Goal: Task Accomplishment & Management: Manage account settings

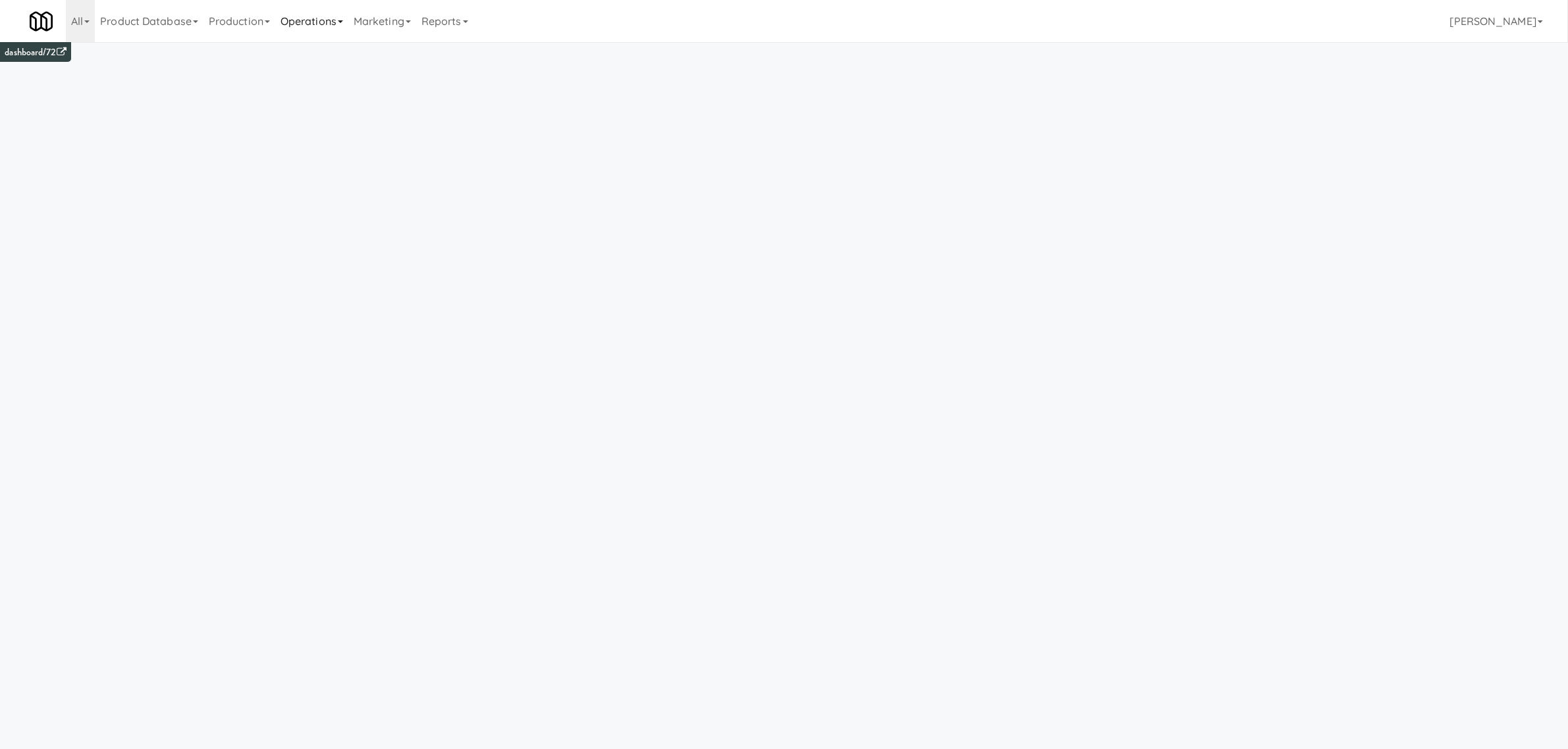
click at [328, 14] on link "Operations" at bounding box center [312, 21] width 73 height 42
click at [357, 99] on link "Operators" at bounding box center [328, 104] width 105 height 24
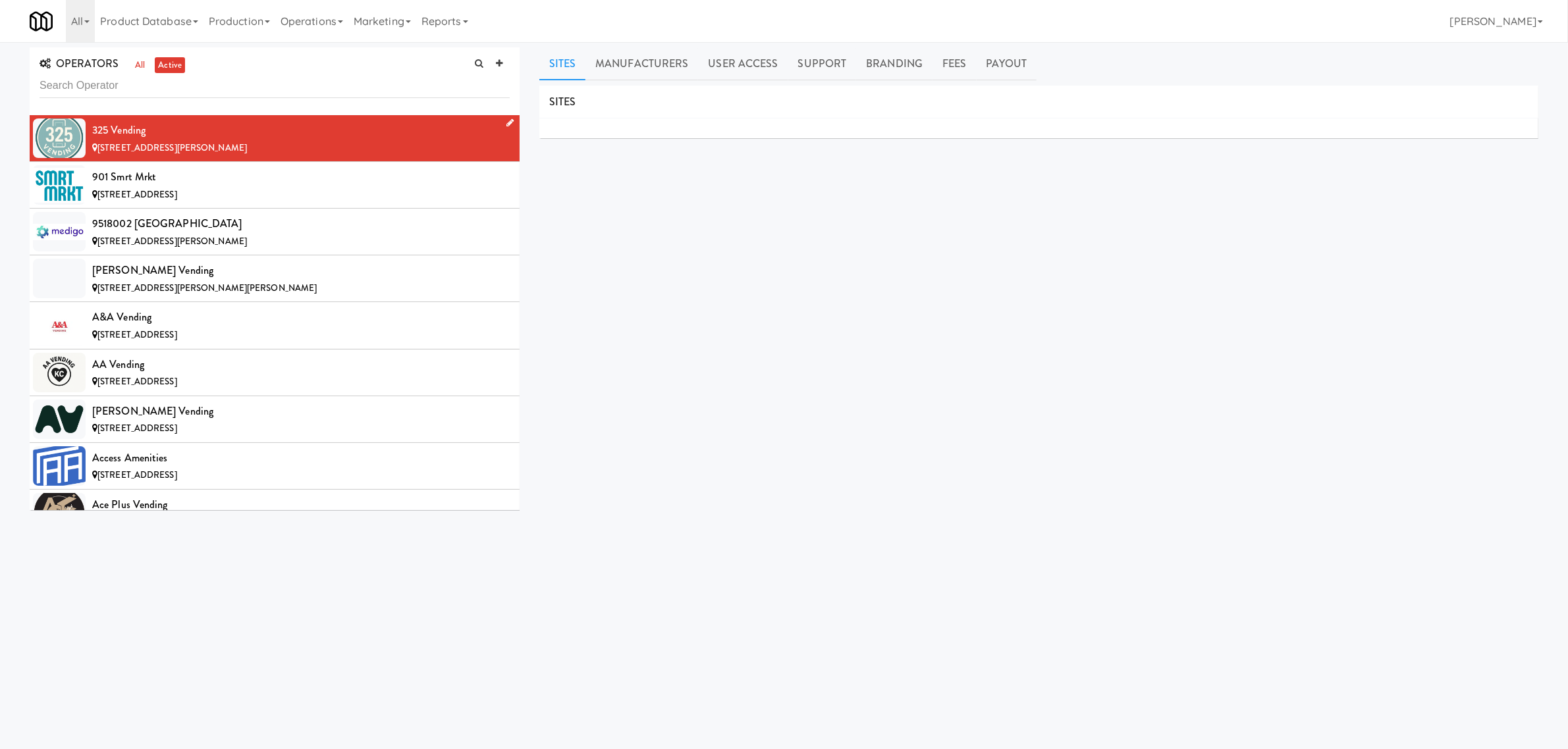
click at [261, 140] on div "[STREET_ADDRESS][PERSON_NAME]" at bounding box center [301, 148] width 418 height 16
click at [321, 173] on div "901 Smrt Mrkt" at bounding box center [301, 177] width 418 height 20
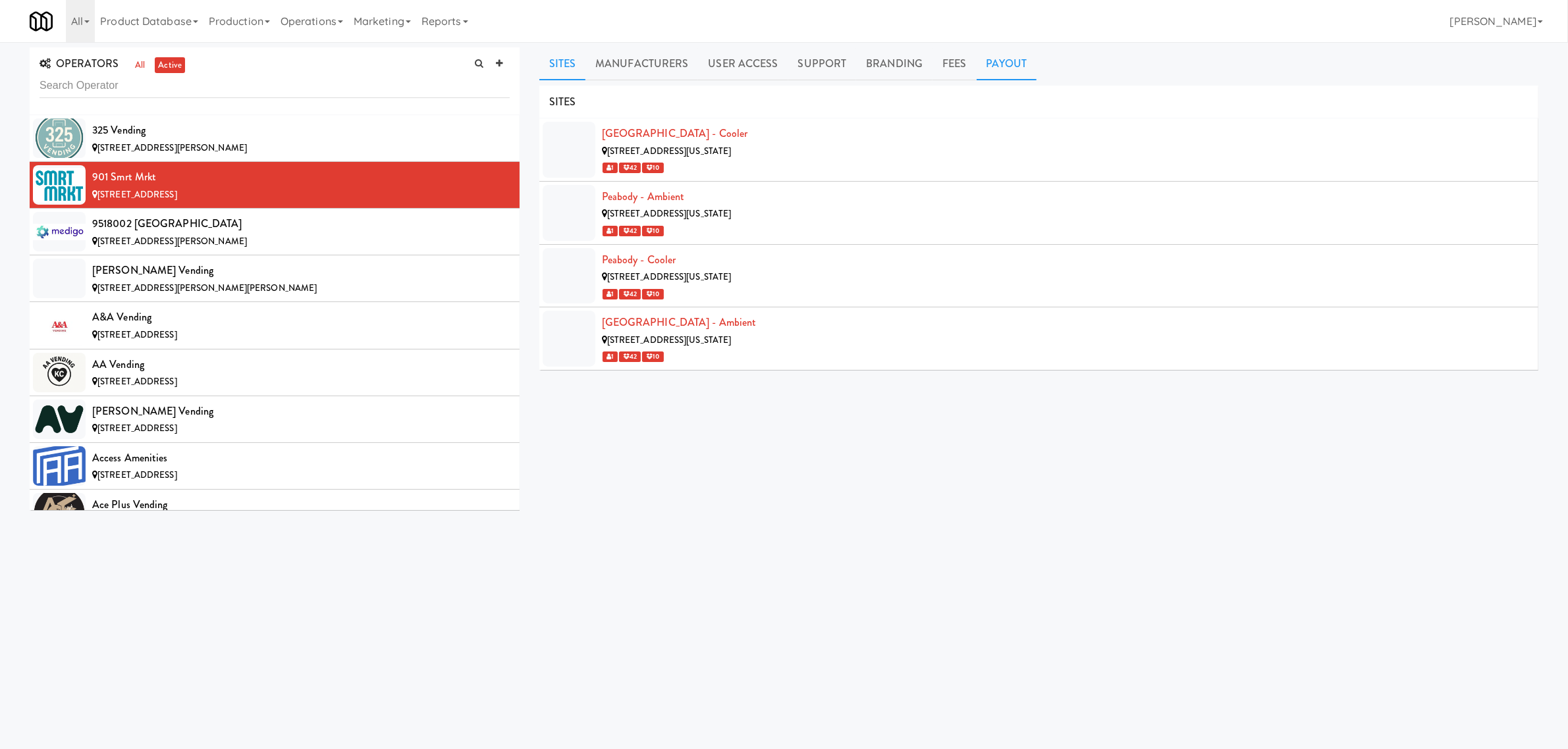
click at [992, 61] on link "Payout" at bounding box center [1007, 63] width 61 height 33
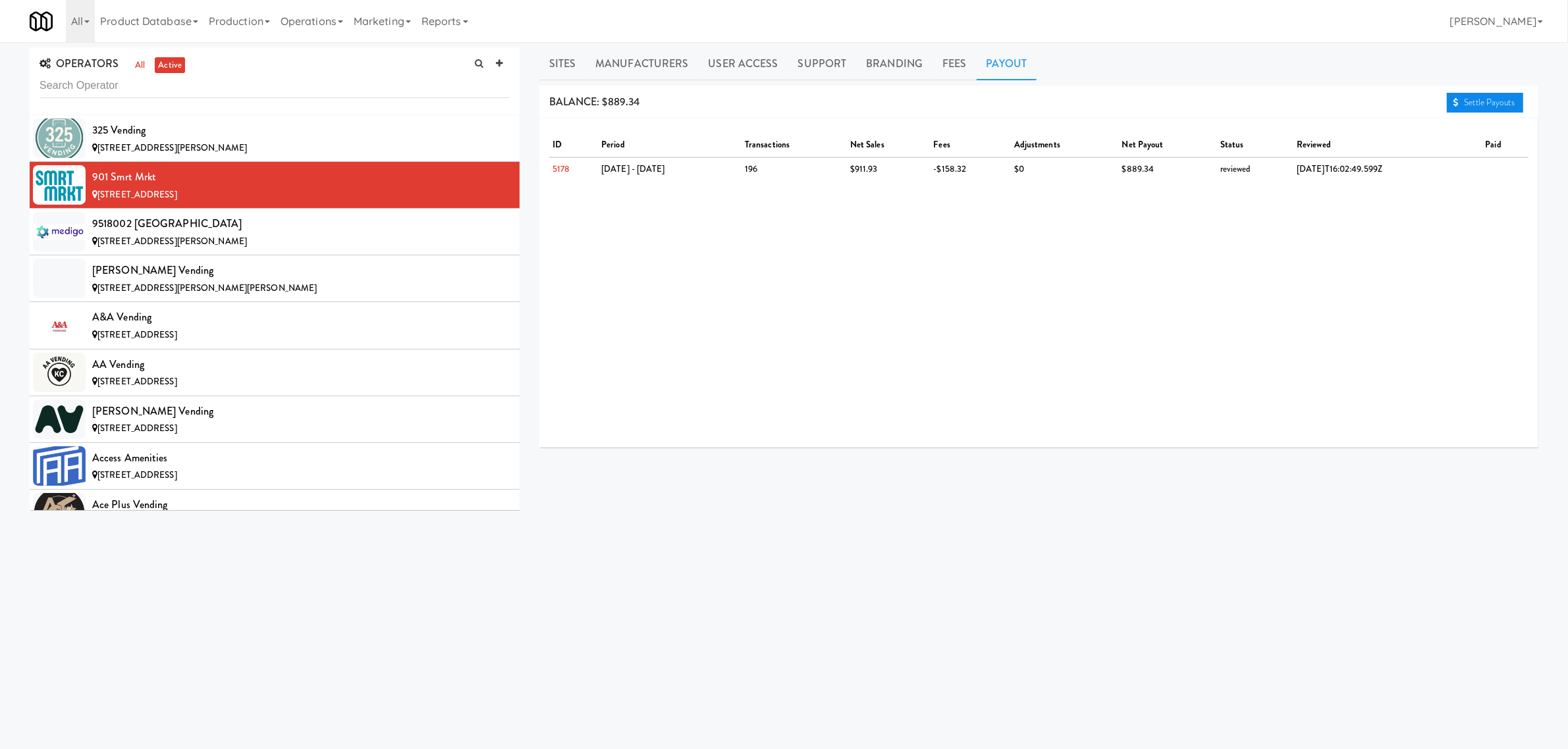
click at [1471, 99] on link "Settle Payouts" at bounding box center [1485, 103] width 76 height 20
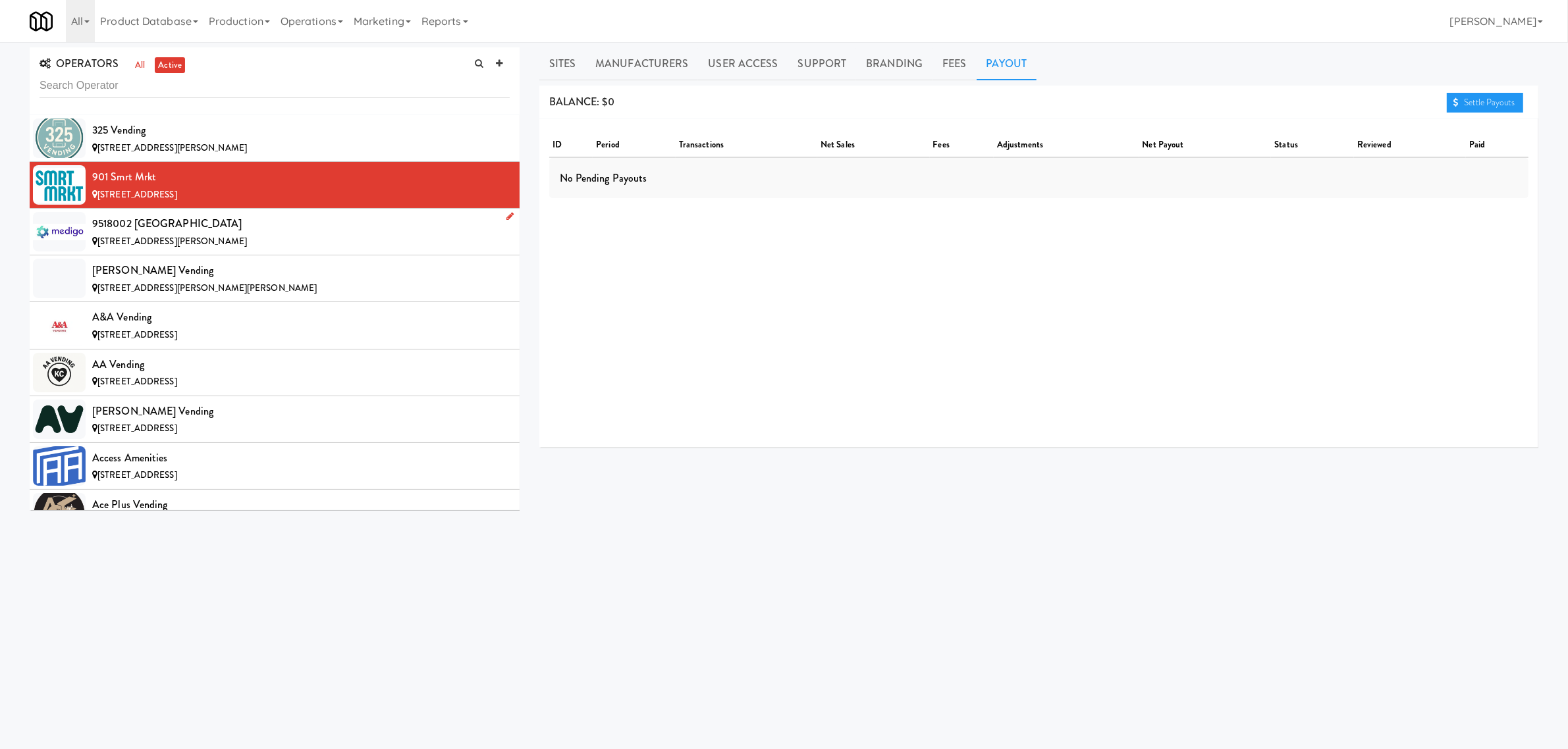
click at [145, 224] on div "9518002 [GEOGRAPHIC_DATA]" at bounding box center [301, 223] width 418 height 20
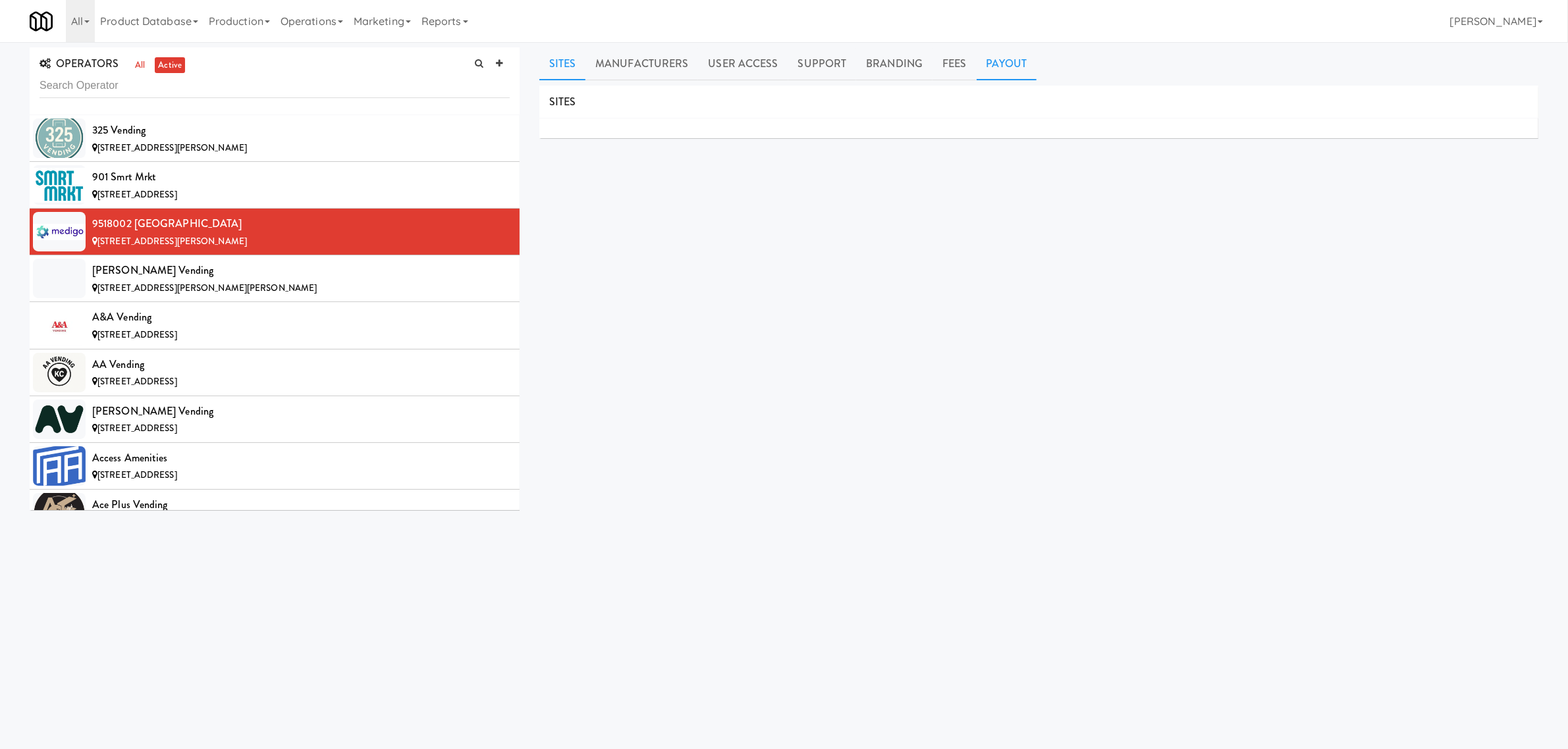
click at [1002, 64] on link "Payout" at bounding box center [1007, 63] width 61 height 33
click at [570, 67] on link "Sites" at bounding box center [562, 63] width 47 height 33
click at [194, 274] on div "[PERSON_NAME] Vending" at bounding box center [301, 270] width 418 height 20
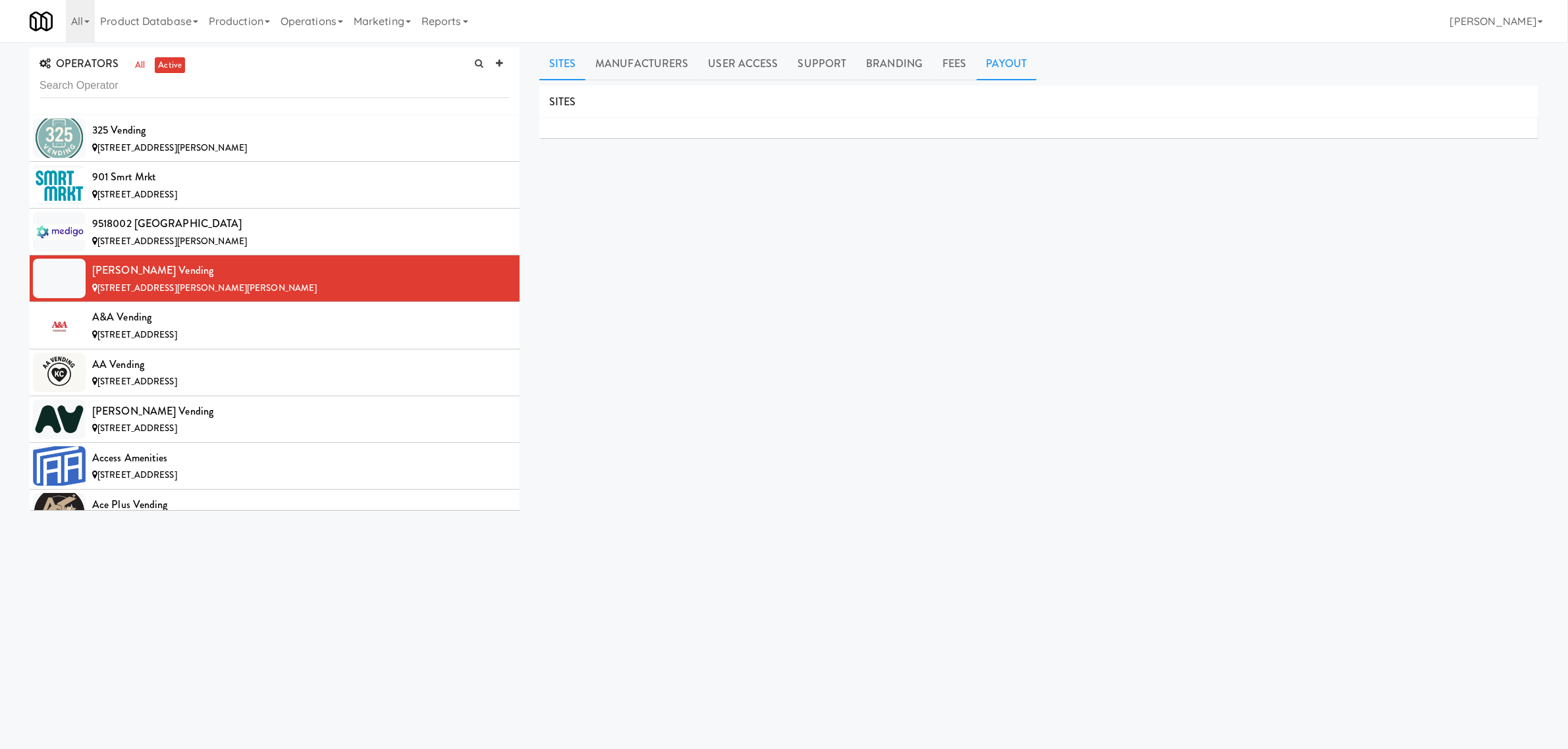
click at [1013, 64] on link "Payout" at bounding box center [1007, 63] width 61 height 33
click at [254, 314] on div "A&A Vending" at bounding box center [301, 317] width 418 height 20
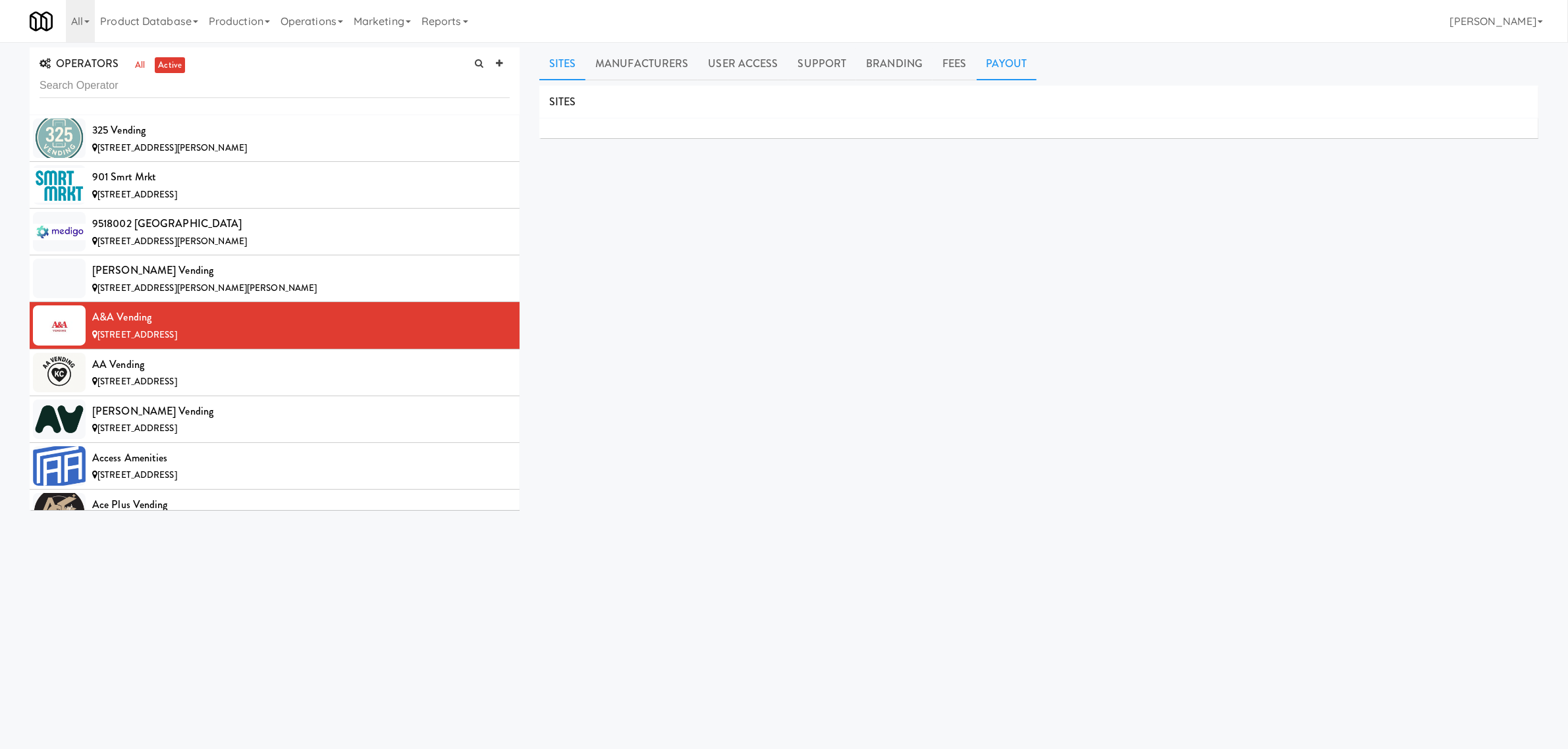
click at [1001, 76] on link "Payout" at bounding box center [1007, 63] width 61 height 33
click at [558, 67] on link "Sites" at bounding box center [562, 63] width 47 height 33
click at [993, 59] on link "Payout" at bounding box center [1007, 63] width 61 height 33
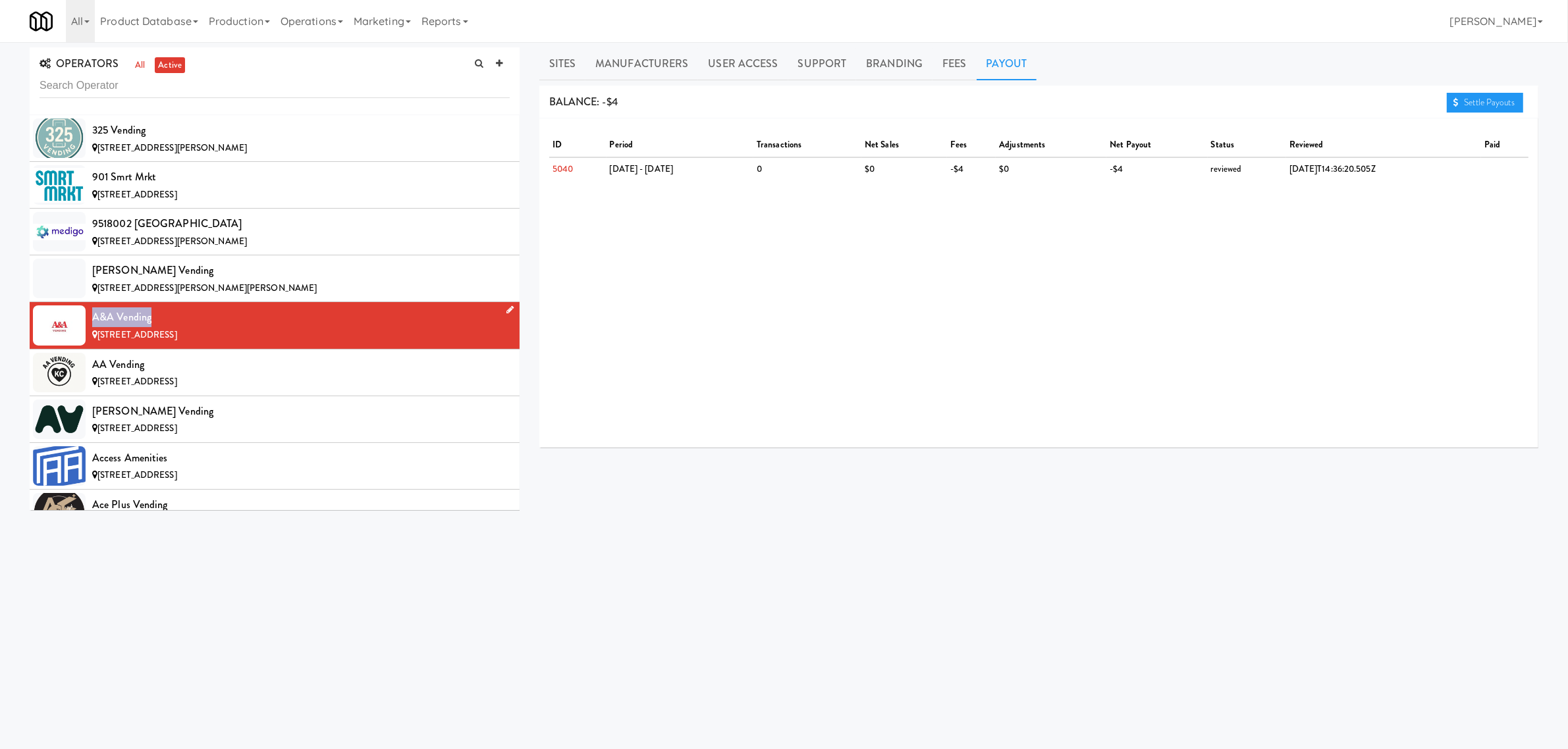
drag, startPoint x: 159, startPoint y: 317, endPoint x: 92, endPoint y: 321, distance: 67.1
click at [92, 321] on div "A&A Vending" at bounding box center [301, 317] width 418 height 20
copy div "A&A Vending"
click at [177, 377] on span "[STREET_ADDRESS]" at bounding box center [137, 381] width 80 height 13
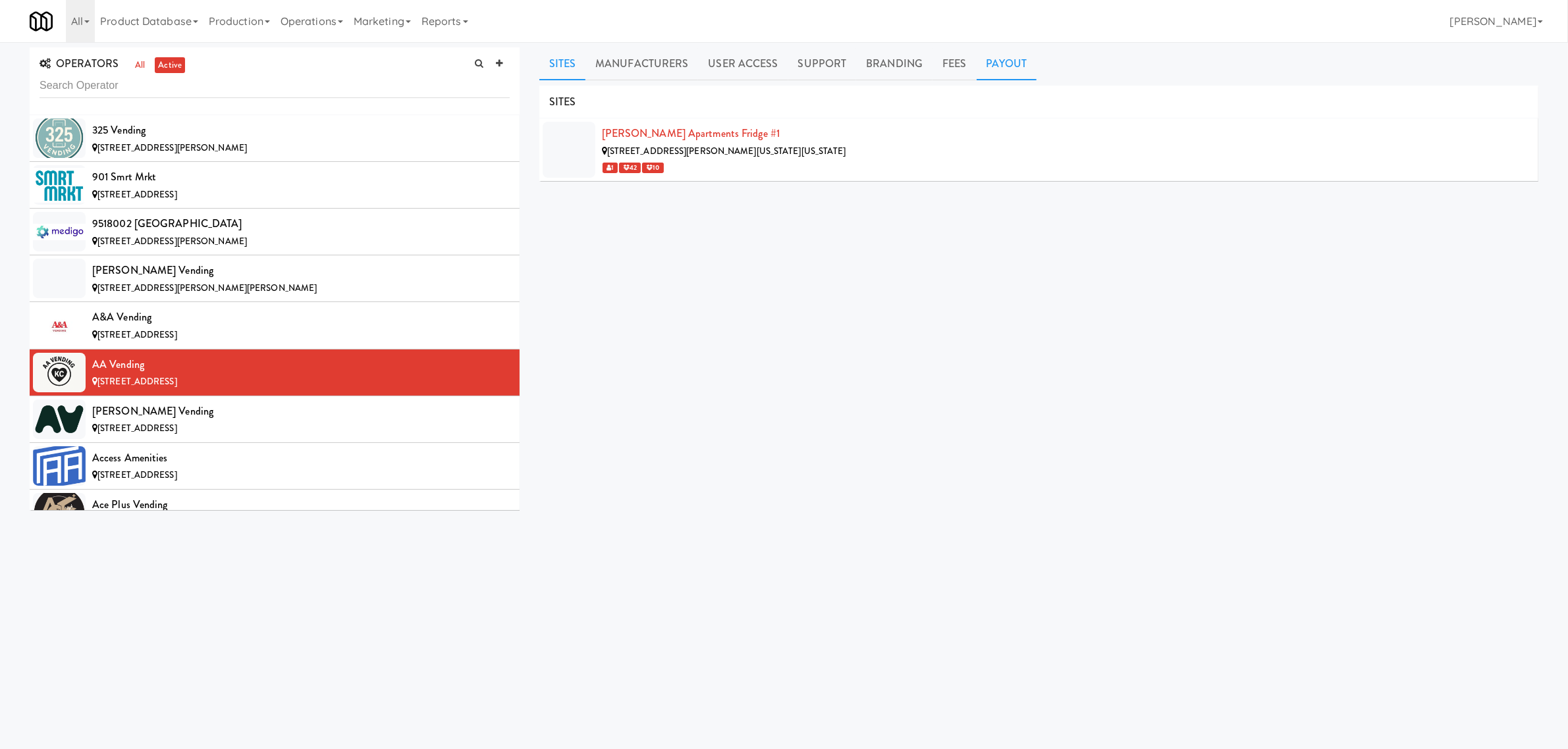
click at [1013, 59] on link "Payout" at bounding box center [1007, 63] width 61 height 33
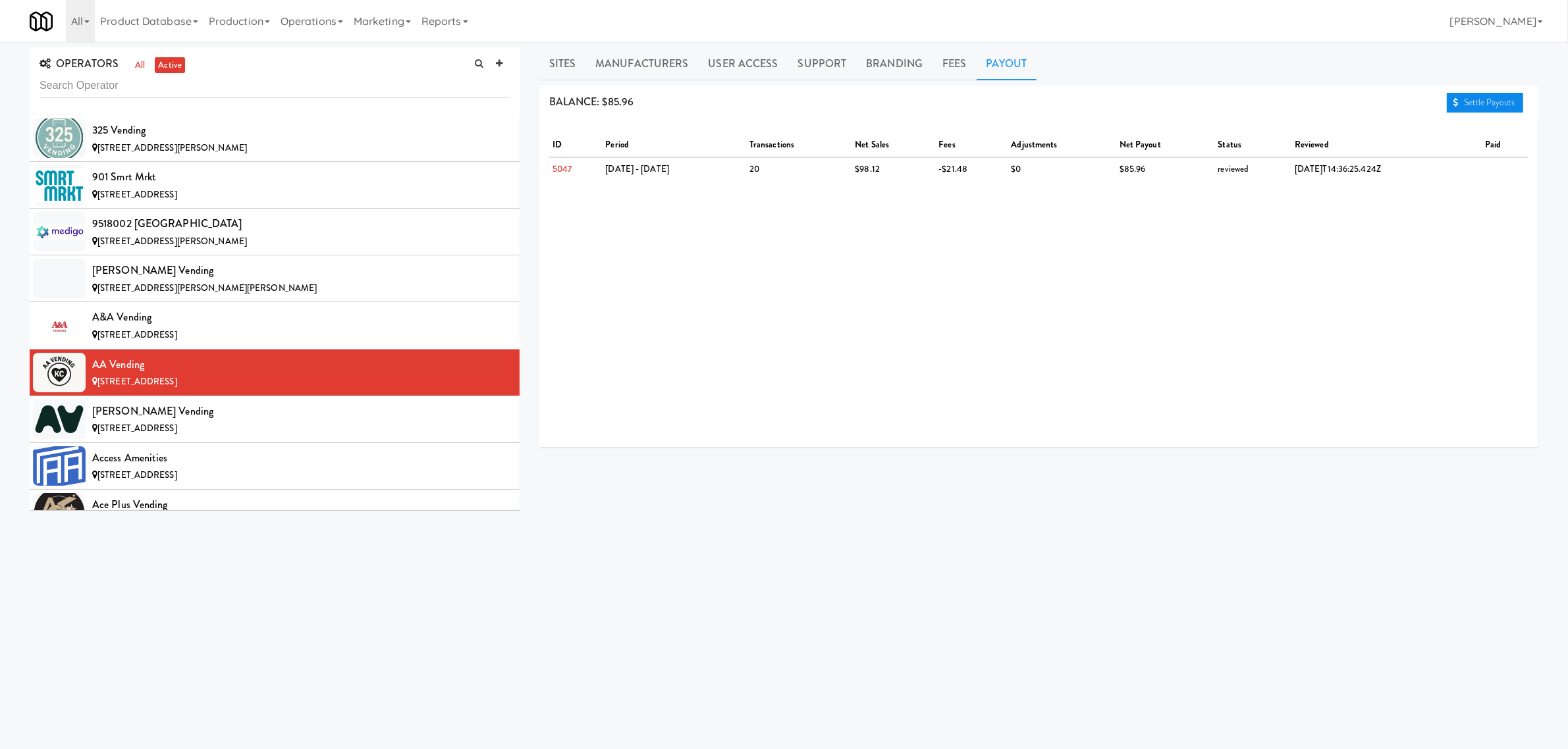
click at [1464, 99] on link "Settle Payouts" at bounding box center [1485, 103] width 76 height 20
click at [222, 415] on div "[PERSON_NAME] Vending" at bounding box center [301, 411] width 418 height 20
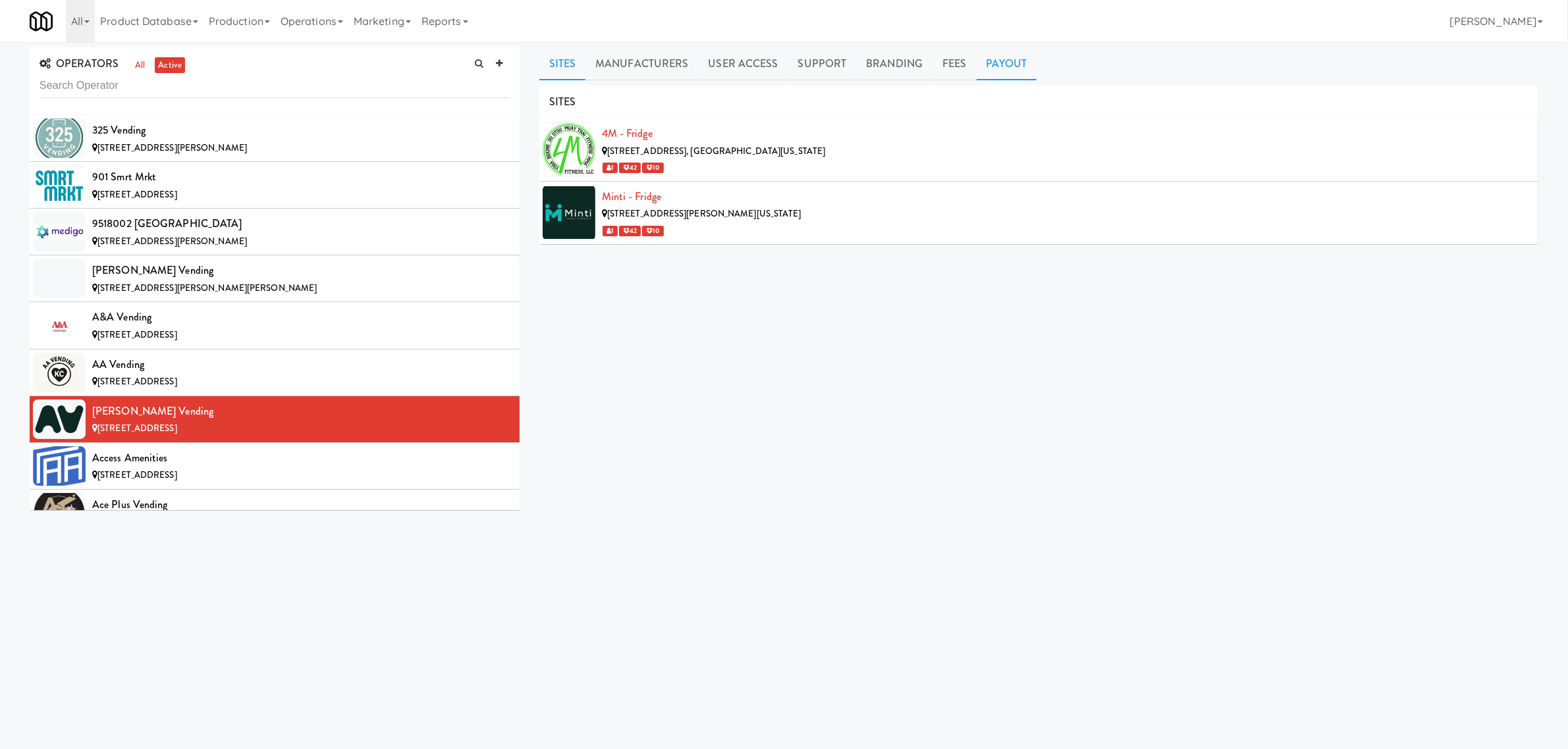
click at [1012, 67] on link "Payout" at bounding box center [1007, 63] width 61 height 33
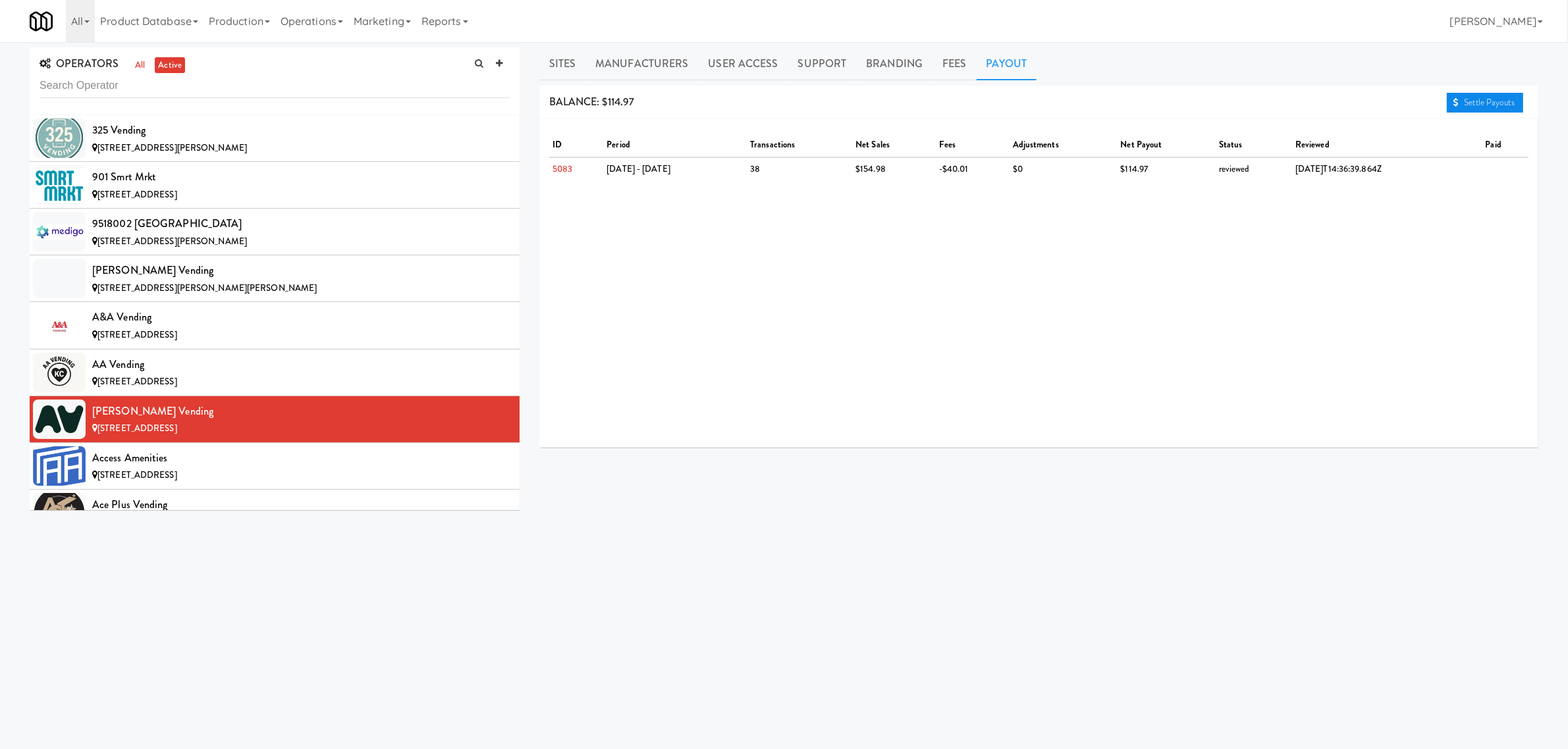
click at [1474, 103] on link "Settle Payouts" at bounding box center [1485, 103] width 76 height 20
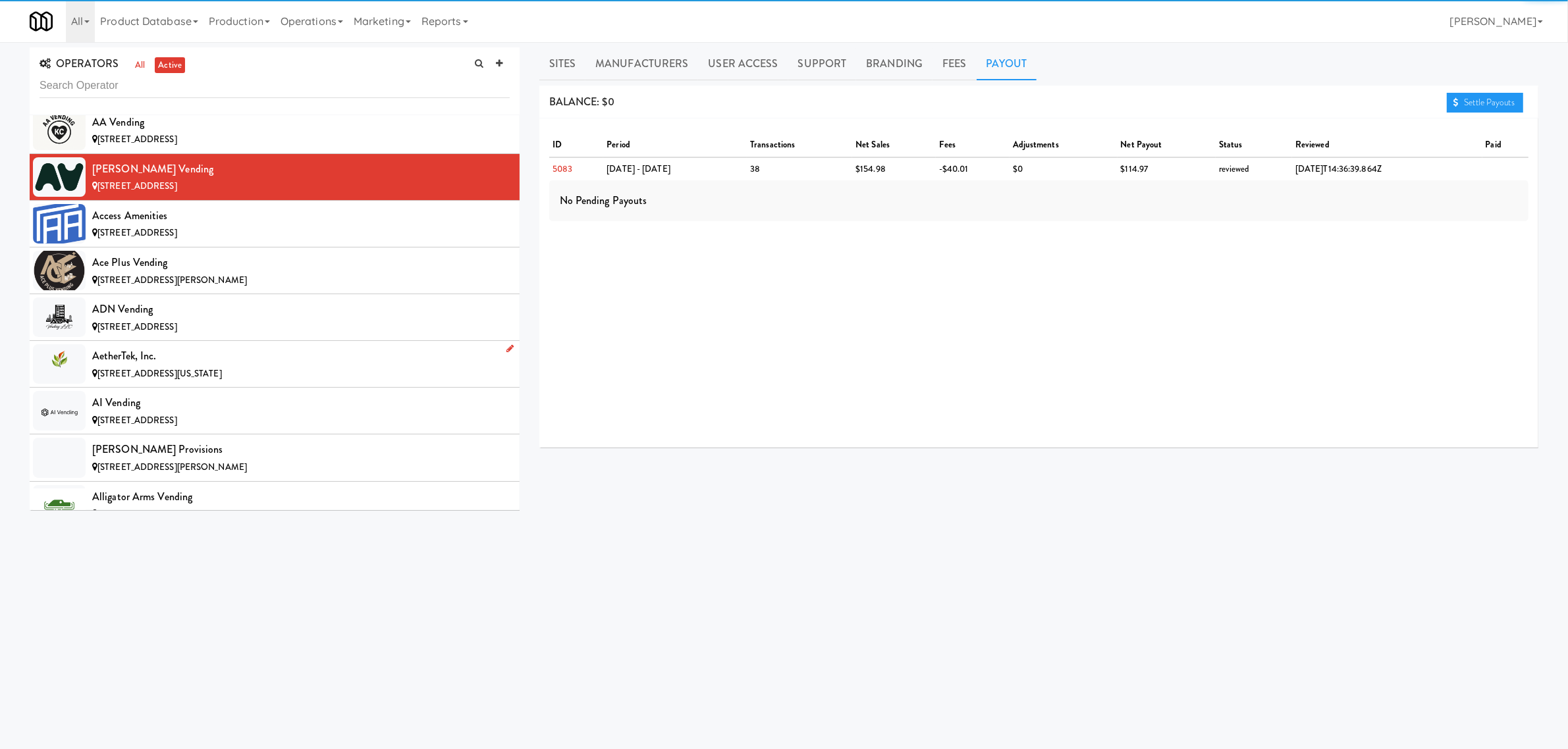
scroll to position [247, 0]
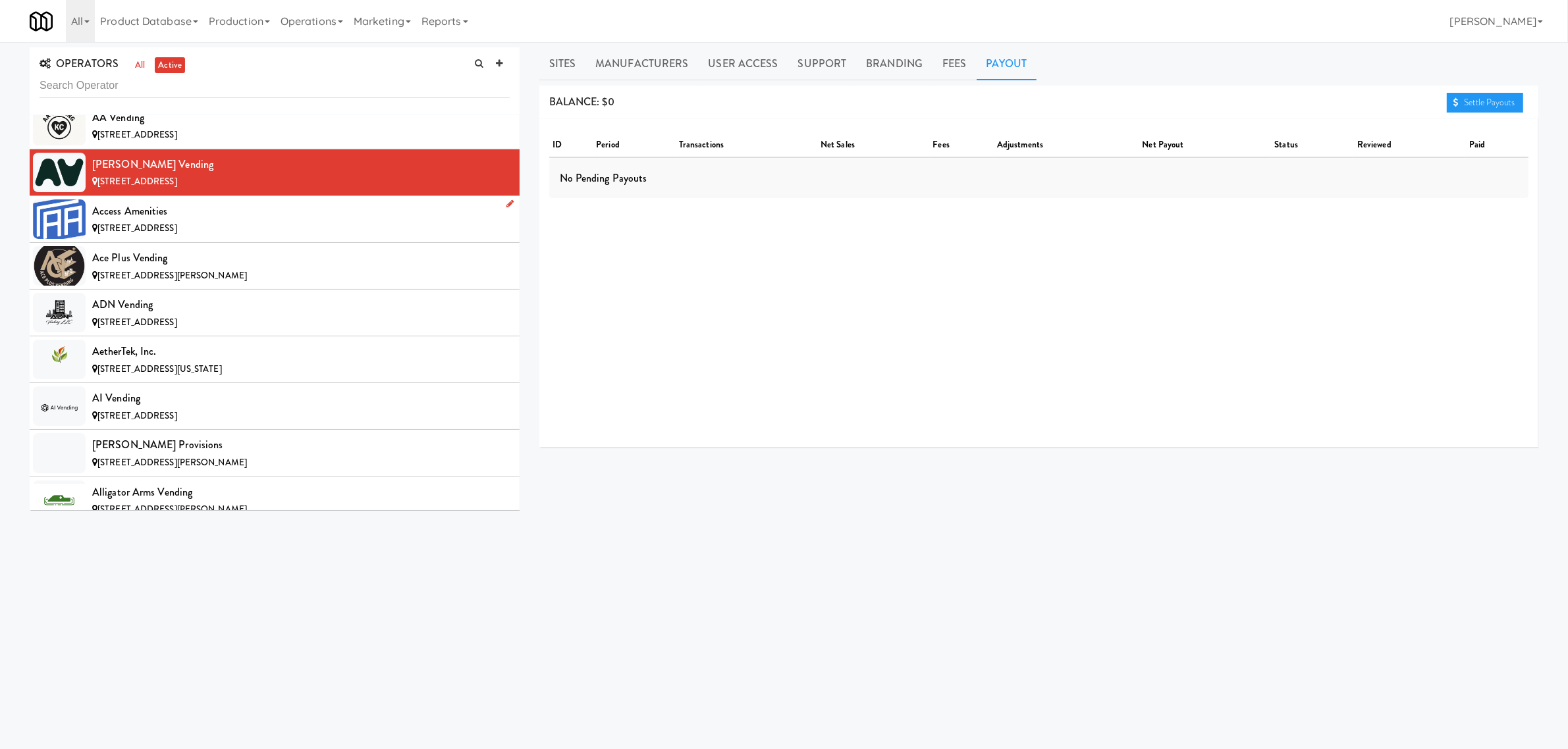
click at [177, 223] on span "[STREET_ADDRESS]" at bounding box center [137, 228] width 80 height 13
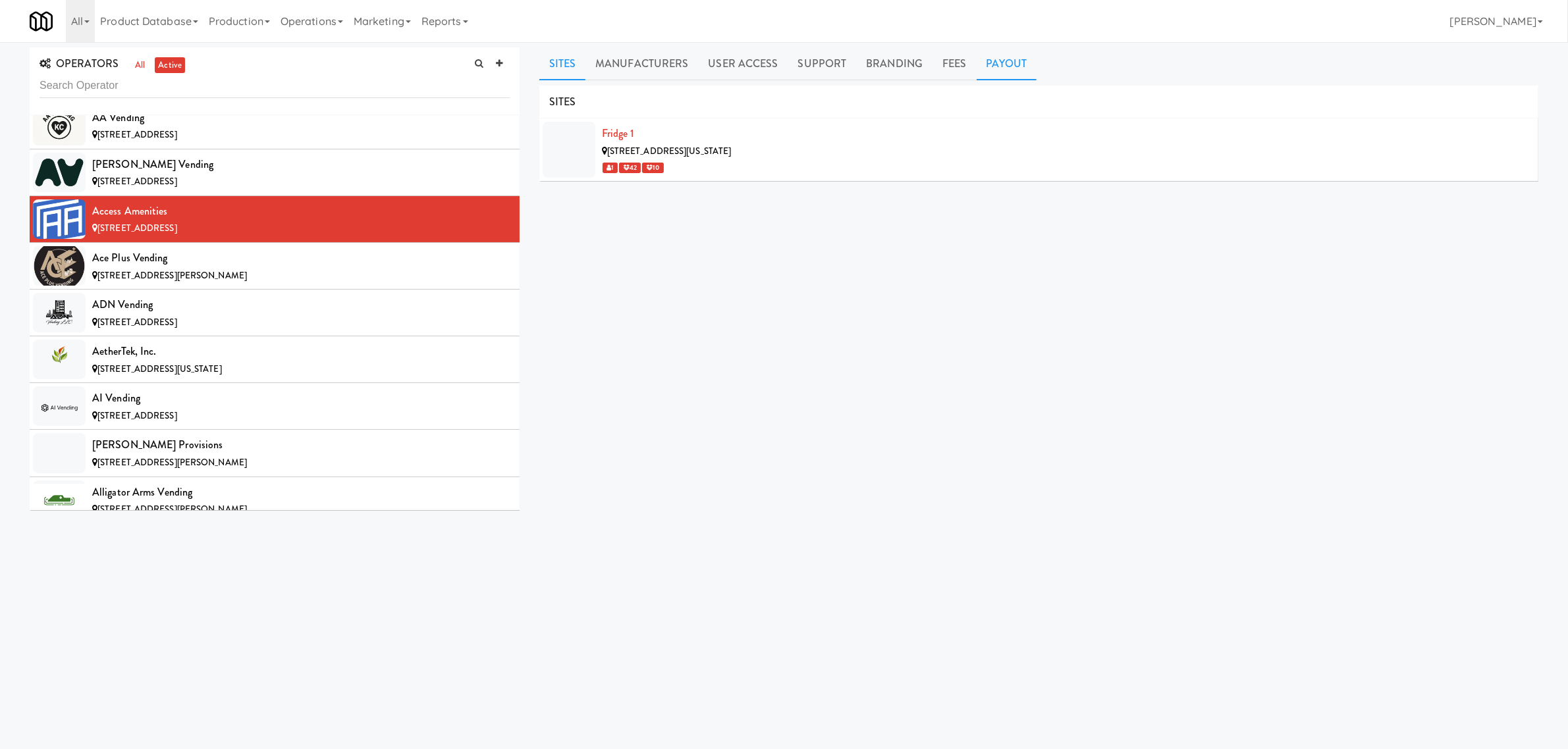
click at [1015, 63] on link "Payout" at bounding box center [1007, 63] width 61 height 33
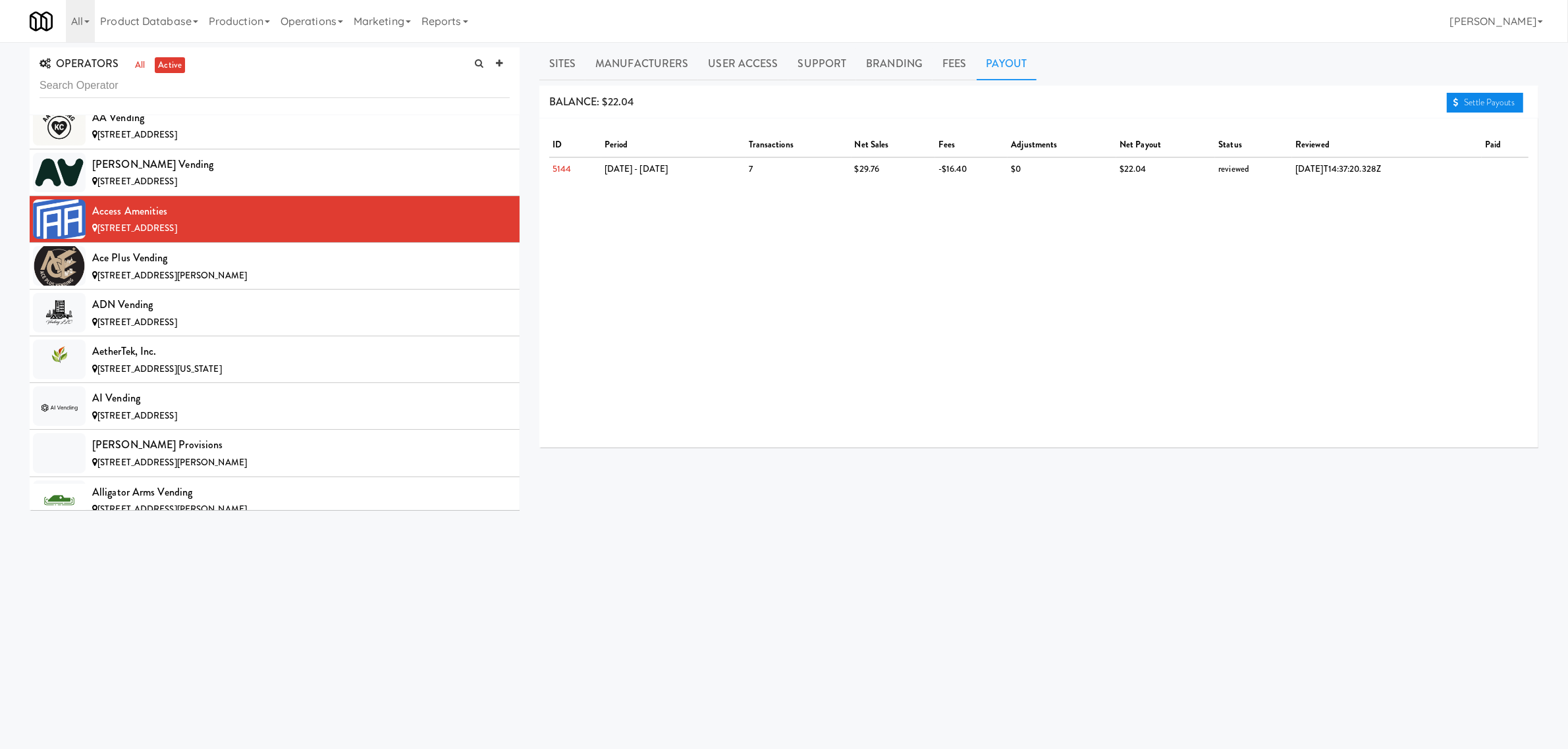
click at [1486, 103] on link "Settle Payouts" at bounding box center [1485, 103] width 76 height 20
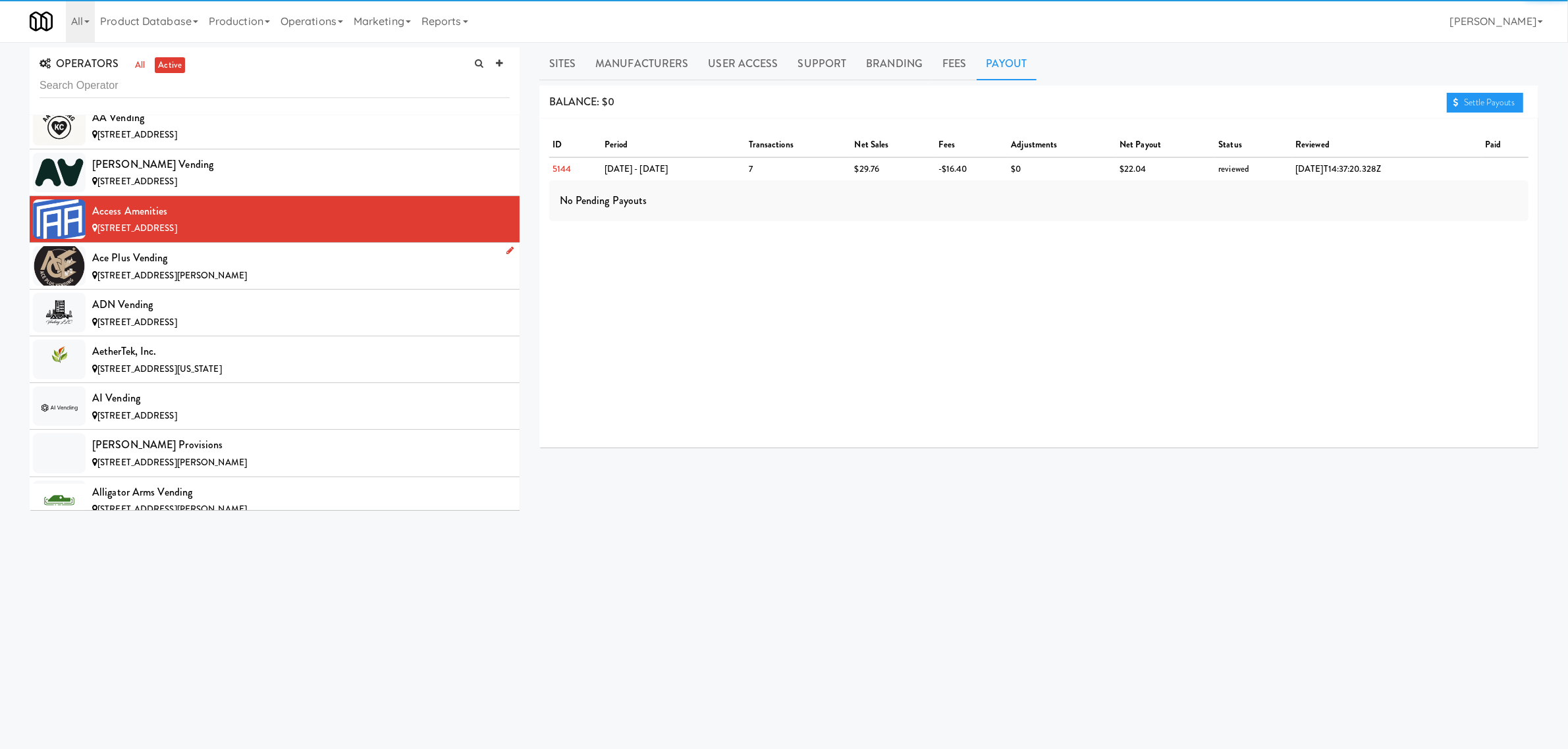
click at [277, 267] on div "Ace Plus Vending" at bounding box center [301, 258] width 418 height 20
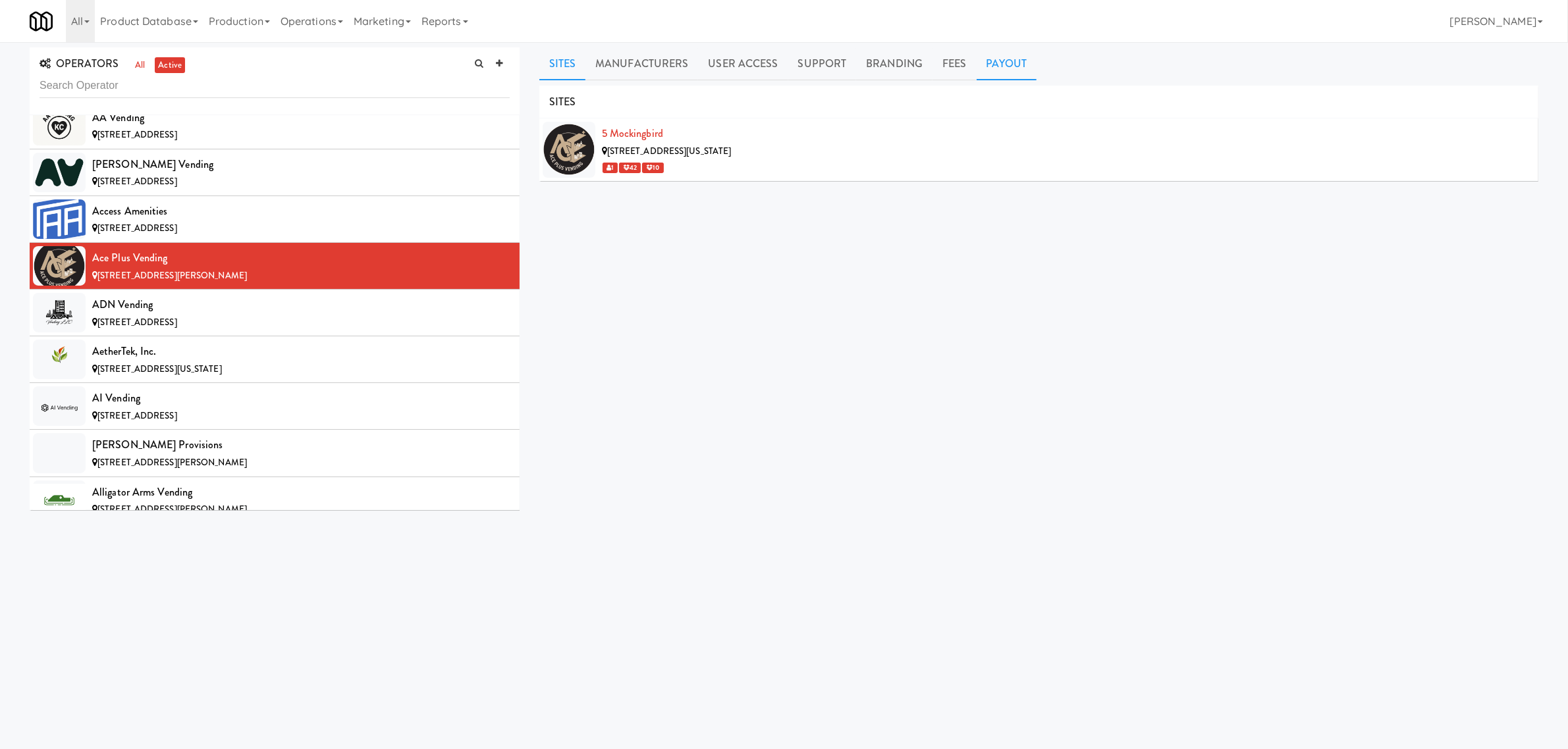
click at [990, 67] on link "Payout" at bounding box center [1007, 63] width 61 height 33
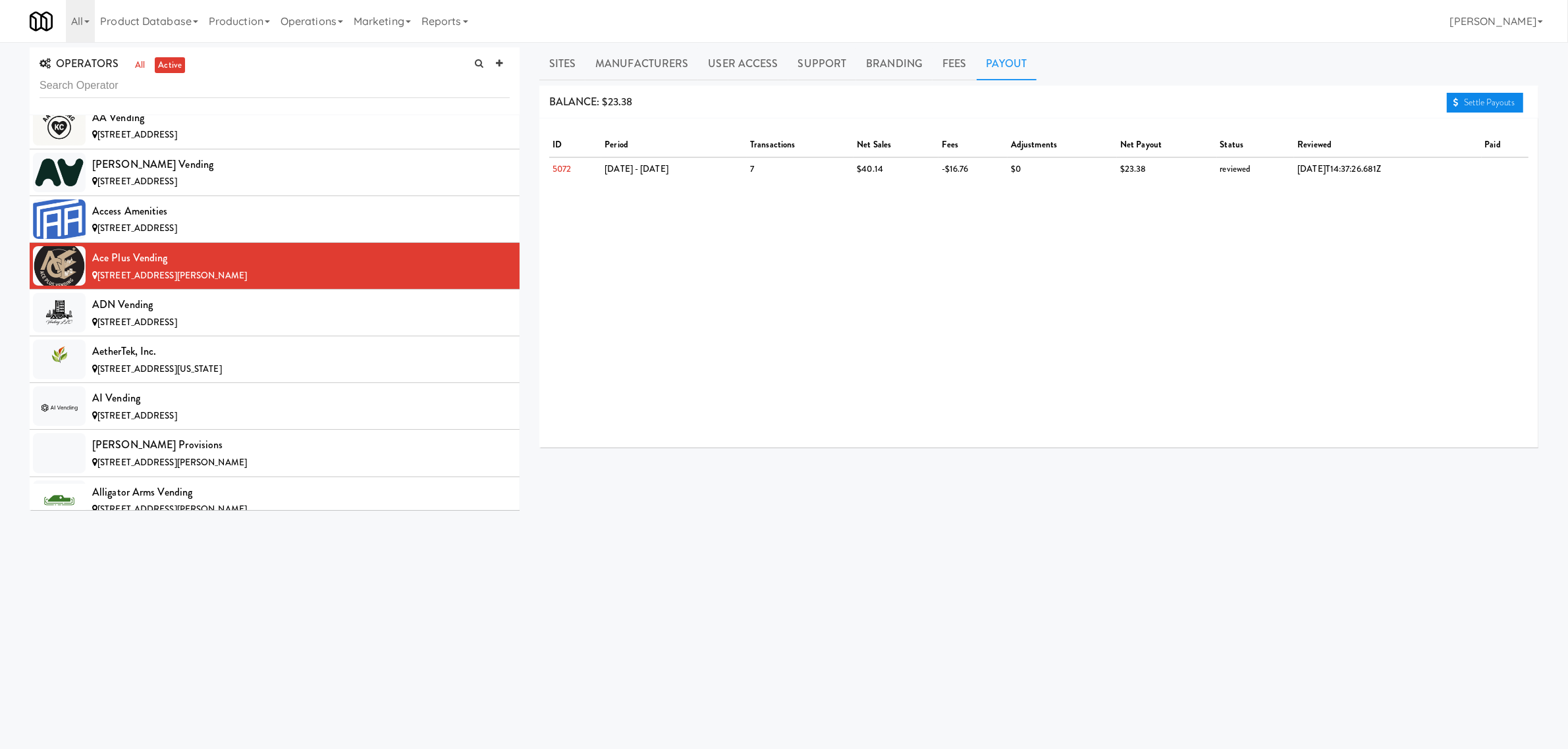
click at [1492, 100] on link "Settle Payouts" at bounding box center [1485, 103] width 76 height 20
click at [214, 313] on div "ADN Vending" at bounding box center [301, 304] width 418 height 20
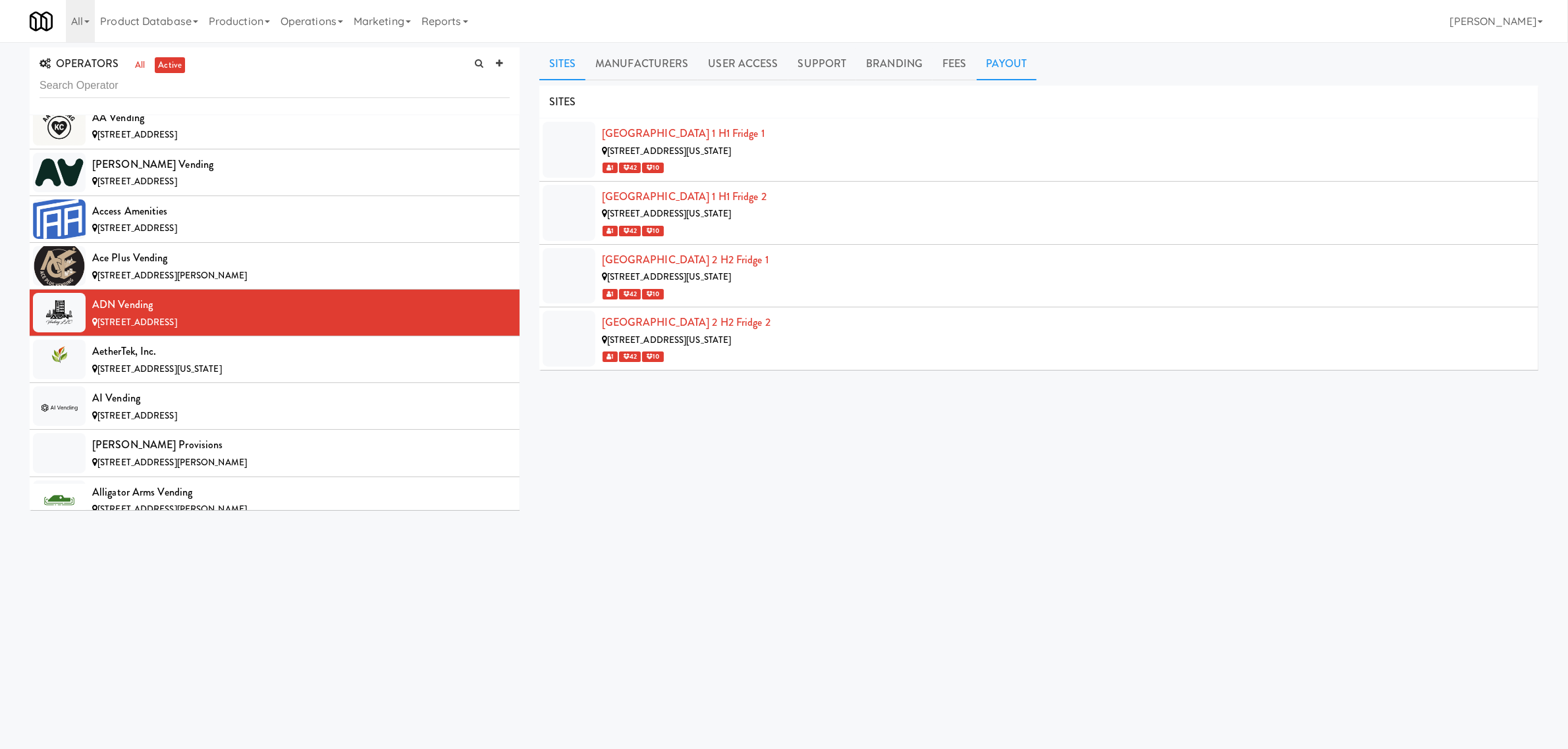
click at [996, 66] on link "Payout" at bounding box center [1007, 63] width 61 height 33
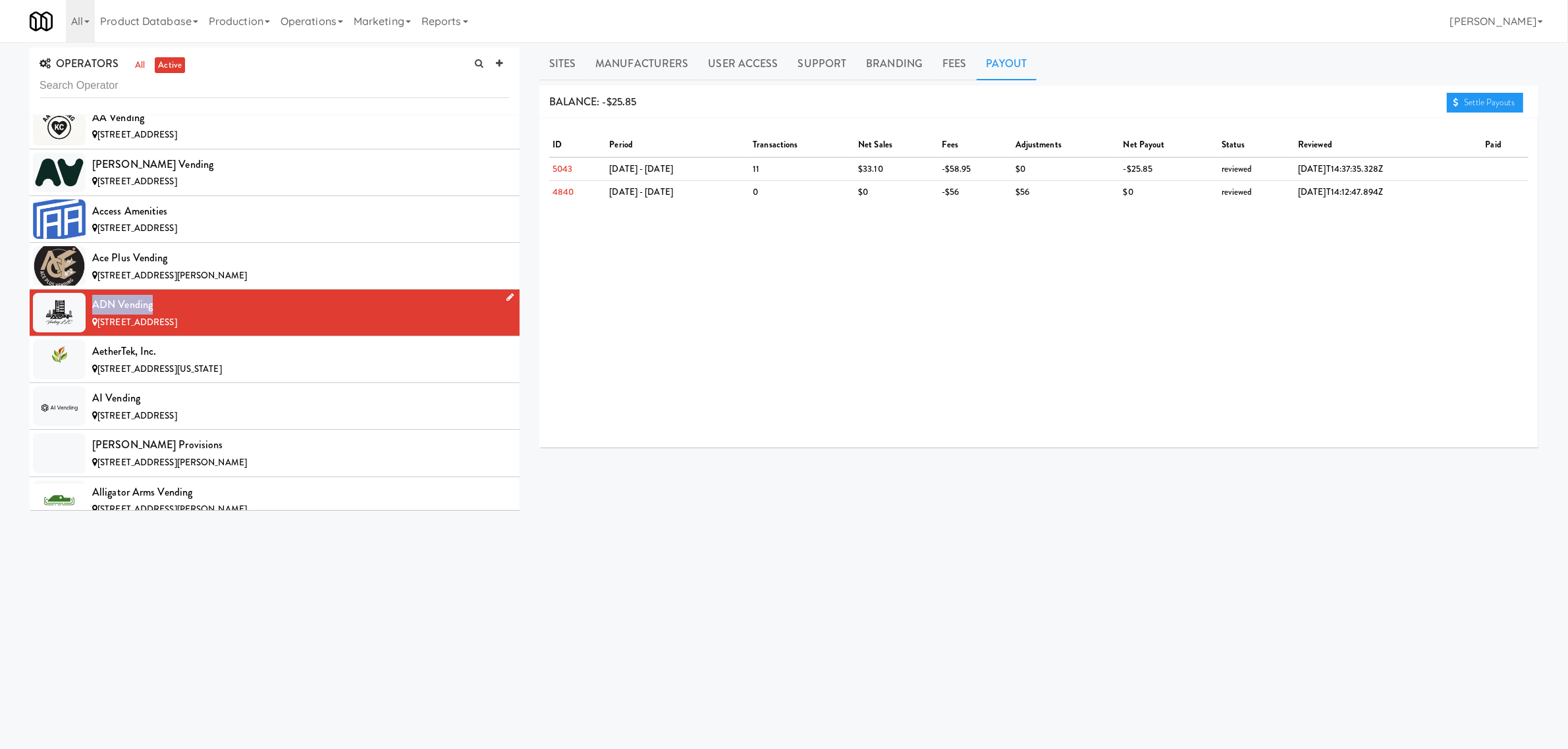
drag, startPoint x: 161, startPoint y: 304, endPoint x: 94, endPoint y: 307, distance: 67.1
click at [94, 307] on div "ADN Vending" at bounding box center [301, 304] width 418 height 20
copy div "ADN Vending"
click at [222, 349] on div "AetherTek, Inc." at bounding box center [301, 351] width 418 height 20
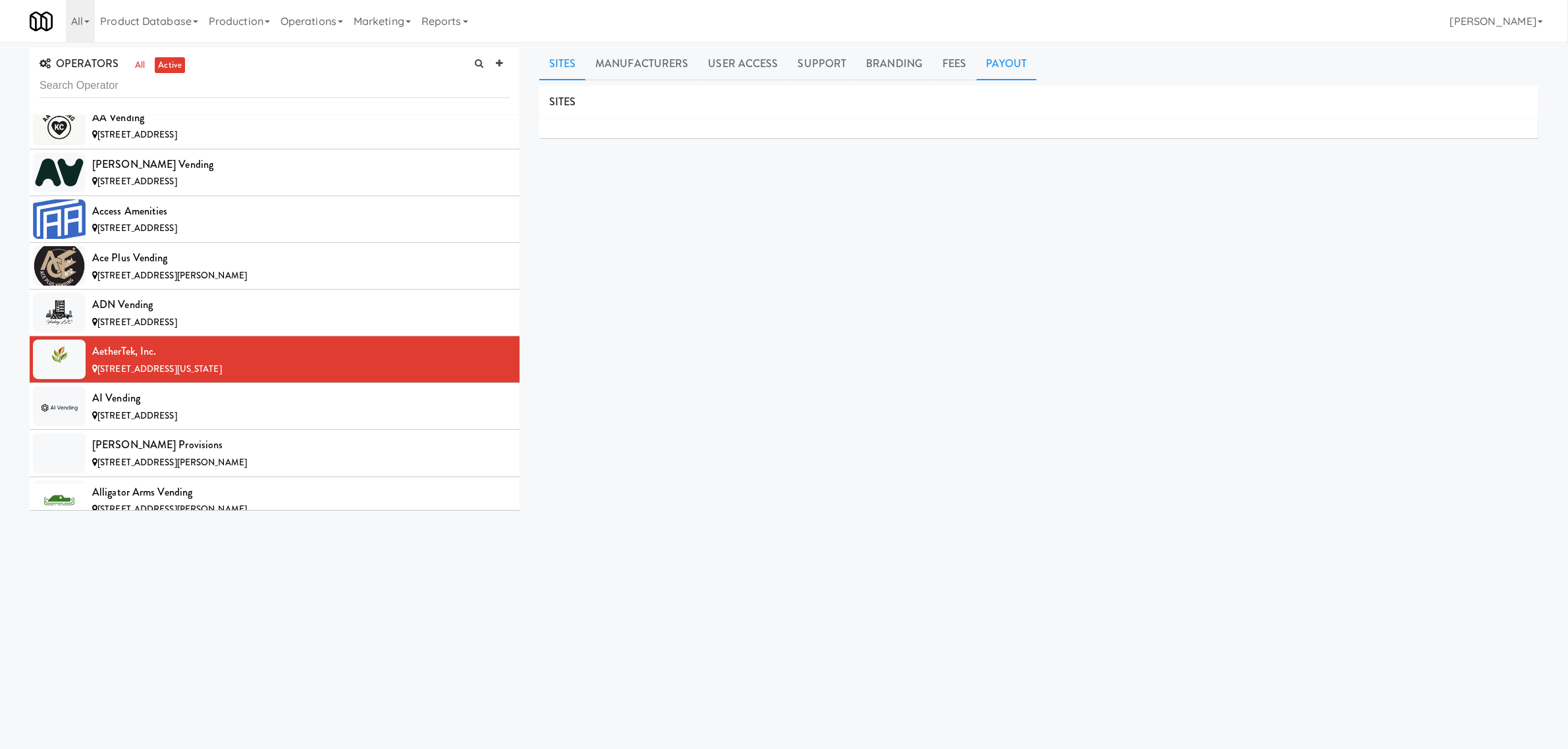
click at [992, 59] on link "Payout" at bounding box center [1007, 63] width 61 height 33
click at [295, 405] on div "AI Vending" at bounding box center [301, 398] width 418 height 20
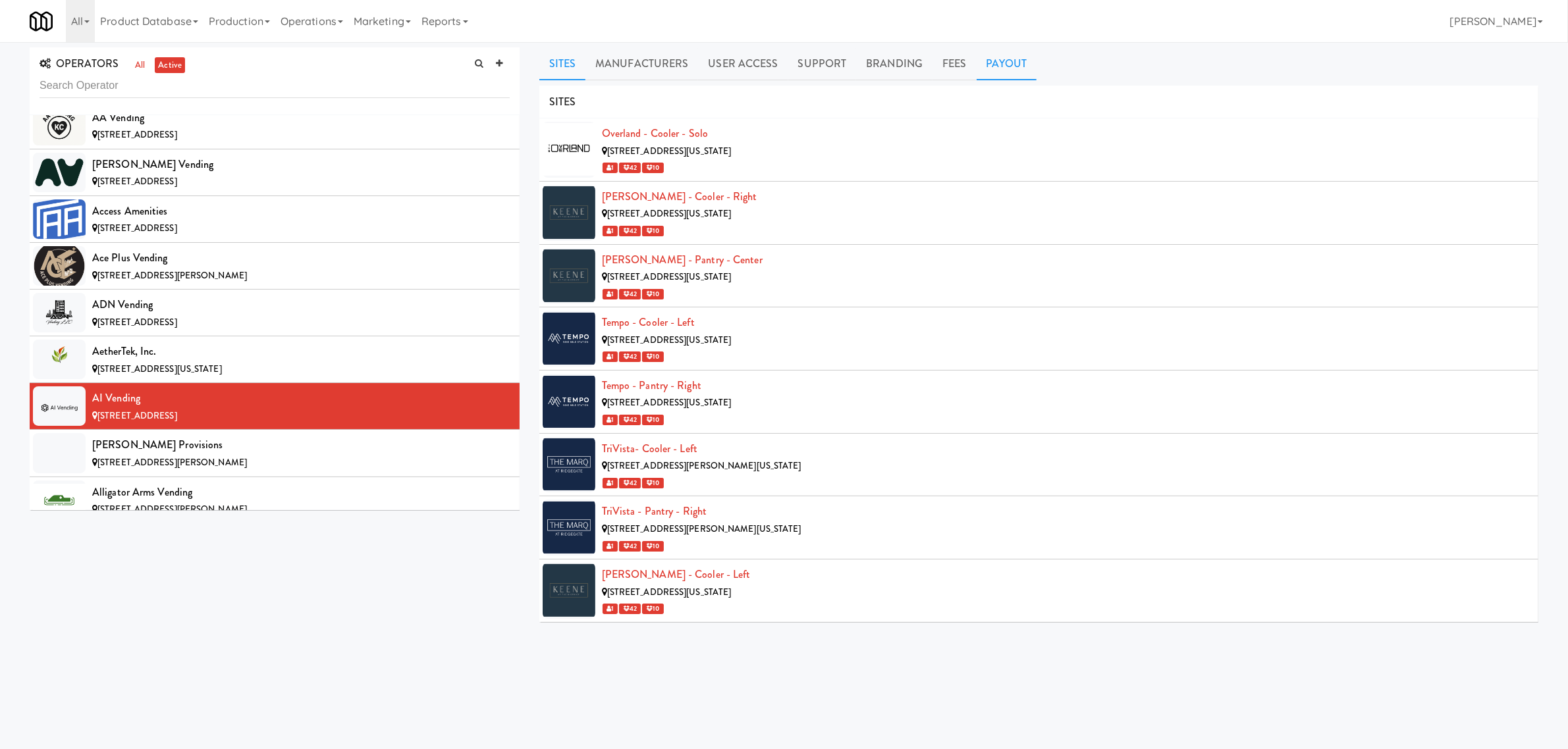
click at [992, 63] on link "Payout" at bounding box center [1007, 63] width 61 height 33
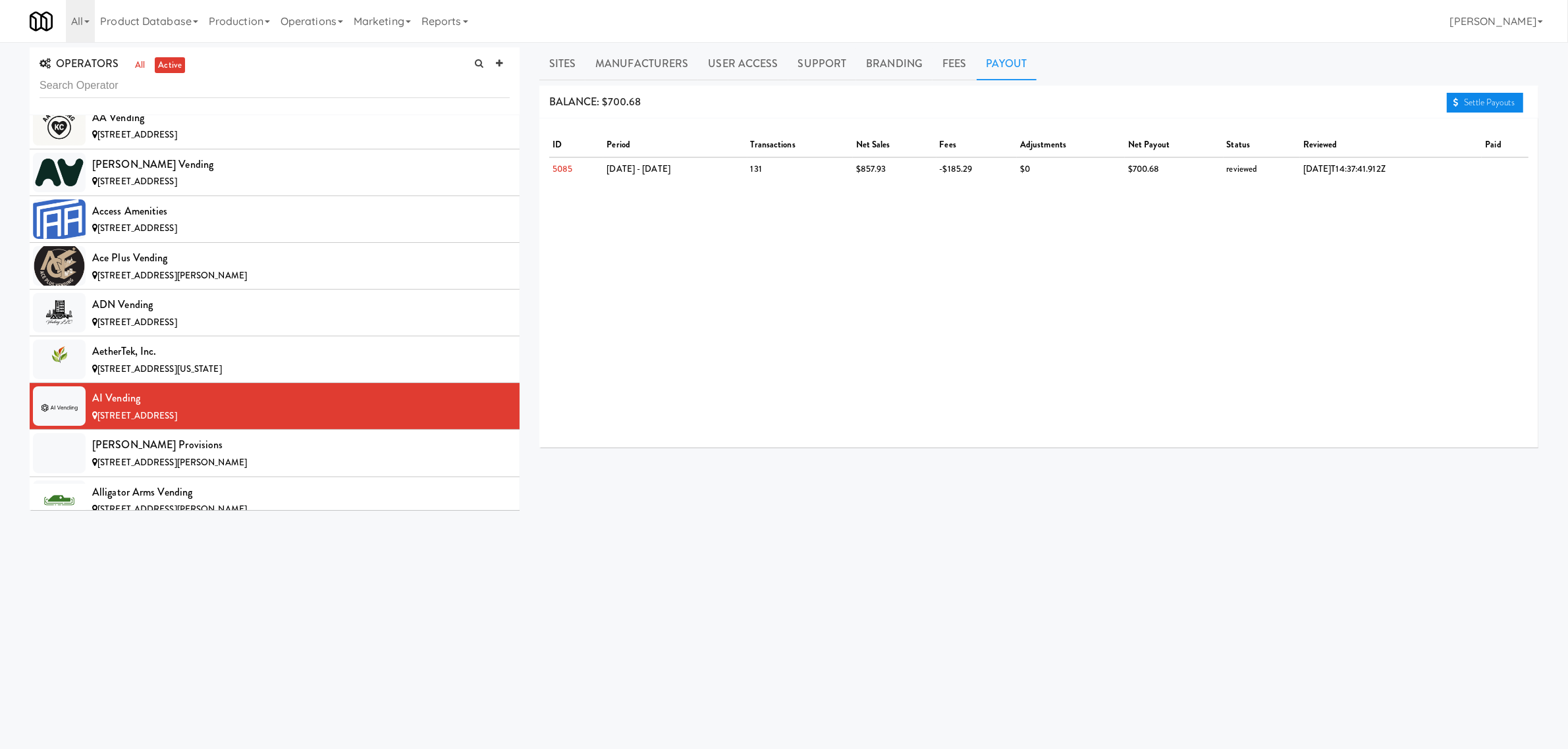
click at [1467, 104] on link "Settle Payouts" at bounding box center [1485, 103] width 76 height 20
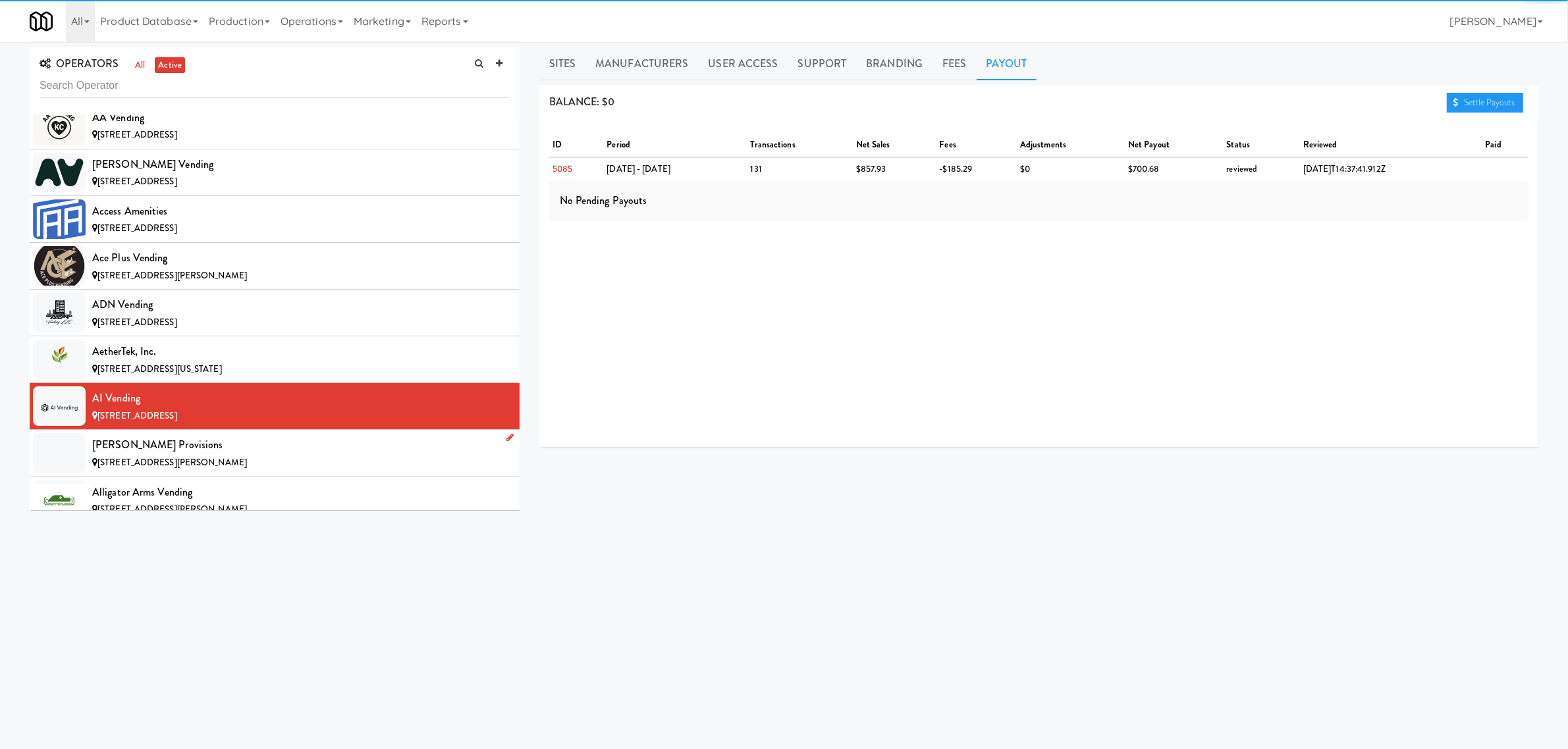
click at [260, 461] on div "[STREET_ADDRESS][PERSON_NAME]" at bounding box center [301, 463] width 418 height 16
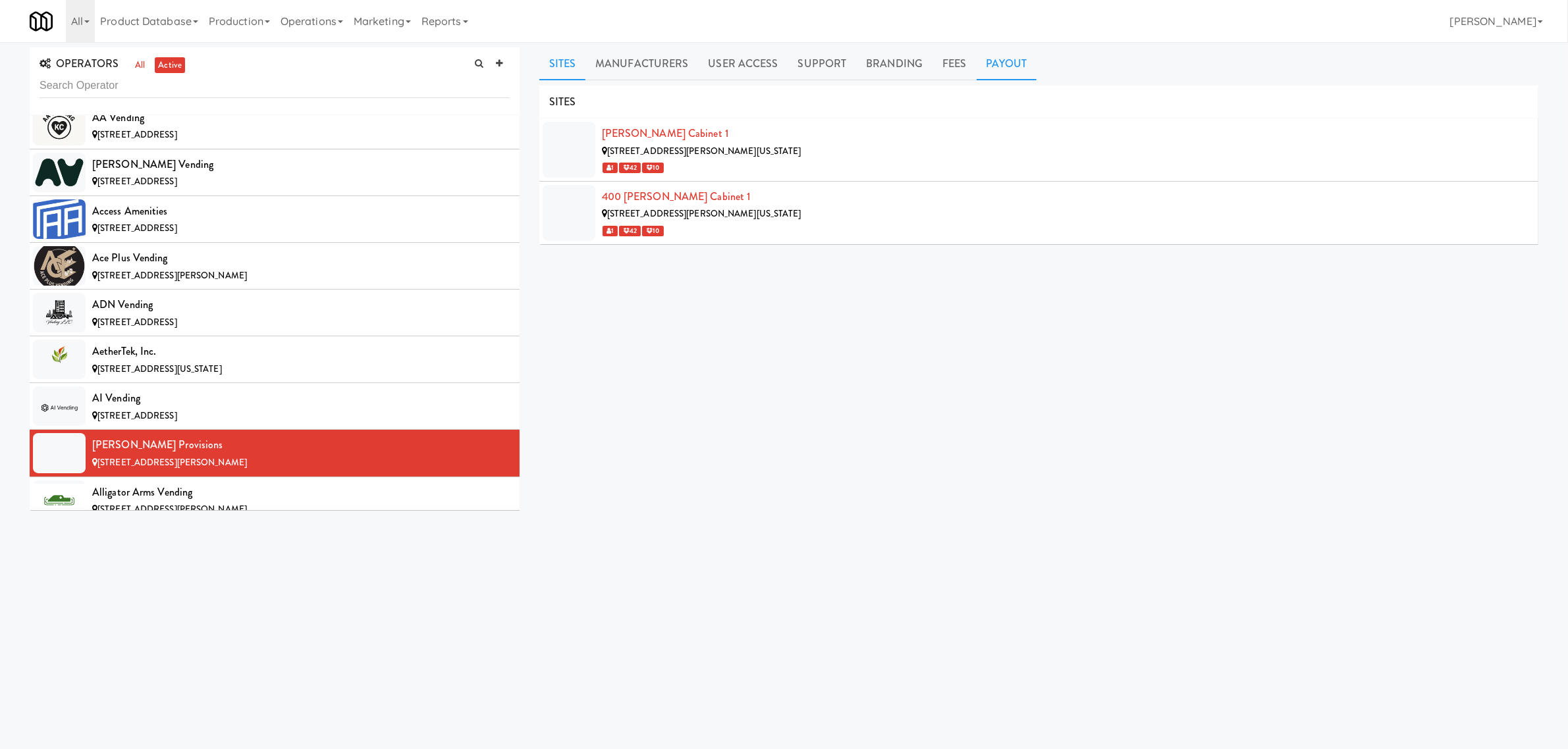
click at [1011, 61] on link "Payout" at bounding box center [1007, 63] width 61 height 33
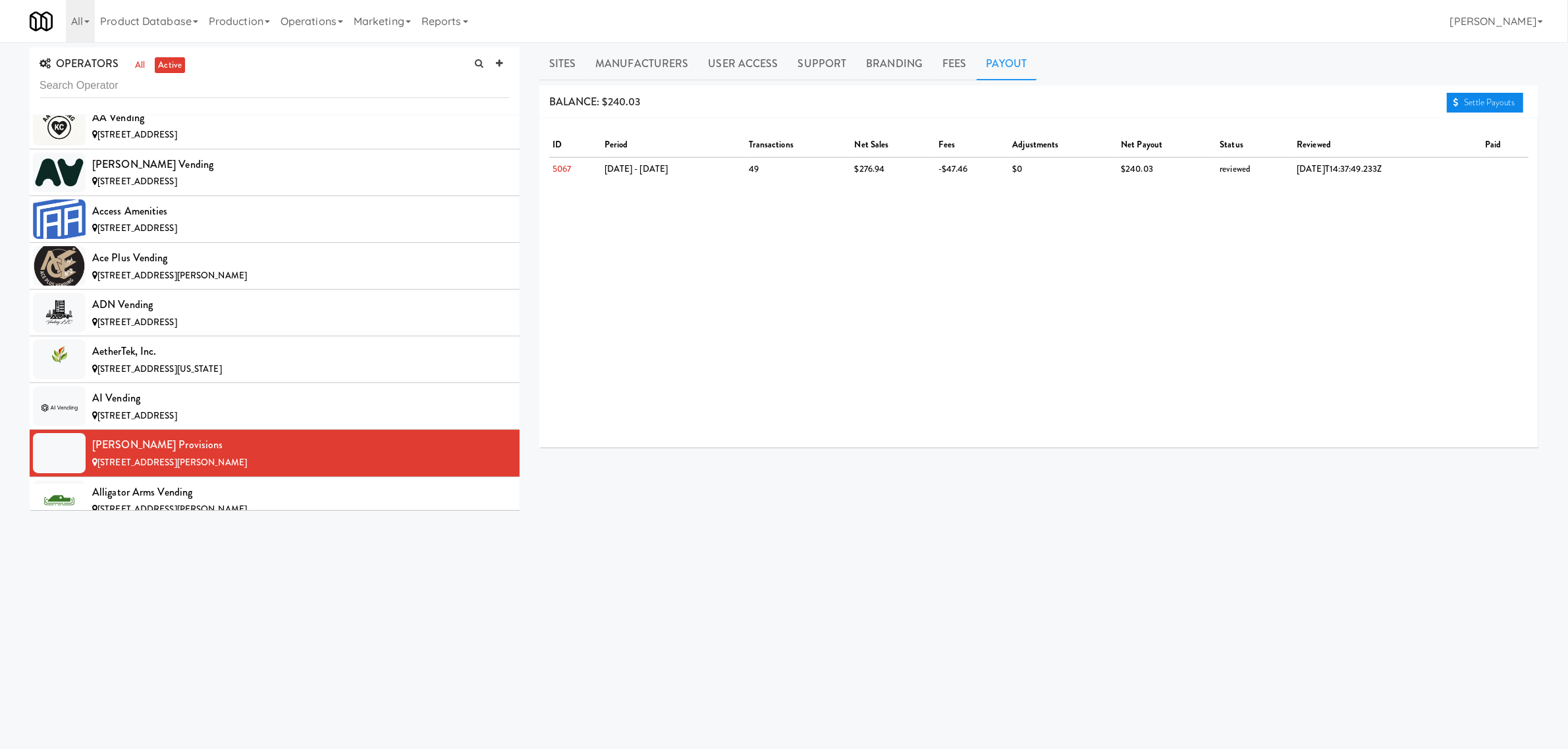
click at [1476, 101] on link "Settle Payouts" at bounding box center [1485, 103] width 76 height 20
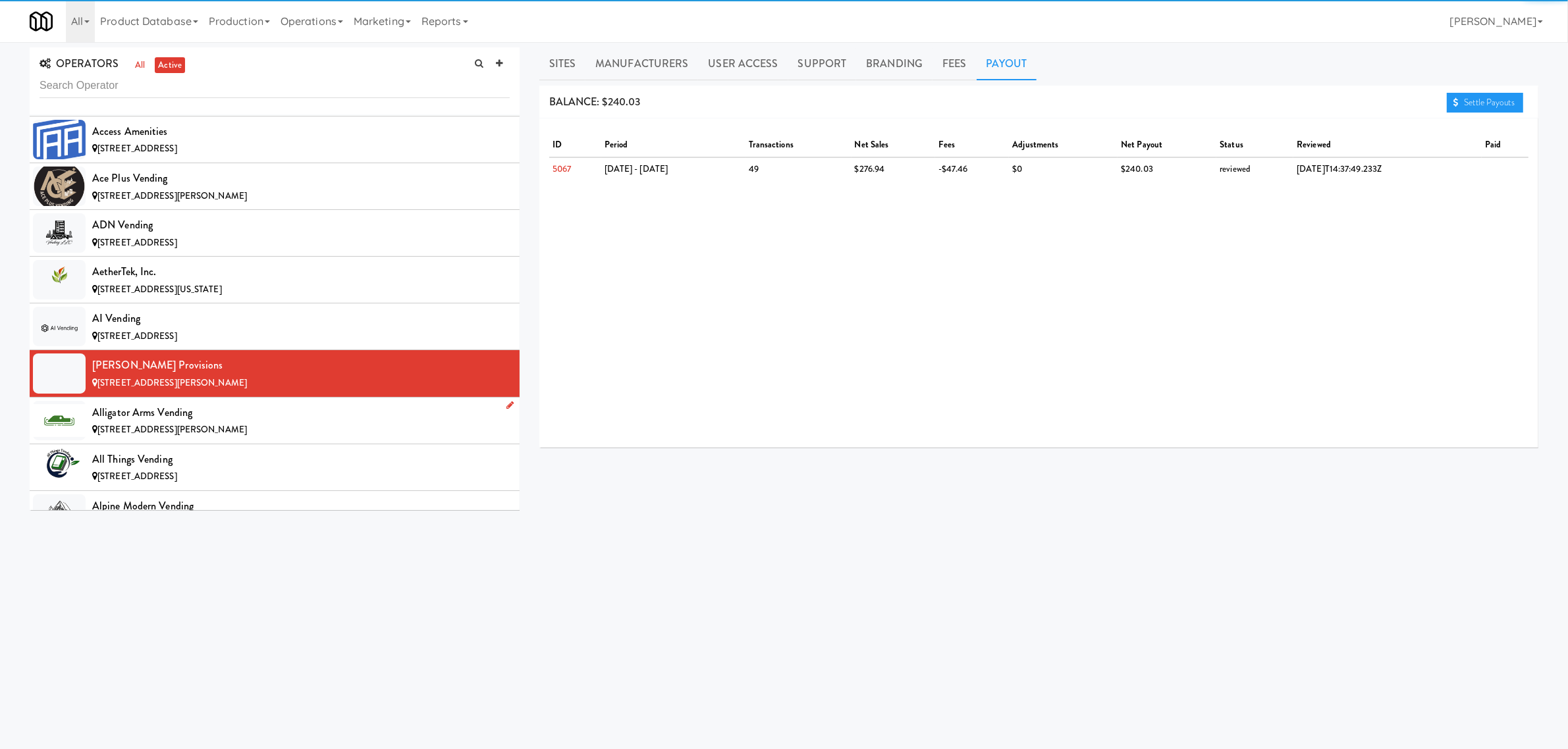
scroll to position [412, 0]
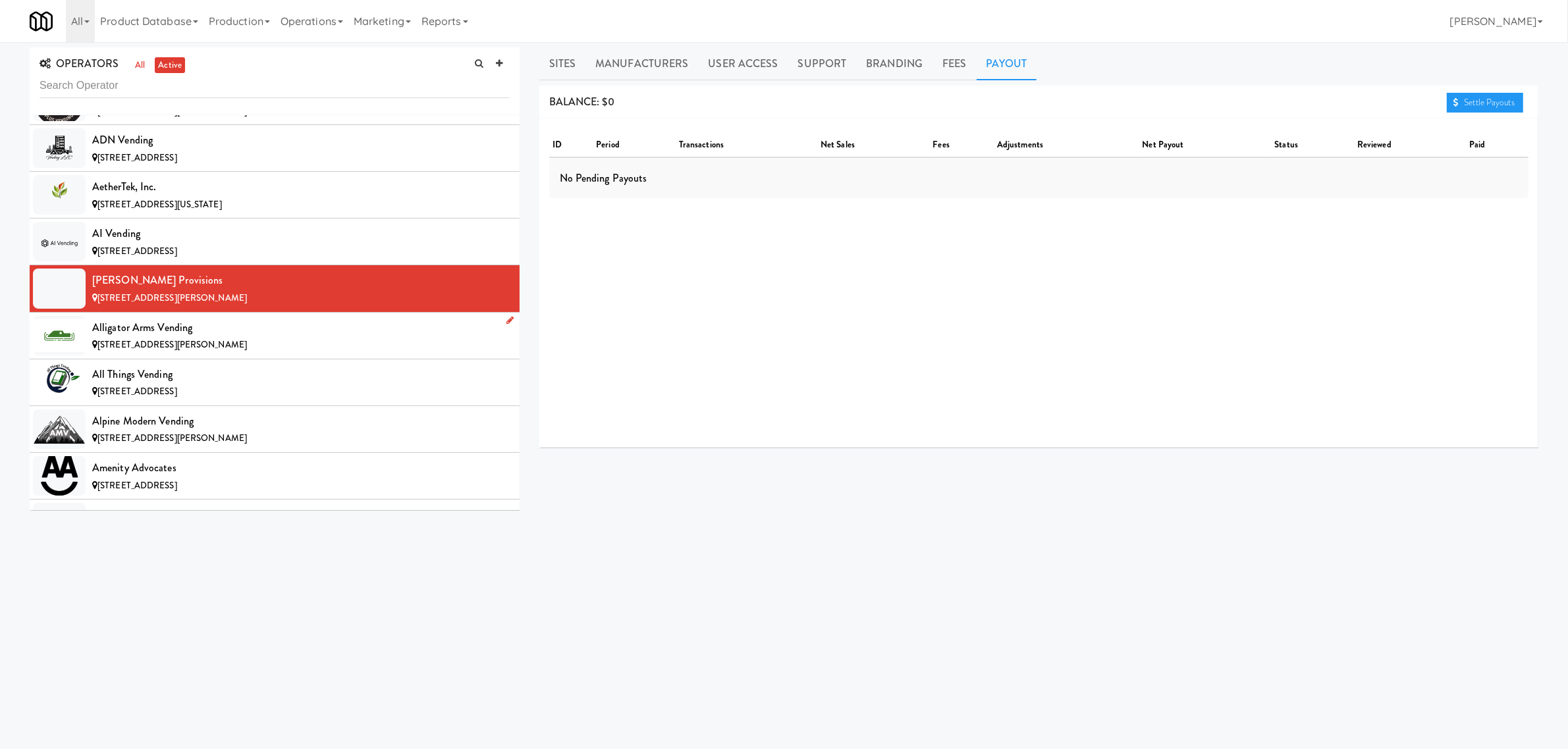
click at [190, 339] on div "[STREET_ADDRESS][PERSON_NAME]" at bounding box center [301, 345] width 418 height 16
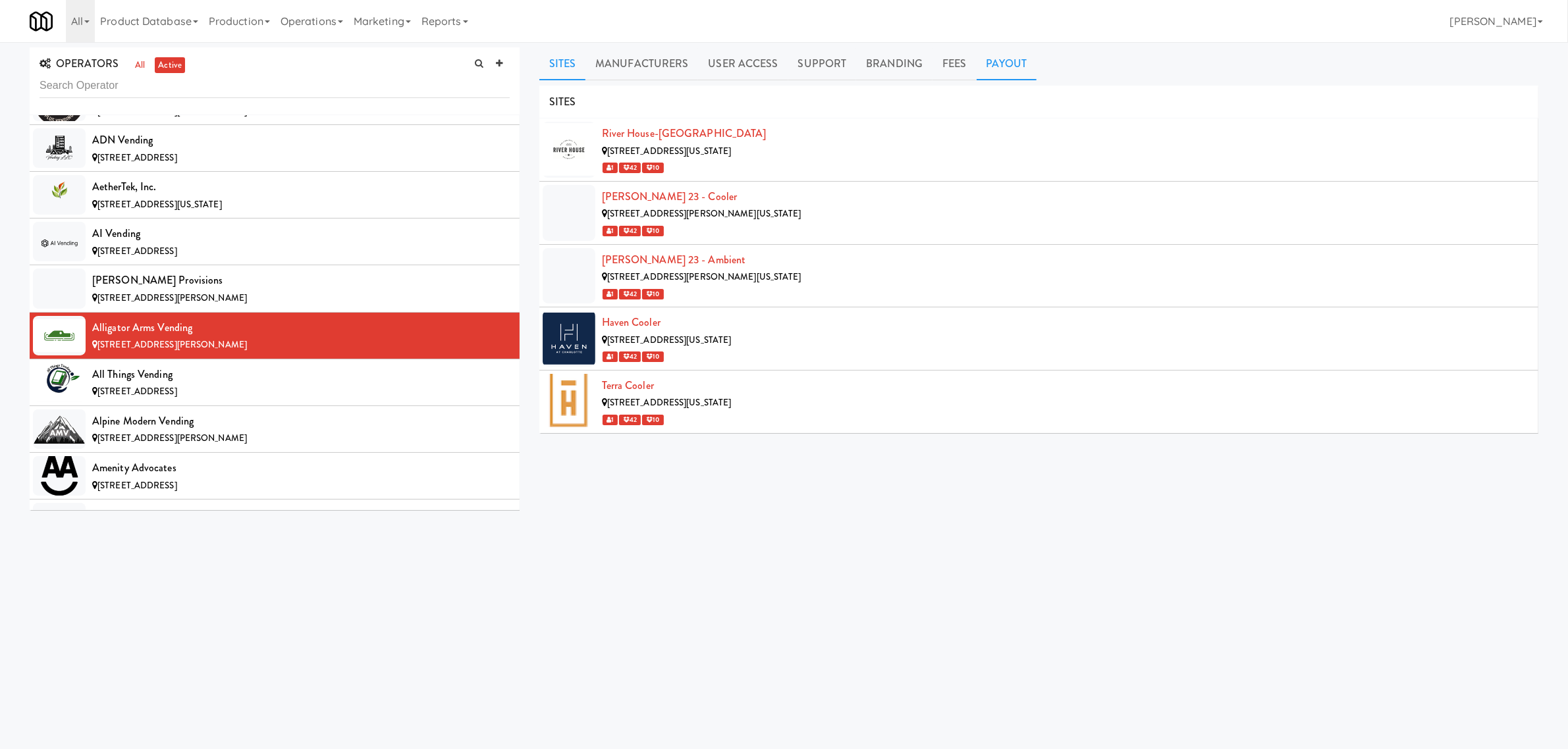
click at [1006, 69] on link "Payout" at bounding box center [1007, 63] width 61 height 33
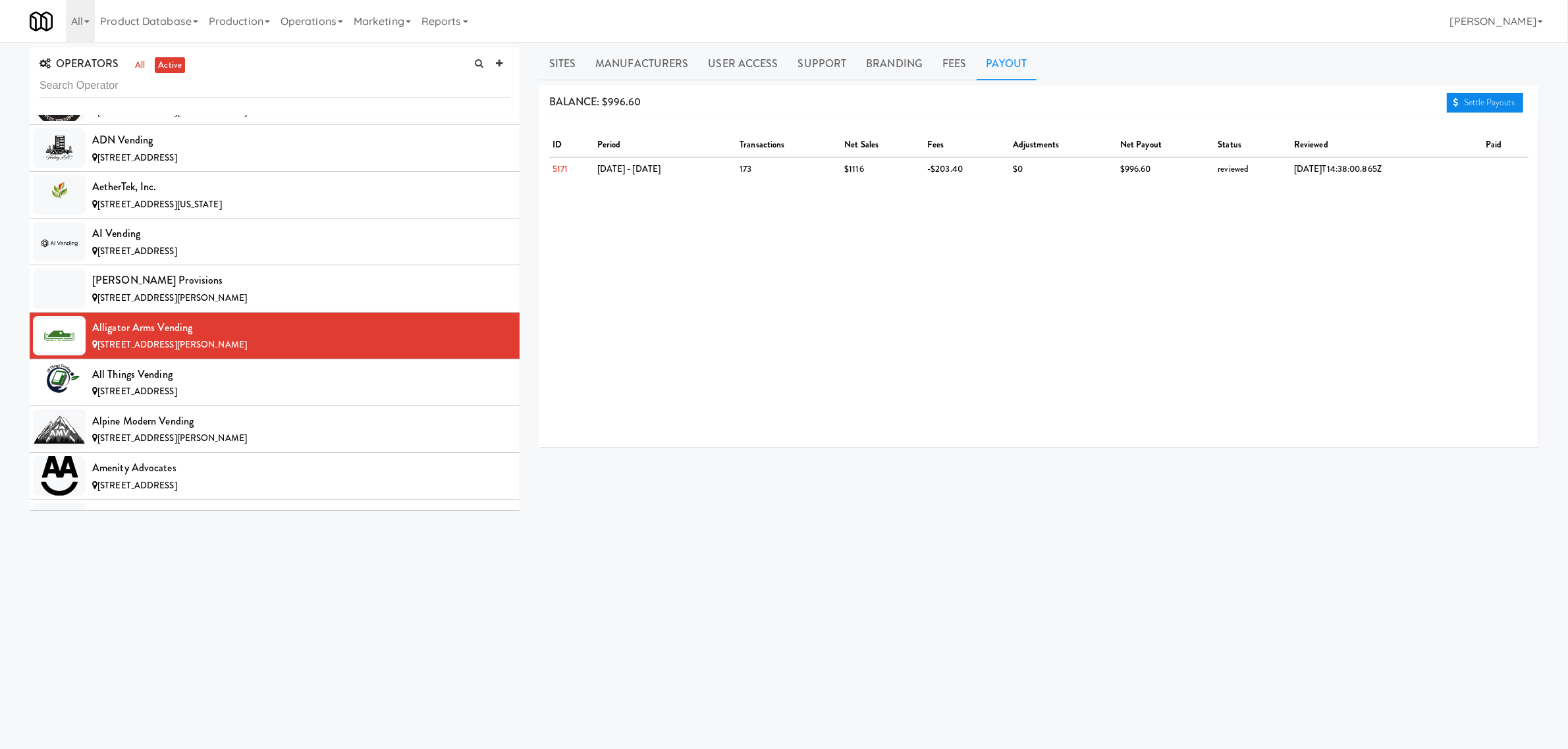
click at [1464, 99] on link "Settle Payouts" at bounding box center [1485, 103] width 76 height 20
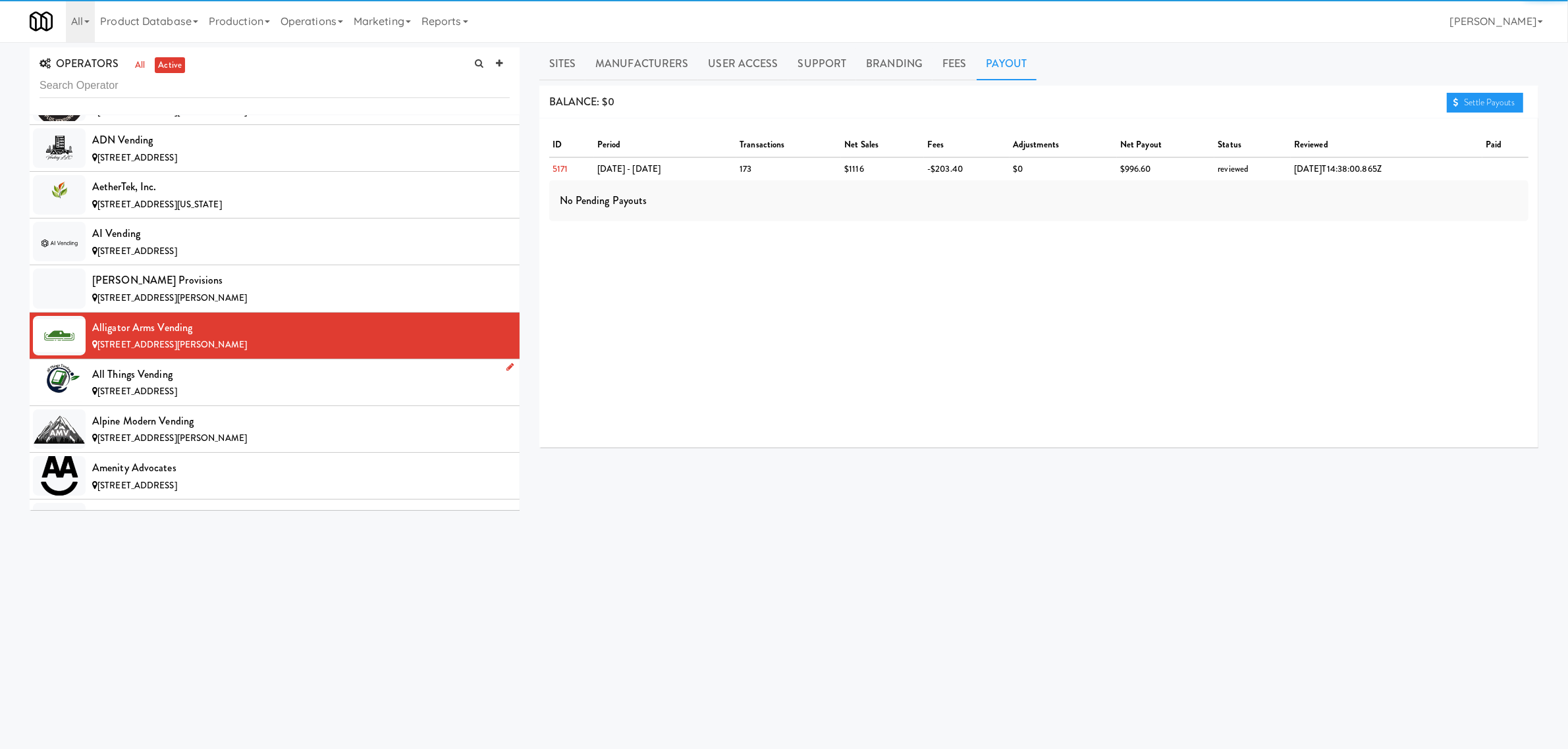
click at [208, 379] on div "All Things Vending" at bounding box center [301, 374] width 418 height 20
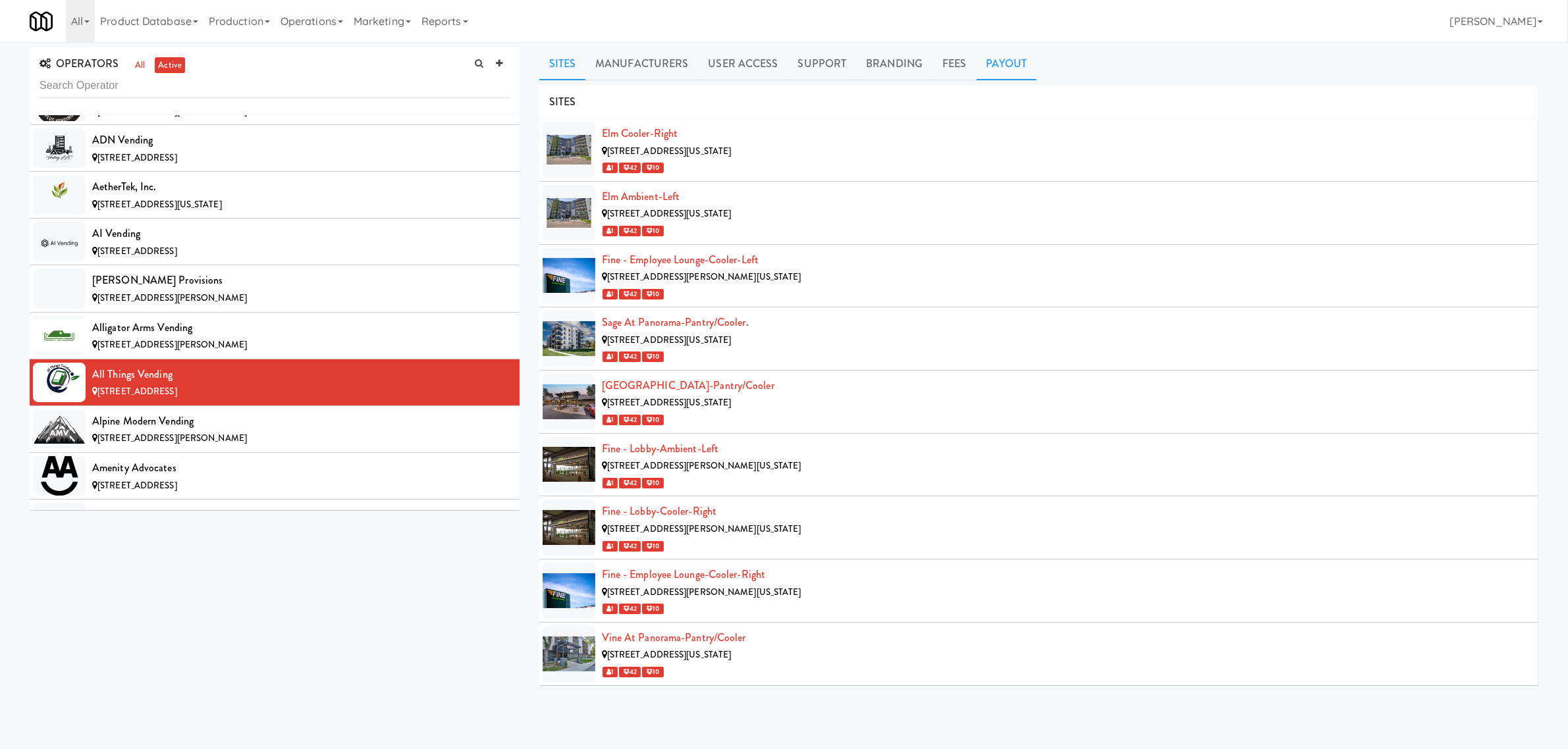
click at [1010, 69] on link "Payout" at bounding box center [1007, 63] width 61 height 33
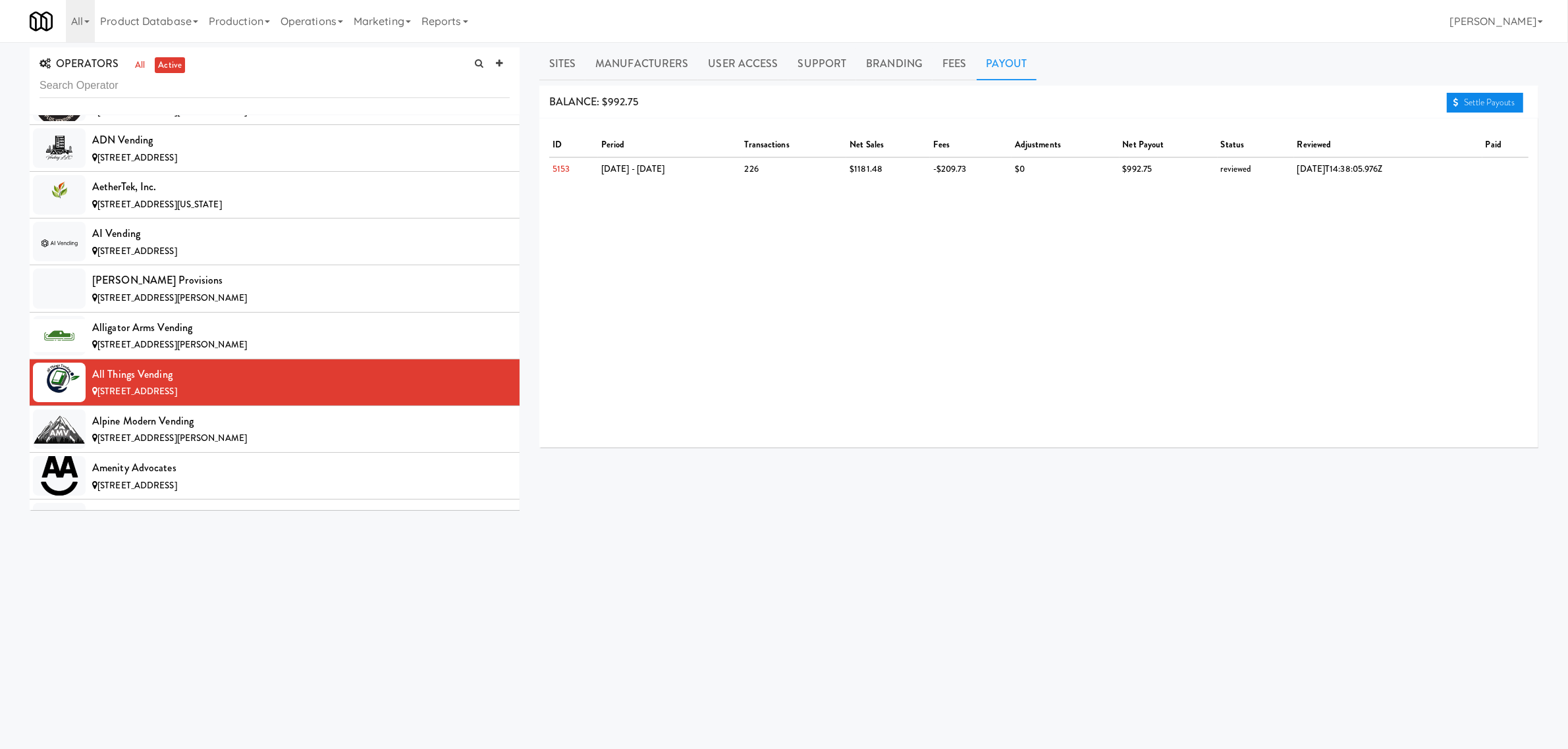
click at [1459, 103] on link "Settle Payouts" at bounding box center [1485, 103] width 76 height 20
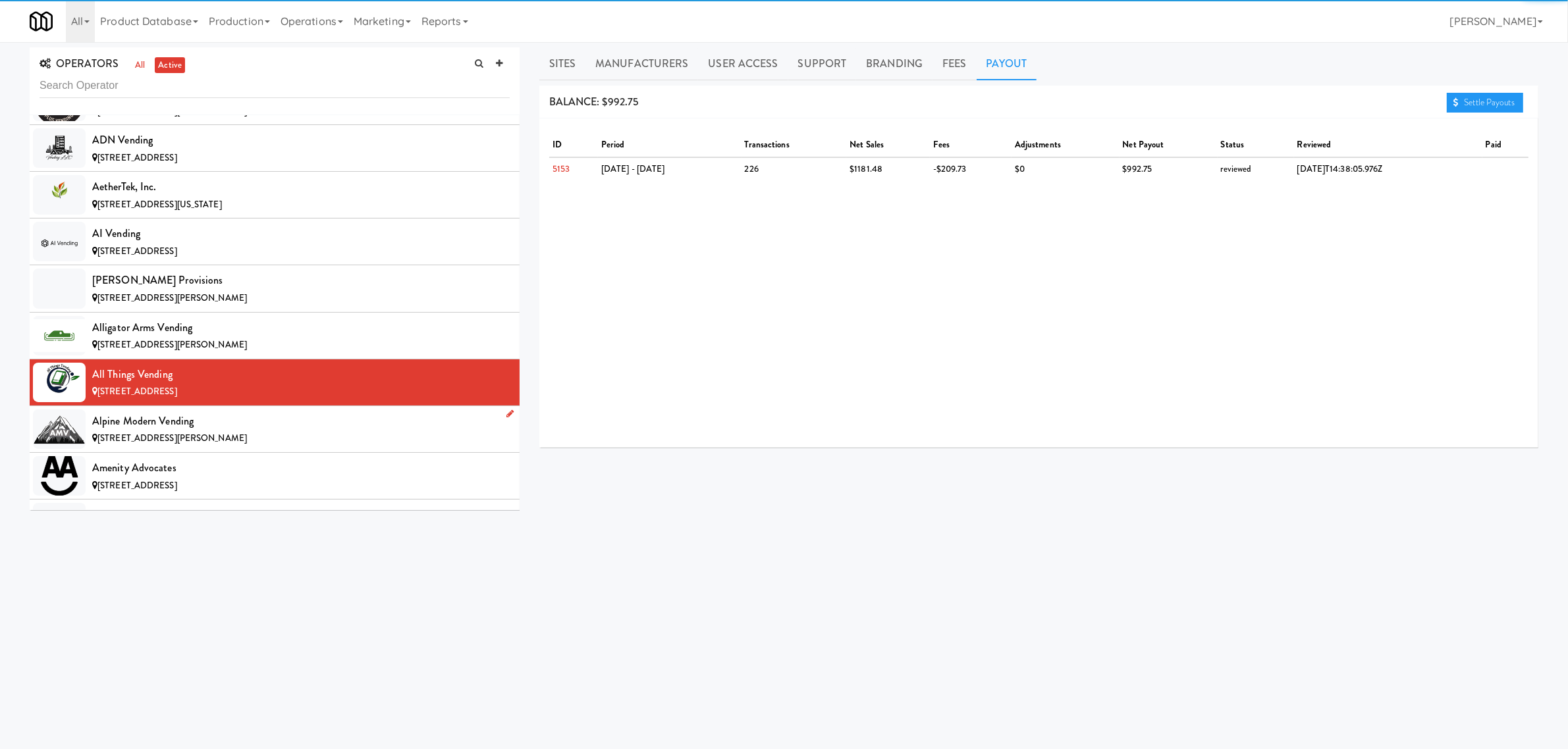
click at [263, 433] on div "[STREET_ADDRESS][PERSON_NAME]" at bounding box center [301, 439] width 418 height 16
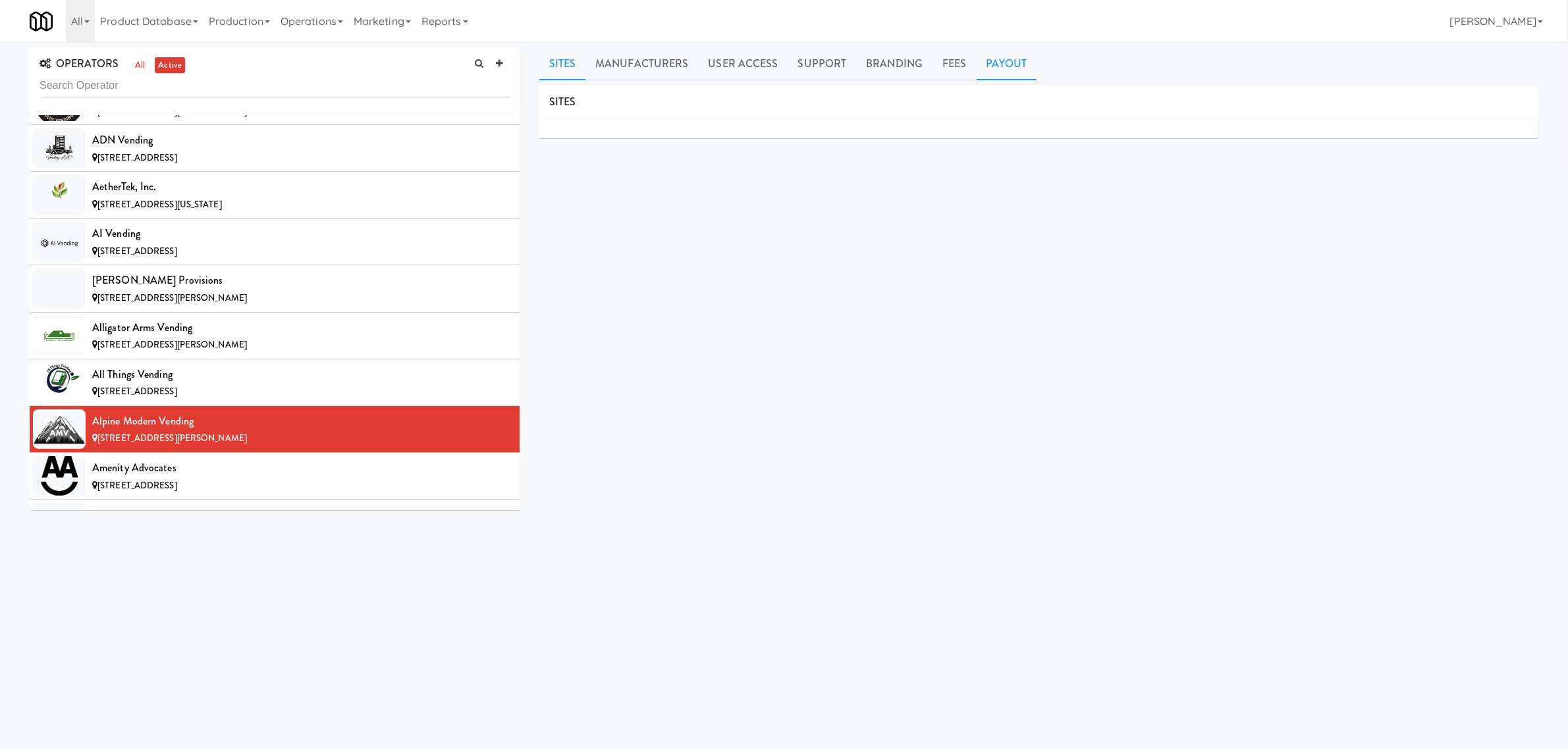
click at [1000, 63] on link "Payout" at bounding box center [1007, 63] width 61 height 33
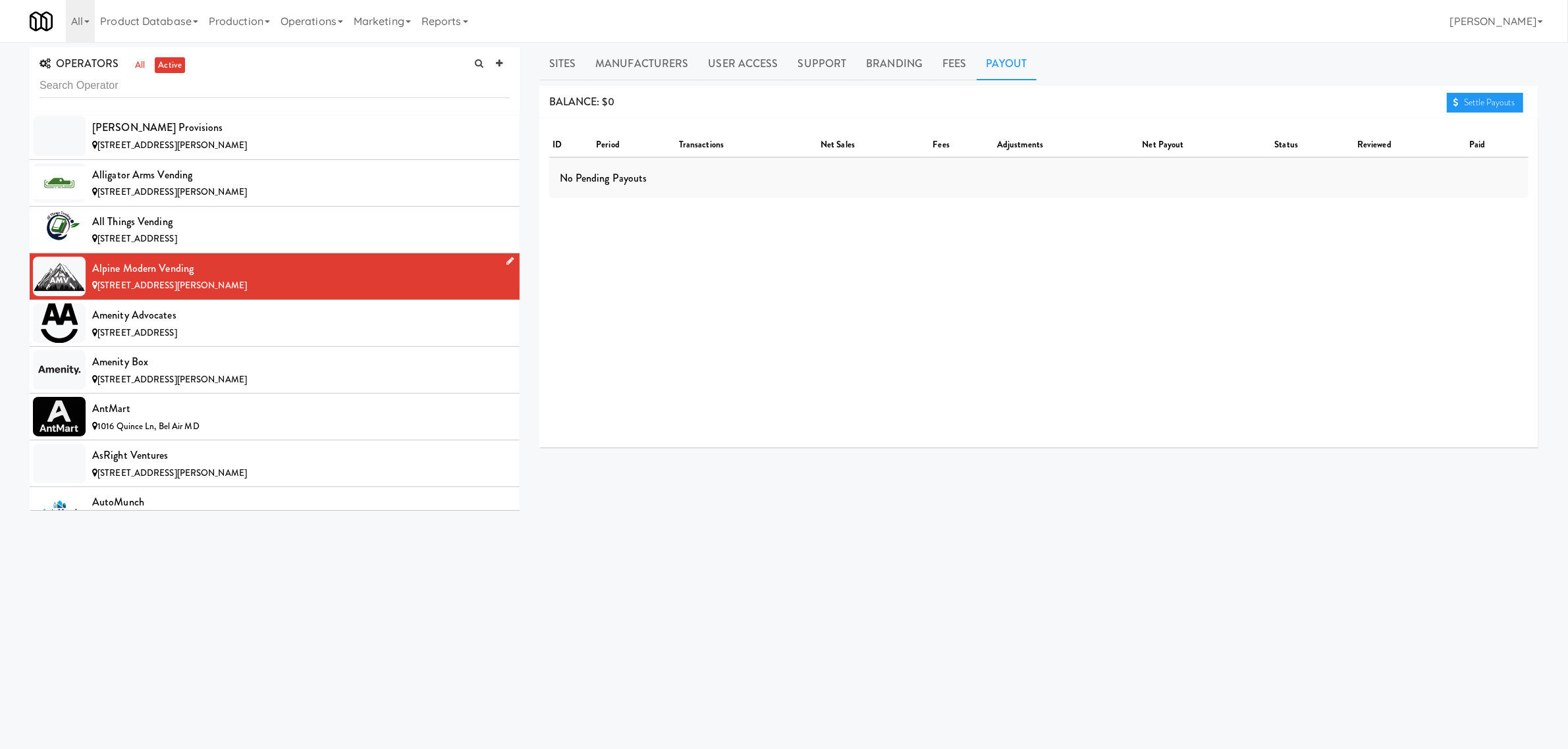
scroll to position [576, 0]
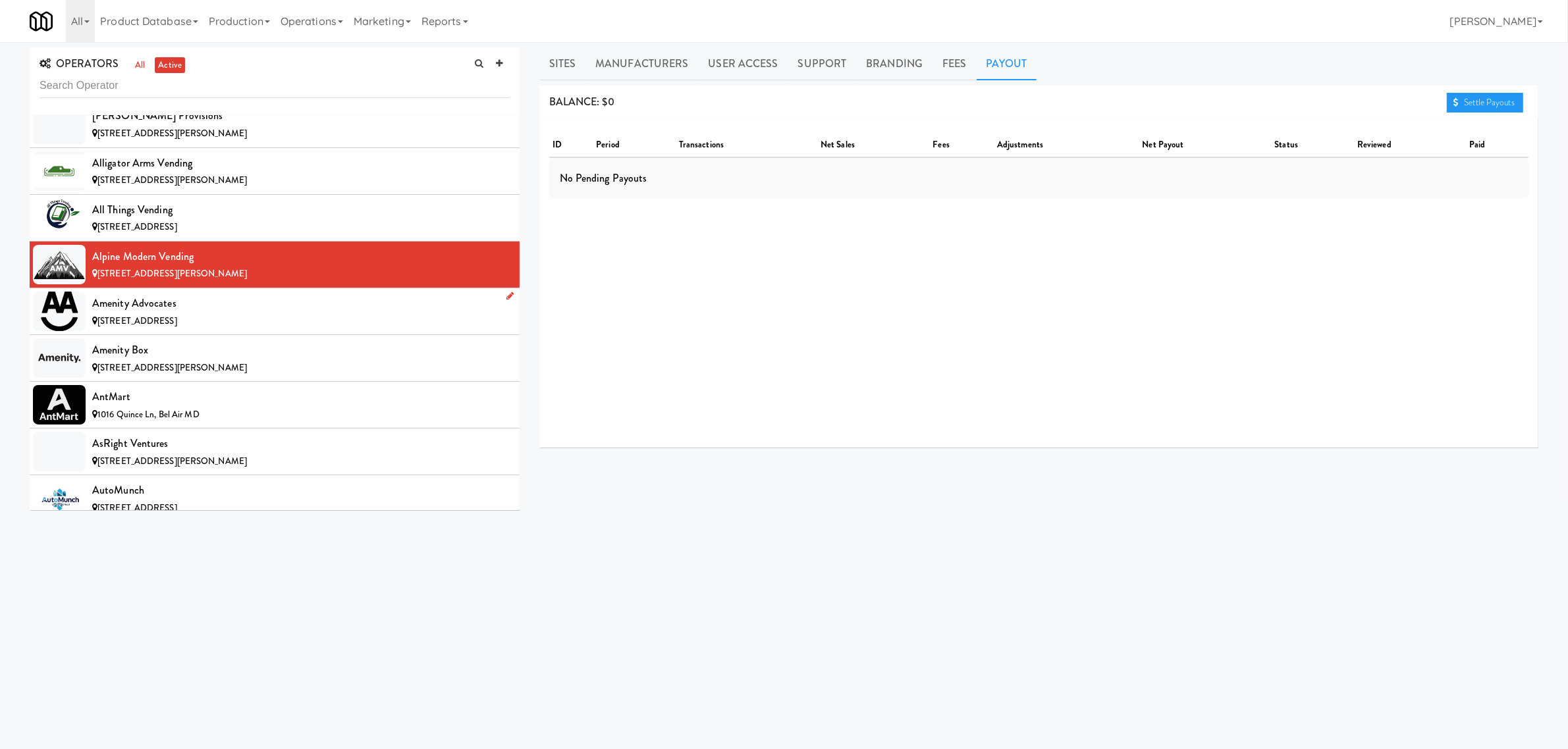
click at [199, 303] on div "Amenity Advocates" at bounding box center [301, 303] width 418 height 20
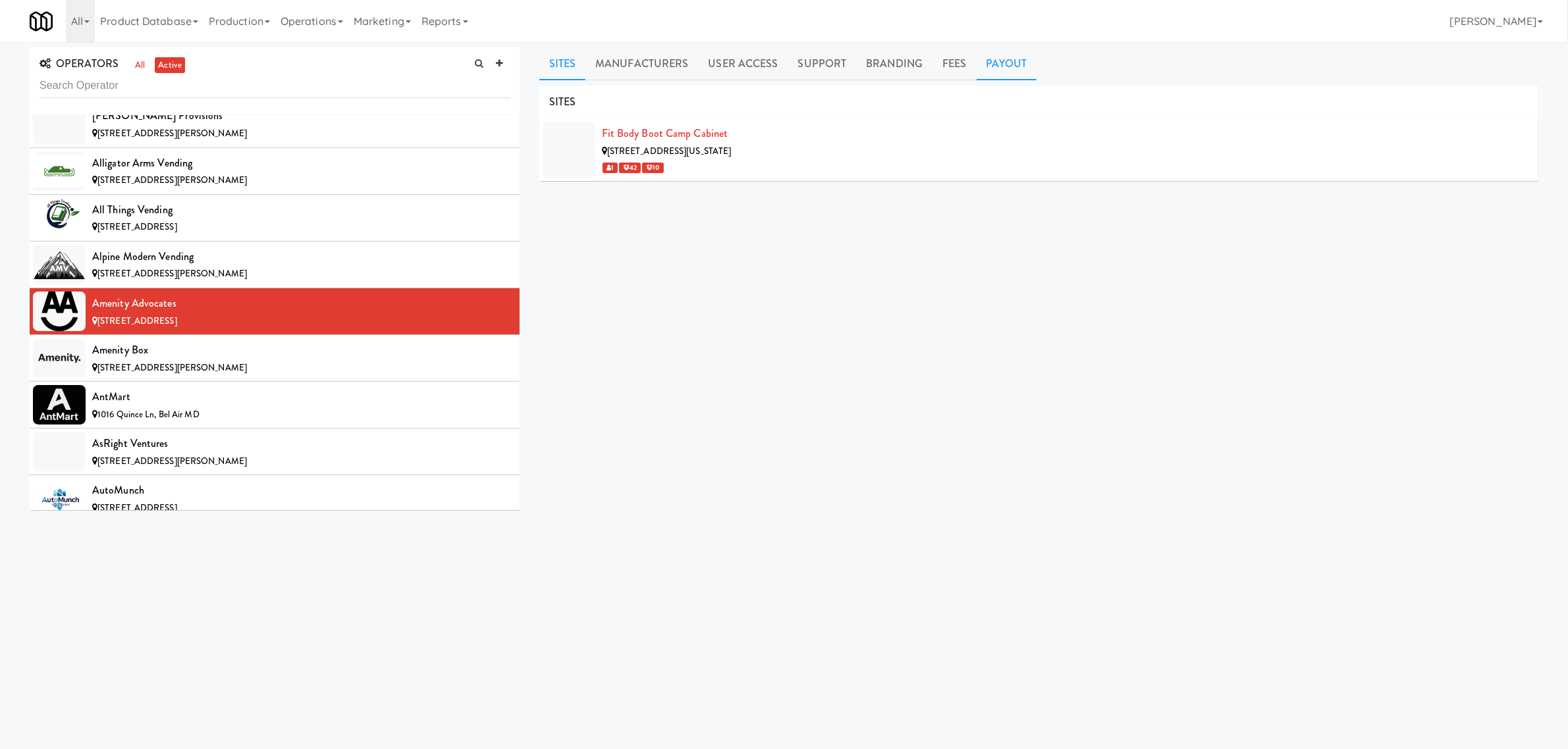
click at [1012, 66] on link "Payout" at bounding box center [1007, 63] width 61 height 33
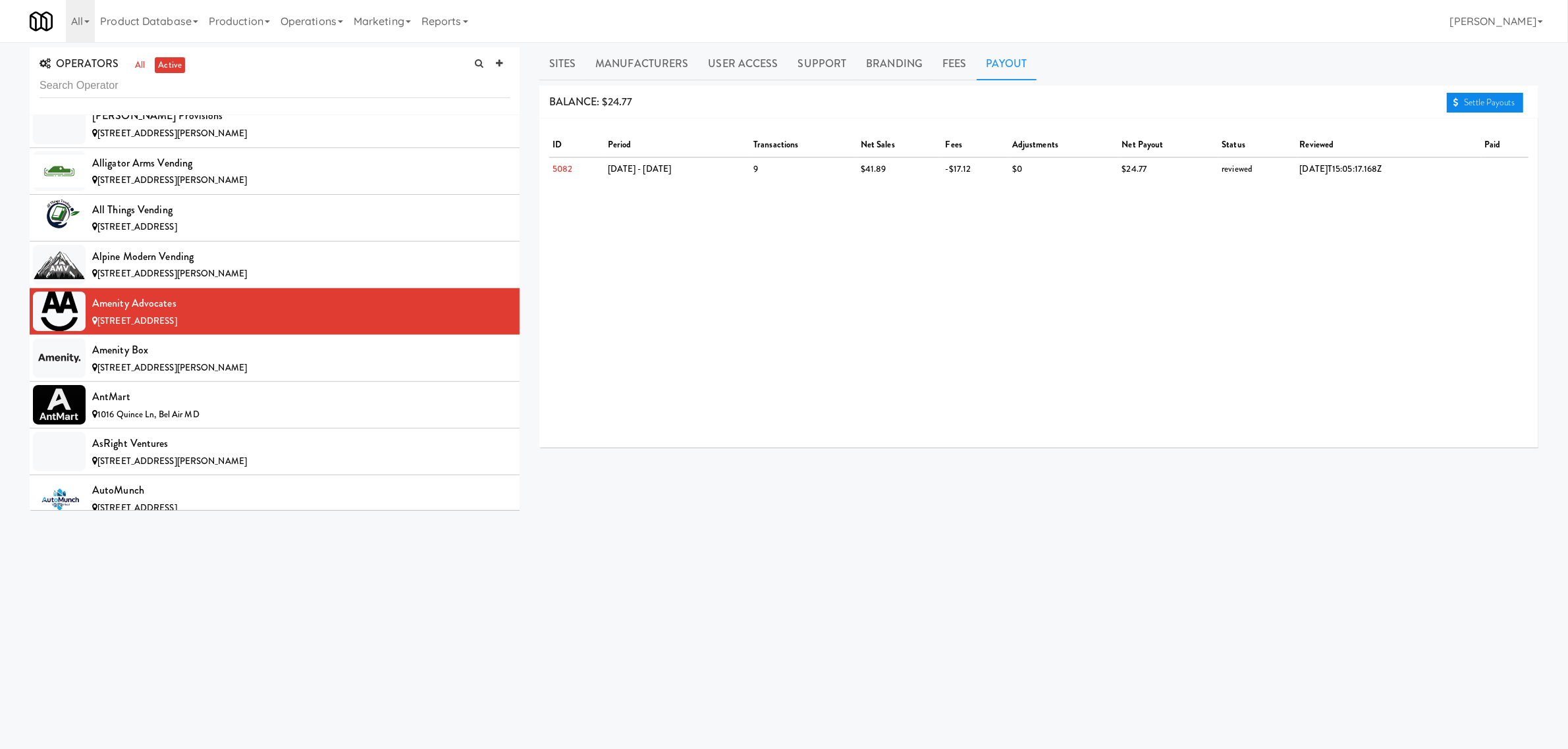
click at [1469, 103] on link "Settle Payouts" at bounding box center [1485, 103] width 76 height 20
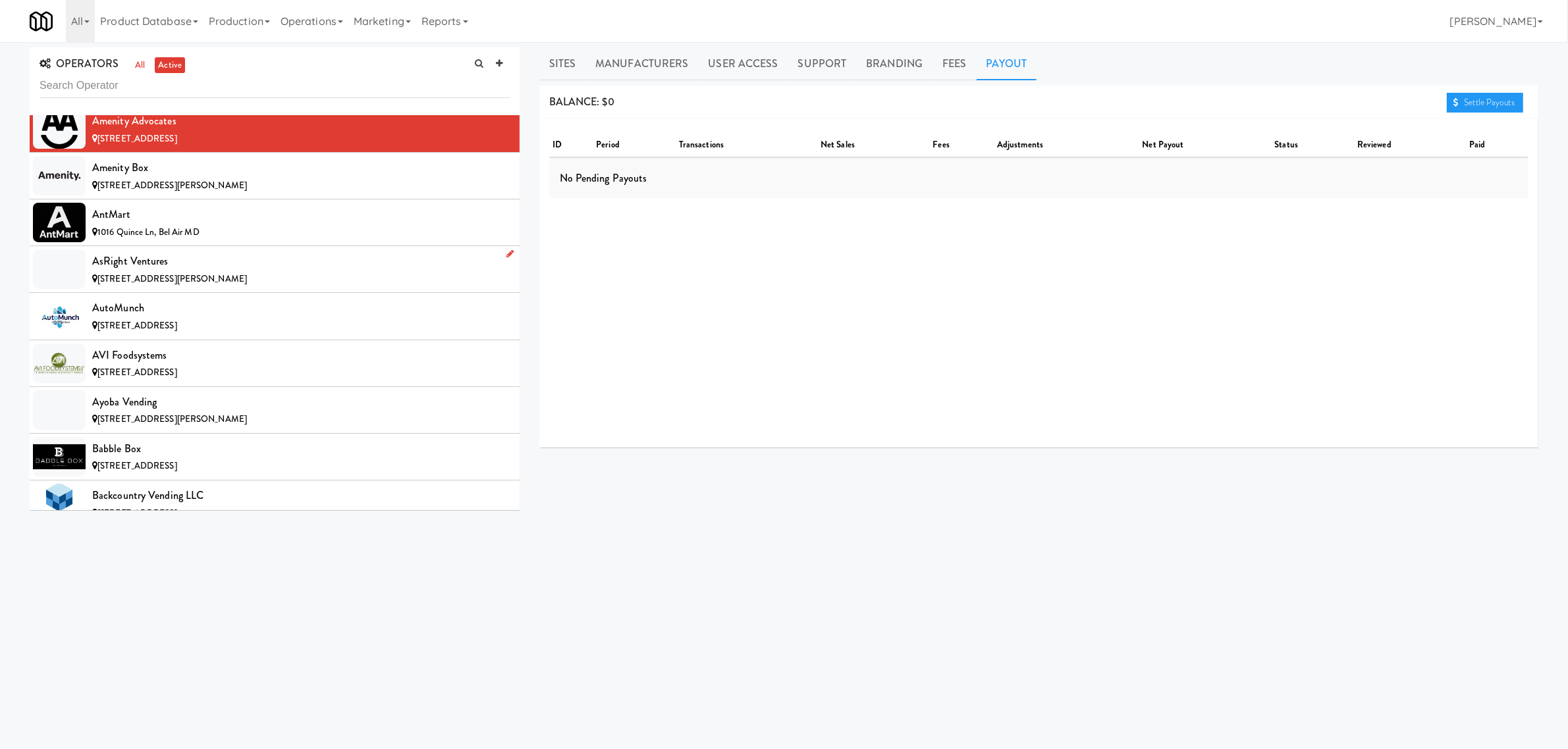
scroll to position [741, 0]
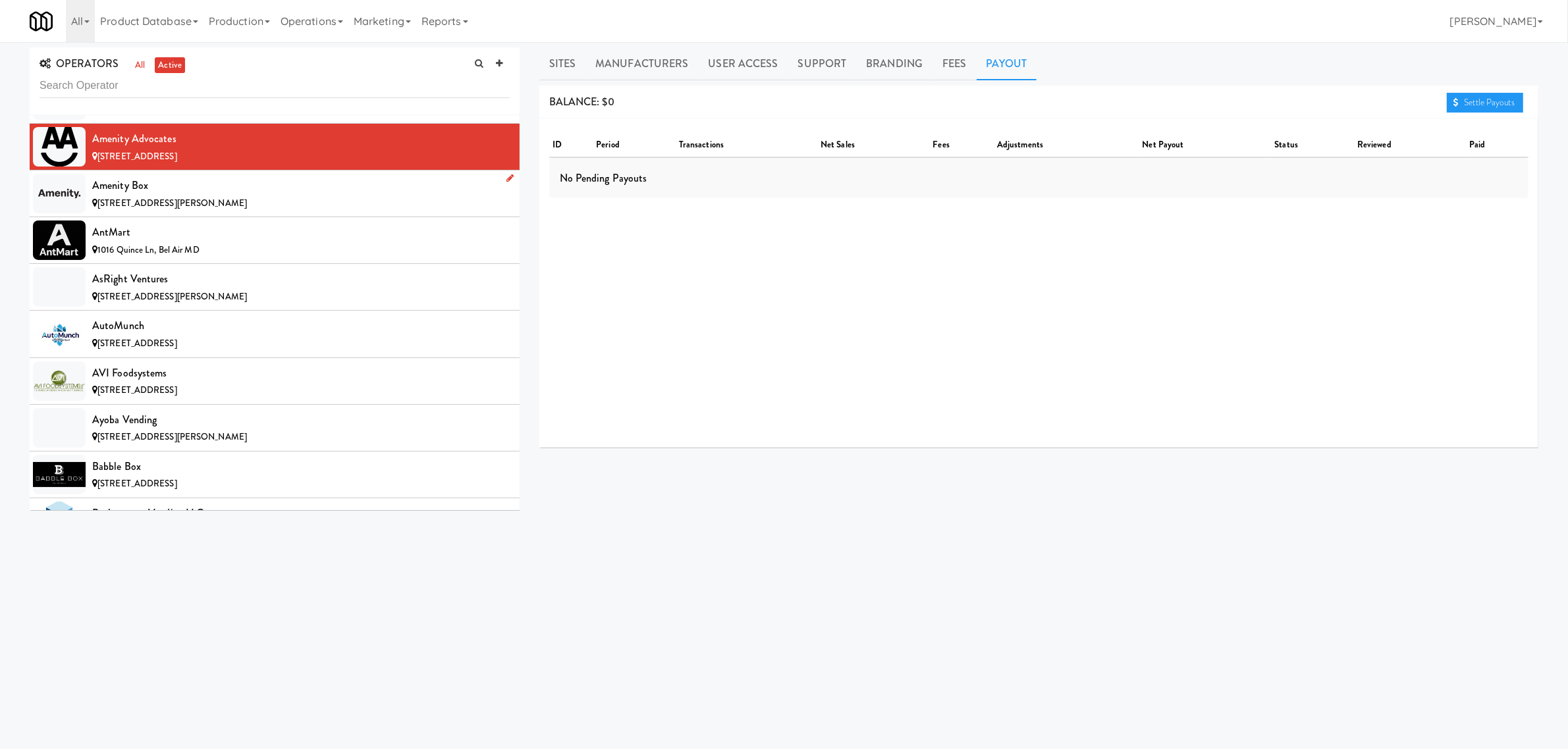
click at [213, 202] on div "[STREET_ADDRESS][PERSON_NAME]" at bounding box center [301, 204] width 418 height 16
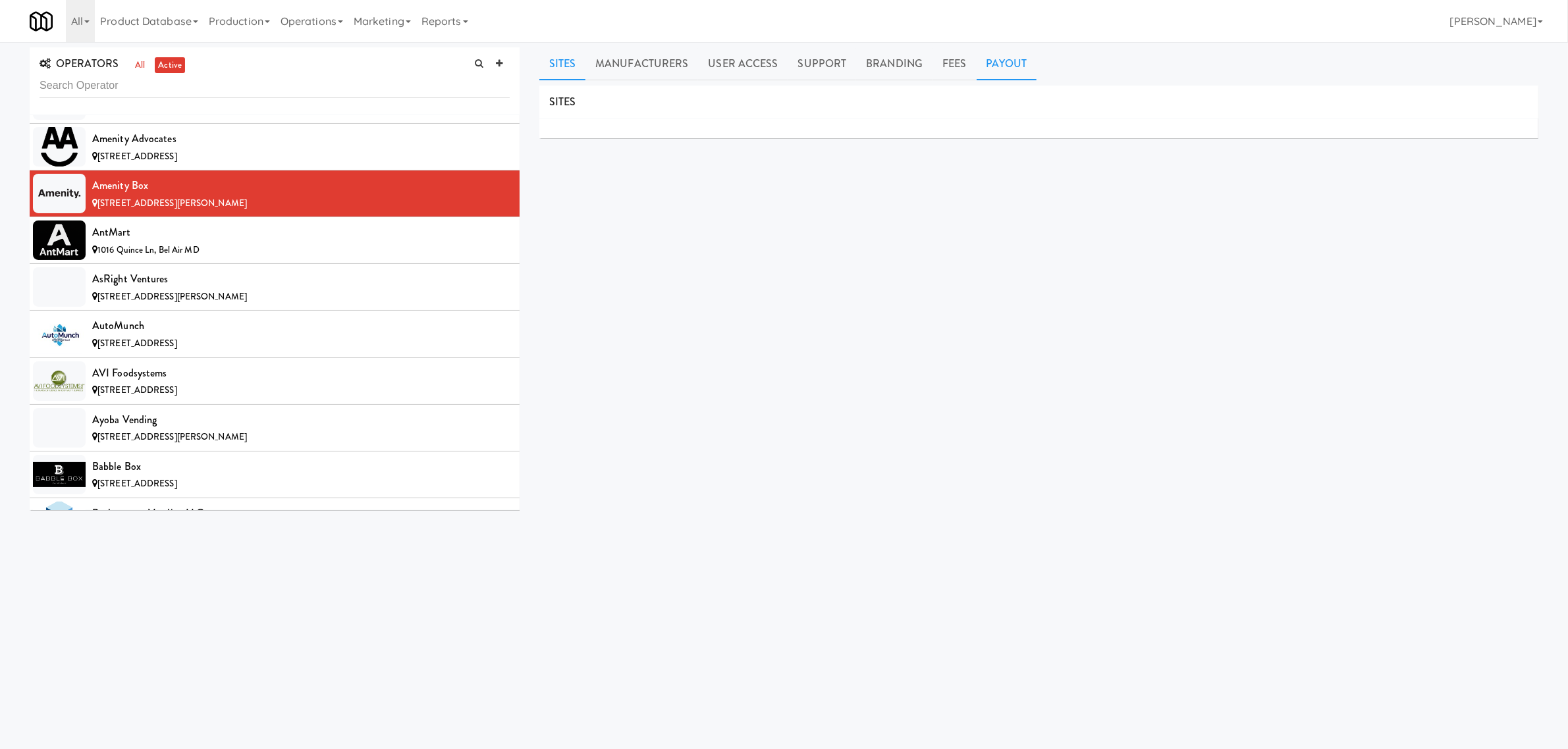
click at [1002, 60] on link "Payout" at bounding box center [1007, 63] width 61 height 33
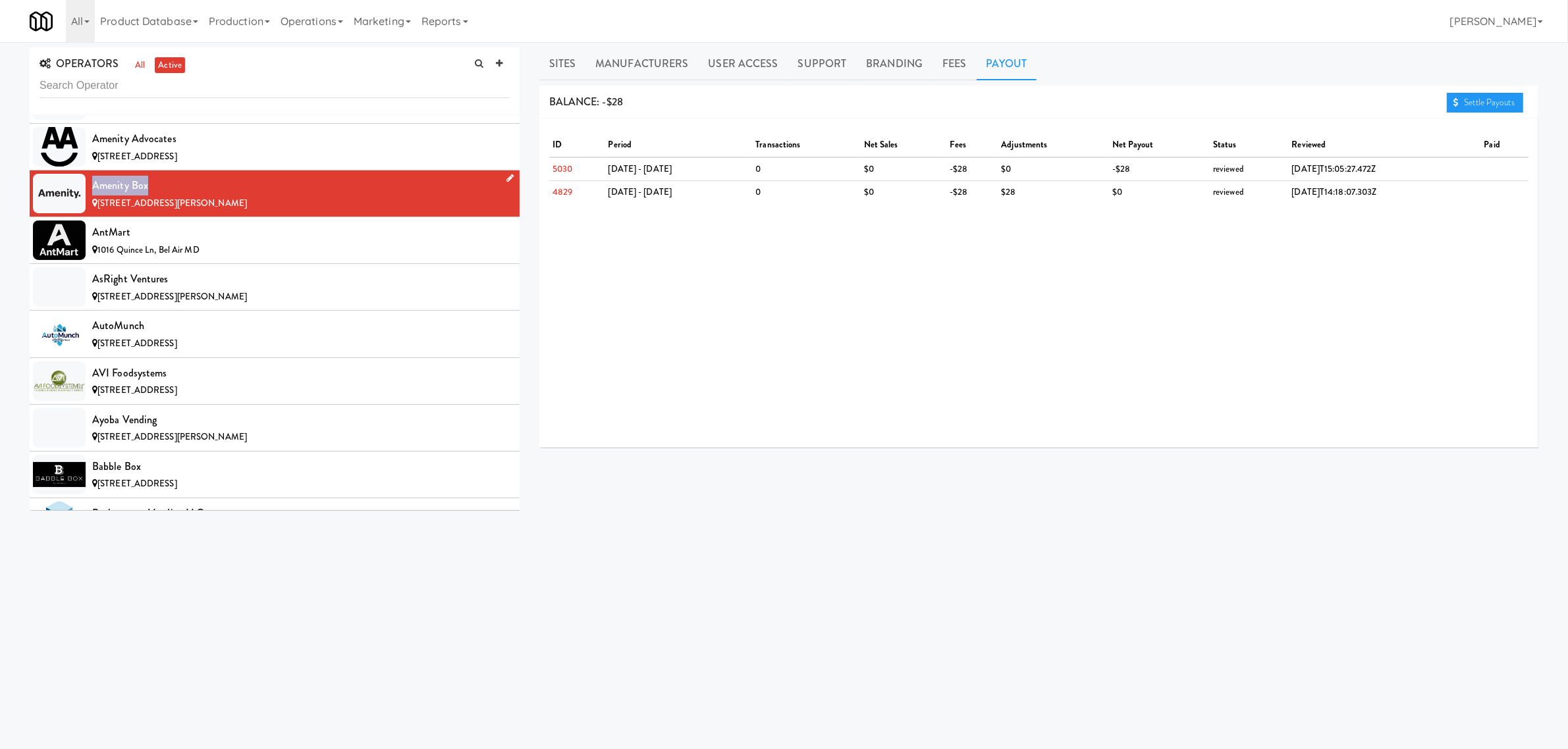
drag, startPoint x: 155, startPoint y: 182, endPoint x: 94, endPoint y: 182, distance: 61.0
click at [94, 182] on div "Amenity Box" at bounding box center [301, 186] width 418 height 20
copy div "Amenity Box"
click at [267, 242] on div "AntMart" at bounding box center [301, 232] width 418 height 20
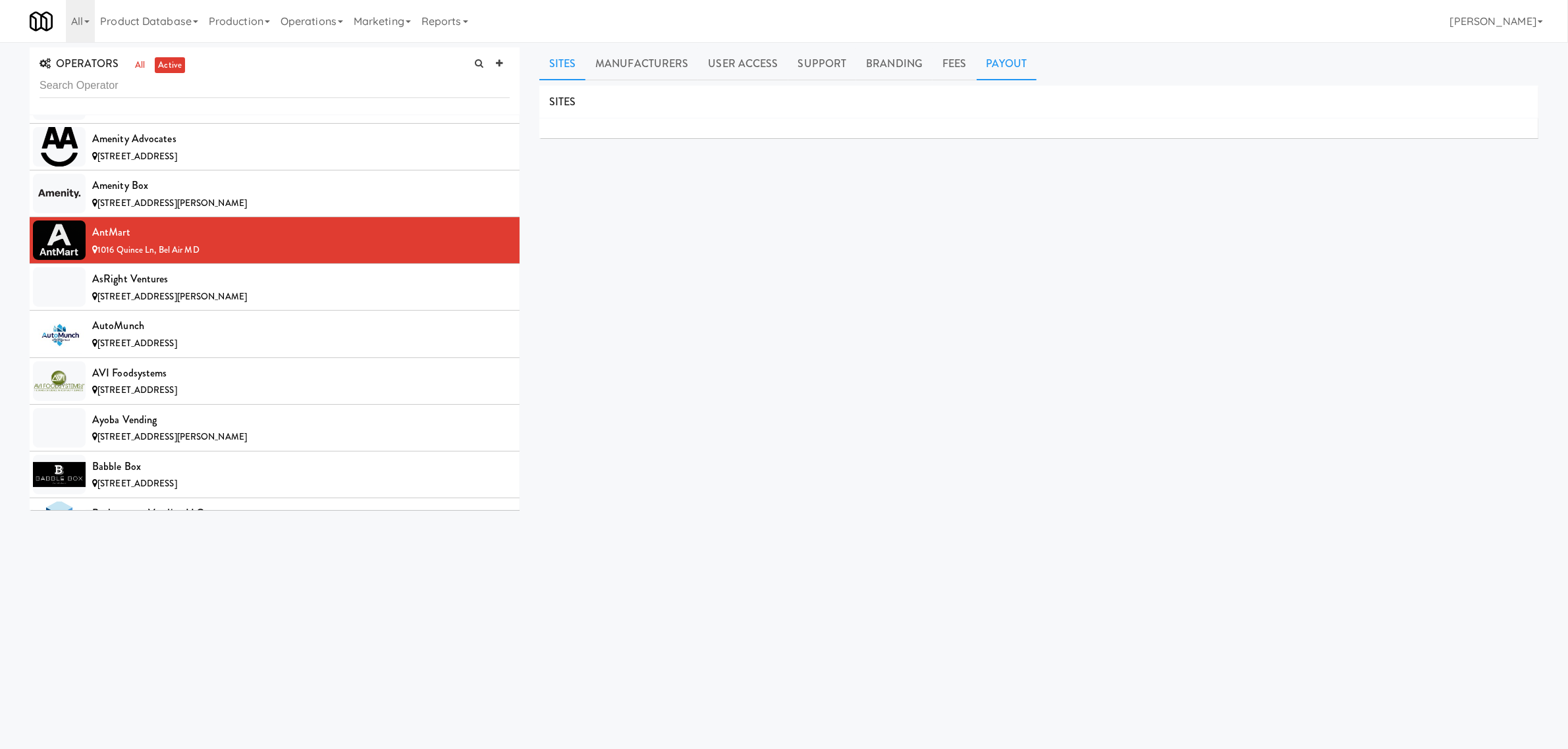
click at [978, 60] on link "Payout" at bounding box center [1007, 63] width 61 height 33
click at [186, 273] on div "AsRight Ventures" at bounding box center [301, 279] width 418 height 20
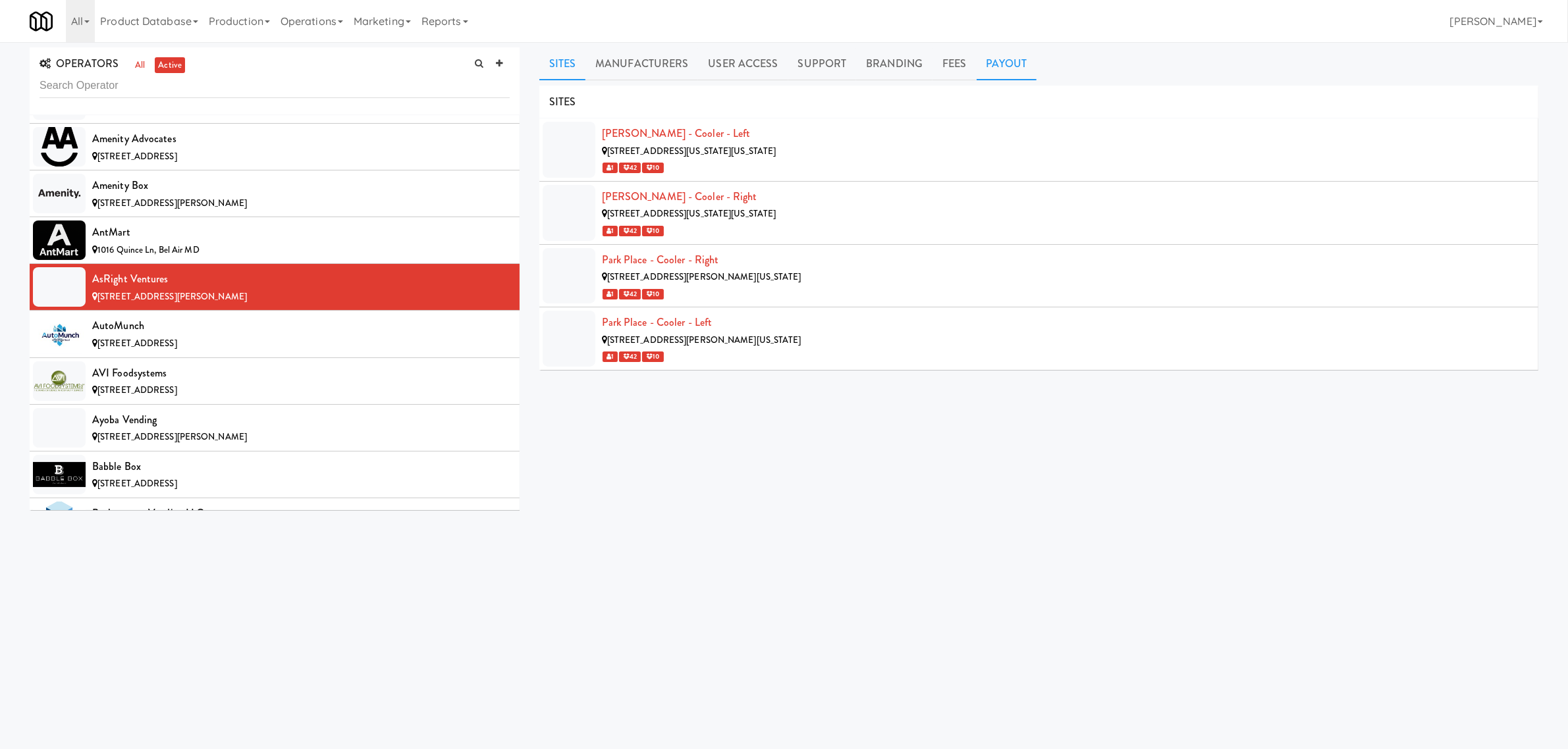
click at [992, 67] on link "Payout" at bounding box center [1007, 63] width 61 height 33
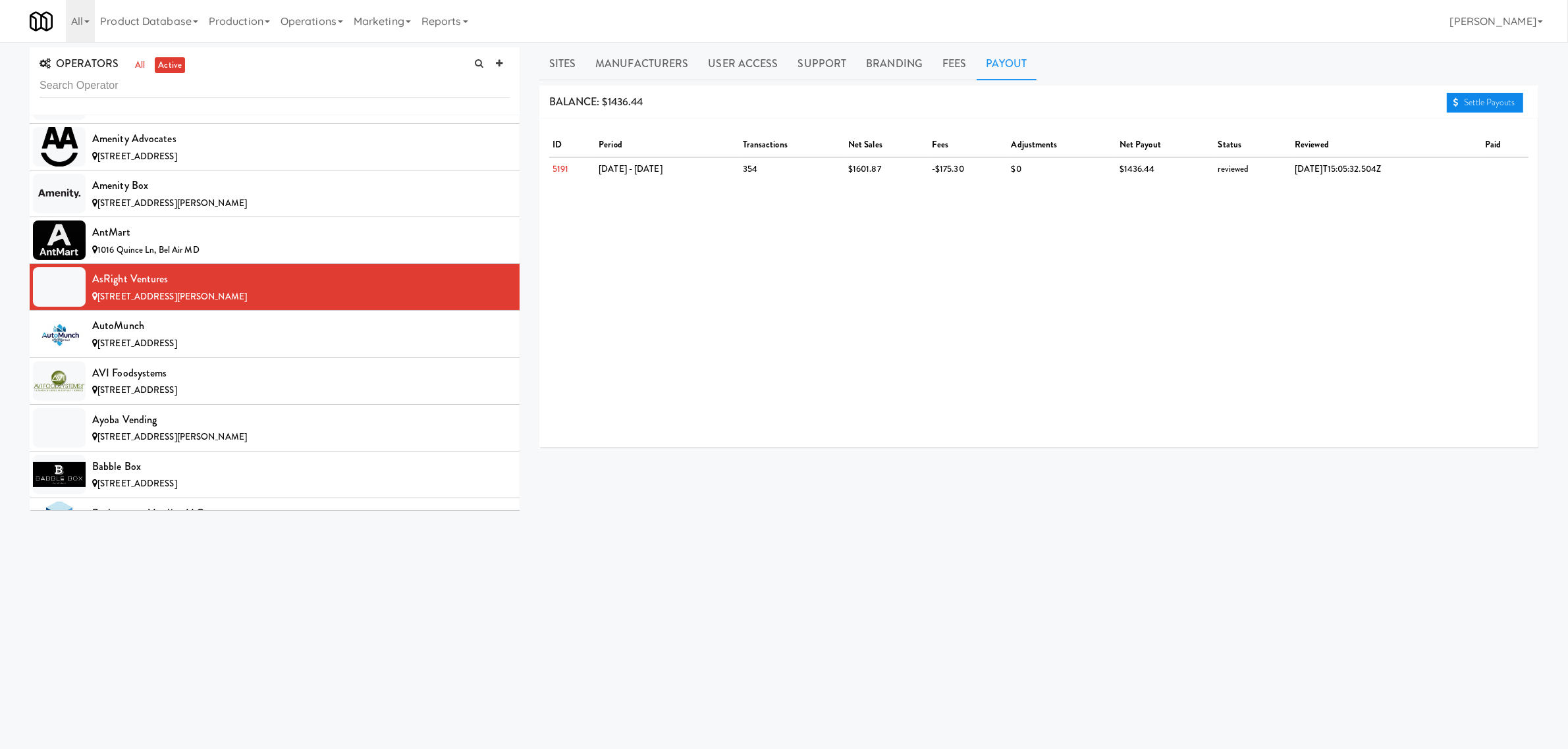
click at [1480, 103] on link "Settle Payouts" at bounding box center [1485, 103] width 76 height 20
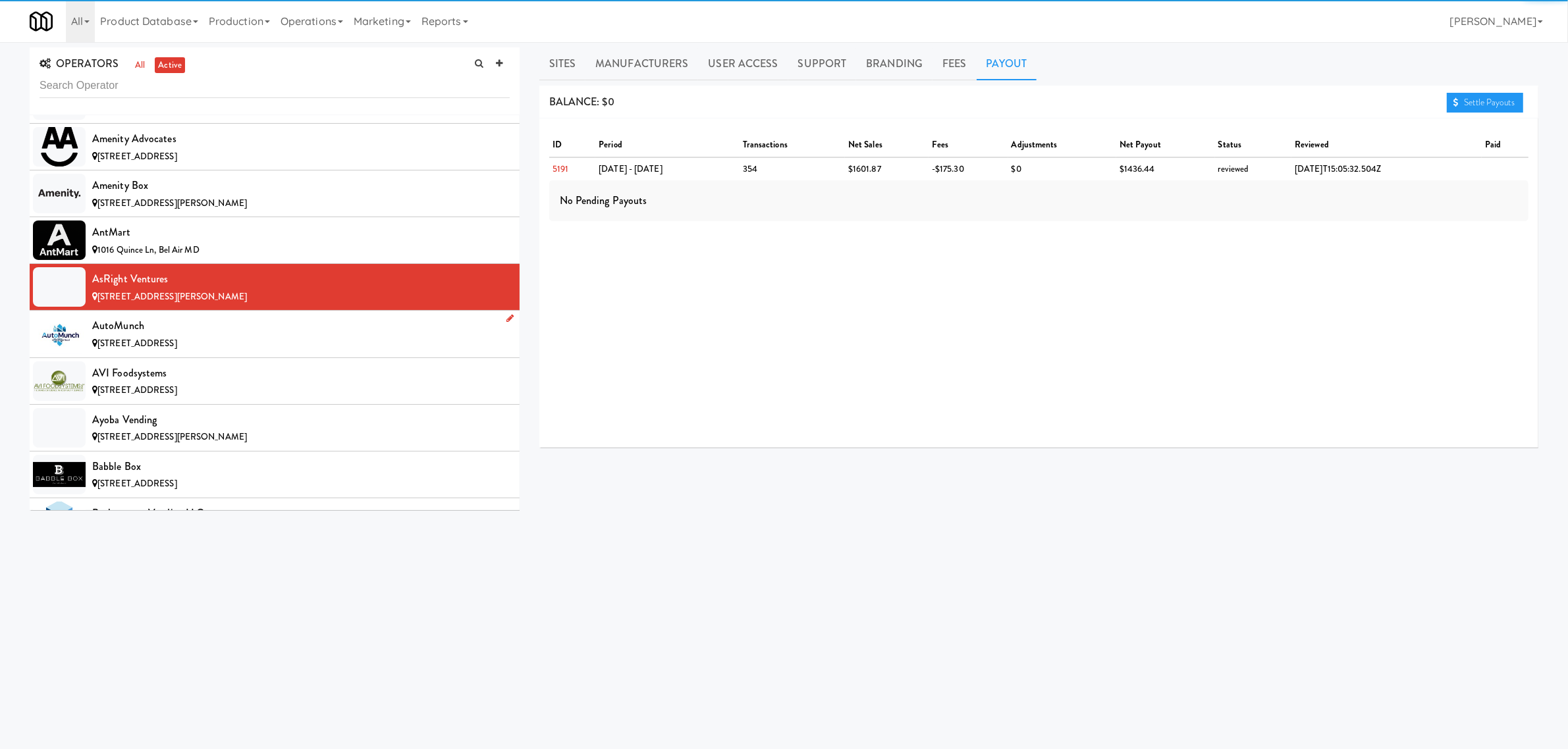
click at [240, 336] on div "AutoMunch" at bounding box center [301, 325] width 418 height 20
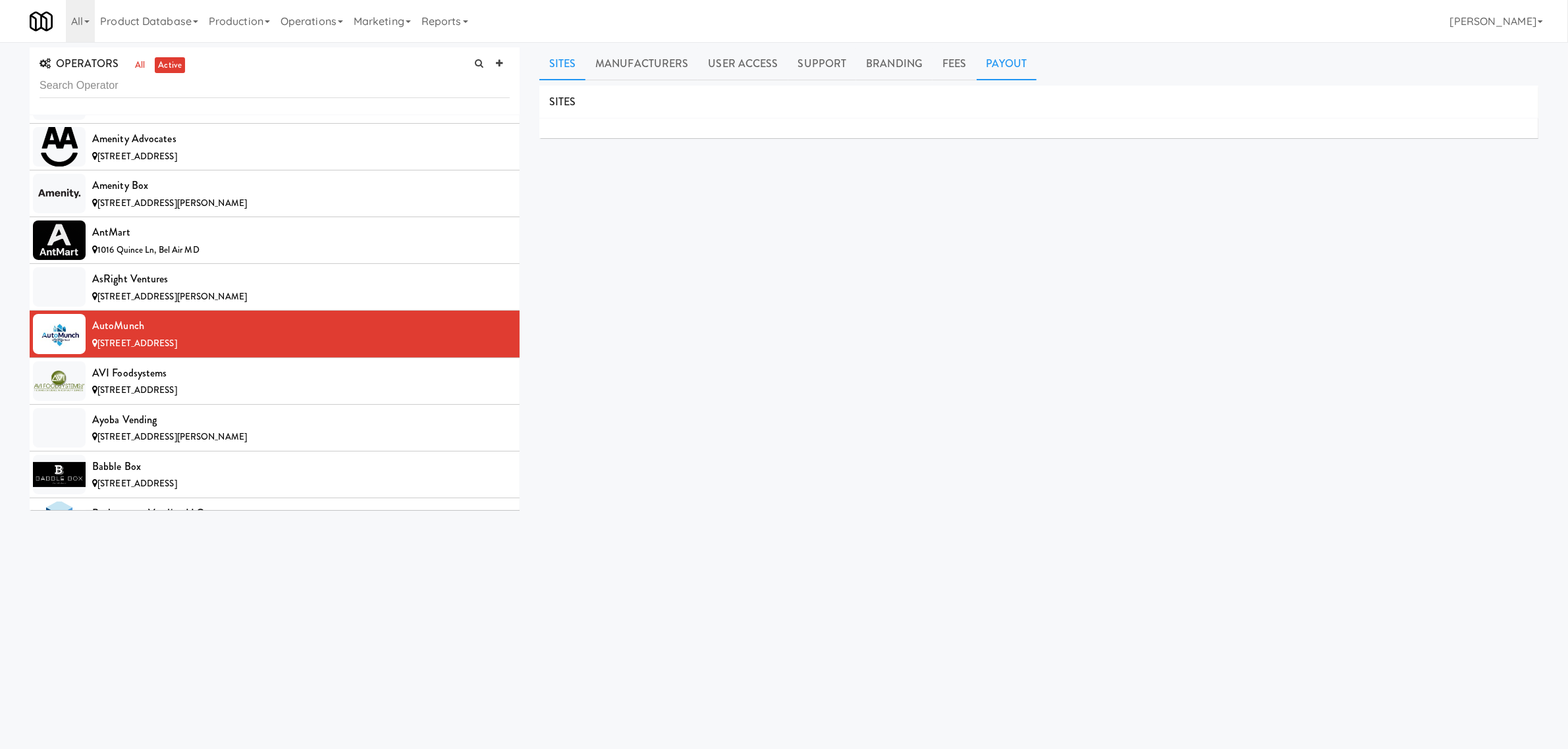
click at [1016, 63] on link "Payout" at bounding box center [1007, 63] width 61 height 33
click at [234, 377] on div "AVI Foodsystems" at bounding box center [301, 373] width 418 height 20
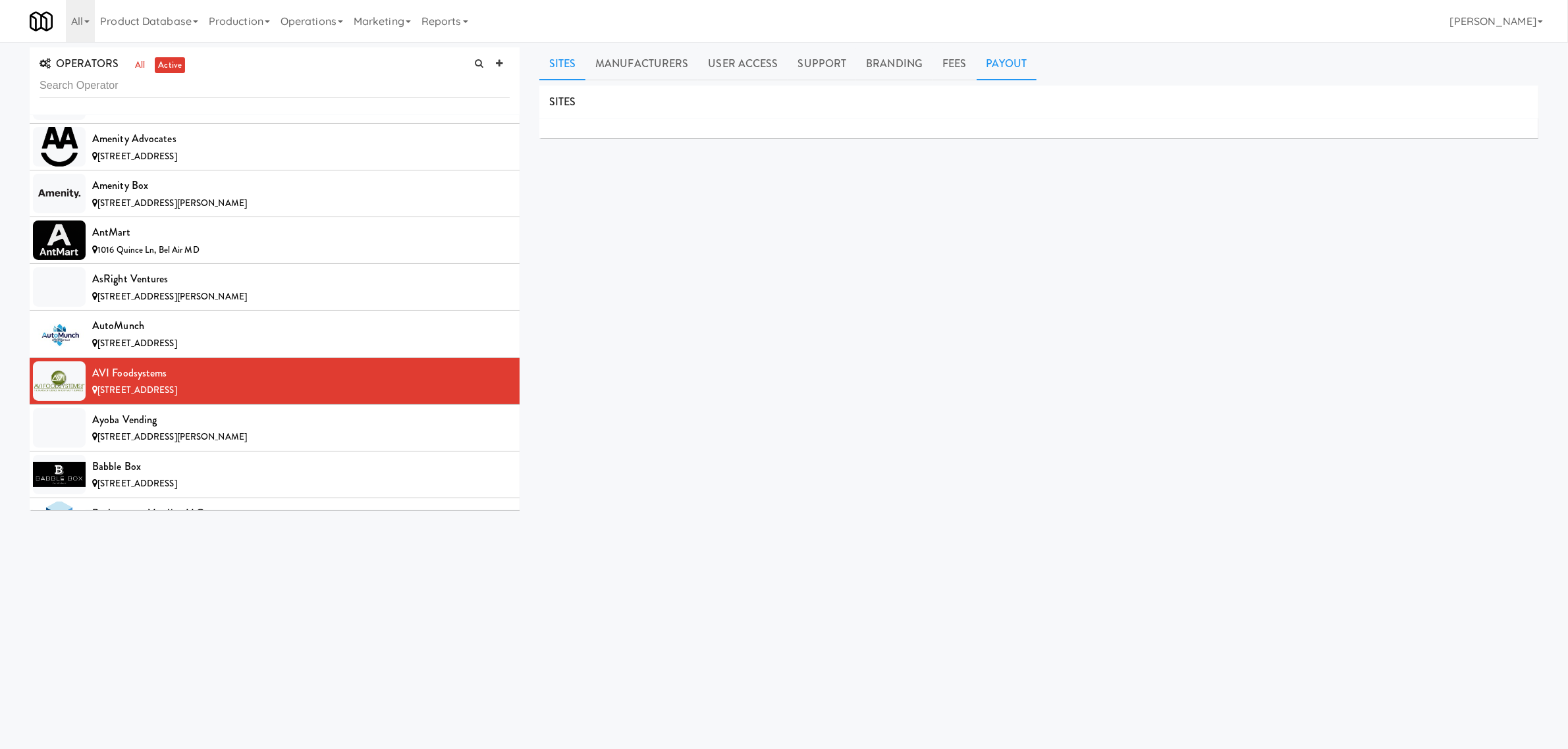
click at [1015, 59] on link "Payout" at bounding box center [1007, 63] width 61 height 33
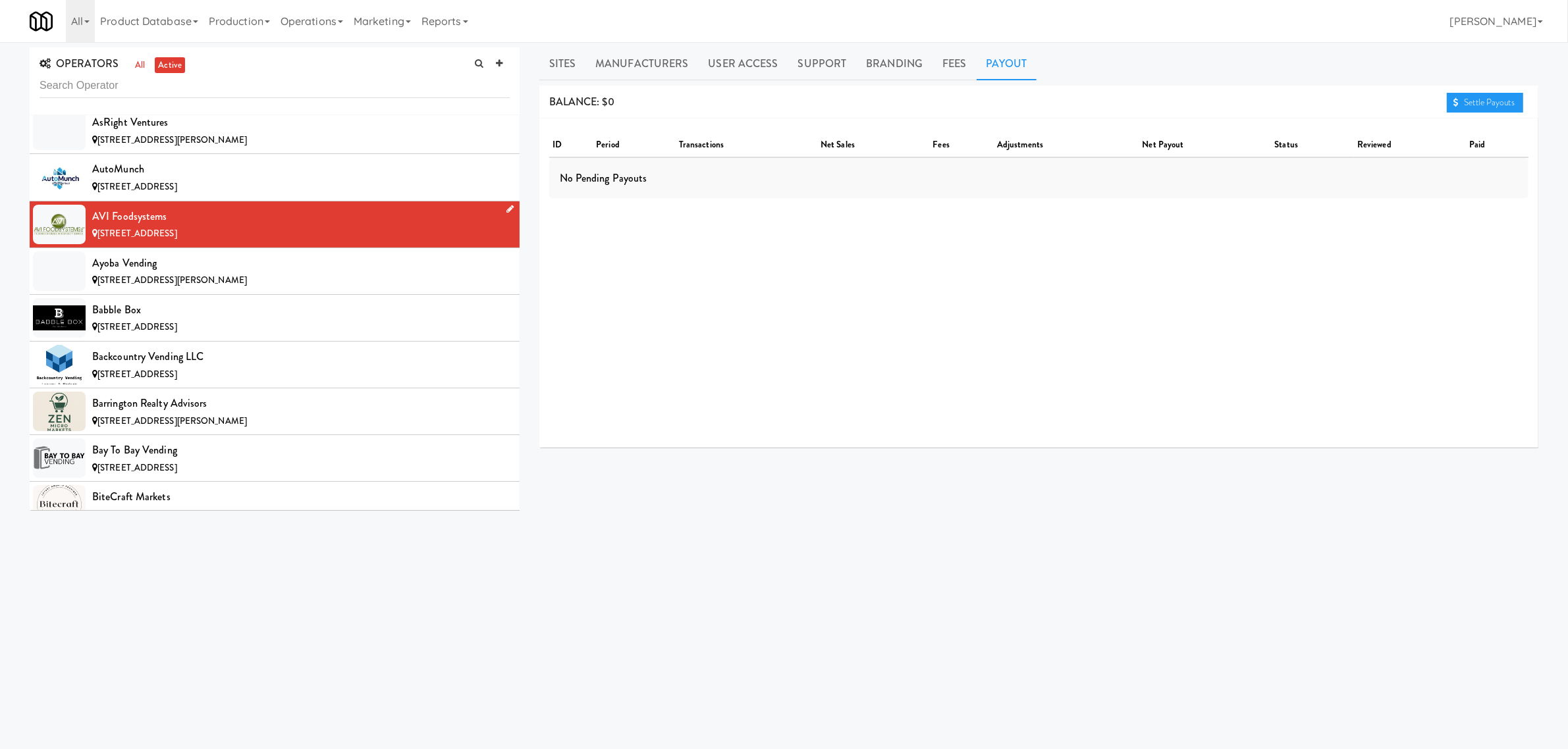
scroll to position [906, 0]
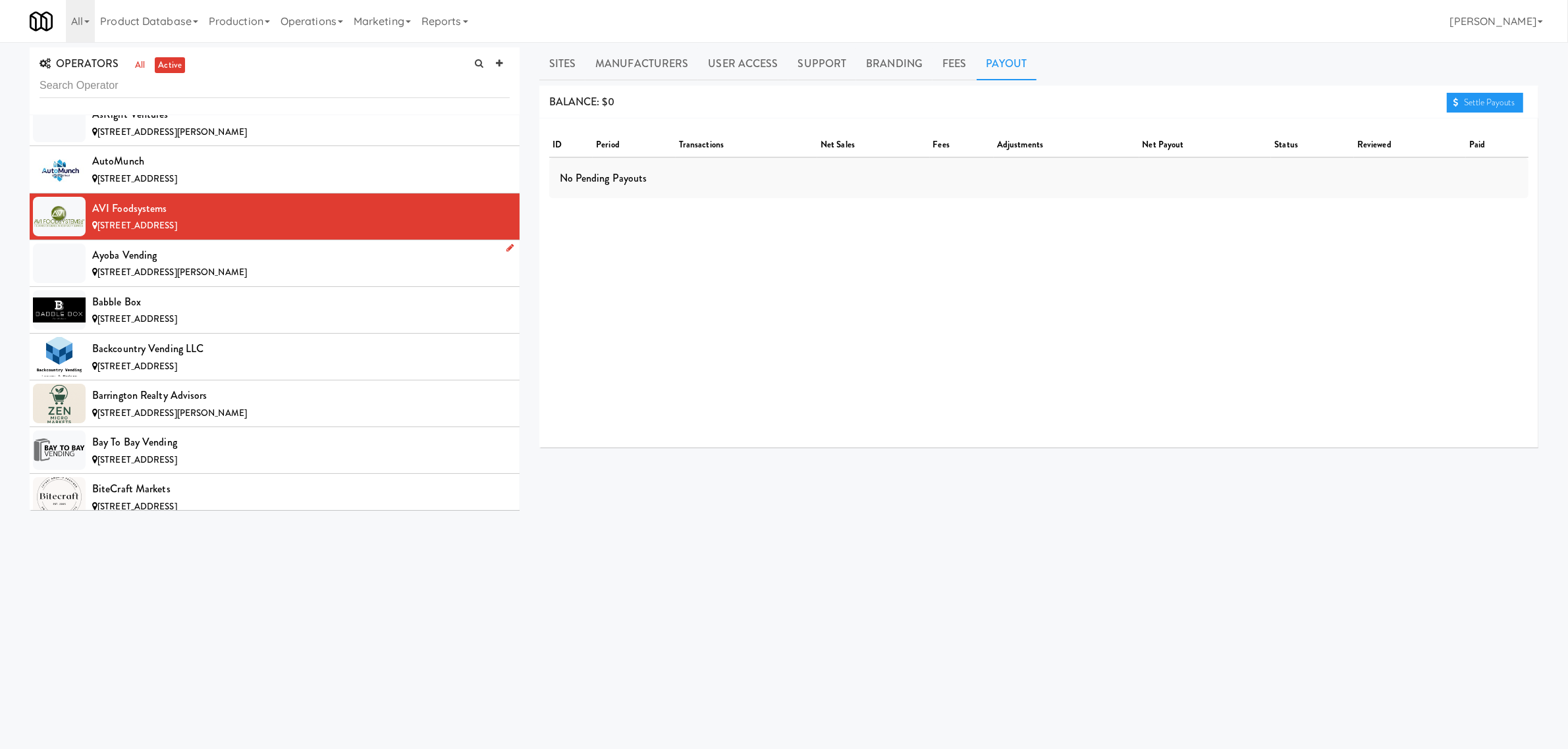
click at [172, 262] on div "Ayoba Vending" at bounding box center [301, 255] width 418 height 20
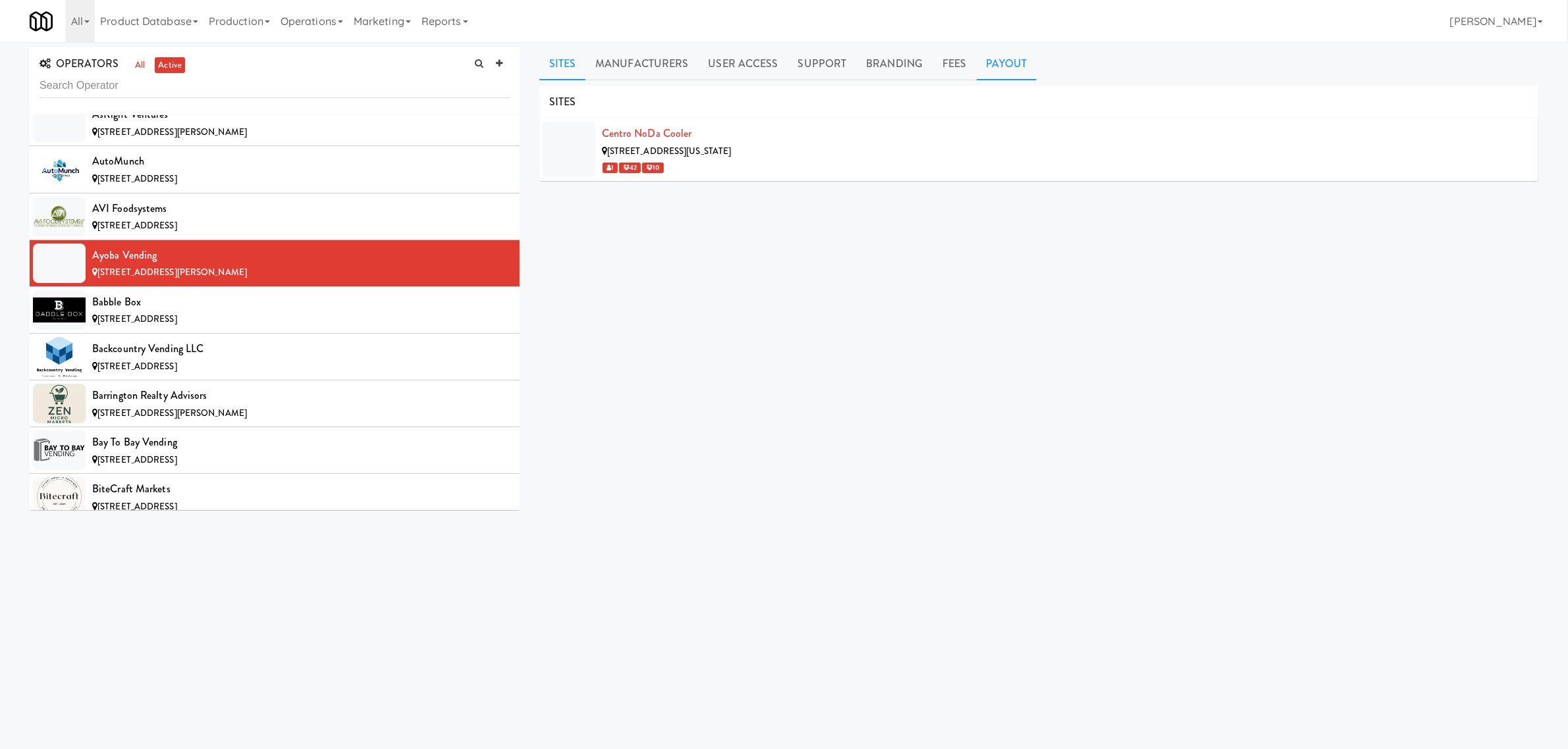
click at [1010, 67] on link "Payout" at bounding box center [1007, 63] width 61 height 33
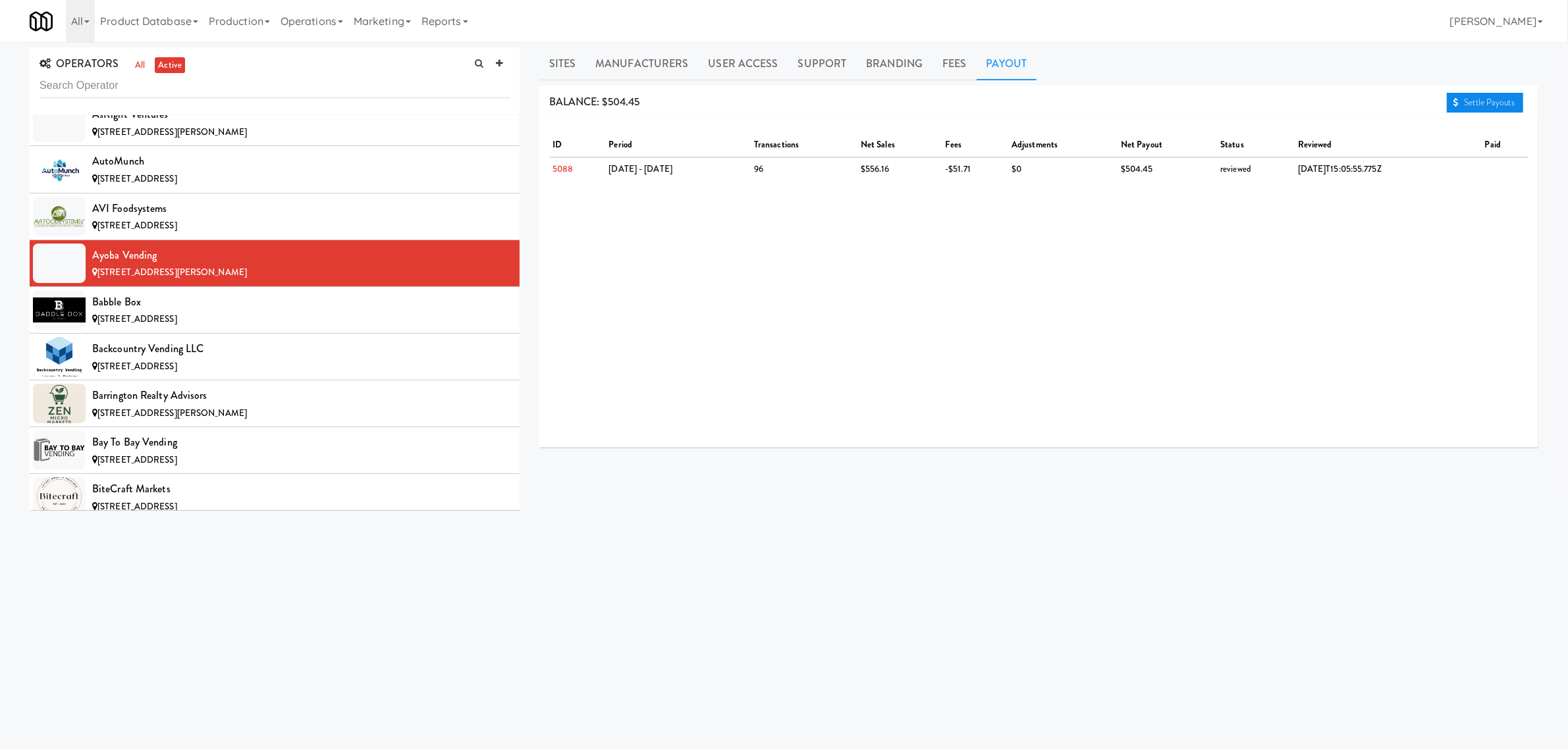
click at [1477, 101] on link "Settle Payouts" at bounding box center [1485, 103] width 76 height 20
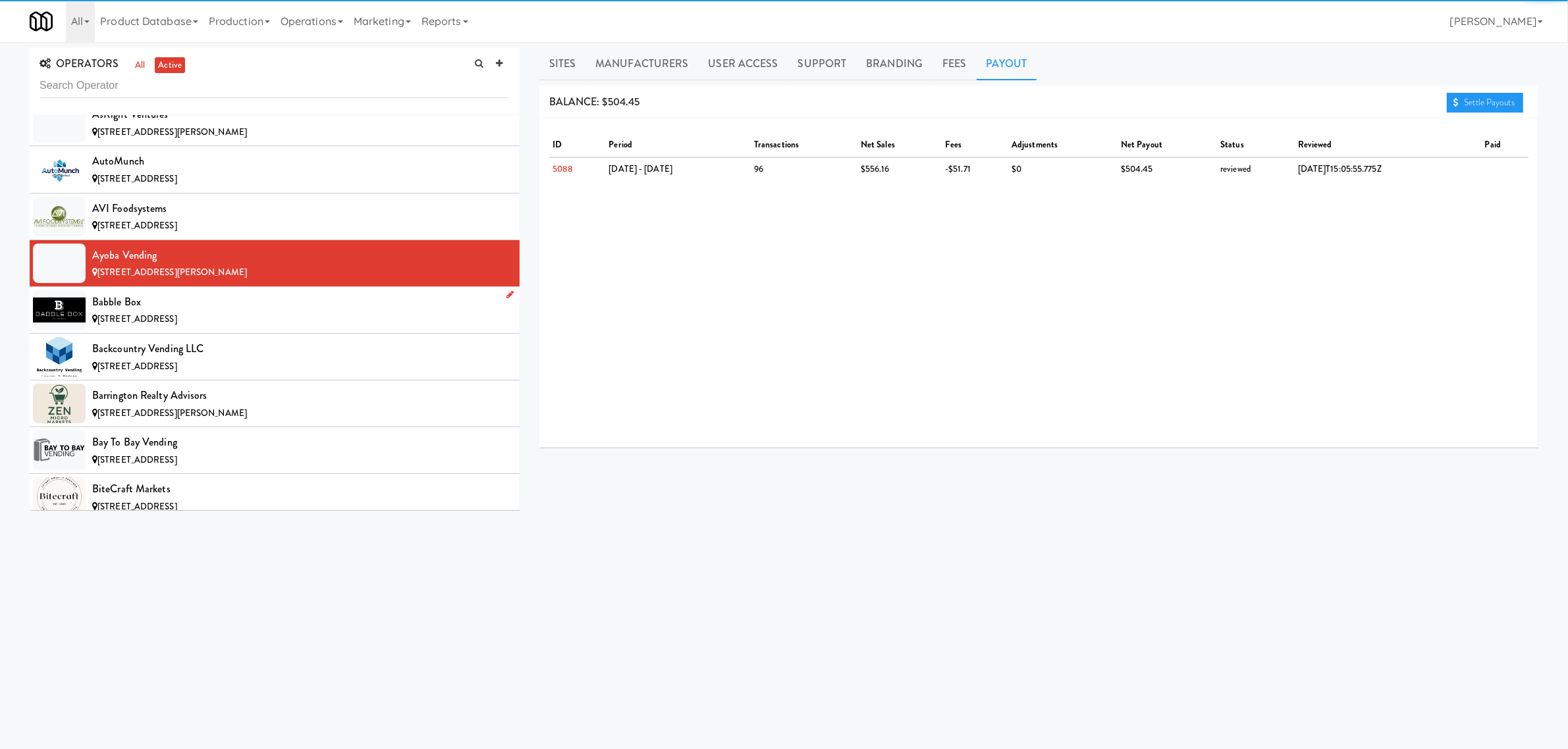
click at [283, 311] on div "Babble Box" at bounding box center [301, 302] width 418 height 20
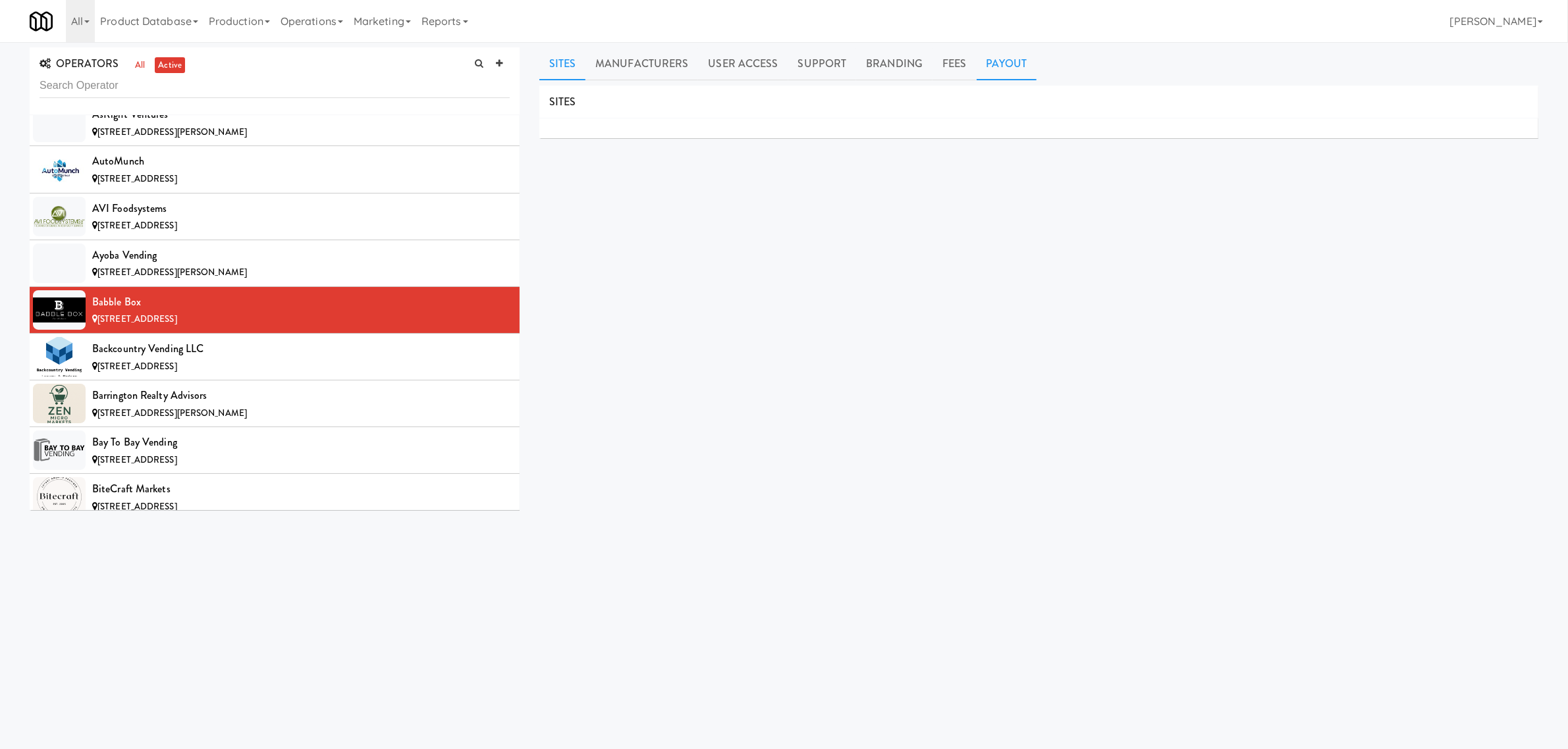
click at [983, 59] on link "Payout" at bounding box center [1007, 63] width 61 height 33
click at [161, 356] on div "Backcountry Vending LLC" at bounding box center [301, 348] width 418 height 20
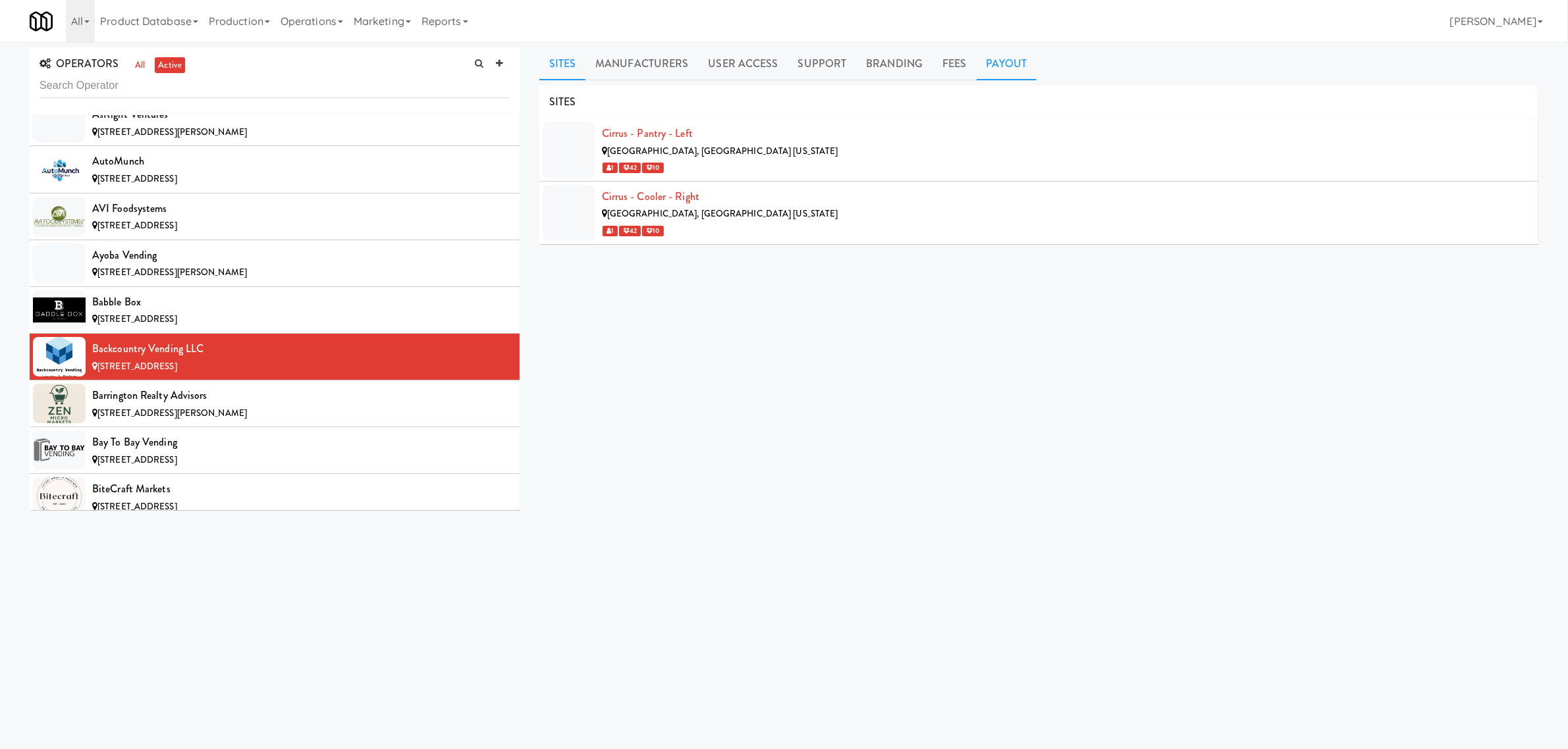
click at [995, 65] on link "Payout" at bounding box center [1007, 63] width 61 height 33
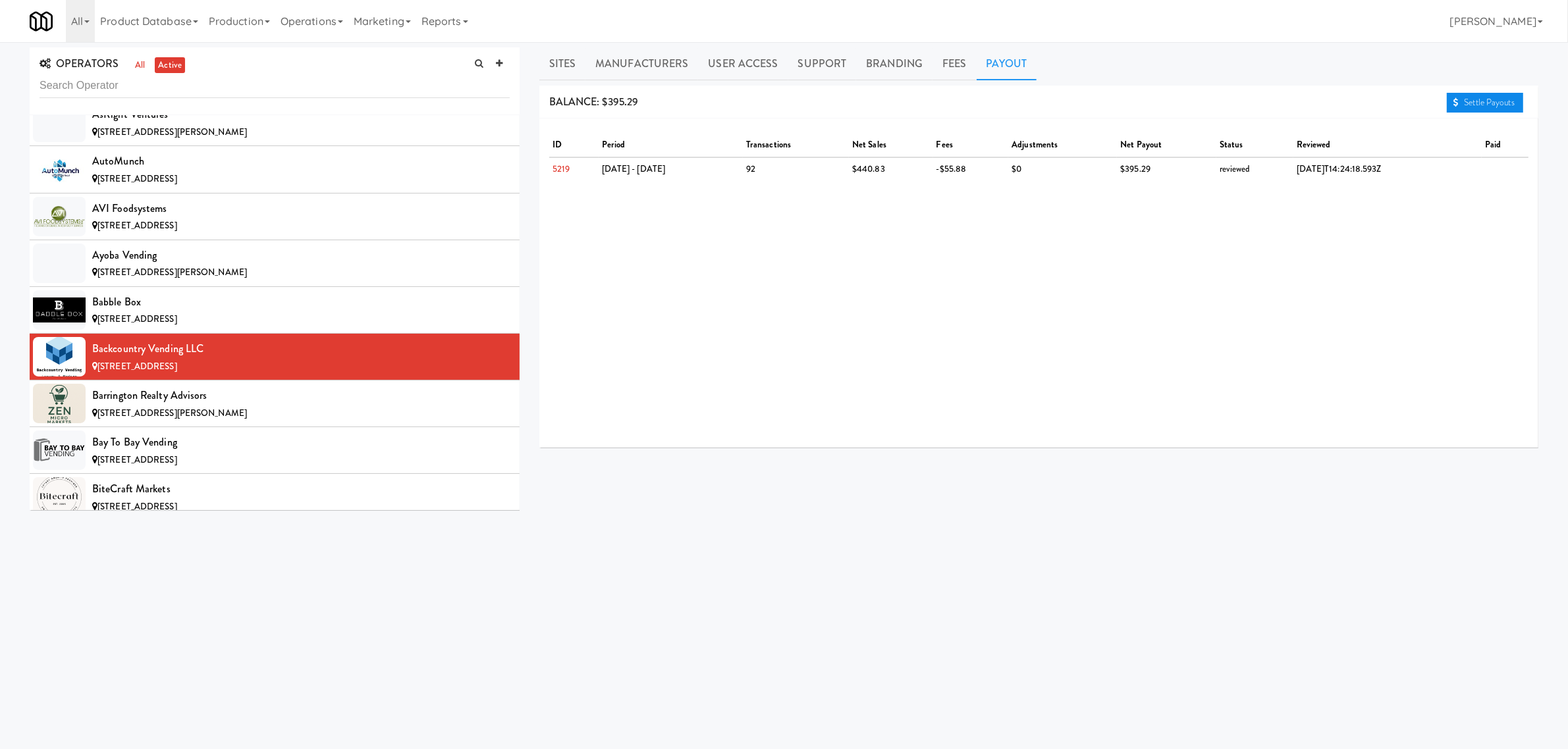
click at [1487, 103] on link "Settle Payouts" at bounding box center [1485, 103] width 76 height 20
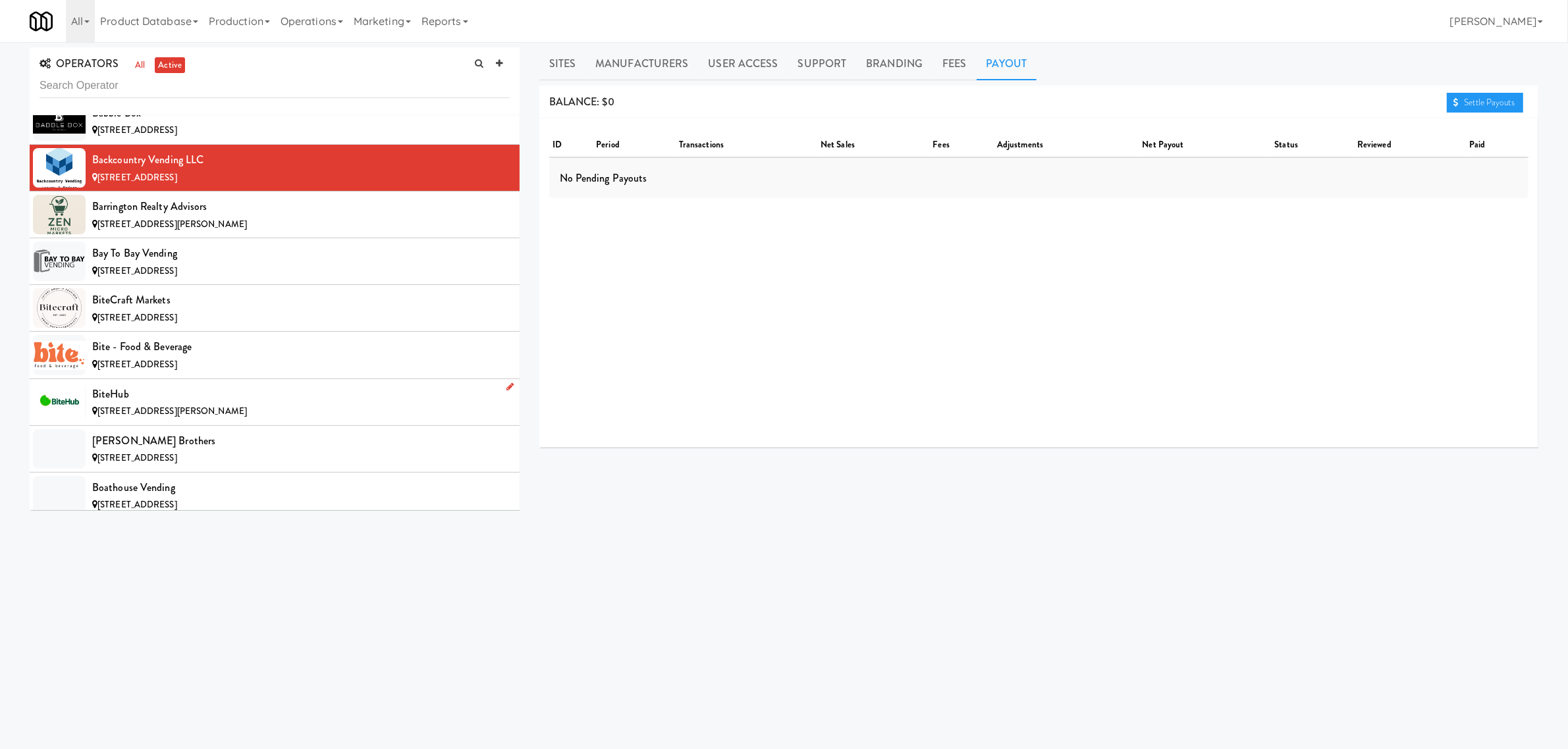
scroll to position [1070, 0]
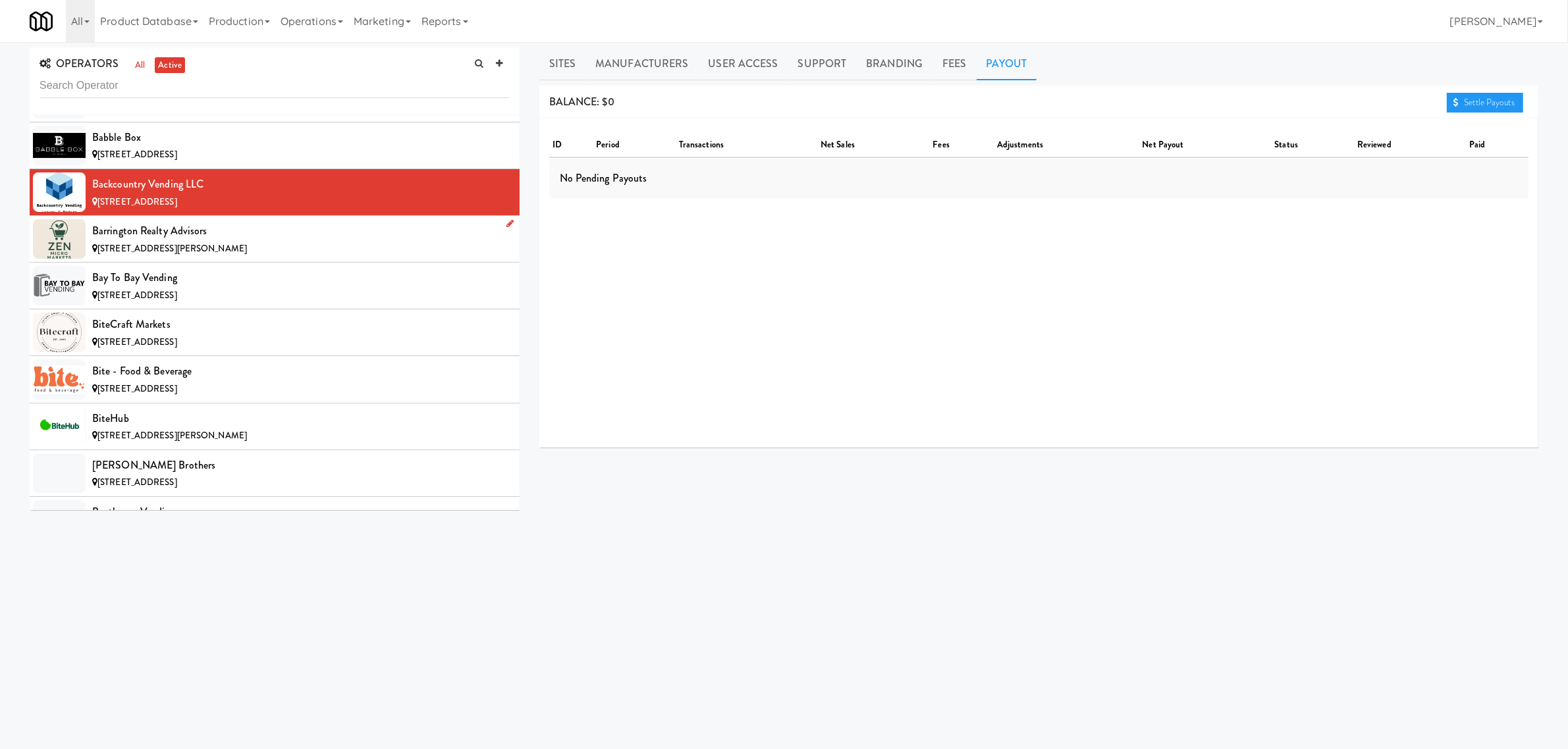
click at [223, 246] on span "[STREET_ADDRESS][PERSON_NAME]" at bounding box center [171, 248] width 149 height 13
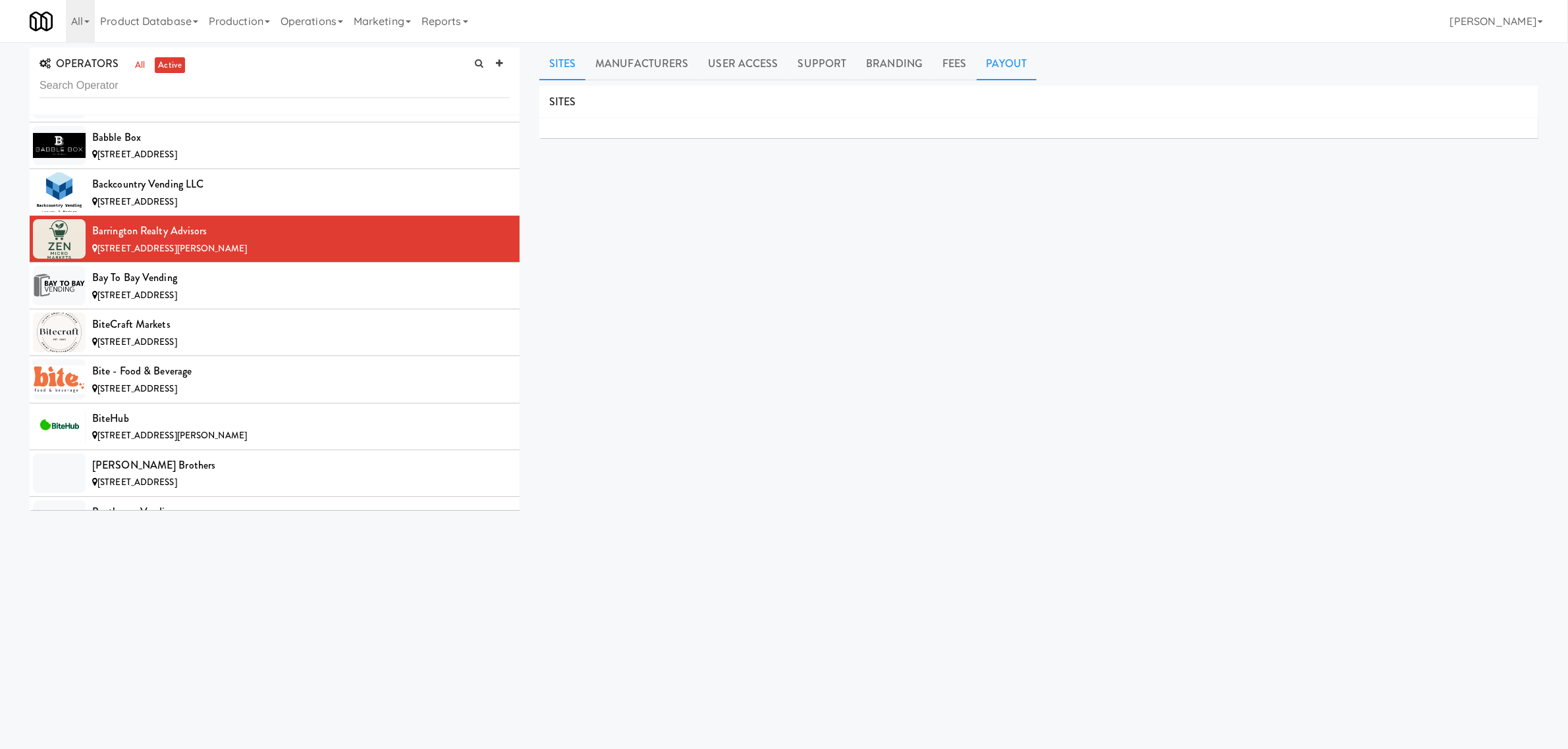
click at [996, 58] on link "Payout" at bounding box center [1007, 63] width 61 height 33
click at [271, 274] on div "Bay to Bay Vending" at bounding box center [301, 277] width 418 height 20
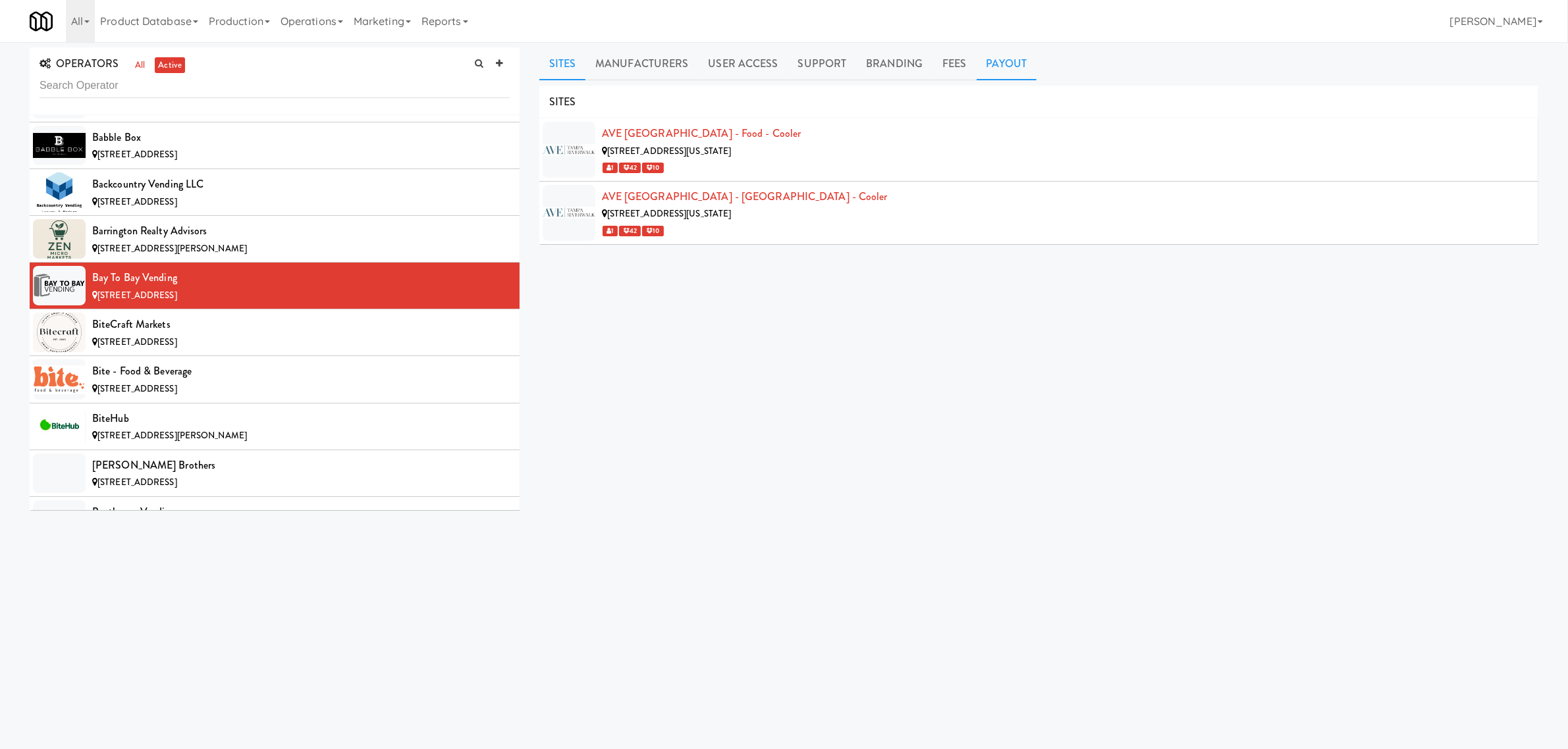
click at [1015, 58] on link "Payout" at bounding box center [1007, 63] width 61 height 33
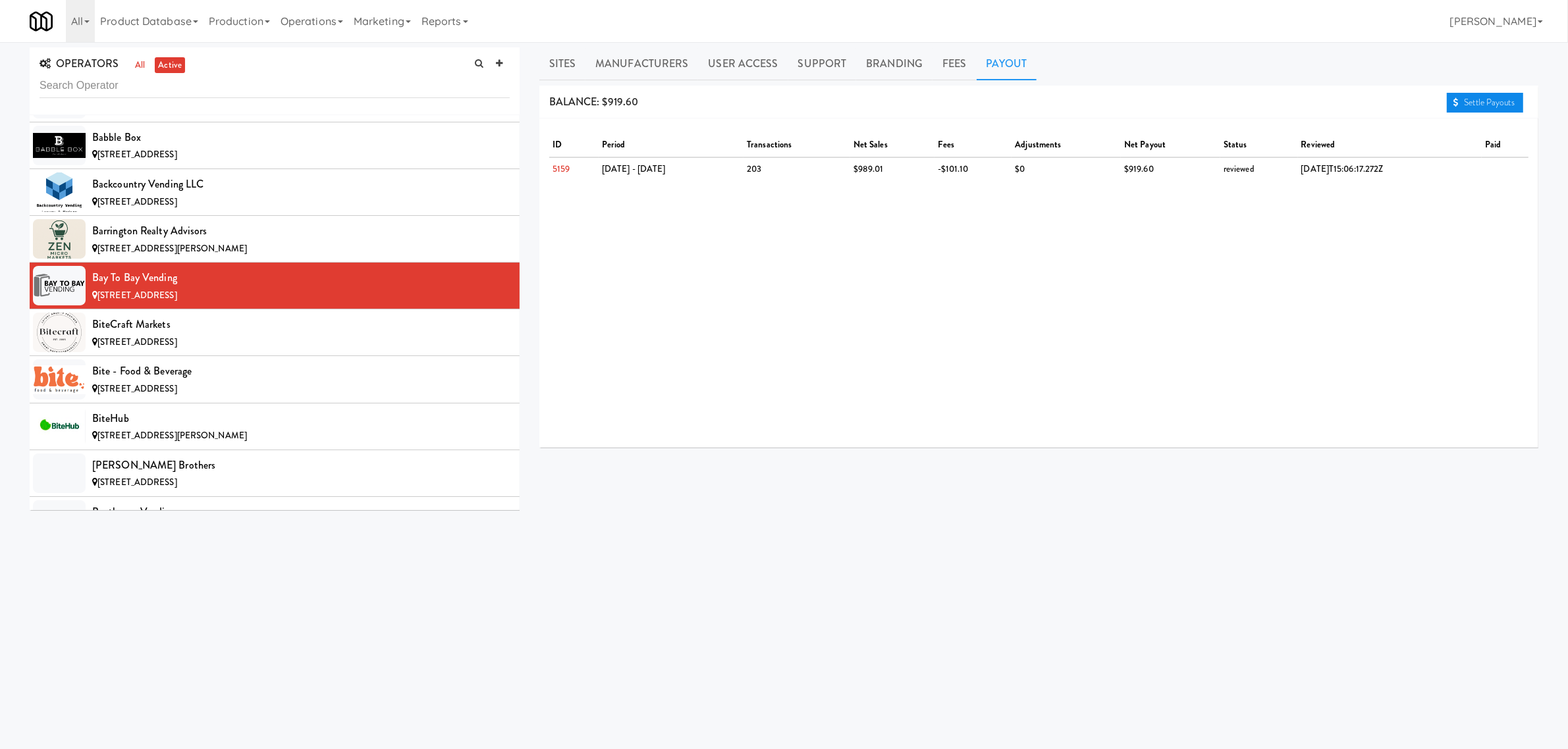
click at [1476, 96] on link "Settle Payouts" at bounding box center [1485, 103] width 76 height 20
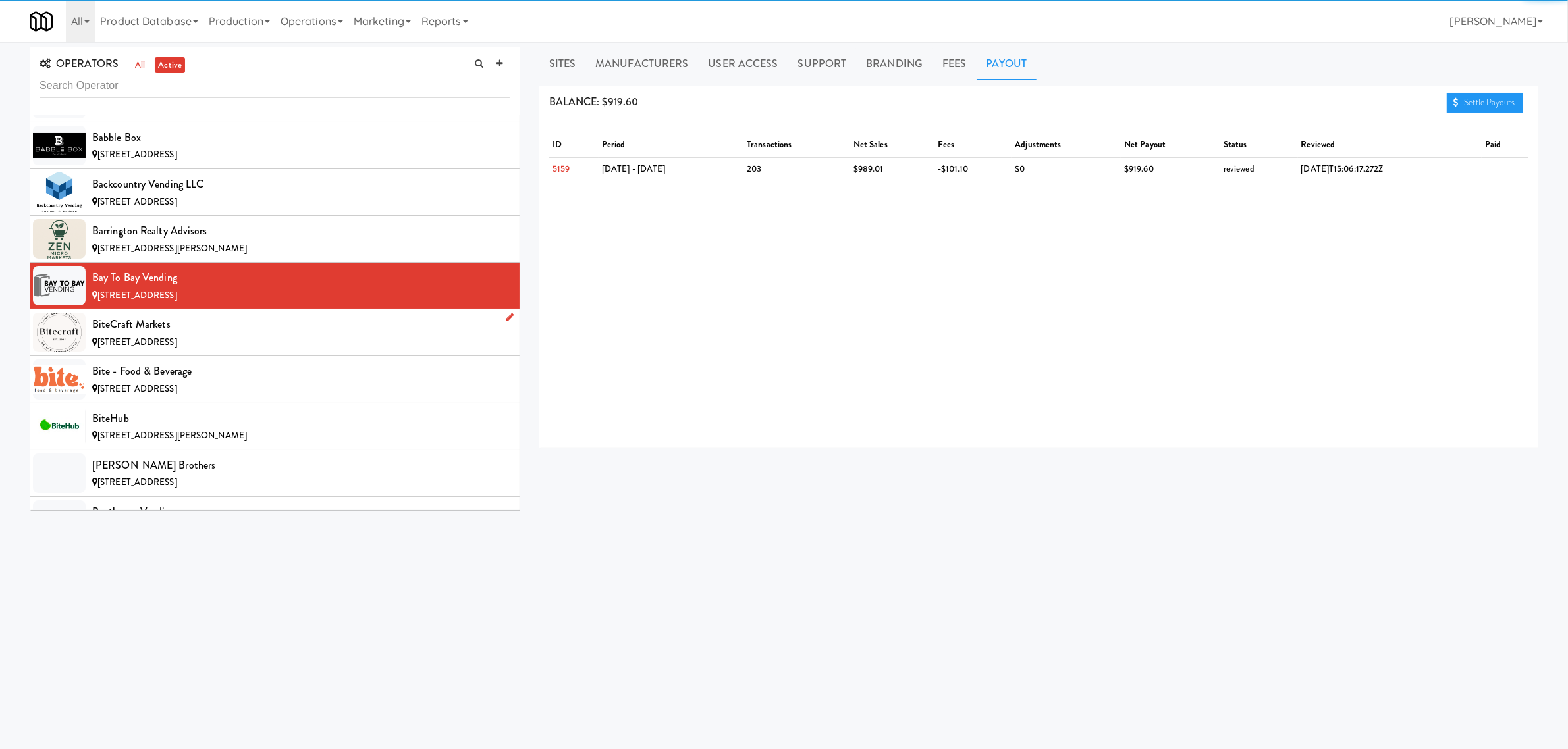
click at [318, 327] on div "BiteCraft Markets" at bounding box center [301, 324] width 418 height 20
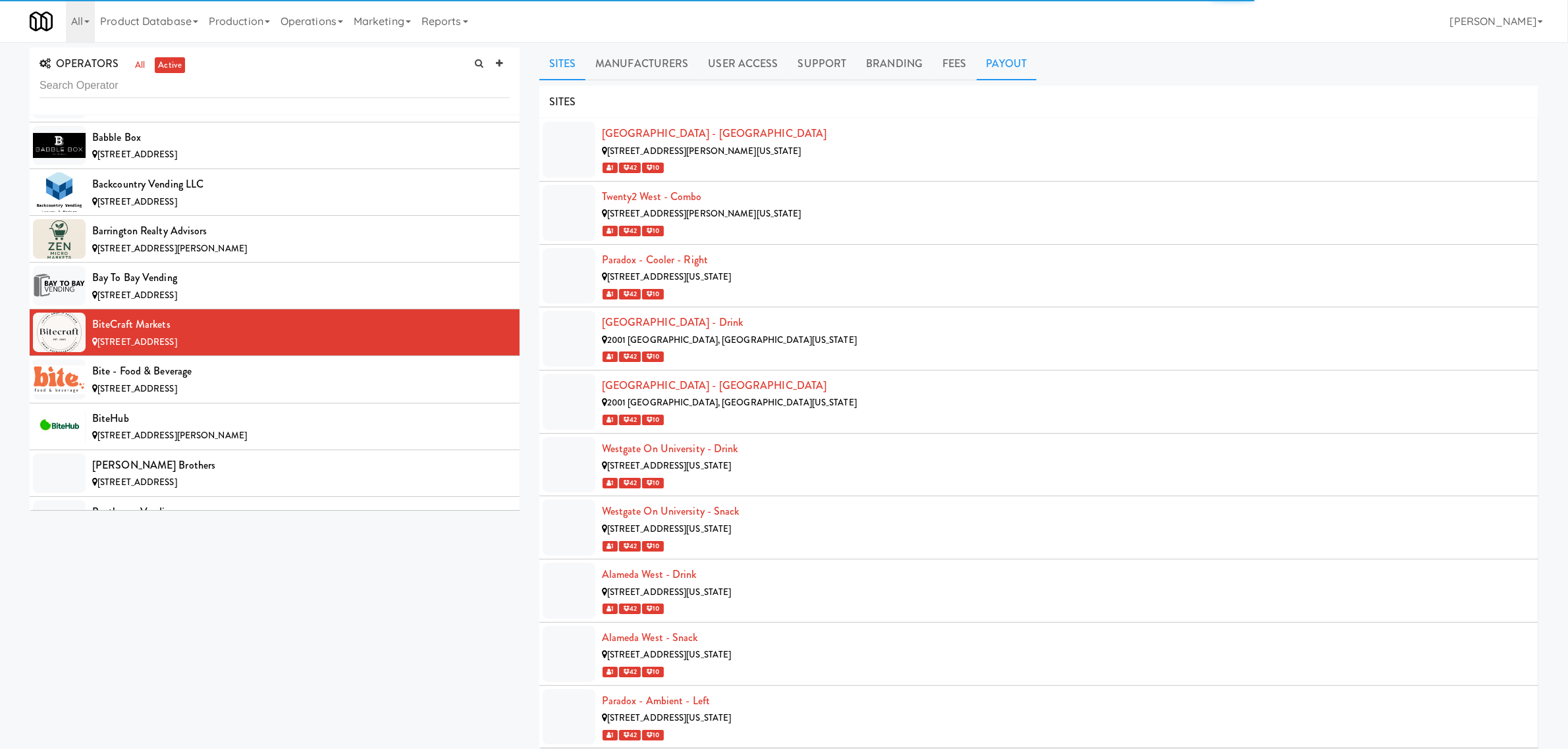
click at [1004, 65] on link "Payout" at bounding box center [1007, 63] width 61 height 33
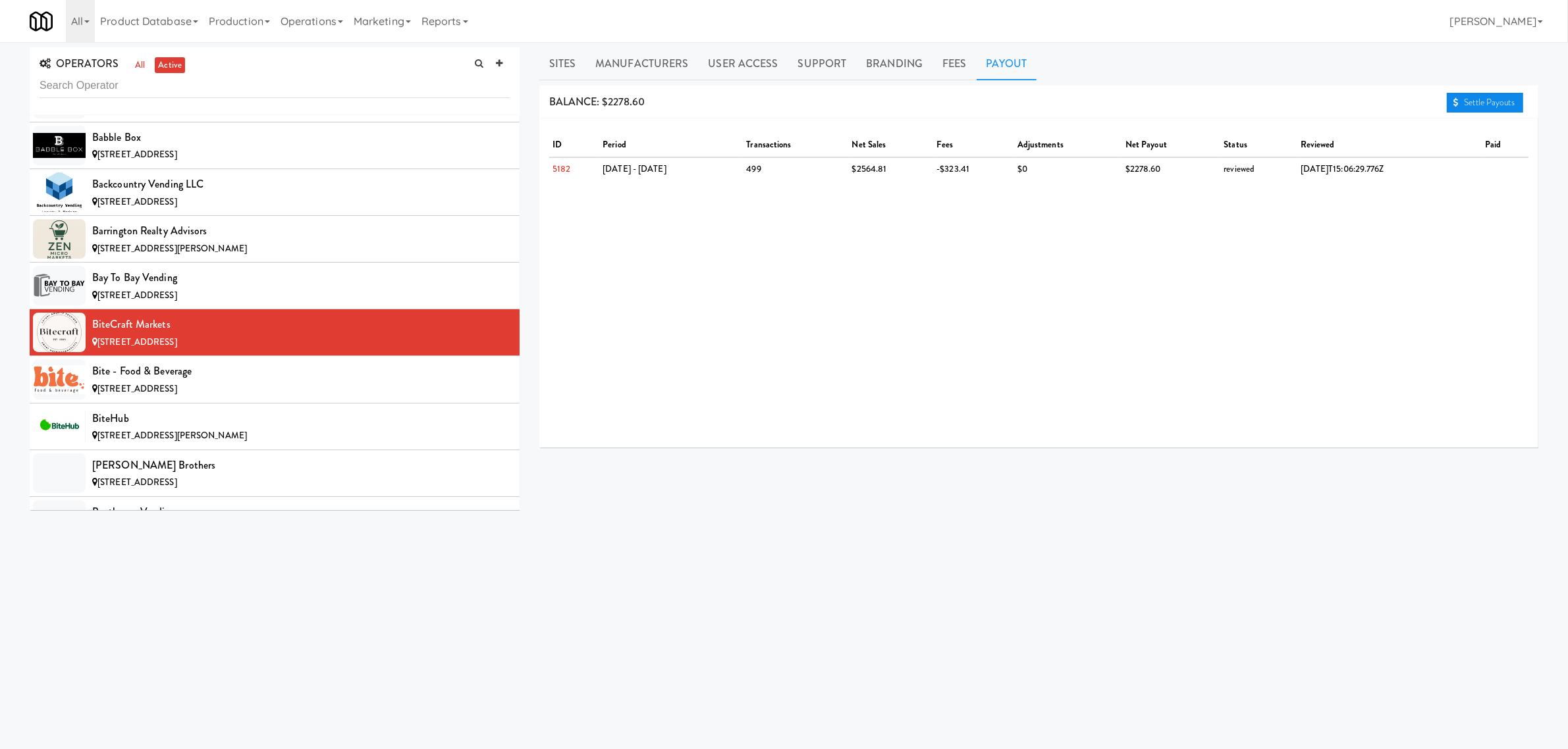
click at [1474, 103] on link "Settle Payouts" at bounding box center [1485, 103] width 76 height 20
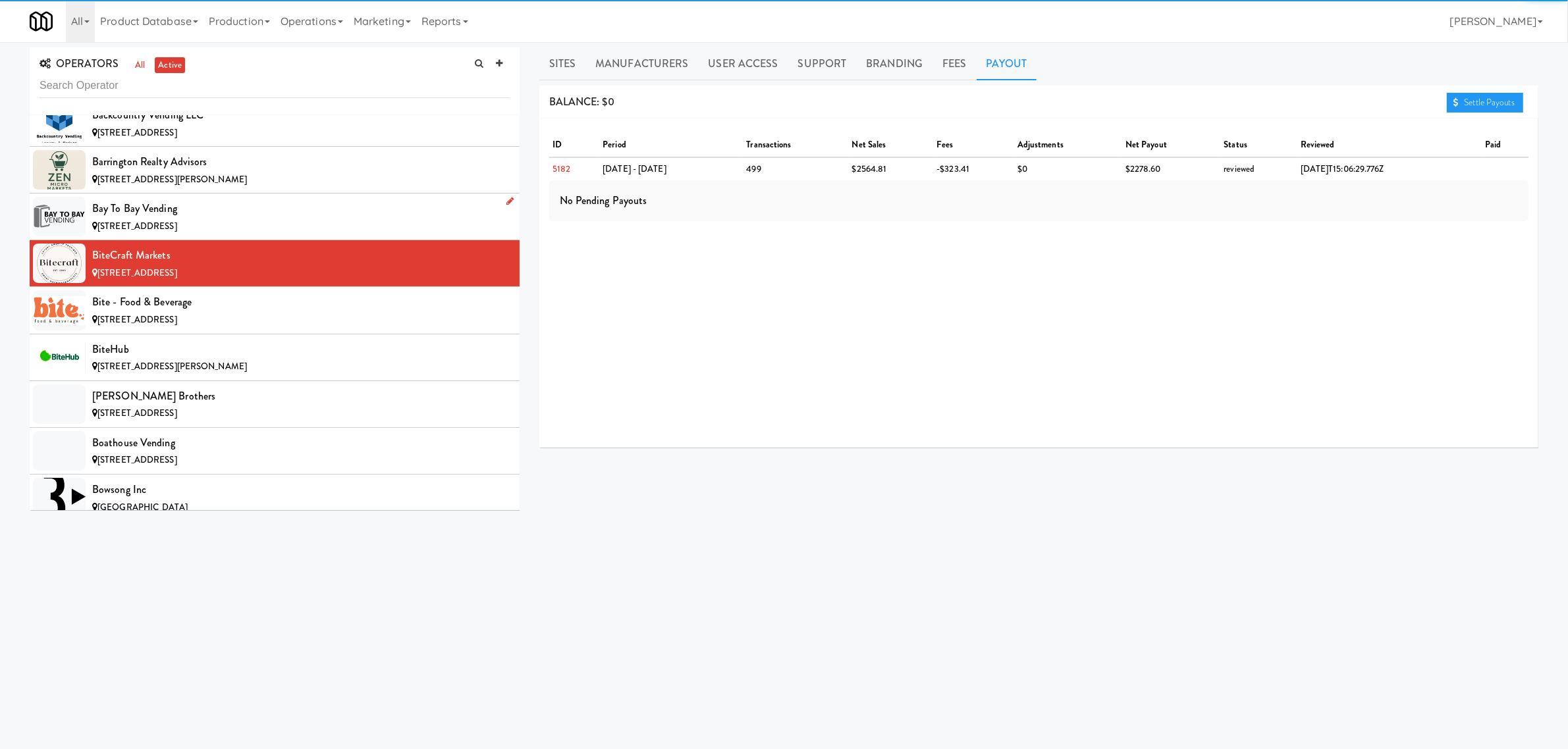
scroll to position [1234, 0]
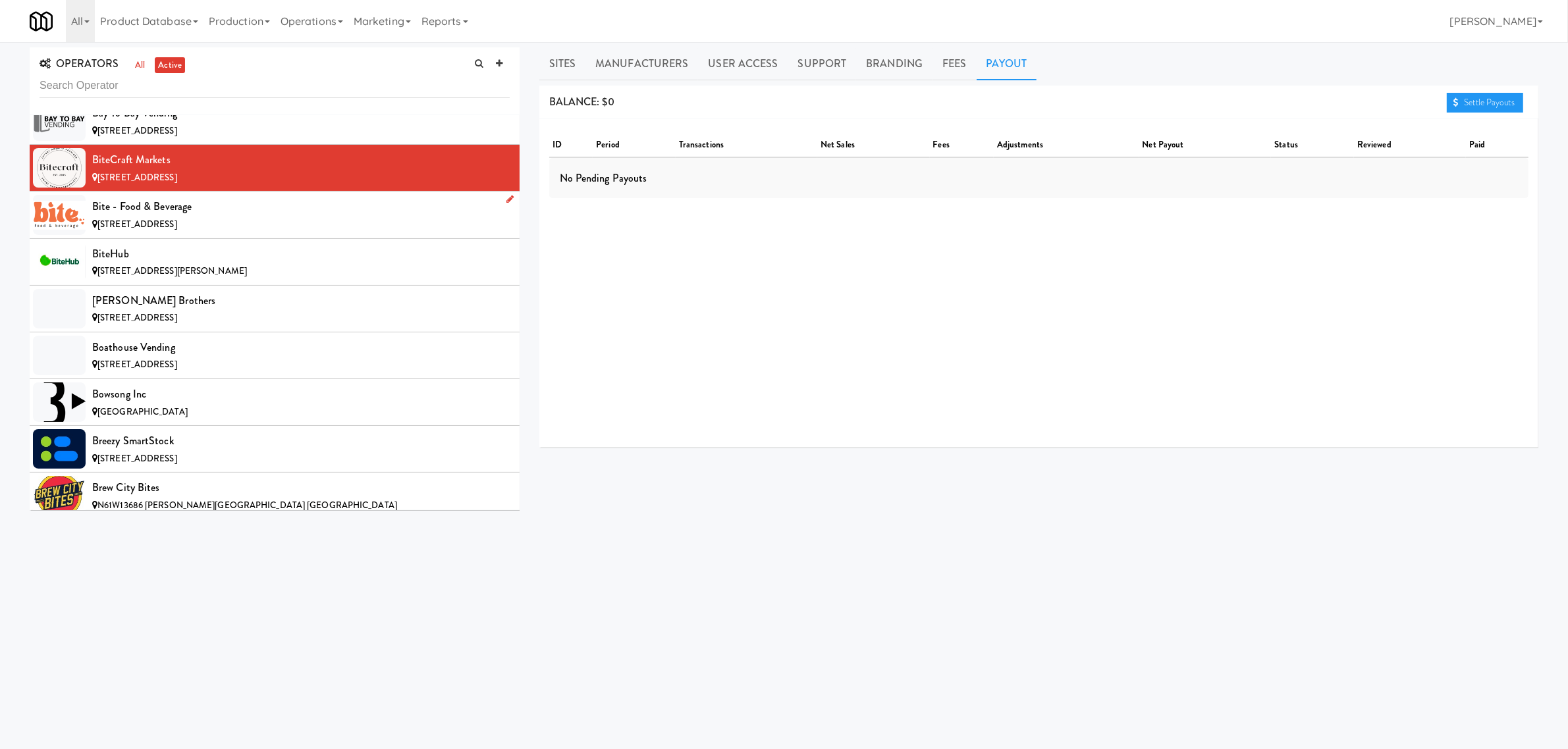
click at [177, 230] on span "[STREET_ADDRESS]" at bounding box center [137, 224] width 80 height 13
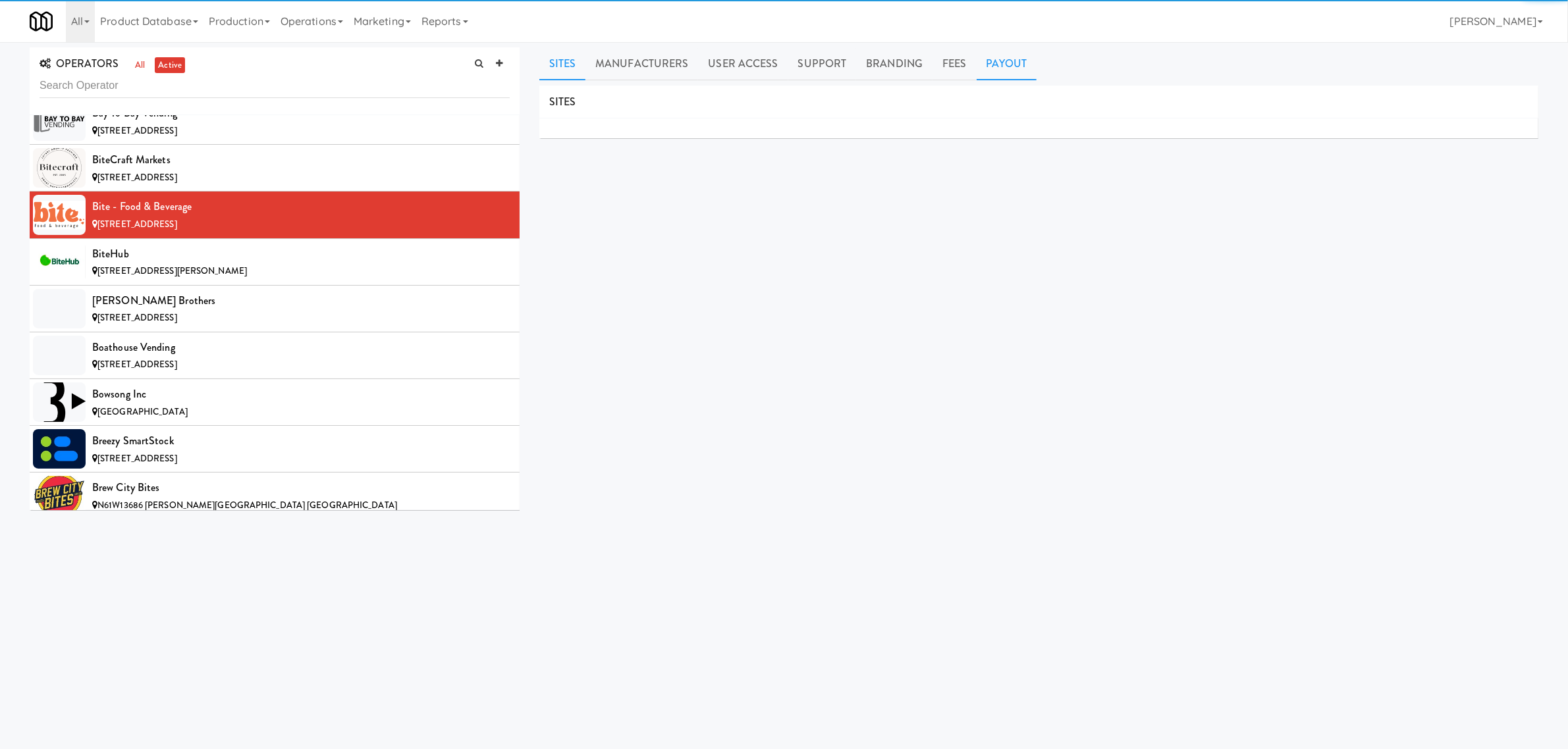
click at [1001, 61] on link "Payout" at bounding box center [1007, 63] width 61 height 33
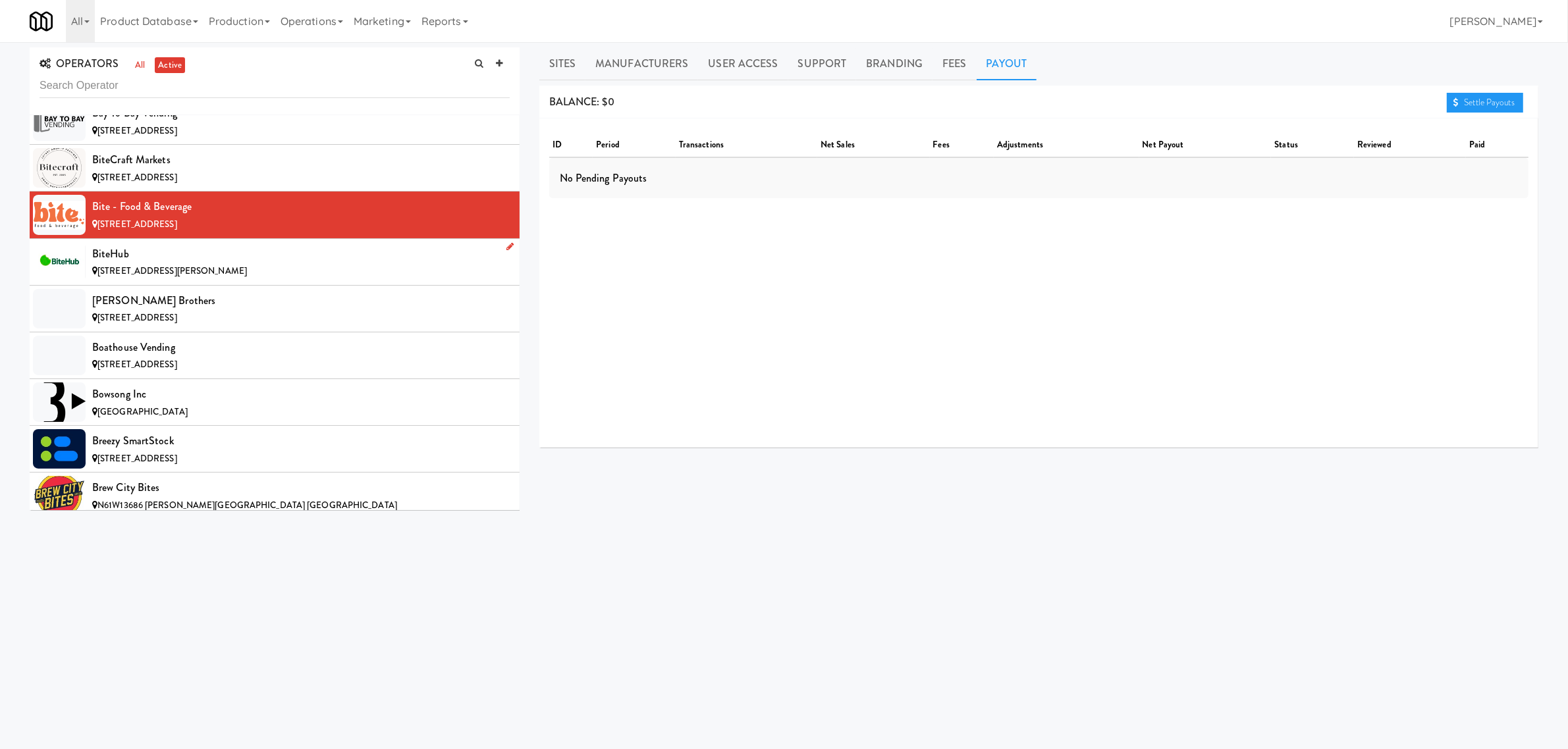
click at [182, 274] on span "[STREET_ADDRESS][PERSON_NAME]" at bounding box center [171, 271] width 149 height 13
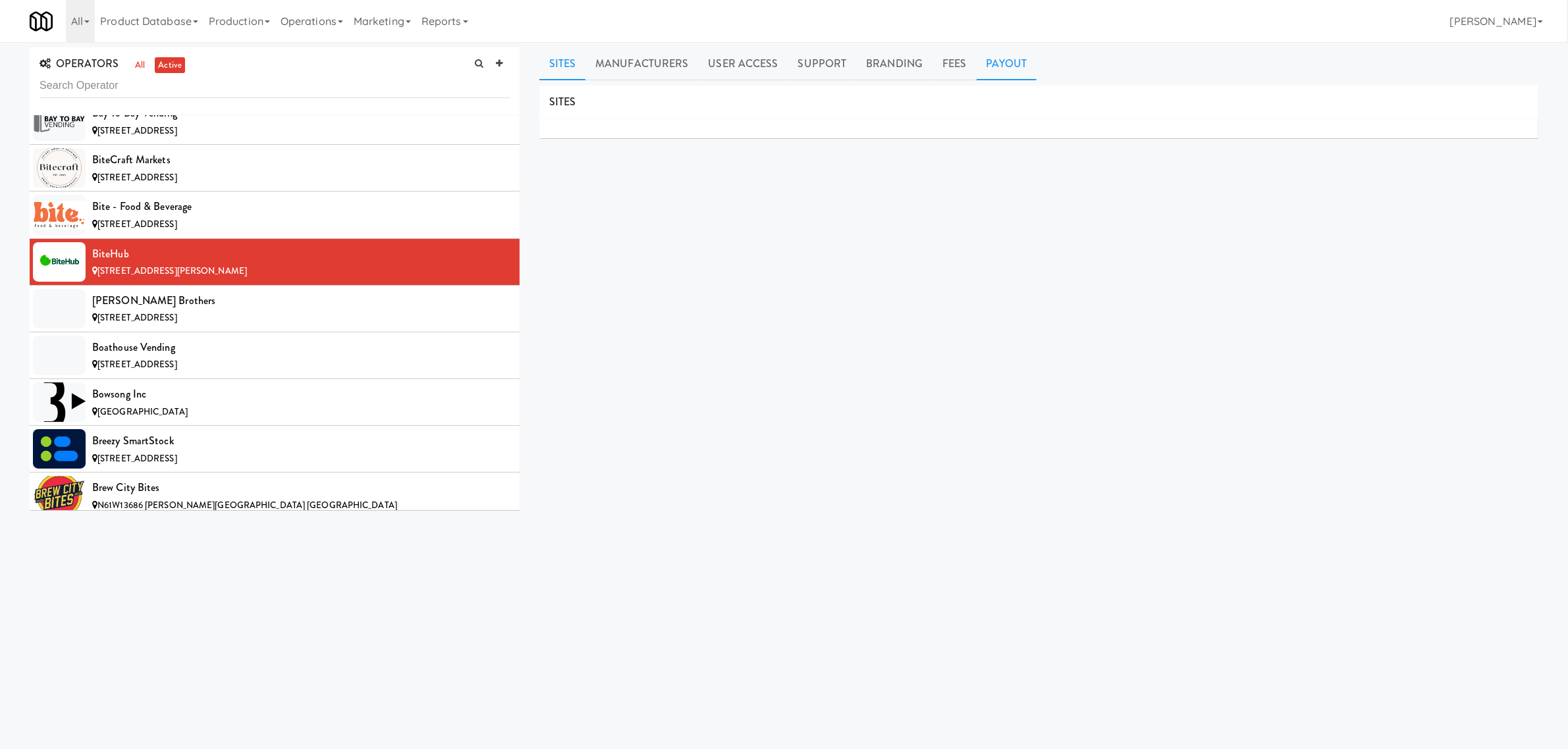
click at [996, 70] on link "Payout" at bounding box center [1007, 63] width 61 height 33
click at [263, 311] on div "[PERSON_NAME] Brothers" at bounding box center [301, 300] width 418 height 20
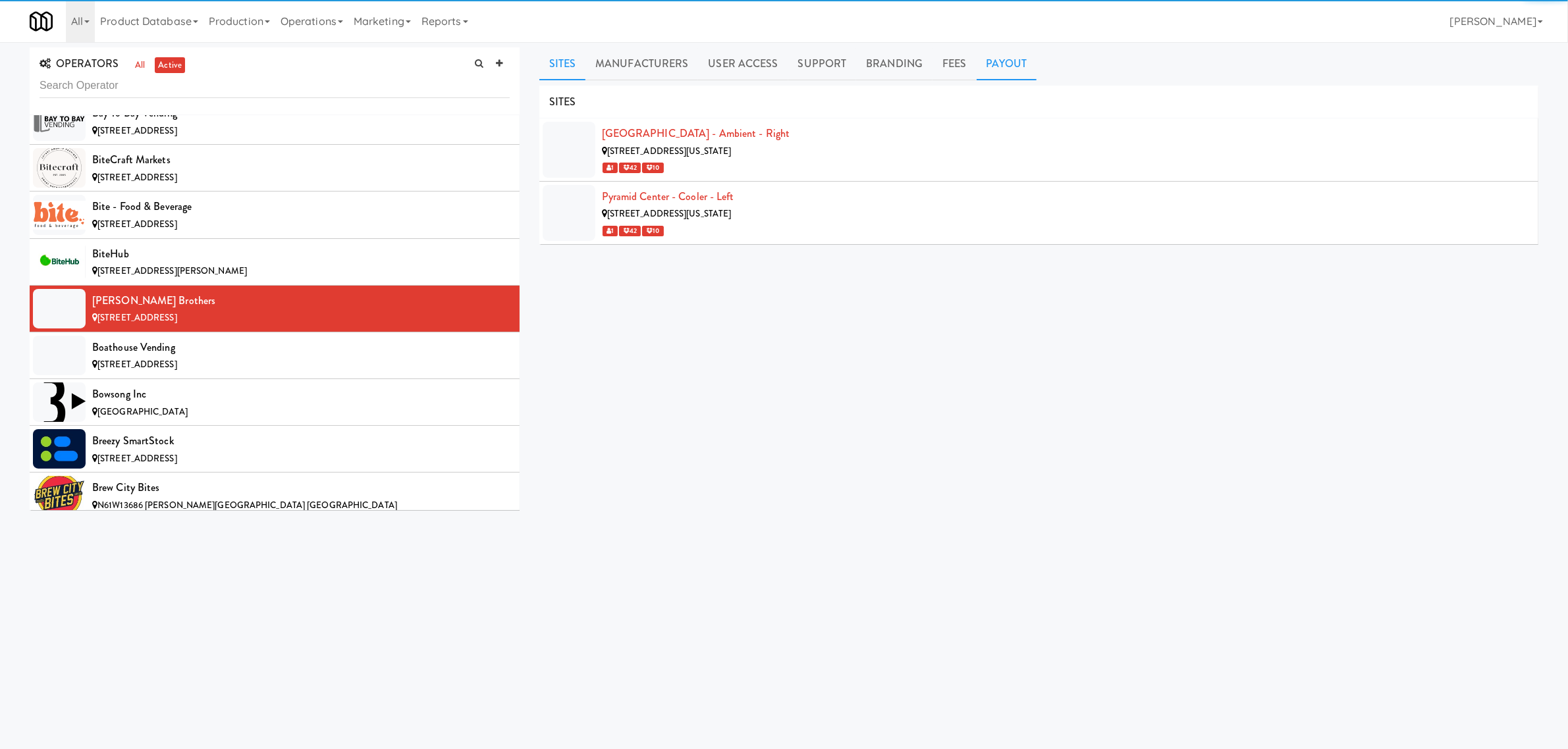
click at [1001, 60] on link "Payout" at bounding box center [1007, 63] width 61 height 33
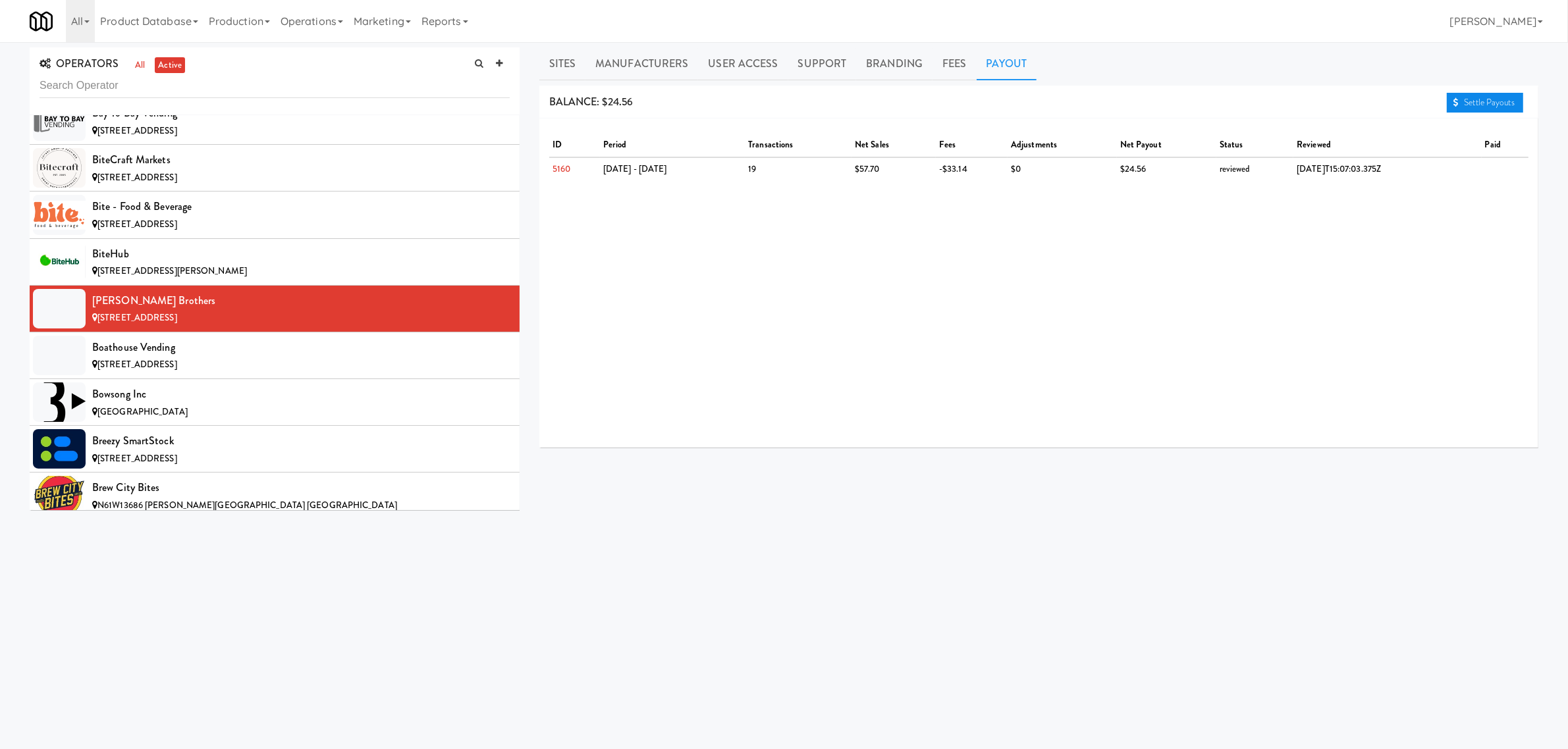
click at [1454, 99] on icon at bounding box center [1456, 102] width 5 height 9
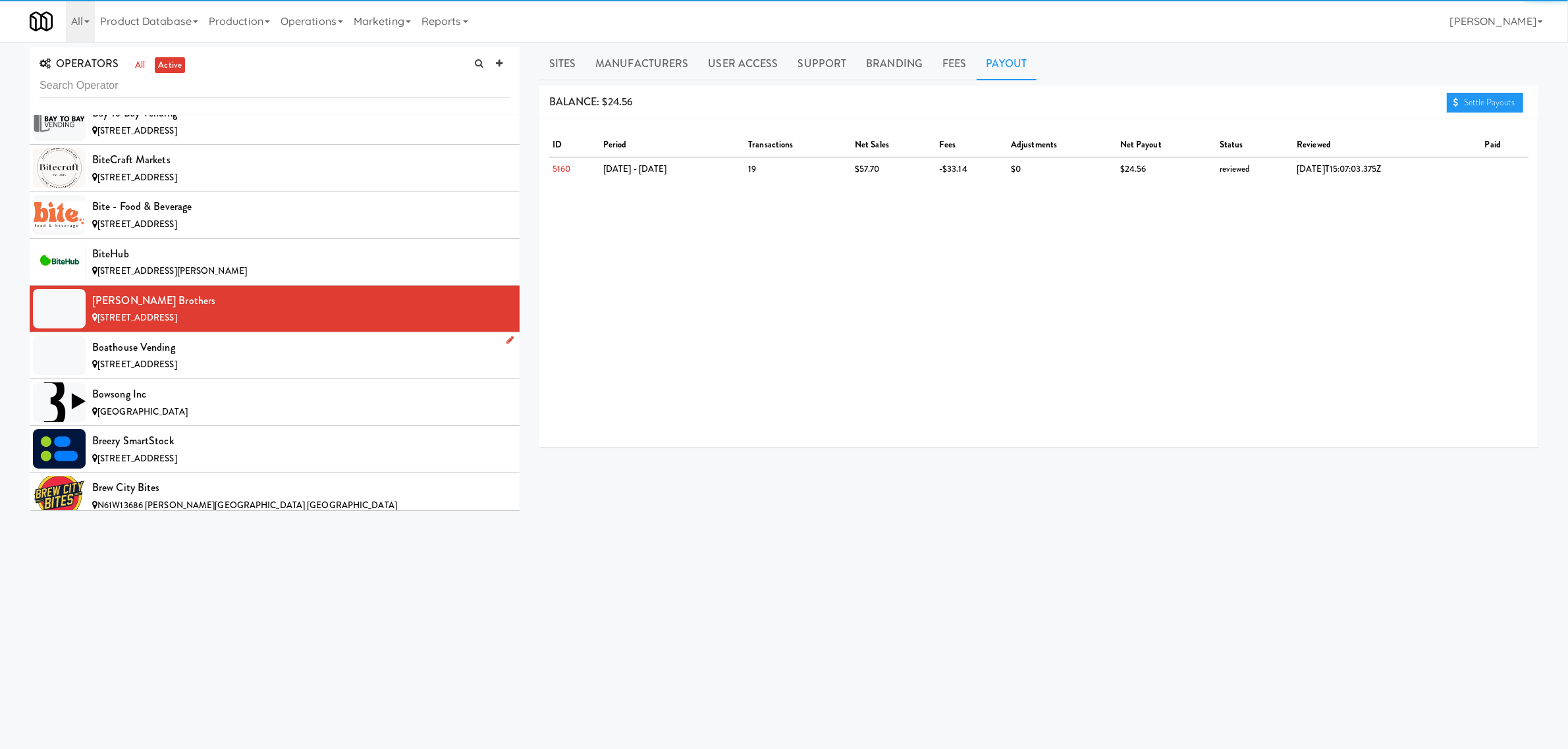
click at [158, 358] on div "Boathouse Vending" at bounding box center [301, 348] width 418 height 20
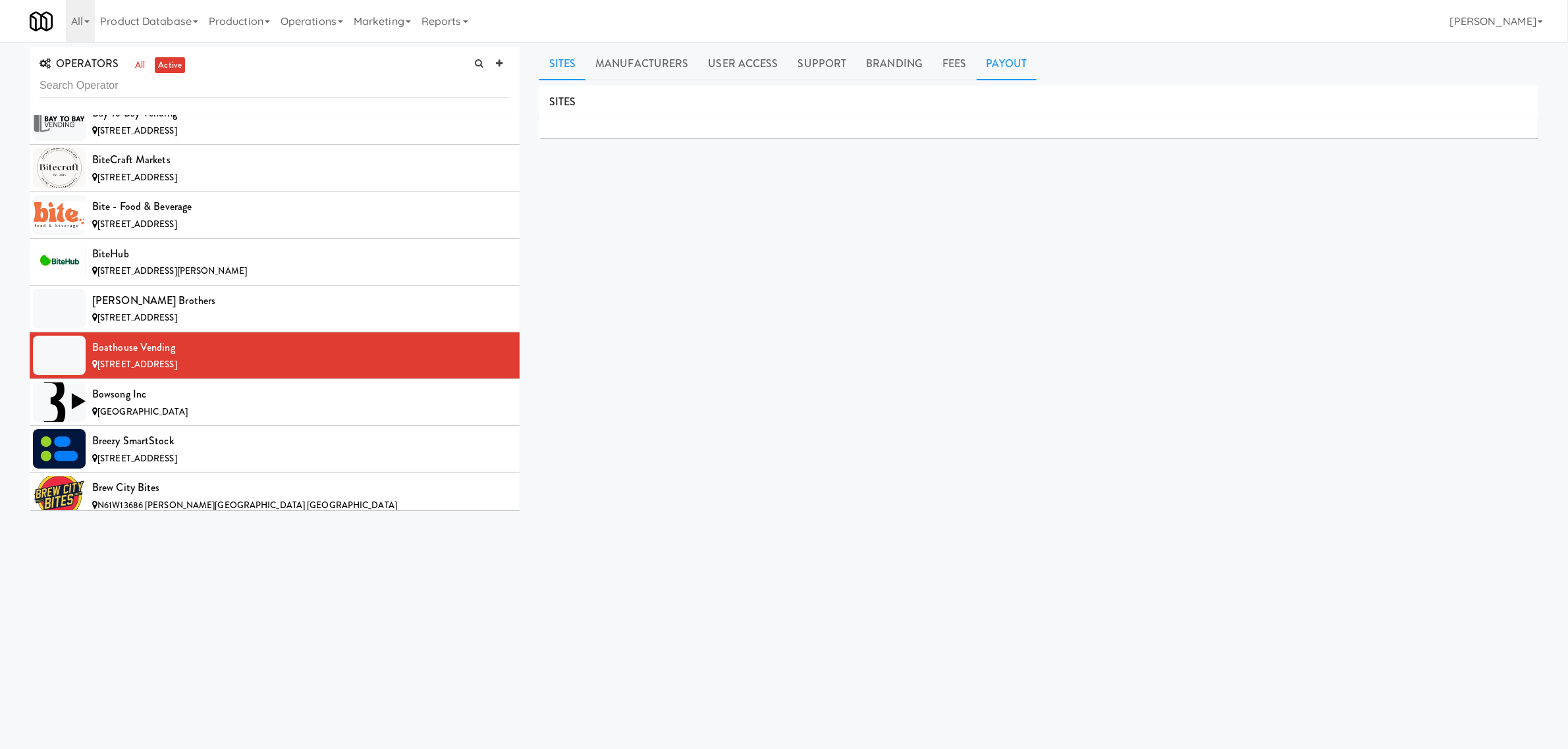
click at [1006, 59] on link "Payout" at bounding box center [1007, 63] width 61 height 33
click at [211, 398] on div "Bowsong Inc" at bounding box center [301, 394] width 418 height 20
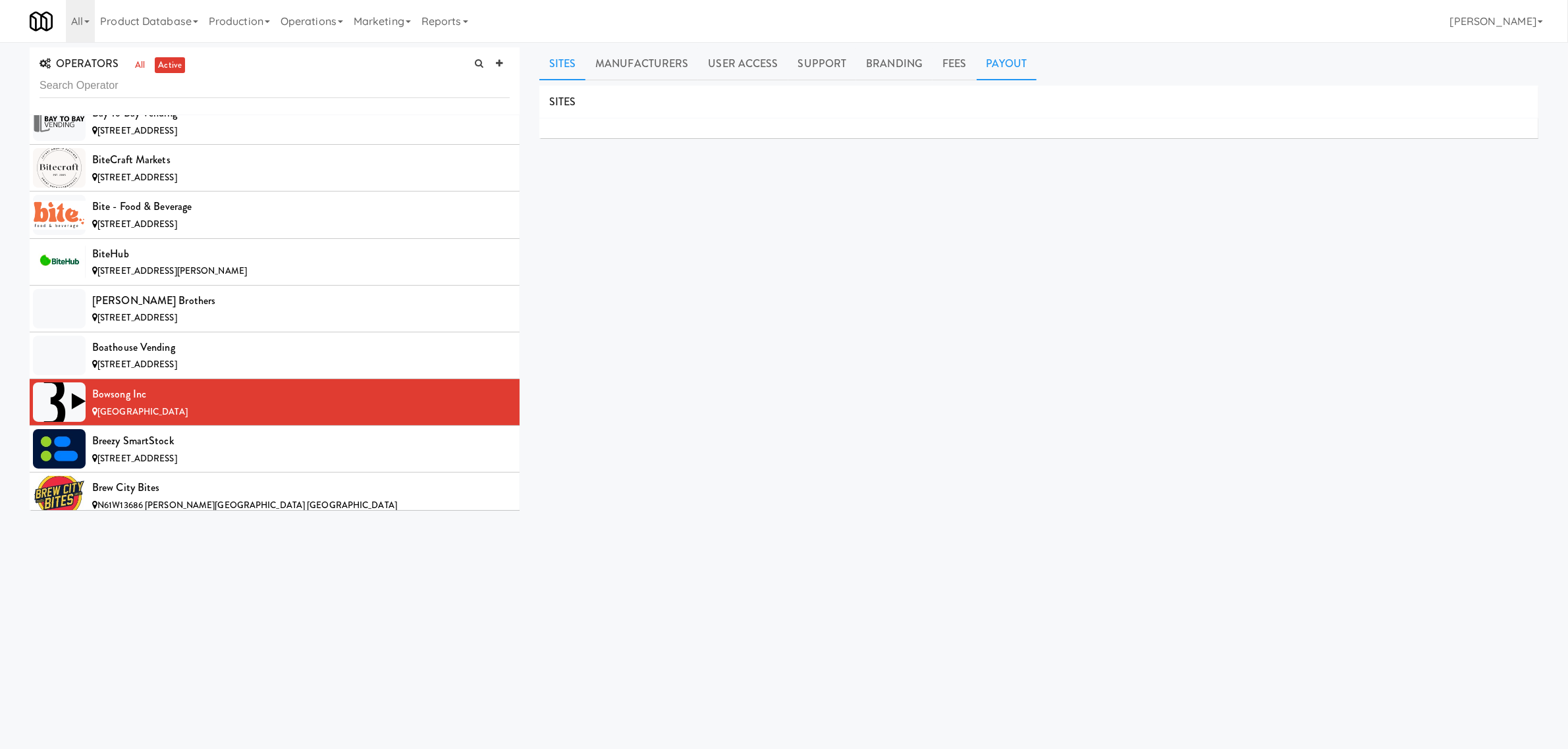
click at [996, 53] on link "Payout" at bounding box center [1007, 63] width 61 height 33
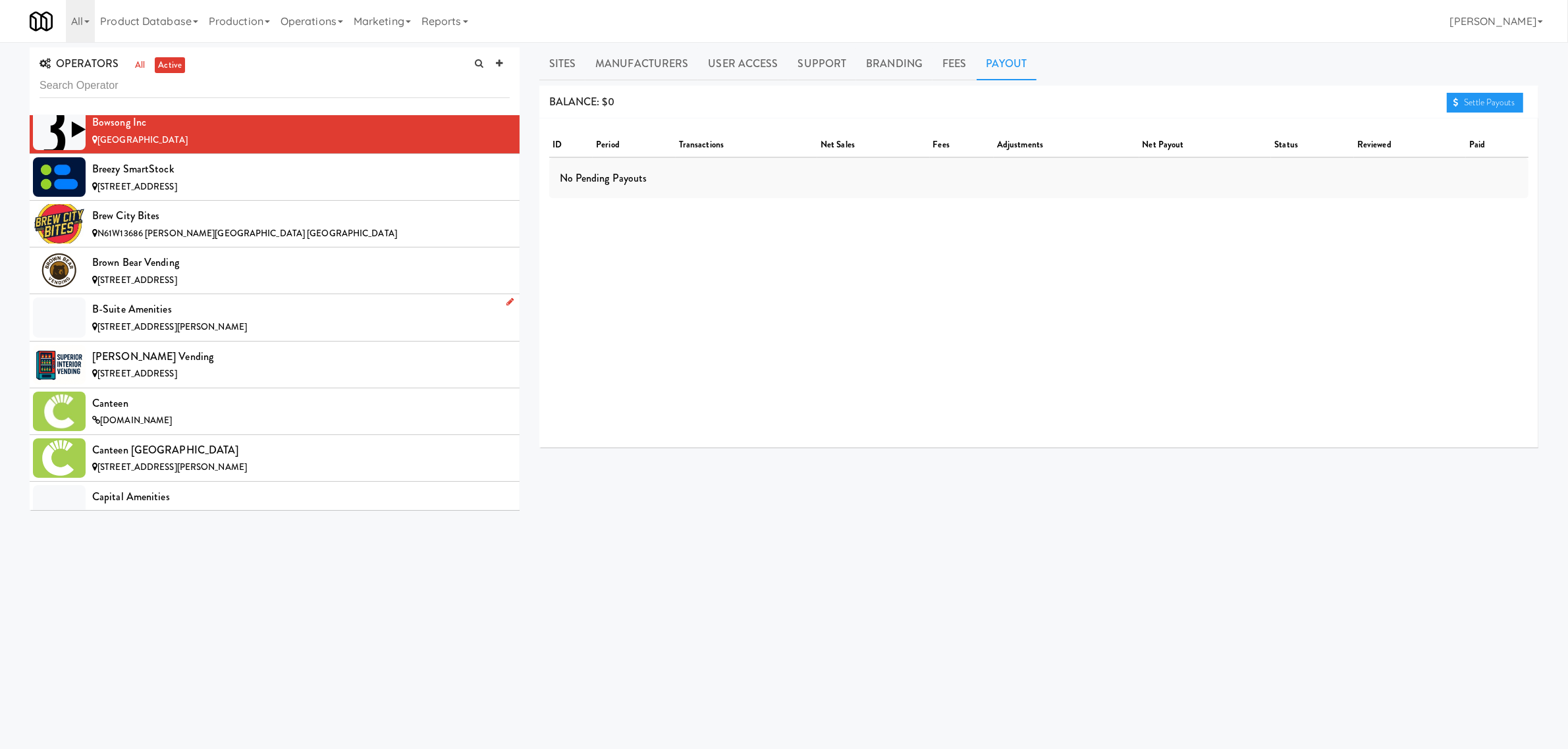
scroll to position [1481, 0]
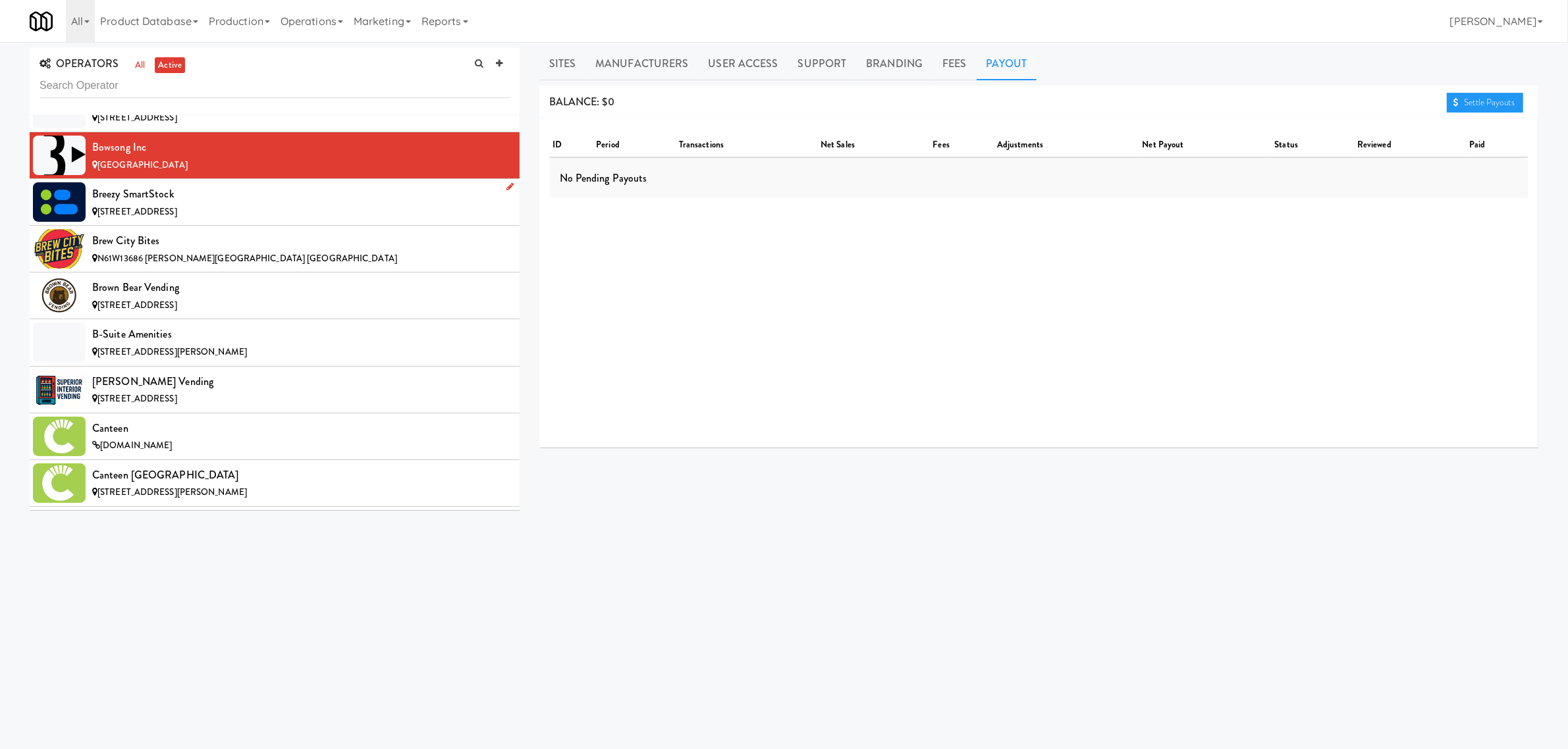
click at [205, 202] on div "Breezy SmartStock" at bounding box center [301, 194] width 418 height 20
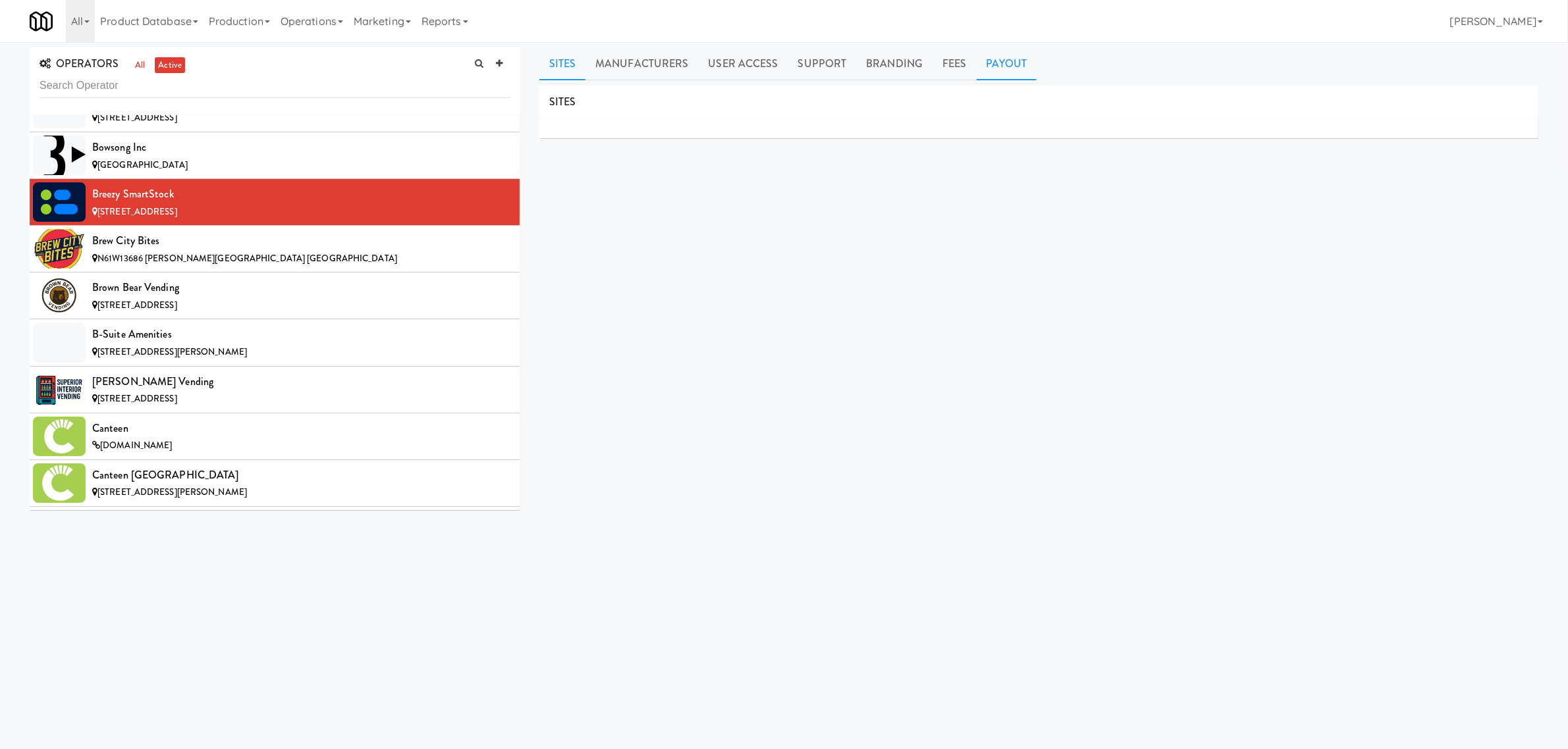
click at [998, 61] on link "Payout" at bounding box center [1007, 63] width 61 height 33
click at [171, 247] on div "Brew City Bites" at bounding box center [301, 240] width 418 height 20
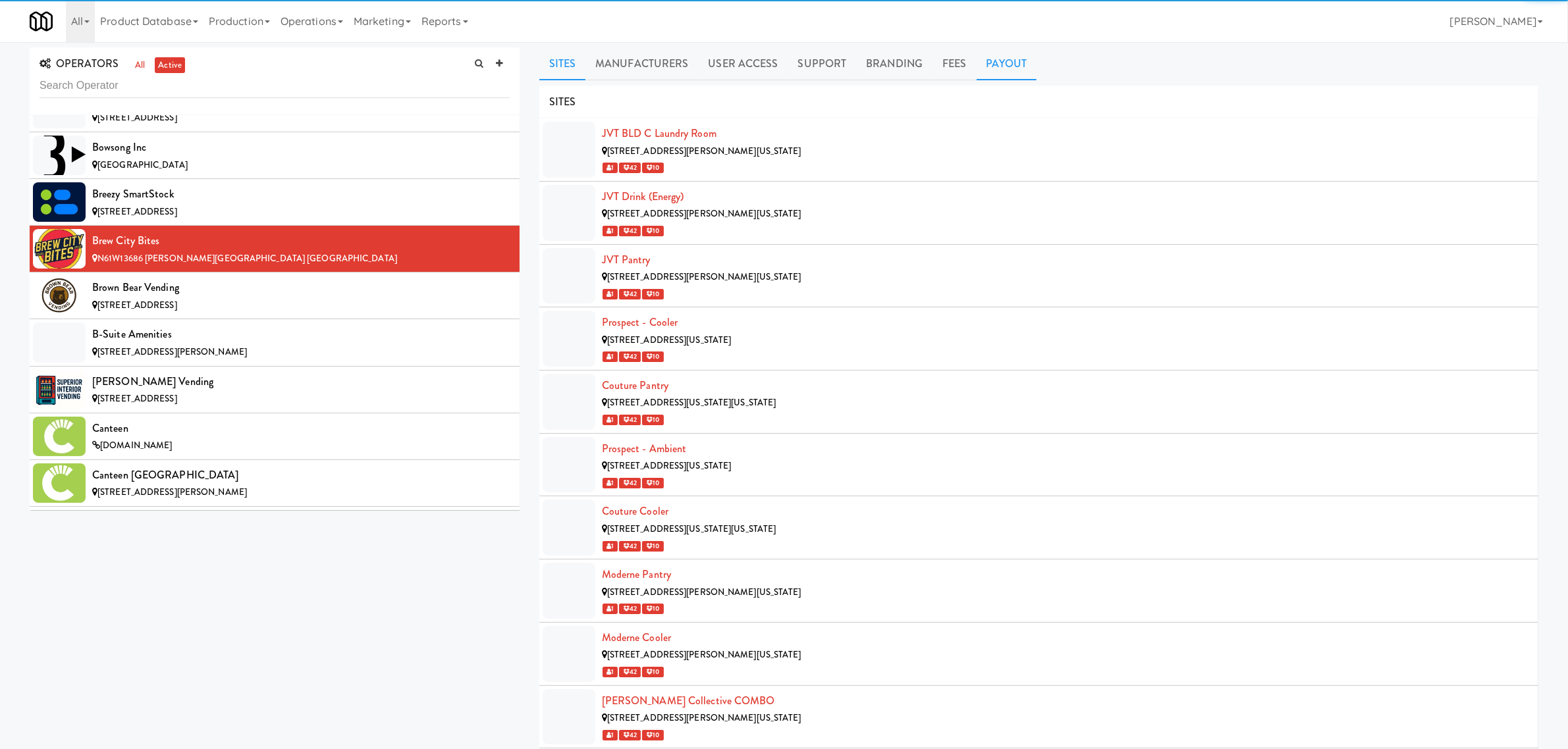
click at [1012, 59] on link "Payout" at bounding box center [1007, 63] width 61 height 33
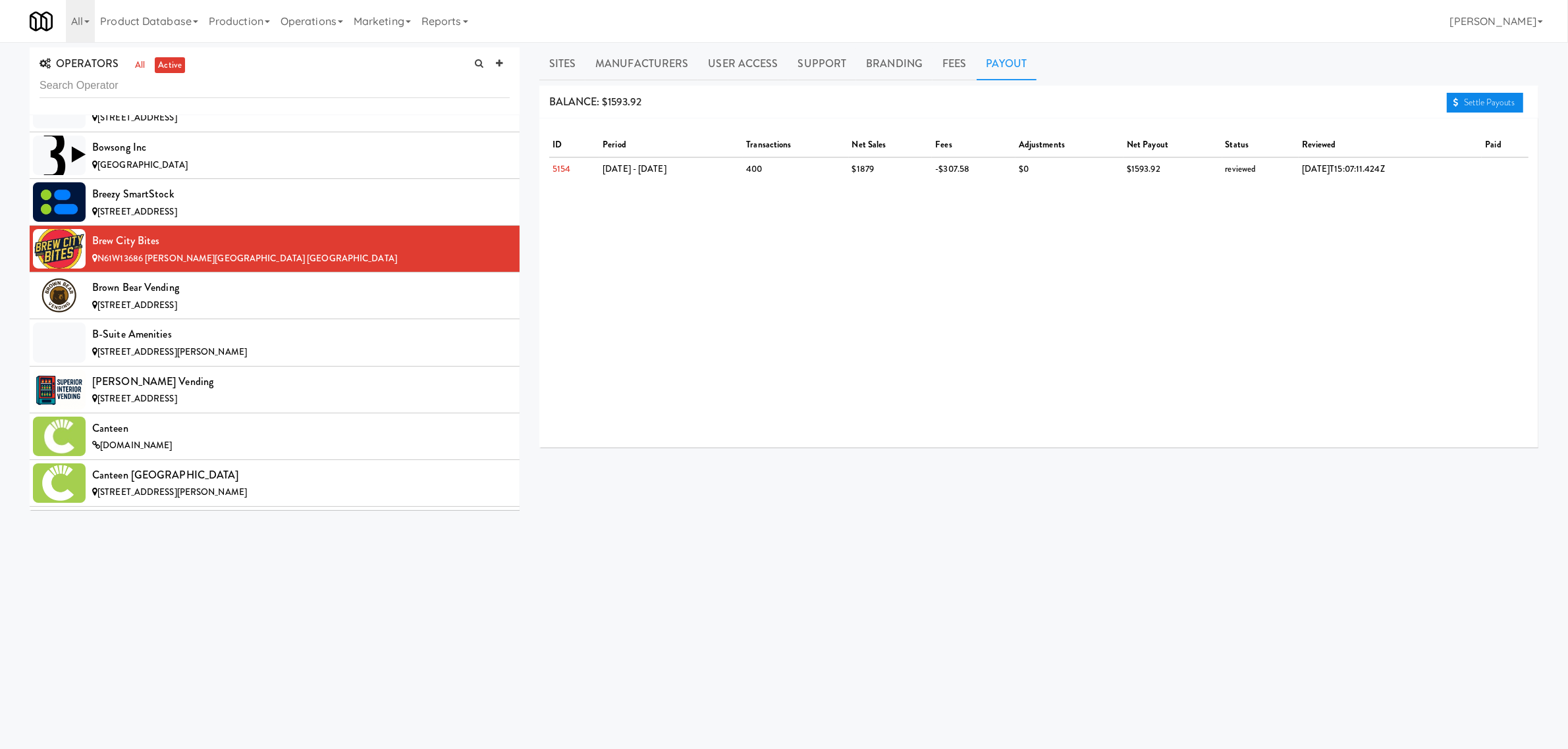
click at [1484, 103] on link "Settle Payouts" at bounding box center [1485, 103] width 76 height 20
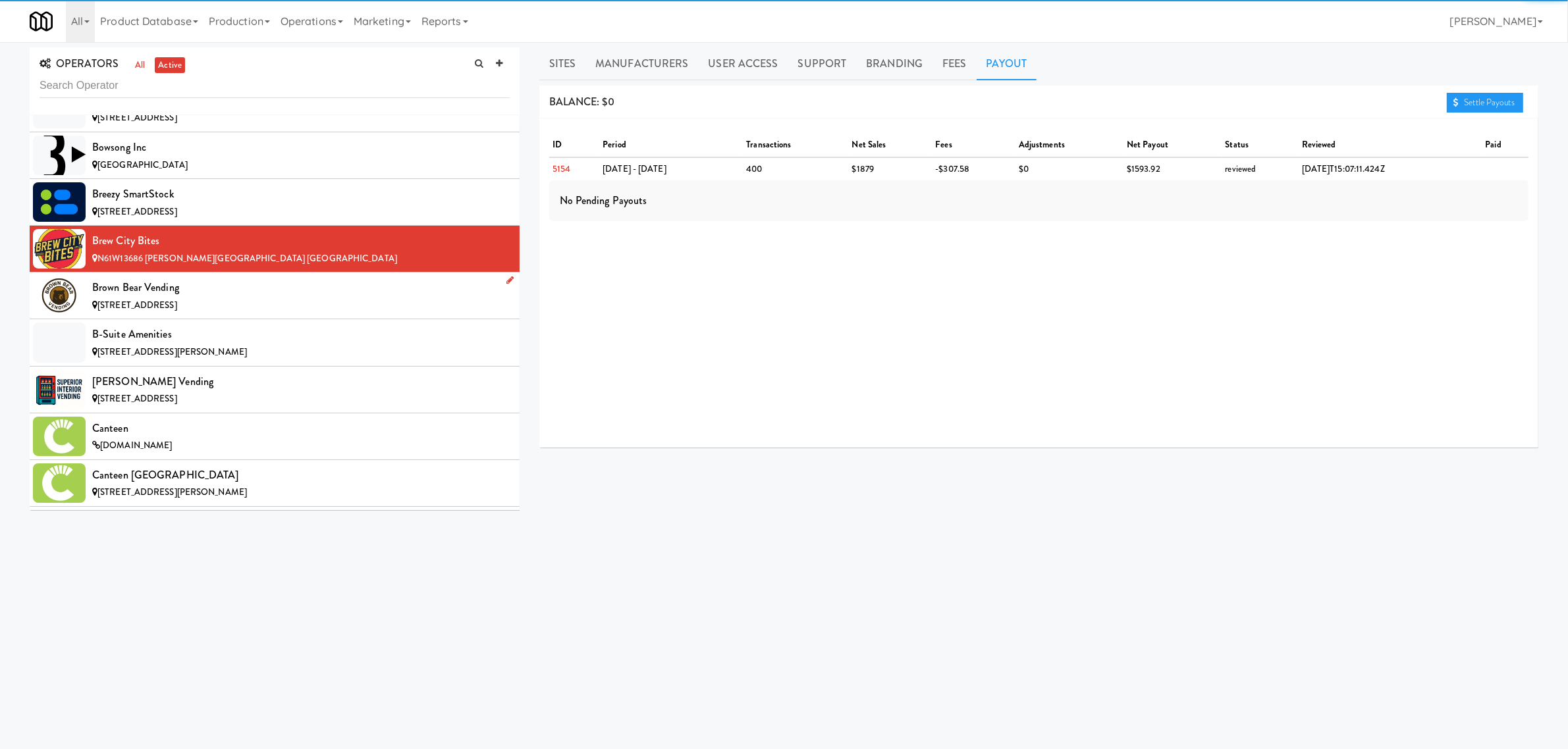
click at [257, 303] on div "[STREET_ADDRESS]" at bounding box center [301, 306] width 418 height 16
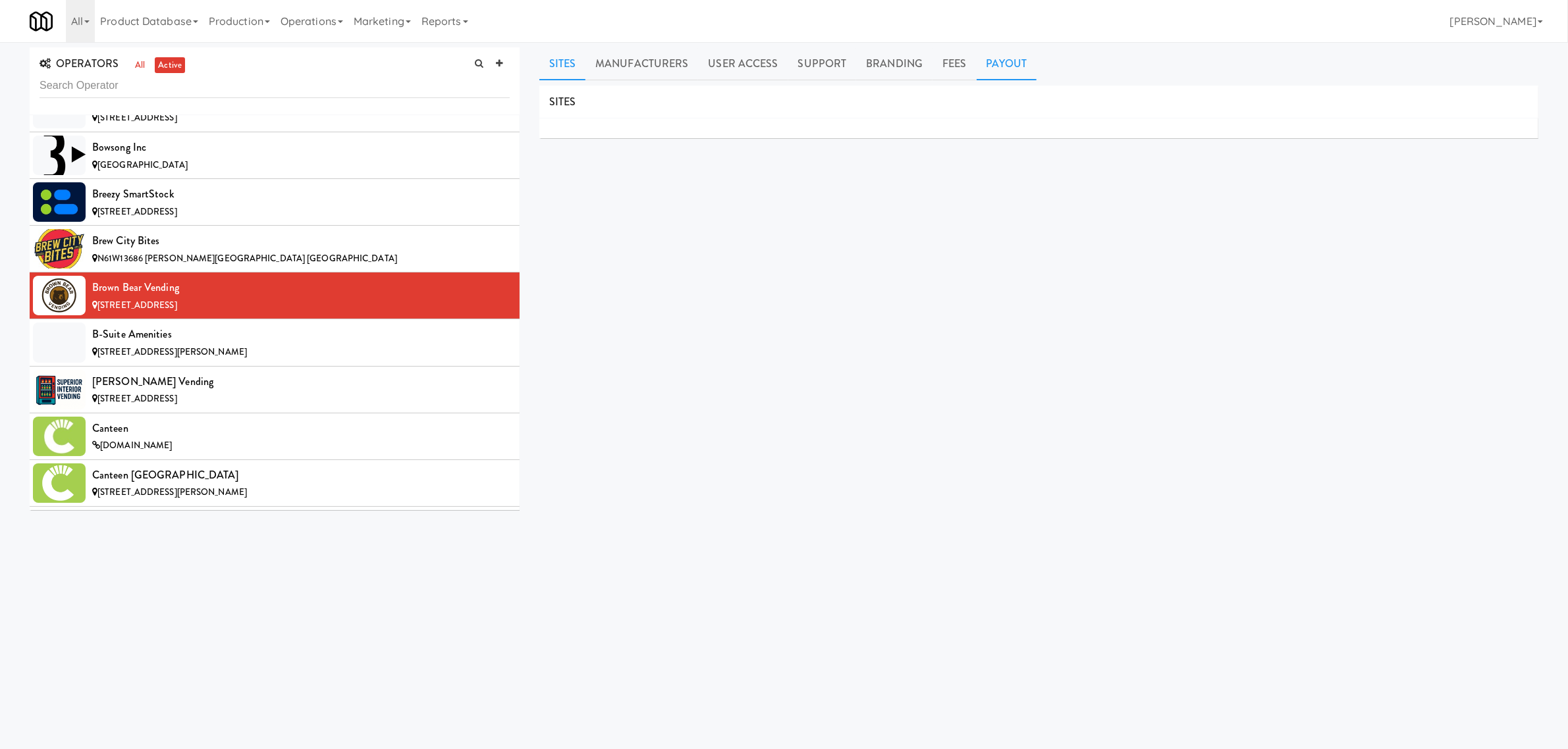
click at [999, 67] on link "Payout" at bounding box center [1007, 63] width 61 height 33
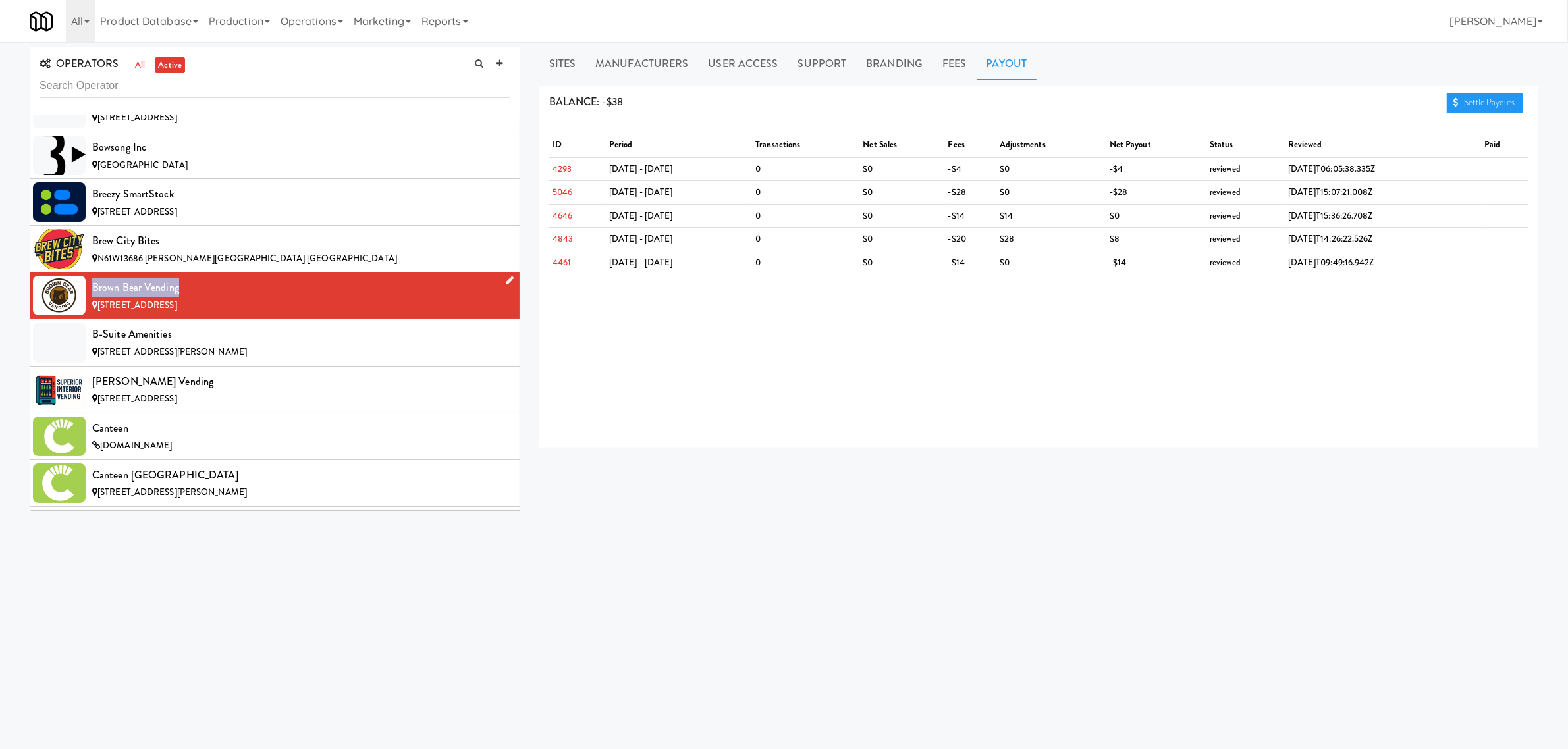
drag, startPoint x: 176, startPoint y: 287, endPoint x: 40, endPoint y: 281, distance: 136.1
click at [40, 281] on li "Brown Bear Vending [STREET_ADDRESS]" at bounding box center [275, 296] width 490 height 47
copy li "Brown Bear Vending"
click at [200, 344] on div "B-Suite Amenities" at bounding box center [301, 334] width 418 height 20
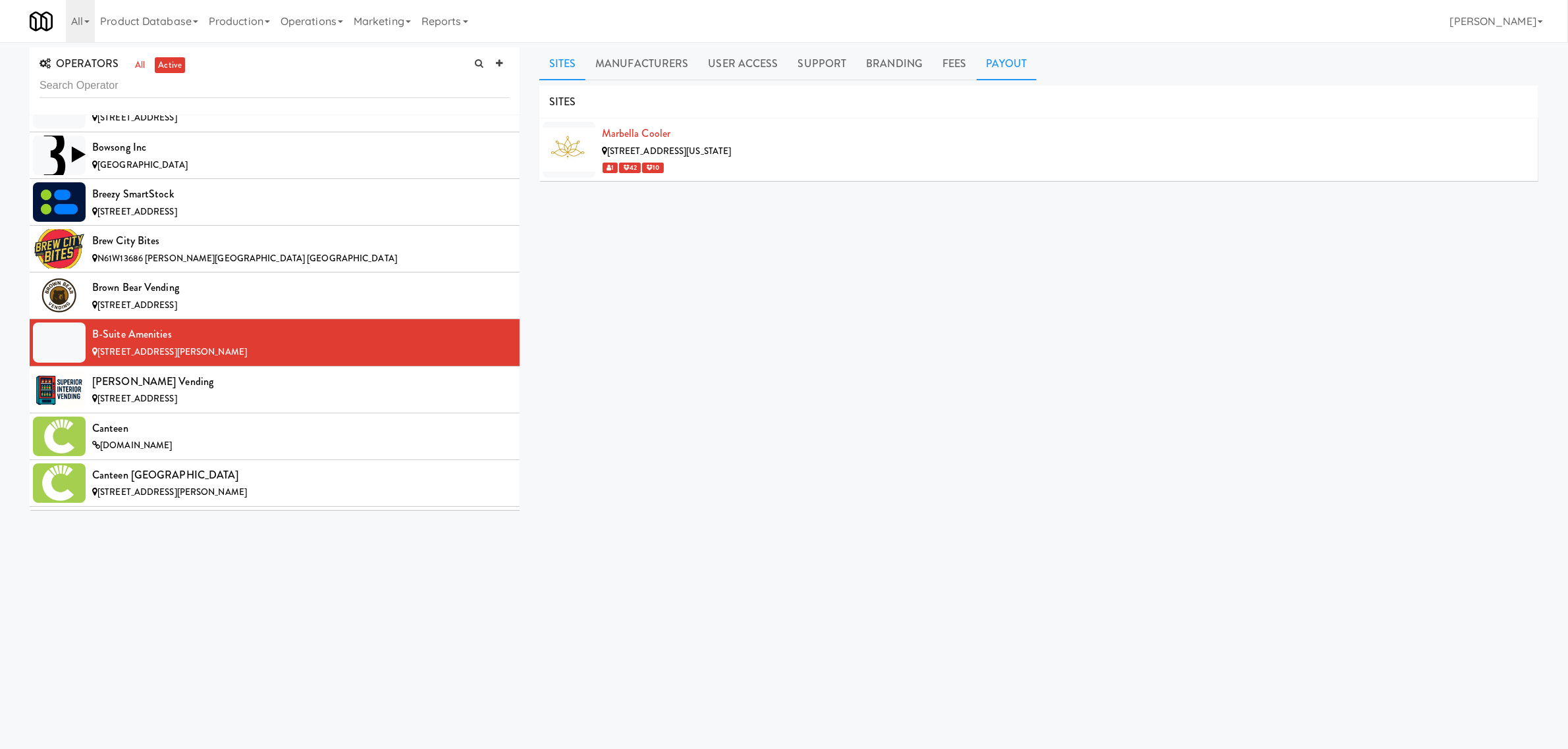
click at [980, 53] on link "Payout" at bounding box center [1007, 63] width 61 height 33
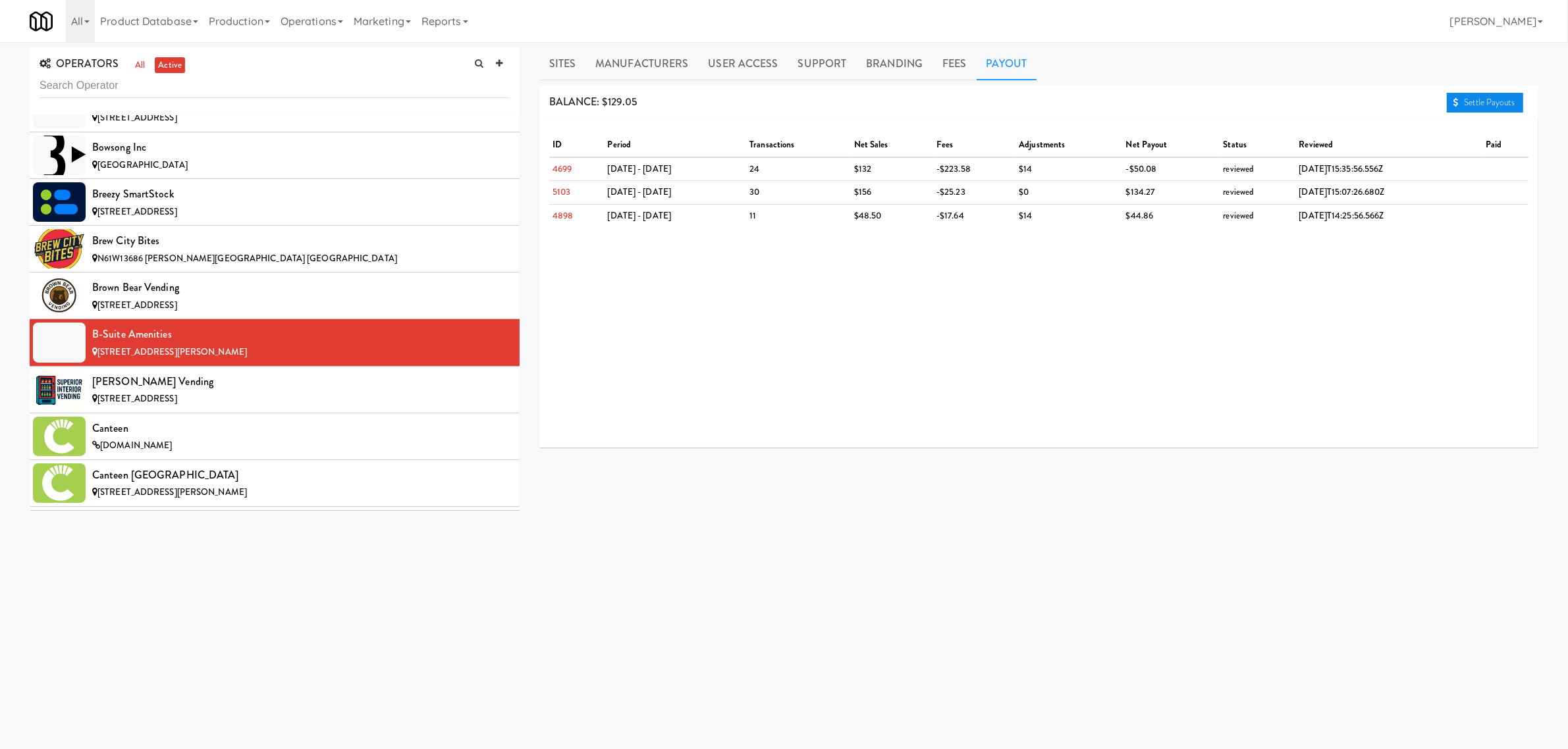
click at [1464, 103] on link "Settle Payouts" at bounding box center [1485, 103] width 76 height 20
click at [148, 391] on div "[PERSON_NAME] Vending" at bounding box center [301, 381] width 418 height 20
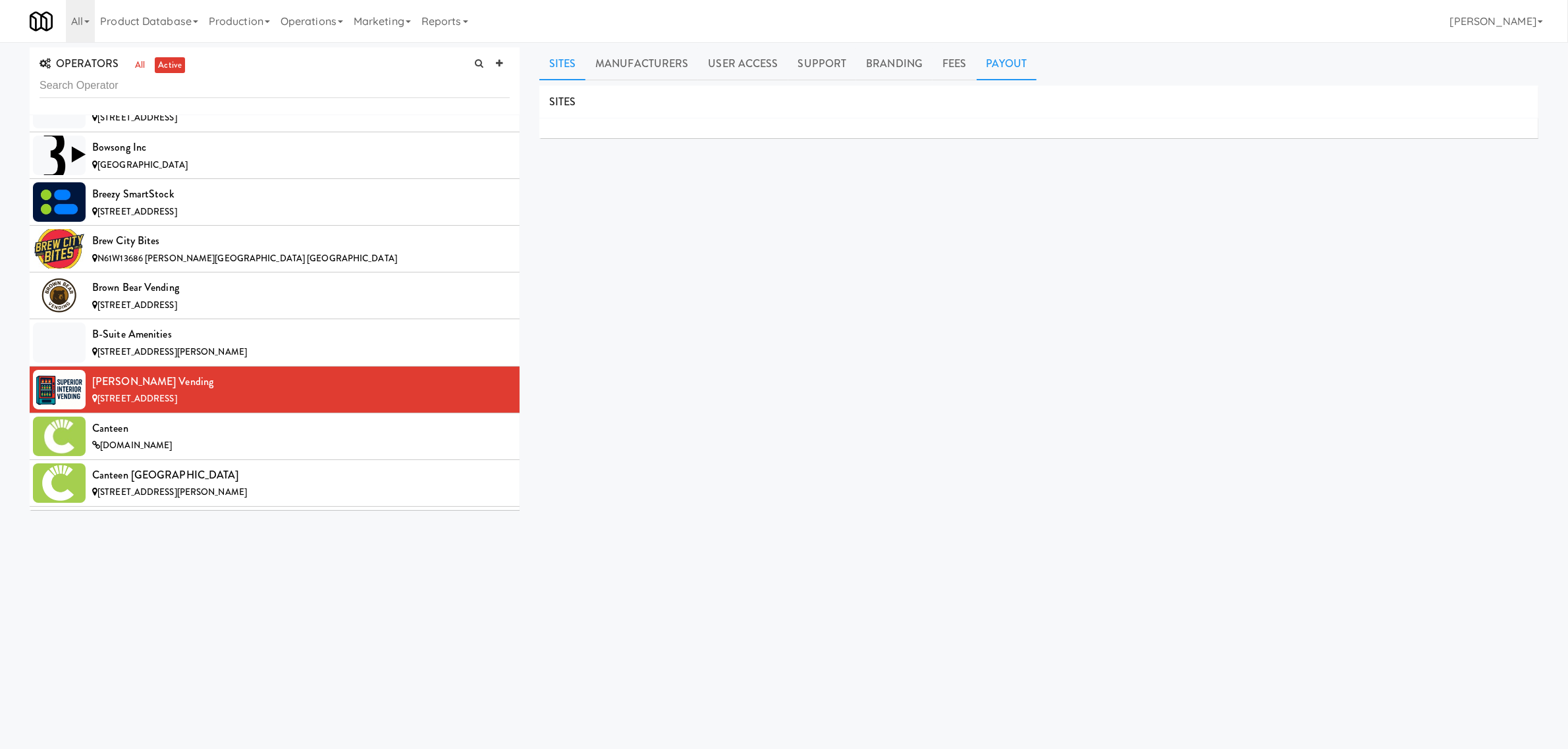
click at [993, 59] on link "Payout" at bounding box center [1007, 63] width 61 height 33
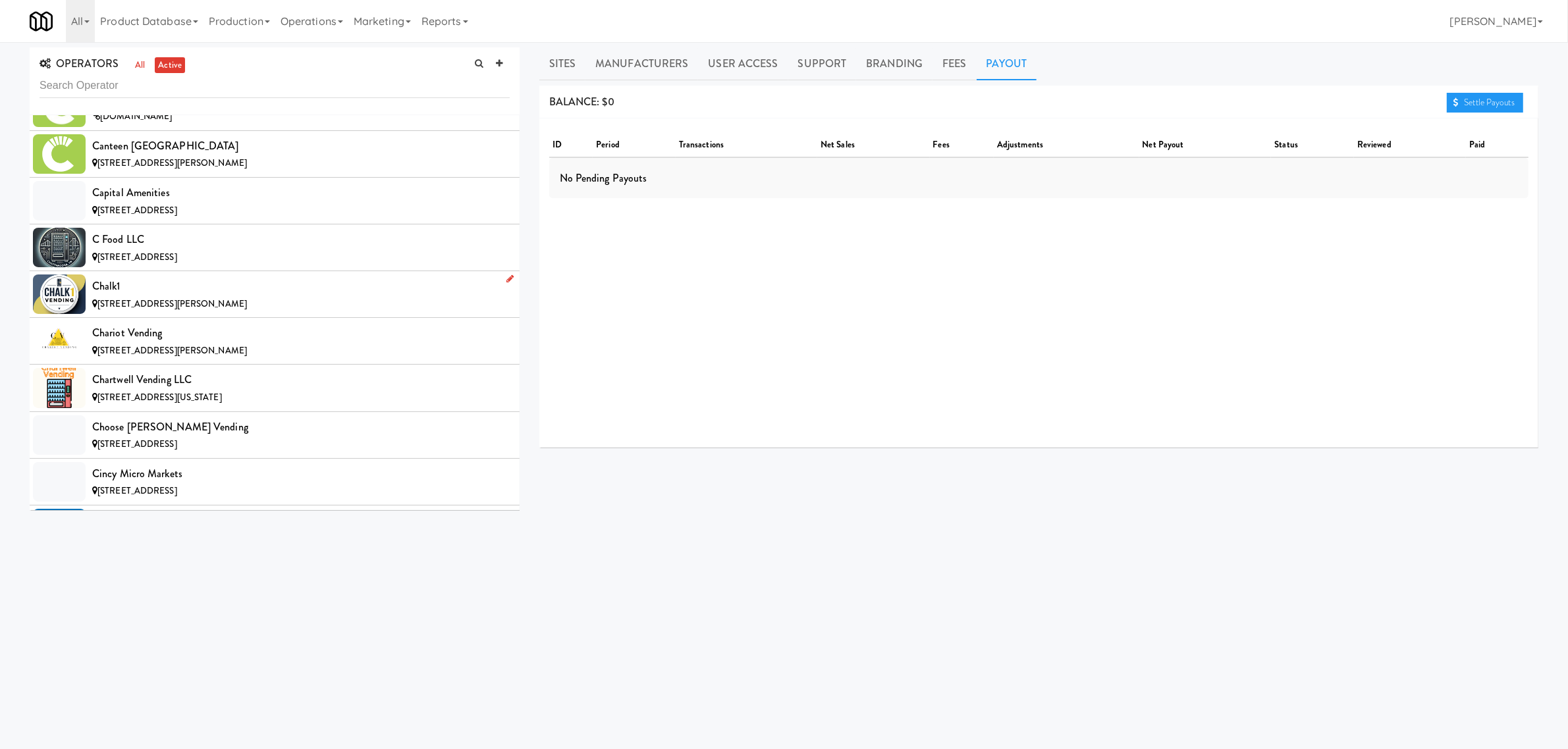
scroll to position [1728, 0]
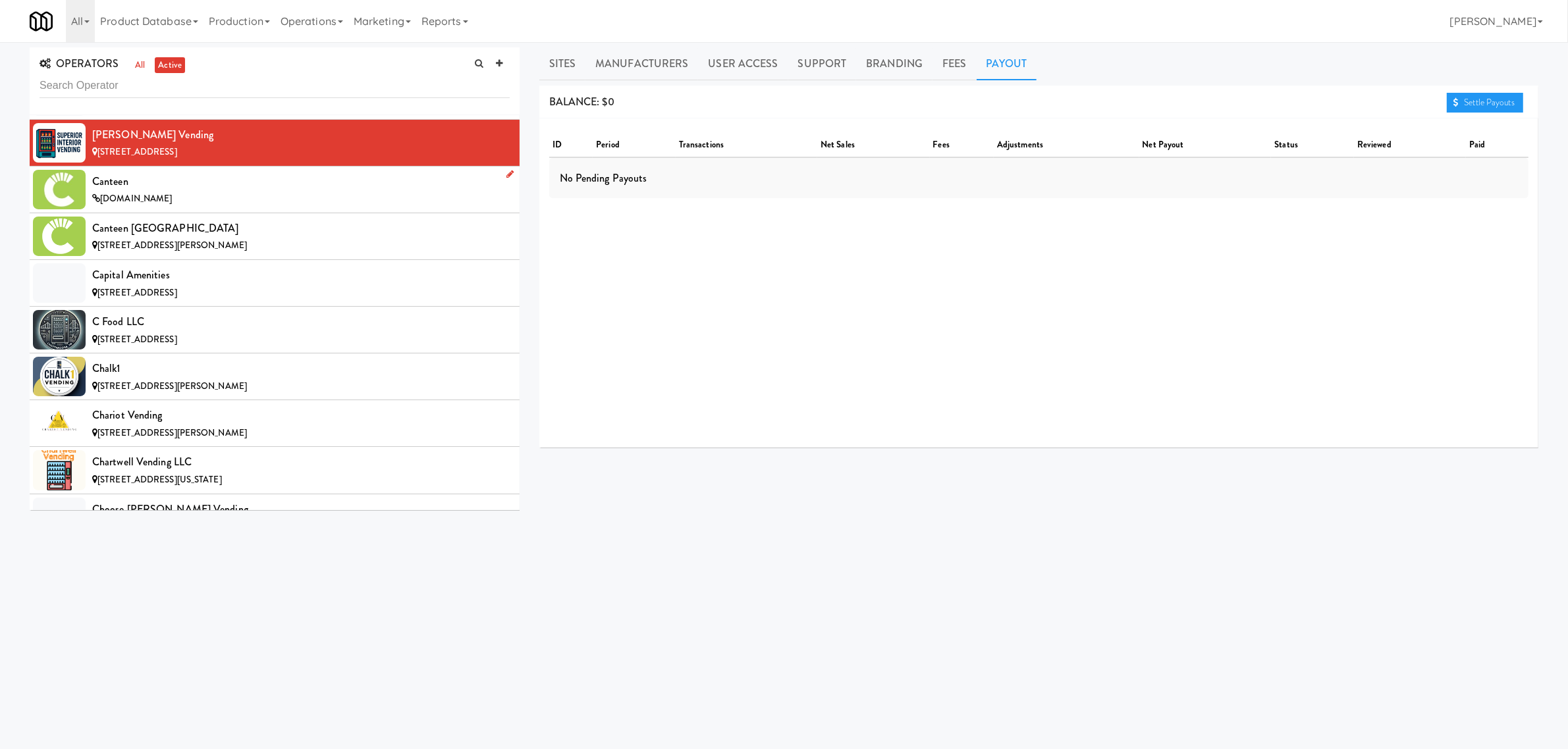
click at [134, 183] on div "Canteen" at bounding box center [301, 182] width 418 height 20
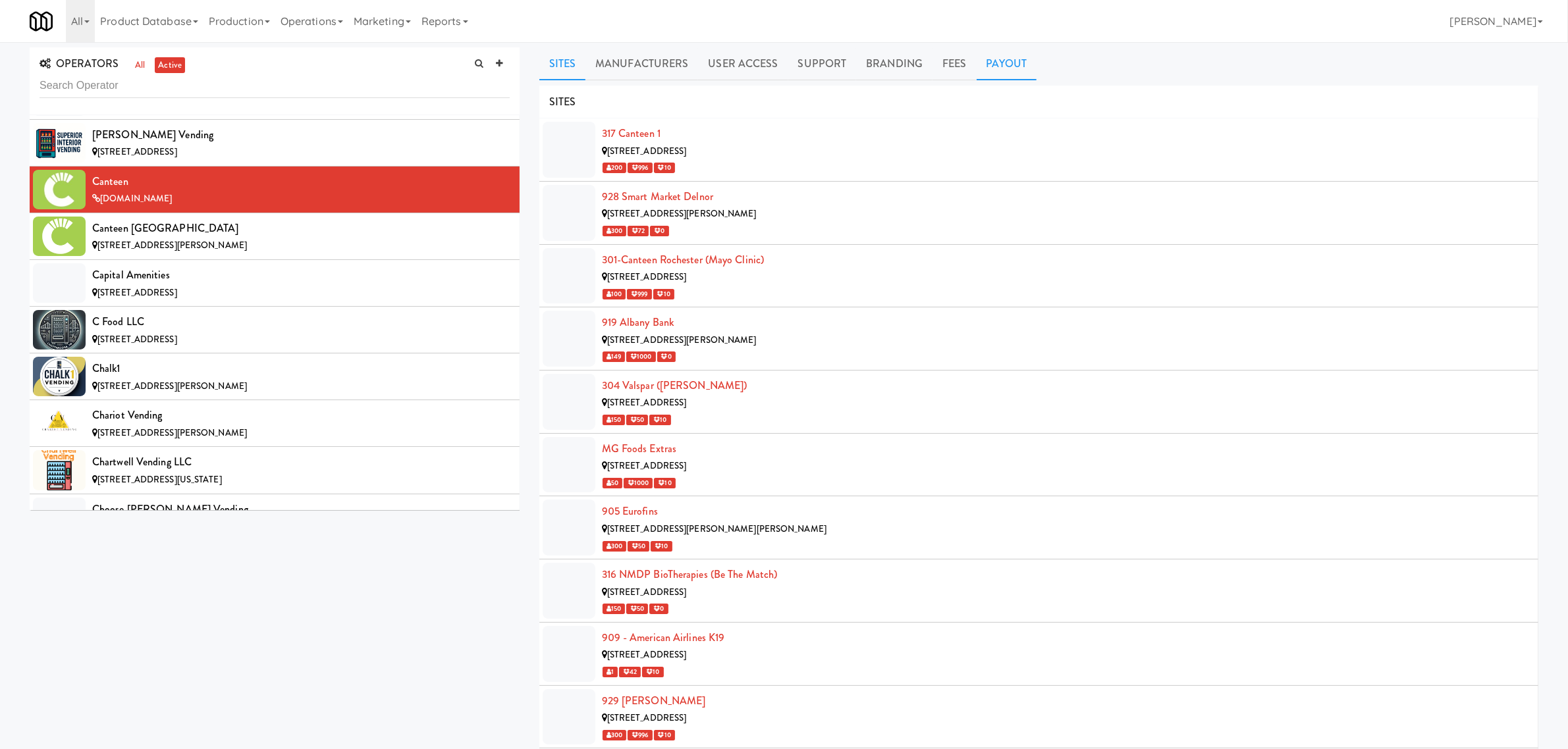
click at [999, 67] on link "Payout" at bounding box center [1007, 63] width 61 height 33
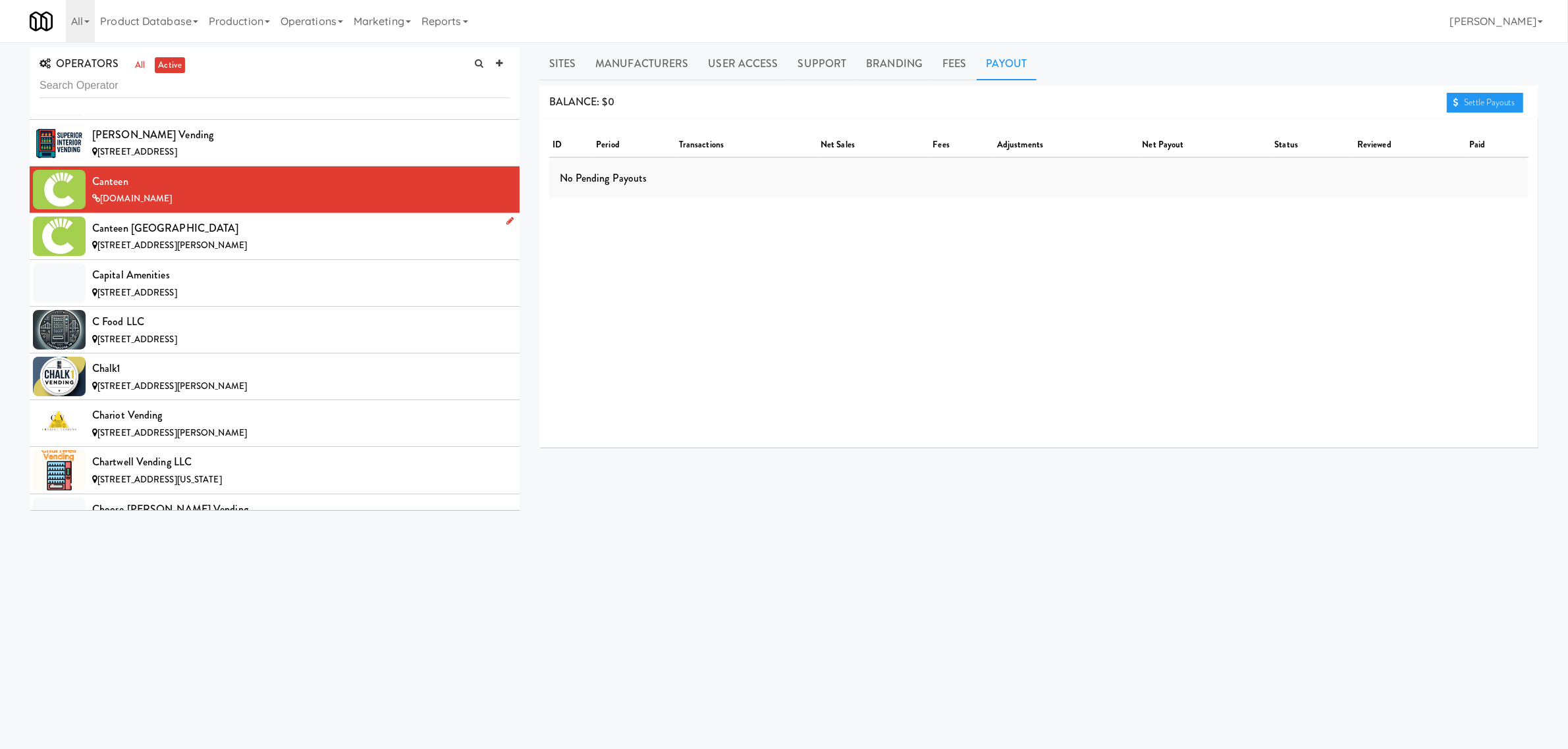
click at [215, 229] on div "Canteen [GEOGRAPHIC_DATA]" at bounding box center [301, 228] width 418 height 20
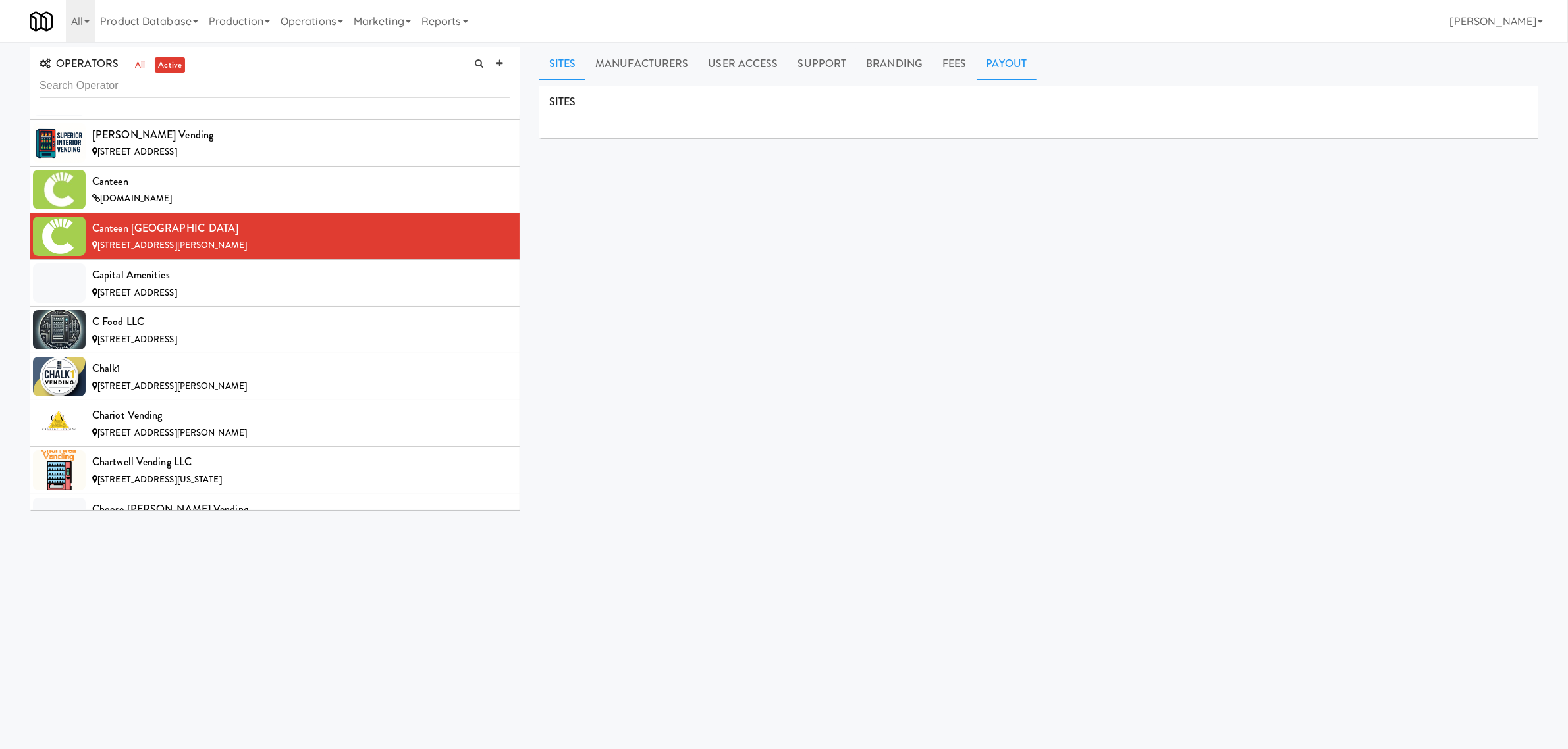
click at [1017, 66] on link "Payout" at bounding box center [1007, 63] width 61 height 33
click at [168, 285] on div "Capital Amenities" at bounding box center [301, 275] width 418 height 20
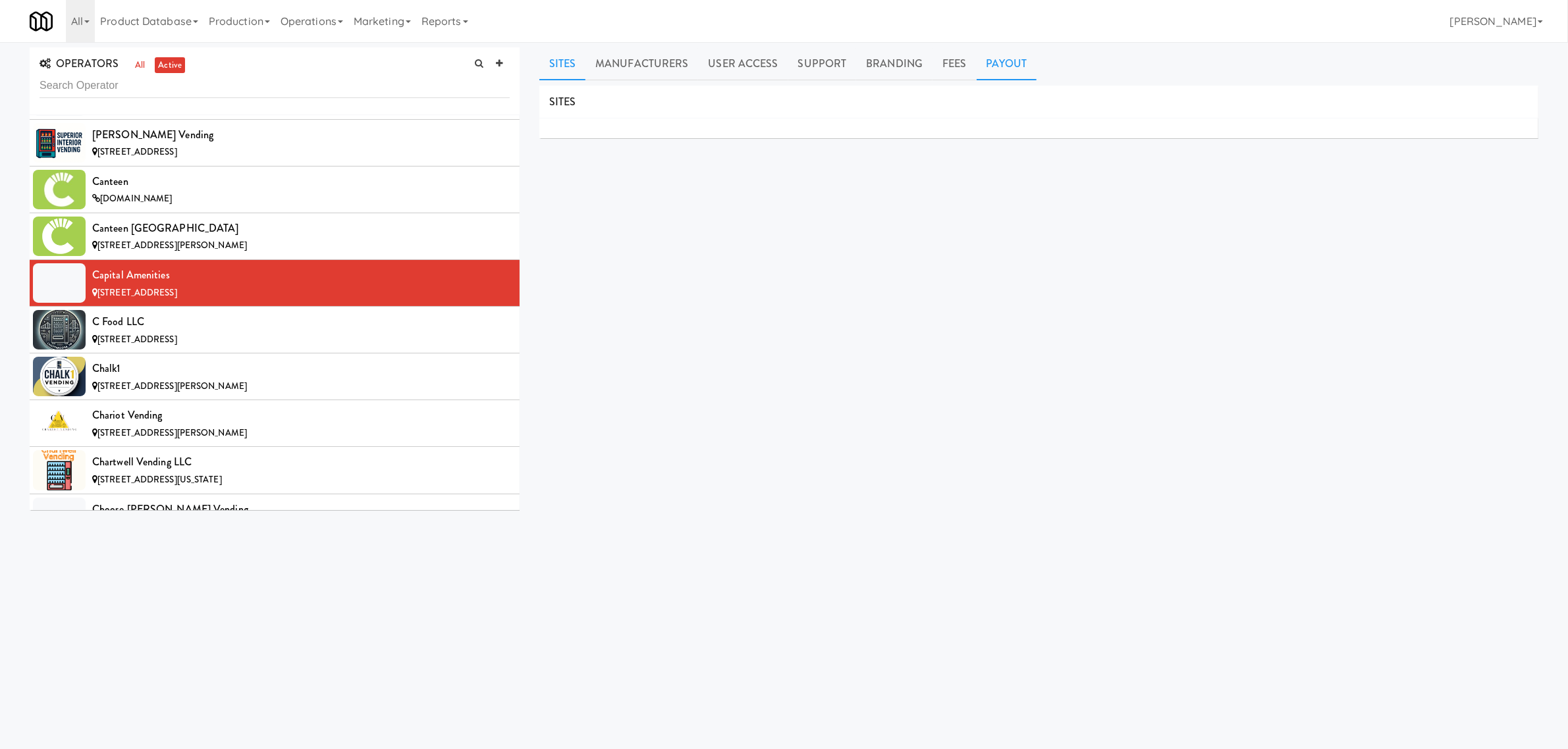
click at [995, 67] on link "Payout" at bounding box center [1007, 63] width 61 height 33
click at [258, 323] on div "C Food LLC" at bounding box center [301, 321] width 418 height 20
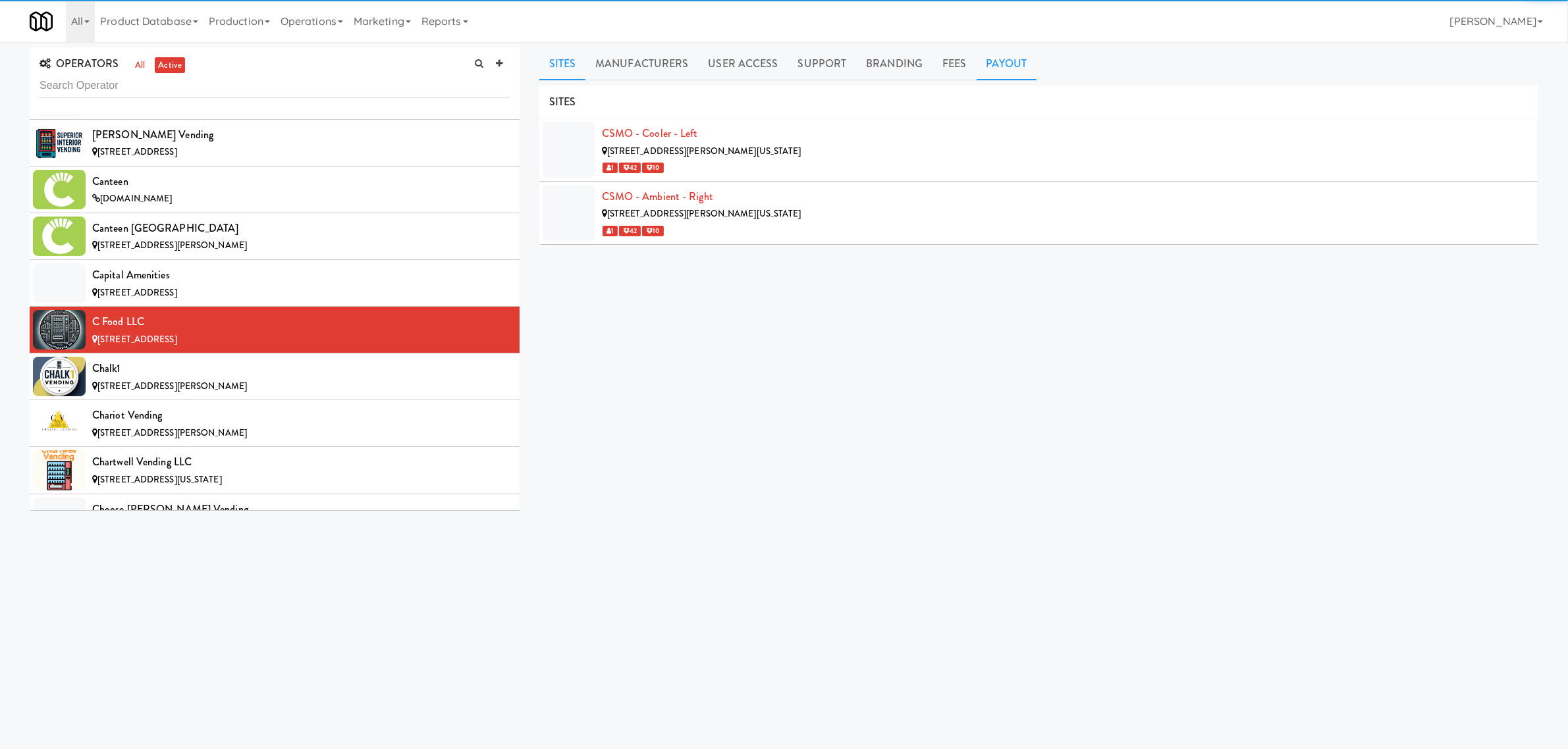
click at [1015, 70] on link "Payout" at bounding box center [1007, 63] width 61 height 33
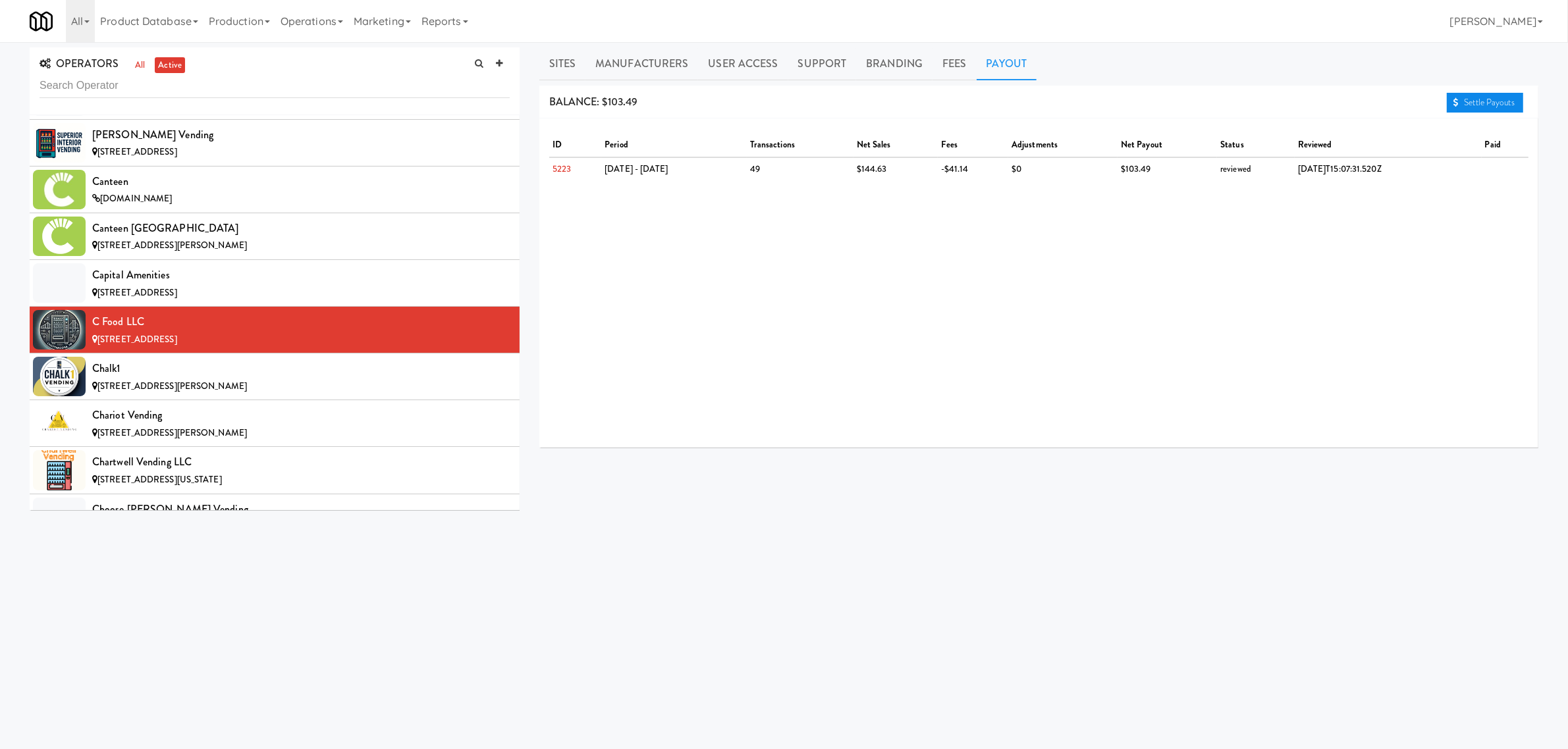
click at [1472, 102] on link "Settle Payouts" at bounding box center [1485, 103] width 76 height 20
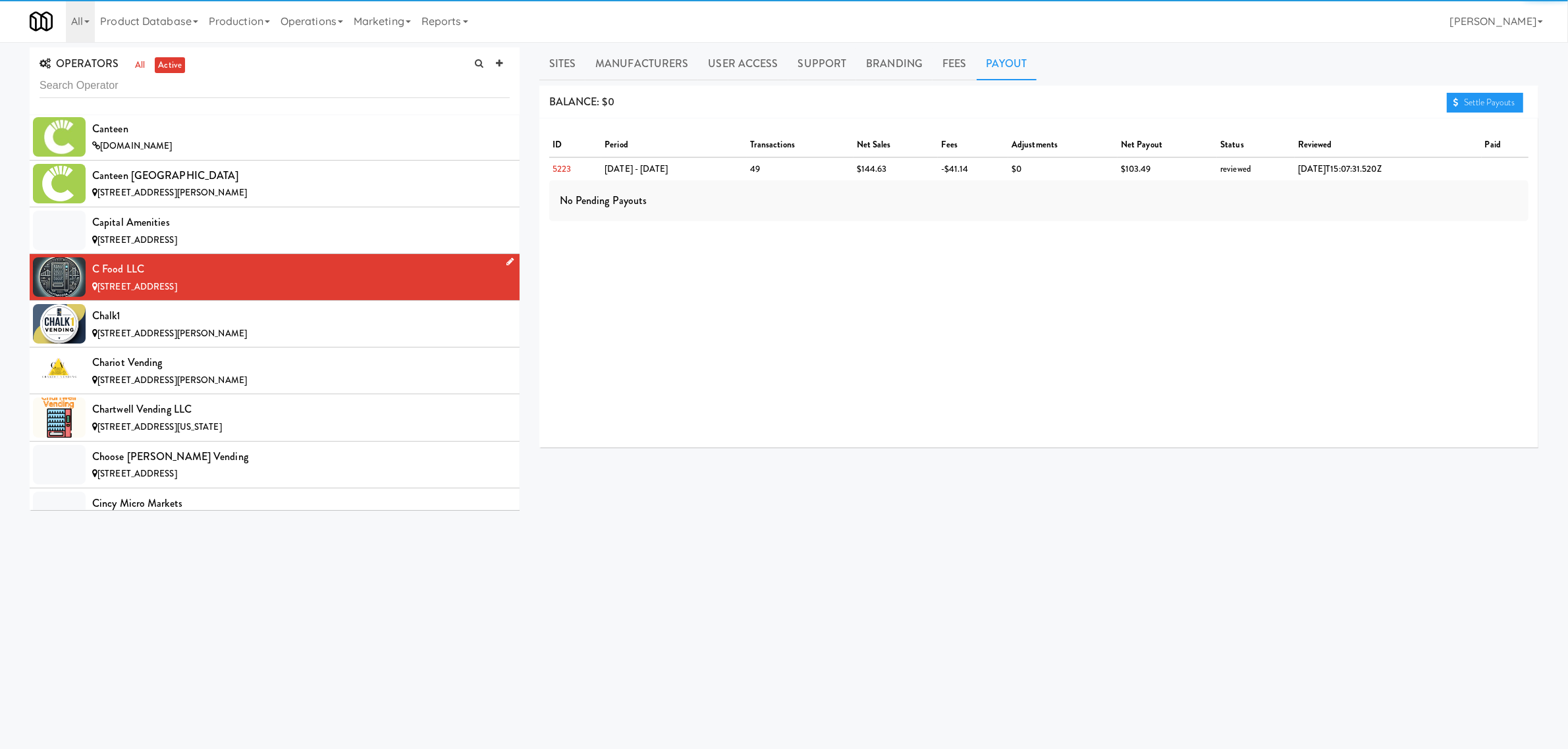
scroll to position [1810, 0]
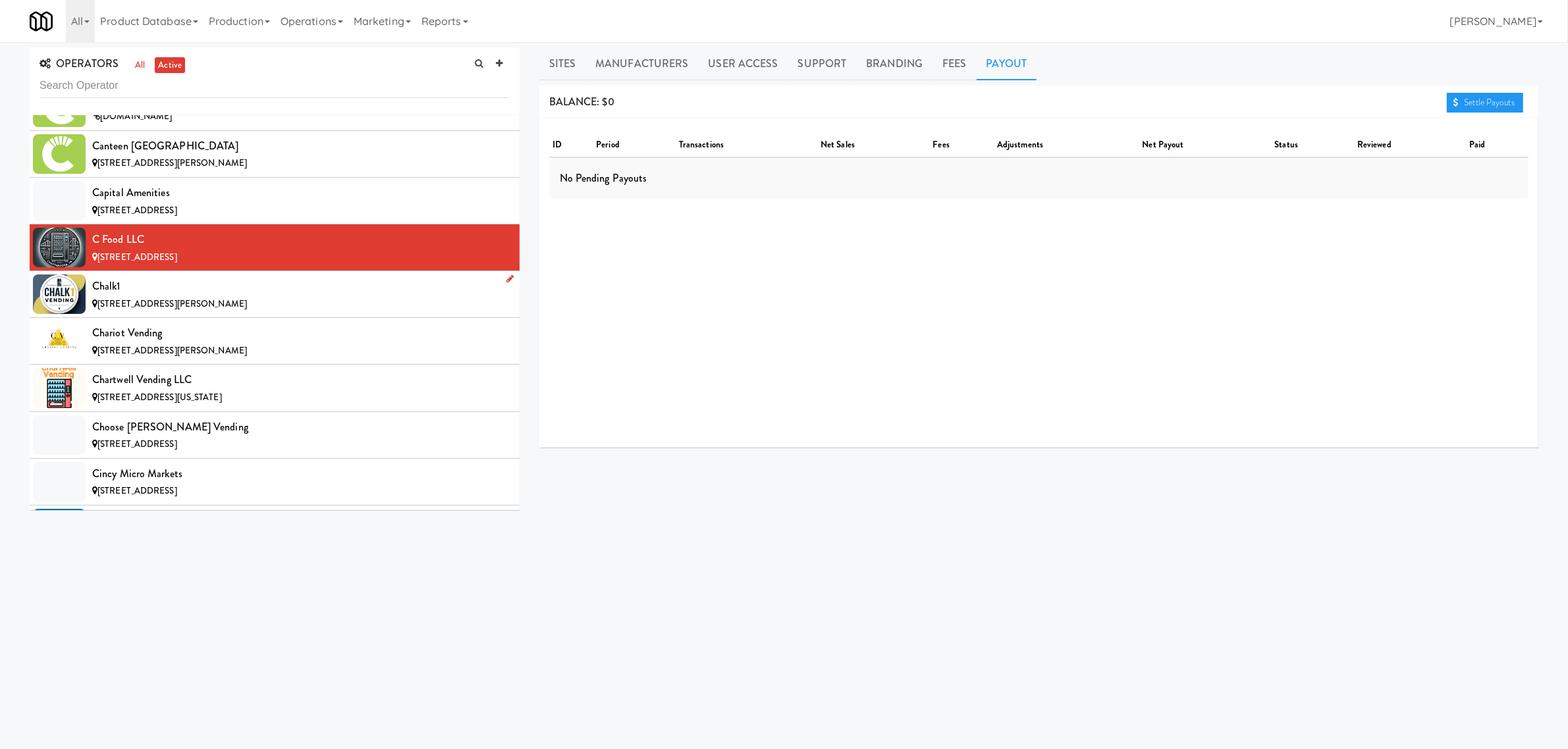
click at [212, 303] on div "[STREET_ADDRESS][PERSON_NAME]" at bounding box center [301, 304] width 418 height 16
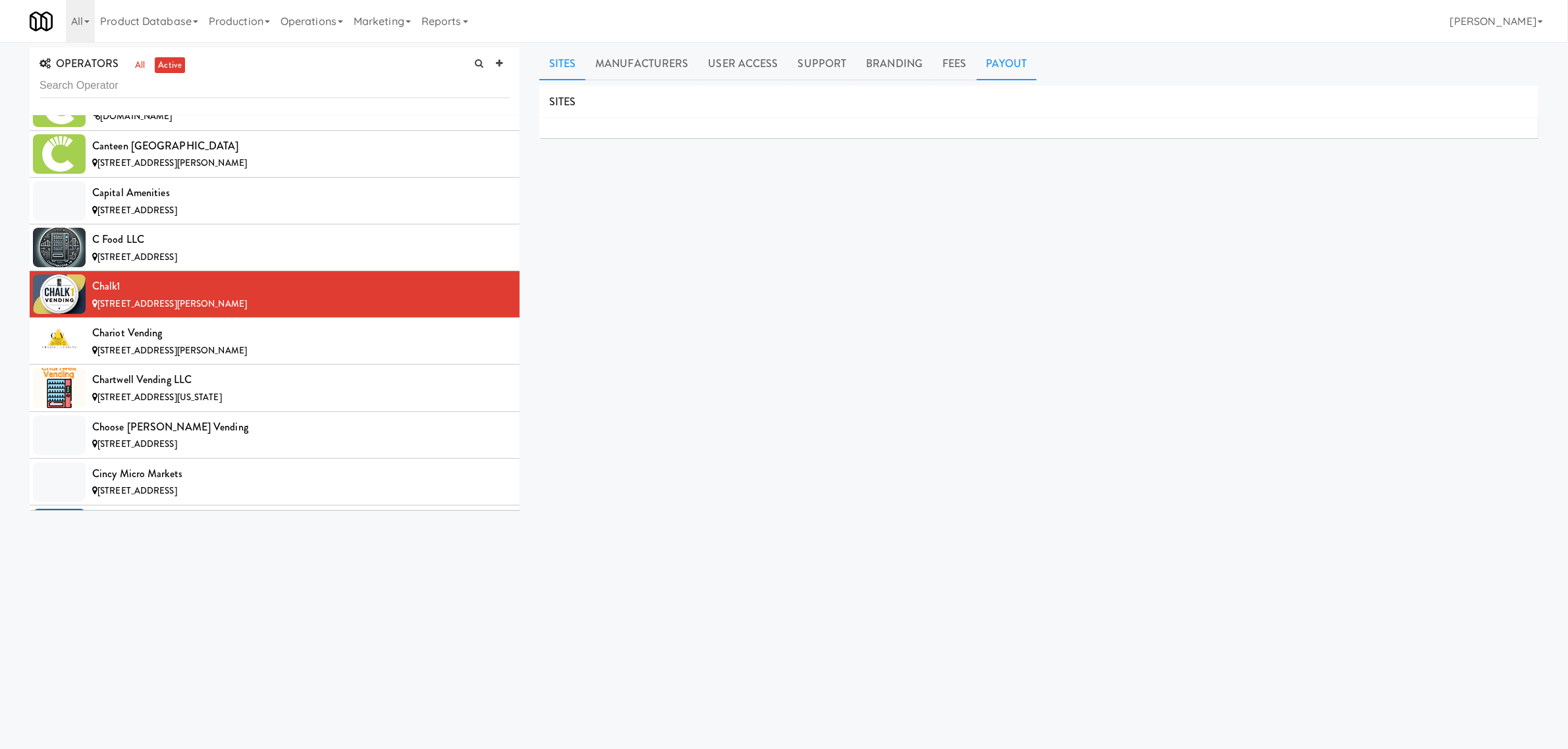
click at [1010, 64] on link "Payout" at bounding box center [1007, 63] width 61 height 33
click at [297, 335] on div "Chariot Vending" at bounding box center [301, 333] width 418 height 20
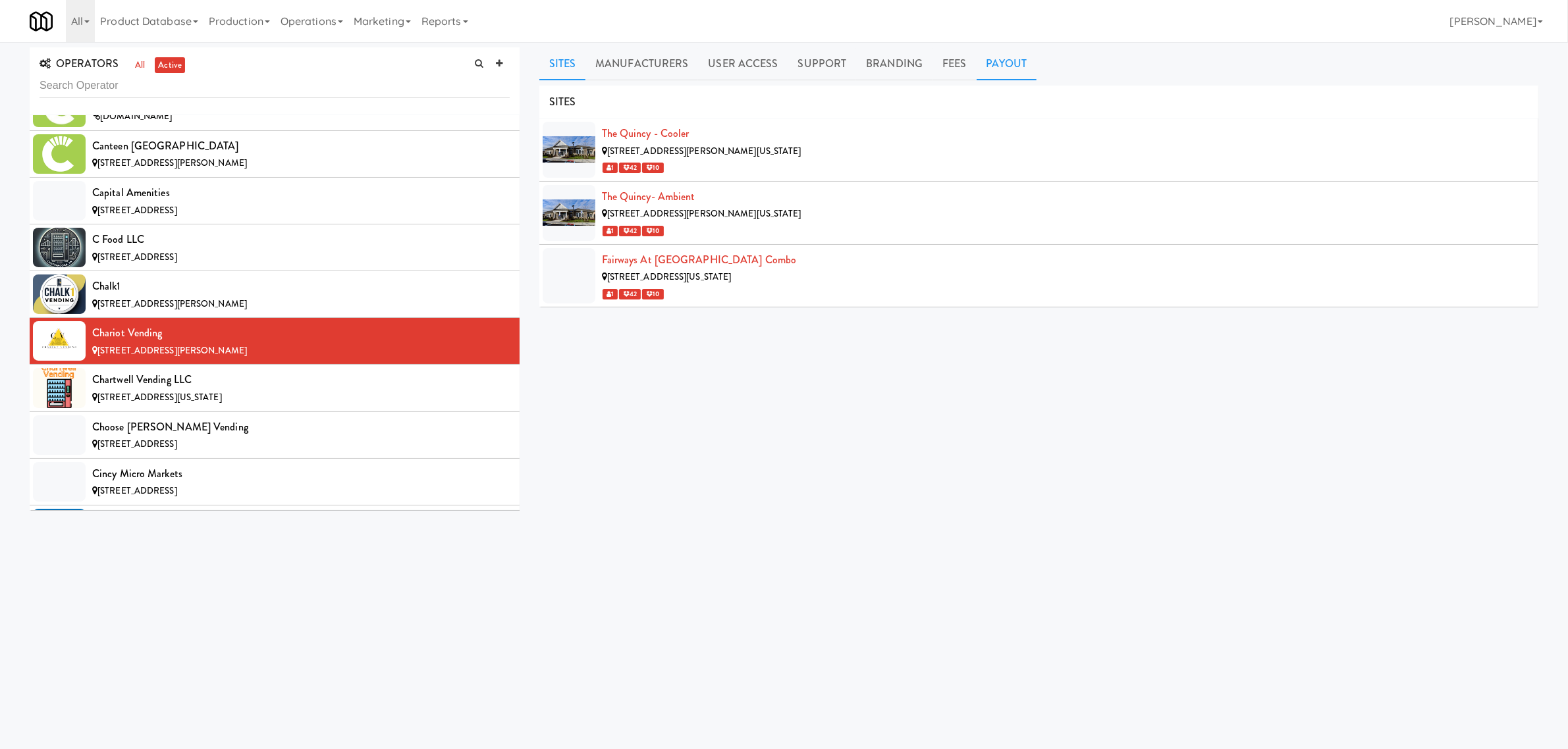
click at [1012, 69] on link "Payout" at bounding box center [1007, 63] width 61 height 33
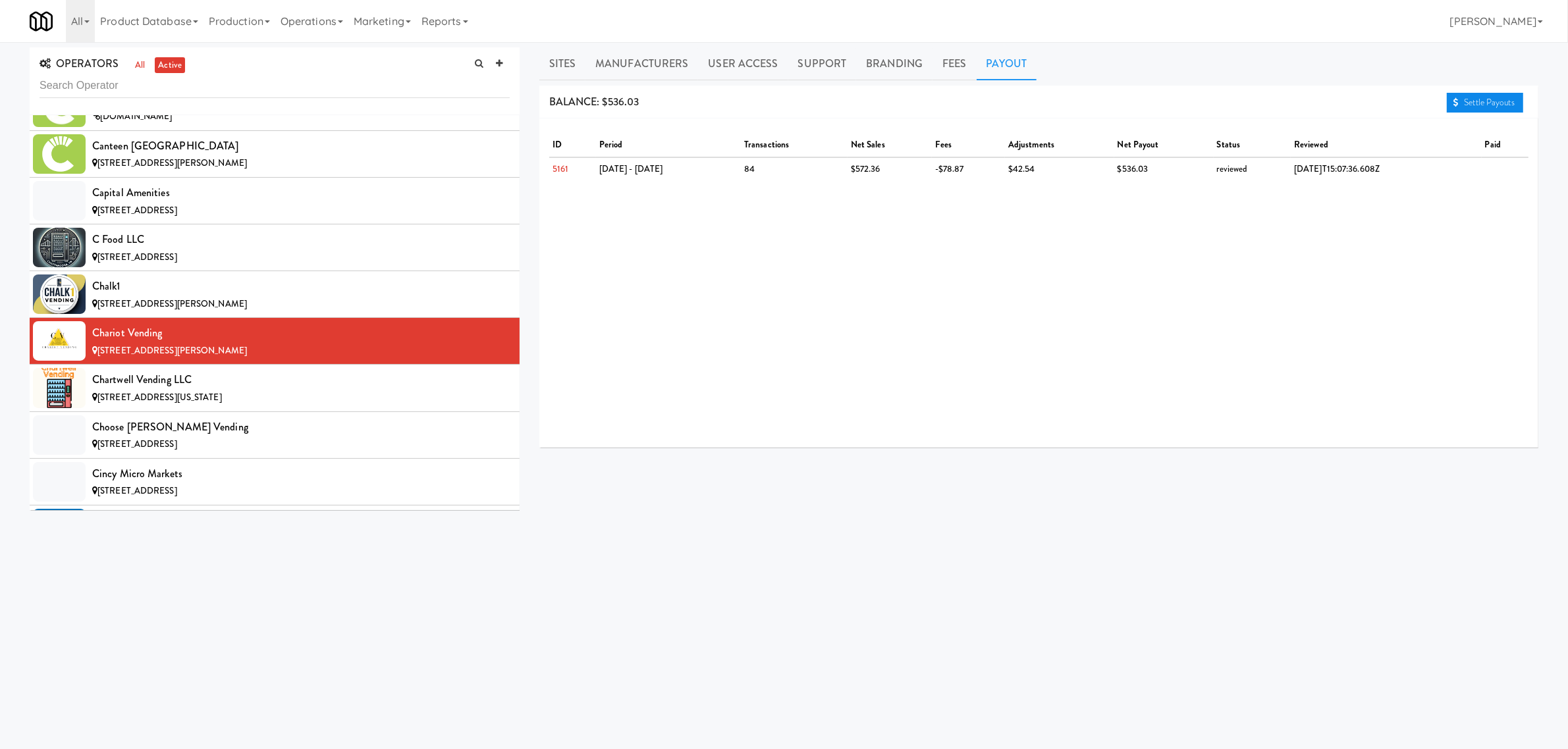
click at [1495, 103] on link "Settle Payouts" at bounding box center [1485, 103] width 76 height 20
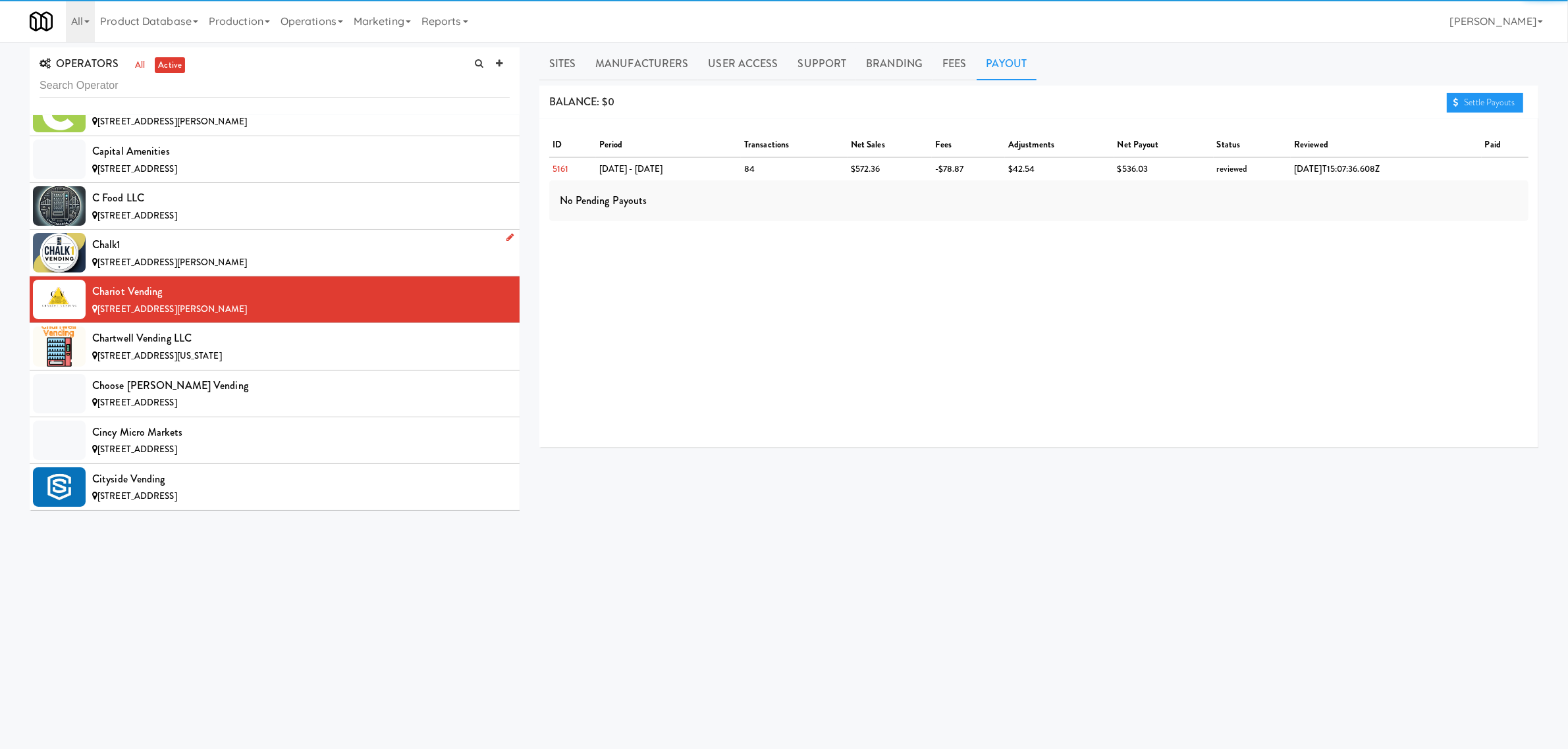
scroll to position [1893, 0]
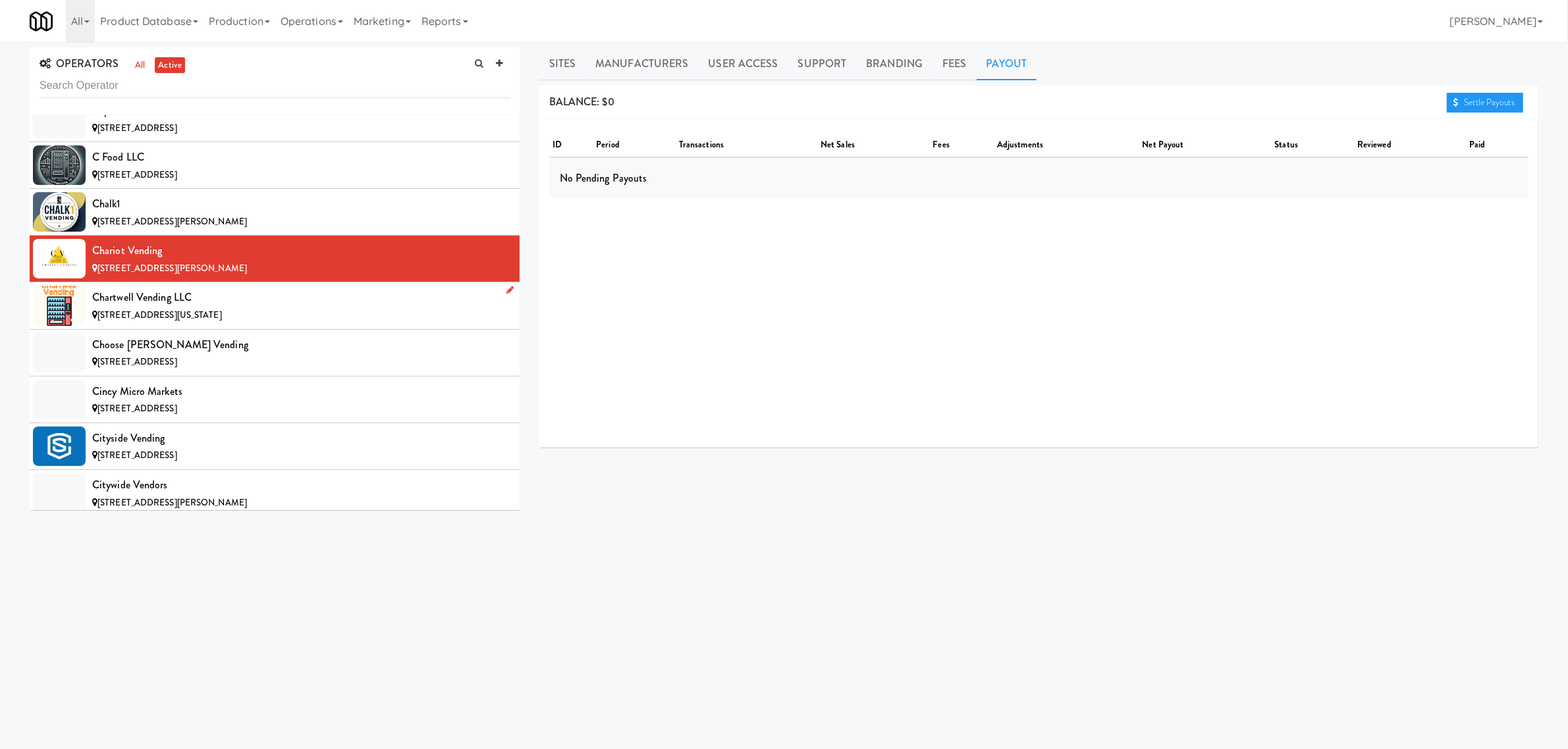
click at [217, 308] on div "Chartwell Vending LLC" at bounding box center [301, 297] width 418 height 20
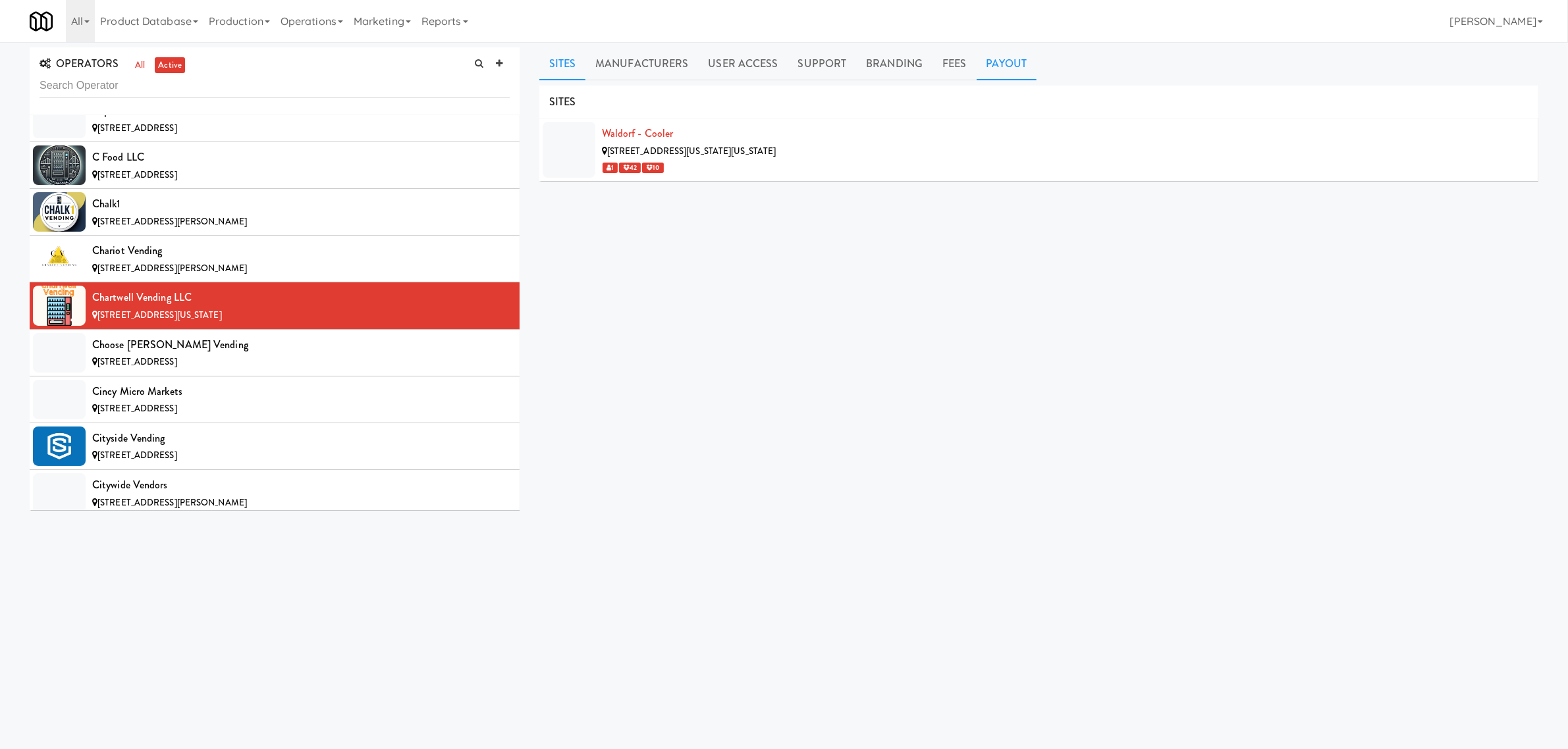
click at [1017, 58] on link "Payout" at bounding box center [1007, 63] width 61 height 33
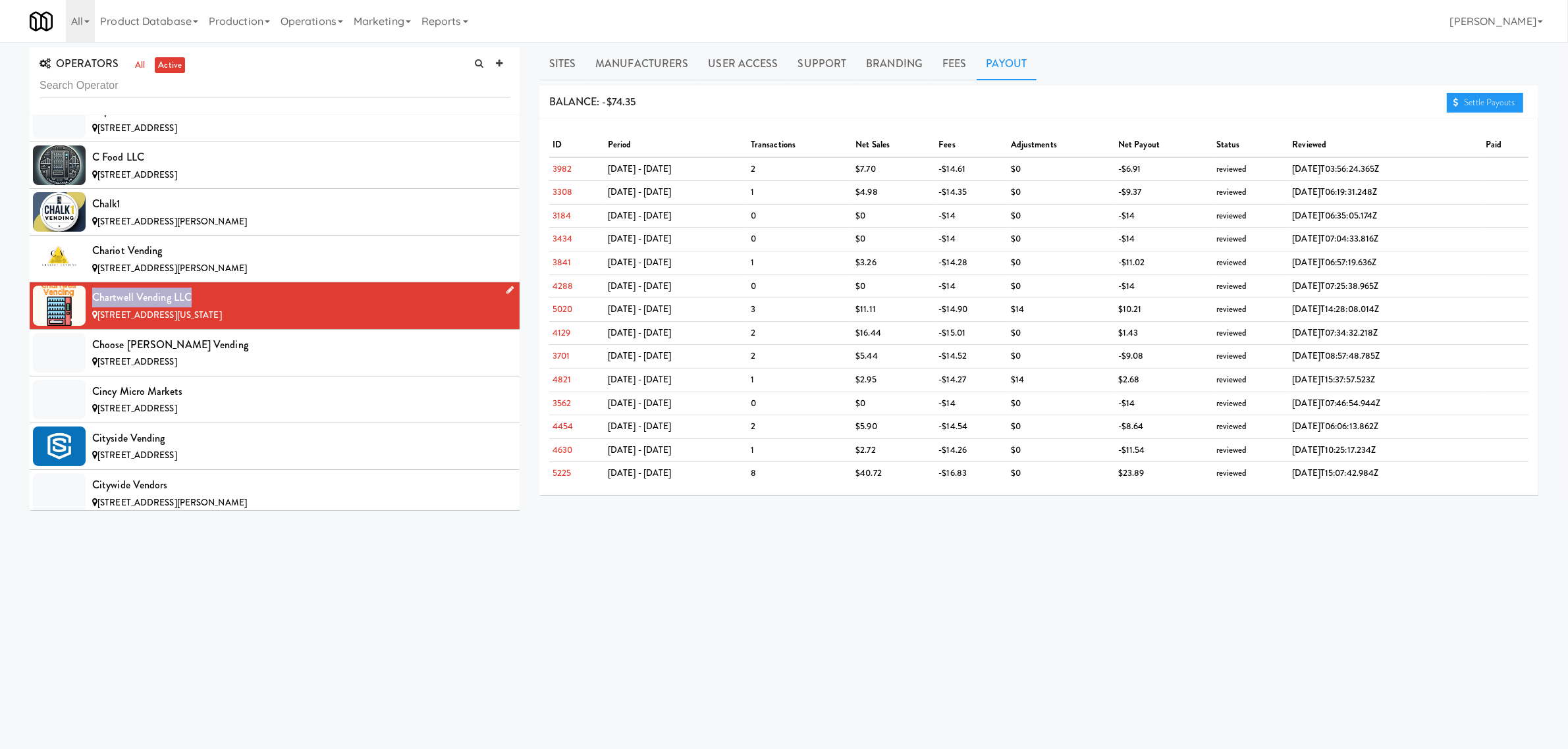
drag, startPoint x: 158, startPoint y: 296, endPoint x: 92, endPoint y: 300, distance: 66.1
click at [92, 300] on div "Chartwell Vending LLC" at bounding box center [301, 297] width 418 height 20
copy div "Chartwell Vending LLC"
click at [281, 355] on div "Choose [PERSON_NAME] Vending" at bounding box center [301, 345] width 418 height 20
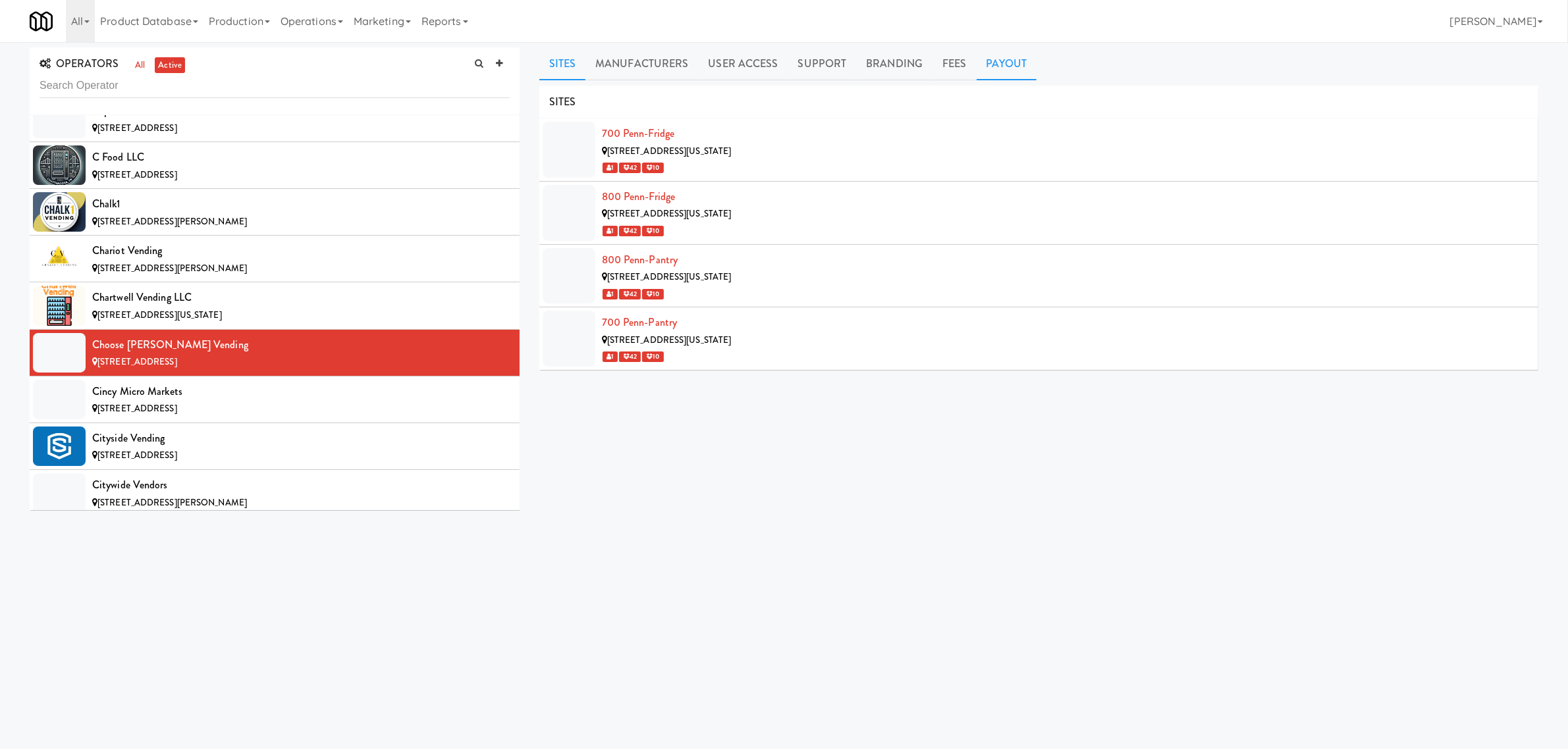
click at [996, 65] on link "Payout" at bounding box center [1007, 63] width 61 height 33
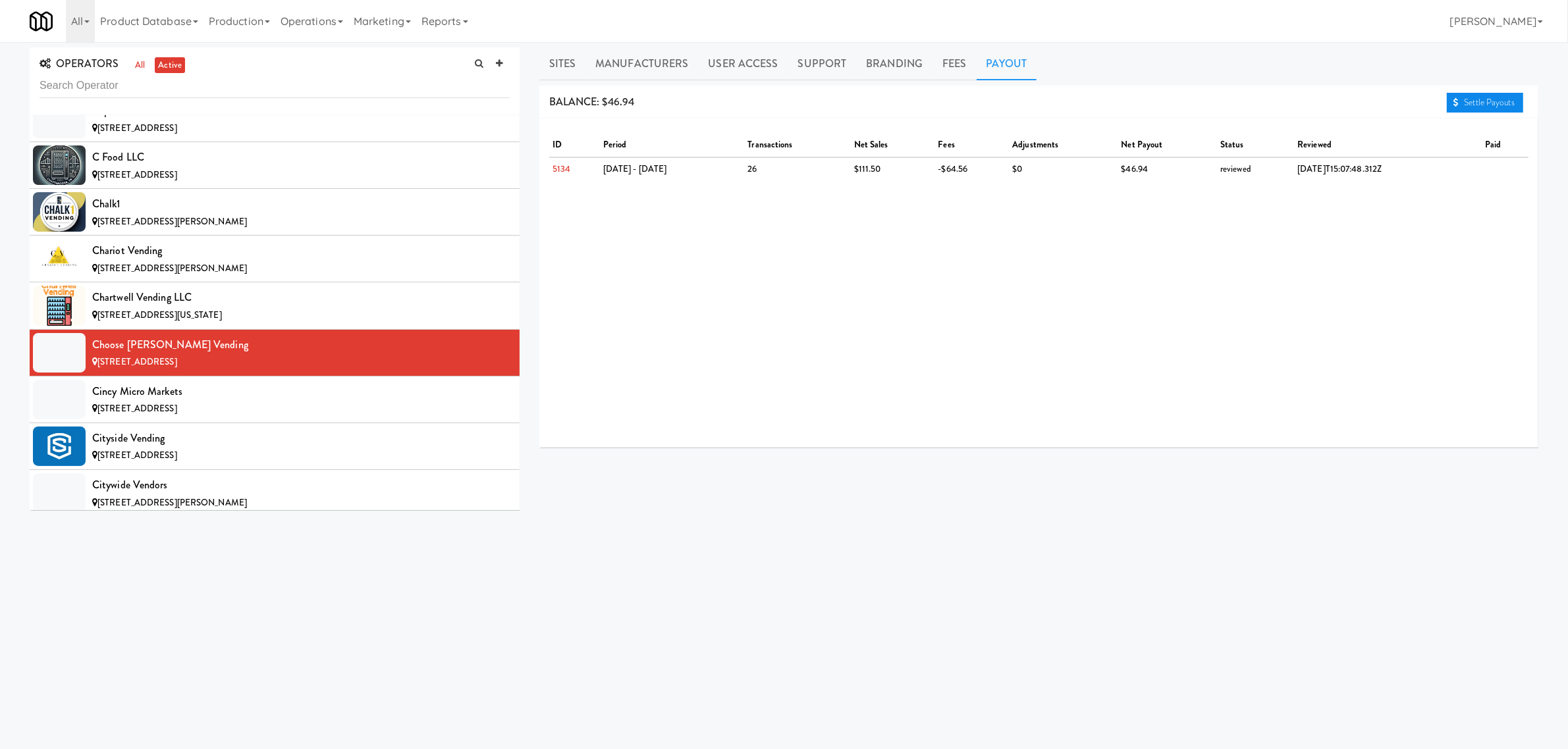
click at [1461, 99] on link "Settle Payouts" at bounding box center [1485, 103] width 76 height 20
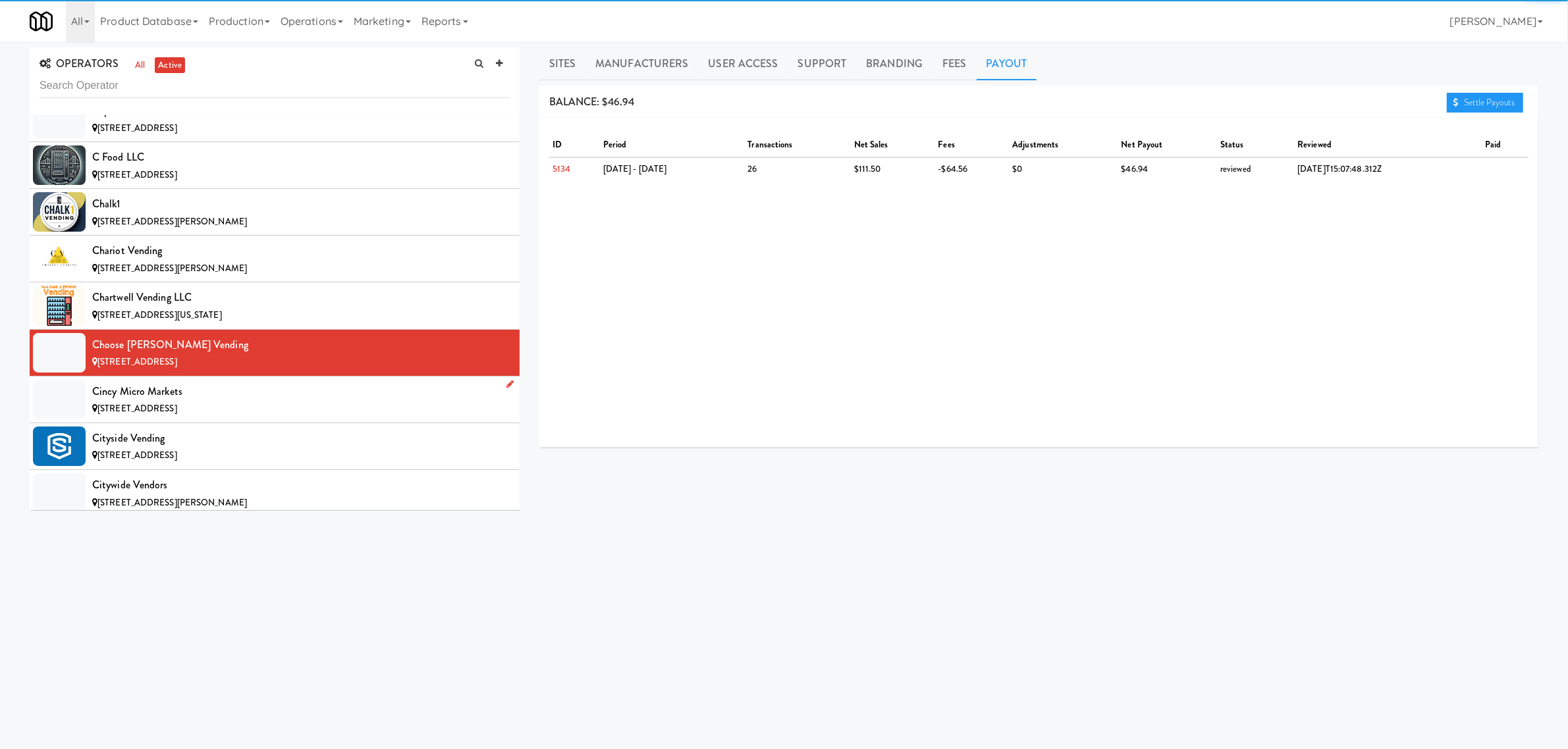
click at [223, 401] on div "Cincy Micro Markets" at bounding box center [301, 391] width 418 height 20
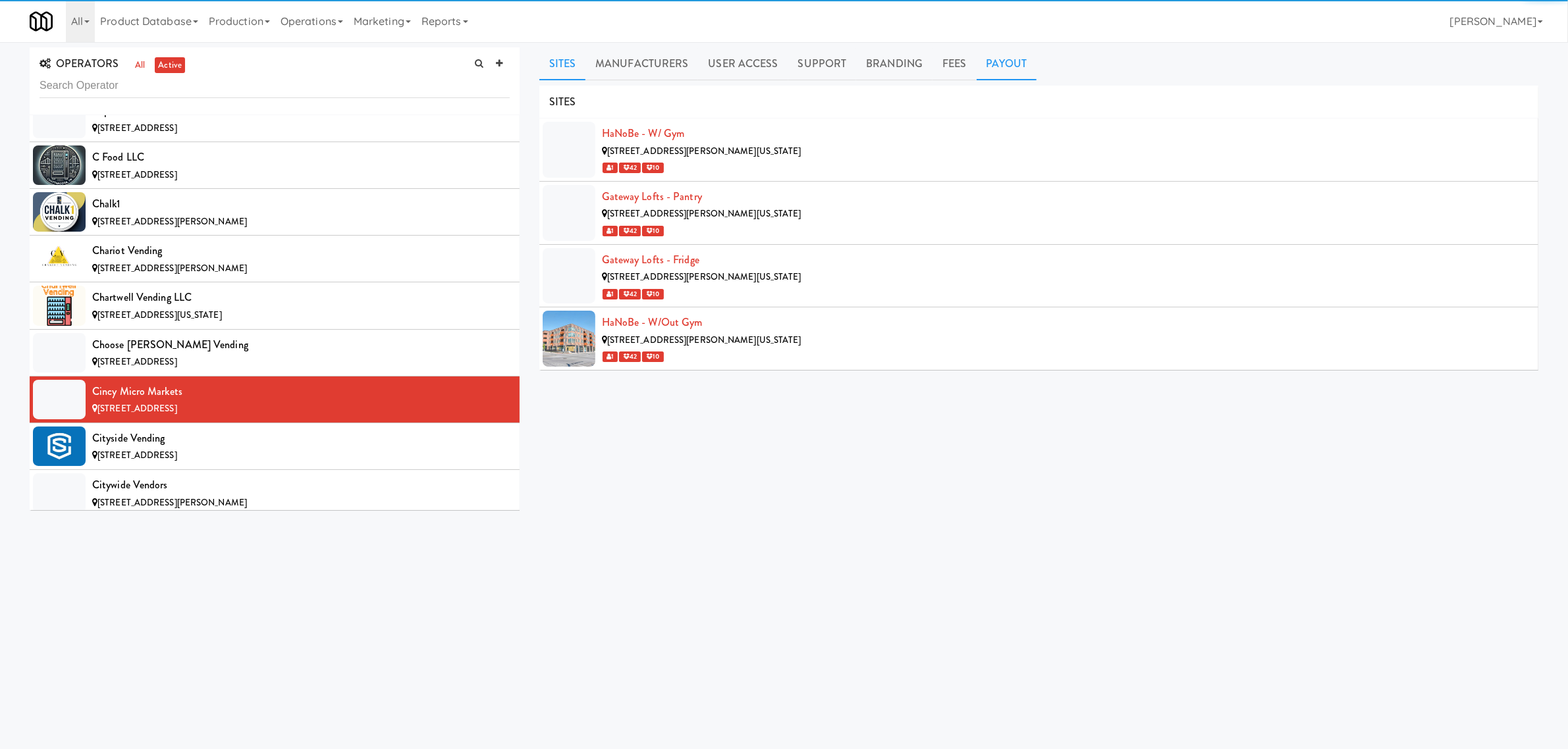
click at [1003, 64] on link "Payout" at bounding box center [1007, 63] width 61 height 33
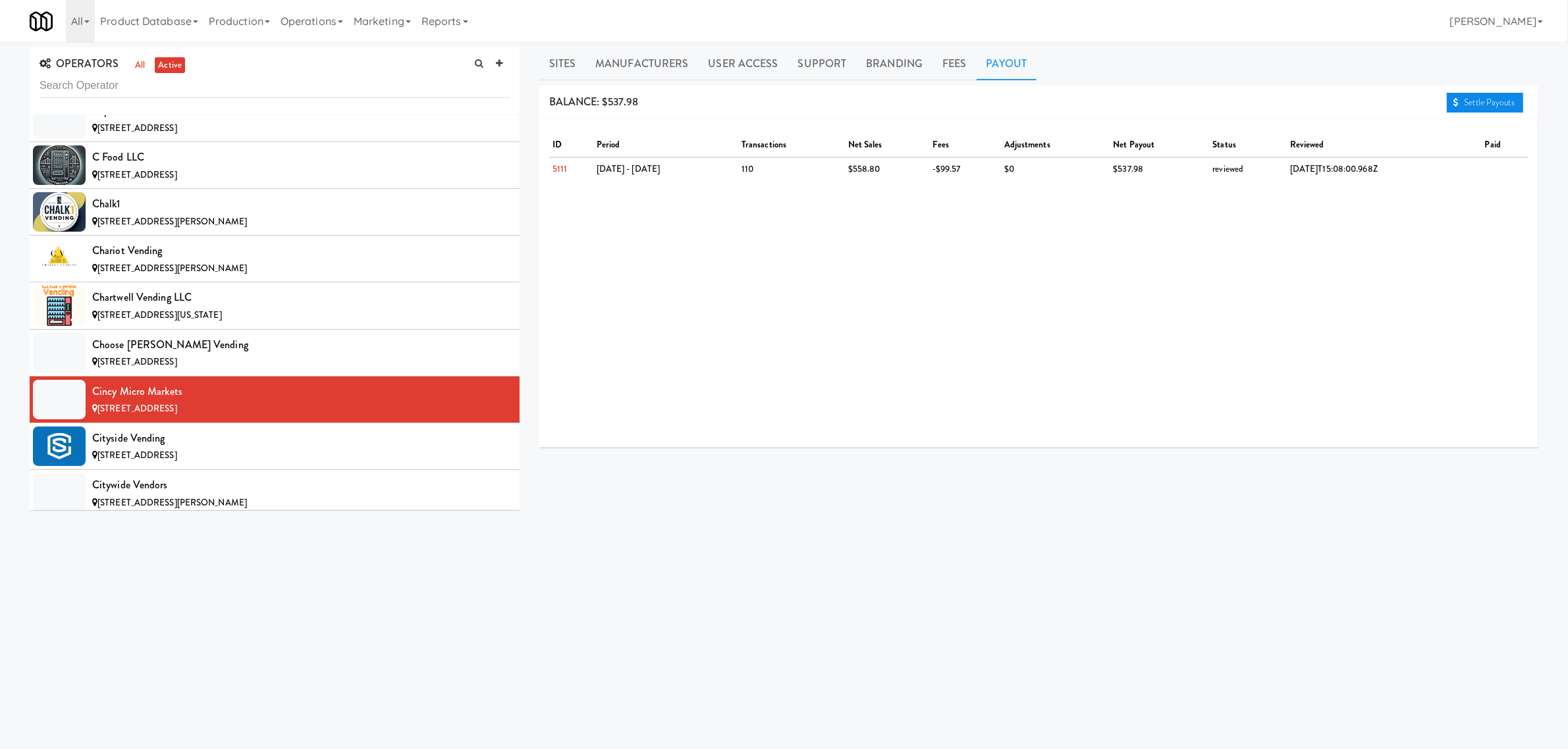
click at [1463, 99] on link "Settle Payouts" at bounding box center [1485, 103] width 76 height 20
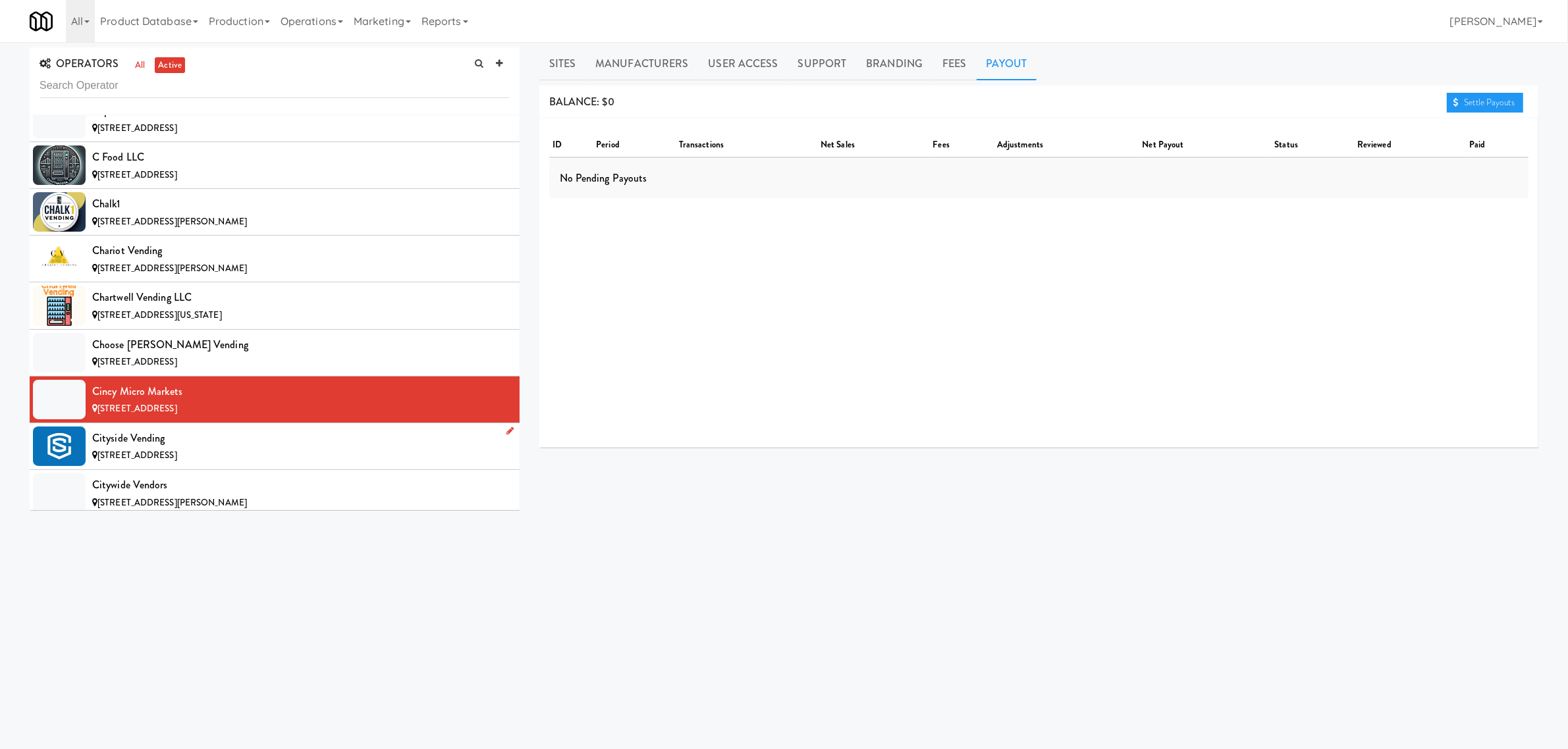
click at [257, 464] on div "[STREET_ADDRESS]" at bounding box center [301, 455] width 418 height 16
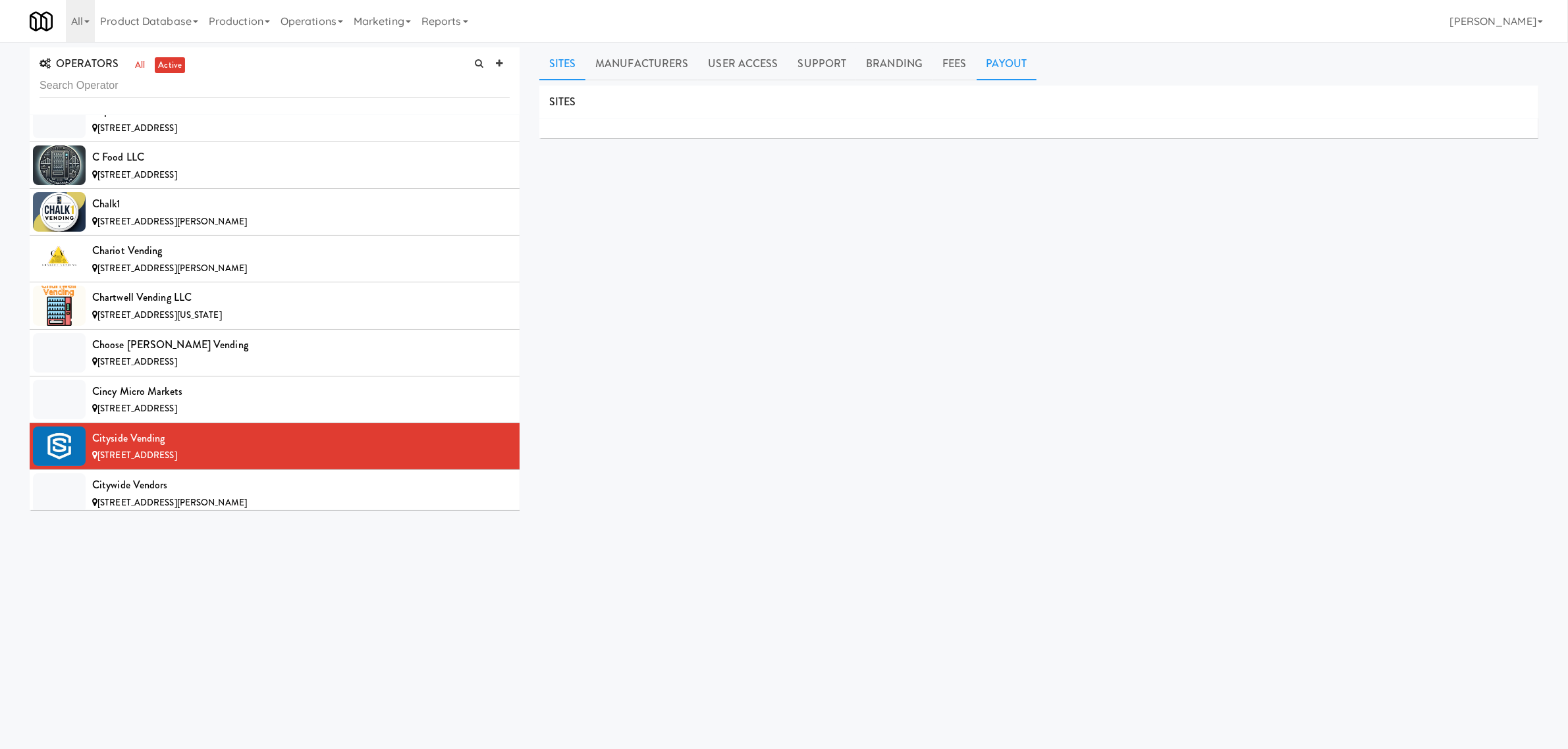
click at [1002, 67] on link "Payout" at bounding box center [1007, 63] width 61 height 33
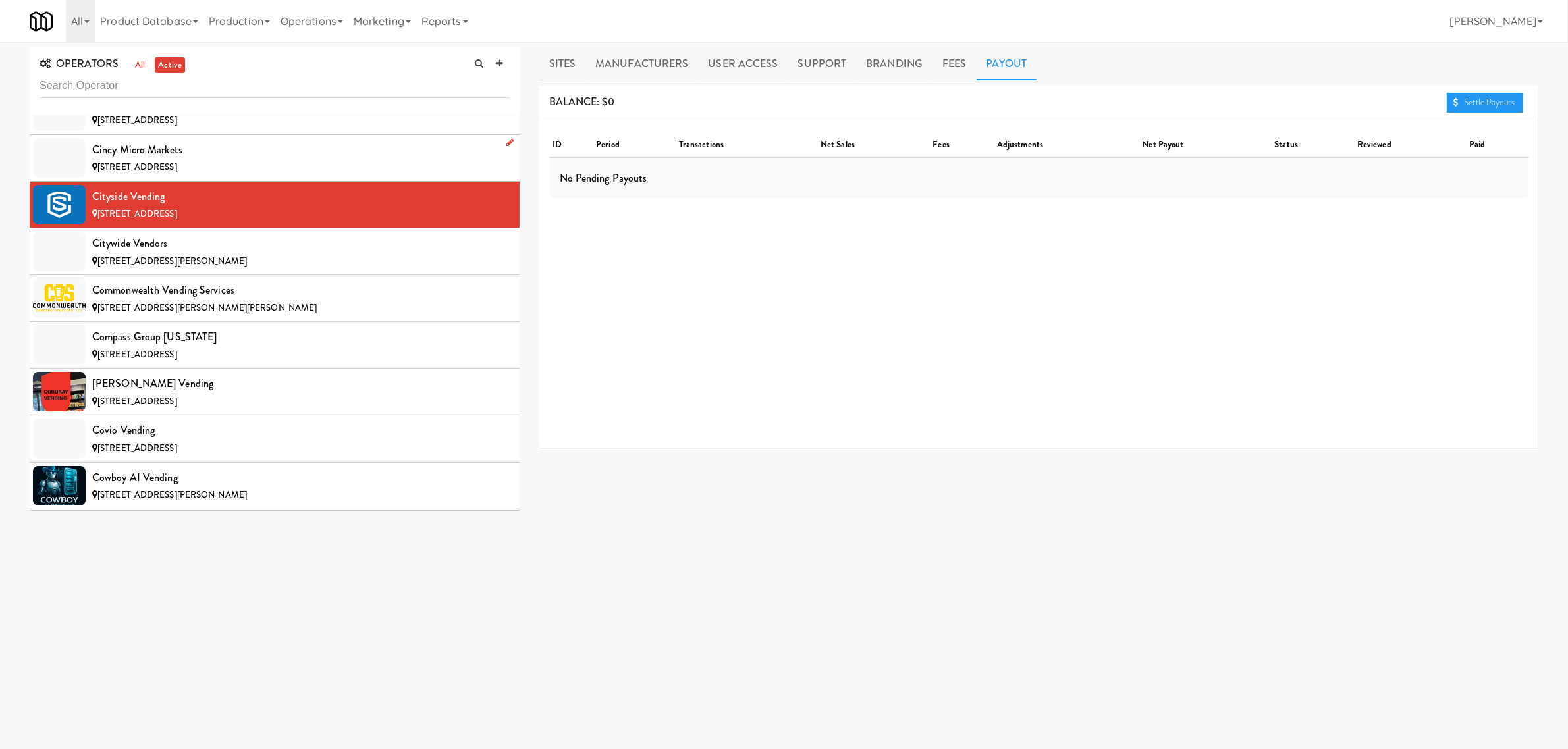
scroll to position [2222, 0]
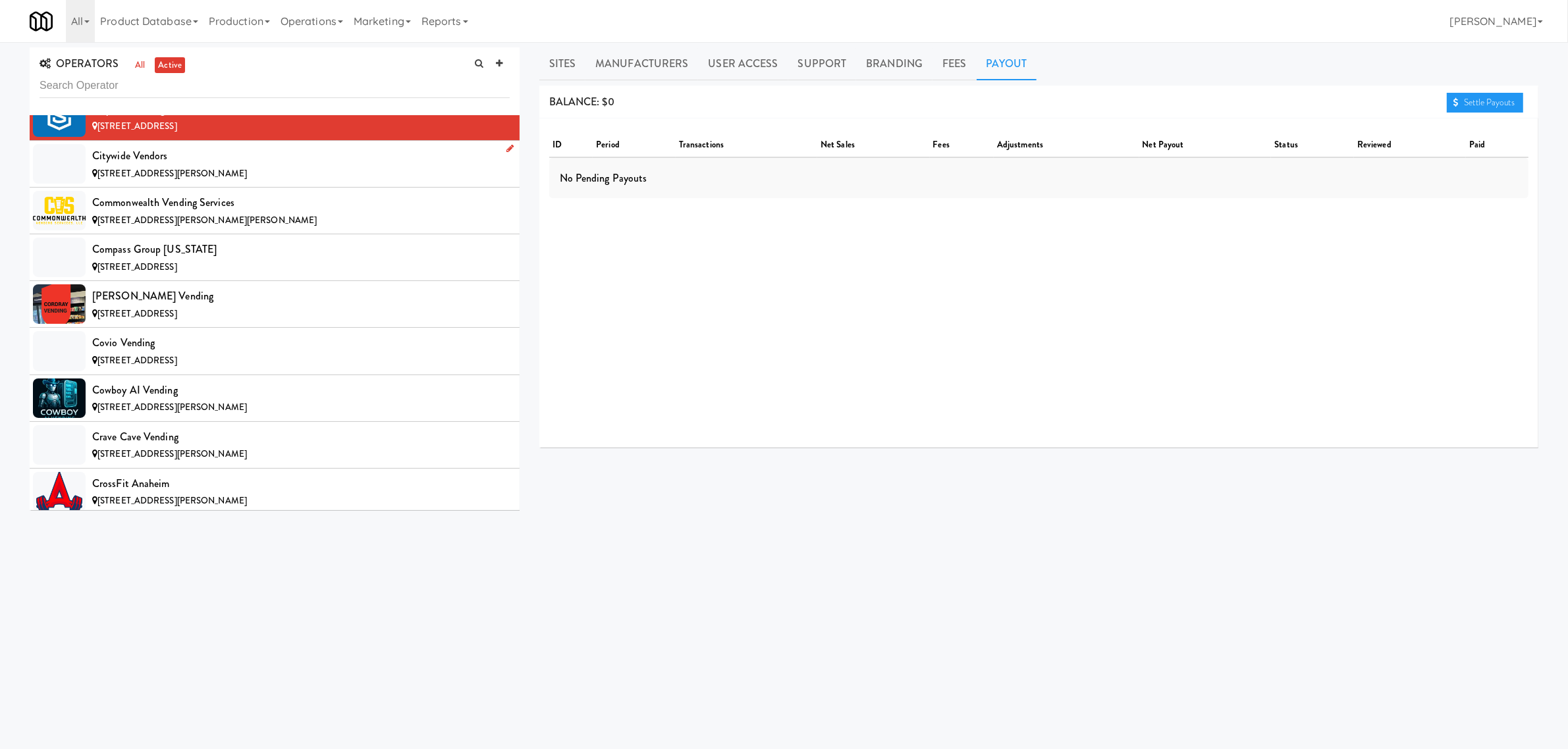
click at [188, 166] on div "Citywide Vendors" at bounding box center [301, 156] width 418 height 20
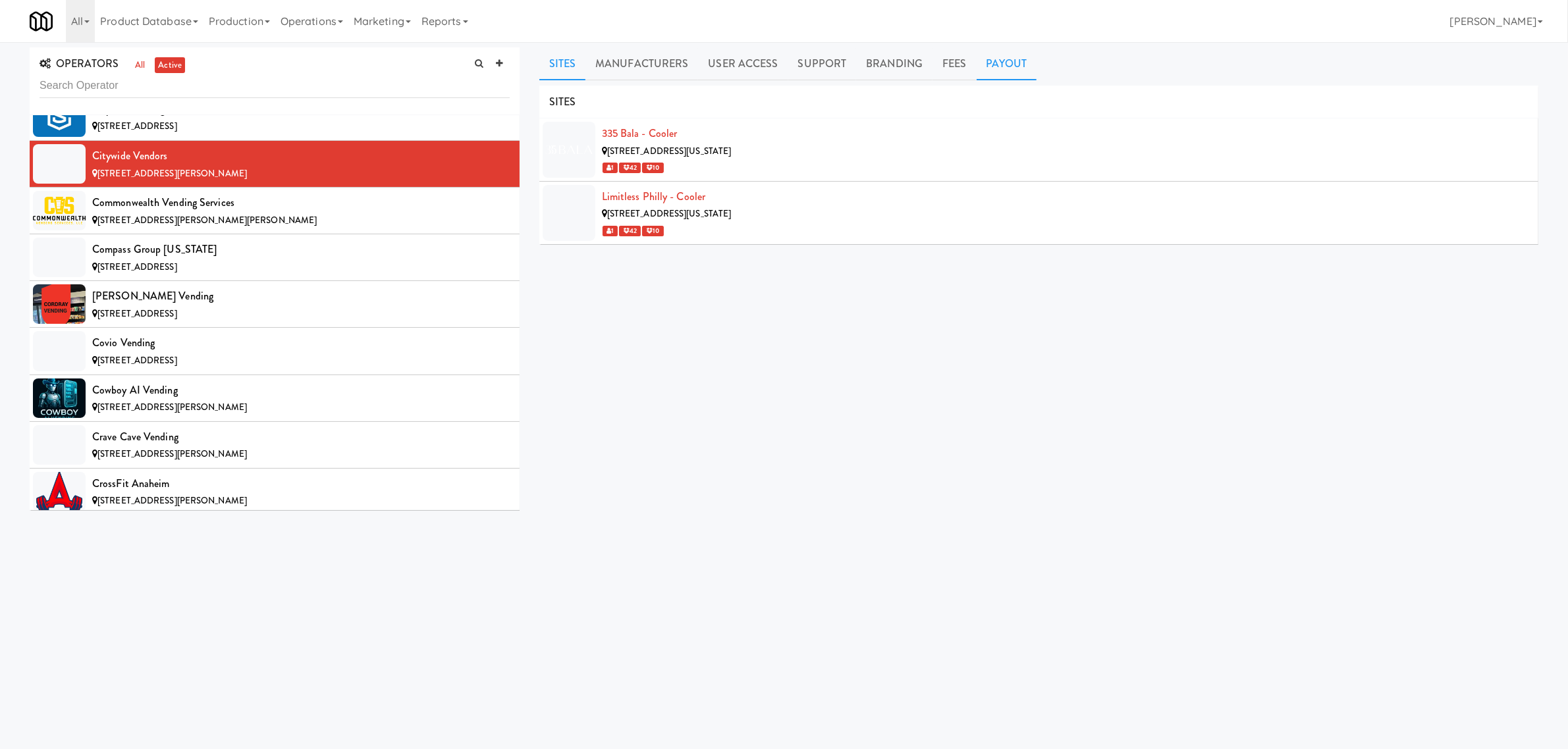
click at [1012, 55] on link "Payout" at bounding box center [1007, 63] width 61 height 33
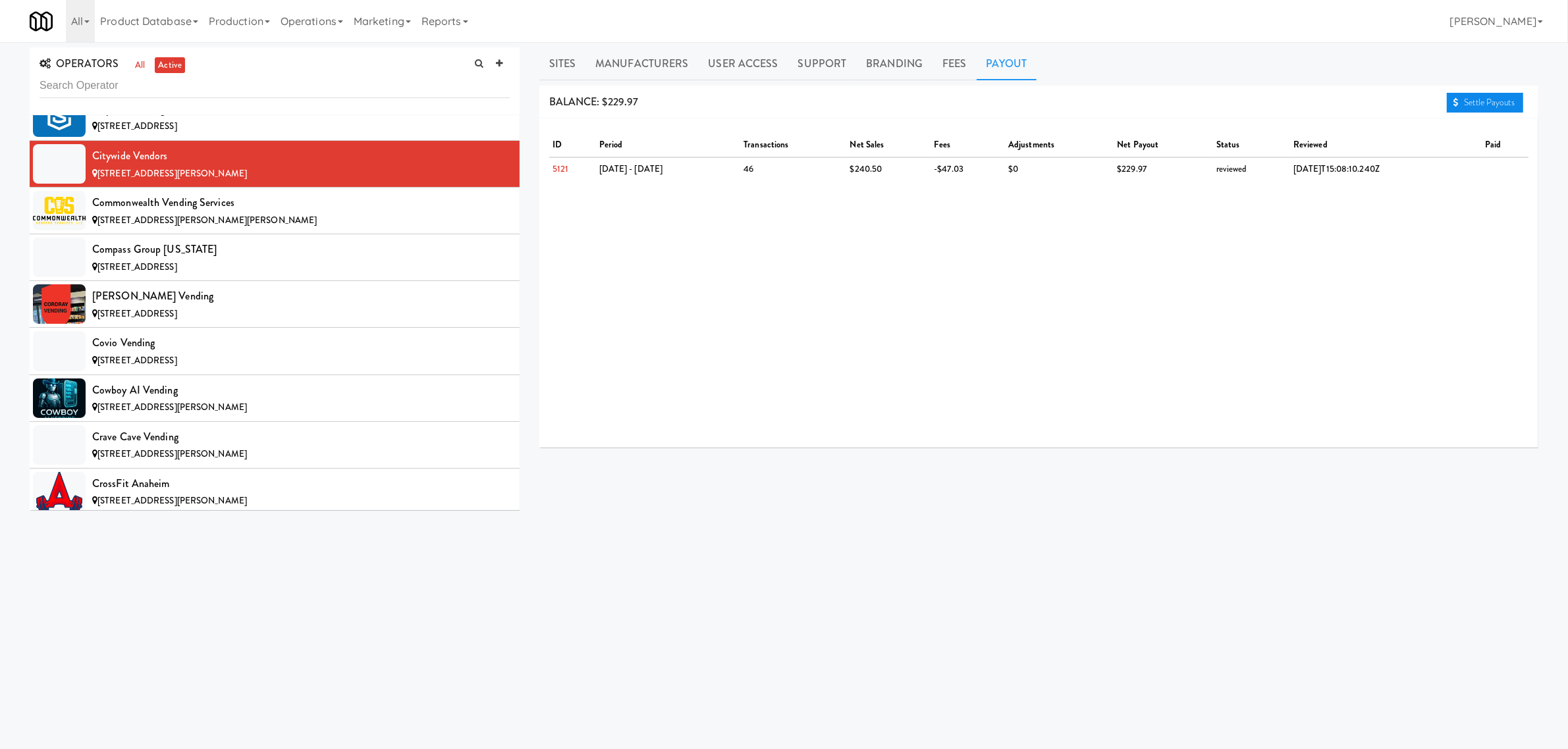
click at [1460, 99] on link "Settle Payouts" at bounding box center [1485, 103] width 76 height 20
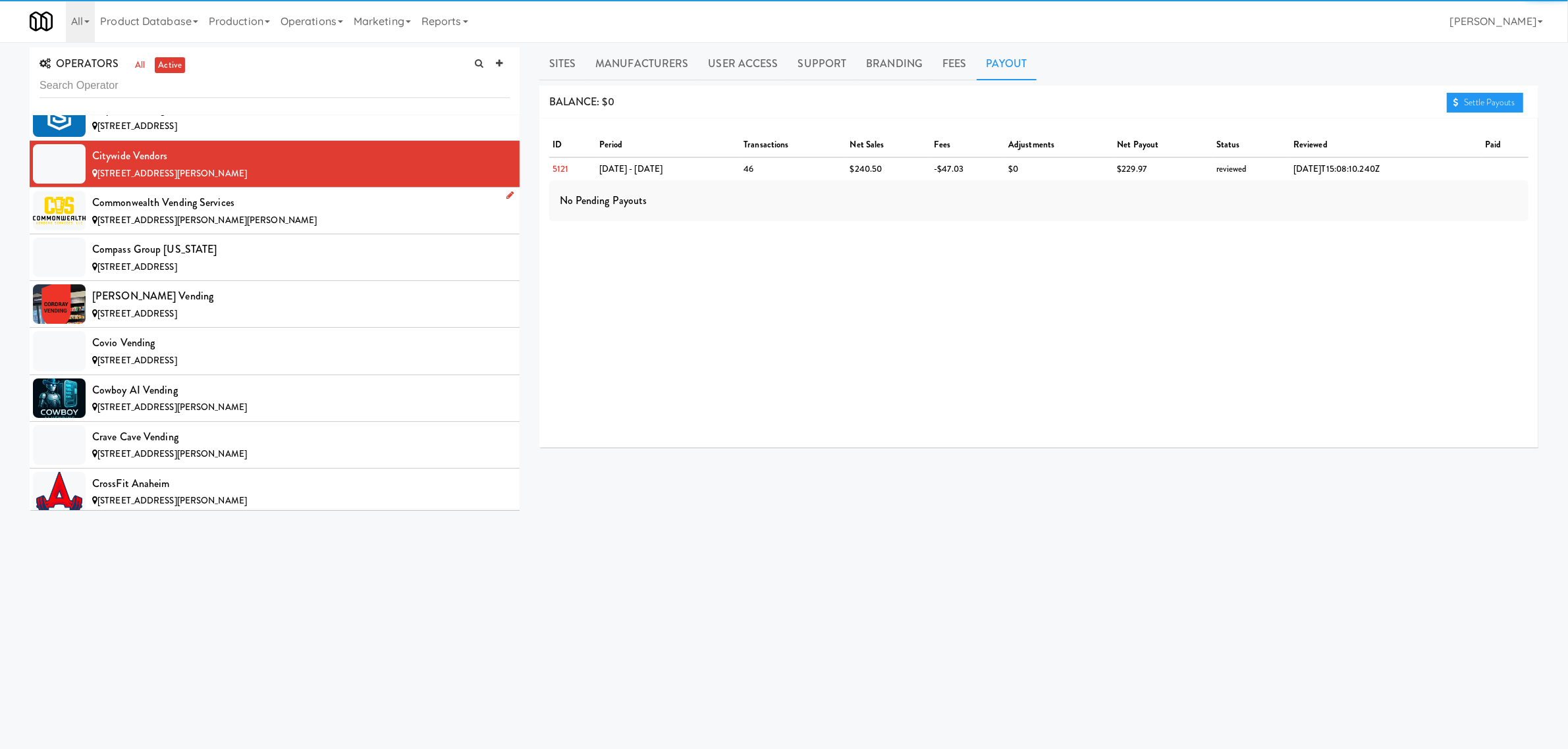
click at [181, 223] on span "[STREET_ADDRESS][PERSON_NAME][PERSON_NAME]" at bounding box center [207, 220] width 219 height 13
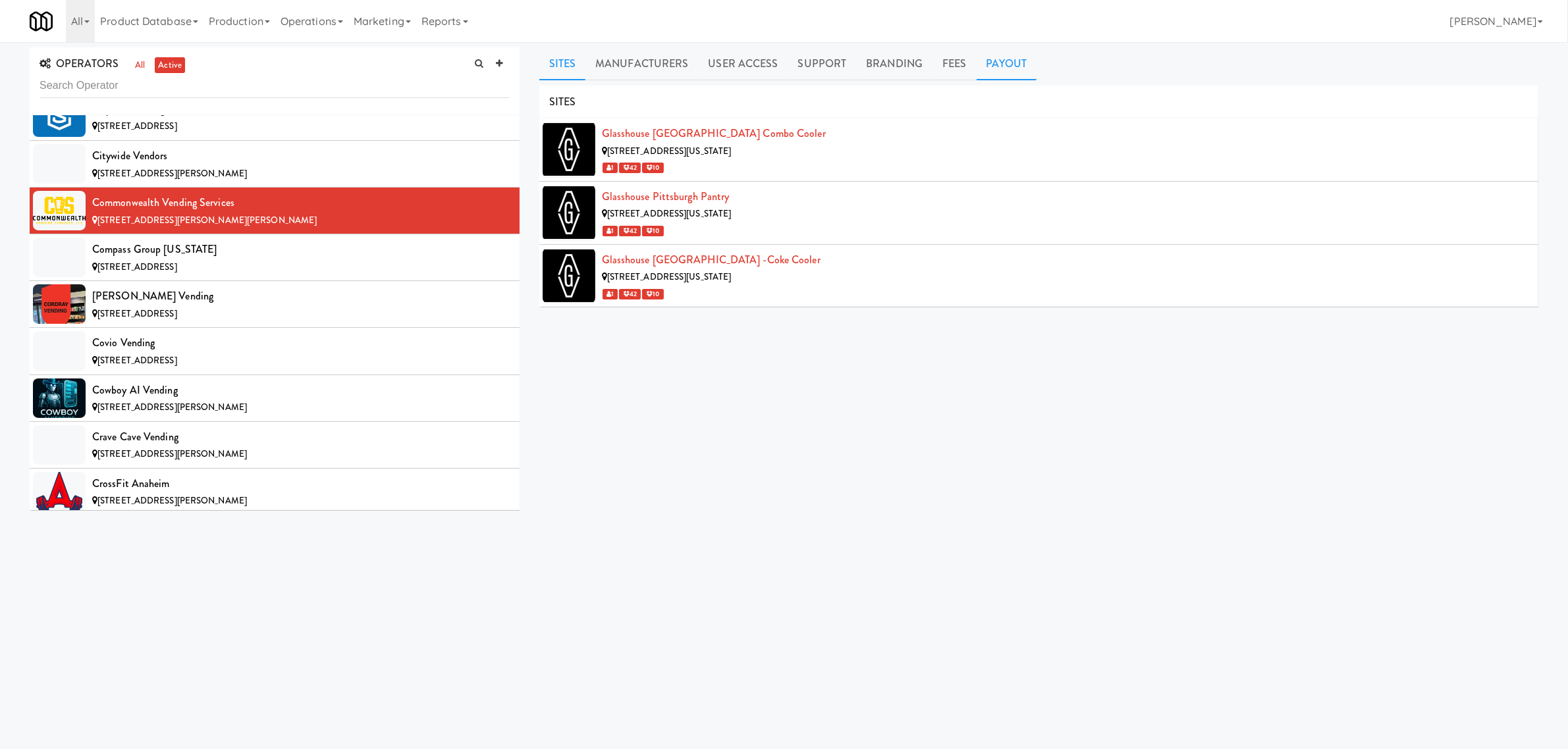
click at [1004, 67] on link "Payout" at bounding box center [1007, 63] width 61 height 33
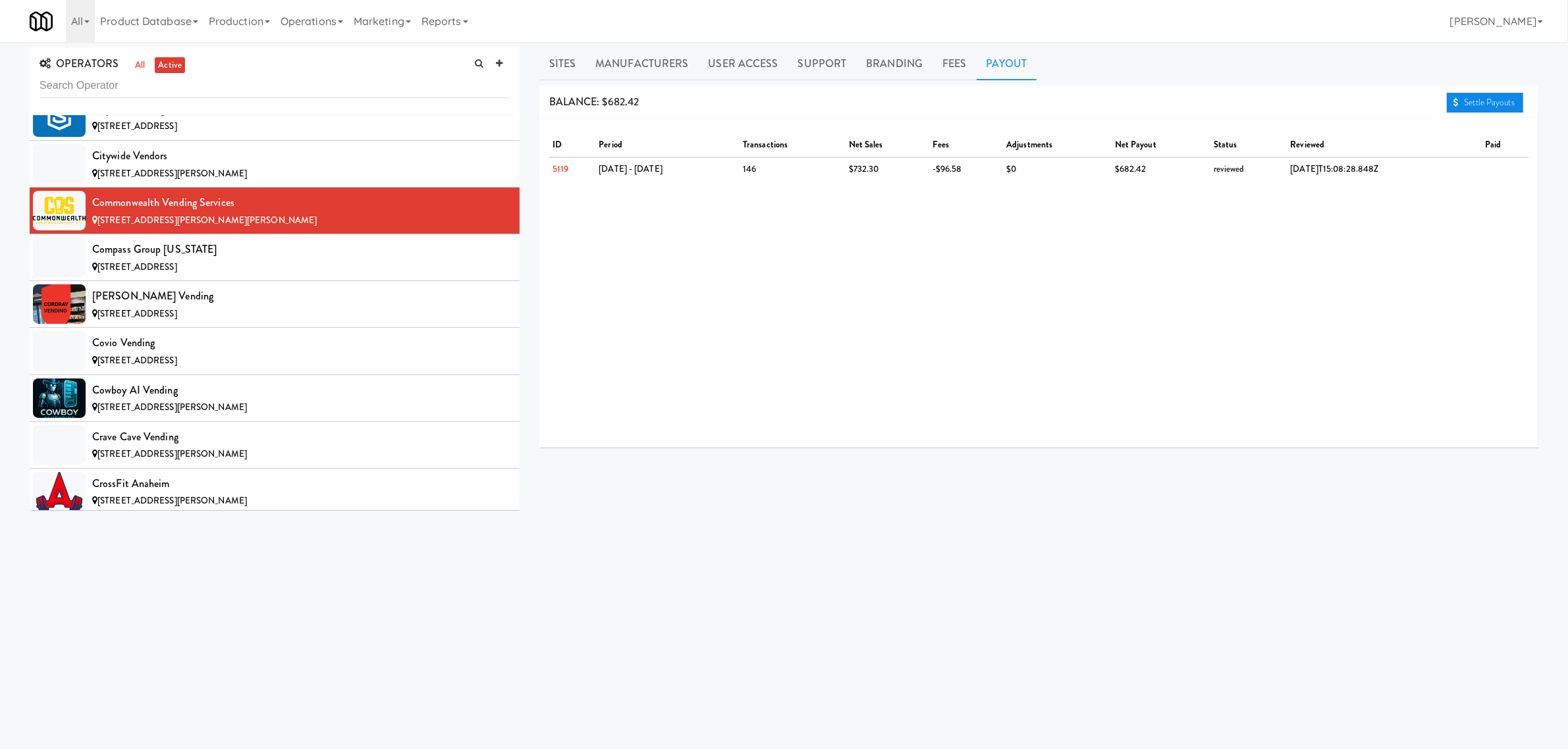
click at [1476, 97] on link "Settle Payouts" at bounding box center [1485, 103] width 76 height 20
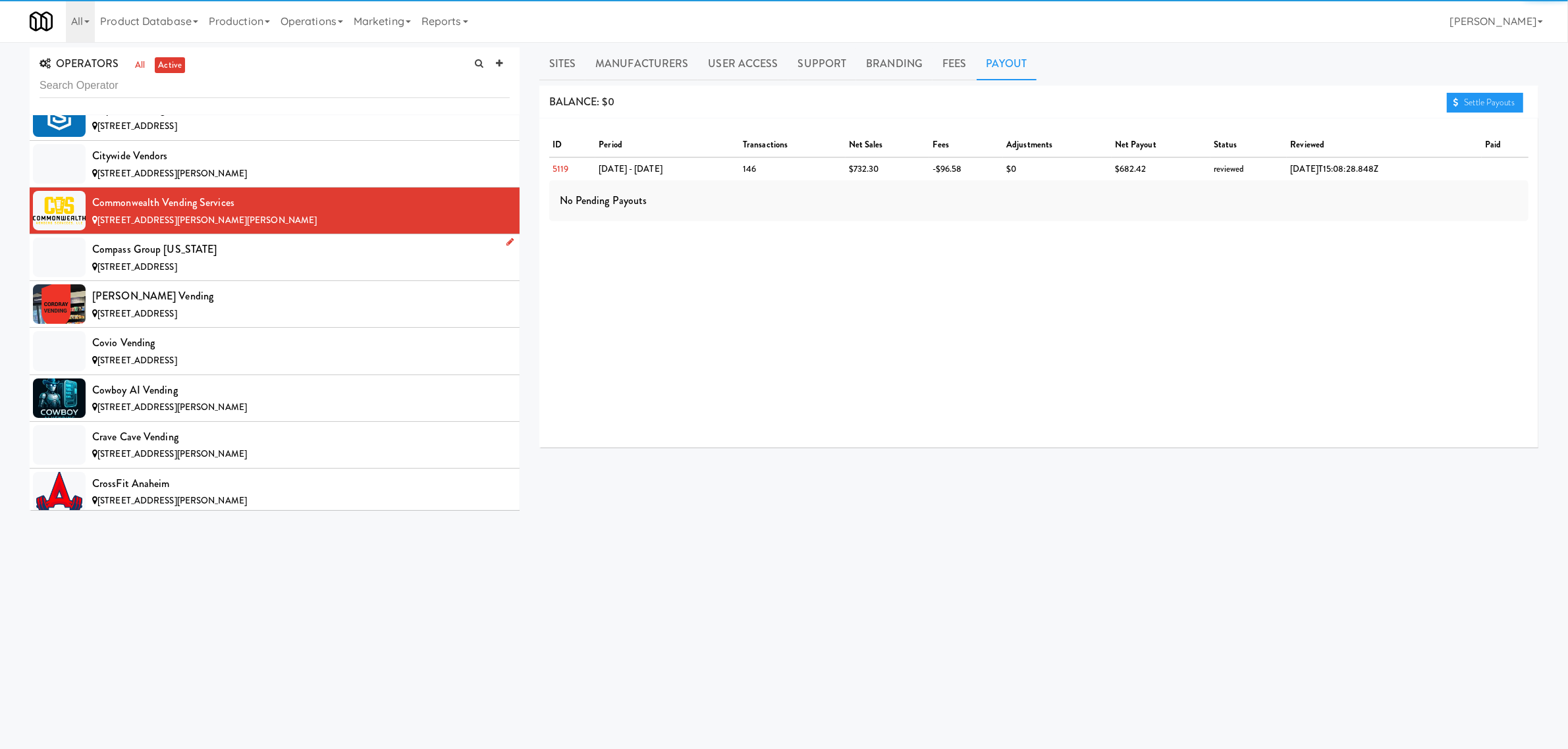
click at [223, 259] on div "Compass Group [US_STATE]" at bounding box center [301, 249] width 418 height 20
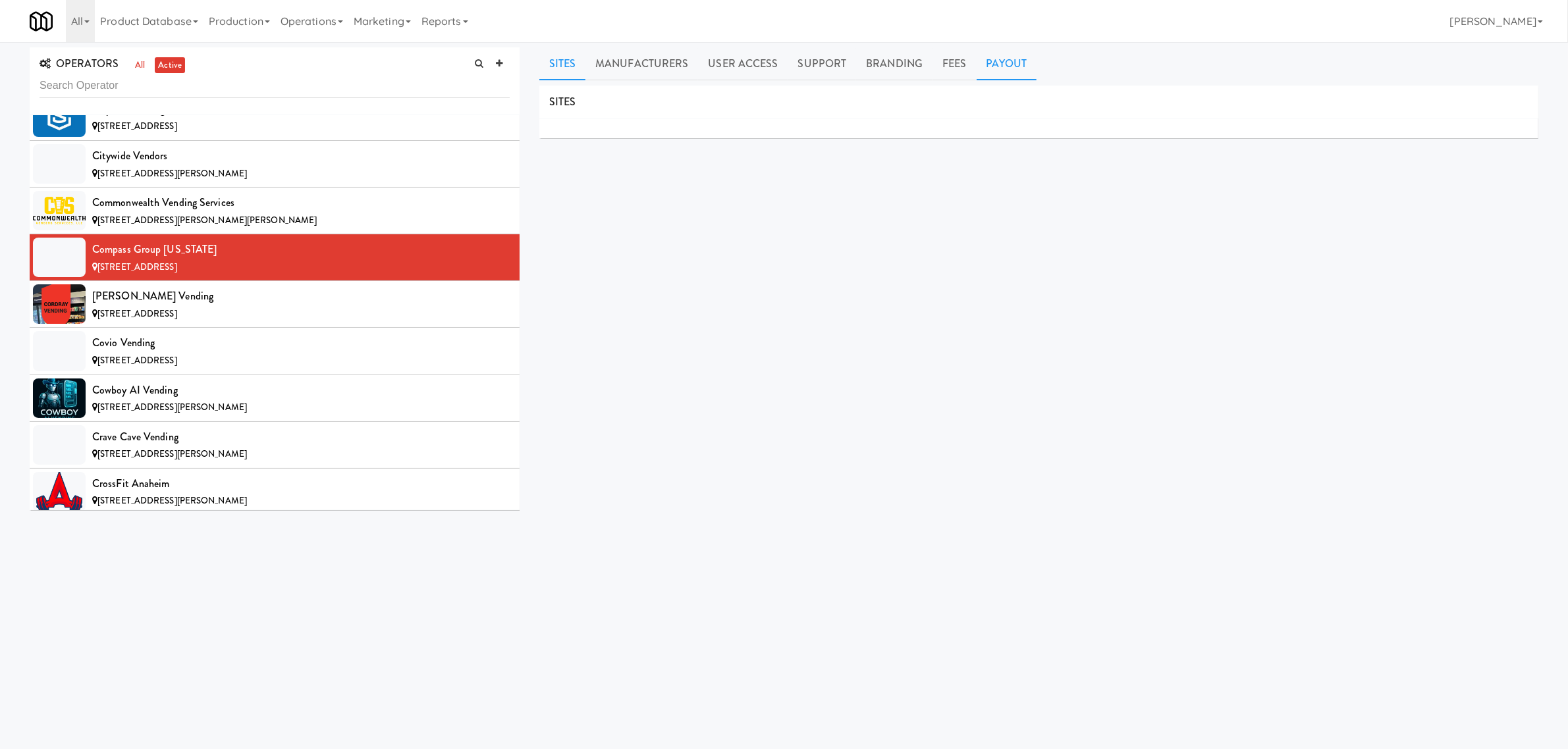
click at [1004, 67] on link "Payout" at bounding box center [1007, 63] width 61 height 33
click at [121, 306] on div "[PERSON_NAME] Vending" at bounding box center [301, 296] width 418 height 20
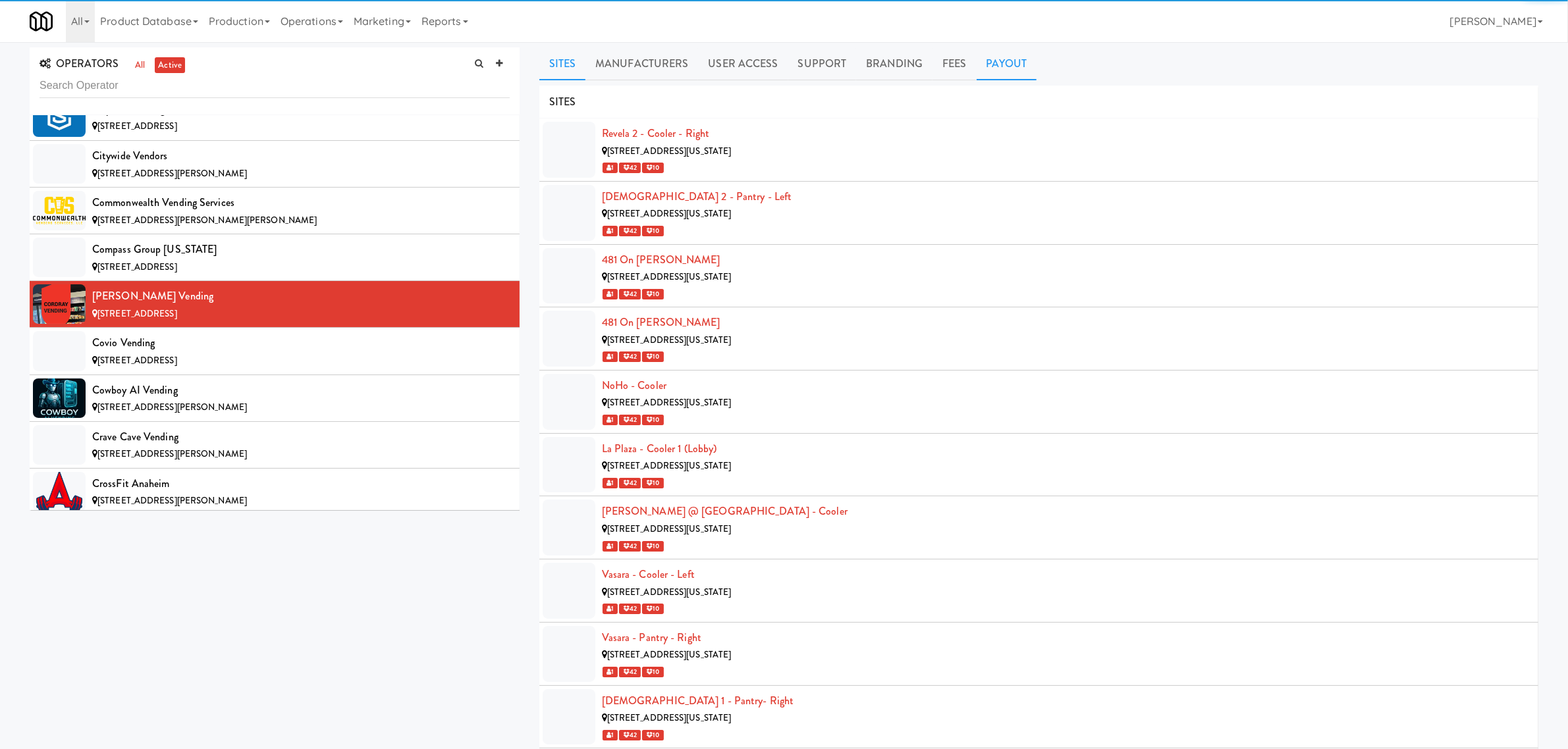
click at [993, 66] on link "Payout" at bounding box center [1007, 63] width 61 height 33
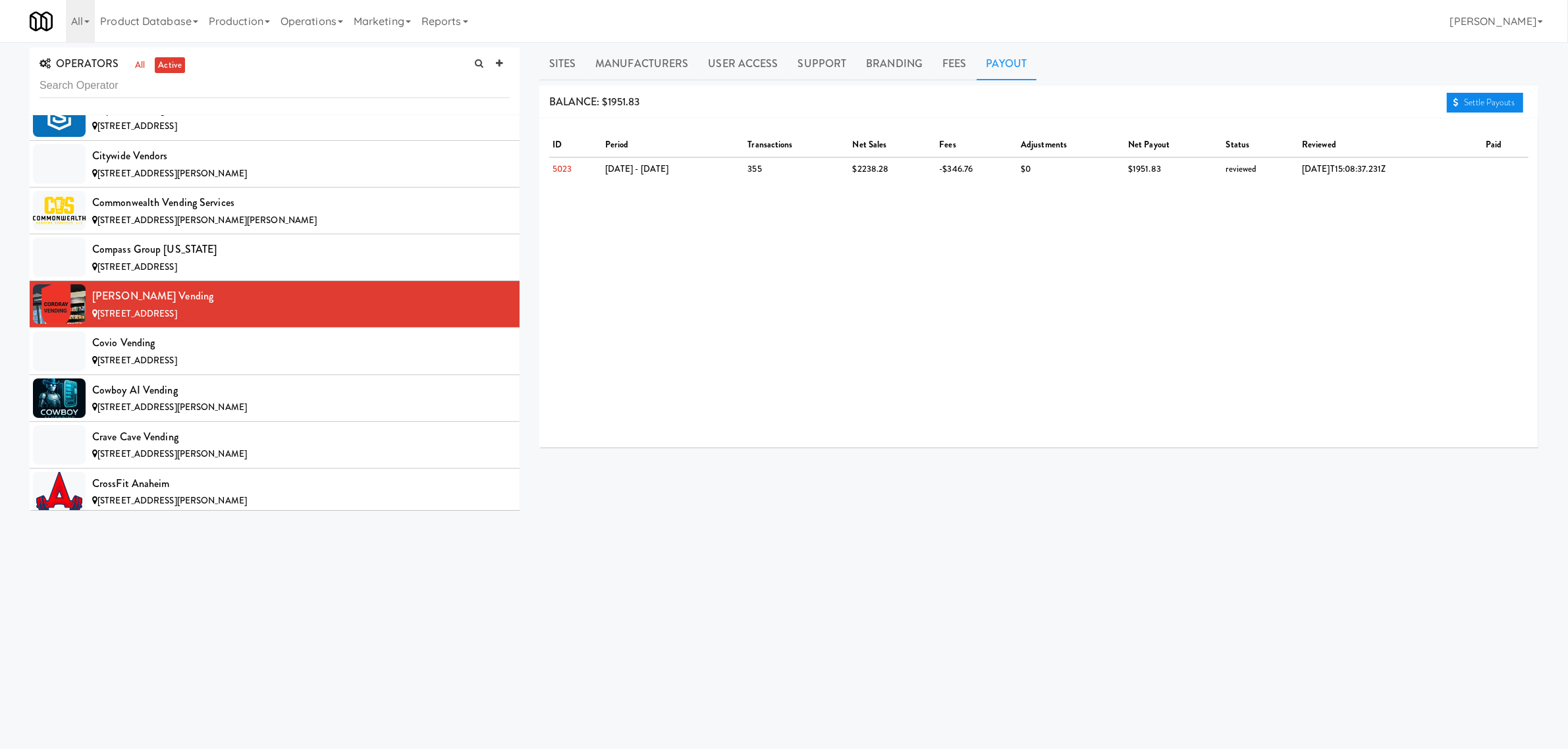
click at [1508, 103] on link "Settle Payouts" at bounding box center [1485, 103] width 76 height 20
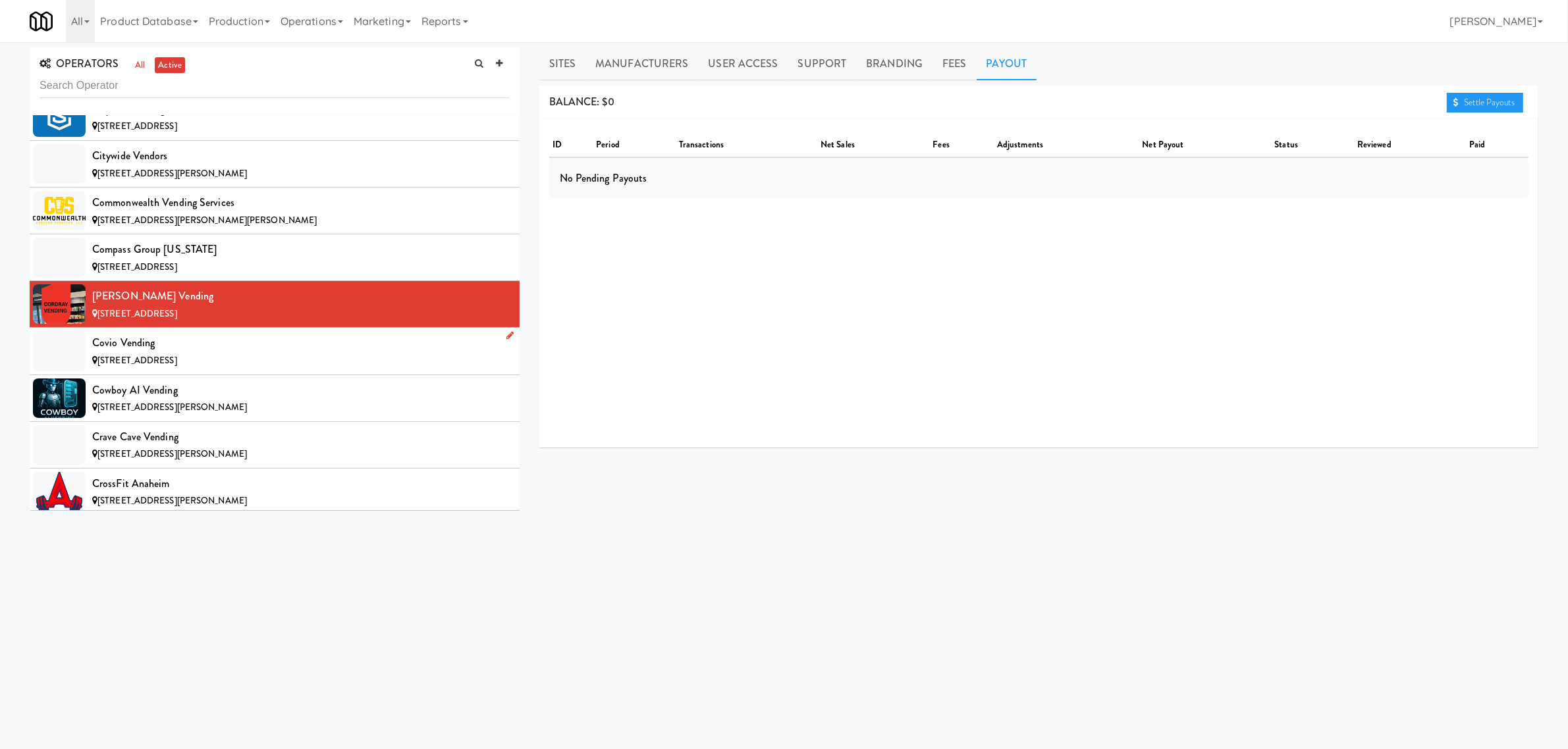
click at [177, 363] on span "[STREET_ADDRESS]" at bounding box center [137, 360] width 80 height 13
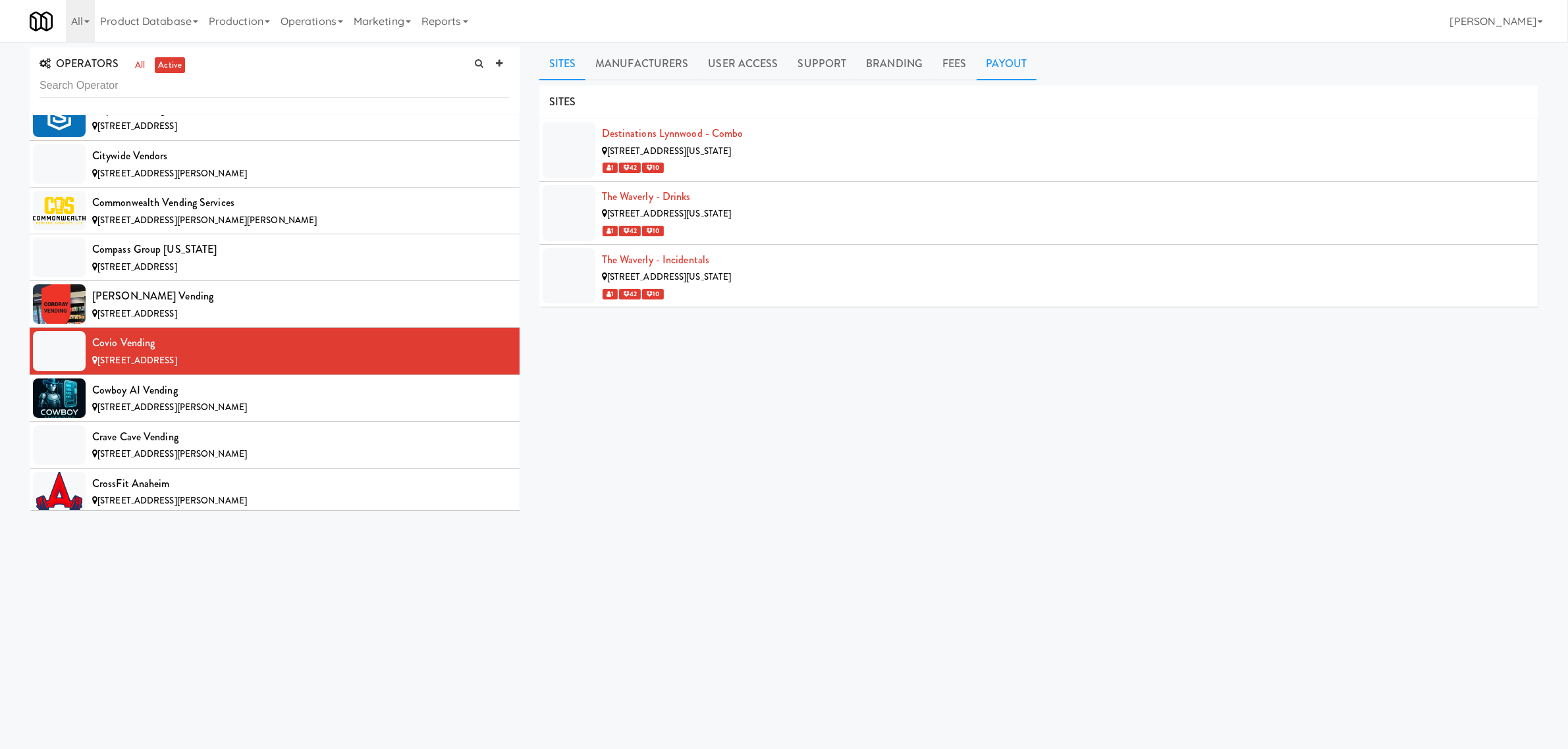
click at [996, 57] on link "Payout" at bounding box center [1007, 63] width 61 height 33
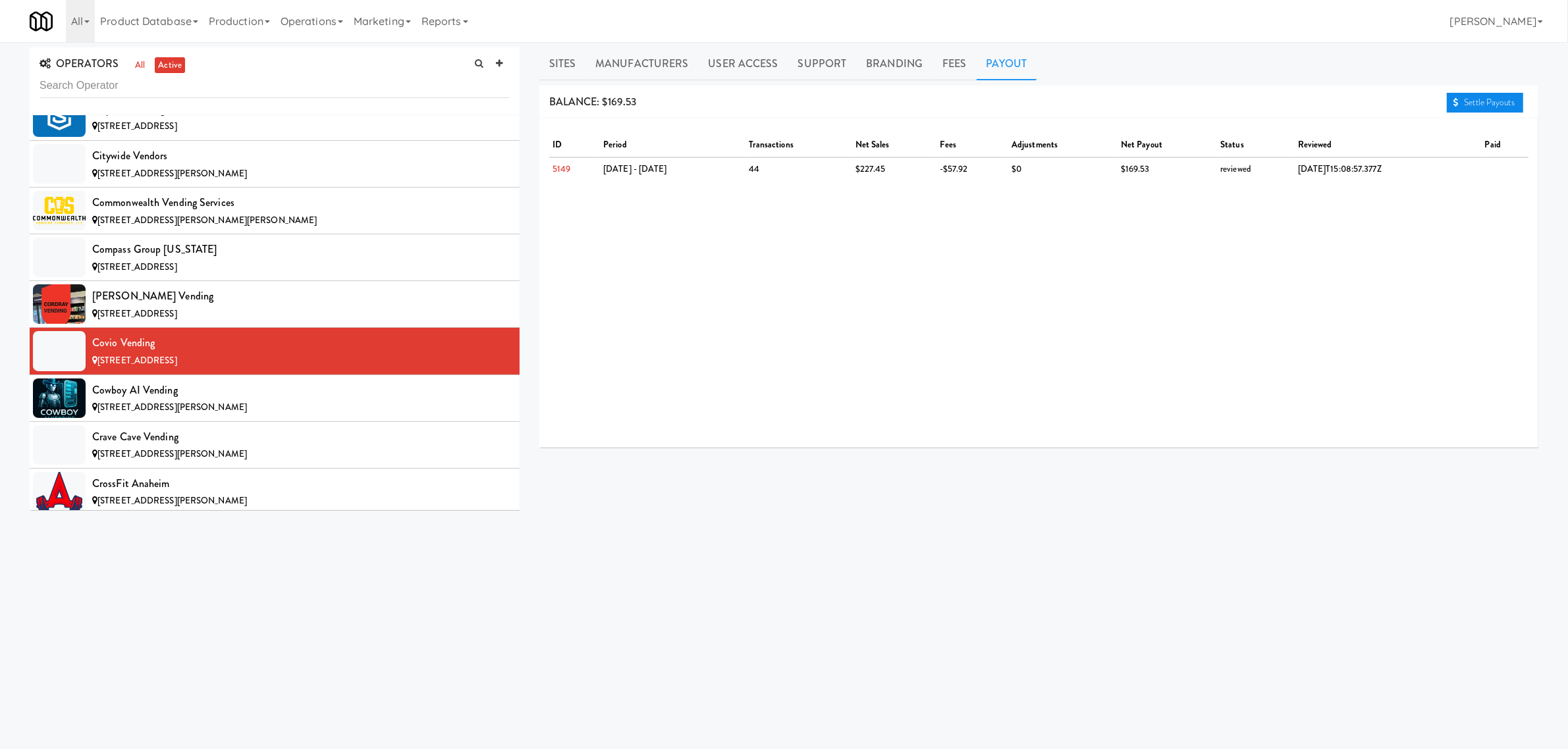
click at [1466, 103] on link "Settle Payouts" at bounding box center [1485, 103] width 76 height 20
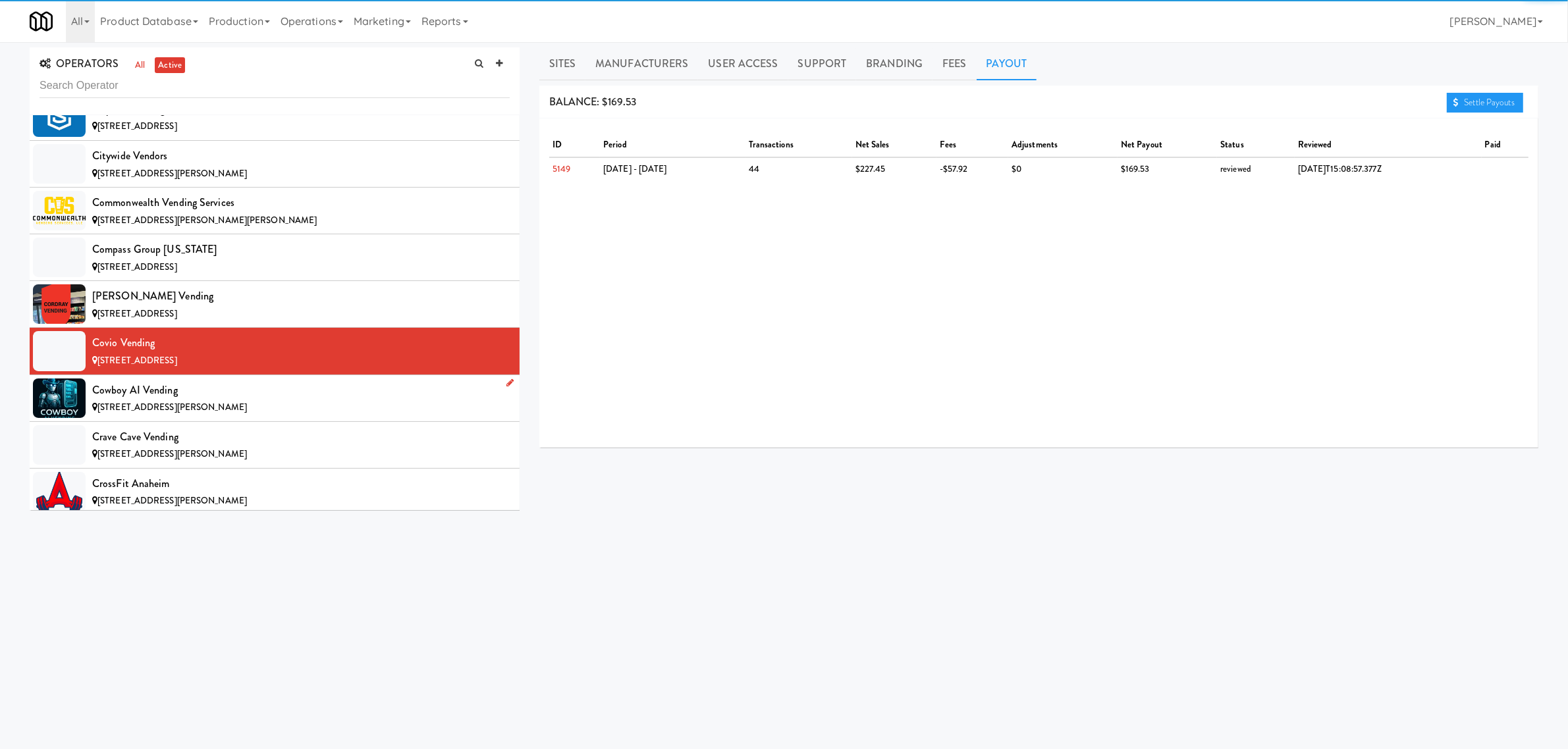
click at [300, 400] on div "Cowboy AI Vending" at bounding box center [301, 390] width 418 height 20
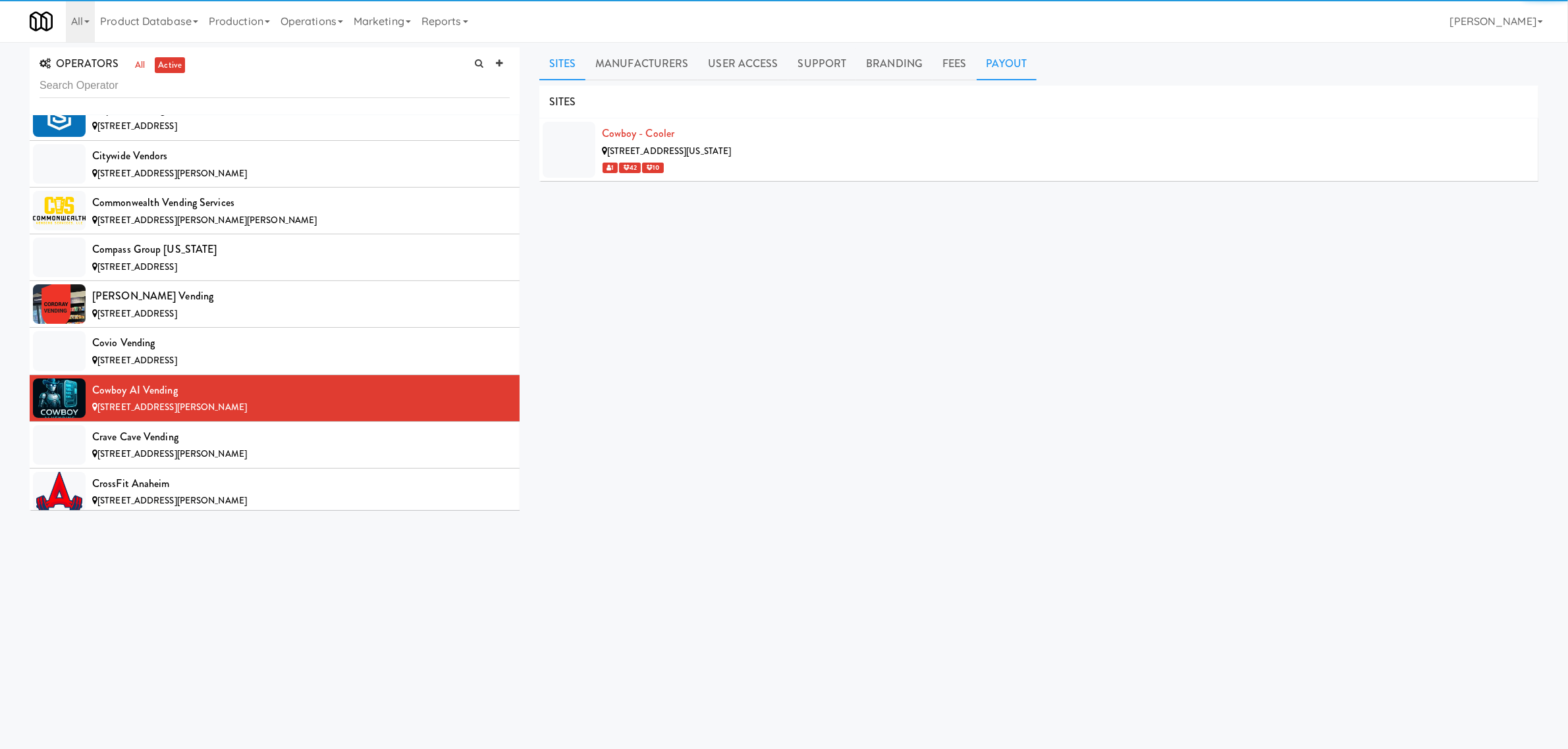
click at [1018, 69] on link "Payout" at bounding box center [1007, 63] width 61 height 33
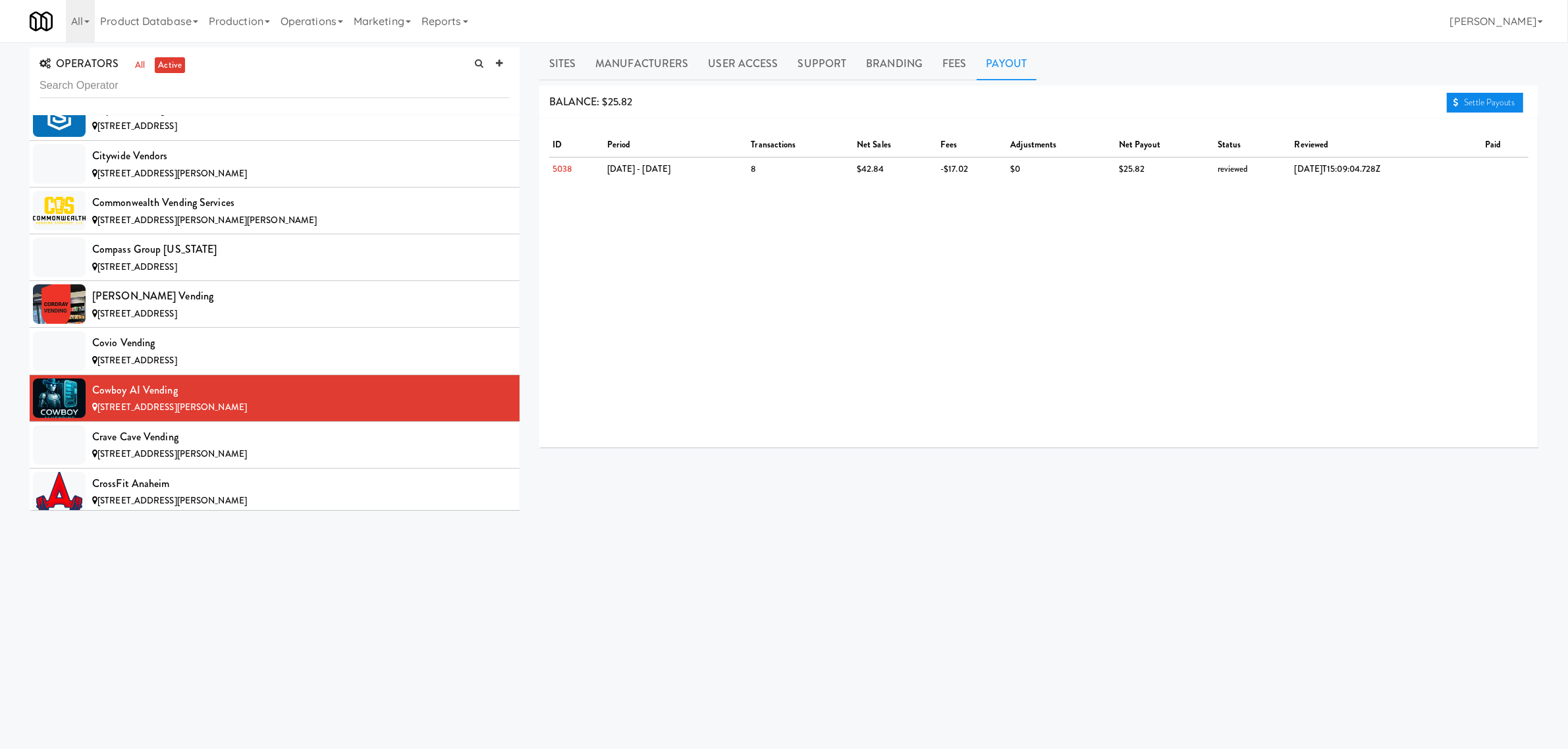
click at [1472, 100] on link "Settle Payouts" at bounding box center [1485, 103] width 76 height 20
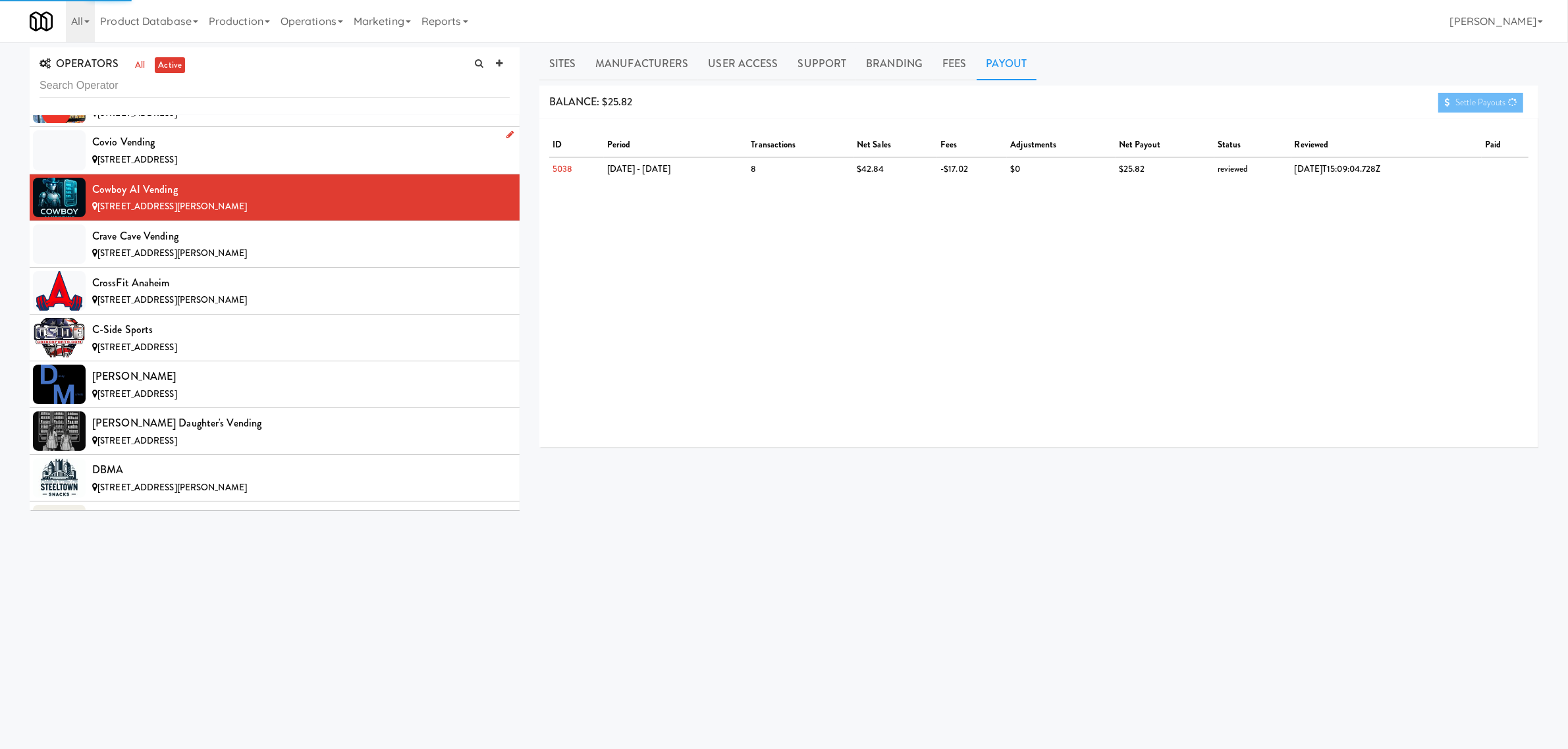
scroll to position [2469, 0]
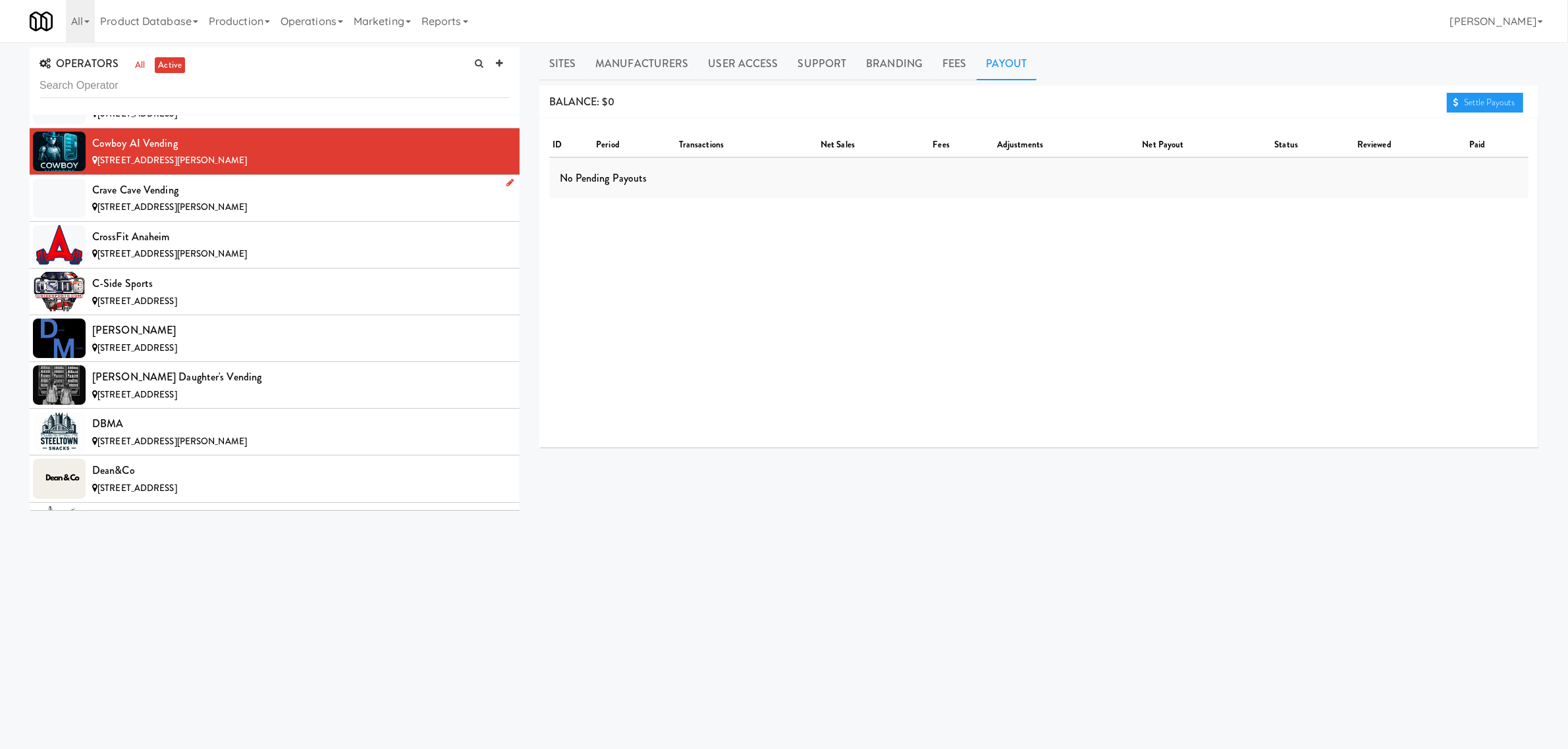
click at [169, 207] on div "[STREET_ADDRESS][PERSON_NAME]" at bounding box center [301, 208] width 418 height 16
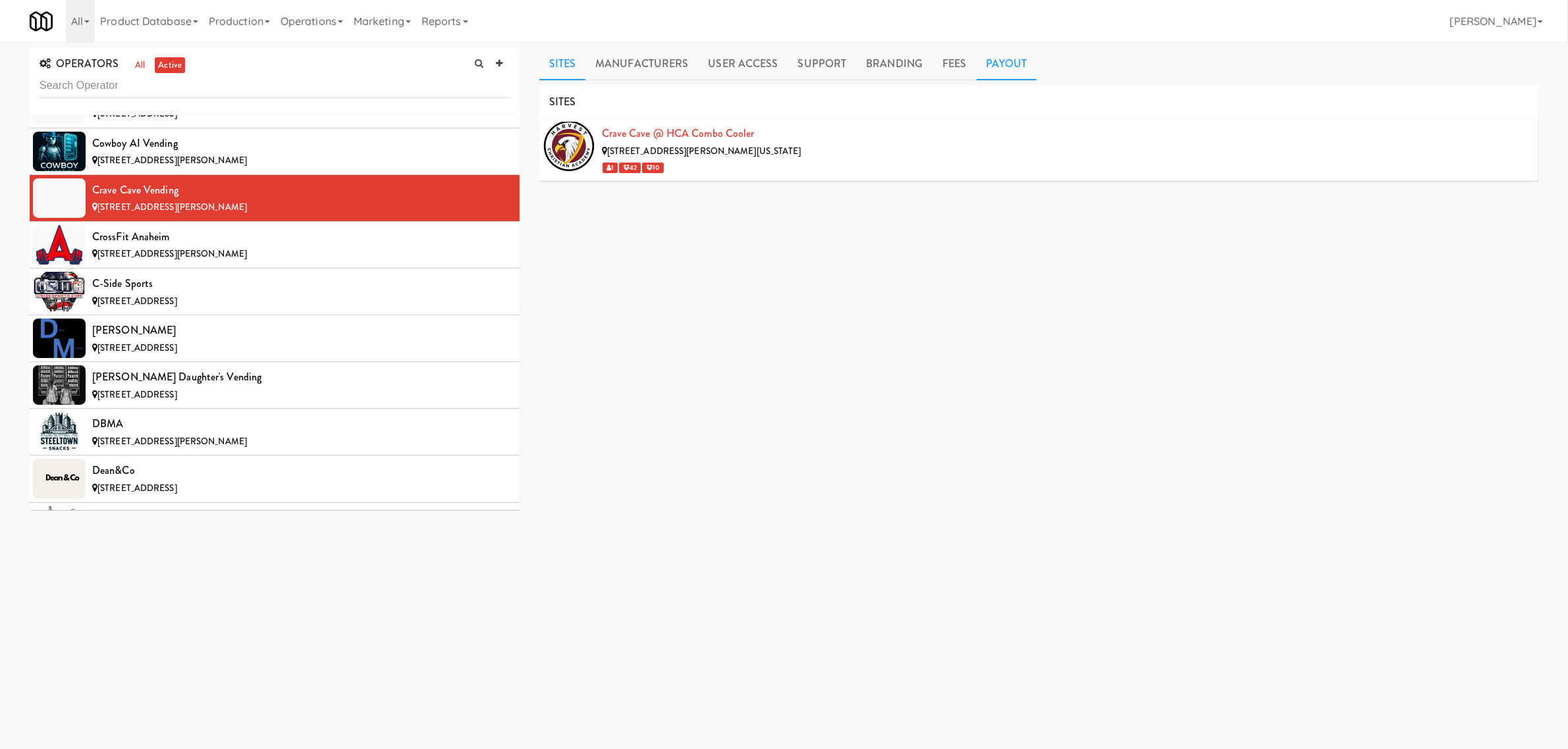
click at [1003, 66] on link "Payout" at bounding box center [1007, 63] width 61 height 33
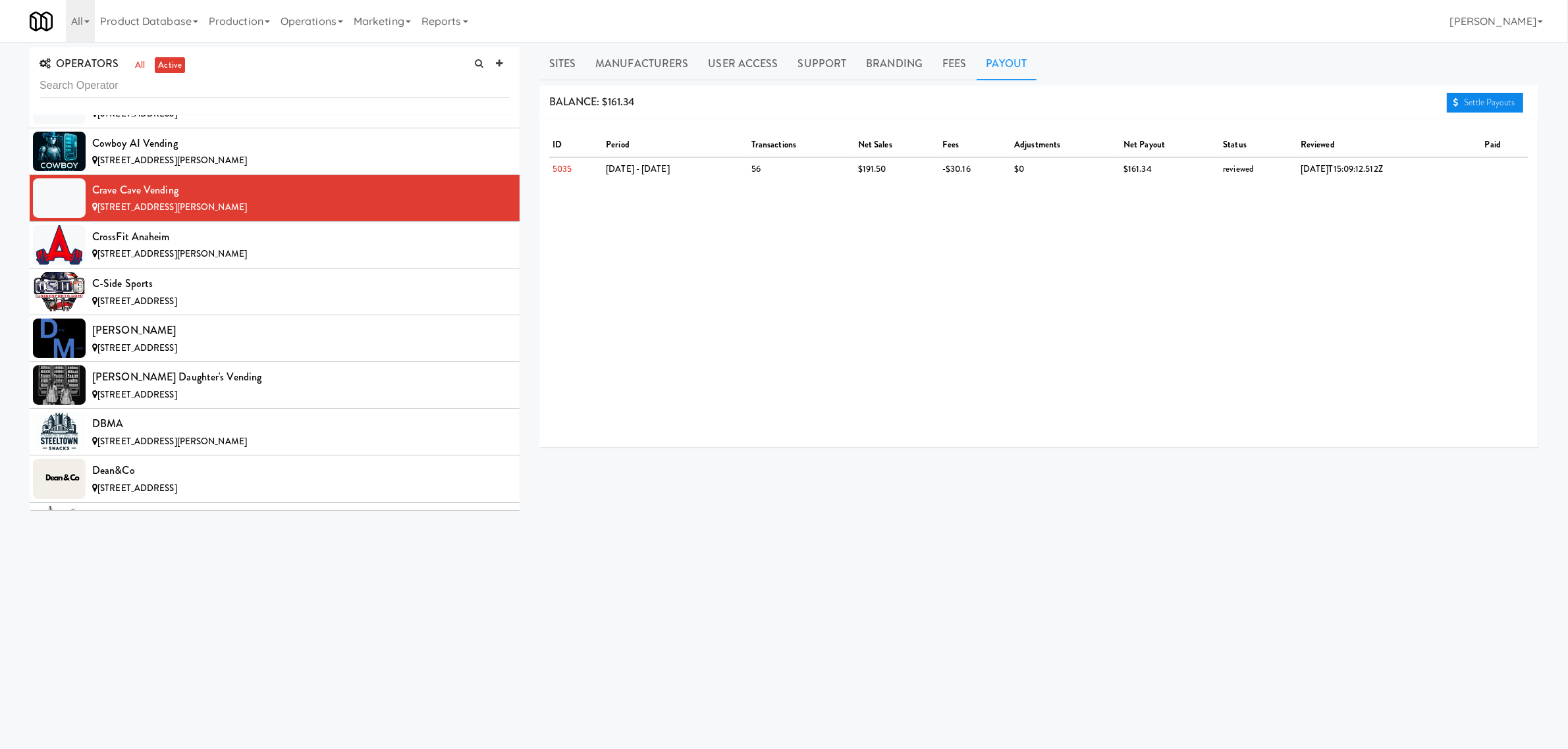
click at [1492, 103] on link "Settle Payouts" at bounding box center [1485, 103] width 76 height 20
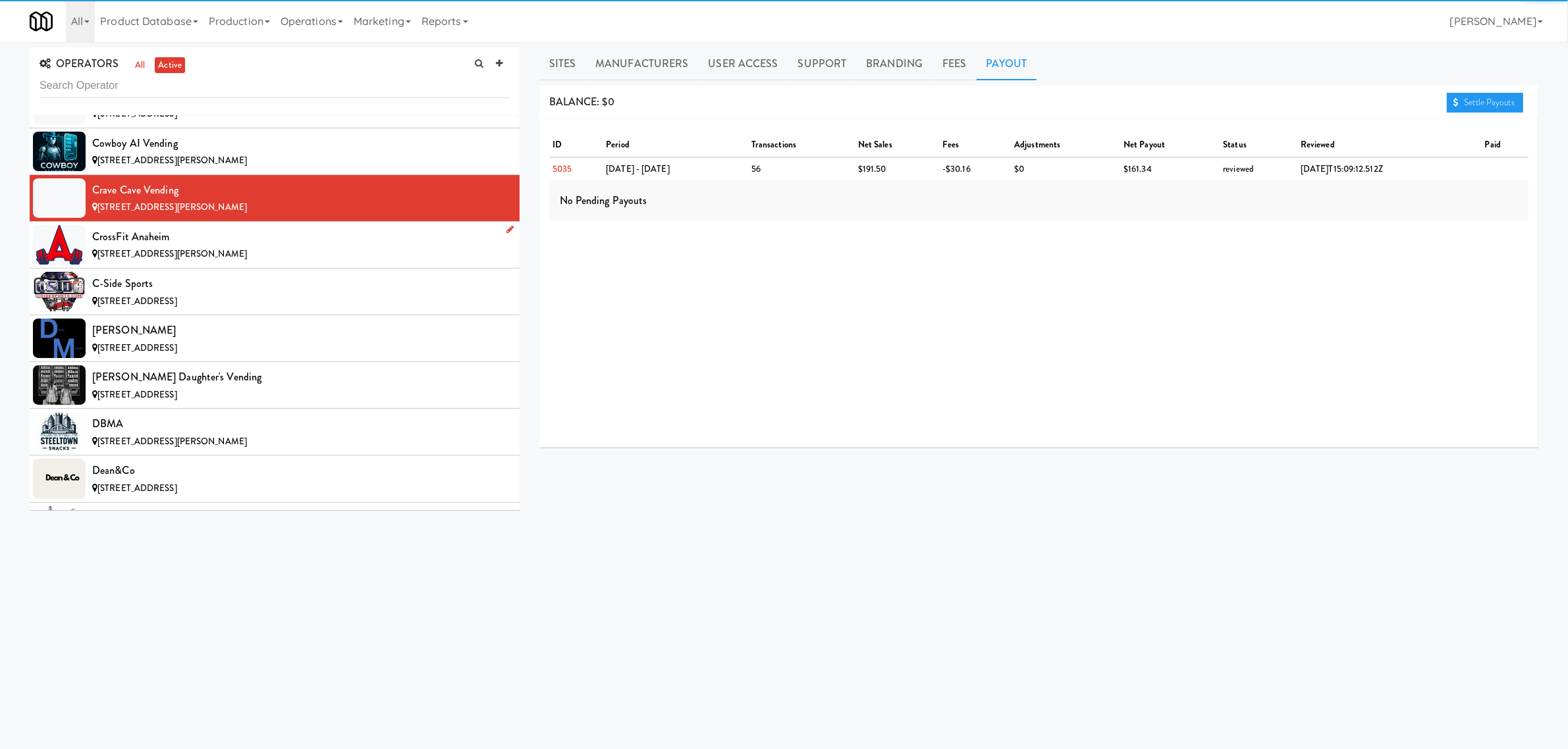
click at [222, 260] on span "[STREET_ADDRESS][PERSON_NAME]" at bounding box center [171, 254] width 149 height 13
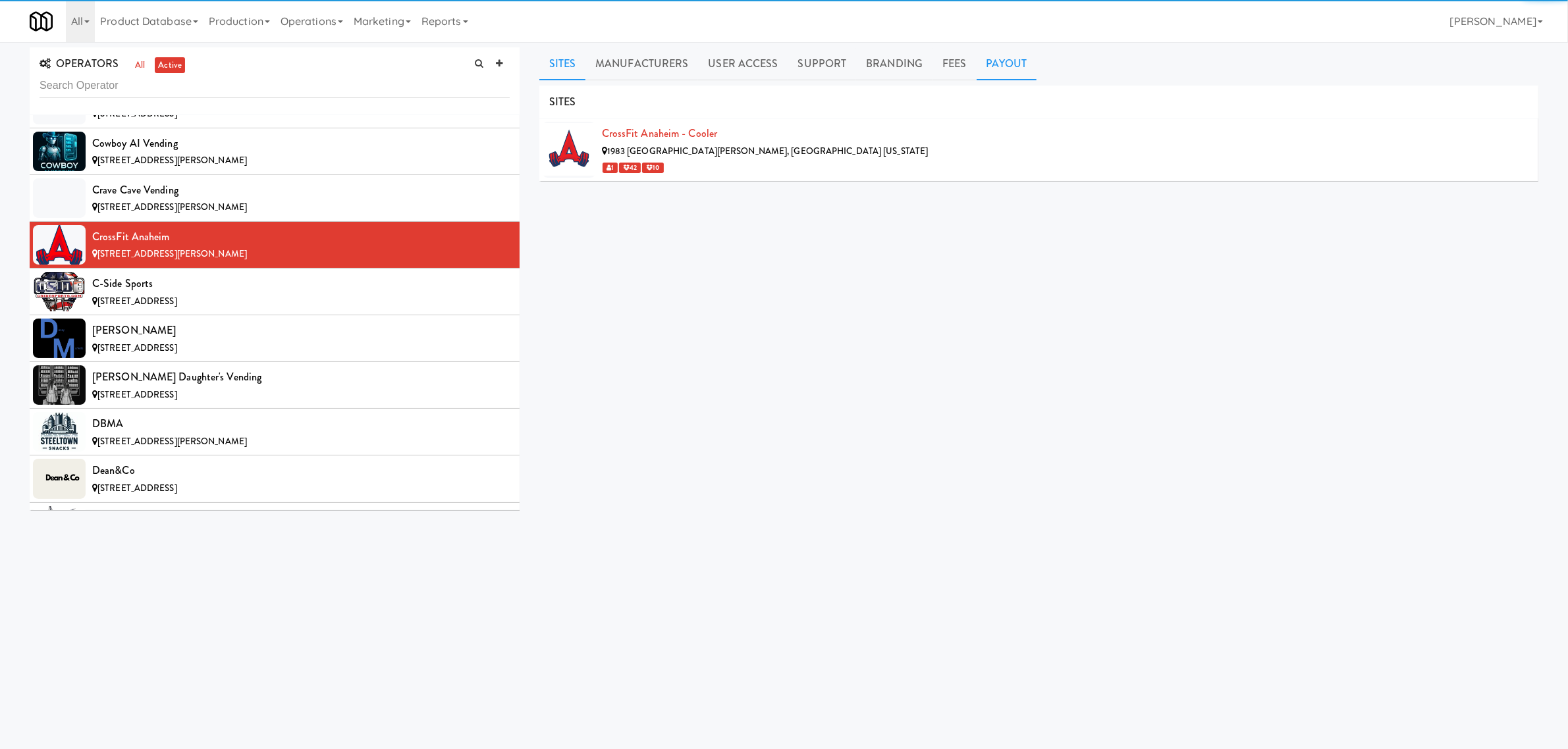
click at [1012, 65] on link "Payout" at bounding box center [1007, 63] width 61 height 33
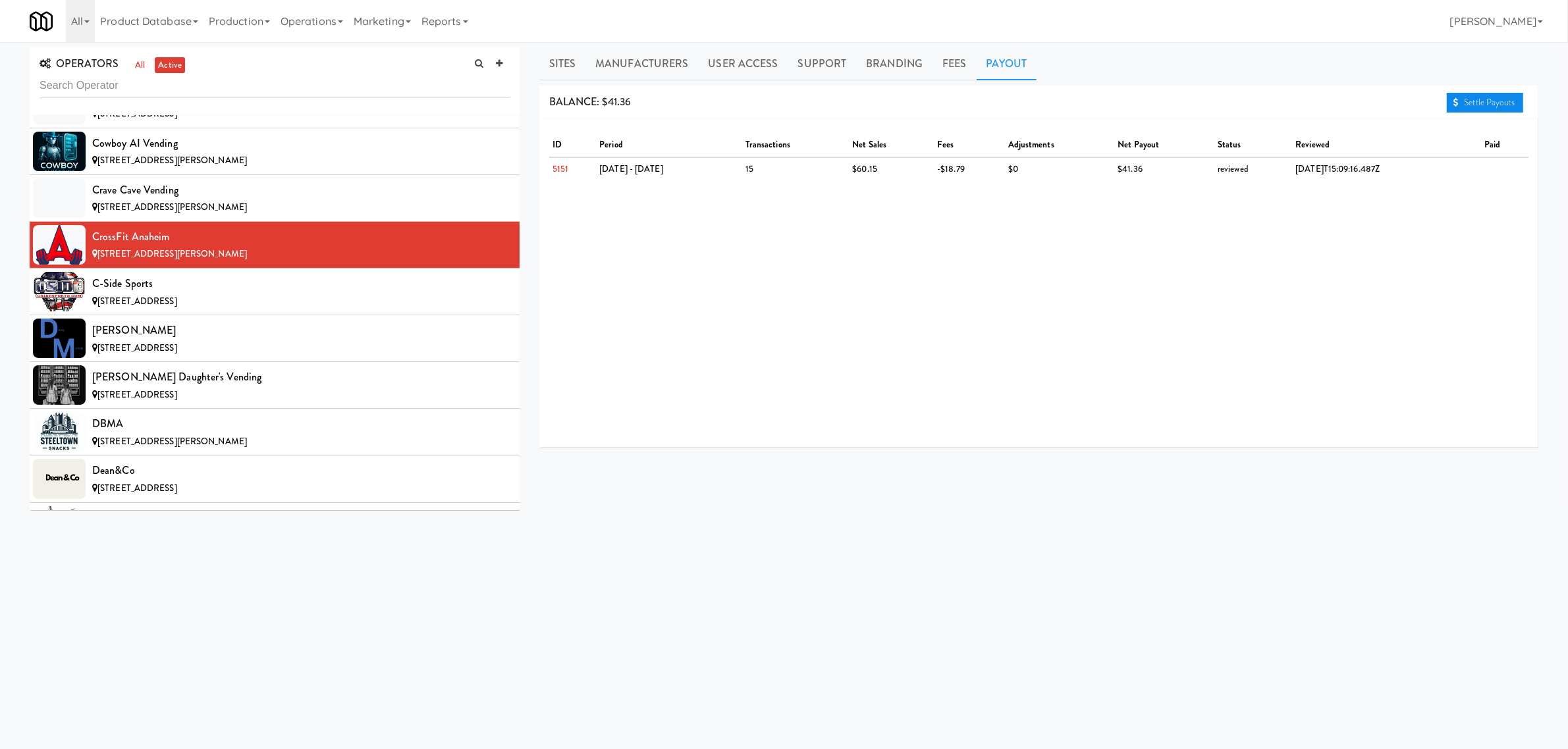
click at [1492, 94] on link "Settle Payouts" at bounding box center [1485, 103] width 76 height 20
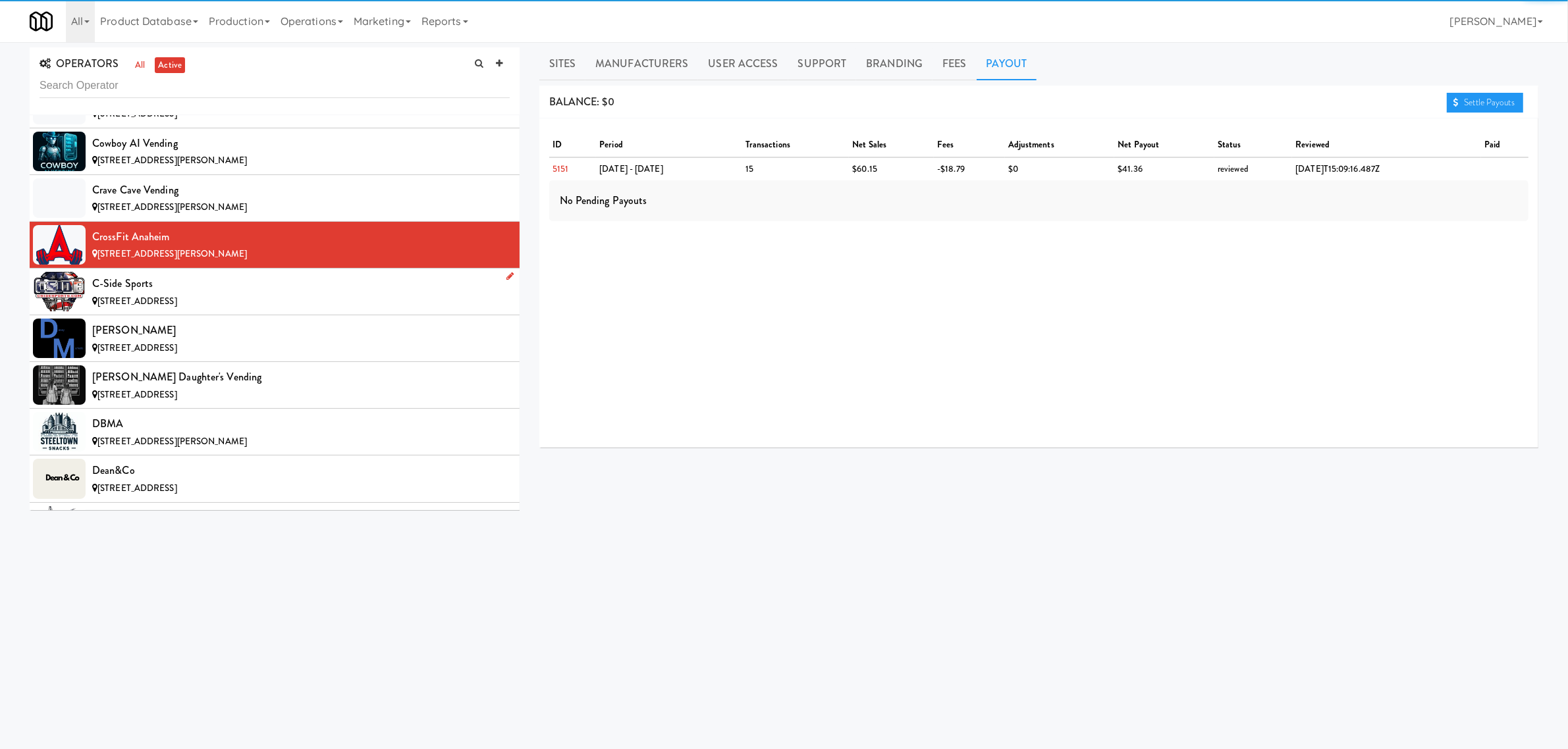
click at [248, 310] on div "[STREET_ADDRESS]" at bounding box center [301, 302] width 418 height 16
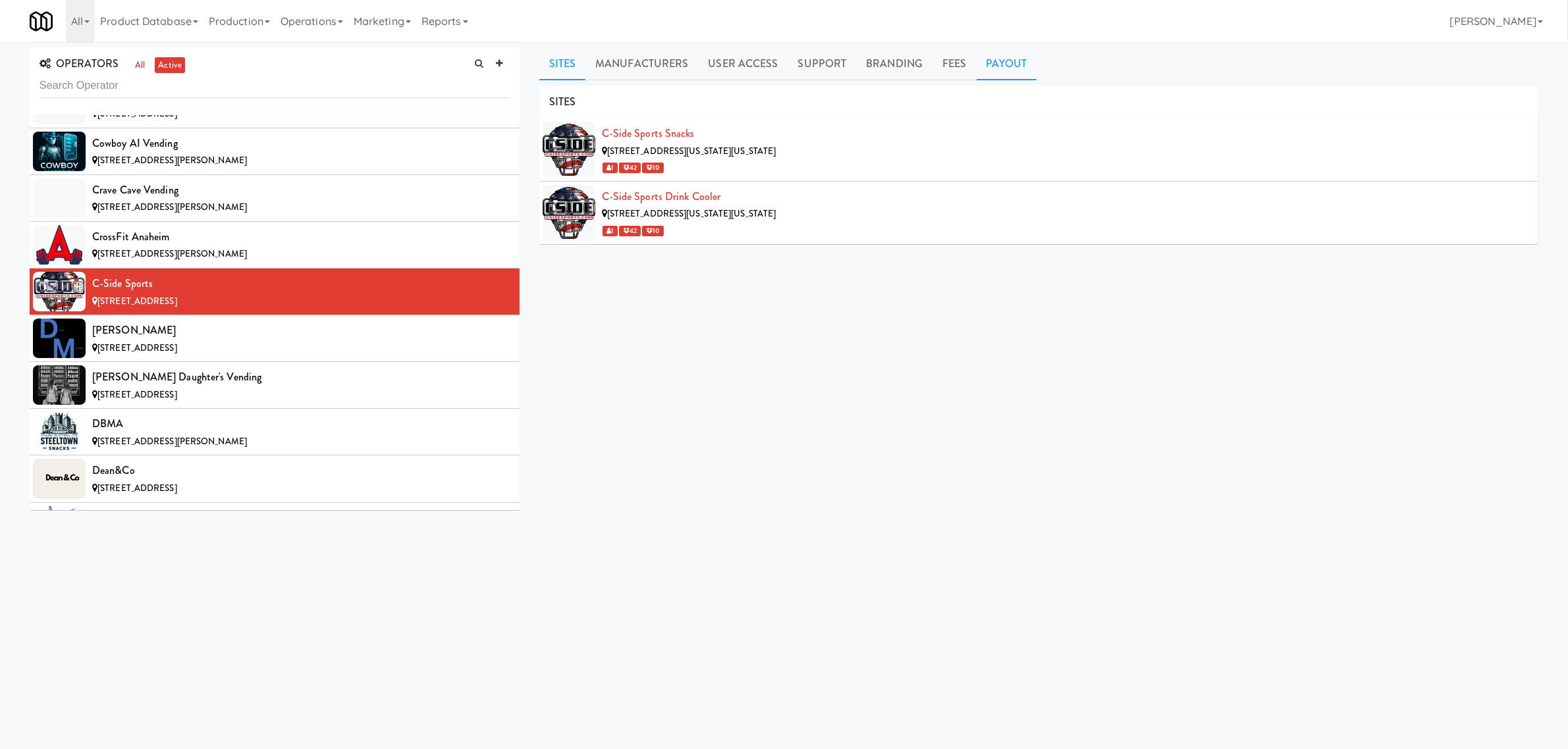
click at [1010, 65] on link "Payout" at bounding box center [1007, 63] width 61 height 33
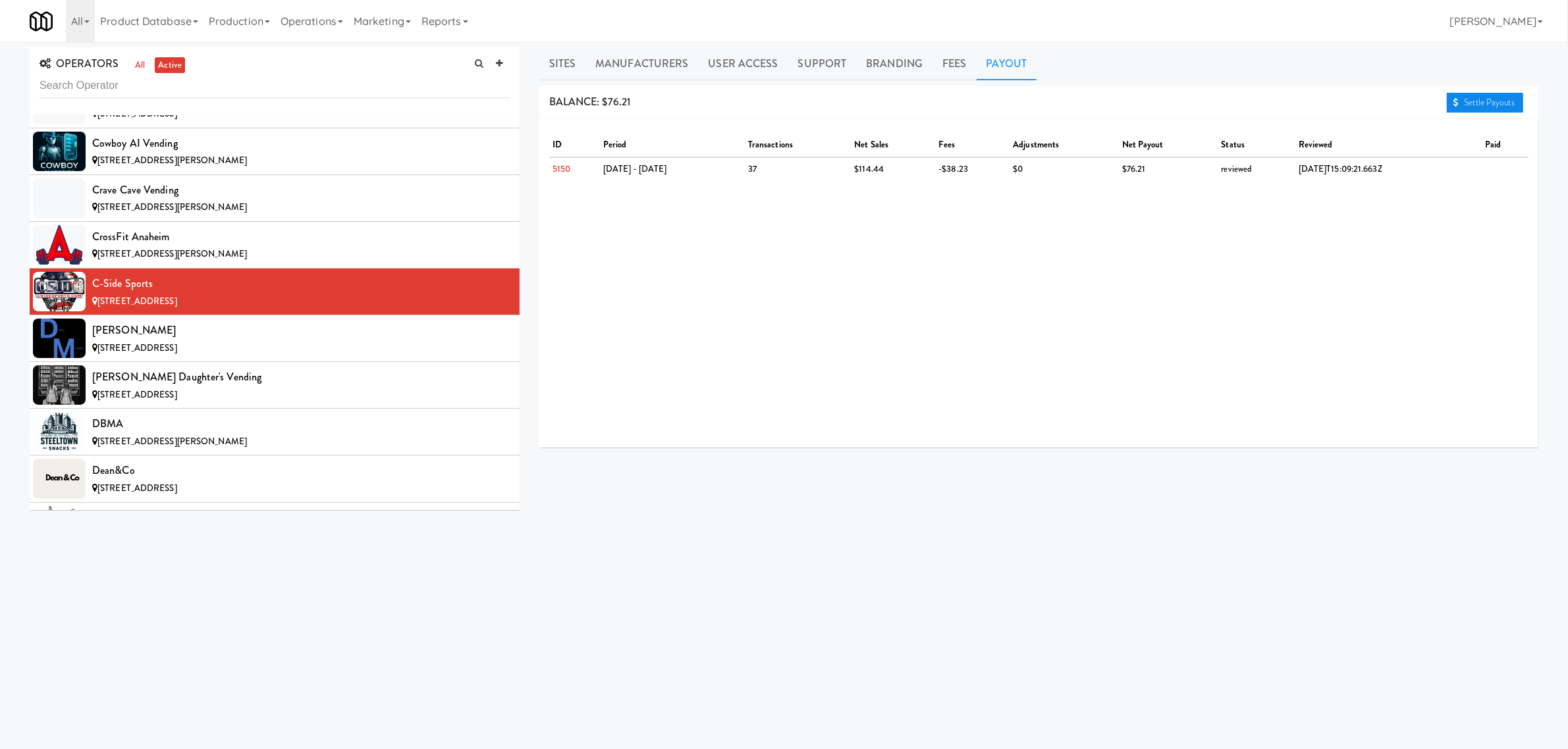
click at [1474, 101] on link "Settle Payouts" at bounding box center [1485, 103] width 76 height 20
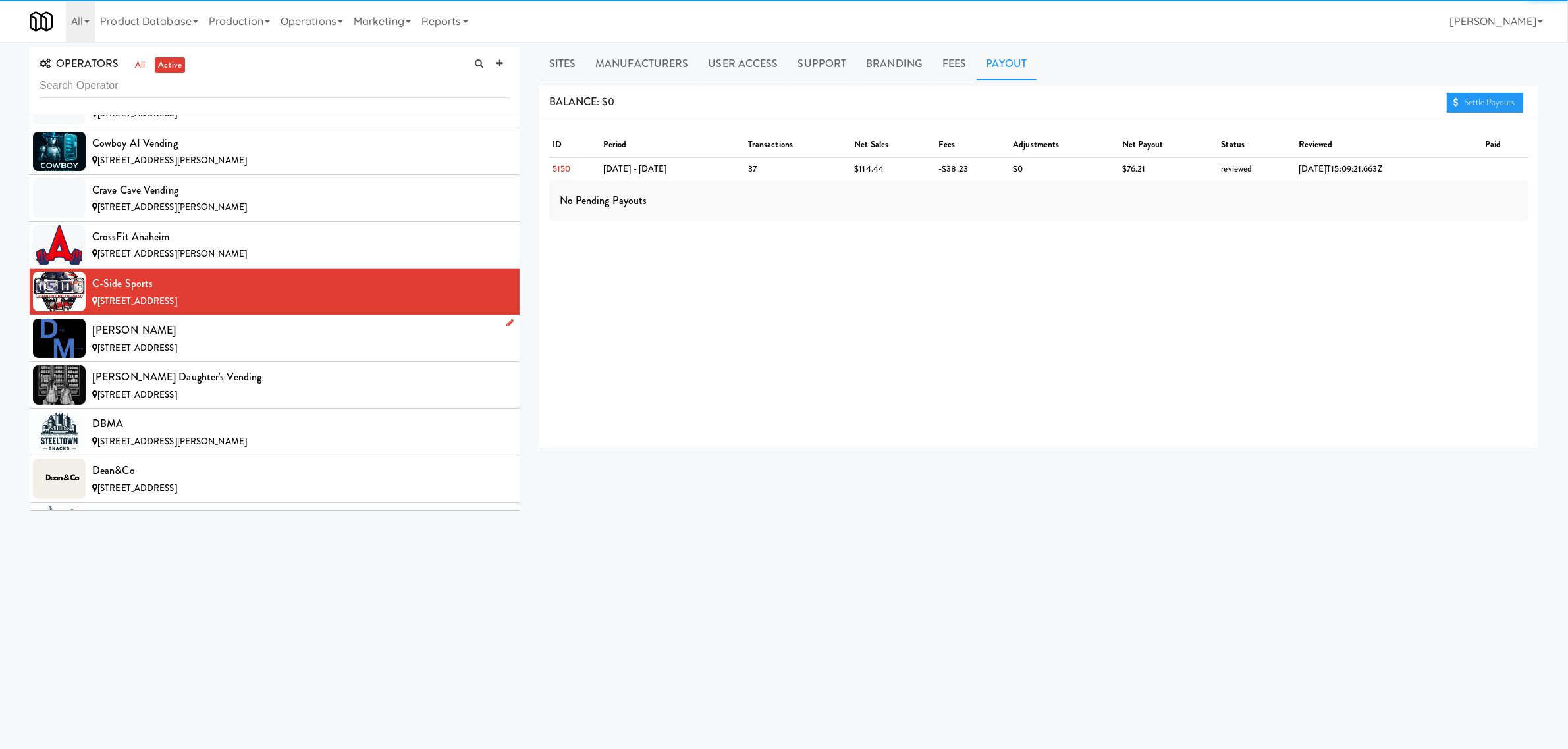
click at [163, 350] on span "[STREET_ADDRESS]" at bounding box center [137, 348] width 80 height 13
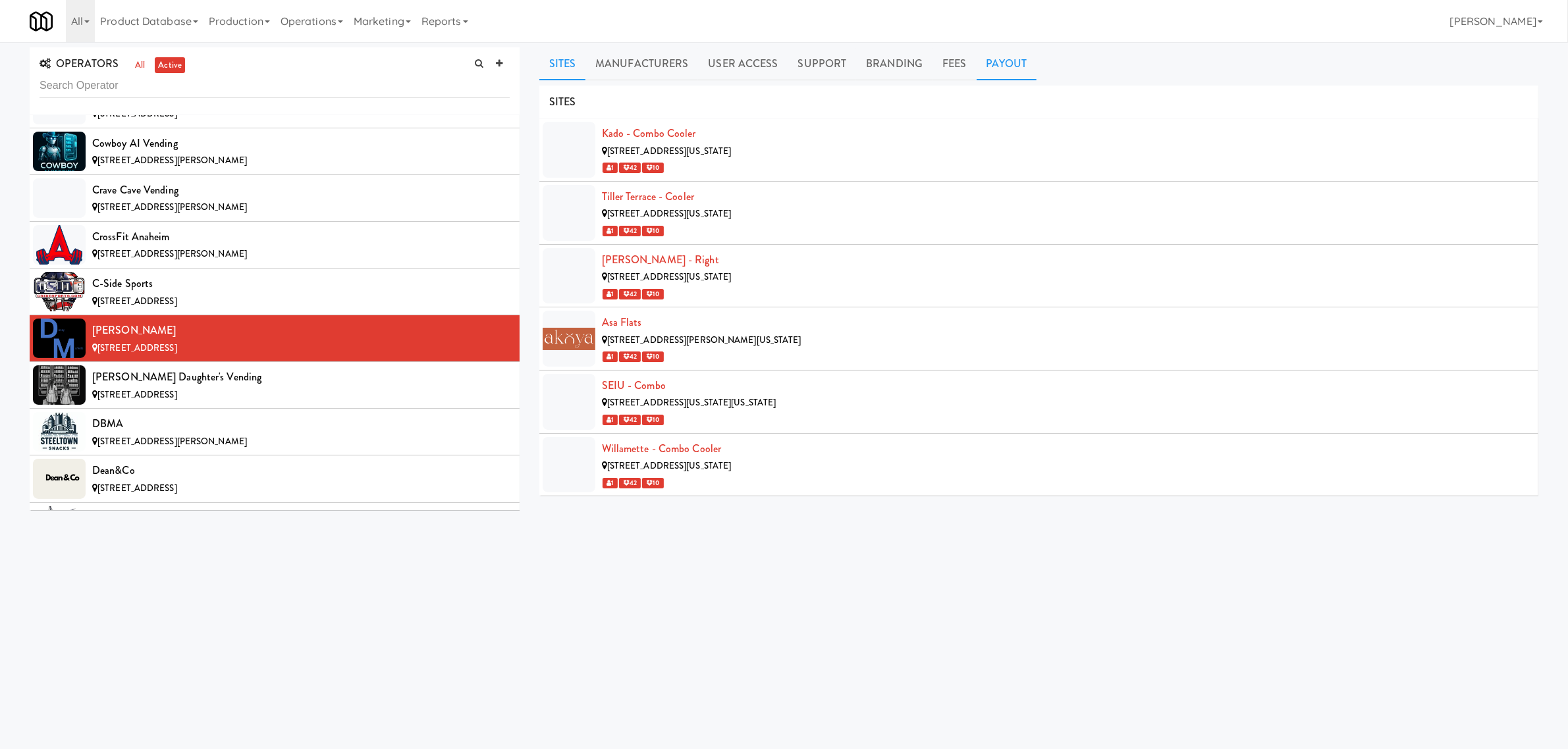
click at [1003, 63] on link "Payout" at bounding box center [1007, 63] width 61 height 33
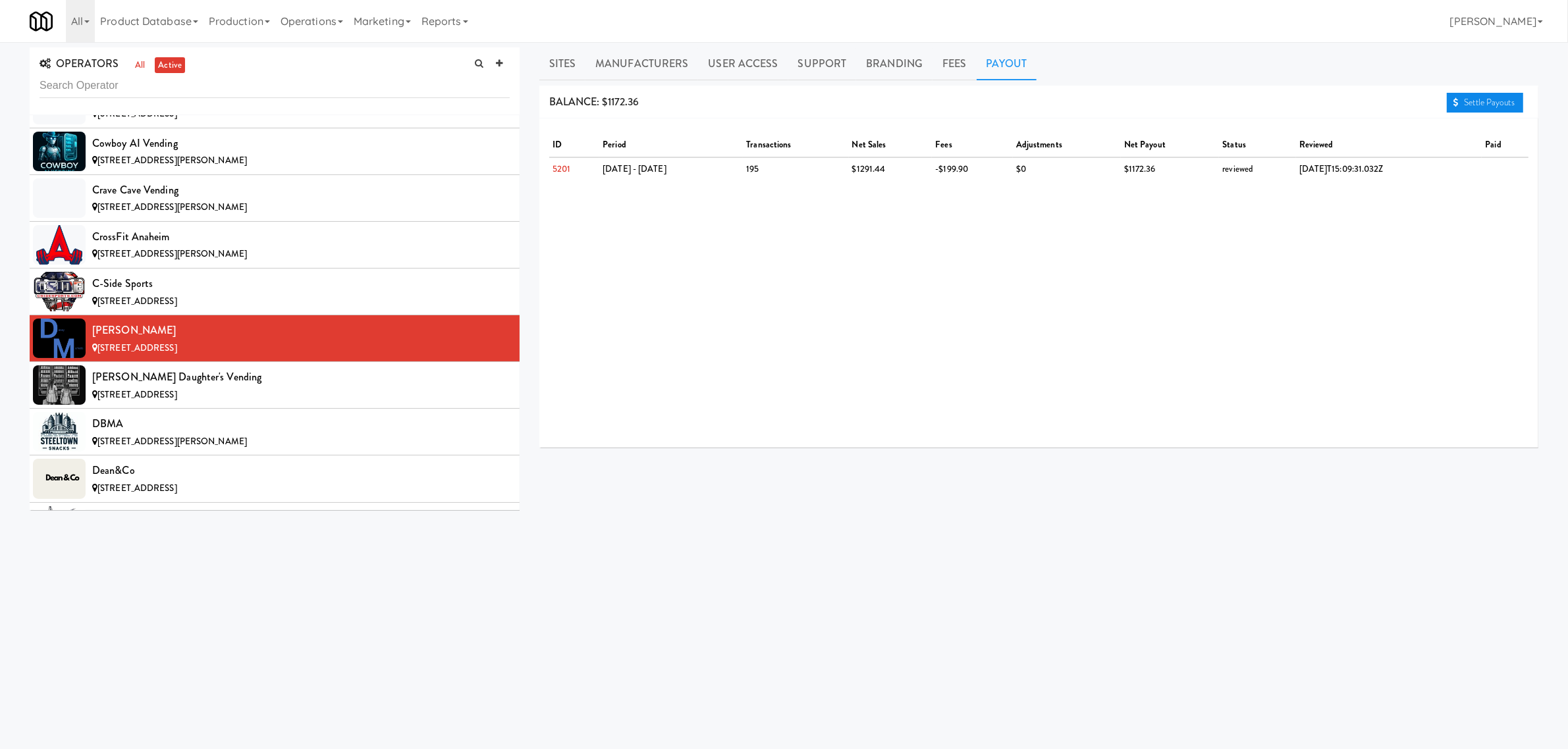
click at [1479, 100] on link "Settle Payouts" at bounding box center [1485, 103] width 76 height 20
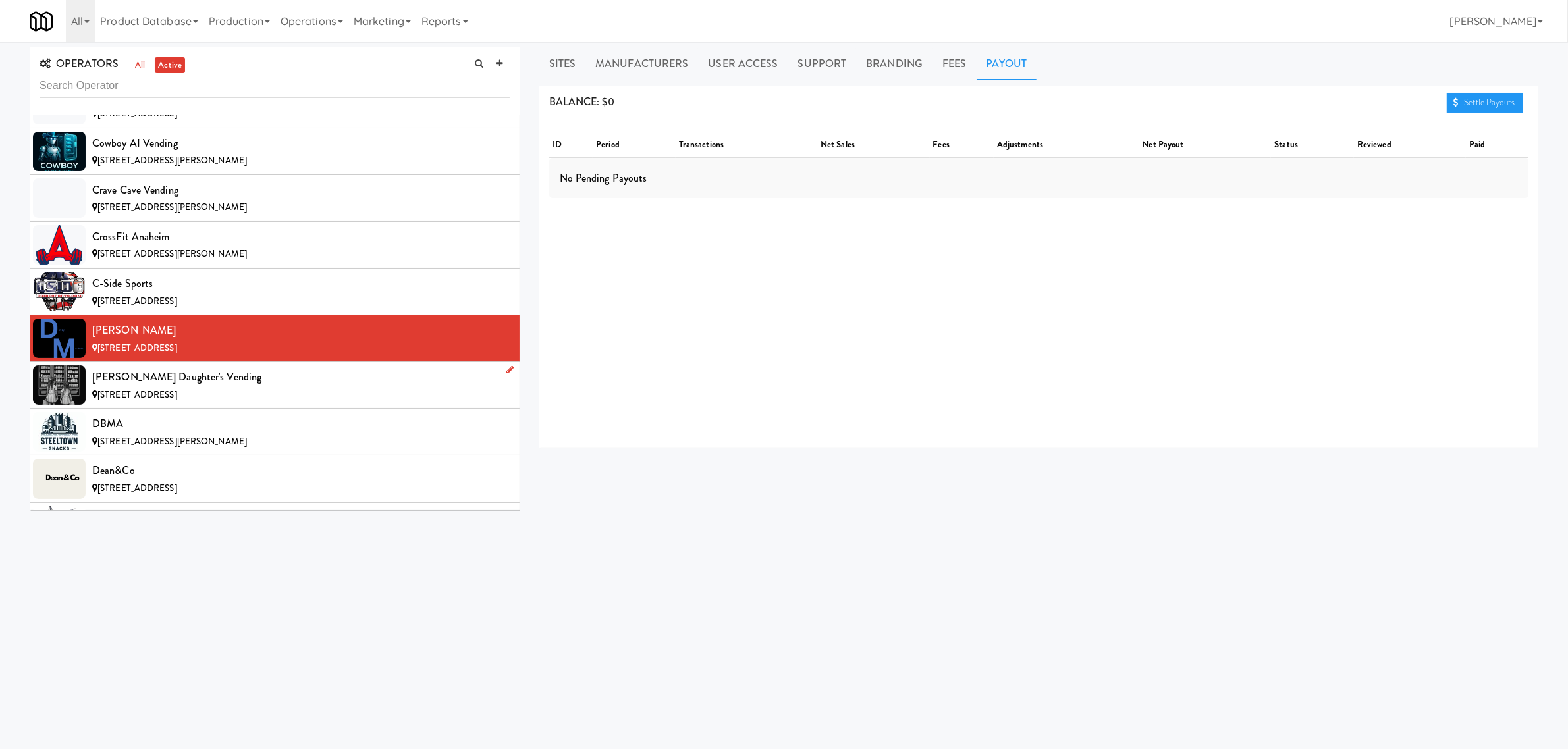
click at [139, 383] on div "[PERSON_NAME] Daughter's Vending" at bounding box center [301, 377] width 418 height 20
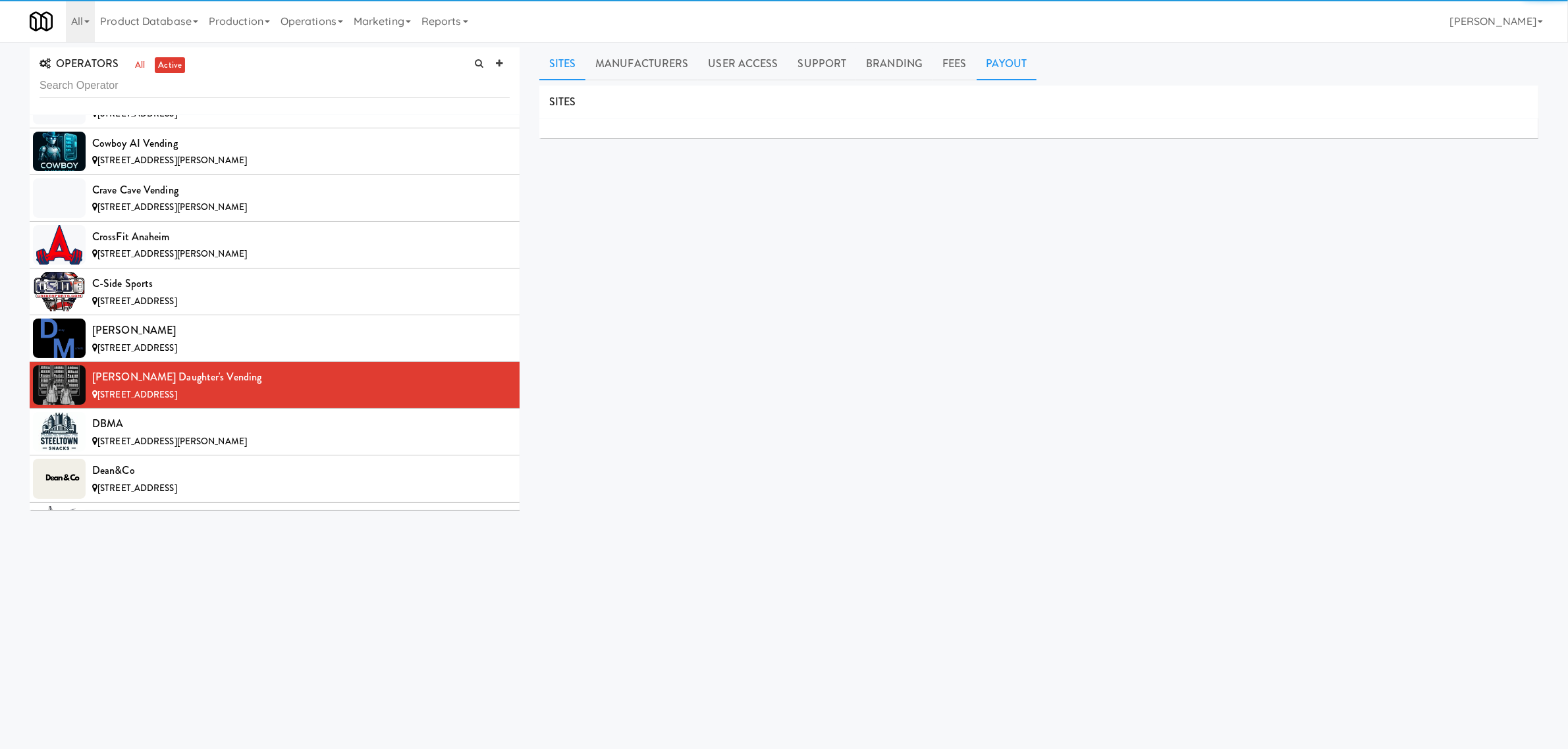
click at [1003, 65] on link "Payout" at bounding box center [1007, 63] width 61 height 33
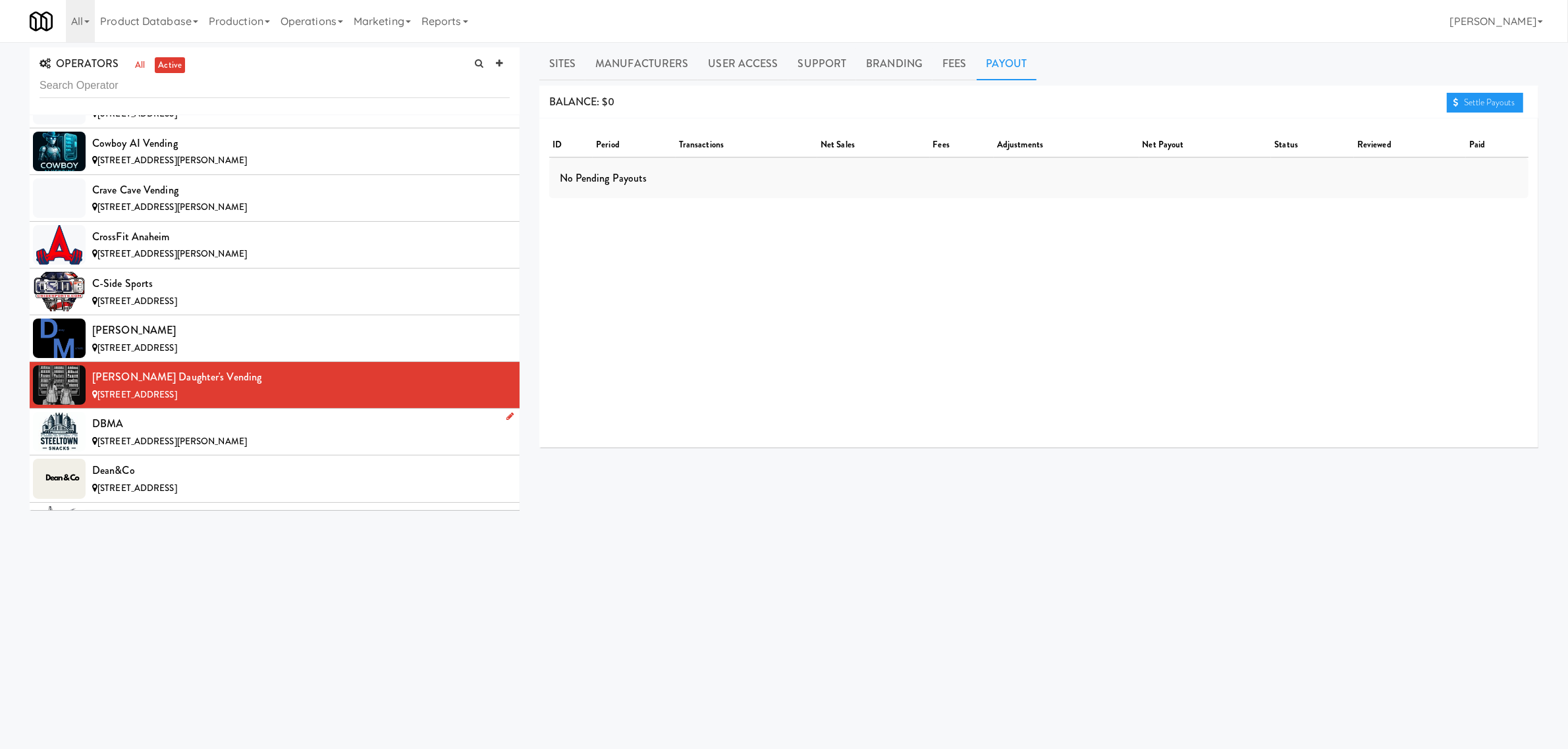
click at [231, 433] on div "DBMA" at bounding box center [301, 424] width 418 height 20
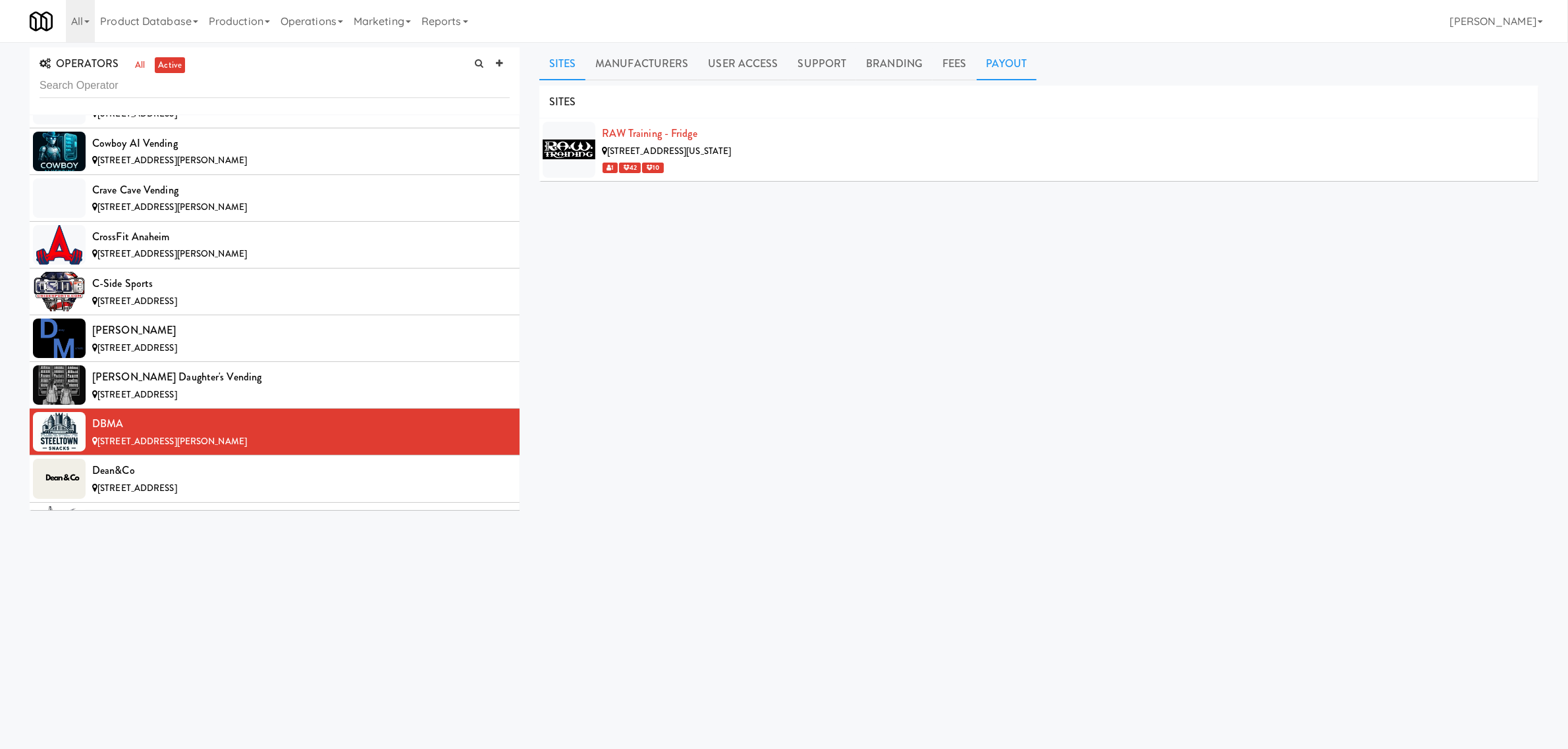
click at [1008, 61] on link "Payout" at bounding box center [1007, 63] width 61 height 33
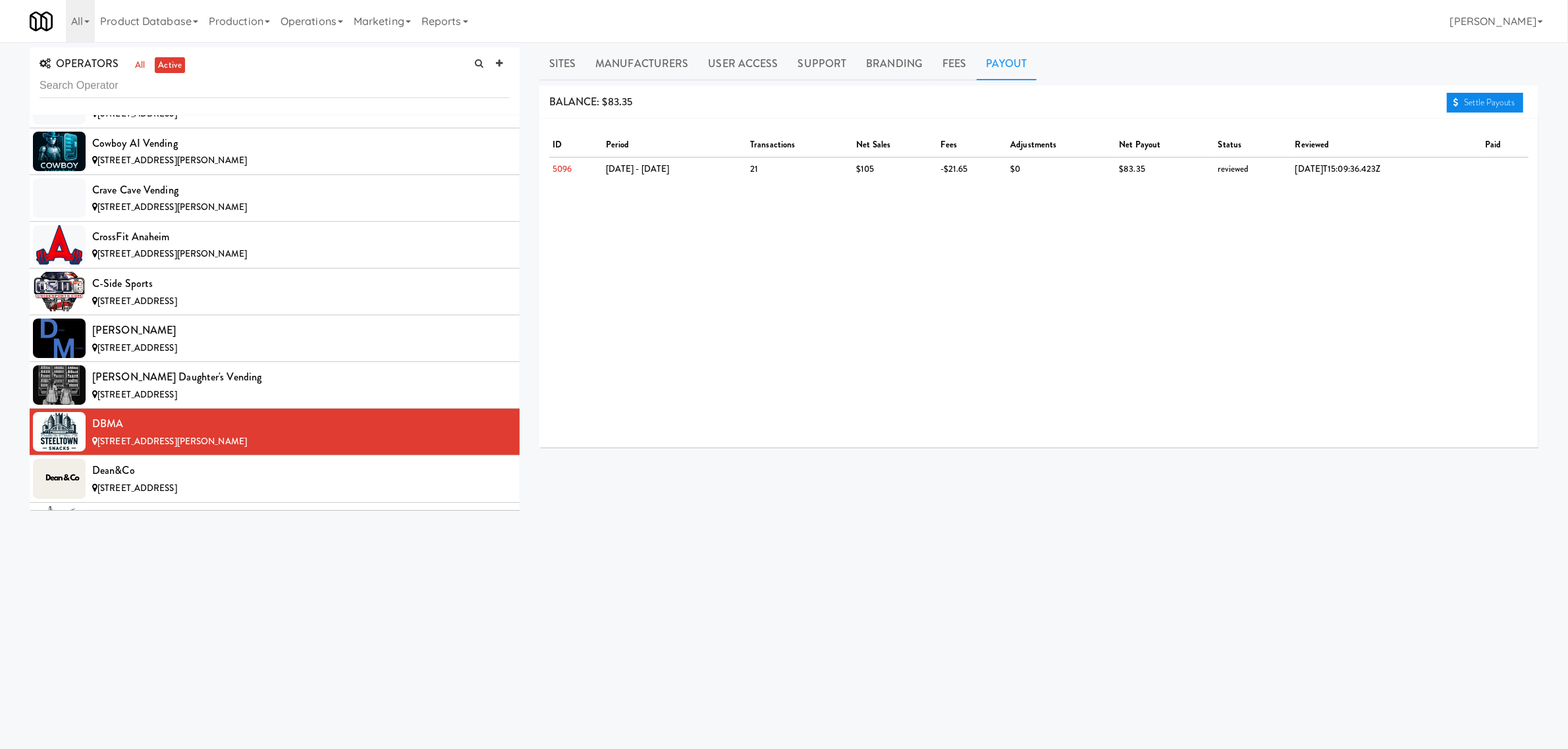
click at [1476, 102] on link "Settle Payouts" at bounding box center [1485, 103] width 76 height 20
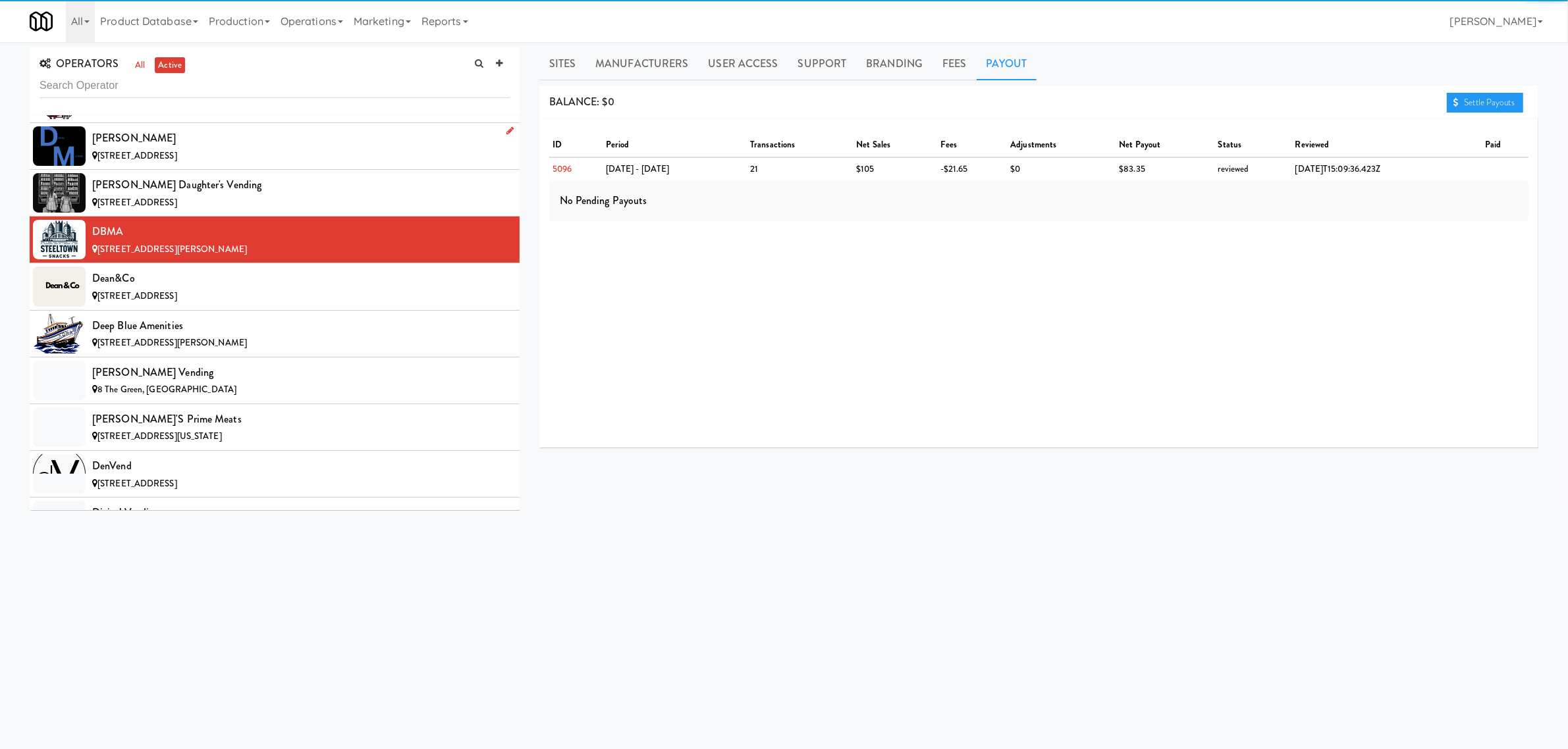
scroll to position [2716, 0]
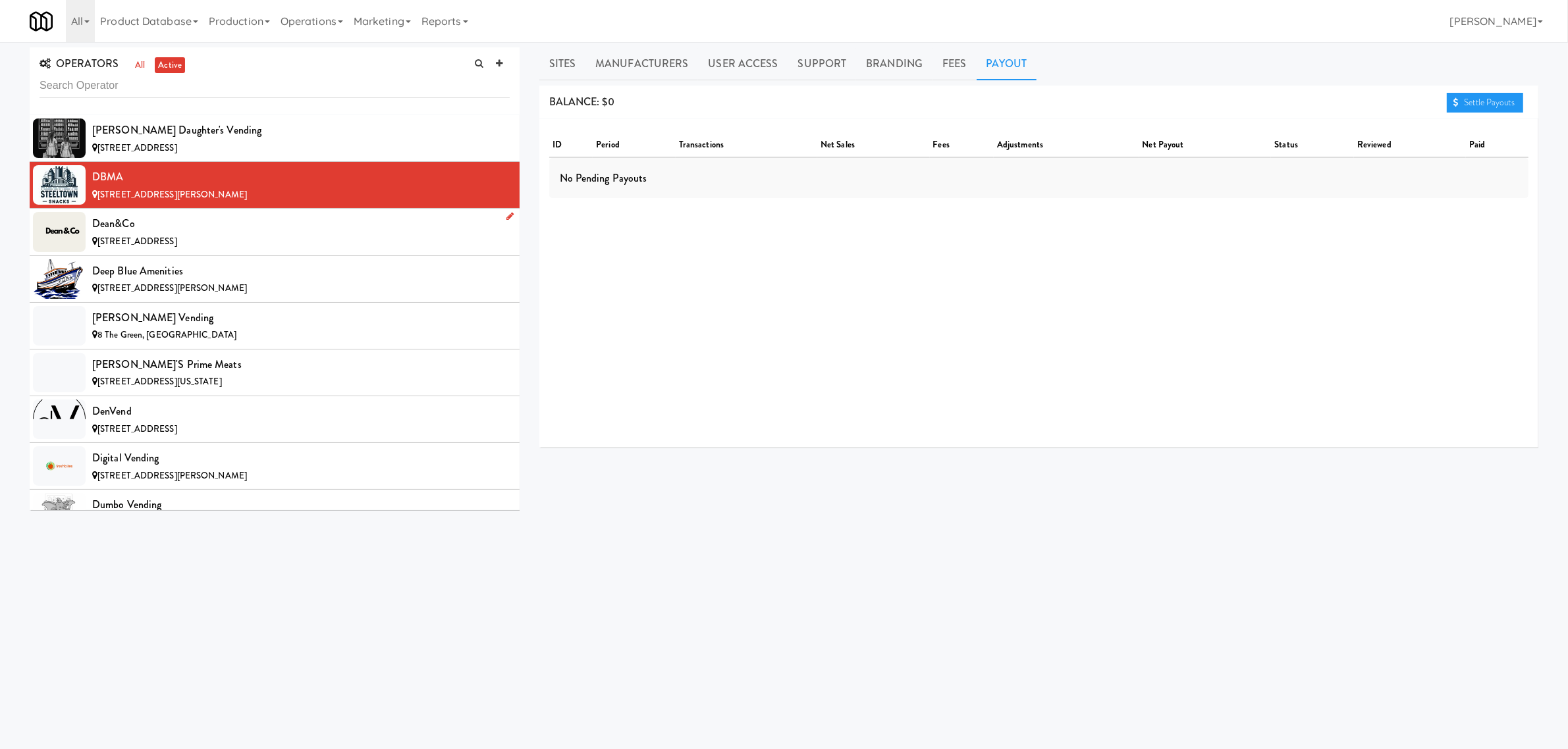
click at [182, 231] on div "Dean&Co" at bounding box center [301, 223] width 418 height 20
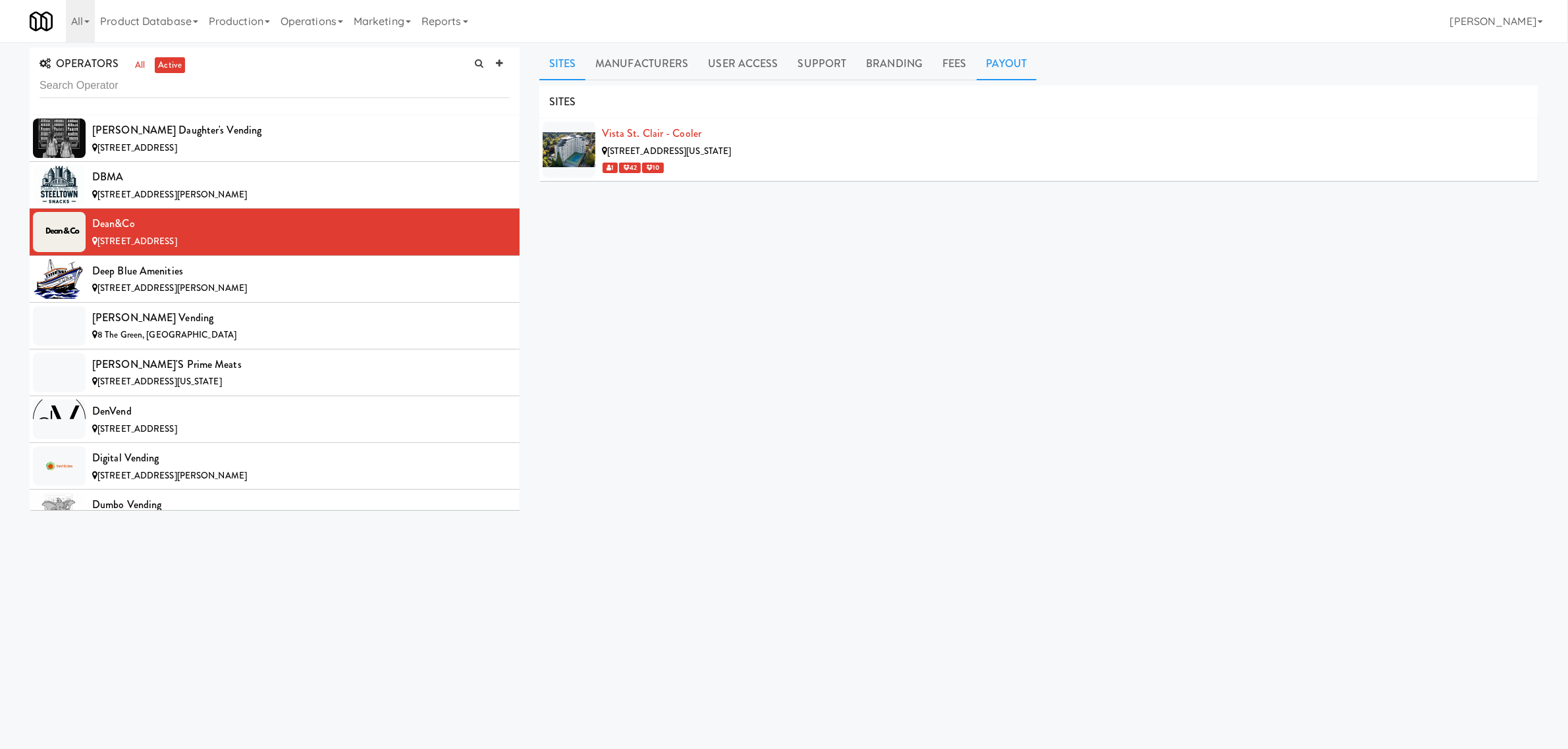
click at [1013, 67] on link "Payout" at bounding box center [1007, 63] width 61 height 33
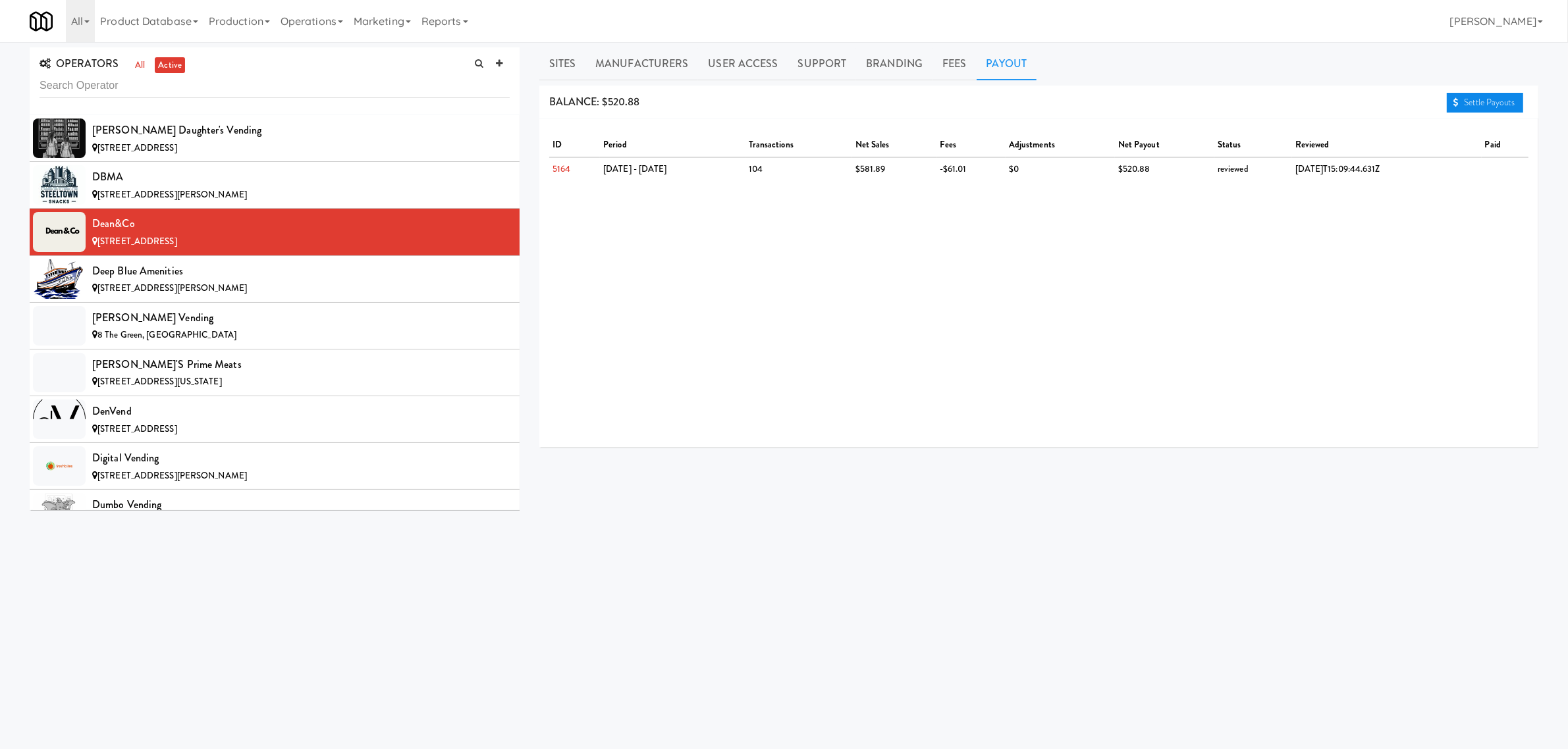
click at [1476, 99] on link "Settle Payouts" at bounding box center [1485, 103] width 76 height 20
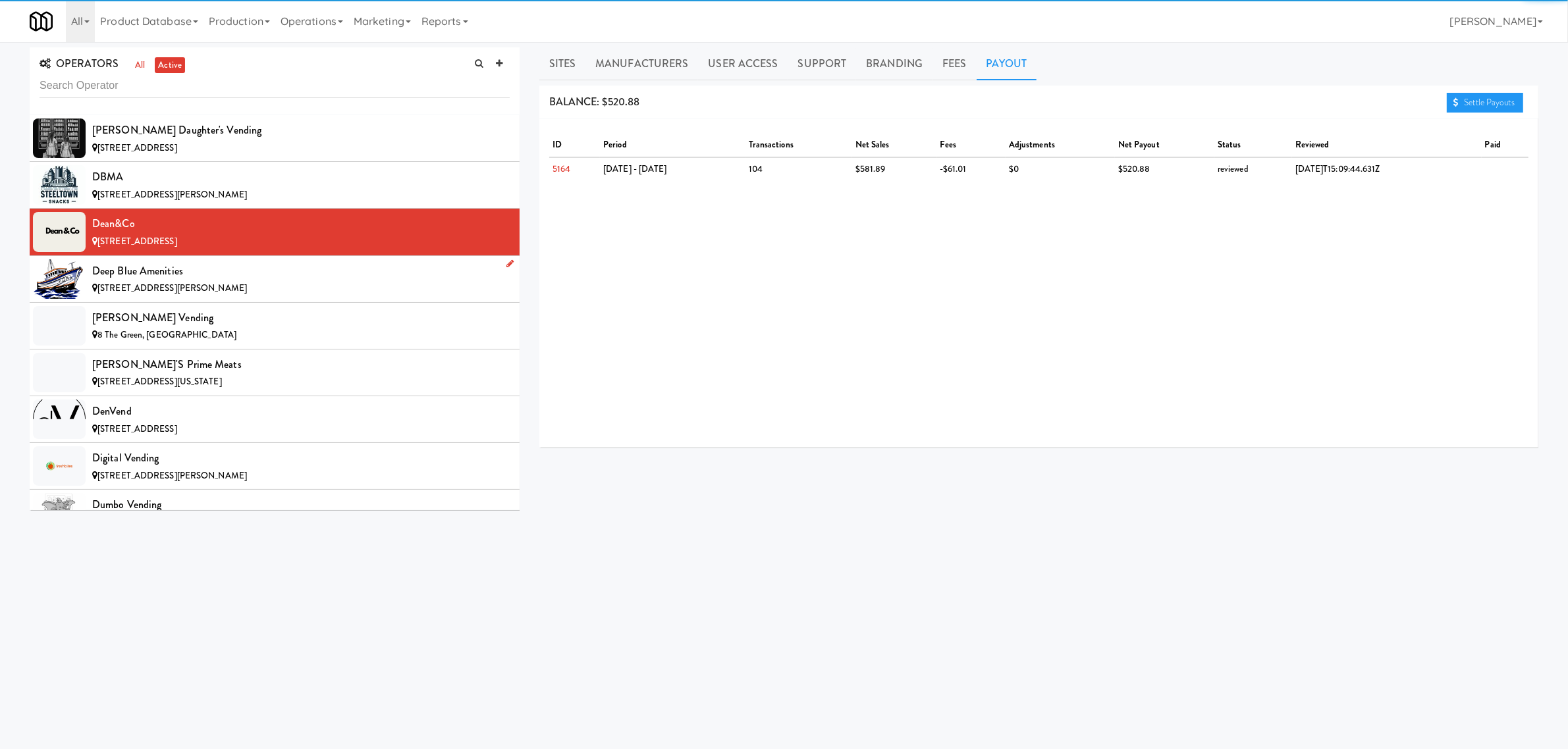
click at [247, 281] on div "Deep Blue Amenities" at bounding box center [301, 271] width 418 height 20
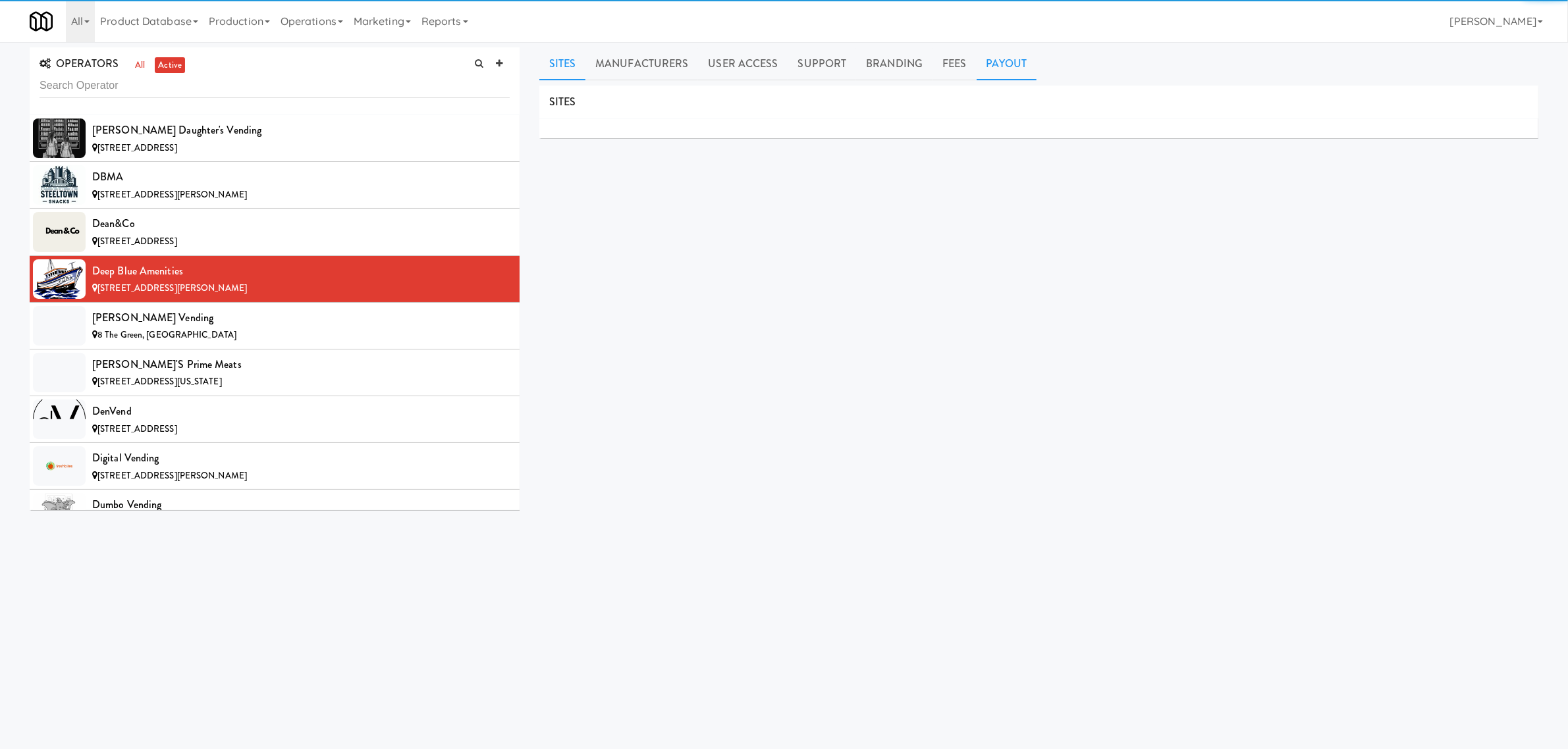
click at [1008, 64] on link "Payout" at bounding box center [1007, 63] width 61 height 33
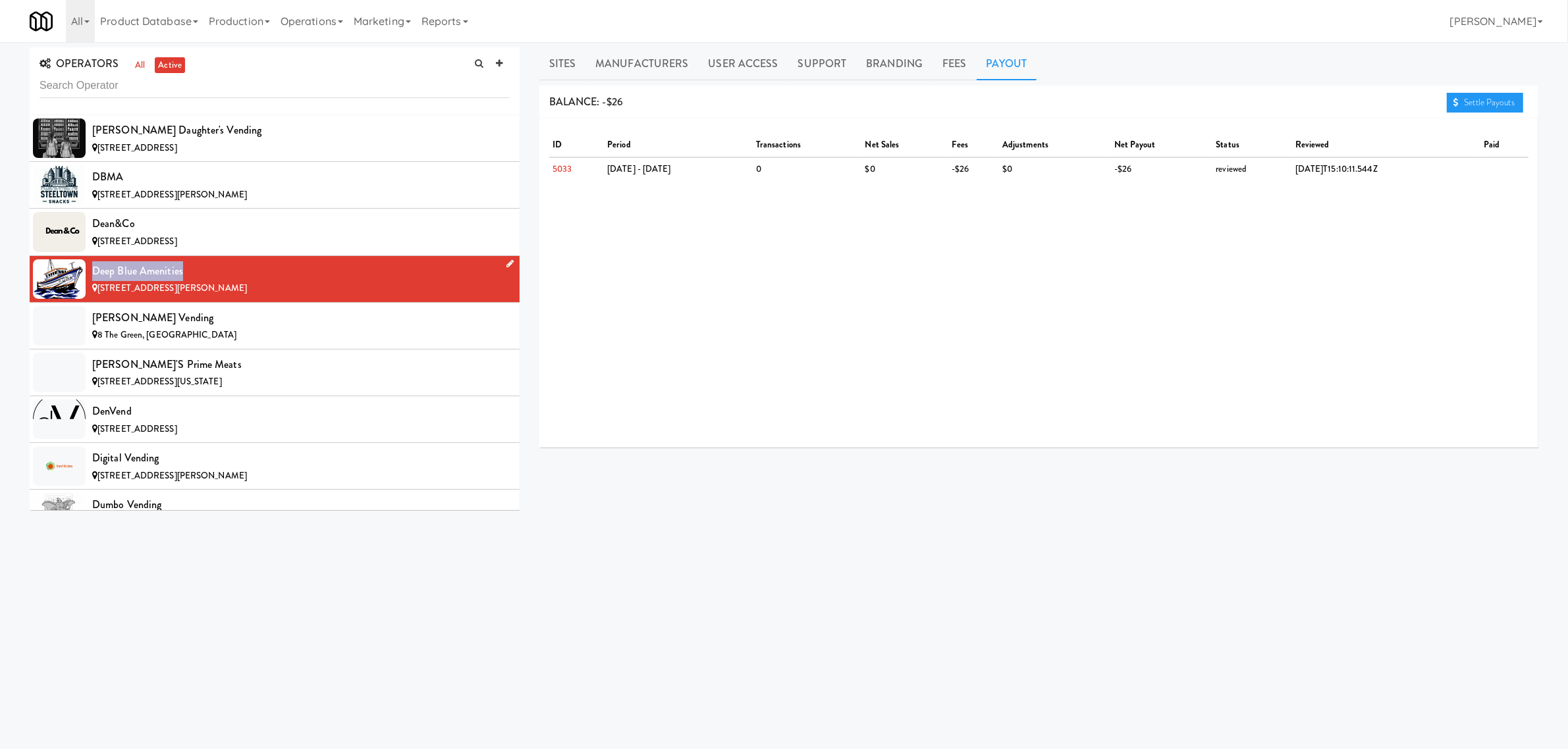
drag, startPoint x: 185, startPoint y: 278, endPoint x: 93, endPoint y: 274, distance: 92.1
click at [93, 274] on div "Deep Blue Amenities" at bounding box center [301, 271] width 418 height 20
copy div "Deep Blue Amenities"
click at [566, 65] on link "Sites" at bounding box center [562, 63] width 47 height 33
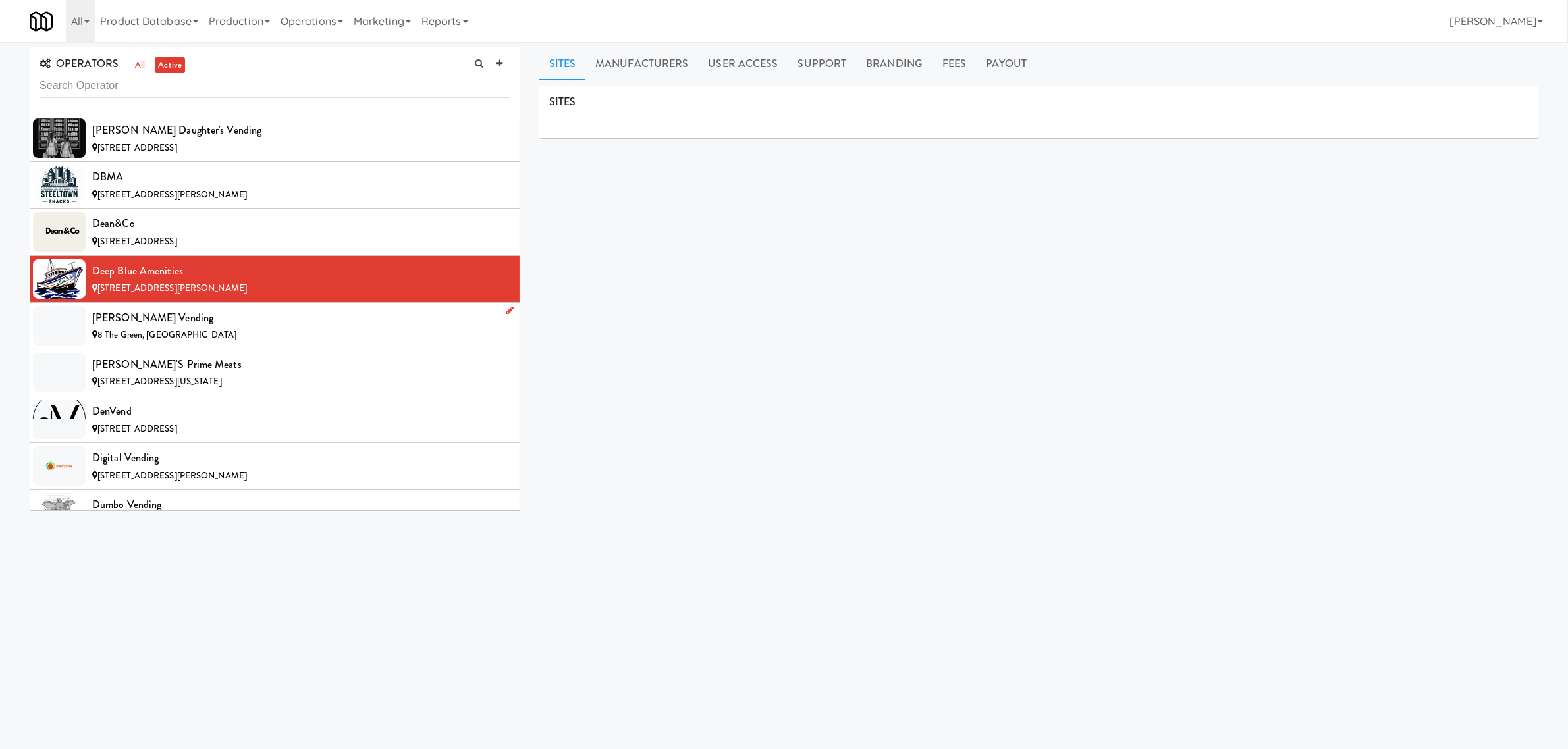
click at [229, 339] on div "8 The Green, [GEOGRAPHIC_DATA]" at bounding box center [301, 335] width 418 height 16
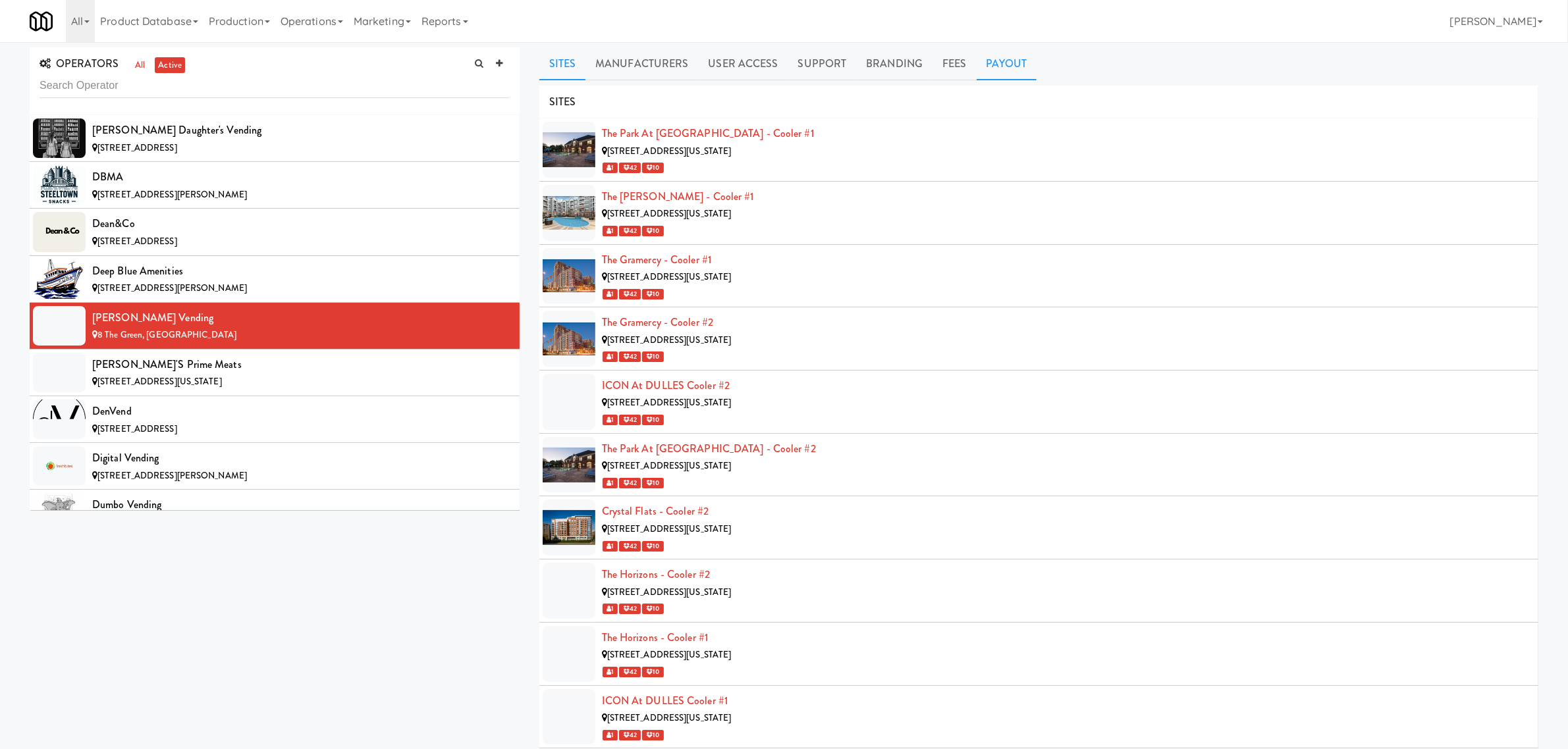
click at [996, 70] on link "Payout" at bounding box center [1007, 63] width 61 height 33
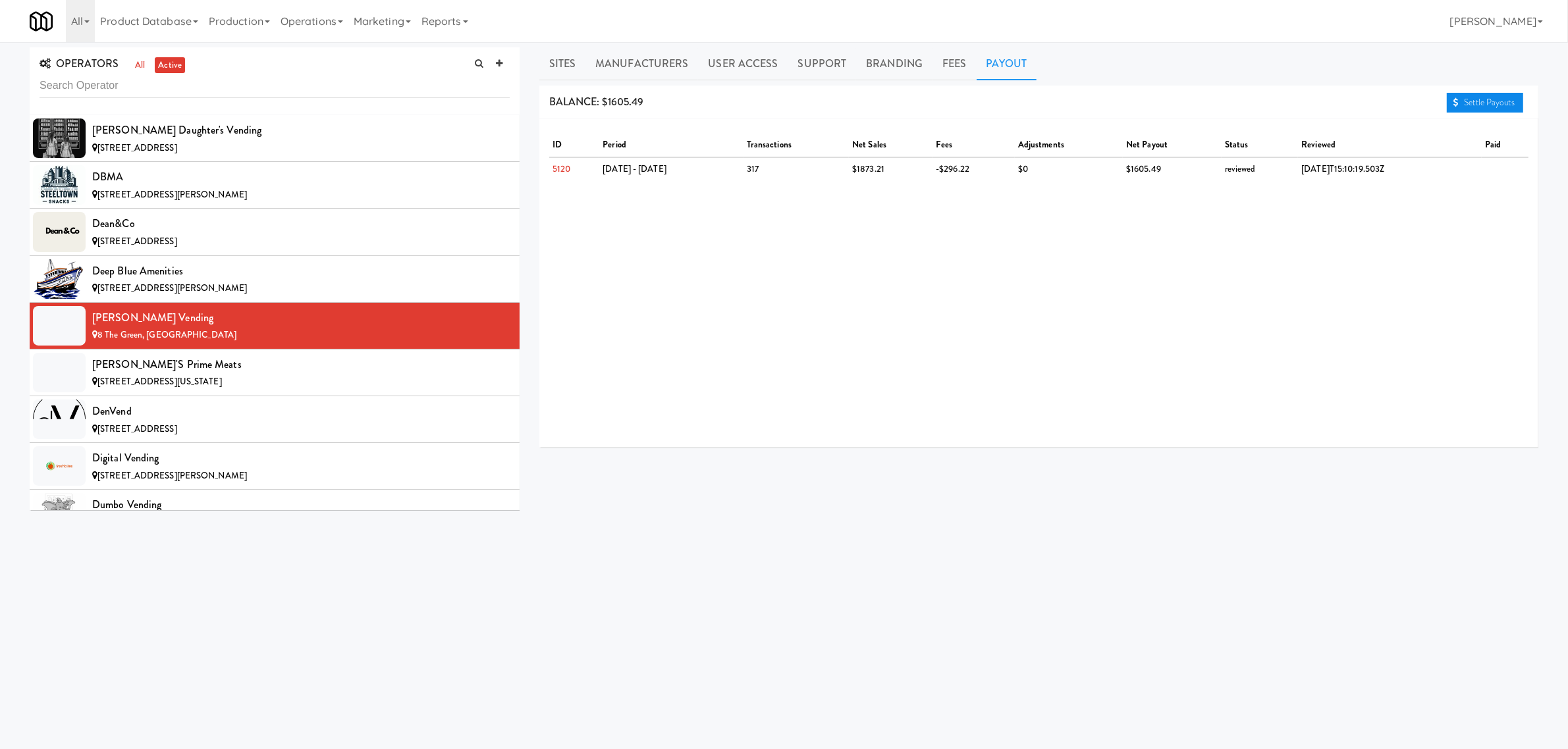
click at [1454, 99] on icon at bounding box center [1456, 102] width 5 height 9
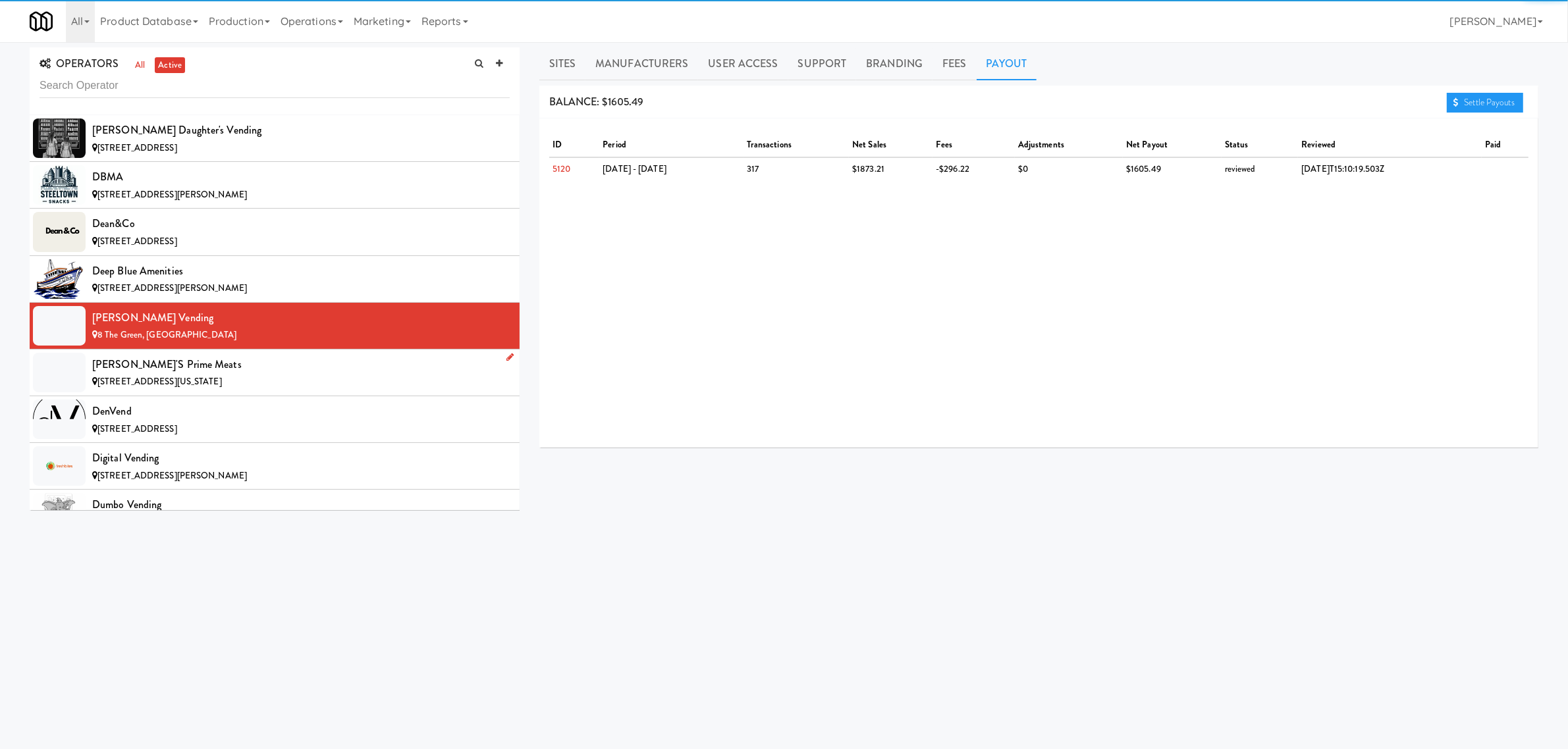
click at [192, 364] on div "[PERSON_NAME]'s Prime Meats" at bounding box center [301, 364] width 418 height 20
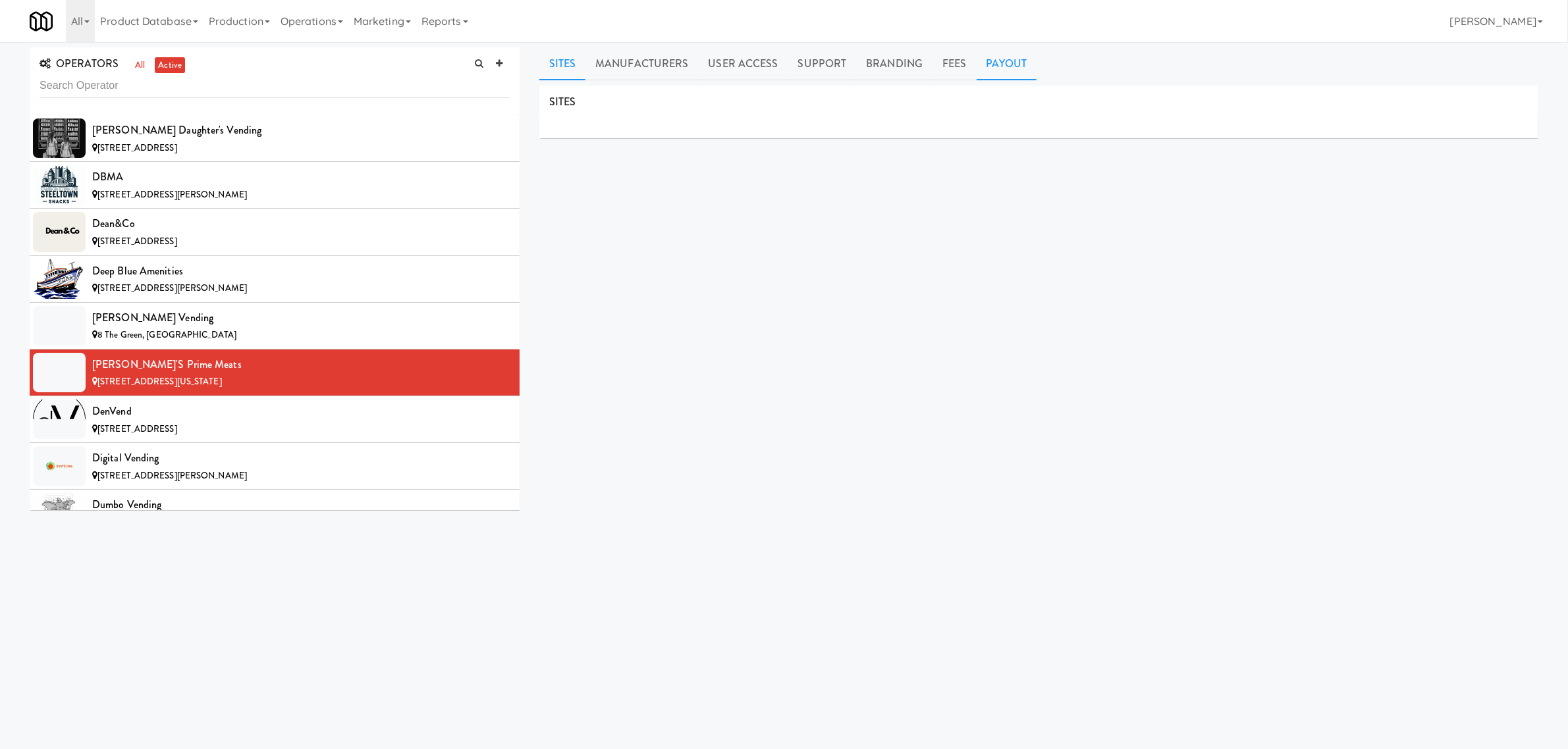
click at [1002, 67] on link "Payout" at bounding box center [1007, 63] width 61 height 33
click at [293, 416] on div "denVend" at bounding box center [301, 411] width 418 height 20
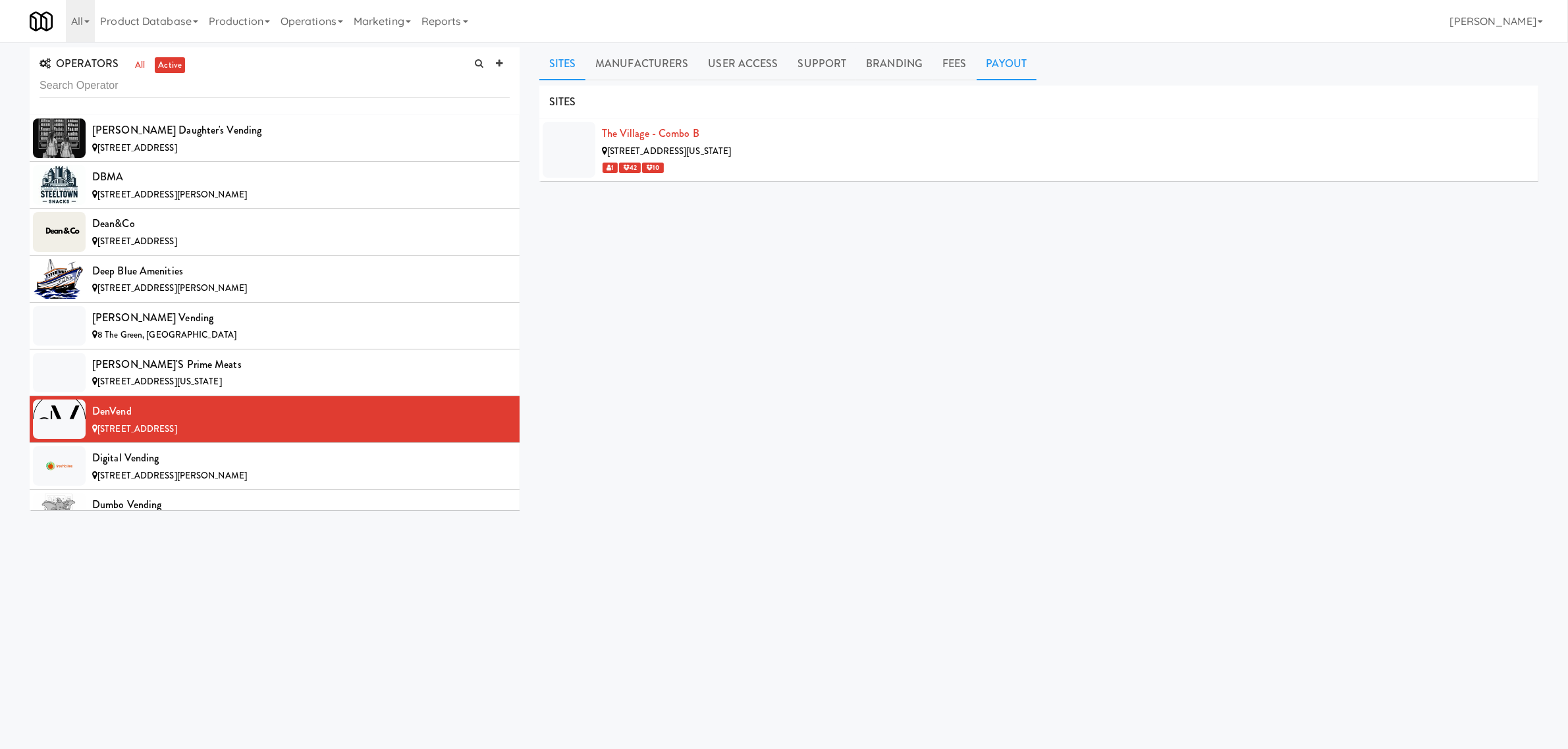
click at [986, 67] on link "Payout" at bounding box center [1007, 63] width 61 height 33
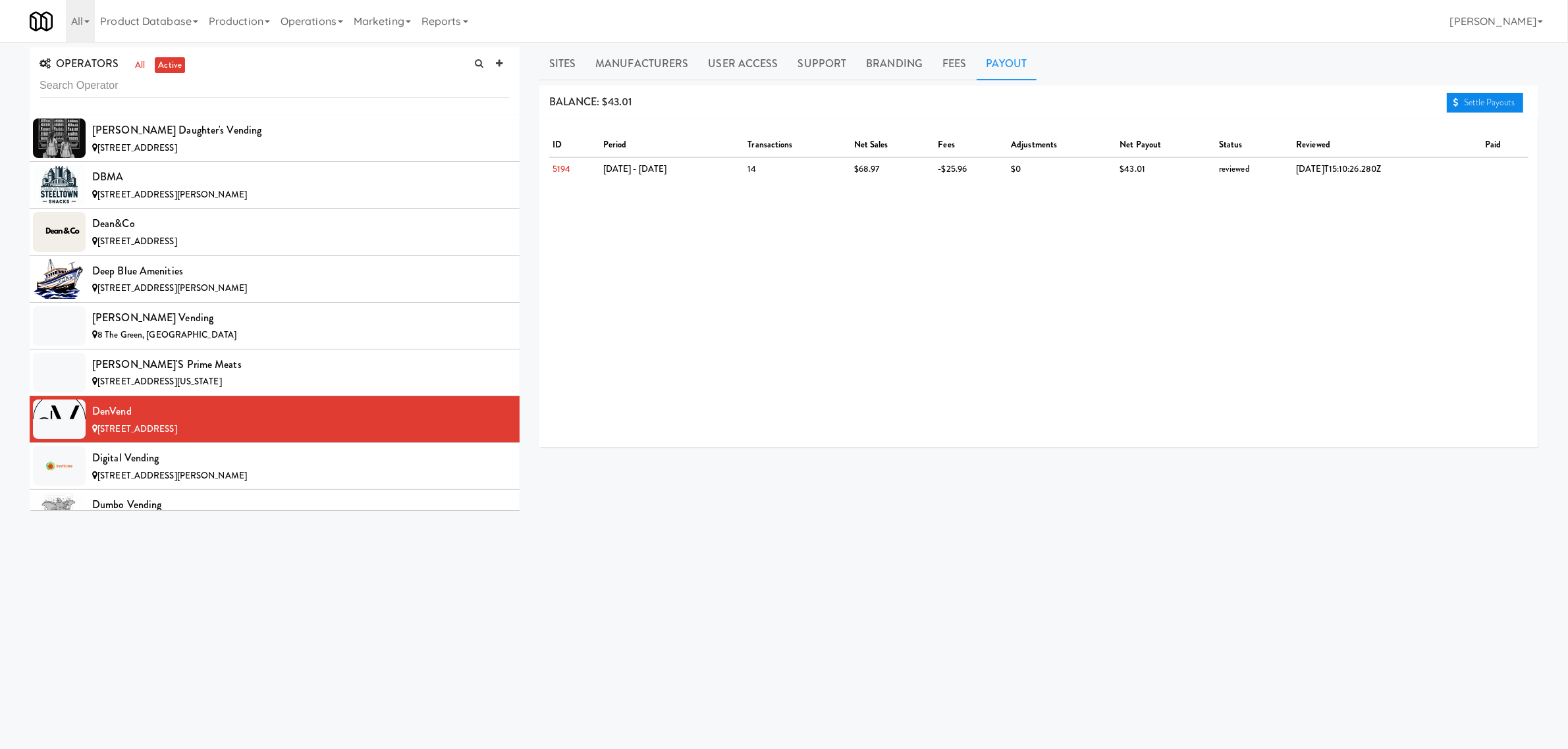
click at [1495, 106] on link "Settle Payouts" at bounding box center [1485, 103] width 76 height 20
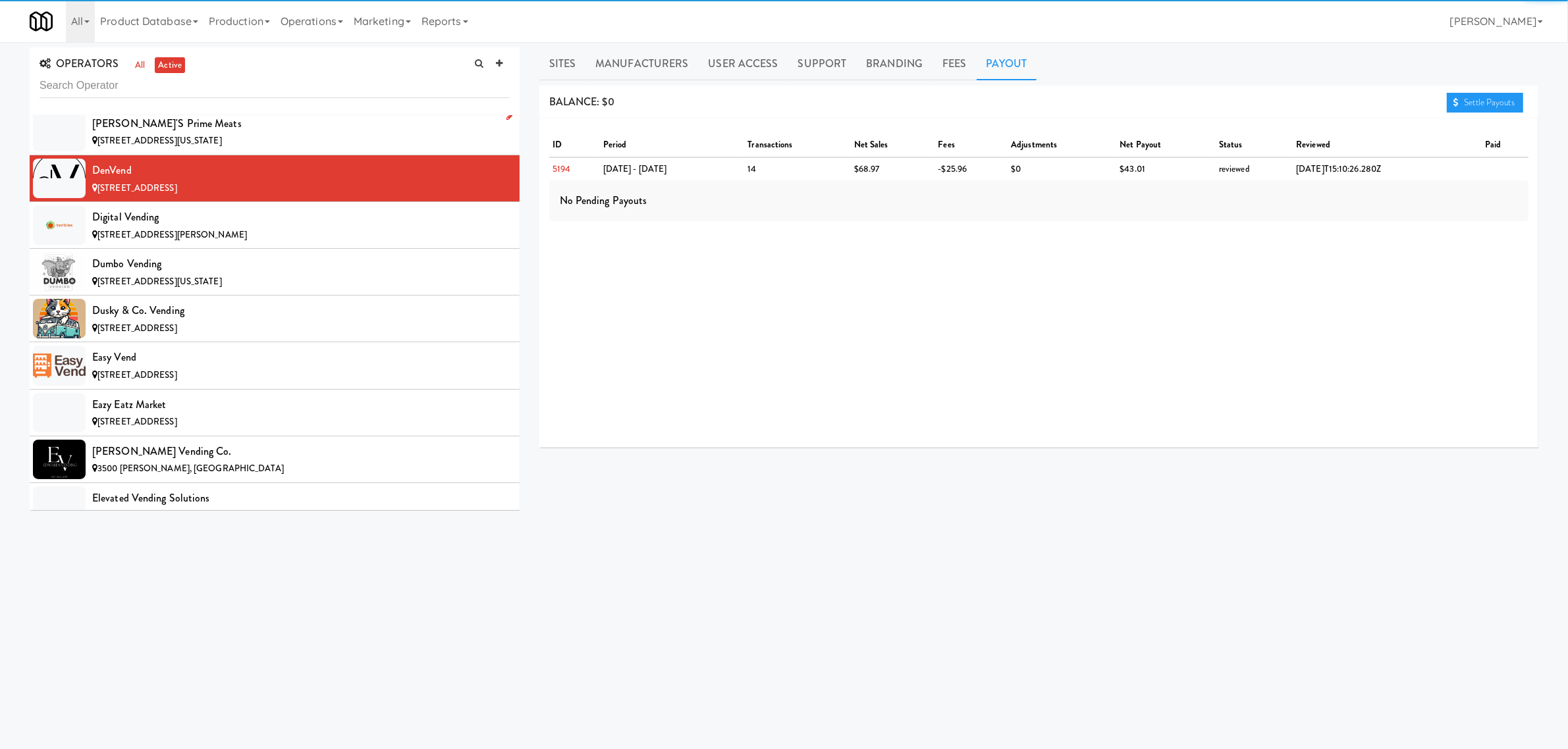
scroll to position [3045, 0]
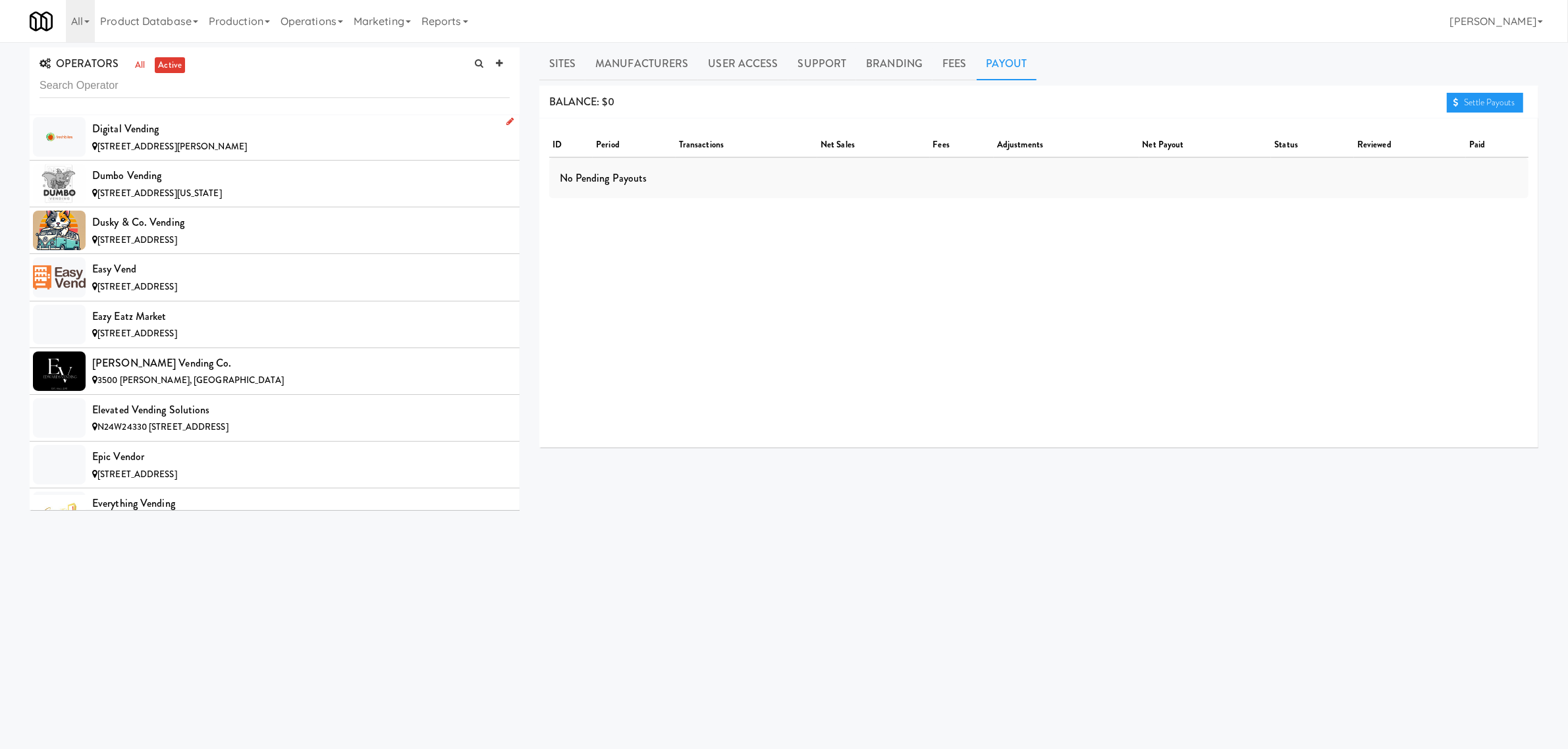
click at [186, 152] on span "[STREET_ADDRESS][PERSON_NAME]" at bounding box center [171, 146] width 149 height 13
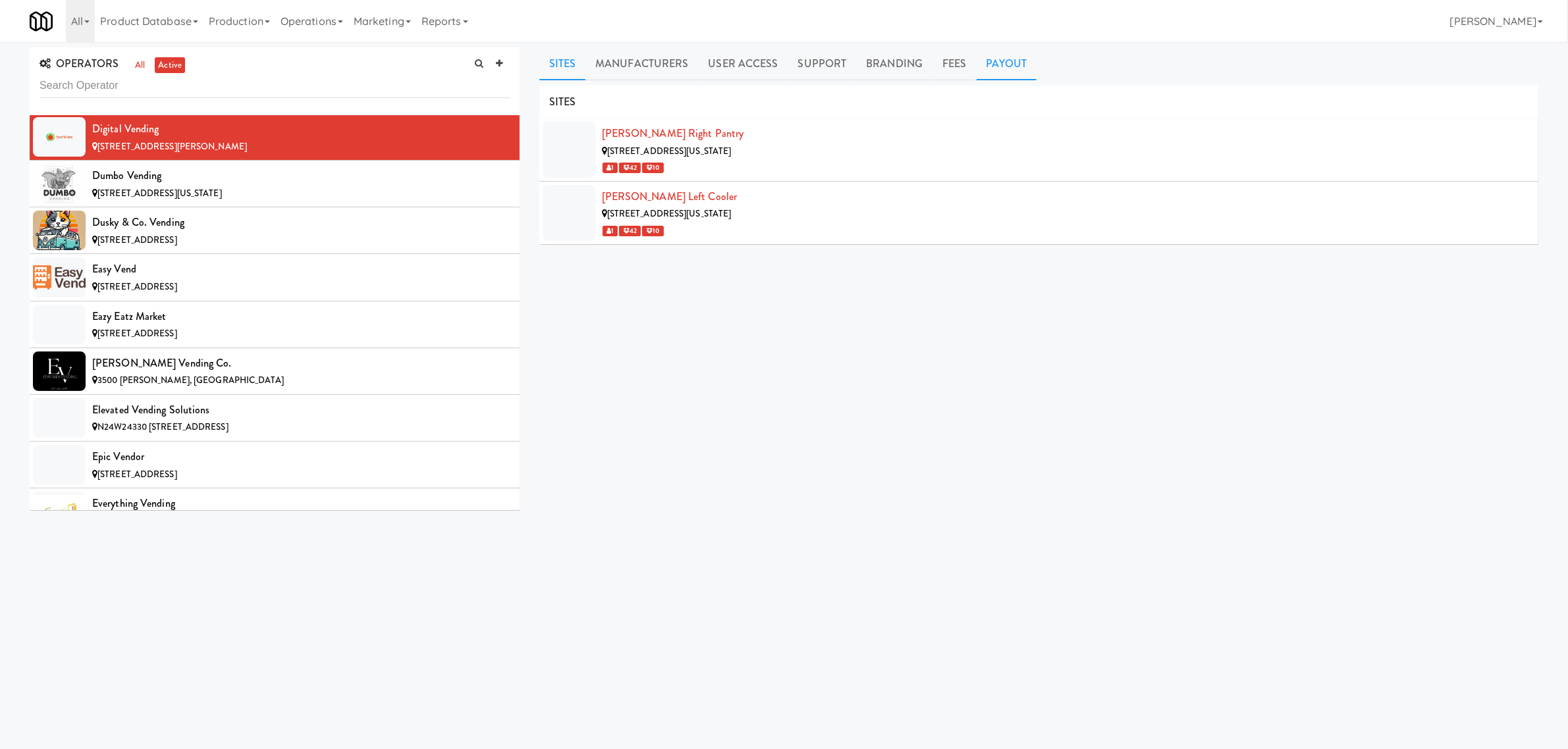
click at [1013, 53] on link "Payout" at bounding box center [1007, 63] width 61 height 33
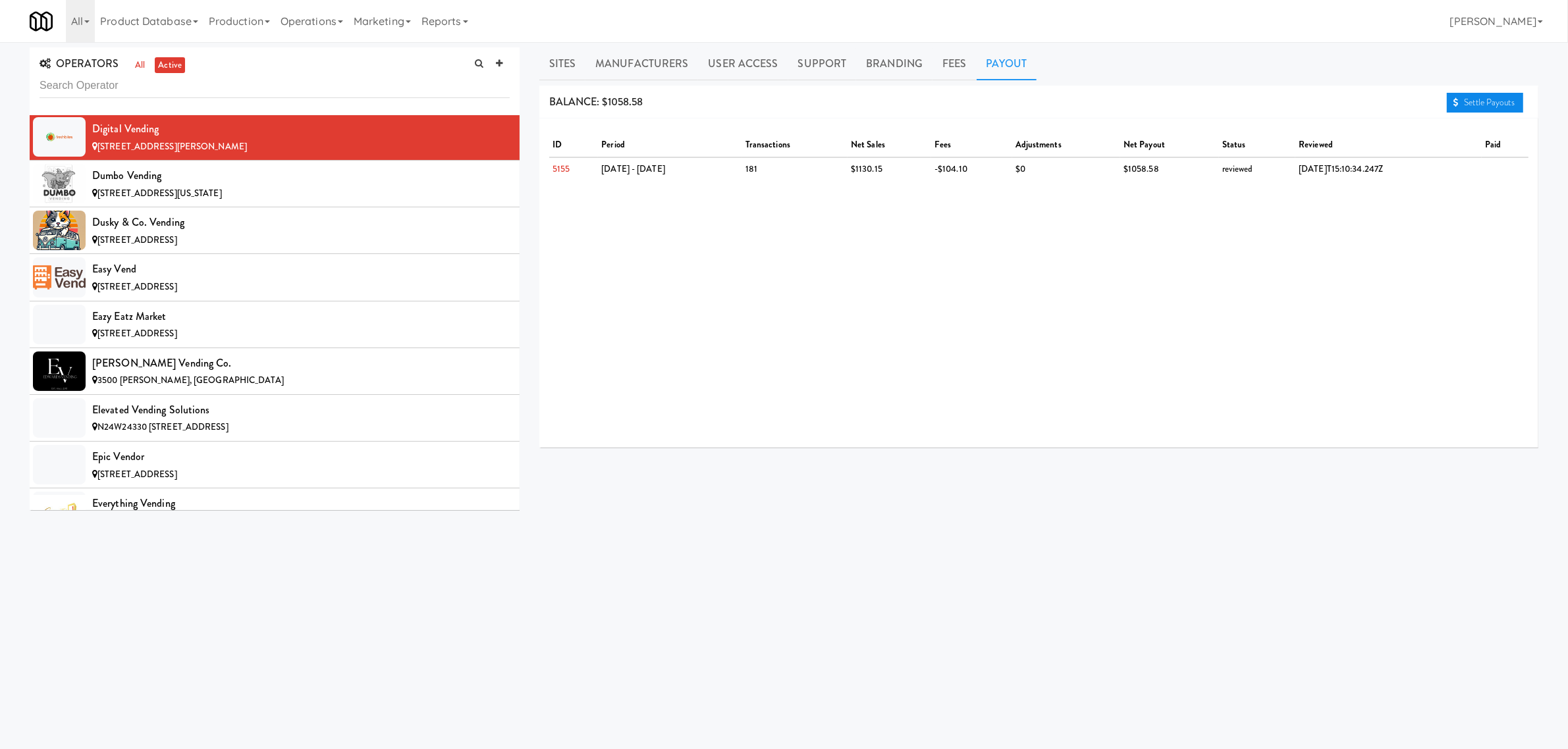
click at [1463, 102] on link "Settle Payouts" at bounding box center [1485, 103] width 76 height 20
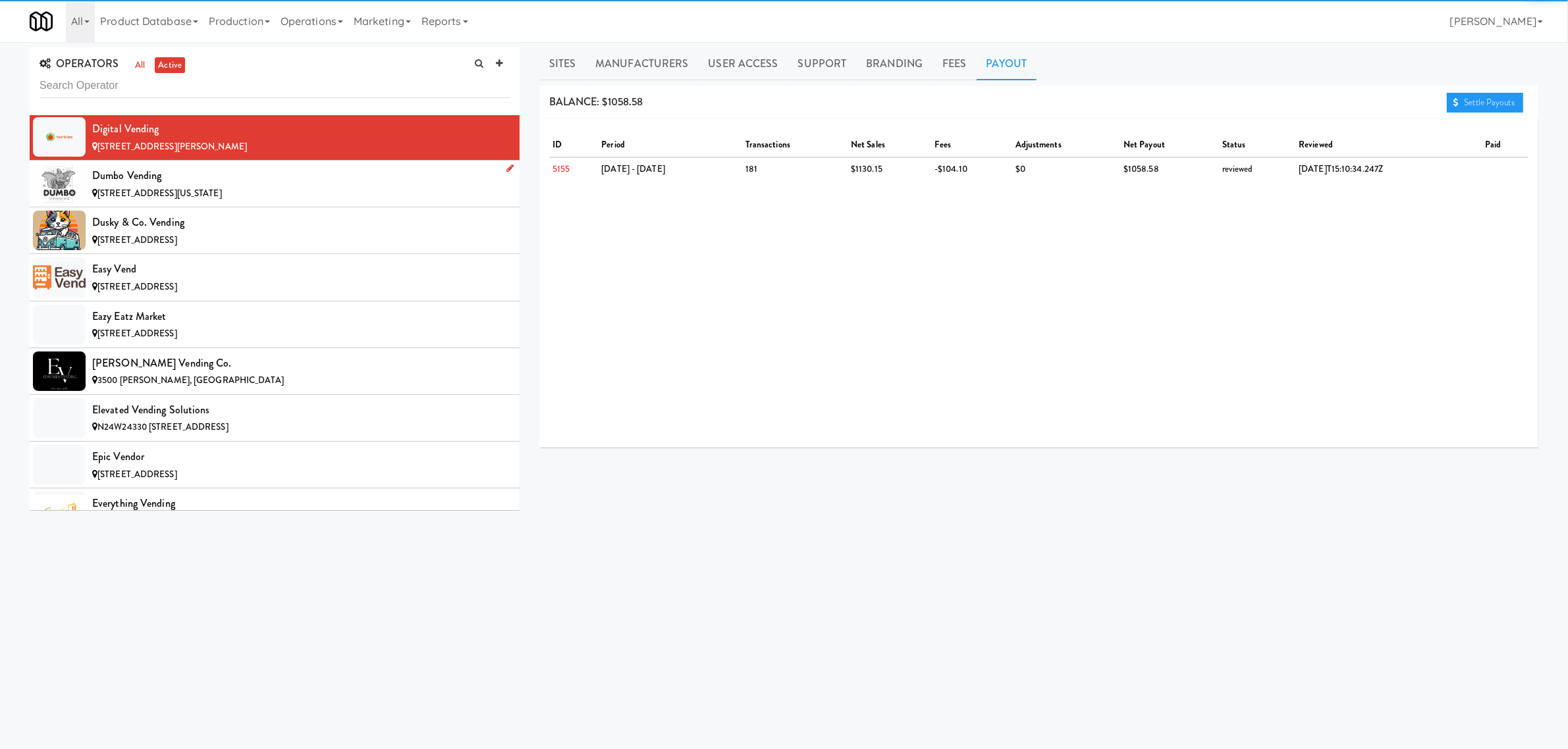
click at [249, 198] on div "[STREET_ADDRESS][US_STATE]" at bounding box center [301, 194] width 418 height 16
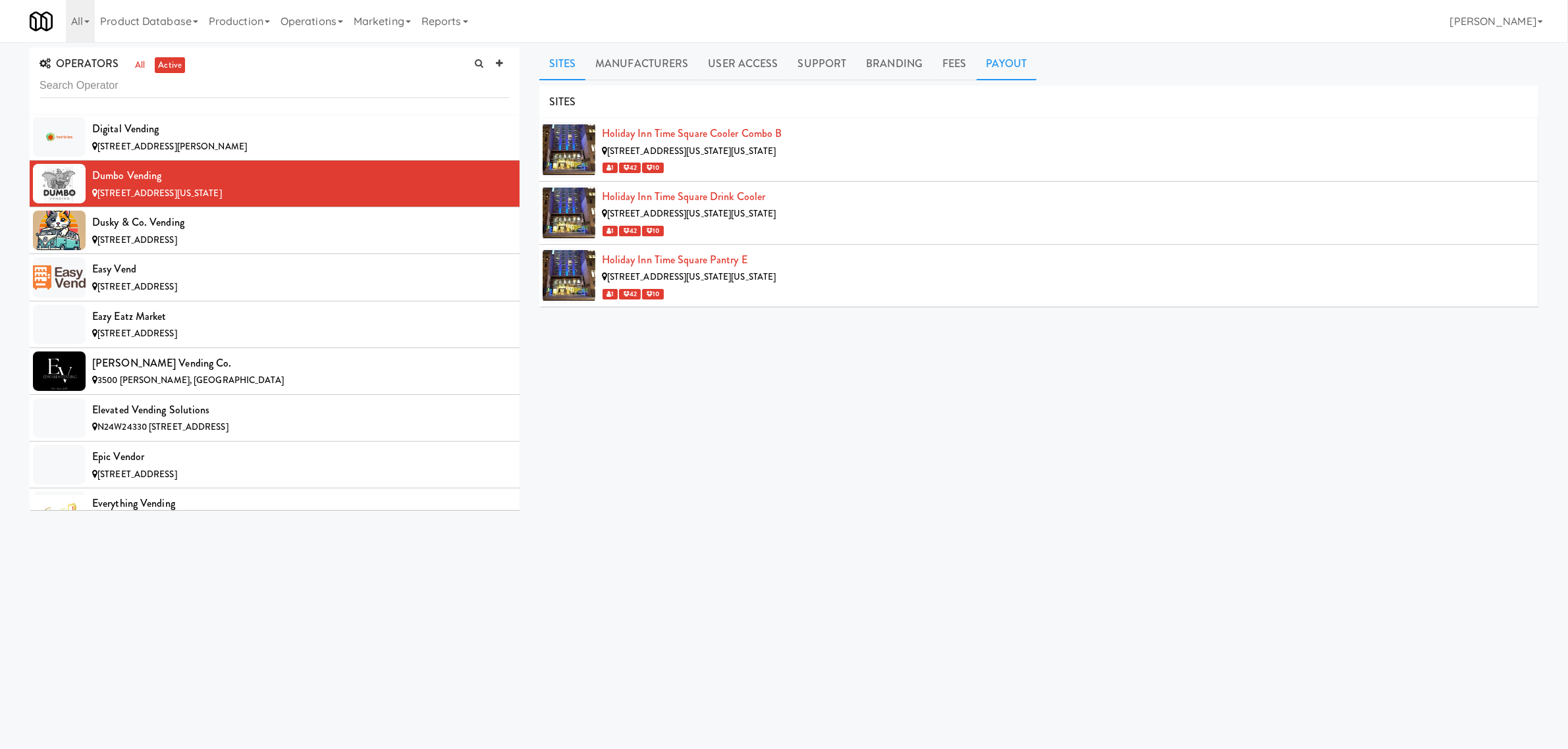
click at [998, 63] on link "Payout" at bounding box center [1007, 63] width 61 height 33
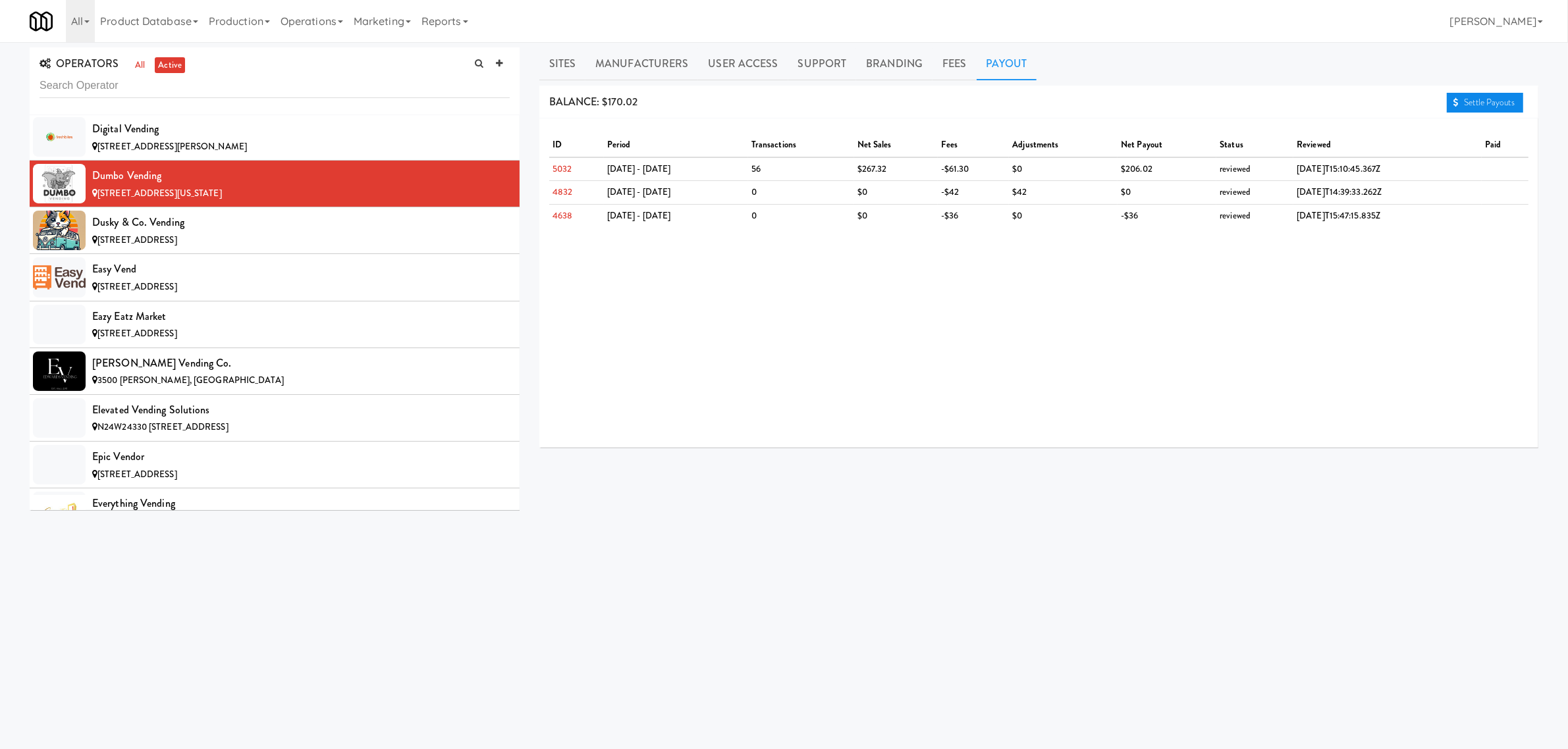
click at [1486, 99] on link "Settle Payouts" at bounding box center [1485, 103] width 76 height 20
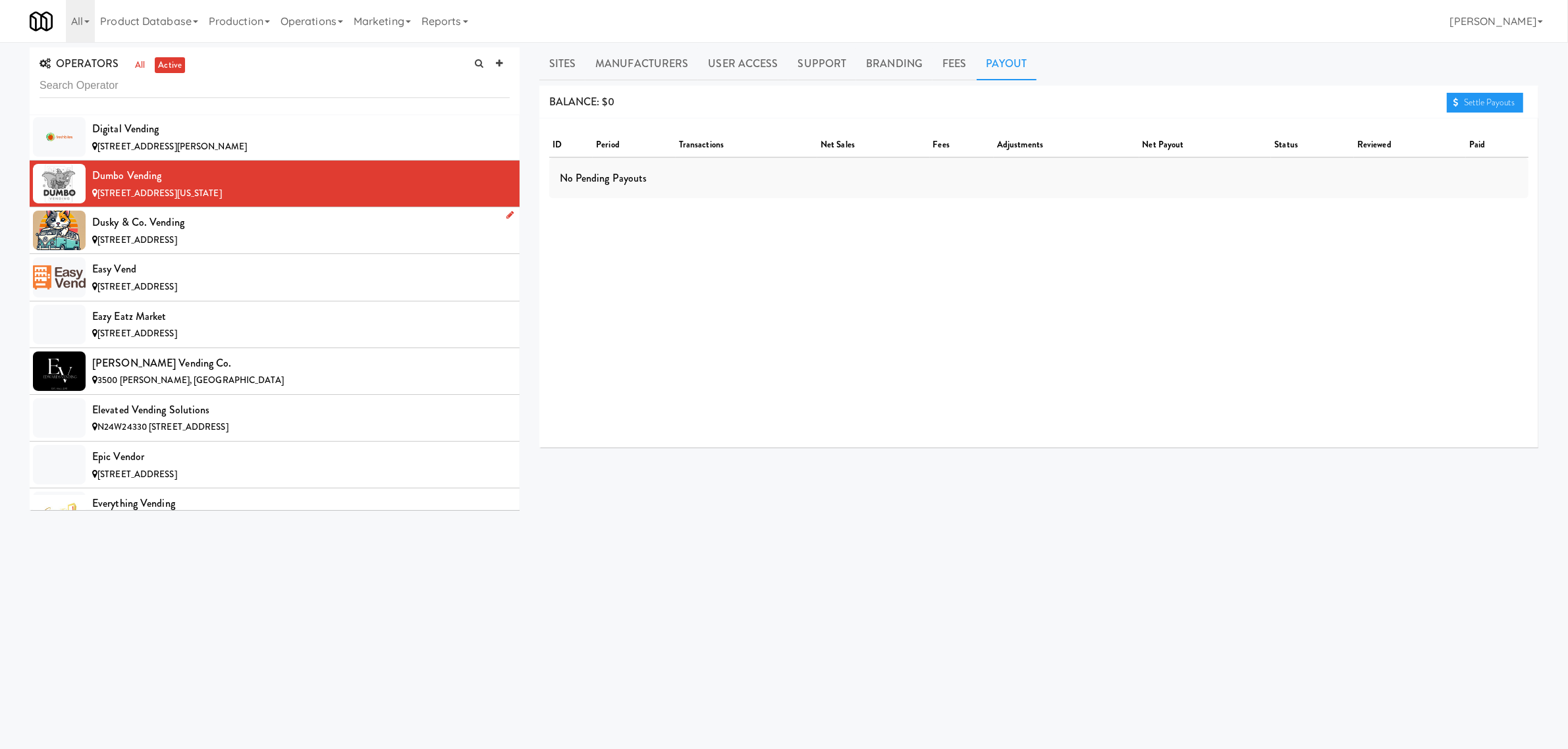
click at [140, 232] on div "Dusky & Co. Vending" at bounding box center [301, 222] width 418 height 20
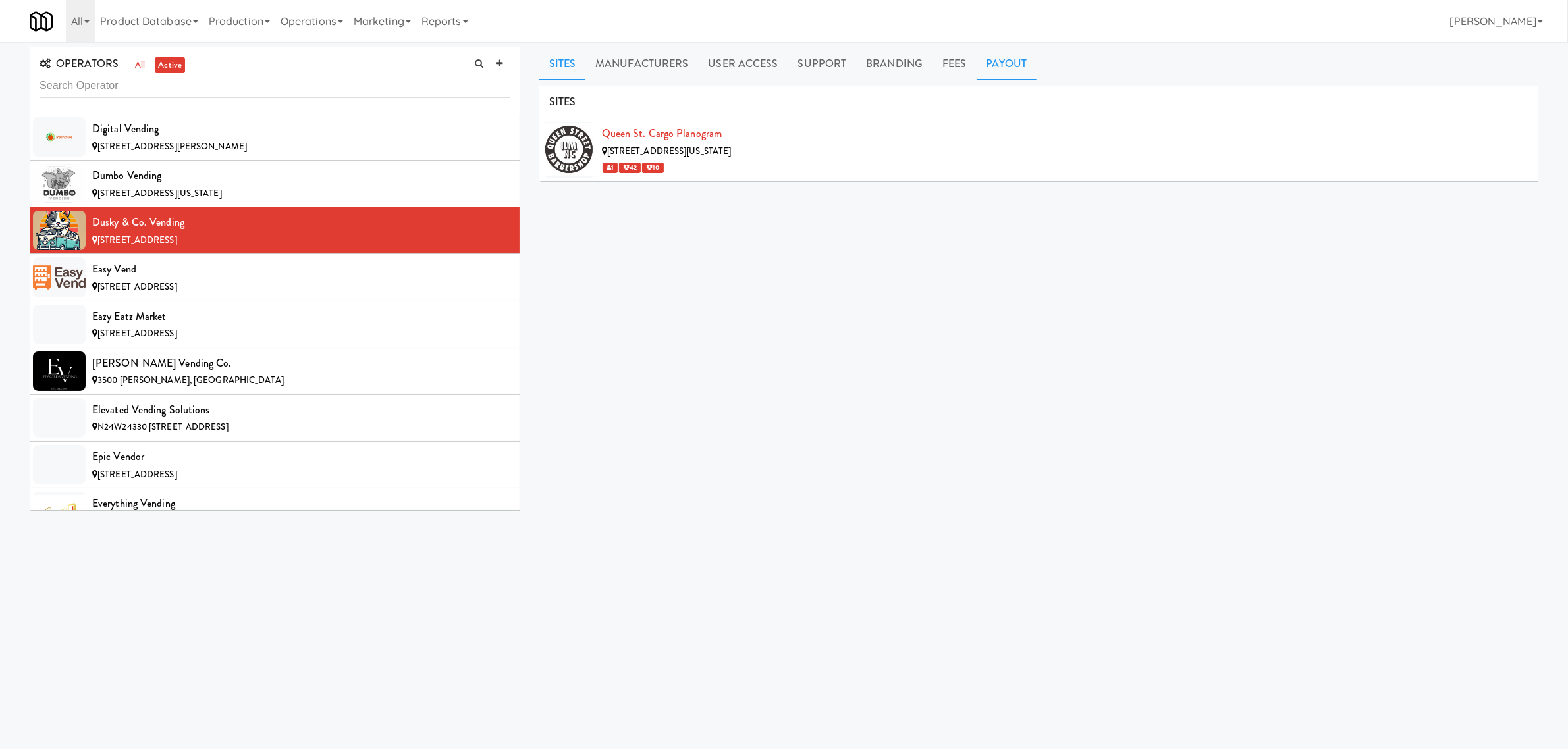
click at [990, 61] on link "Payout" at bounding box center [1007, 63] width 61 height 33
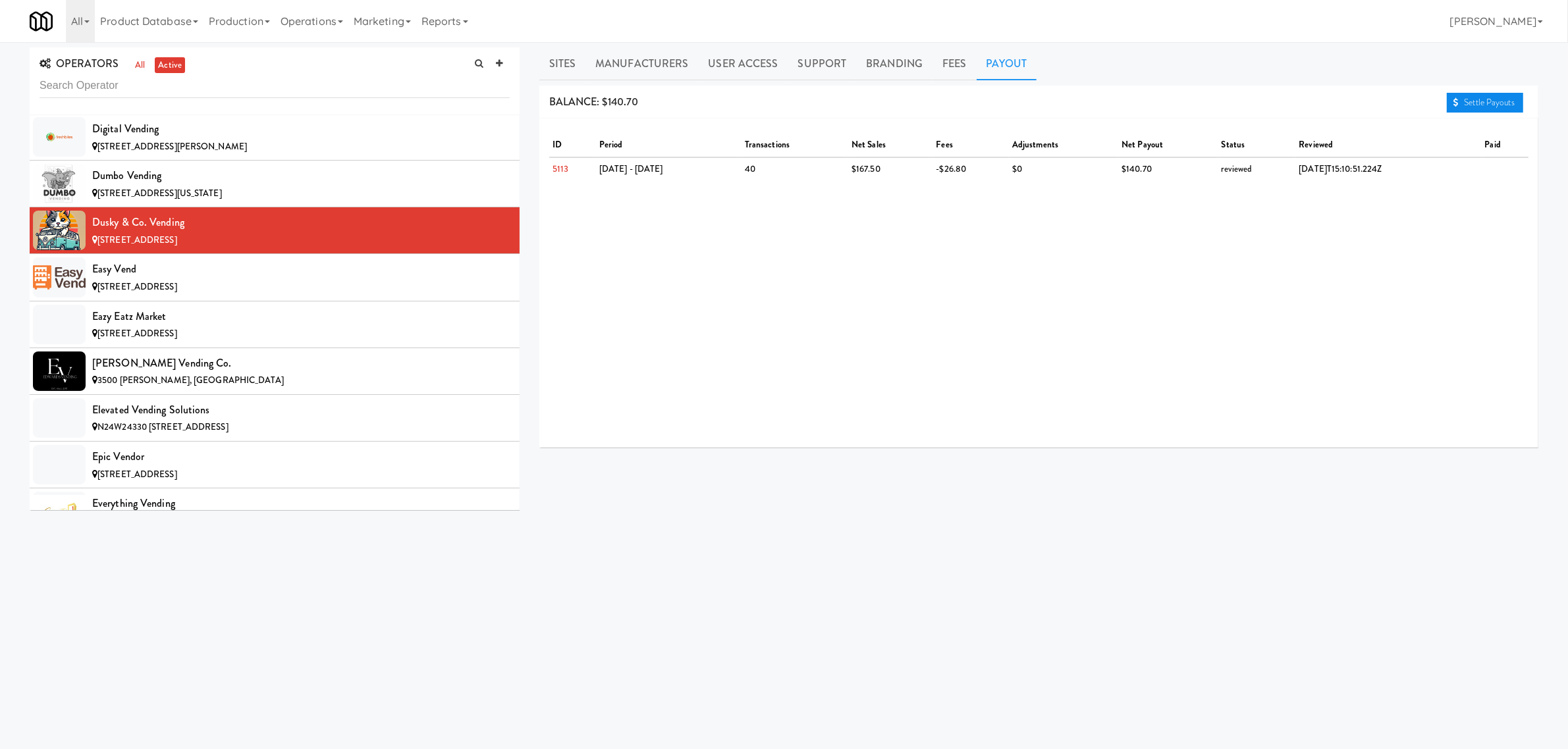
click at [1485, 94] on link "Settle Payouts" at bounding box center [1485, 103] width 76 height 20
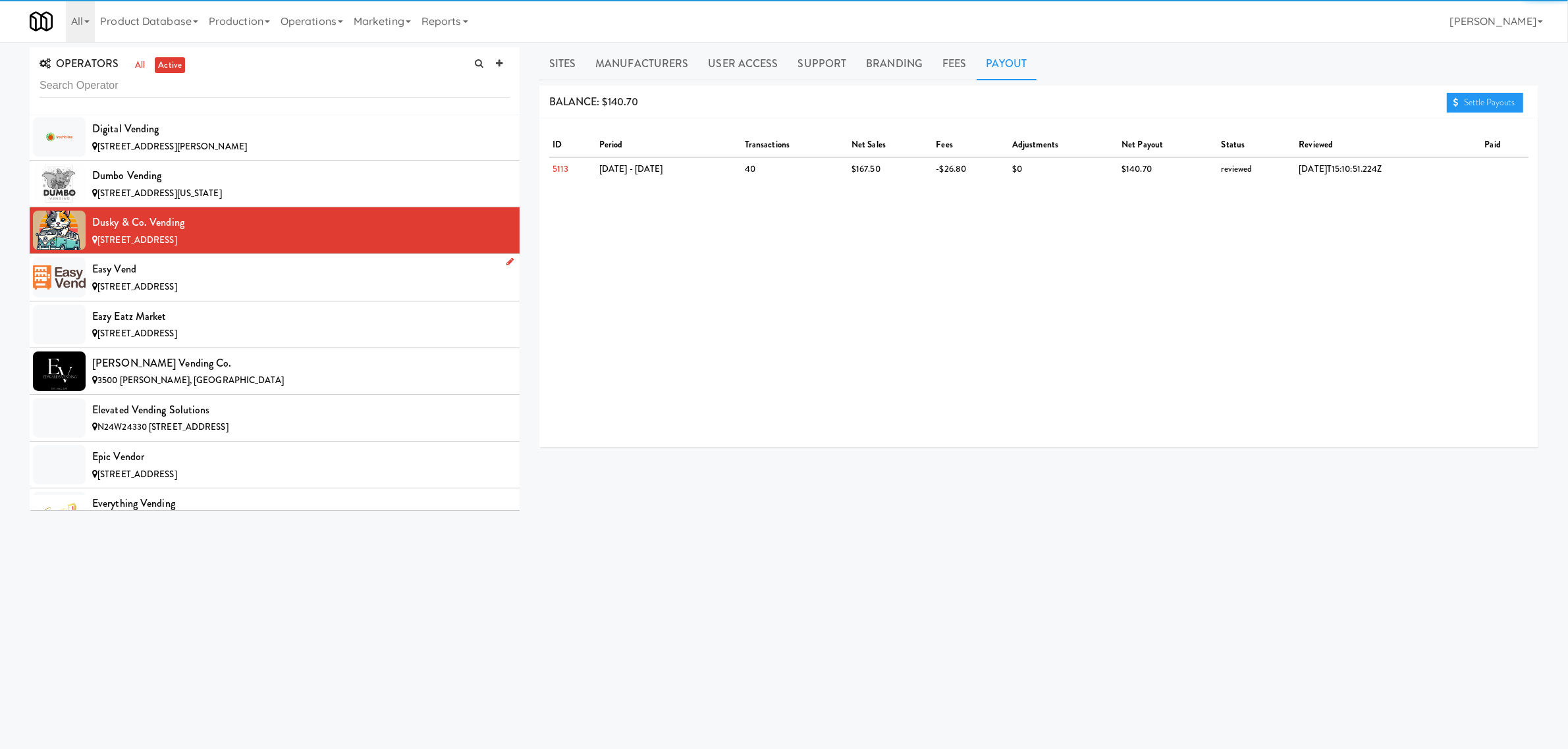
click at [265, 279] on div "Easy Vend" at bounding box center [301, 269] width 418 height 20
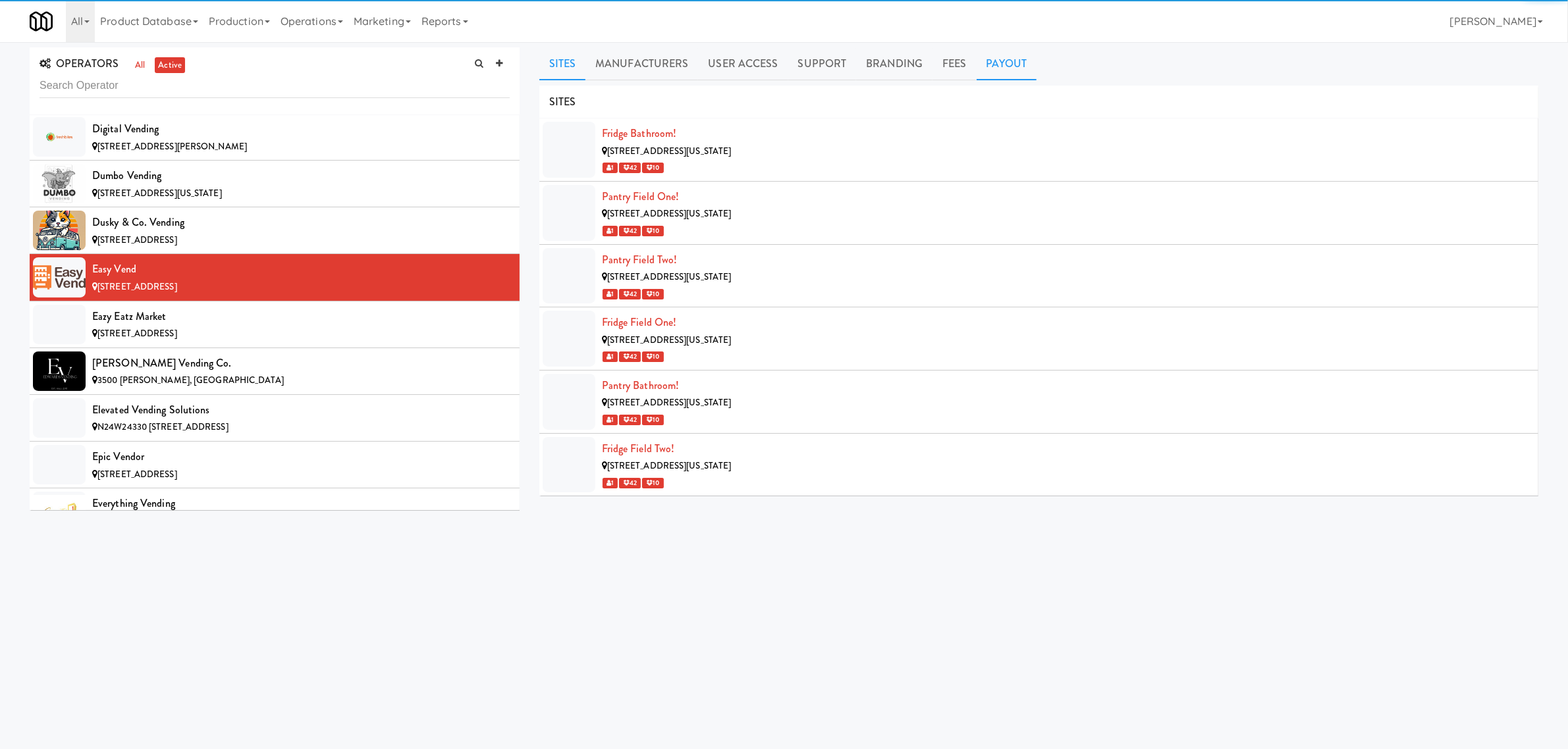
click at [1002, 63] on link "Payout" at bounding box center [1007, 63] width 61 height 33
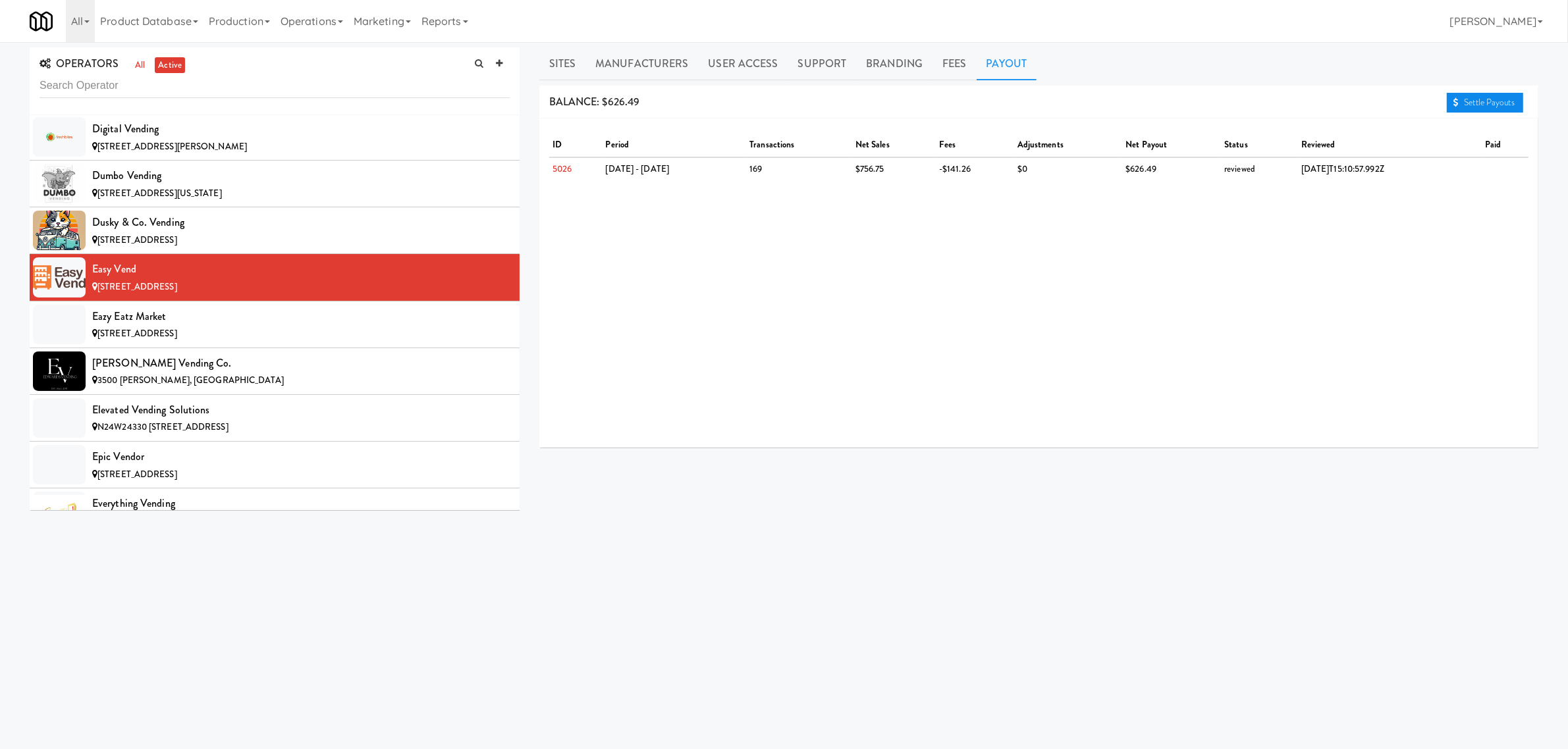
click at [1476, 99] on link "Settle Payouts" at bounding box center [1485, 103] width 76 height 20
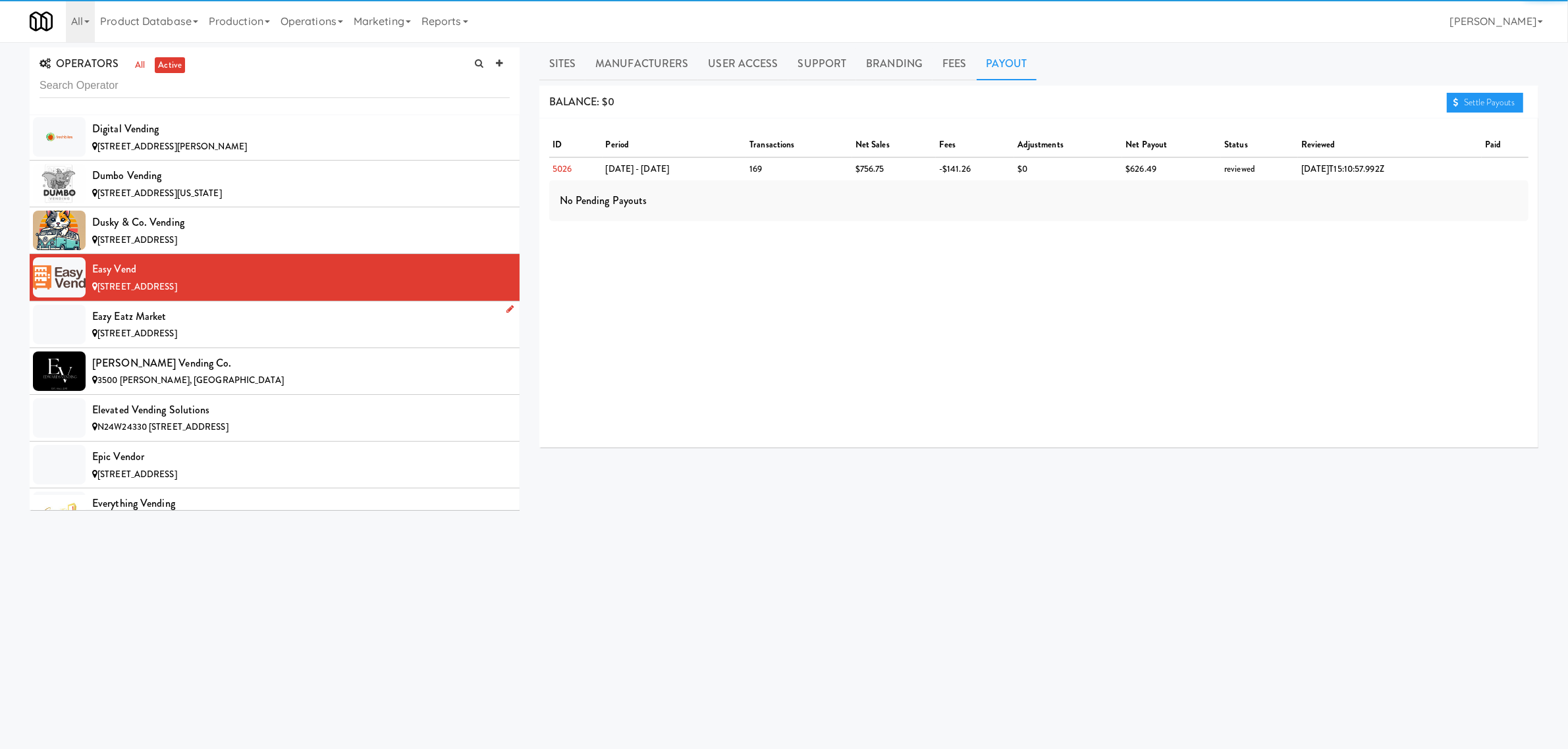
click at [224, 327] on div "Eazy Eatz Market" at bounding box center [301, 316] width 418 height 20
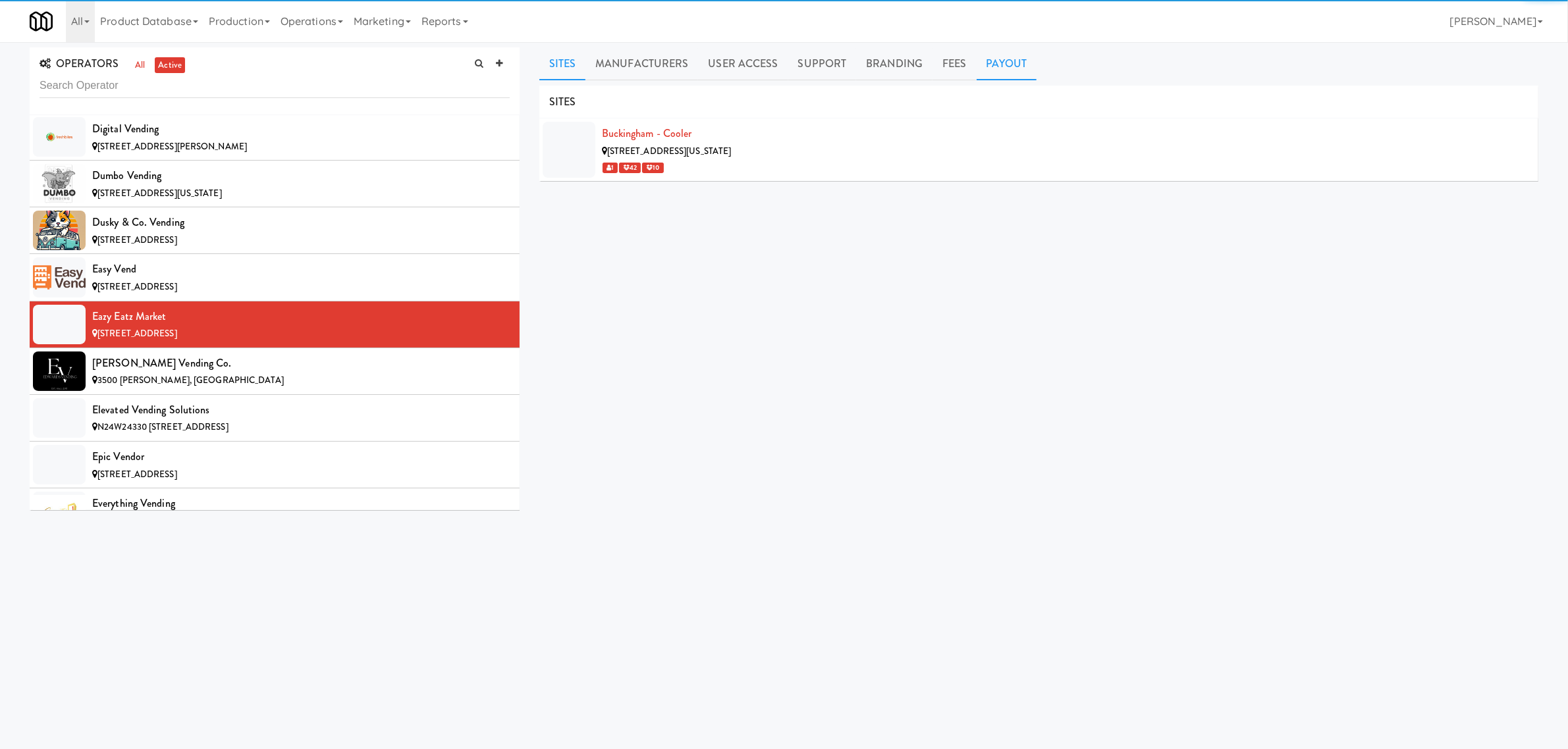
click at [1010, 67] on link "Payout" at bounding box center [1007, 63] width 61 height 33
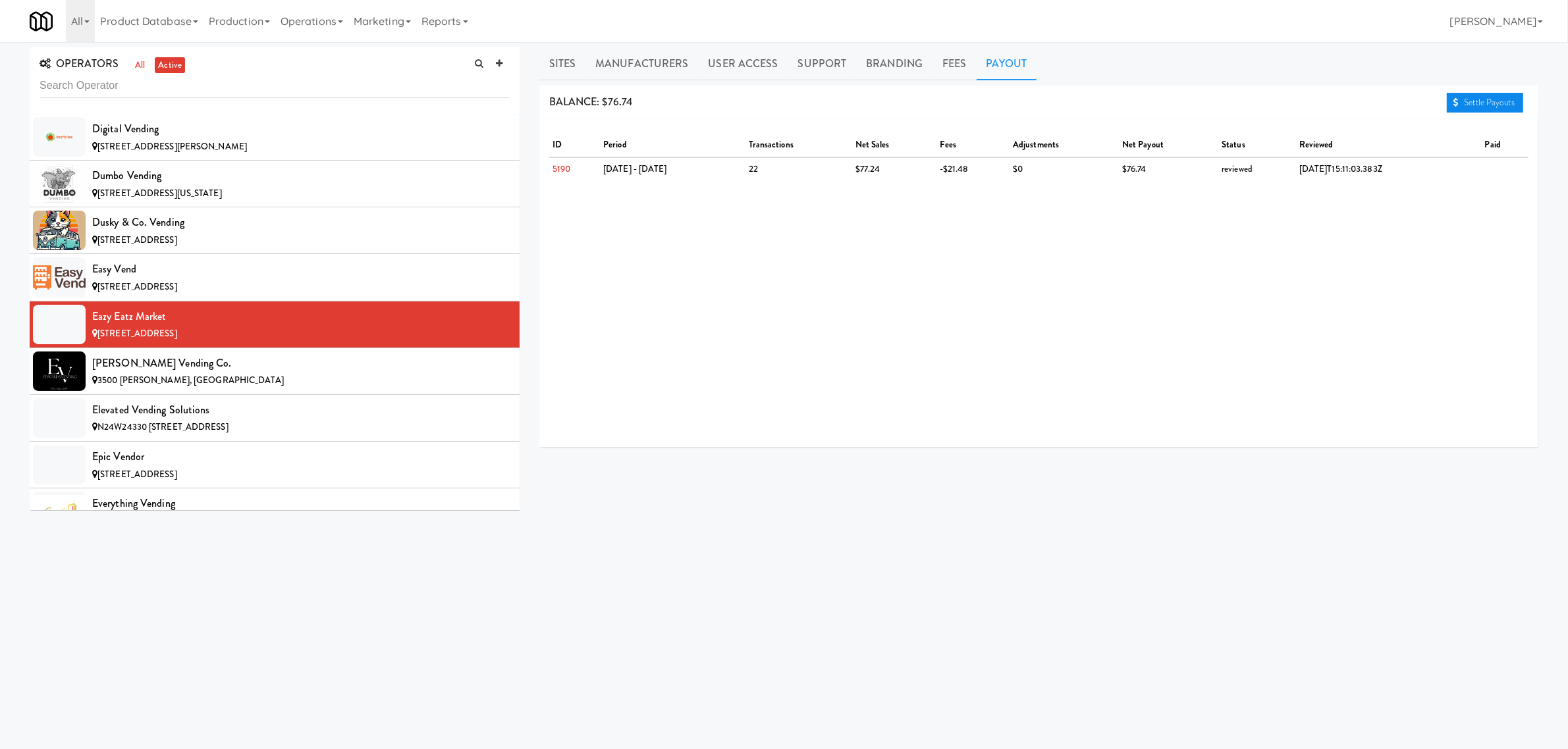
click at [1480, 101] on link "Settle Payouts" at bounding box center [1485, 103] width 76 height 20
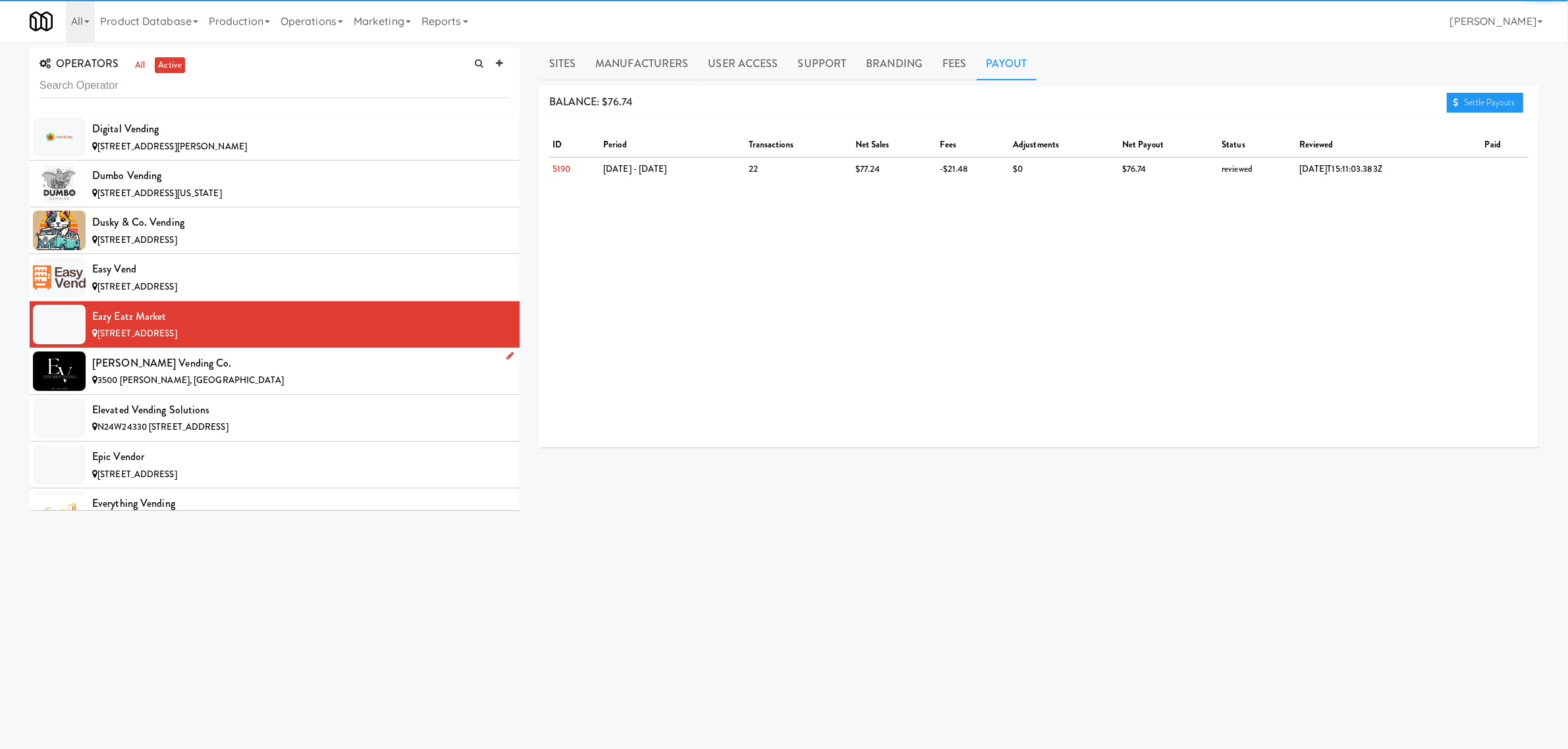
click at [188, 373] on div "[PERSON_NAME] Vending Co." at bounding box center [301, 363] width 418 height 20
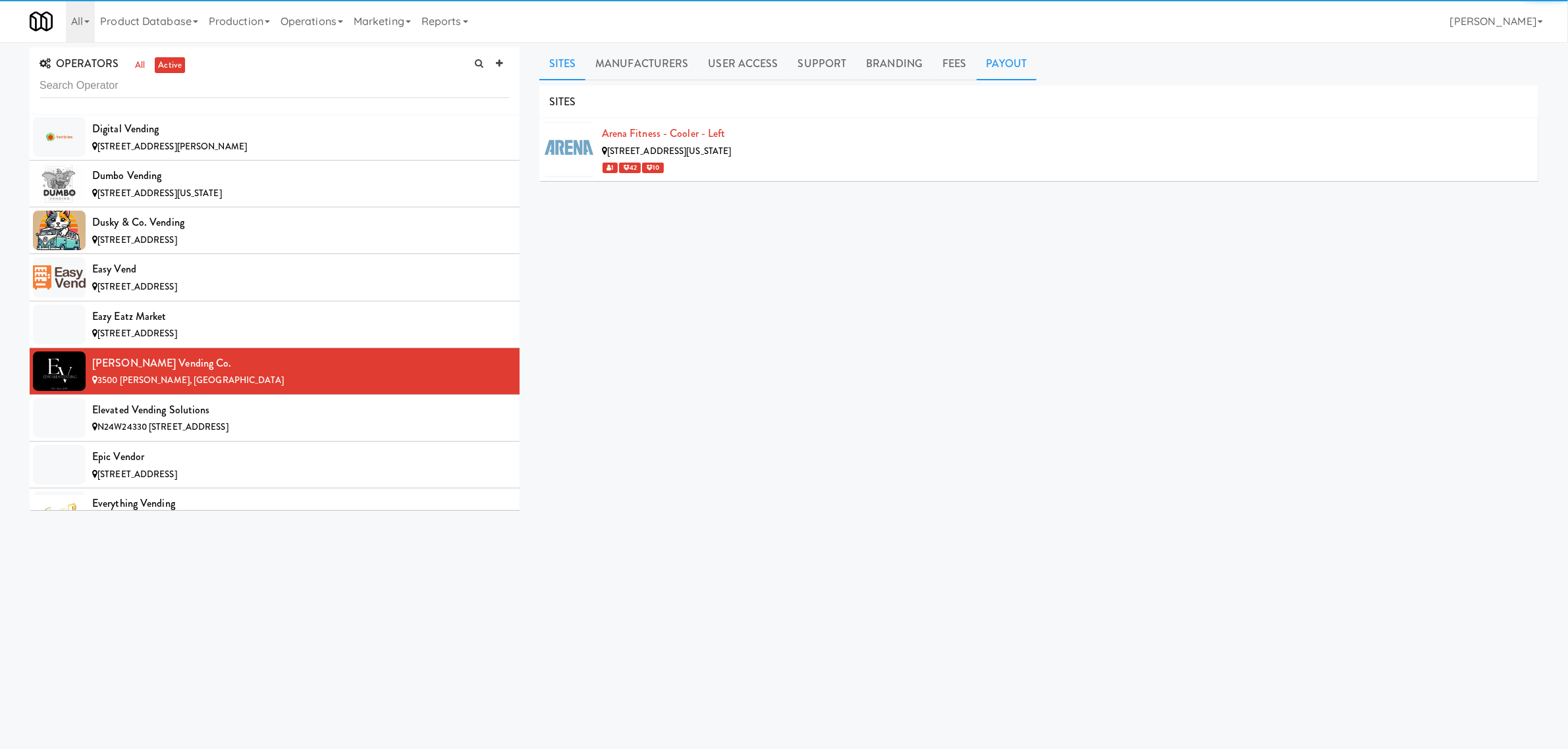
click at [1002, 66] on link "Payout" at bounding box center [1007, 63] width 61 height 33
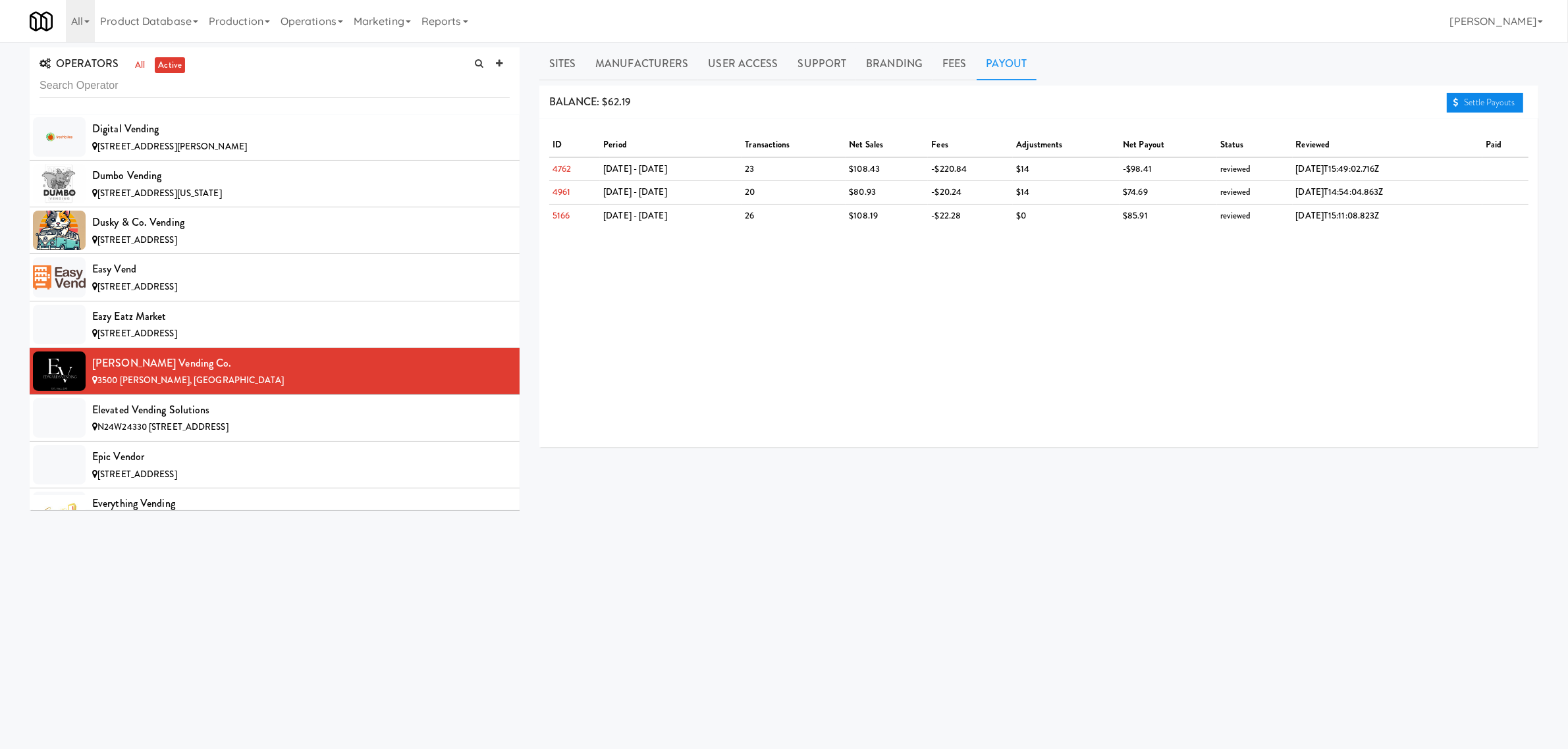
click at [1495, 107] on link "Settle Payouts" at bounding box center [1485, 103] width 76 height 20
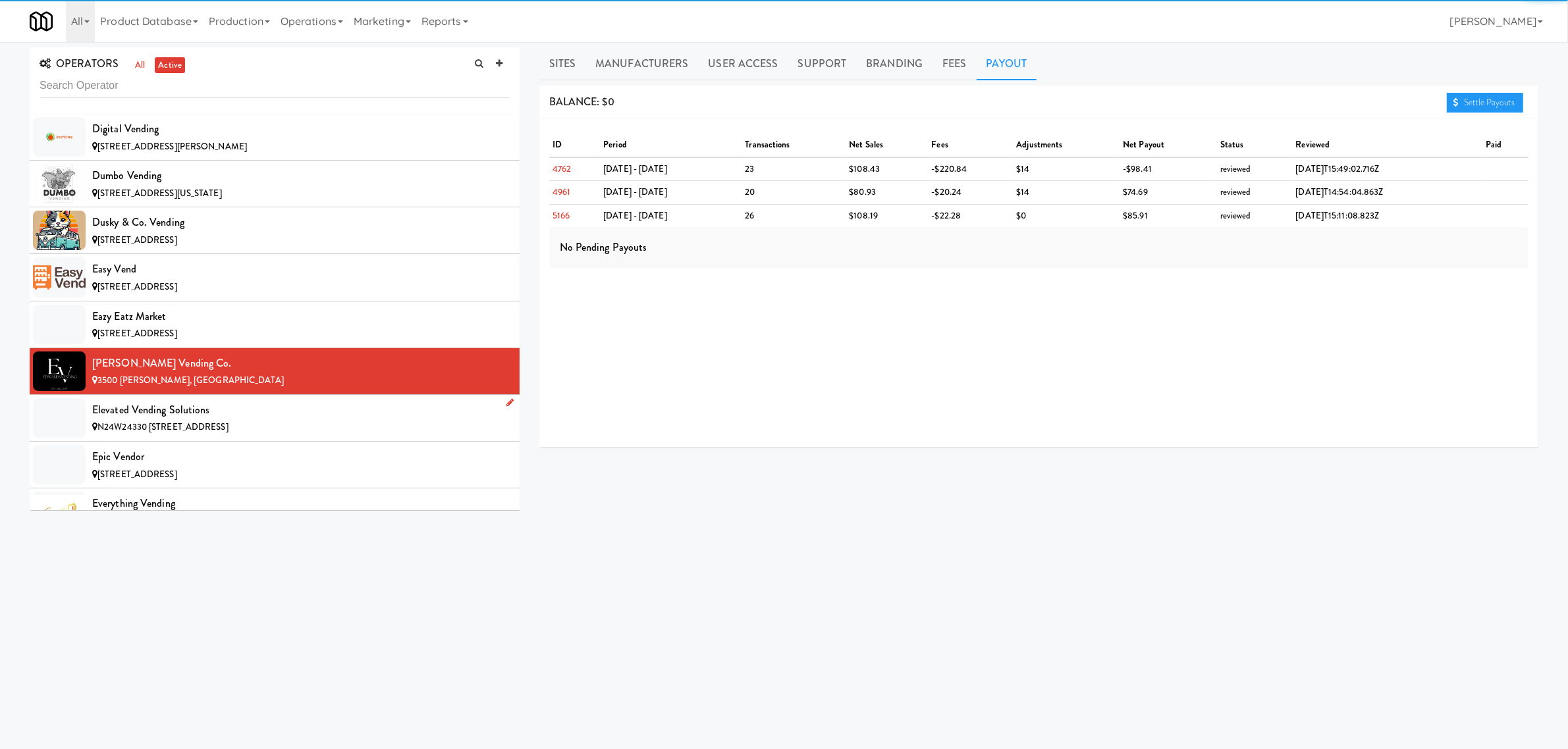
click at [192, 420] on div "Elevated Vending Solutions" at bounding box center [301, 410] width 418 height 20
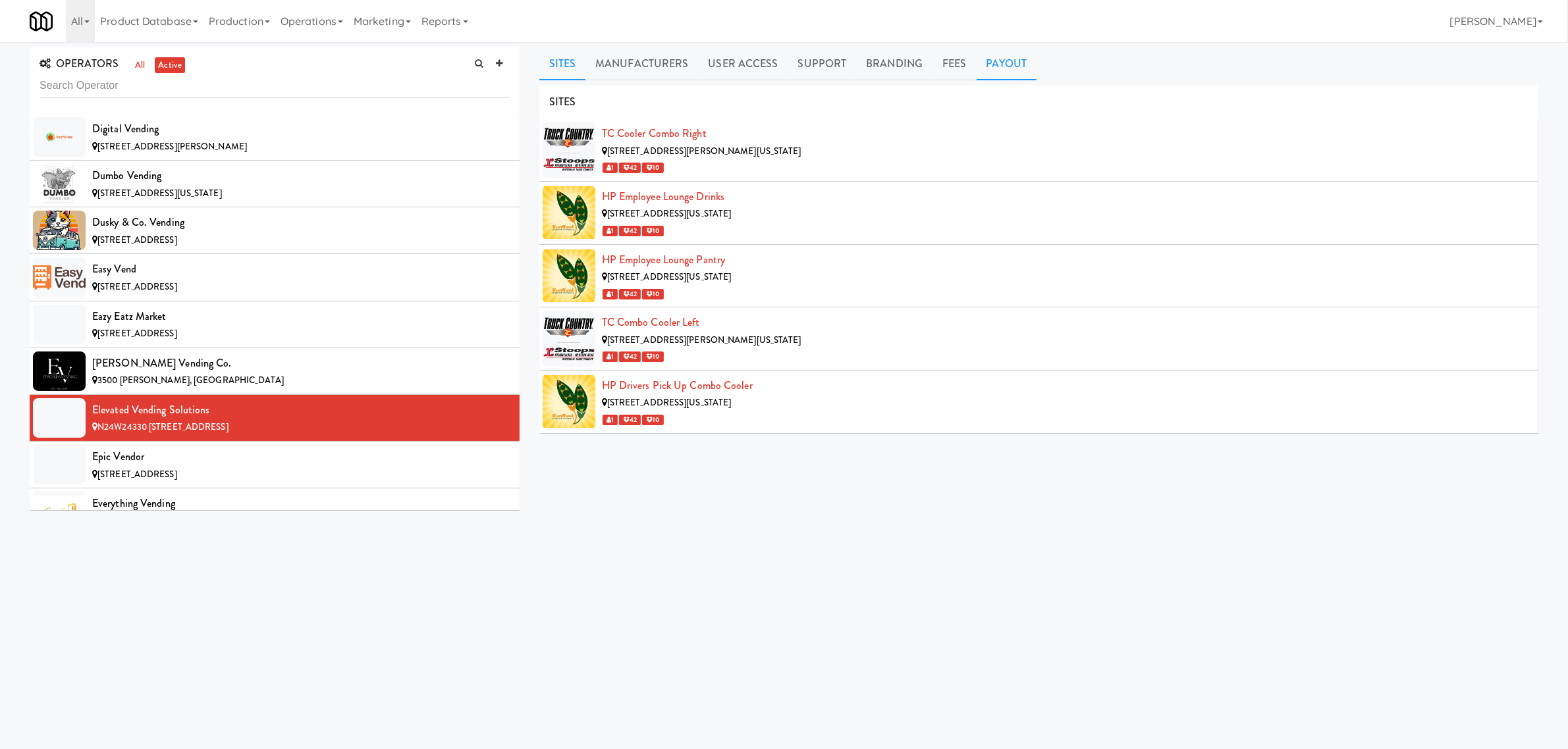
click at [994, 54] on link "Payout" at bounding box center [1007, 63] width 61 height 33
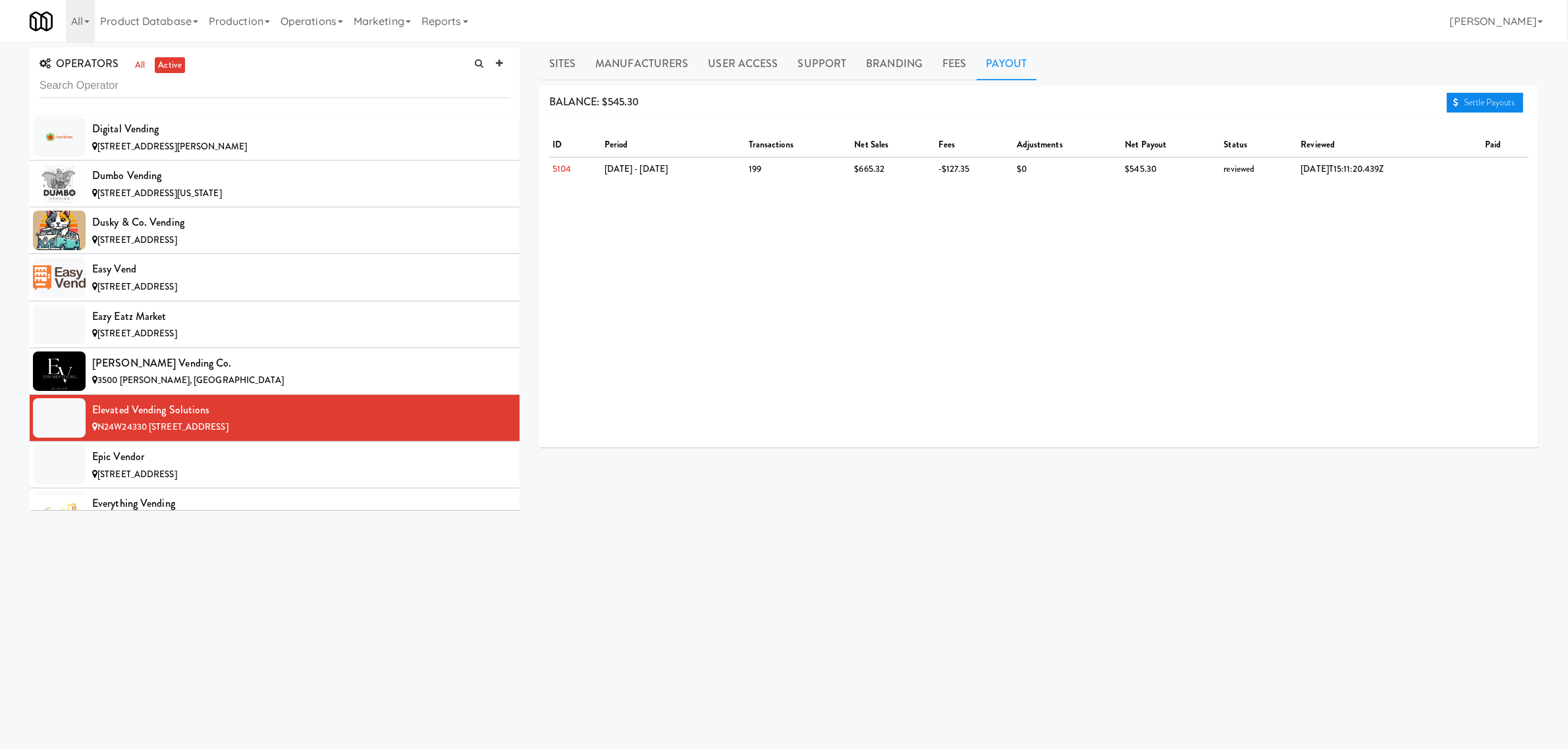
click at [1505, 100] on link "Settle Payouts" at bounding box center [1485, 103] width 76 height 20
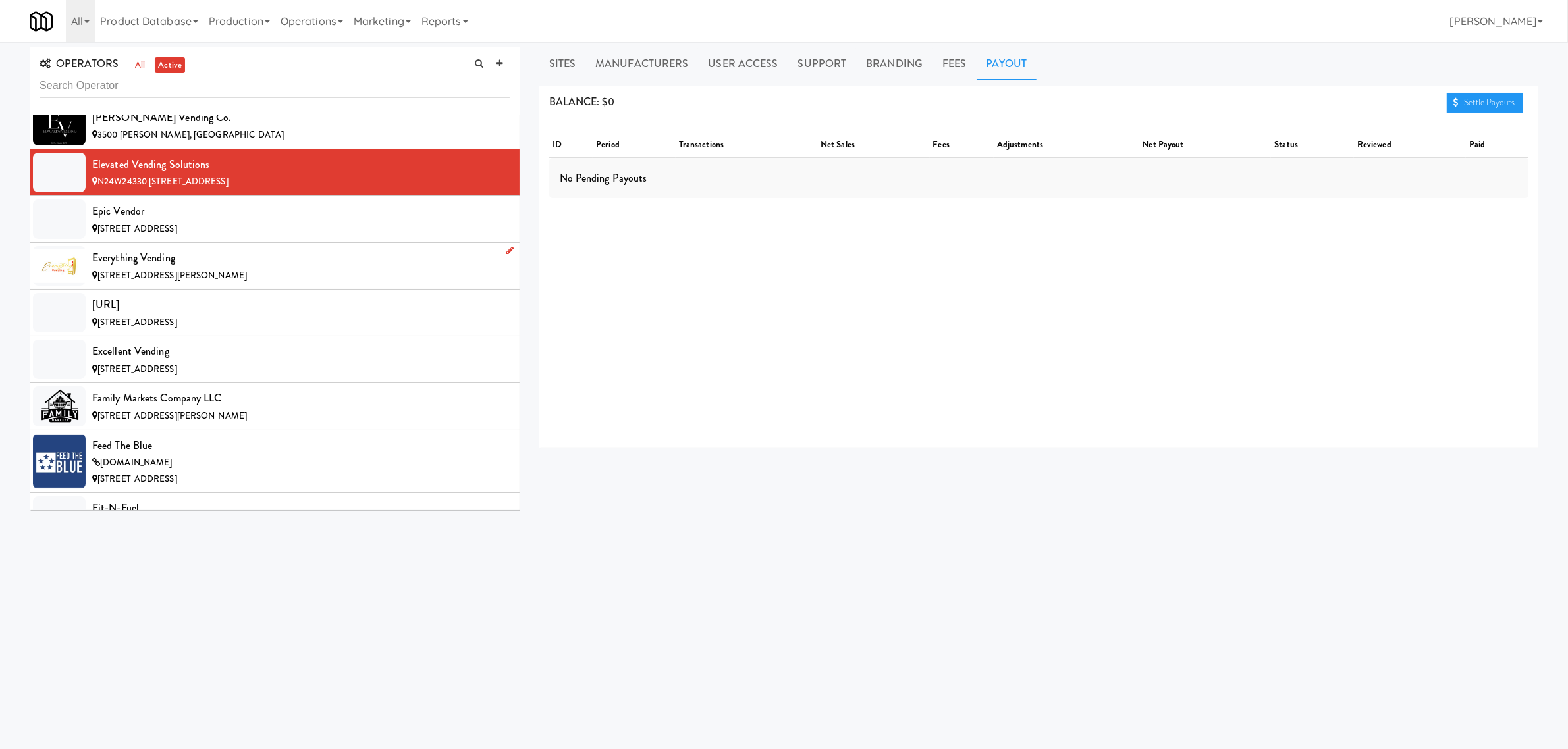
scroll to position [3292, 0]
click at [153, 220] on div "Epic Vendor" at bounding box center [301, 210] width 418 height 20
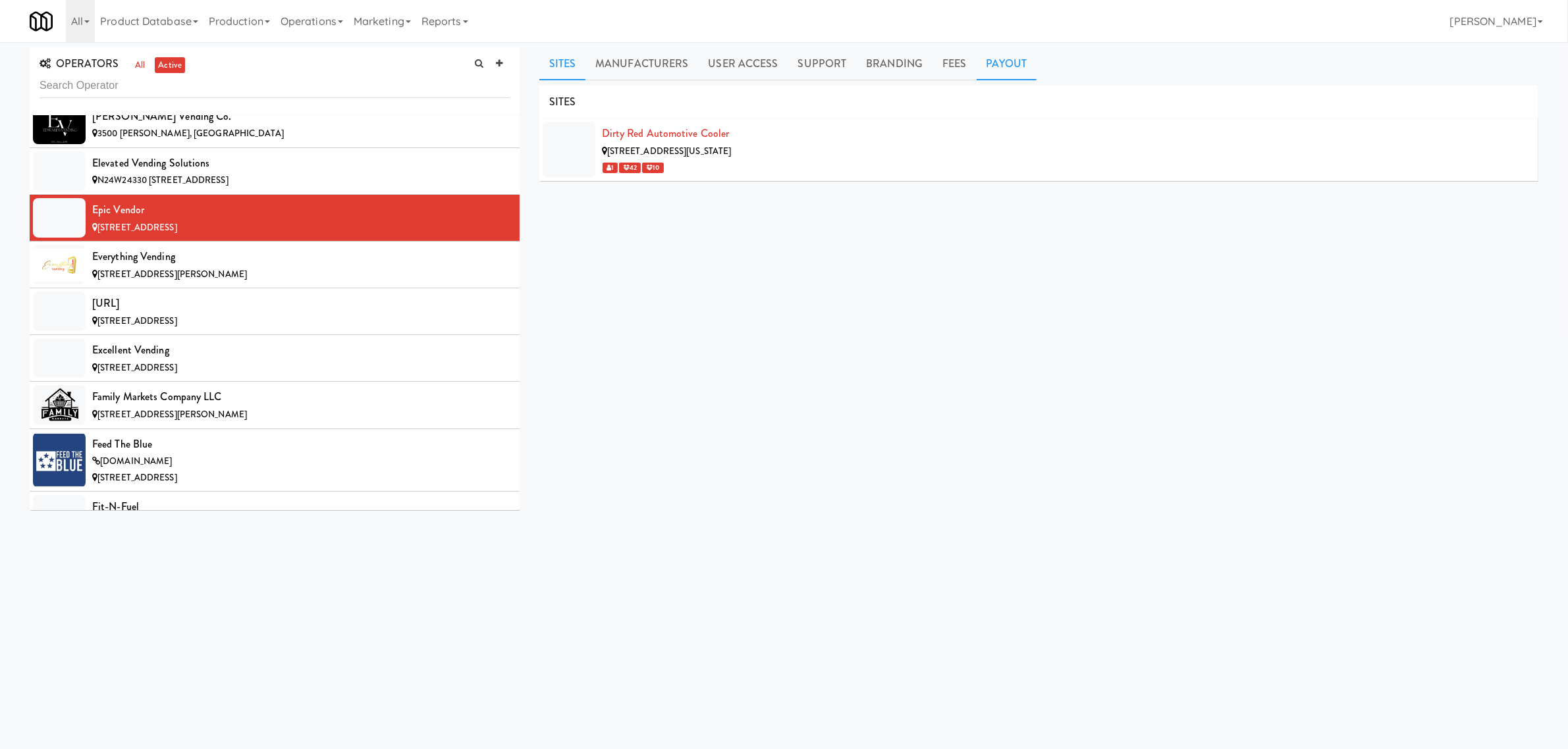
click at [992, 63] on link "Payout" at bounding box center [1007, 63] width 61 height 33
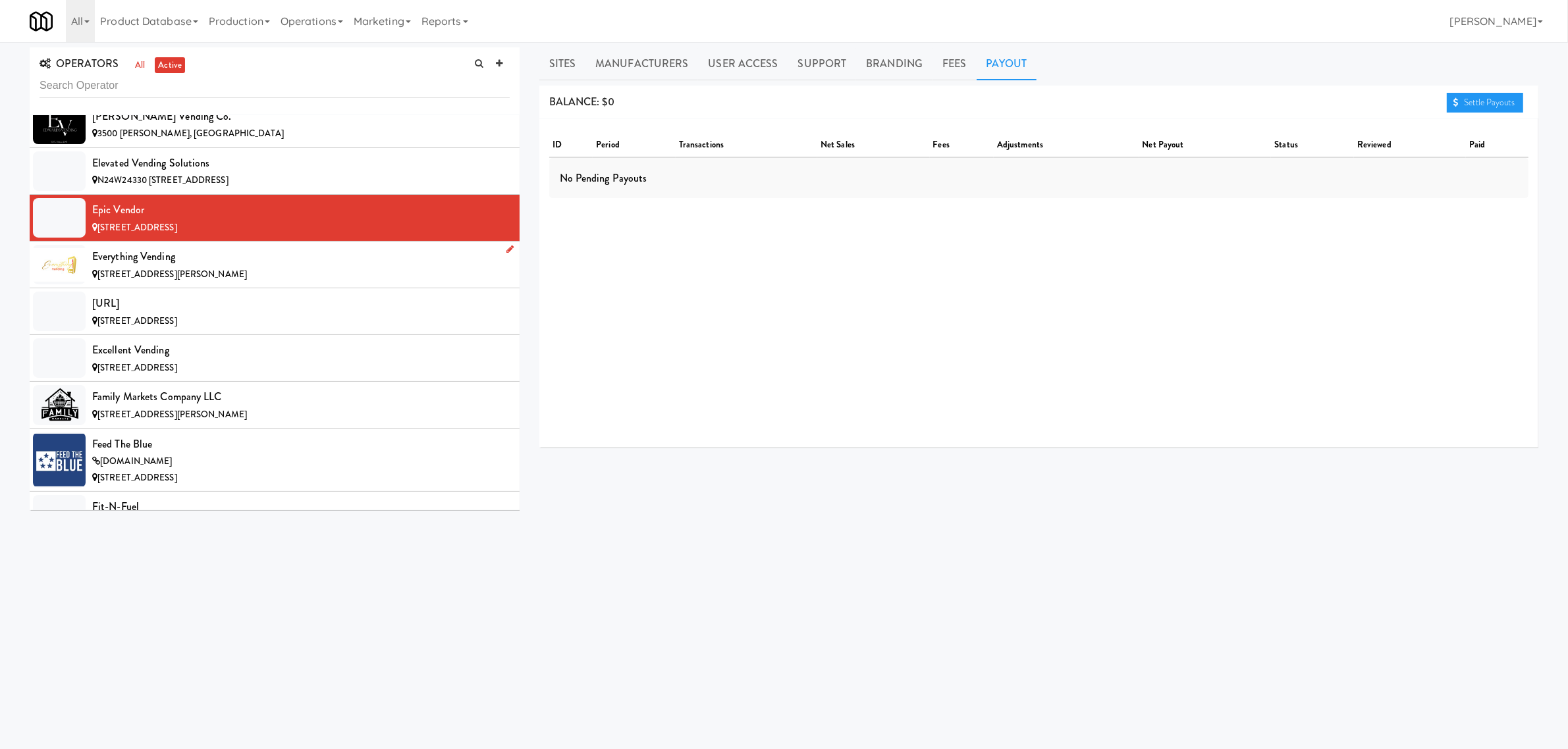
click at [202, 267] on div "Everything Vending" at bounding box center [301, 256] width 418 height 20
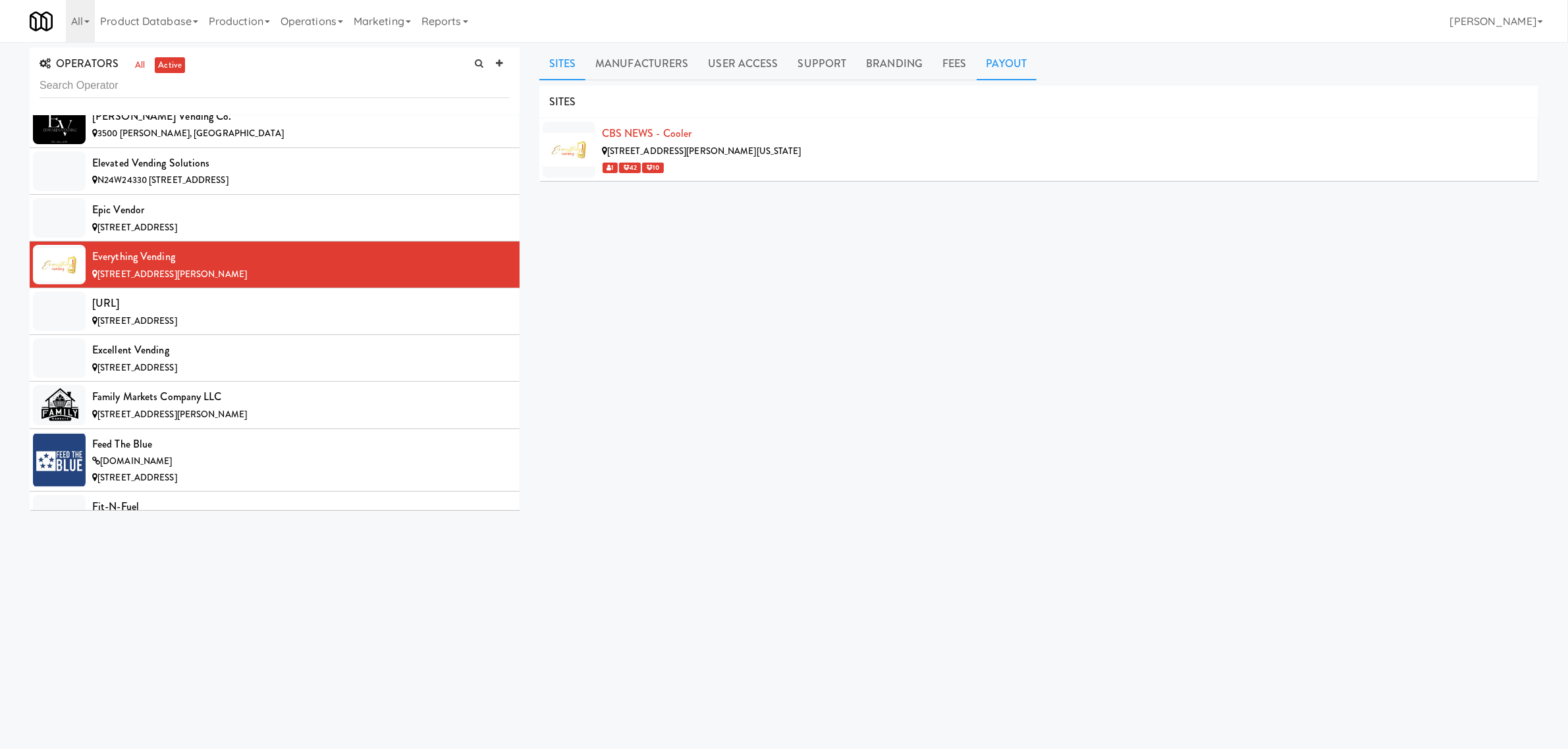
click at [1001, 61] on link "Payout" at bounding box center [1007, 63] width 61 height 33
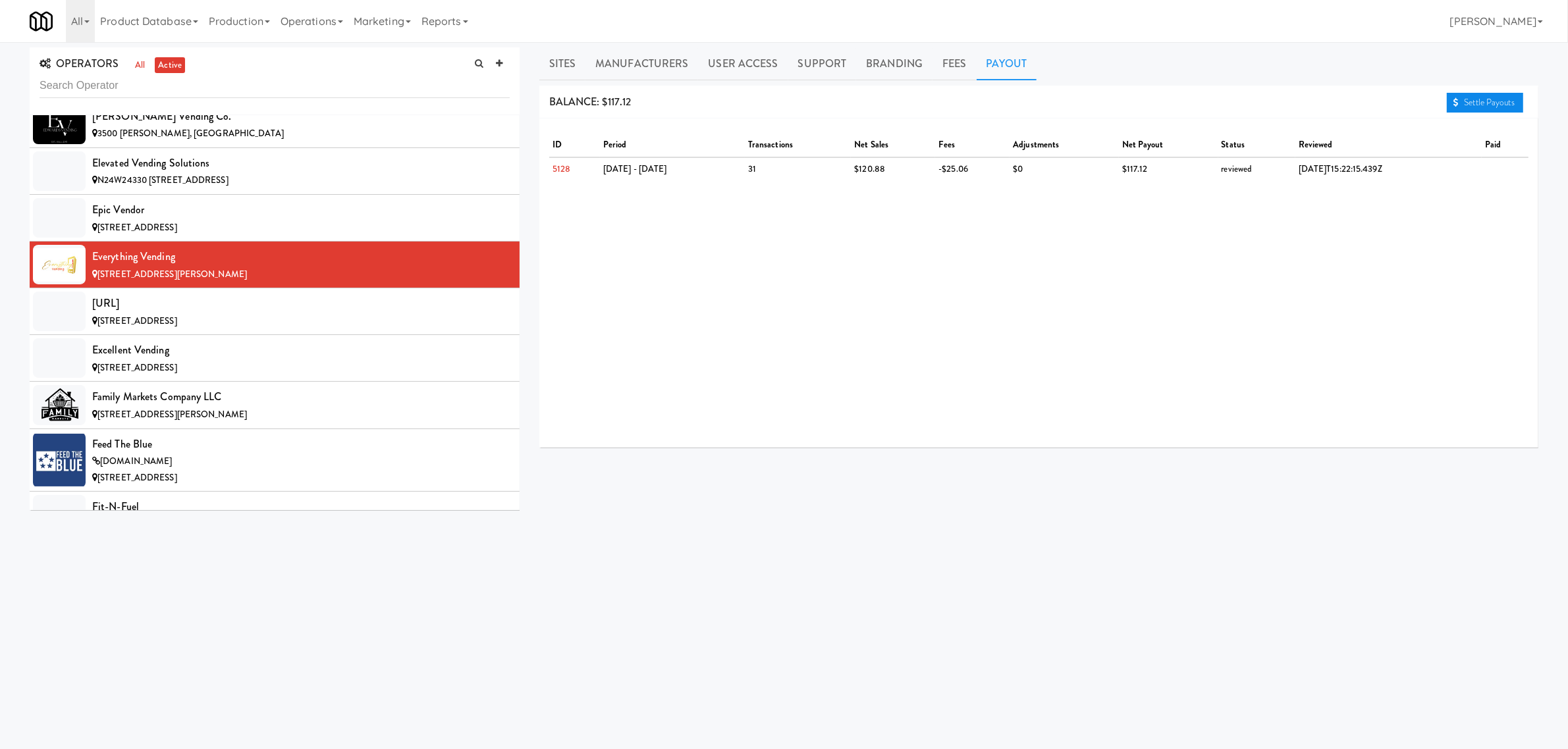
click at [1470, 106] on link "Settle Payouts" at bounding box center [1485, 103] width 76 height 20
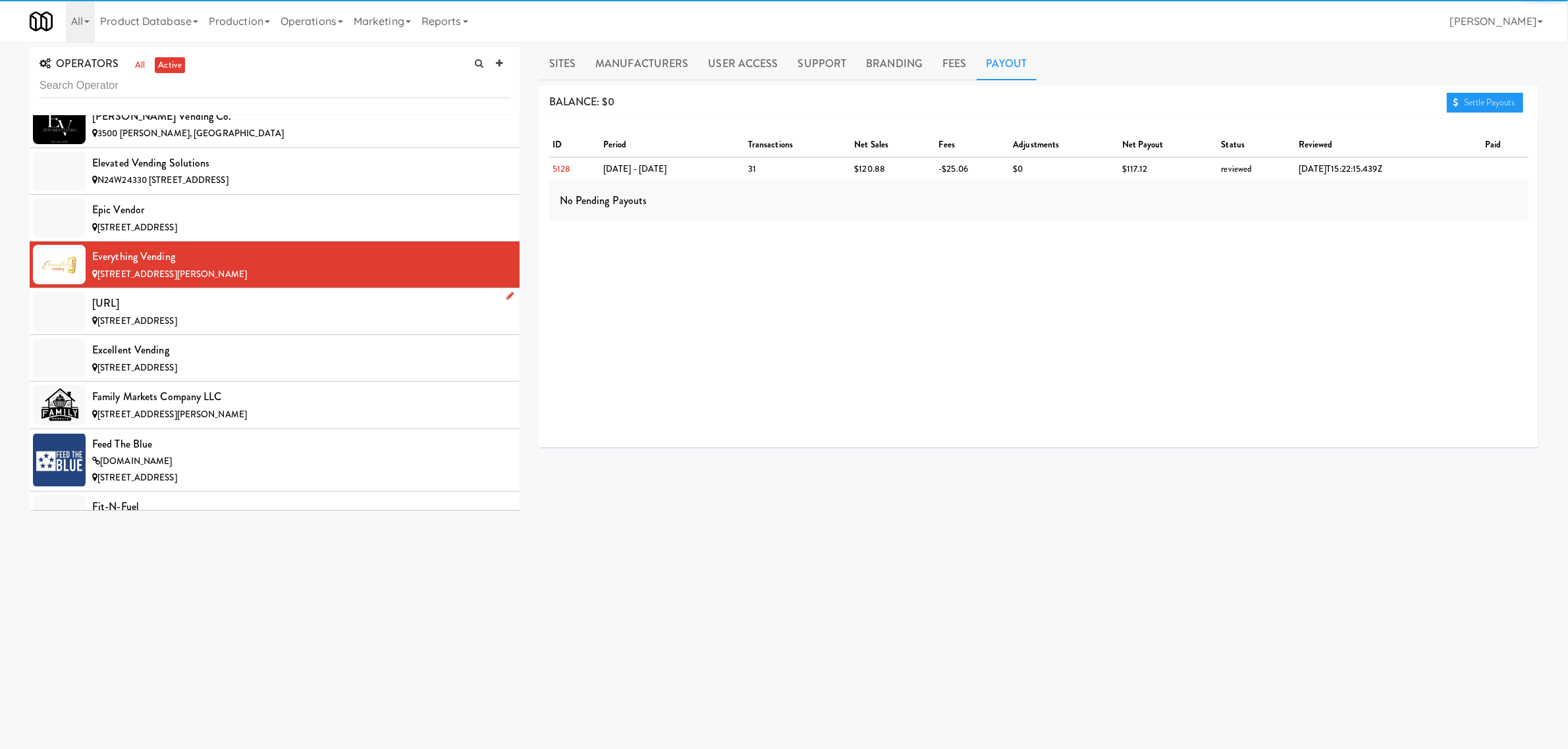
click at [155, 305] on div "[URL]" at bounding box center [301, 303] width 418 height 20
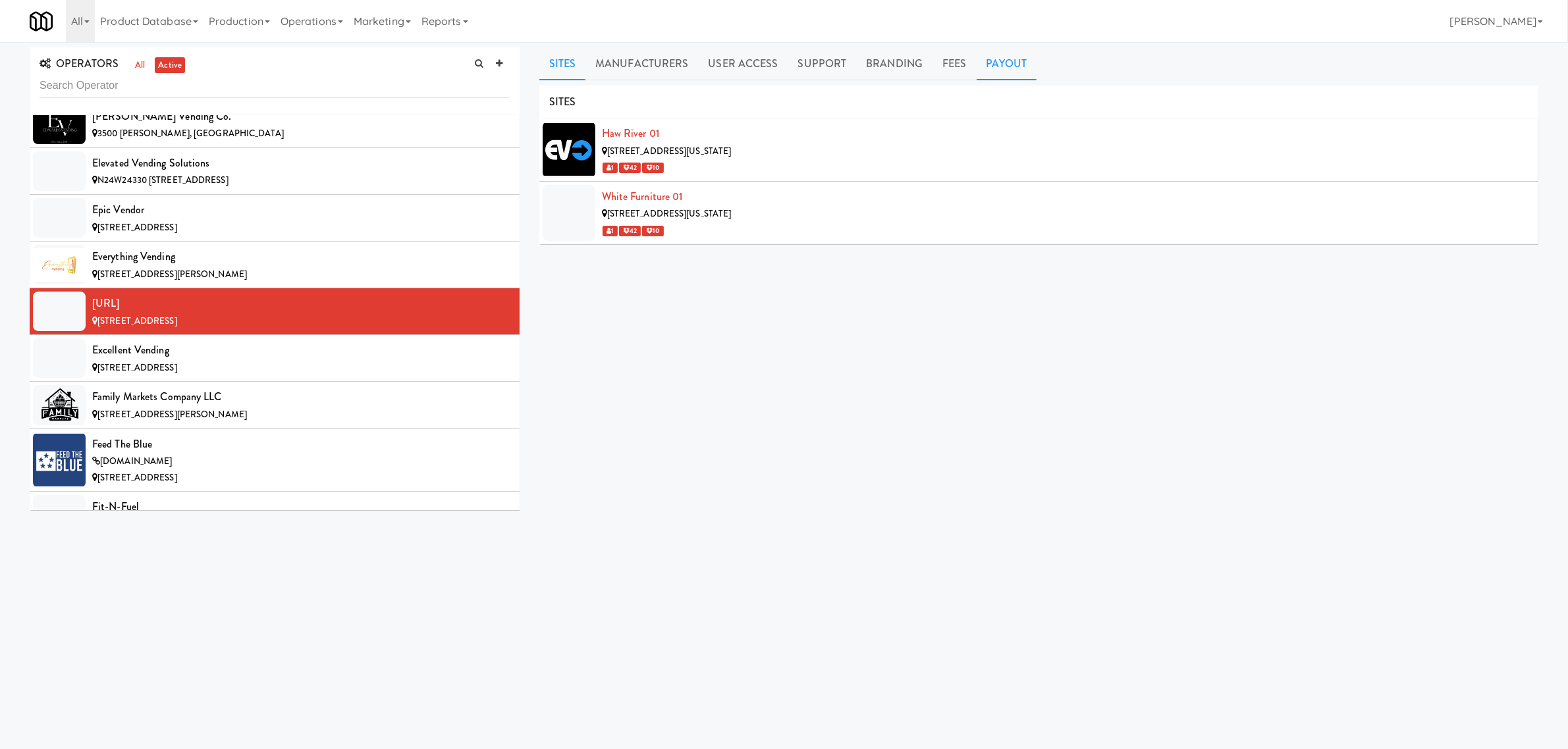
click at [985, 60] on link "Payout" at bounding box center [1007, 63] width 61 height 33
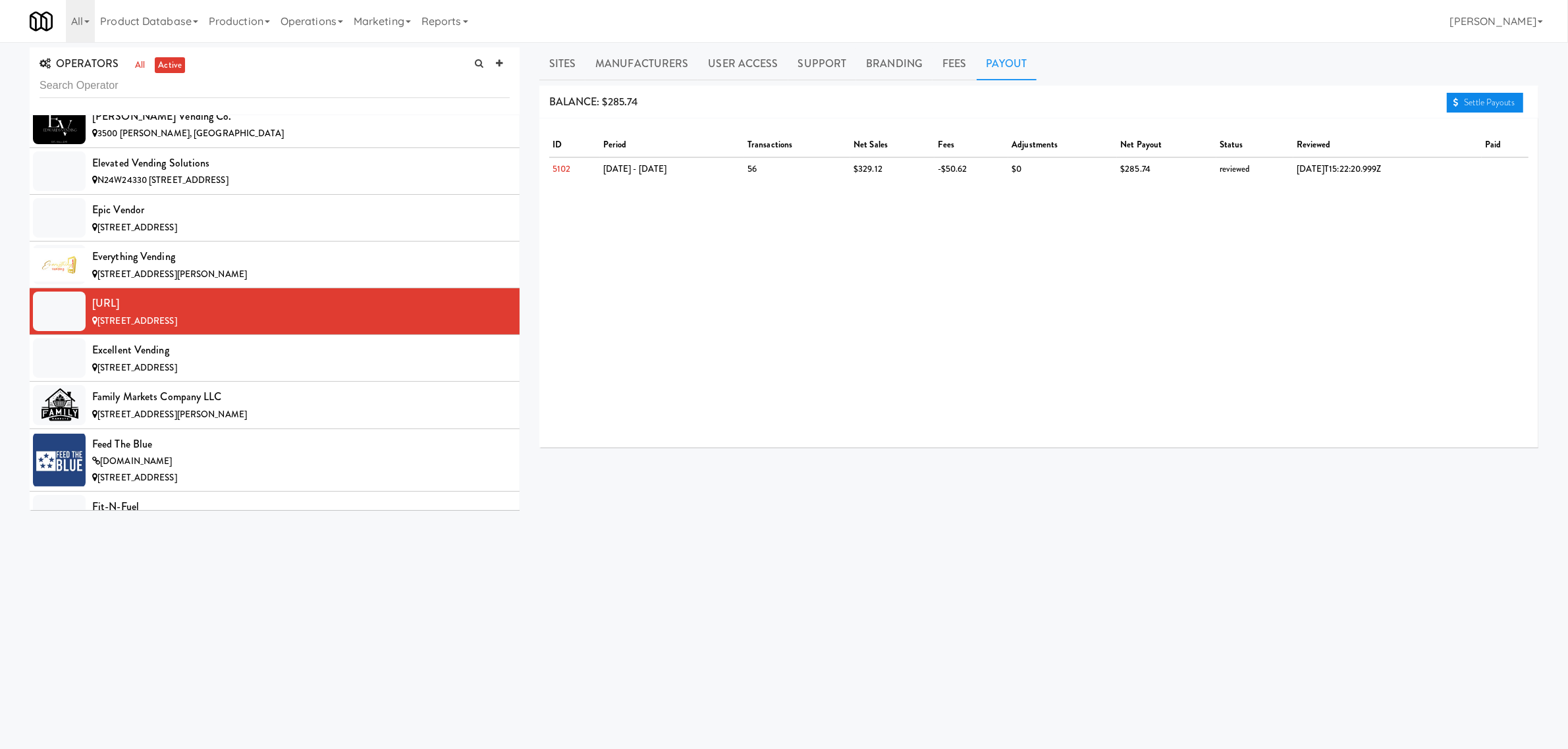
click at [1464, 101] on link "Settle Payouts" at bounding box center [1485, 103] width 76 height 20
click at [225, 360] on div "Excellent Vending" at bounding box center [301, 350] width 418 height 20
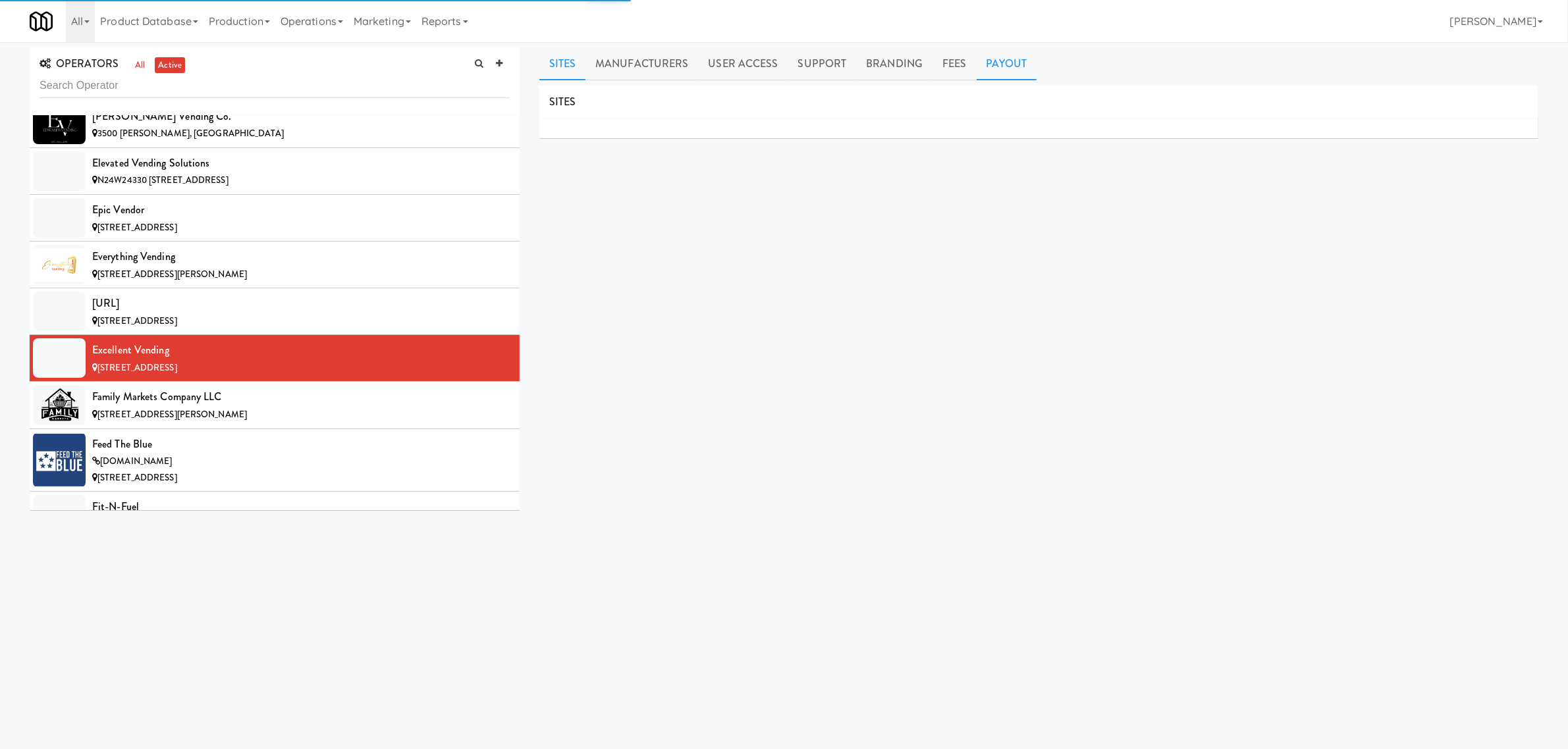
click at [1011, 73] on link "Payout" at bounding box center [1007, 63] width 61 height 33
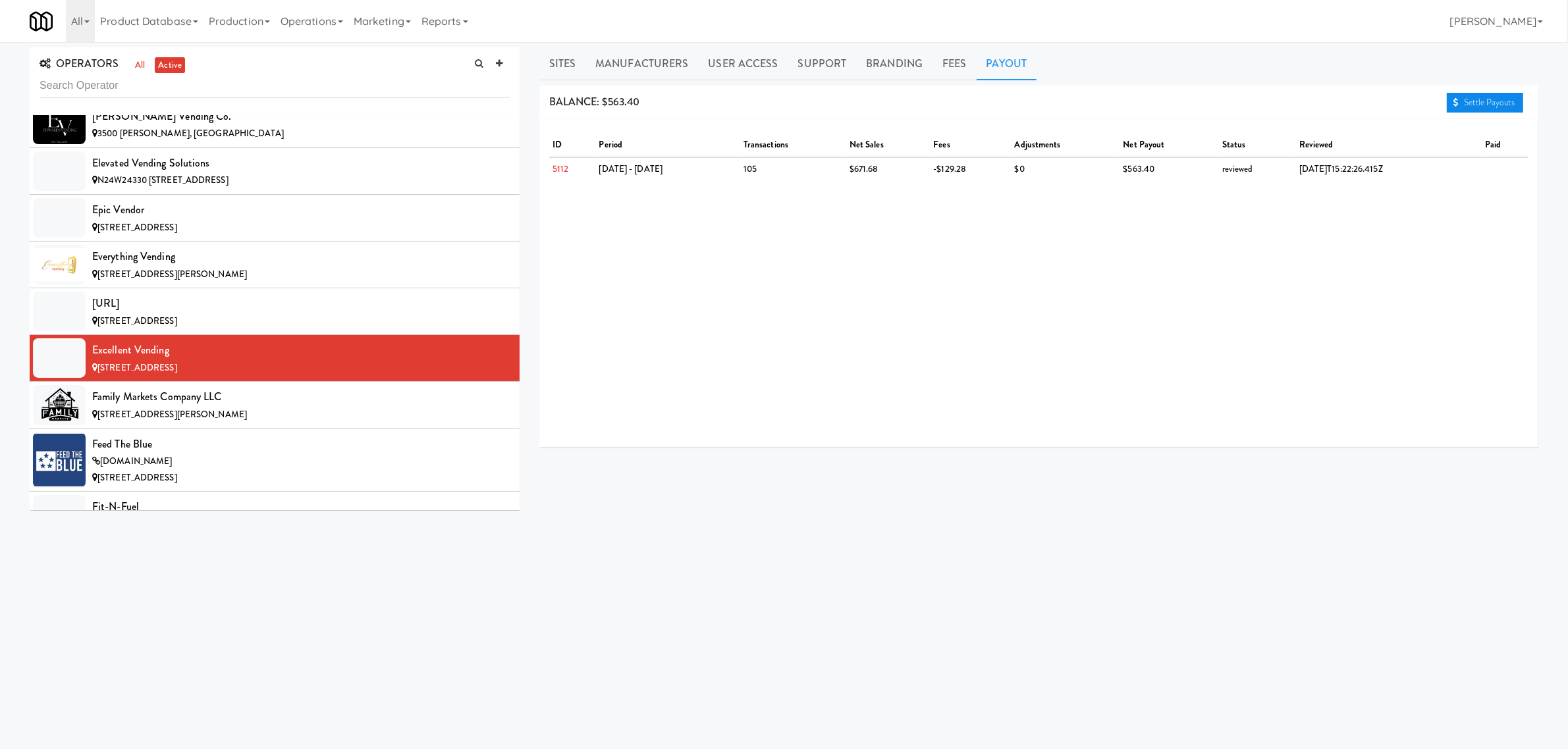
click at [1480, 104] on link "Settle Payouts" at bounding box center [1485, 103] width 76 height 20
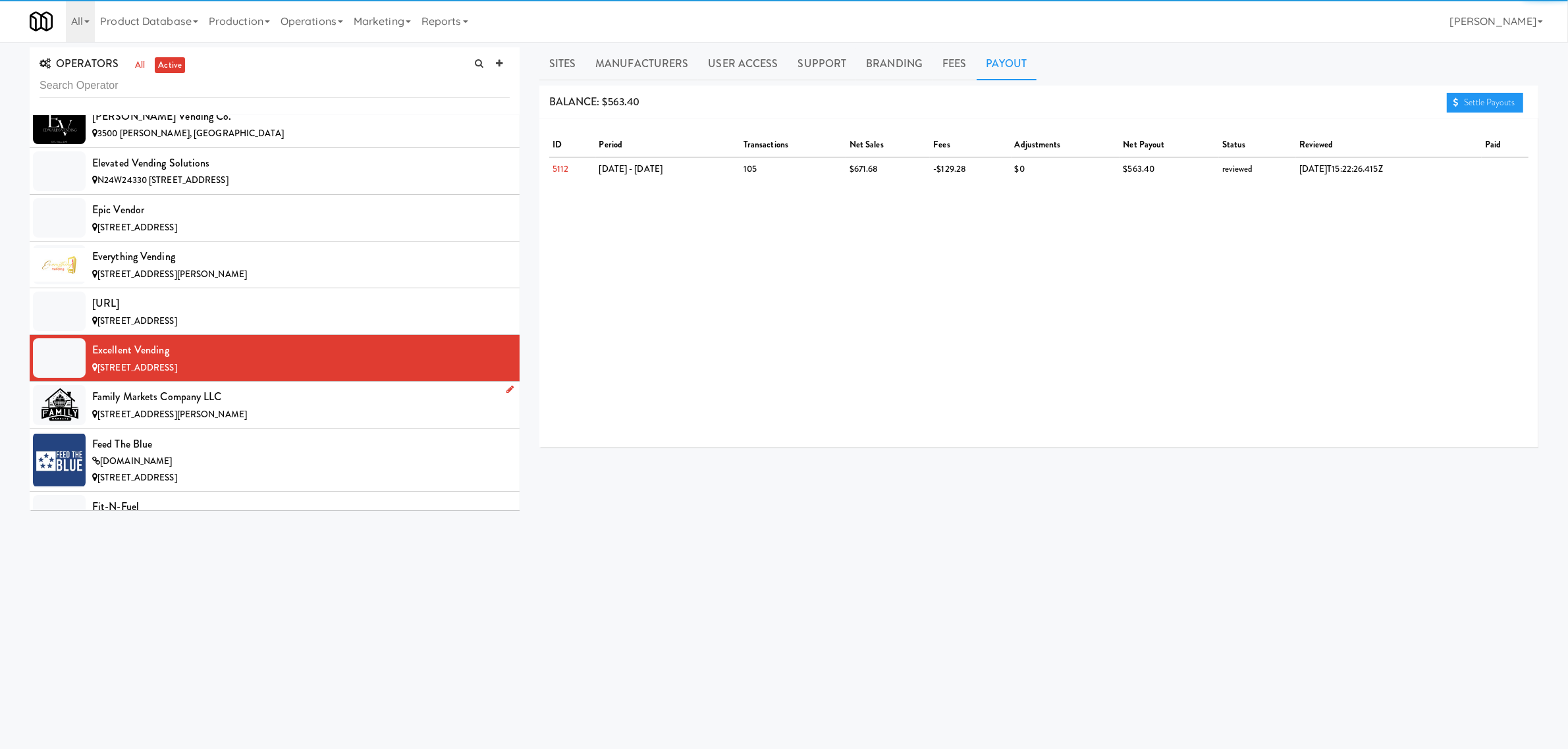
click at [219, 407] on div "Family Markets Company LLC" at bounding box center [301, 397] width 418 height 20
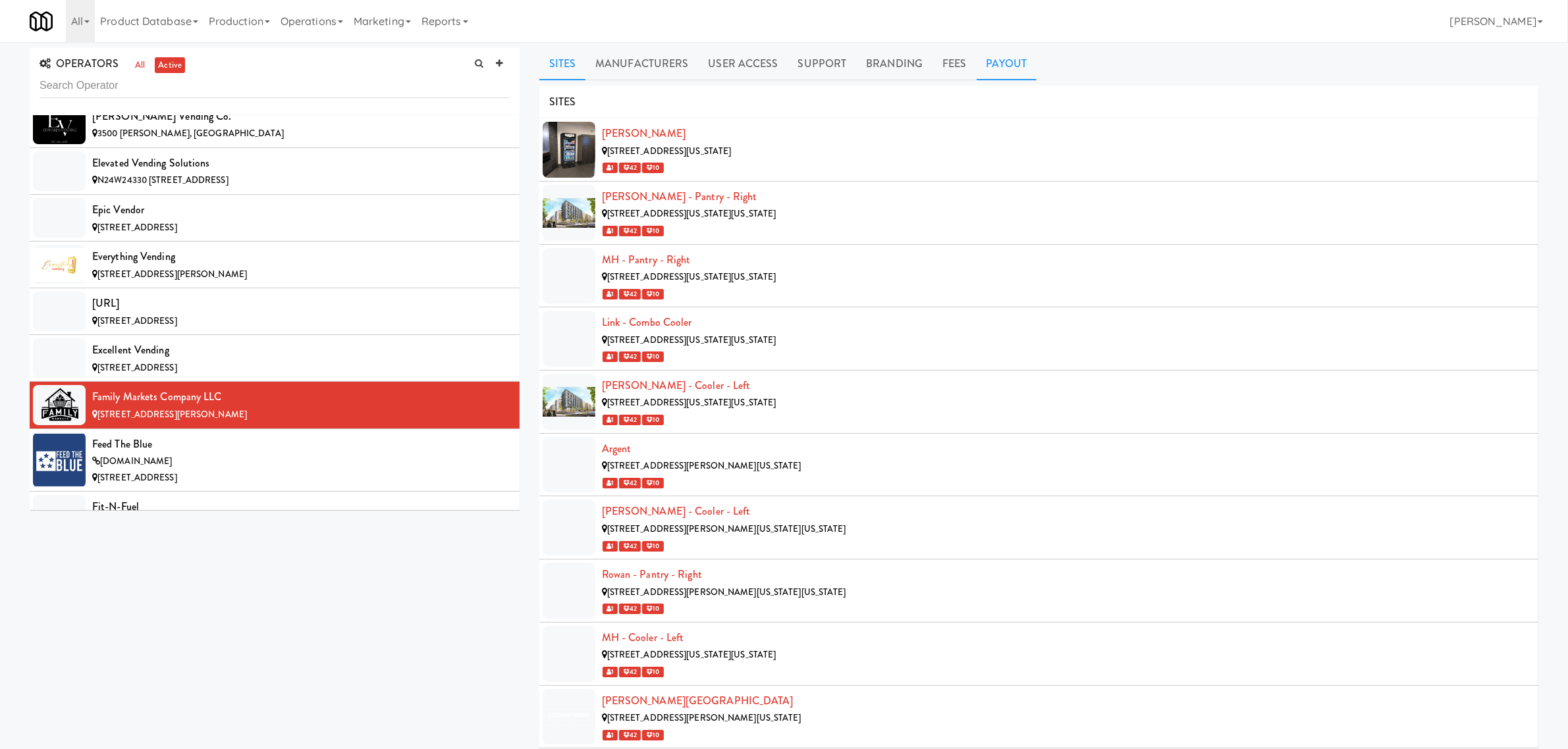
click at [1005, 64] on link "Payout" at bounding box center [1007, 63] width 61 height 33
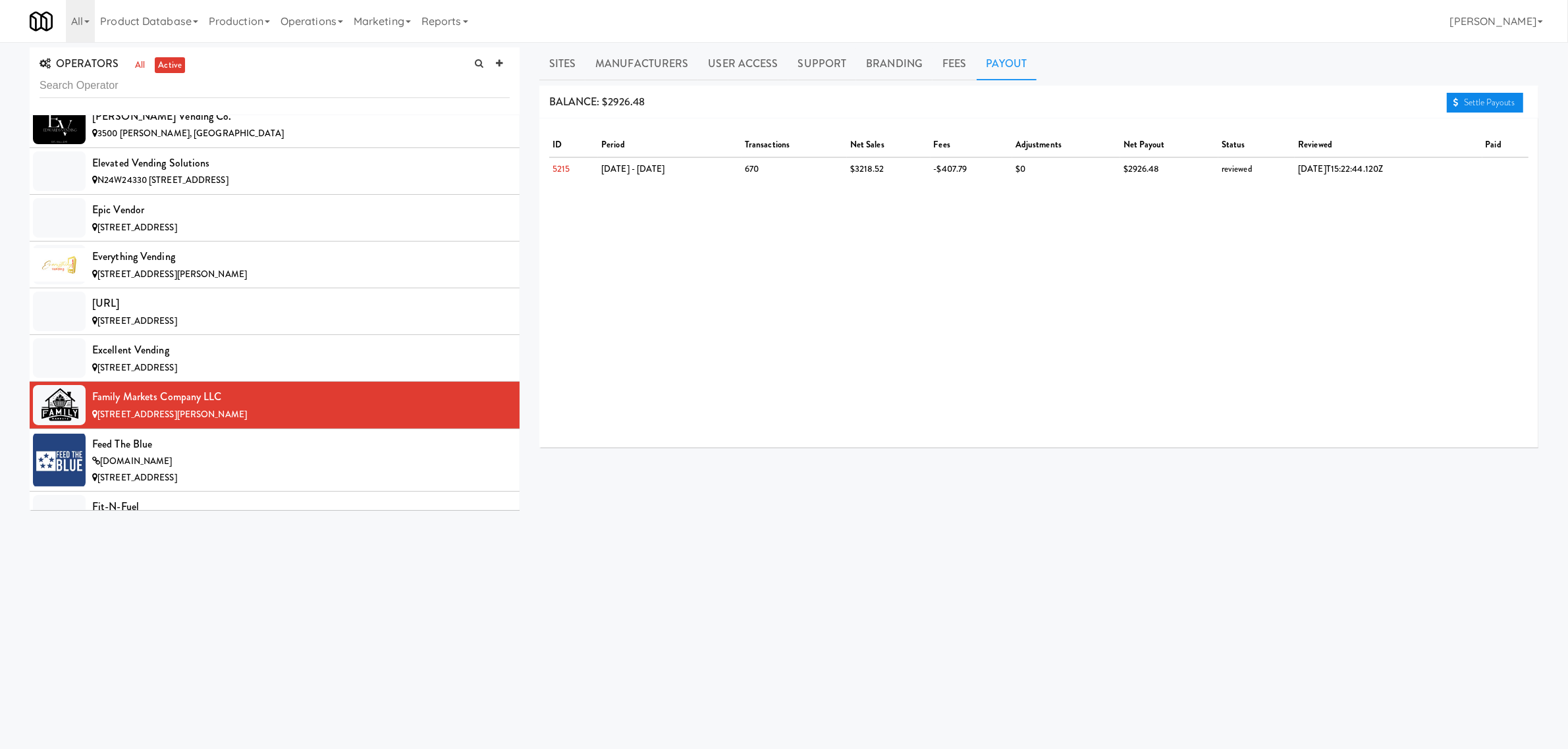
click at [1484, 102] on link "Settle Payouts" at bounding box center [1485, 103] width 76 height 20
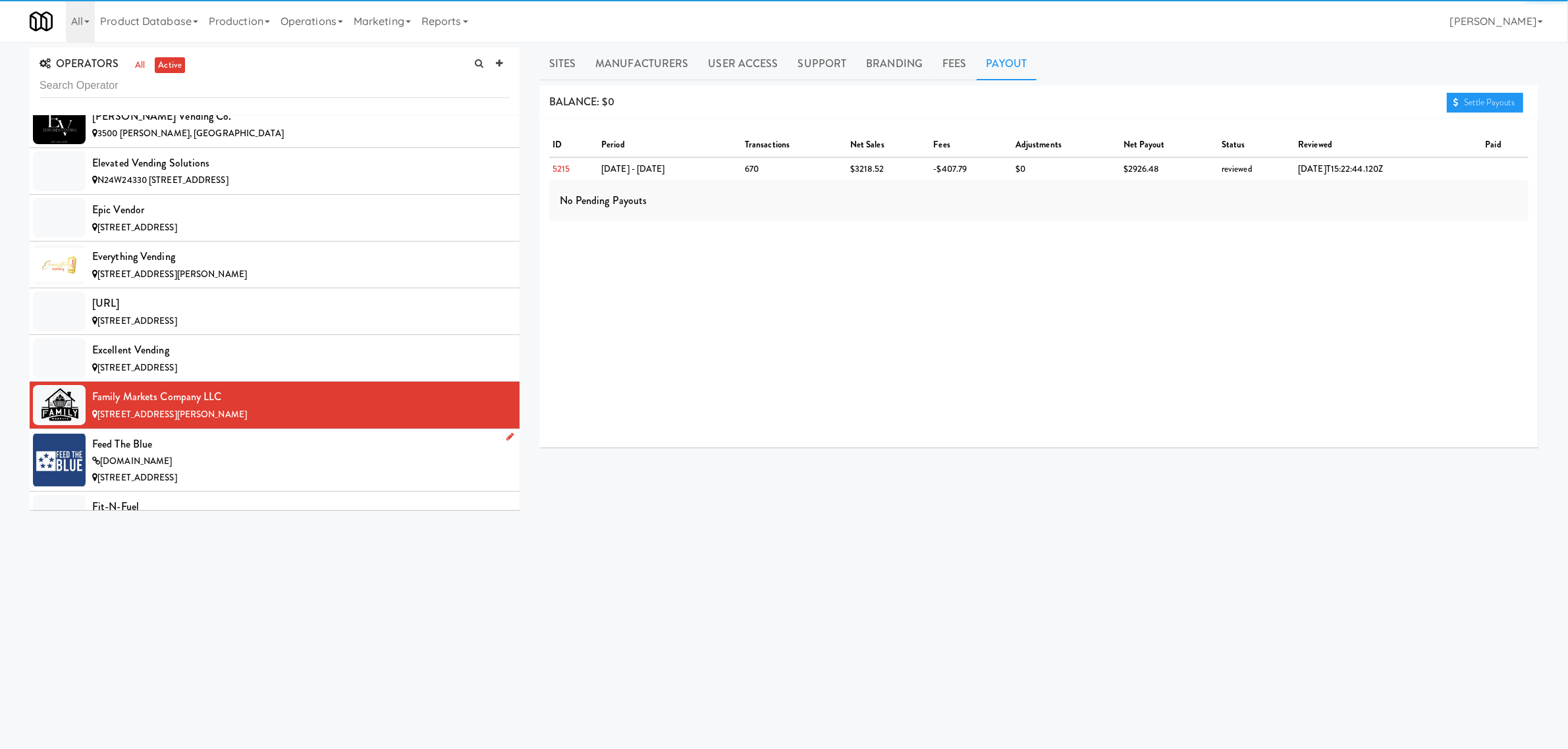
click at [145, 454] on div "Feed The Blue" at bounding box center [301, 444] width 418 height 20
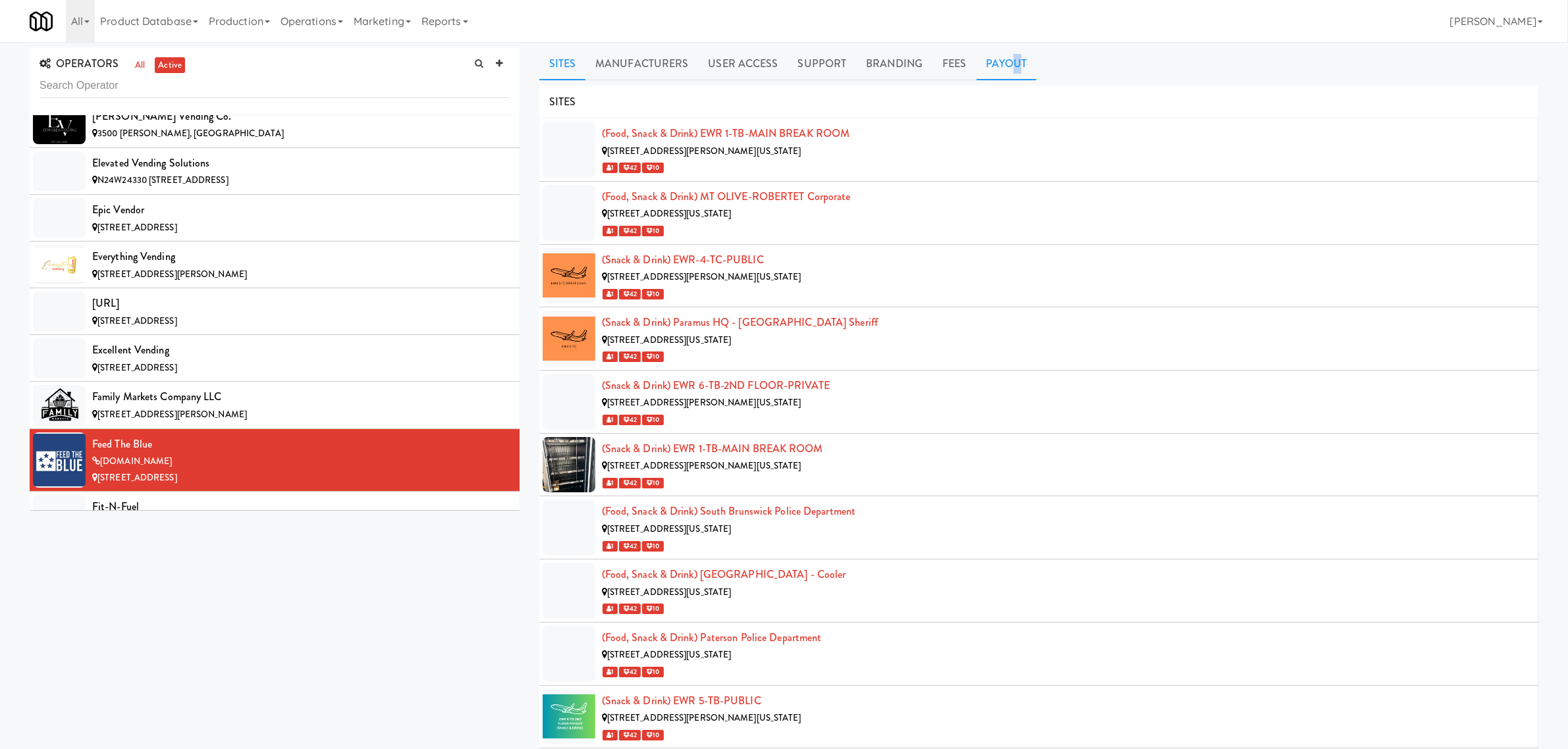
click at [1012, 61] on link "Payout" at bounding box center [1007, 63] width 61 height 33
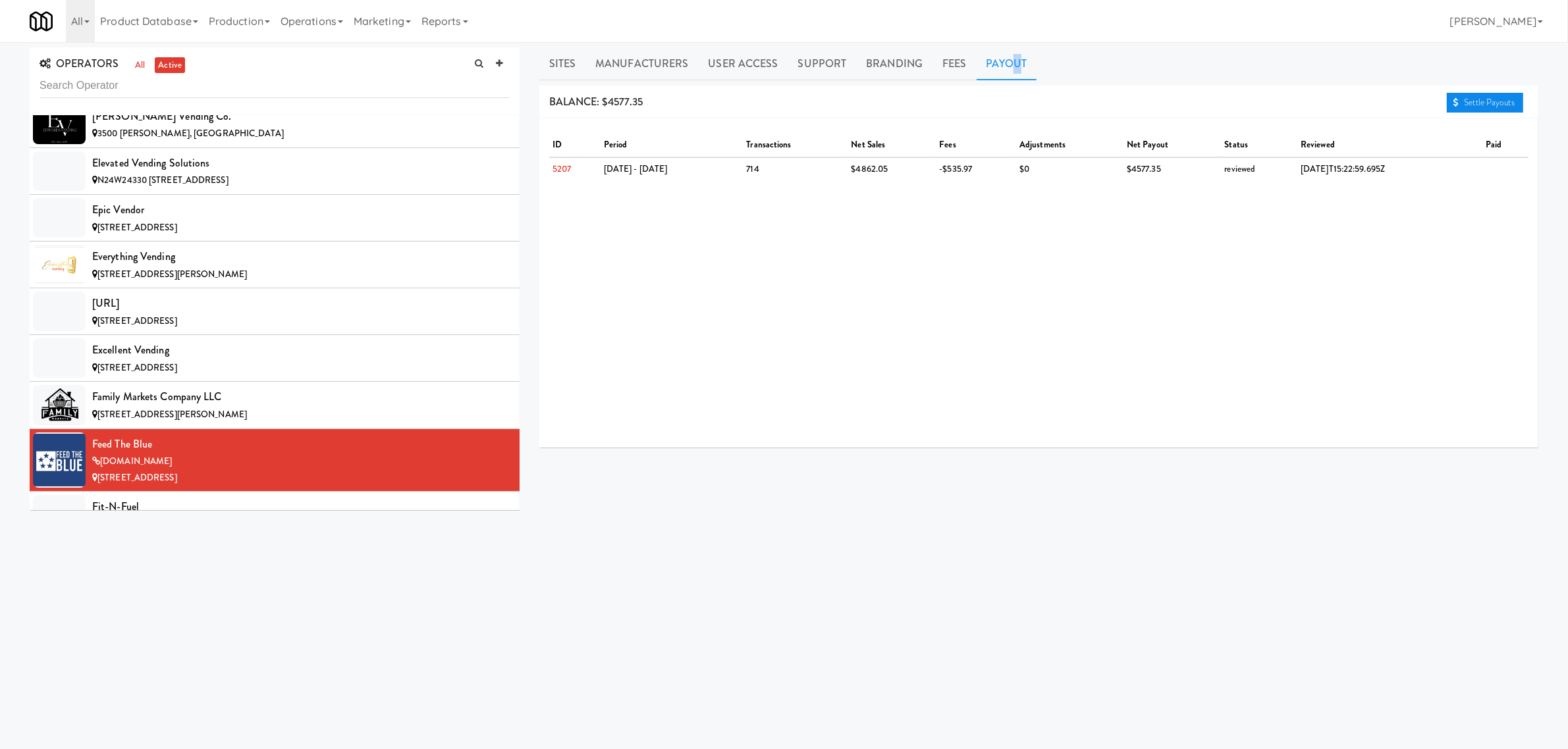
click at [1483, 94] on link "Settle Payouts" at bounding box center [1485, 103] width 76 height 20
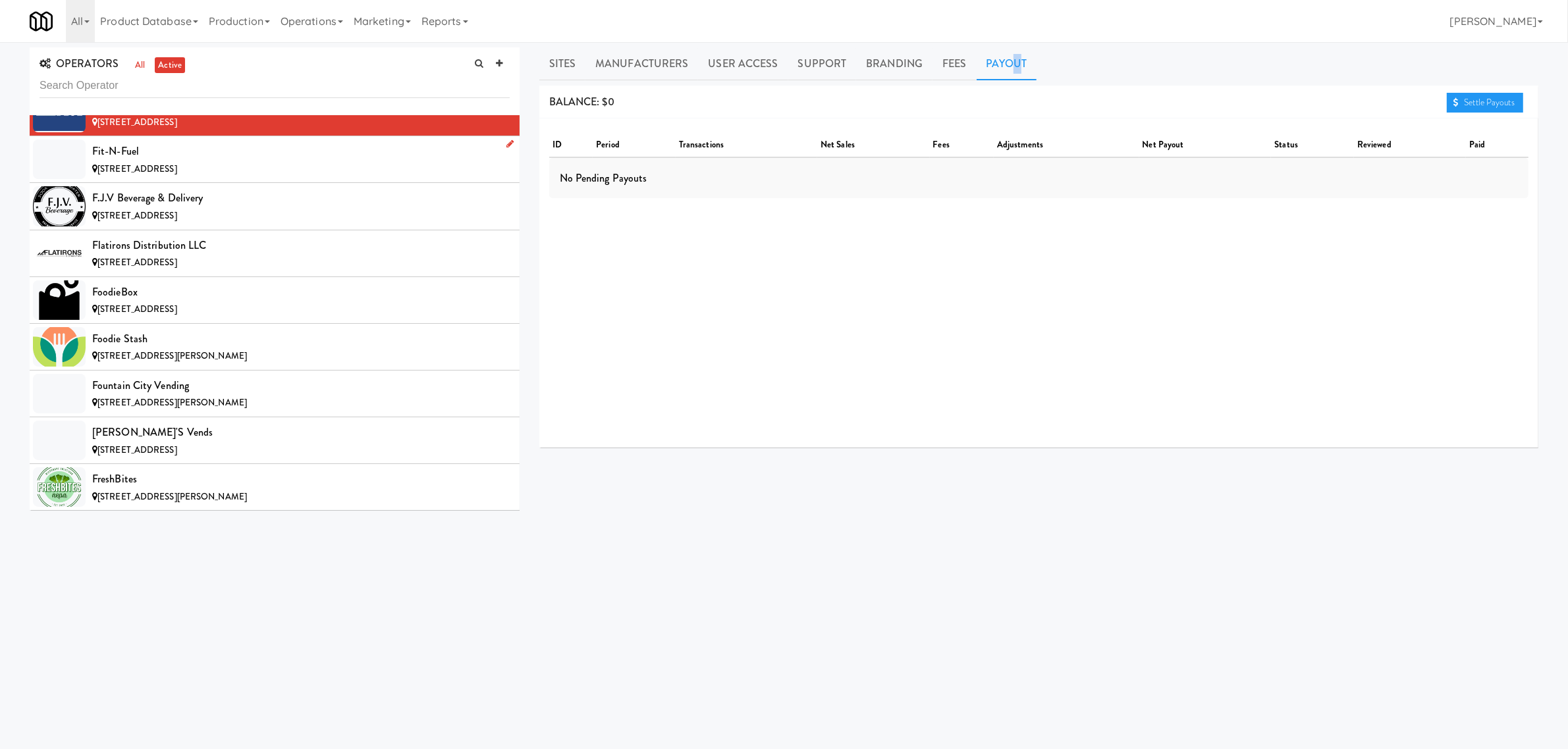
scroll to position [3621, 0]
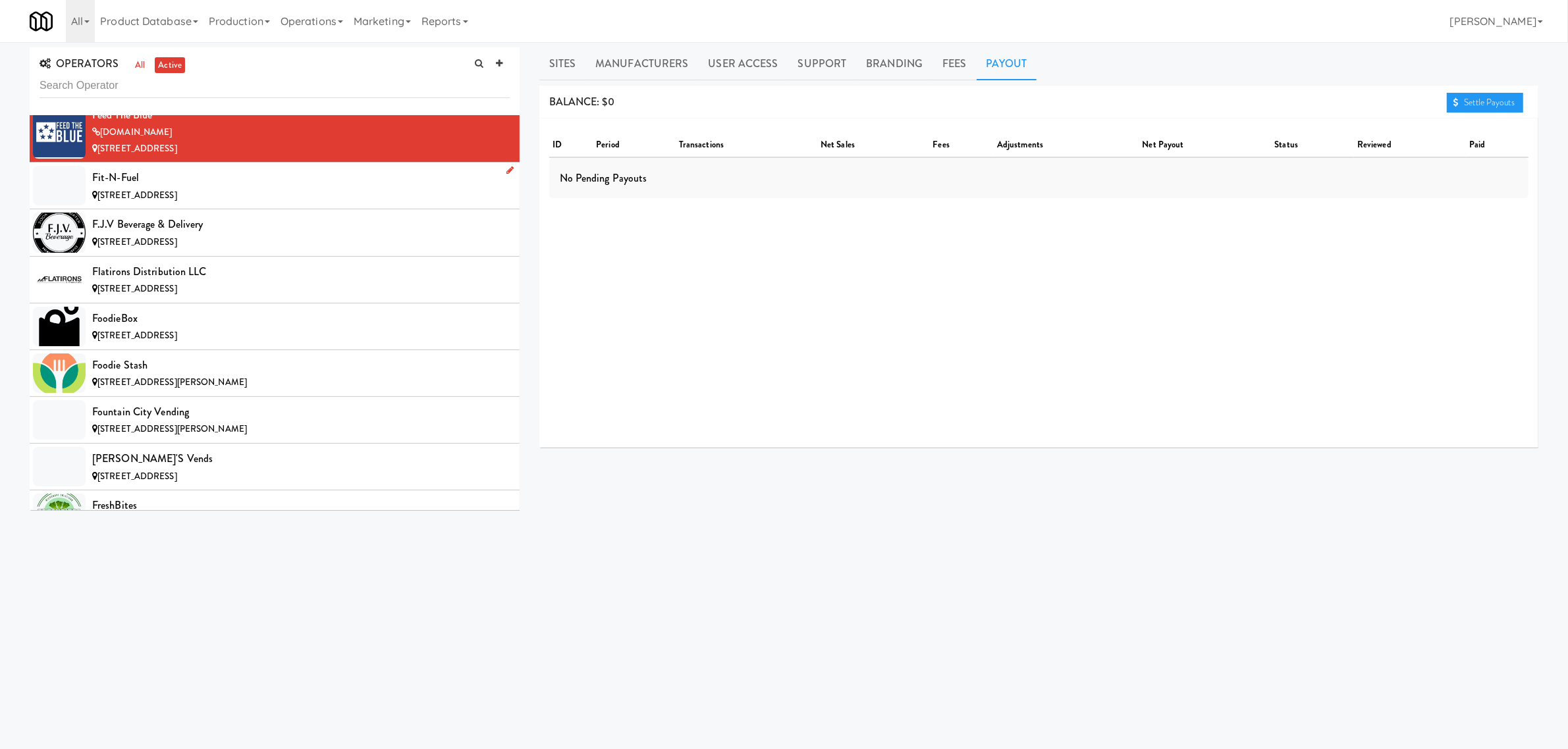
click at [177, 200] on span "[STREET_ADDRESS]" at bounding box center [137, 195] width 80 height 13
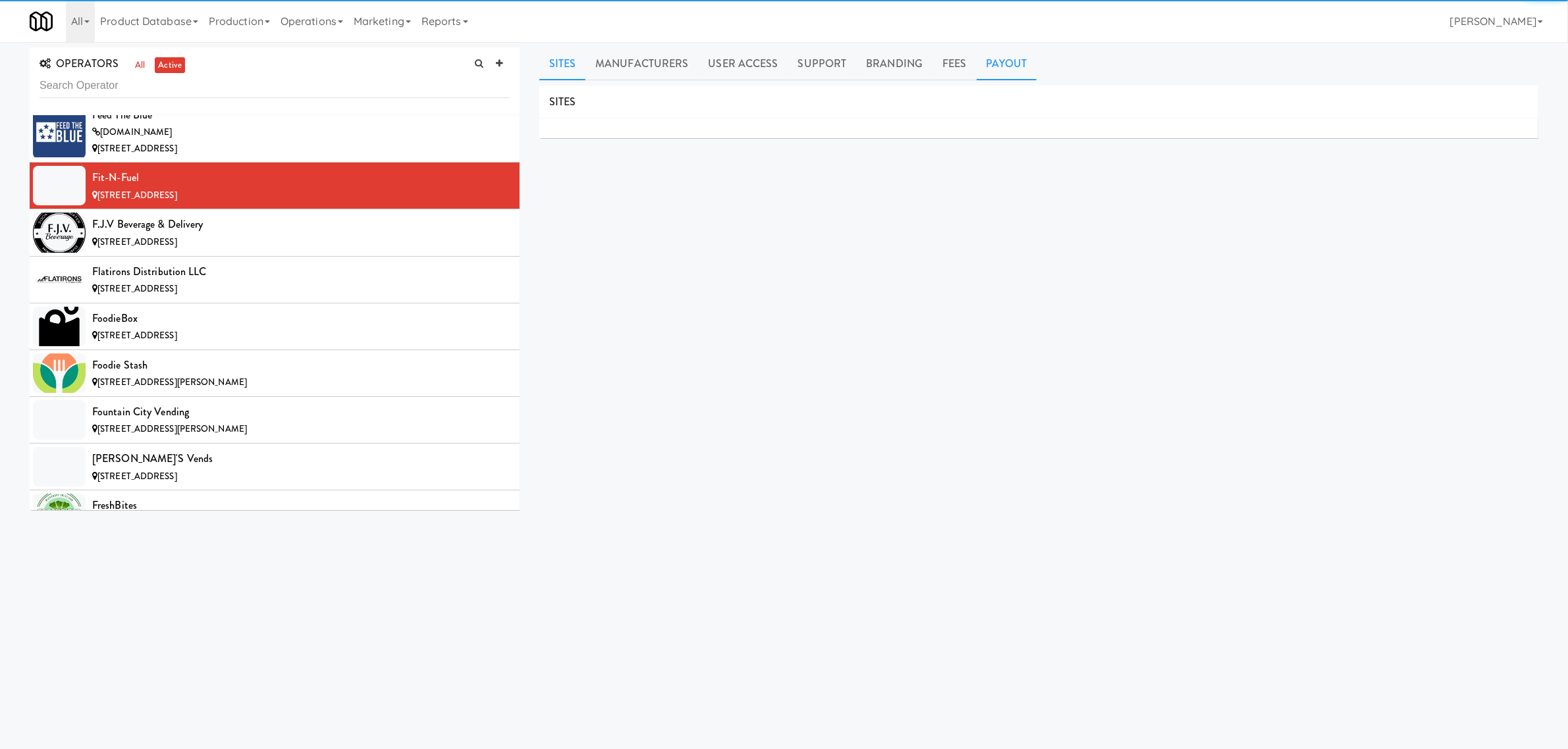
click at [998, 63] on link "Payout" at bounding box center [1007, 63] width 61 height 33
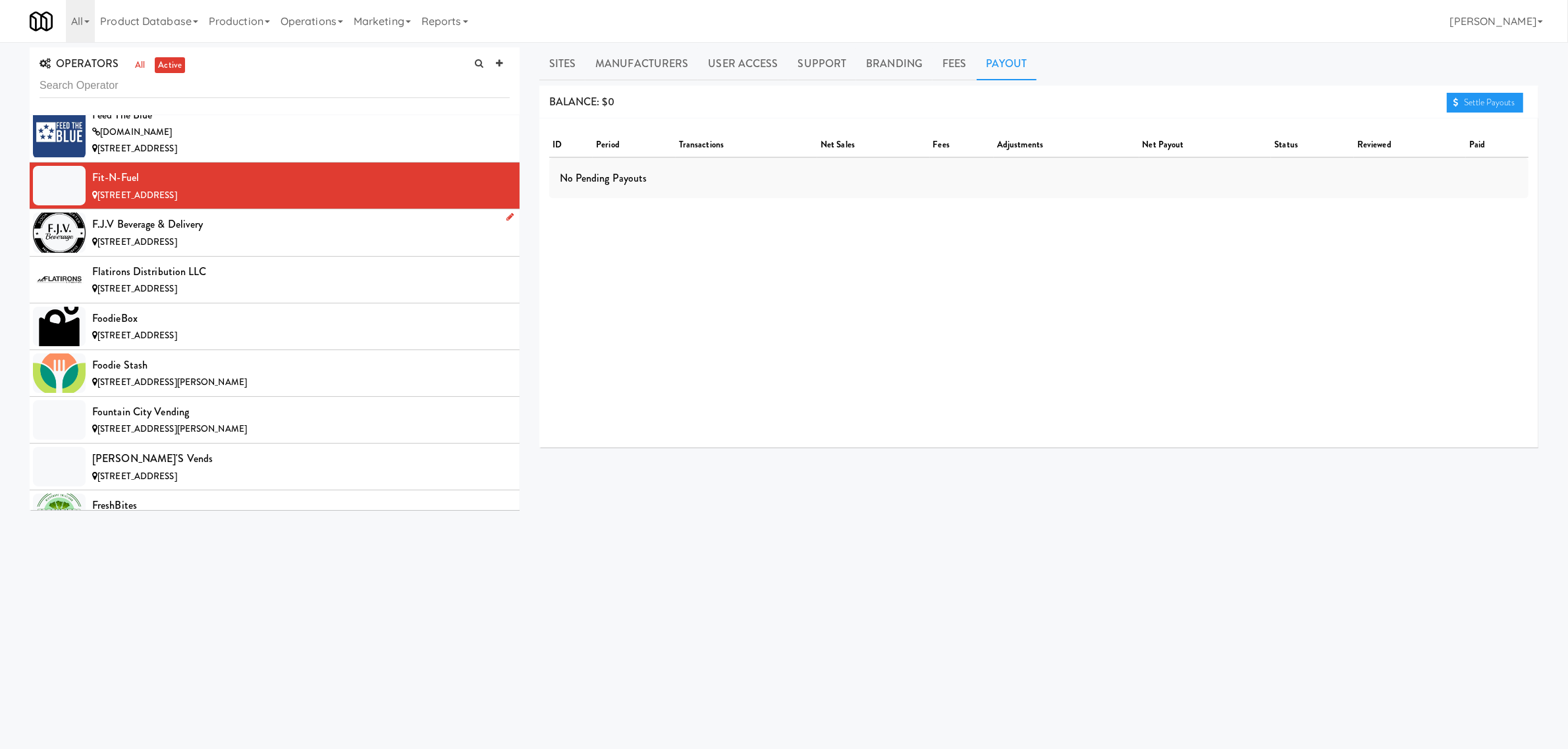
click at [255, 248] on div "[STREET_ADDRESS]" at bounding box center [301, 242] width 418 height 16
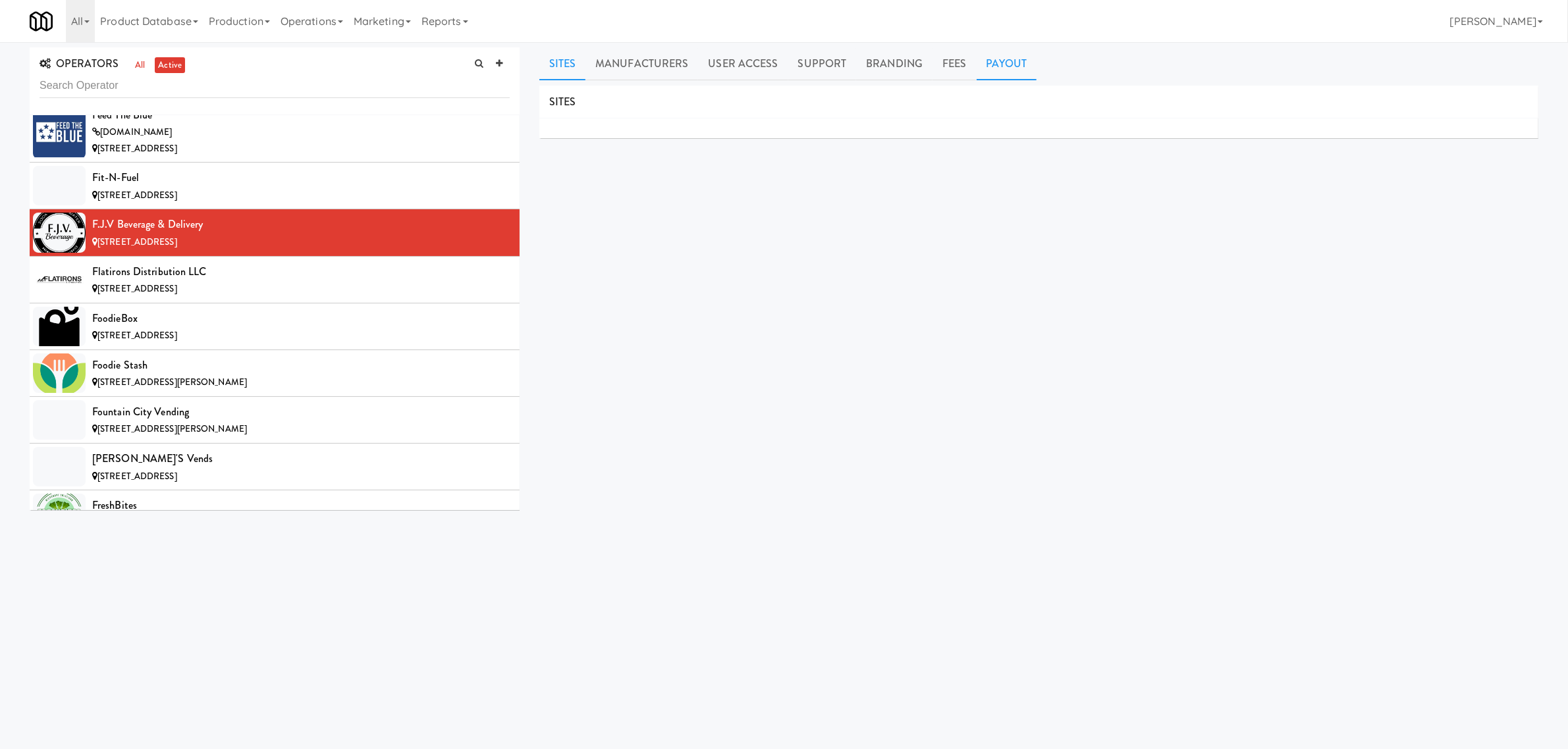
click at [985, 63] on link "Payout" at bounding box center [1007, 63] width 61 height 33
click at [198, 282] on div "Flatirons Distribution LLC" at bounding box center [301, 271] width 418 height 20
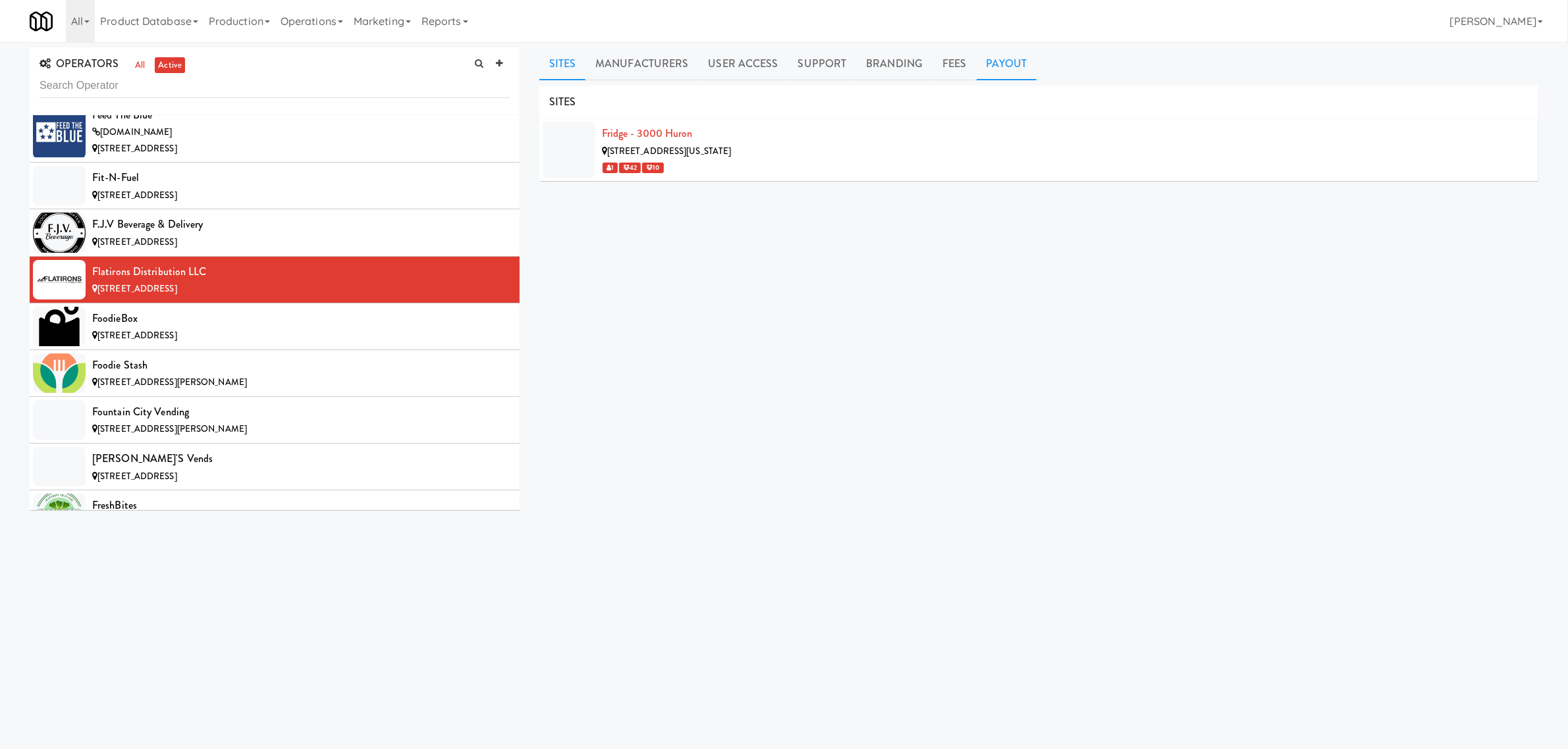
click at [994, 64] on link "Payout" at bounding box center [1007, 63] width 61 height 33
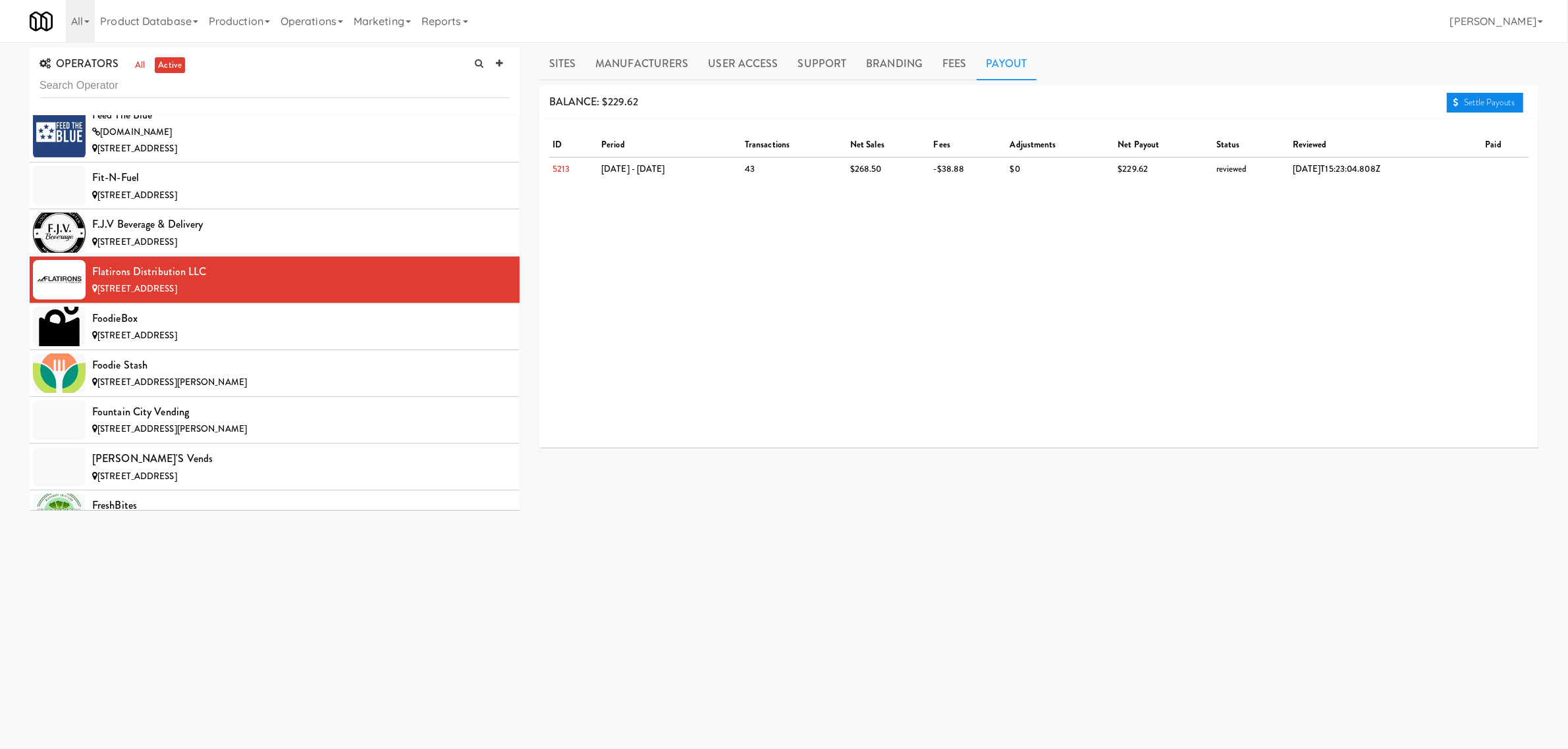
click at [1466, 100] on link "Settle Payouts" at bounding box center [1485, 103] width 76 height 20
click at [306, 329] on div "FoodieBox" at bounding box center [301, 318] width 418 height 20
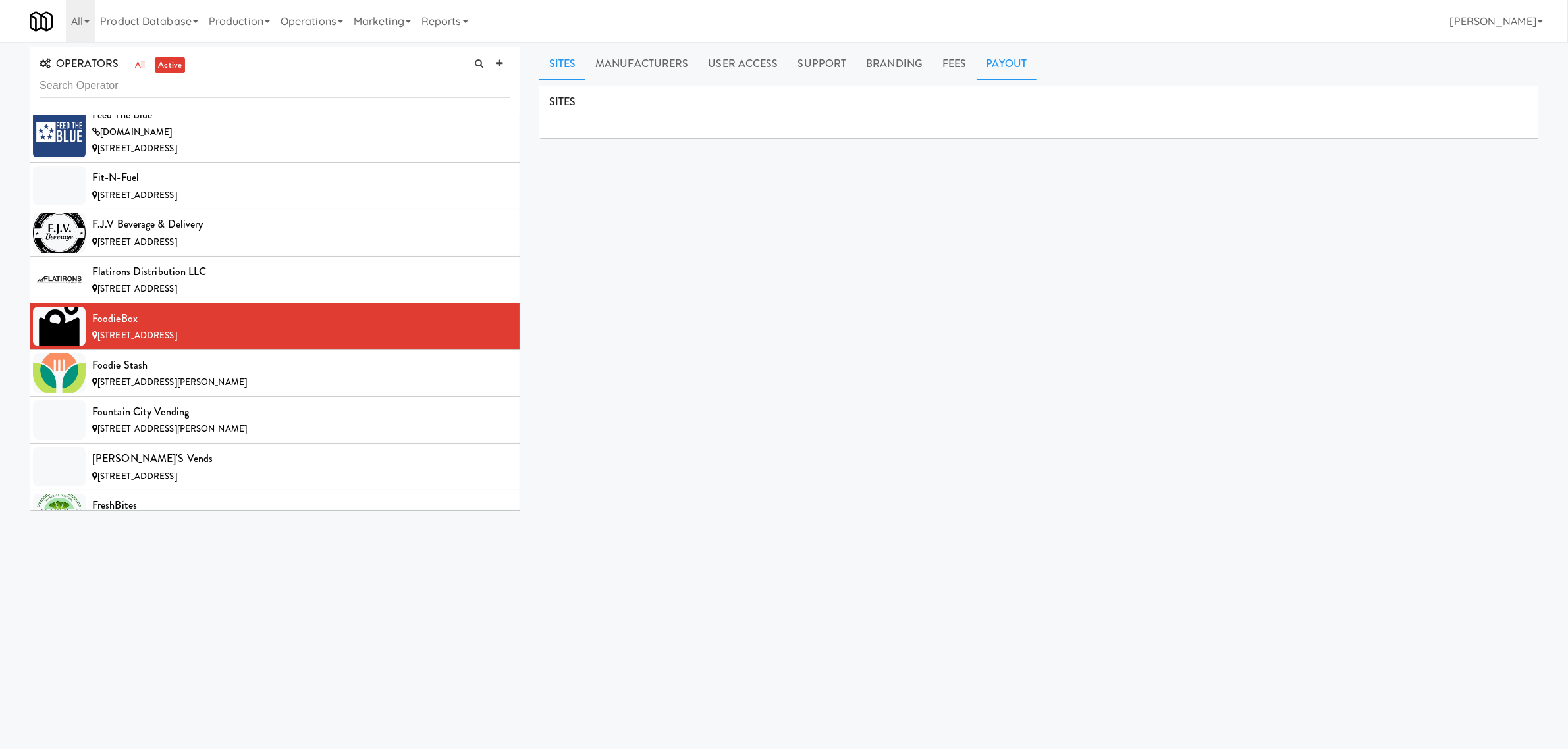
click at [1015, 70] on link "Payout" at bounding box center [1007, 63] width 61 height 33
click at [142, 375] on div "Foodie Stash" at bounding box center [301, 365] width 418 height 20
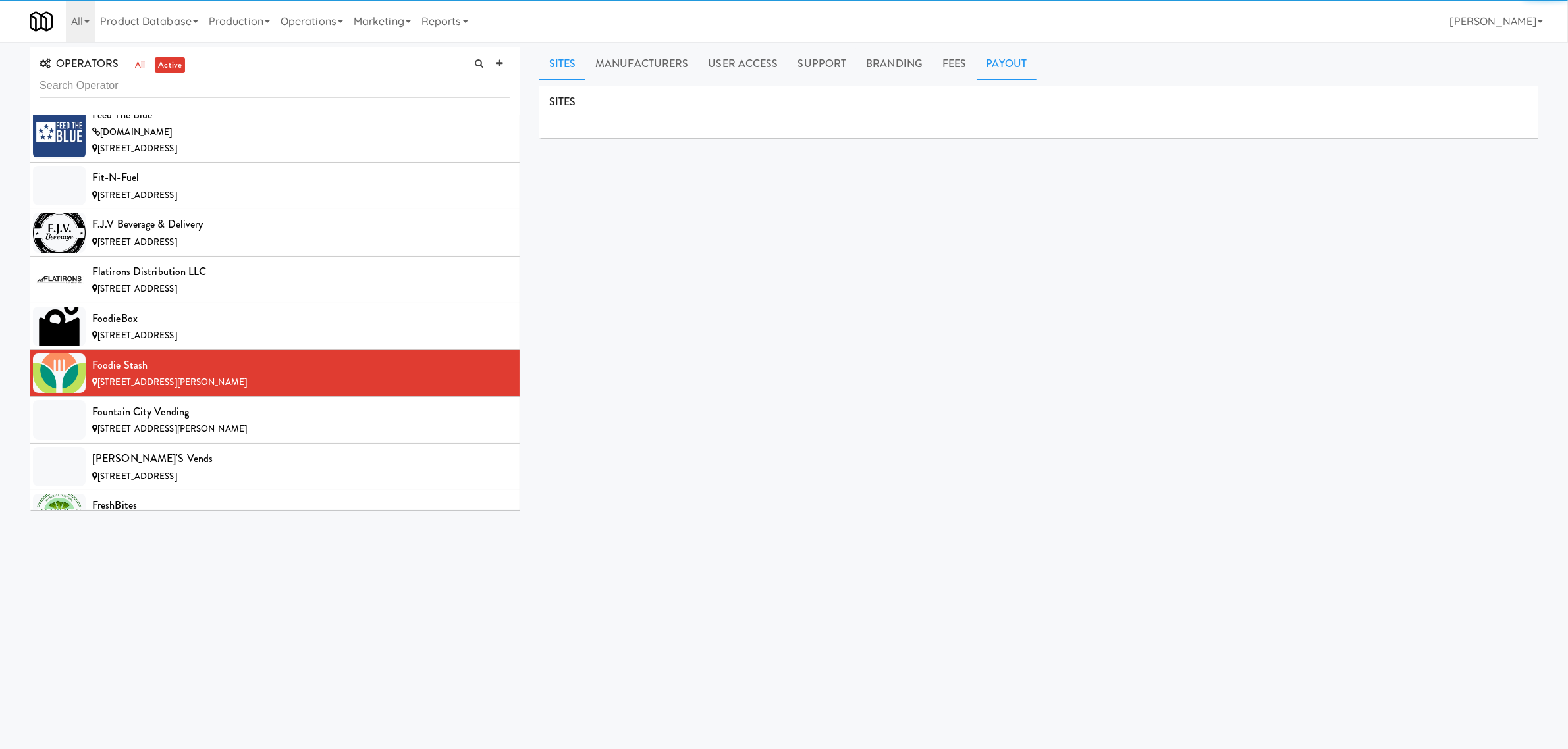
click at [1015, 69] on link "Payout" at bounding box center [1007, 63] width 61 height 33
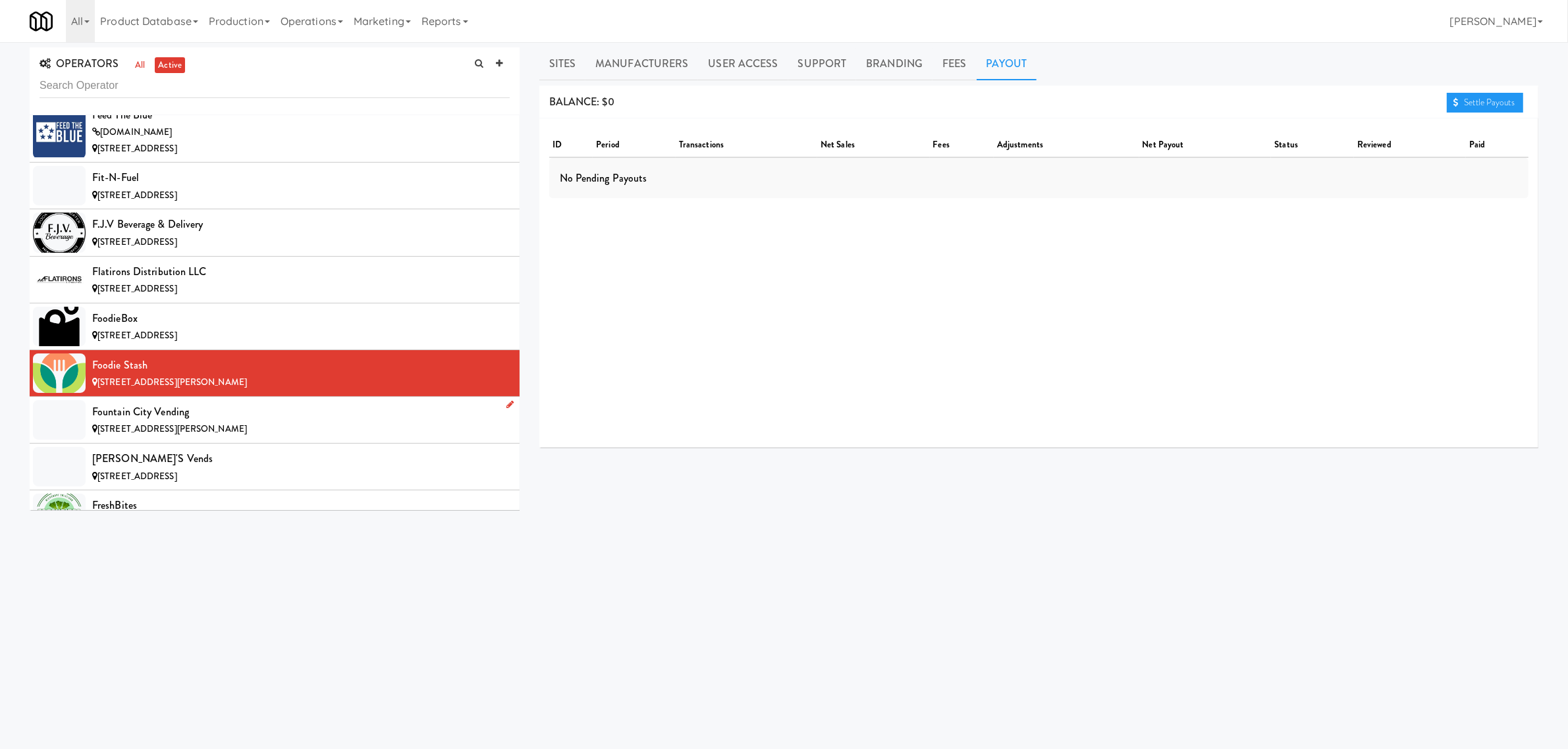
click at [165, 422] on div "Fountain City Vending" at bounding box center [301, 412] width 418 height 20
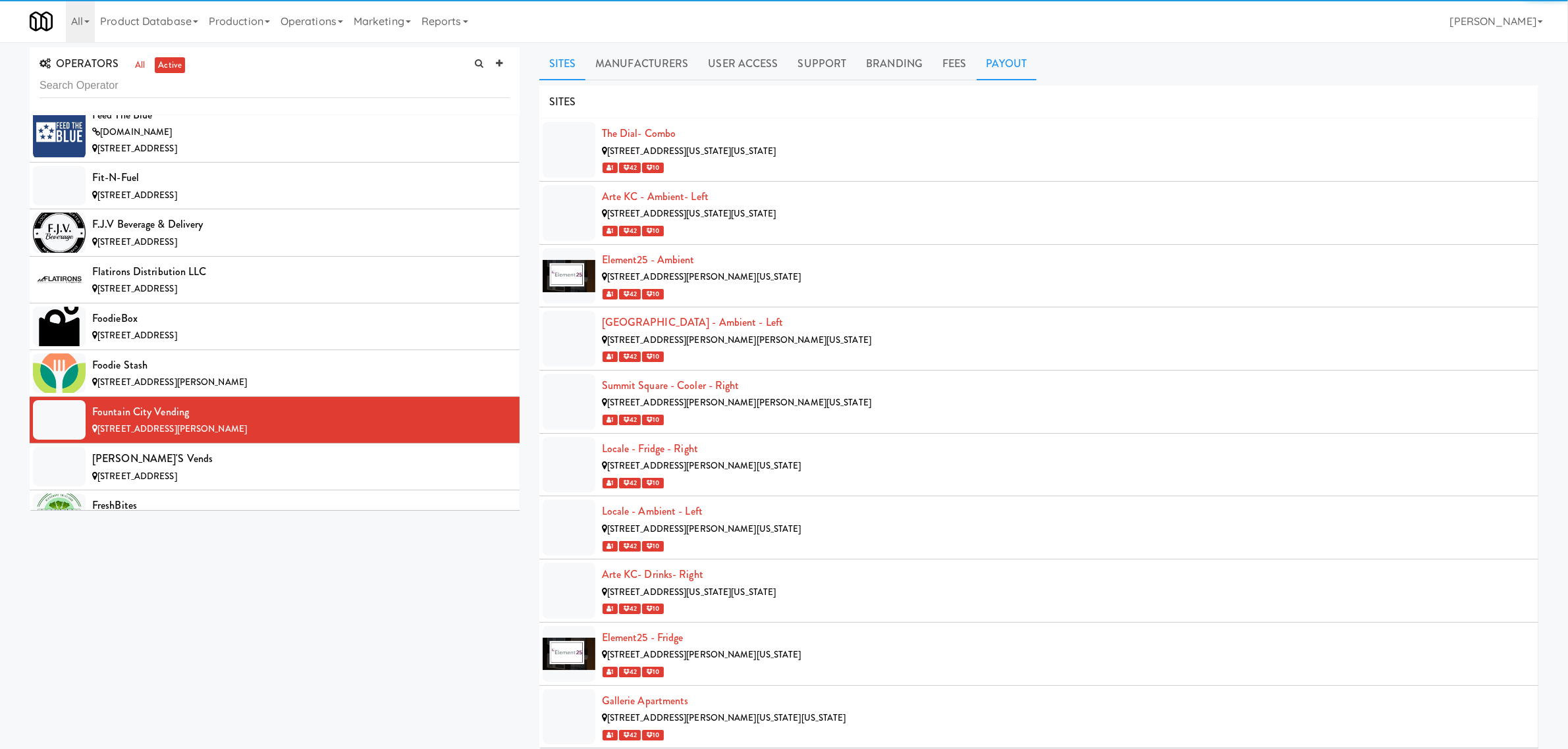
click at [1010, 67] on link "Payout" at bounding box center [1007, 63] width 61 height 33
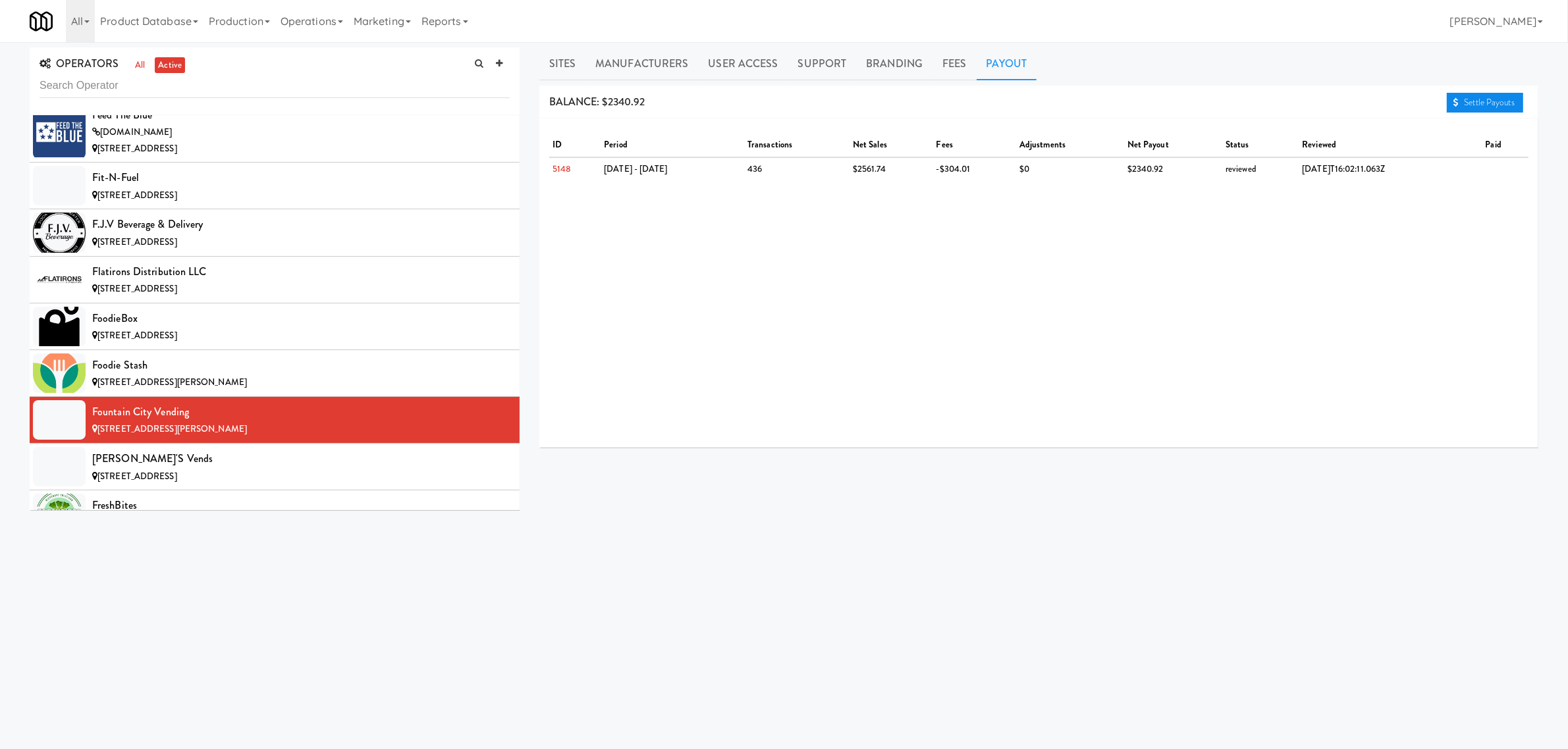
click at [1453, 98] on icon at bounding box center [1456, 102] width 5 height 9
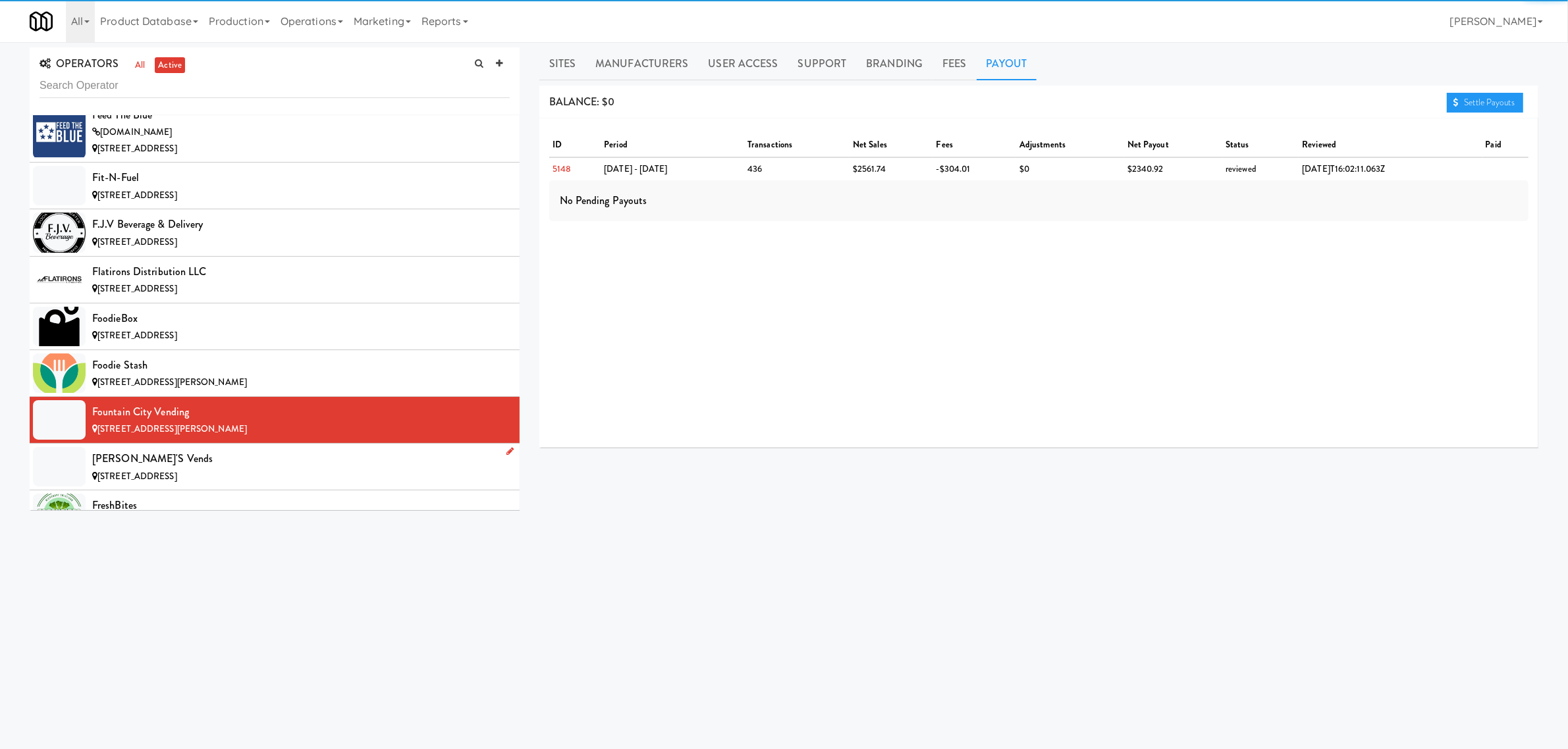
click at [126, 469] on div "[PERSON_NAME]'s Vends" at bounding box center [301, 458] width 418 height 20
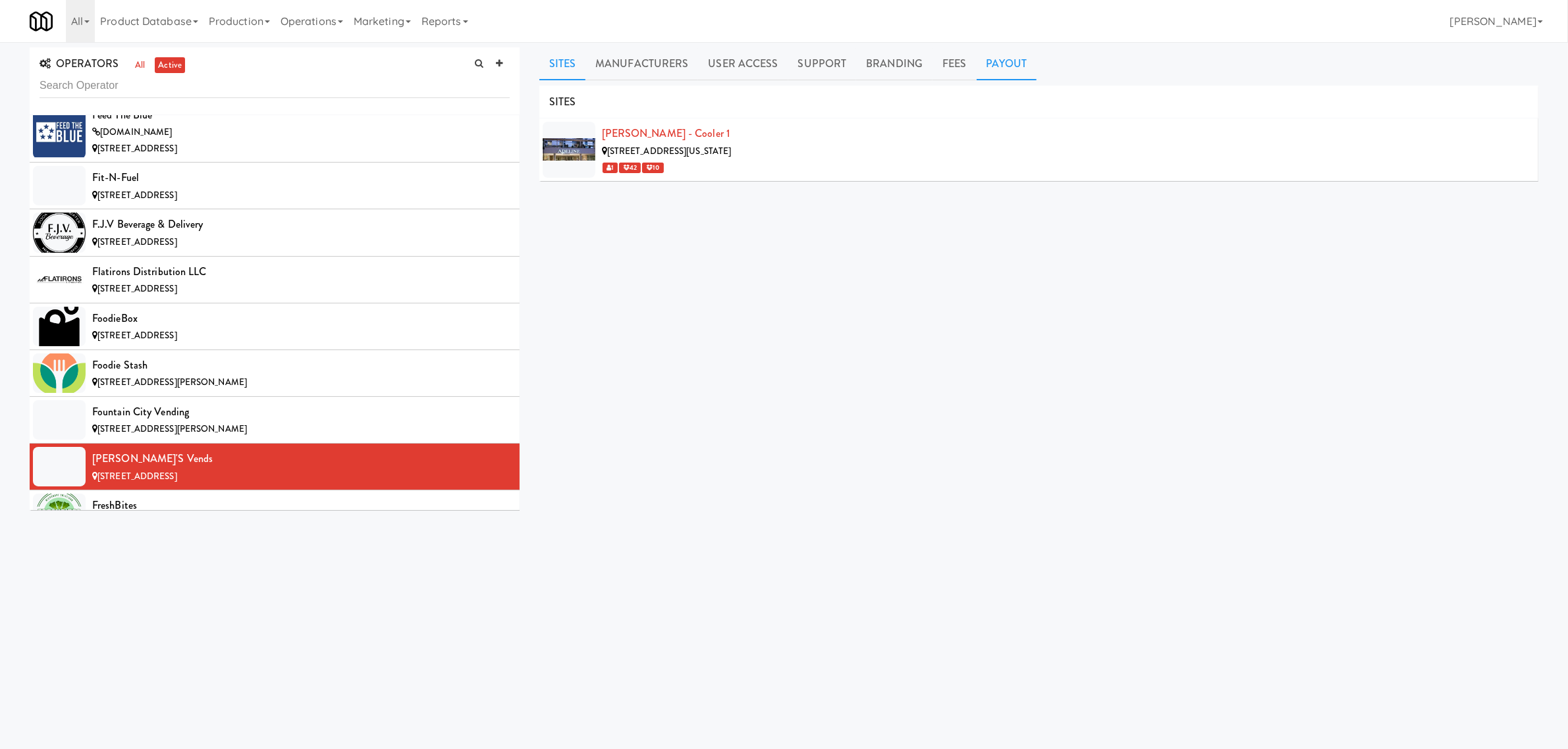
click at [1009, 63] on link "Payout" at bounding box center [1007, 63] width 61 height 33
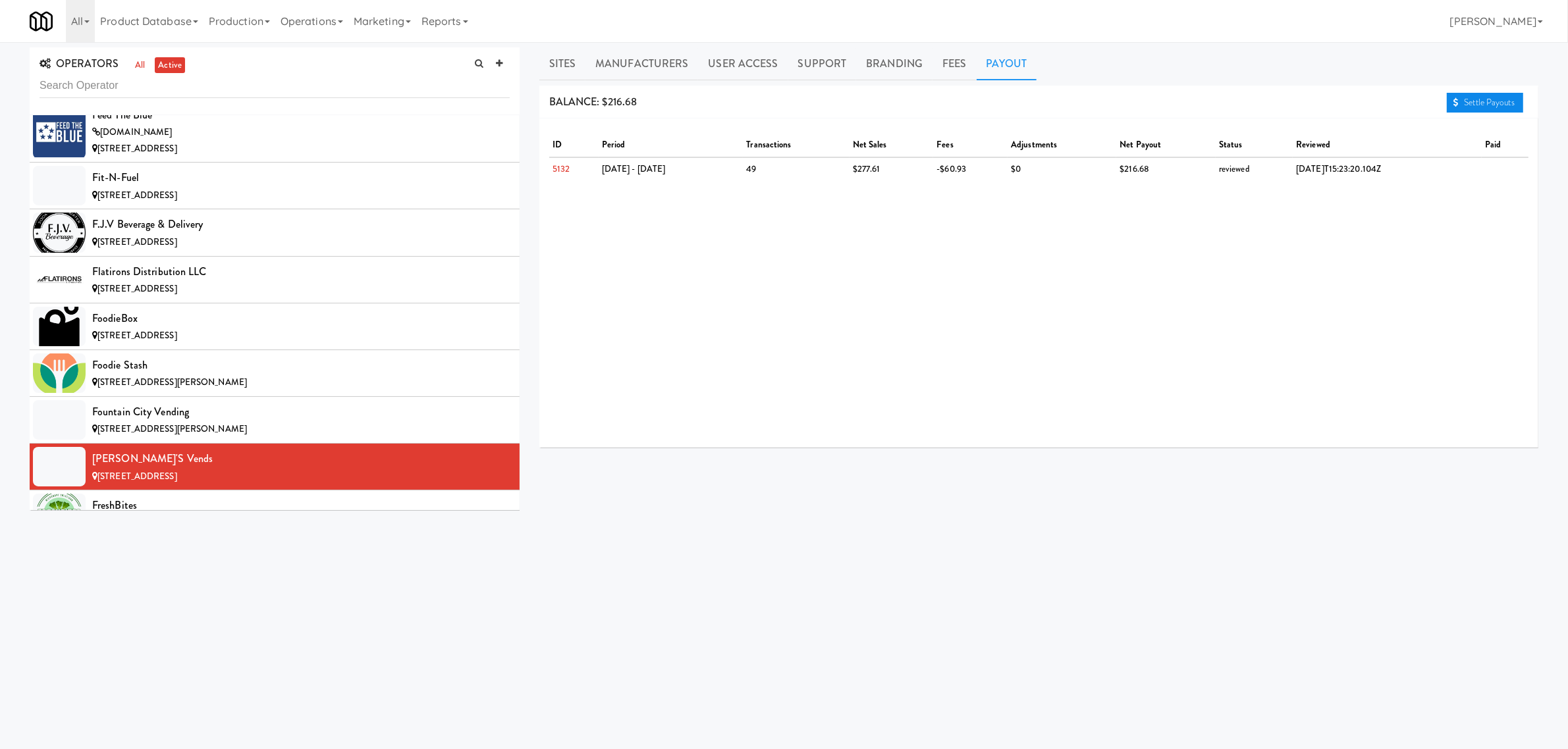
click at [1506, 99] on link "Settle Payouts" at bounding box center [1485, 103] width 76 height 20
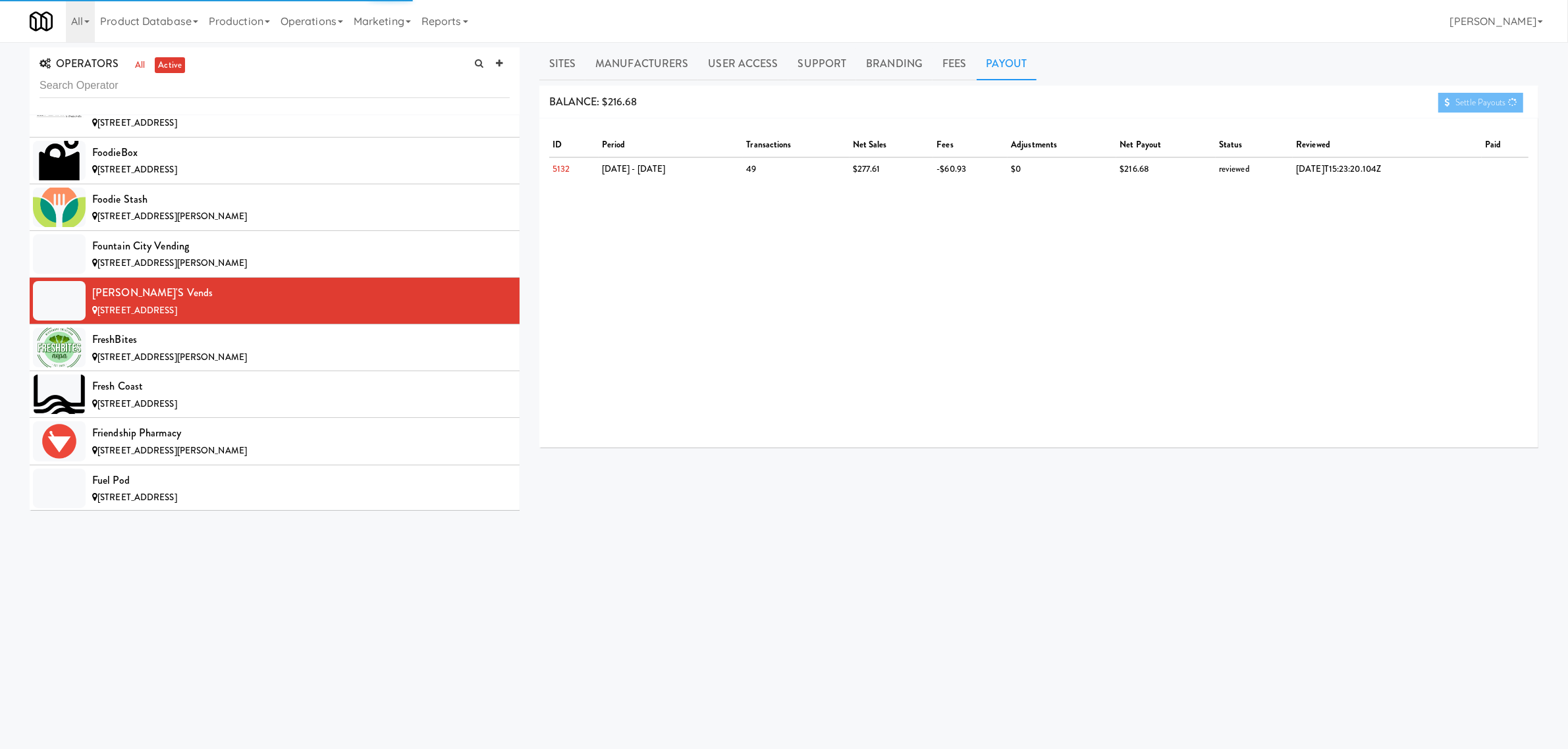
scroll to position [3868, 0]
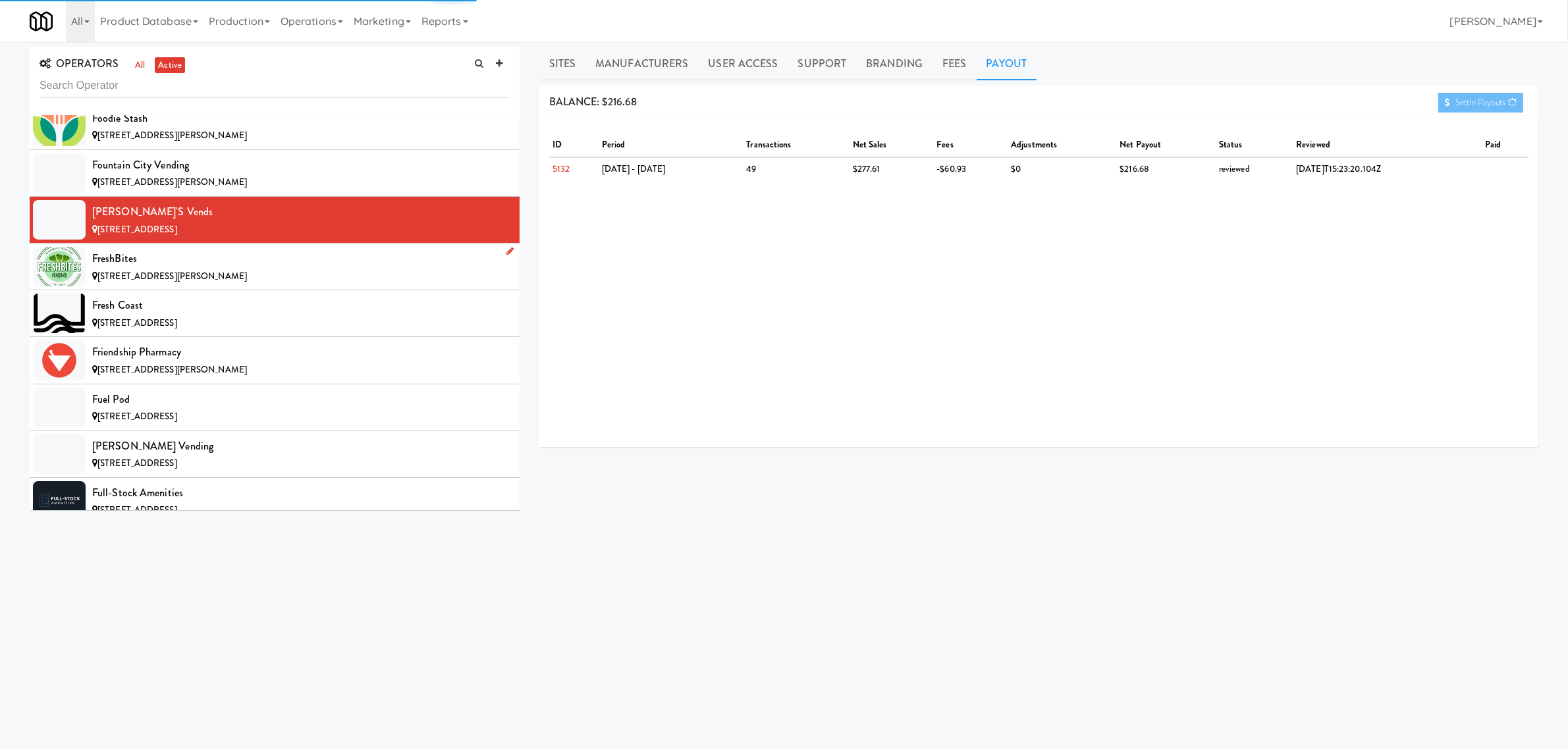
click at [213, 269] on div "FreshBites" at bounding box center [301, 258] width 418 height 20
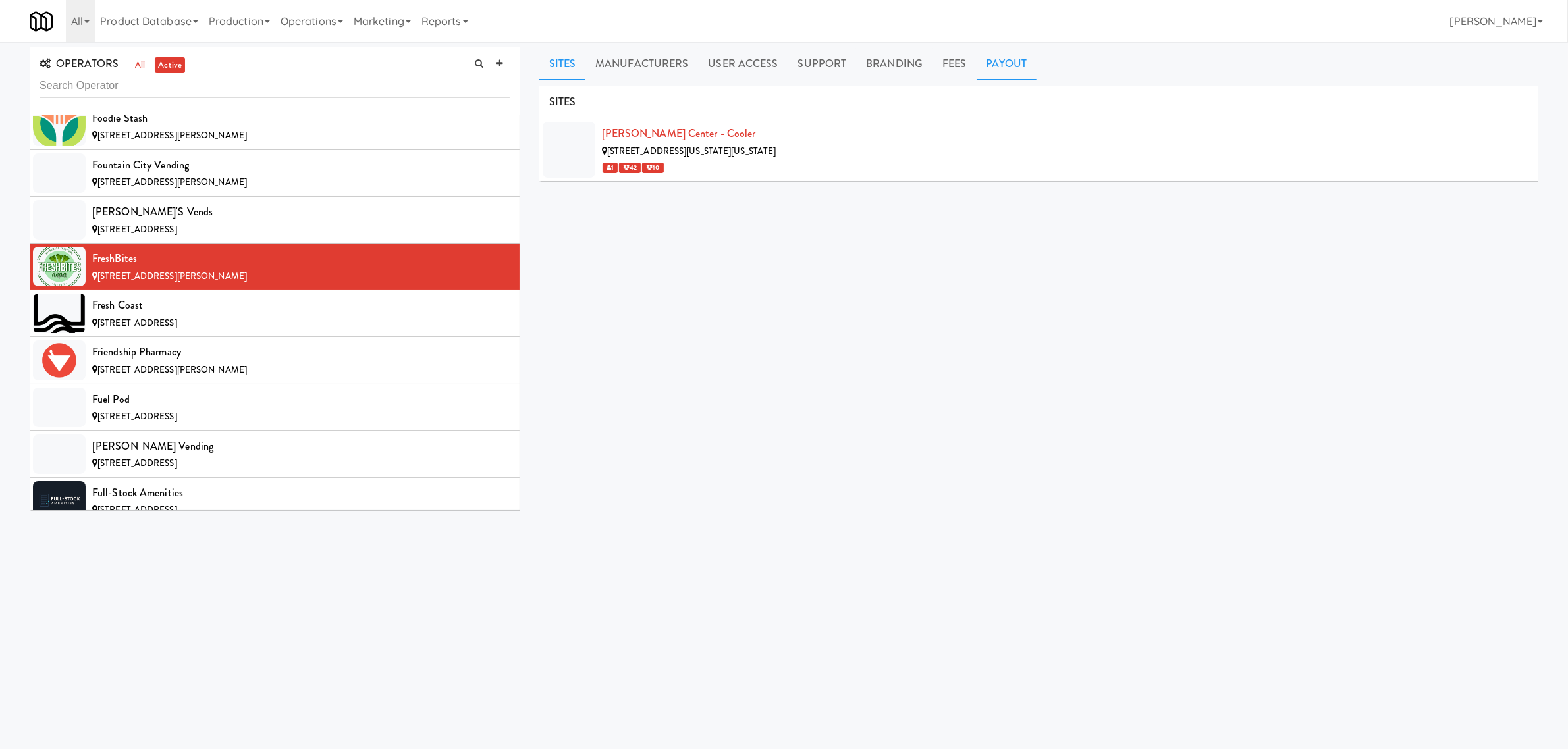
click at [988, 60] on link "Payout" at bounding box center [1007, 63] width 61 height 33
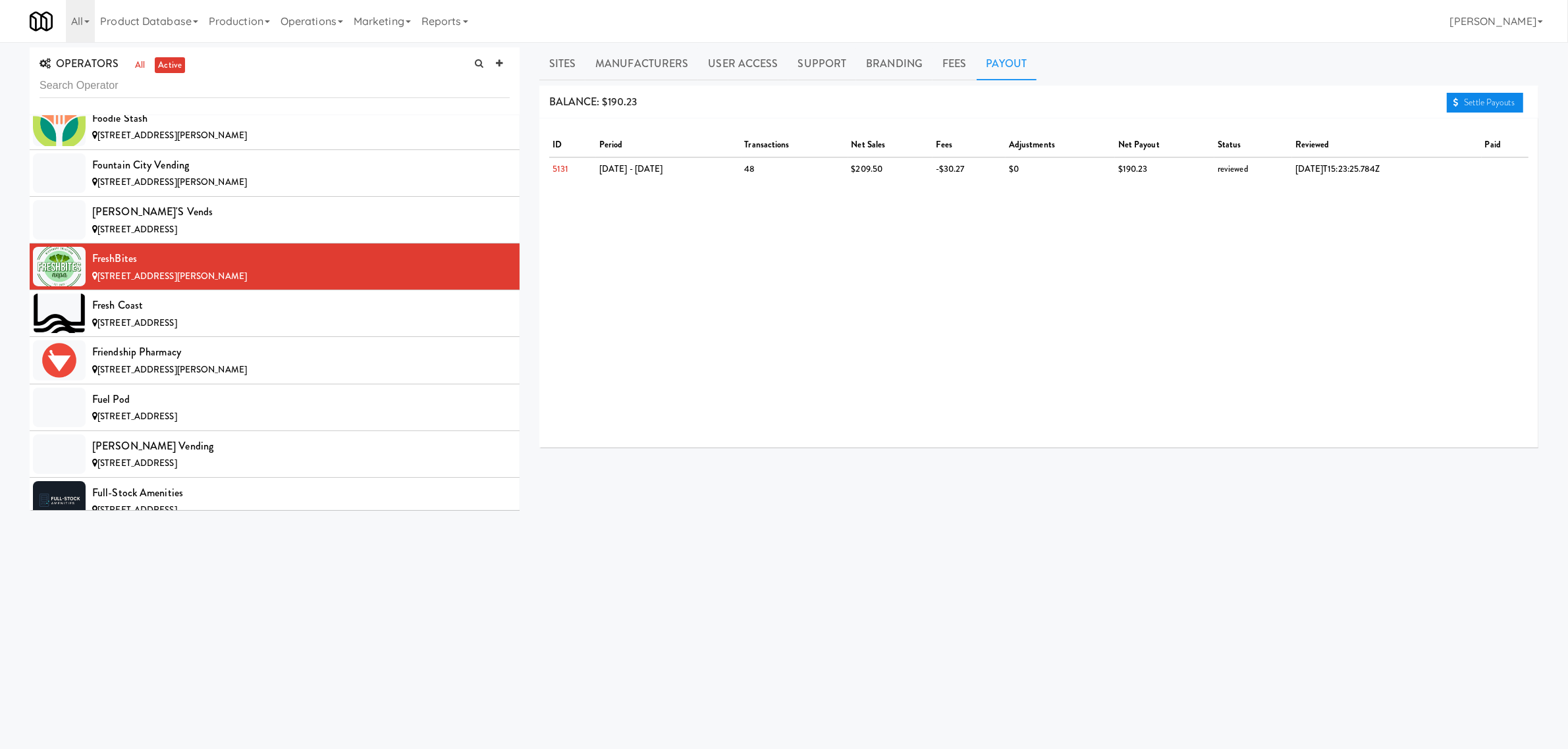
click at [1463, 96] on link "Settle Payouts" at bounding box center [1485, 103] width 76 height 20
click at [206, 315] on div "Fresh Coast" at bounding box center [301, 305] width 418 height 20
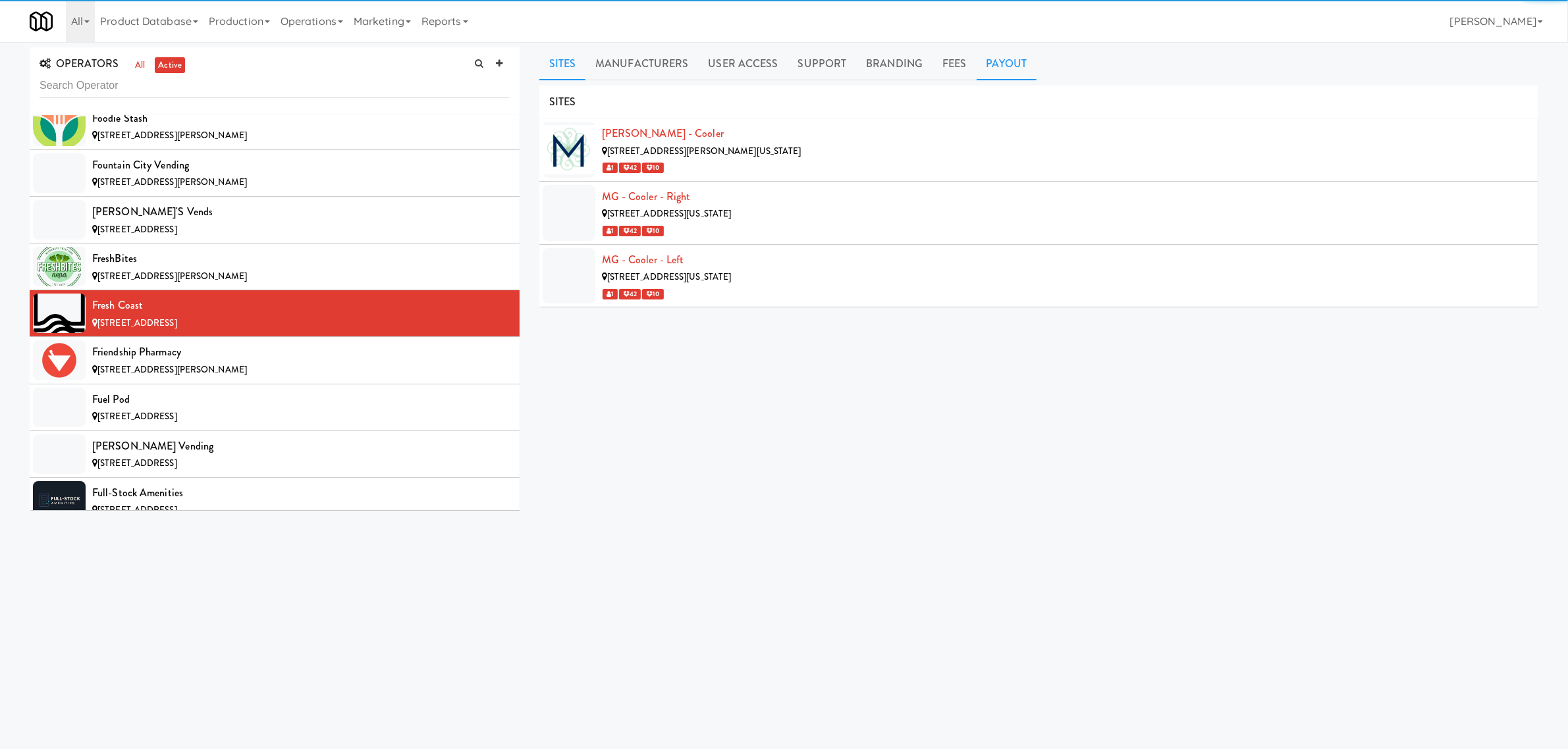
click at [1013, 67] on link "Payout" at bounding box center [1007, 63] width 61 height 33
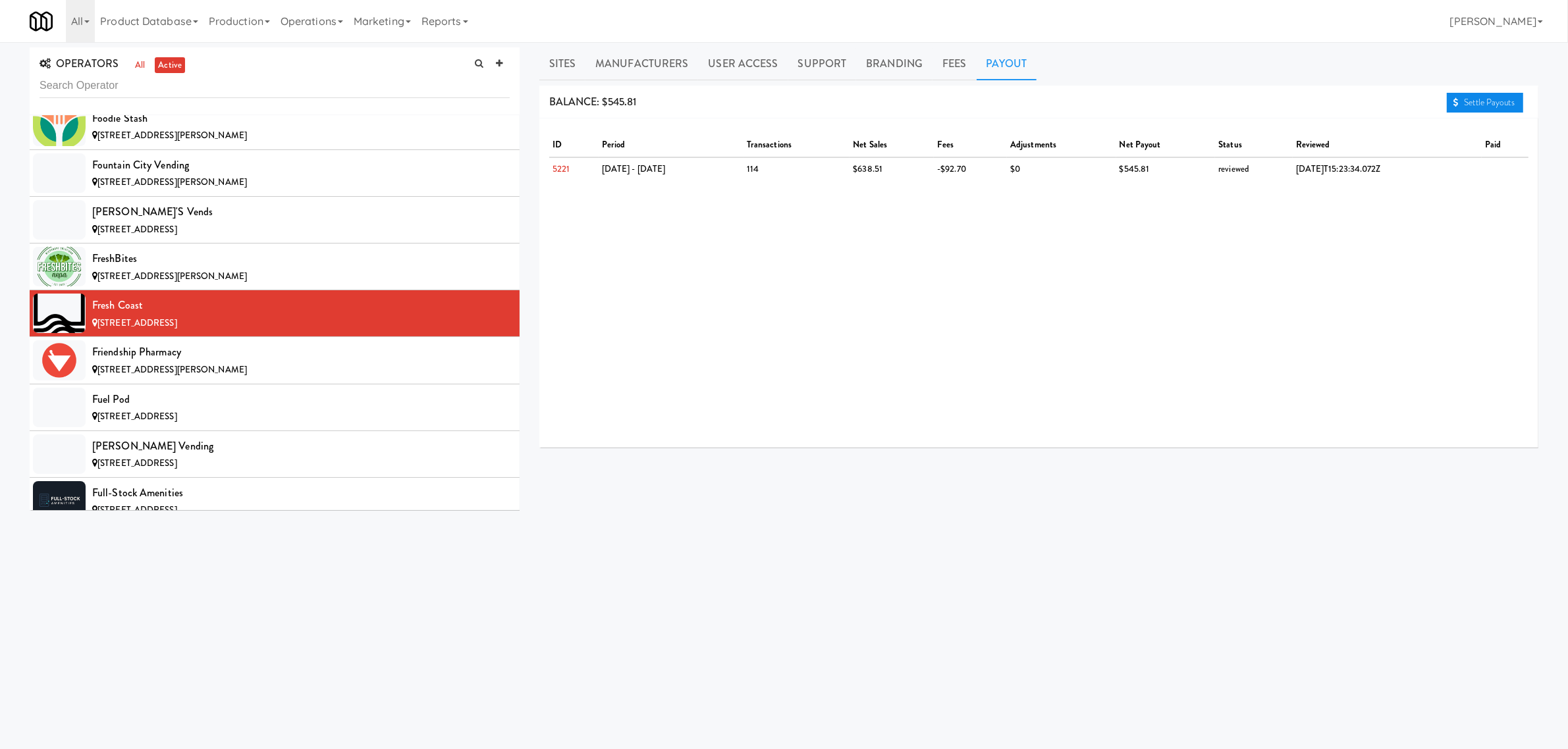
click at [1489, 103] on link "Settle Payouts" at bounding box center [1485, 103] width 76 height 20
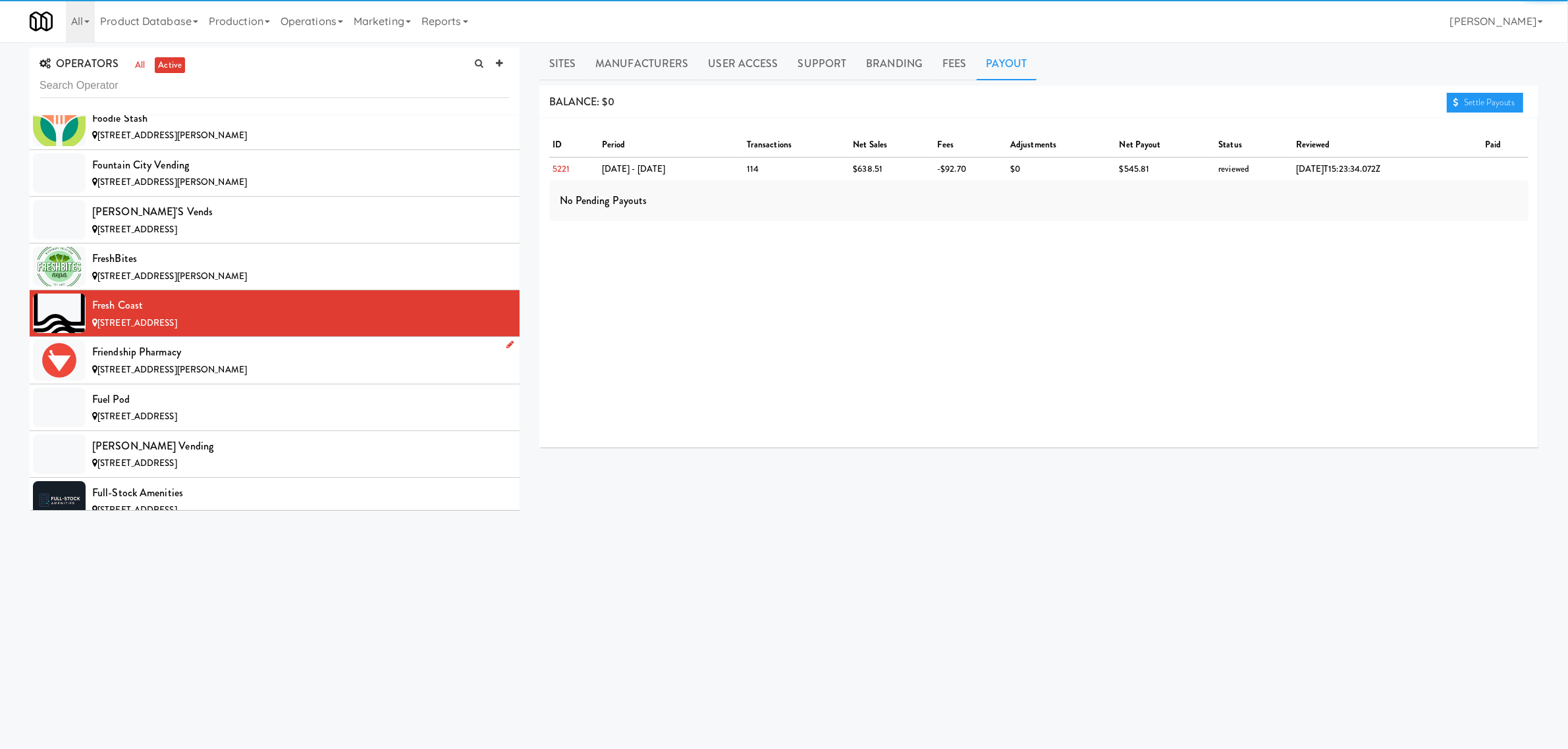
click at [200, 374] on div "[STREET_ADDRESS][PERSON_NAME]" at bounding box center [301, 370] width 418 height 16
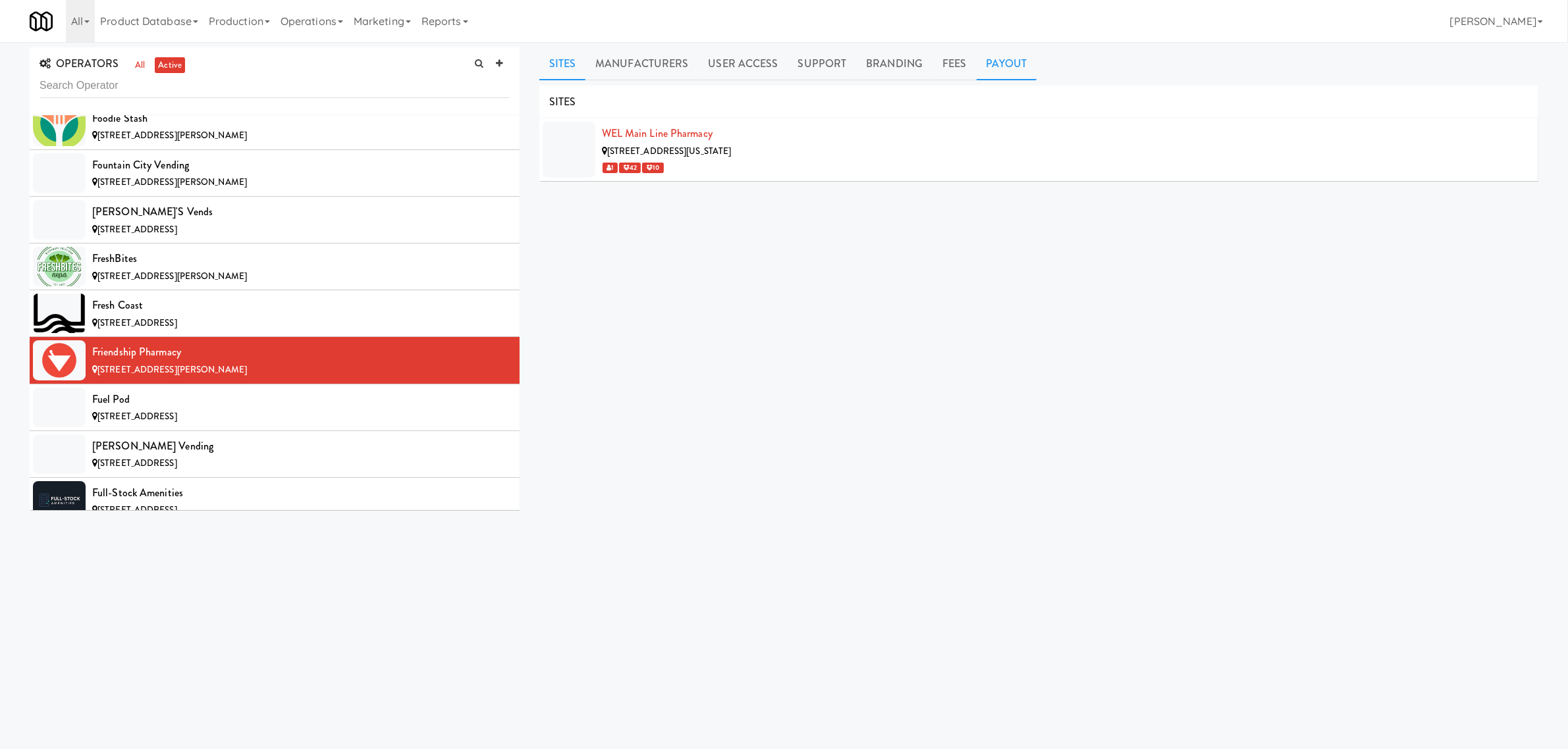
click at [999, 70] on link "Payout" at bounding box center [1007, 63] width 61 height 33
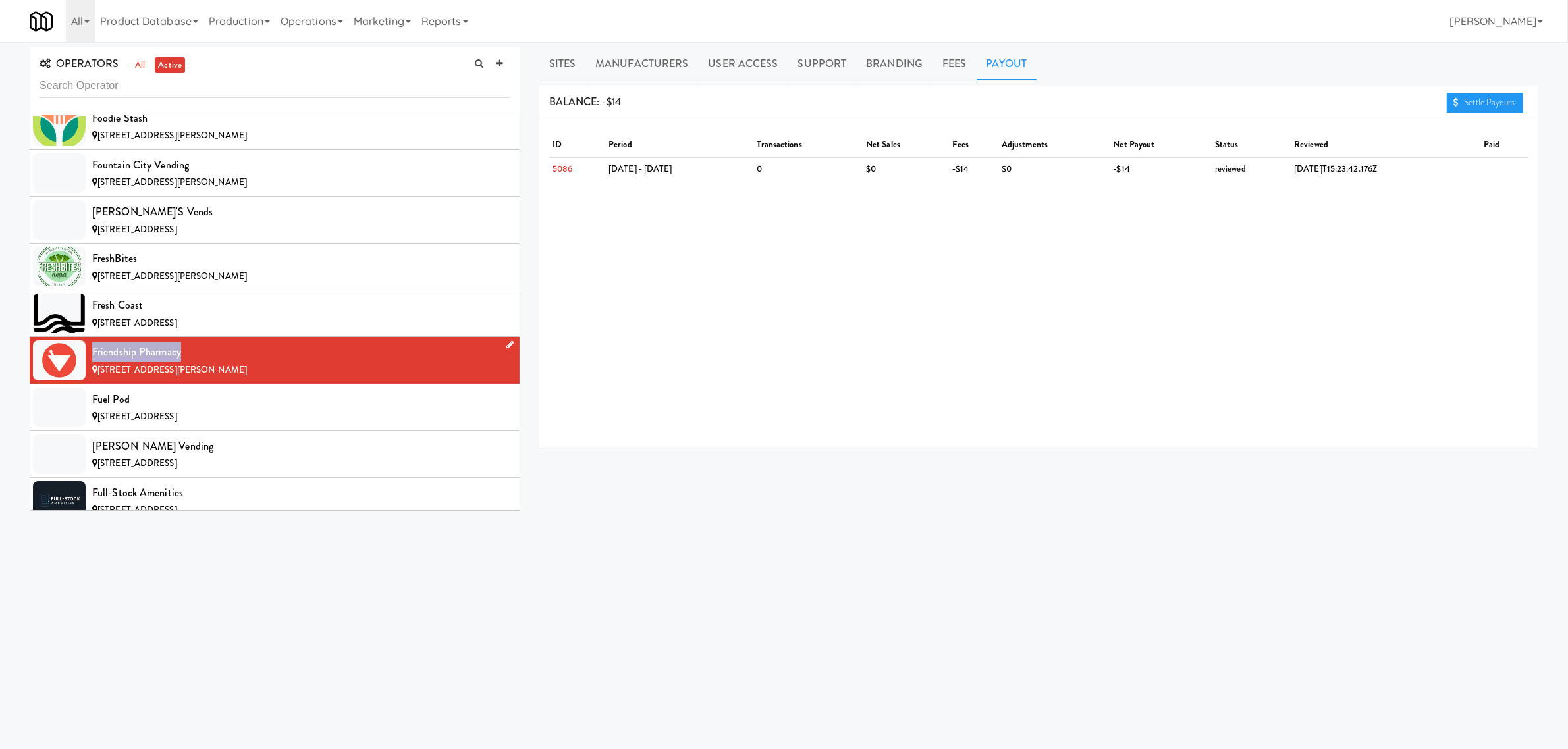
drag, startPoint x: 215, startPoint y: 359, endPoint x: 59, endPoint y: 360, distance: 156.0
click at [59, 360] on li "Friendship Pharmacy [STREET_ADDRESS][PERSON_NAME]" at bounding box center [275, 360] width 490 height 47
copy li "Friendship Pharmacy"
click at [575, 67] on link "Sites" at bounding box center [562, 63] width 47 height 33
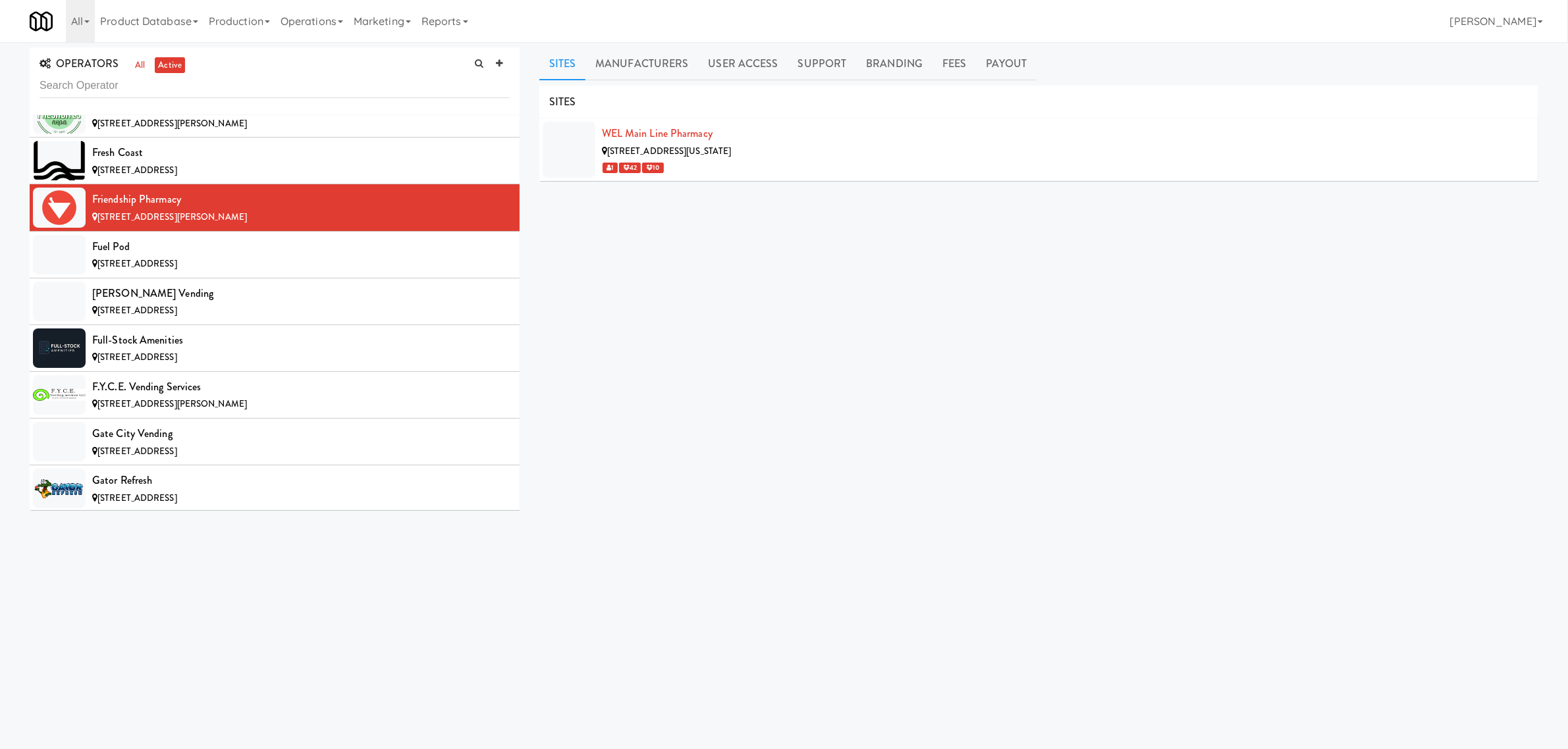
scroll to position [4115, 0]
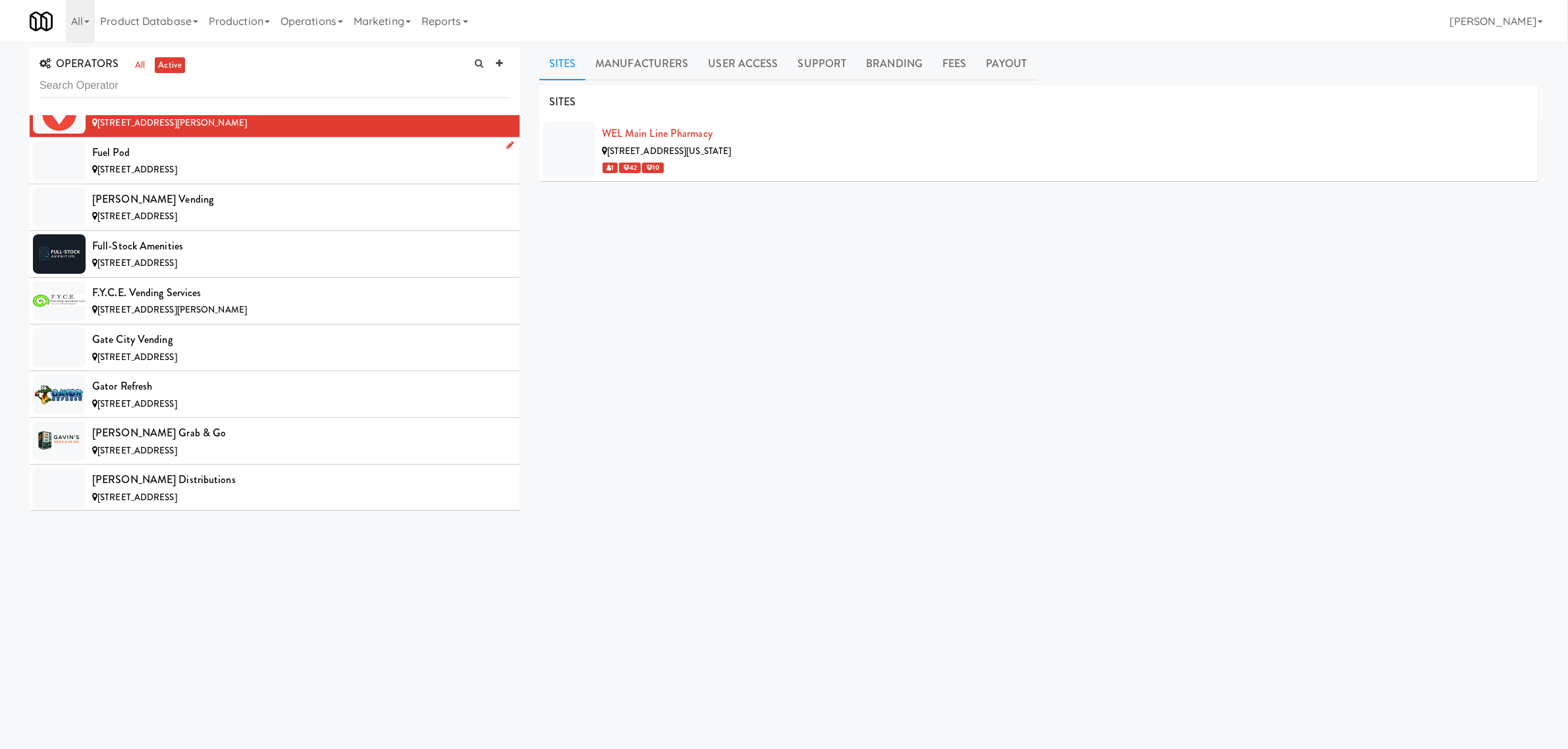
click at [155, 163] on div "Fuel Pod" at bounding box center [301, 152] width 418 height 20
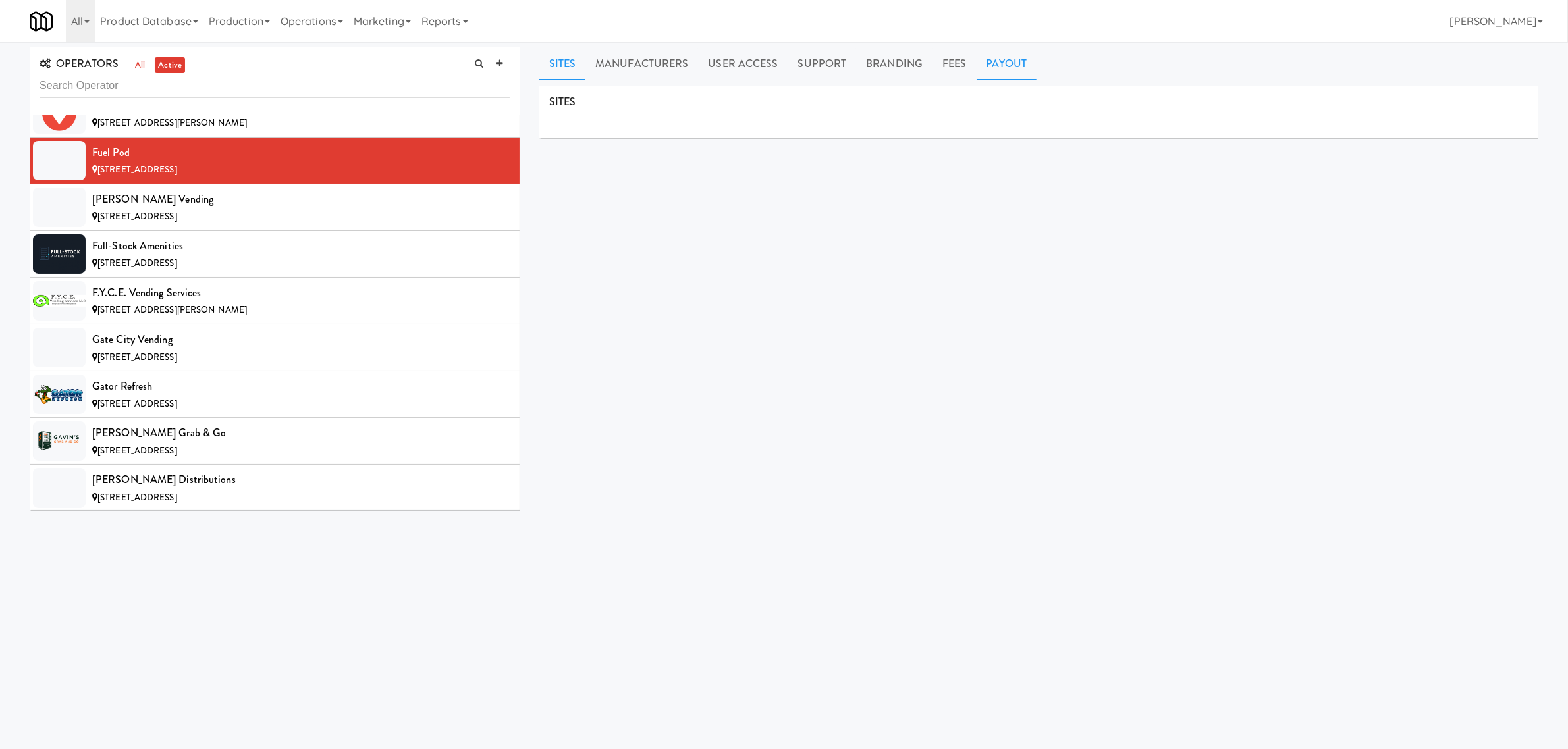
click at [985, 63] on link "Payout" at bounding box center [1007, 63] width 61 height 33
drag, startPoint x: 273, startPoint y: 219, endPoint x: 402, endPoint y: 165, distance: 139.8
click at [272, 209] on div "[PERSON_NAME] Vending" at bounding box center [301, 199] width 418 height 20
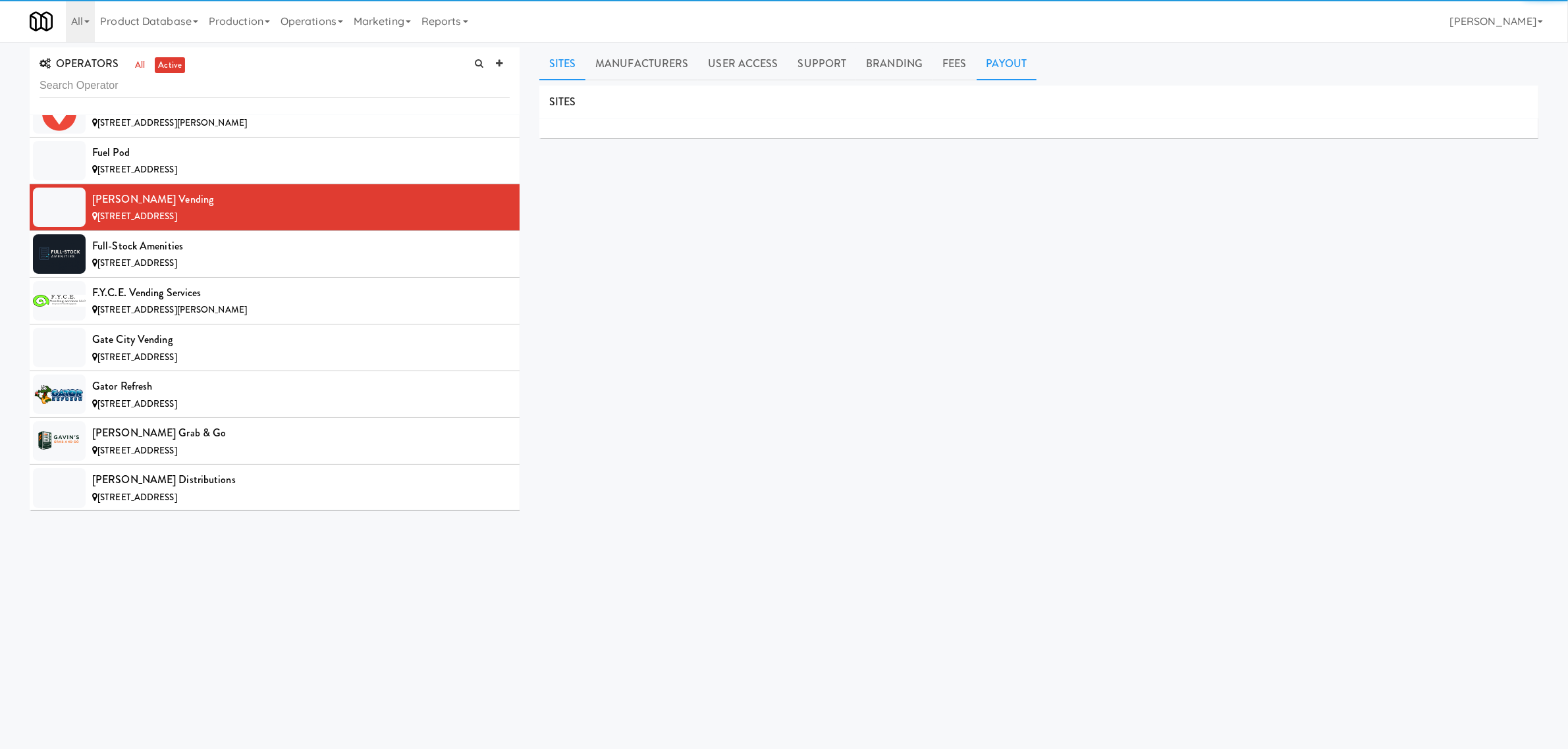
click at [980, 67] on link "Payout" at bounding box center [1007, 63] width 61 height 33
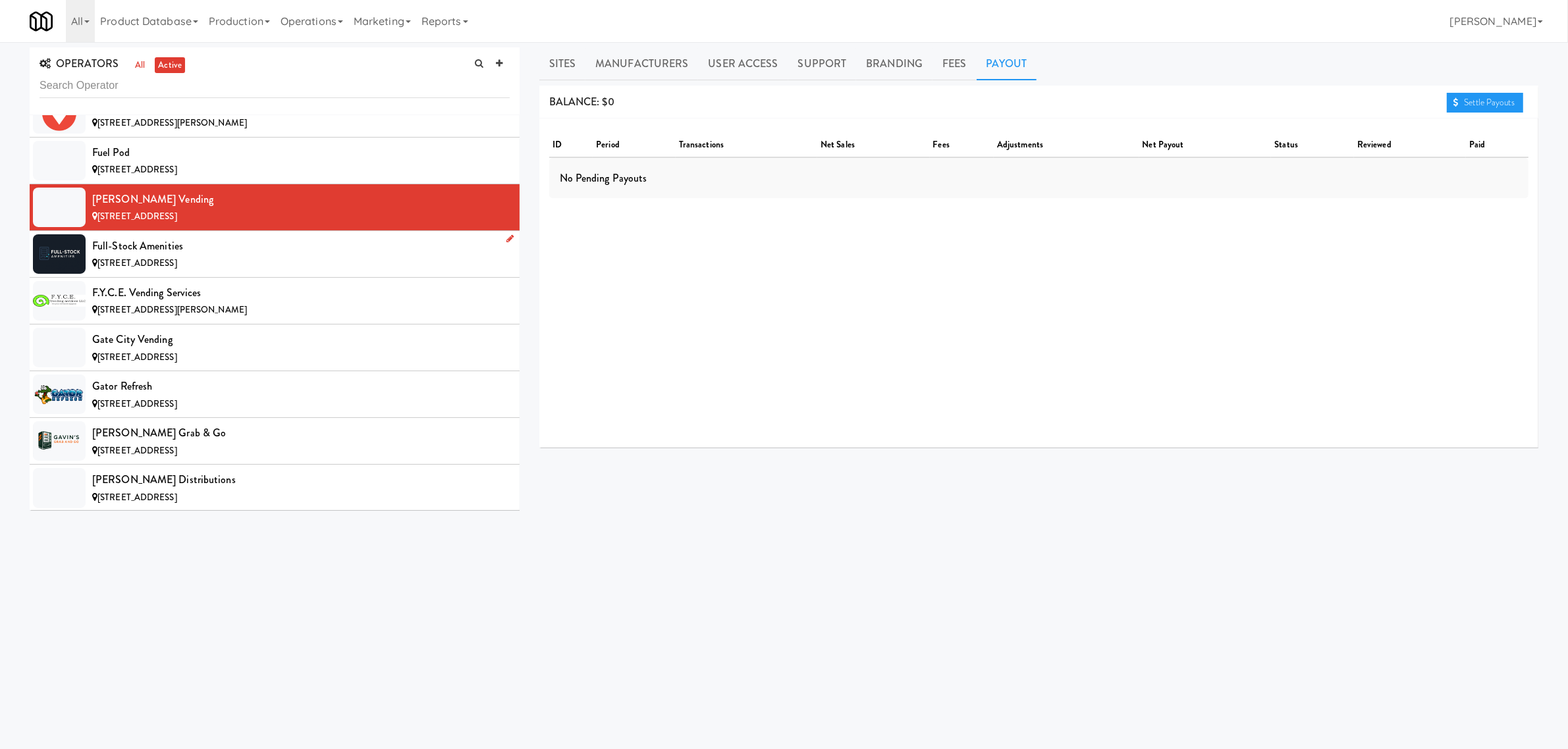
click at [159, 272] on div "[STREET_ADDRESS]" at bounding box center [301, 264] width 418 height 16
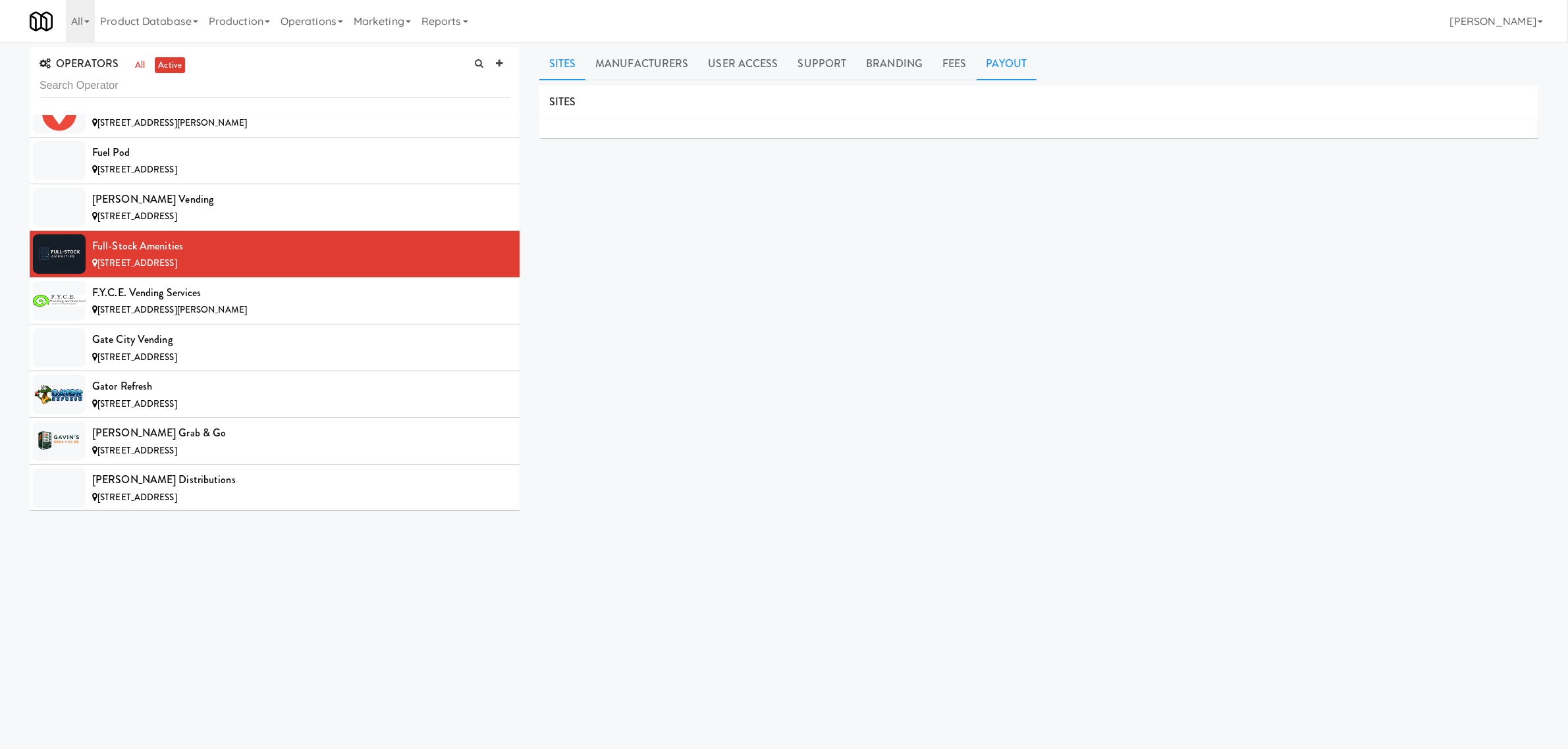
click at [988, 66] on link "Payout" at bounding box center [1007, 63] width 61 height 33
click at [238, 303] on div "F.Y.C.E. Vending Services" at bounding box center [301, 293] width 418 height 20
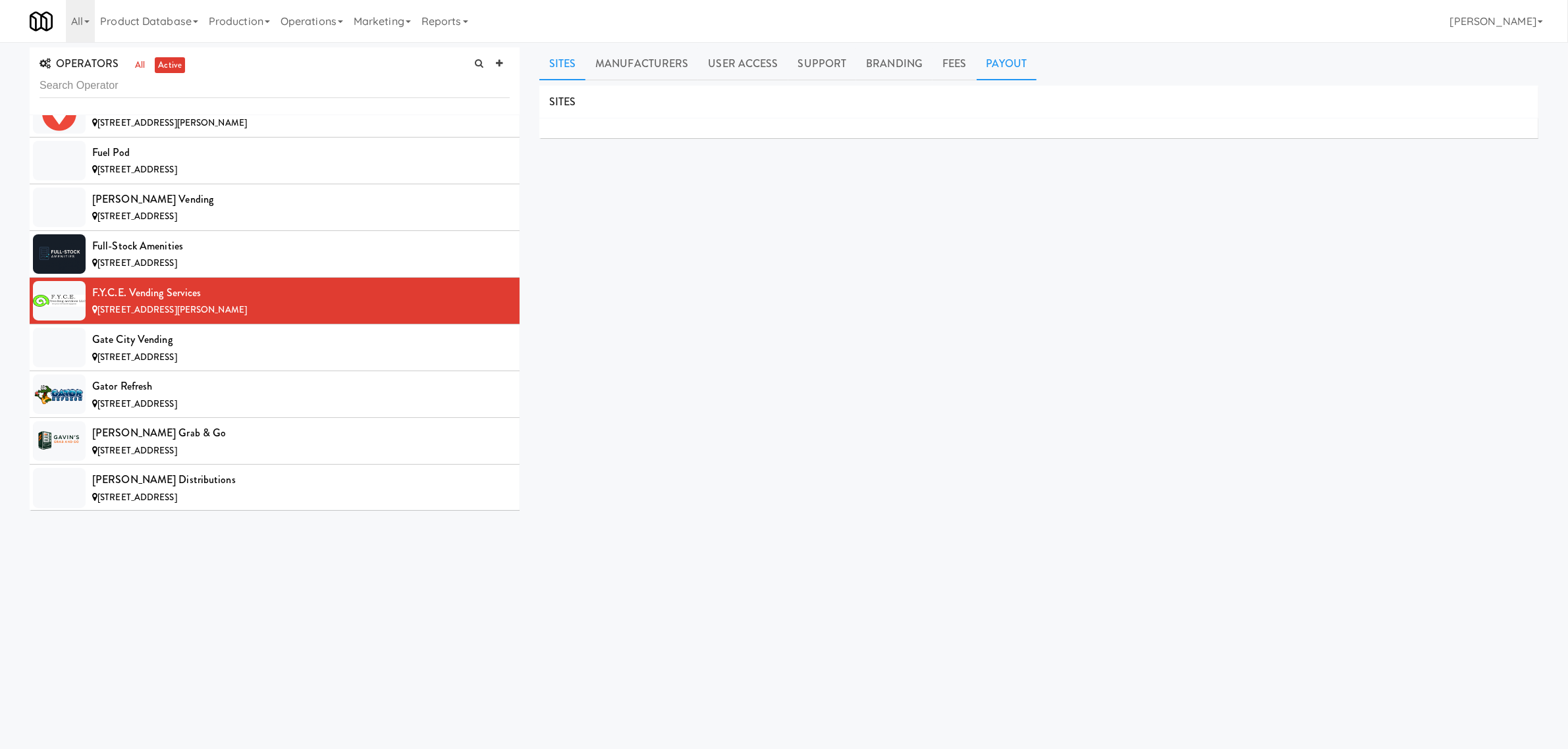
click at [1017, 69] on link "Payout" at bounding box center [1007, 63] width 61 height 33
click at [177, 364] on span "[STREET_ADDRESS]" at bounding box center [137, 357] width 80 height 13
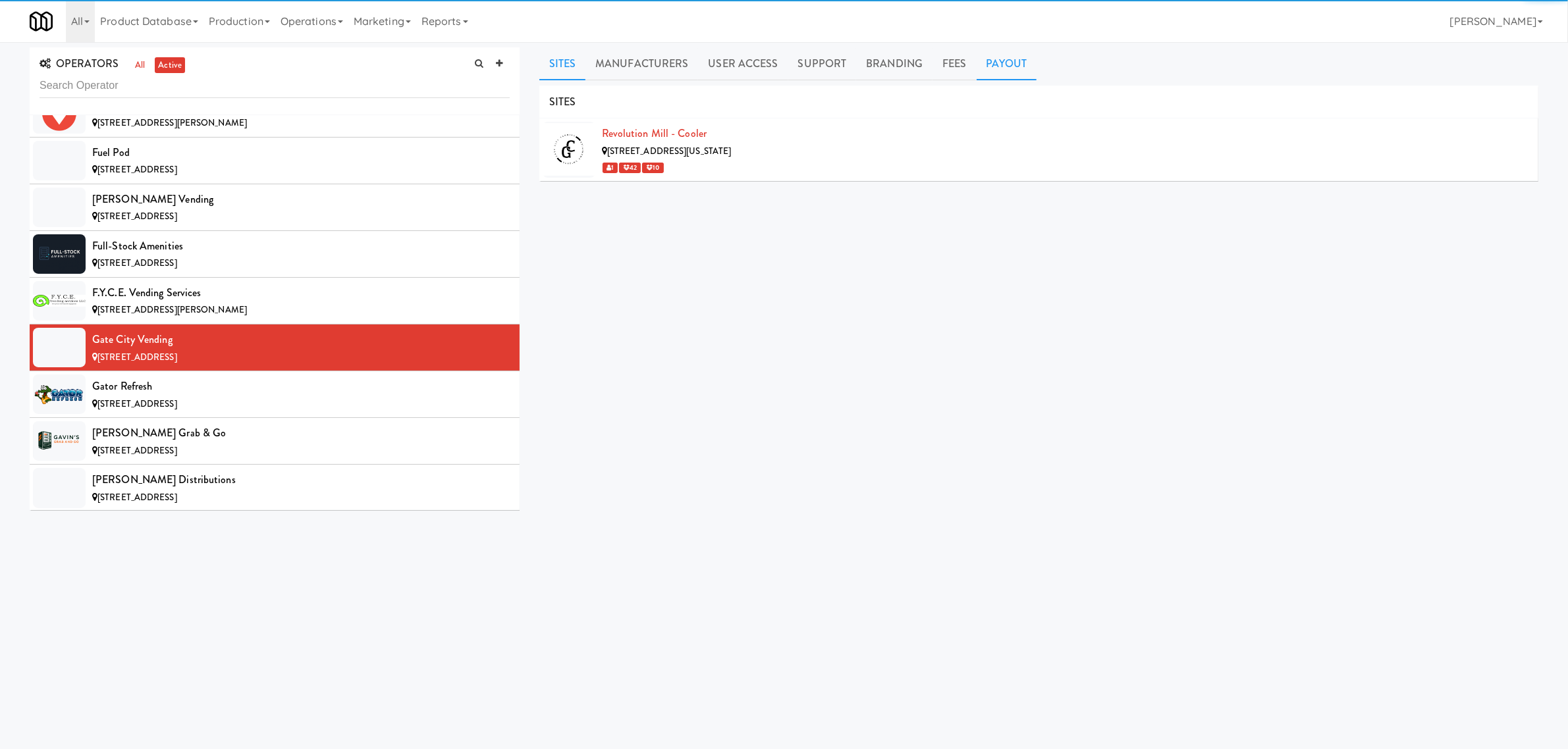
click at [1011, 69] on link "Payout" at bounding box center [1007, 63] width 61 height 33
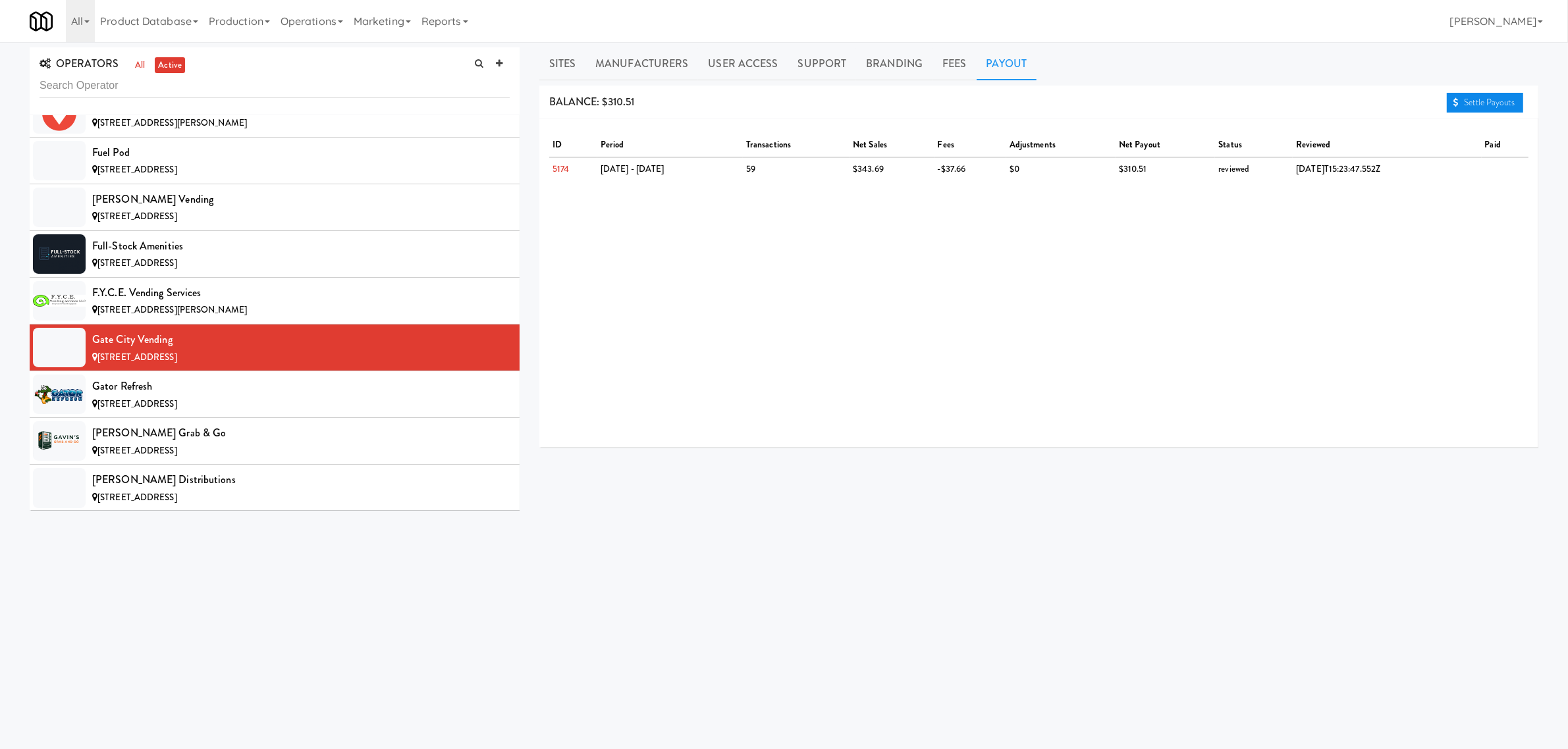
click at [1470, 103] on link "Settle Payouts" at bounding box center [1485, 103] width 76 height 20
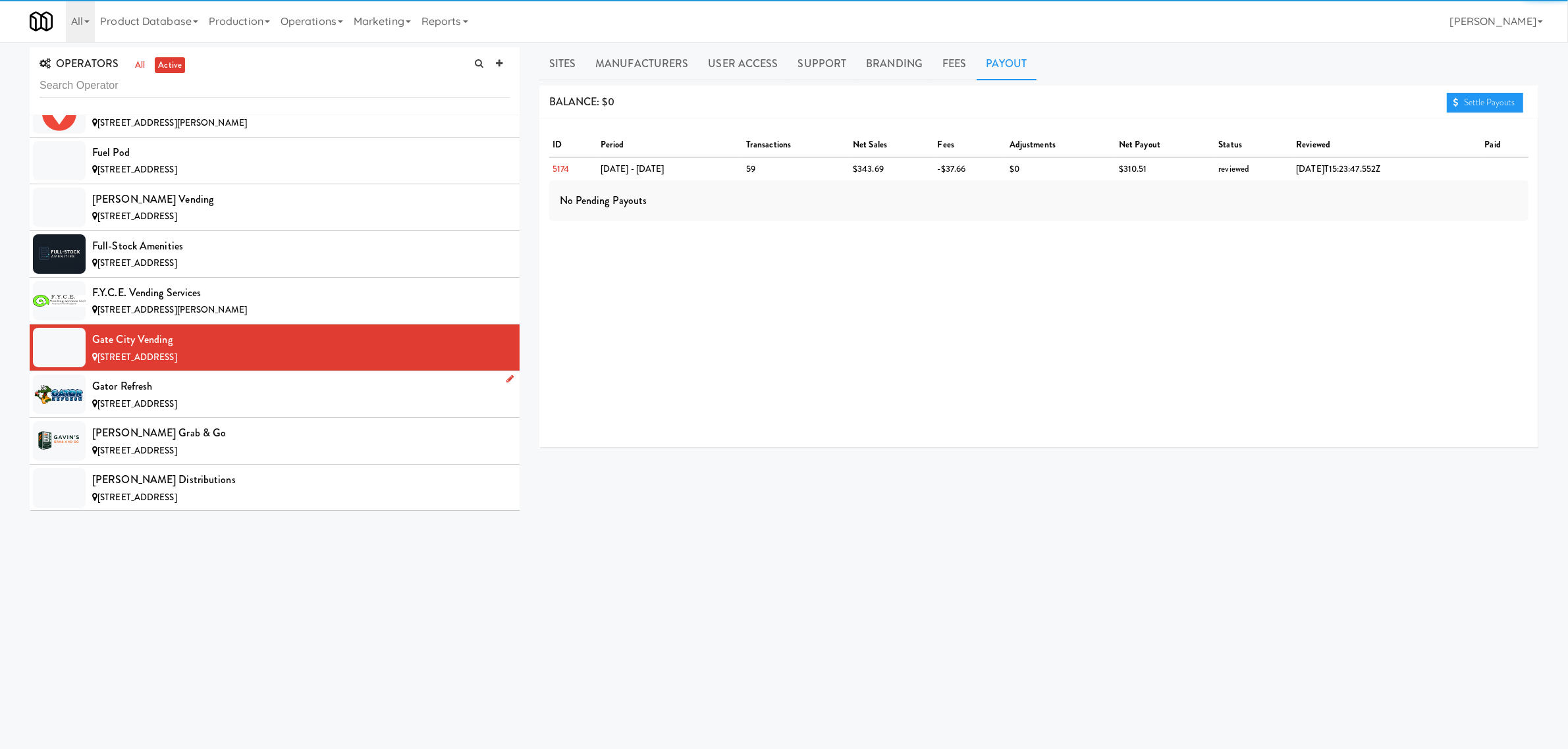
click at [284, 387] on li "Gator Refresh [STREET_ADDRESS]" at bounding box center [275, 394] width 490 height 47
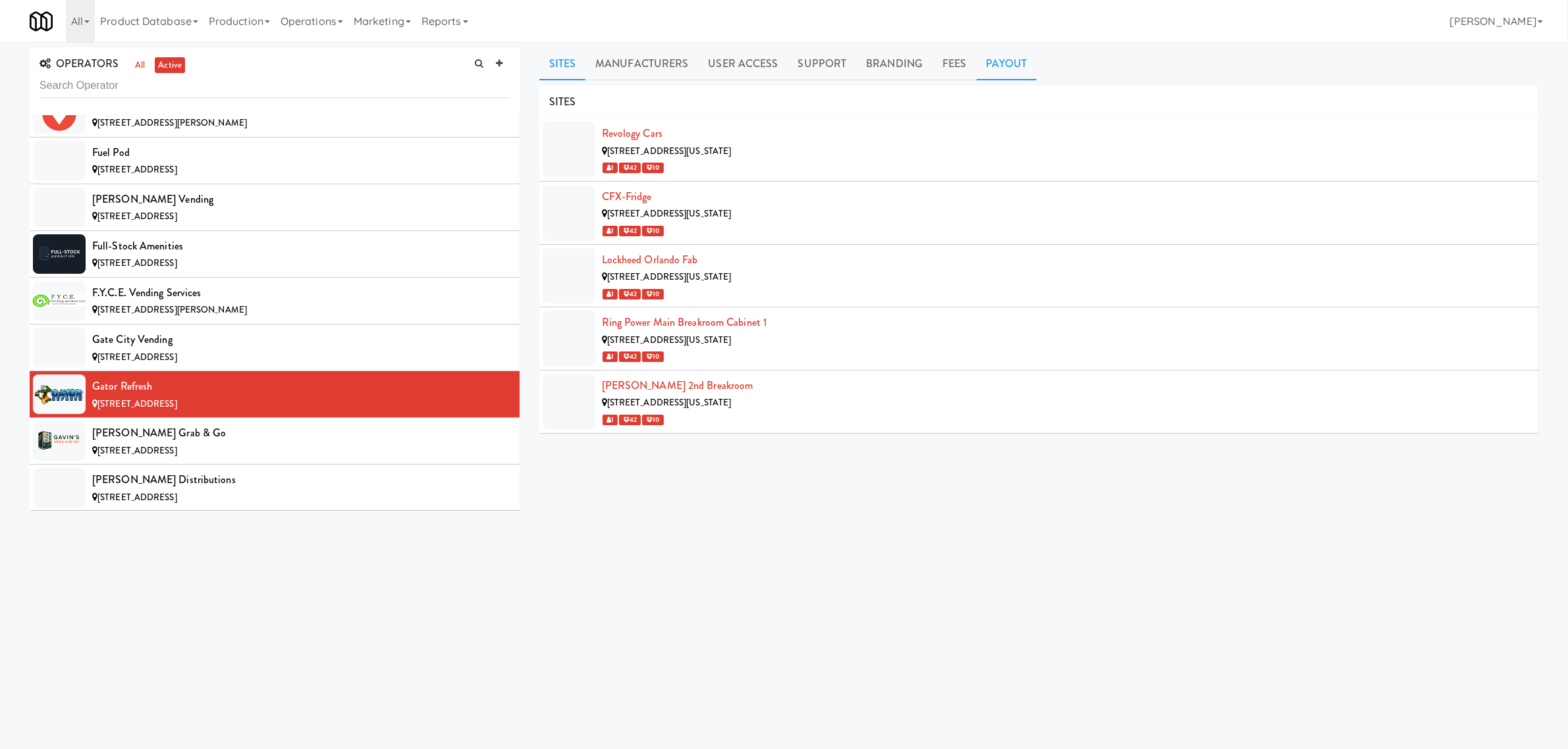
click at [994, 67] on link "Payout" at bounding box center [1007, 63] width 61 height 33
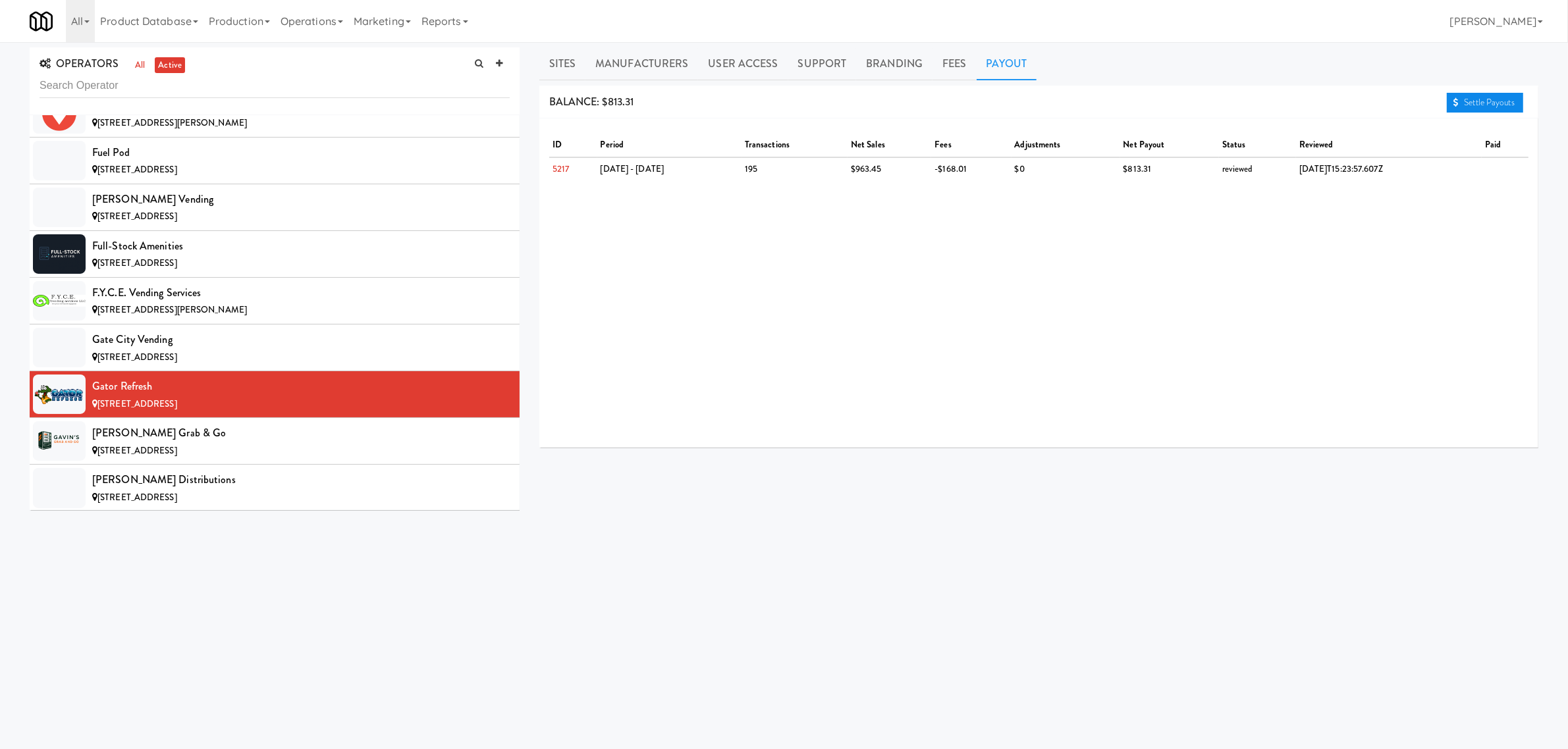
click at [1460, 100] on link "Settle Payouts" at bounding box center [1485, 103] width 76 height 20
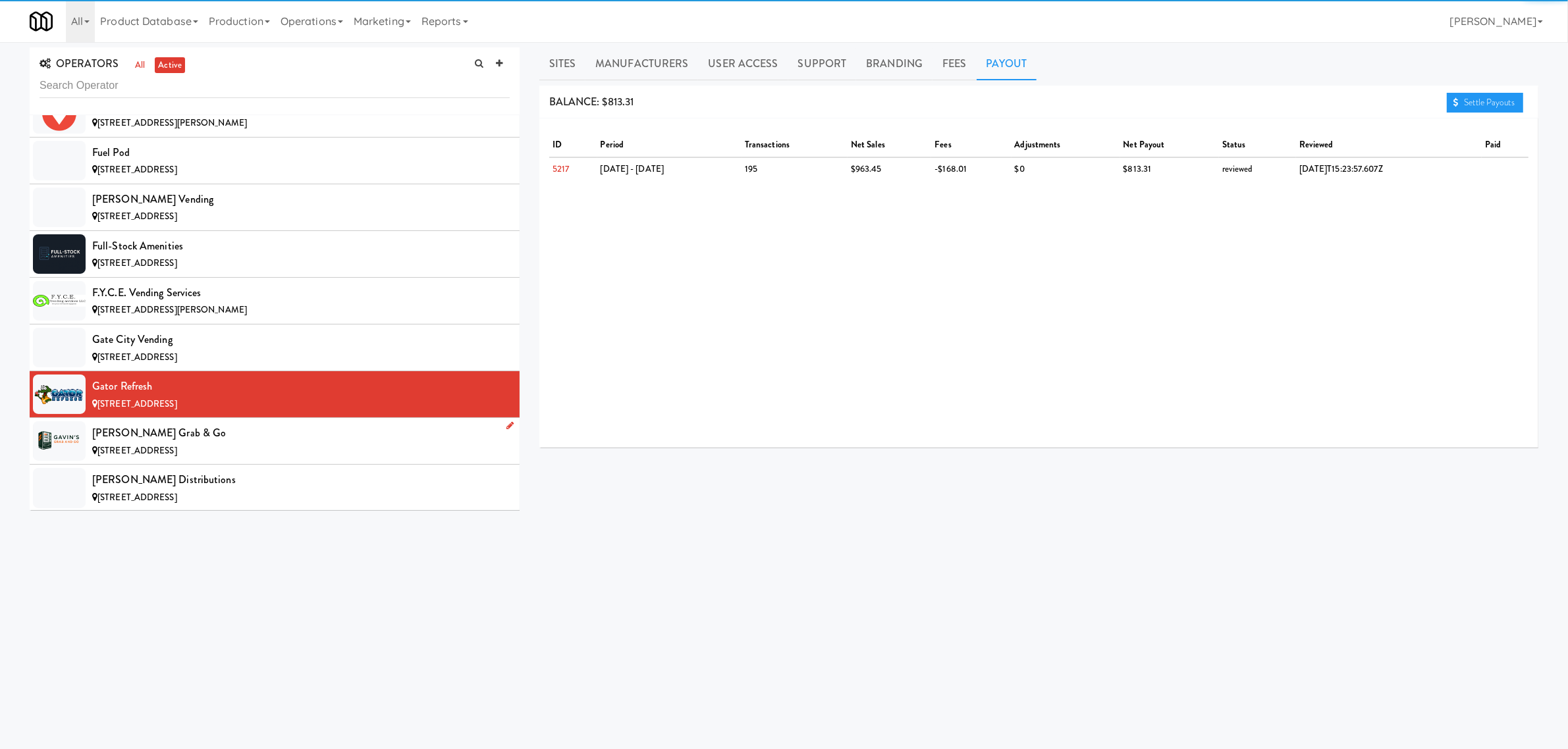
click at [304, 443] on div "[PERSON_NAME] Grab & Go" at bounding box center [301, 433] width 418 height 20
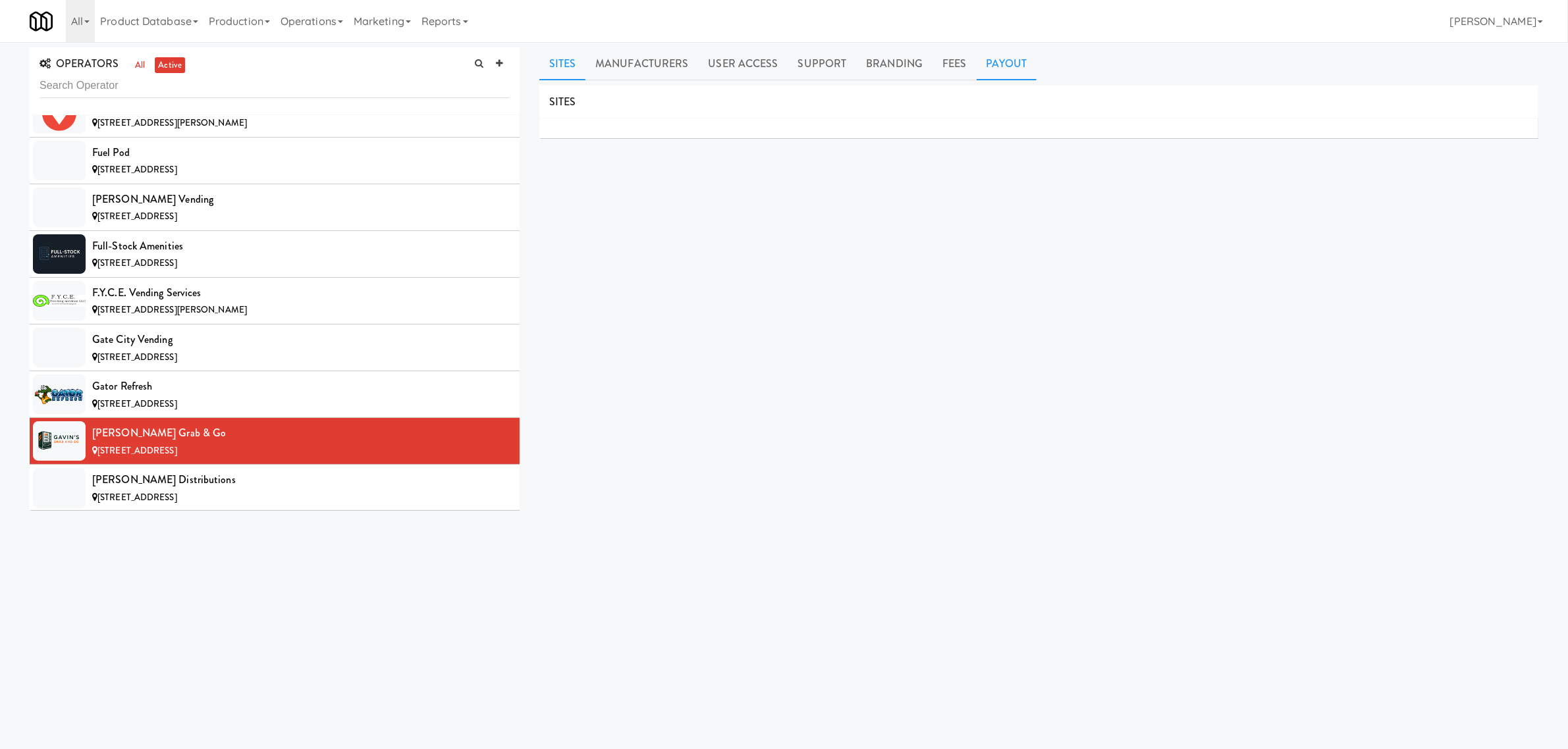
click at [1012, 67] on link "Payout" at bounding box center [1007, 63] width 61 height 33
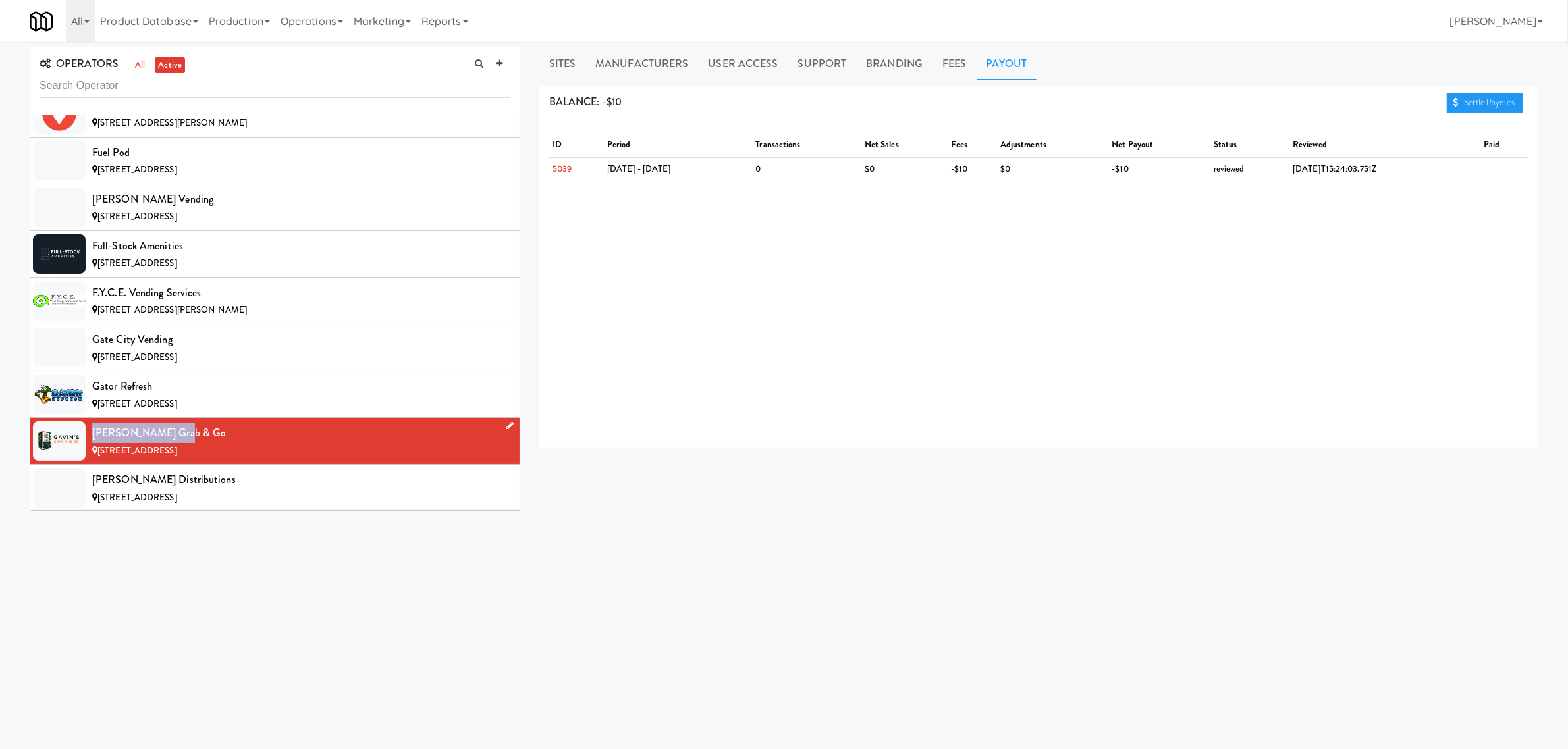
drag, startPoint x: 95, startPoint y: 447, endPoint x: 170, endPoint y: 447, distance: 75.0
click at [170, 443] on div "[PERSON_NAME] Grab & Go" at bounding box center [301, 433] width 418 height 20
copy div "[PERSON_NAME] Grab & Go"
click at [550, 64] on link "Sites" at bounding box center [562, 63] width 47 height 33
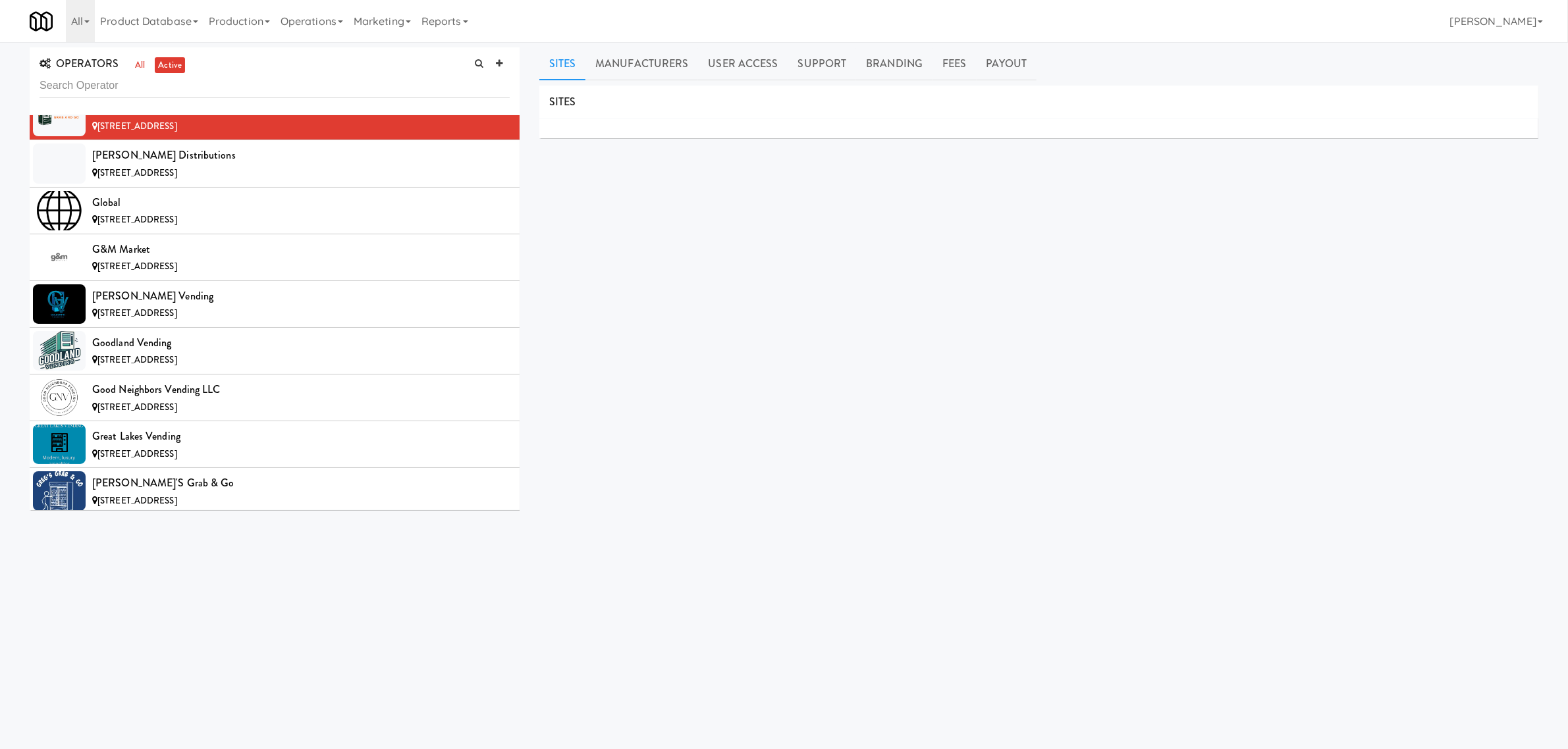
scroll to position [4444, 0]
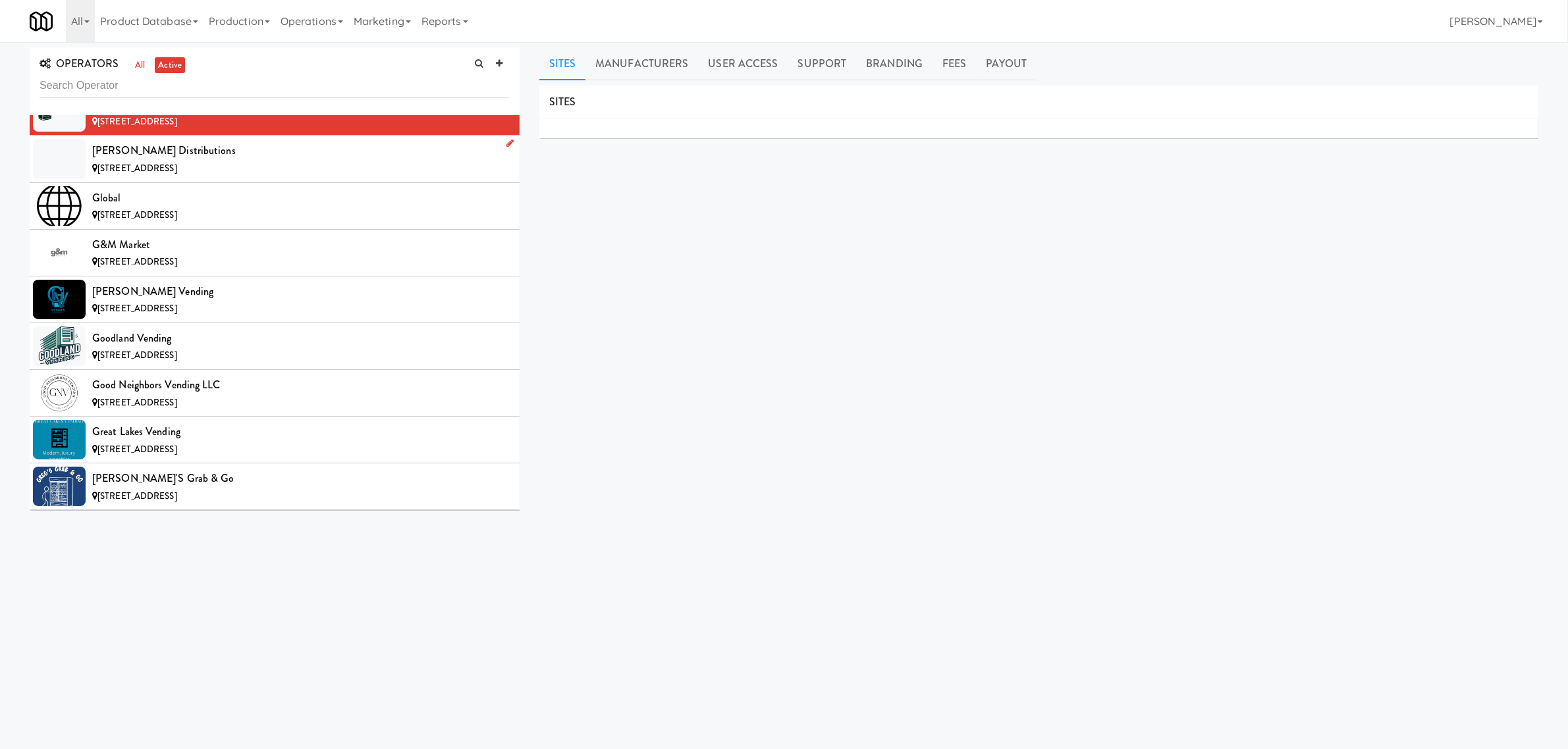
click at [177, 175] on span "[STREET_ADDRESS]" at bounding box center [137, 168] width 80 height 13
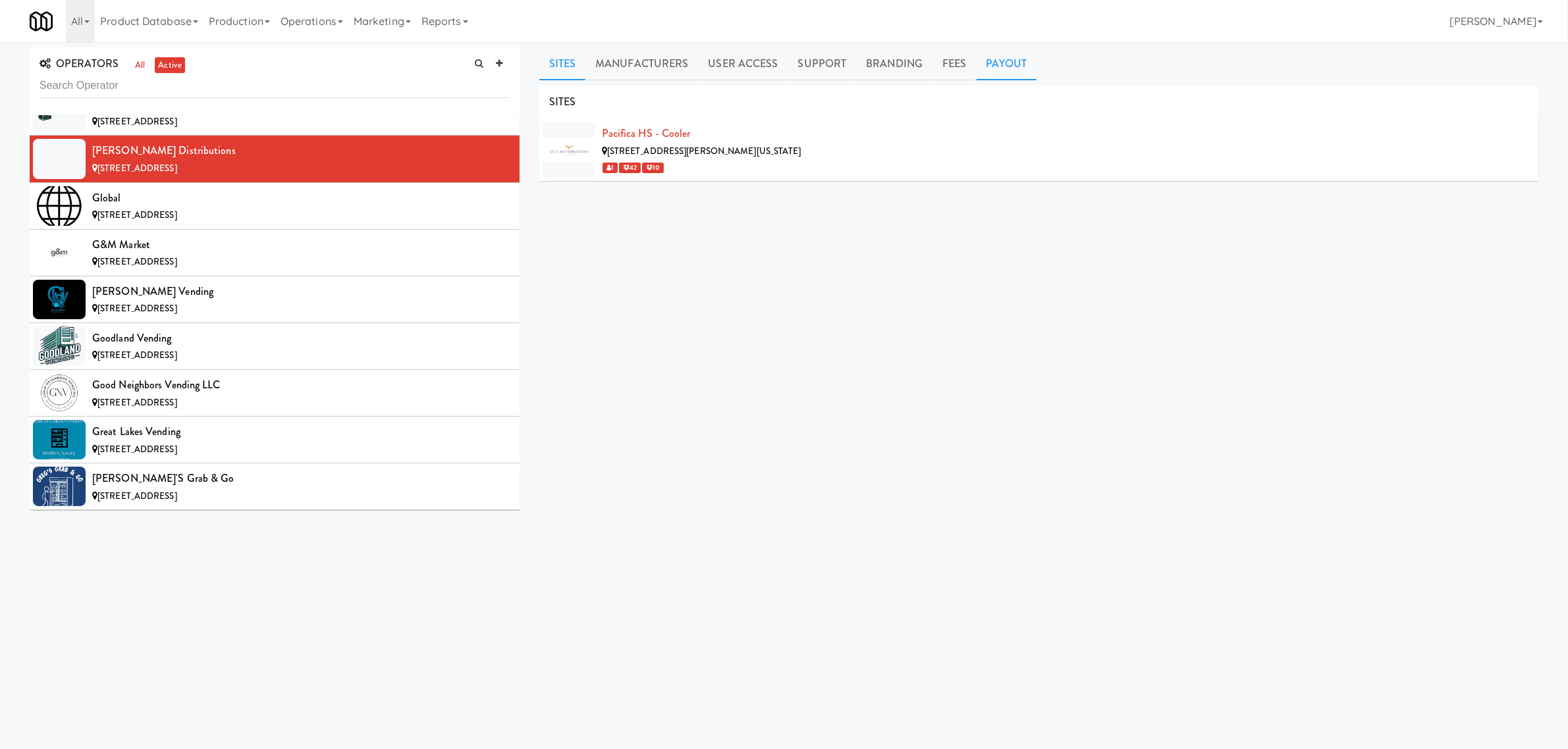
click at [1003, 58] on link "Payout" at bounding box center [1007, 63] width 61 height 33
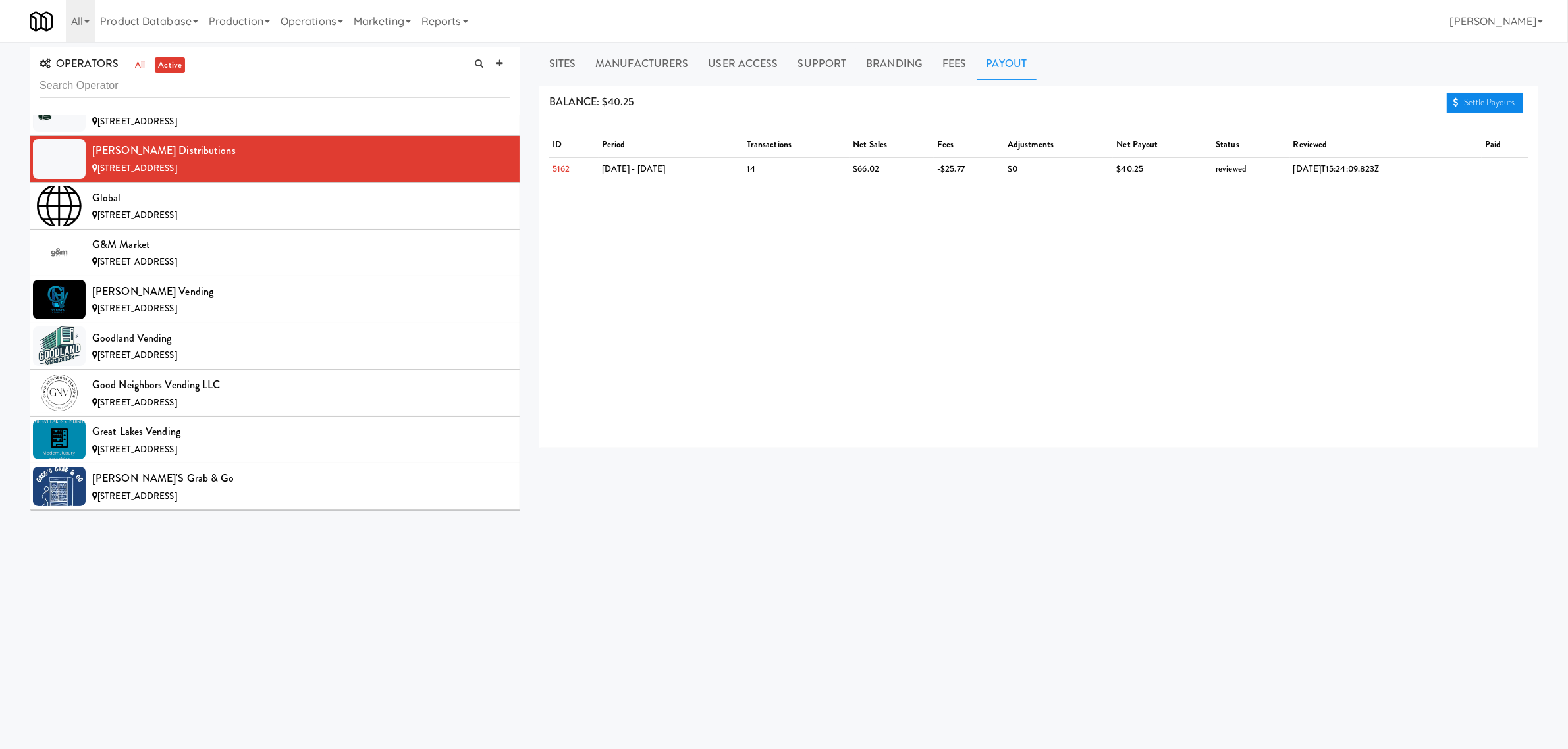
click at [1482, 103] on link "Settle Payouts" at bounding box center [1485, 103] width 76 height 20
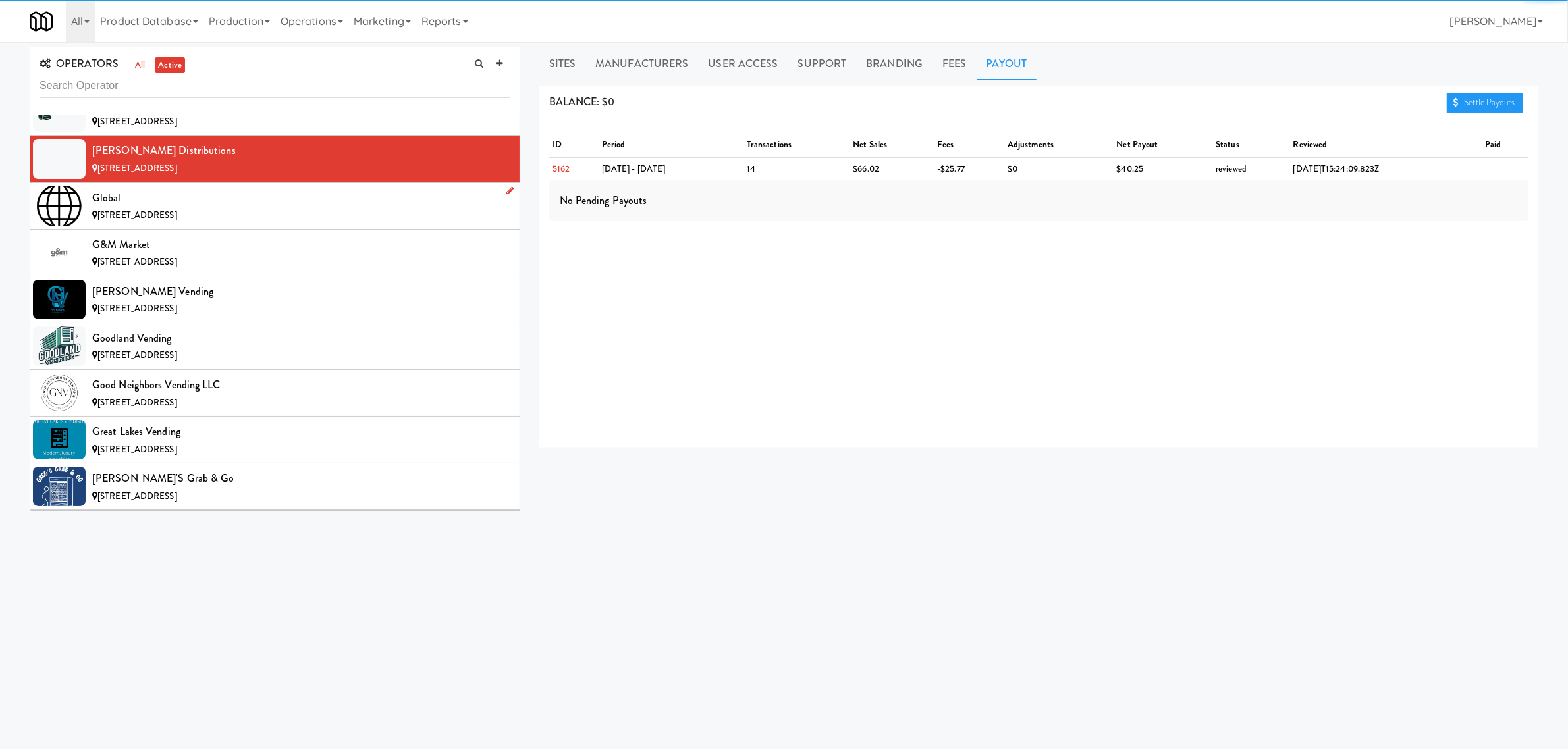
click at [169, 208] on div "Global" at bounding box center [301, 198] width 418 height 20
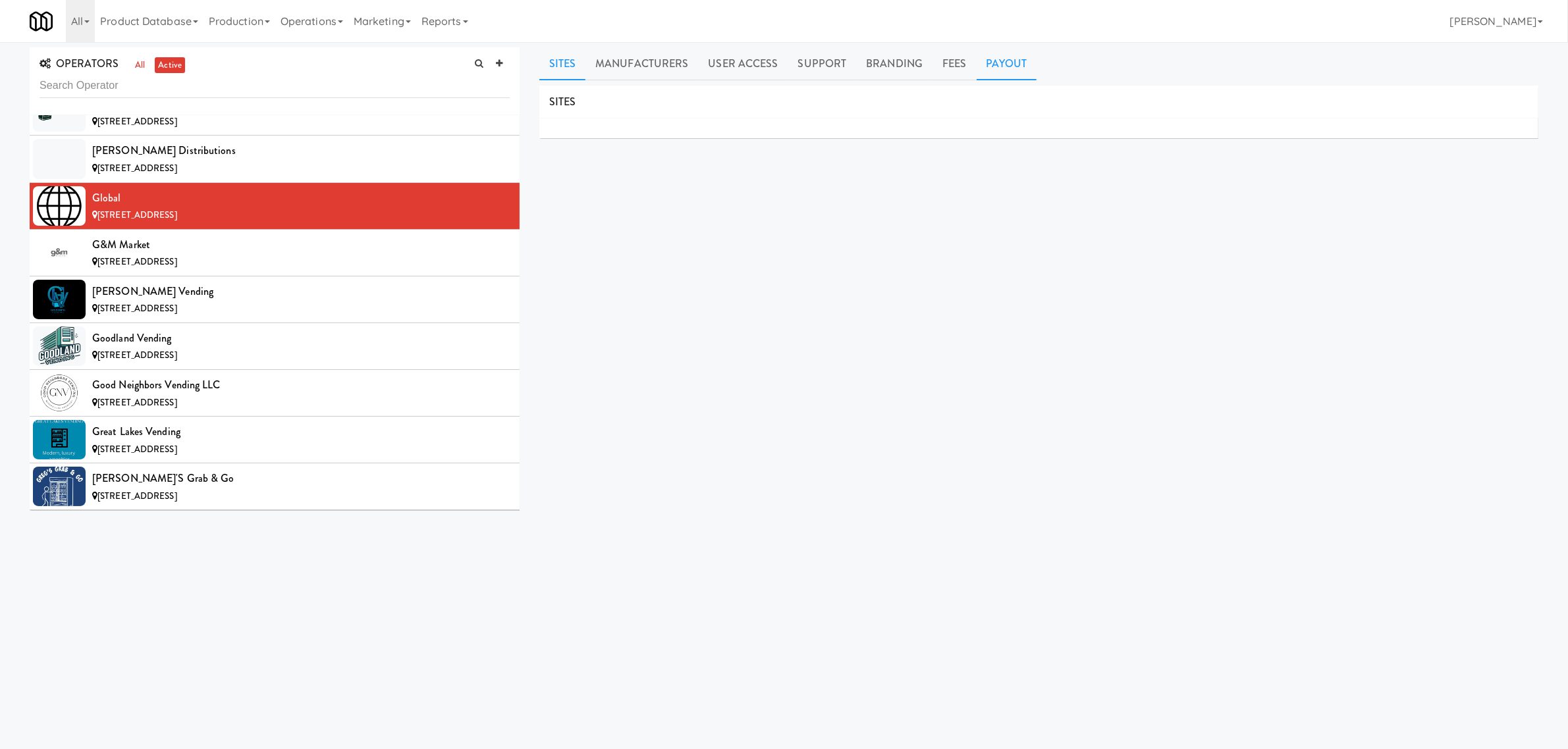
click at [996, 58] on link "Payout" at bounding box center [1007, 63] width 61 height 33
click at [203, 252] on div "G&M Market" at bounding box center [301, 244] width 418 height 20
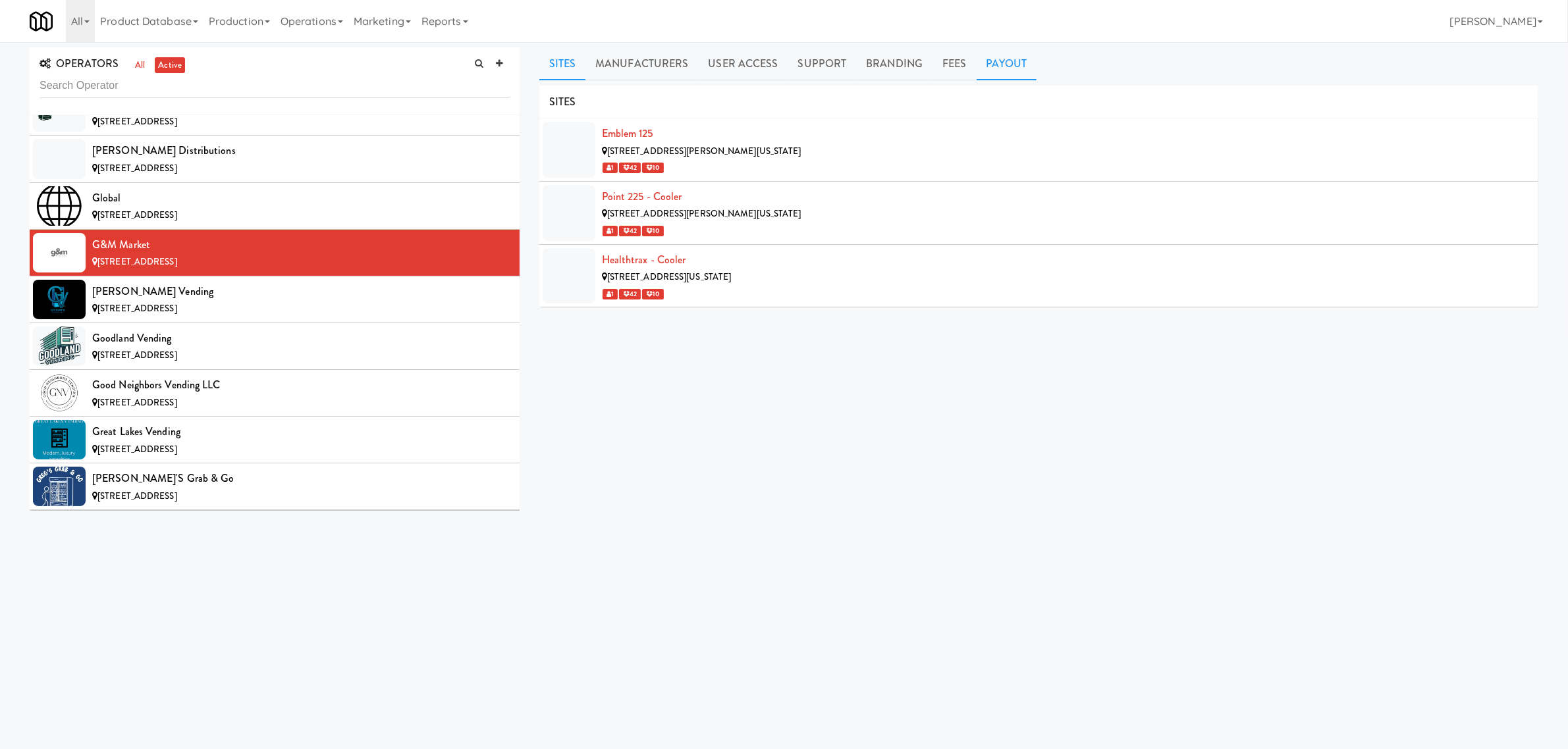
click at [988, 57] on link "Payout" at bounding box center [1007, 63] width 61 height 33
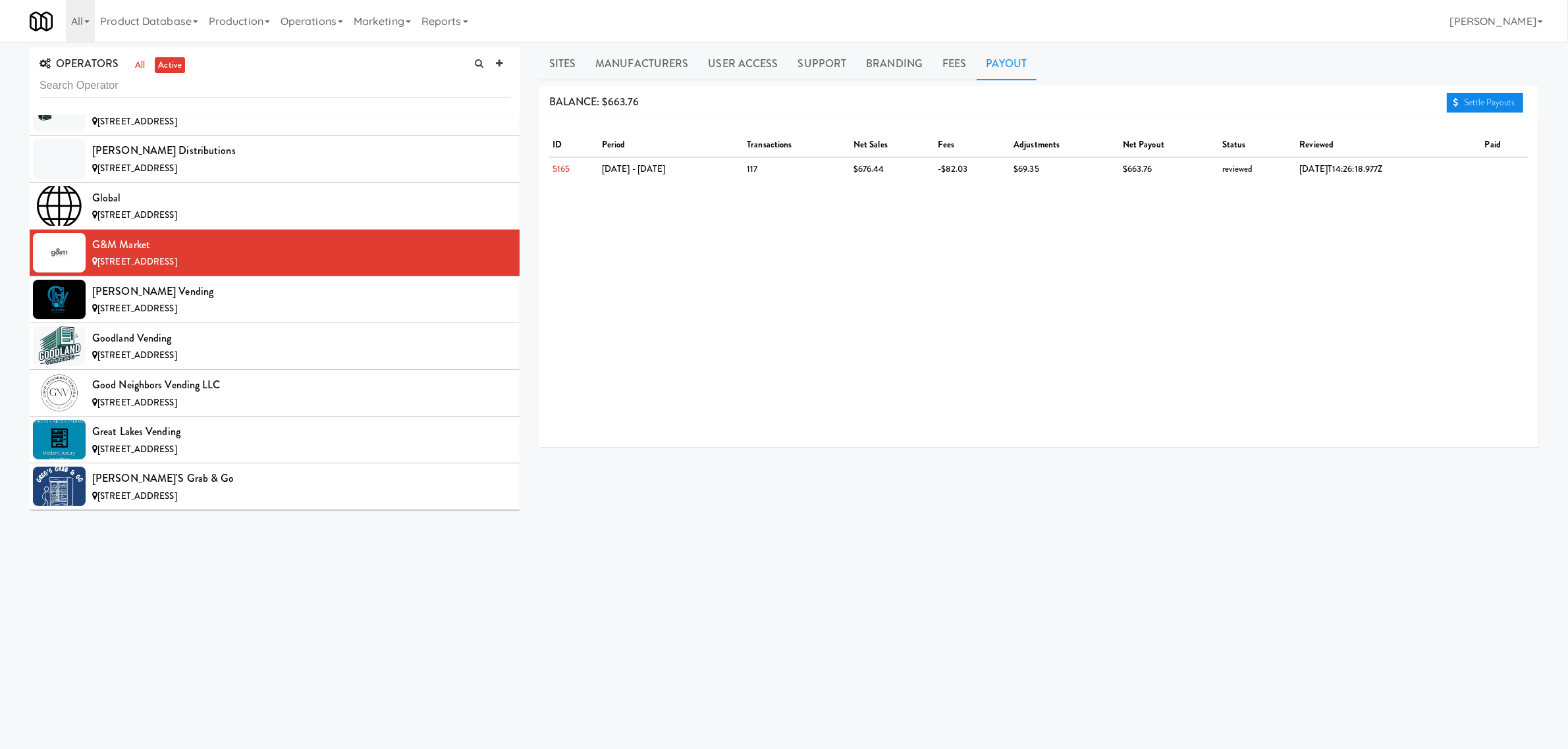
click at [1485, 102] on link "Settle Payouts" at bounding box center [1485, 103] width 76 height 20
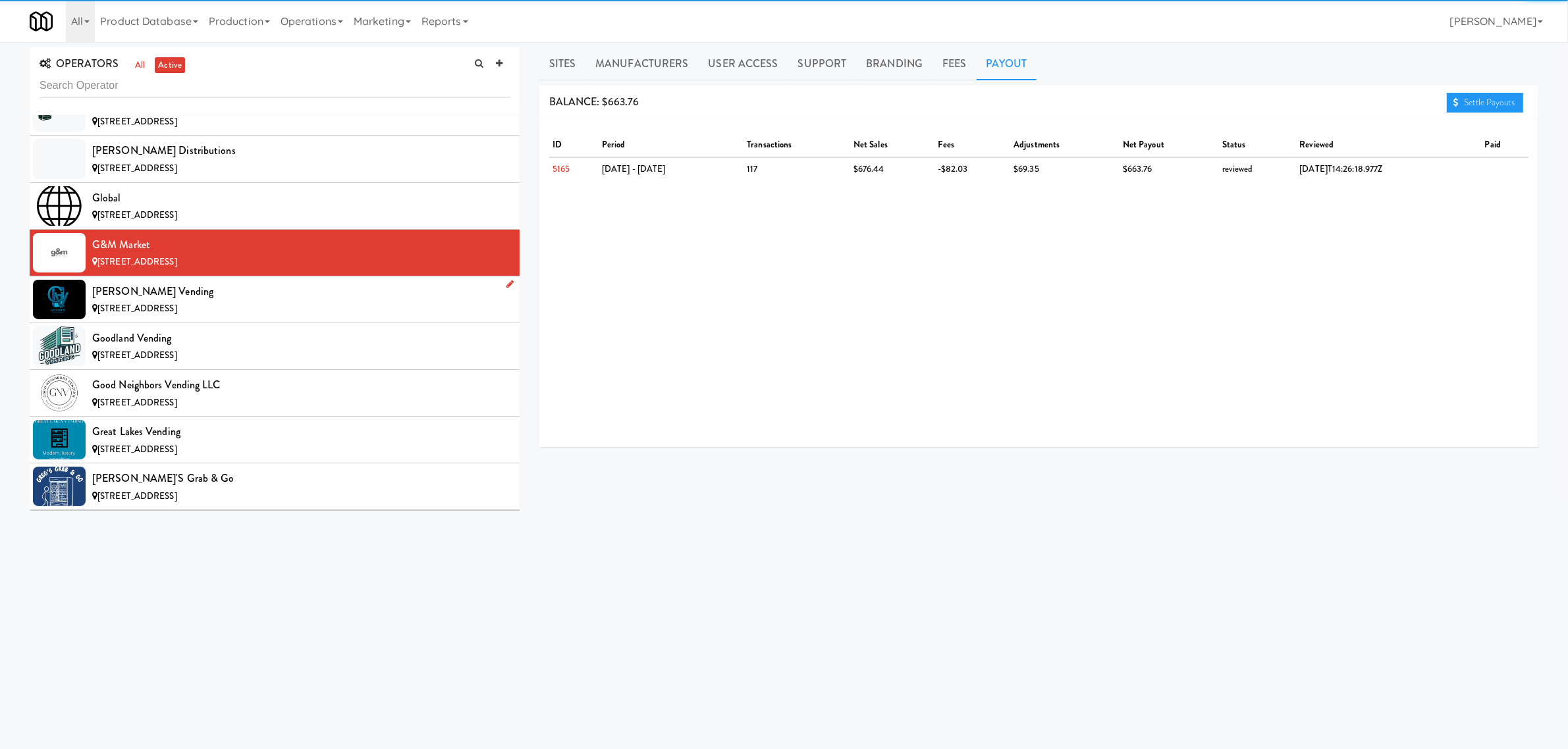
click at [298, 317] on div "[STREET_ADDRESS]" at bounding box center [301, 309] width 418 height 16
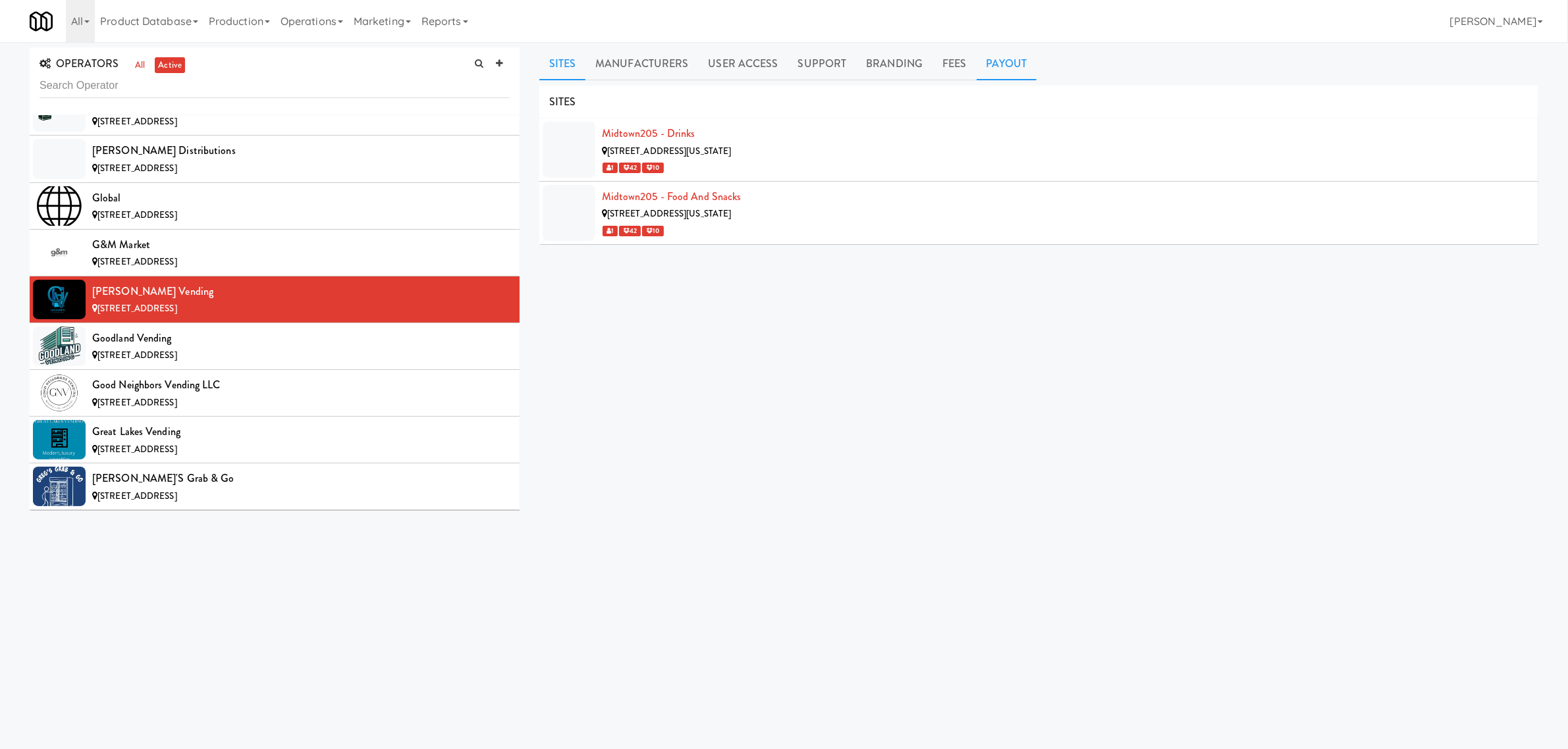
click at [1006, 70] on link "Payout" at bounding box center [1007, 63] width 61 height 33
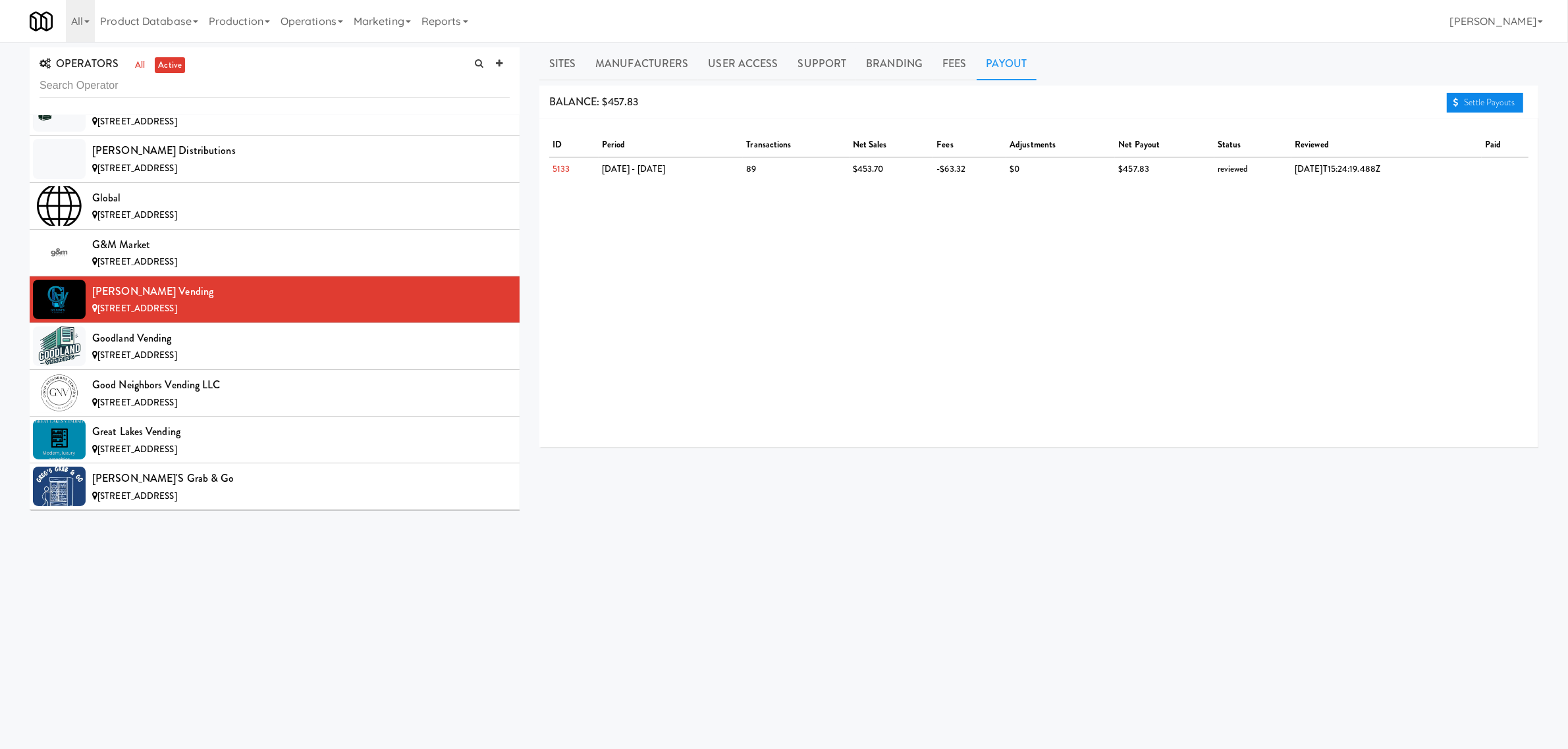
click at [1467, 106] on link "Settle Payouts" at bounding box center [1485, 103] width 76 height 20
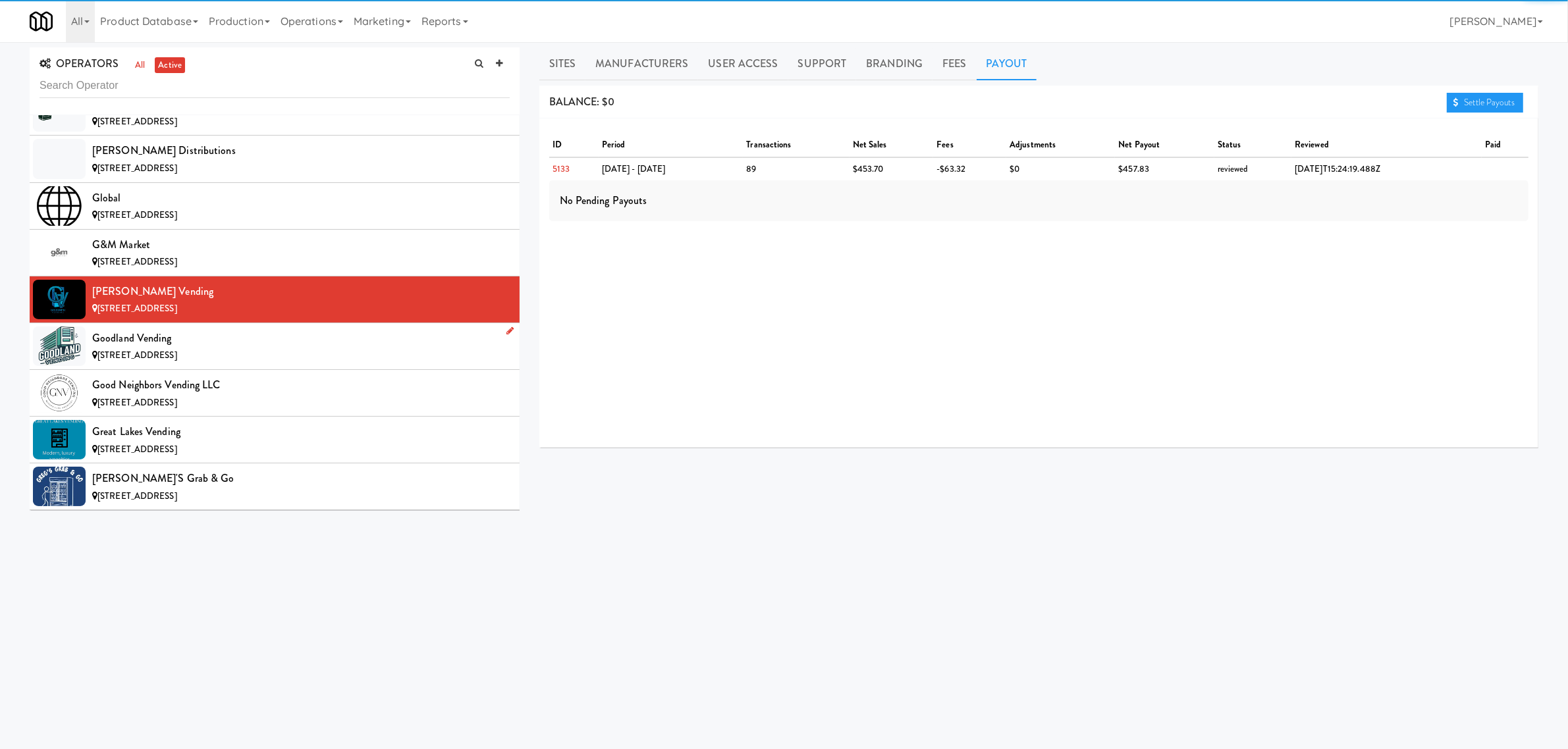
click at [244, 348] on div "Goodland Vending" at bounding box center [301, 338] width 418 height 20
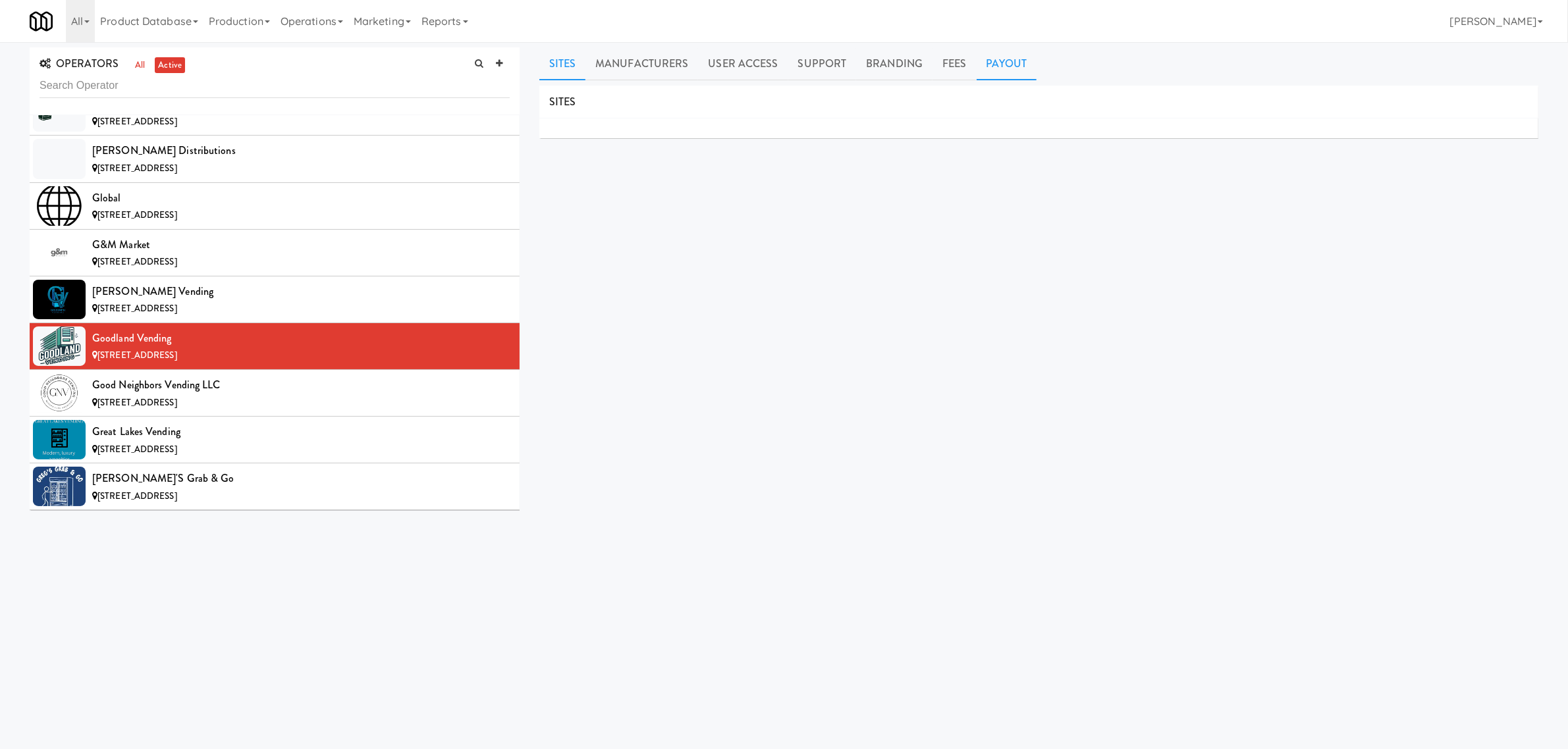
click at [1008, 67] on link "Payout" at bounding box center [1007, 63] width 61 height 33
click at [225, 395] on div "Good Neighbors Vending LLC" at bounding box center [301, 385] width 418 height 20
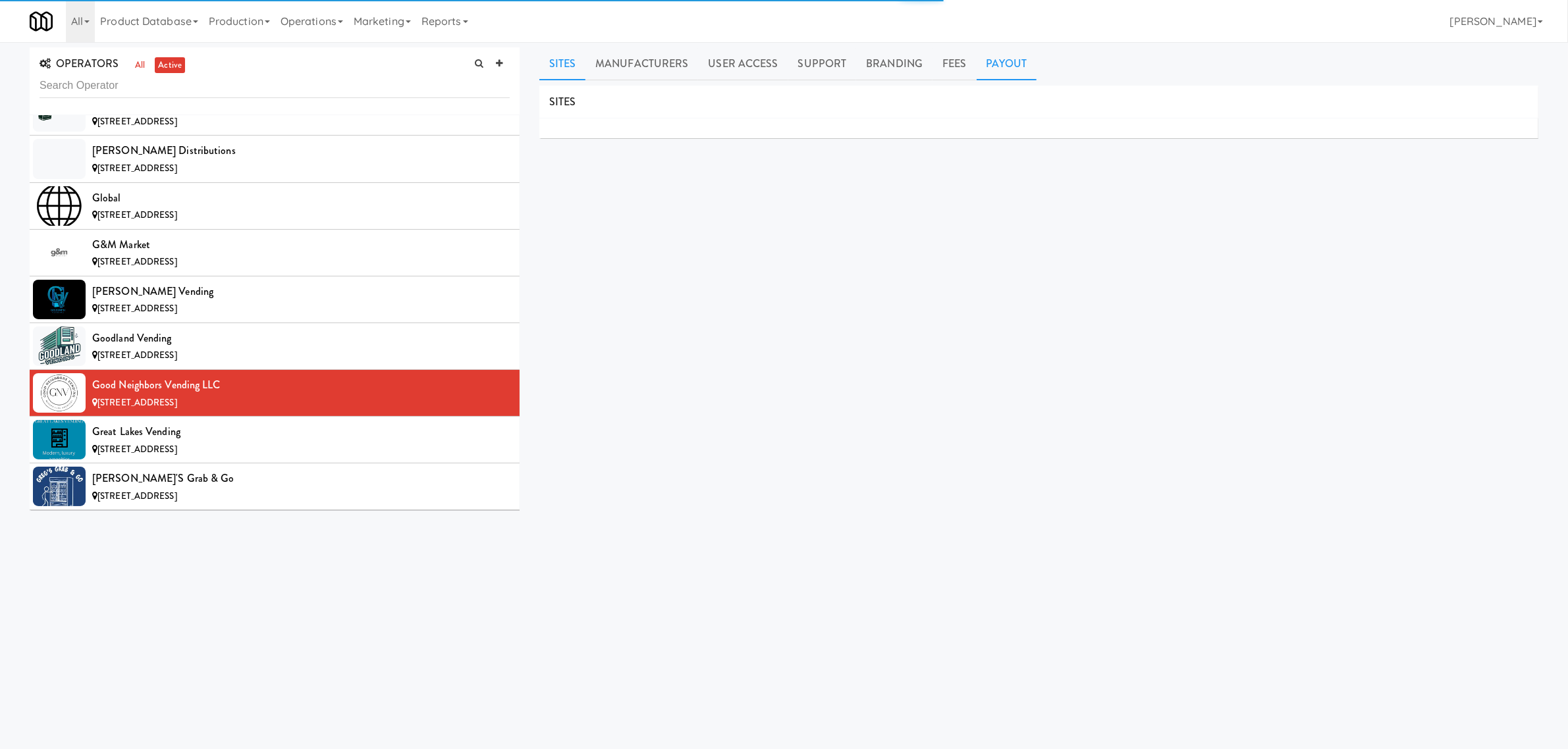
click at [1004, 67] on link "Payout" at bounding box center [1007, 63] width 61 height 33
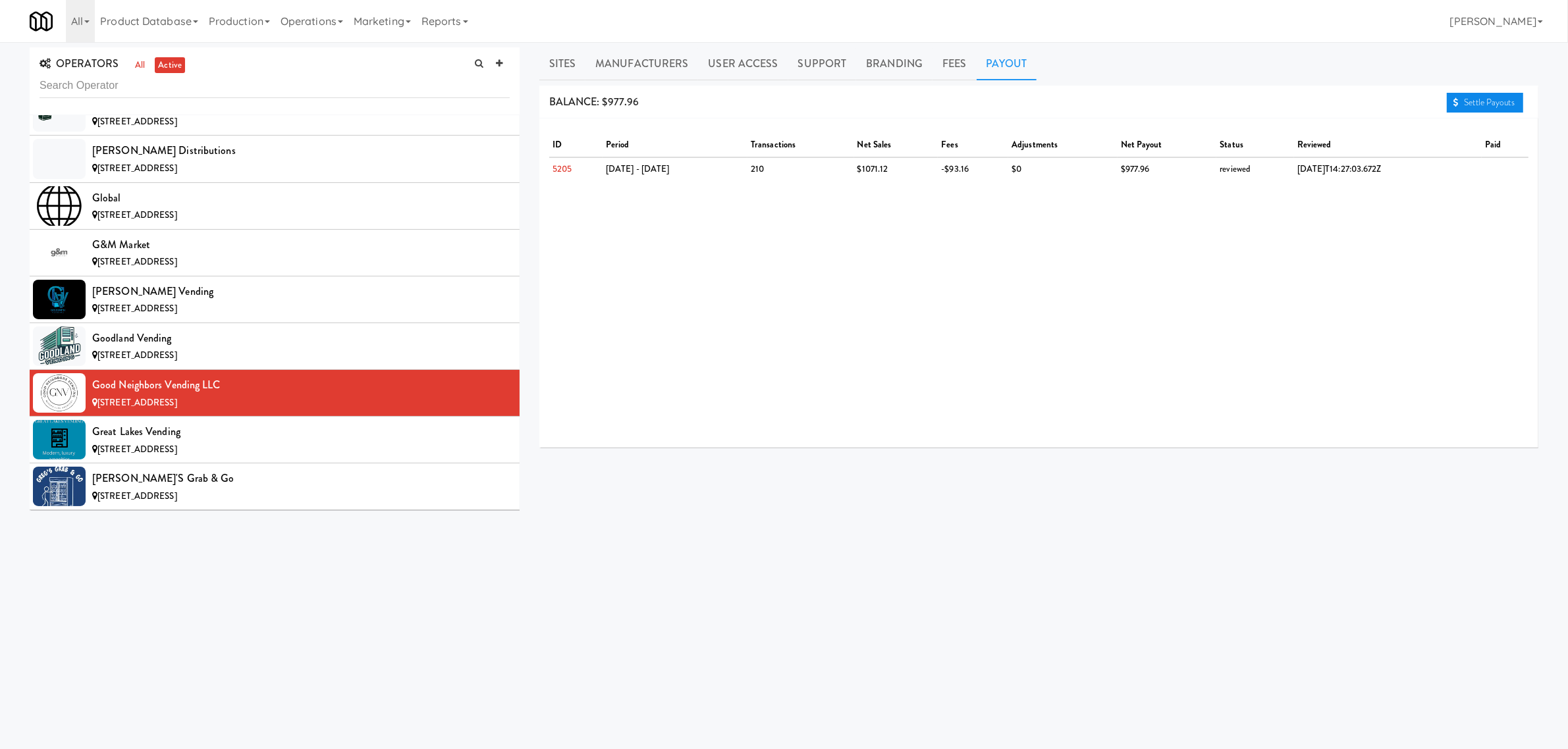
click at [1450, 106] on link "Settle Payouts" at bounding box center [1485, 103] width 76 height 20
click at [159, 442] on div "Great Lakes Vending" at bounding box center [301, 431] width 418 height 20
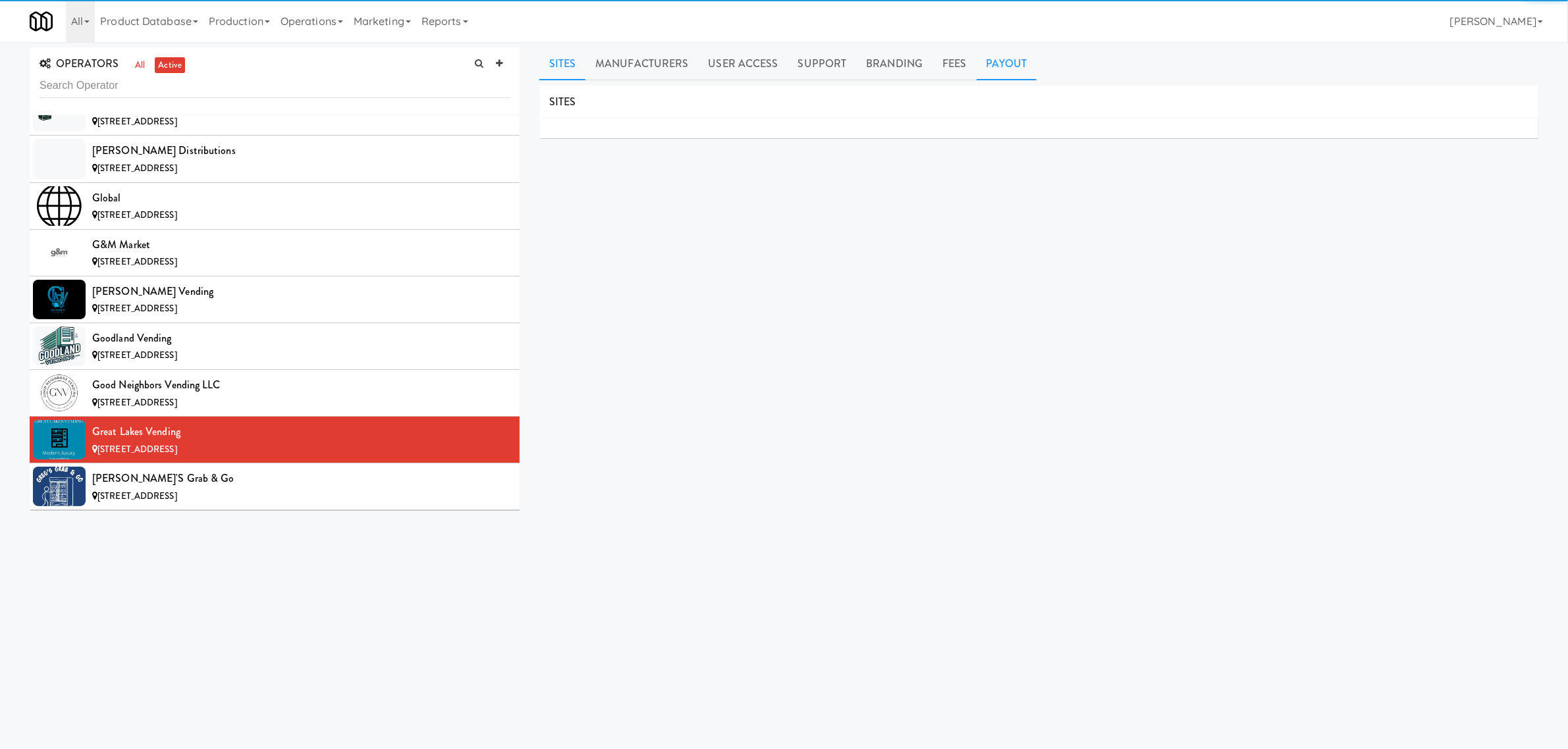
click at [996, 67] on link "Payout" at bounding box center [1007, 63] width 61 height 33
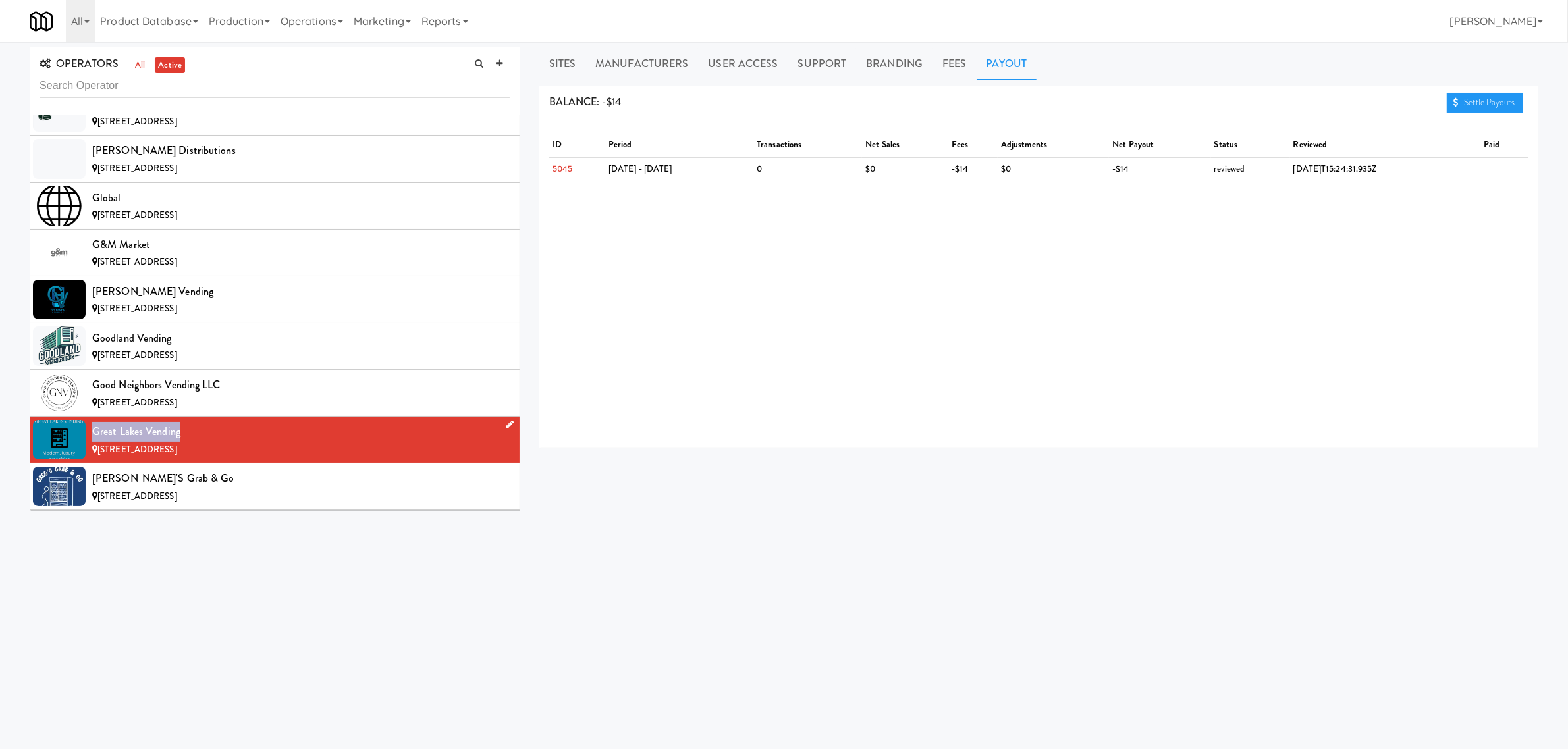
drag, startPoint x: 88, startPoint y: 443, endPoint x: 179, endPoint y: 443, distance: 91.0
click at [179, 443] on li "Great Lakes Vending [STREET_ADDRESS]" at bounding box center [275, 440] width 490 height 47
copy div "Great Lakes Vending"
click at [561, 55] on link "Sites" at bounding box center [562, 63] width 47 height 33
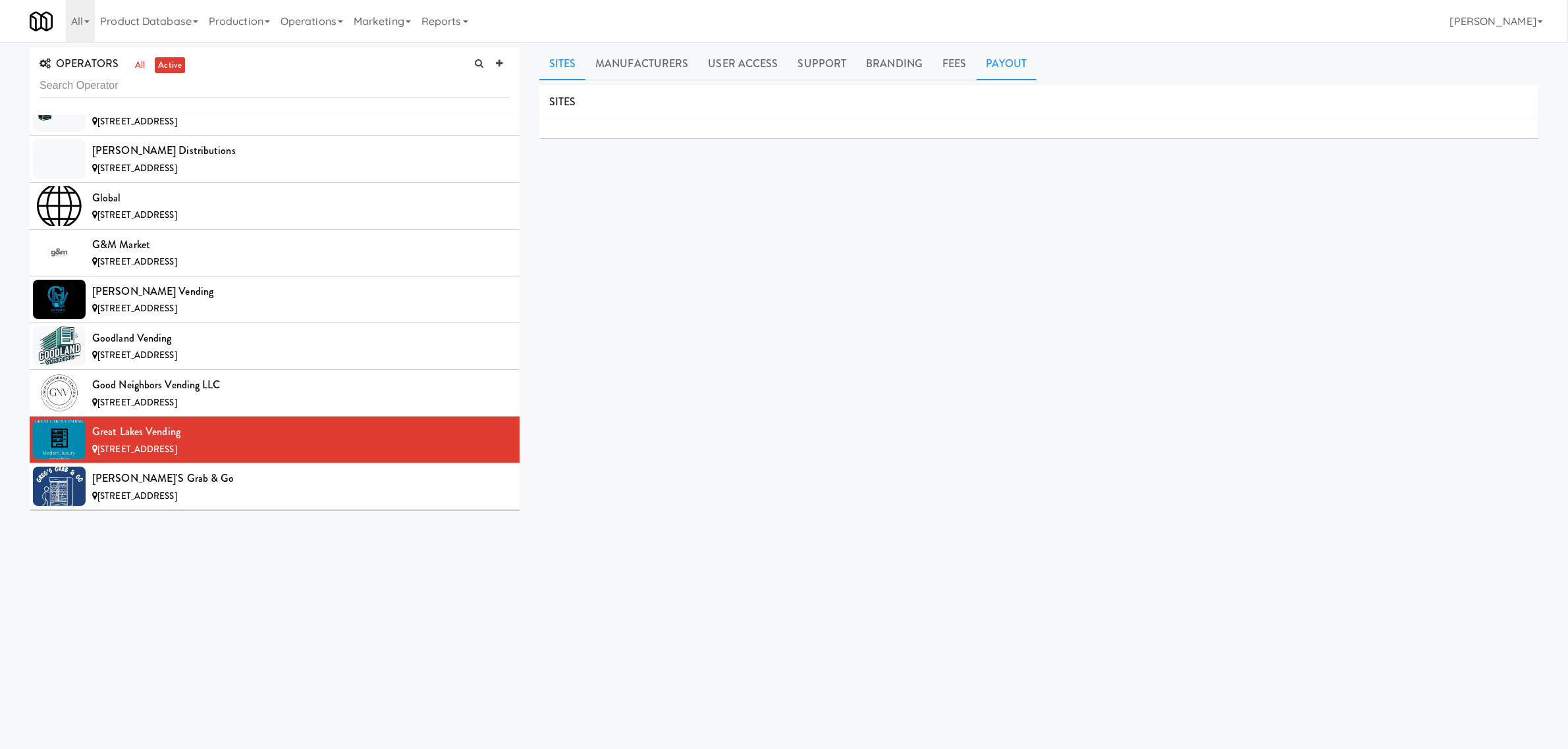
click at [996, 65] on link "Payout" at bounding box center [1007, 63] width 61 height 33
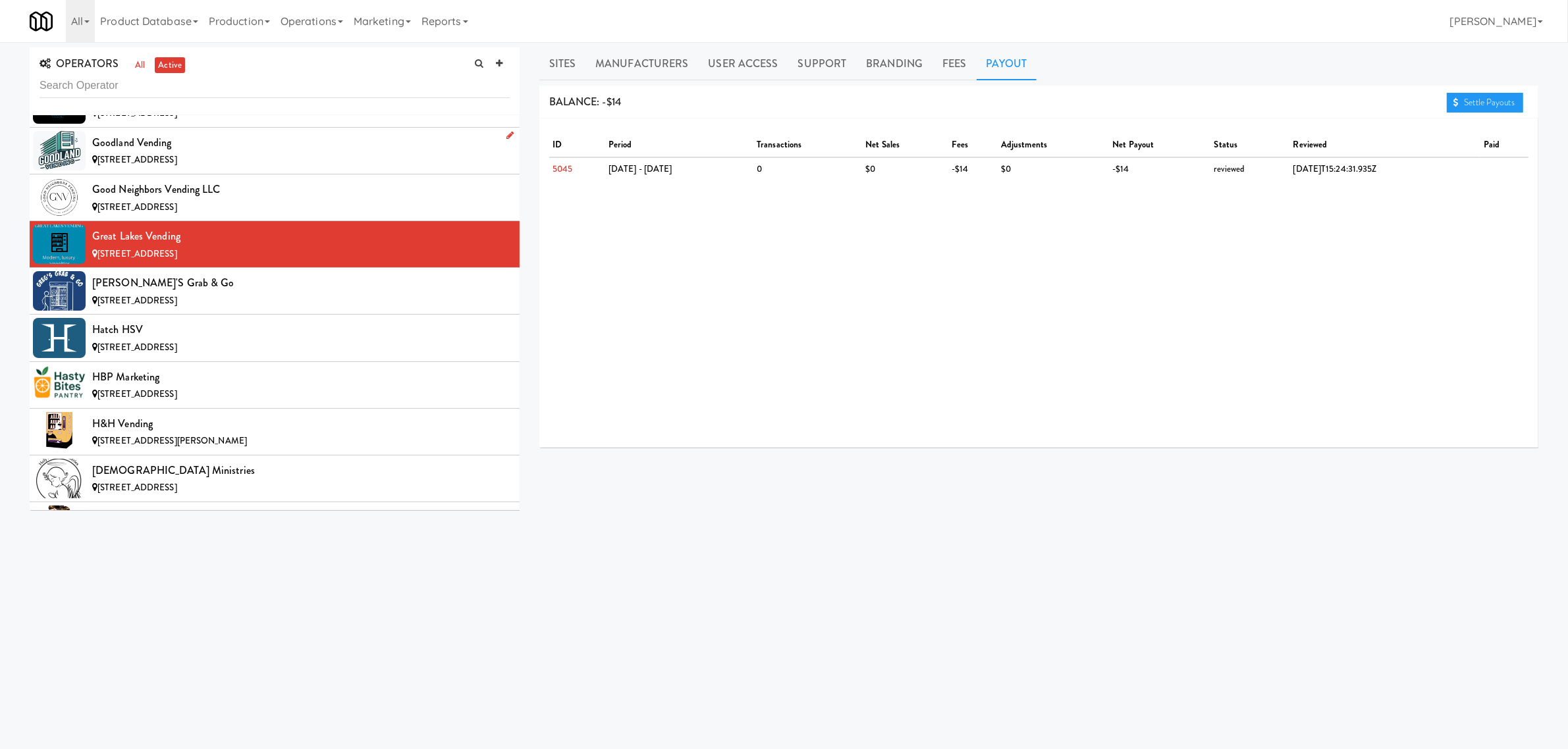
scroll to position [4691, 0]
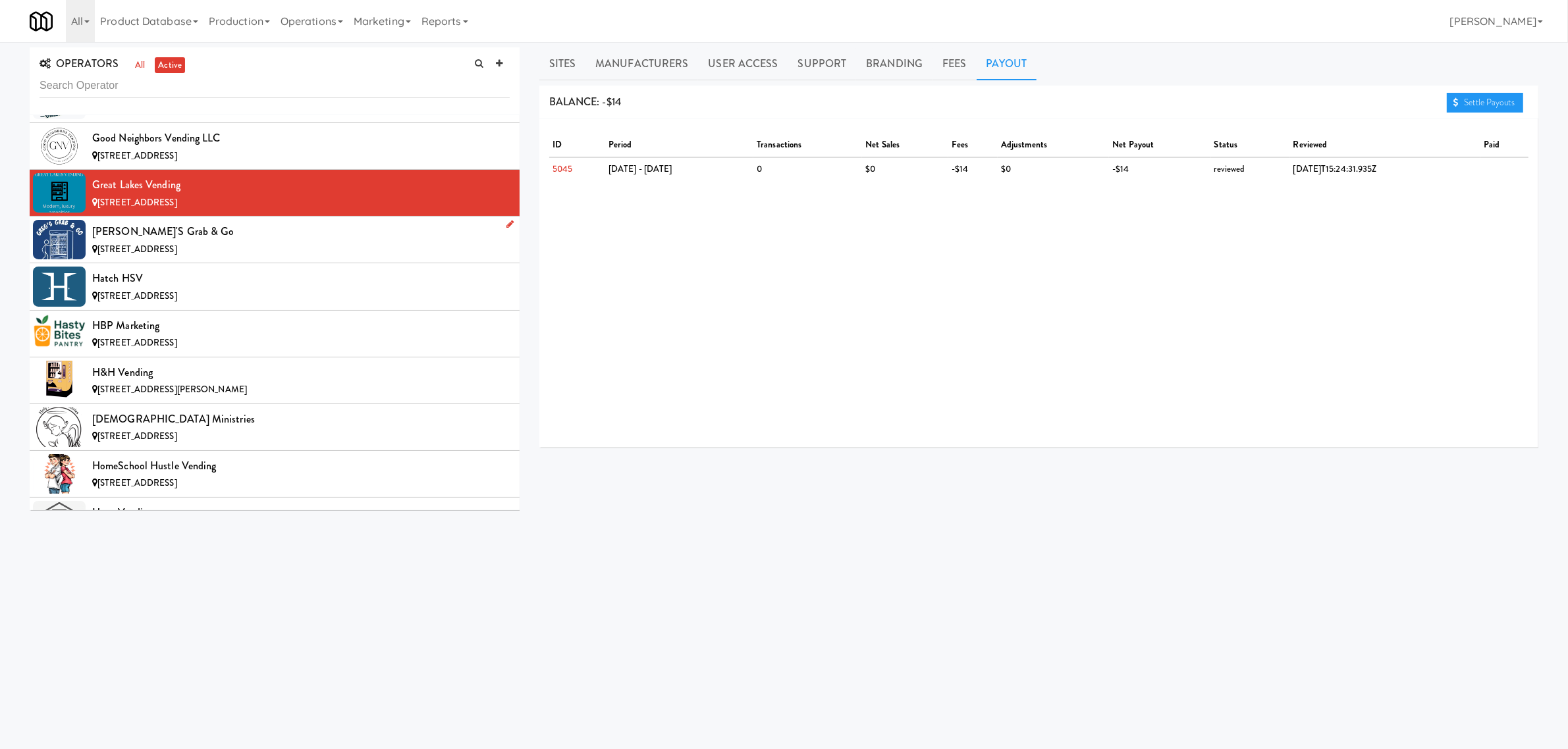
click at [173, 239] on div "[PERSON_NAME]'s Grab & Go" at bounding box center [301, 231] width 418 height 20
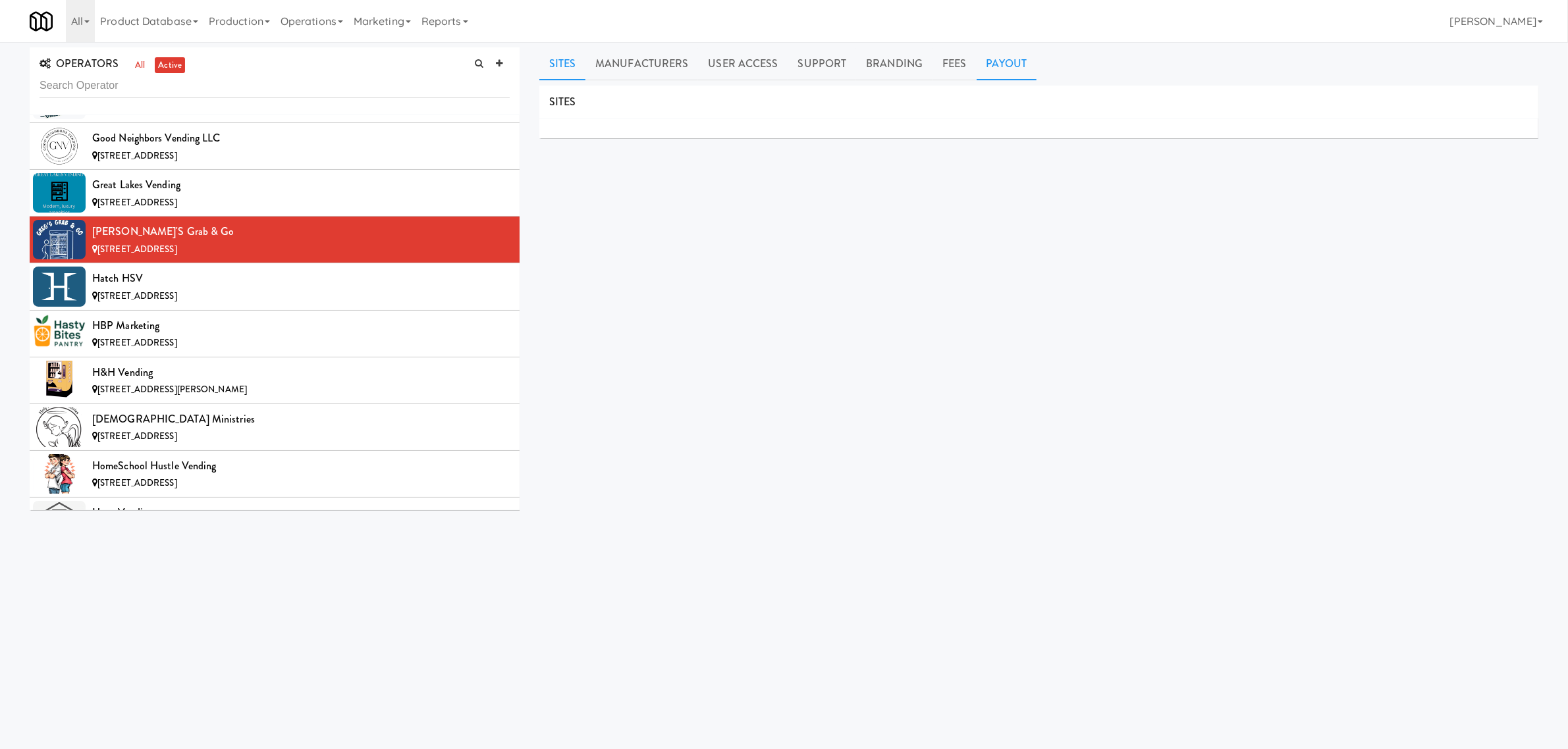
click at [1009, 64] on link "Payout" at bounding box center [1007, 63] width 61 height 33
click at [177, 302] on span "[STREET_ADDRESS]" at bounding box center [137, 296] width 80 height 13
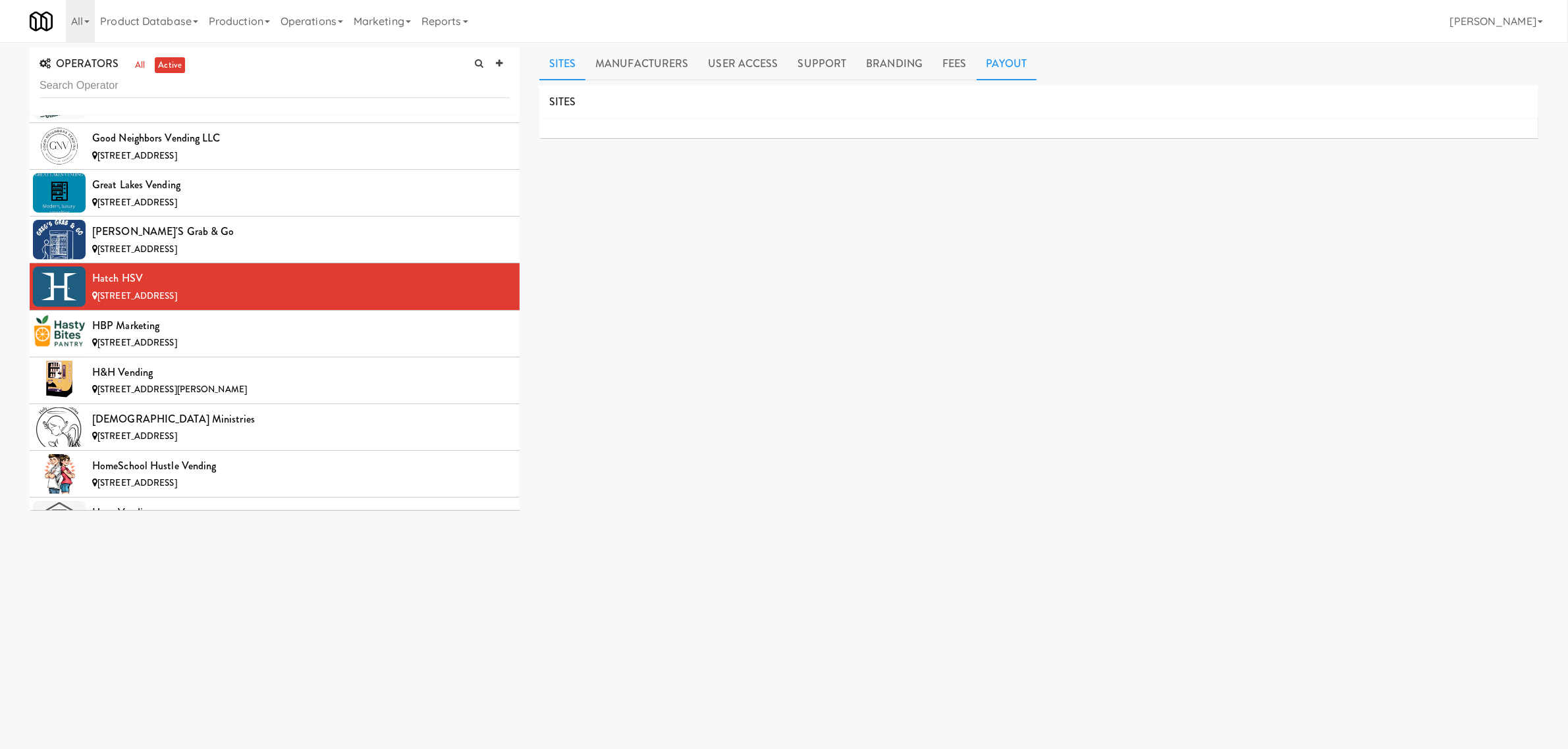
click at [1004, 70] on link "Payout" at bounding box center [1007, 63] width 61 height 33
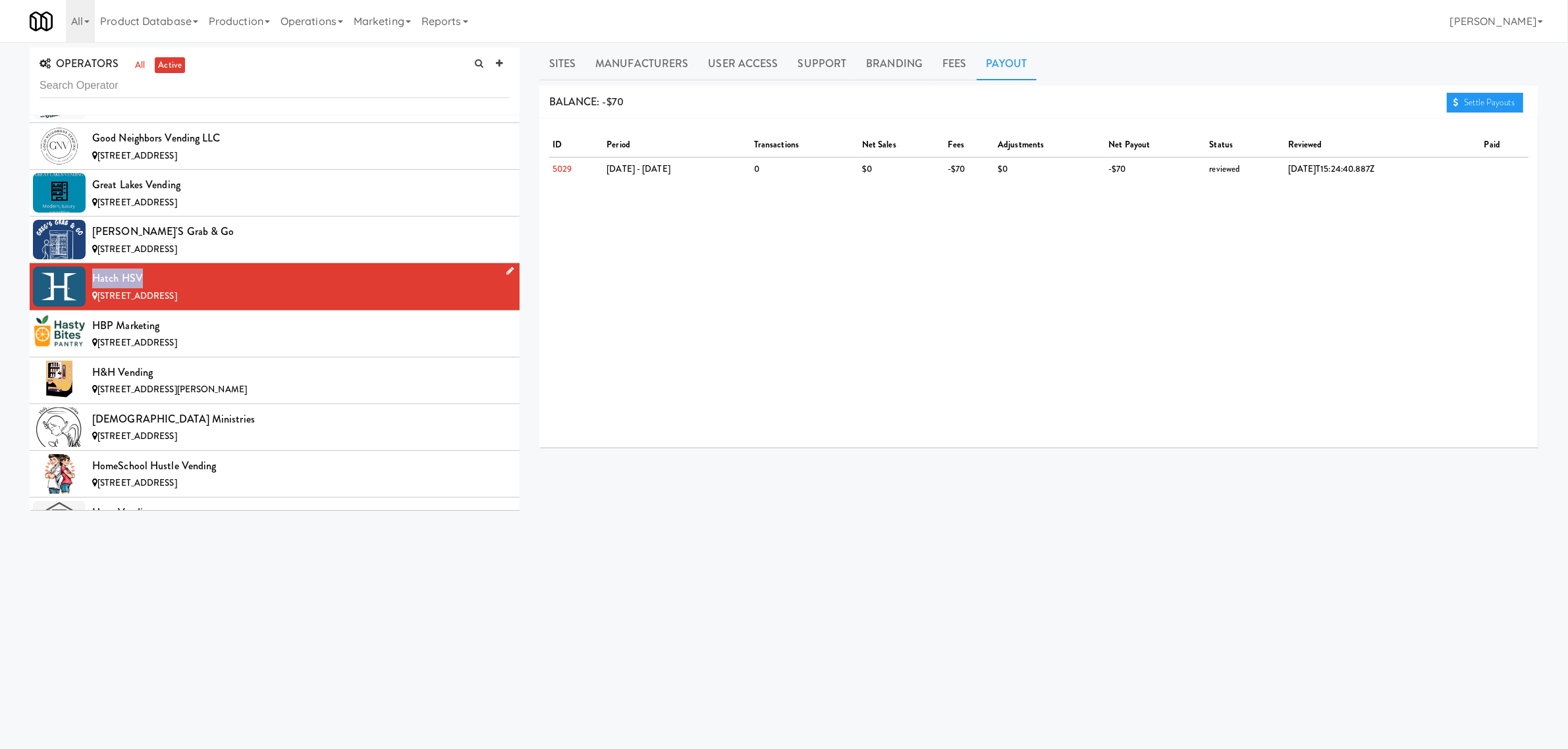
drag, startPoint x: 140, startPoint y: 291, endPoint x: 70, endPoint y: 291, distance: 70.0
click at [70, 291] on li "Hatch HSV [STREET_ADDRESS]" at bounding box center [275, 286] width 490 height 47
copy li "Hatch HSV"
click at [554, 63] on link "Sites" at bounding box center [562, 63] width 47 height 33
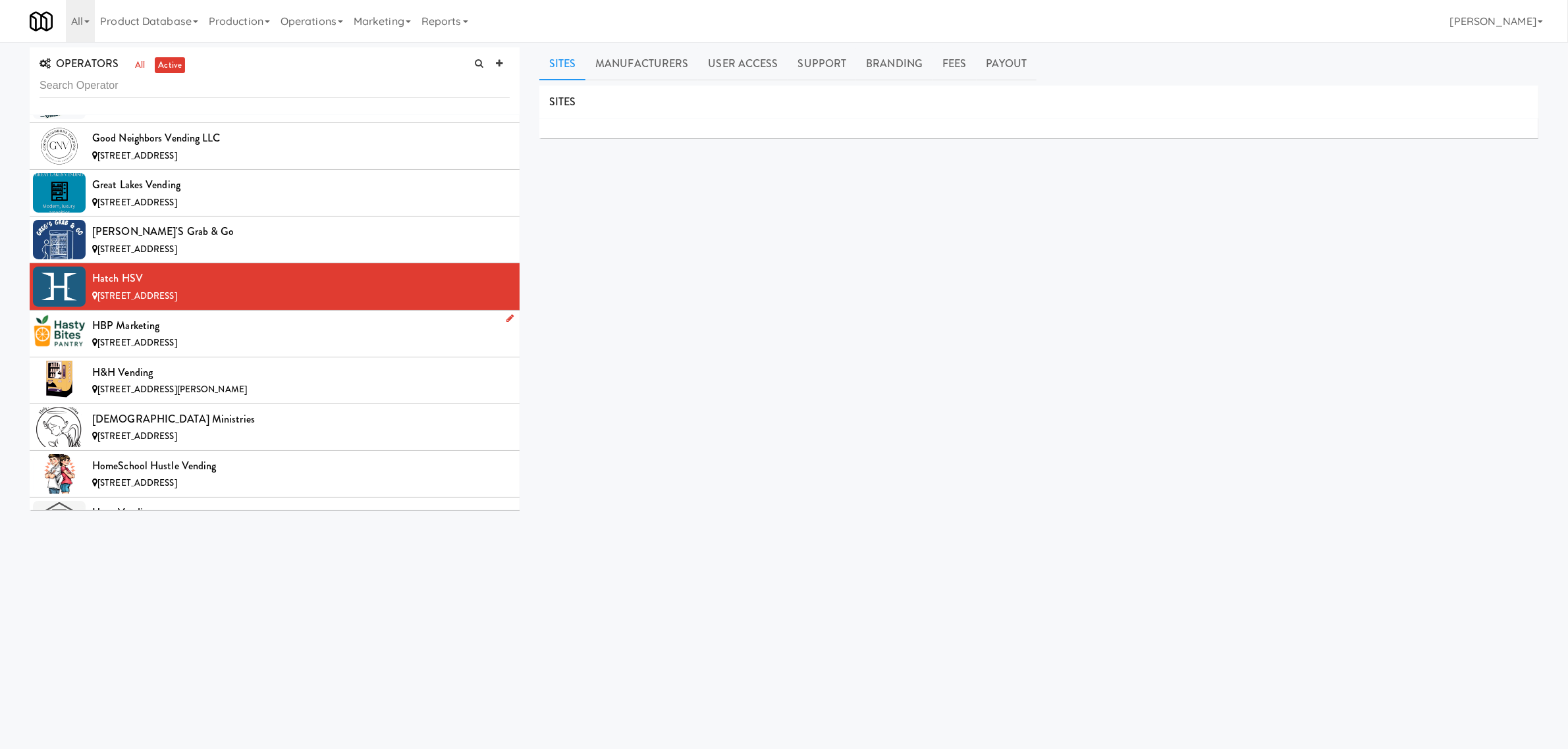
click at [221, 352] on div "[STREET_ADDRESS]" at bounding box center [301, 343] width 418 height 16
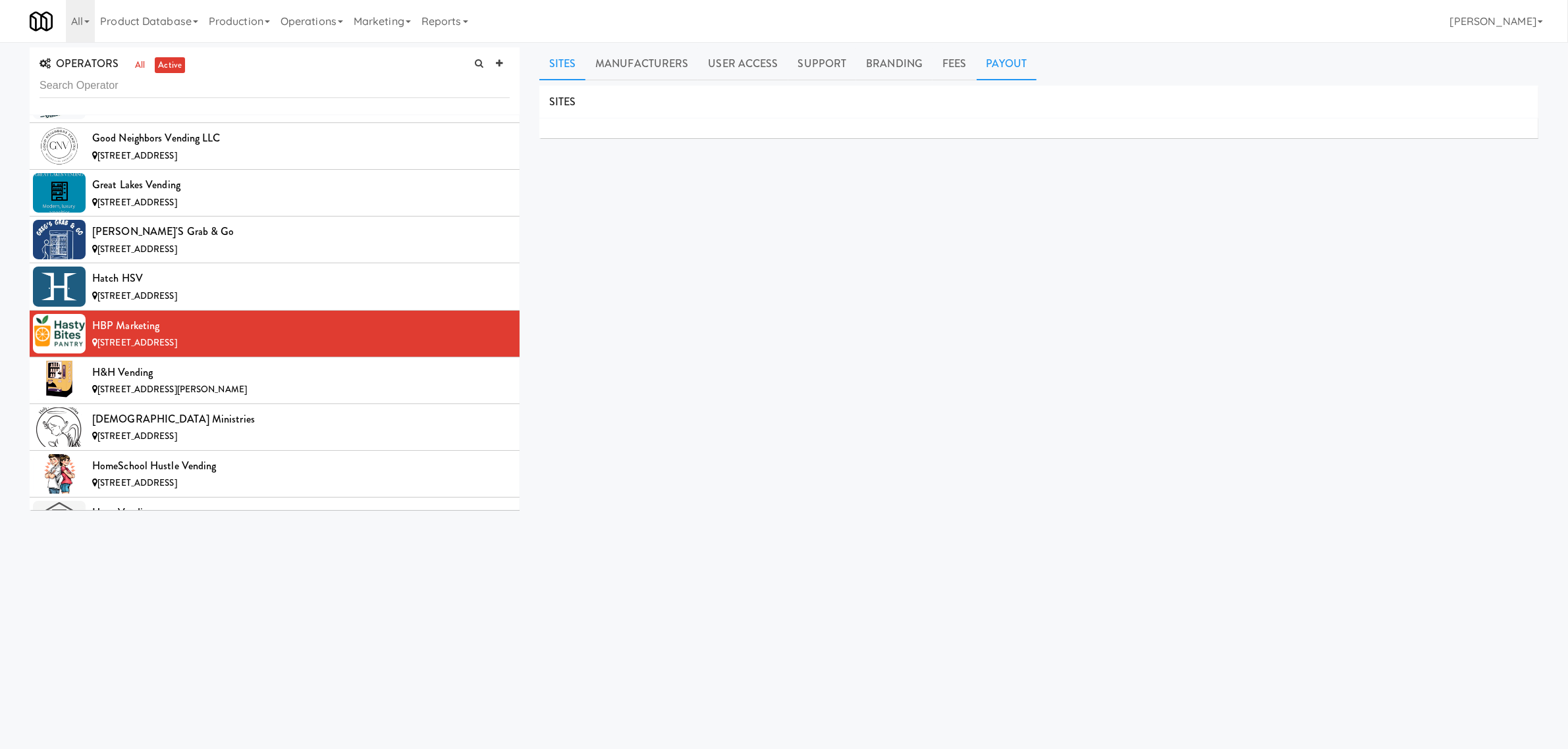
click at [1004, 67] on link "Payout" at bounding box center [1007, 63] width 61 height 33
click at [254, 383] on div "H&H Vending" at bounding box center [301, 372] width 418 height 20
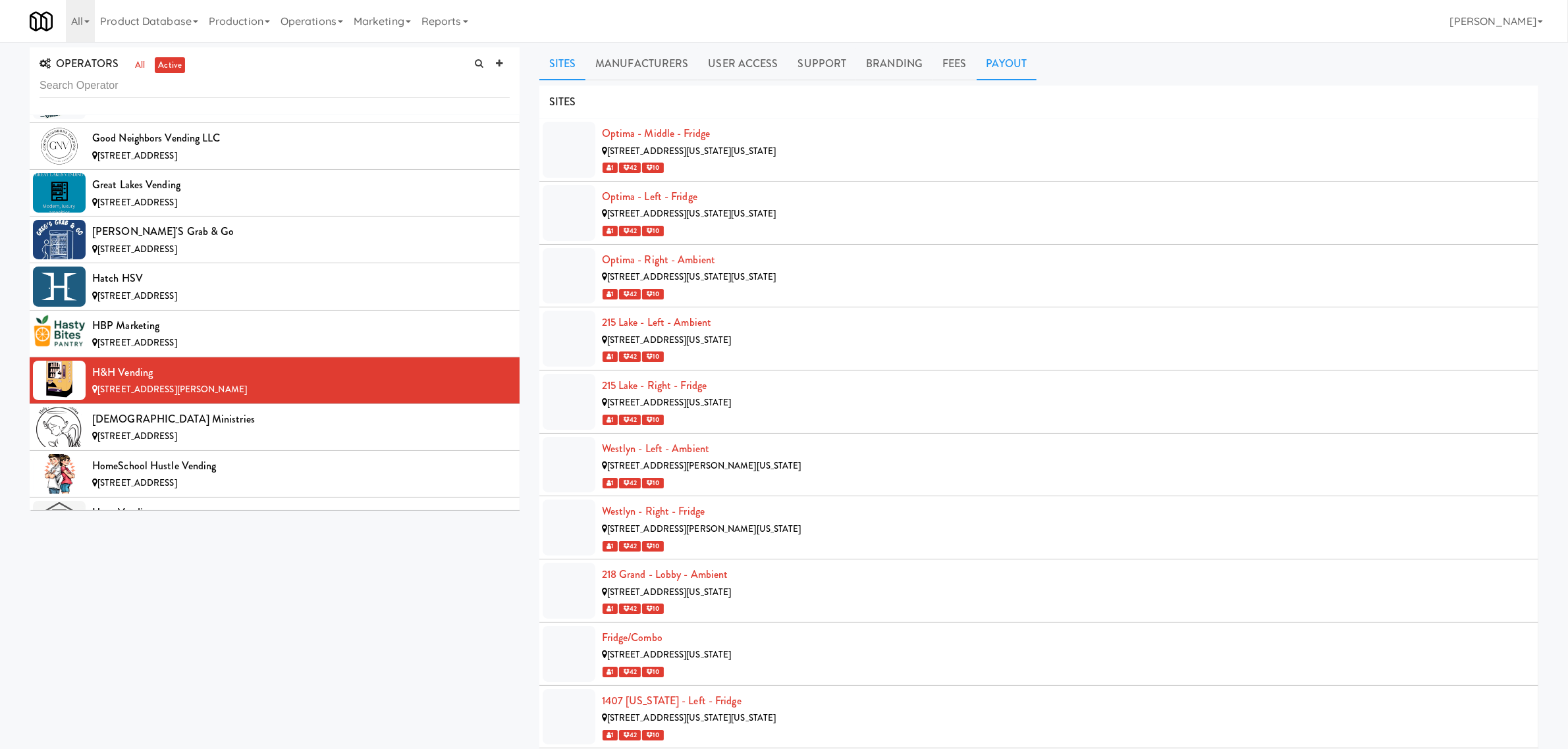
click at [1015, 67] on link "Payout" at bounding box center [1007, 63] width 61 height 33
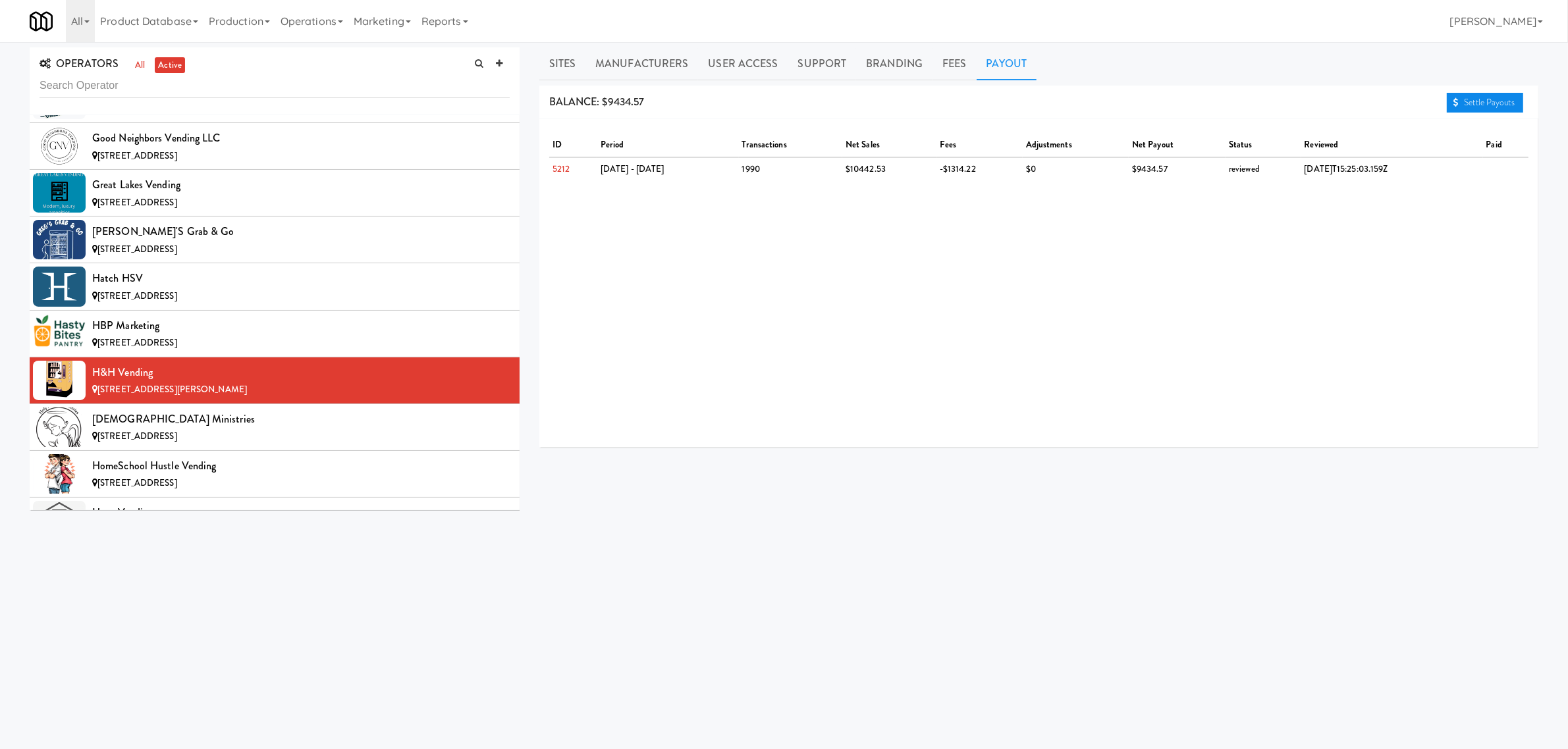
click at [1469, 102] on link "Settle Payouts" at bounding box center [1485, 103] width 76 height 20
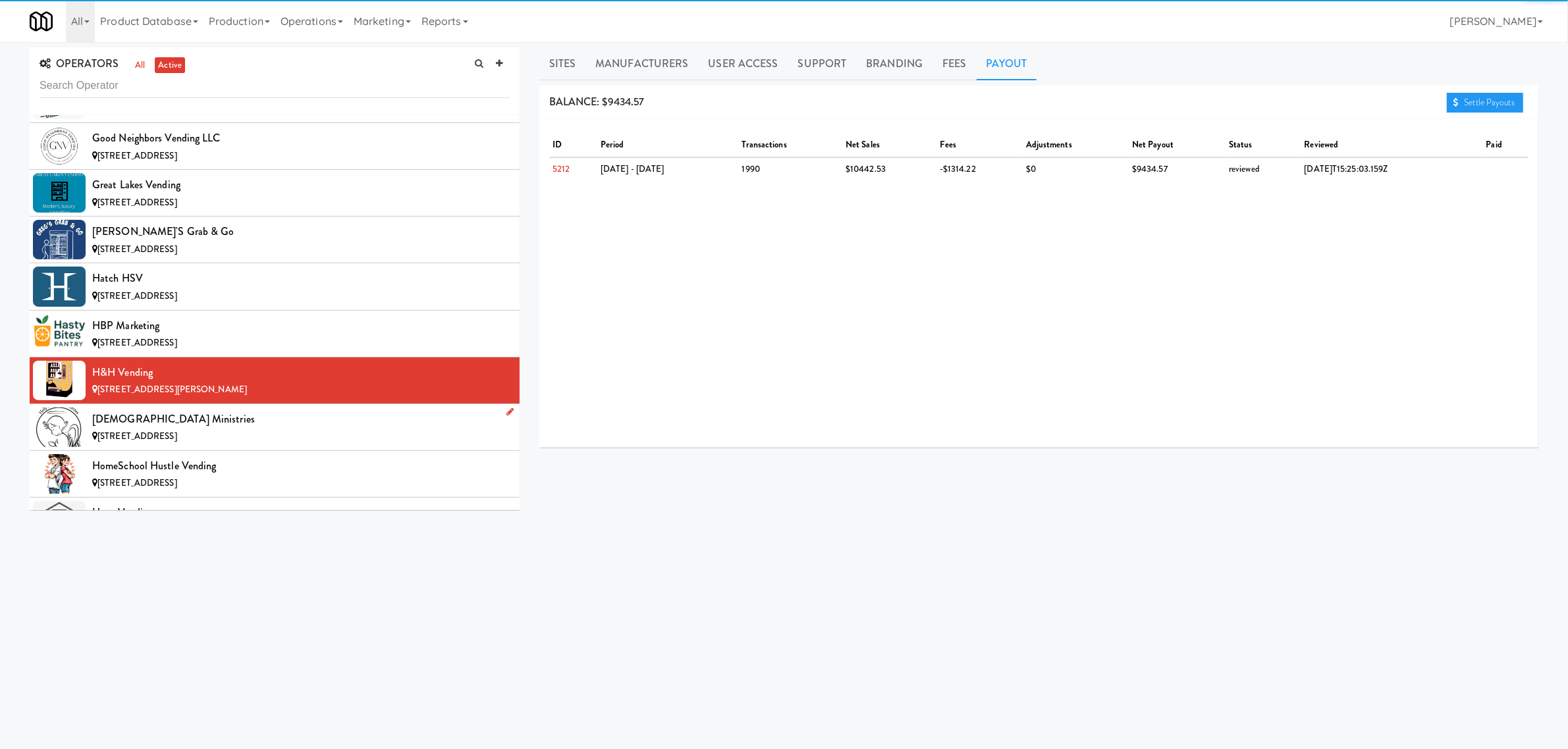
click at [254, 445] on div "[STREET_ADDRESS]" at bounding box center [301, 437] width 418 height 16
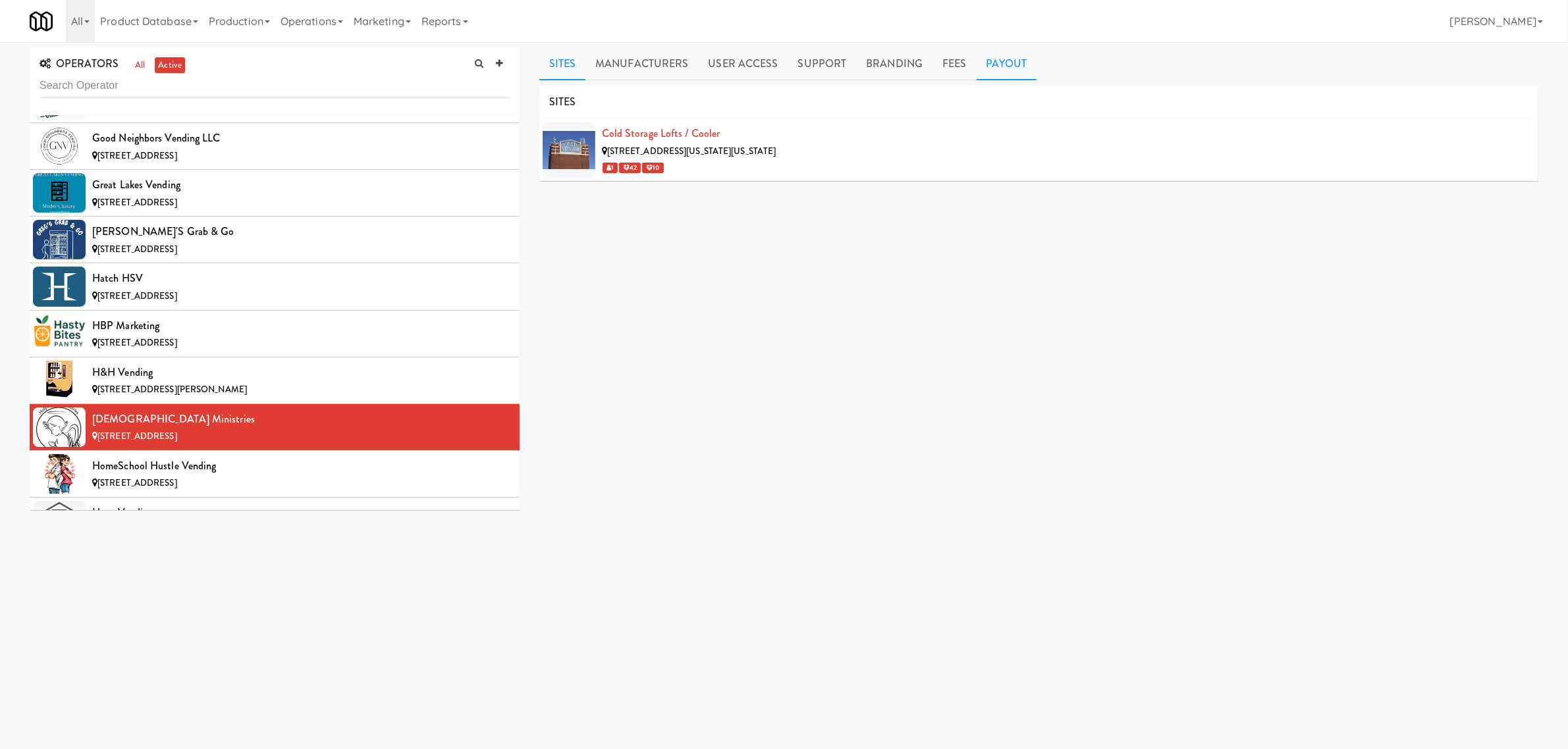
click at [1006, 61] on link "Payout" at bounding box center [1007, 63] width 61 height 33
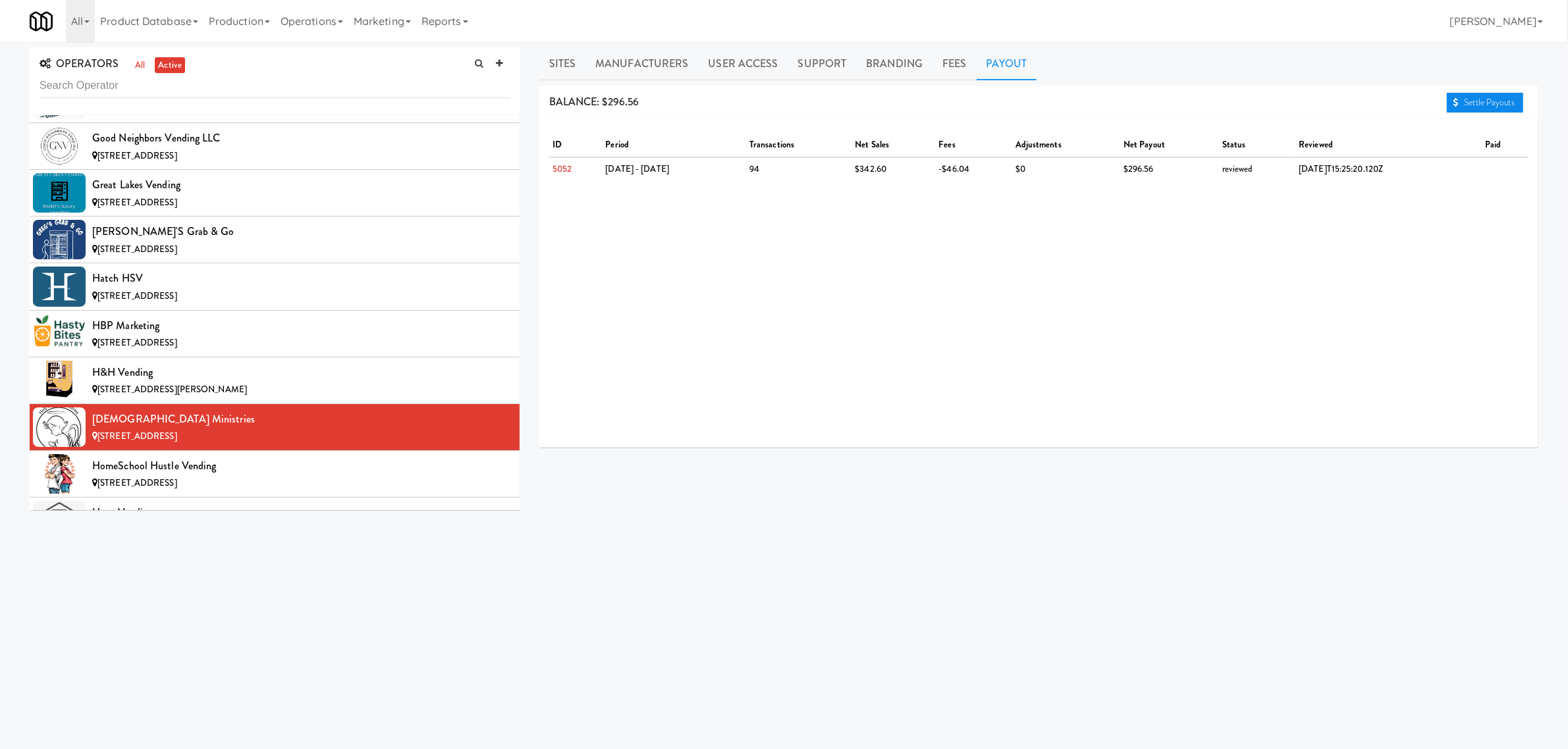
click at [1495, 106] on link "Settle Payouts" at bounding box center [1485, 103] width 76 height 20
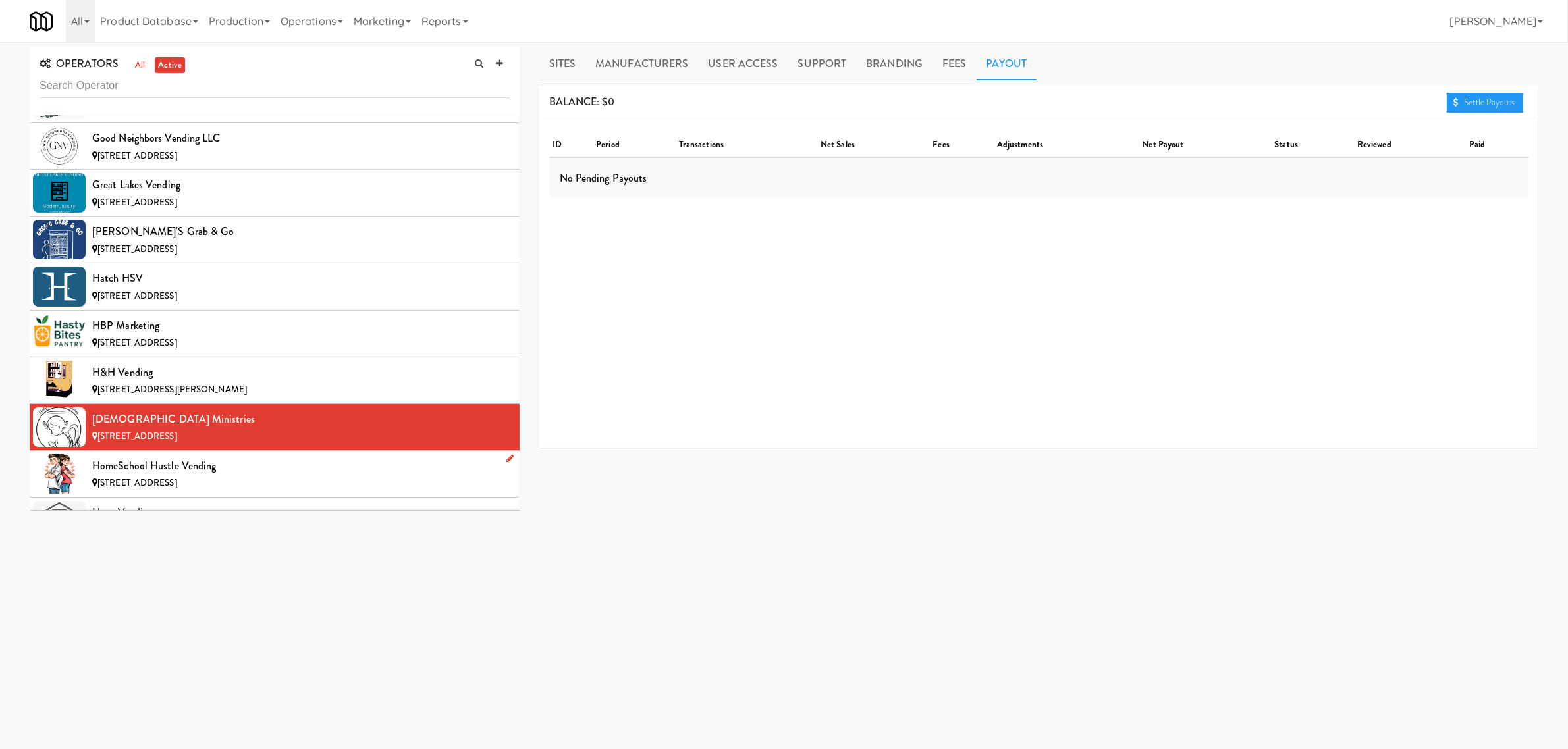
click at [242, 476] on div "HomeSchool Hustle Vending" at bounding box center [301, 466] width 418 height 20
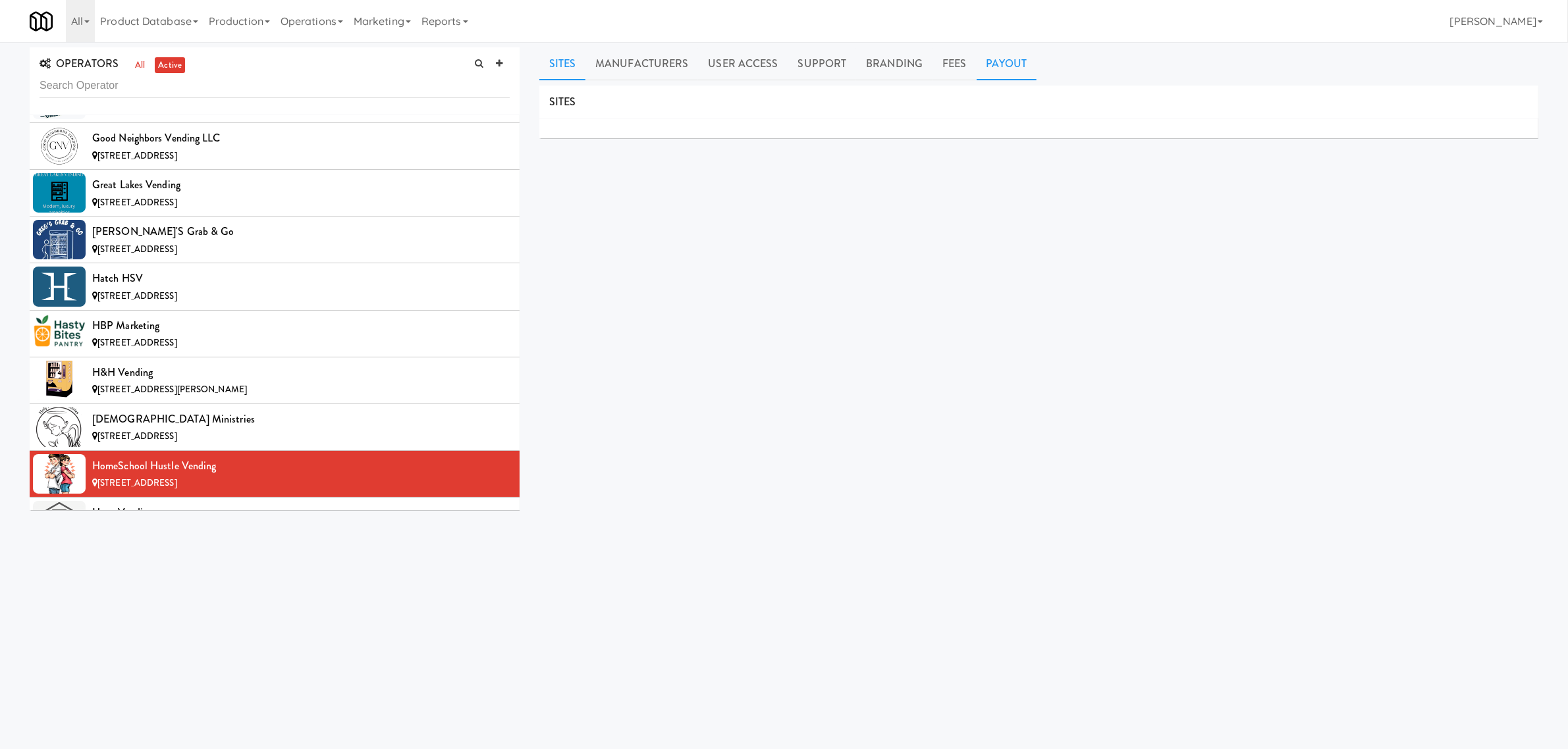
click at [1015, 67] on link "Payout" at bounding box center [1007, 63] width 61 height 33
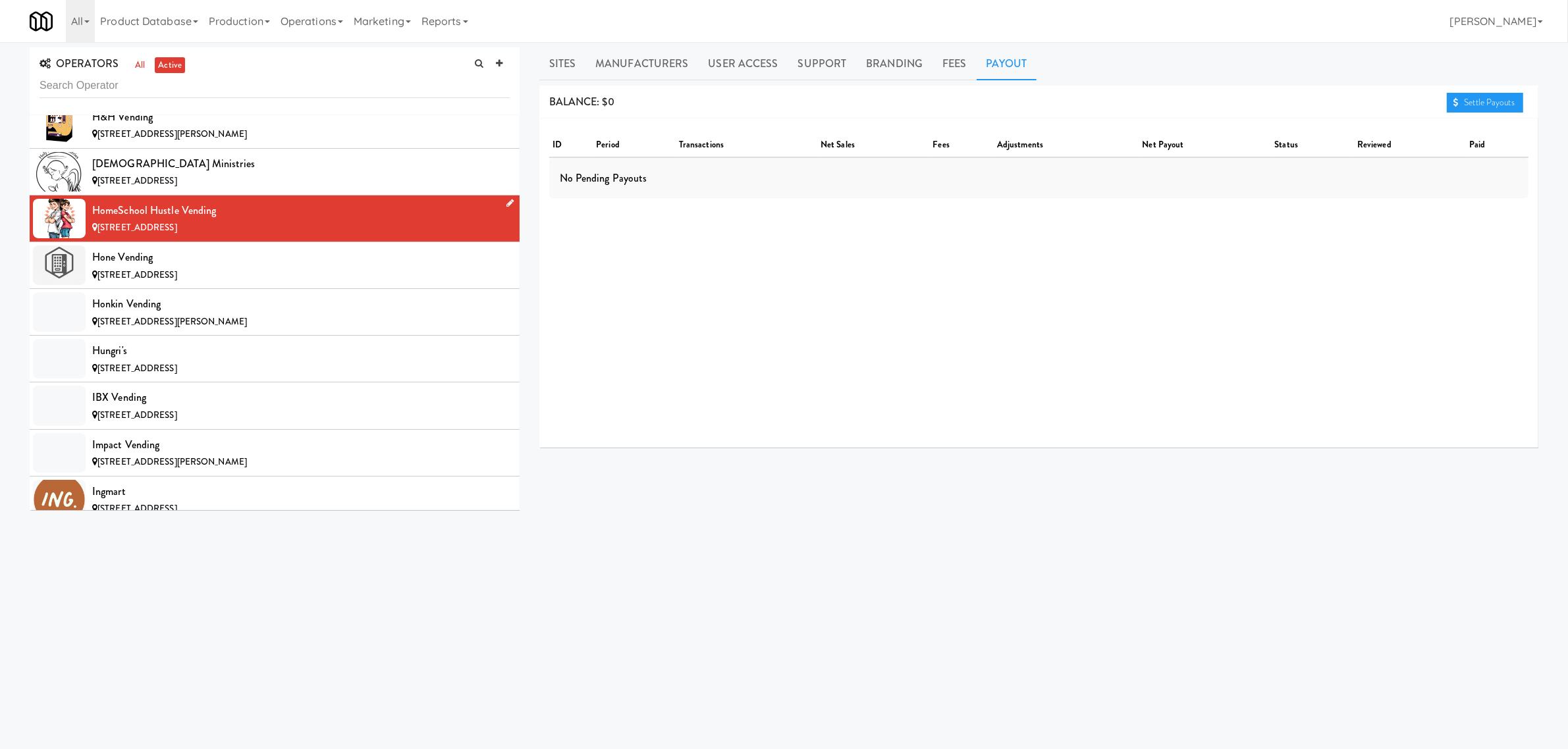
scroll to position [4938, 0]
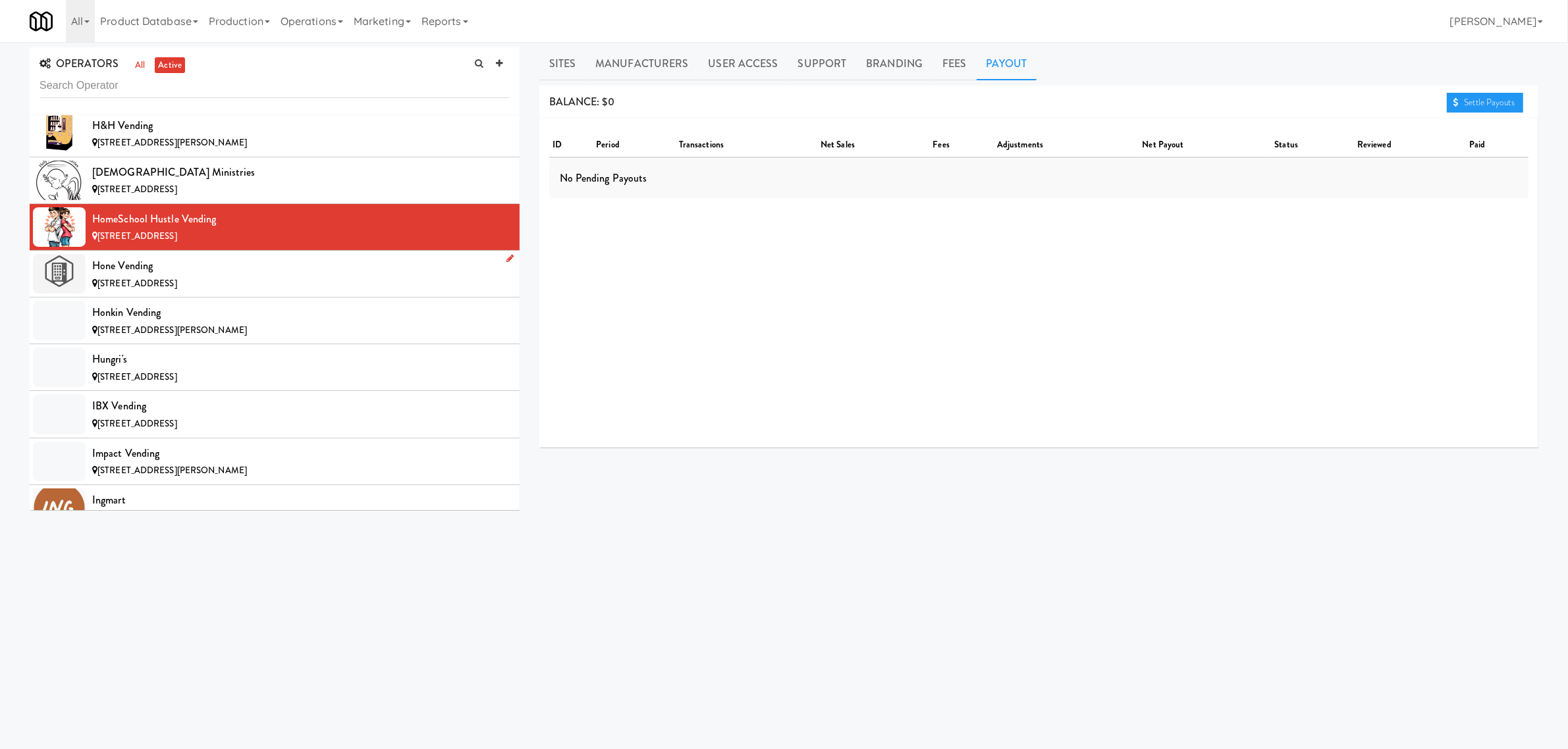
click at [185, 275] on div "Hone Vending" at bounding box center [301, 266] width 418 height 20
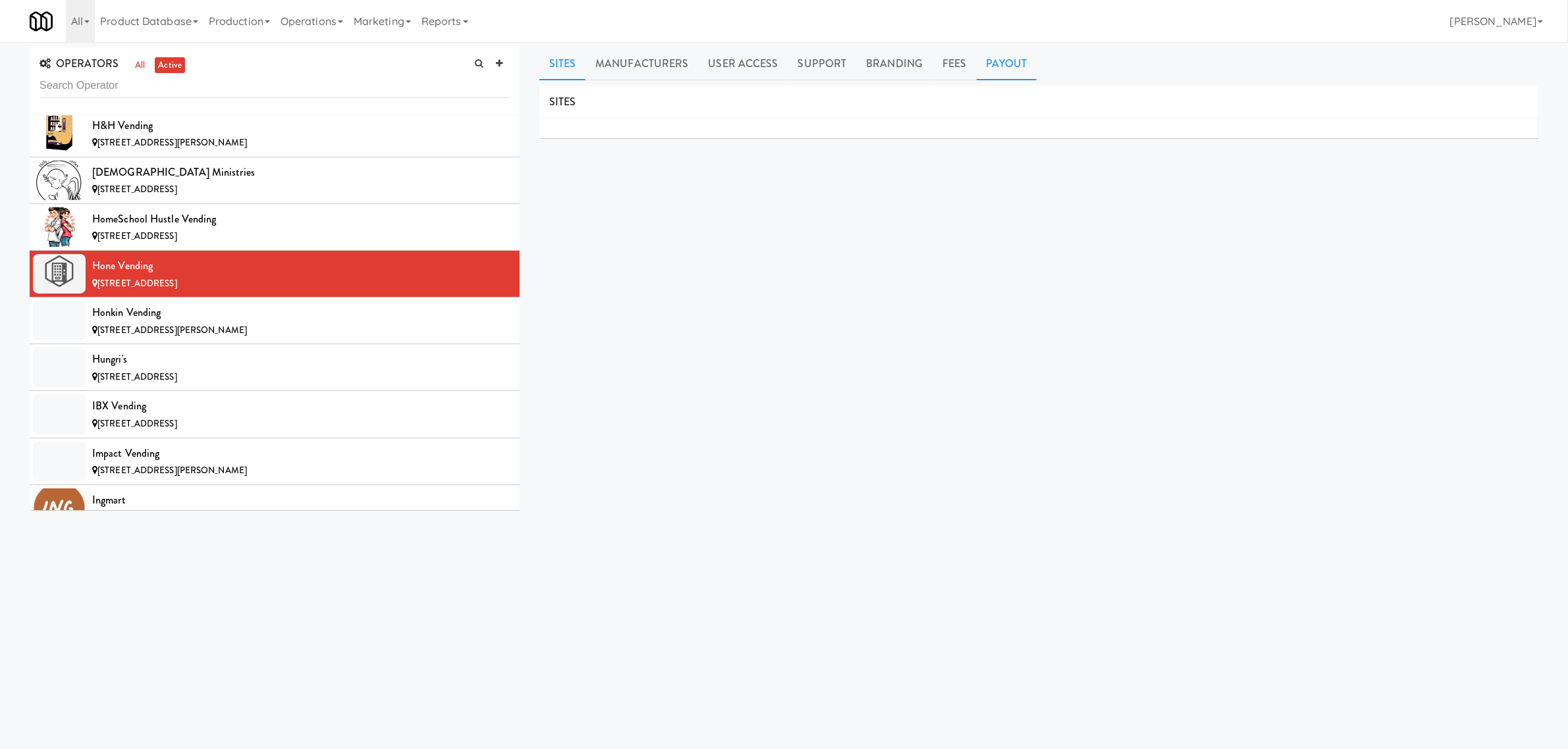
click at [1012, 56] on link "Payout" at bounding box center [1007, 63] width 61 height 33
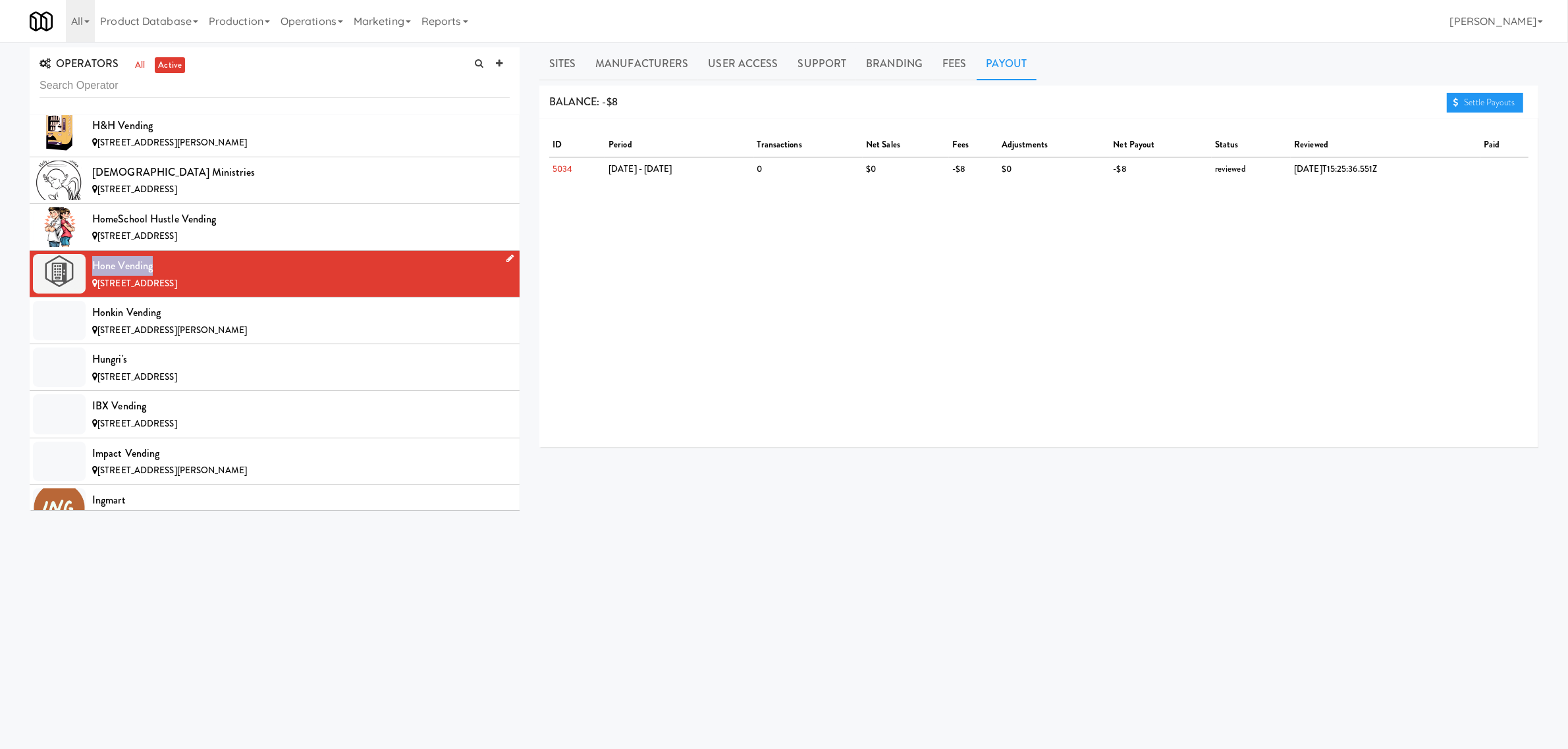
drag, startPoint x: 89, startPoint y: 279, endPoint x: 155, endPoint y: 277, distance: 66.0
click at [155, 277] on li "Hone Vending [STREET_ADDRESS]" at bounding box center [275, 274] width 490 height 47
click at [571, 66] on link "Sites" at bounding box center [562, 63] width 47 height 33
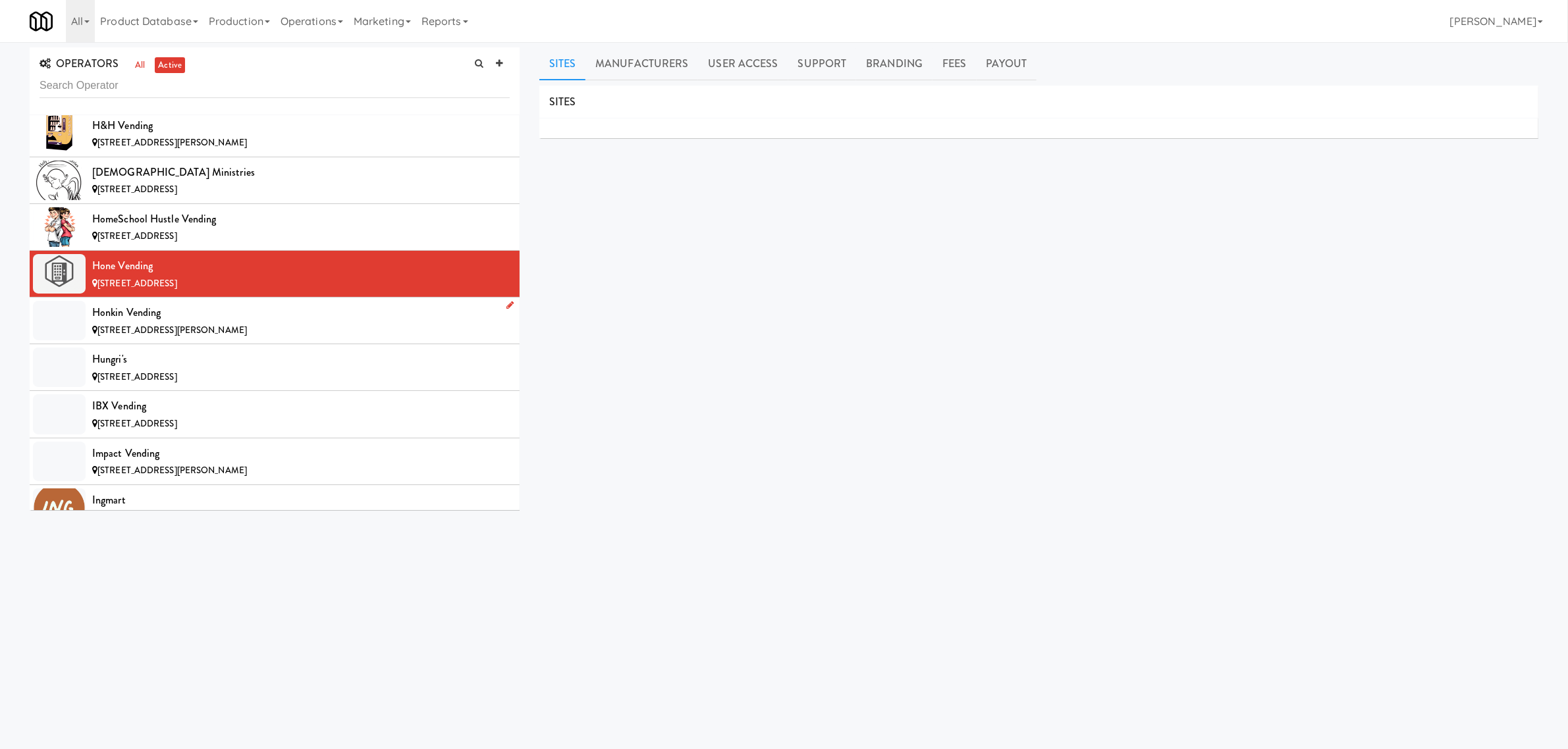
click at [257, 323] on div "Honkin Vending" at bounding box center [301, 312] width 418 height 20
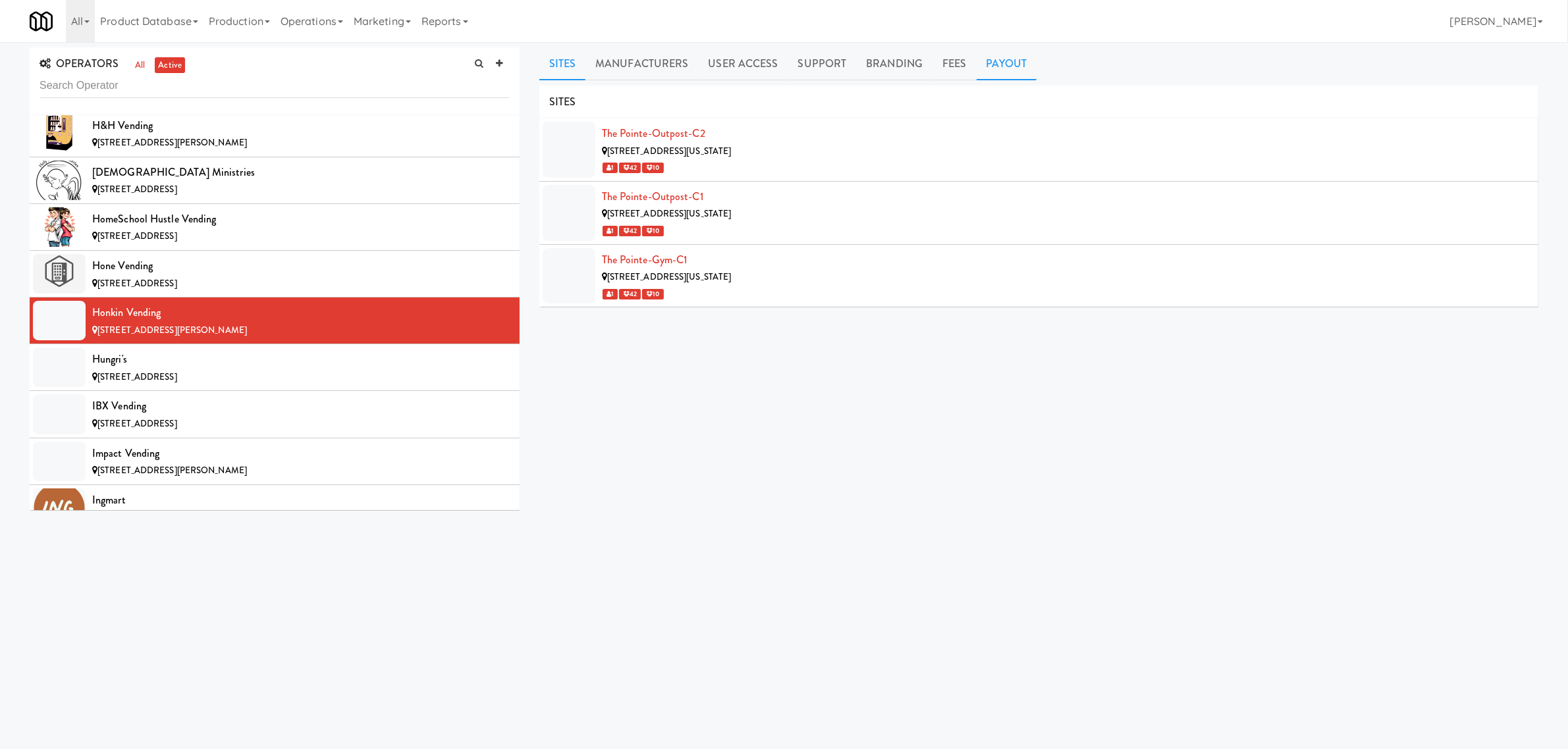
click at [998, 66] on link "Payout" at bounding box center [1007, 63] width 61 height 33
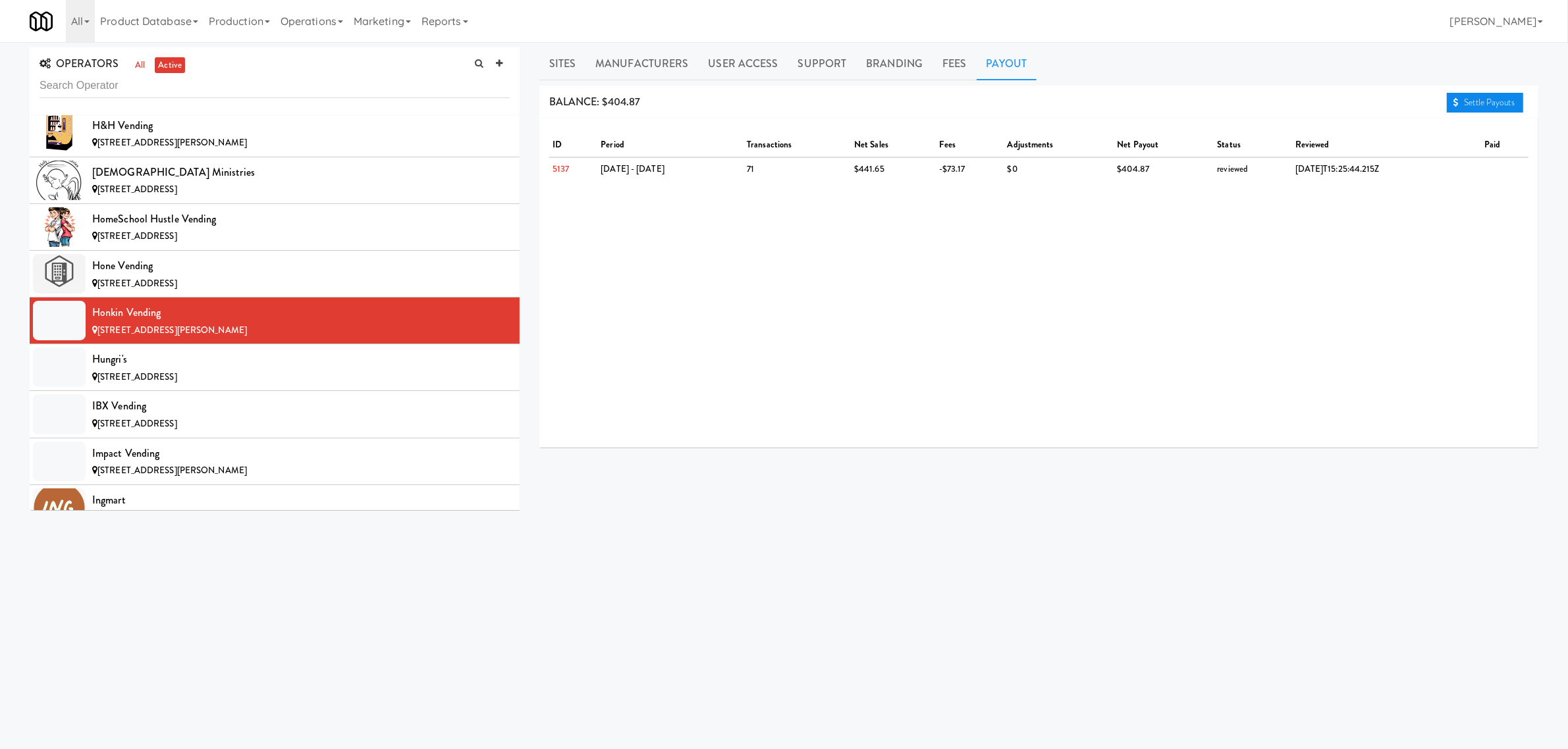
click at [1462, 100] on link "Settle Payouts" at bounding box center [1485, 103] width 76 height 20
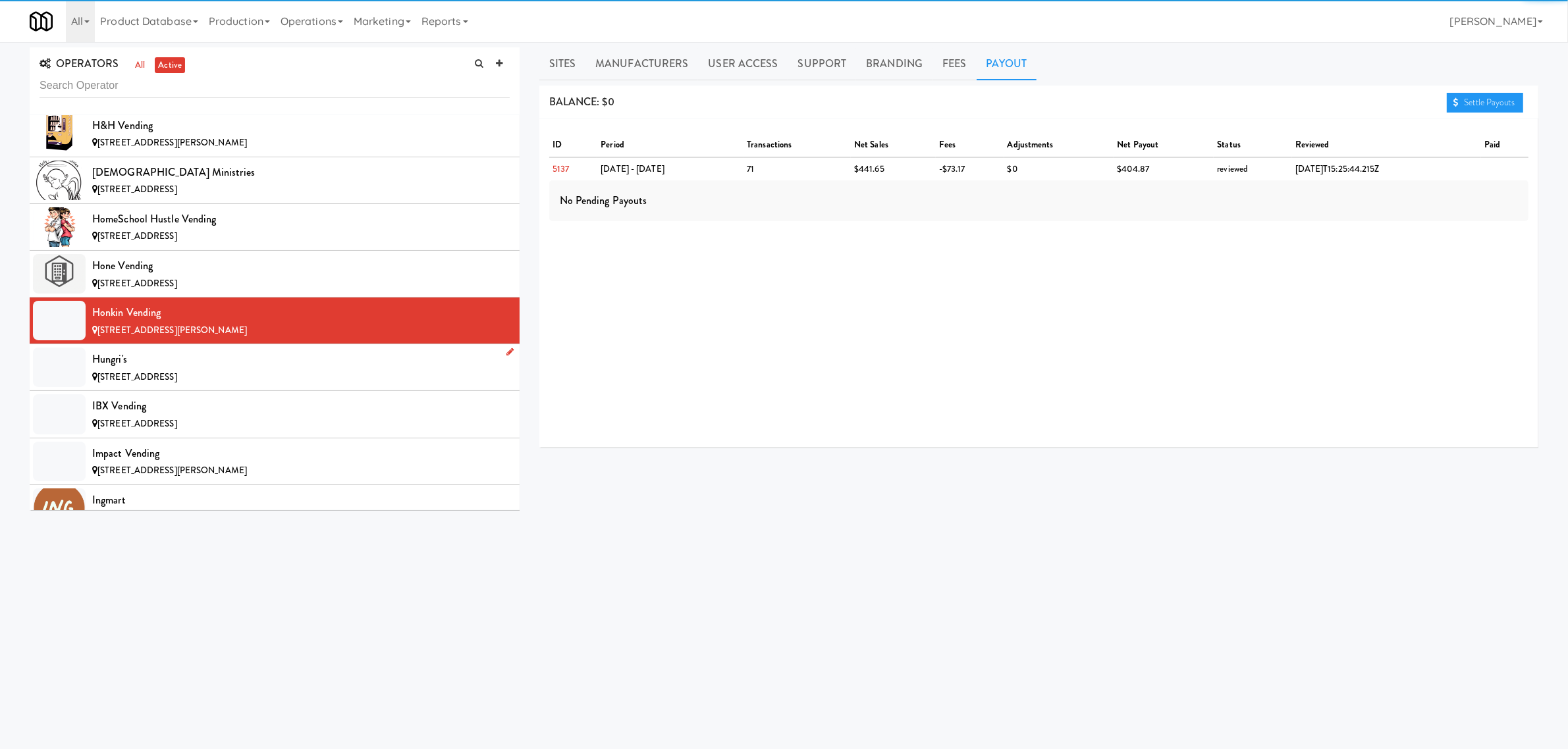
click at [230, 369] on div "Hungri's" at bounding box center [301, 359] width 418 height 20
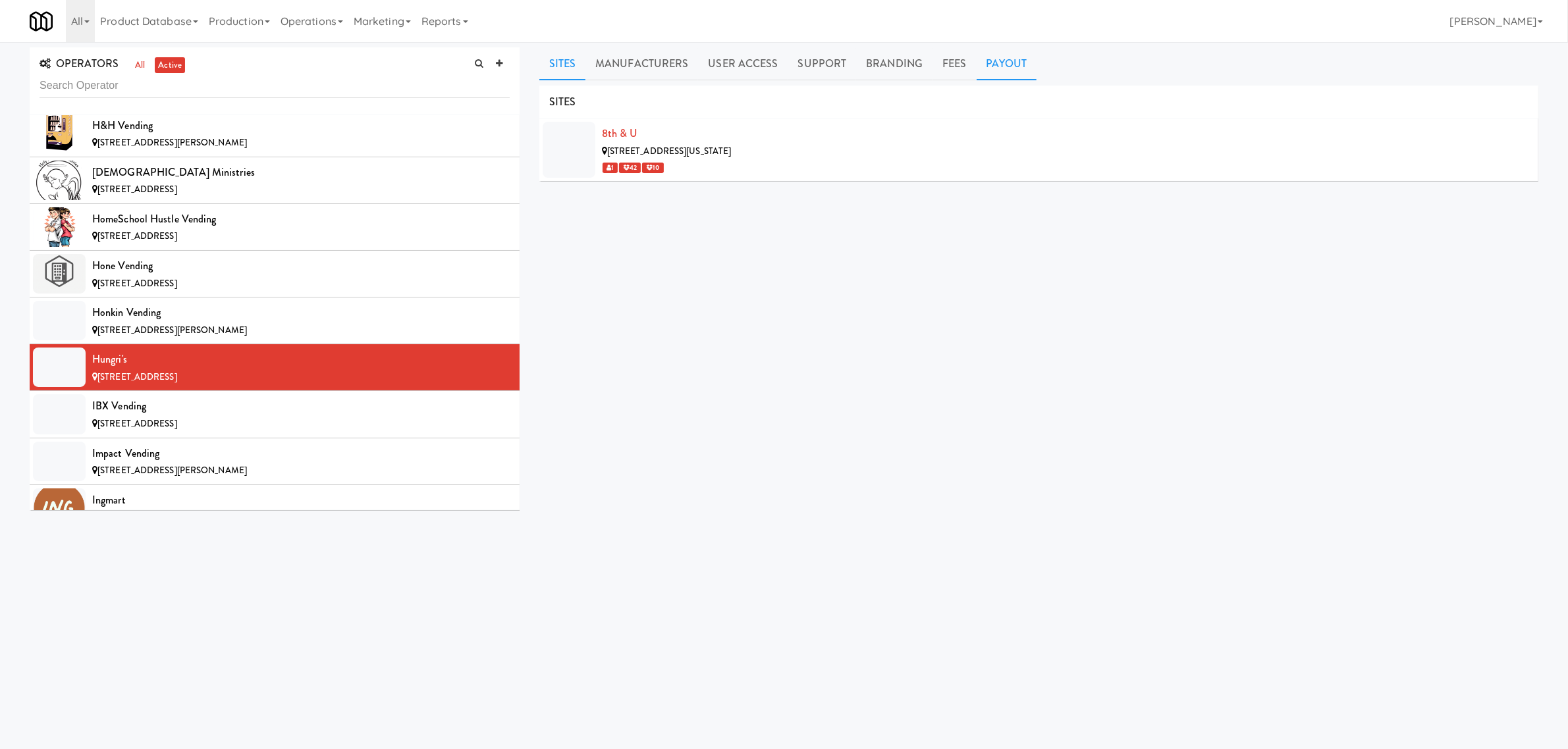
click at [1022, 67] on link "Payout" at bounding box center [1007, 63] width 61 height 33
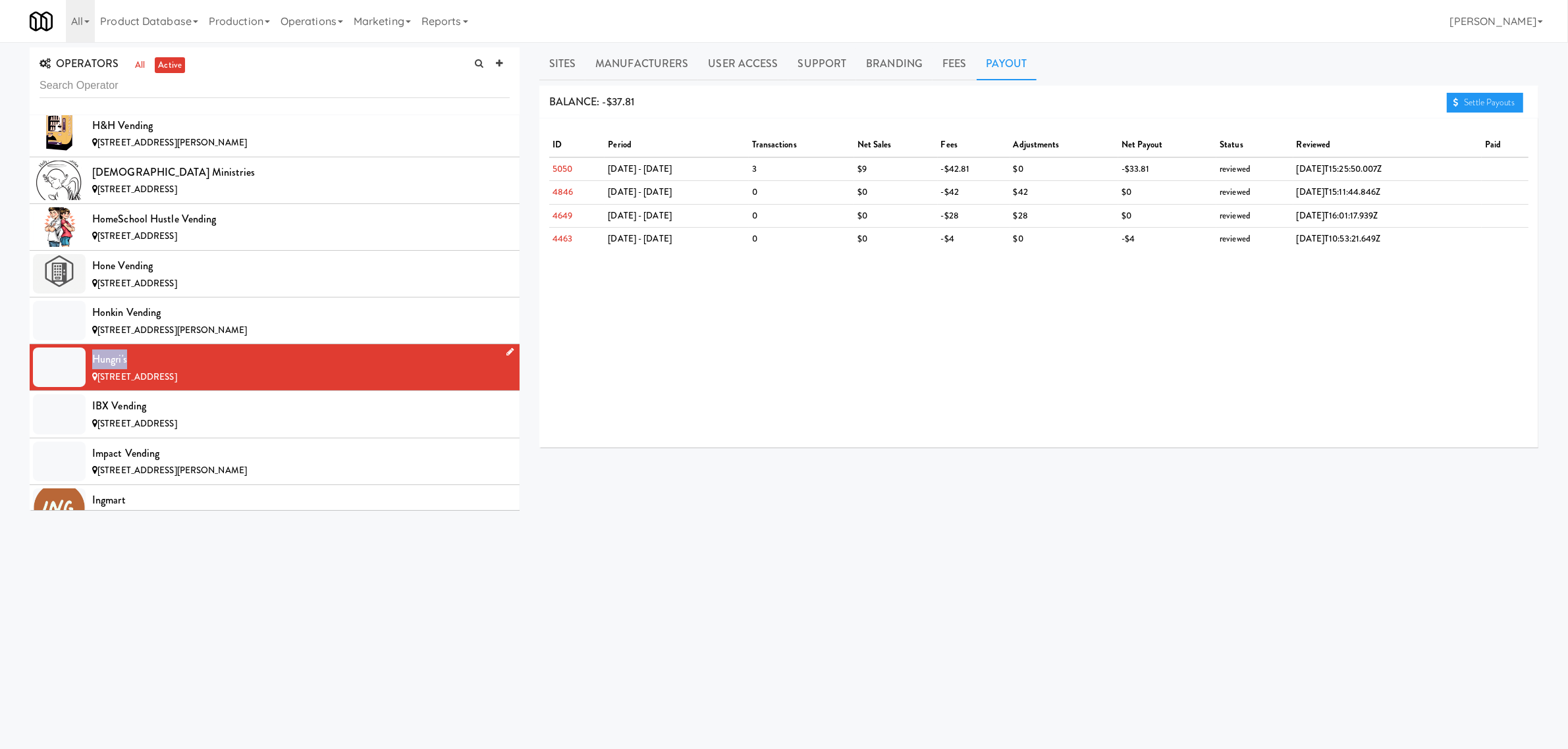
drag, startPoint x: 90, startPoint y: 372, endPoint x: 149, endPoint y: 372, distance: 59.0
click at [149, 372] on li "Hungri's [STREET_ADDRESS]" at bounding box center [275, 367] width 490 height 47
click at [160, 430] on span "[STREET_ADDRESS]" at bounding box center [137, 424] width 80 height 13
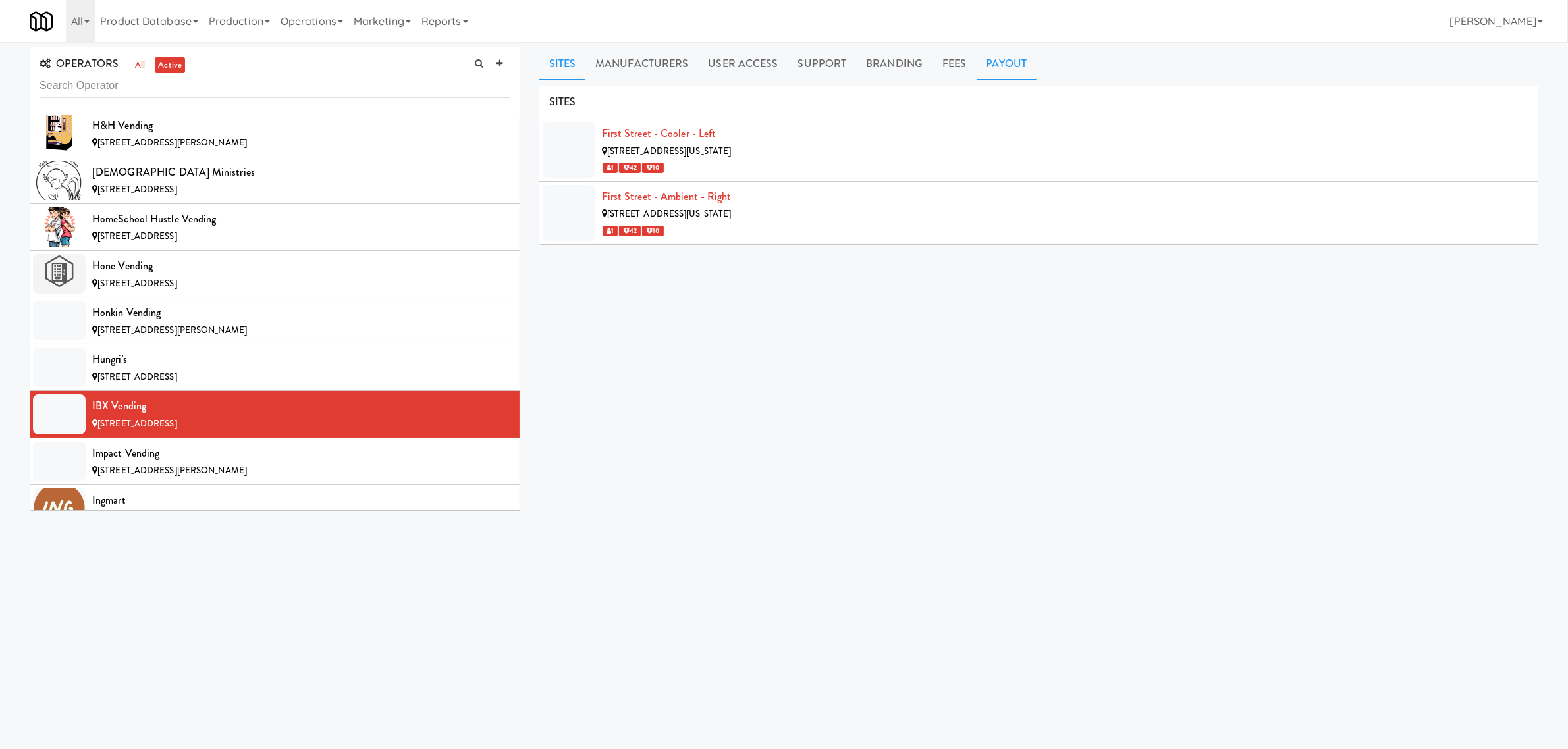
click at [992, 51] on link "Payout" at bounding box center [1007, 63] width 61 height 33
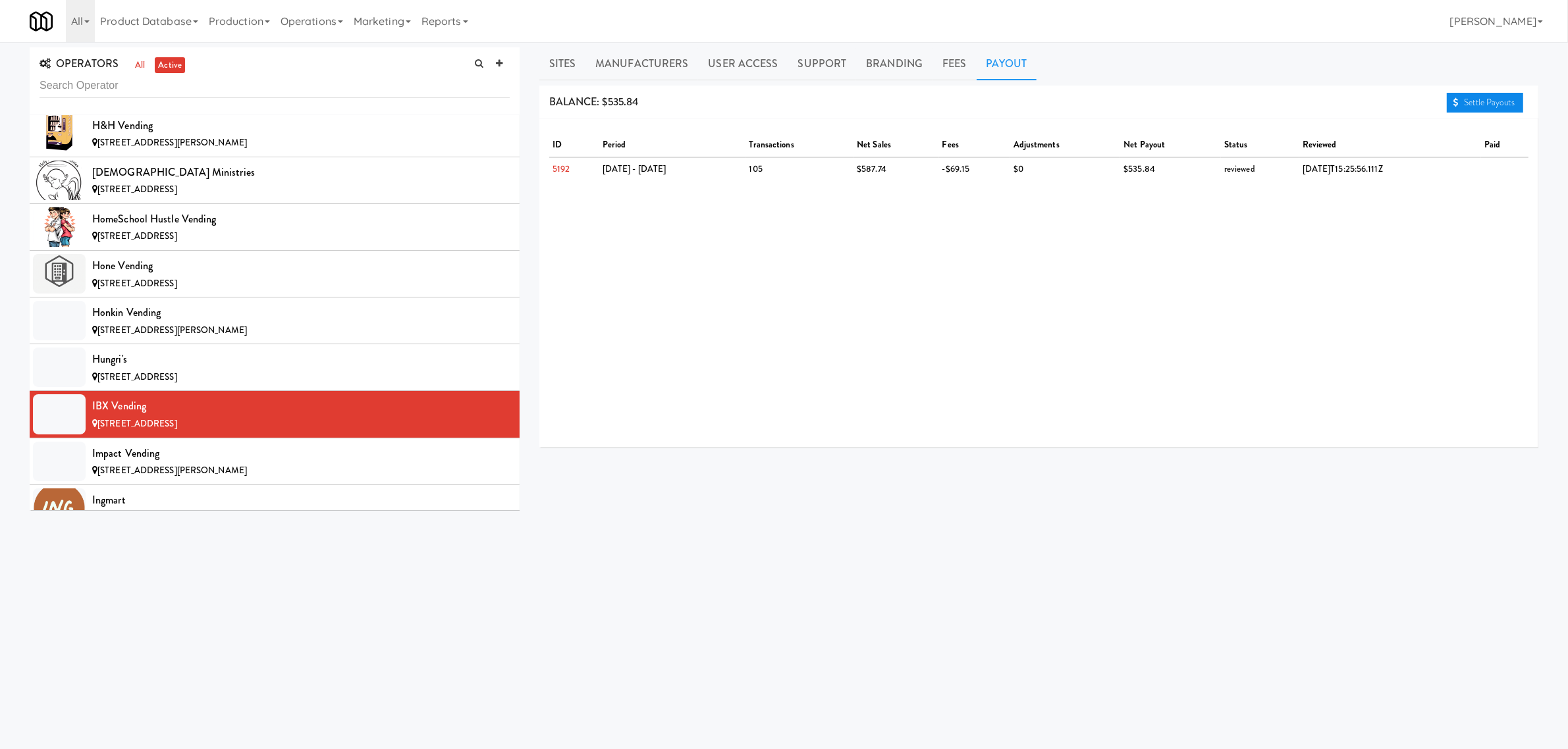
click at [1453, 100] on icon at bounding box center [1456, 102] width 5 height 9
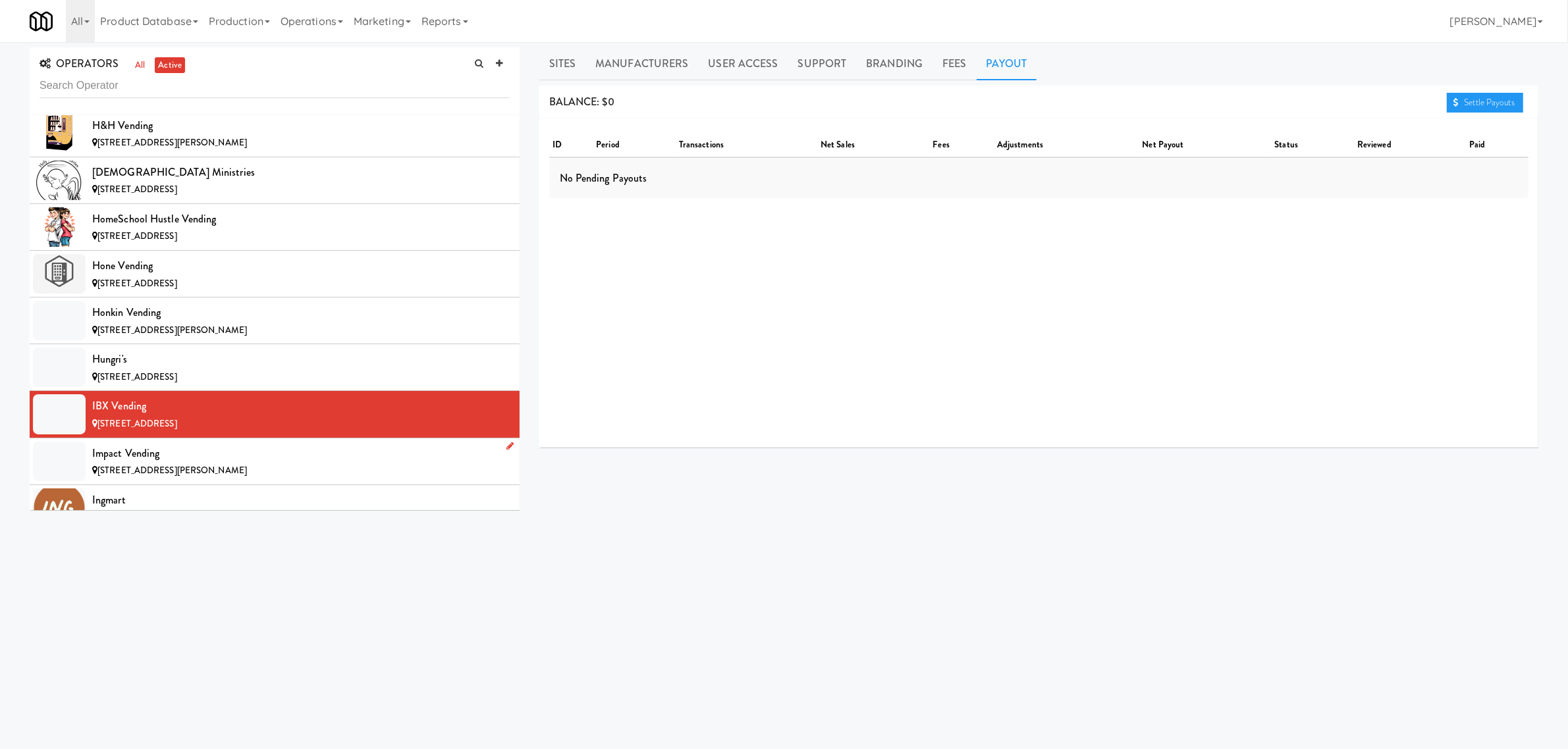
click at [202, 479] on div "[STREET_ADDRESS][PERSON_NAME]" at bounding box center [301, 471] width 418 height 16
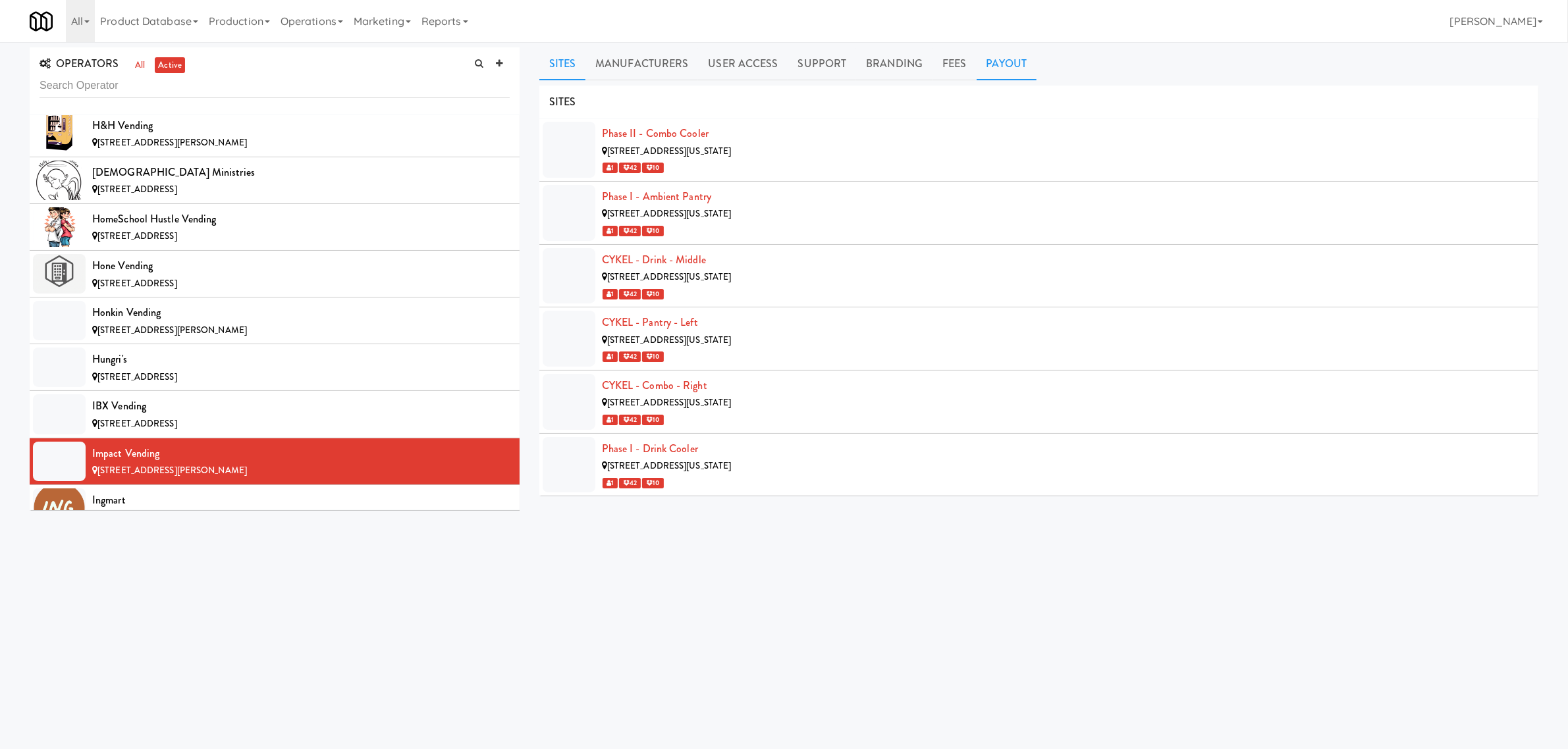
click at [1006, 60] on link "Payout" at bounding box center [1007, 63] width 61 height 33
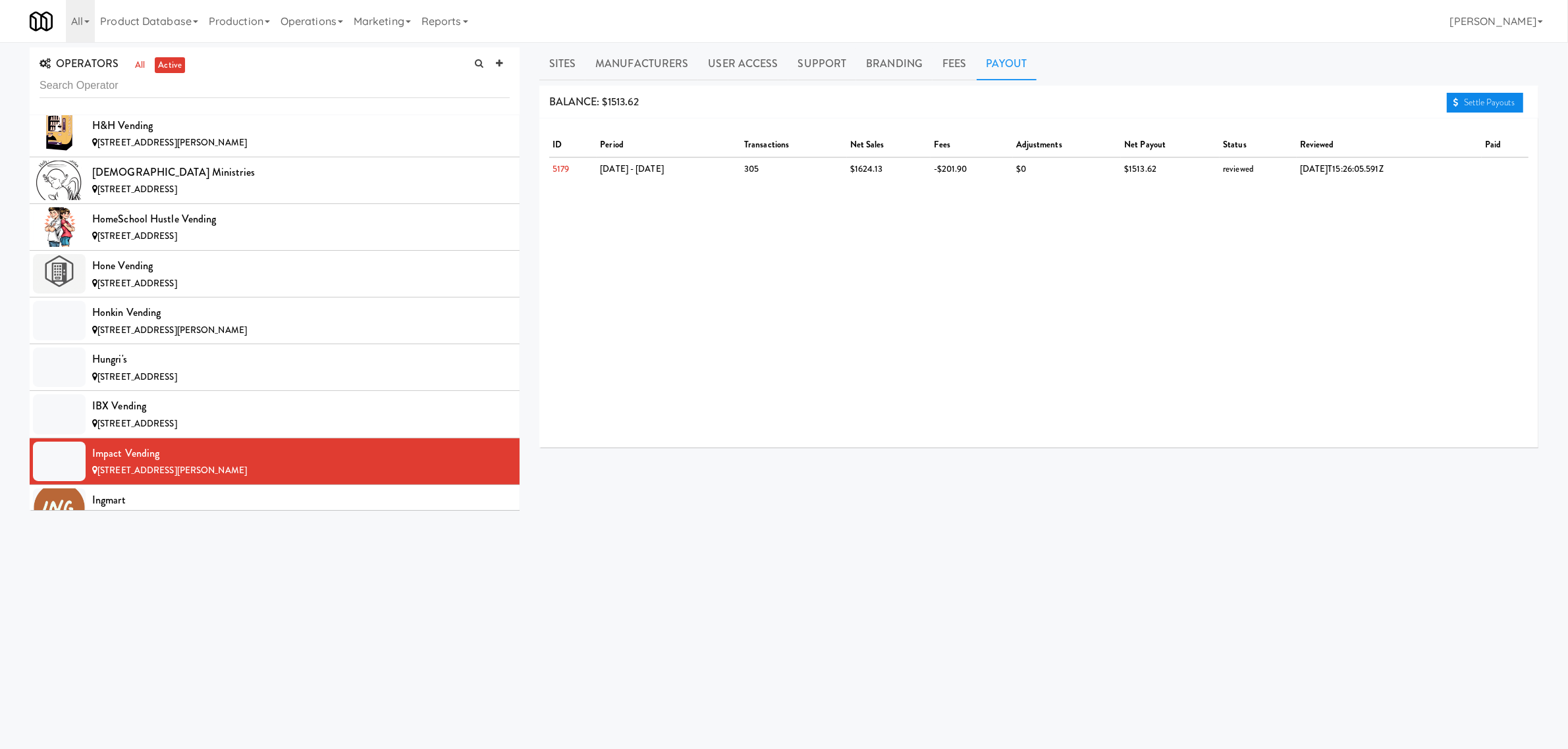
click at [1466, 99] on link "Settle Payouts" at bounding box center [1485, 103] width 76 height 20
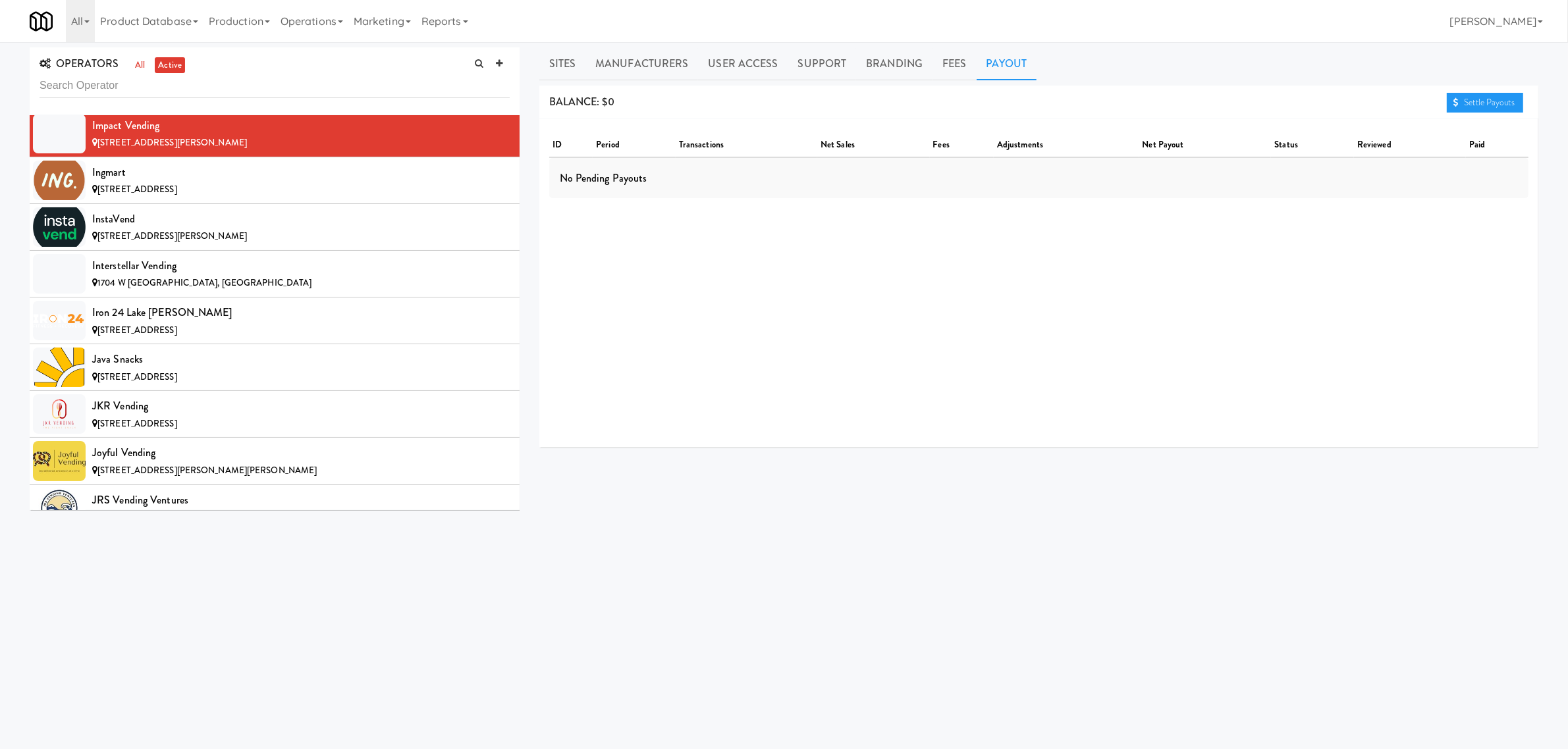
scroll to position [5267, 0]
click at [254, 181] on div "Ingmart" at bounding box center [301, 171] width 418 height 20
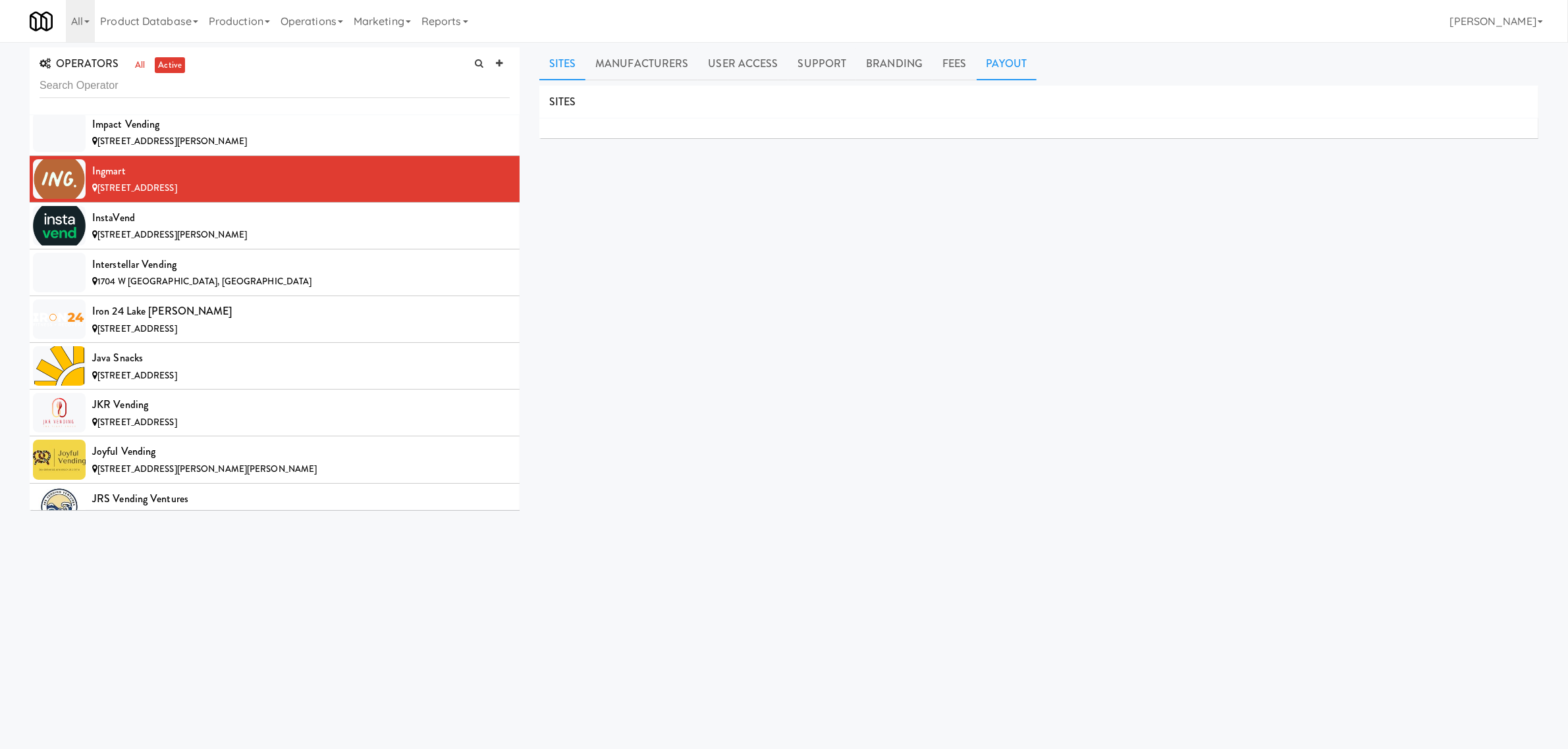
click at [1002, 61] on link "Payout" at bounding box center [1007, 63] width 61 height 33
click at [256, 228] on div "InstaVend" at bounding box center [301, 217] width 418 height 20
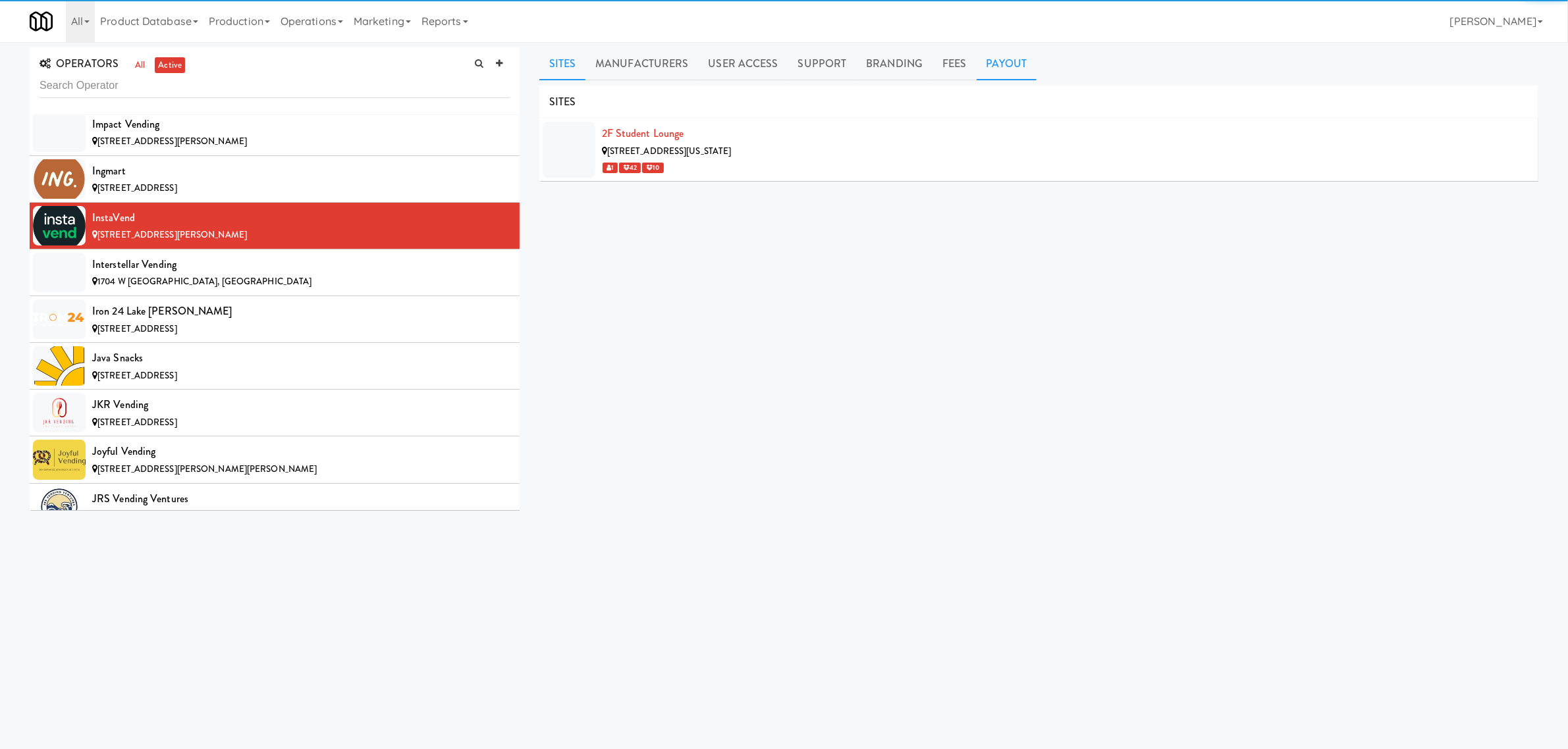
click at [1009, 60] on link "Payout" at bounding box center [1007, 63] width 61 height 33
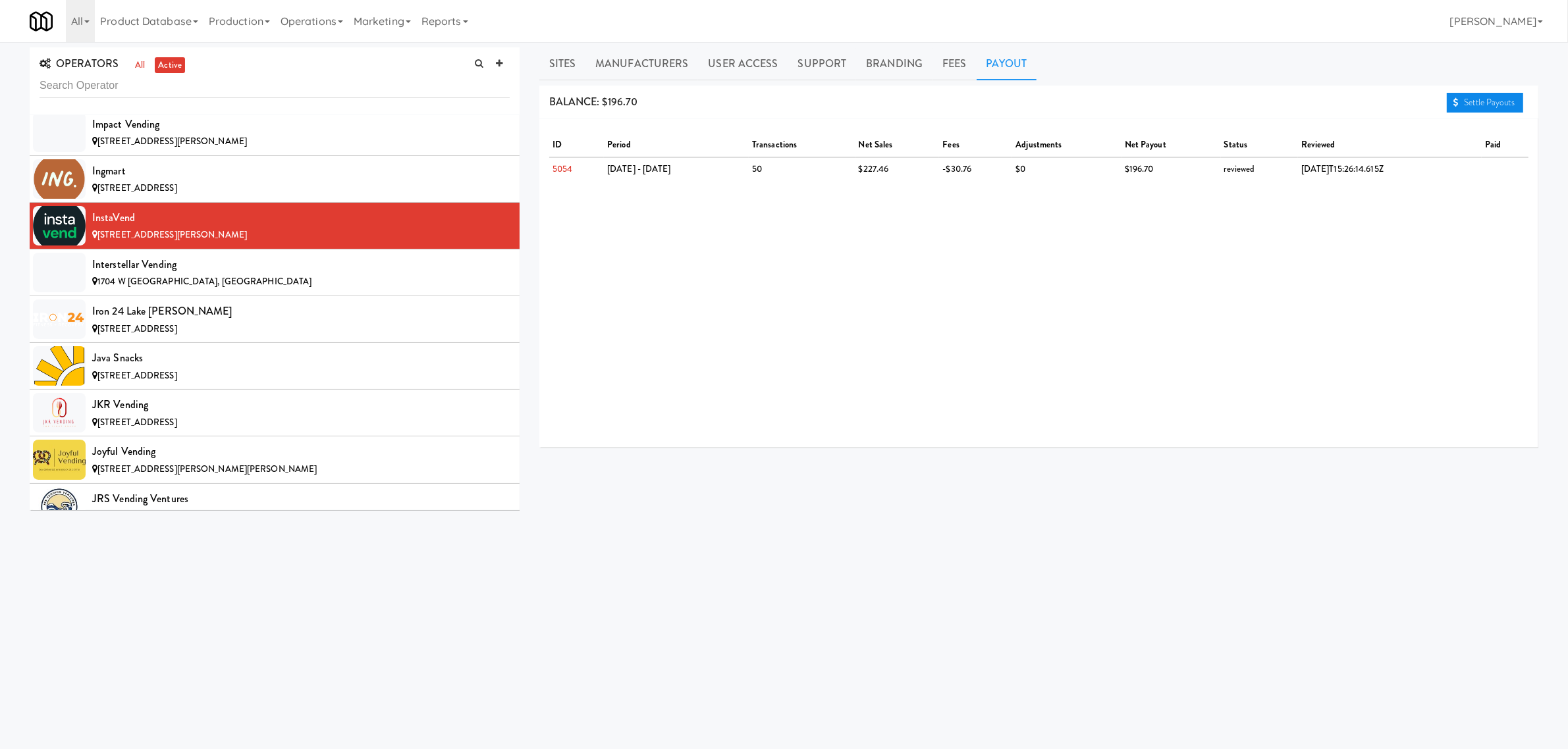
click at [1496, 99] on link "Settle Payouts" at bounding box center [1485, 103] width 76 height 20
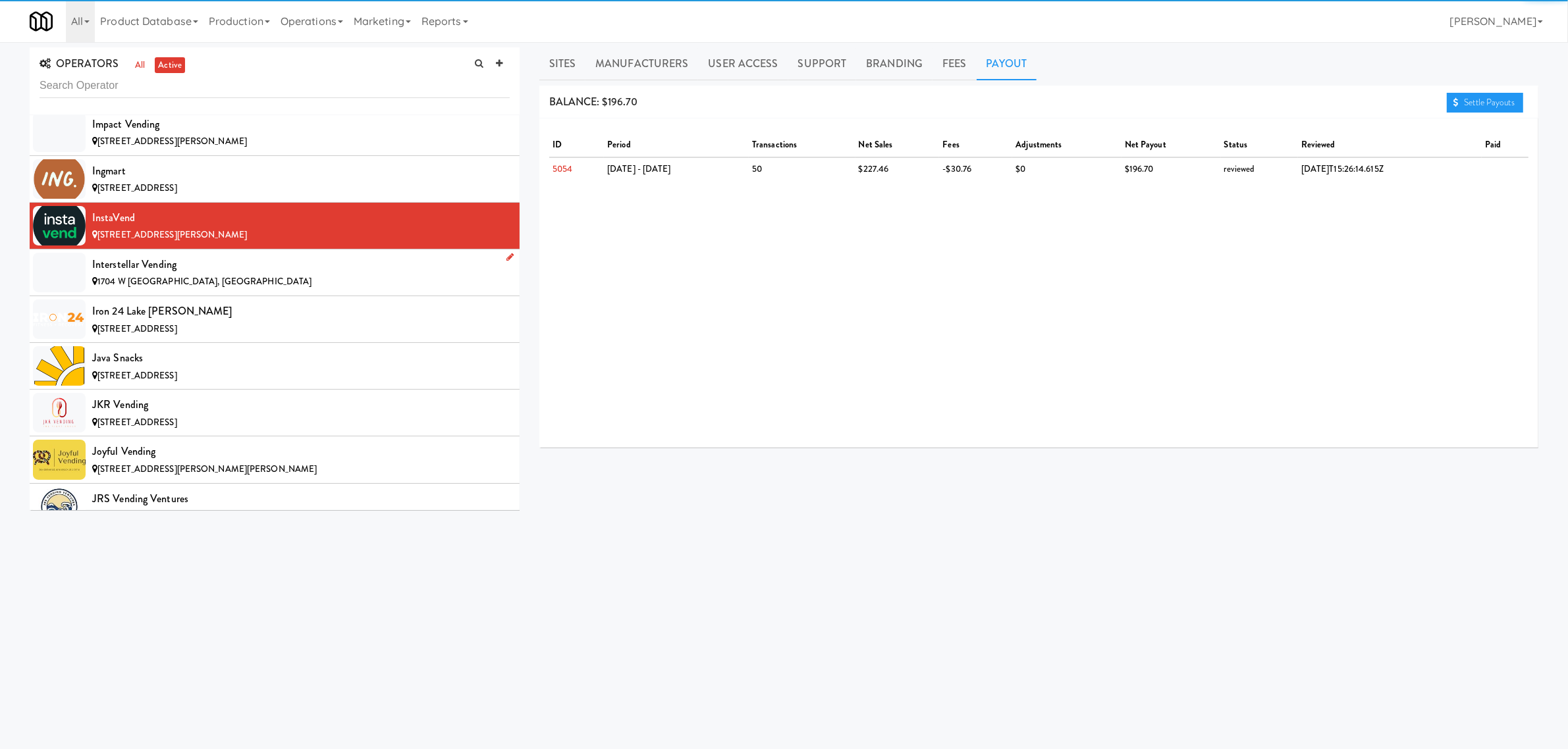
click at [272, 275] on div "Interstellar Vending" at bounding box center [301, 265] width 418 height 20
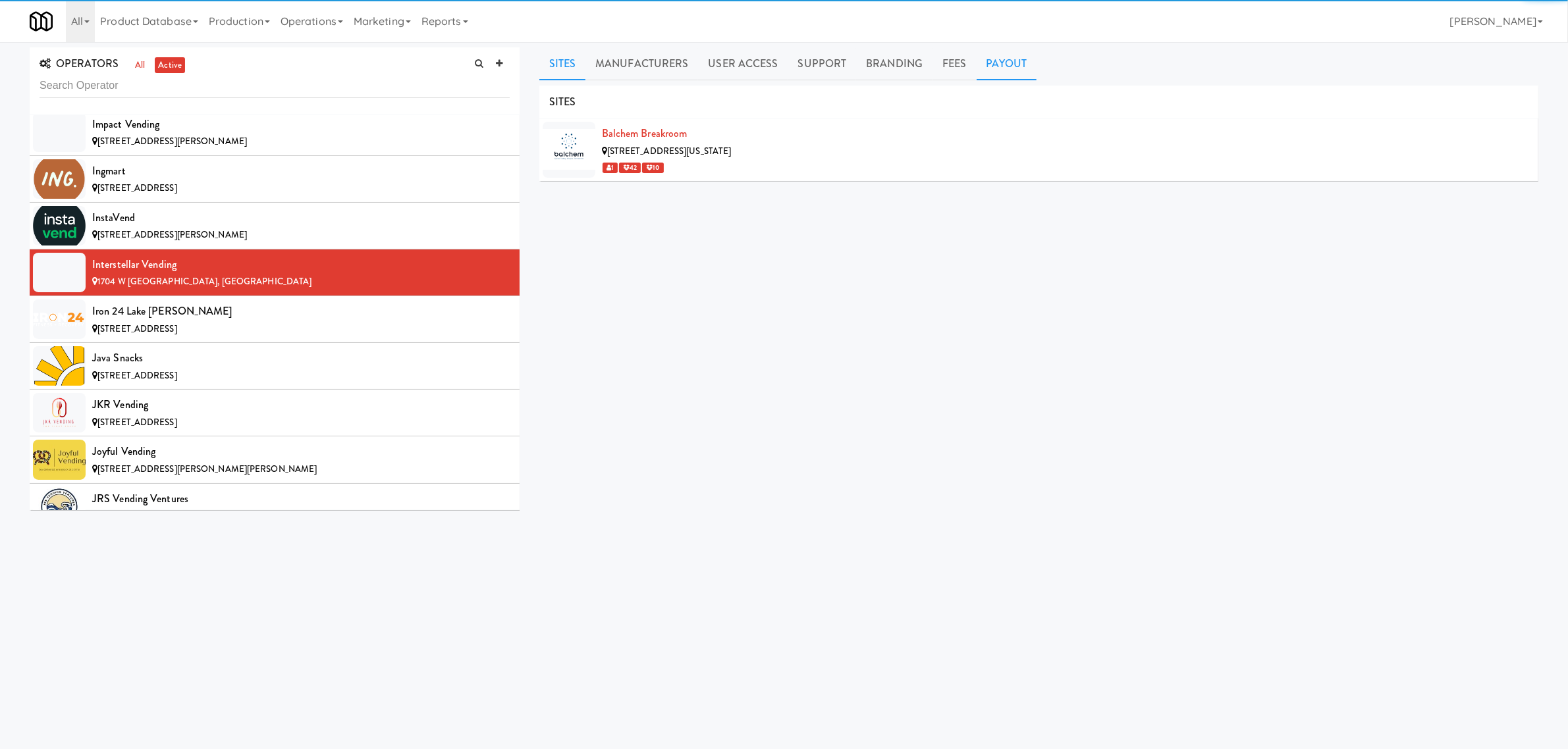
click at [981, 66] on link "Payout" at bounding box center [1007, 63] width 61 height 33
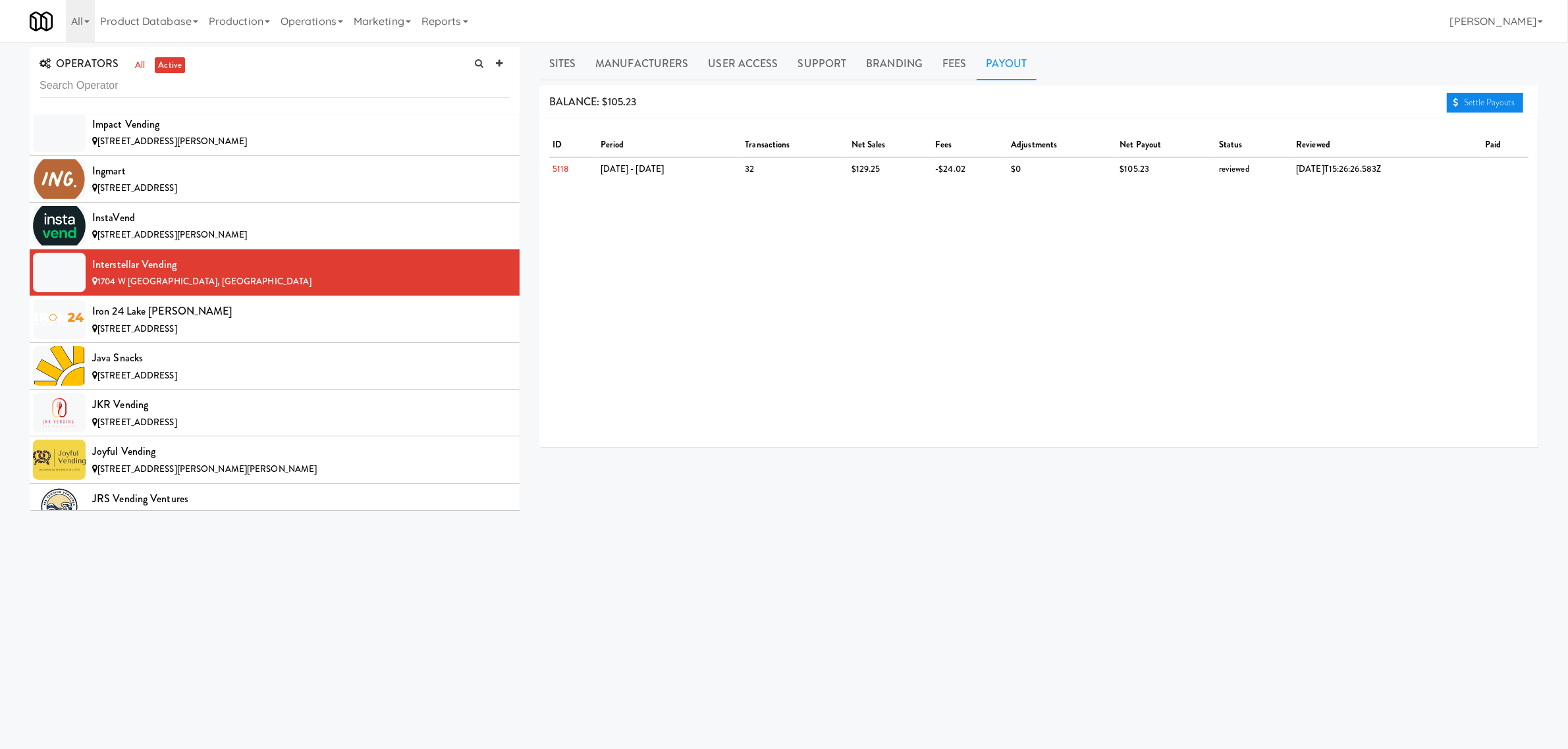
click at [1455, 100] on icon at bounding box center [1456, 102] width 5 height 9
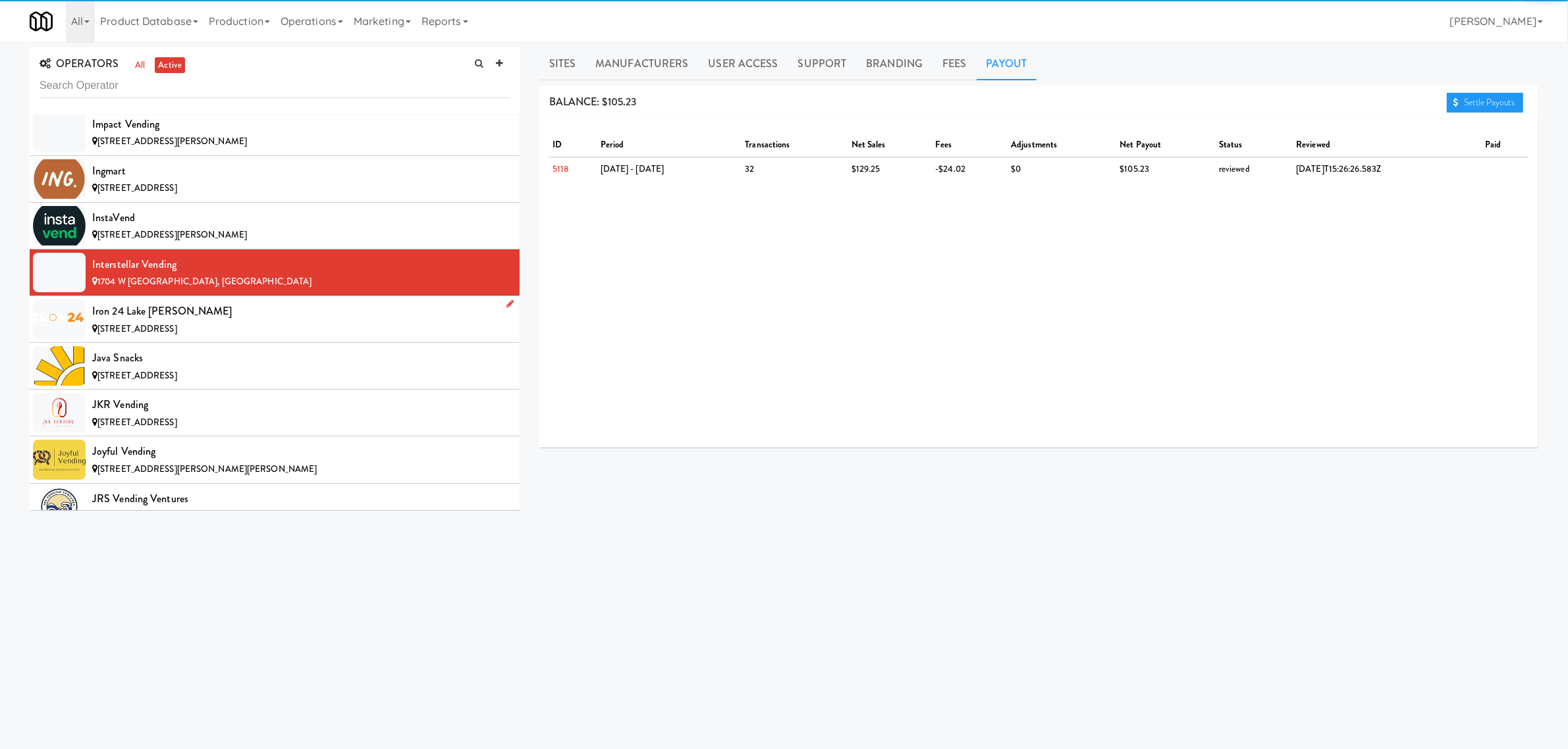
click at [261, 338] on div "[STREET_ADDRESS]" at bounding box center [301, 329] width 418 height 16
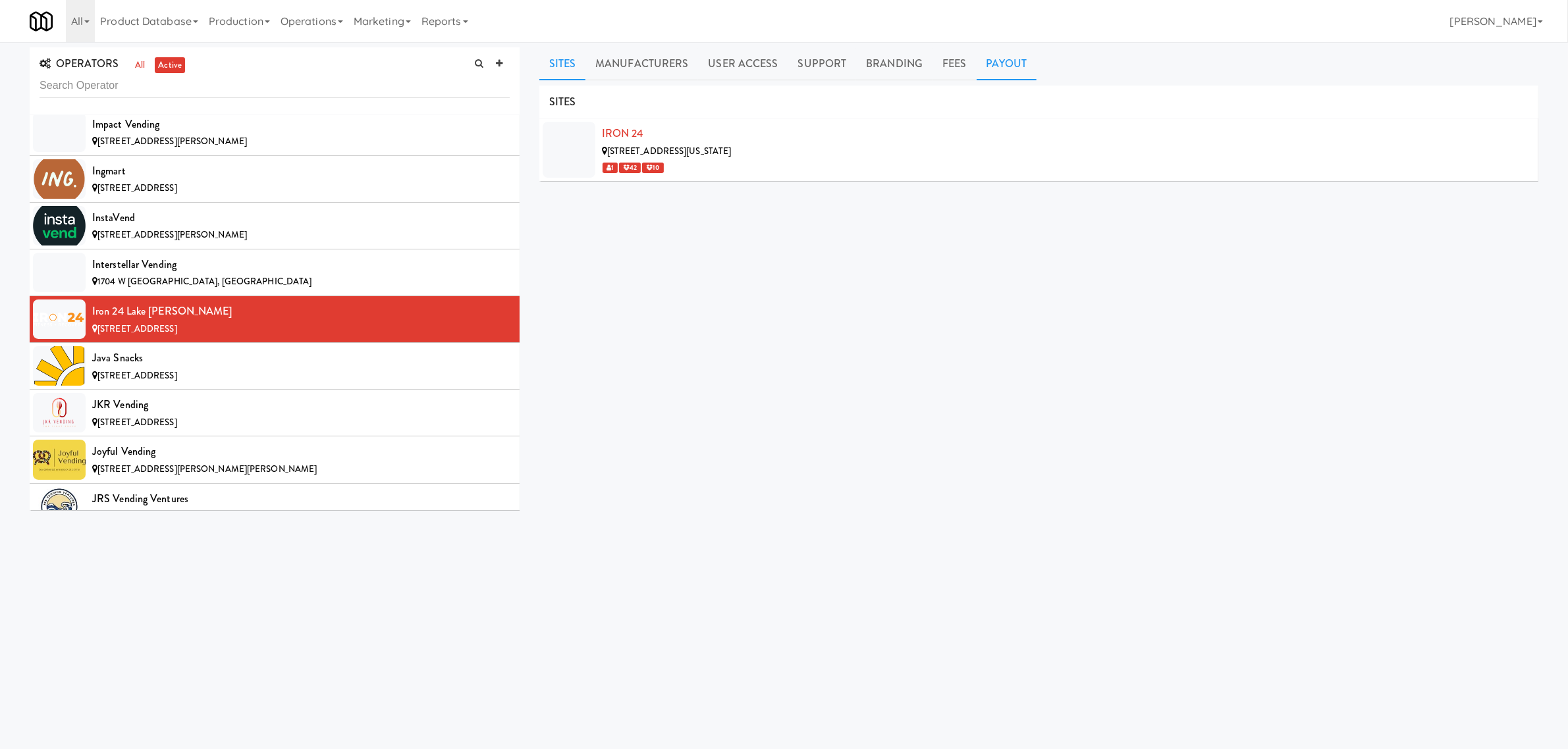
click at [1004, 67] on link "Payout" at bounding box center [1007, 63] width 61 height 33
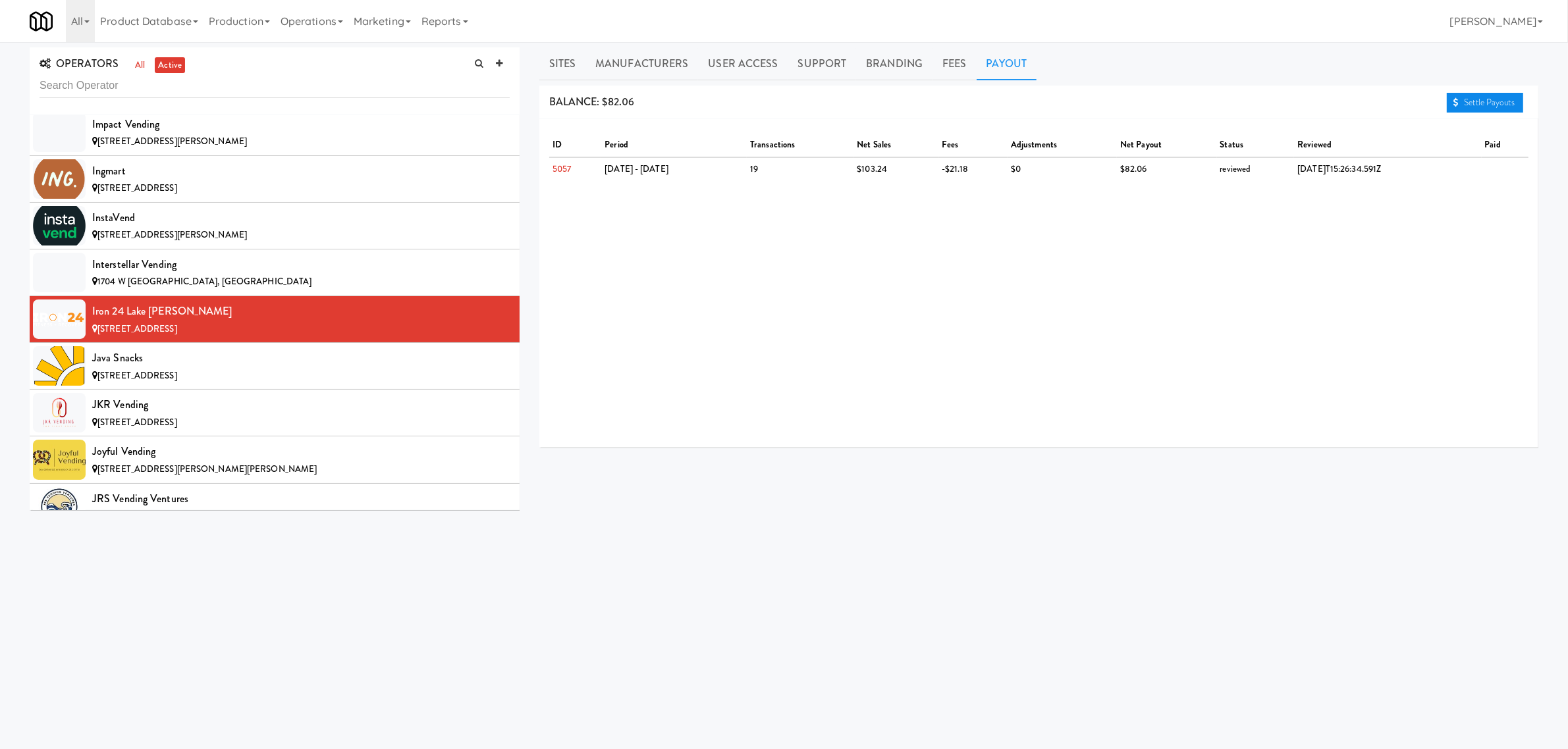
click at [1494, 96] on link "Settle Payouts" at bounding box center [1485, 103] width 76 height 20
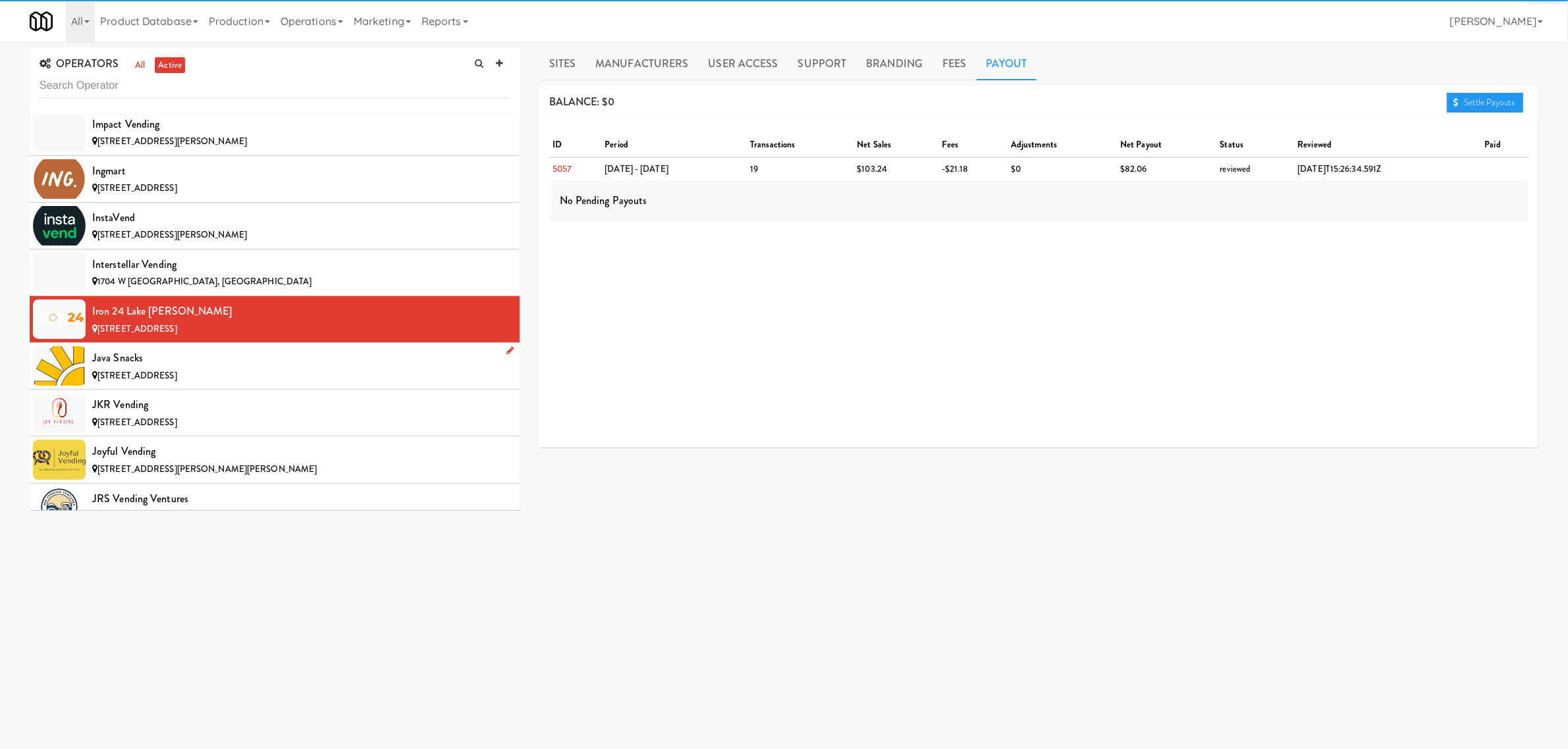
click at [254, 368] on div "Java Snacks" at bounding box center [301, 358] width 418 height 20
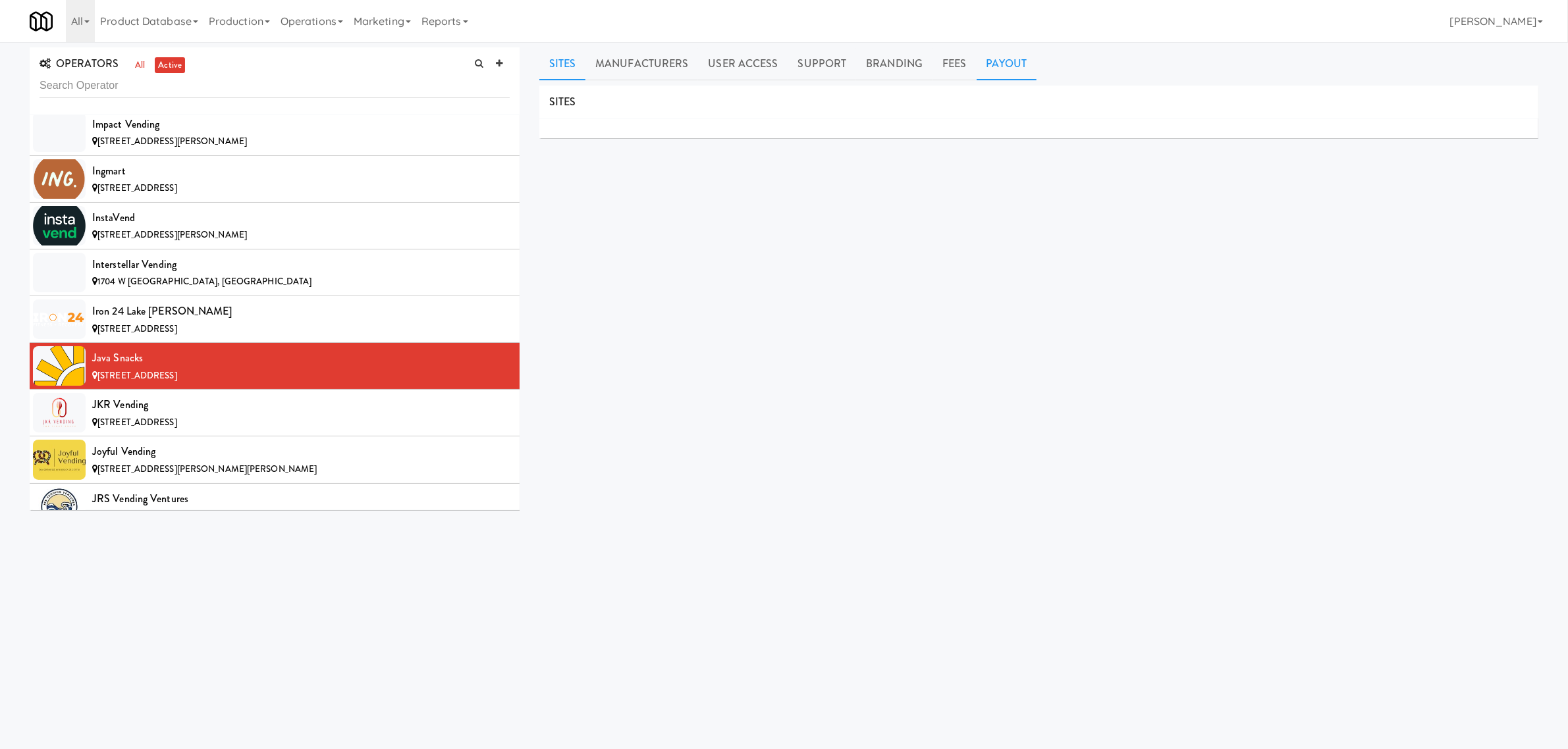
click at [1004, 69] on link "Payout" at bounding box center [1007, 63] width 61 height 33
click at [198, 415] on div "JKR Vending" at bounding box center [301, 404] width 418 height 20
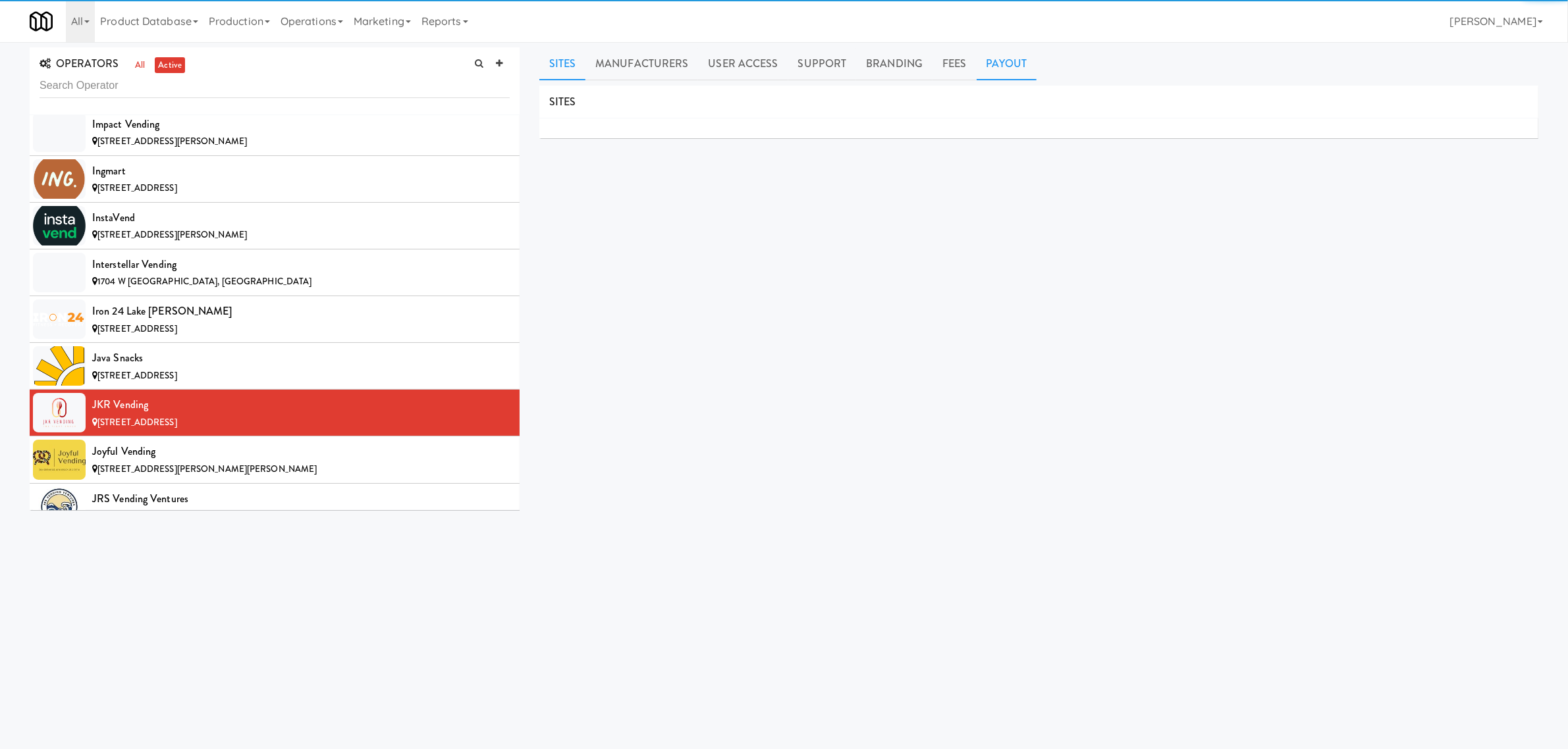
click at [977, 55] on link "Payout" at bounding box center [1007, 63] width 61 height 33
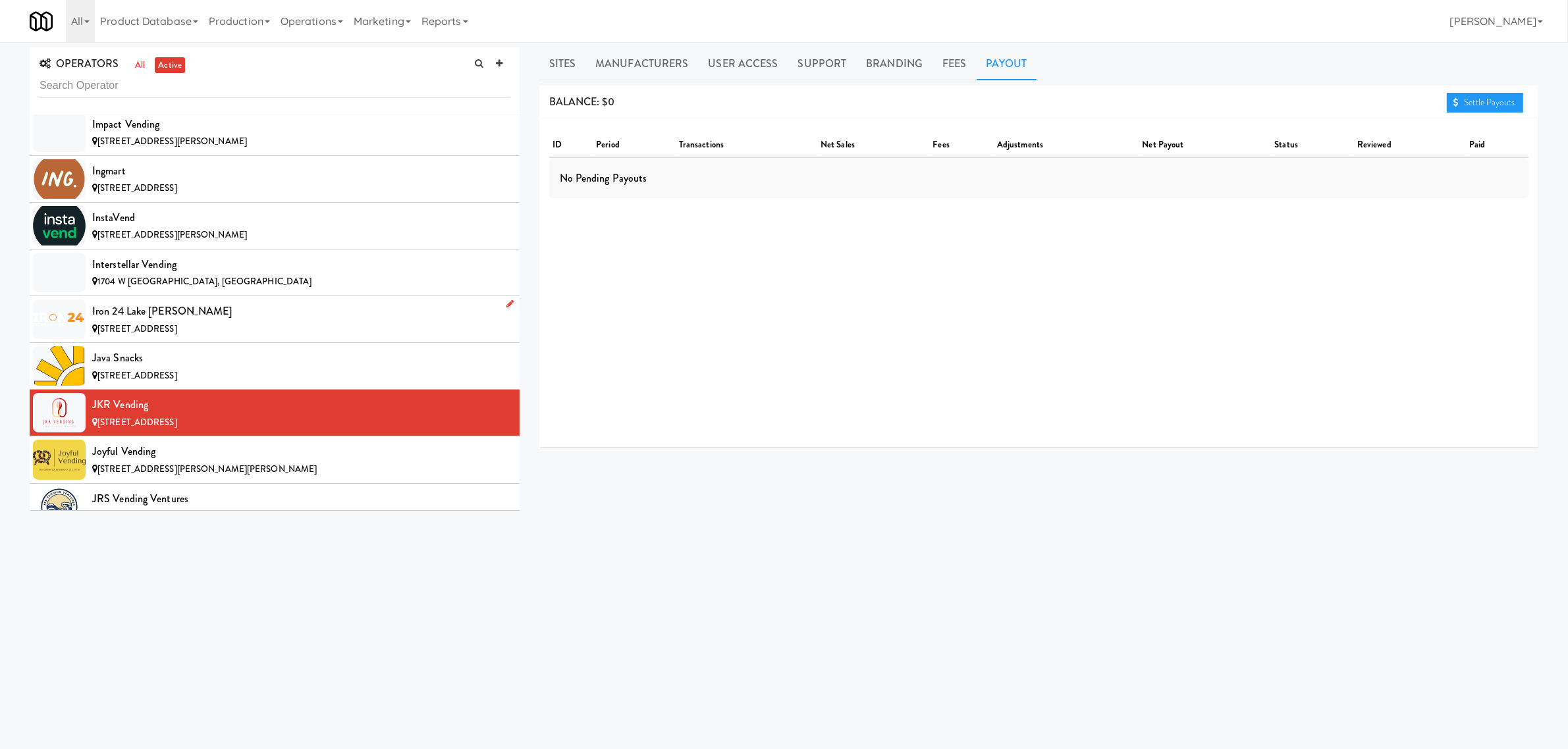
scroll to position [5514, 0]
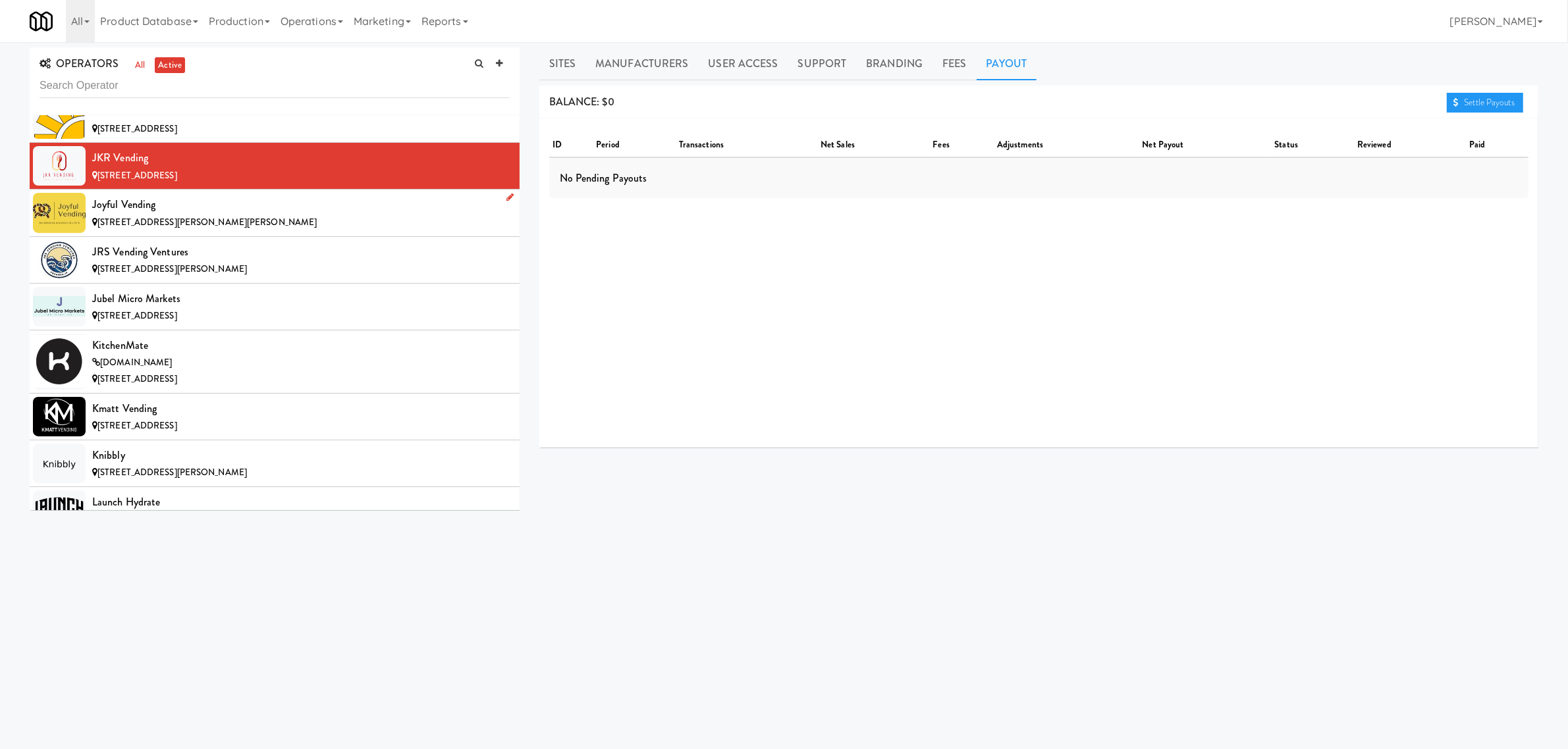
click at [205, 215] on div "Joyful Vending" at bounding box center [301, 204] width 418 height 20
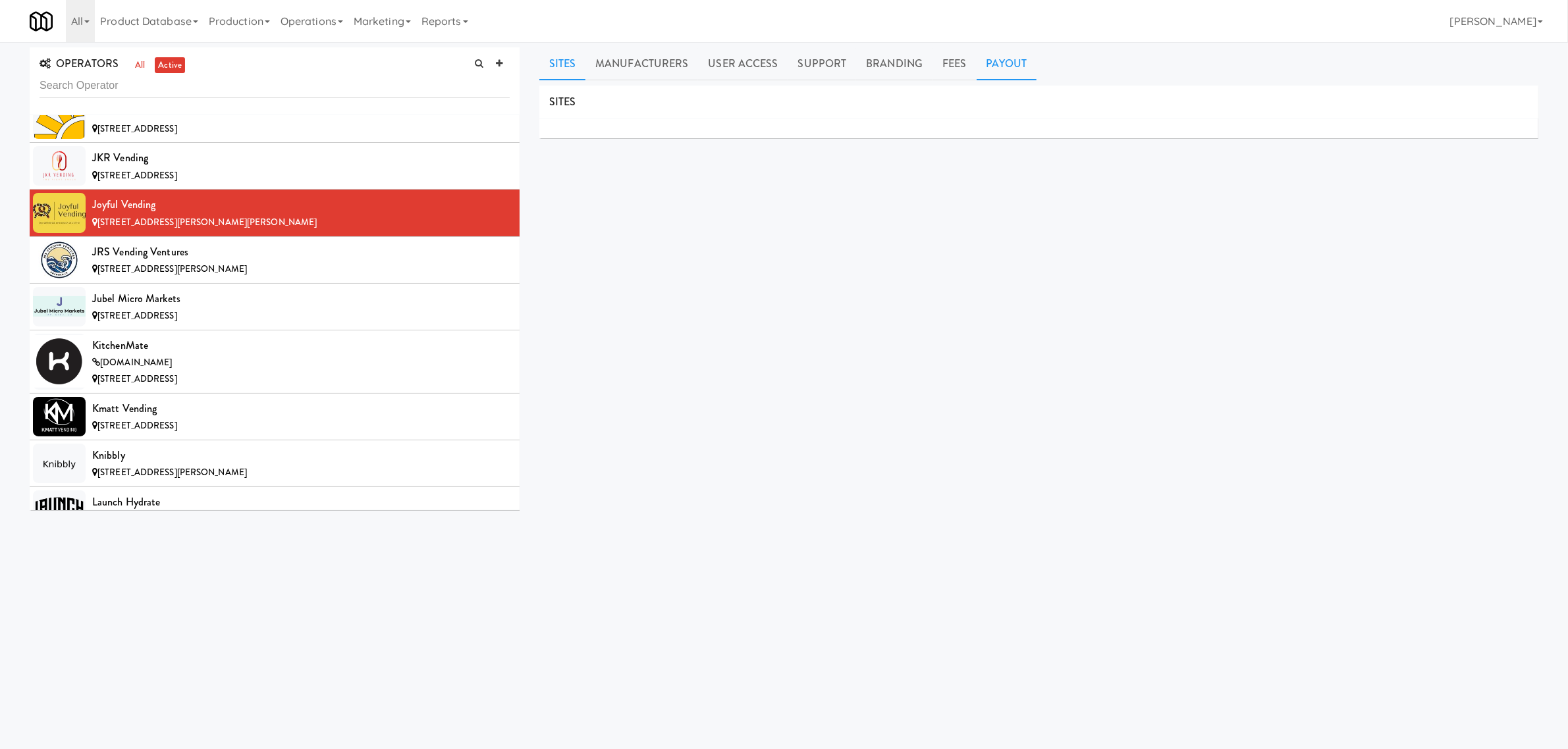
click at [1008, 70] on link "Payout" at bounding box center [1007, 63] width 61 height 33
click at [175, 262] on div "JRS Vending Ventures" at bounding box center [301, 252] width 418 height 20
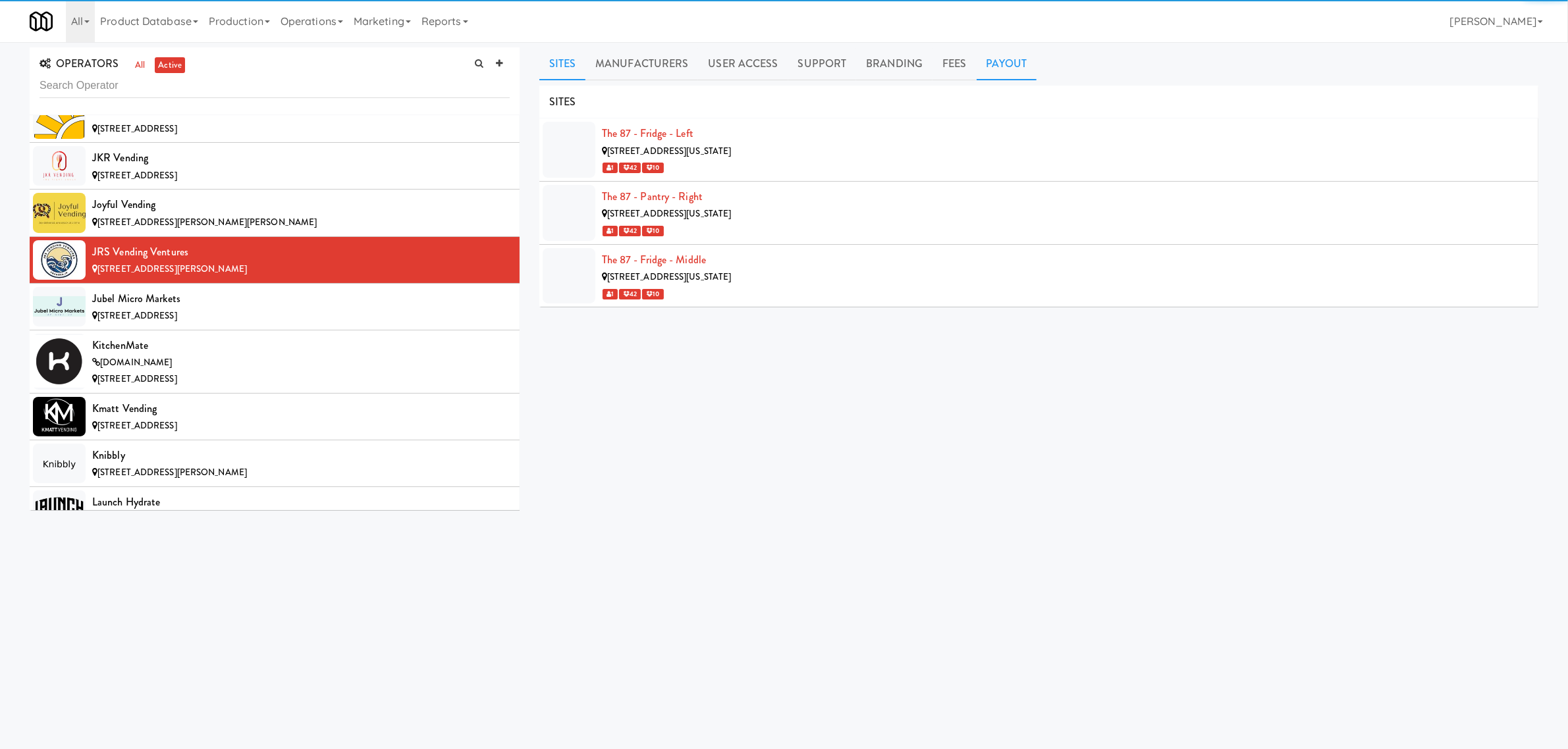
click at [998, 70] on link "Payout" at bounding box center [1007, 63] width 61 height 33
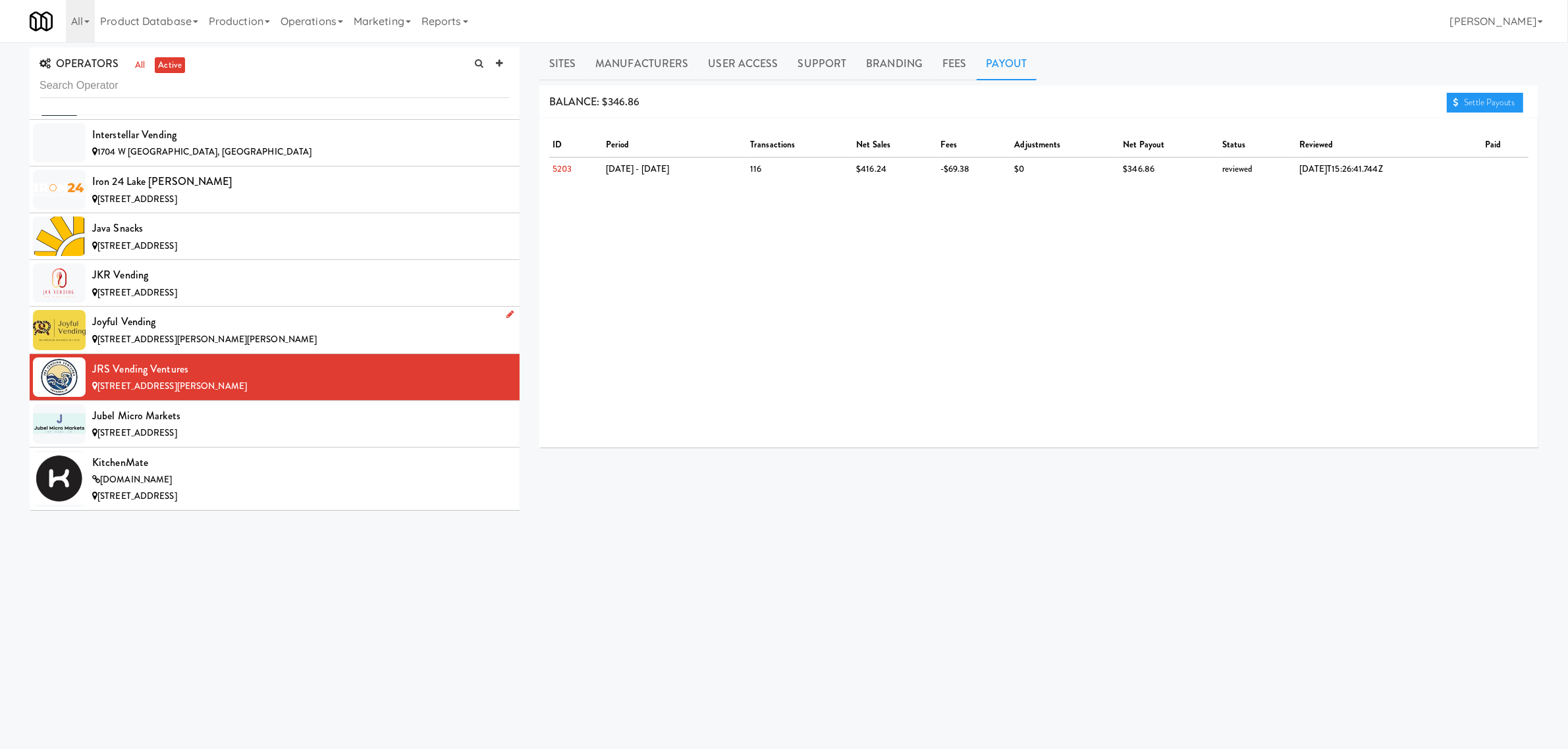
scroll to position [5349, 0]
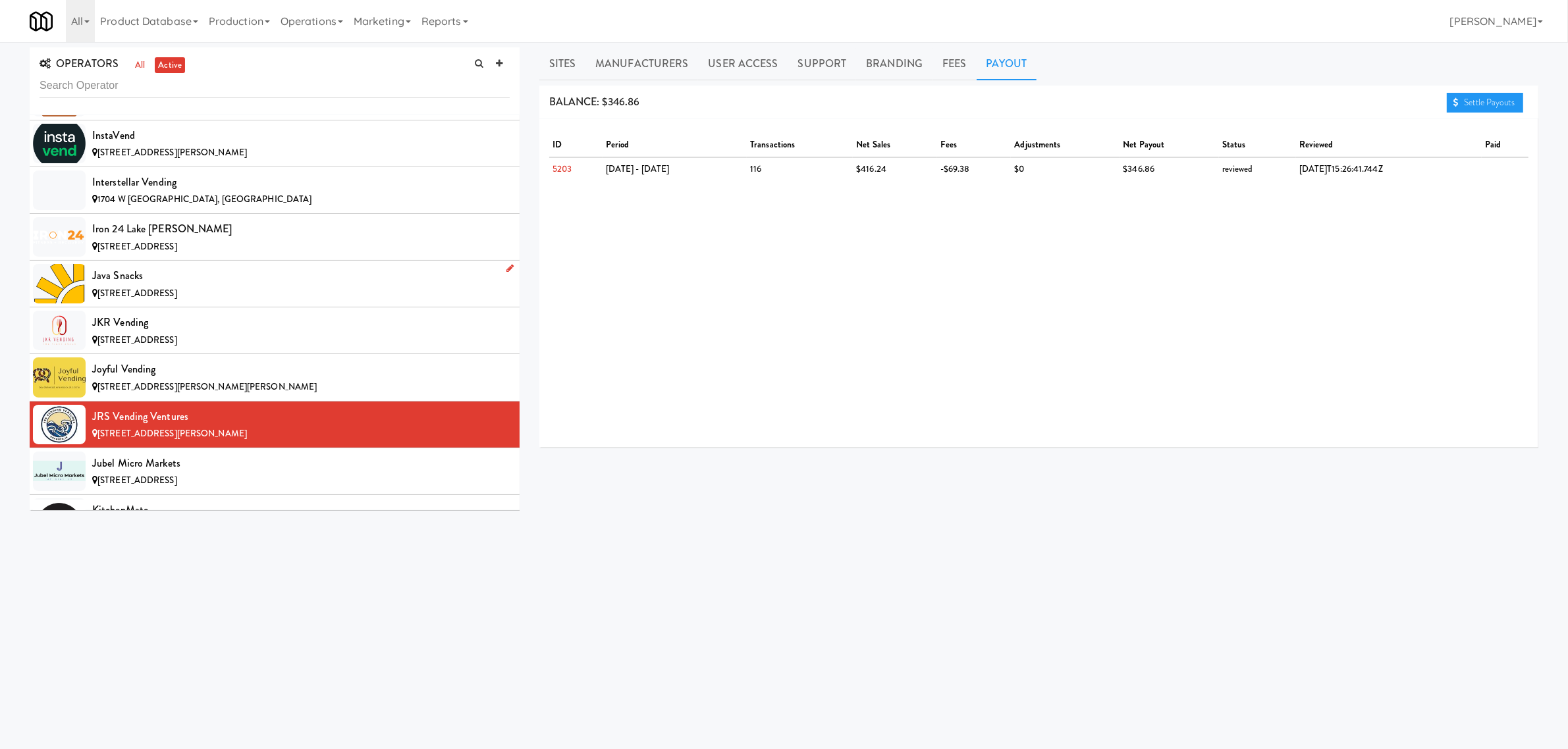
click at [212, 285] on div "Java Snacks" at bounding box center [301, 275] width 418 height 20
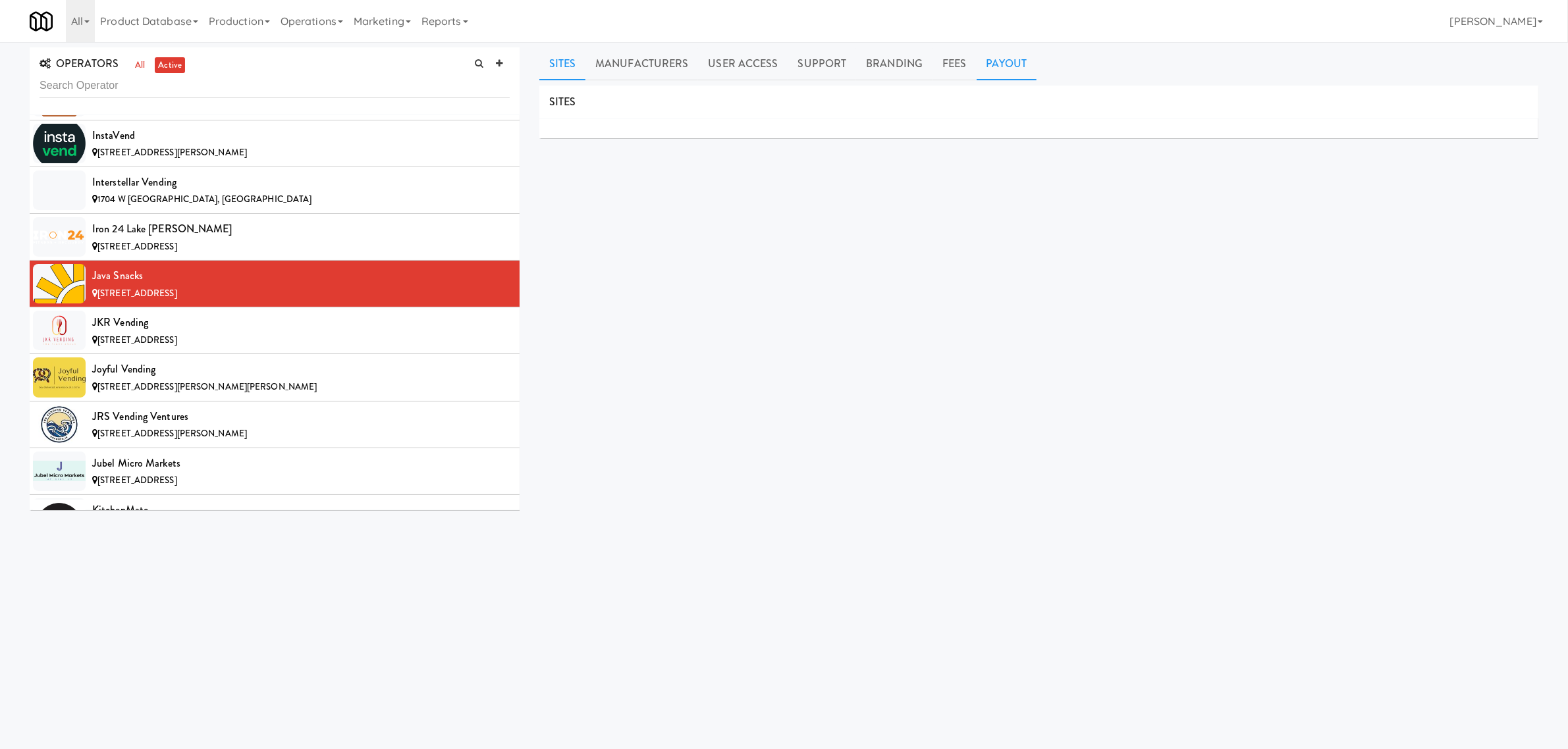
click at [998, 65] on link "Payout" at bounding box center [1007, 63] width 61 height 33
click at [177, 346] on span "[STREET_ADDRESS]" at bounding box center [137, 340] width 80 height 13
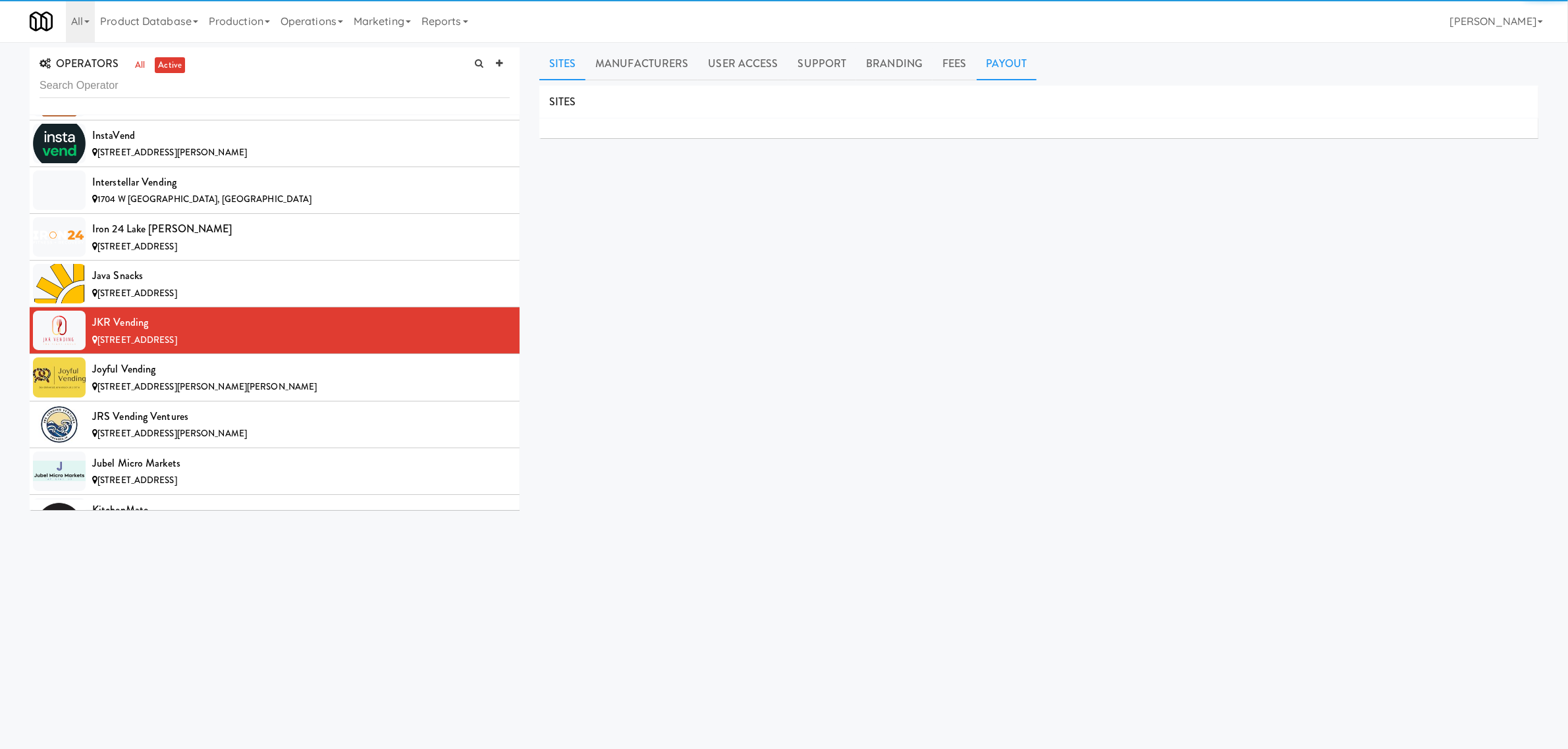
click at [1009, 50] on link "Payout" at bounding box center [1007, 63] width 61 height 33
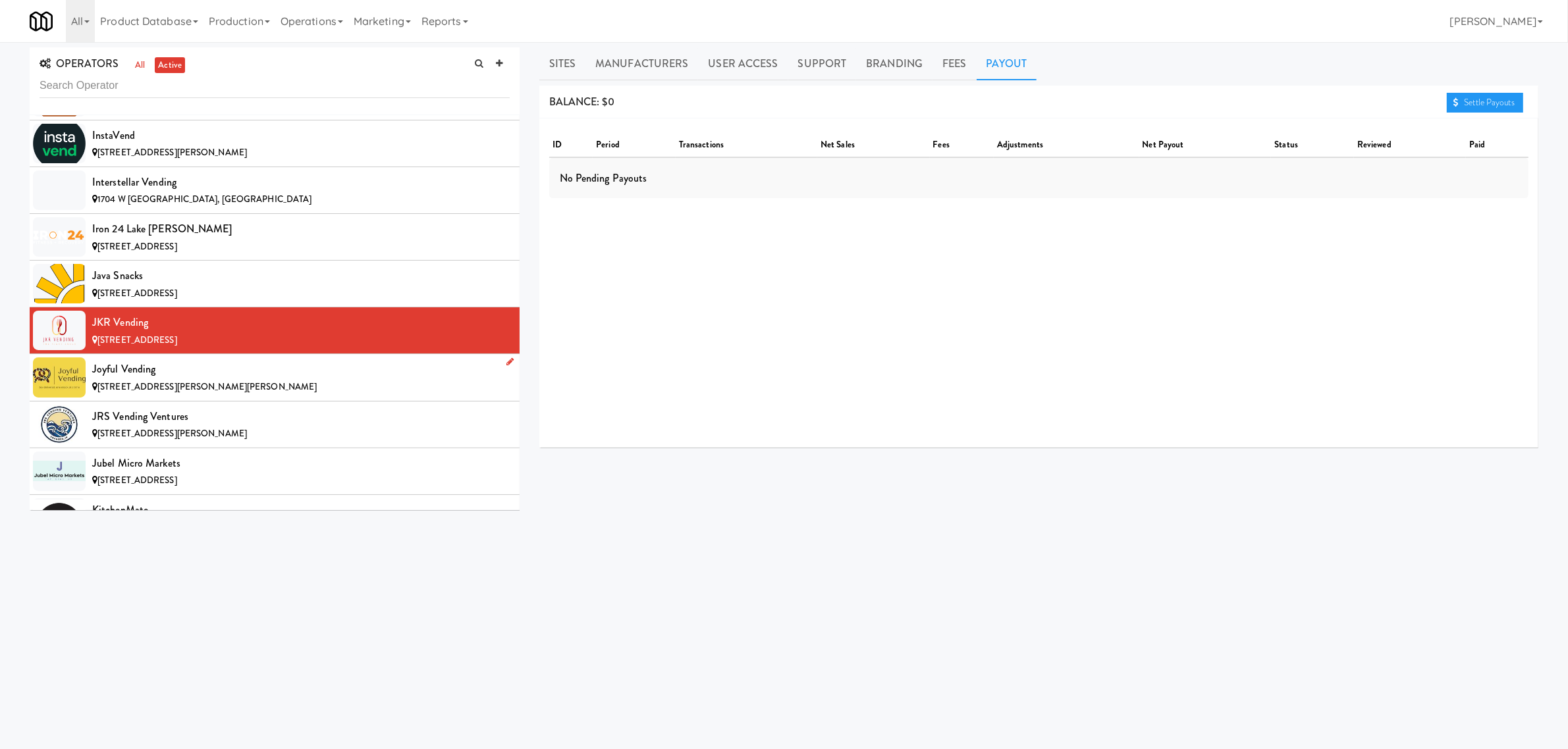
click at [144, 393] on span "[STREET_ADDRESS][PERSON_NAME][PERSON_NAME]" at bounding box center [207, 387] width 219 height 13
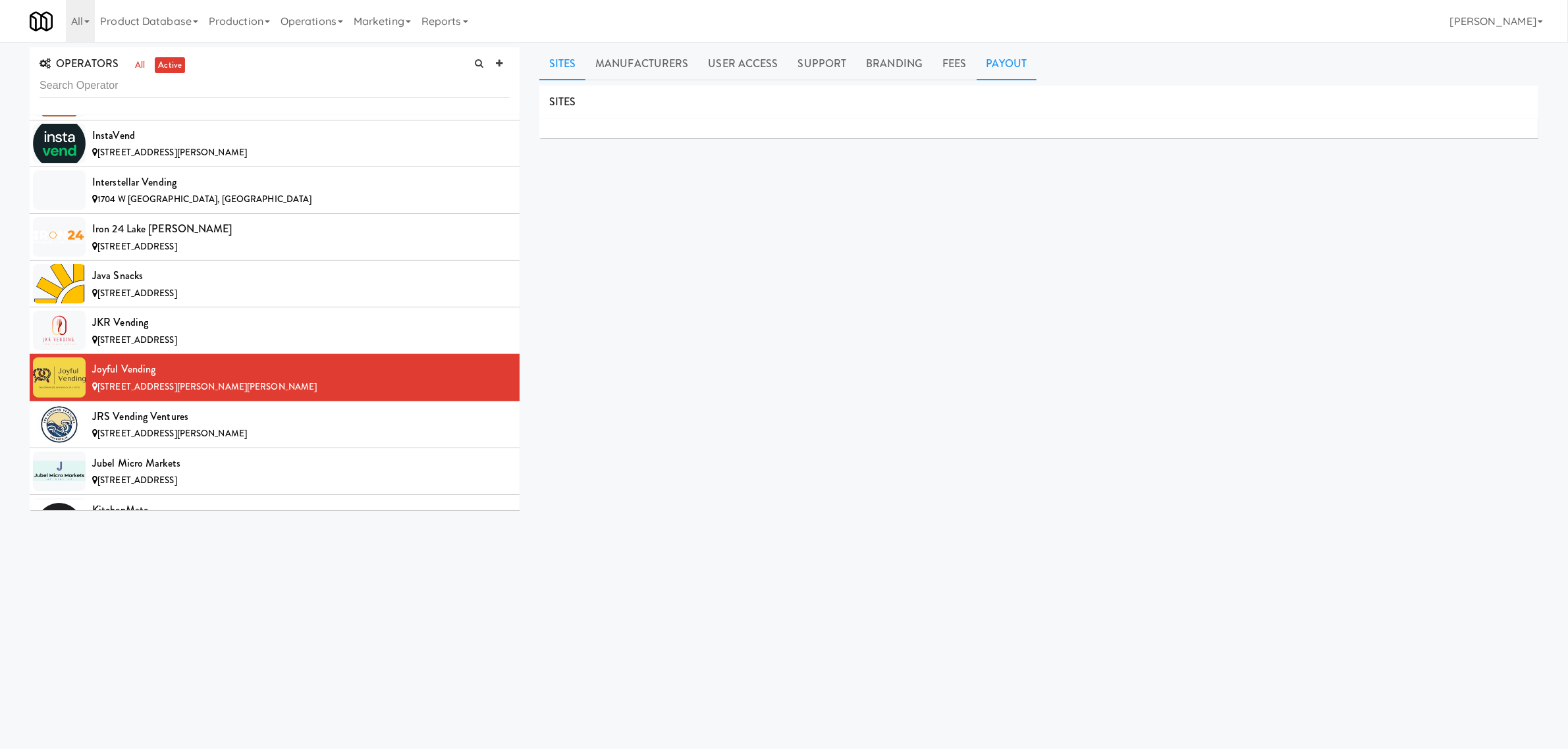
click at [1021, 51] on link "Payout" at bounding box center [1007, 63] width 61 height 33
click at [186, 440] on span "[STREET_ADDRESS][PERSON_NAME]" at bounding box center [171, 433] width 149 height 13
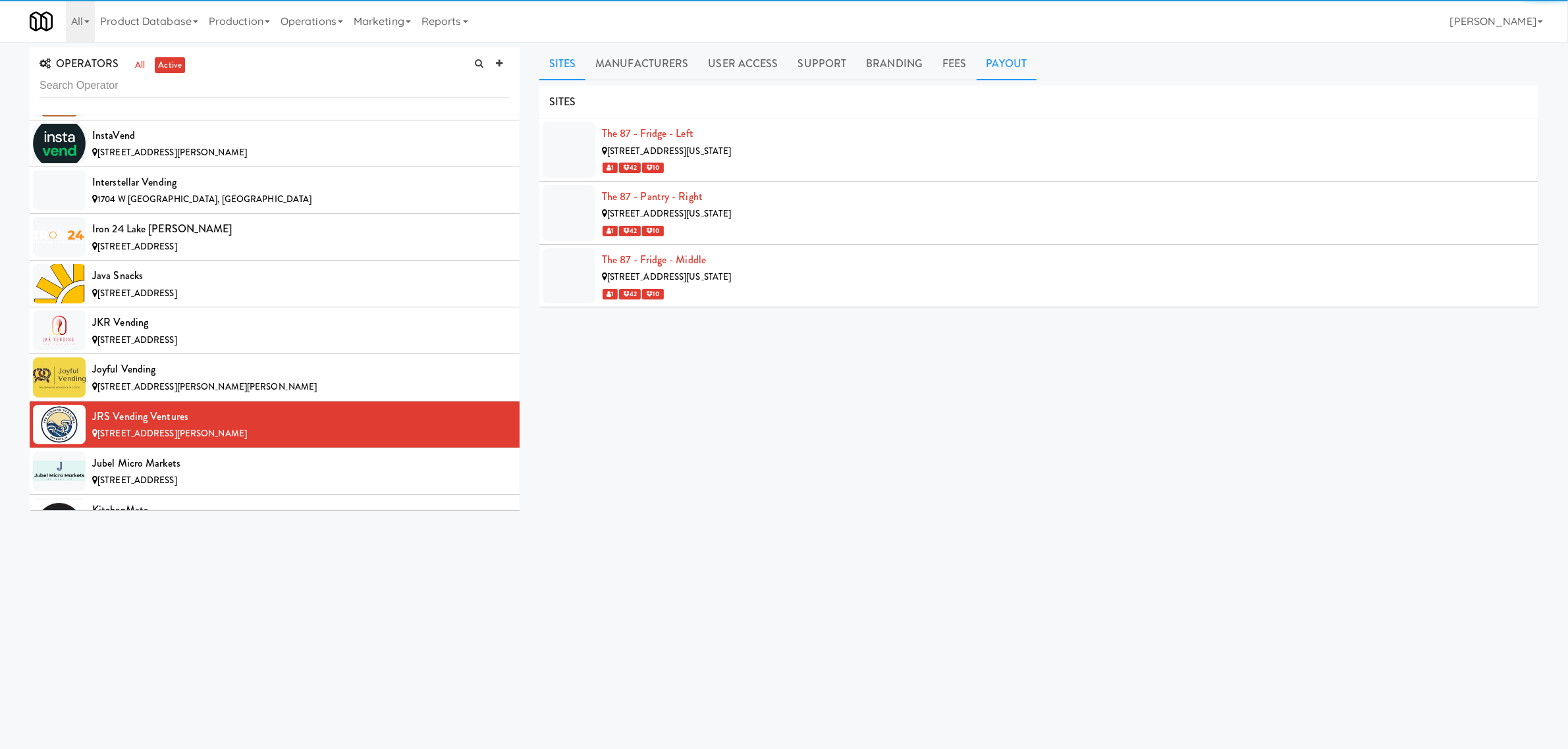
click at [993, 67] on link "Payout" at bounding box center [1007, 63] width 61 height 33
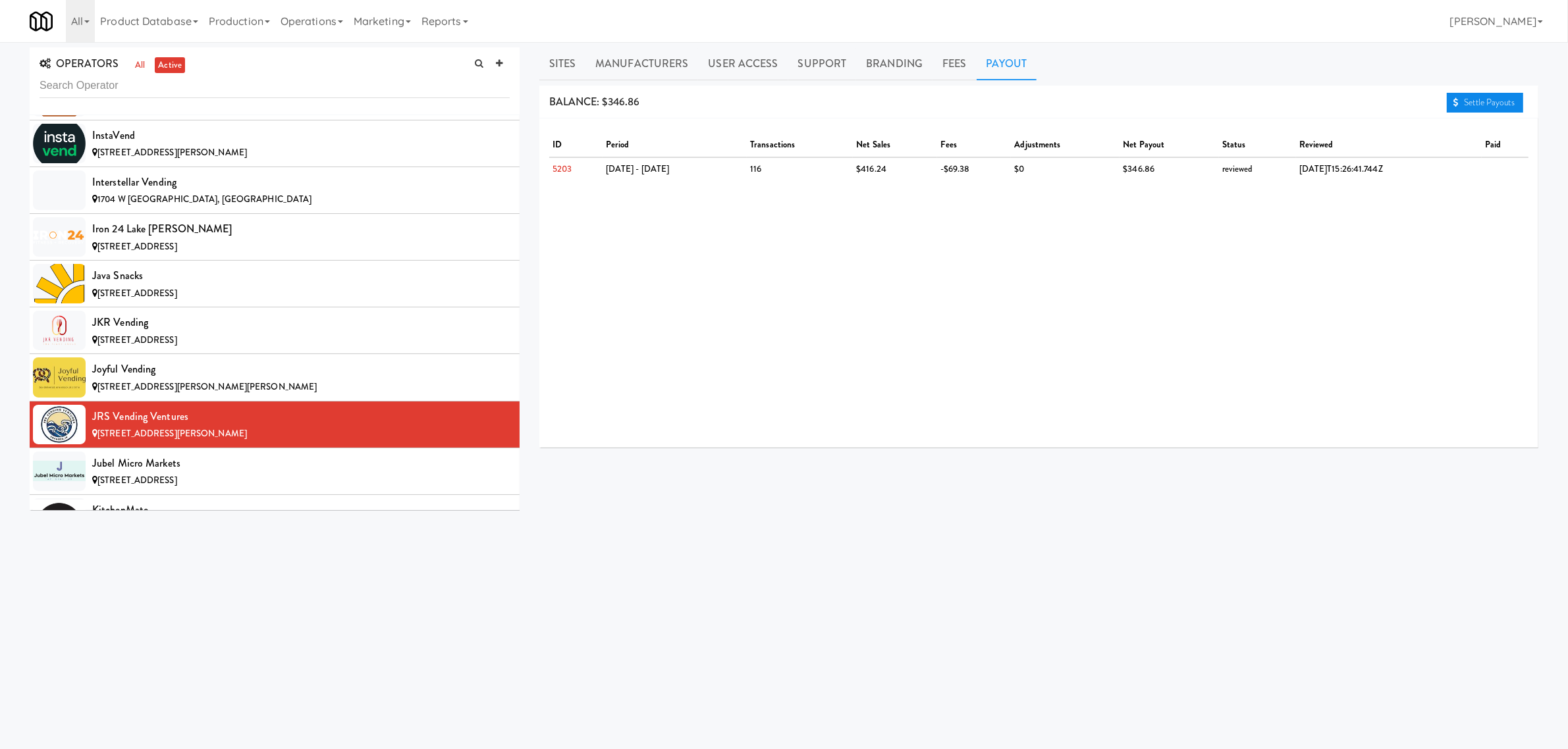
drag, startPoint x: 1505, startPoint y: 97, endPoint x: 1484, endPoint y: 111, distance: 25.2
click at [1505, 99] on link "Settle Payouts" at bounding box center [1485, 103] width 76 height 20
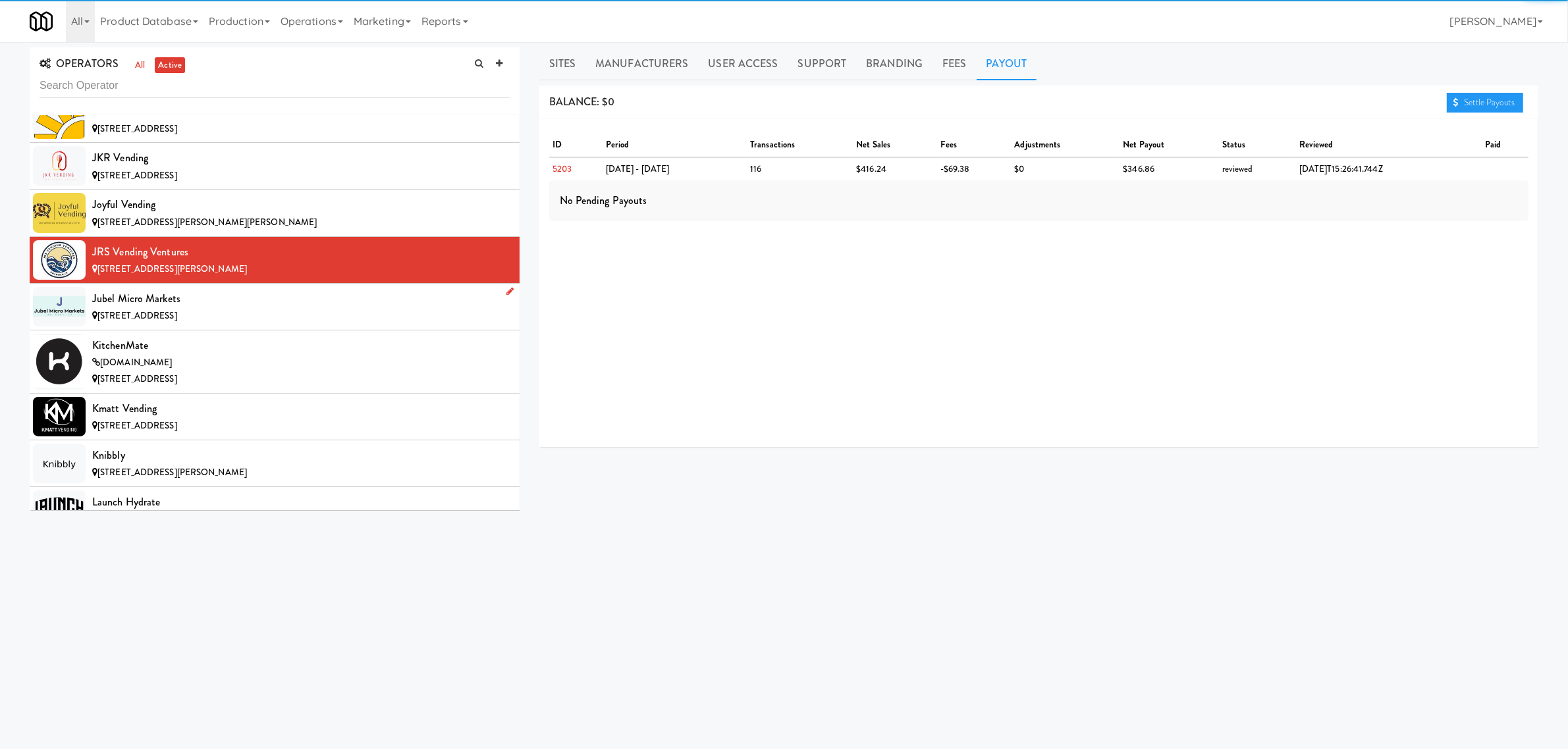
click at [270, 331] on li "Jubel Micro Markets [STREET_ADDRESS]" at bounding box center [275, 307] width 490 height 47
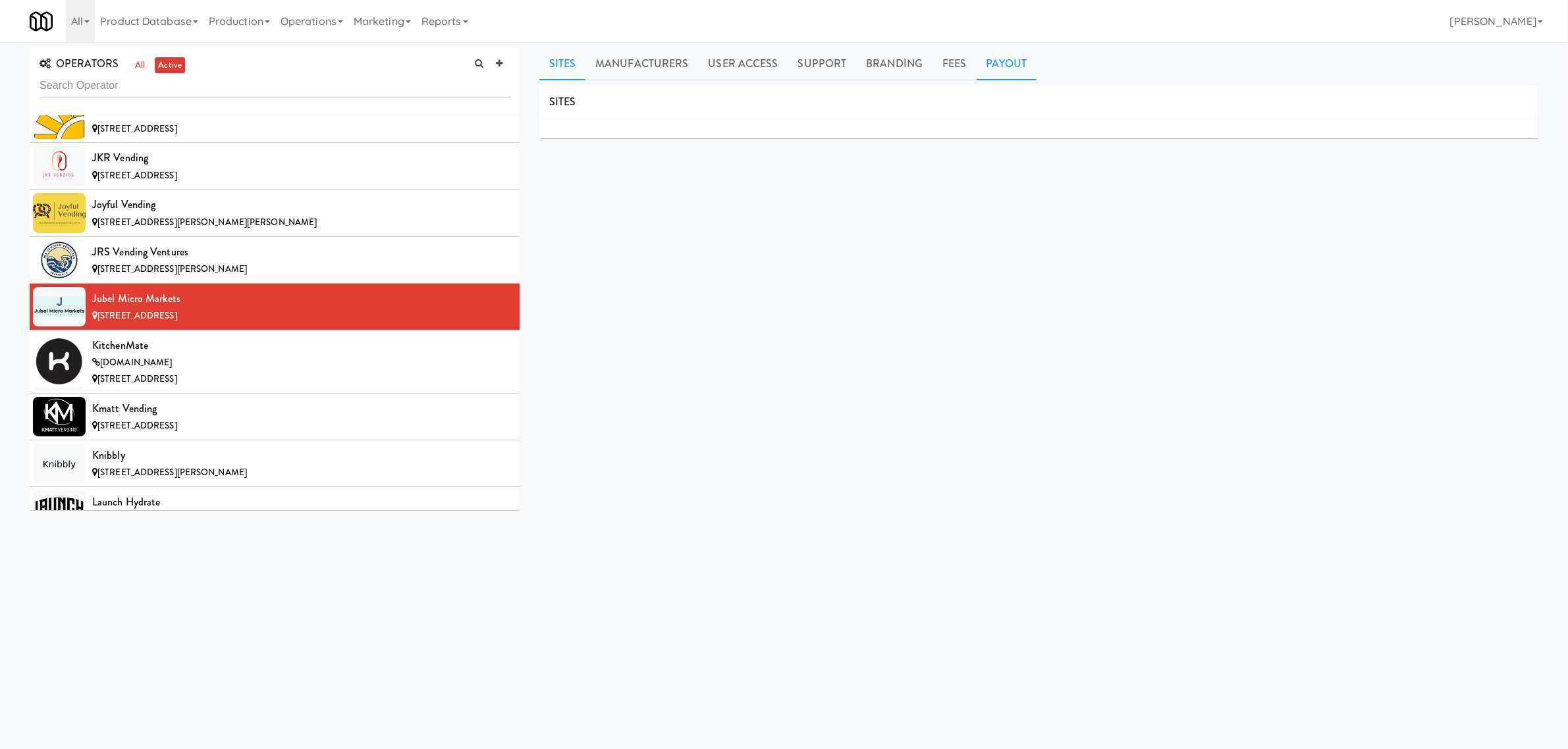
click at [988, 71] on link "Payout" at bounding box center [1007, 63] width 61 height 33
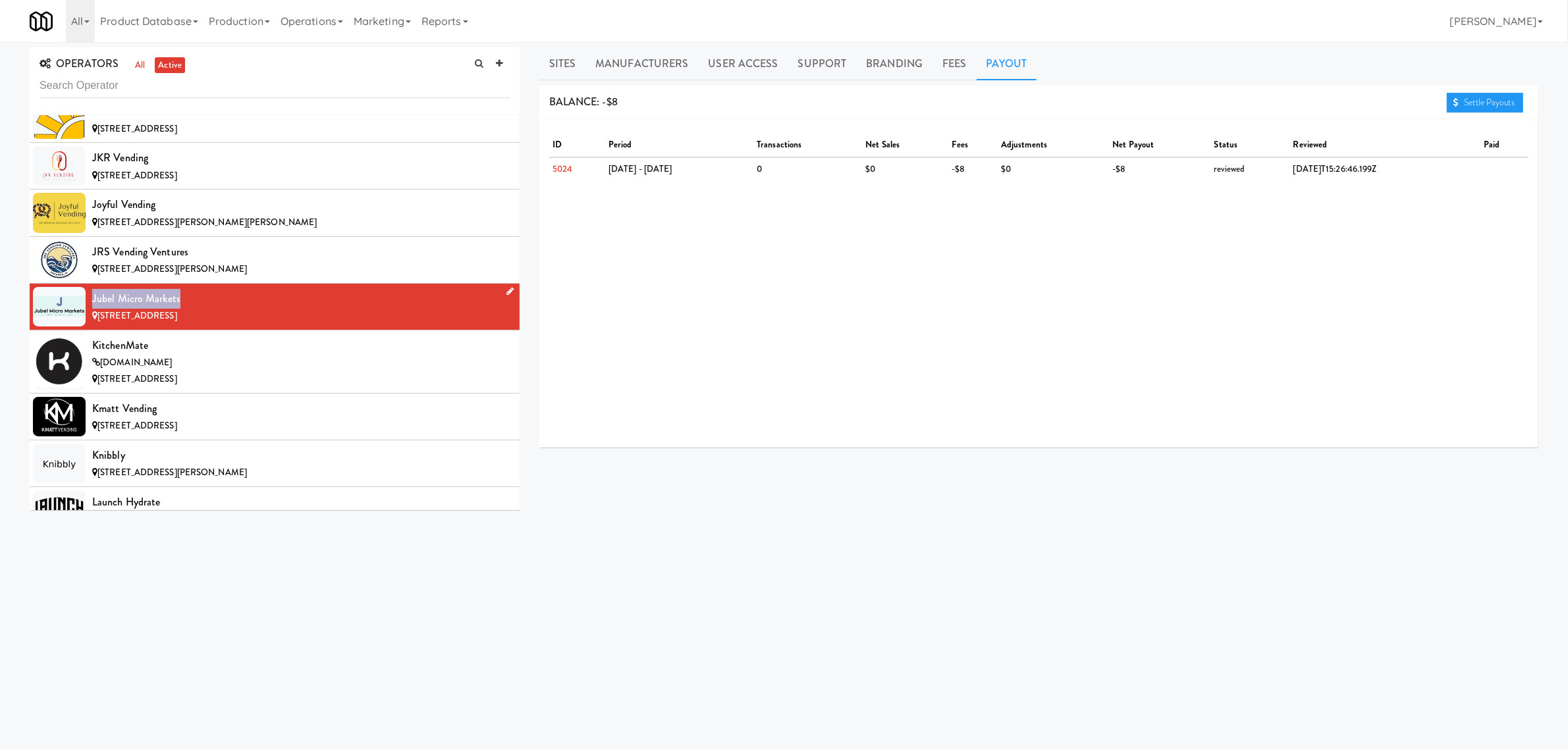
drag, startPoint x: 93, startPoint y: 316, endPoint x: 180, endPoint y: 314, distance: 87.0
click at [180, 309] on div "Jubel Micro Markets" at bounding box center [301, 298] width 418 height 20
click at [563, 61] on link "Sites" at bounding box center [562, 63] width 47 height 33
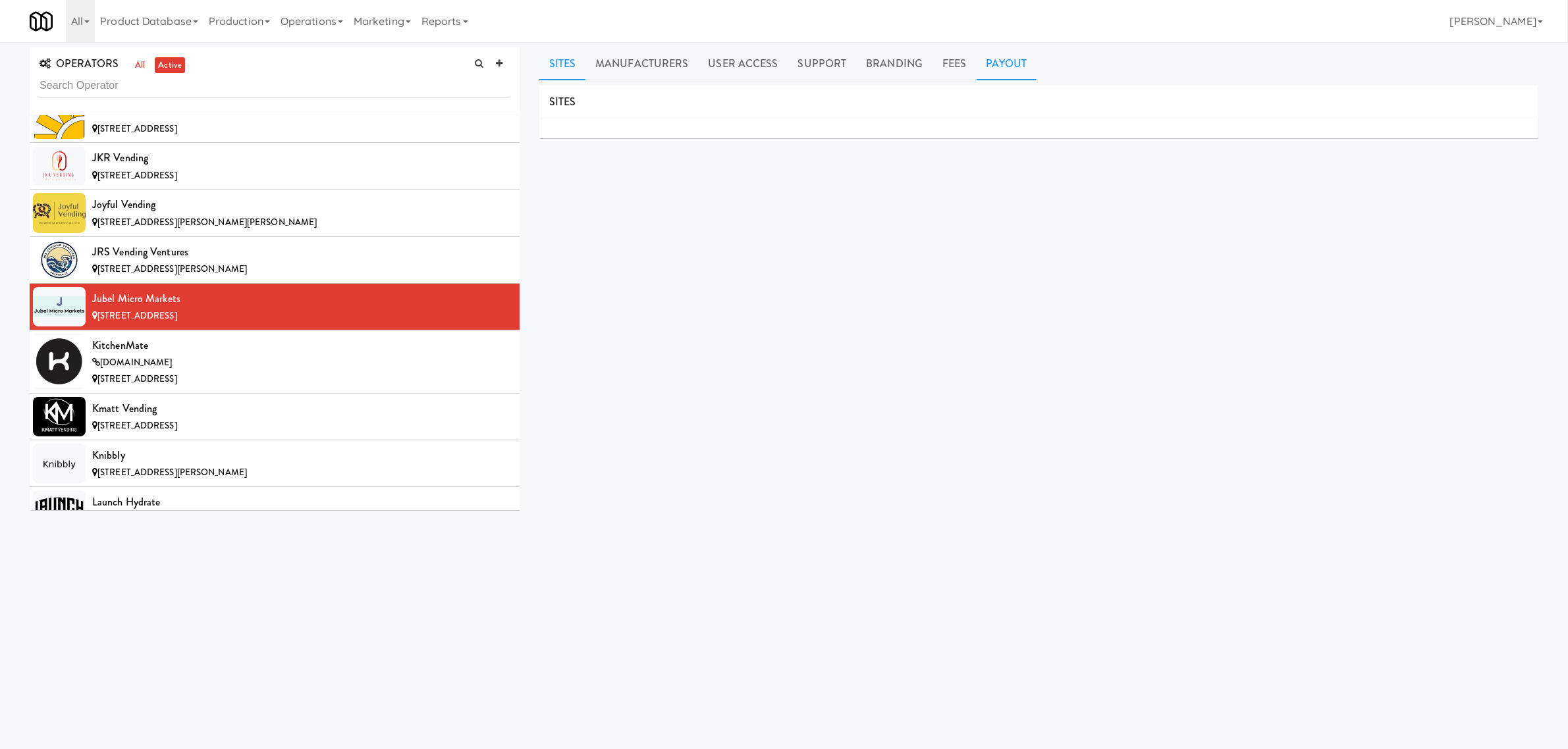
click at [986, 50] on link "Payout" at bounding box center [1007, 63] width 61 height 33
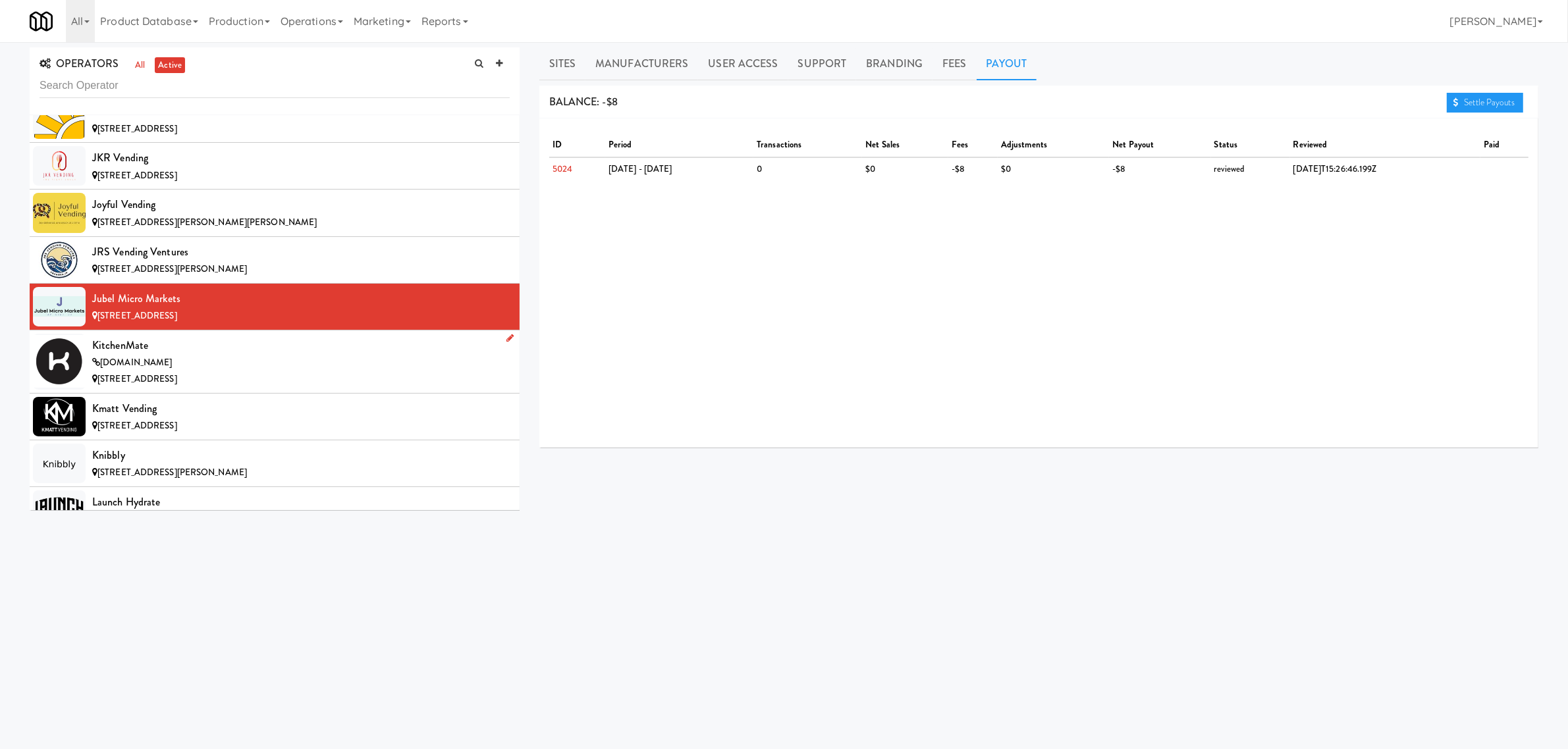
click at [282, 371] on div "[DOMAIN_NAME]" at bounding box center [301, 363] width 418 height 16
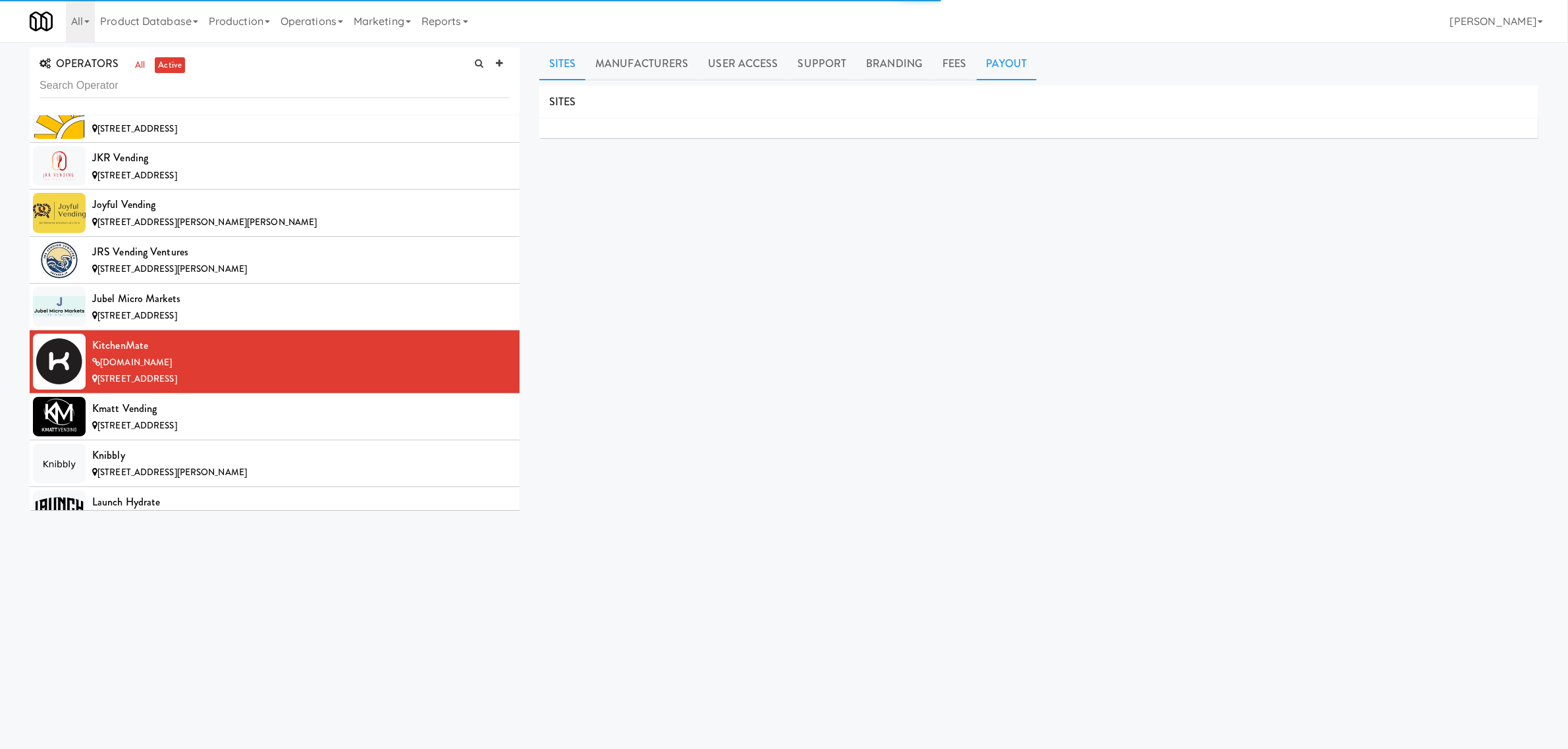
click at [1003, 51] on link "Payout" at bounding box center [1007, 63] width 61 height 33
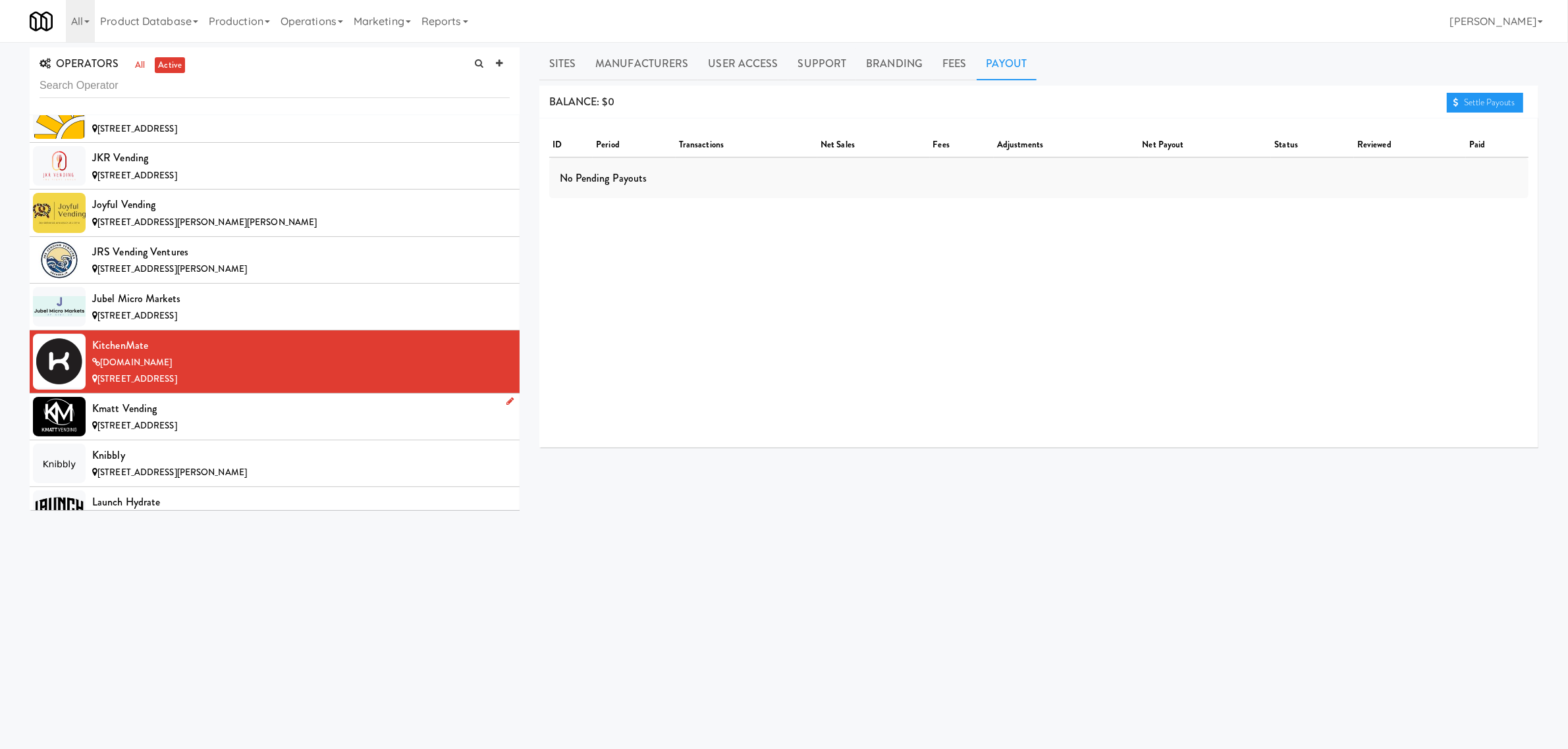
click at [237, 435] on div "[STREET_ADDRESS]" at bounding box center [301, 426] width 418 height 16
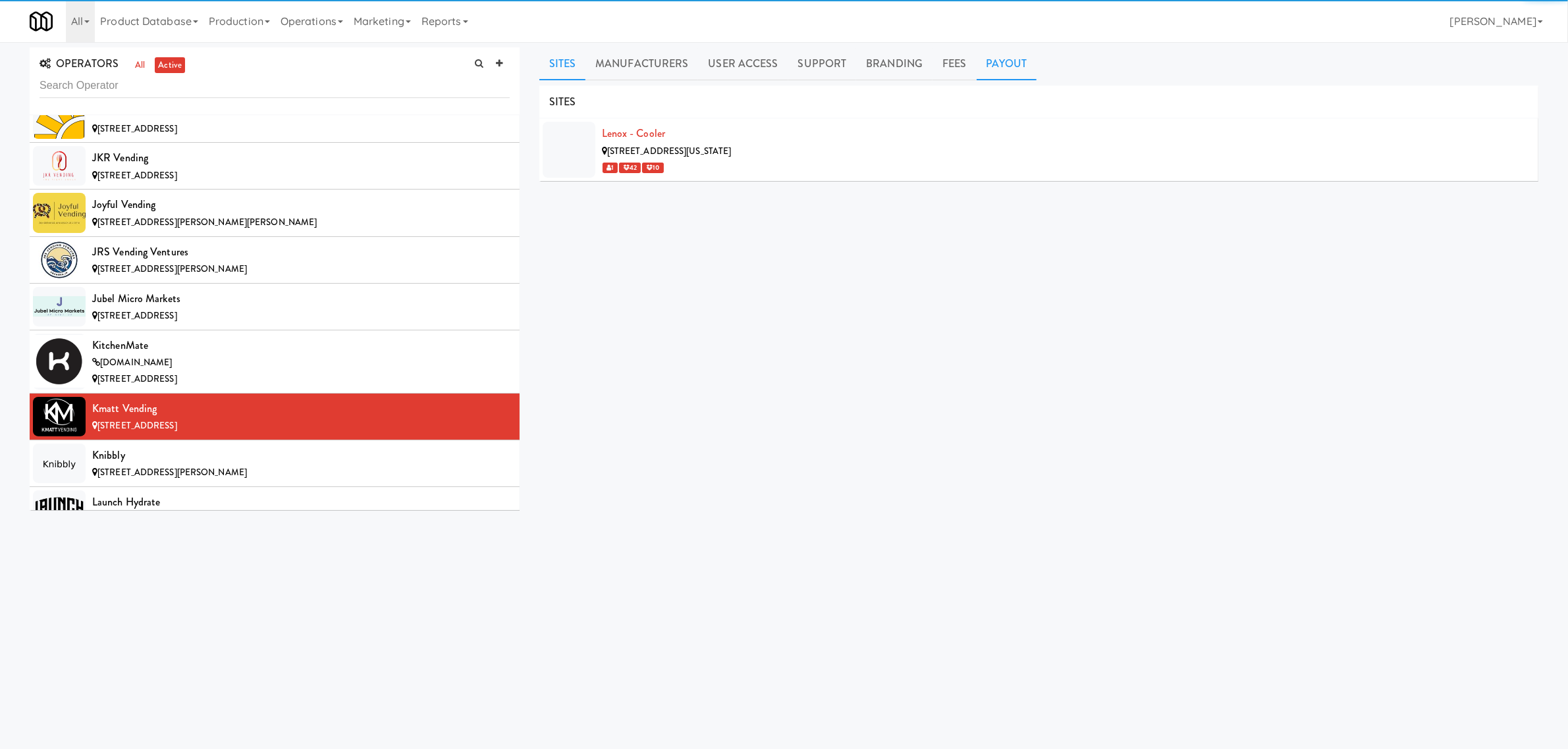
click at [1019, 57] on link "Payout" at bounding box center [1007, 63] width 61 height 33
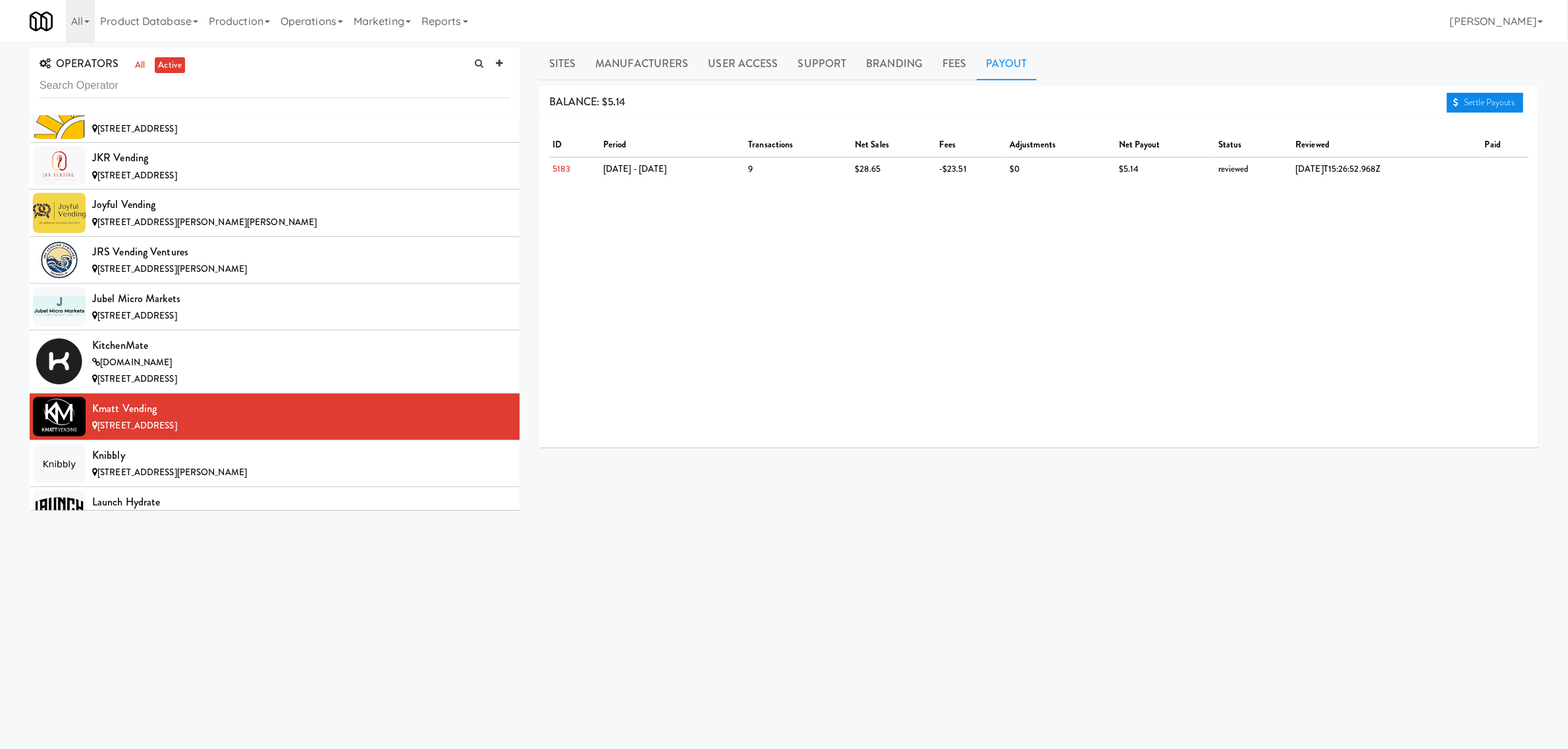
click at [1467, 103] on link "Settle Payouts" at bounding box center [1485, 103] width 76 height 20
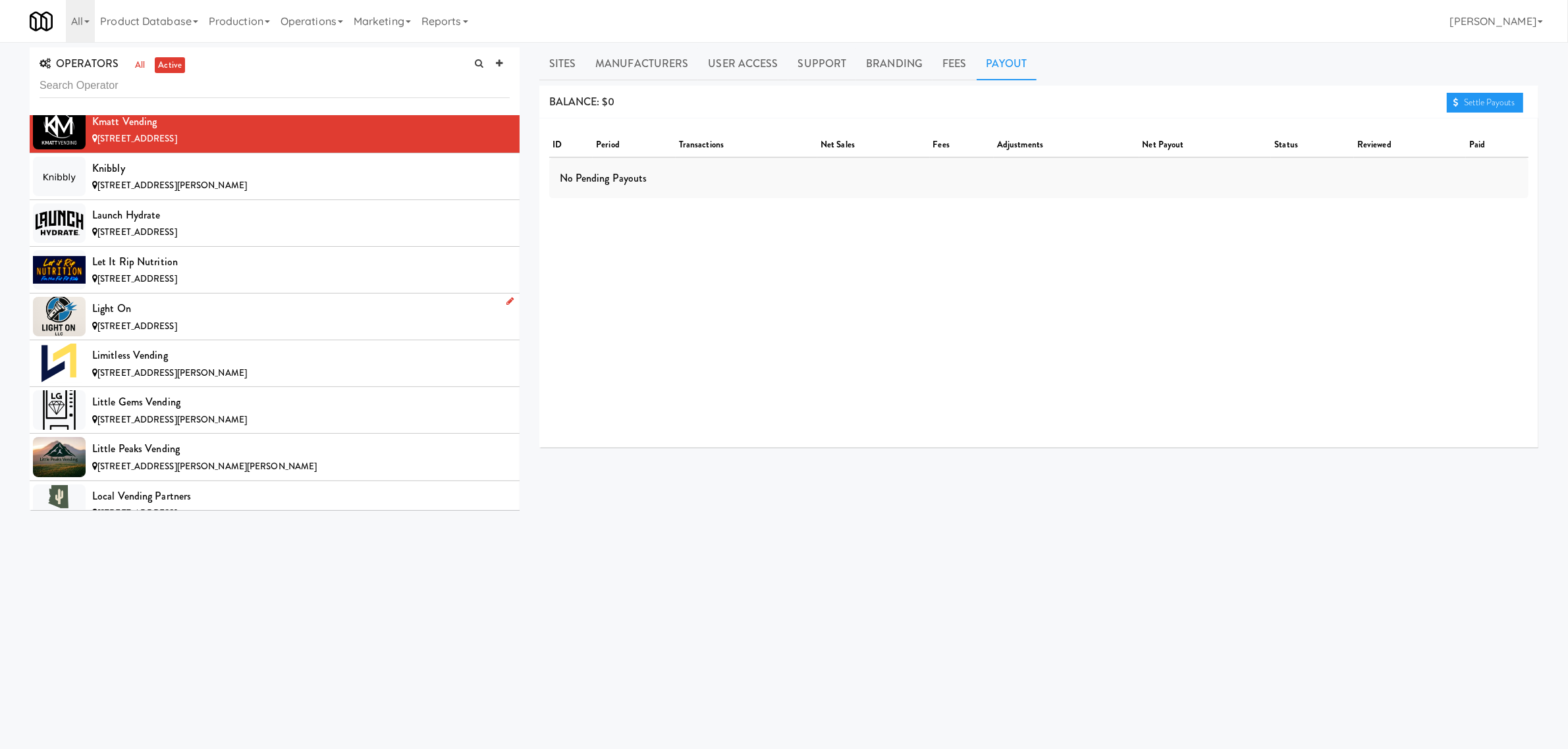
scroll to position [5761, 0]
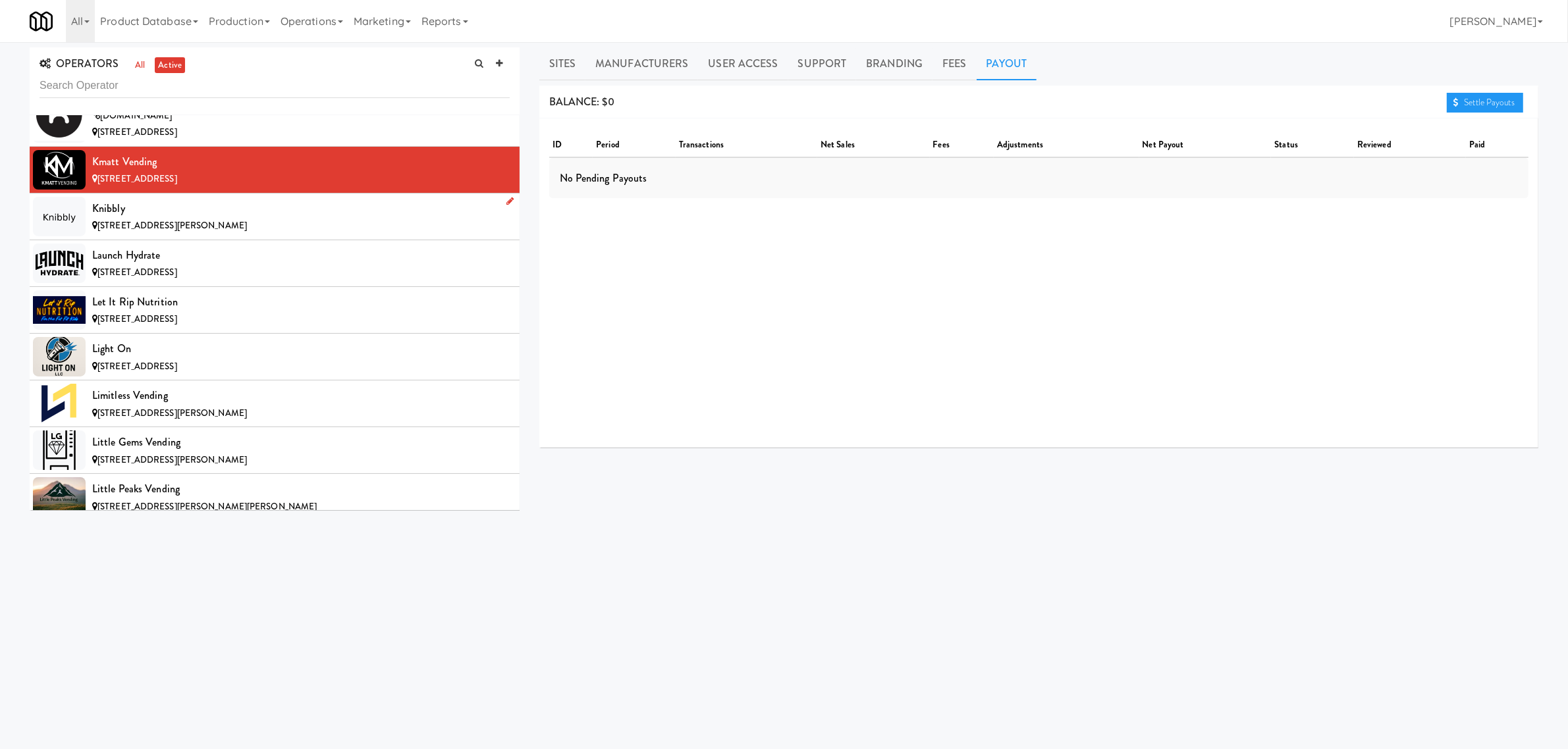
click at [148, 234] on div "[STREET_ADDRESS][PERSON_NAME]" at bounding box center [301, 226] width 418 height 16
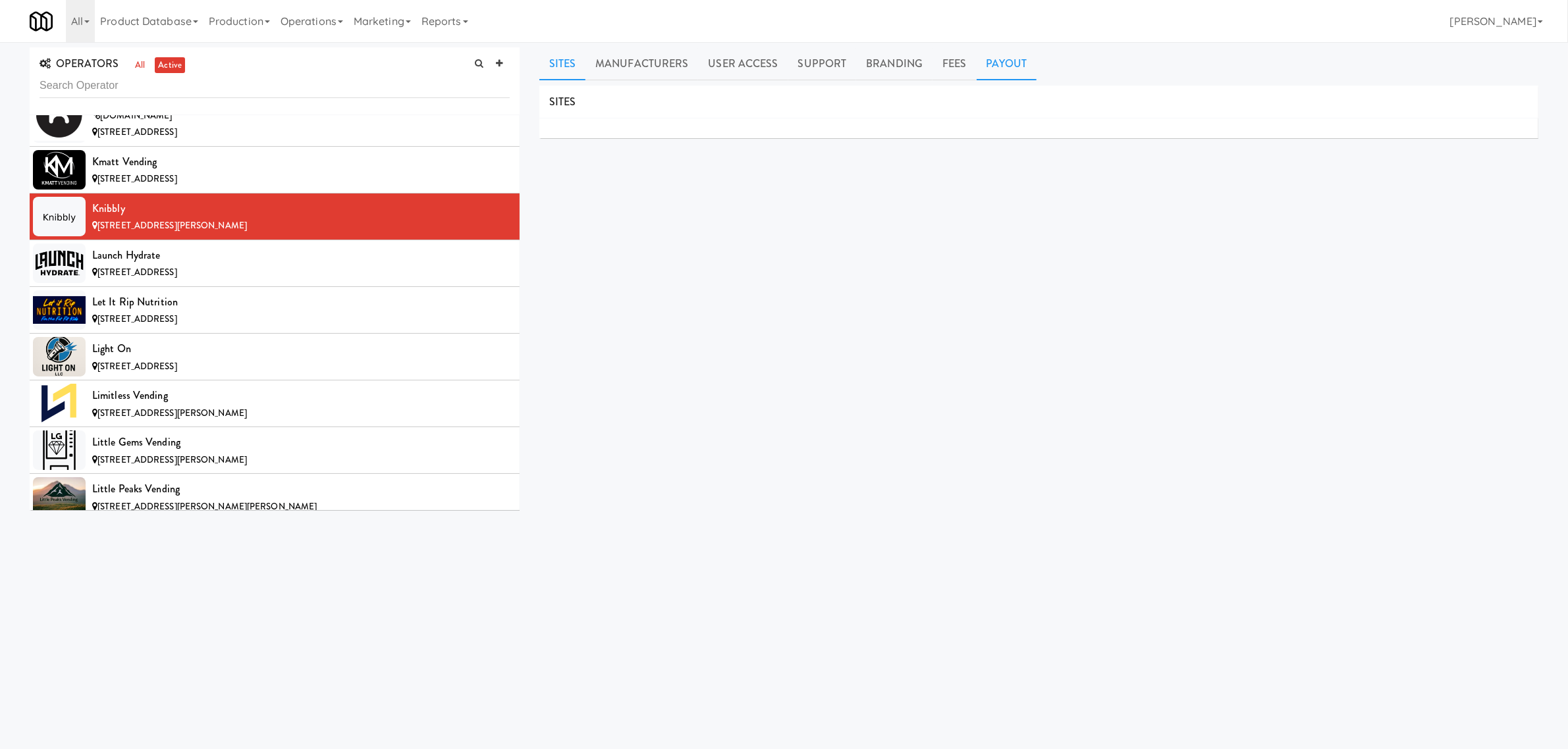
click at [986, 63] on link "Payout" at bounding box center [1007, 63] width 61 height 33
click at [323, 265] on div "Launch Hydrate" at bounding box center [301, 255] width 418 height 20
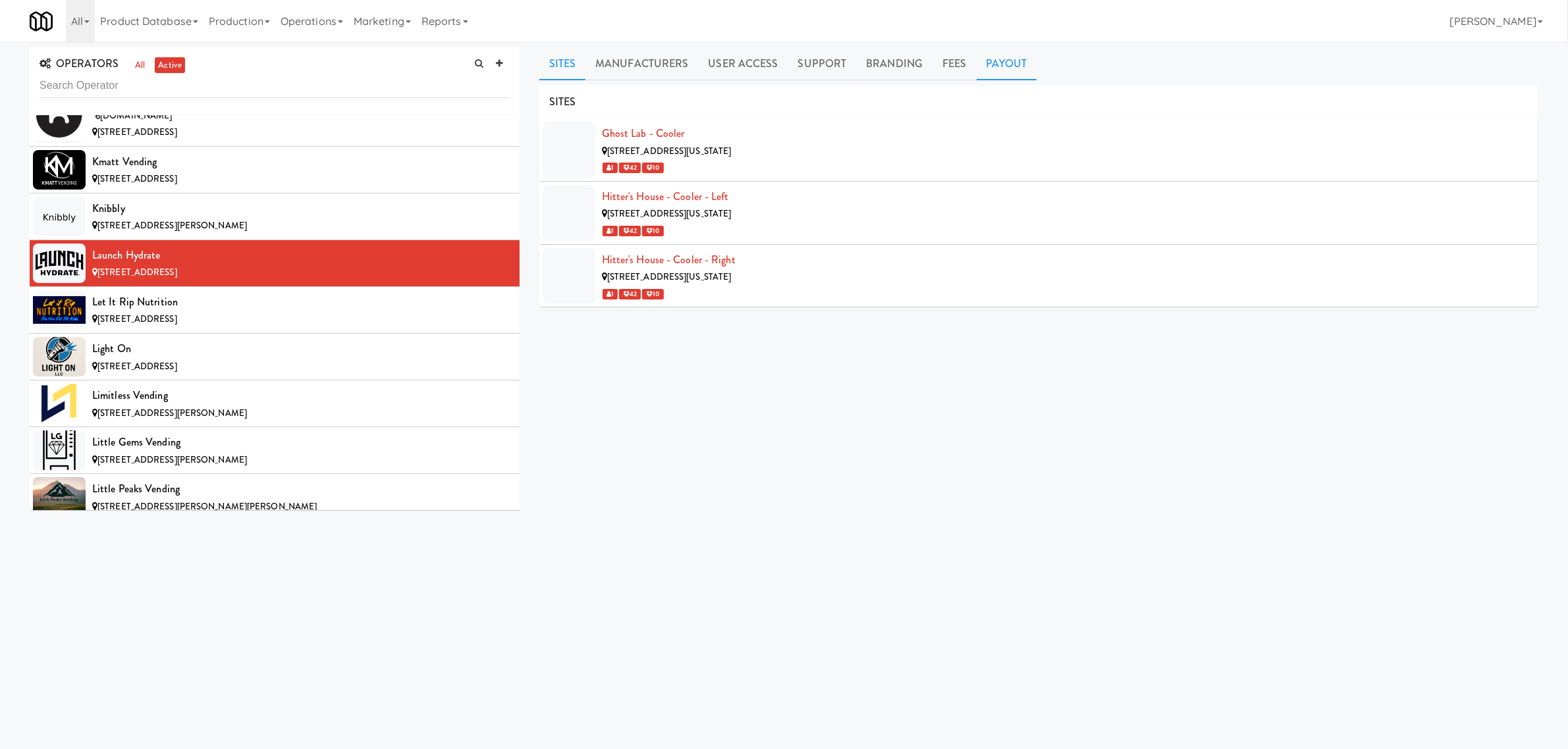
click at [992, 66] on link "Payout" at bounding box center [1007, 63] width 61 height 33
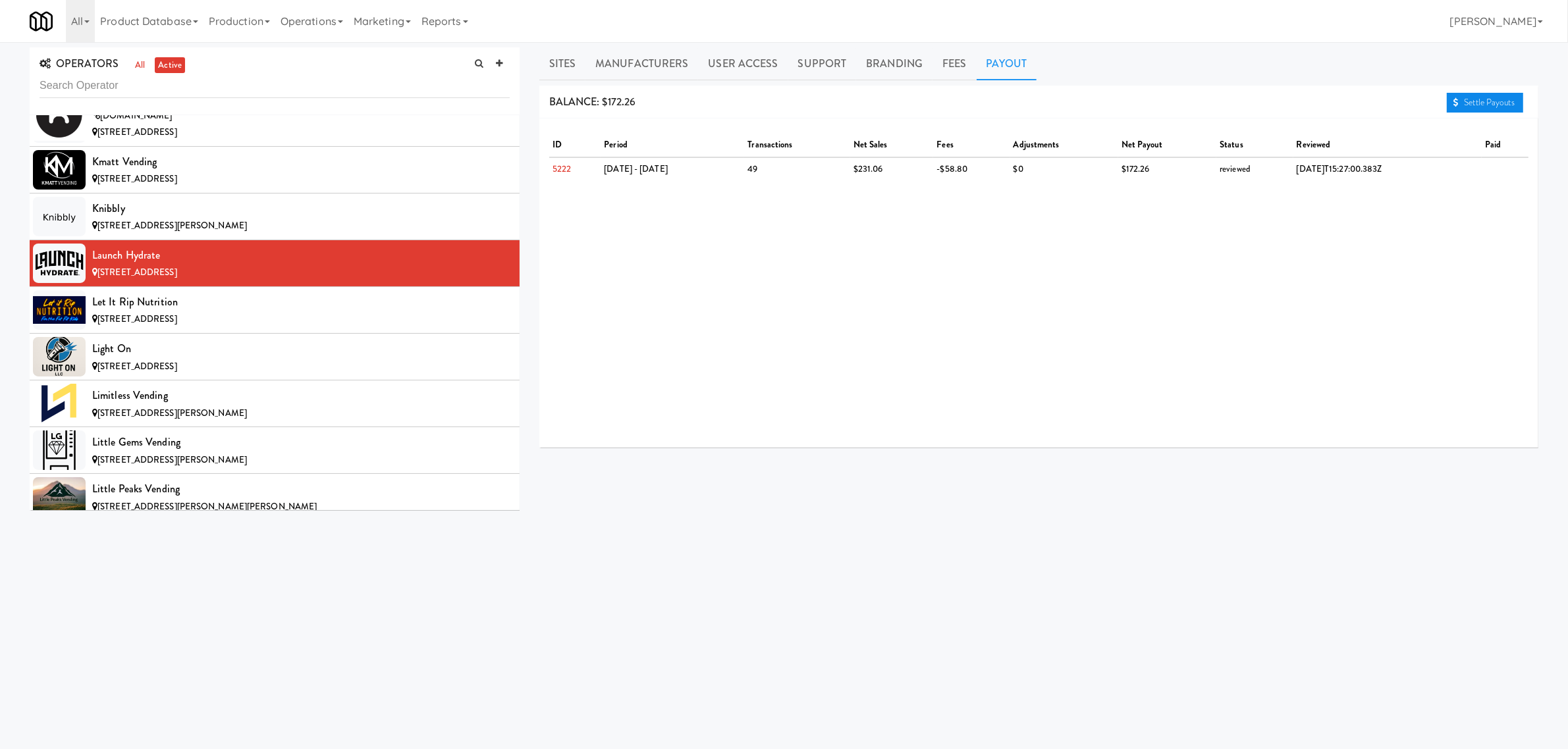
click at [1453, 99] on icon at bounding box center [1456, 102] width 5 height 9
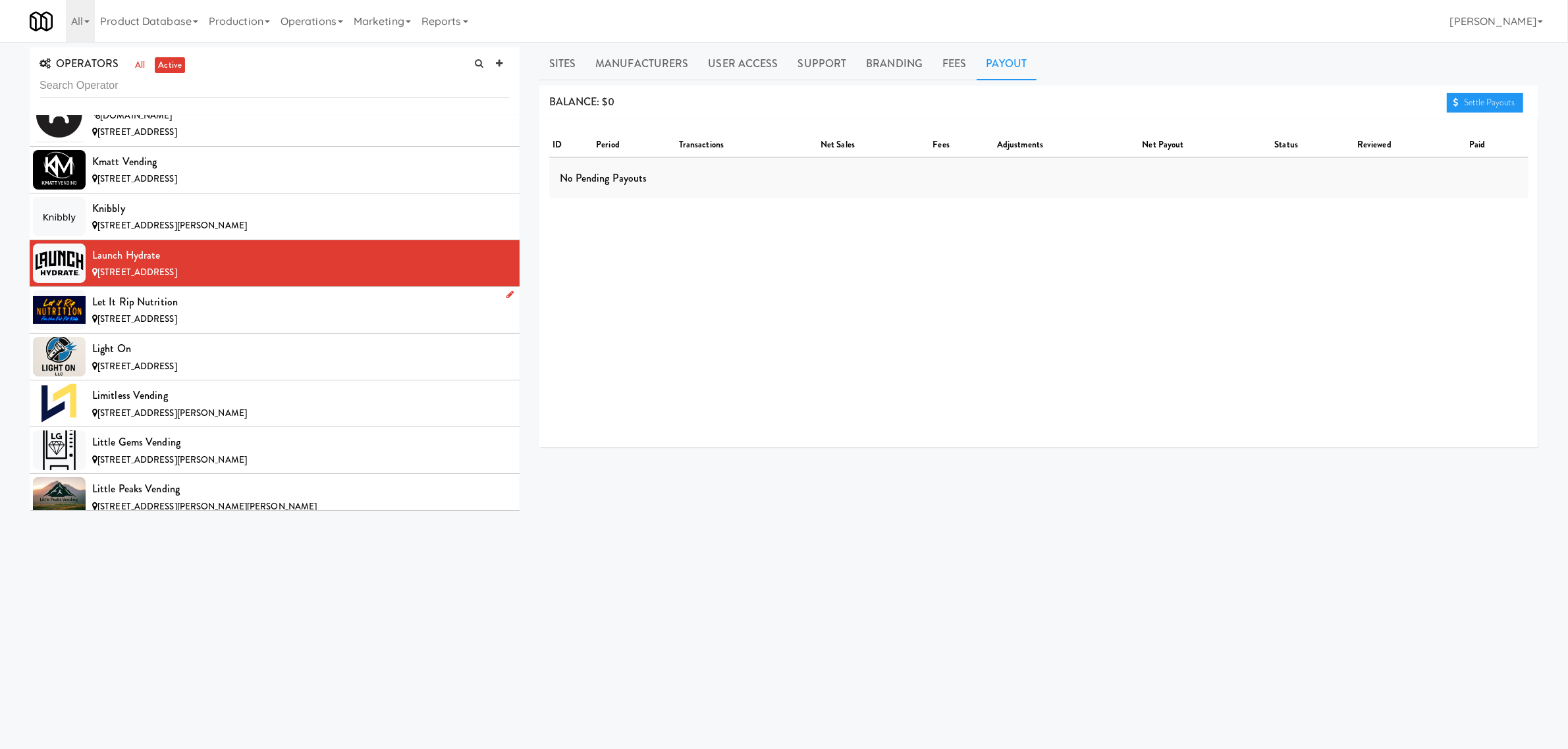
click at [237, 312] on div "Let it Rip Nutrition" at bounding box center [301, 302] width 418 height 20
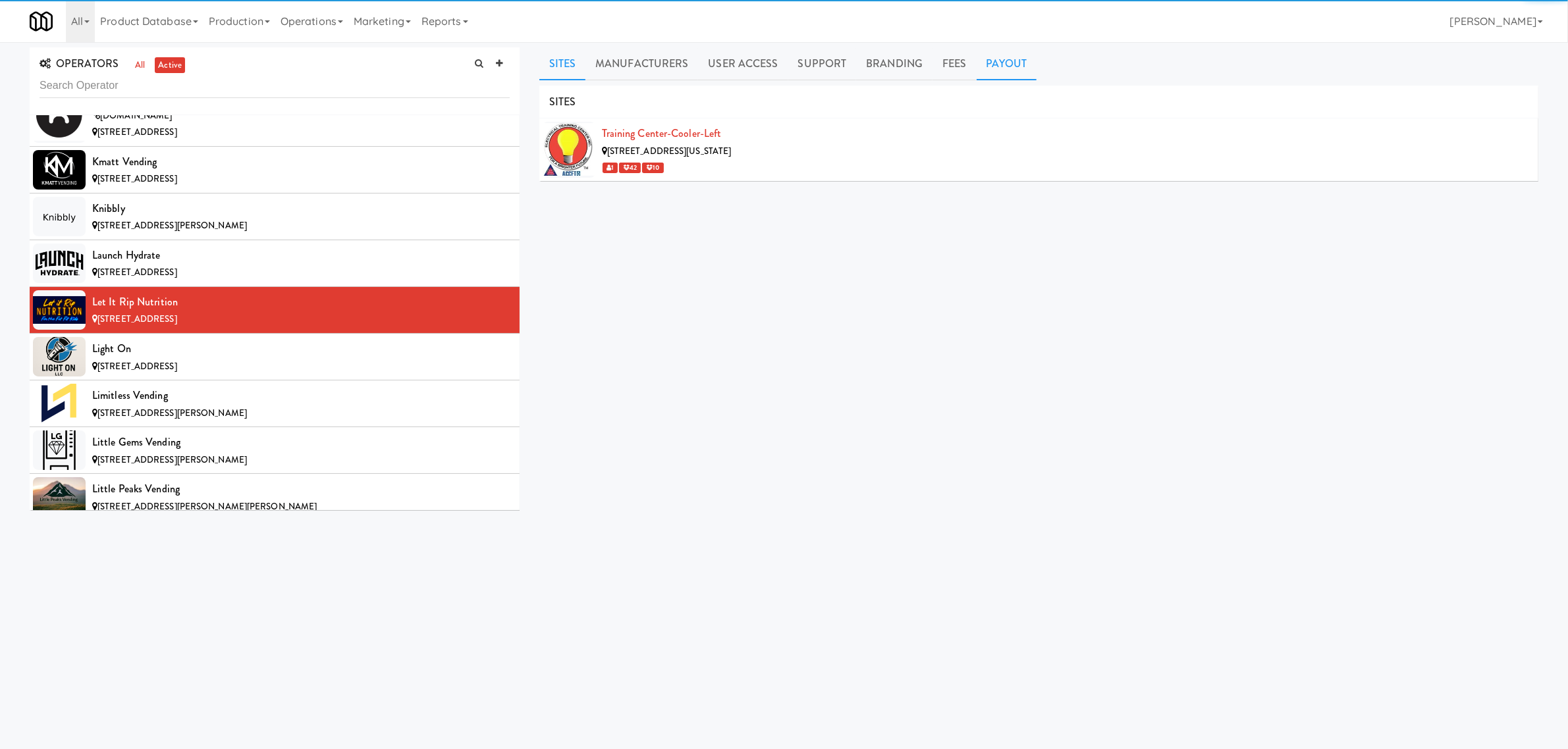
click at [996, 59] on link "Payout" at bounding box center [1007, 63] width 61 height 33
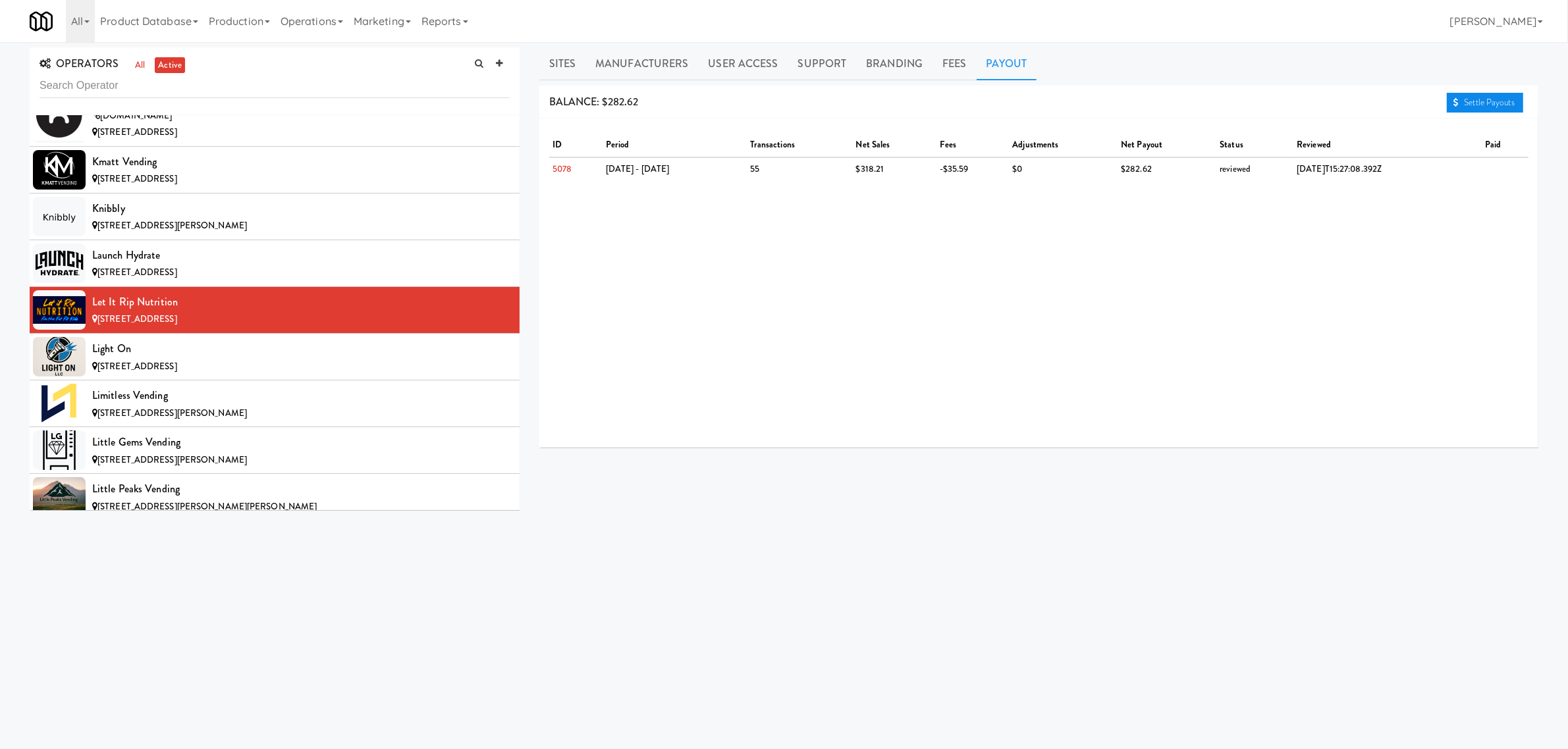
click at [1460, 106] on link "Settle Payouts" at bounding box center [1485, 103] width 76 height 20
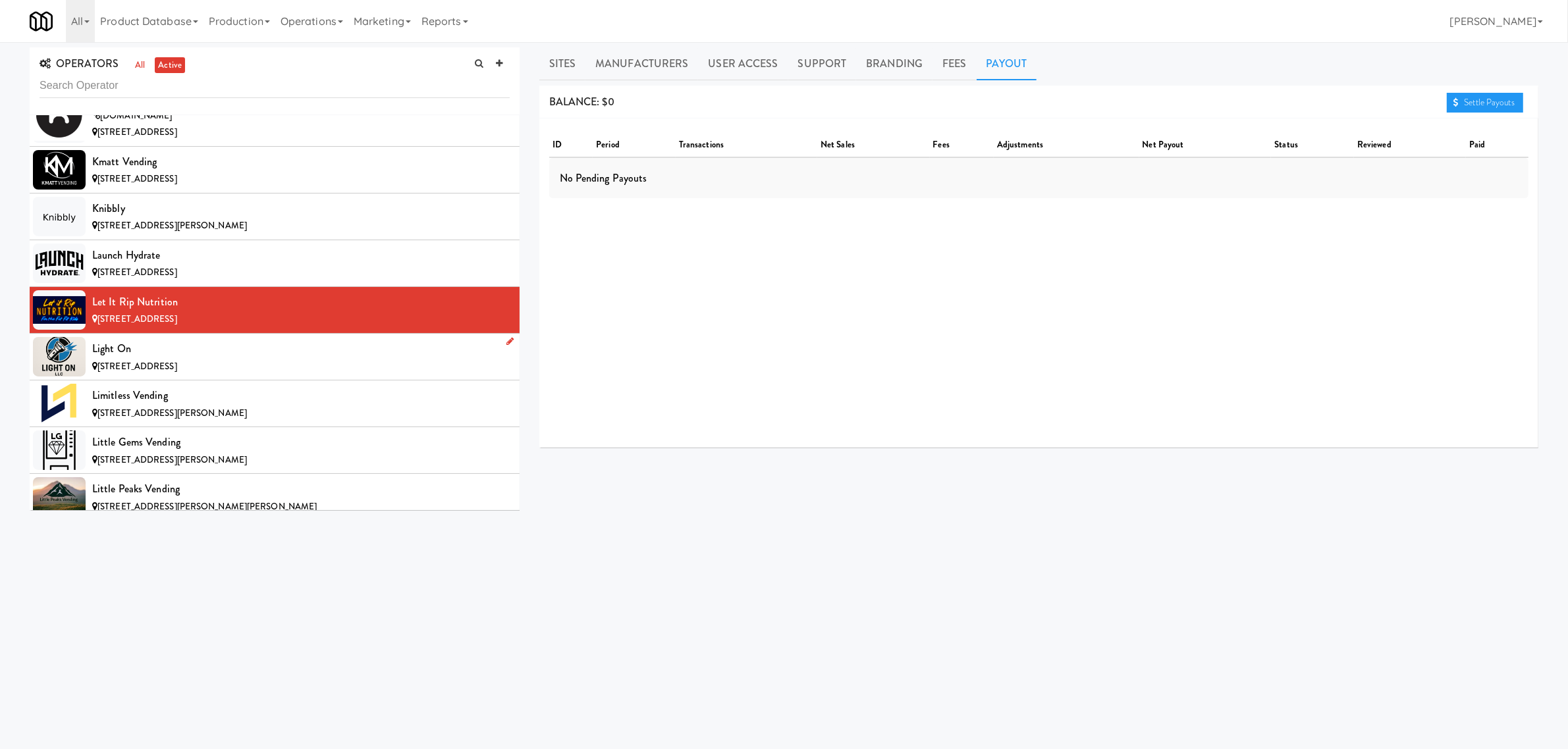
click at [170, 359] on div "Light On" at bounding box center [301, 348] width 418 height 20
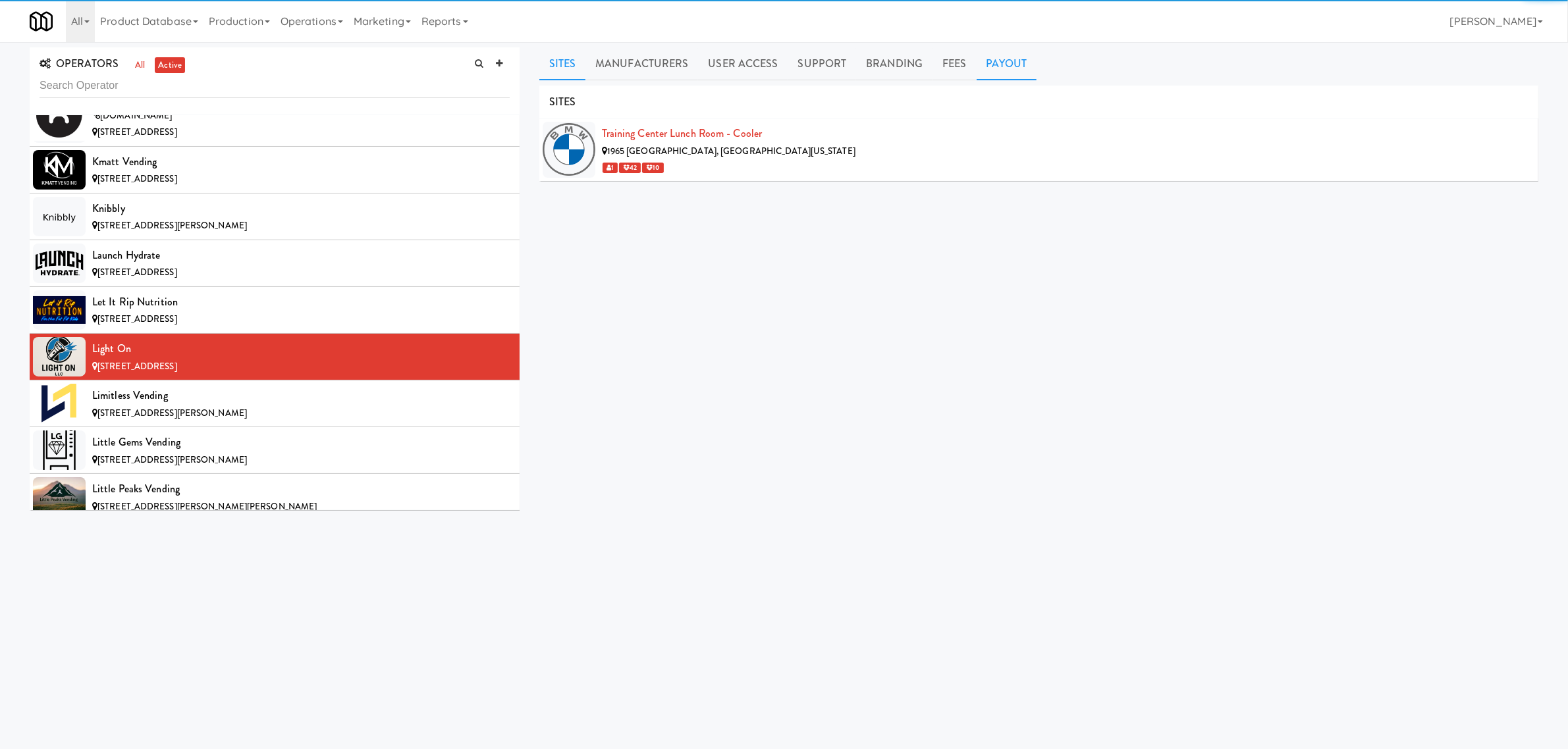
click at [992, 59] on link "Payout" at bounding box center [1007, 63] width 61 height 33
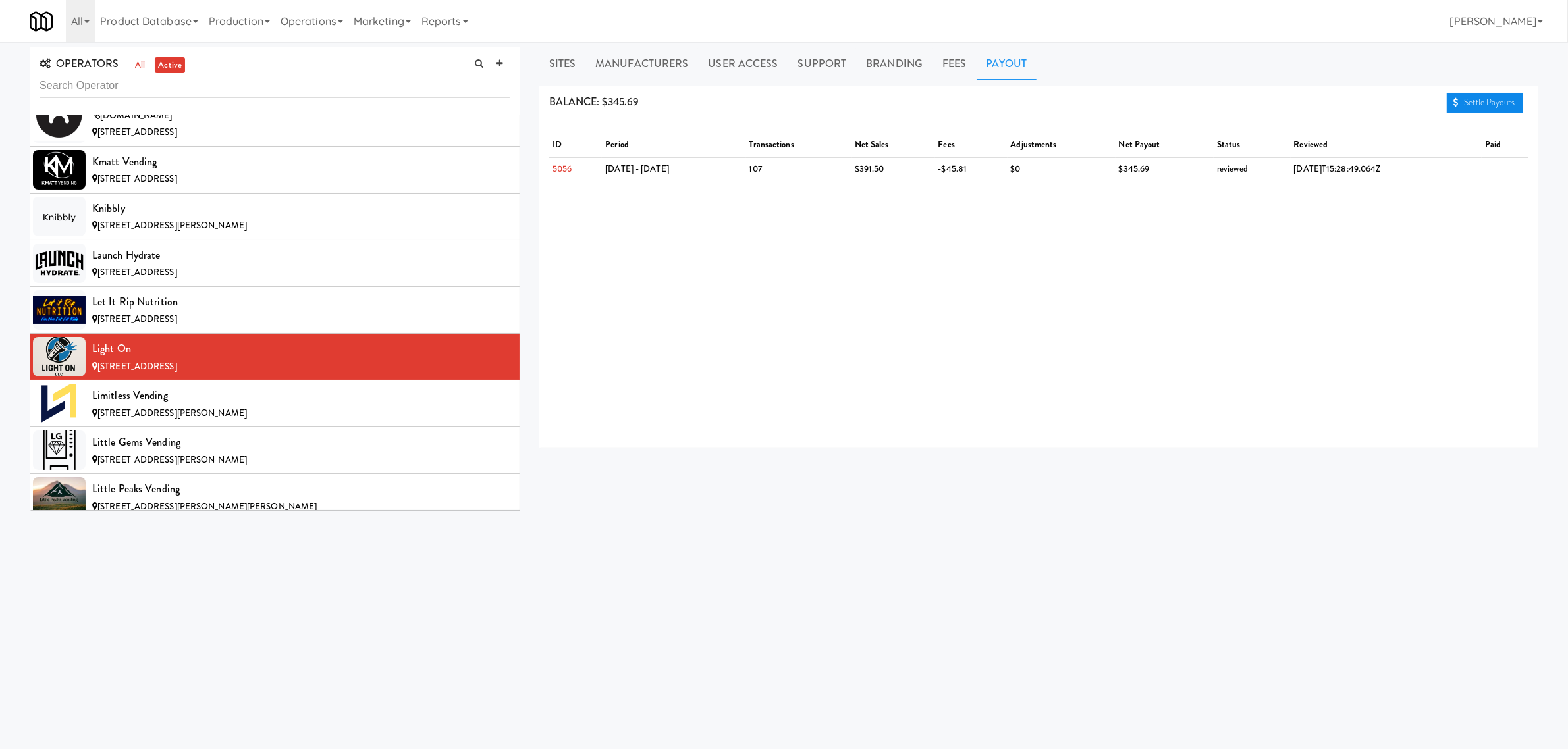
click at [1459, 103] on link "Settle Payouts" at bounding box center [1485, 103] width 76 height 20
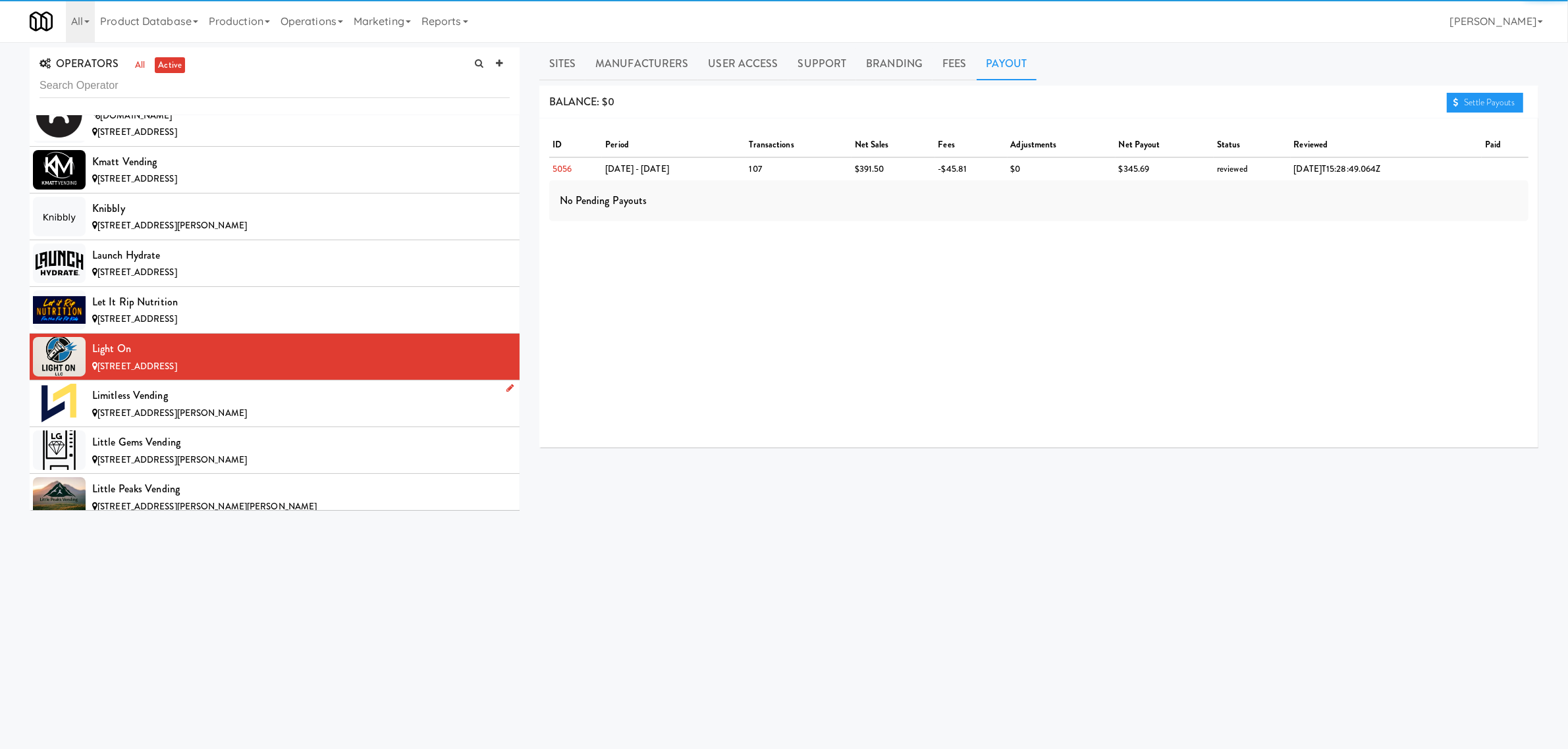
click at [242, 403] on li "Limitless Vending [STREET_ADDRESS][PERSON_NAME]" at bounding box center [275, 404] width 490 height 47
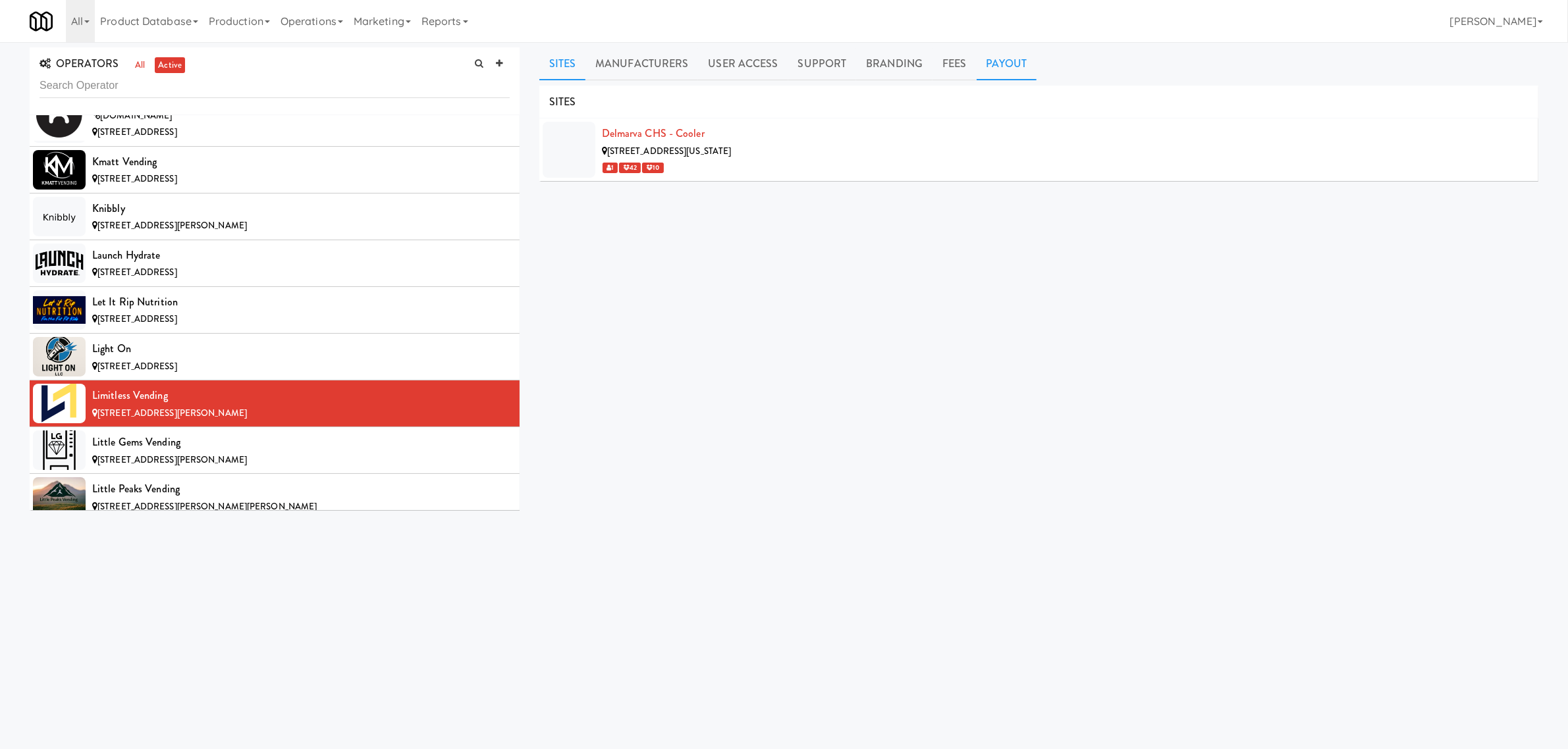
click at [993, 67] on link "Payout" at bounding box center [1007, 63] width 61 height 33
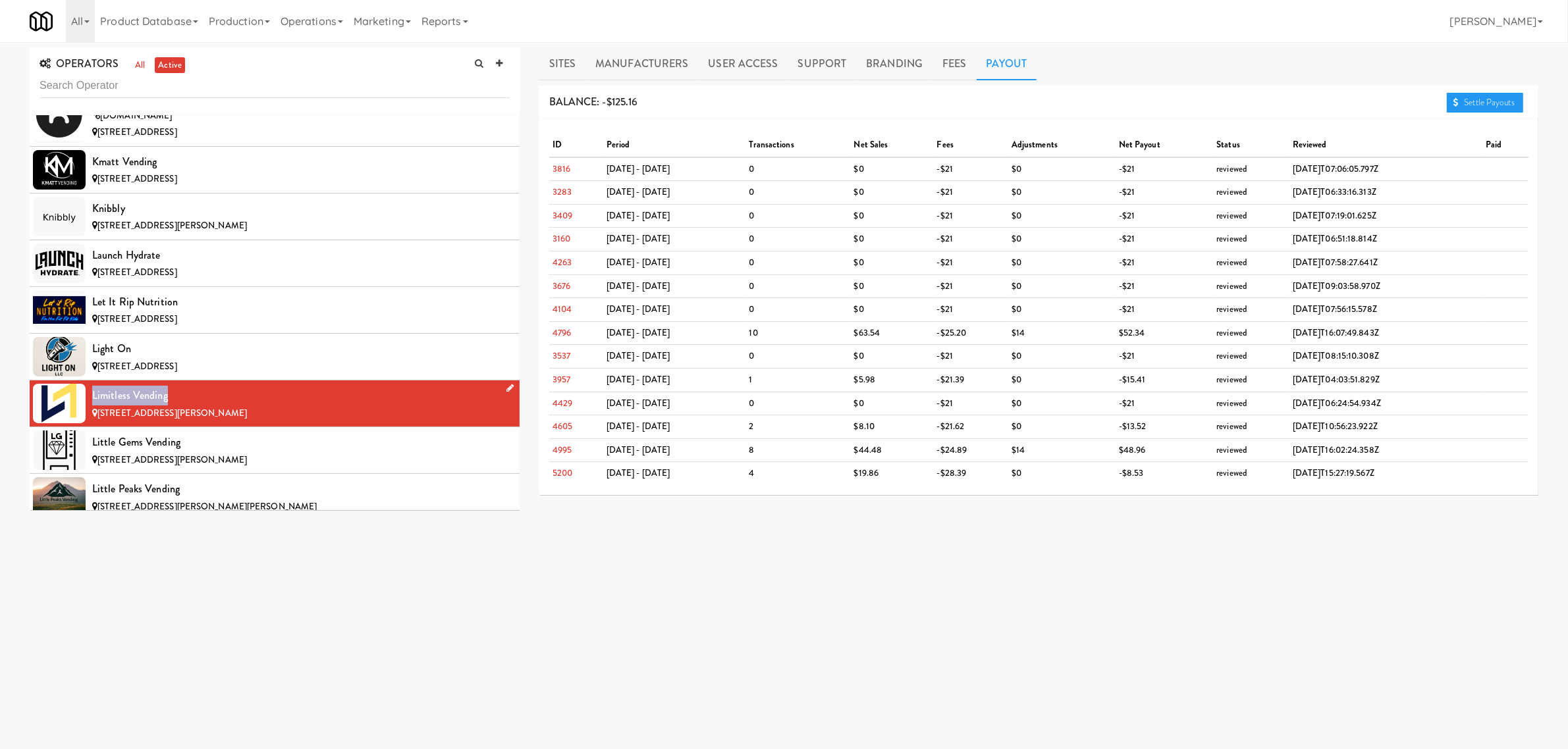
drag, startPoint x: 94, startPoint y: 414, endPoint x: 169, endPoint y: 414, distance: 75.0
click at [169, 406] on div "Limitless Vending" at bounding box center [301, 395] width 418 height 20
click at [218, 452] on div "Little Gems Vending" at bounding box center [301, 442] width 418 height 20
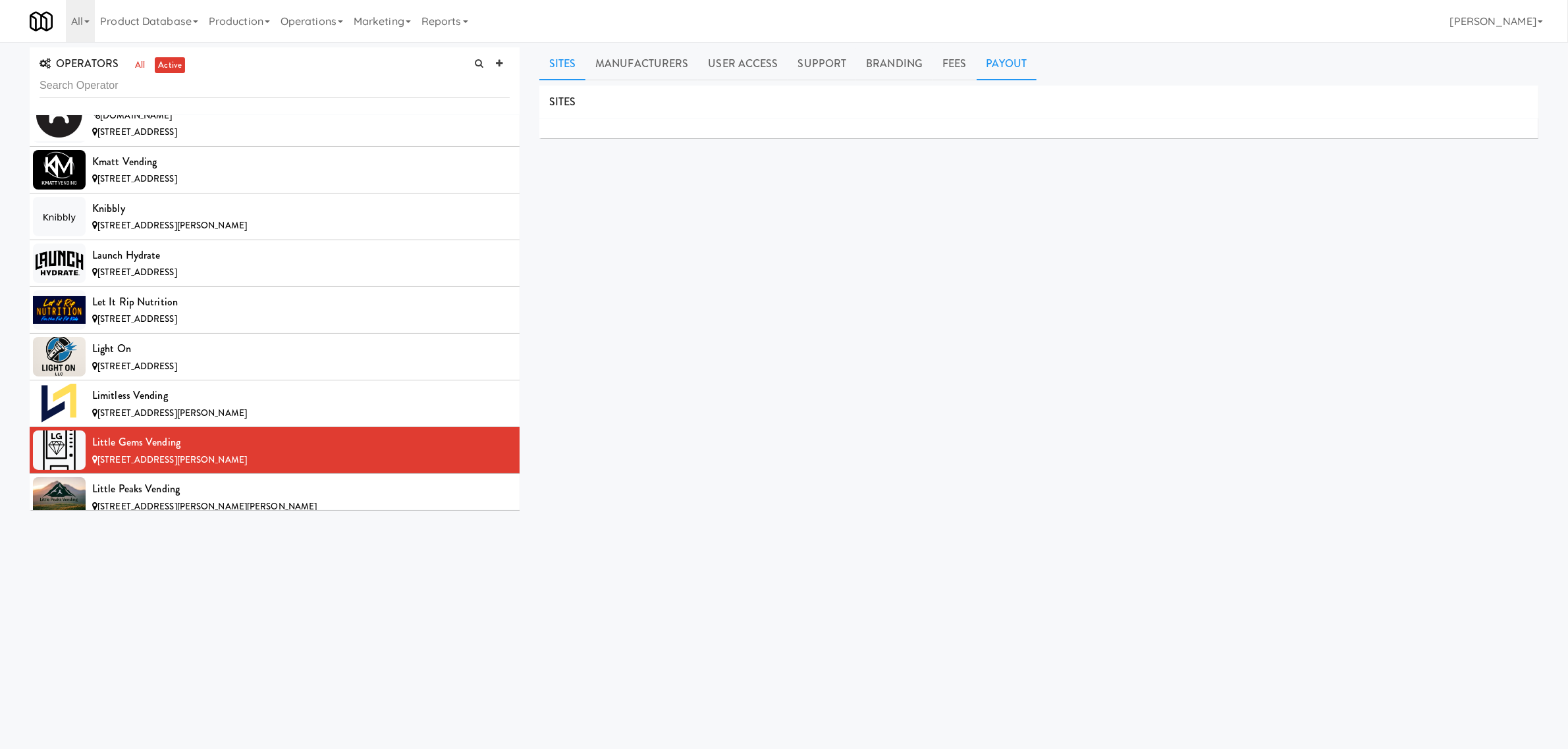
click at [1009, 66] on link "Payout" at bounding box center [1007, 63] width 61 height 33
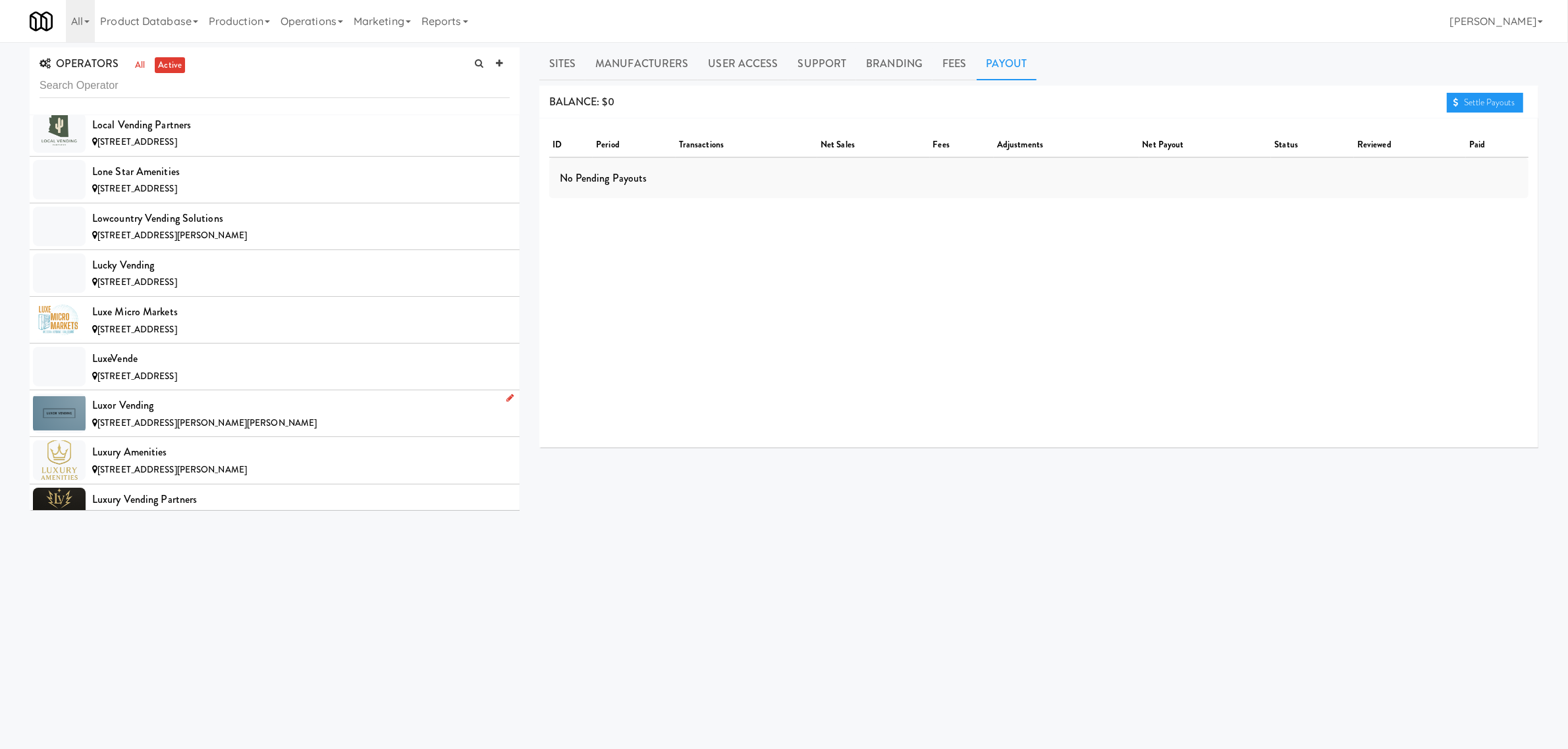
scroll to position [6090, 0]
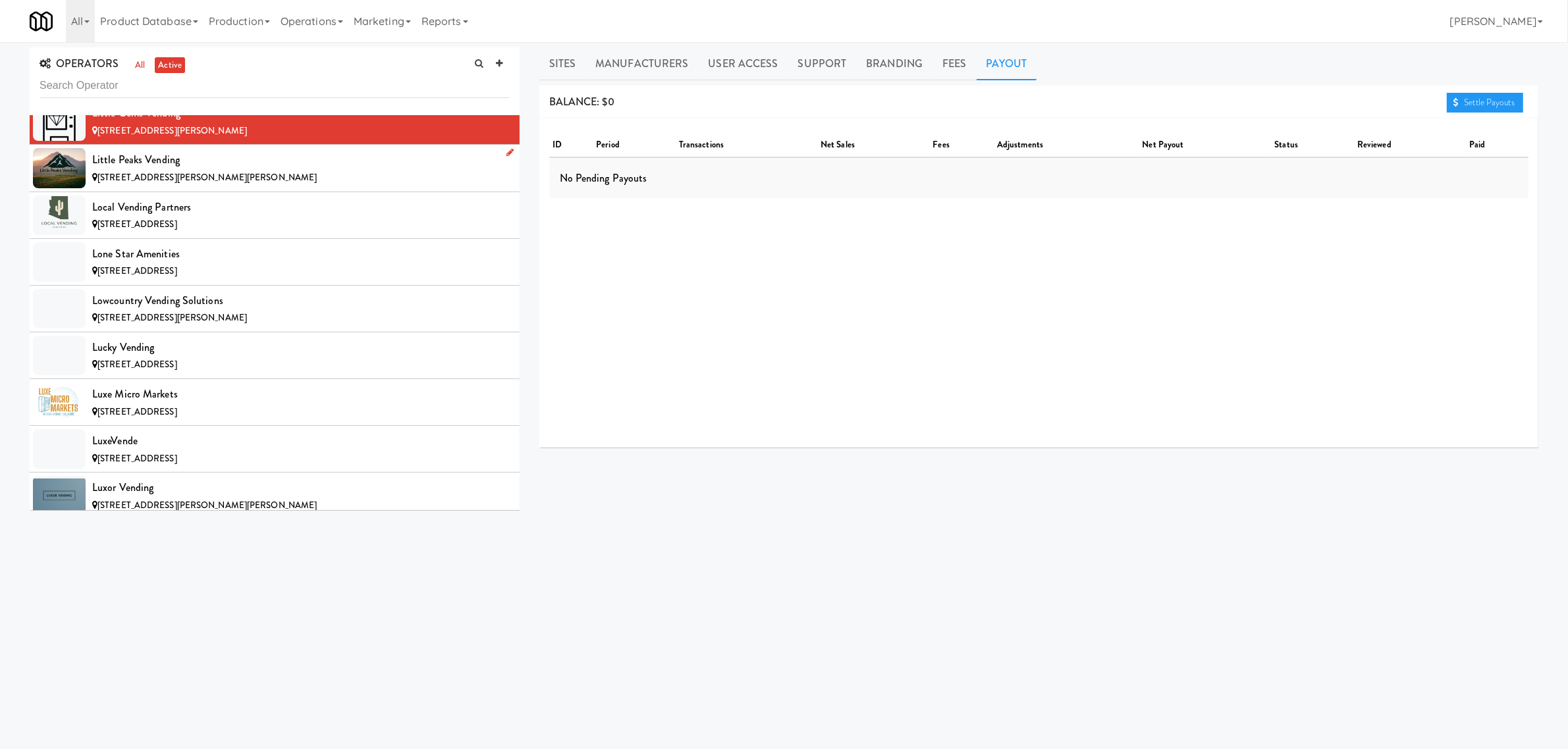
click at [211, 186] on div "[STREET_ADDRESS][PERSON_NAME][PERSON_NAME]" at bounding box center [301, 178] width 418 height 16
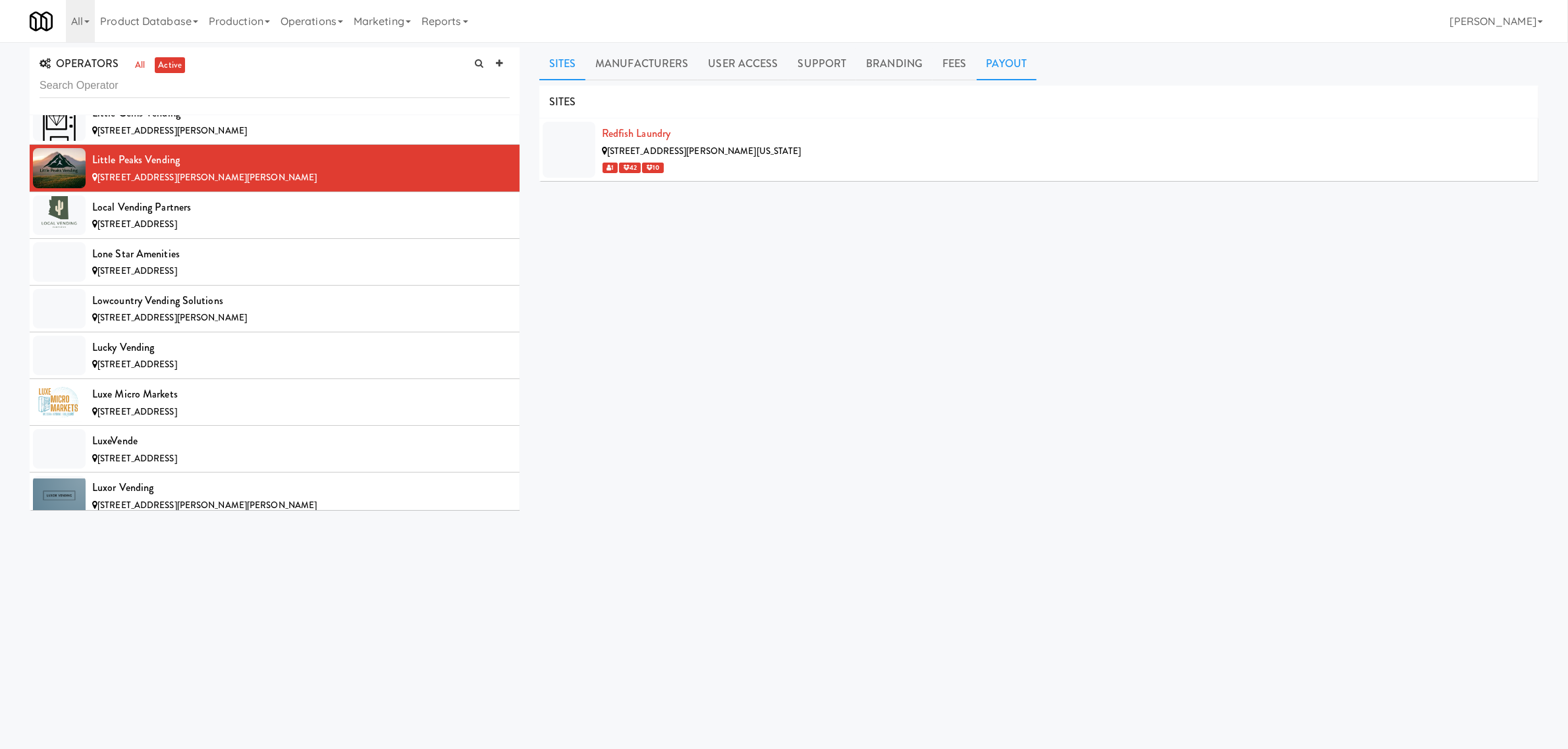
click at [978, 54] on link "Payout" at bounding box center [1007, 63] width 61 height 33
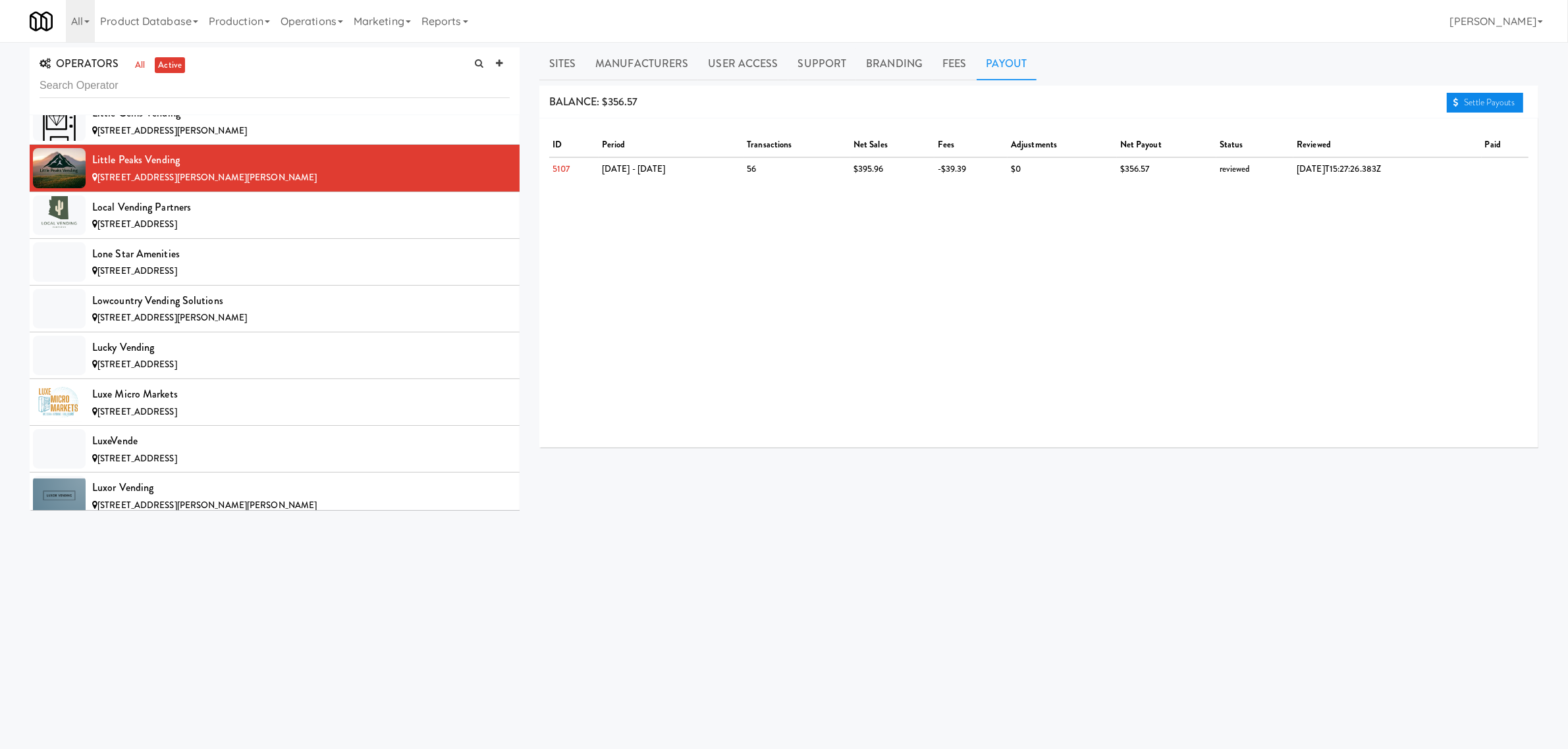
click at [1478, 102] on link "Settle Payouts" at bounding box center [1485, 103] width 76 height 20
click at [202, 217] on div "Local Vending Partners" at bounding box center [301, 207] width 418 height 20
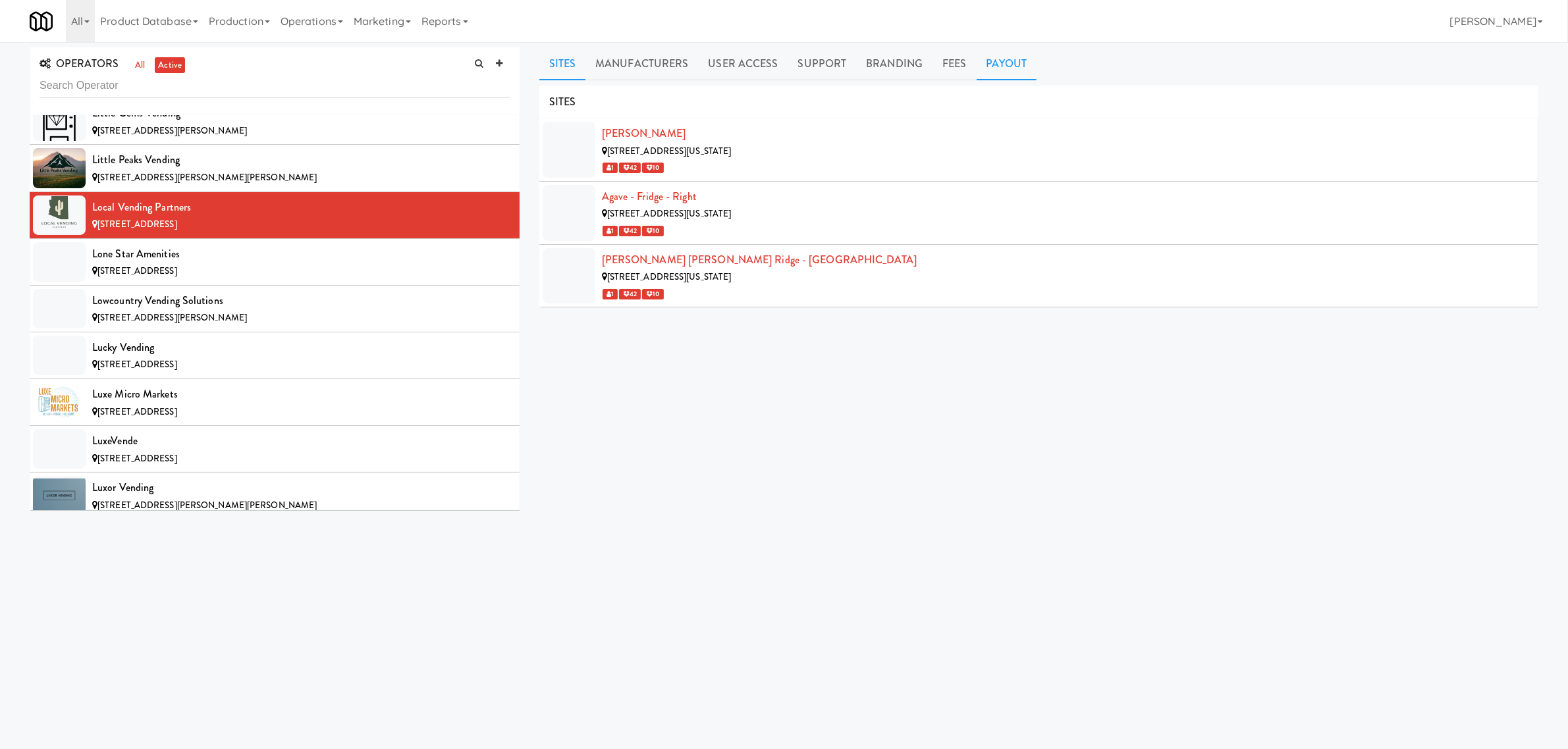
click at [990, 64] on link "Payout" at bounding box center [1007, 63] width 61 height 33
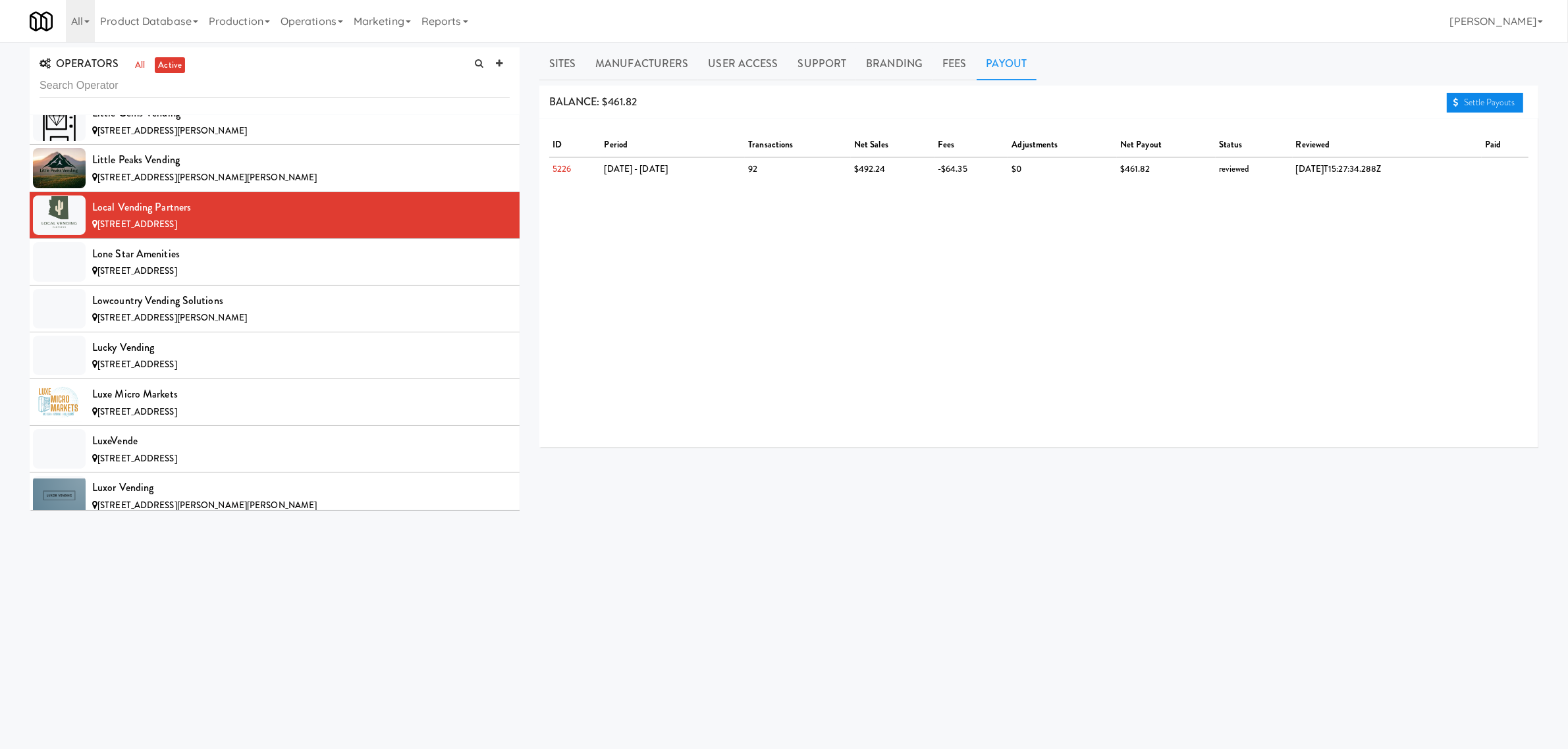
click at [1485, 99] on link "Settle Payouts" at bounding box center [1485, 103] width 76 height 20
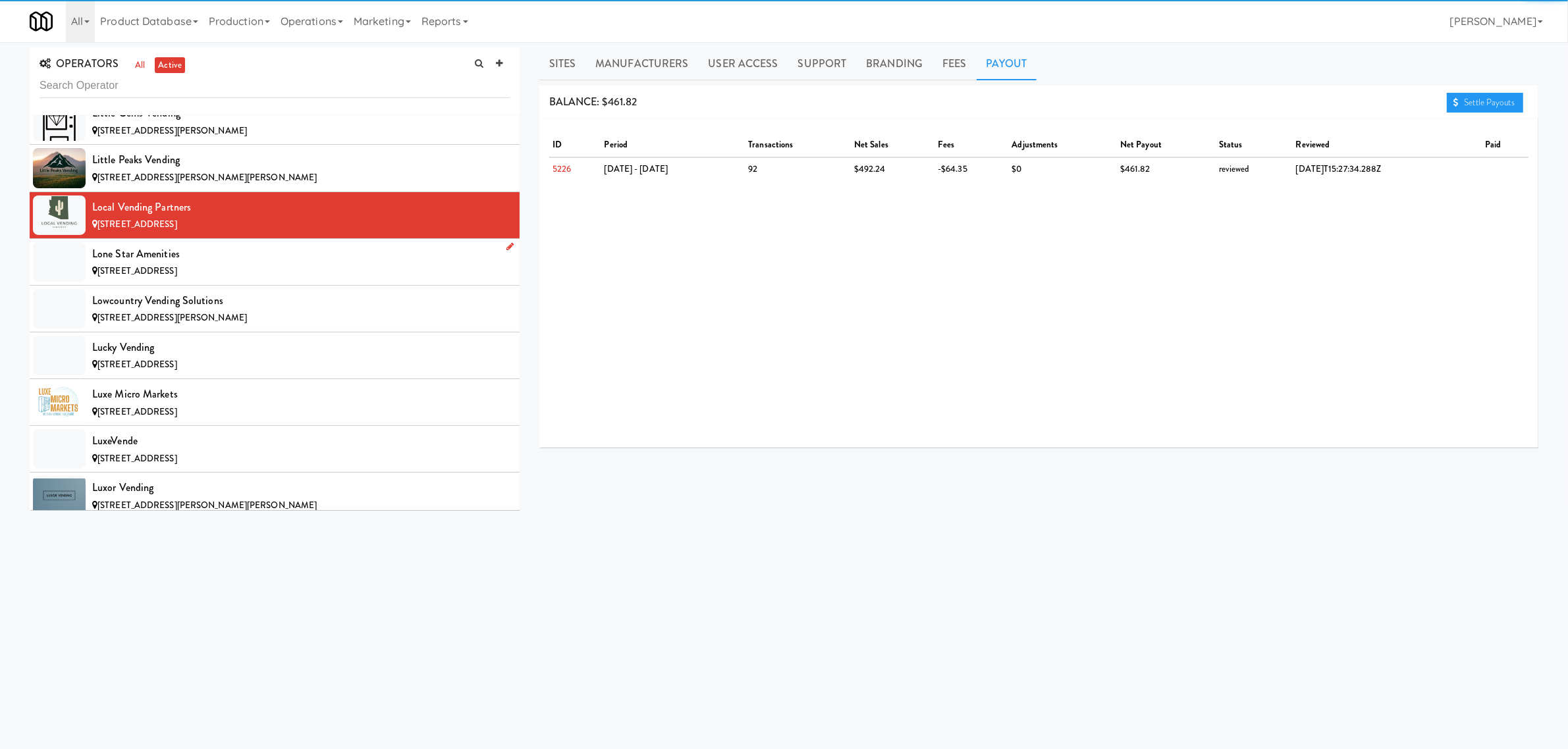
click at [167, 264] on div "Lone Star Amenities" at bounding box center [301, 254] width 418 height 20
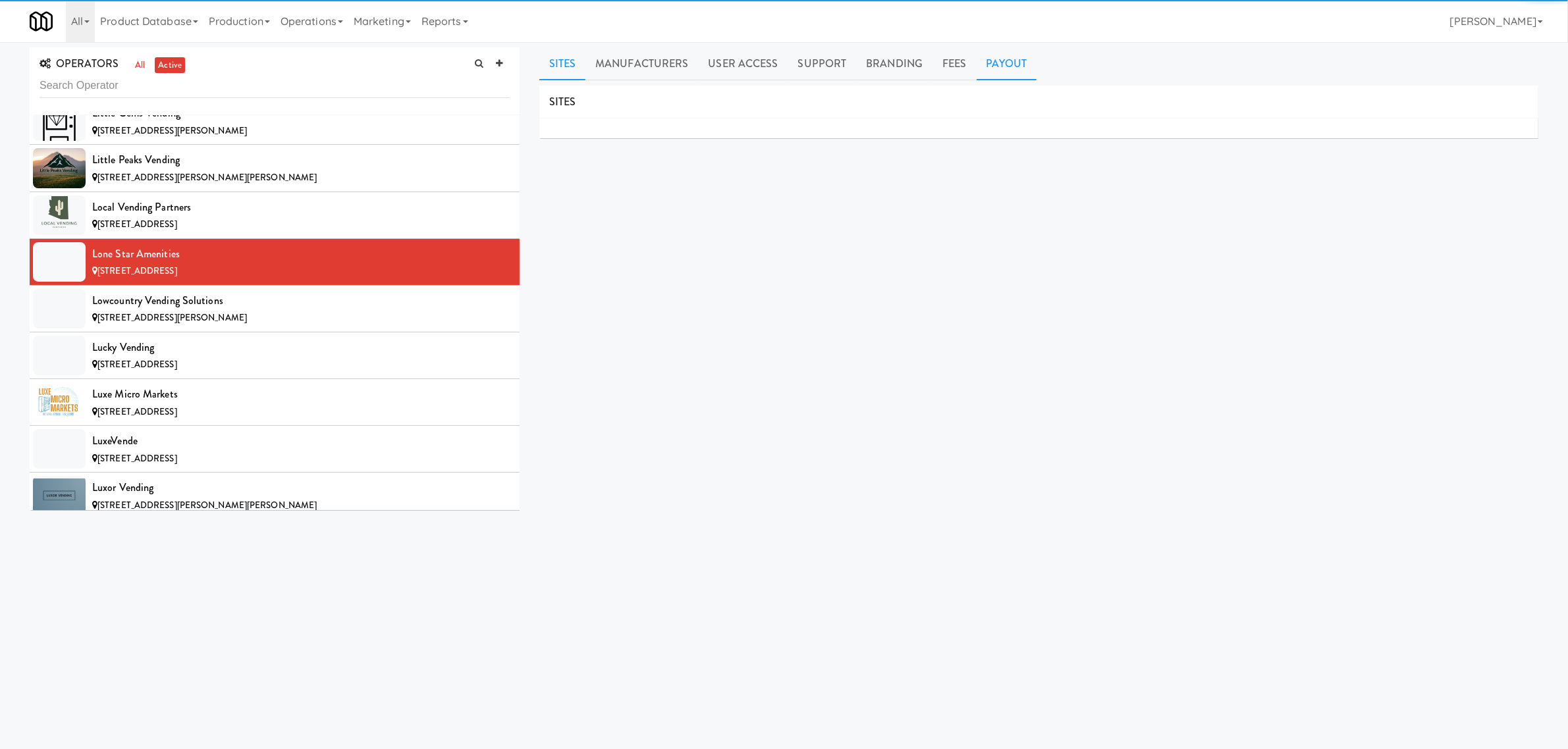
click at [998, 67] on link "Payout" at bounding box center [1007, 63] width 61 height 33
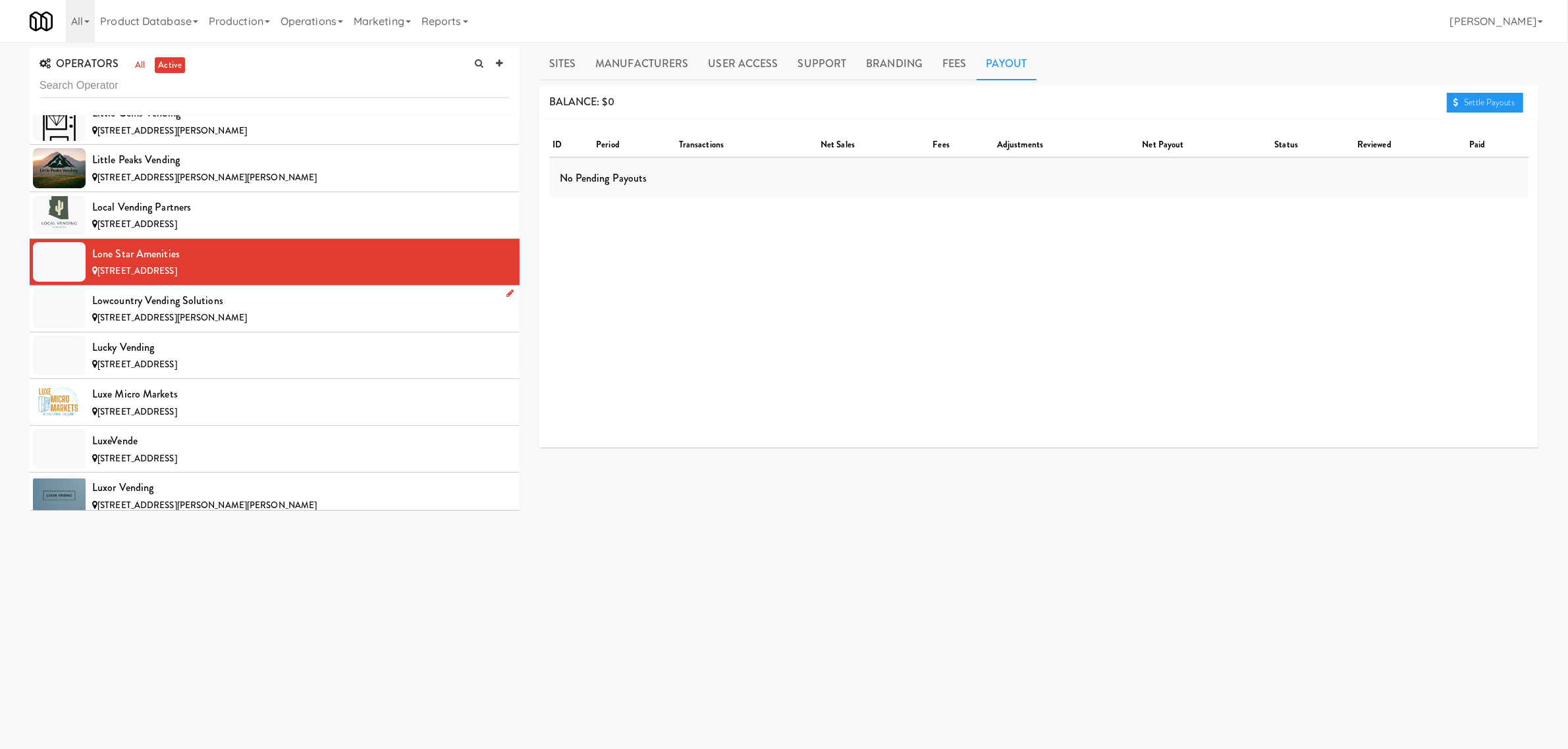
click at [373, 311] on div "Lowcountry Vending Solutions" at bounding box center [301, 300] width 418 height 20
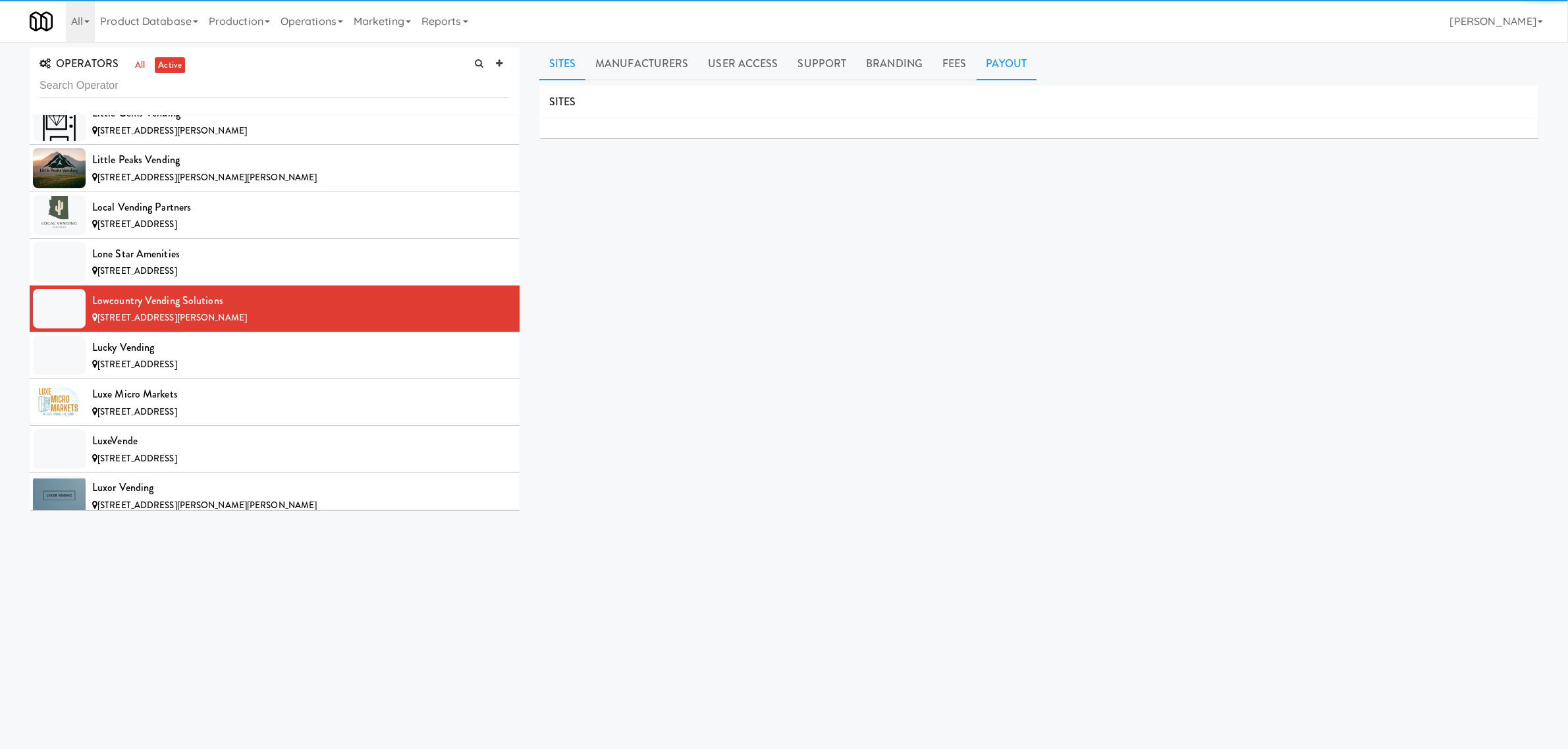
click at [993, 60] on link "Payout" at bounding box center [1007, 63] width 61 height 33
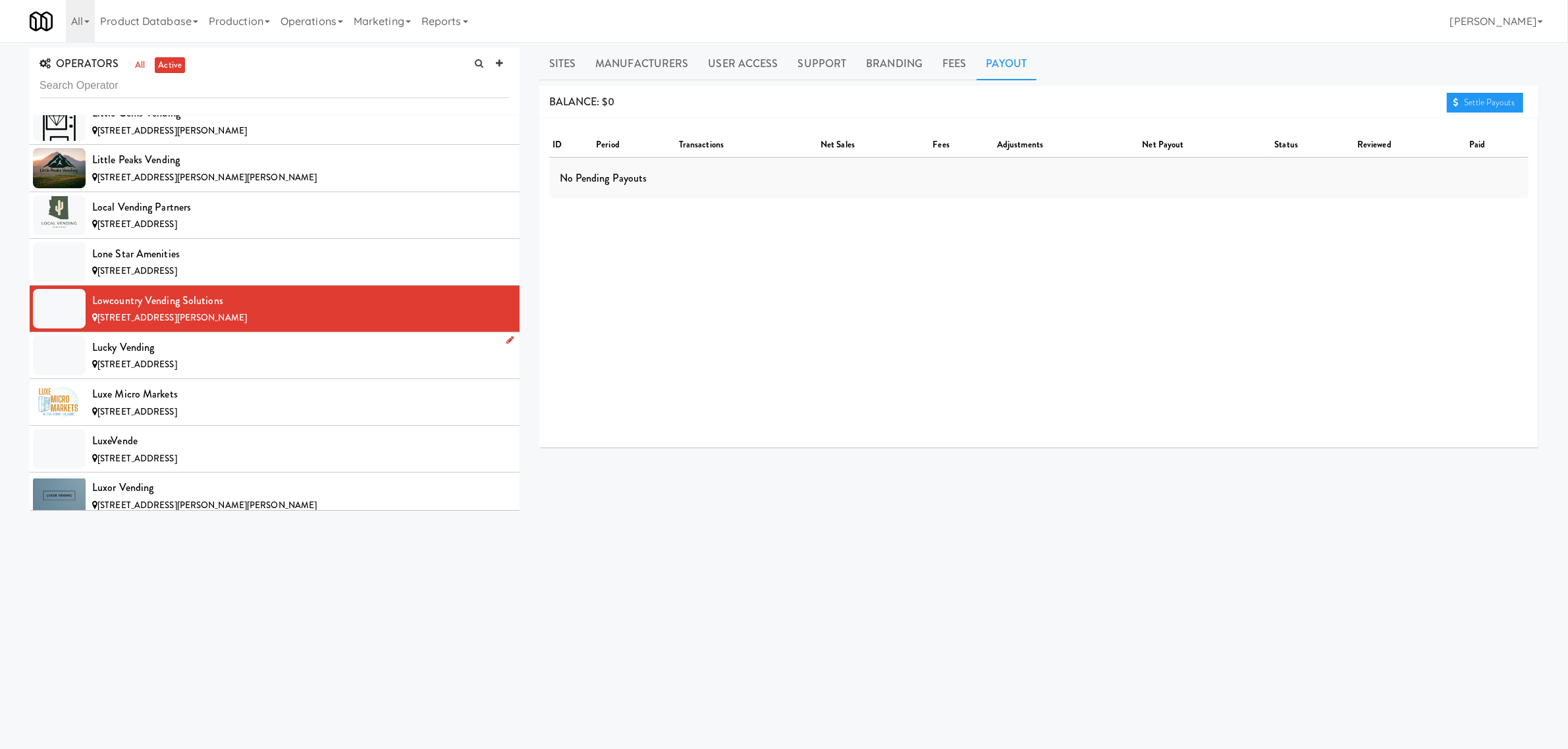
click at [223, 358] on div "Lucky Vending" at bounding box center [301, 348] width 418 height 20
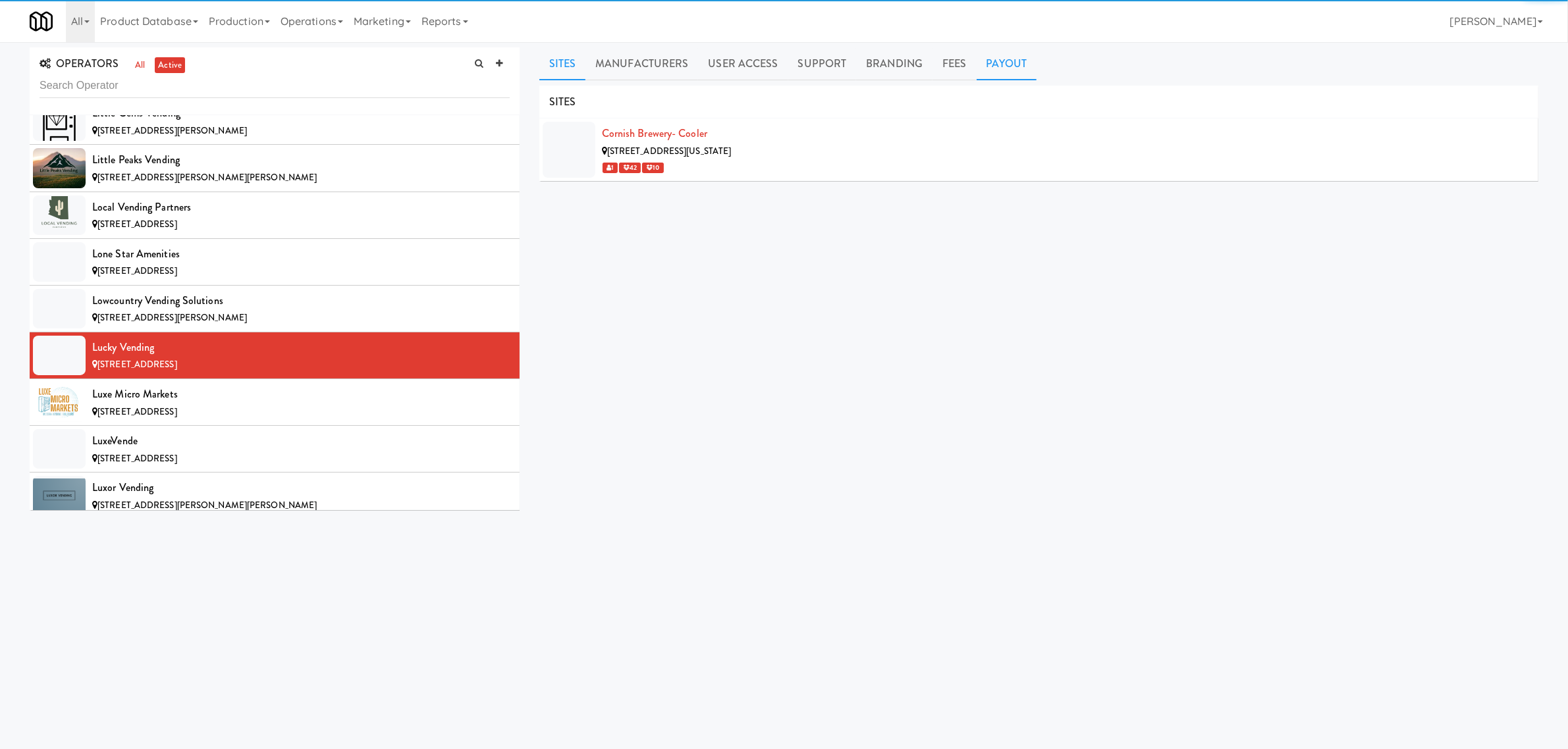
click at [996, 65] on link "Payout" at bounding box center [1007, 63] width 61 height 33
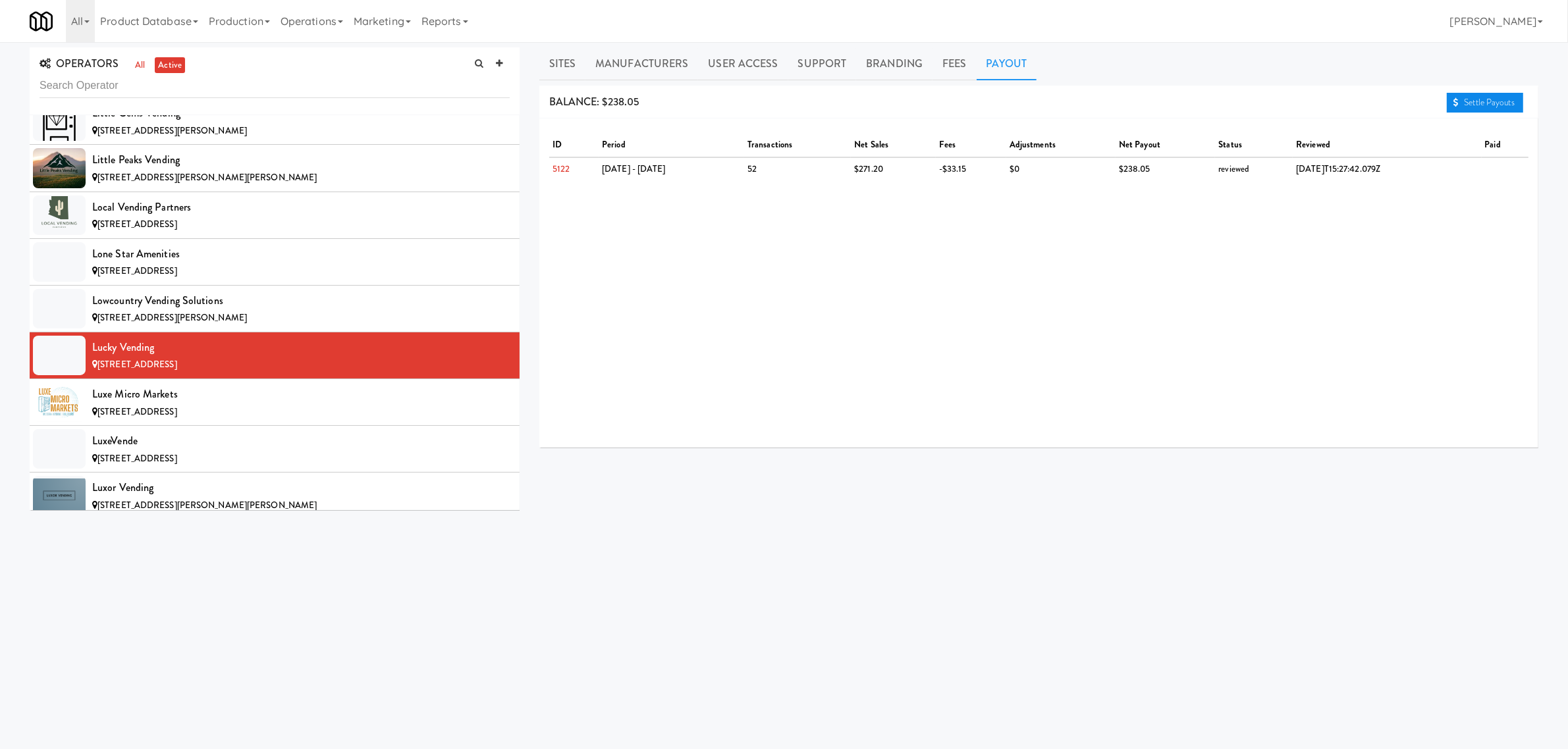
click at [1477, 106] on link "Settle Payouts" at bounding box center [1485, 103] width 76 height 20
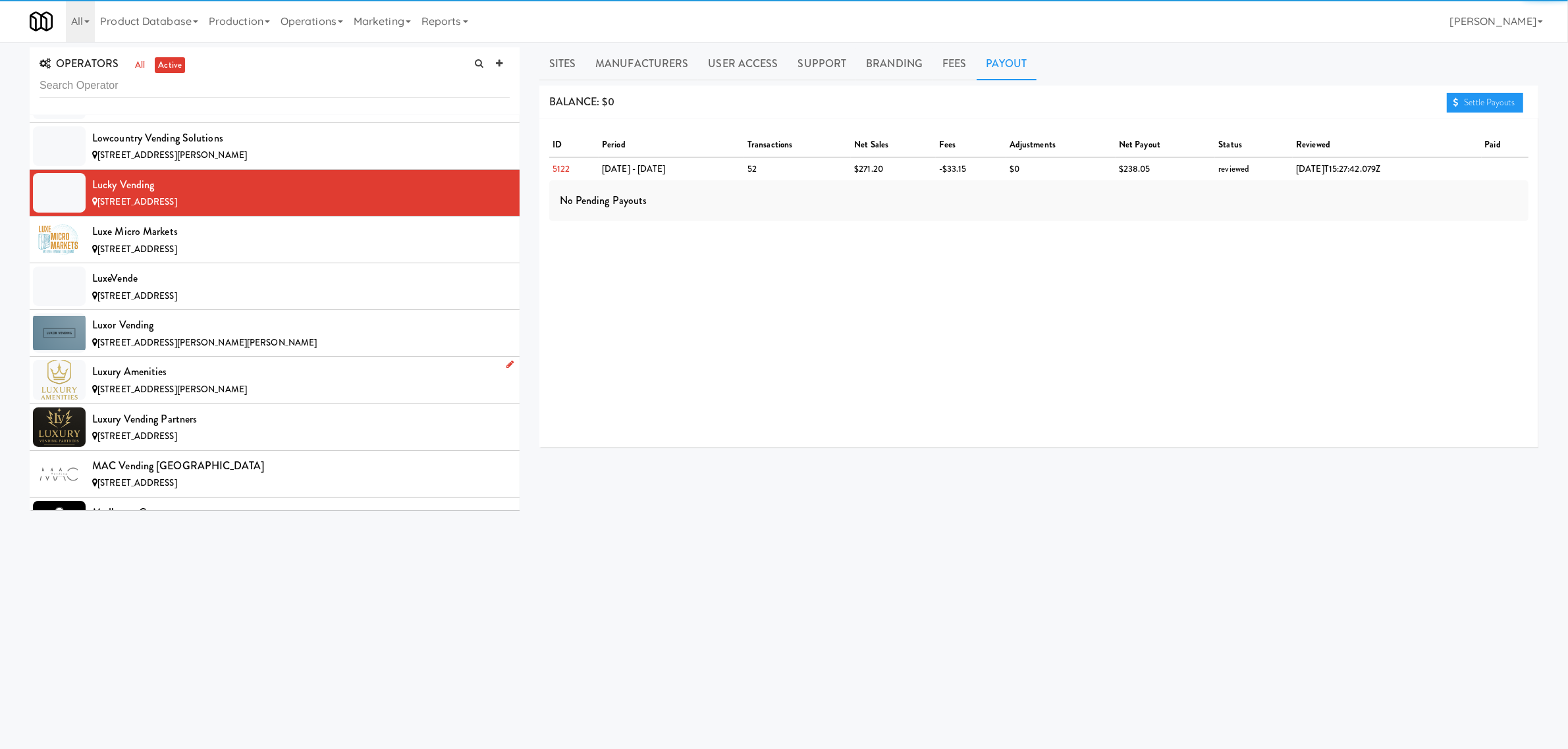
scroll to position [6254, 0]
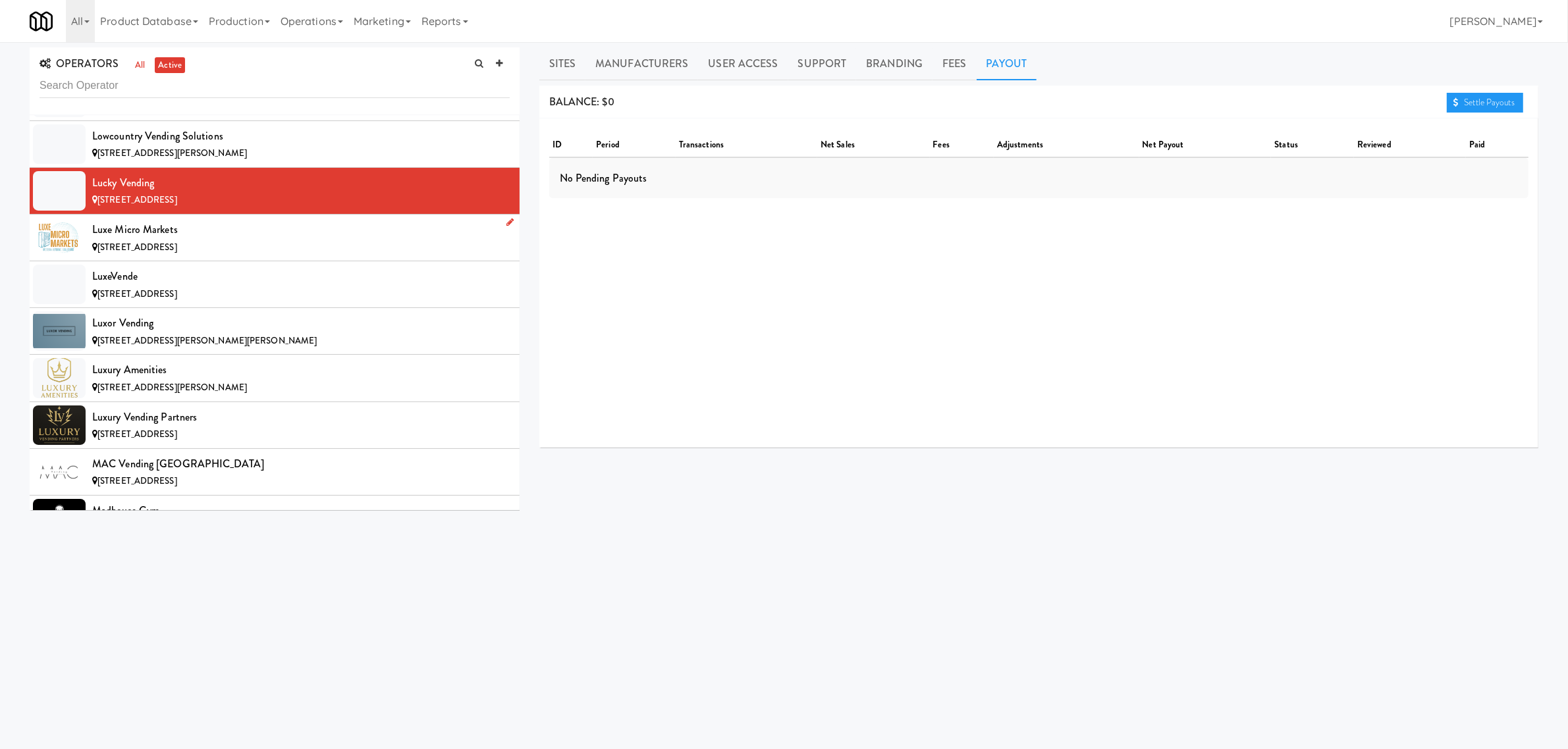
click at [126, 240] on div "Luxe Micro Markets" at bounding box center [301, 229] width 418 height 20
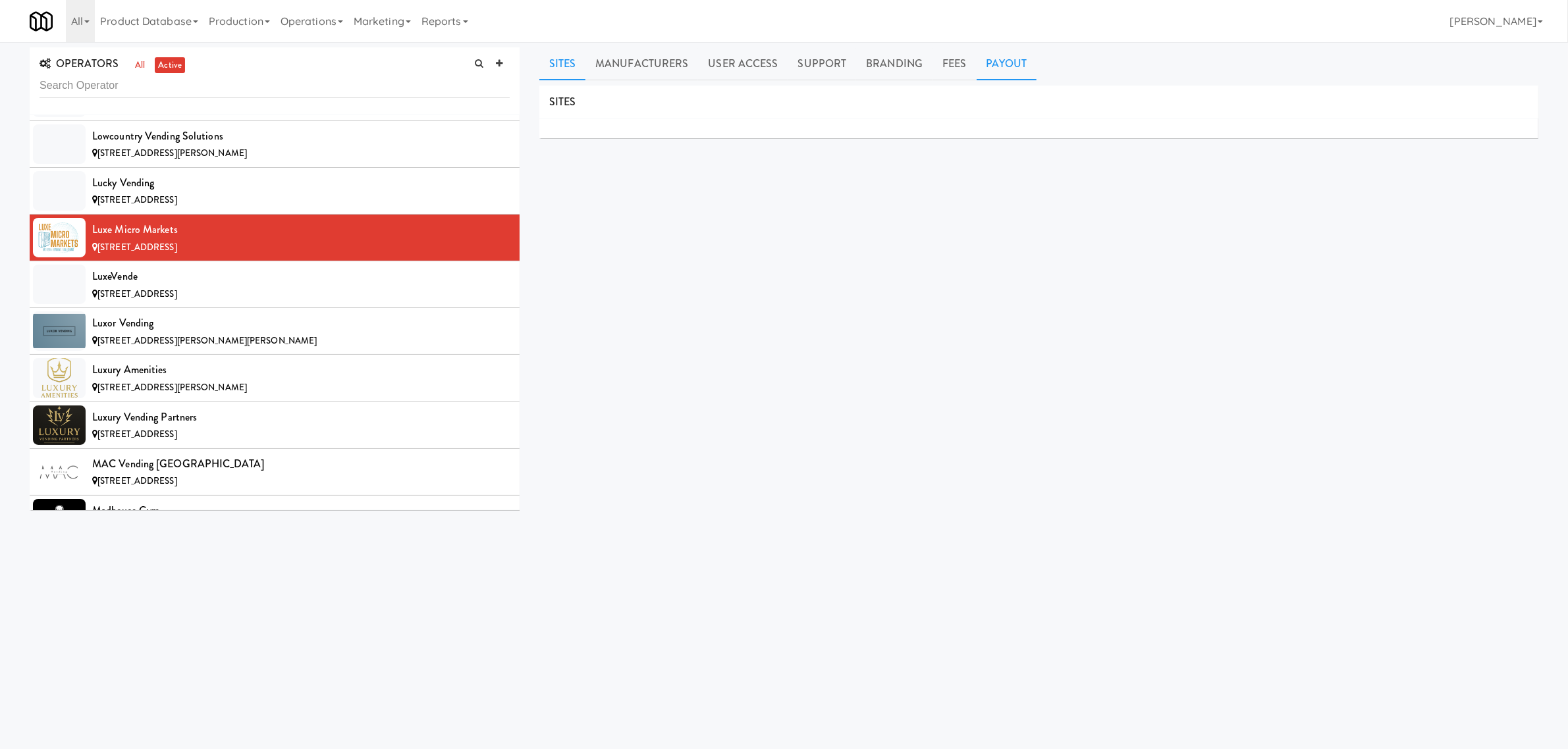
click at [1003, 60] on link "Payout" at bounding box center [1007, 63] width 61 height 33
click at [219, 303] on div "[STREET_ADDRESS]" at bounding box center [301, 294] width 418 height 16
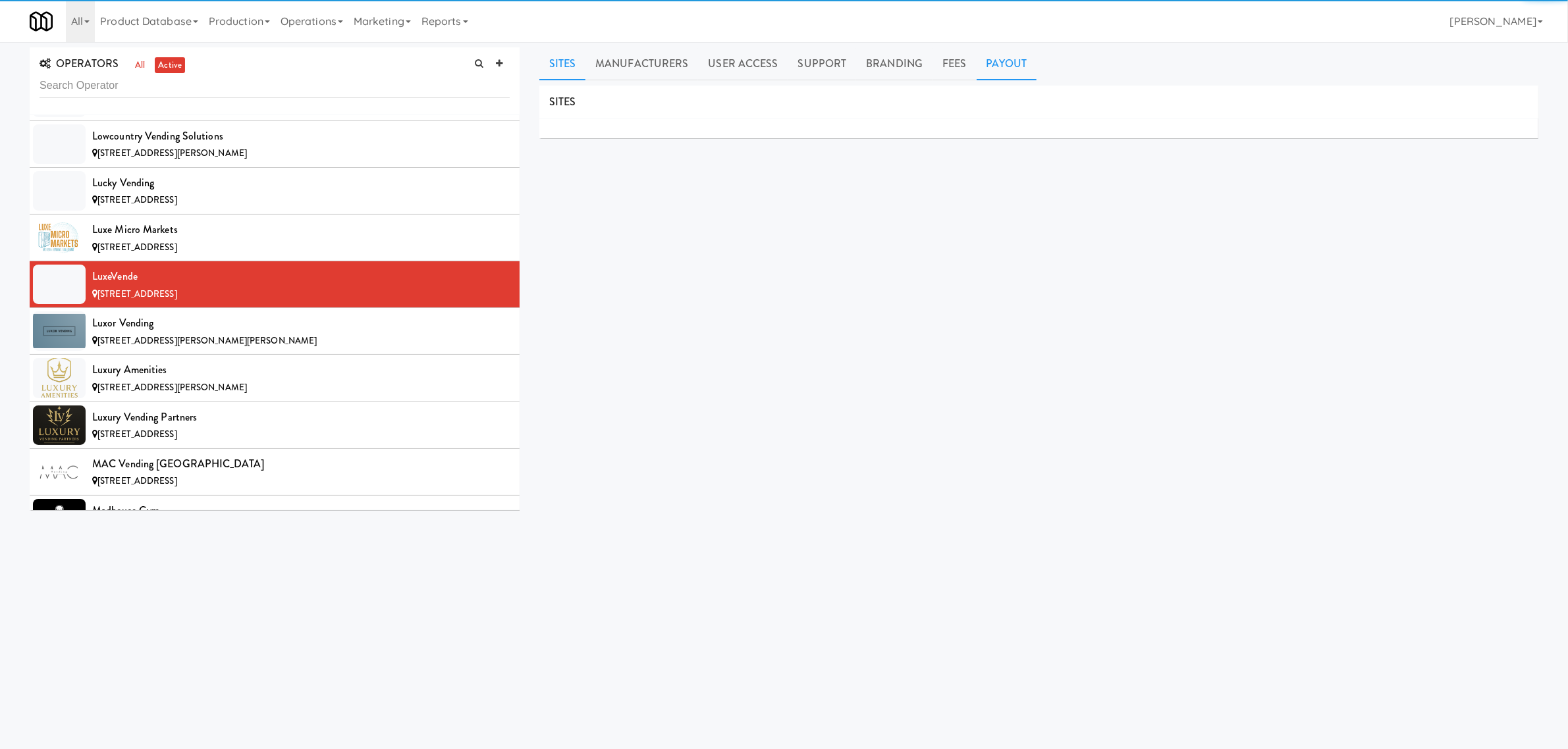
click at [982, 53] on link "Payout" at bounding box center [1007, 63] width 61 height 33
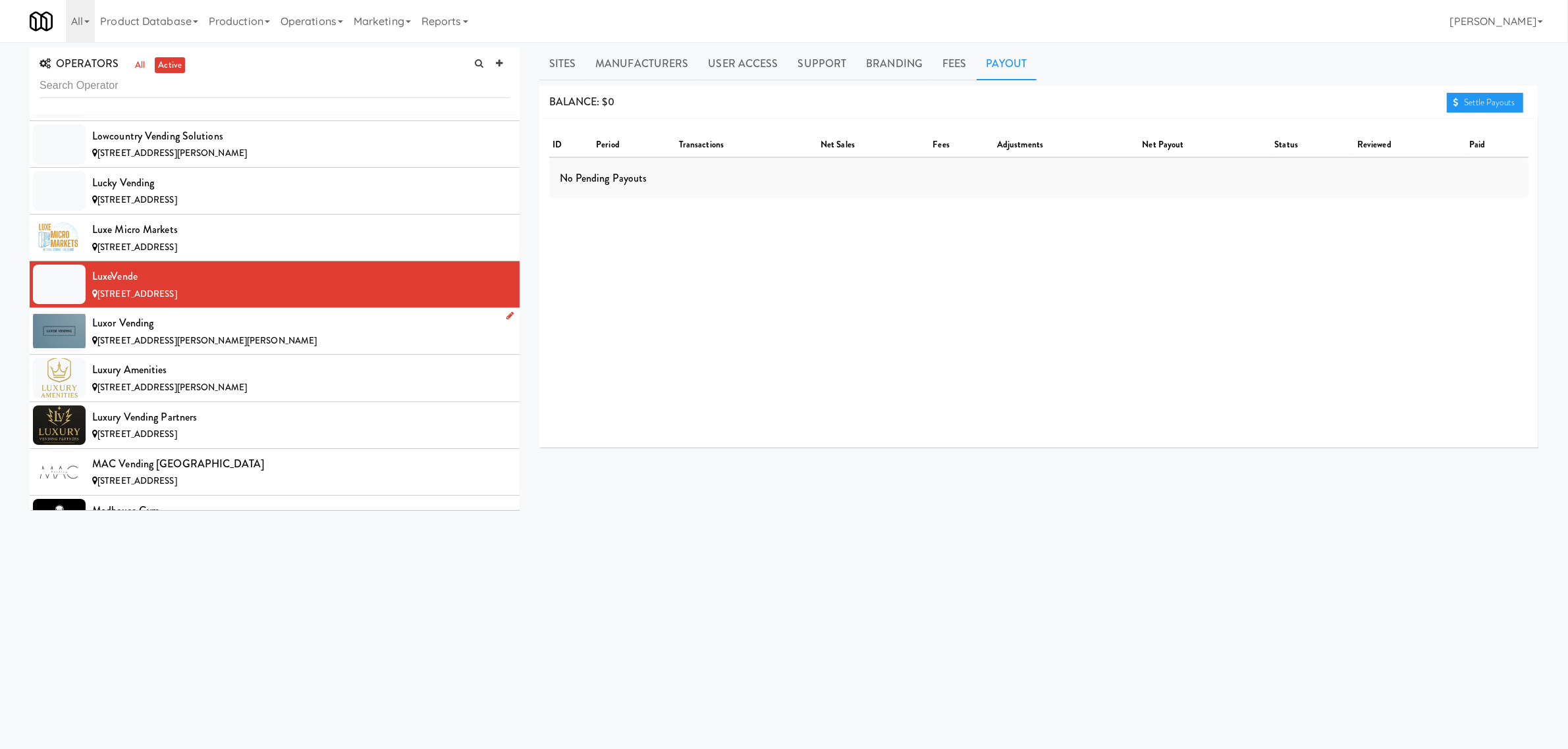
click at [206, 333] on div "Luxor Vending" at bounding box center [301, 323] width 418 height 20
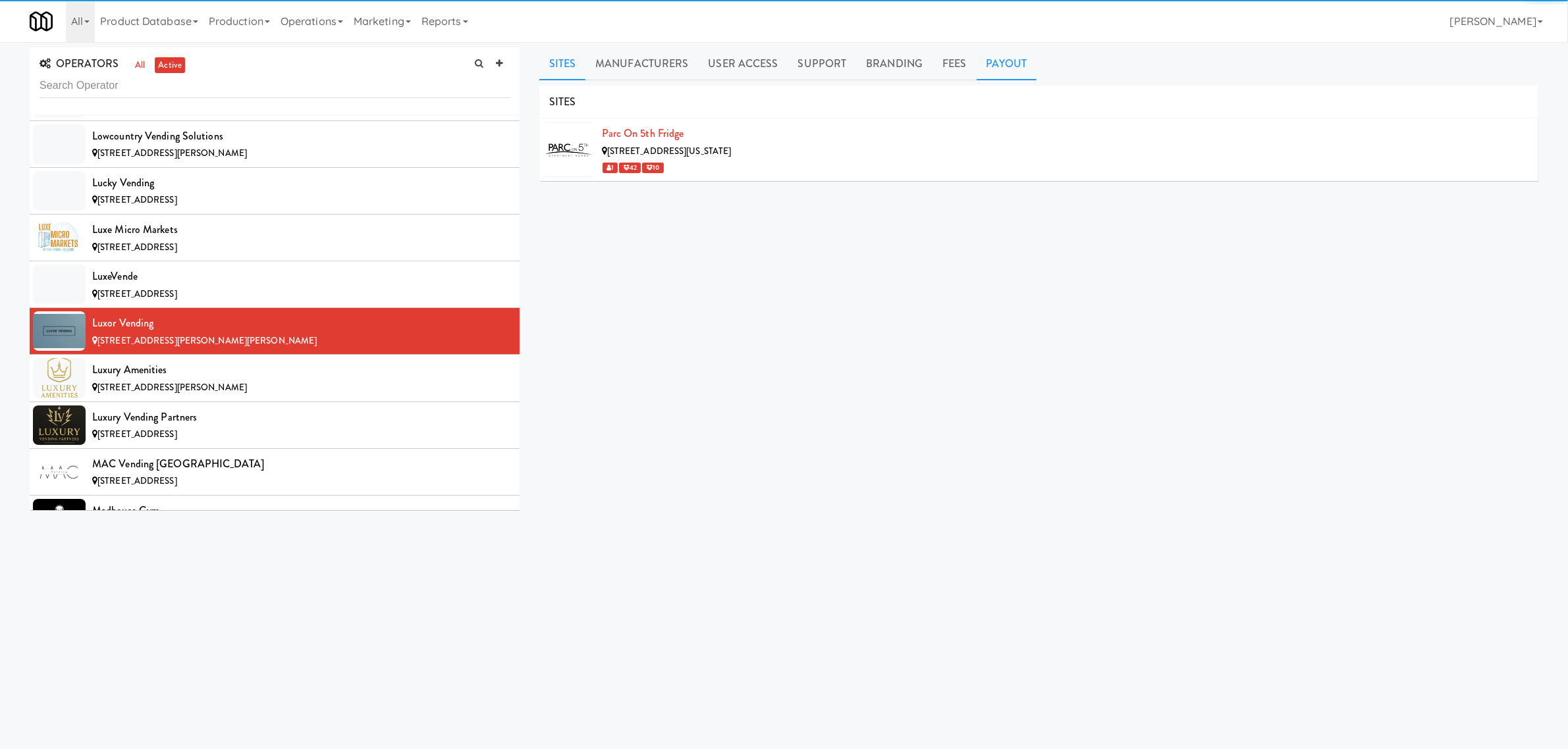
click at [1003, 57] on link "Payout" at bounding box center [1007, 63] width 61 height 33
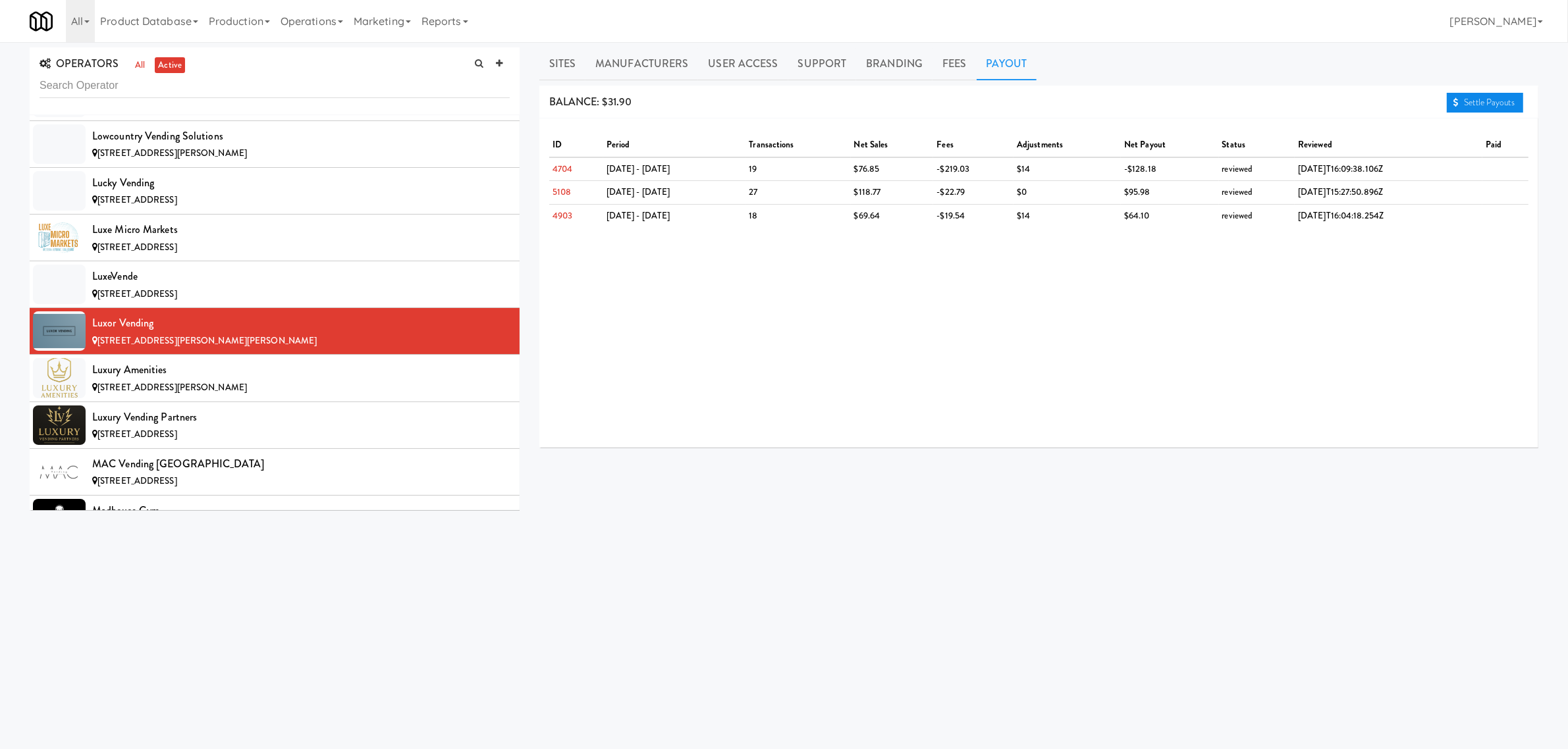
click at [1482, 97] on link "Settle Payouts" at bounding box center [1485, 103] width 76 height 20
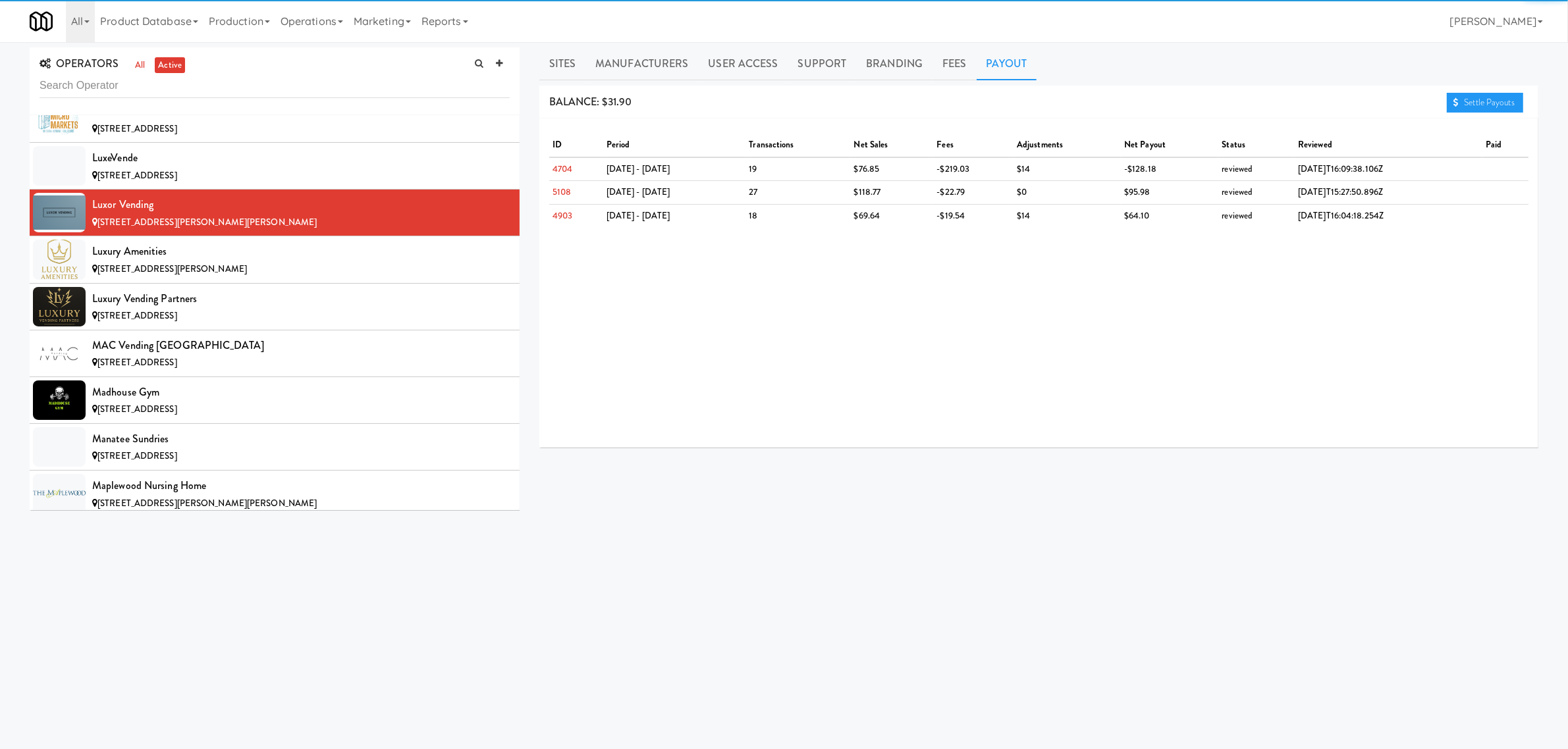
scroll to position [6419, 0]
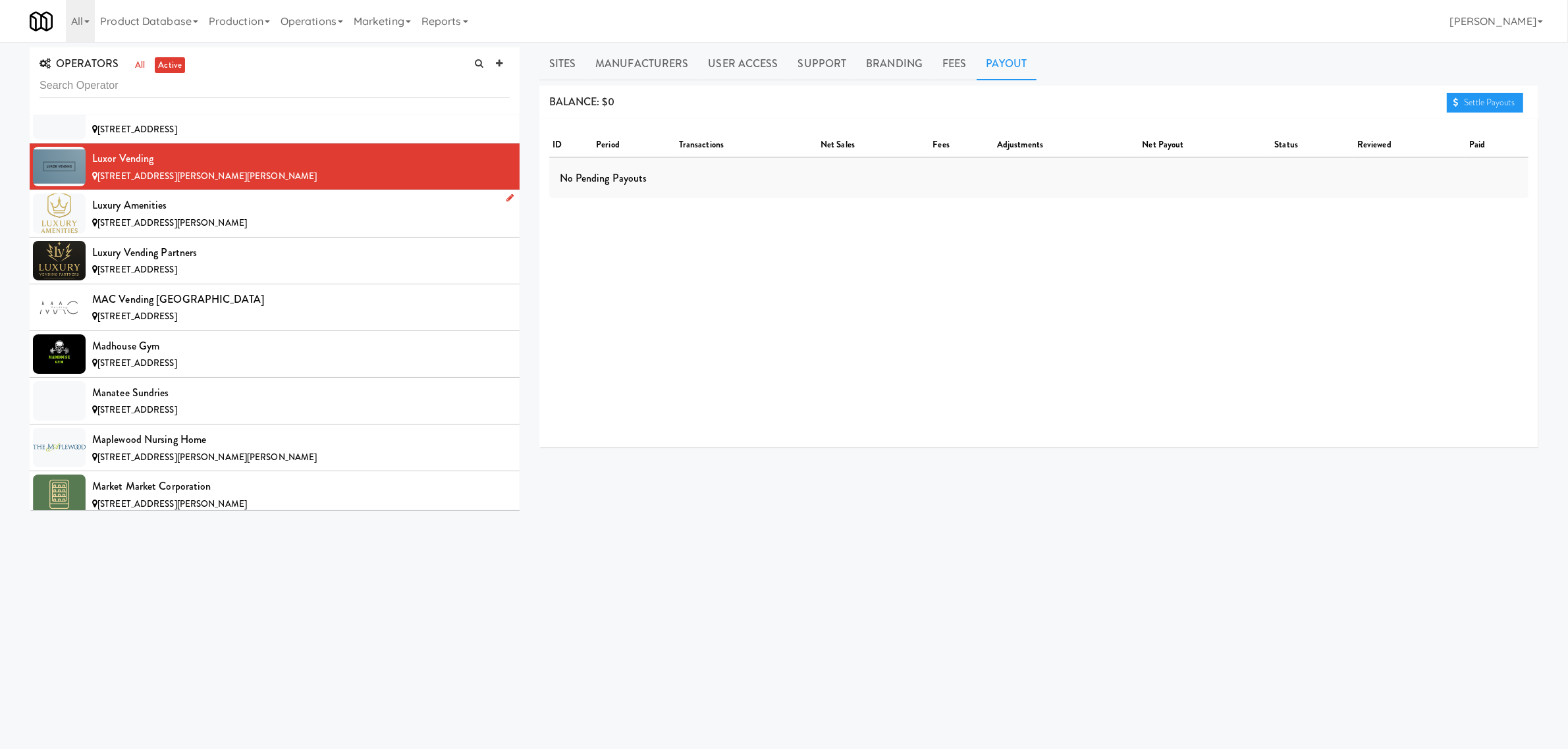
click at [146, 229] on span "[STREET_ADDRESS][PERSON_NAME]" at bounding box center [171, 223] width 149 height 13
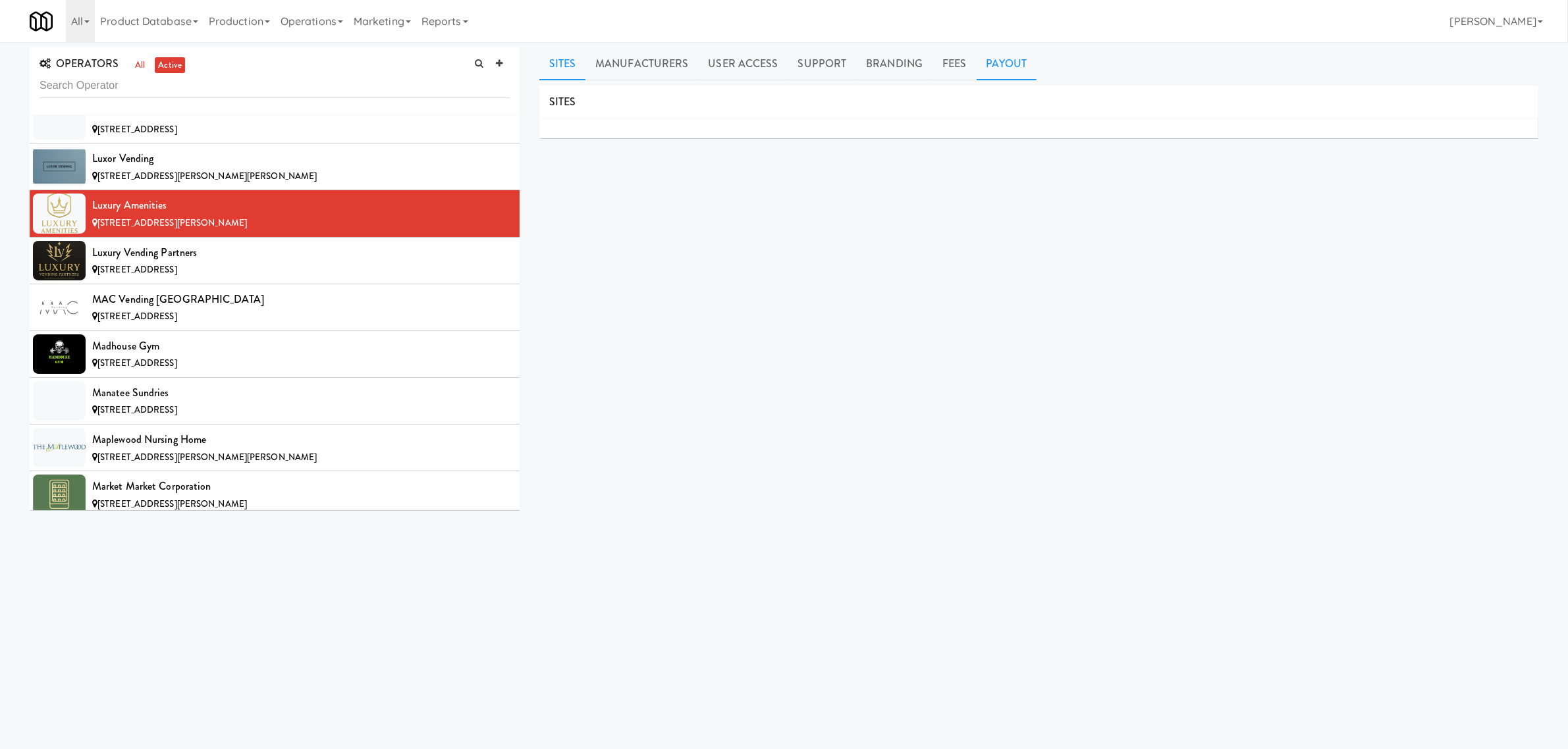
click at [1002, 70] on link "Payout" at bounding box center [1007, 63] width 61 height 33
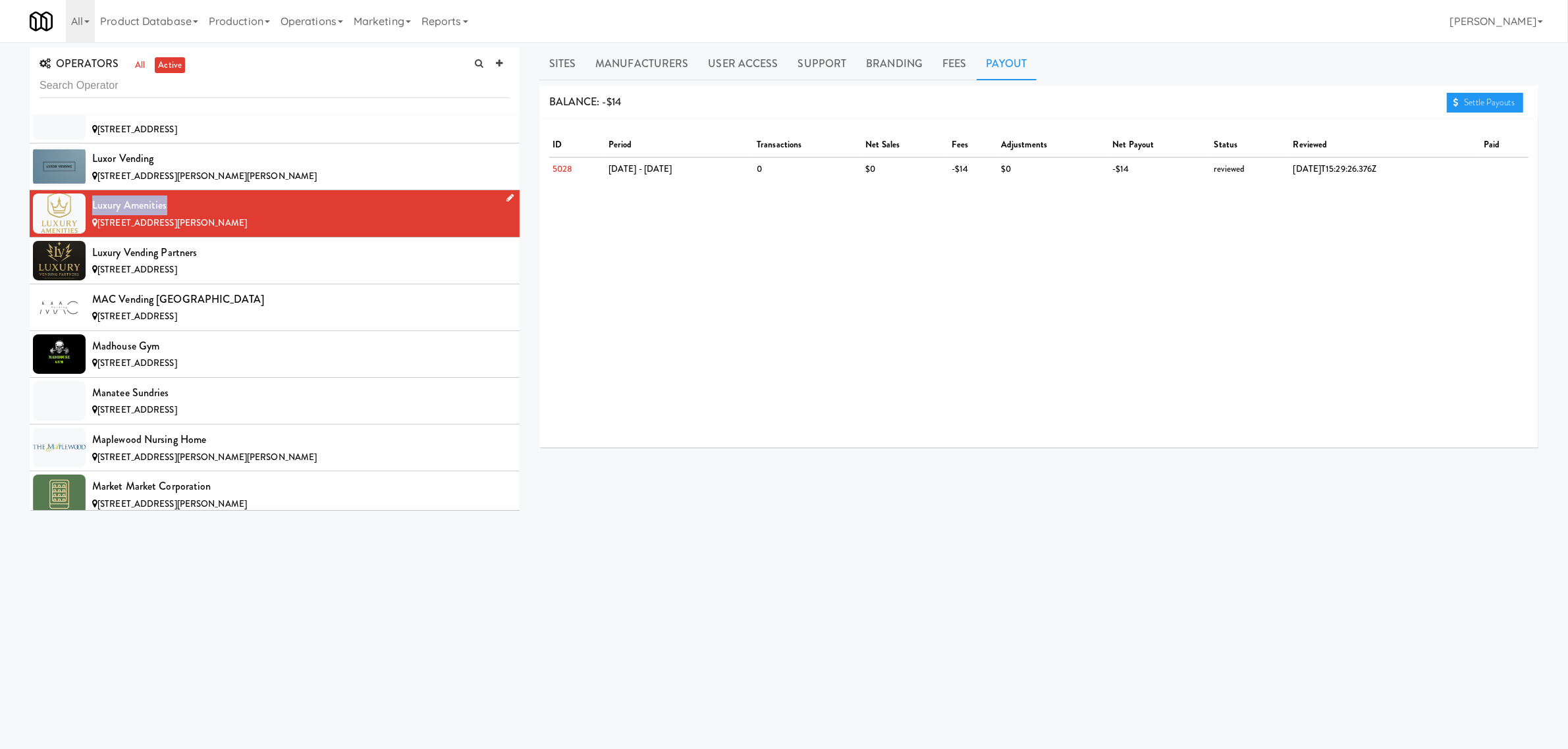
drag, startPoint x: 90, startPoint y: 229, endPoint x: 166, endPoint y: 226, distance: 76.1
click at [166, 226] on li "Luxury Amenities [STREET_ADDRESS][PERSON_NAME]" at bounding box center [275, 213] width 490 height 47
click at [561, 59] on link "Sites" at bounding box center [562, 63] width 47 height 33
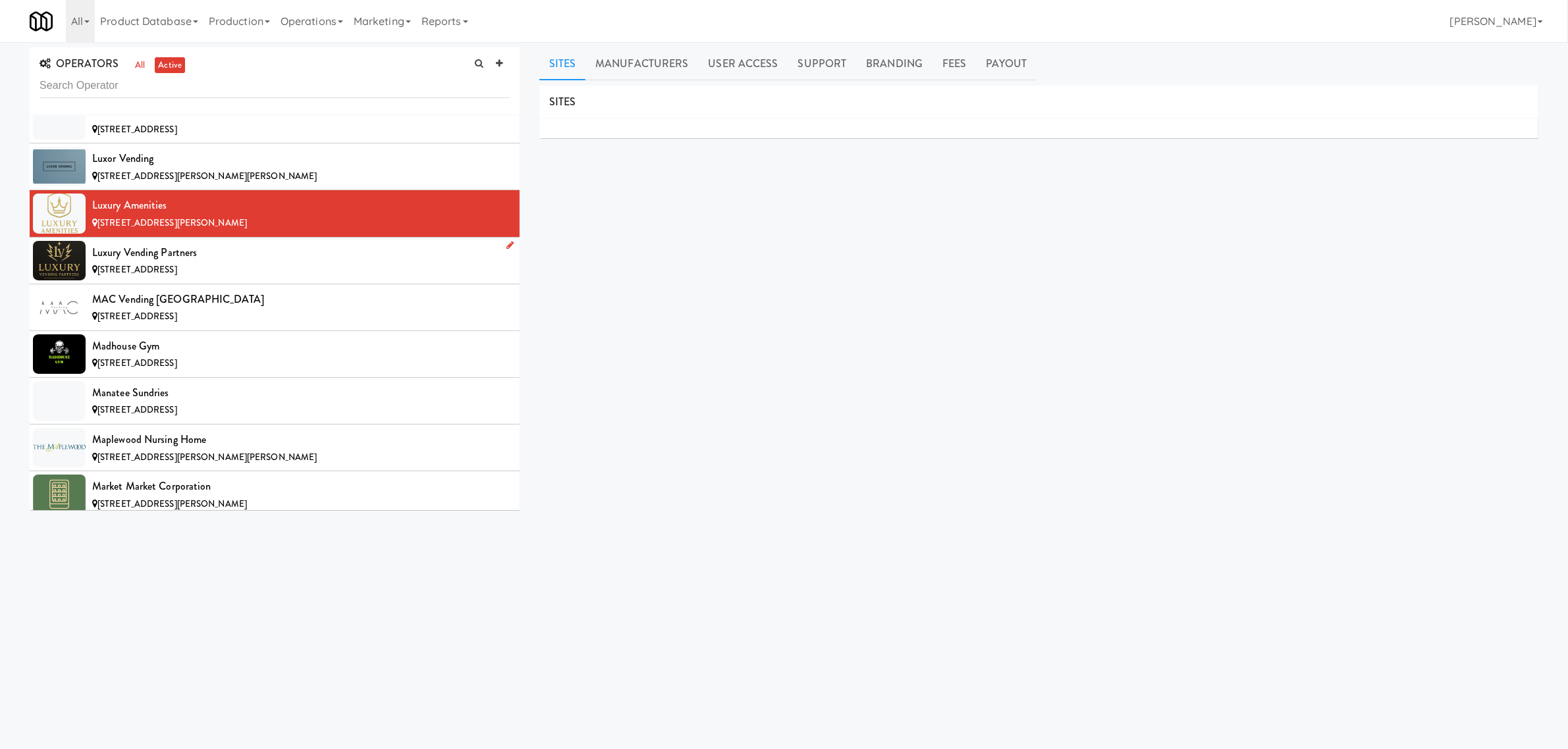
click at [254, 279] on div "[STREET_ADDRESS]" at bounding box center [301, 270] width 418 height 16
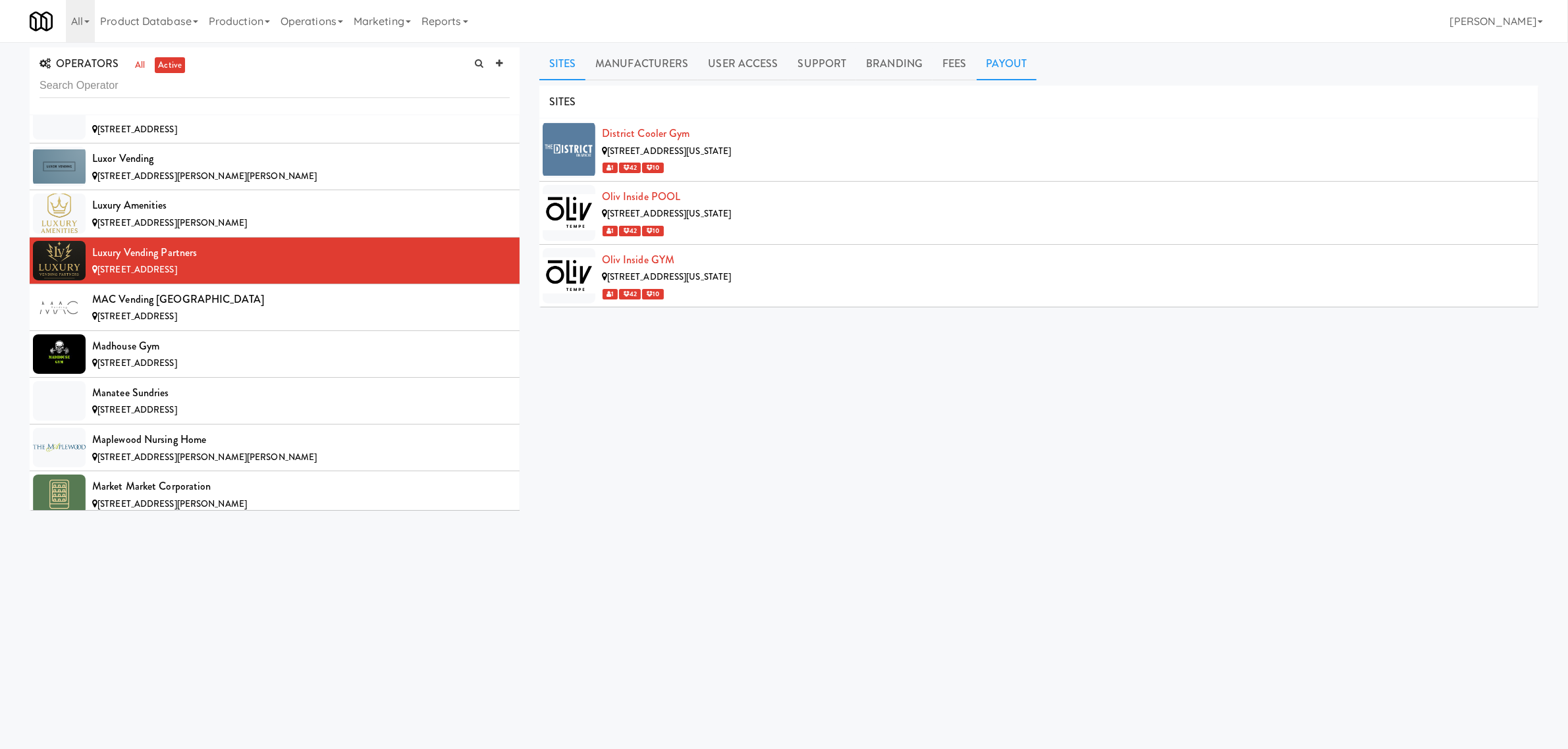
click at [1012, 54] on link "Payout" at bounding box center [1007, 63] width 61 height 33
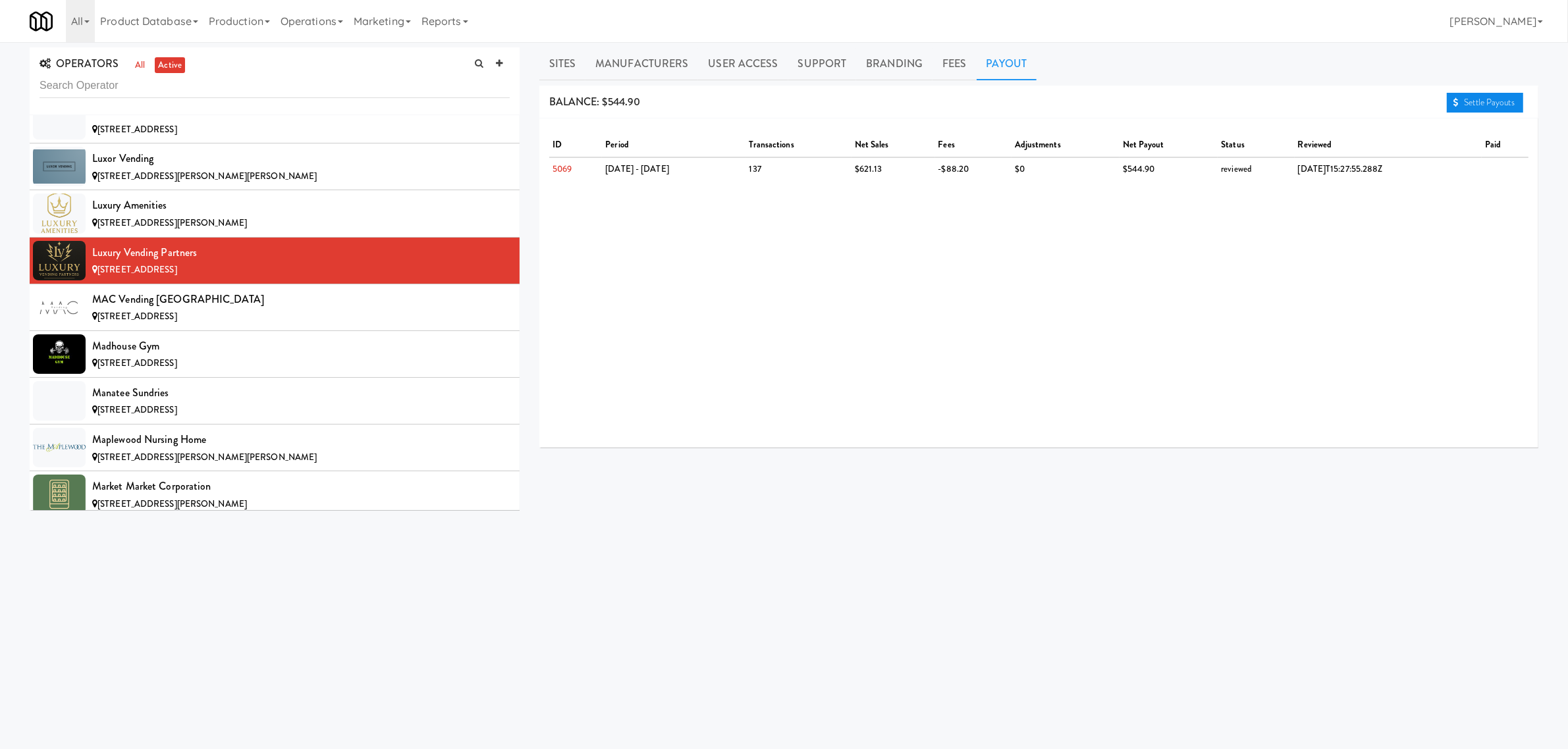
click at [1463, 104] on link "Settle Payouts" at bounding box center [1485, 103] width 76 height 20
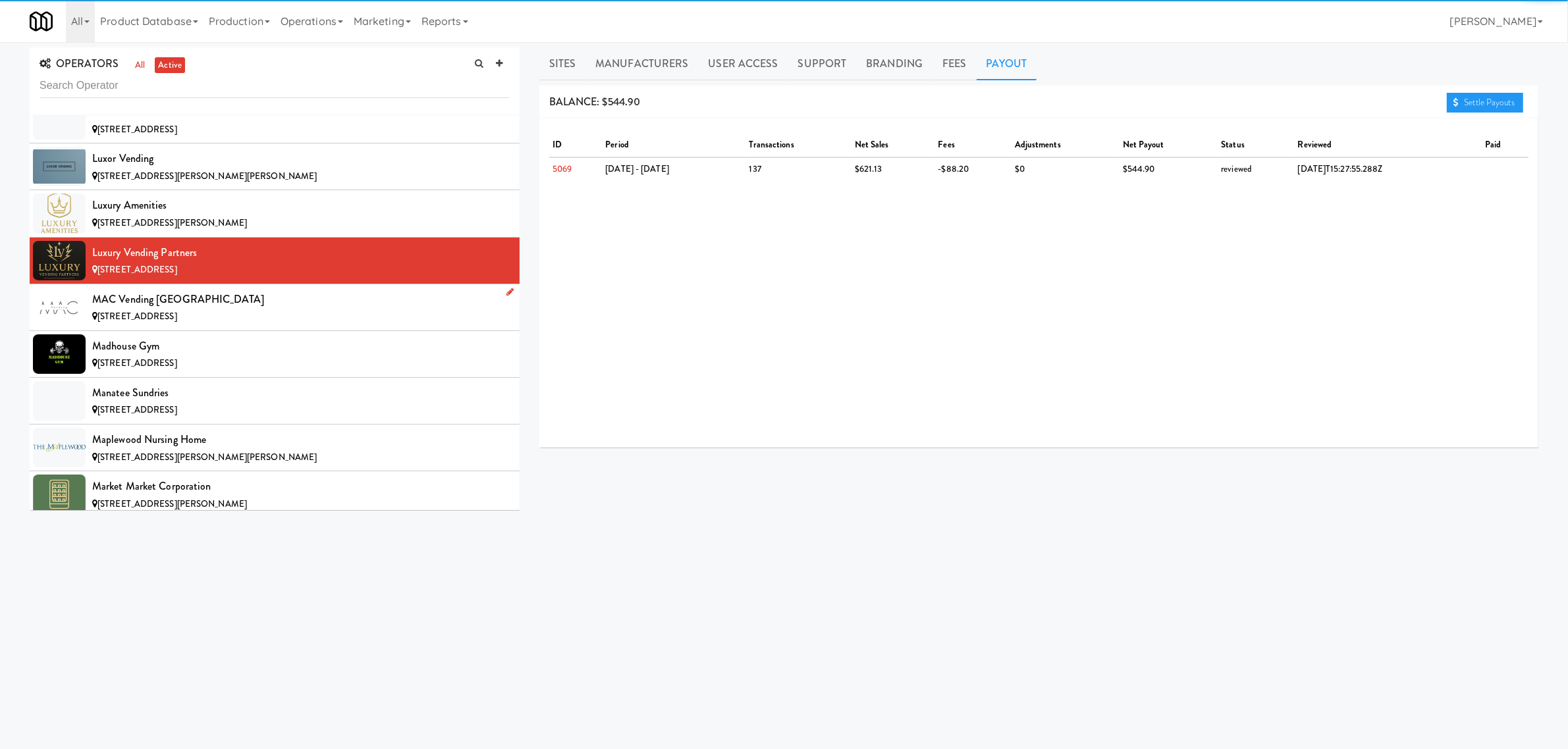
click at [298, 310] on div "MAC Vending [GEOGRAPHIC_DATA]" at bounding box center [301, 299] width 418 height 20
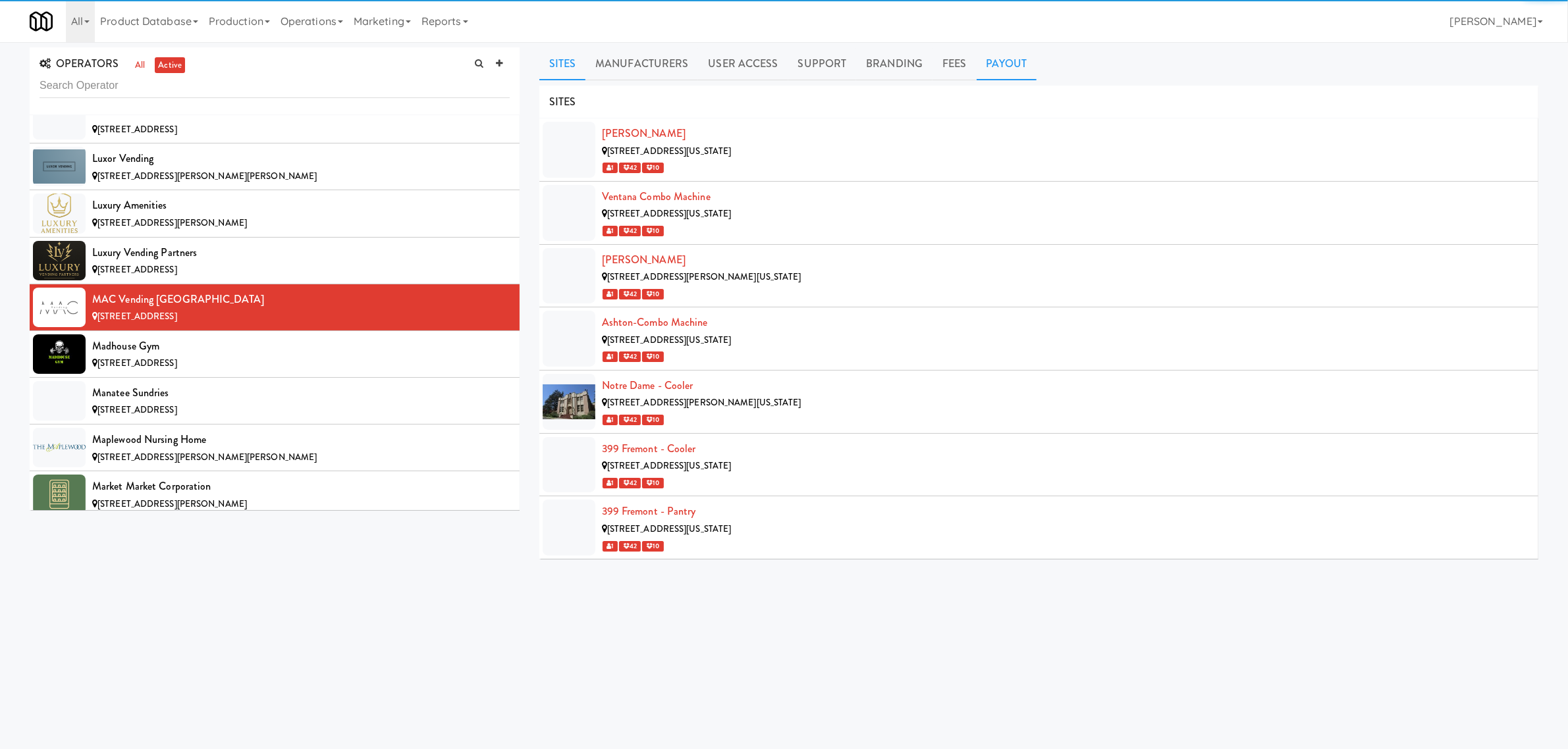
click at [1006, 63] on link "Payout" at bounding box center [1007, 63] width 61 height 33
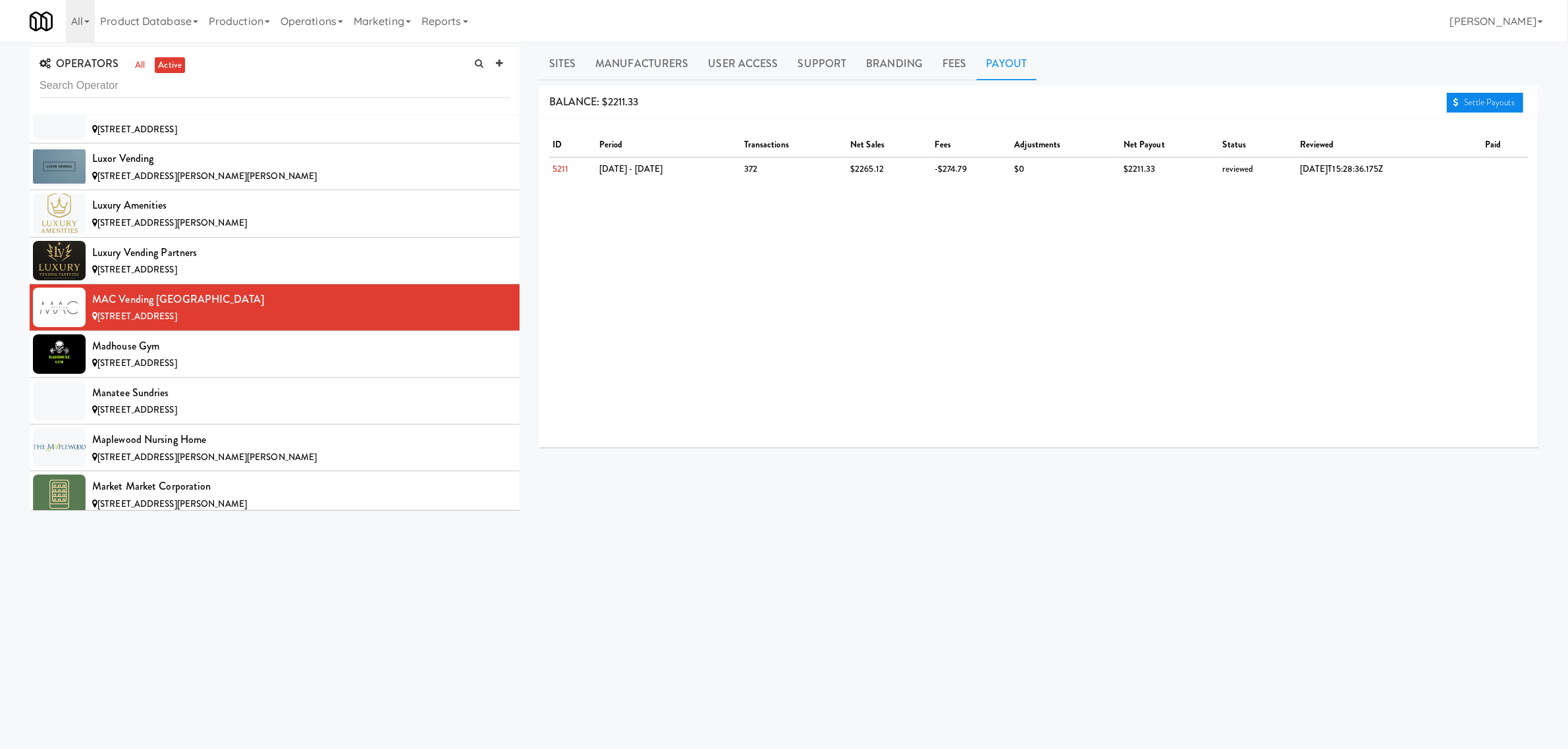
click at [1474, 97] on link "Settle Payouts" at bounding box center [1485, 103] width 76 height 20
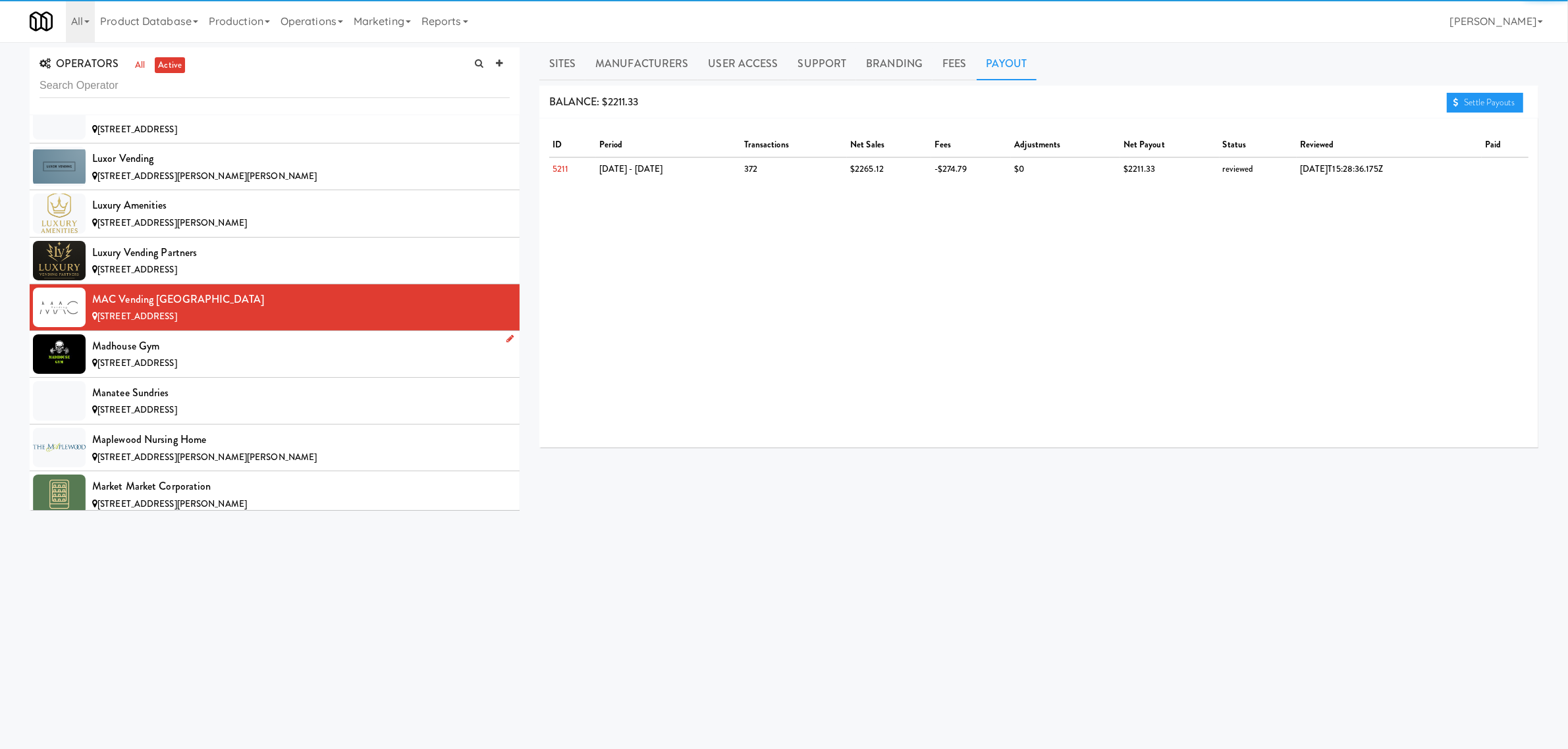
click at [278, 356] on div "Madhouse Gym" at bounding box center [301, 346] width 418 height 20
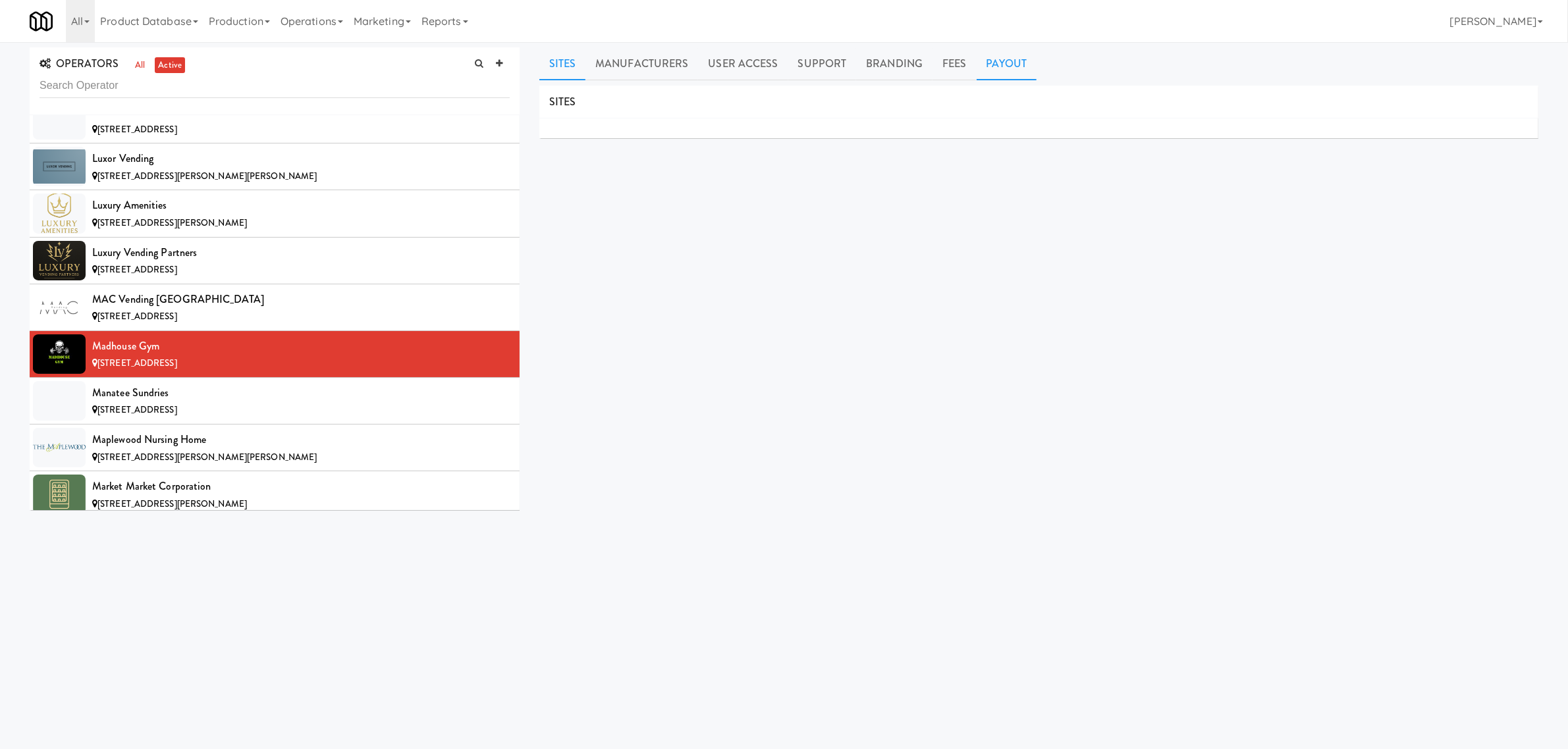
click at [993, 74] on link "Payout" at bounding box center [1007, 63] width 61 height 33
click at [222, 403] on div "Manatee Sundries" at bounding box center [301, 393] width 418 height 20
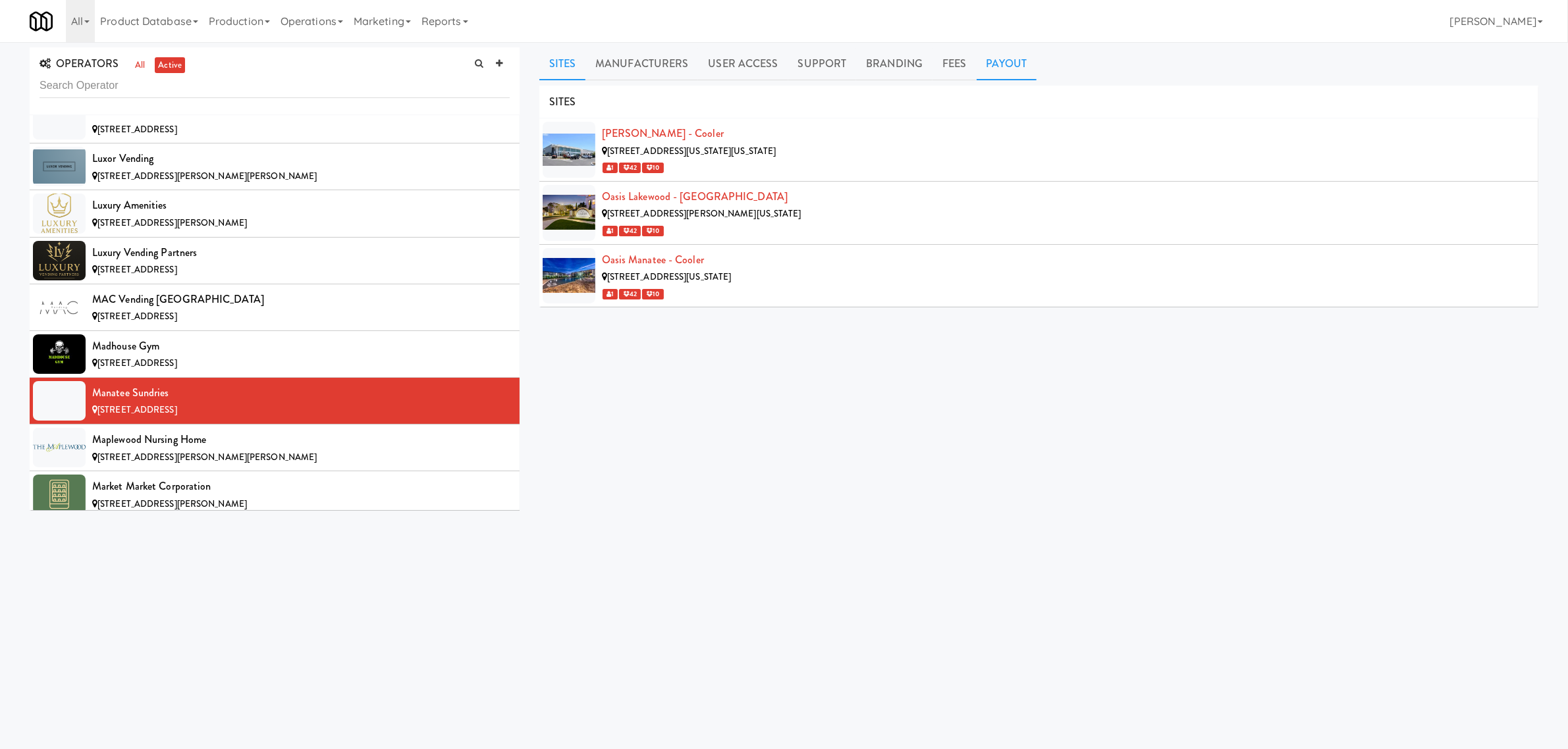
click at [991, 63] on link "Payout" at bounding box center [1007, 63] width 61 height 33
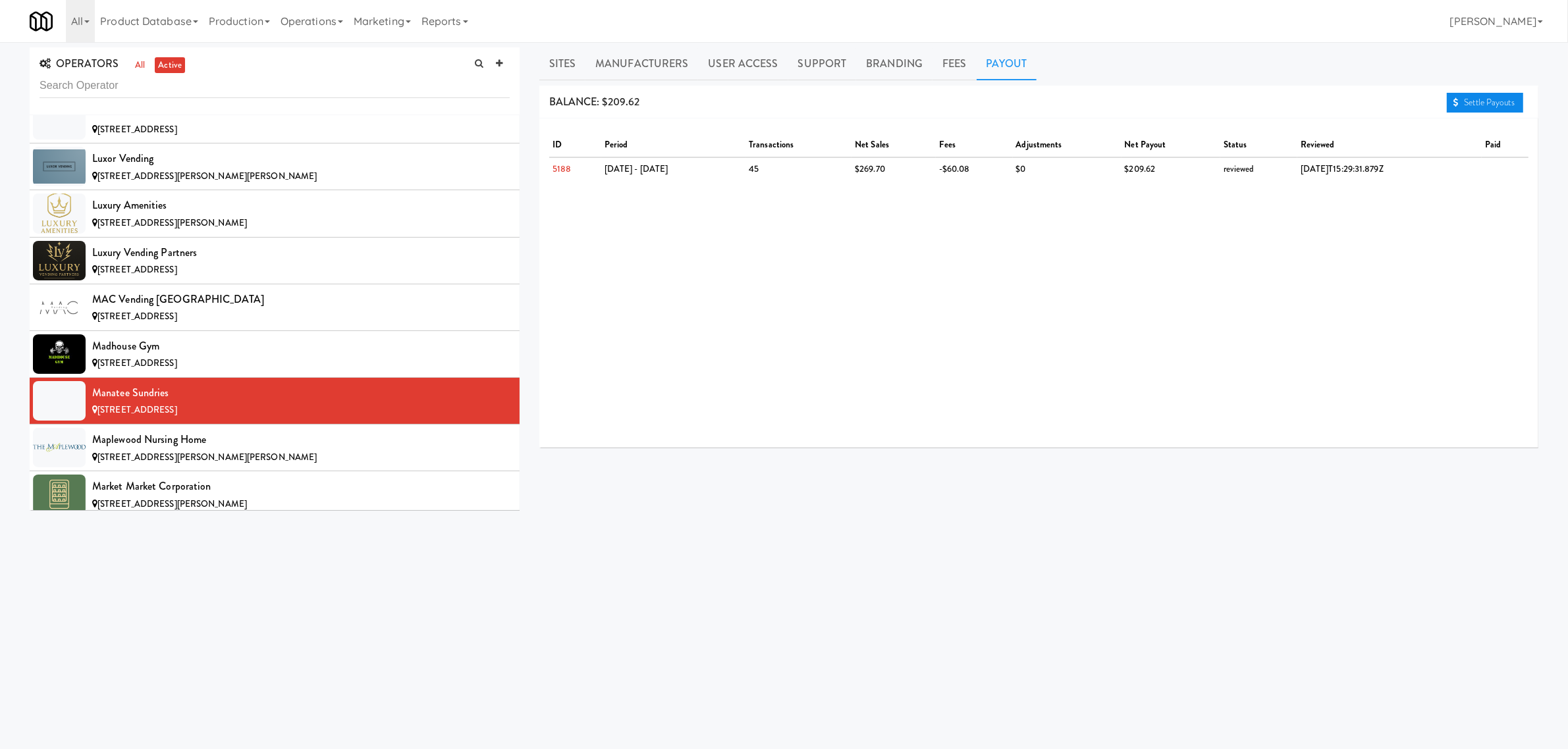
click at [1447, 102] on link "Settle Payouts" at bounding box center [1485, 103] width 76 height 20
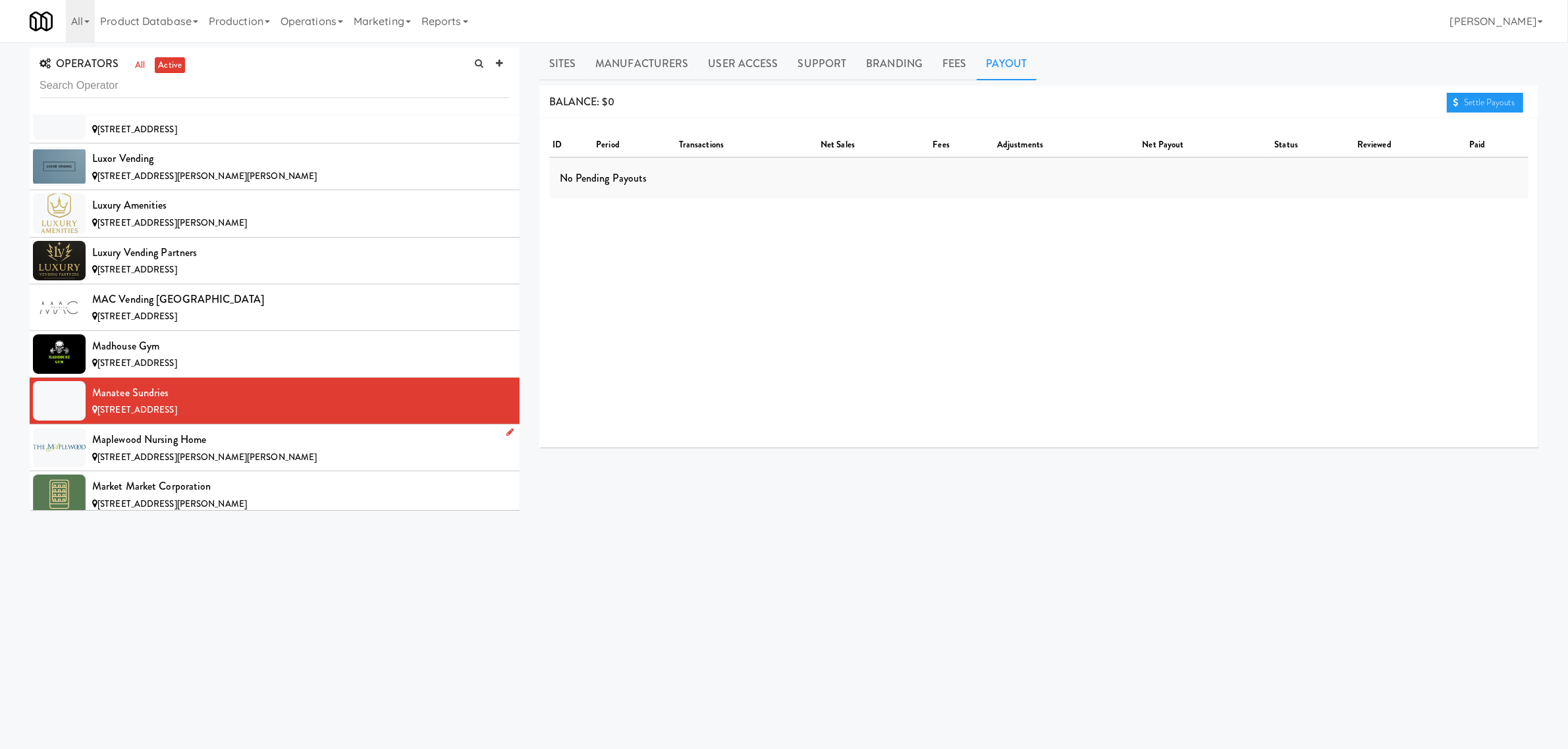
click at [132, 449] on div "Maplewood Nursing Home" at bounding box center [301, 439] width 418 height 20
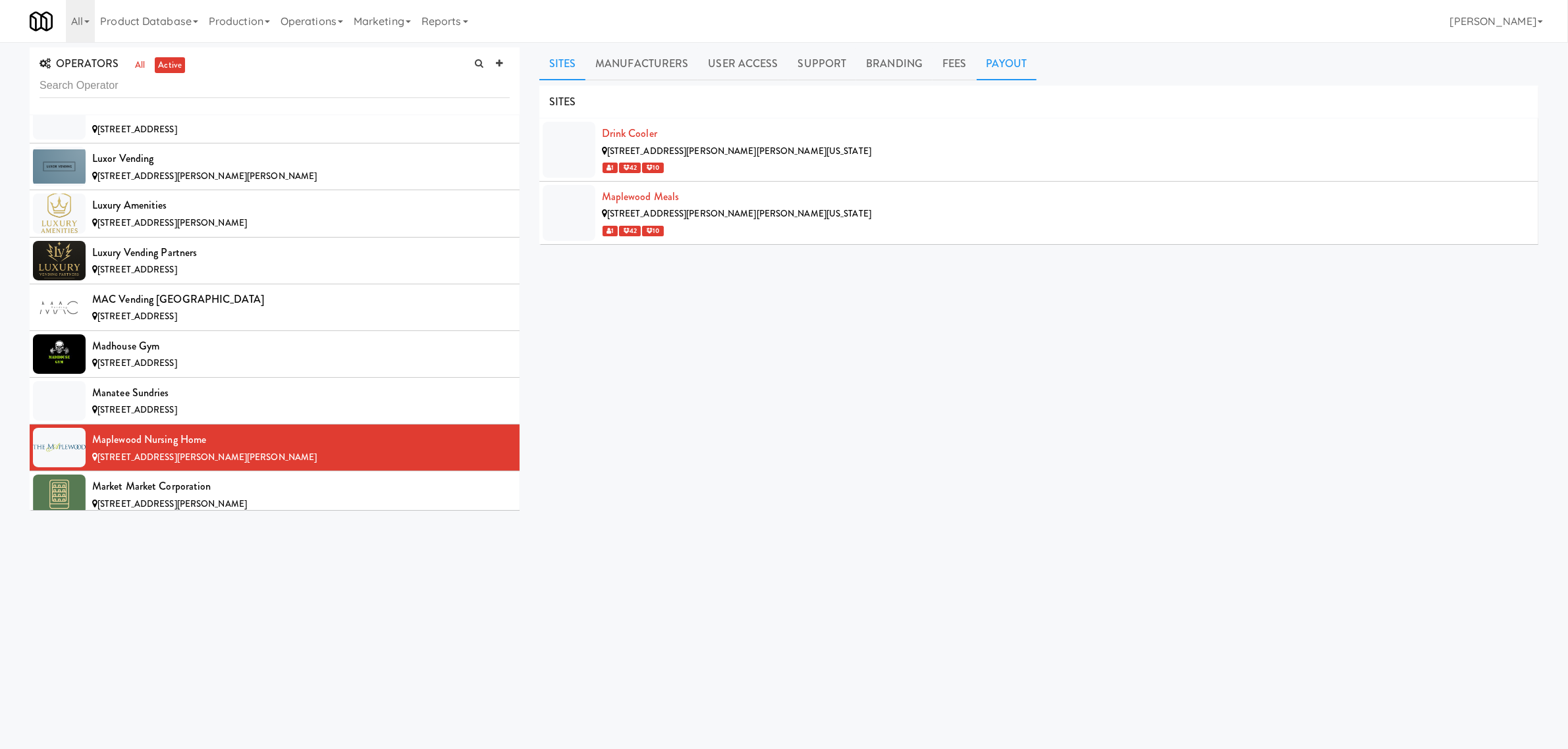
click at [1021, 51] on link "Payout" at bounding box center [1007, 63] width 61 height 33
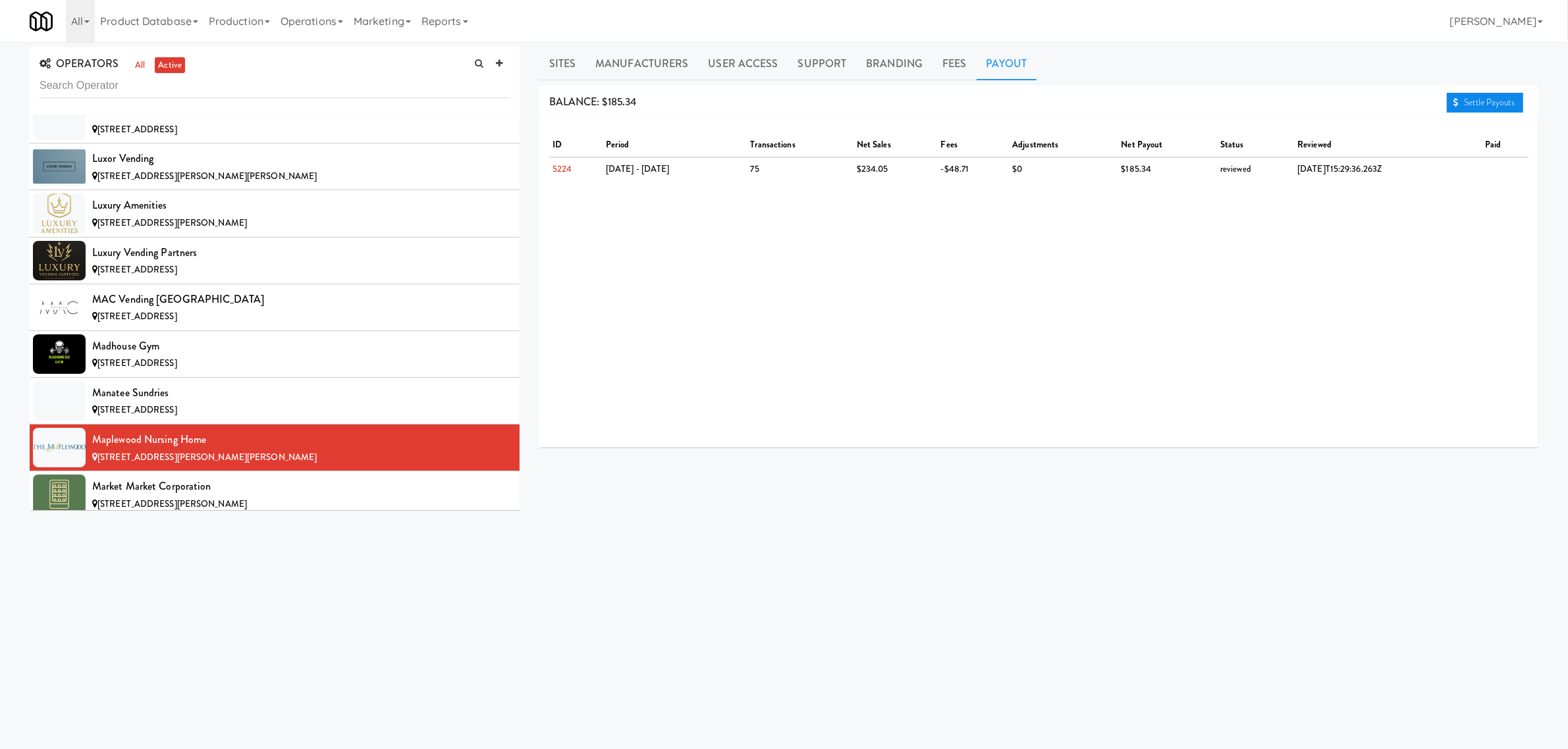
click at [1490, 93] on link "Settle Payouts" at bounding box center [1485, 103] width 76 height 20
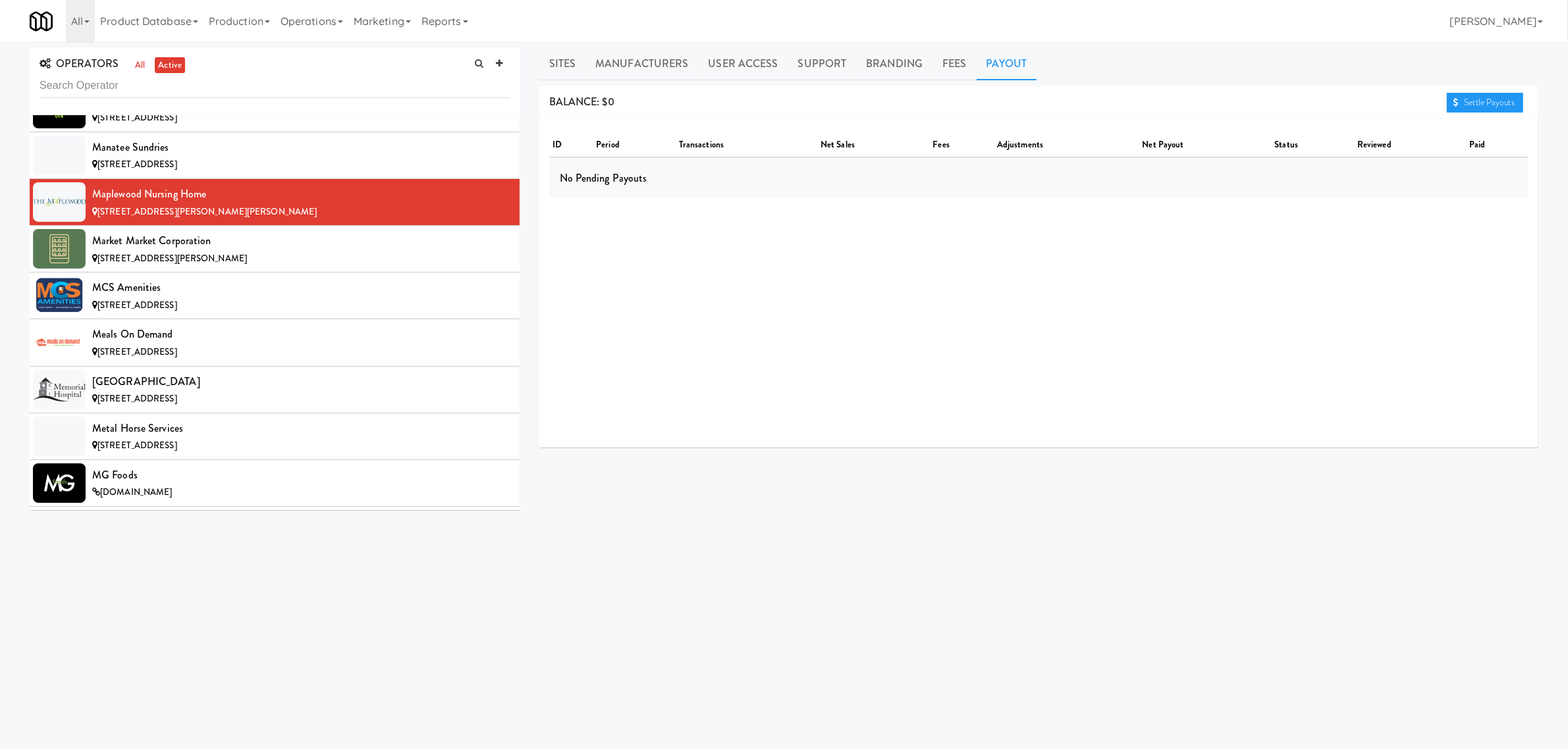
scroll to position [6666, 0]
click at [209, 250] on div "Market Market Corporation" at bounding box center [301, 240] width 418 height 20
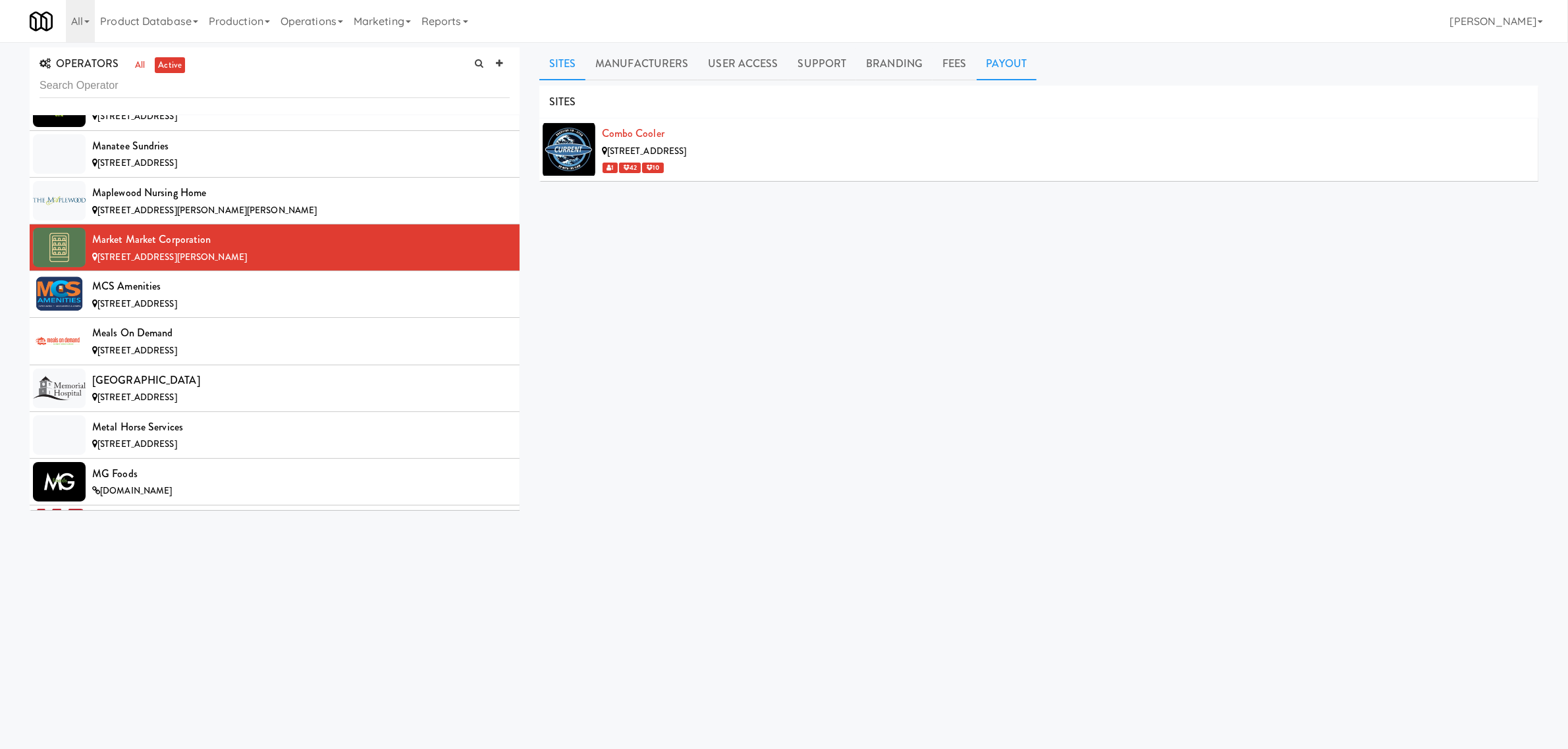
click at [1002, 66] on link "Payout" at bounding box center [1007, 63] width 61 height 33
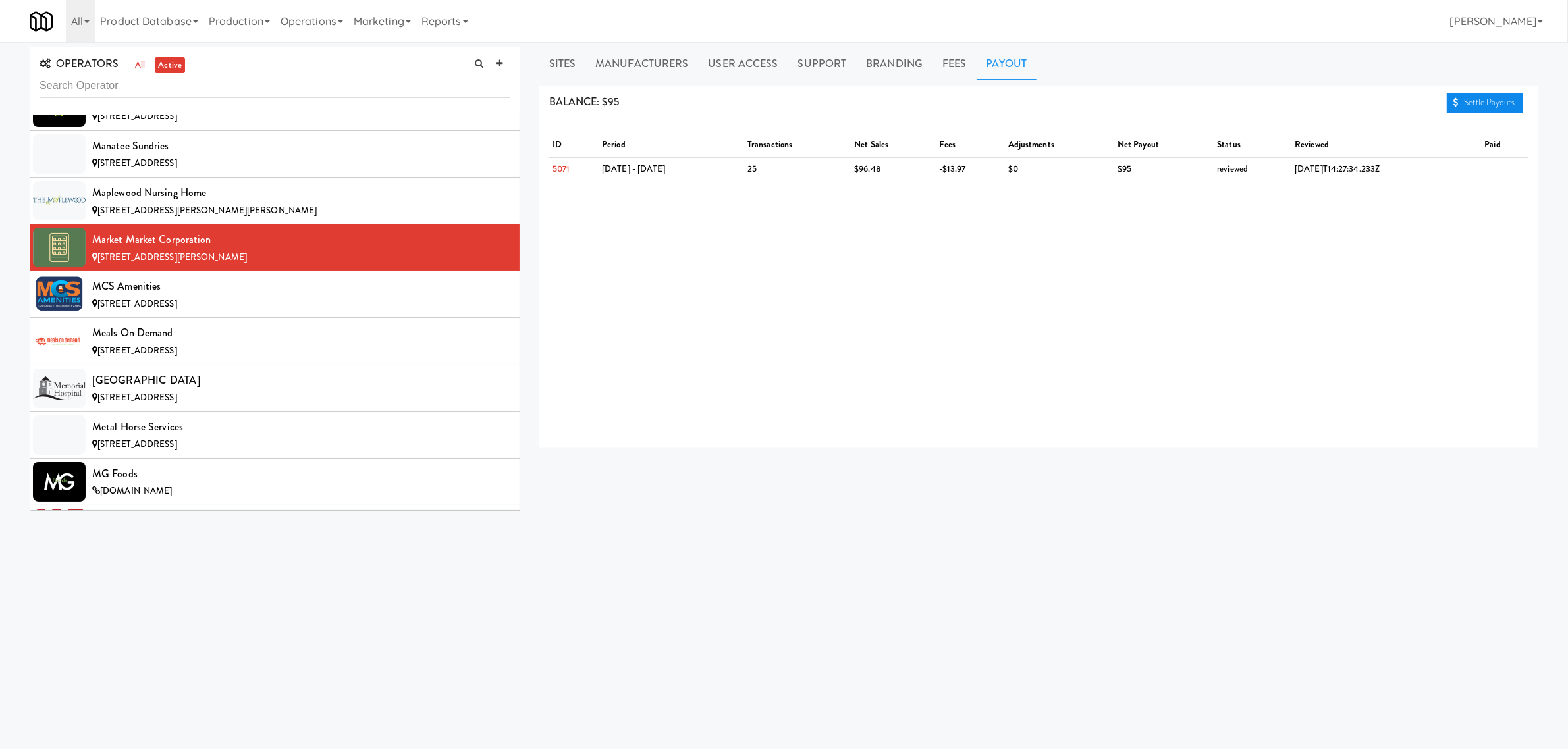
click at [1476, 97] on link "Settle Payouts" at bounding box center [1485, 103] width 76 height 20
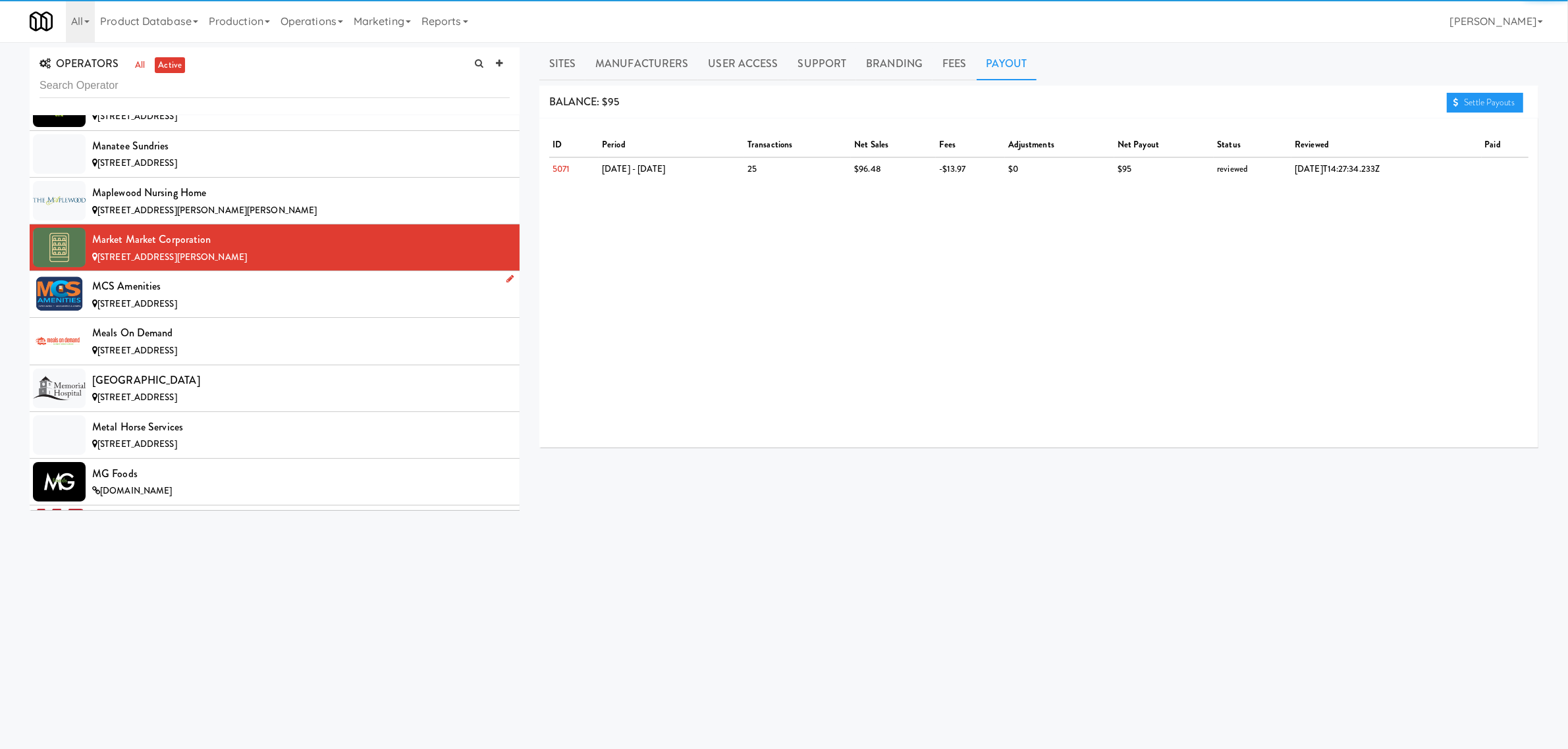
click at [248, 296] on div "MCS Amenities" at bounding box center [301, 286] width 418 height 20
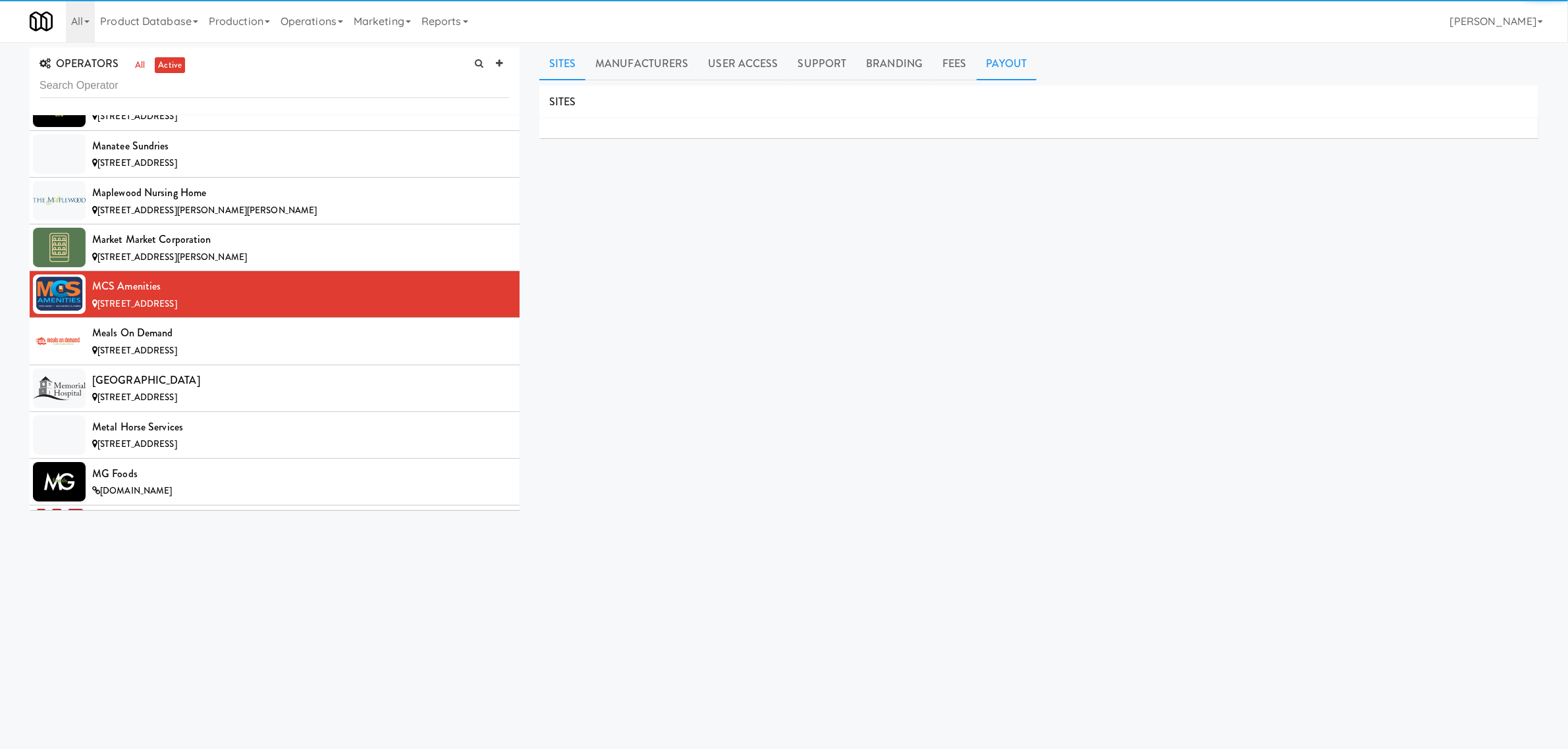
click at [993, 70] on link "Payout" at bounding box center [1007, 63] width 61 height 33
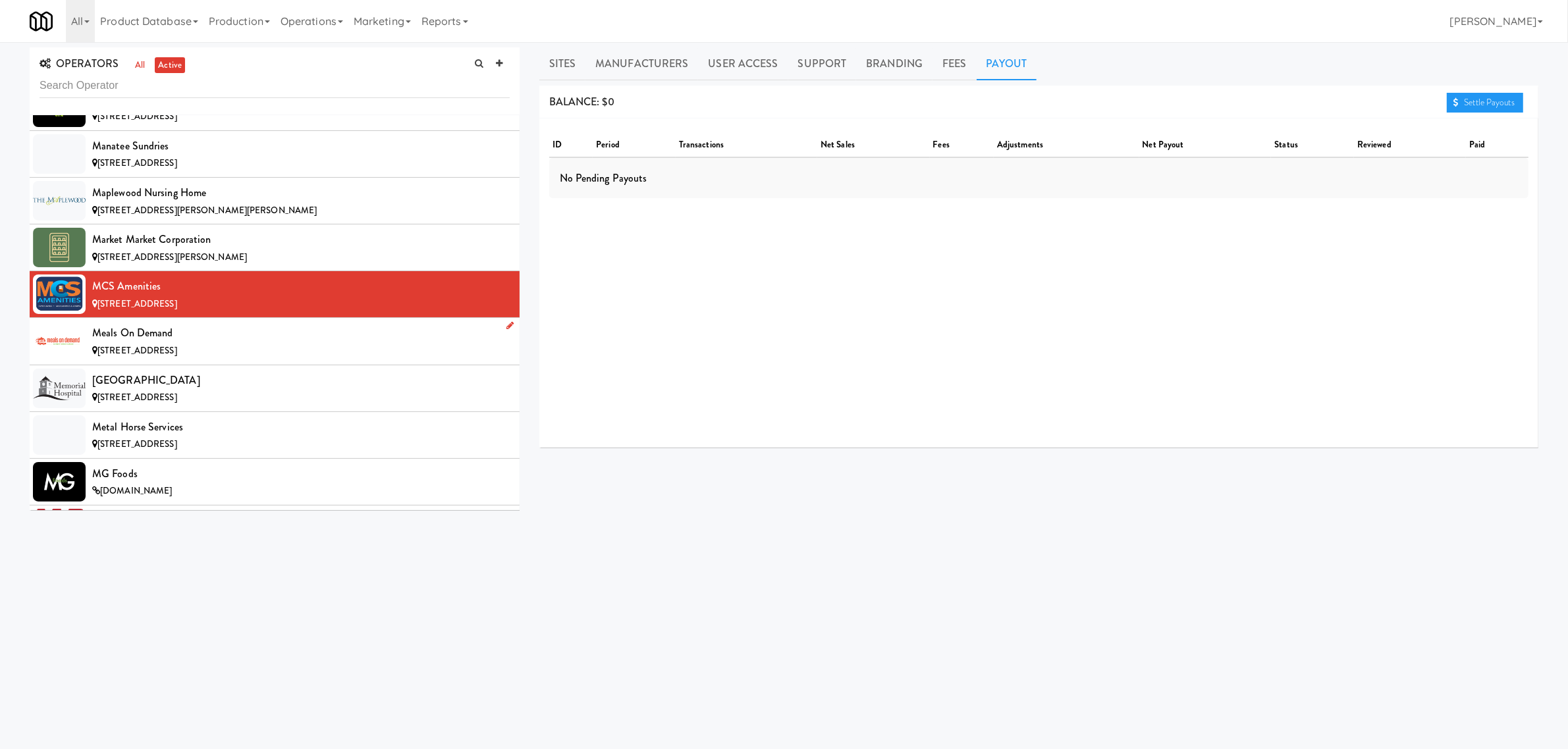
click at [175, 343] on div "Meals On Demand" at bounding box center [301, 333] width 418 height 20
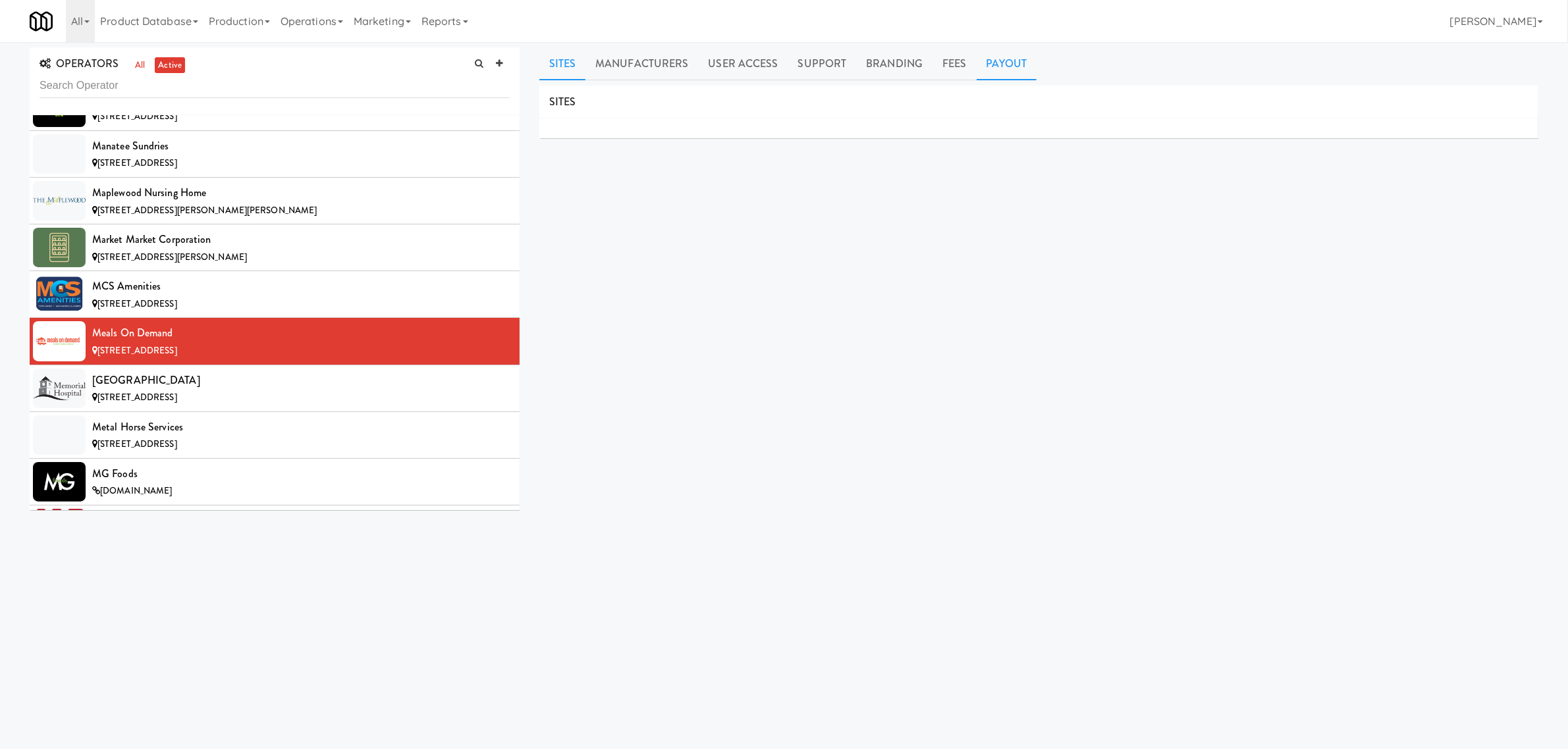
click at [998, 63] on link "Payout" at bounding box center [1007, 63] width 61 height 33
click at [235, 391] on div "[GEOGRAPHIC_DATA]" at bounding box center [301, 380] width 418 height 20
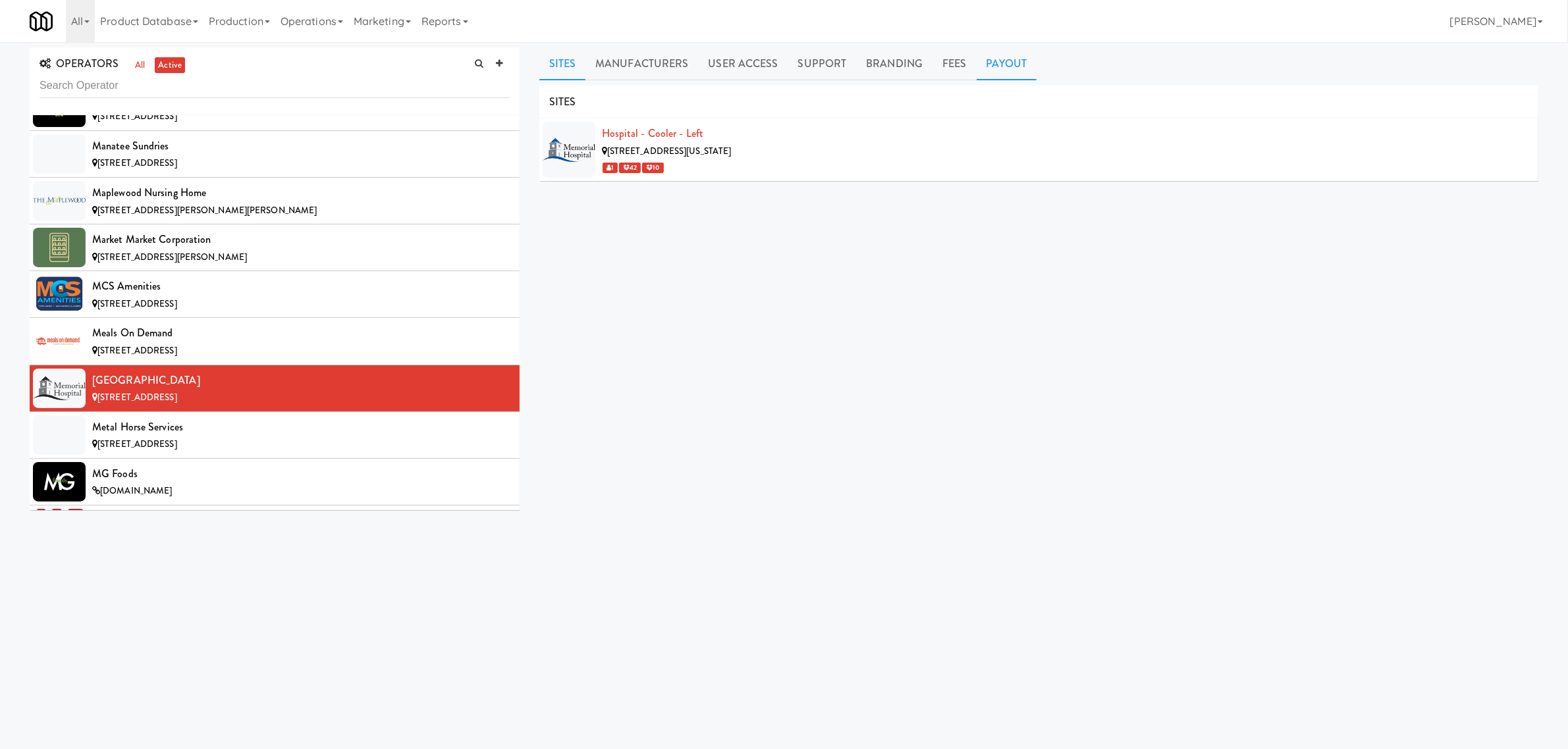
click at [999, 60] on link "Payout" at bounding box center [1007, 63] width 61 height 33
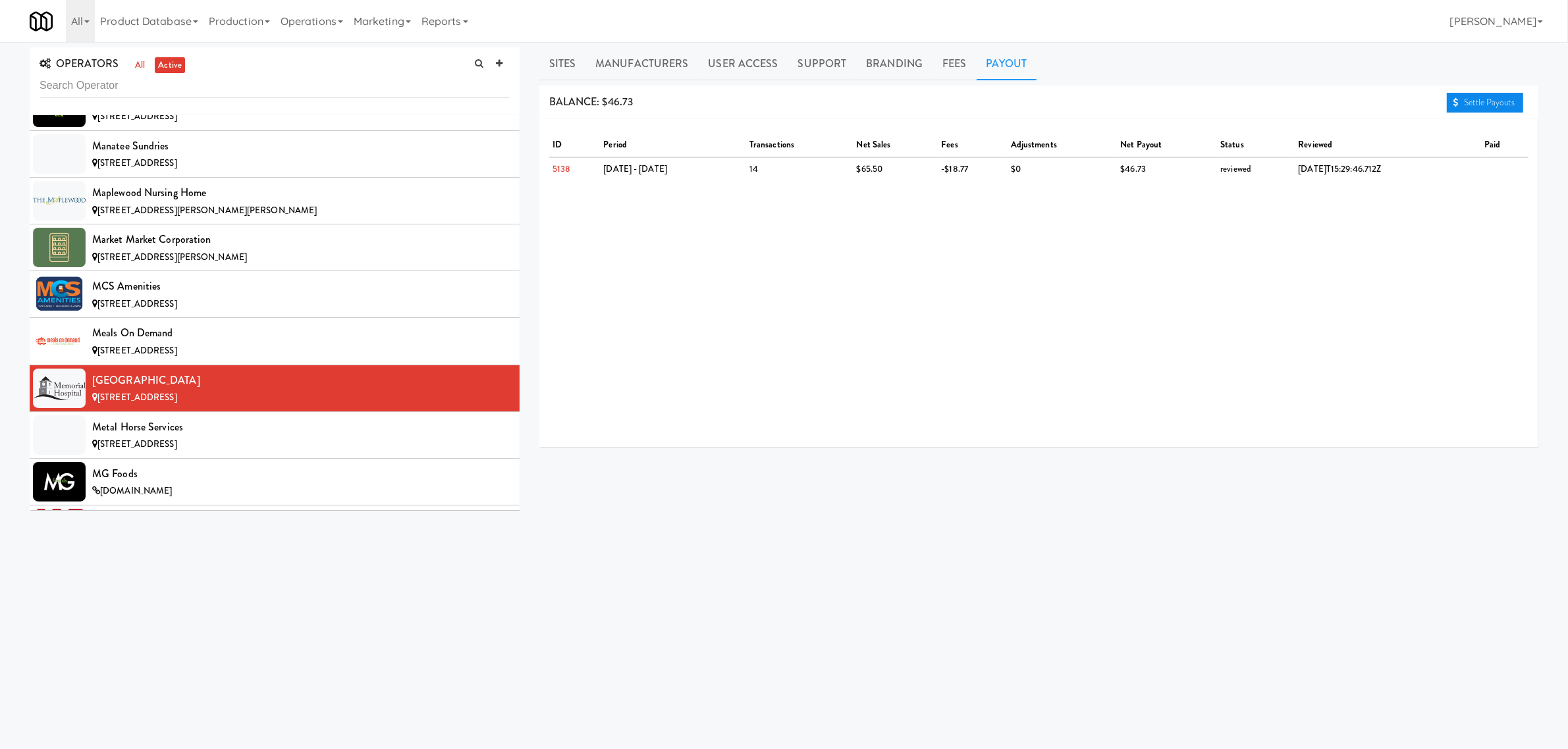
click at [1483, 95] on link "Settle Payouts" at bounding box center [1485, 103] width 76 height 20
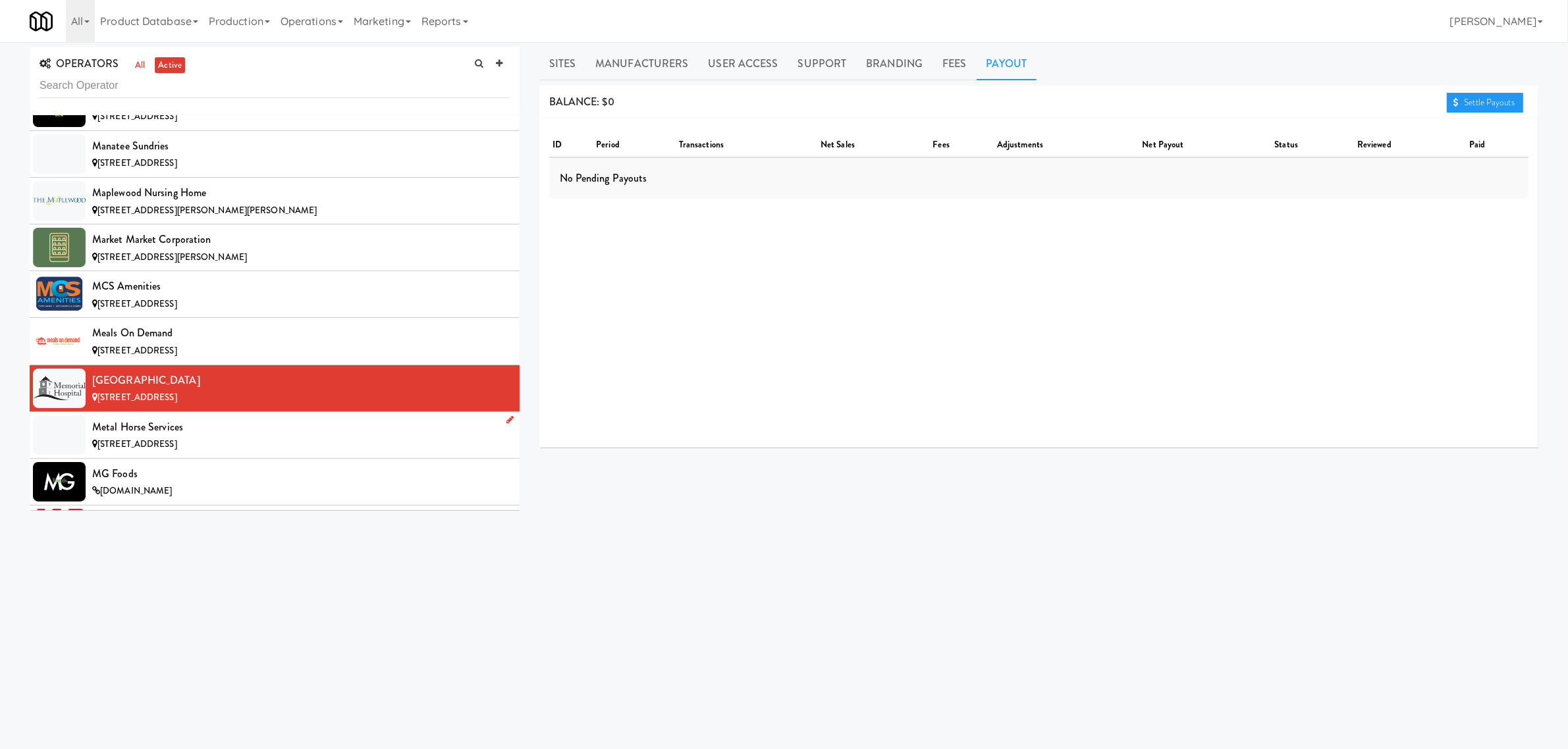
click at [211, 437] on div "Metal Horse Services" at bounding box center [301, 427] width 418 height 20
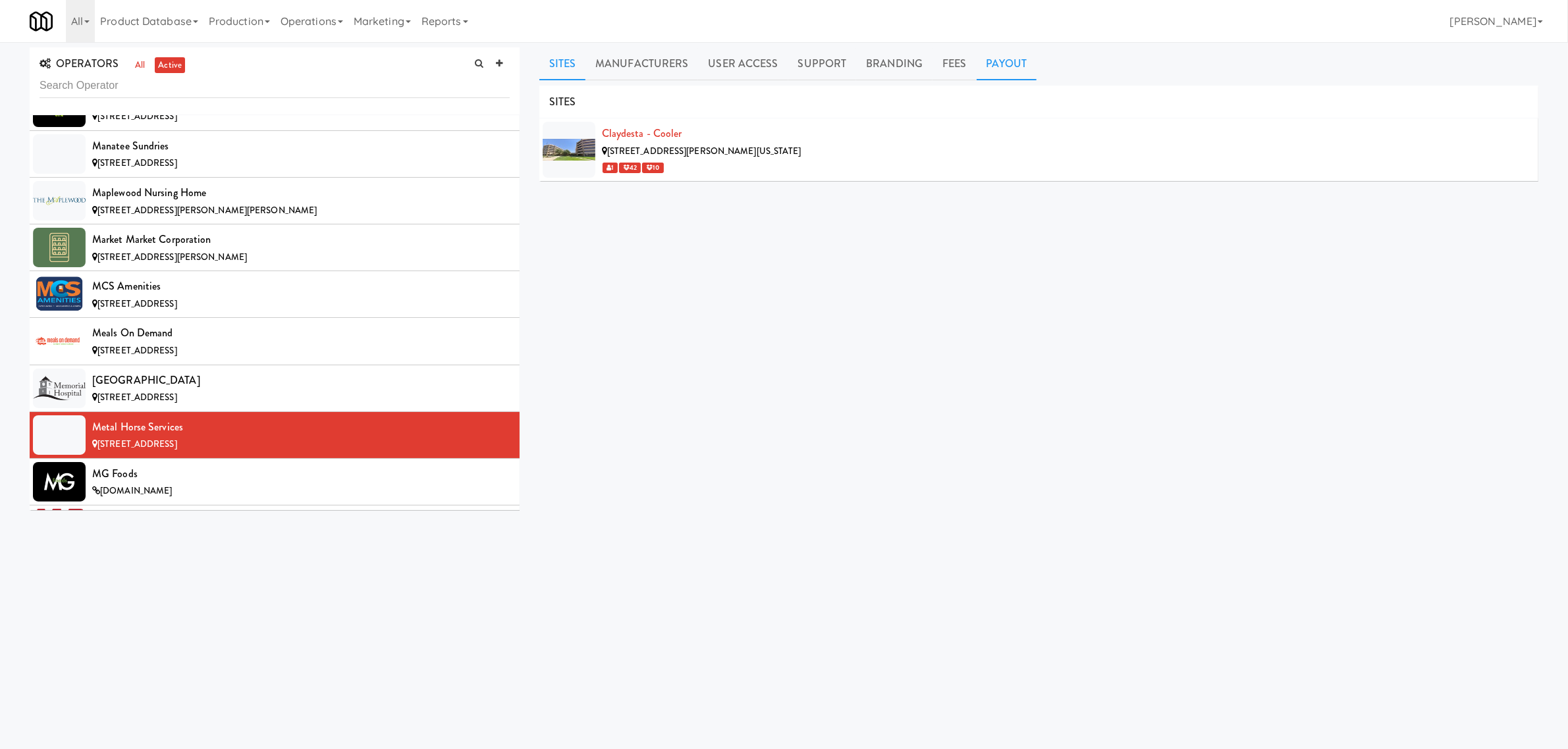
click at [1015, 53] on link "Payout" at bounding box center [1007, 63] width 61 height 33
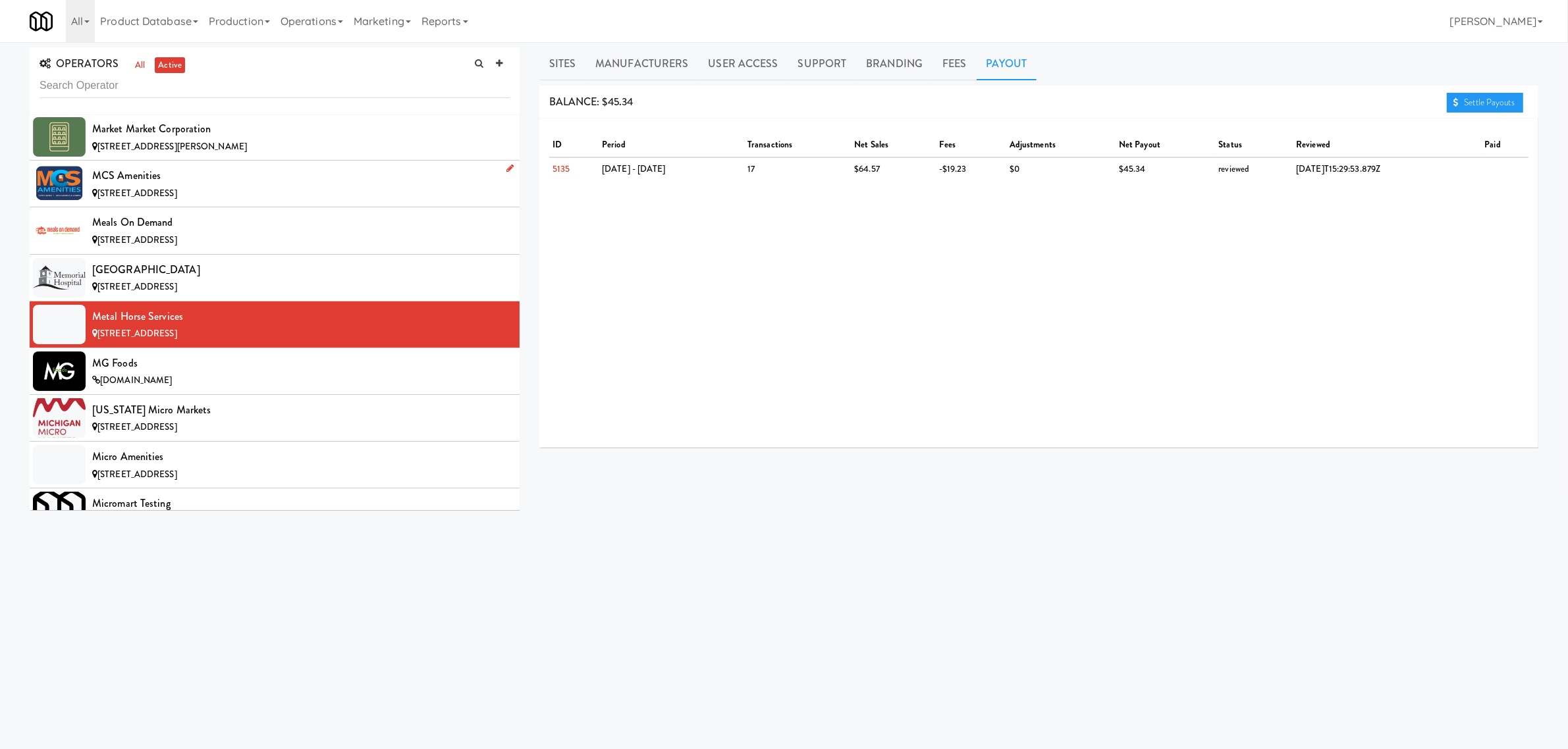
scroll to position [6831, 0]
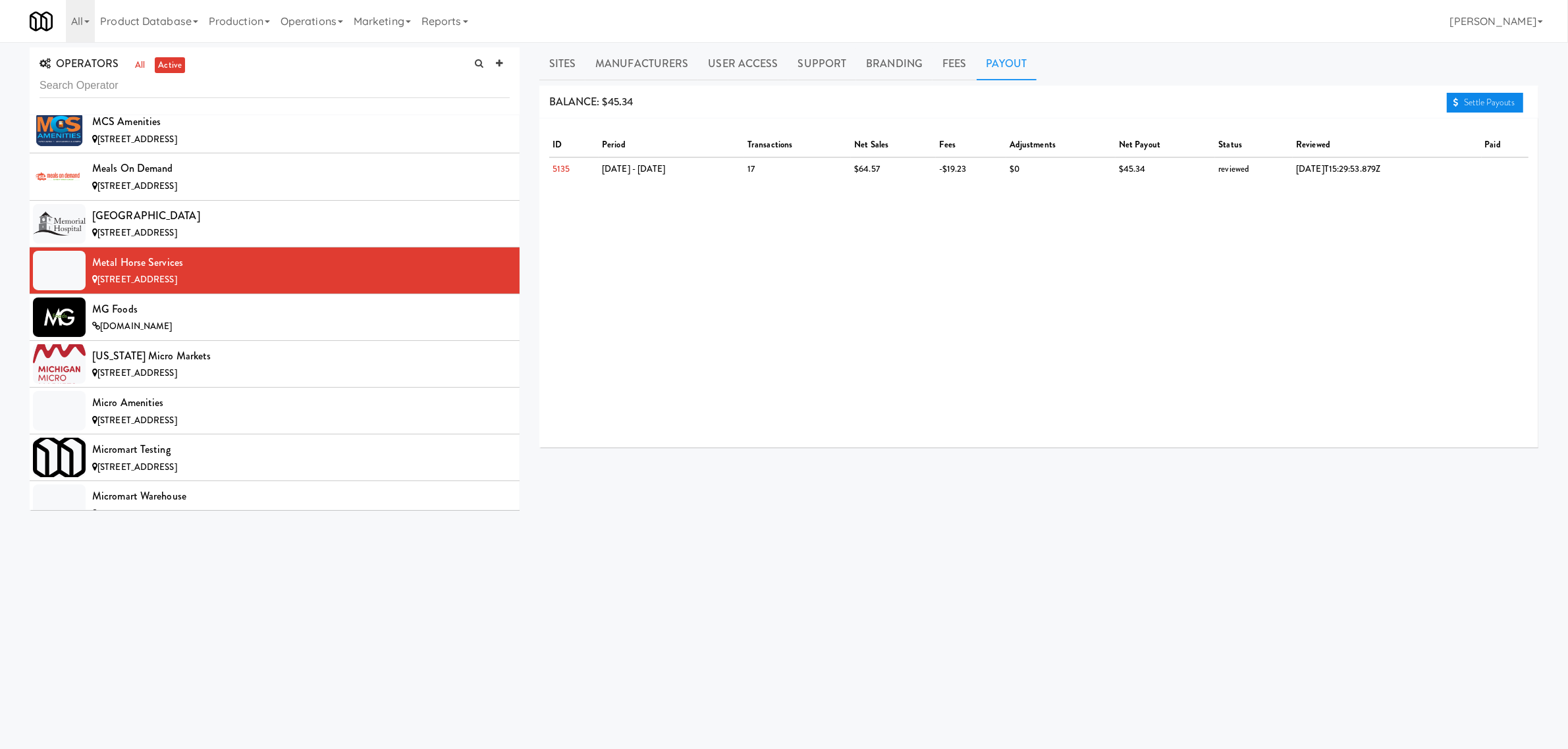
click at [1494, 96] on link "Settle Payouts" at bounding box center [1485, 103] width 76 height 20
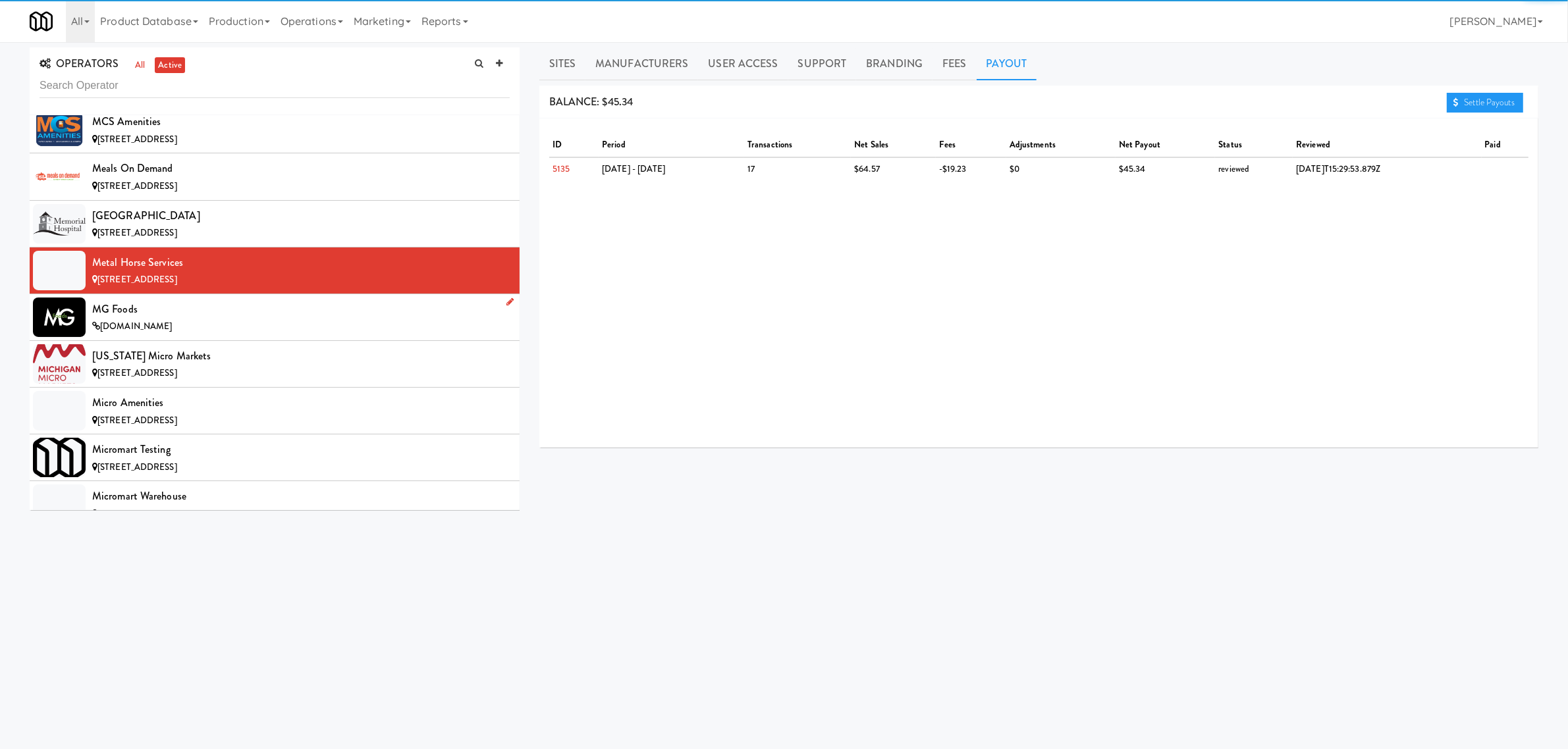
click at [311, 316] on li "MG Foods [DOMAIN_NAME]" at bounding box center [275, 317] width 490 height 47
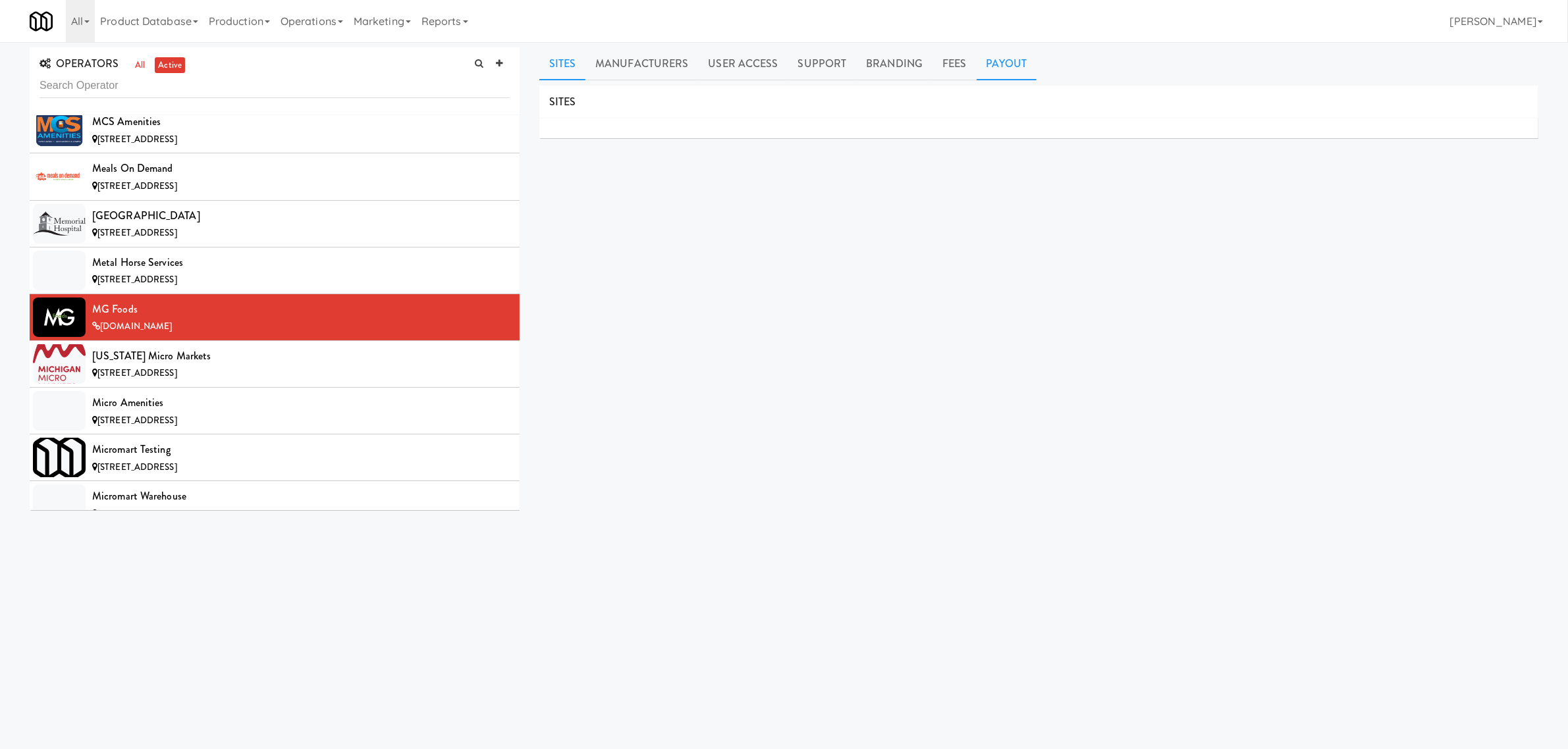
click at [996, 61] on link "Payout" at bounding box center [1007, 63] width 61 height 33
click at [218, 366] on div "[US_STATE] Micro Markets" at bounding box center [301, 356] width 418 height 20
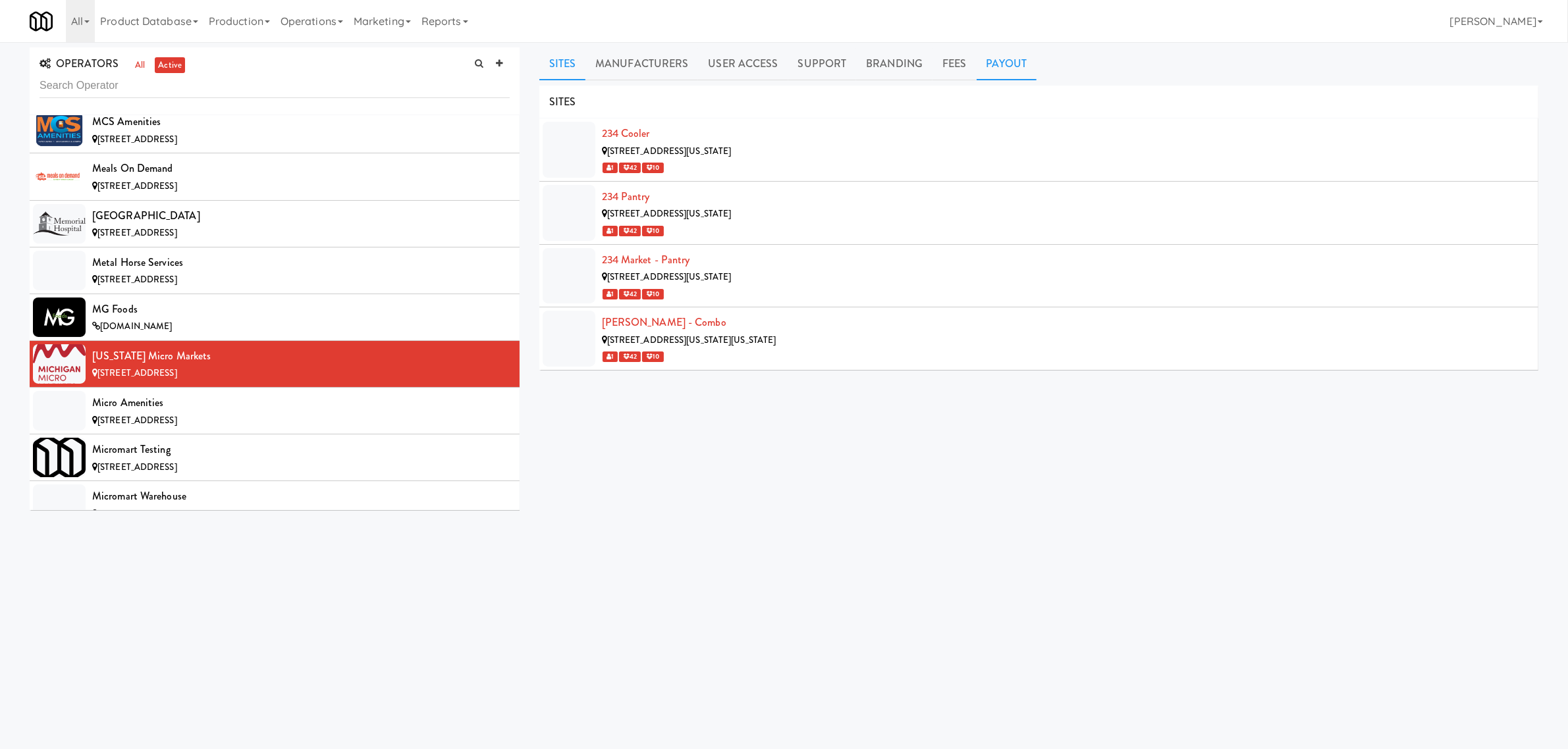
click at [1015, 65] on link "Payout" at bounding box center [1007, 63] width 61 height 33
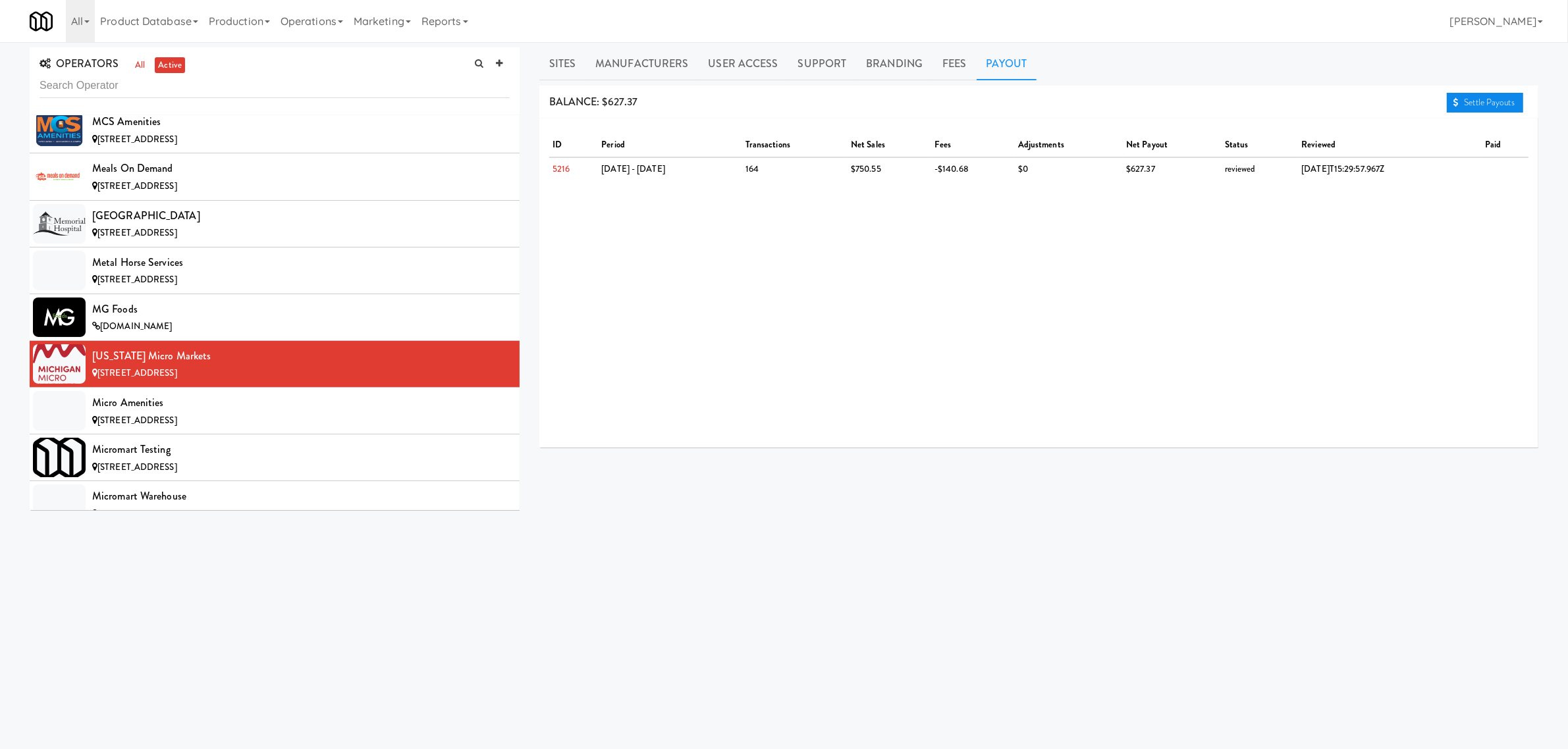
click at [1472, 99] on link "Settle Payouts" at bounding box center [1485, 103] width 76 height 20
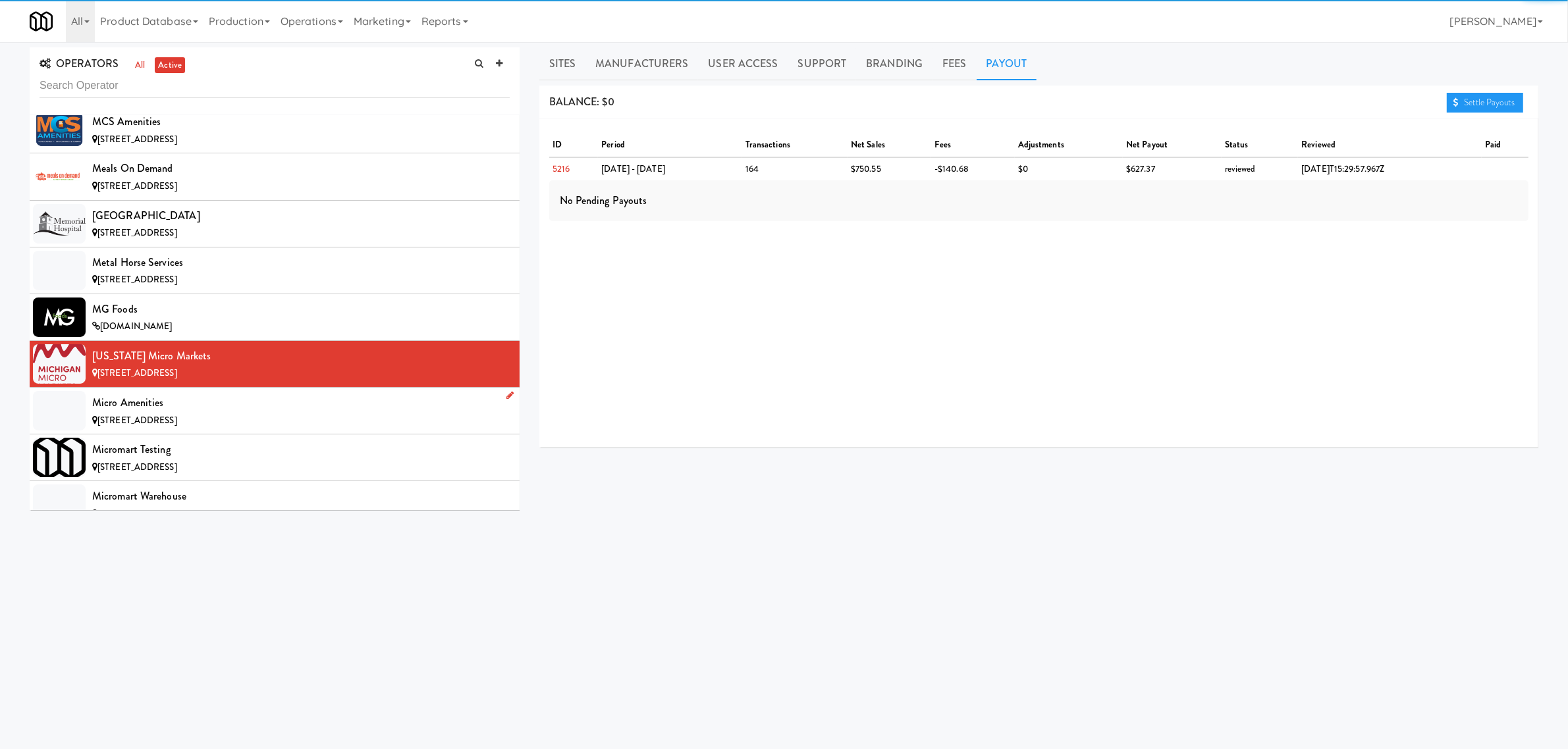
click at [132, 413] on div "Micro Amenities" at bounding box center [301, 402] width 418 height 20
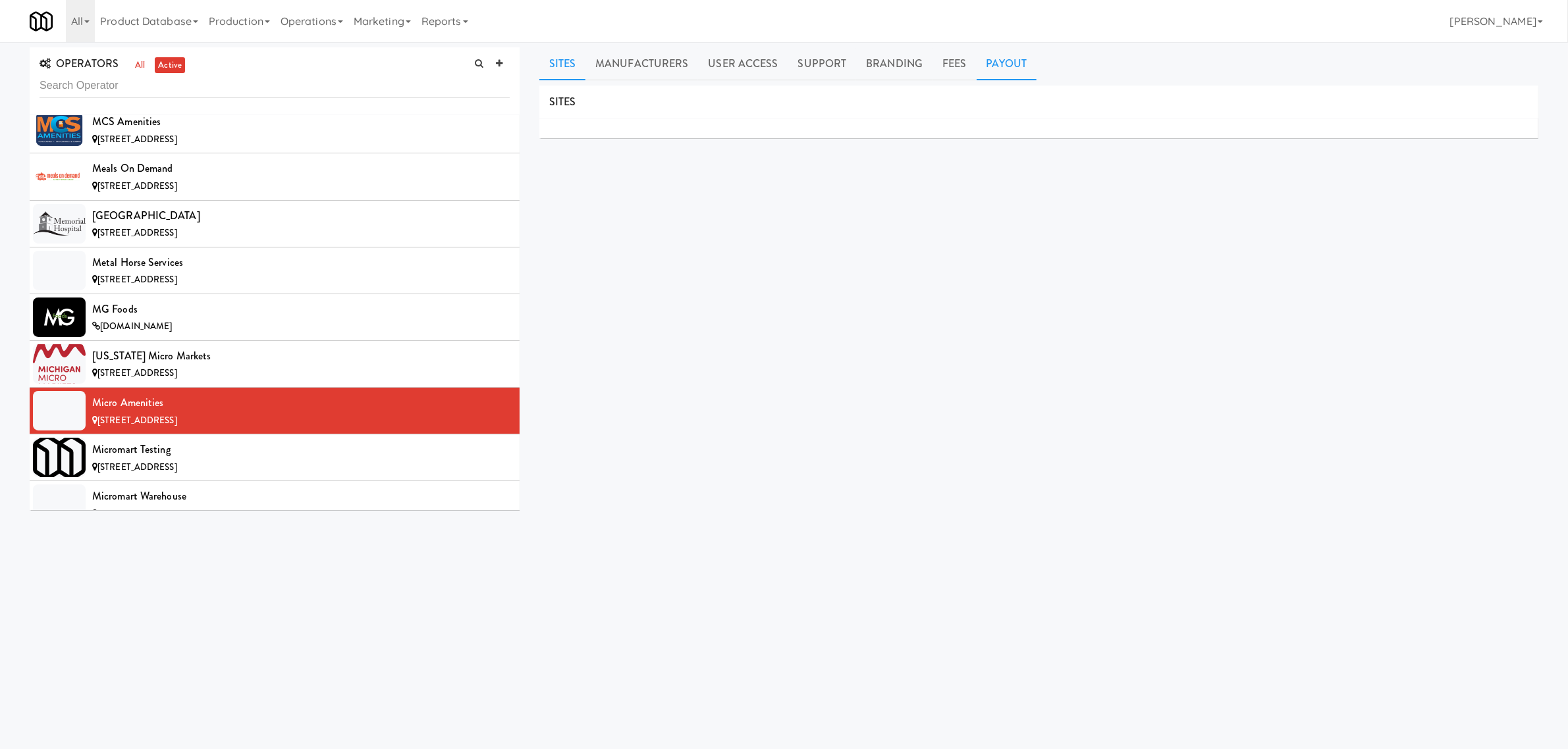
click at [977, 66] on link "Payout" at bounding box center [1007, 63] width 61 height 33
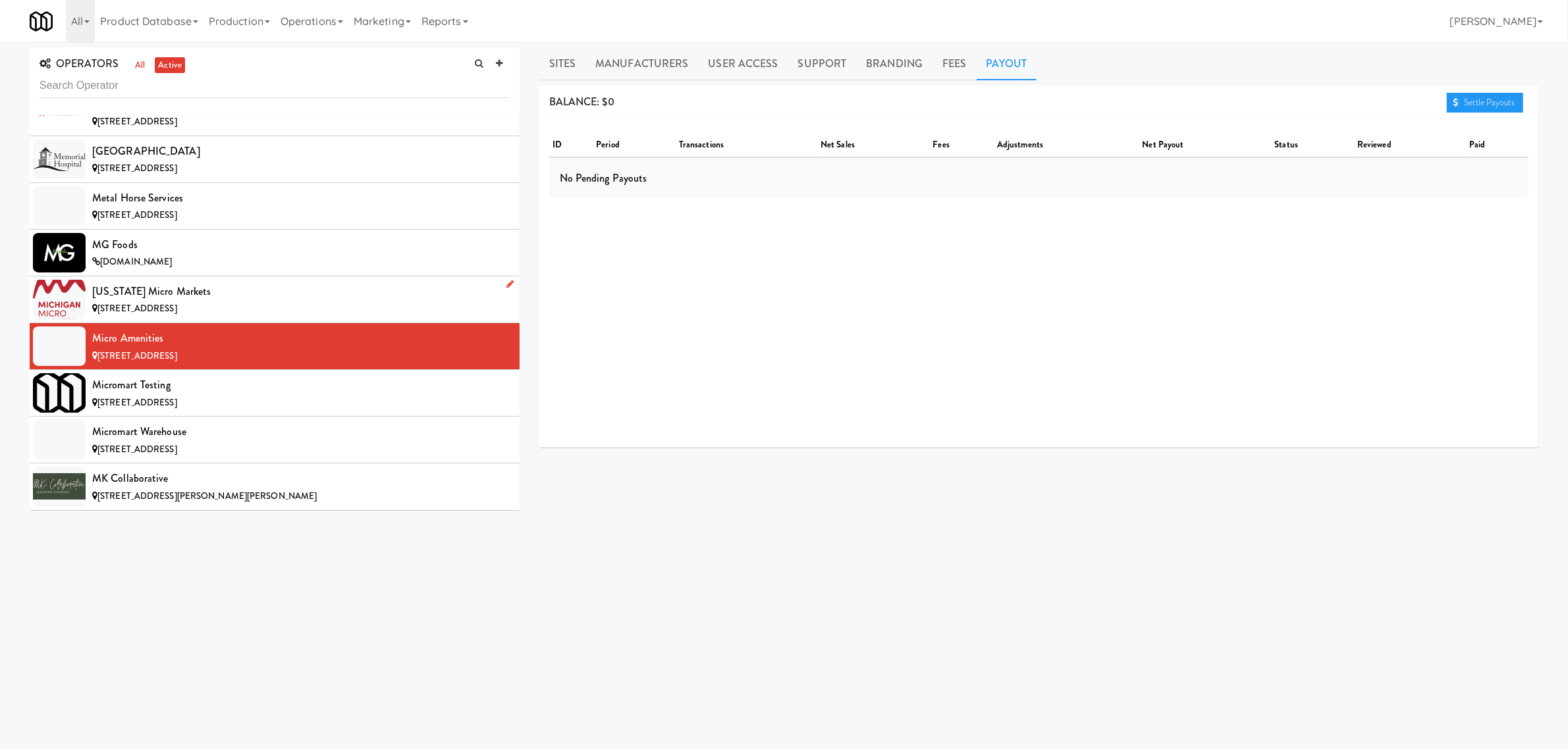
scroll to position [6995, 0]
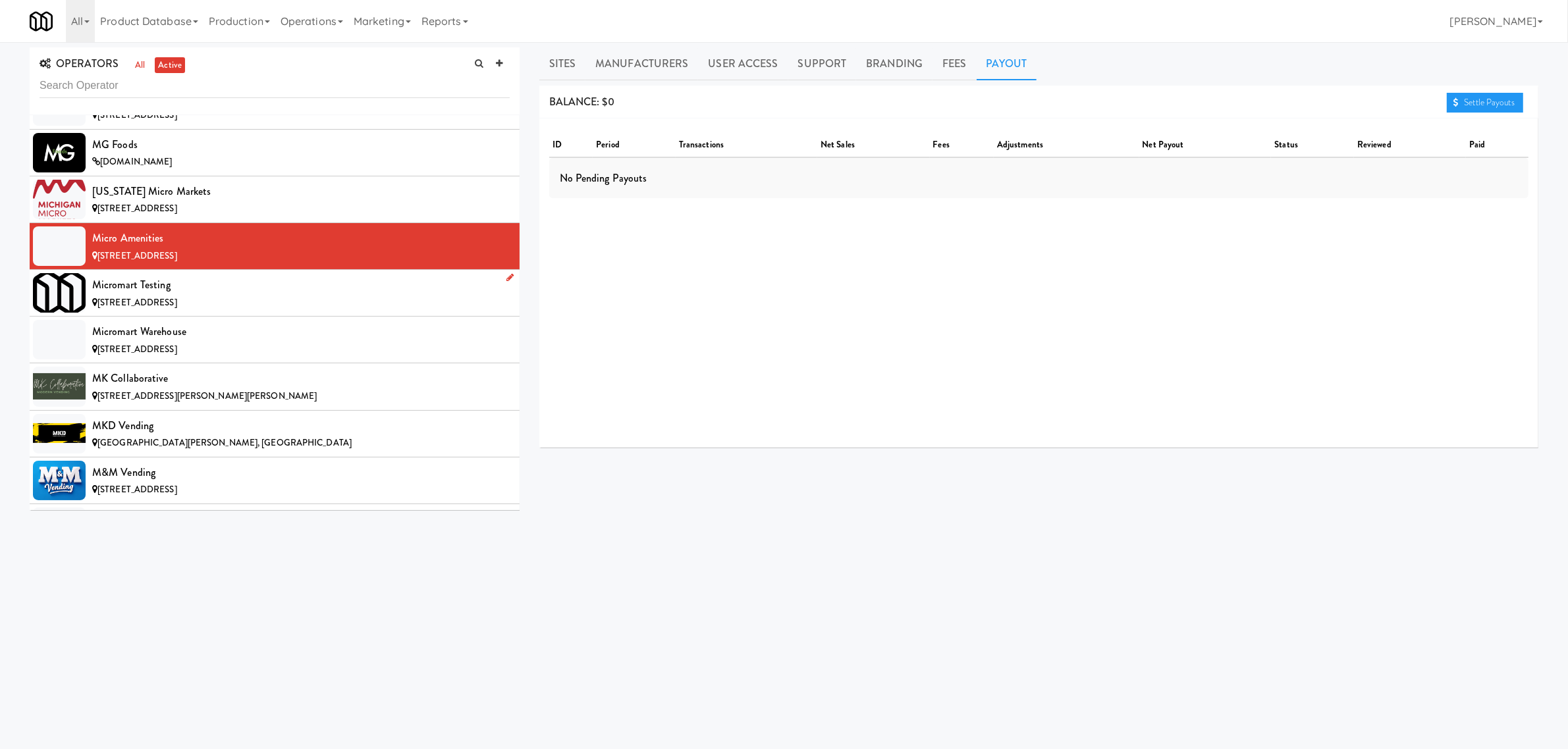
click at [173, 295] on div "Micromart Testing" at bounding box center [301, 285] width 418 height 20
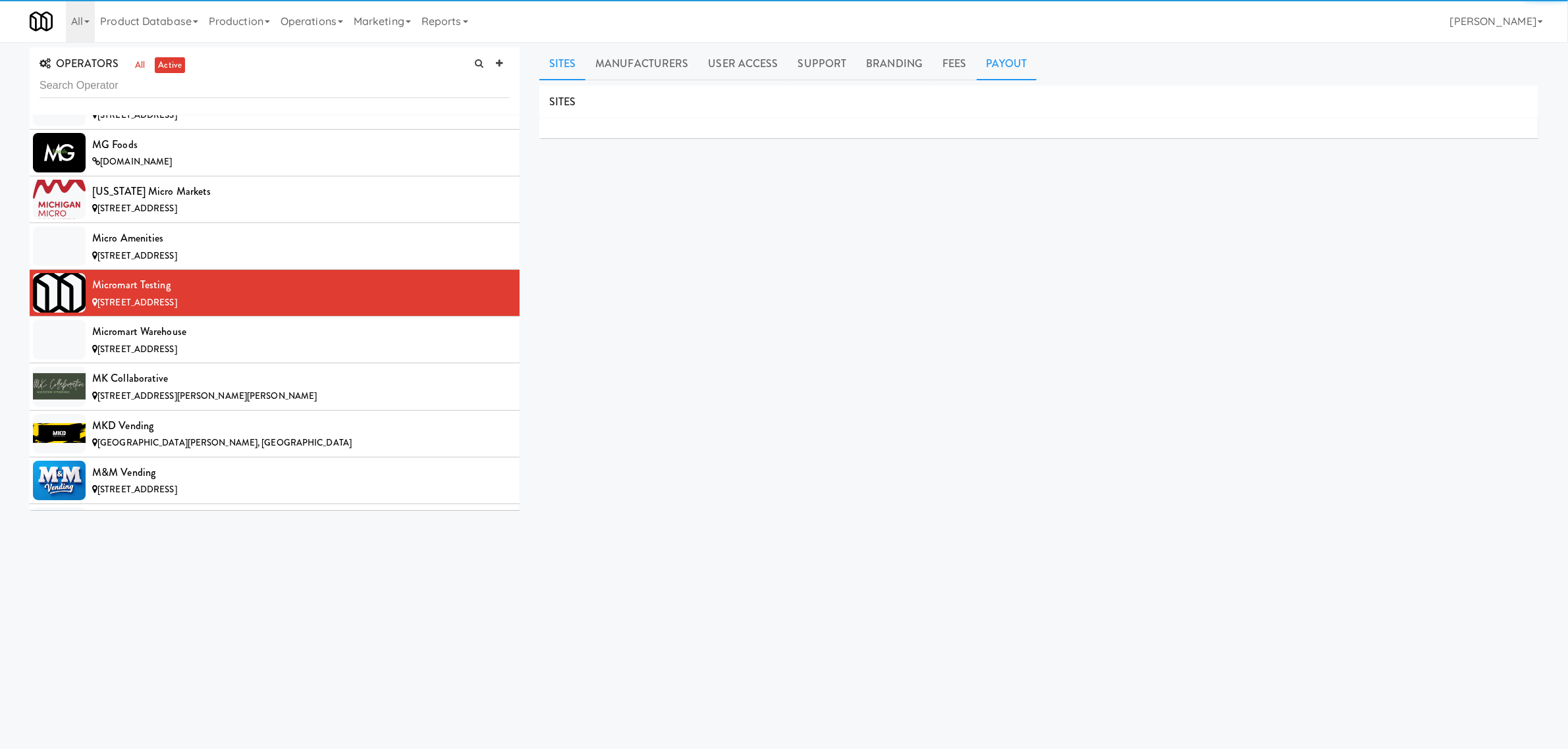
click at [992, 67] on link "Payout" at bounding box center [1007, 63] width 61 height 33
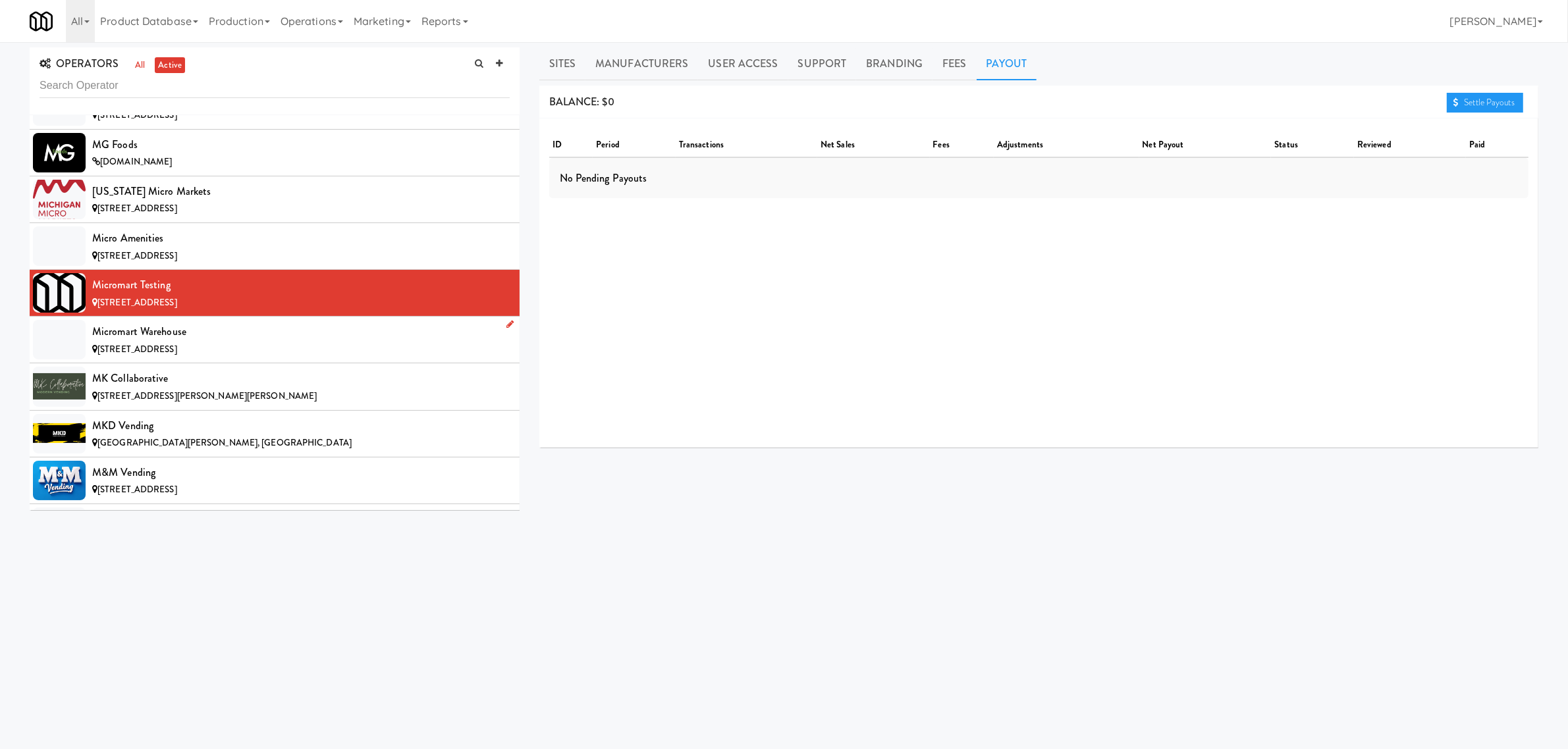
click at [222, 341] on div "Micromart Warehouse" at bounding box center [301, 331] width 418 height 20
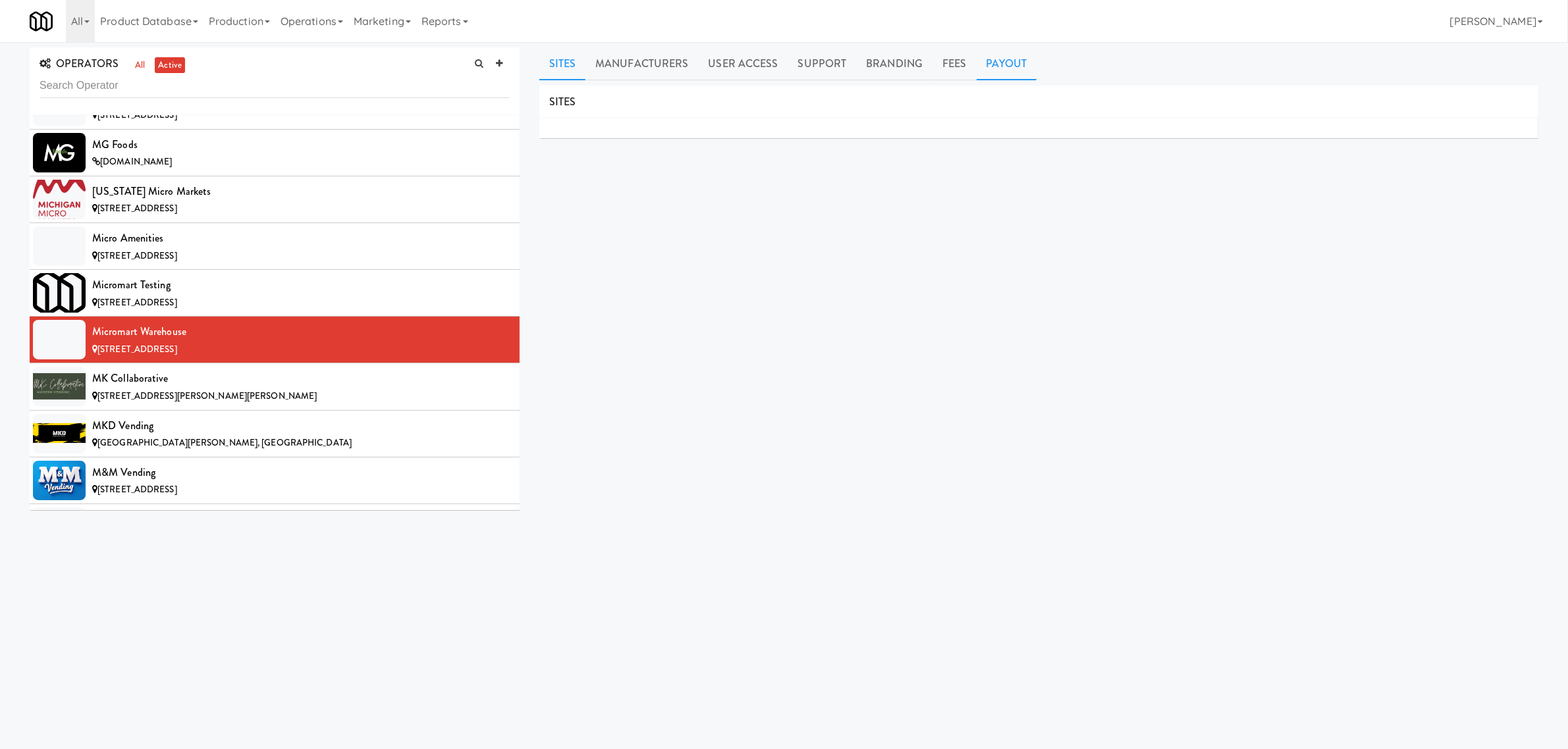
click at [1006, 64] on link "Payout" at bounding box center [1007, 63] width 61 height 33
click at [124, 389] on div "MK Collaborative" at bounding box center [301, 378] width 418 height 20
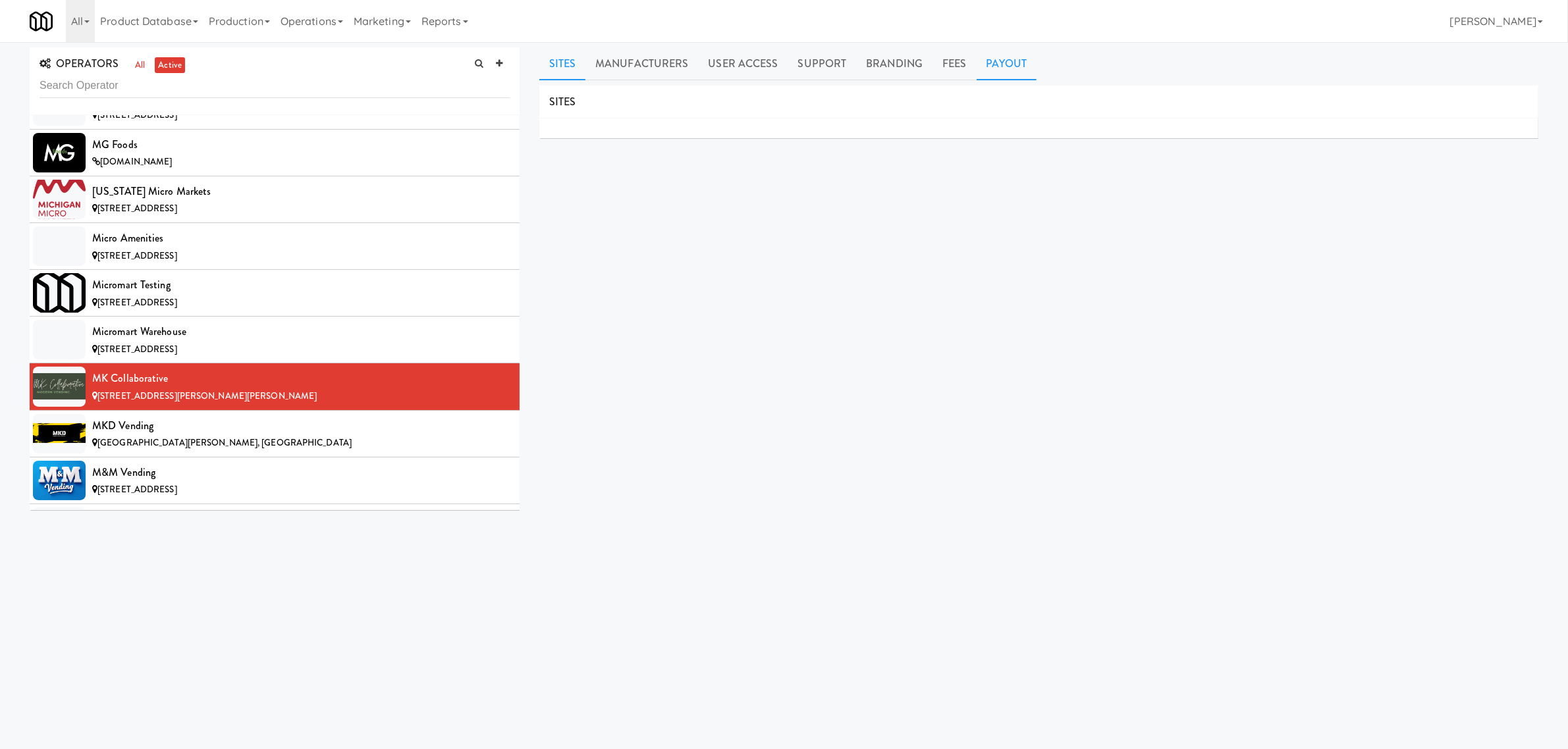
click at [980, 63] on link "Payout" at bounding box center [1007, 63] width 61 height 33
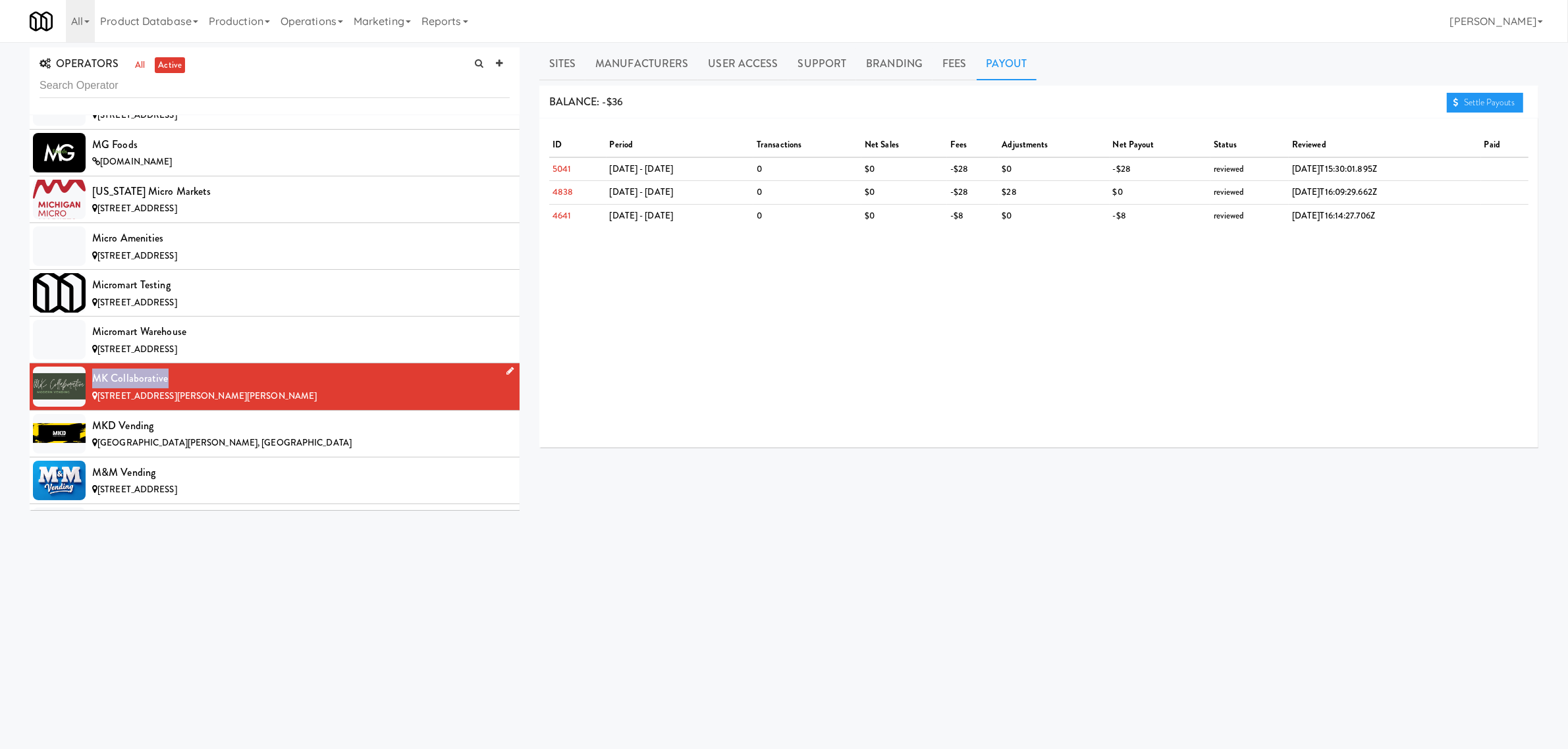
drag, startPoint x: 96, startPoint y: 399, endPoint x: 178, endPoint y: 397, distance: 82.0
click at [178, 389] on div "MK Collaborative" at bounding box center [301, 378] width 418 height 20
click at [572, 61] on link "Sites" at bounding box center [562, 63] width 47 height 33
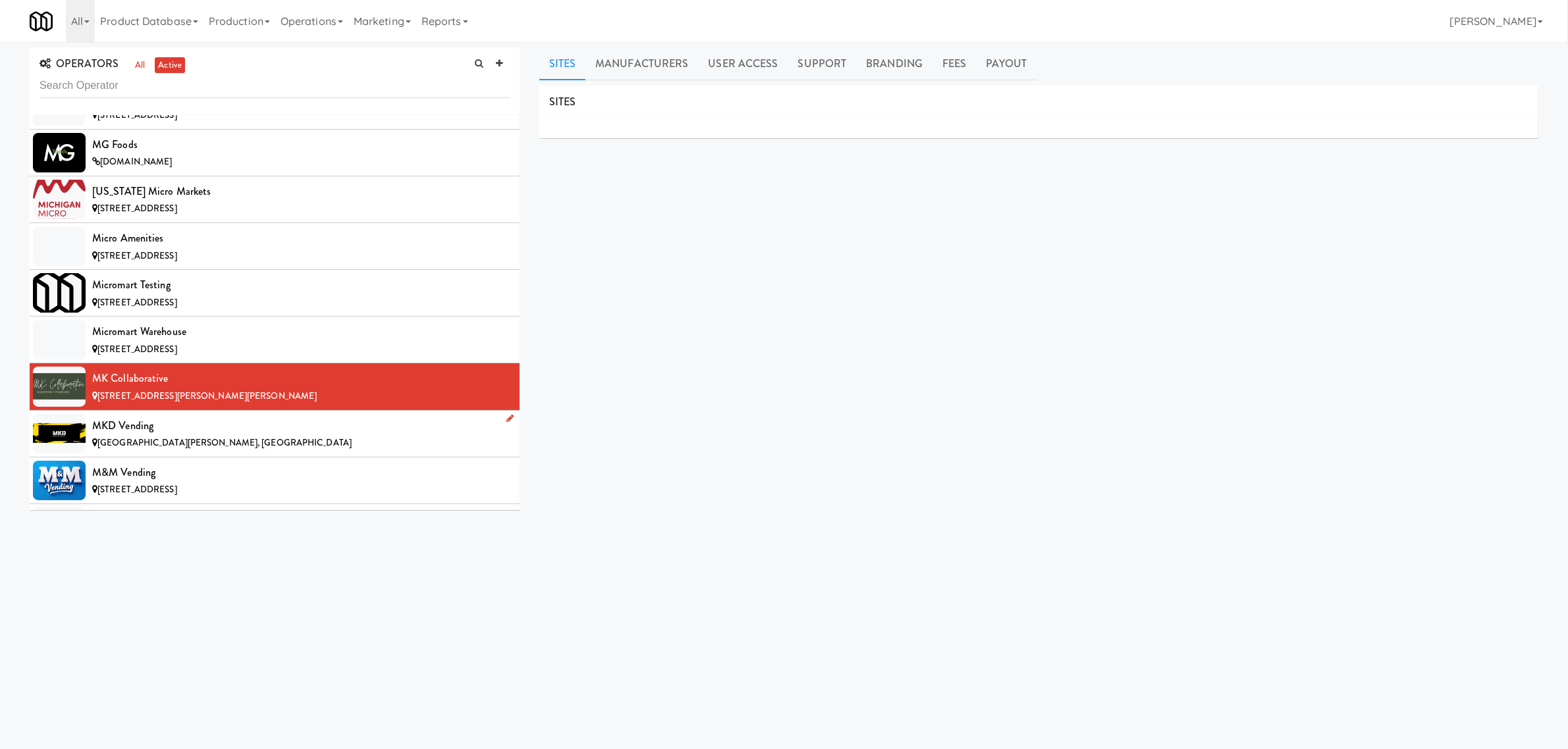
click at [144, 436] on div "MKD Vending" at bounding box center [301, 426] width 418 height 20
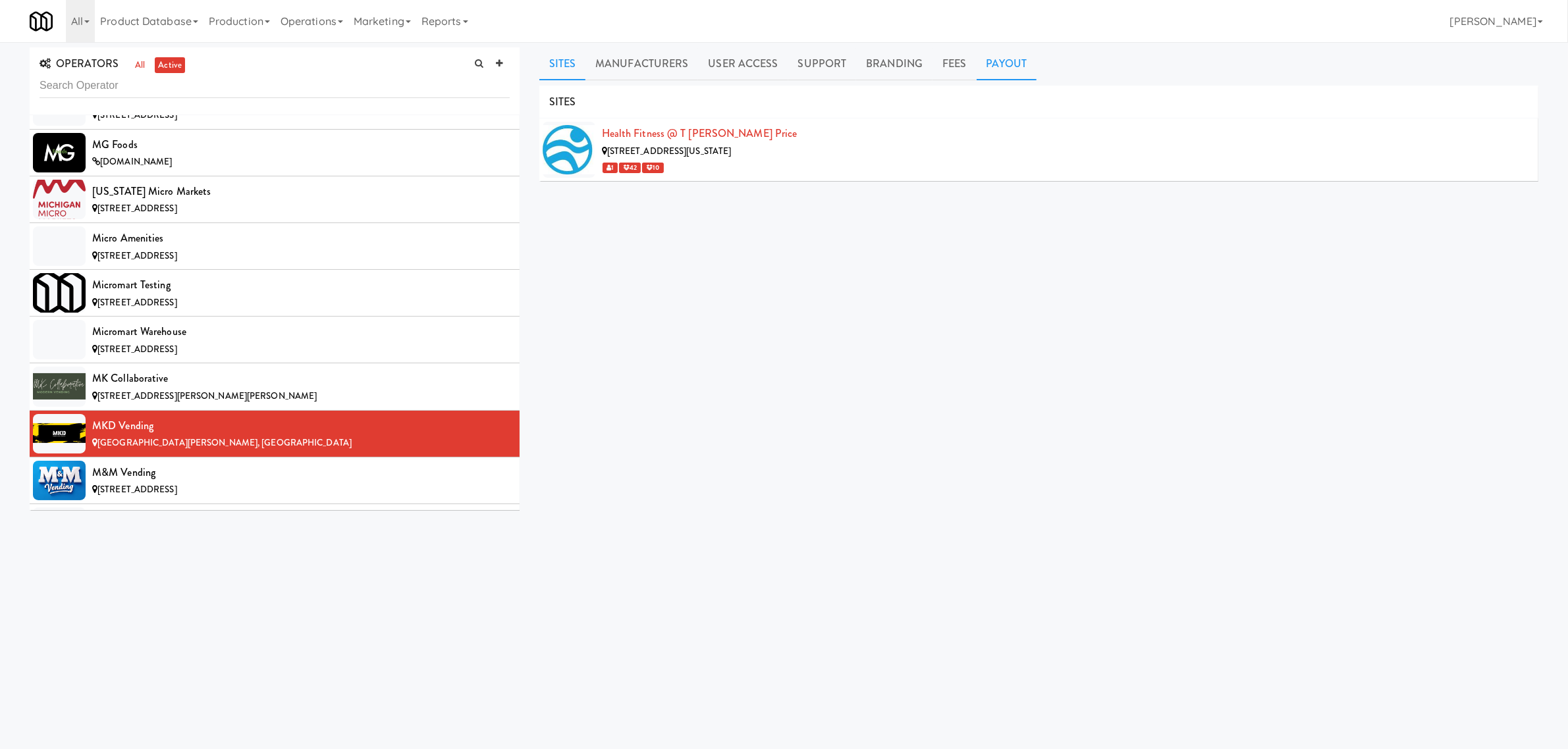
click at [1002, 66] on link "Payout" at bounding box center [1007, 63] width 61 height 33
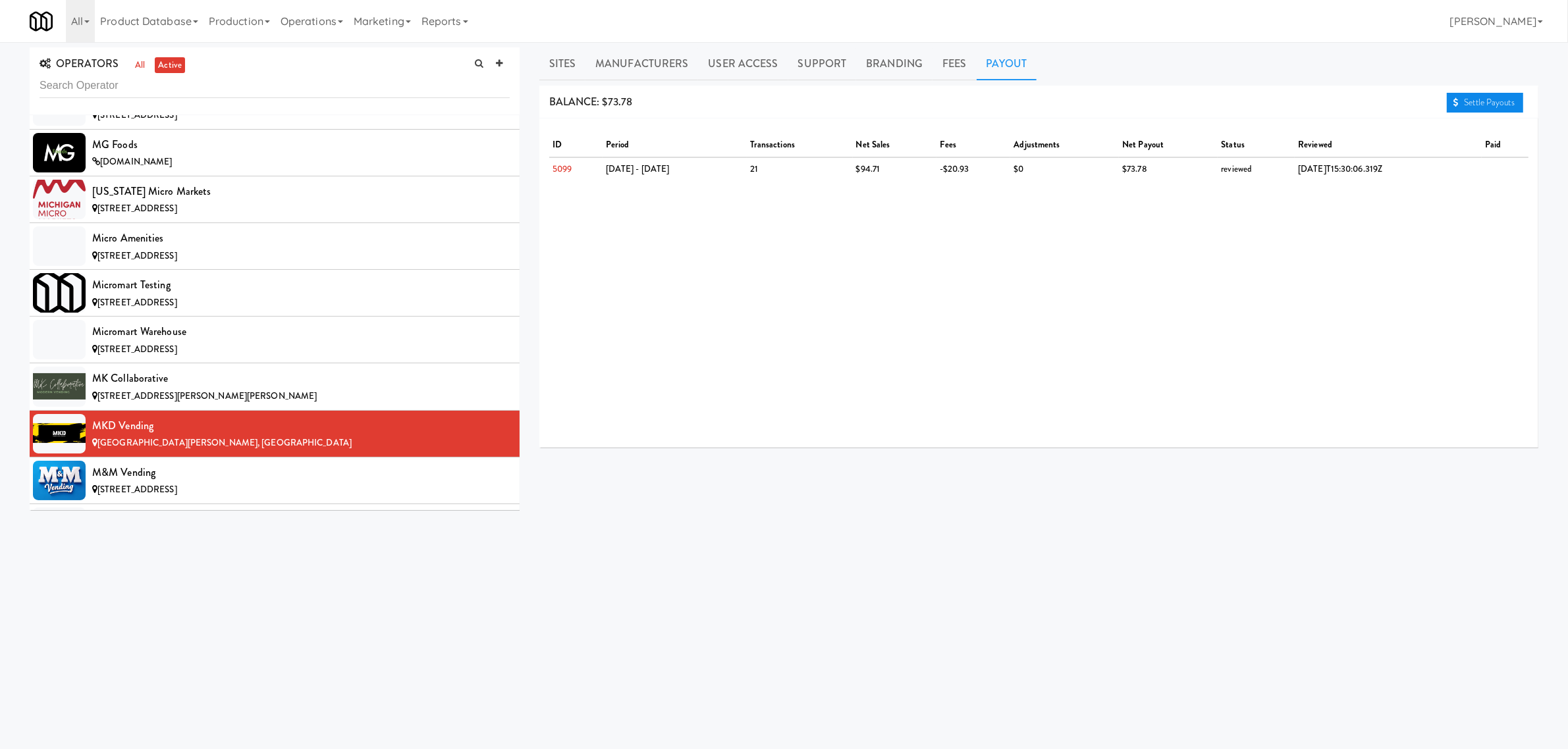
click at [1476, 100] on link "Settle Payouts" at bounding box center [1485, 103] width 76 height 20
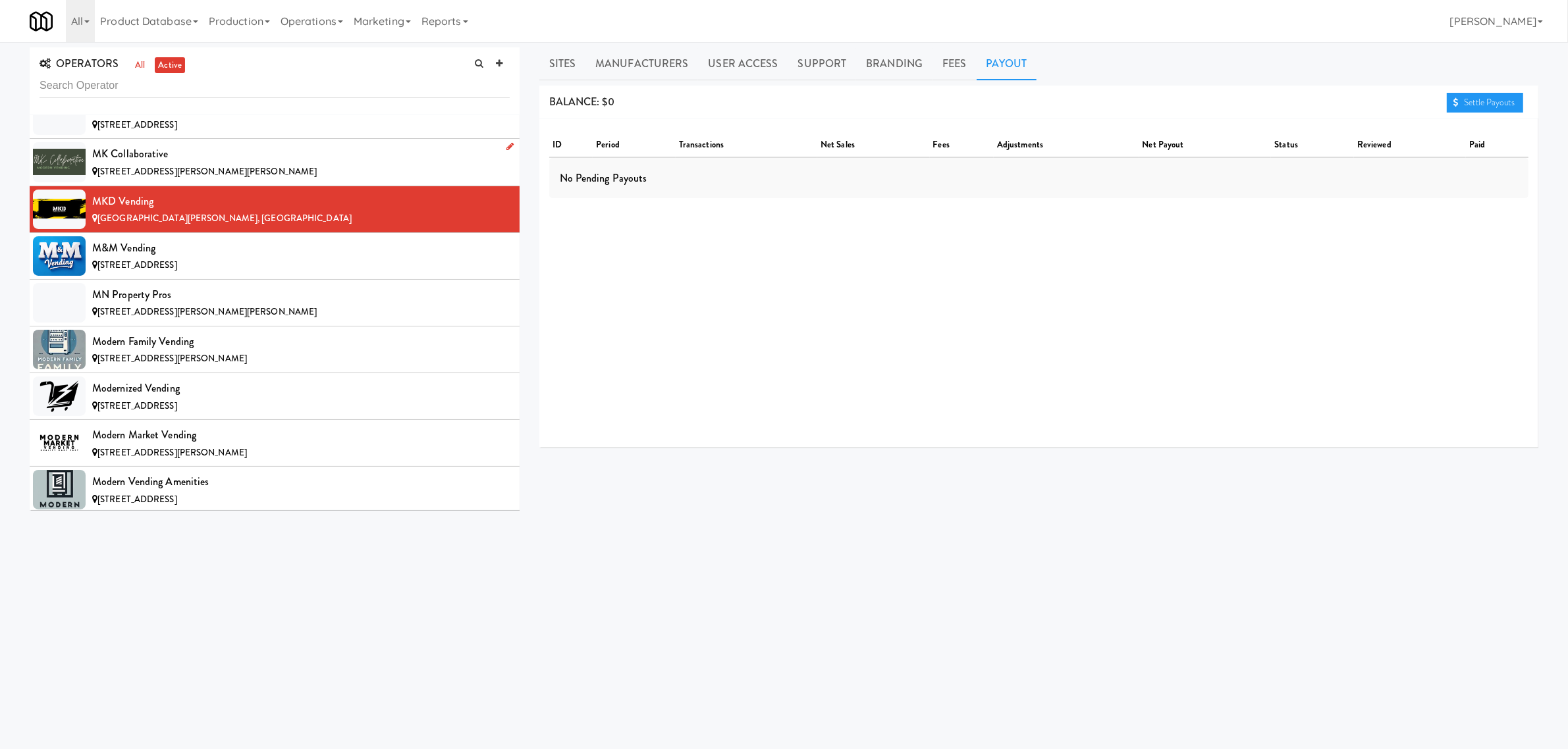
scroll to position [7242, 0]
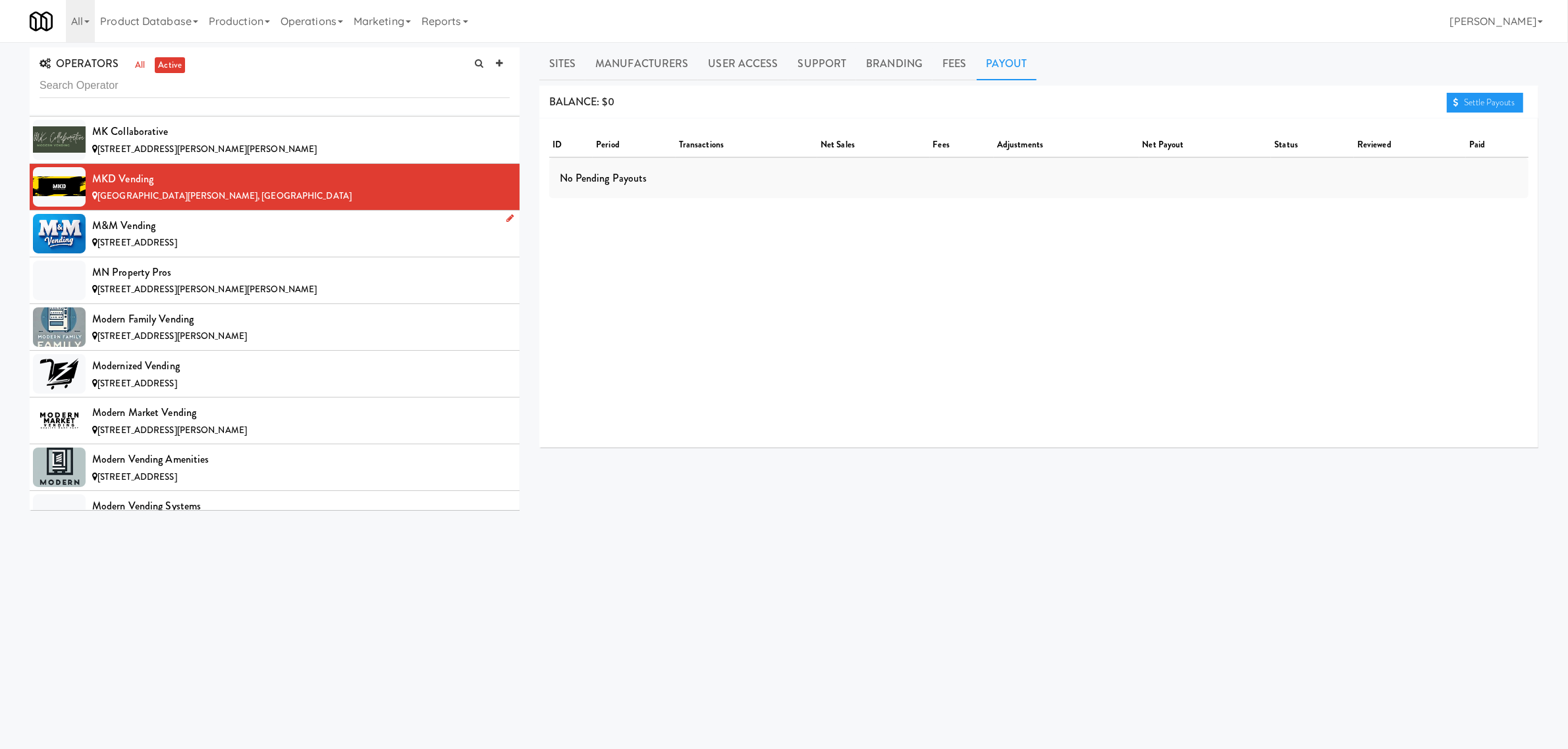
click at [191, 252] on div "[STREET_ADDRESS]" at bounding box center [301, 243] width 418 height 16
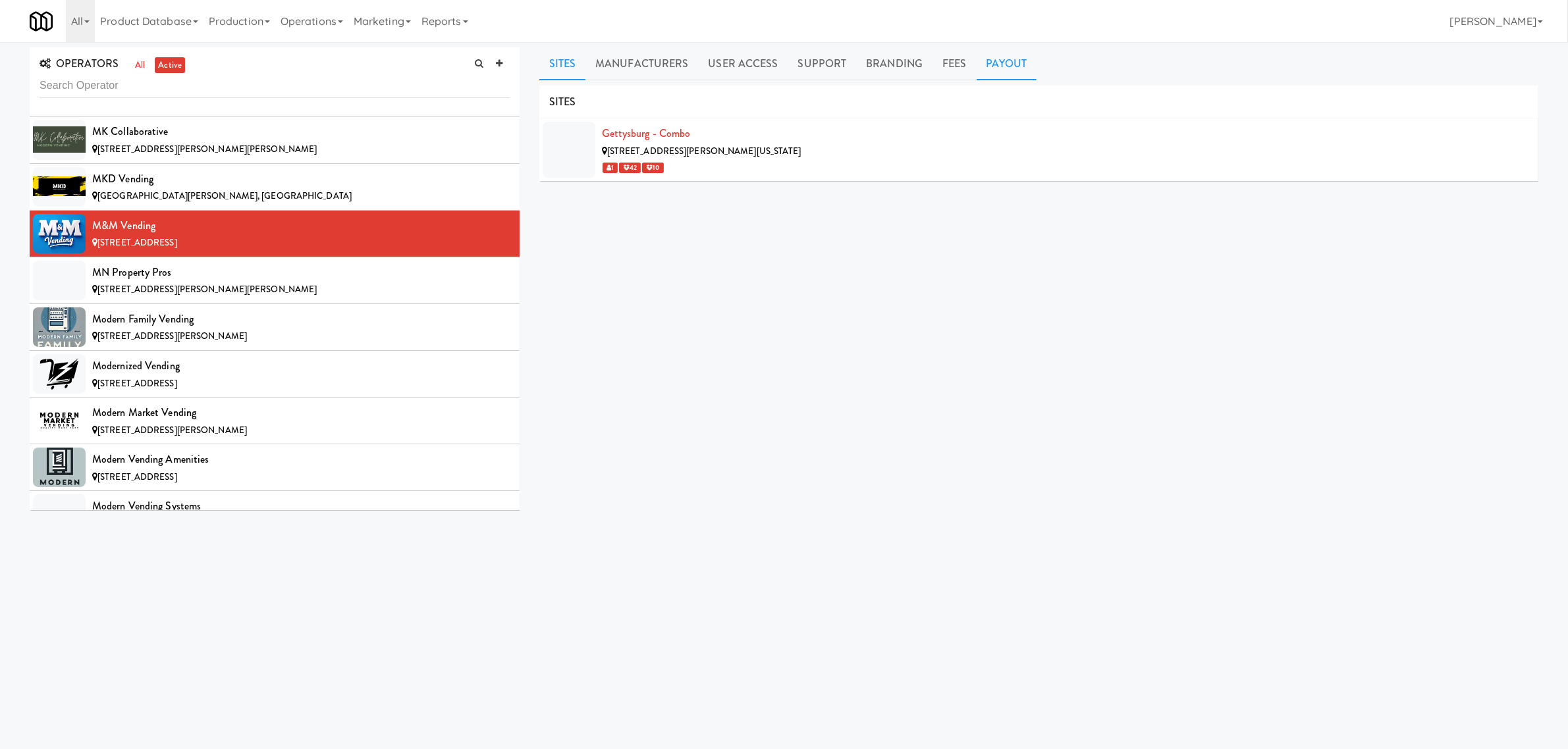
click at [998, 57] on link "Payout" at bounding box center [1007, 63] width 61 height 33
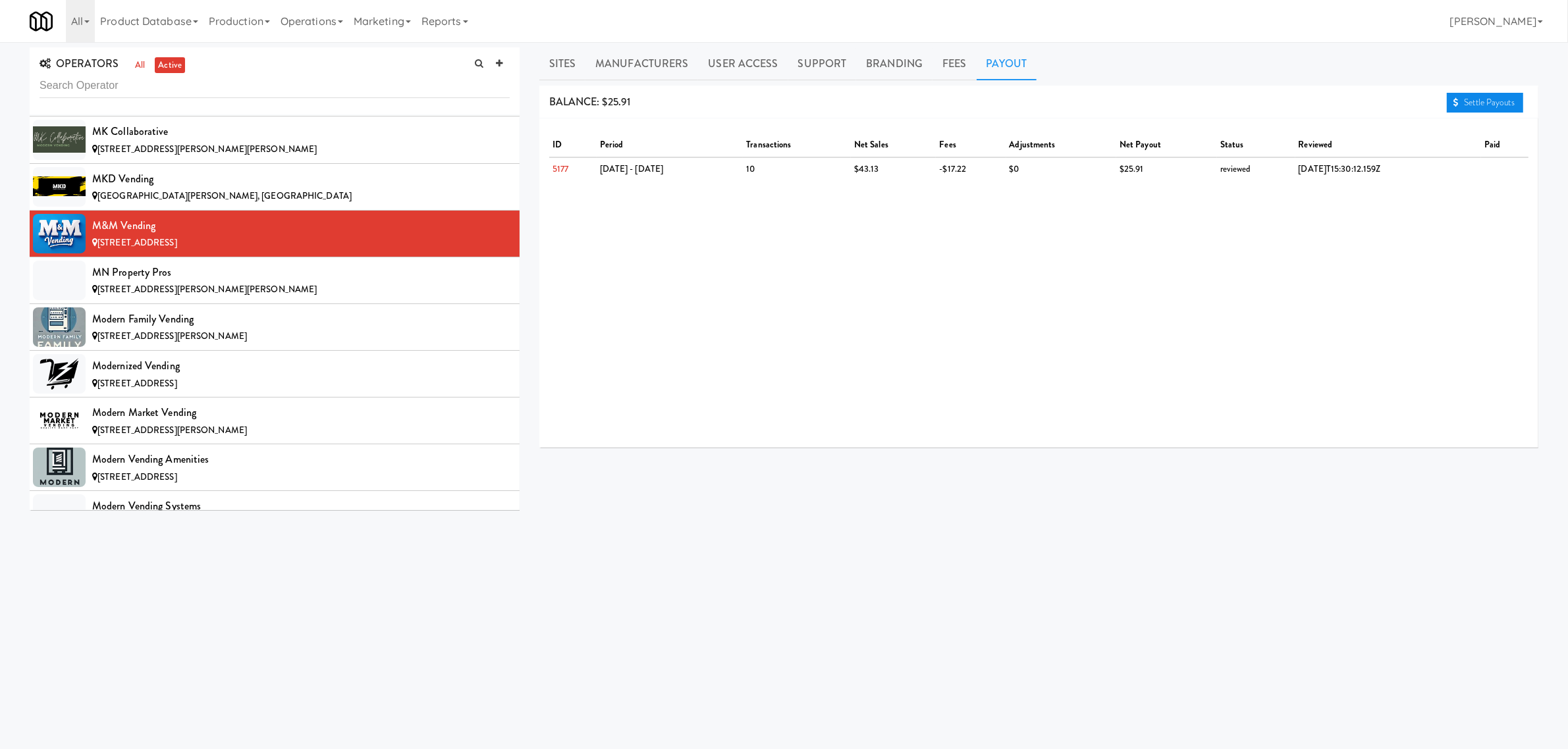
click at [1461, 101] on link "Settle Payouts" at bounding box center [1485, 103] width 76 height 20
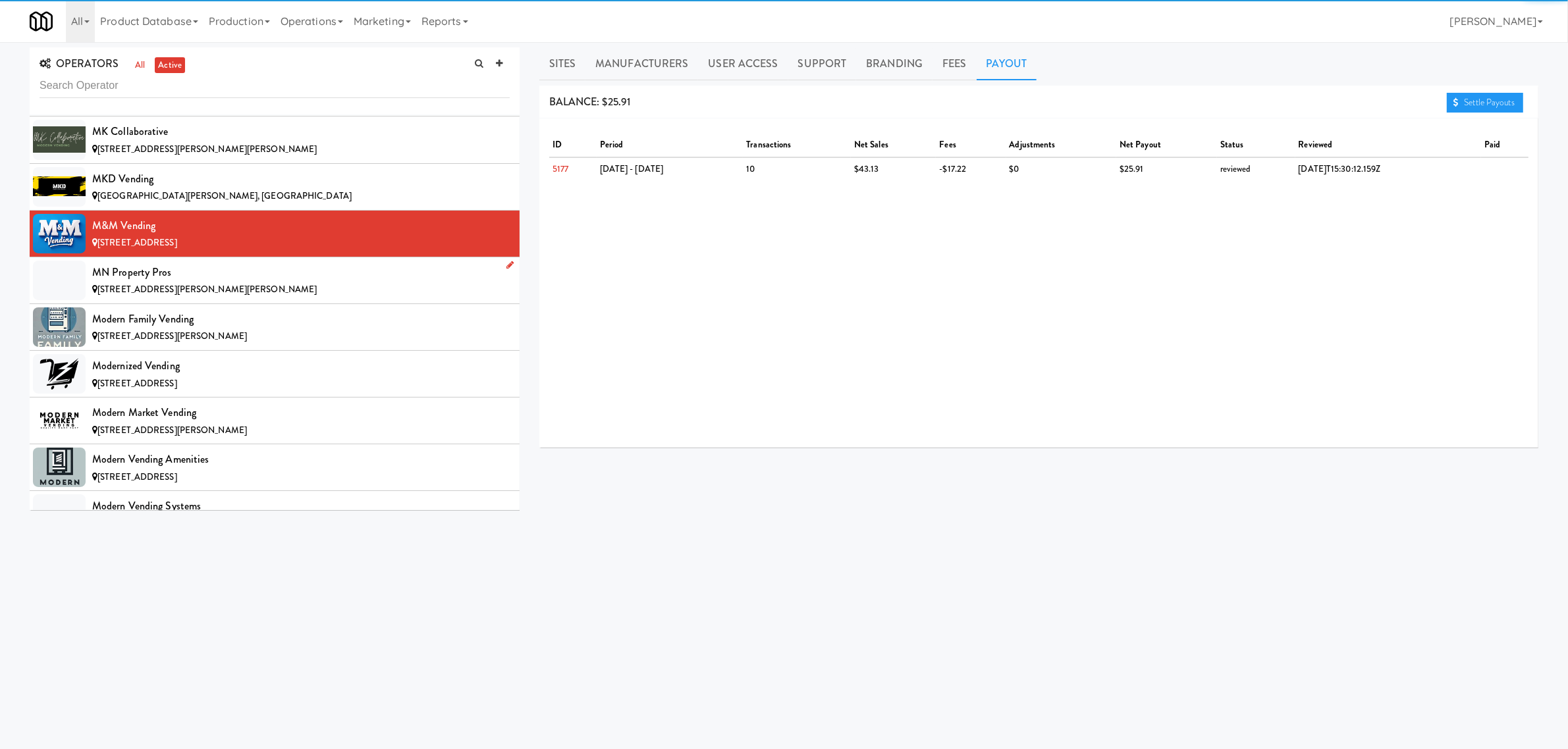
click at [208, 298] on div "[STREET_ADDRESS][PERSON_NAME][PERSON_NAME]" at bounding box center [301, 290] width 418 height 16
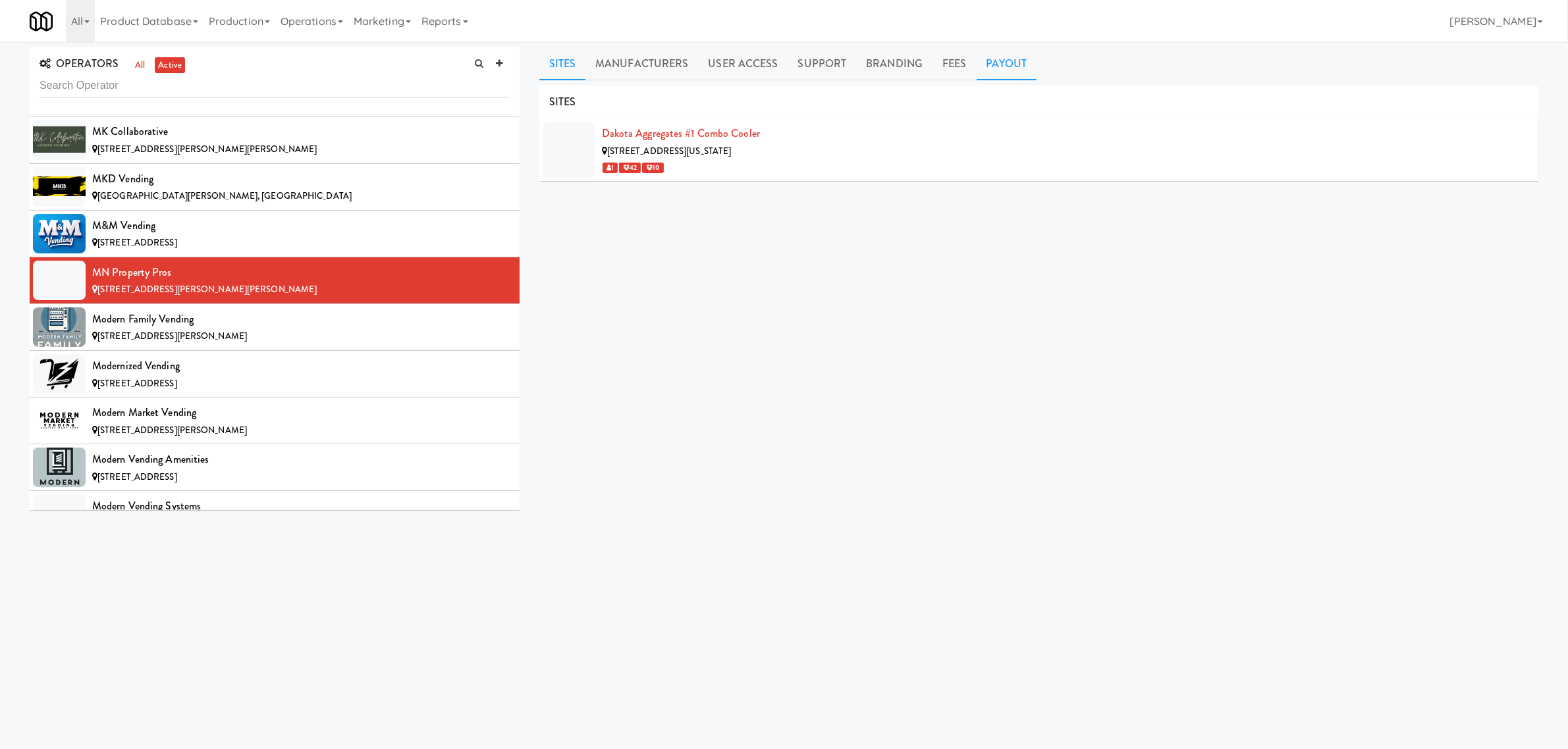
click at [992, 56] on link "Payout" at bounding box center [1007, 63] width 61 height 33
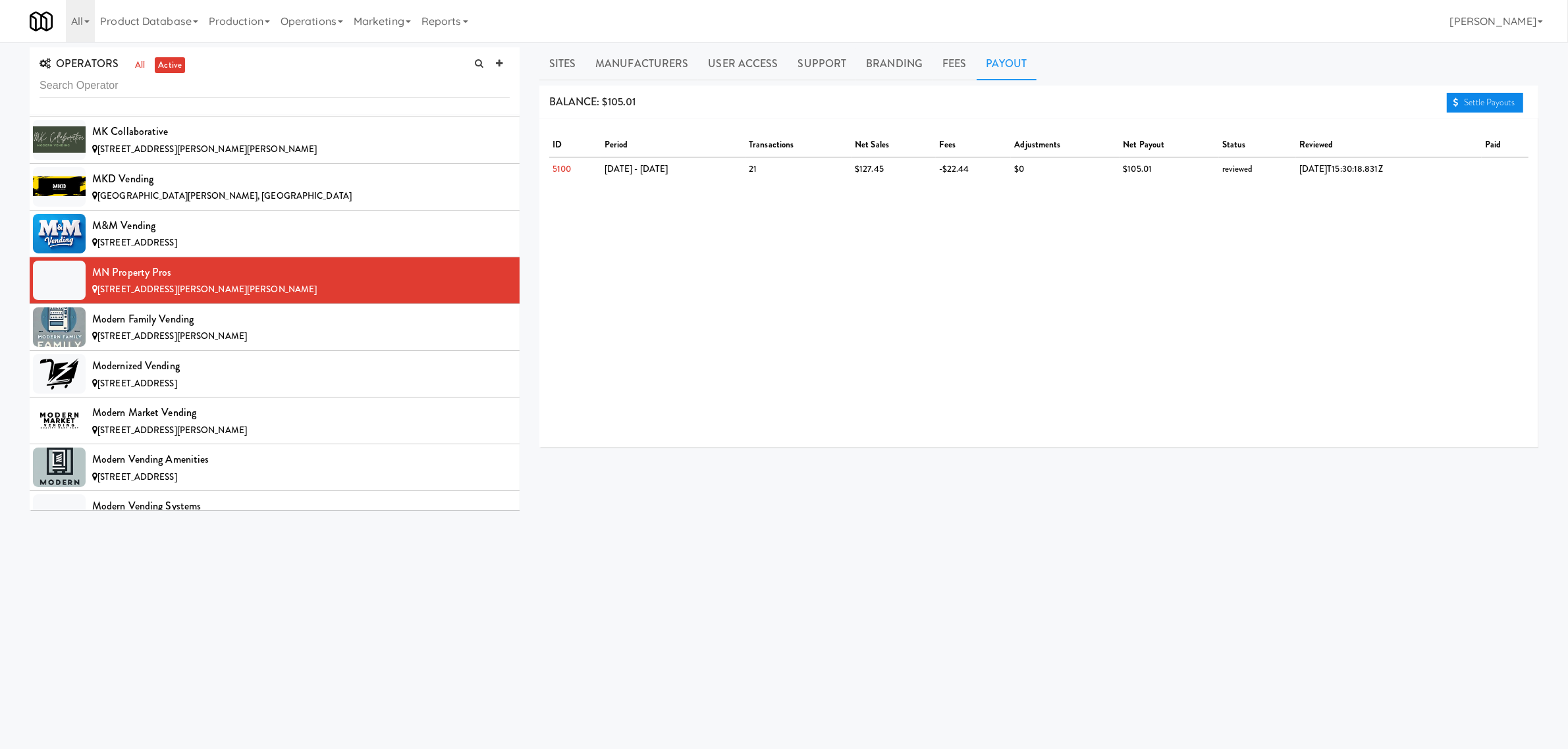
click at [1453, 100] on icon at bounding box center [1456, 102] width 5 height 9
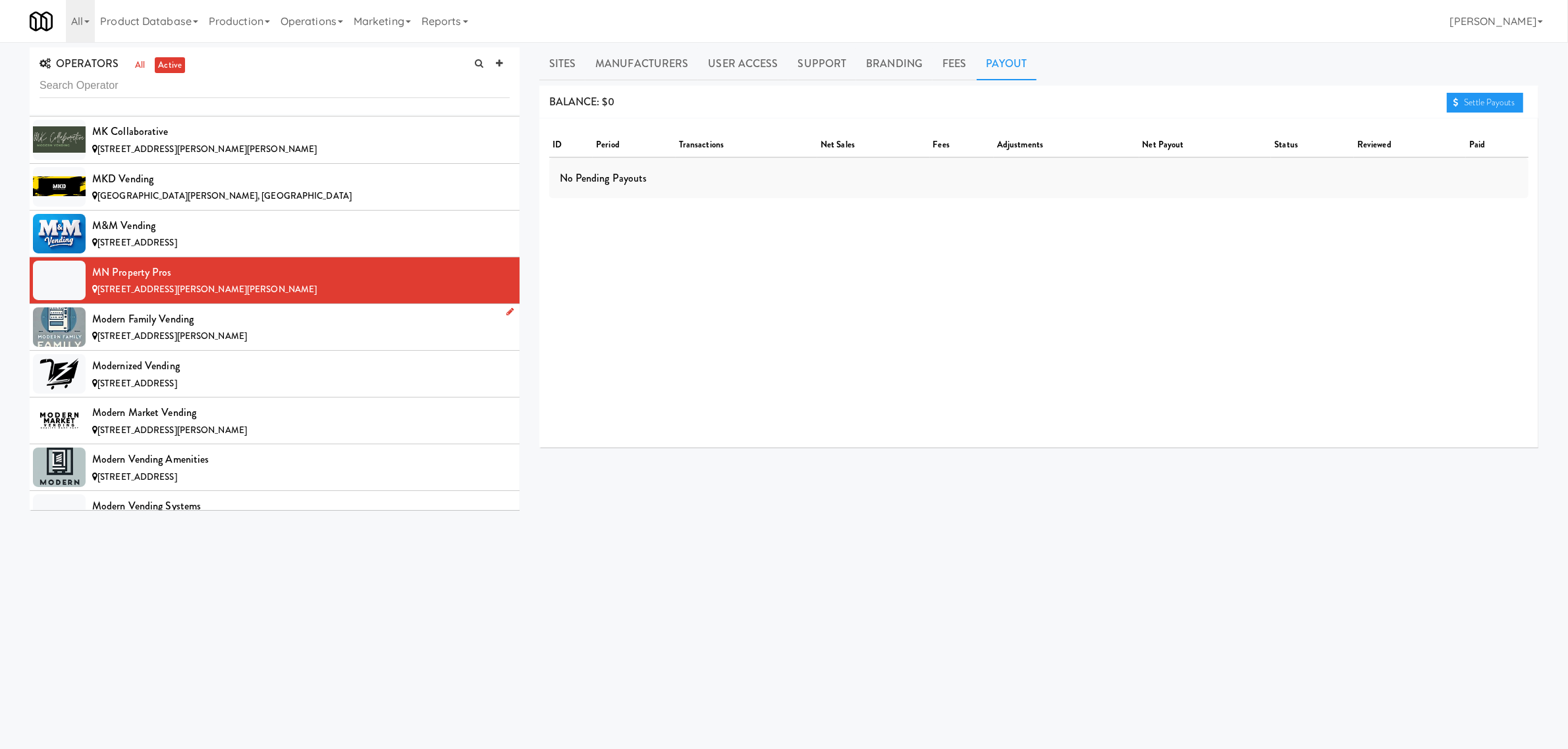
click at [158, 342] on span "[STREET_ADDRESS][PERSON_NAME]" at bounding box center [171, 336] width 149 height 13
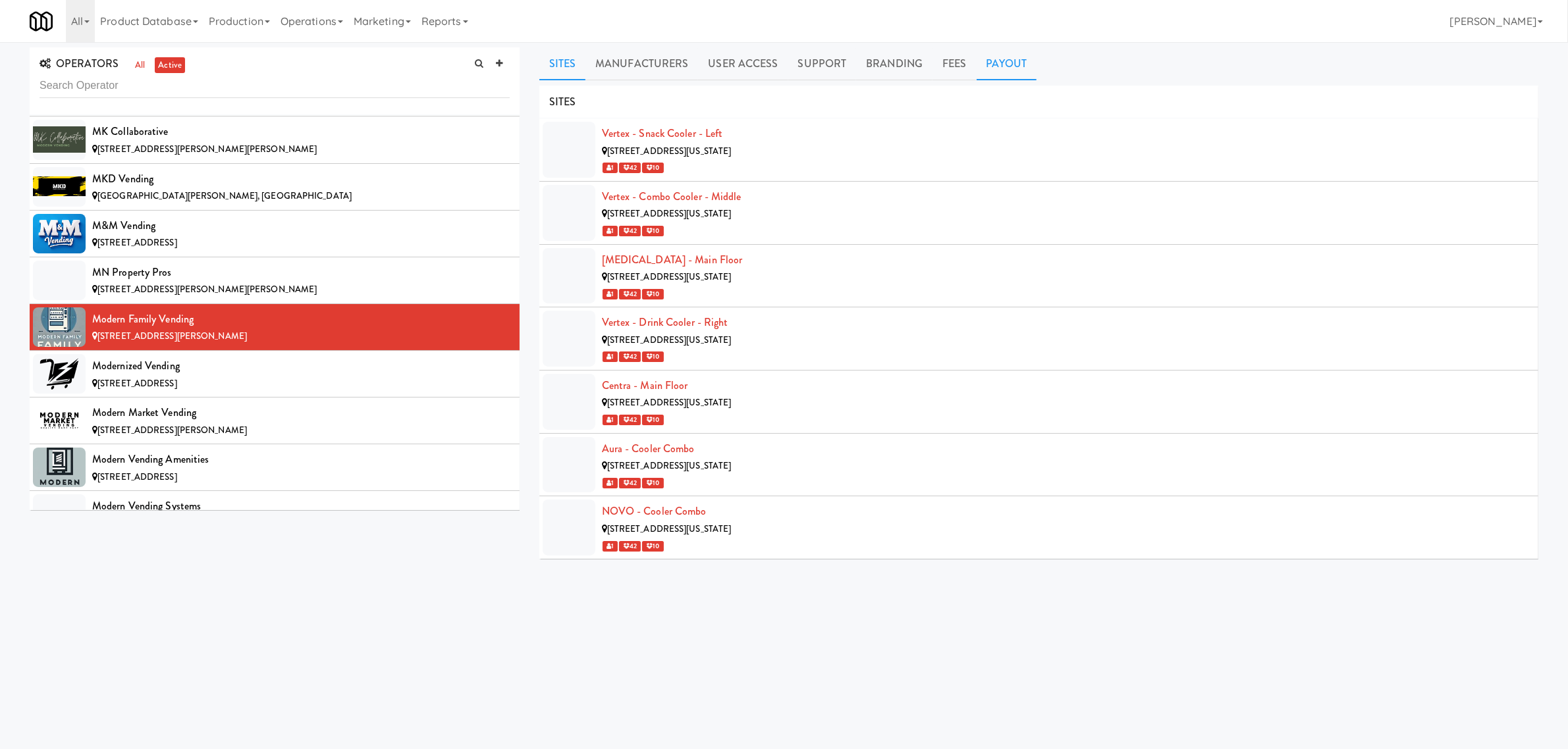
click at [1012, 60] on link "Payout" at bounding box center [1007, 63] width 61 height 33
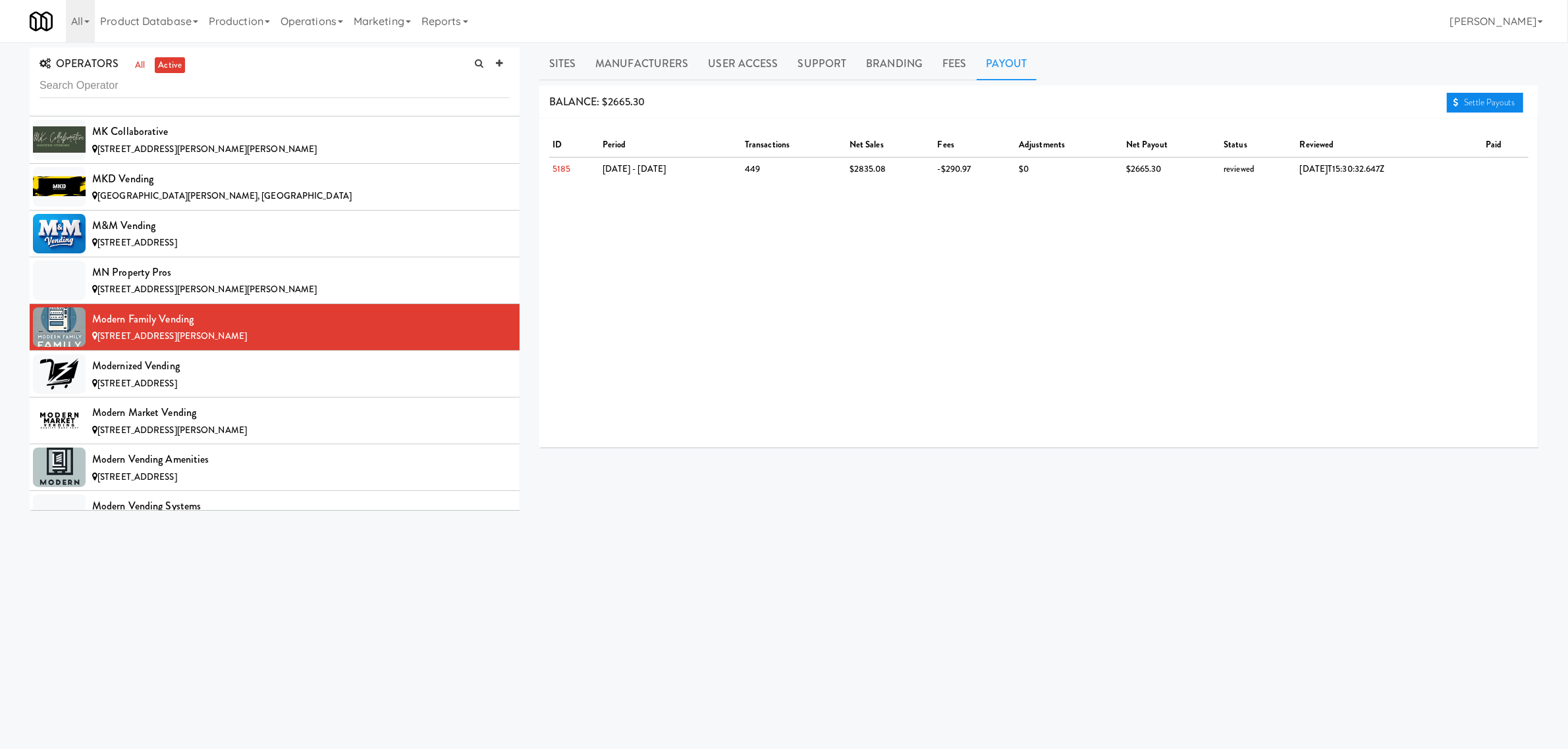
click at [1460, 101] on link "Settle Payouts" at bounding box center [1485, 103] width 76 height 20
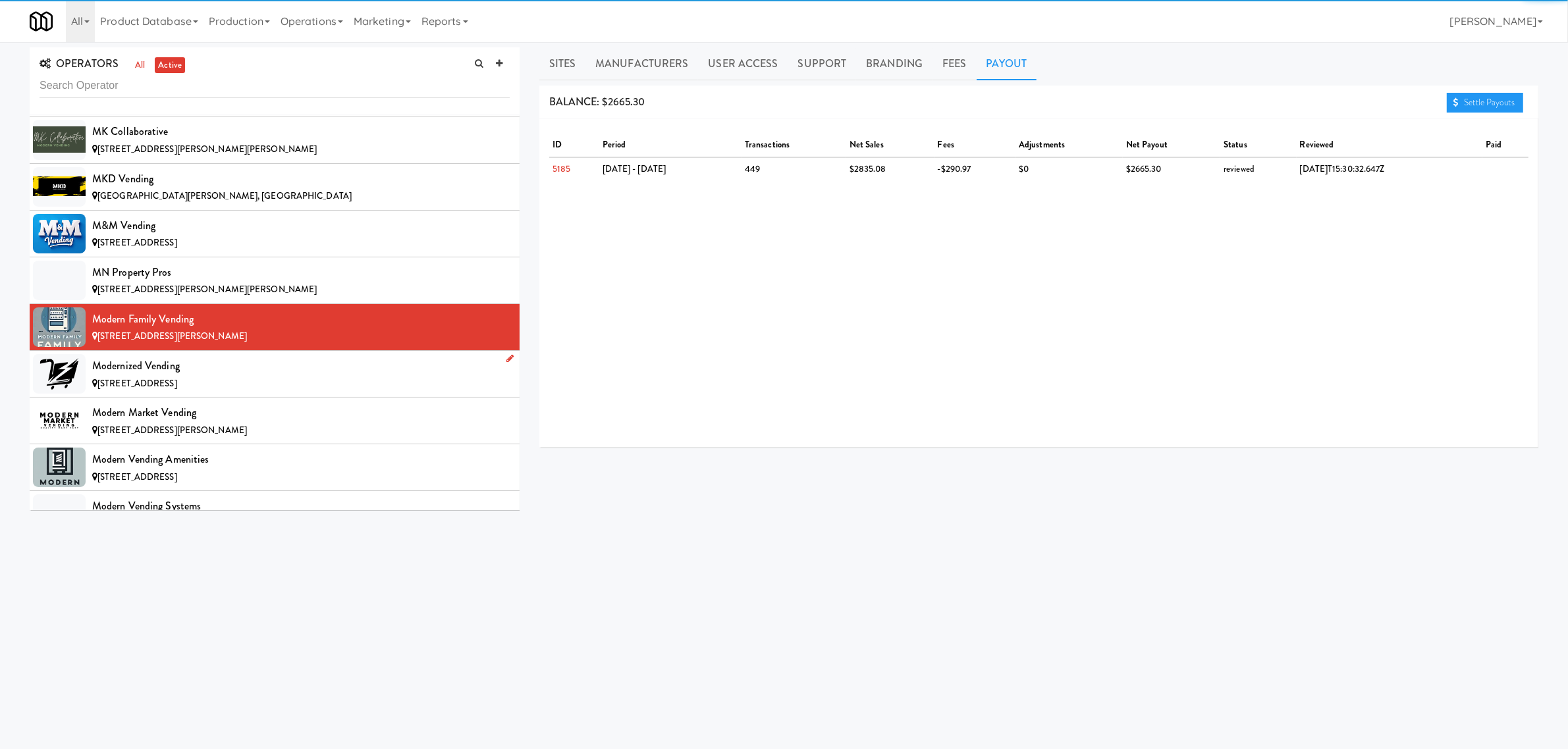
click at [122, 376] on div "Modernized Vending" at bounding box center [301, 366] width 418 height 20
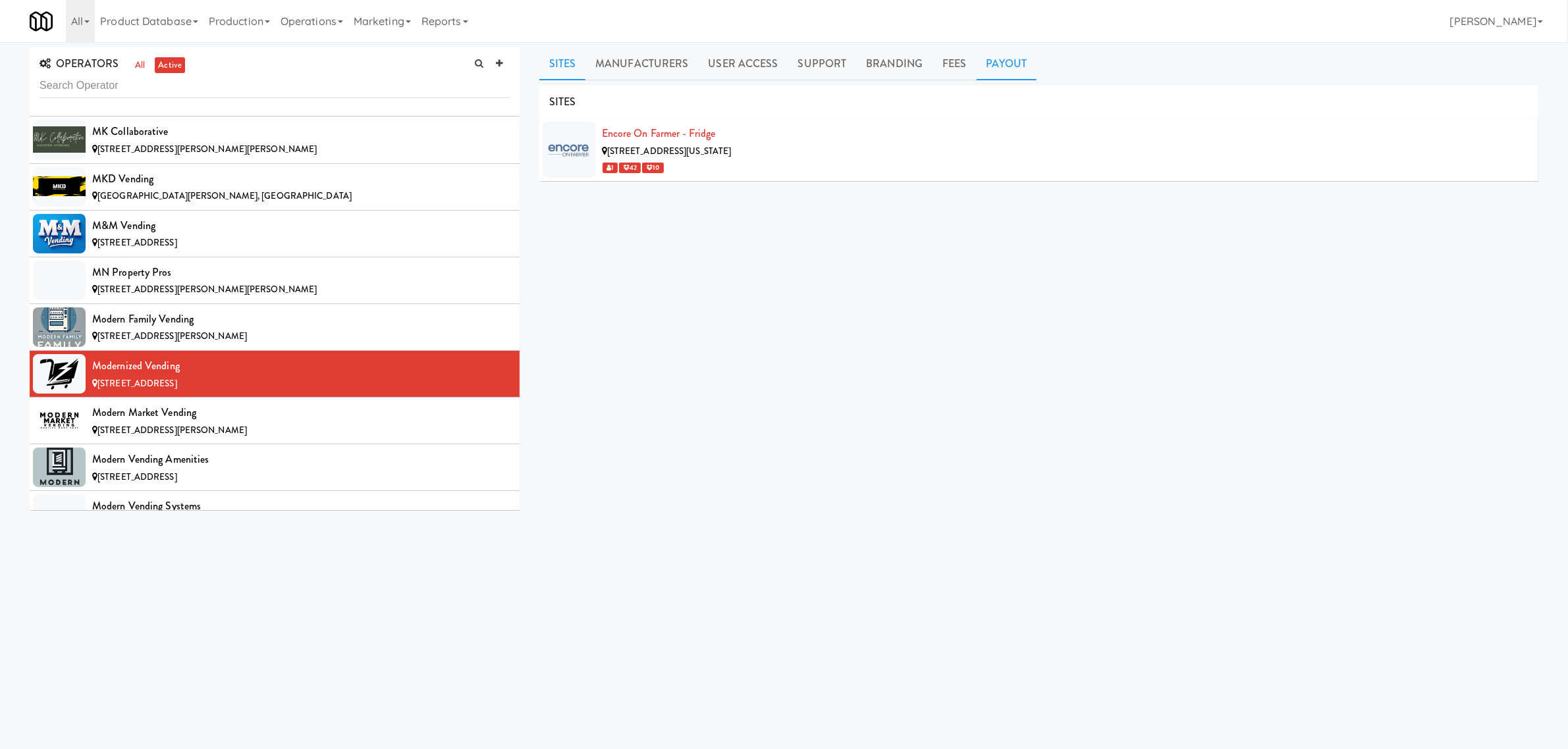
click at [979, 64] on link "Payout" at bounding box center [1007, 63] width 61 height 33
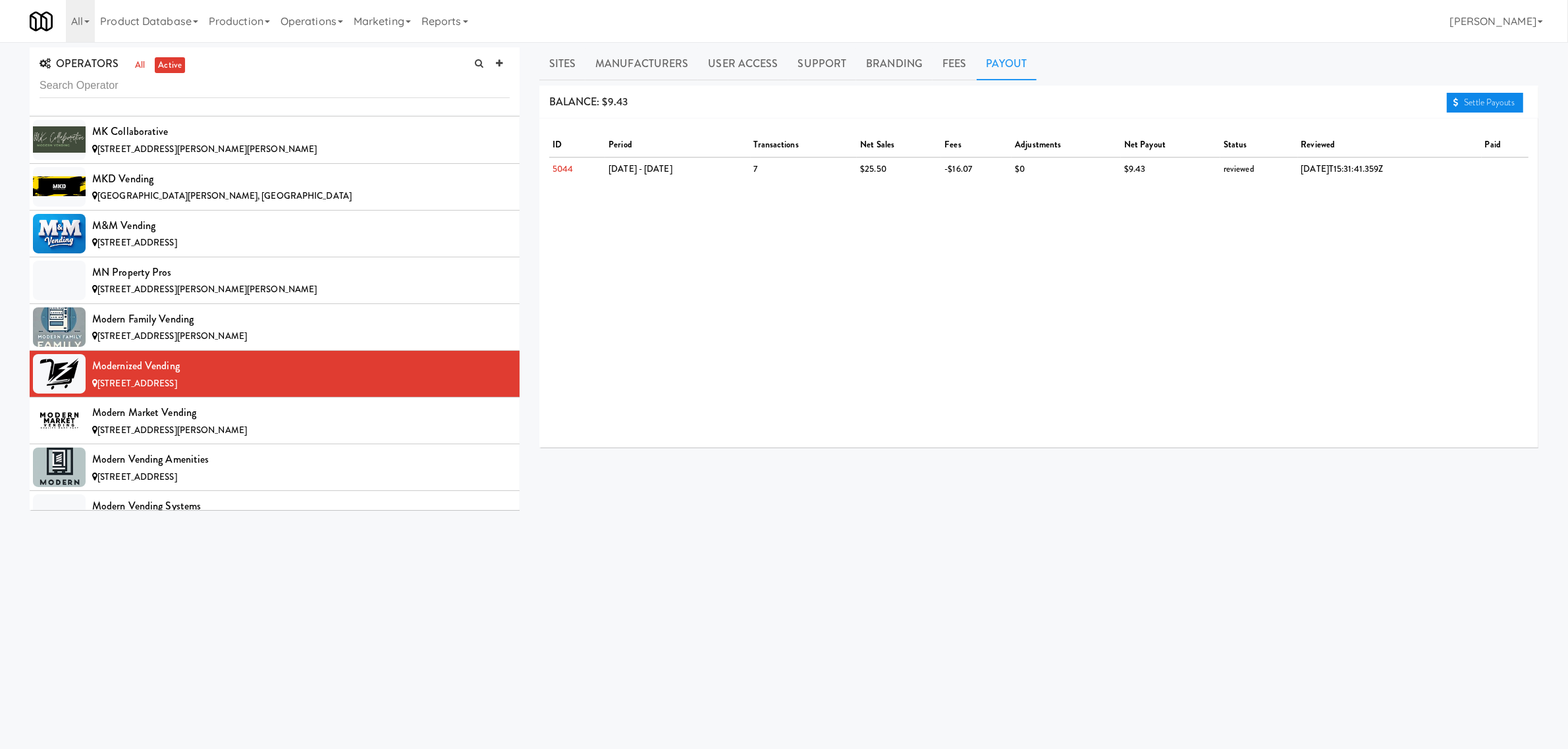
click at [1463, 106] on link "Settle Payouts" at bounding box center [1485, 103] width 76 height 20
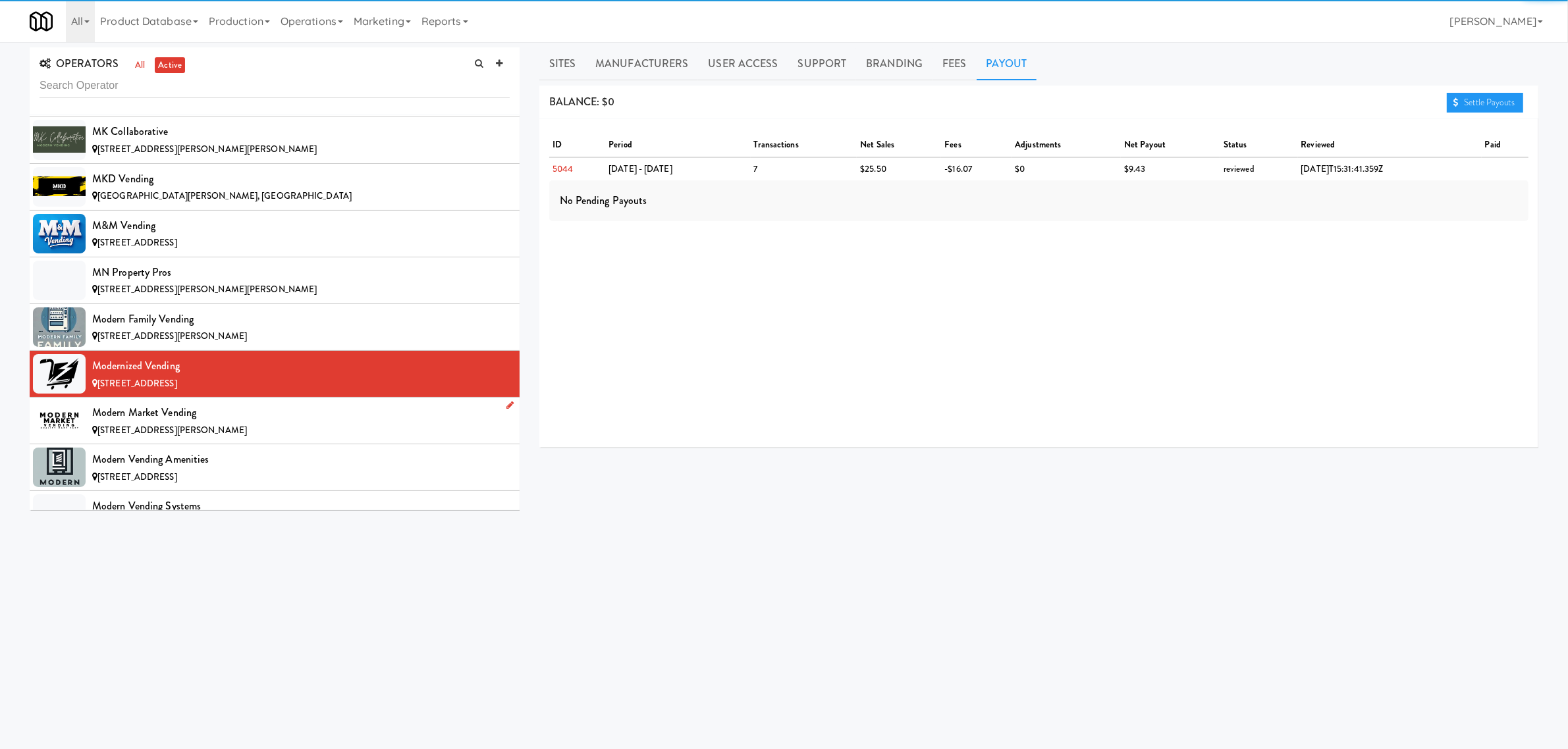
click at [163, 422] on div "Modern Market Vending" at bounding box center [301, 412] width 418 height 20
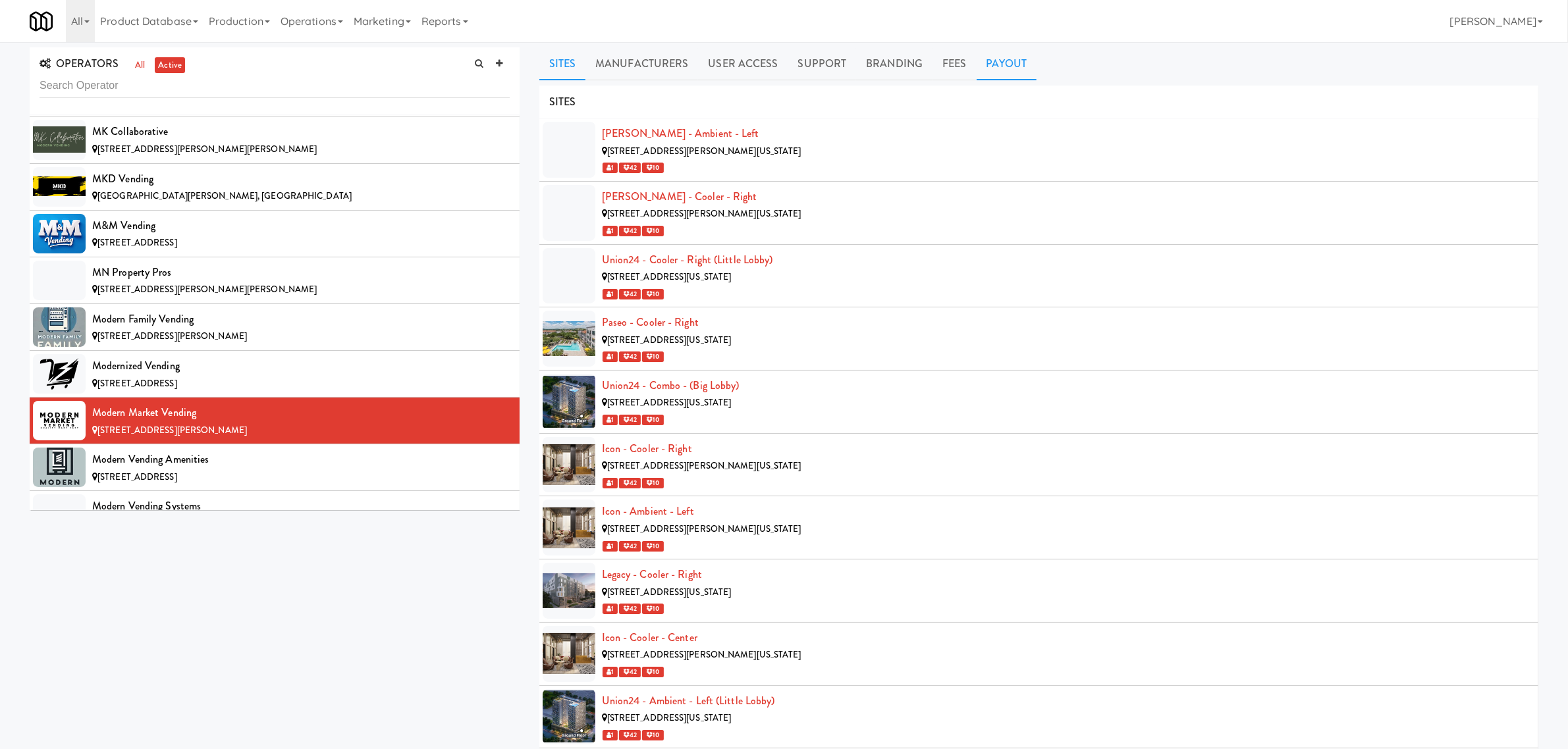
click at [1000, 70] on link "Payout" at bounding box center [1007, 63] width 61 height 33
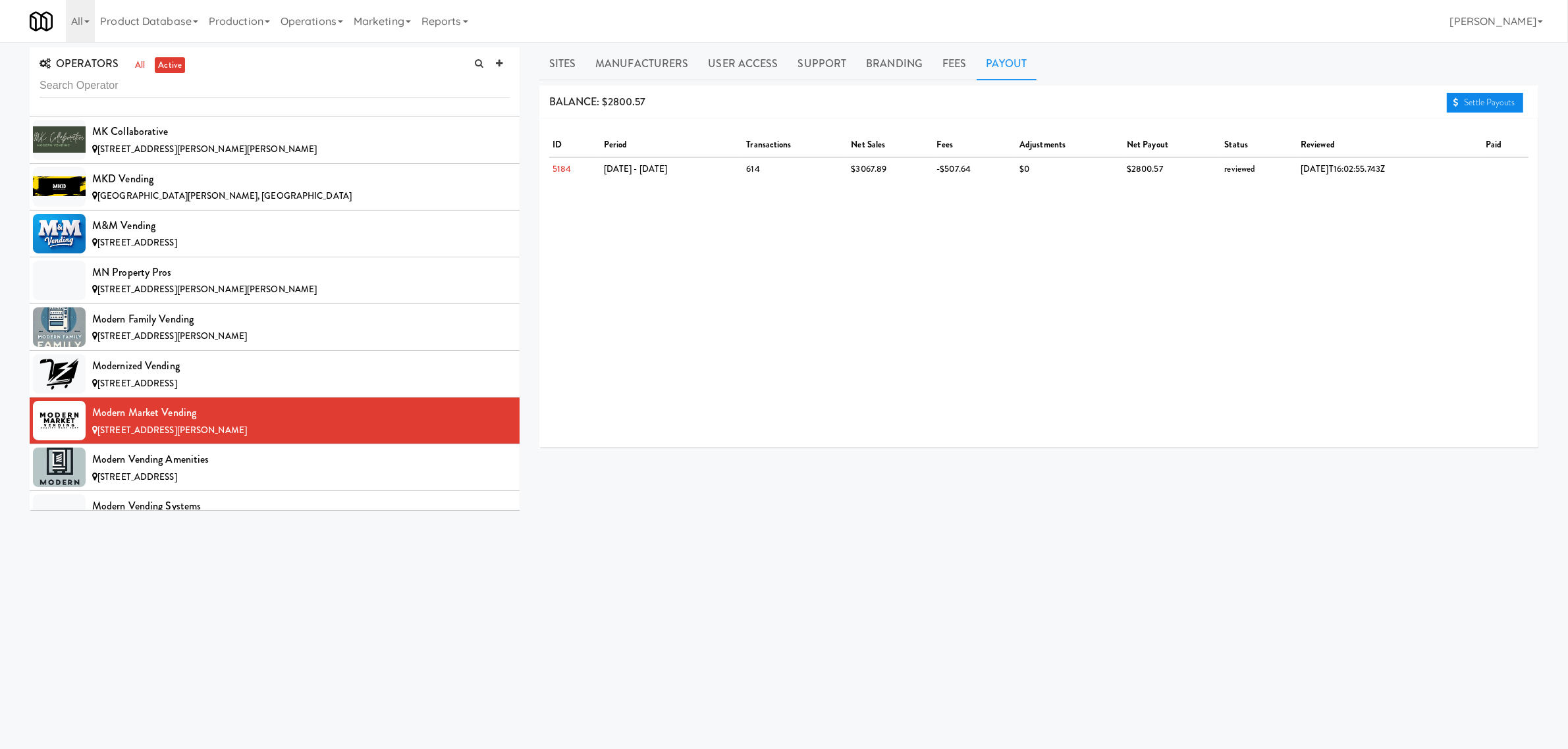
click at [1487, 94] on link "Settle Payouts" at bounding box center [1485, 103] width 76 height 20
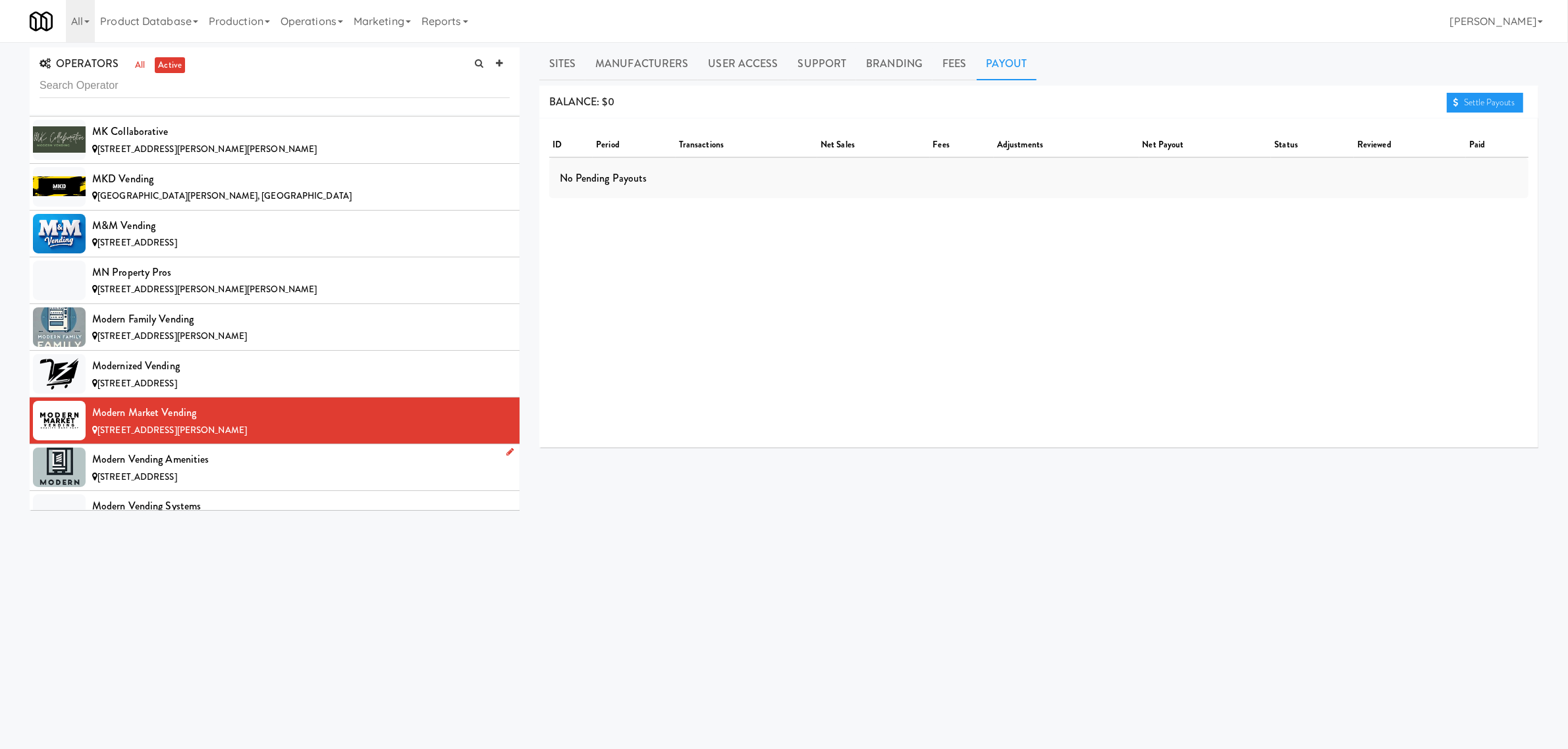
click at [137, 470] on div "Modern Vending Amenities" at bounding box center [301, 459] width 418 height 20
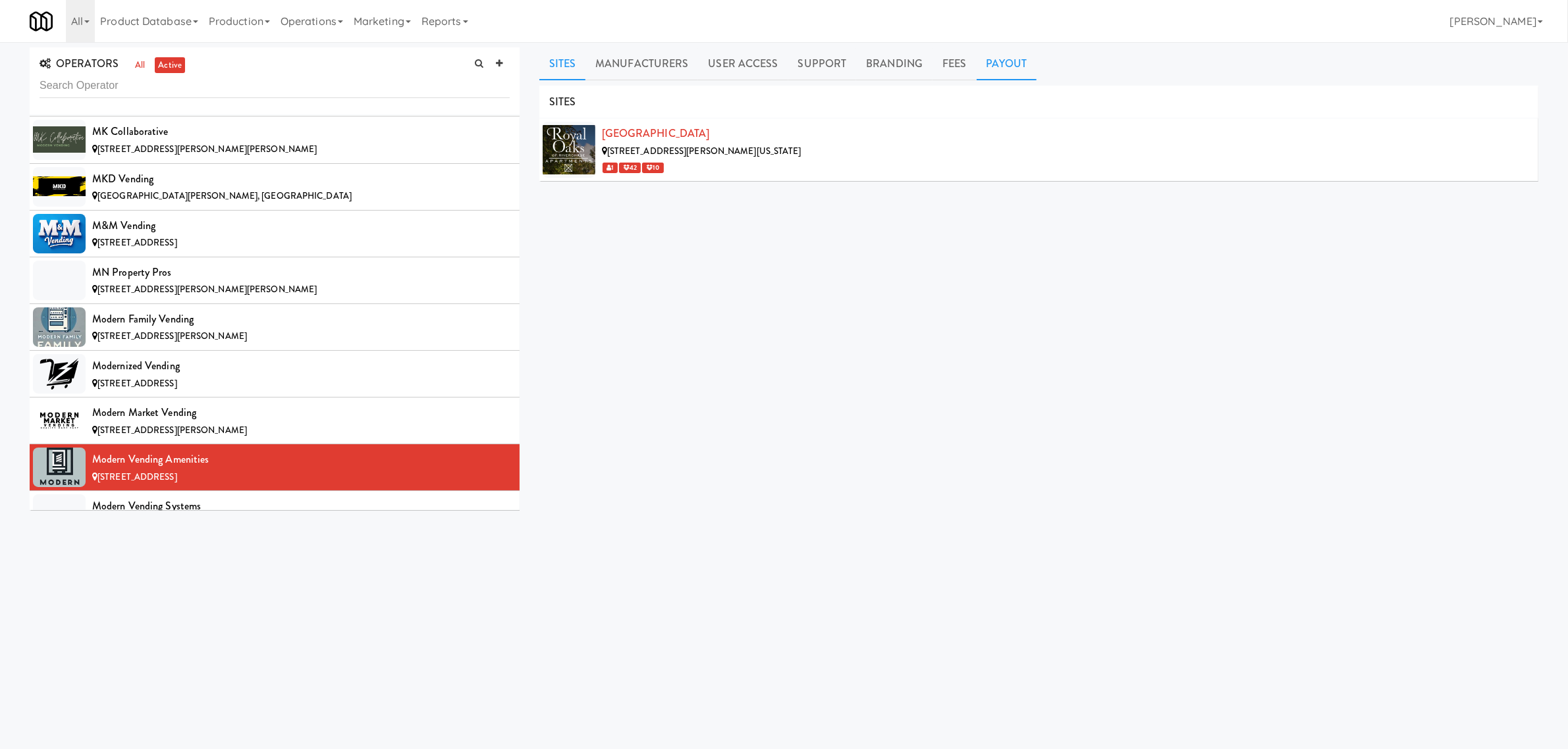
click at [1011, 56] on link "Payout" at bounding box center [1007, 63] width 61 height 33
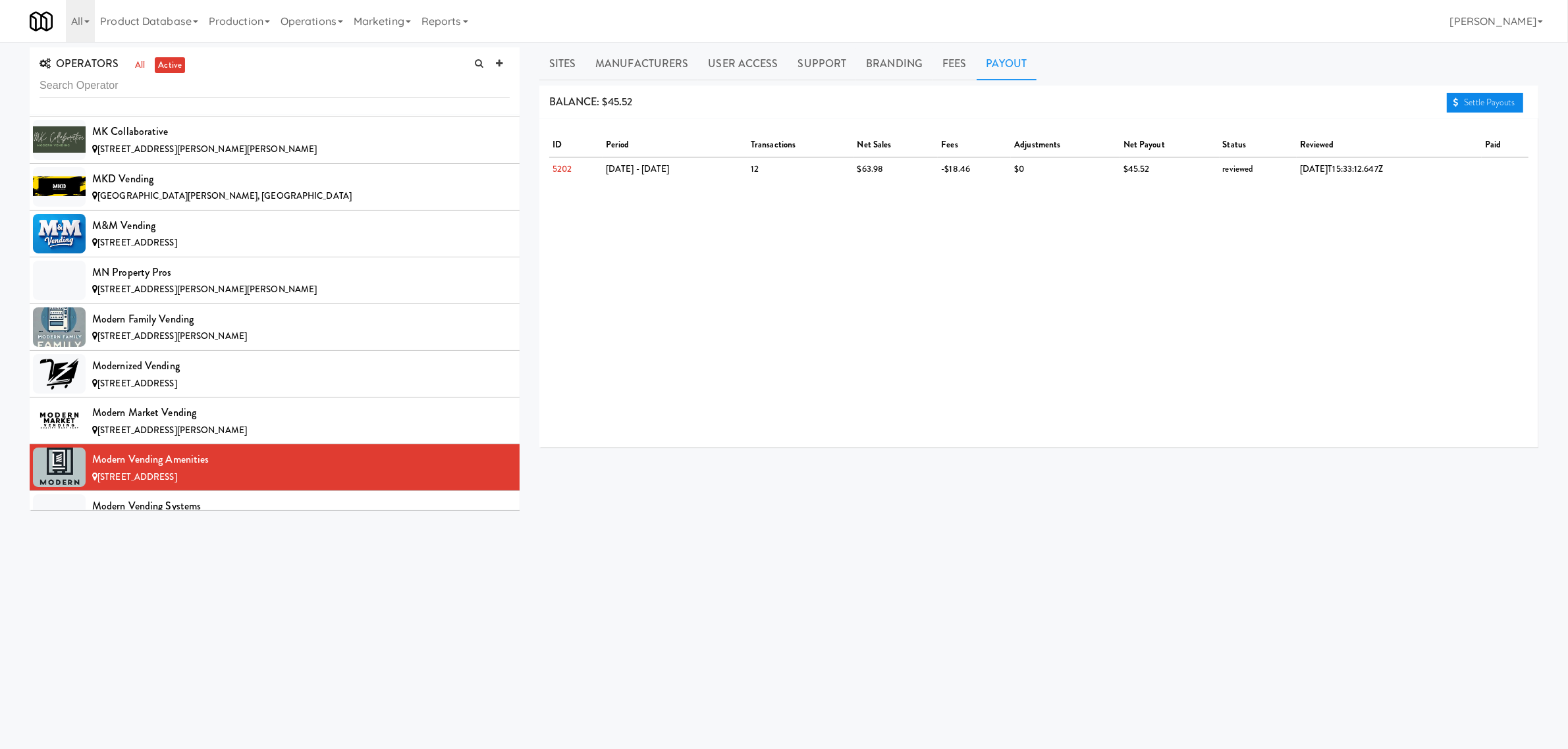
click at [1456, 99] on icon at bounding box center [1456, 102] width 5 height 9
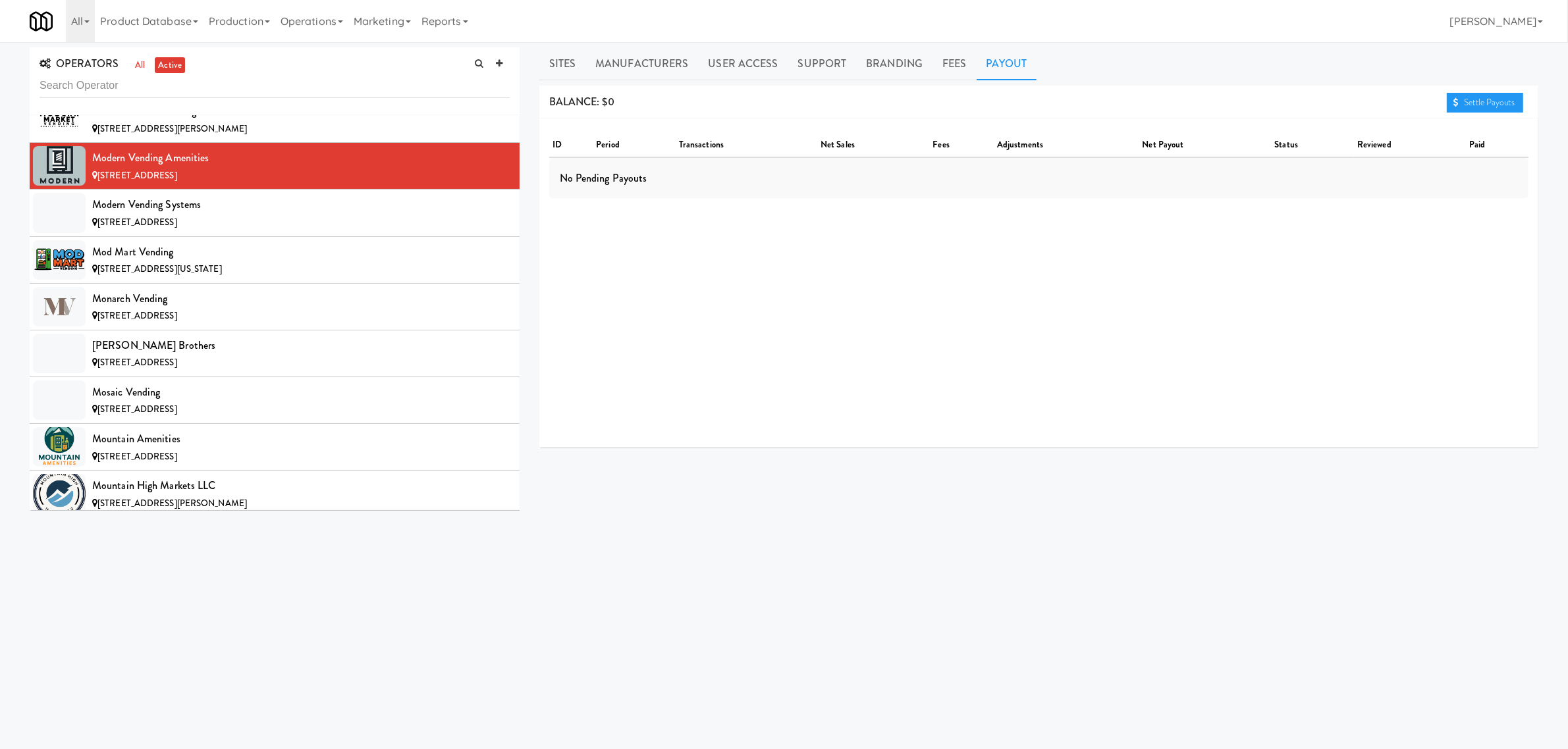
scroll to position [7571, 0]
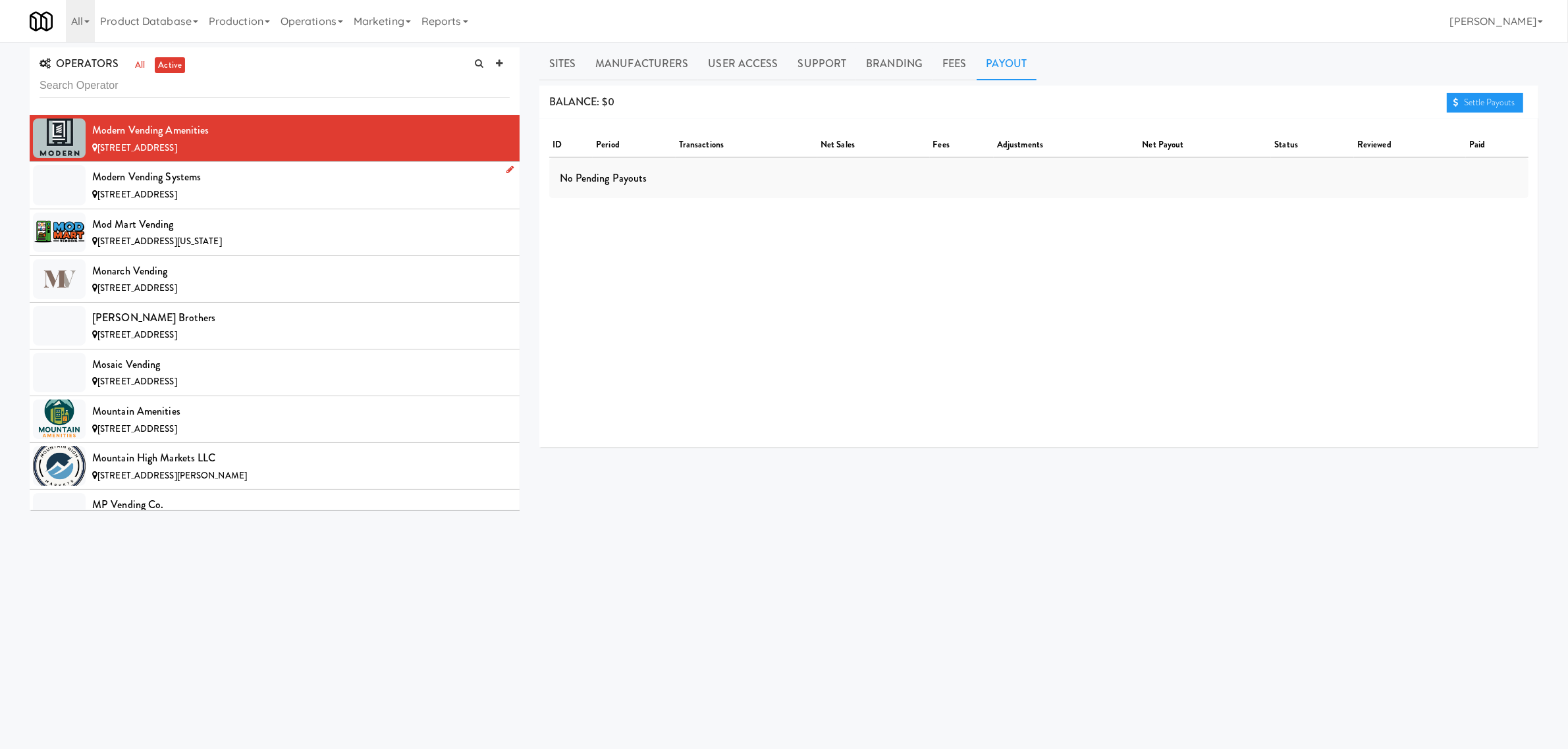
click at [188, 187] on div "Modern Vending Systems" at bounding box center [301, 177] width 418 height 20
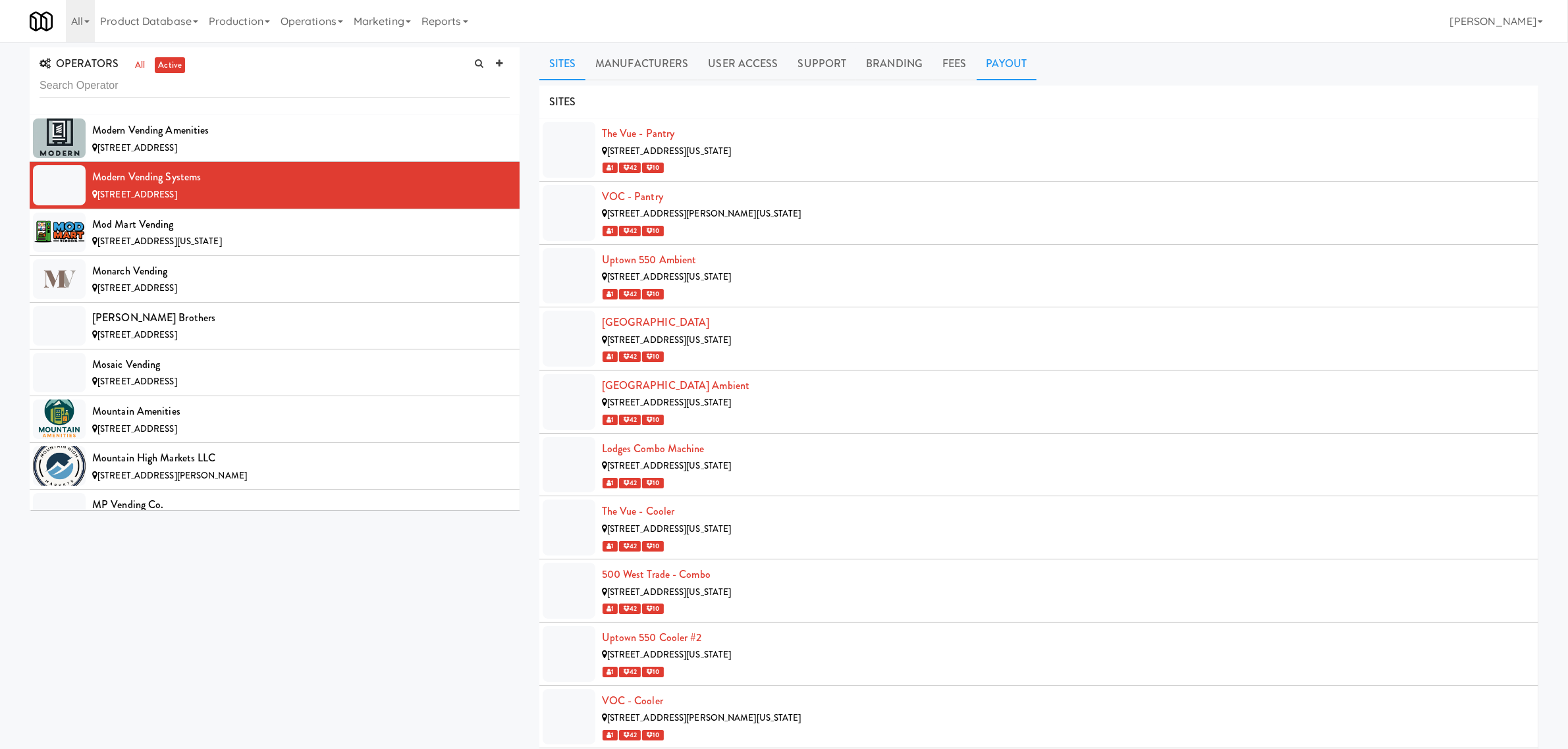
click at [1018, 63] on link "Payout" at bounding box center [1007, 63] width 61 height 33
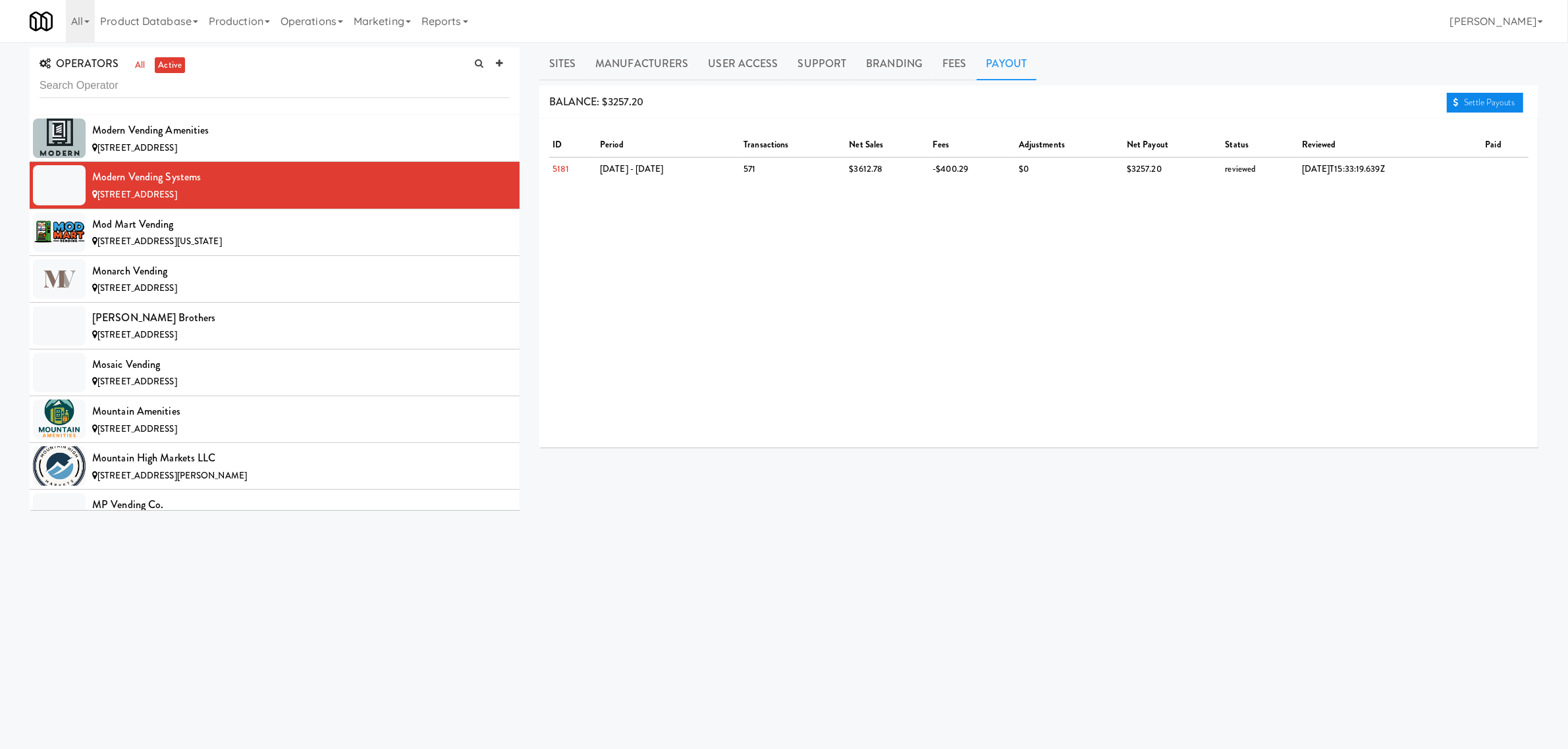
click at [1464, 101] on link "Settle Payouts" at bounding box center [1485, 103] width 76 height 20
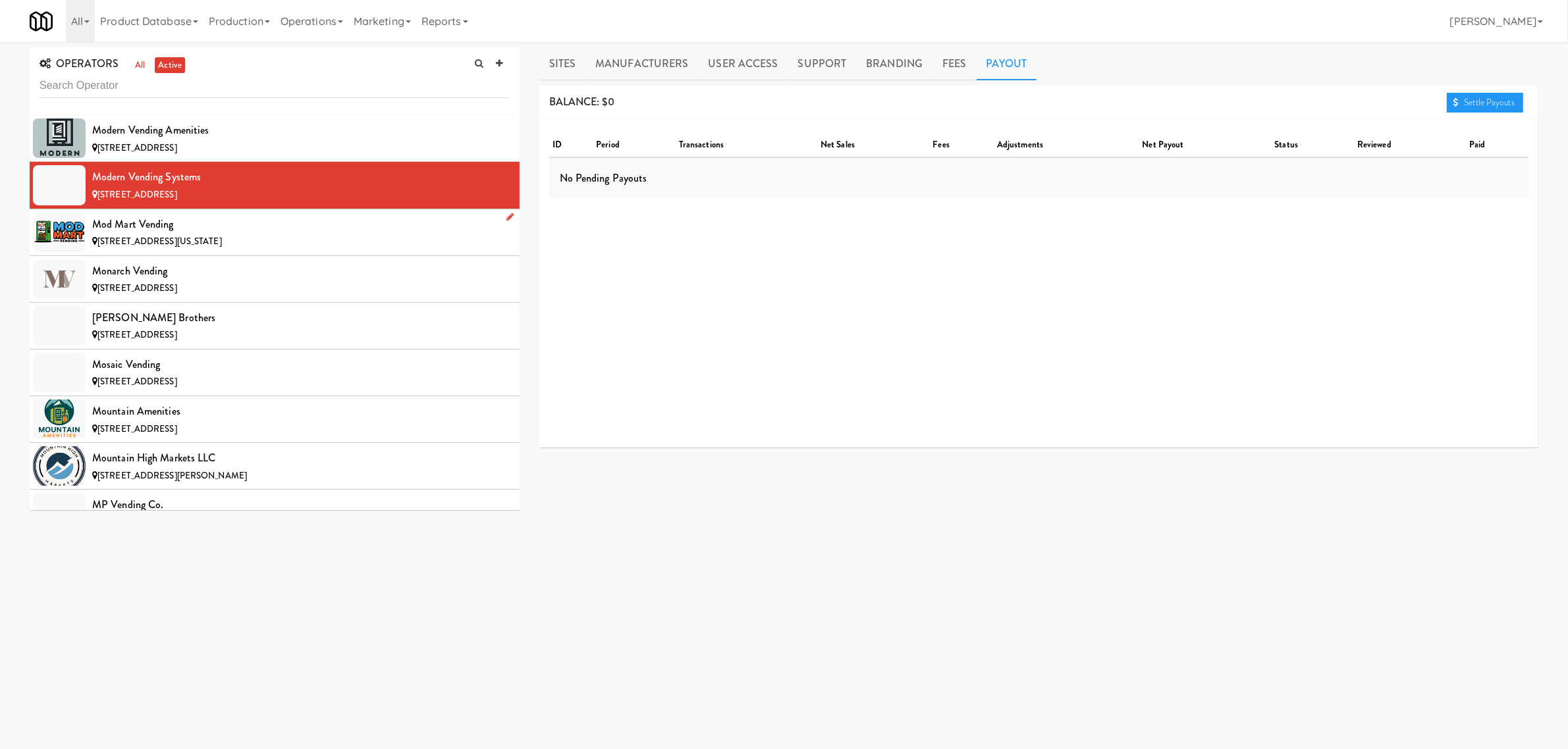
click at [176, 234] on div "Mod Mart Vending" at bounding box center [301, 224] width 418 height 20
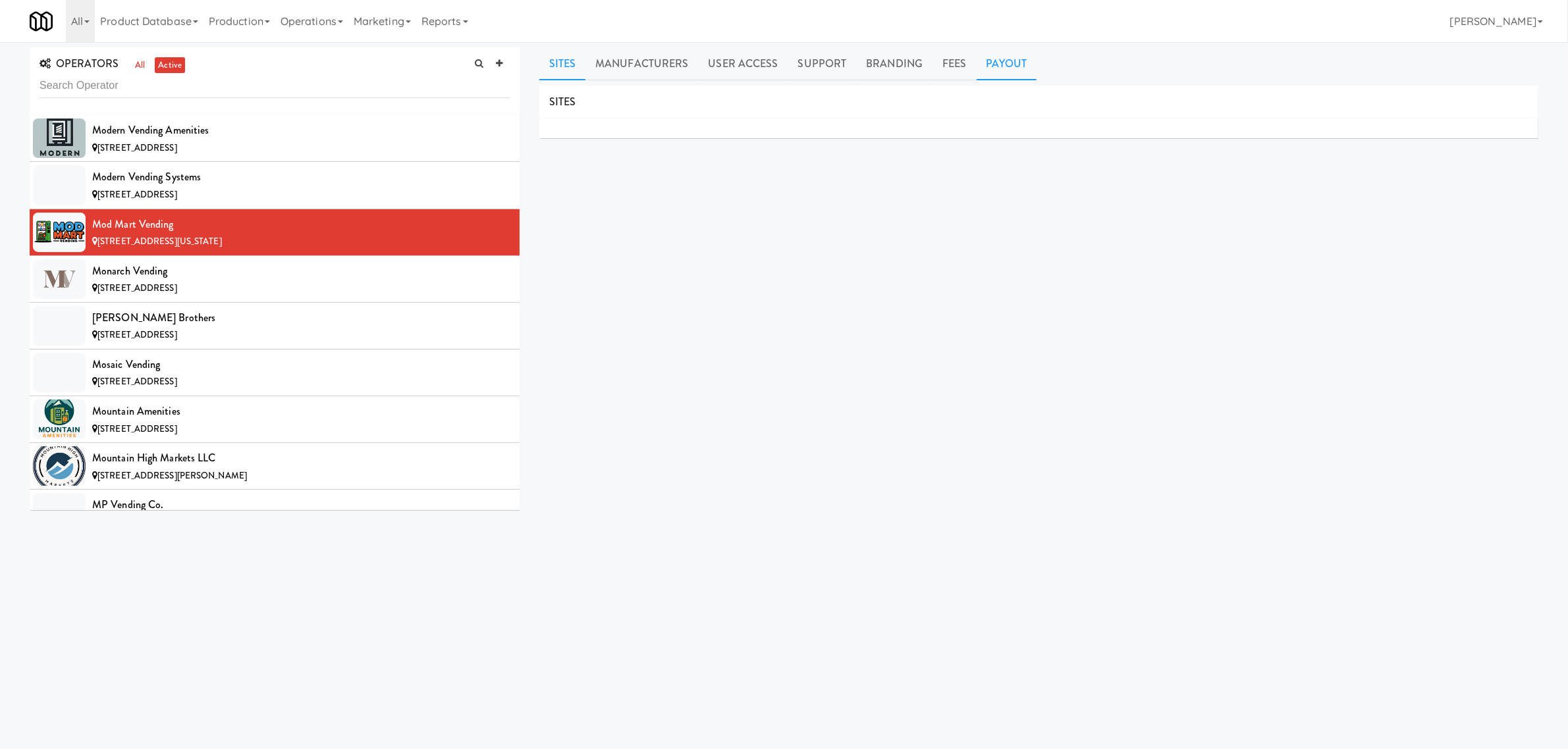
click at [1015, 57] on link "Payout" at bounding box center [1007, 63] width 61 height 33
click at [185, 281] on div "Monarch Vending" at bounding box center [301, 271] width 418 height 20
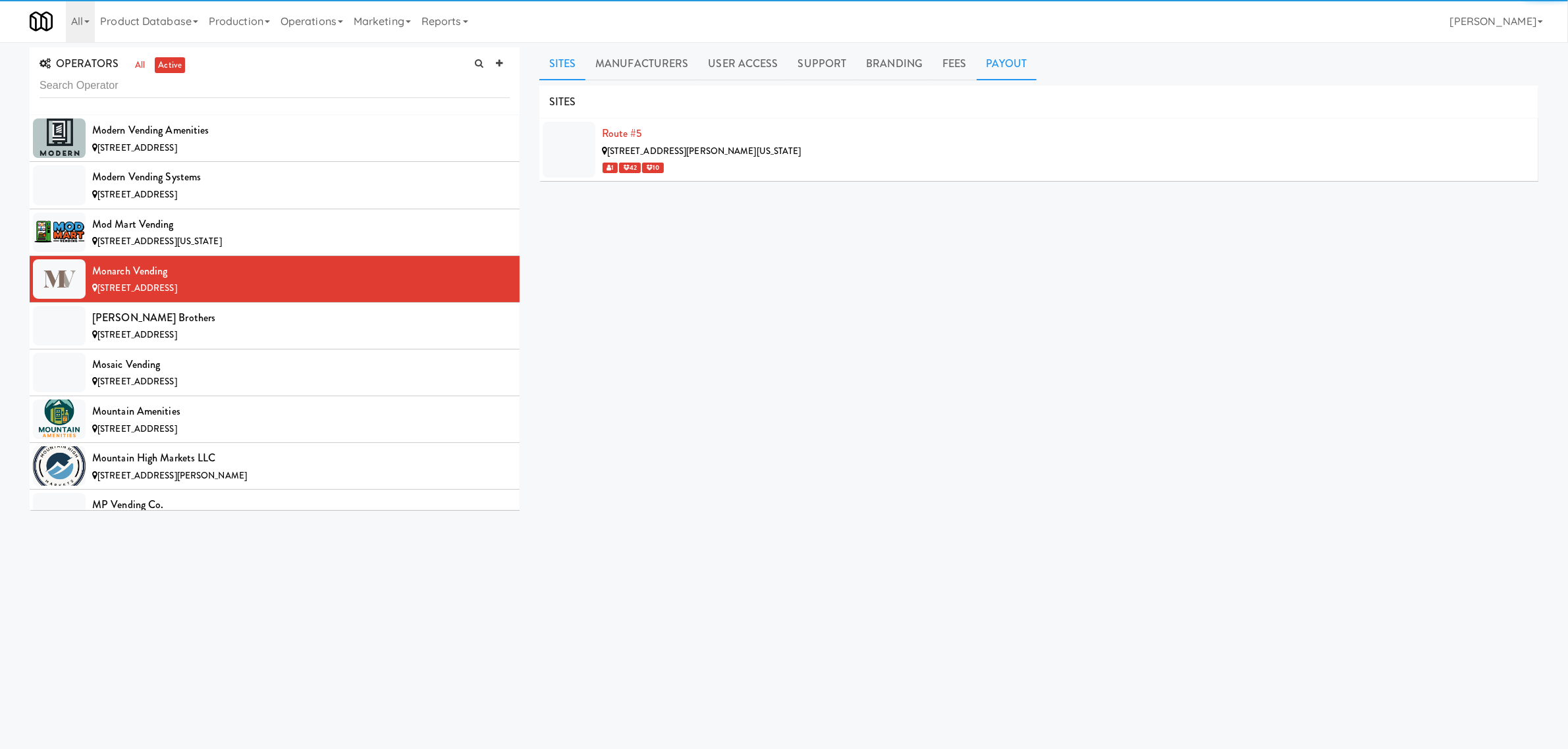
click at [1002, 70] on link "Payout" at bounding box center [1007, 63] width 61 height 33
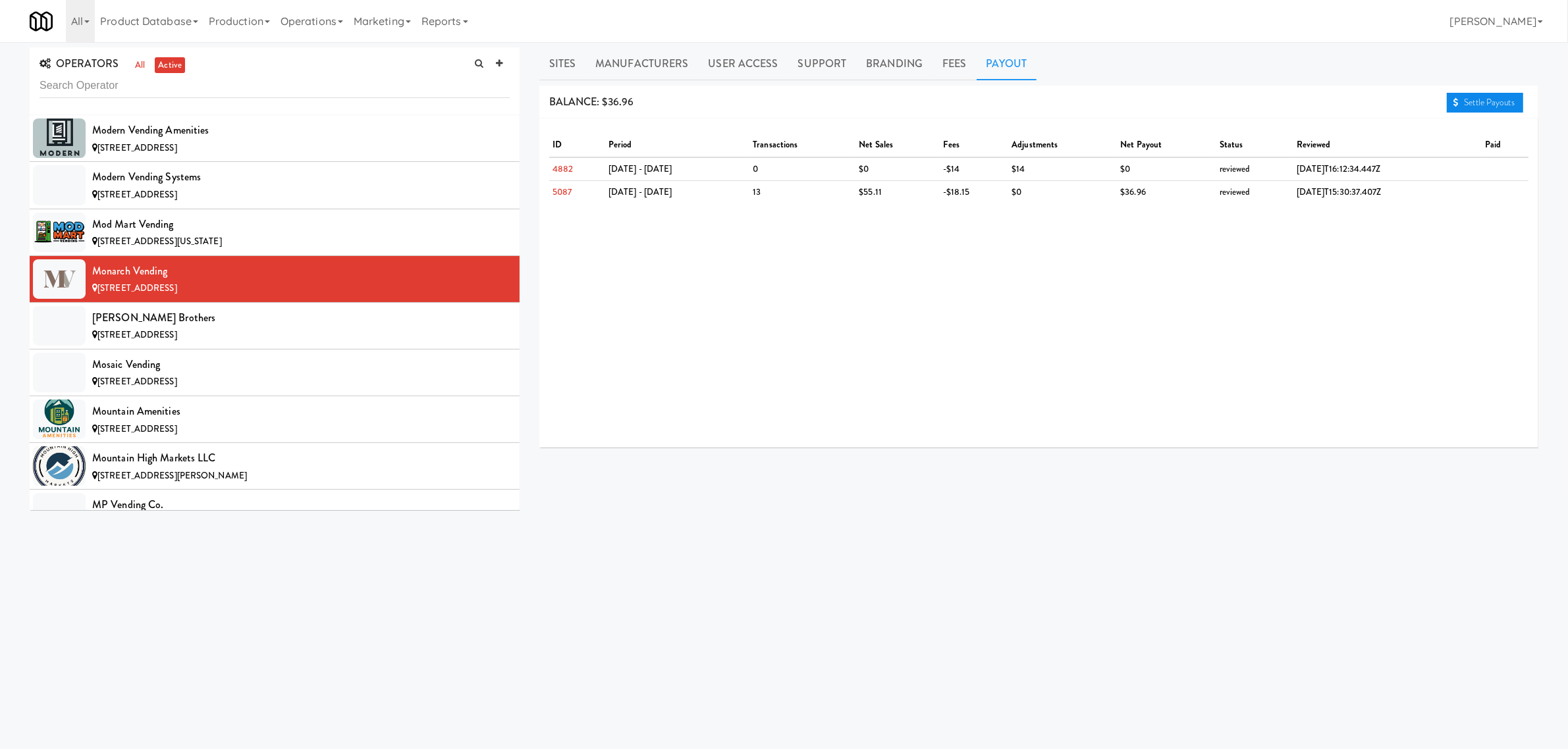
click at [1460, 97] on link "Settle Payouts" at bounding box center [1485, 103] width 76 height 20
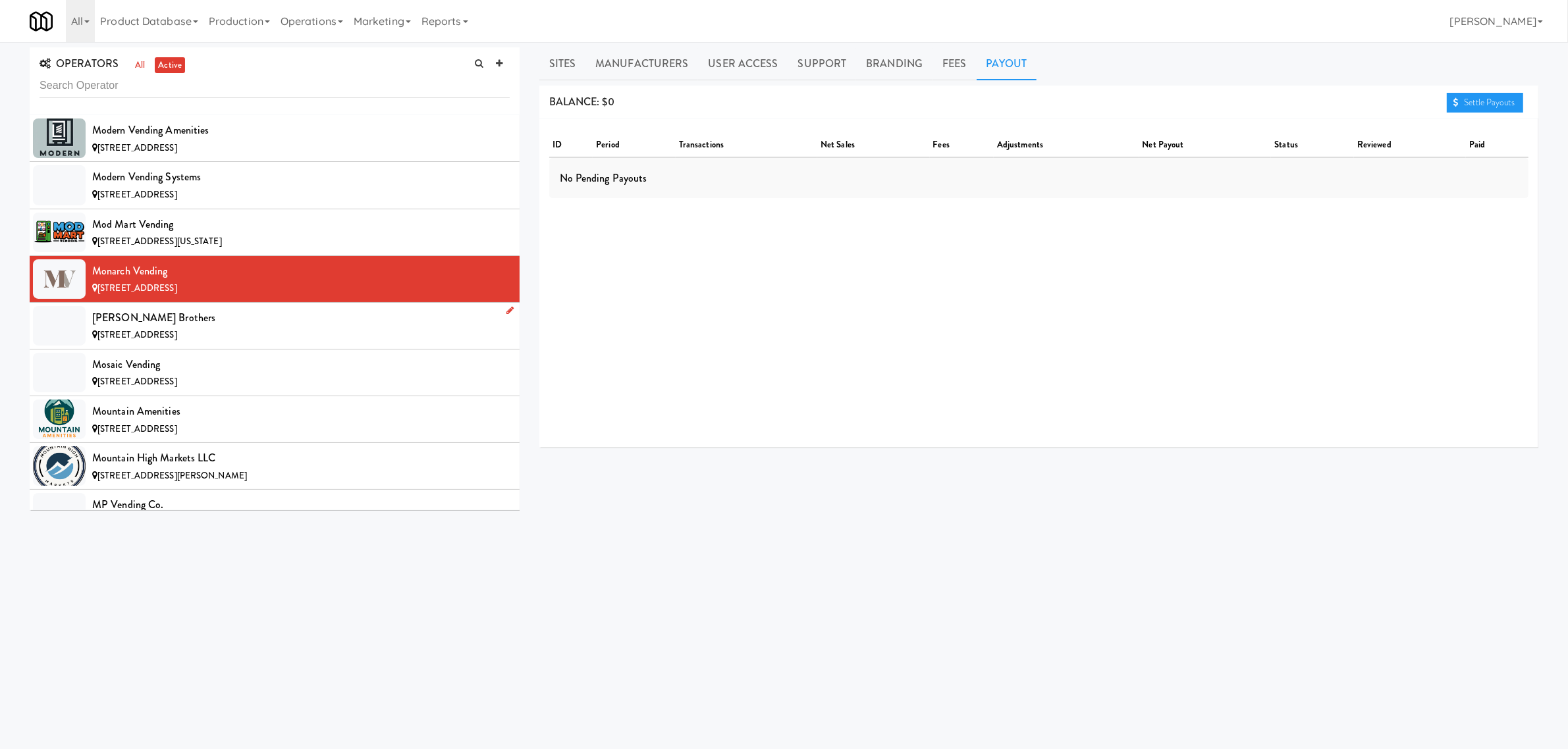
click at [139, 328] on div "[PERSON_NAME] Brothers" at bounding box center [301, 318] width 418 height 20
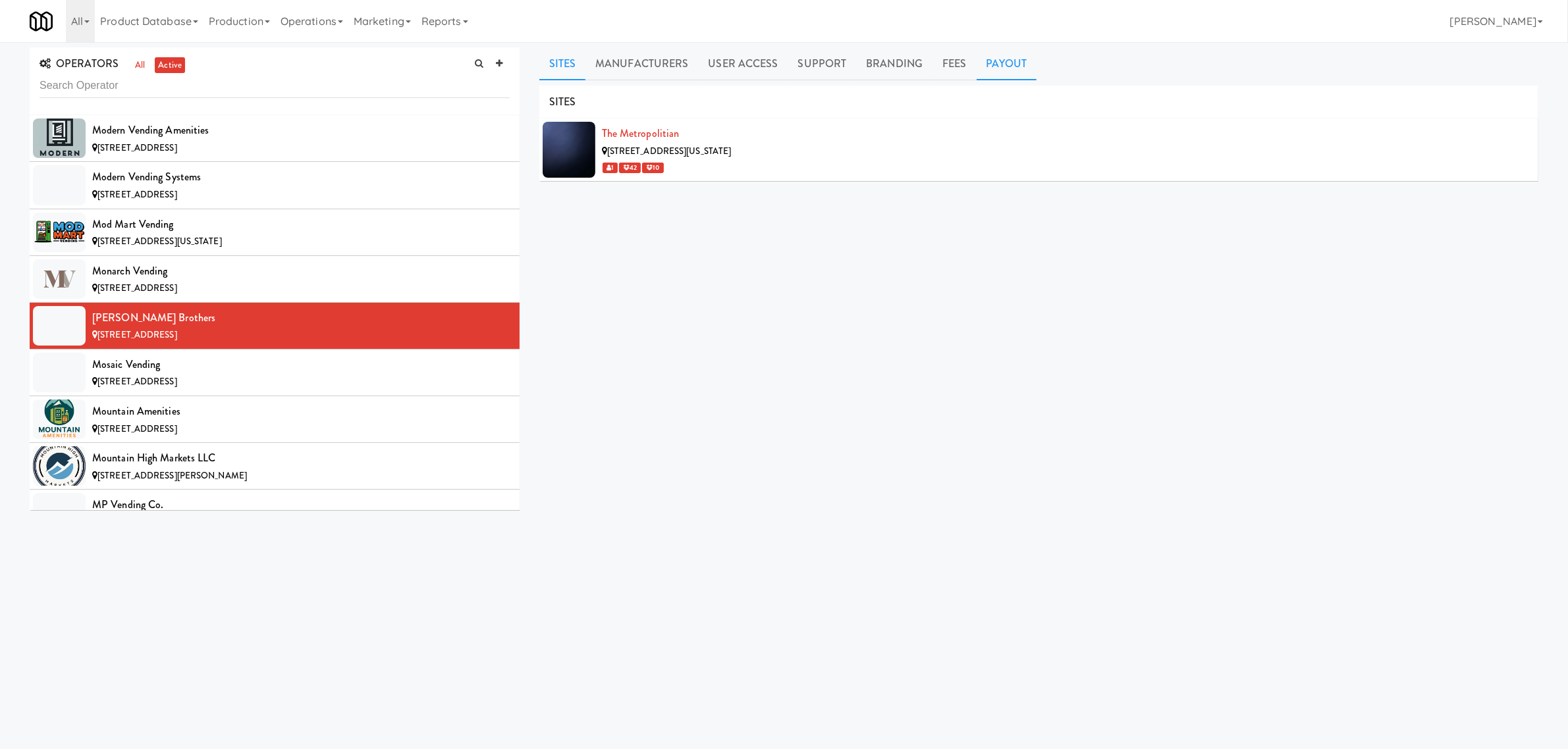
click at [999, 67] on link "Payout" at bounding box center [1007, 63] width 61 height 33
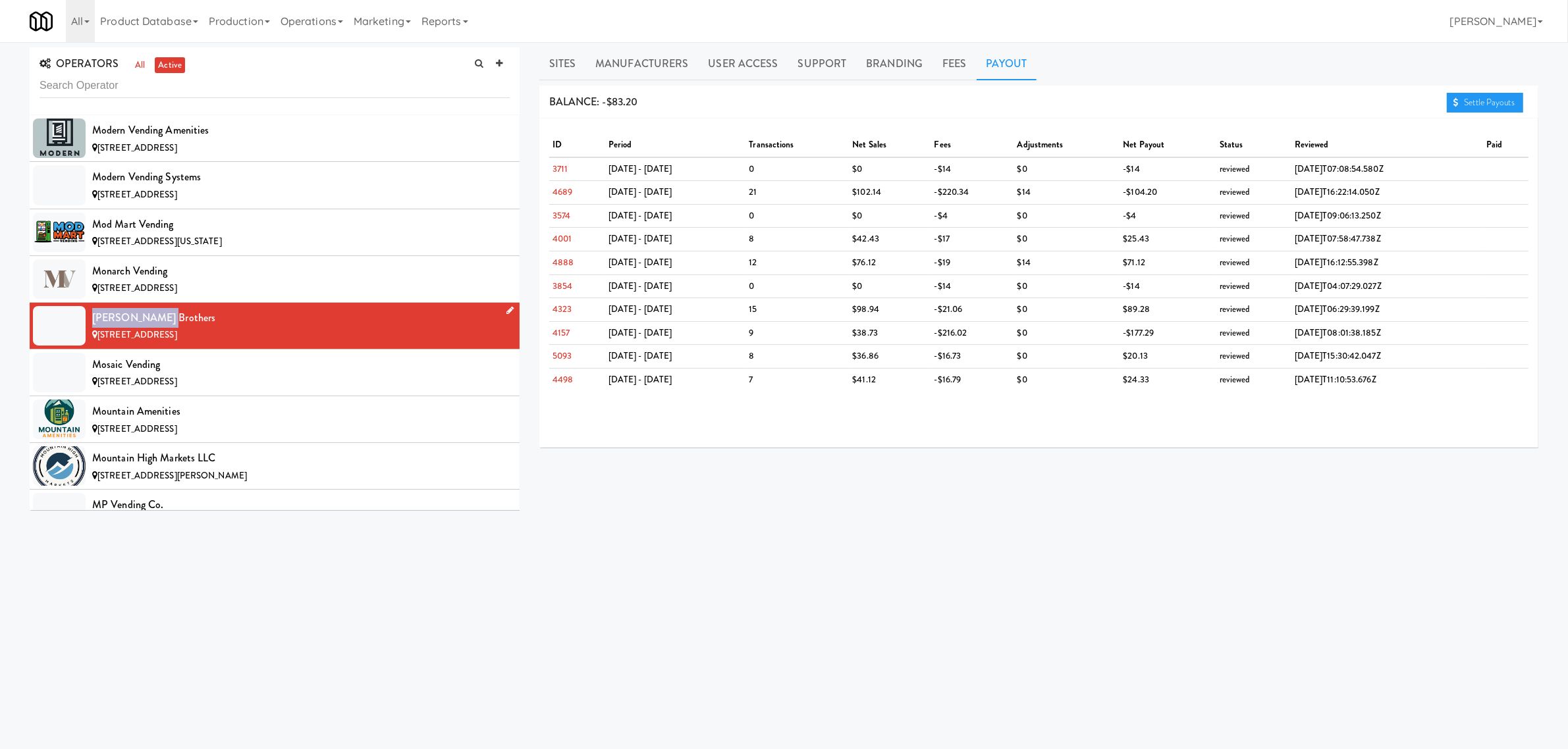
drag, startPoint x: 92, startPoint y: 339, endPoint x: 168, endPoint y: 340, distance: 76.0
click at [168, 328] on div "[PERSON_NAME] Brothers" at bounding box center [301, 318] width 418 height 20
click at [552, 63] on link "Sites" at bounding box center [562, 63] width 47 height 33
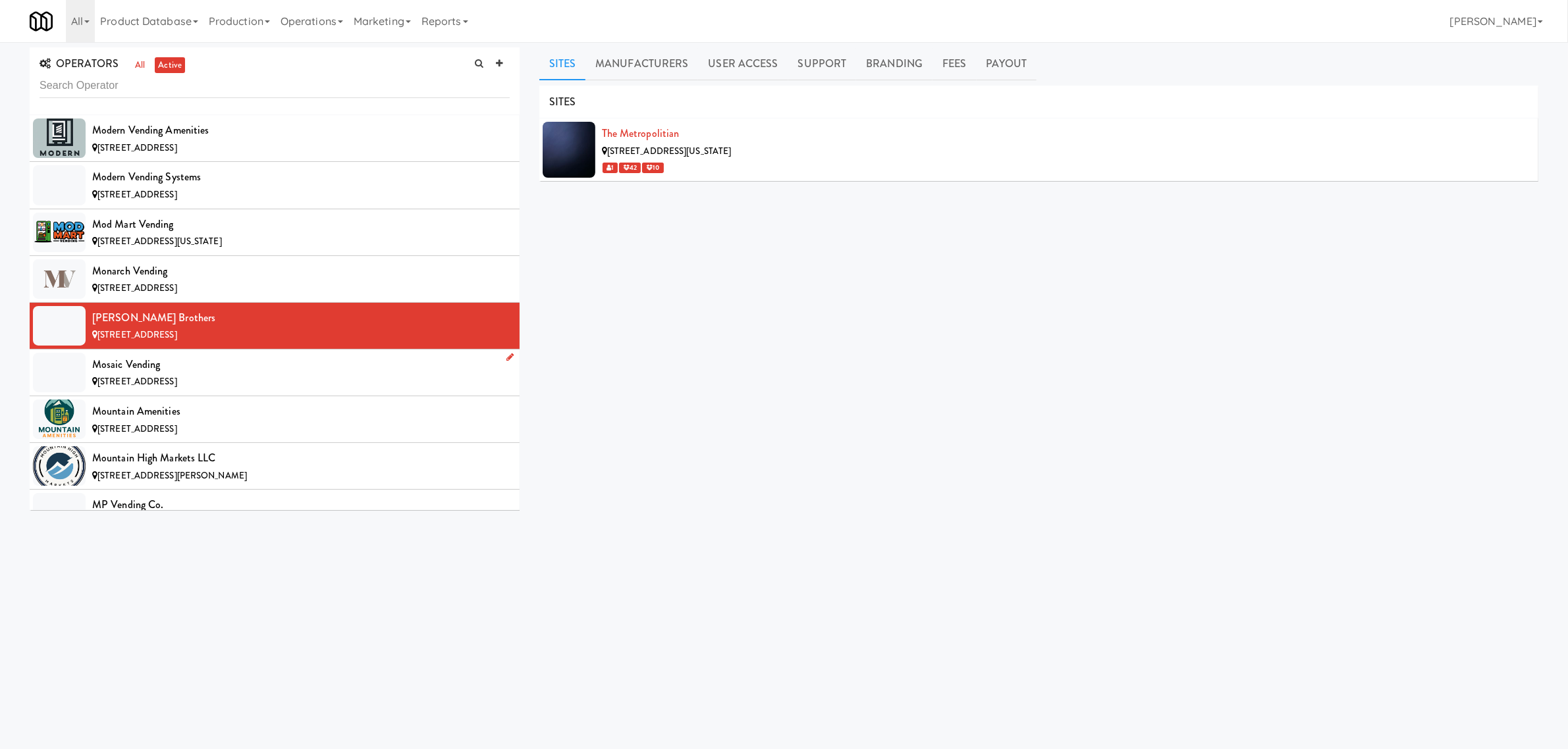
click at [211, 374] on div "Mosaic Vending" at bounding box center [301, 364] width 418 height 20
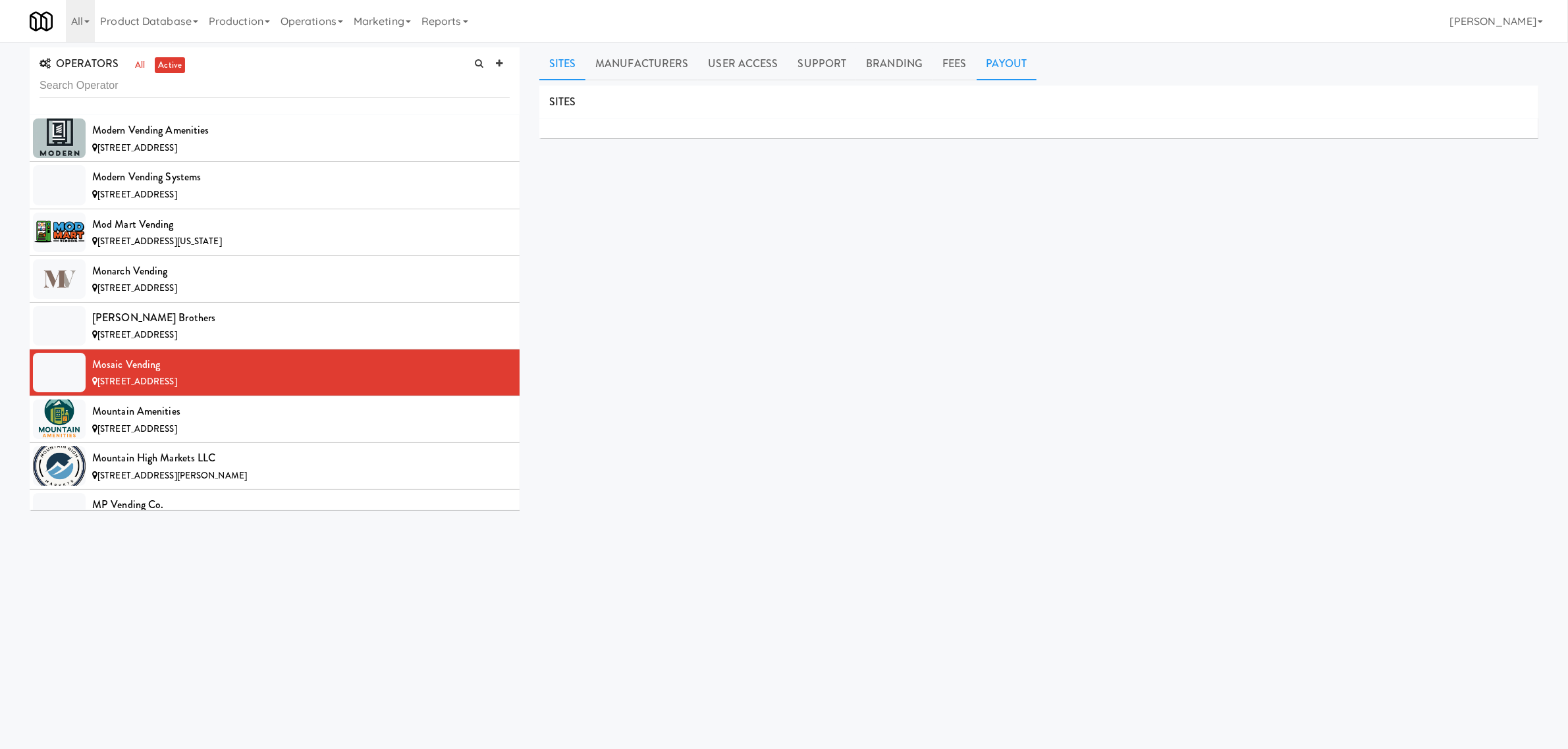
click at [993, 50] on link "Payout" at bounding box center [1007, 63] width 61 height 33
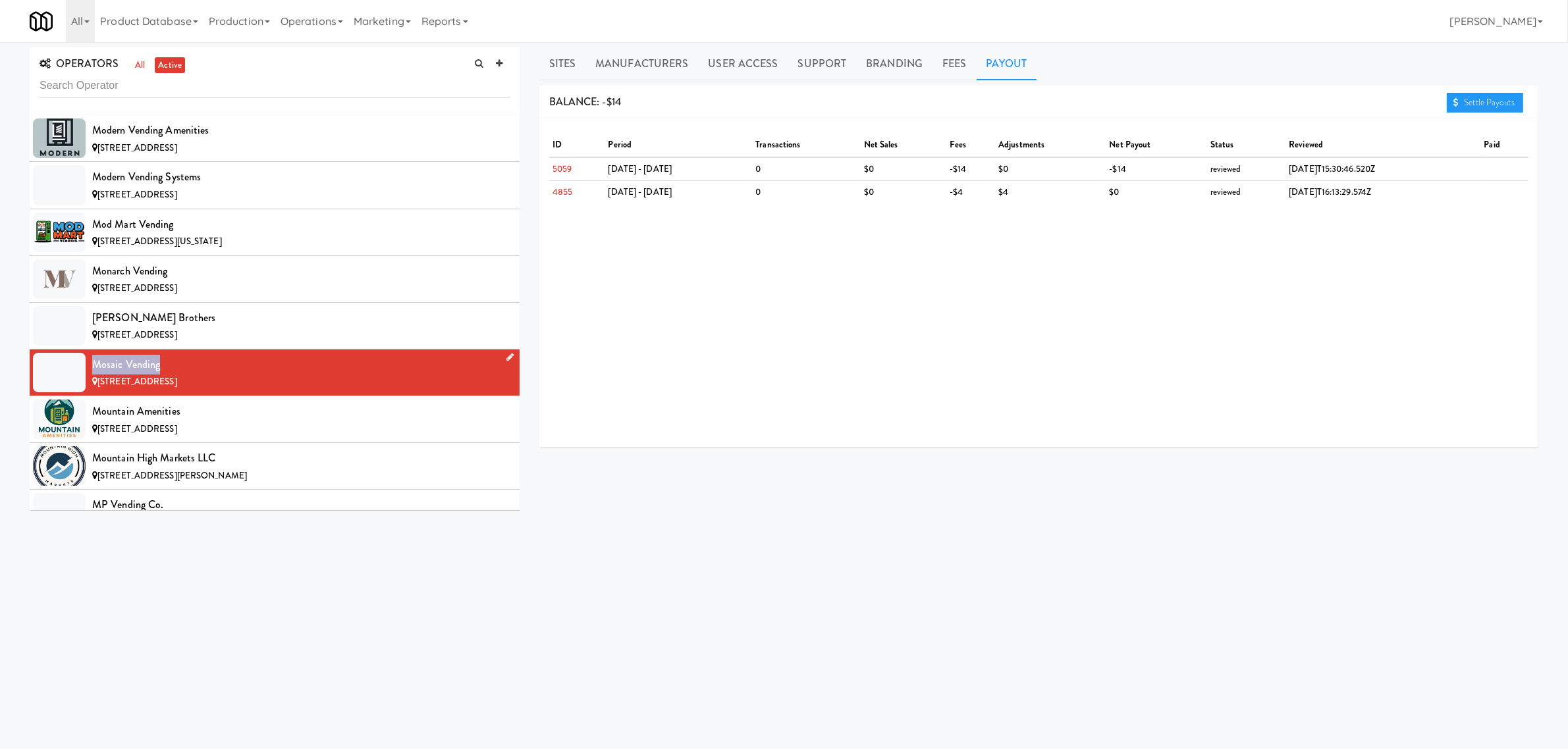
drag, startPoint x: 109, startPoint y: 389, endPoint x: 178, endPoint y: 392, distance: 69.1
click at [178, 374] on div "Mosaic Vending" at bounding box center [301, 364] width 418 height 20
click at [573, 74] on link "Sites" at bounding box center [562, 63] width 47 height 33
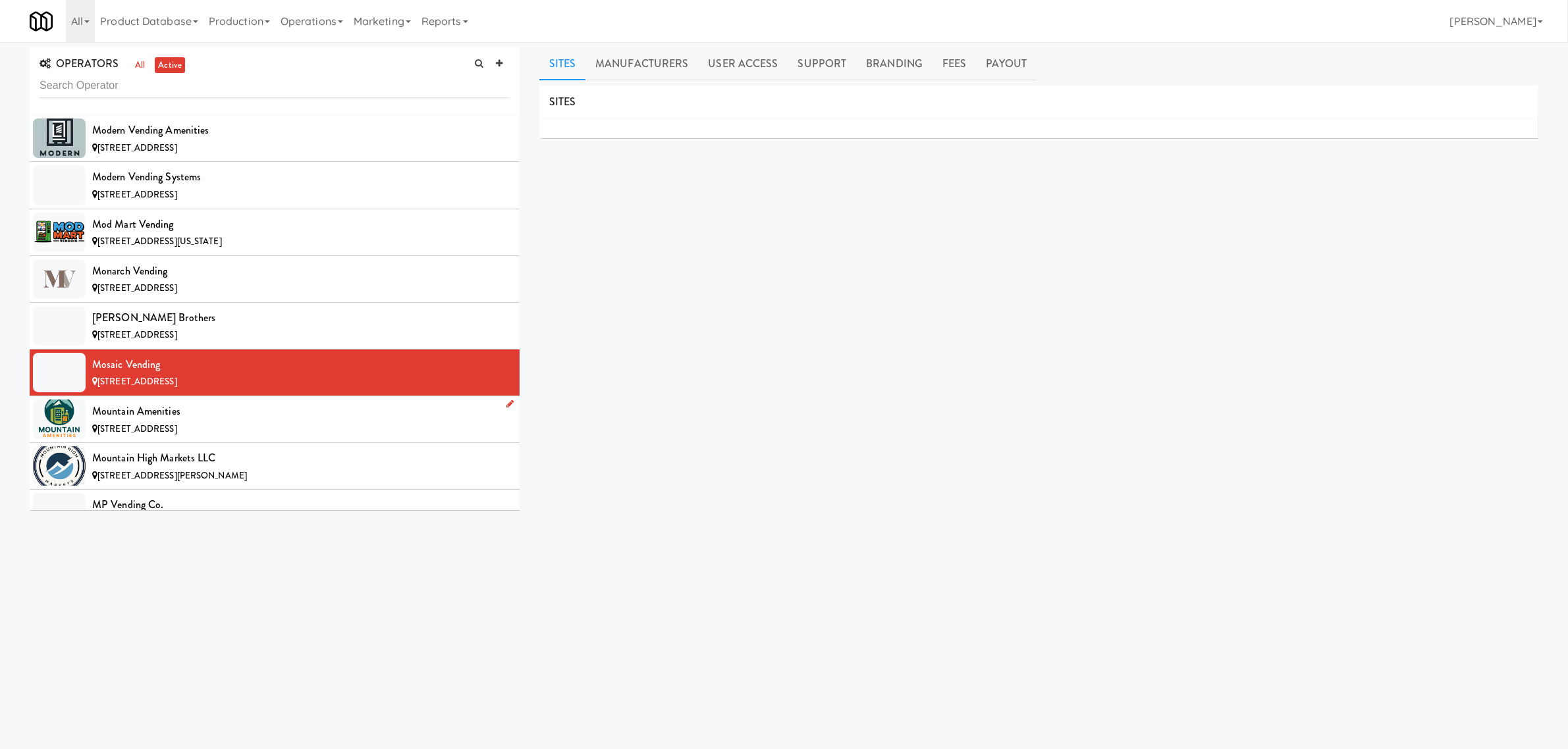
click at [257, 421] on div "Mountain Amenities" at bounding box center [301, 411] width 418 height 20
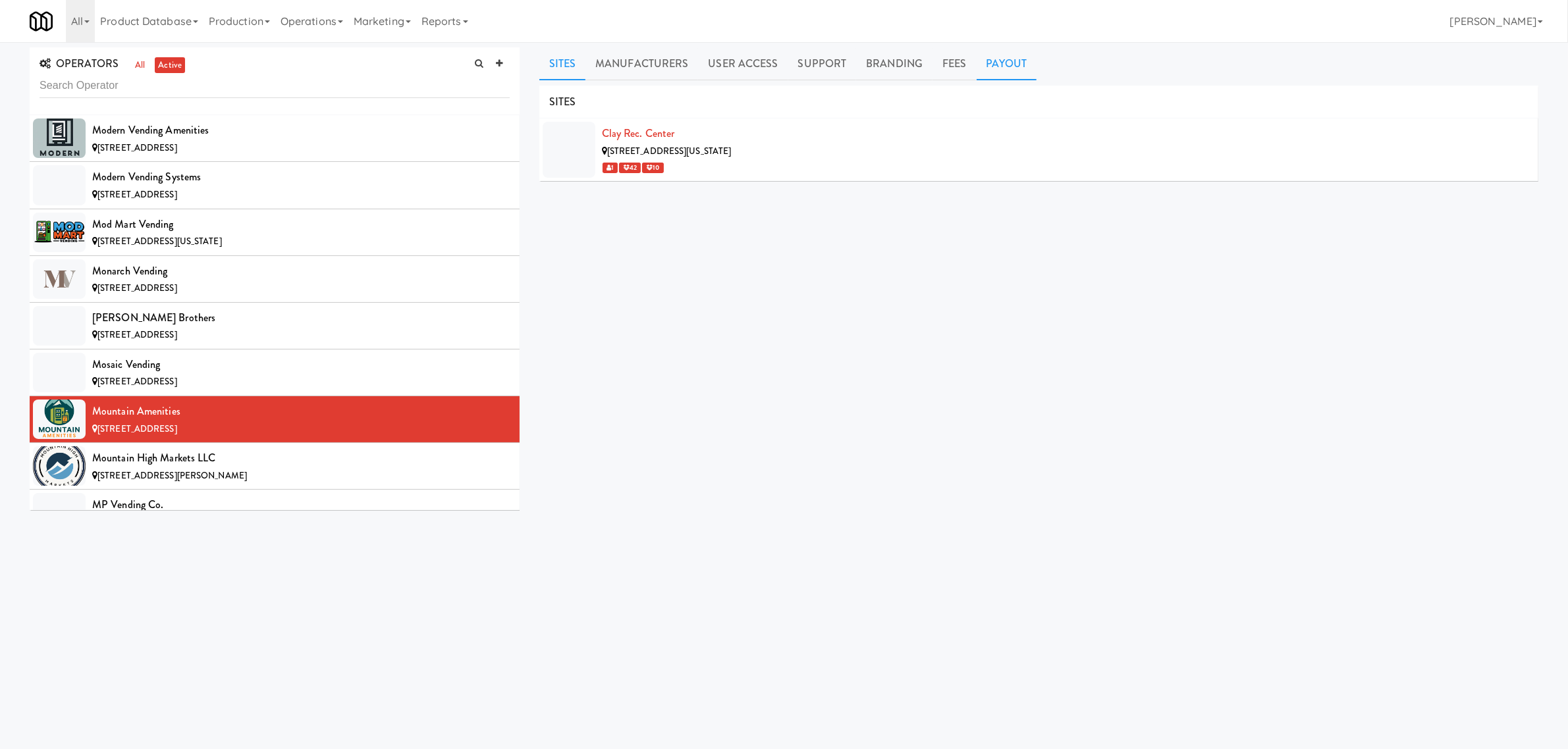
click at [1000, 61] on link "Payout" at bounding box center [1007, 63] width 61 height 33
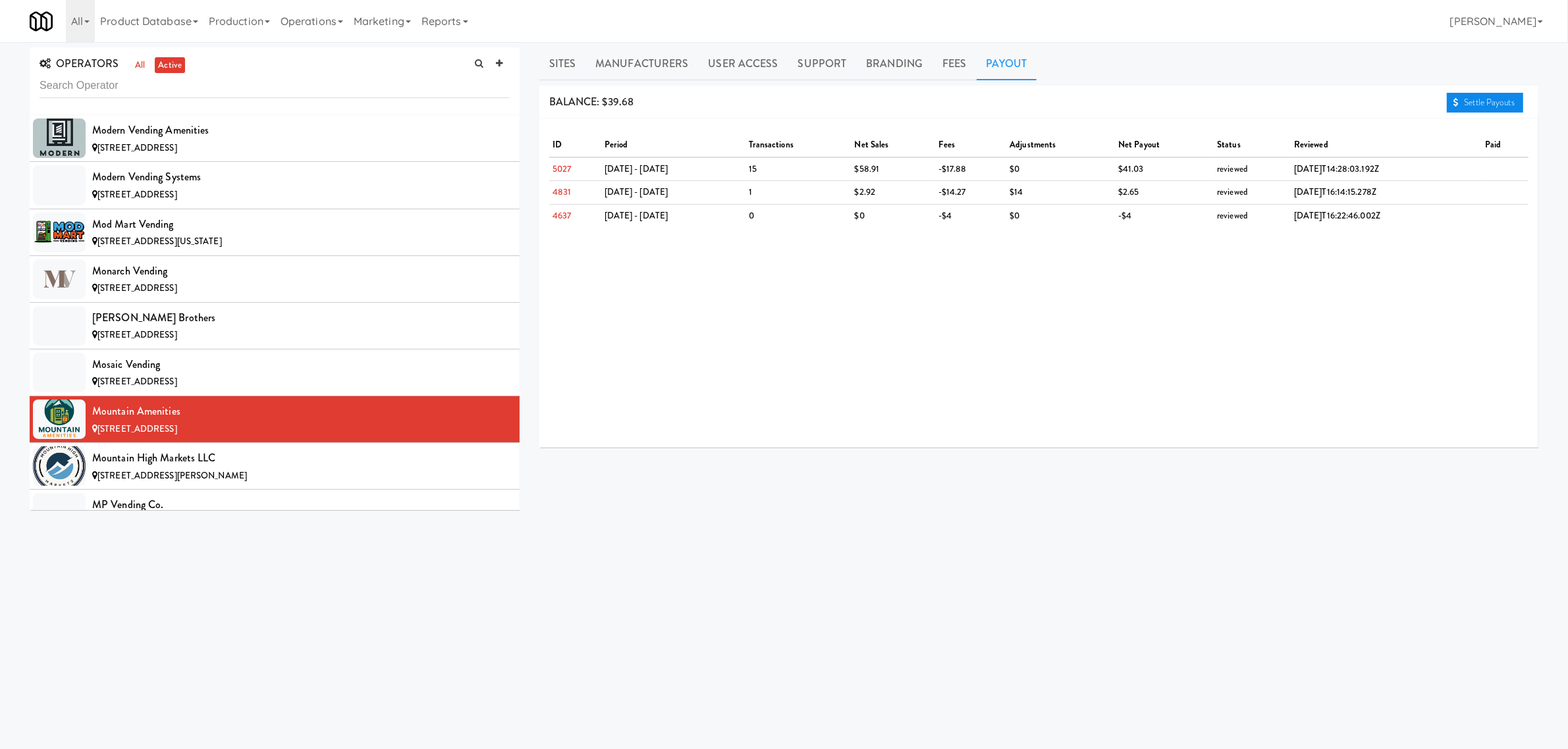
click at [1489, 106] on link "Settle Payouts" at bounding box center [1485, 103] width 76 height 20
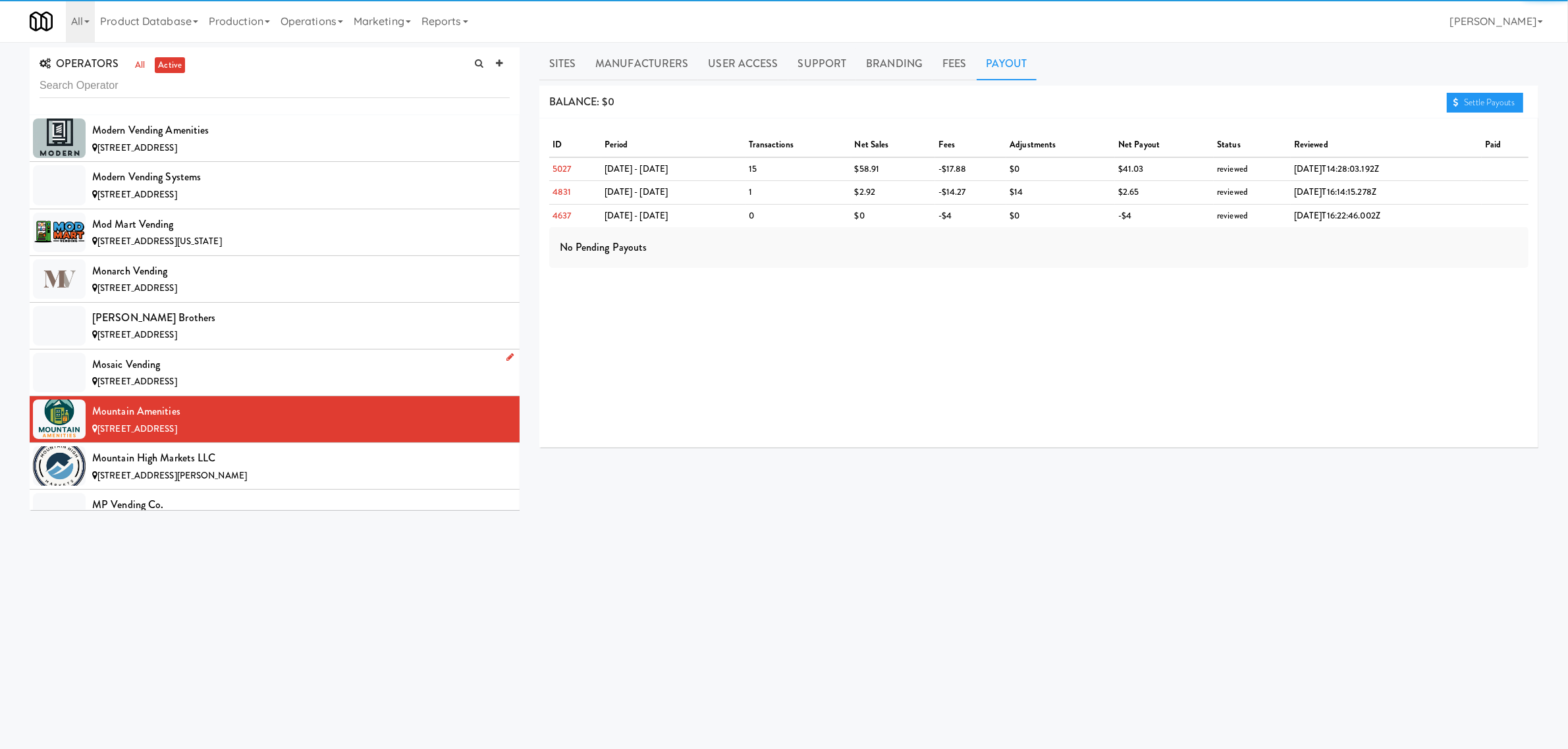
click at [314, 391] on div "[STREET_ADDRESS]" at bounding box center [301, 382] width 418 height 16
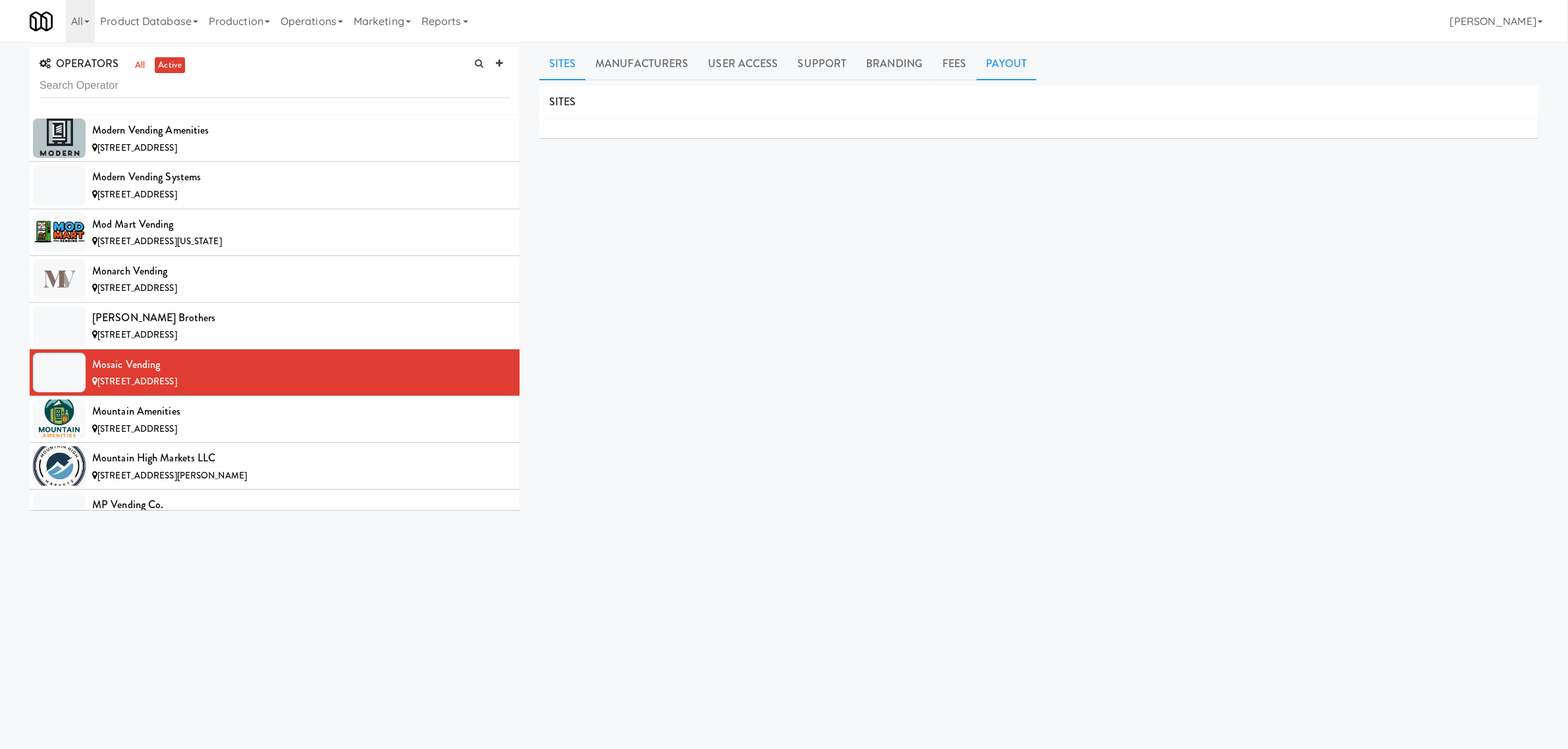
click at [1005, 57] on link "Payout" at bounding box center [1007, 63] width 61 height 33
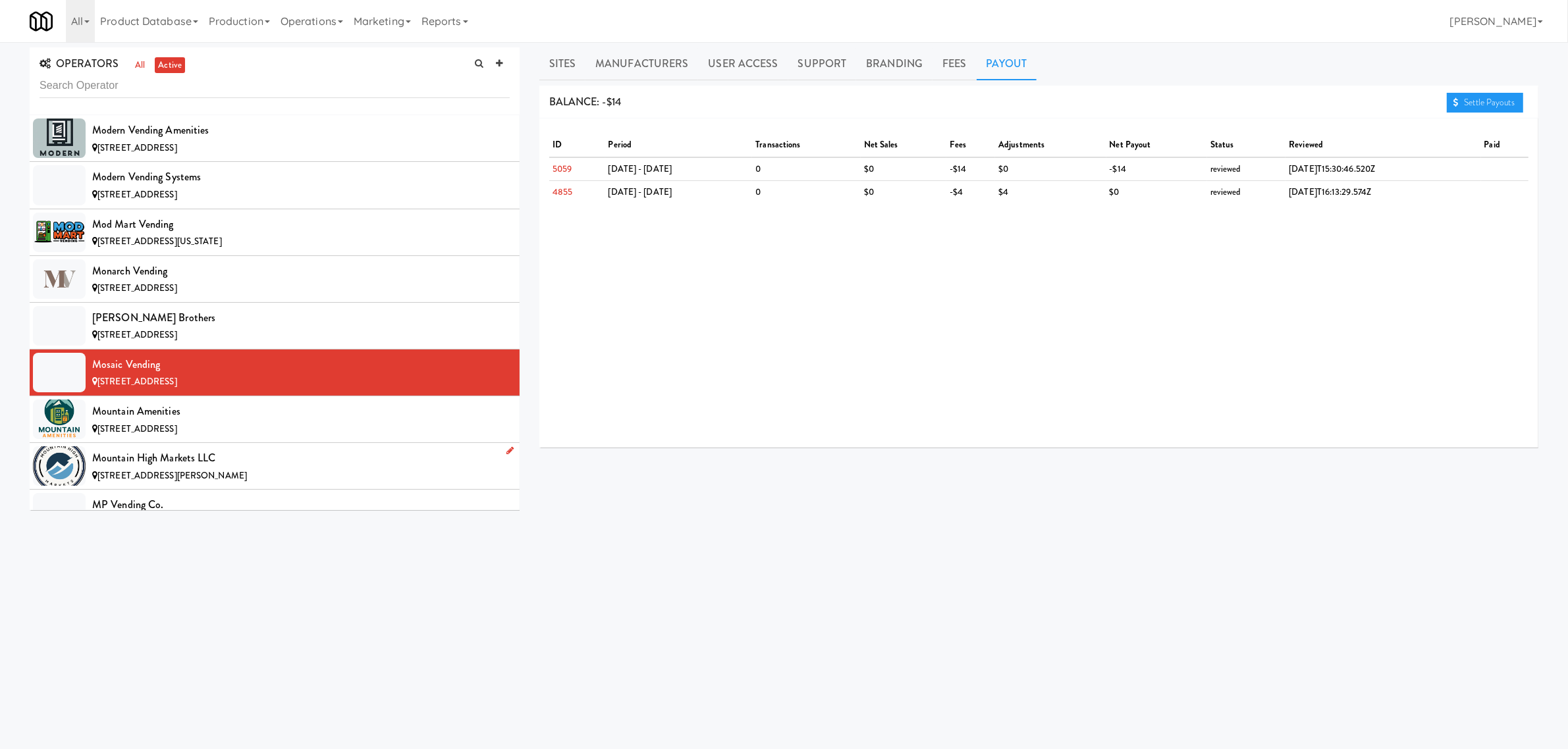
click at [202, 468] on div "Mountain High Markets LLC" at bounding box center [301, 457] width 418 height 20
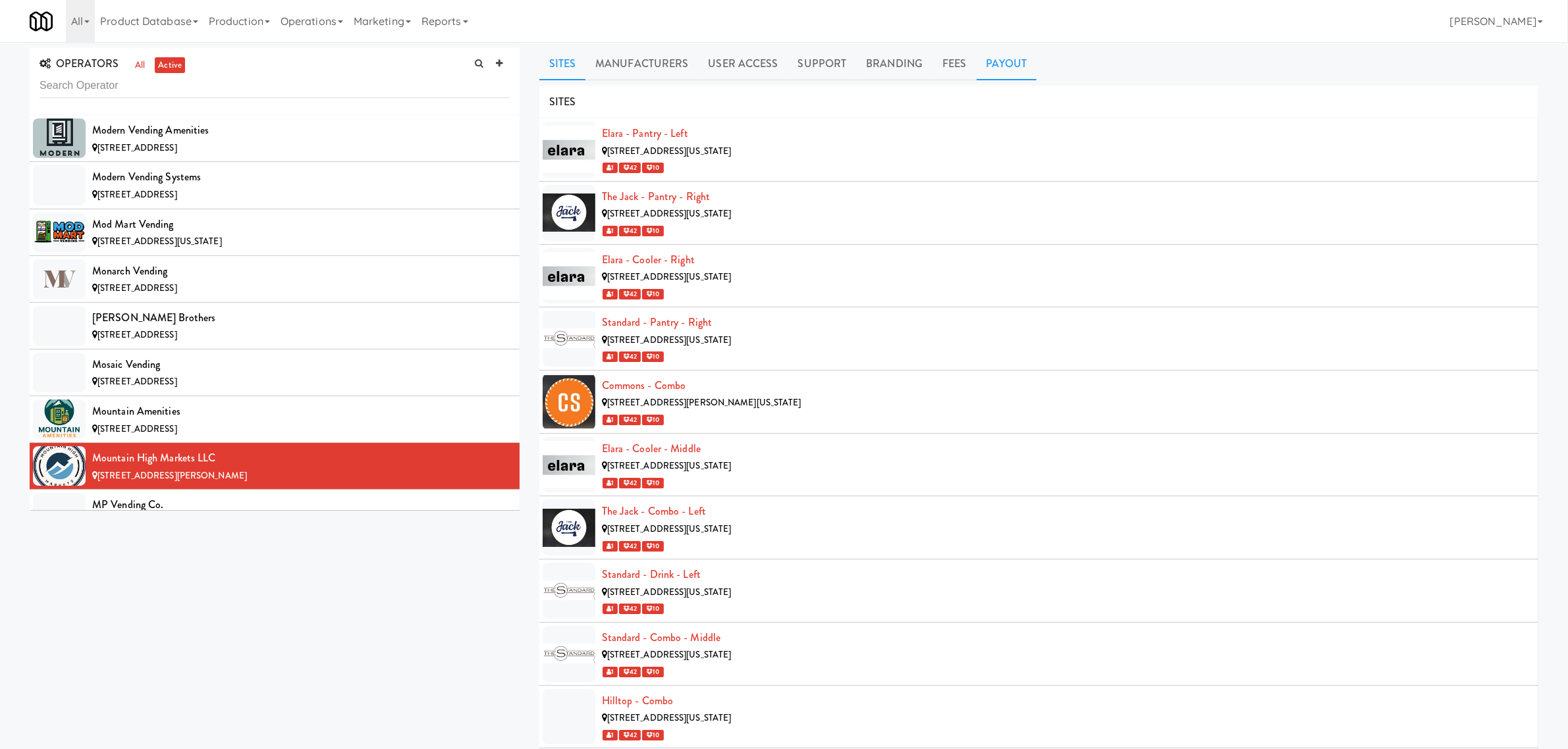
click at [994, 63] on link "Payout" at bounding box center [1007, 63] width 61 height 33
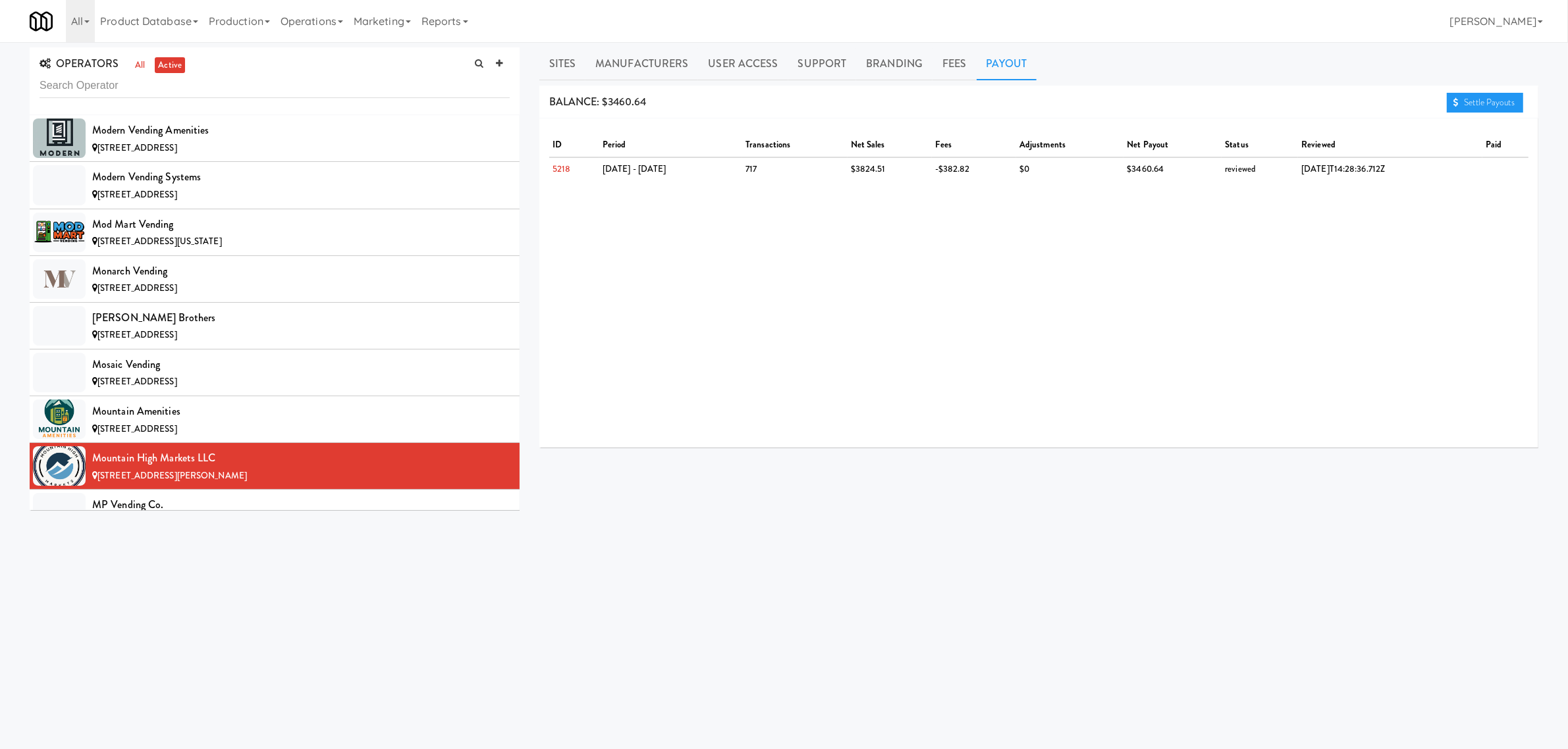
click at [1442, 97] on div "BALANCE: $3460.64 Settle Payouts" at bounding box center [1039, 103] width 999 height 34
click at [1466, 99] on link "Settle Payouts" at bounding box center [1485, 103] width 76 height 20
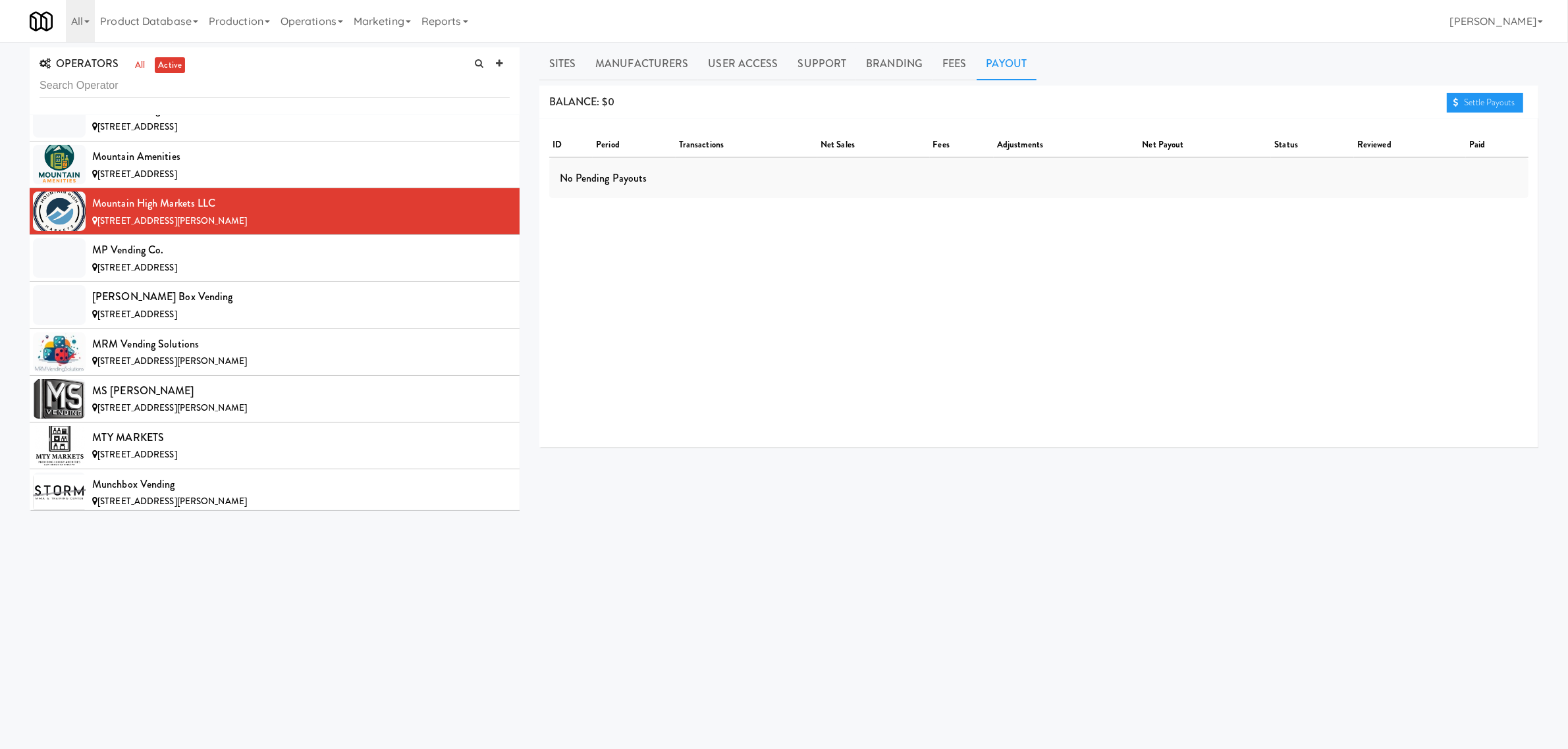
scroll to position [7900, 0]
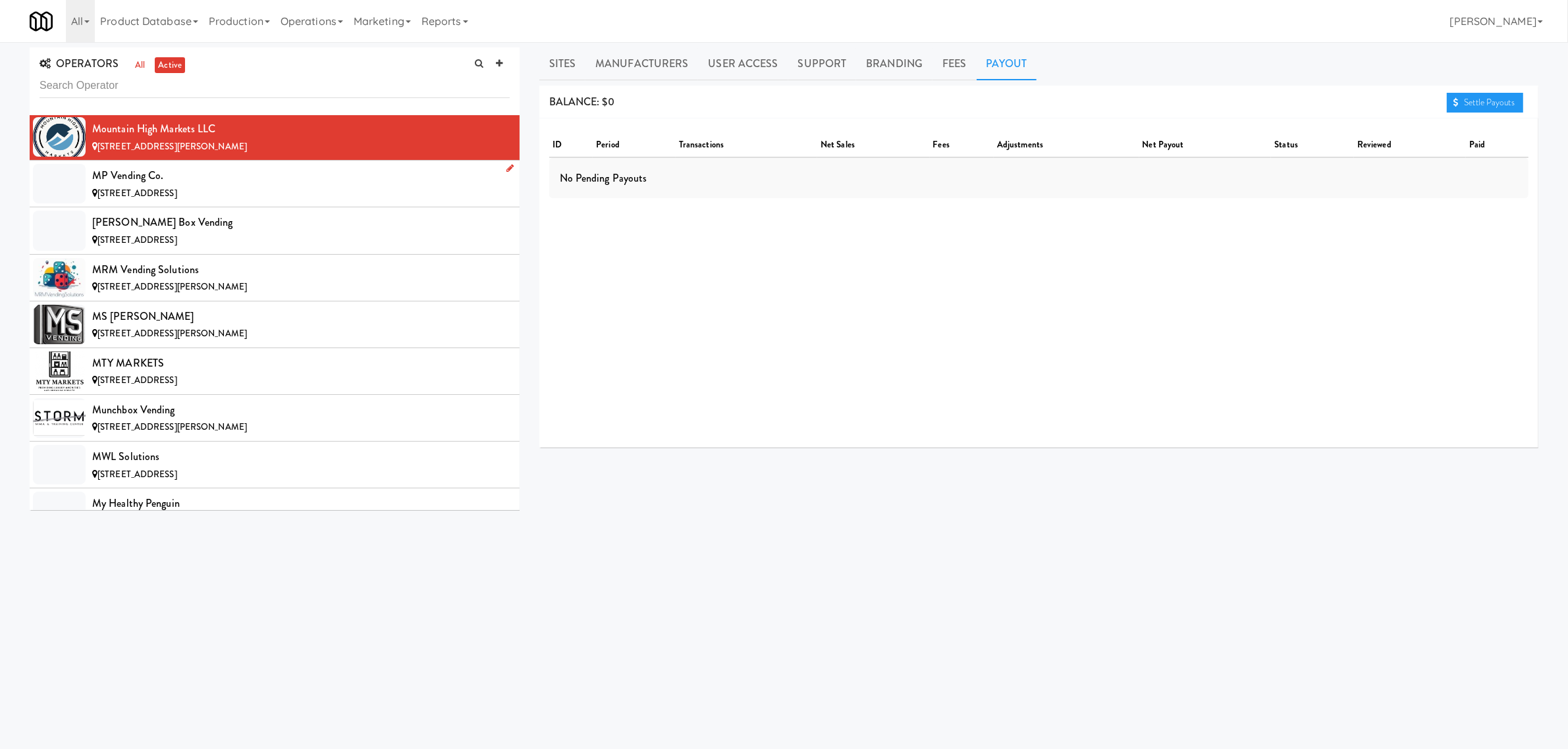
click at [138, 186] on div "MP Vending Co." at bounding box center [301, 175] width 418 height 20
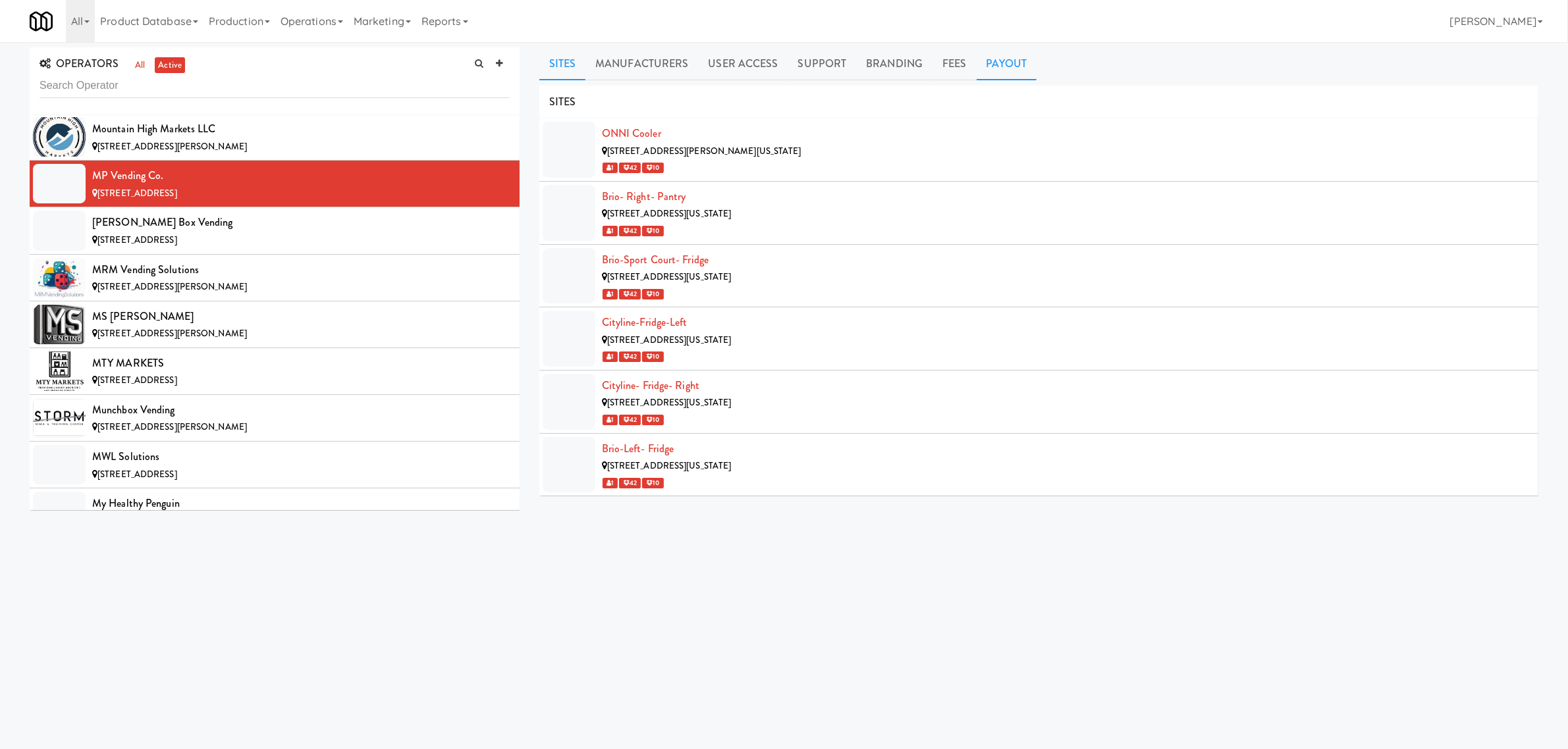
click at [1017, 50] on link "Payout" at bounding box center [1007, 63] width 61 height 33
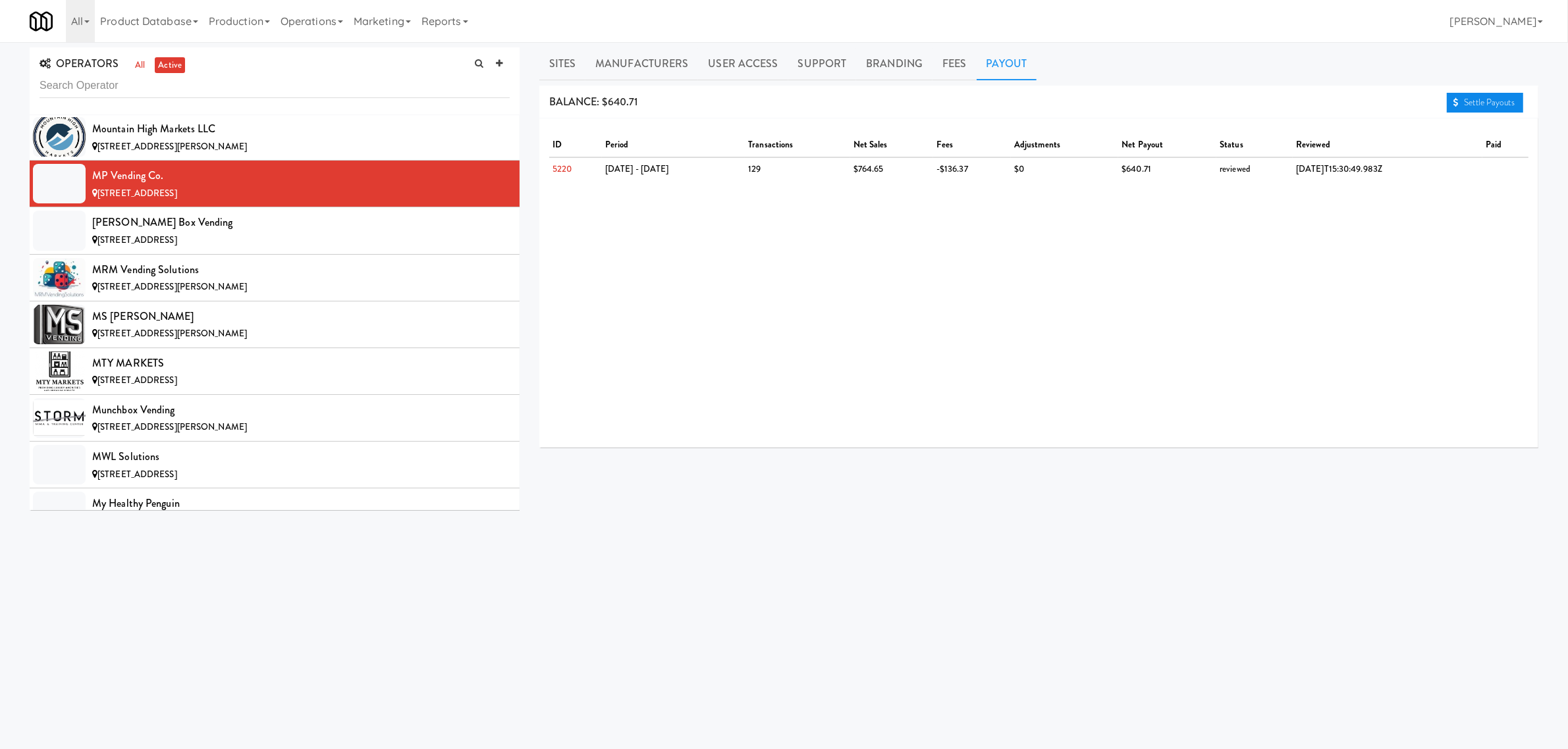
click at [1477, 94] on link "Settle Payouts" at bounding box center [1485, 103] width 76 height 20
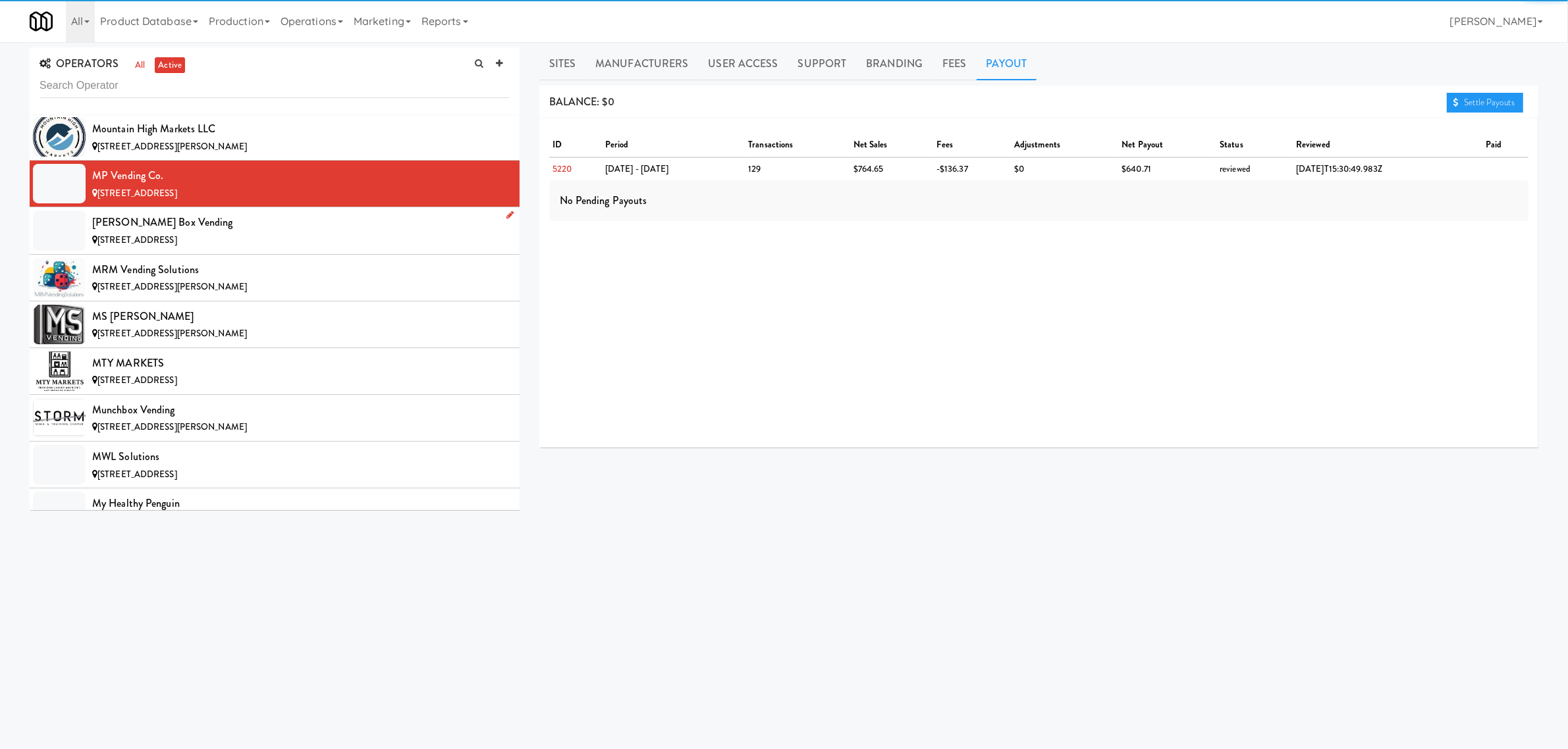
click at [175, 232] on div "[PERSON_NAME] Box Vending" at bounding box center [301, 222] width 418 height 20
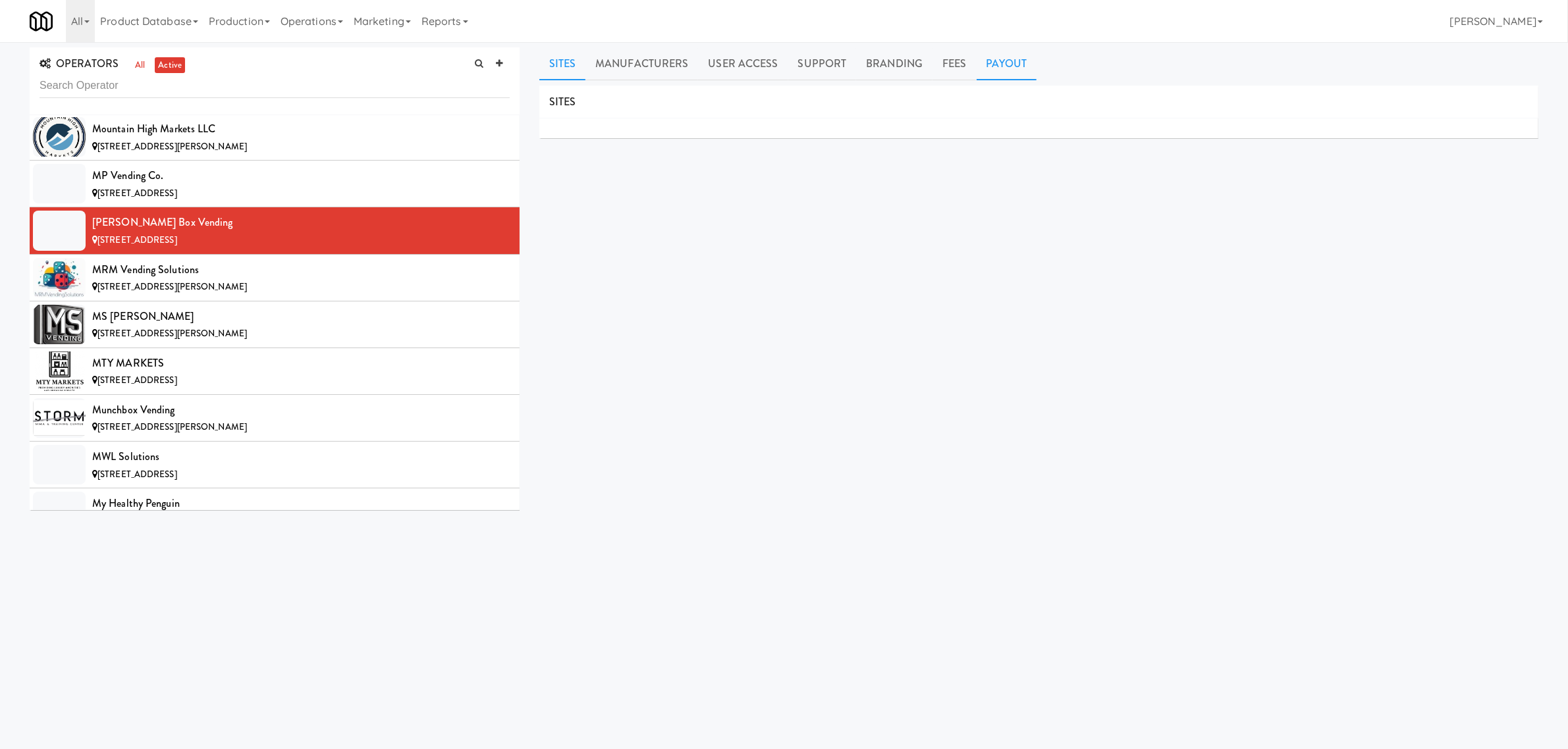
click at [998, 55] on link "Payout" at bounding box center [1007, 63] width 61 height 33
click at [326, 296] on div "[STREET_ADDRESS][PERSON_NAME]" at bounding box center [301, 287] width 418 height 16
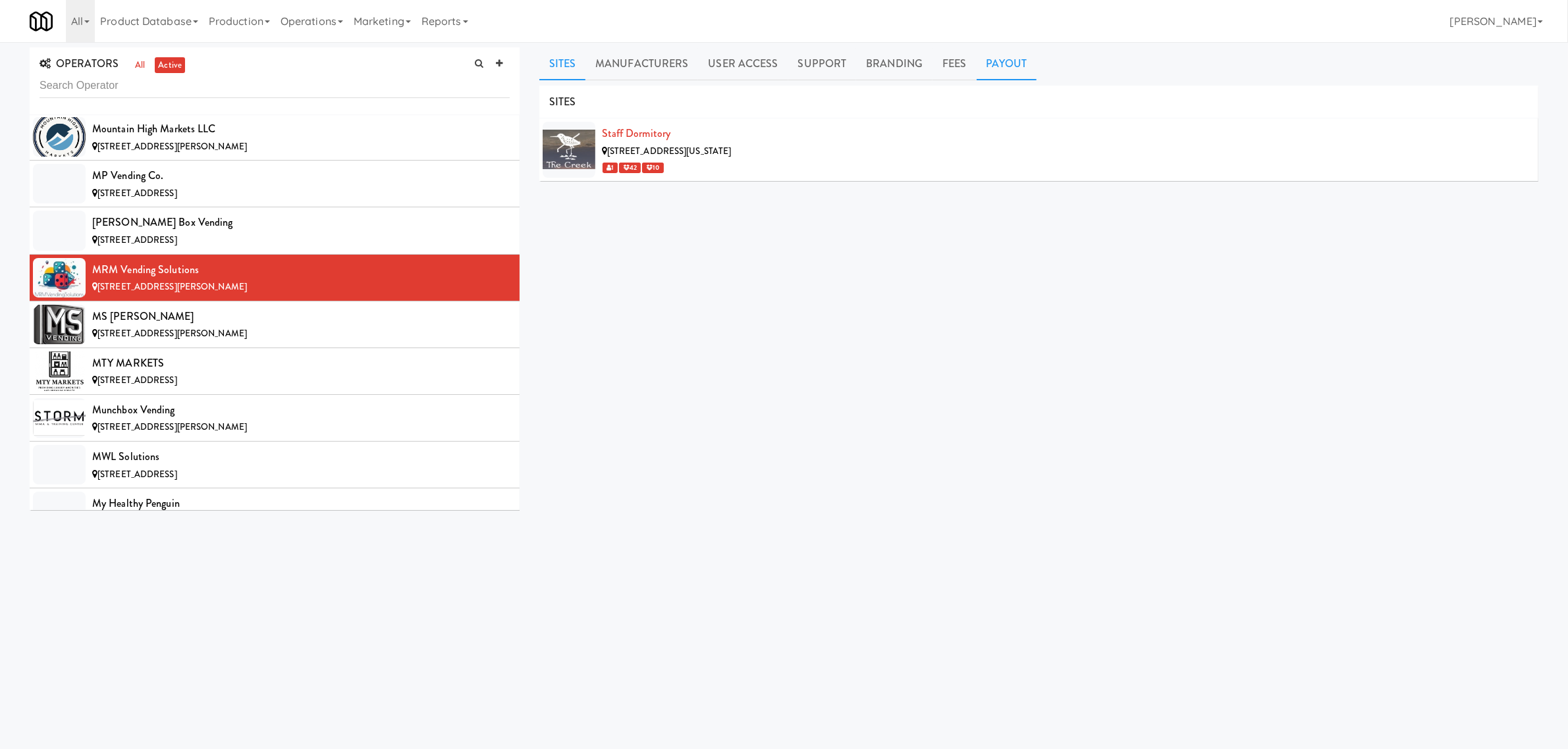
click at [1005, 58] on link "Payout" at bounding box center [1007, 63] width 61 height 33
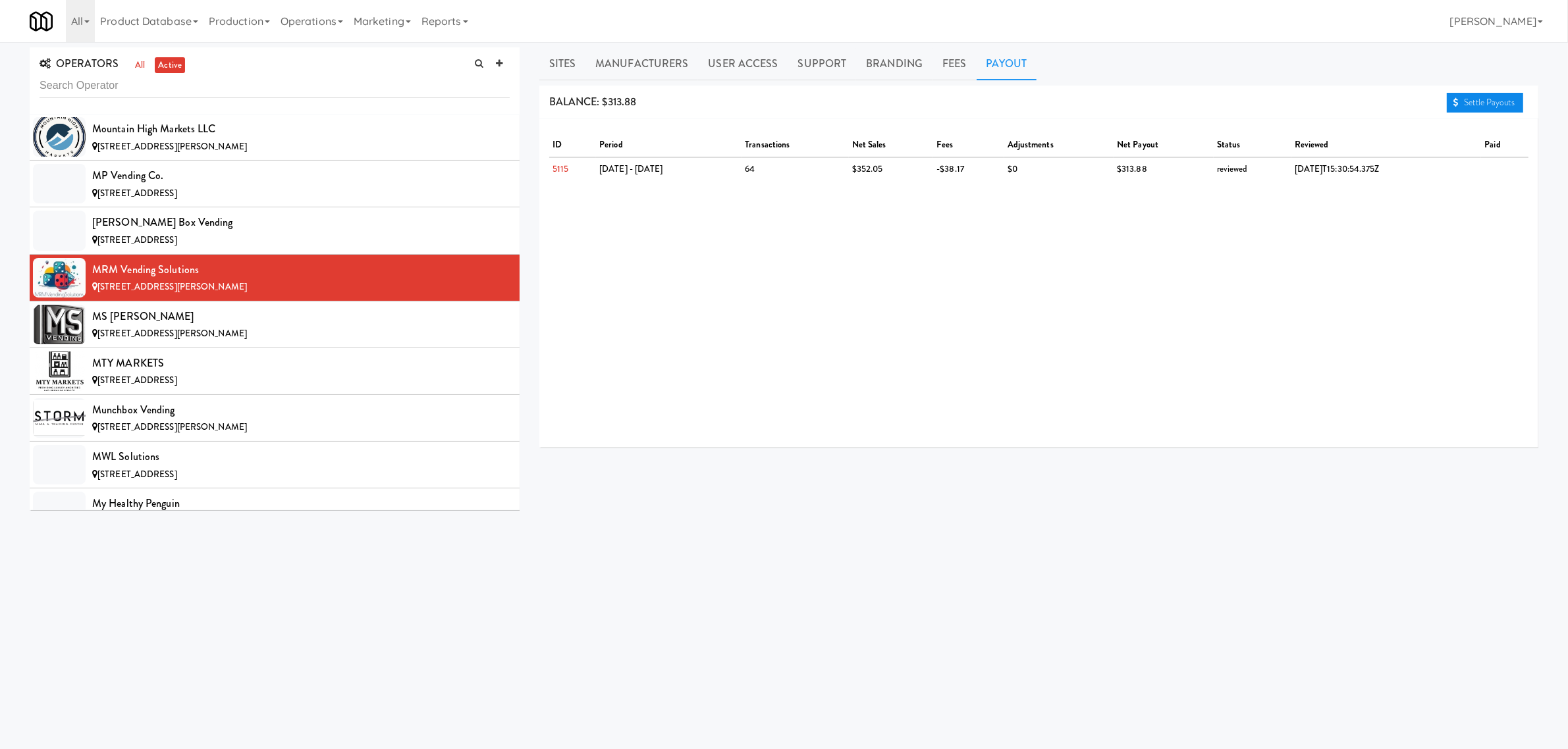
click at [1480, 99] on link "Settle Payouts" at bounding box center [1485, 103] width 76 height 20
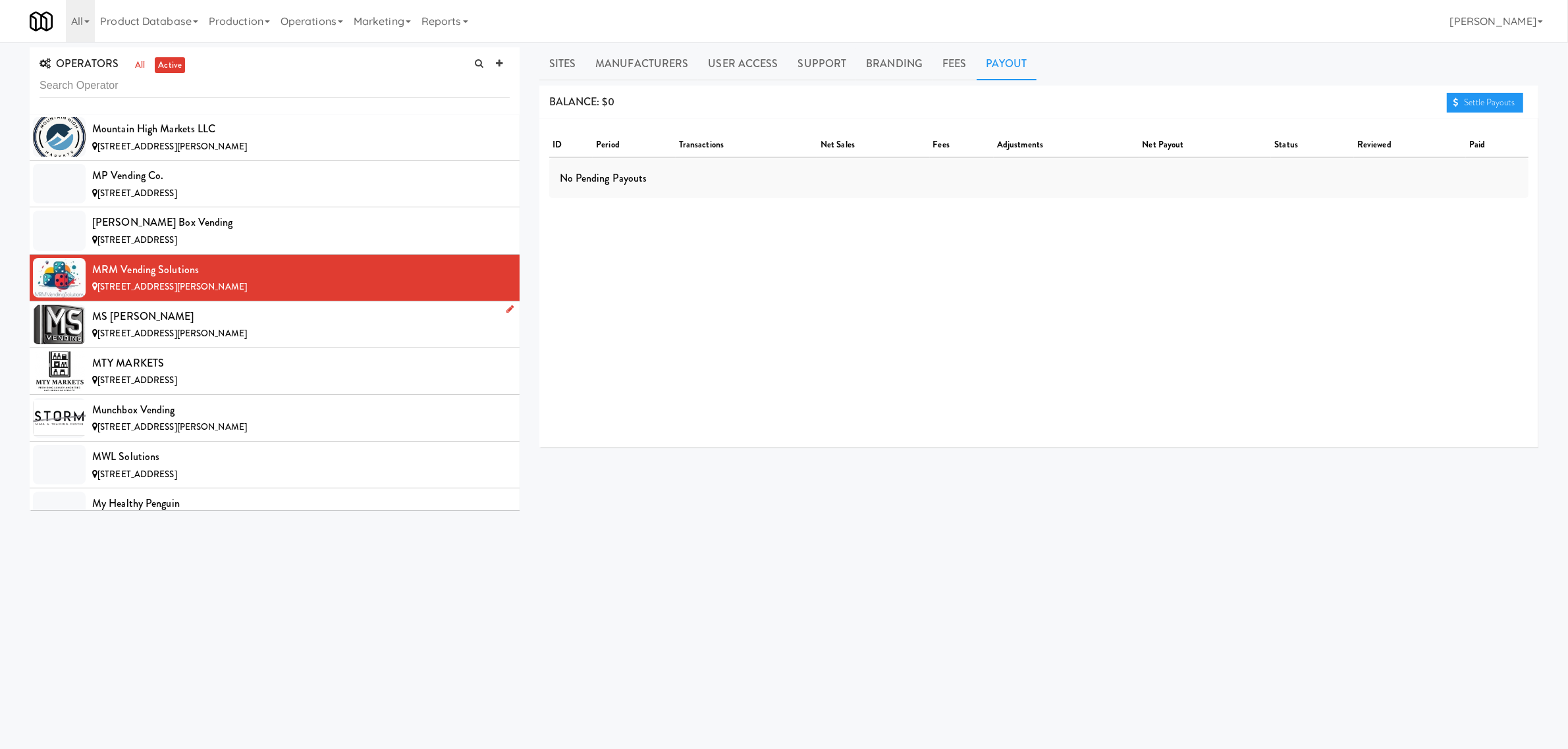
click at [157, 327] on div "MS [PERSON_NAME]" at bounding box center [301, 316] width 418 height 20
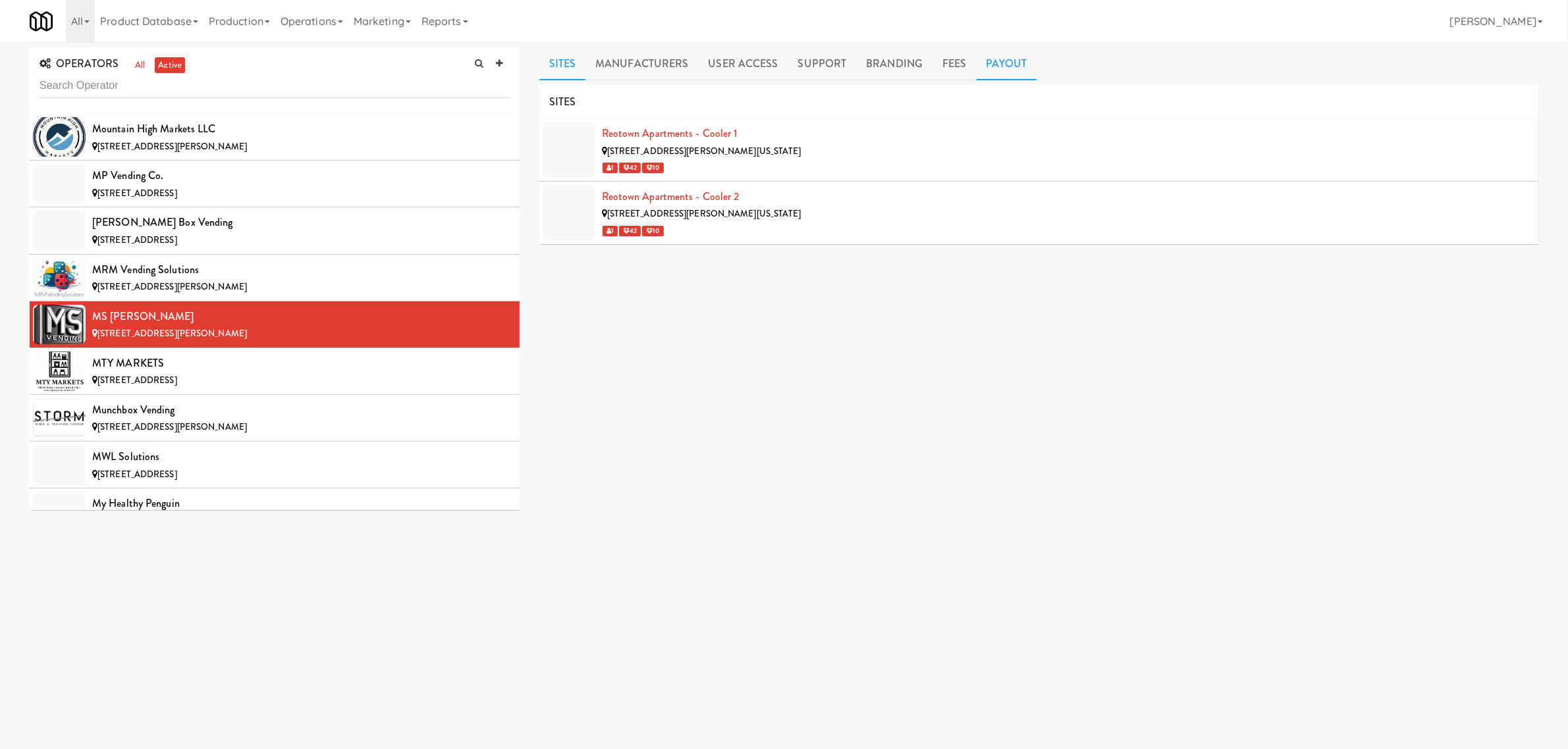
click at [1015, 64] on link "Payout" at bounding box center [1007, 63] width 61 height 33
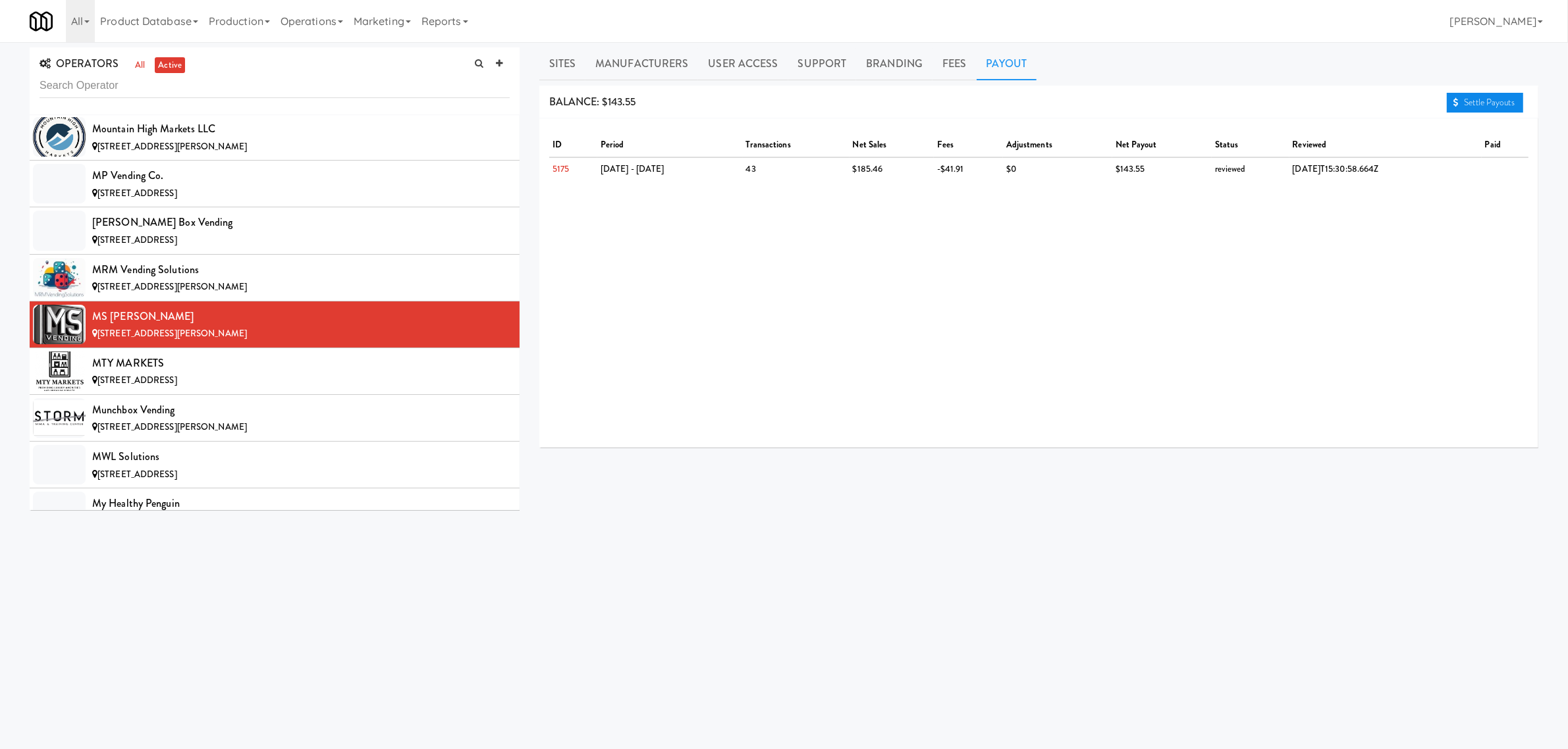
click at [1457, 94] on link "Settle Payouts" at bounding box center [1485, 103] width 76 height 20
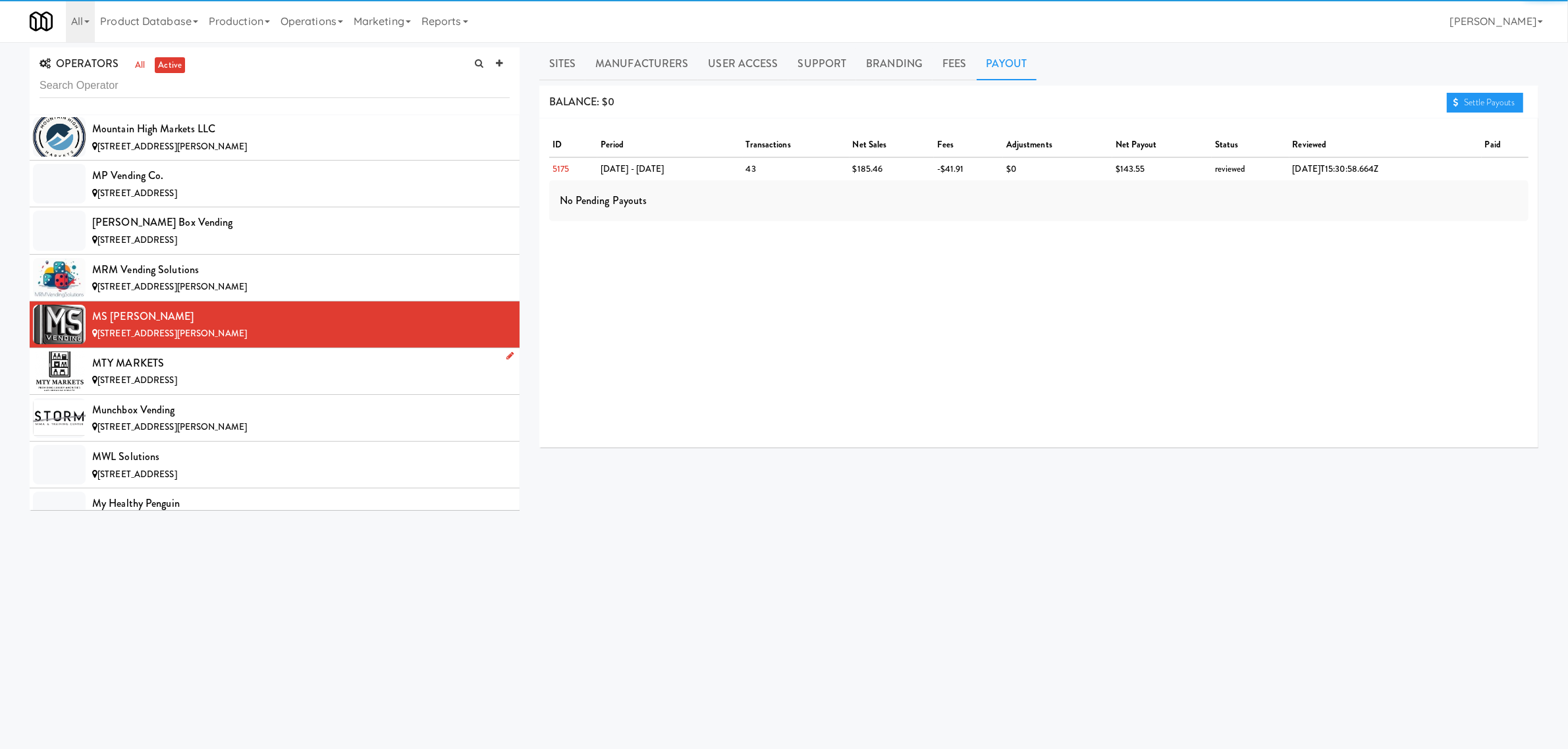
click at [112, 387] on span "[STREET_ADDRESS]" at bounding box center [137, 380] width 80 height 13
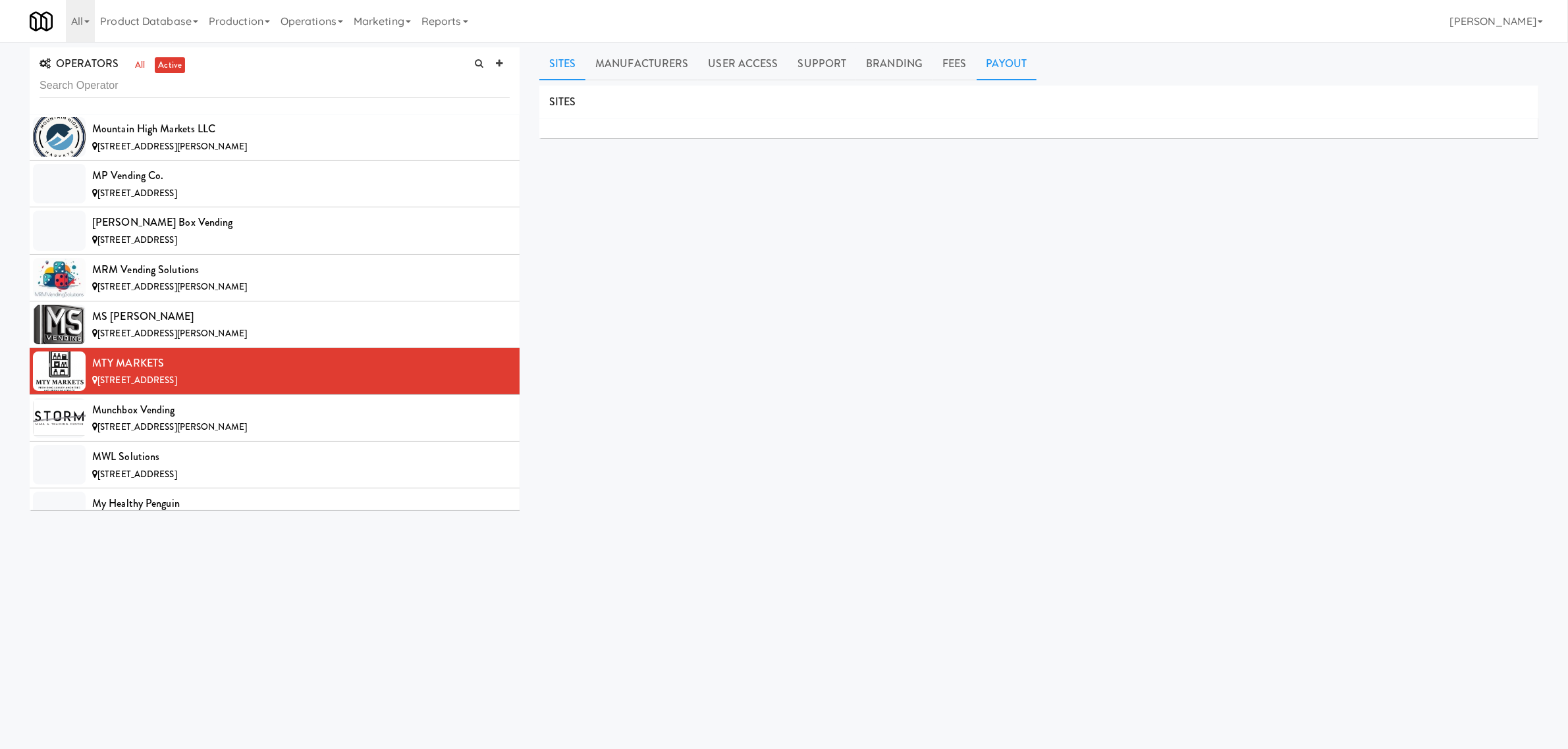
click at [1004, 61] on link "Payout" at bounding box center [1007, 63] width 61 height 33
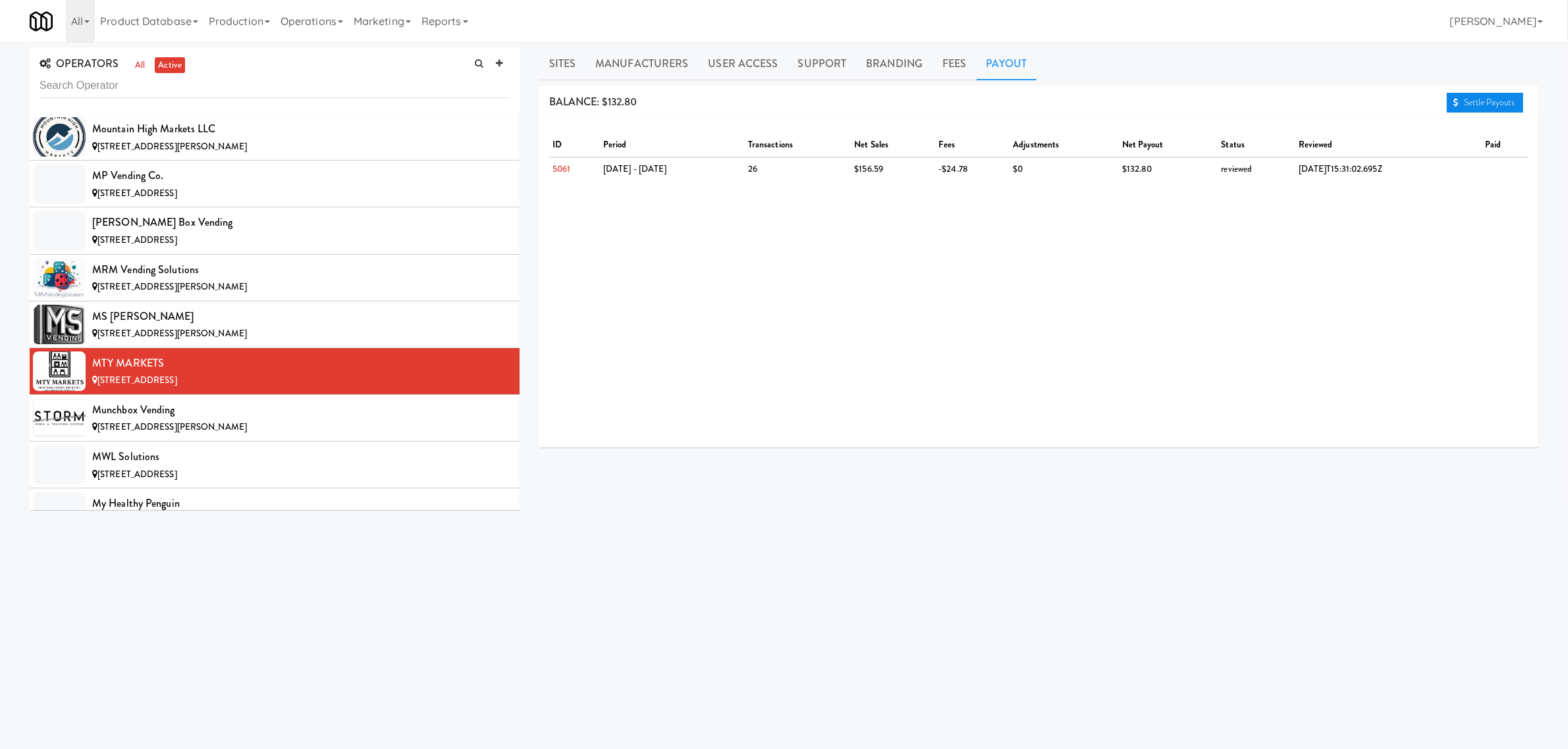
click at [1453, 94] on link "Settle Payouts" at bounding box center [1485, 103] width 76 height 20
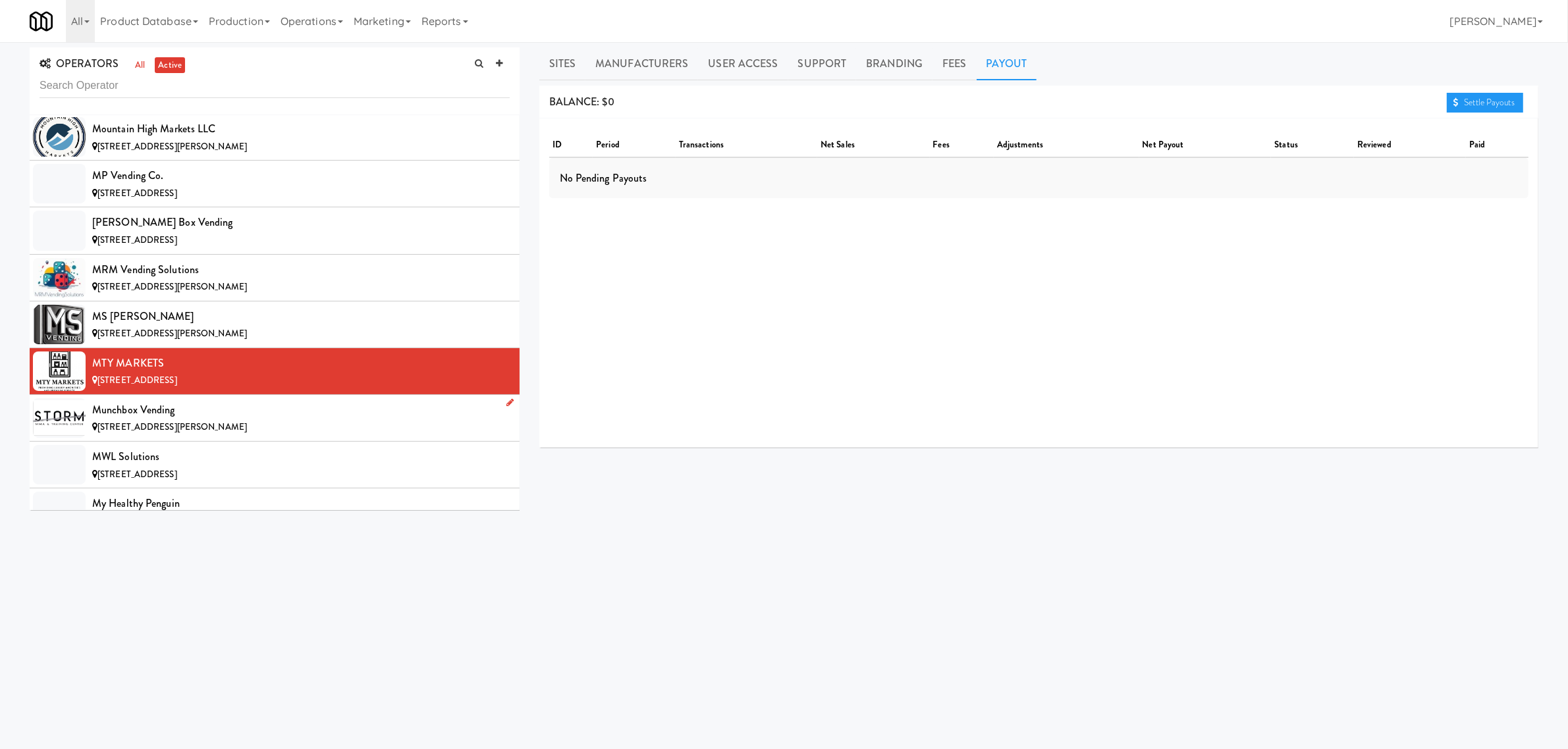
click at [151, 433] on span "[STREET_ADDRESS][PERSON_NAME]" at bounding box center [171, 426] width 149 height 13
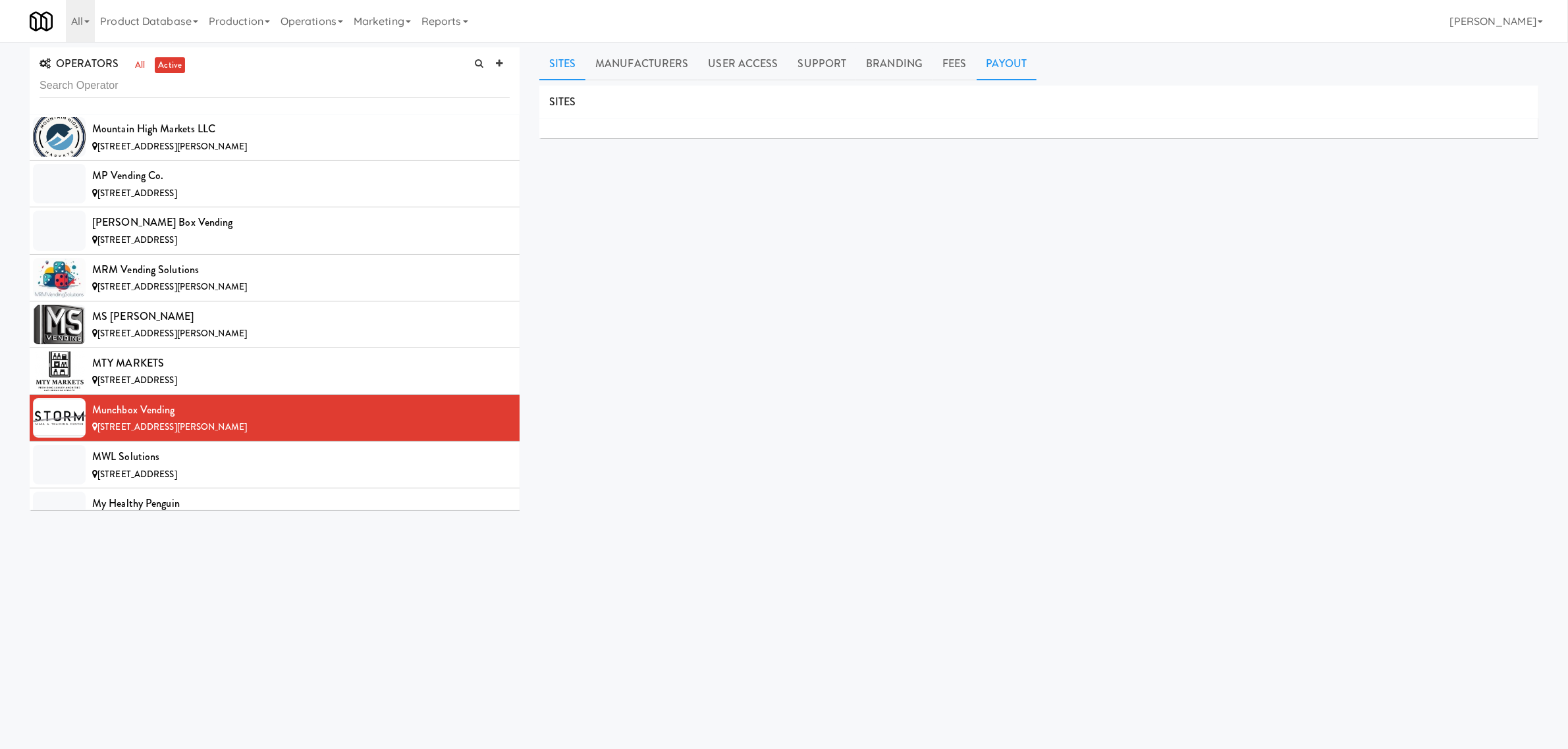
click at [1025, 56] on link "Payout" at bounding box center [1007, 63] width 61 height 33
click at [99, 467] on div "MWL Solutions" at bounding box center [301, 456] width 418 height 20
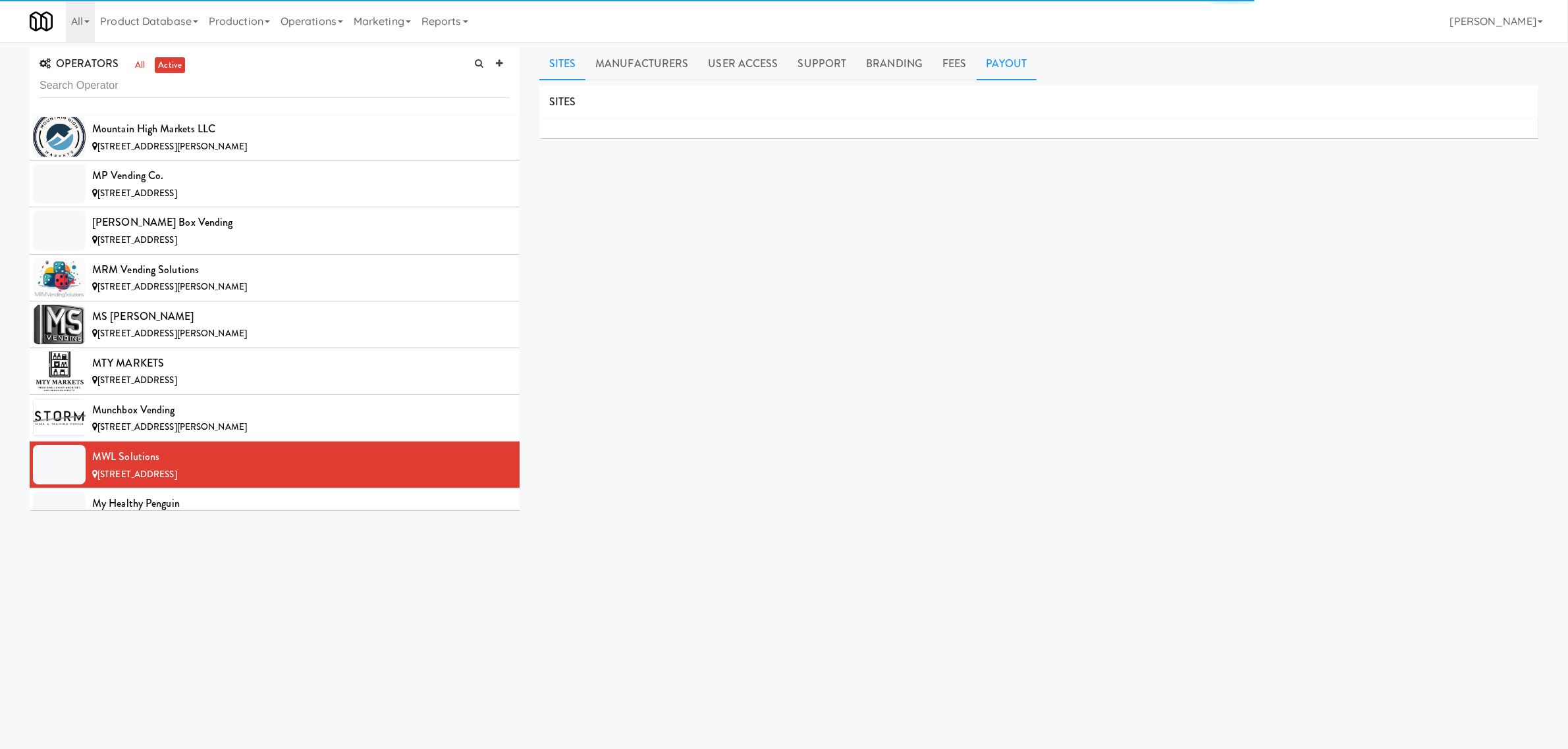
click at [994, 57] on link "Payout" at bounding box center [1007, 63] width 61 height 33
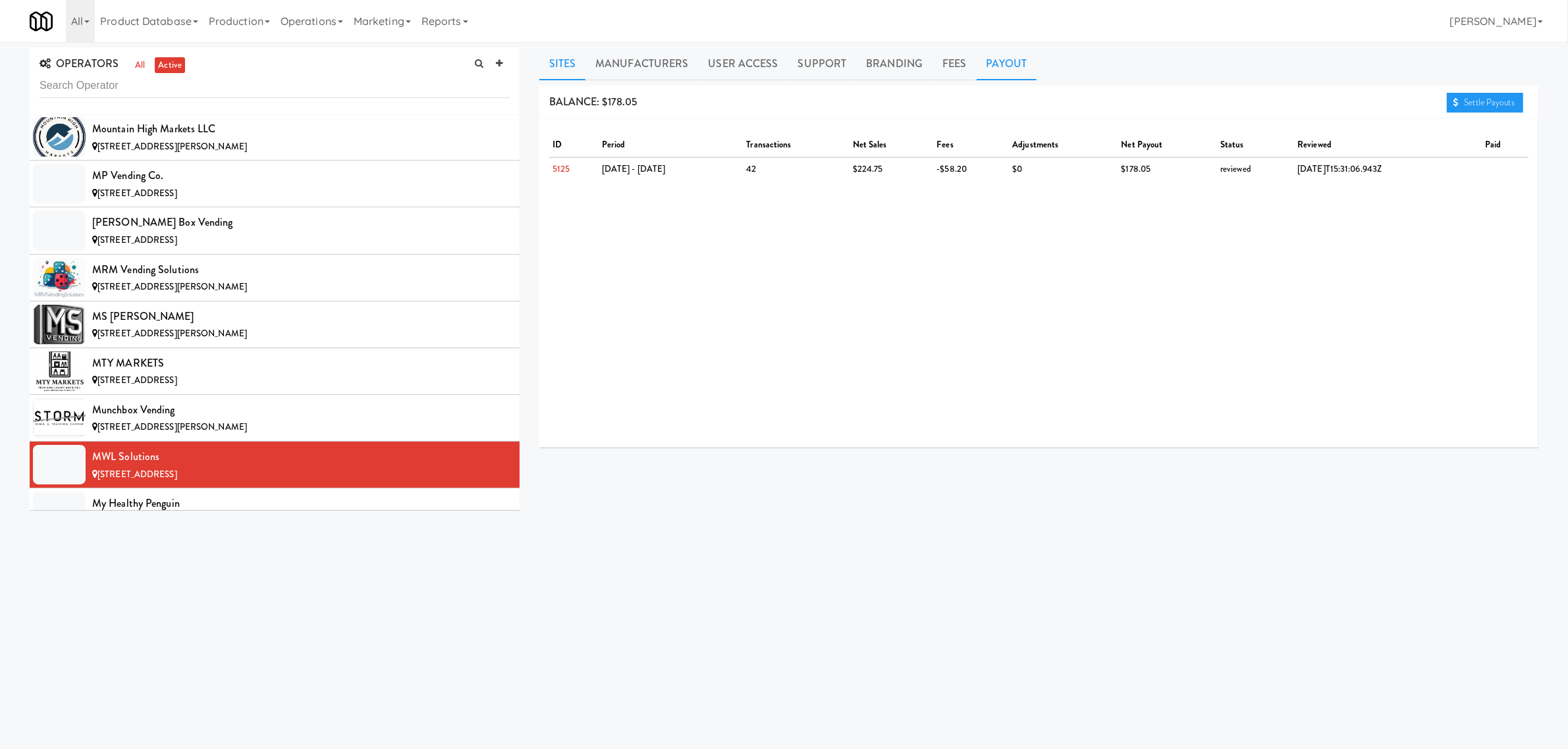
click at [551, 69] on link "Sites" at bounding box center [562, 63] width 47 height 33
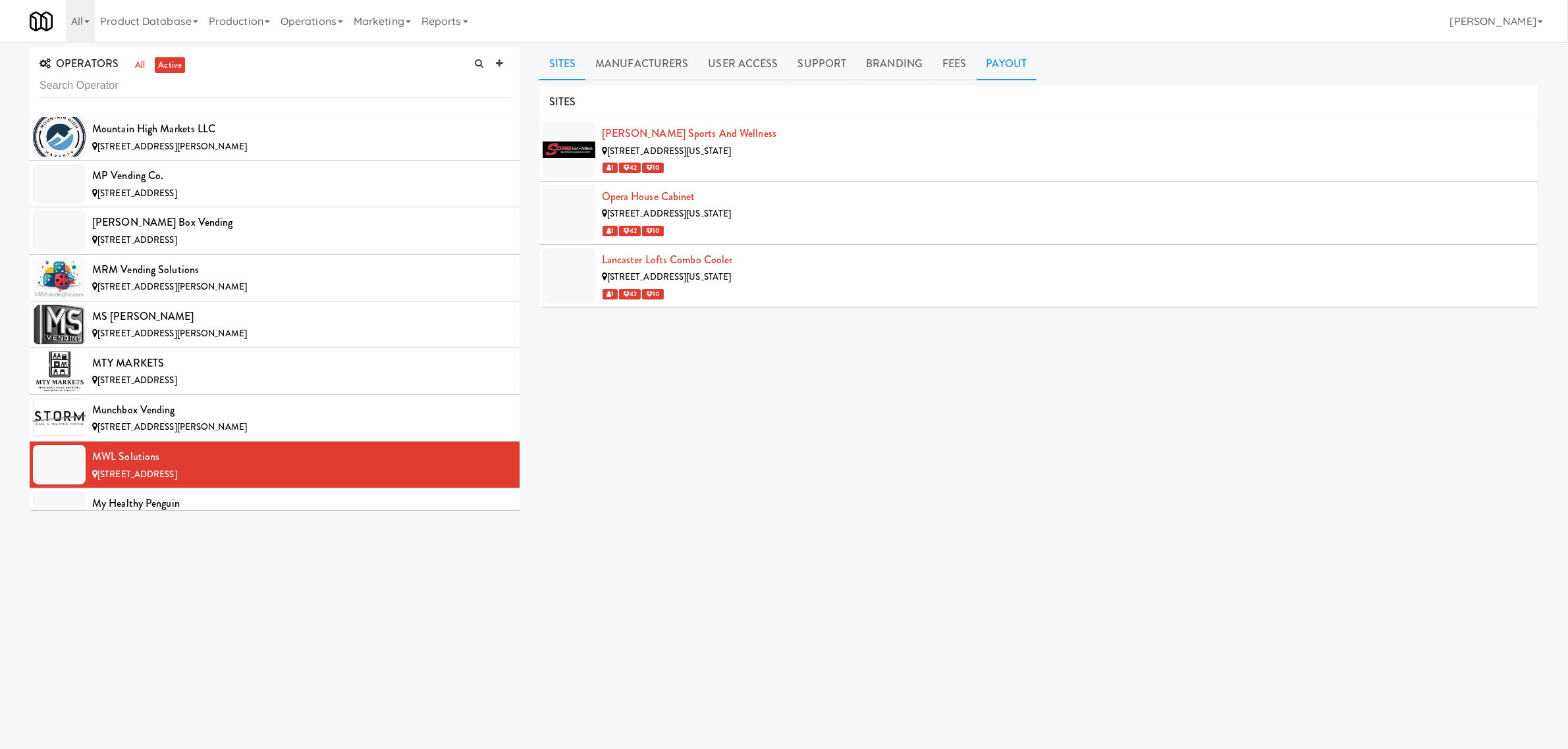
click at [1015, 53] on link "Payout" at bounding box center [1007, 63] width 61 height 33
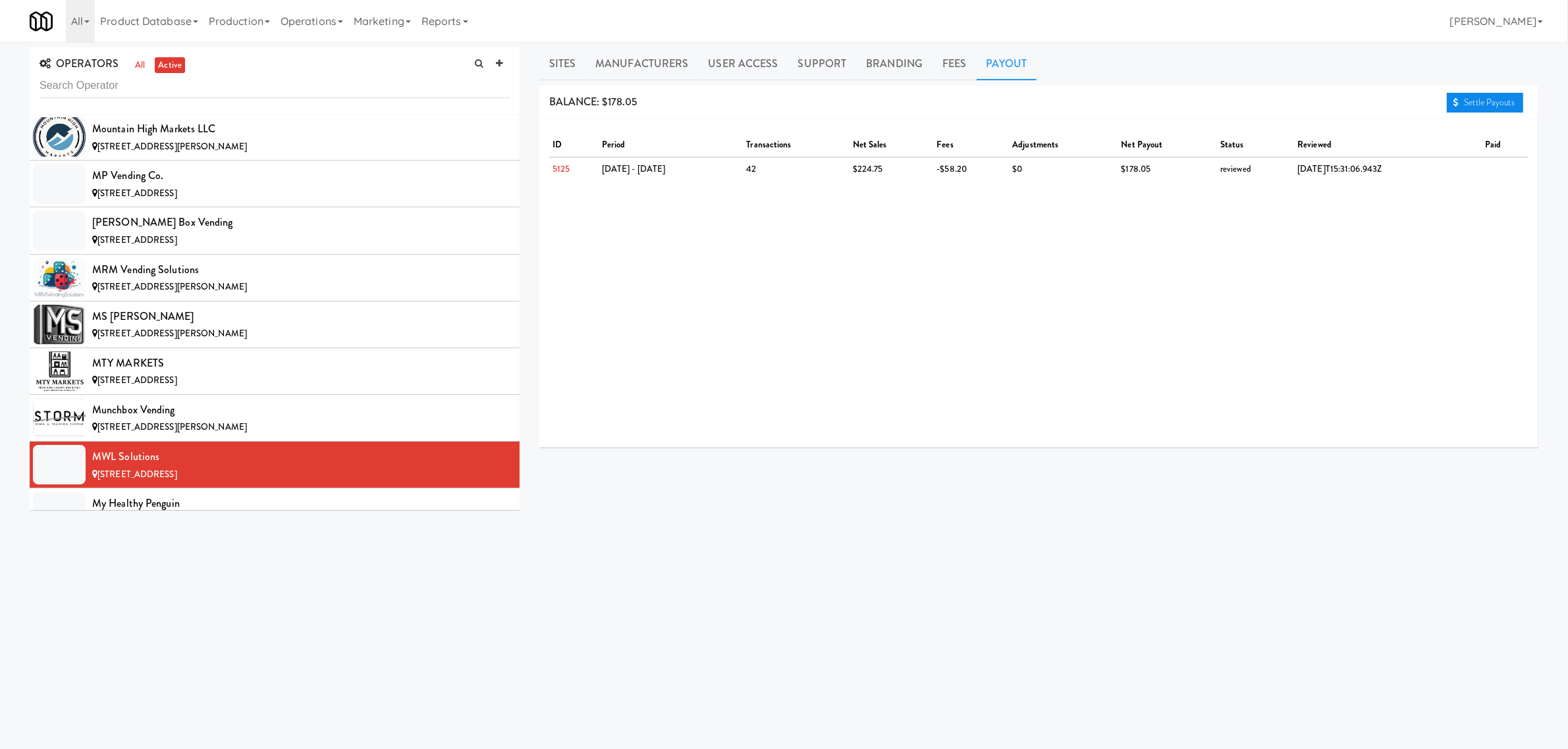
click at [1459, 102] on link "Settle Payouts" at bounding box center [1485, 103] width 76 height 20
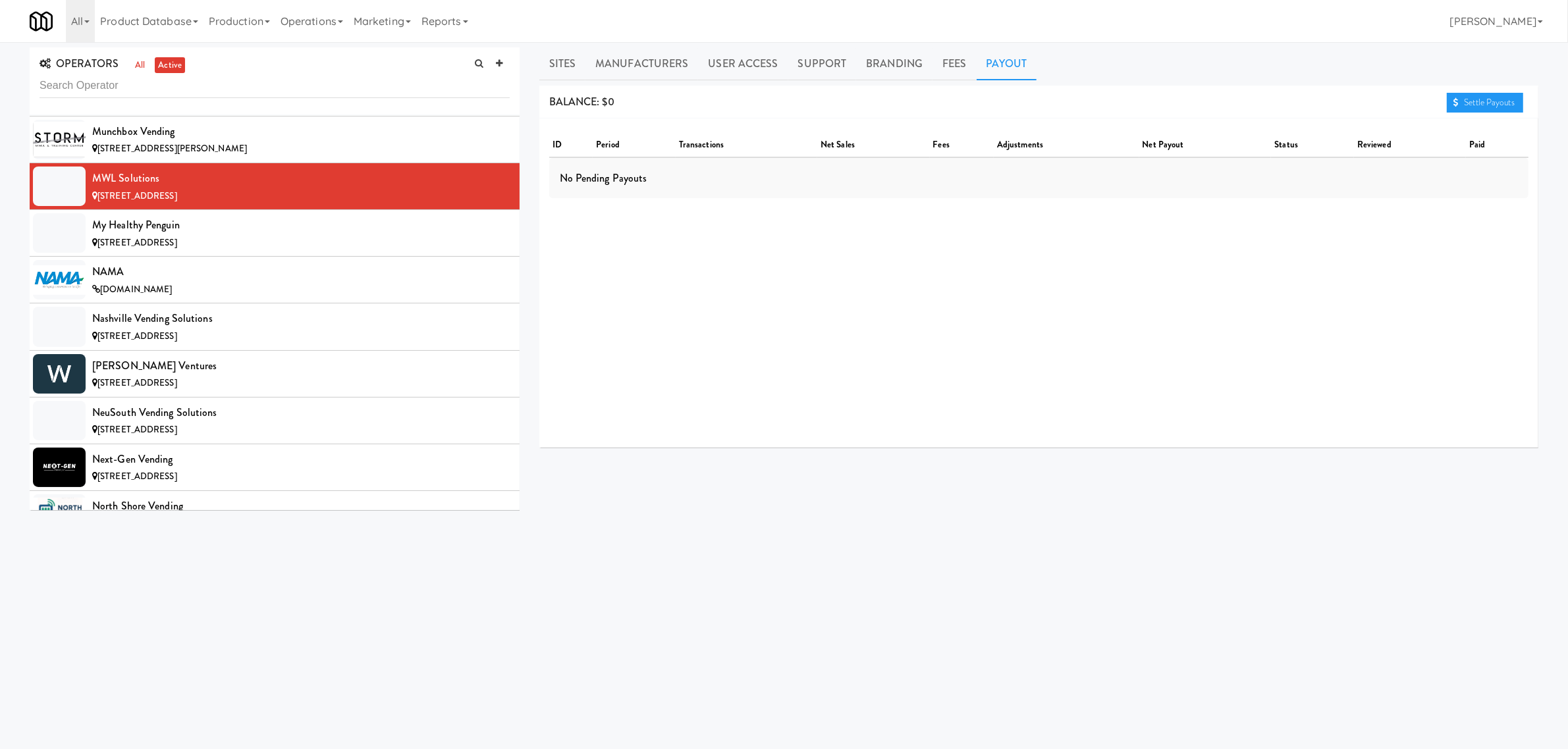
scroll to position [8230, 0]
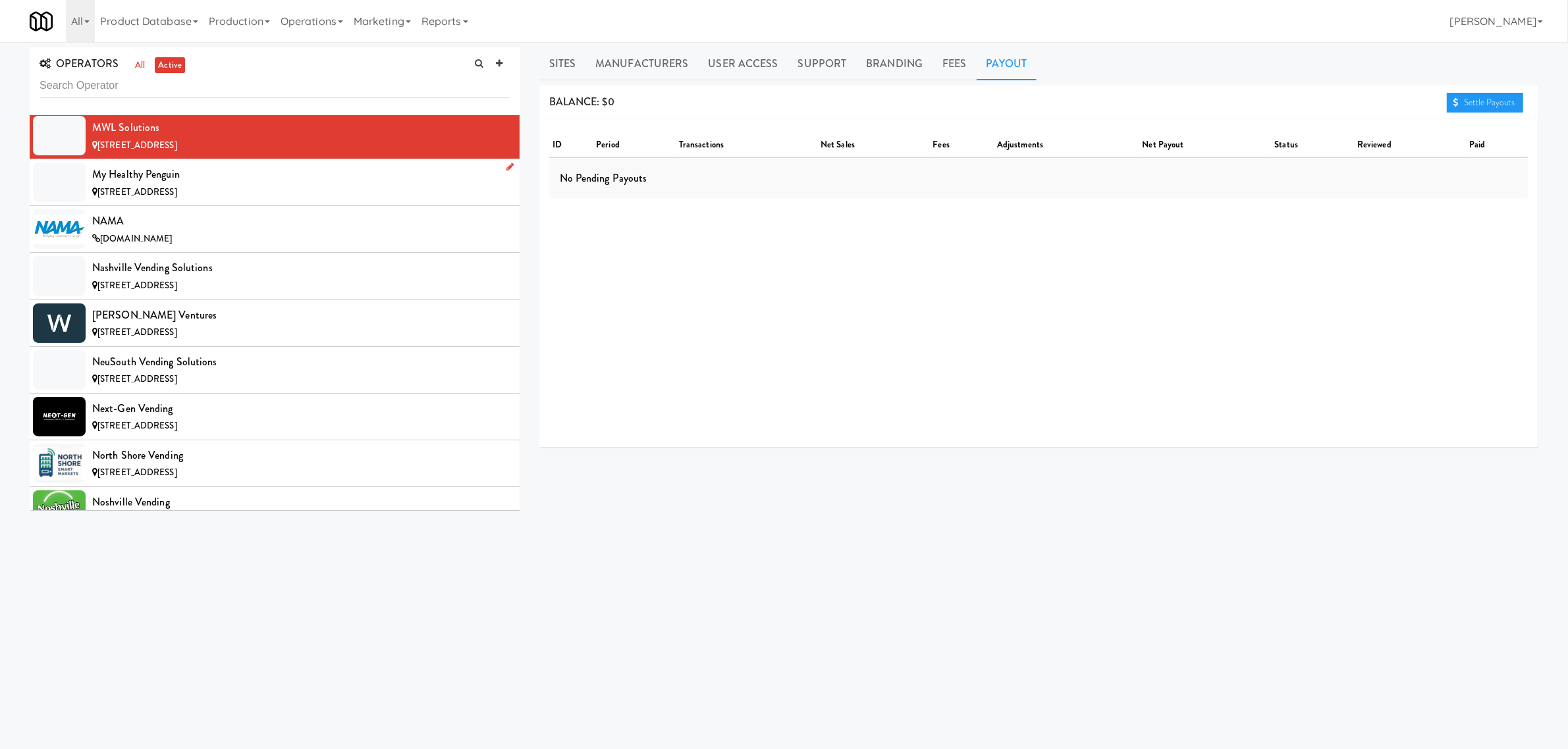
click at [110, 198] on span "[STREET_ADDRESS]" at bounding box center [137, 192] width 80 height 13
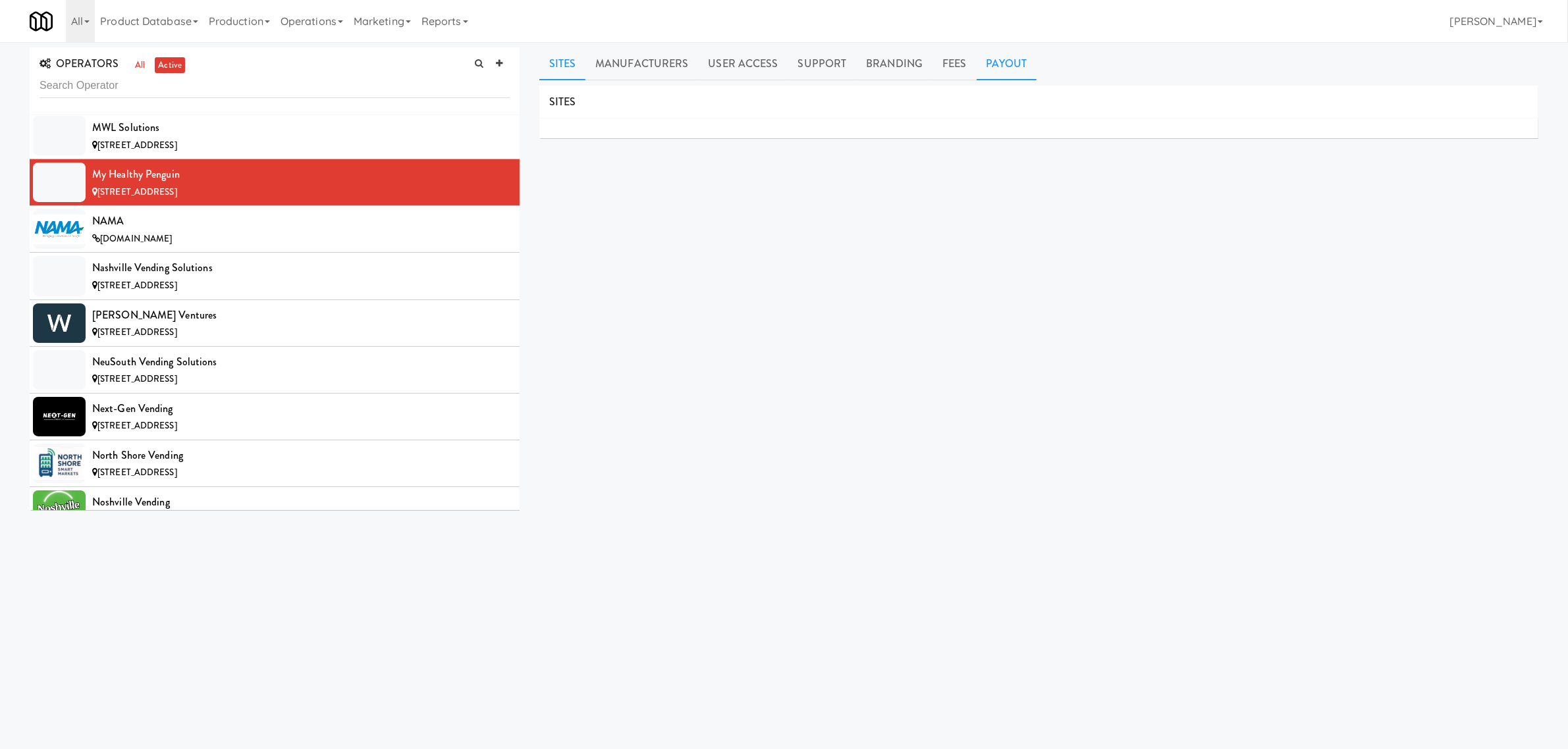
click at [996, 61] on link "Payout" at bounding box center [1007, 63] width 61 height 33
click at [176, 248] on div "[DOMAIN_NAME]" at bounding box center [301, 239] width 418 height 16
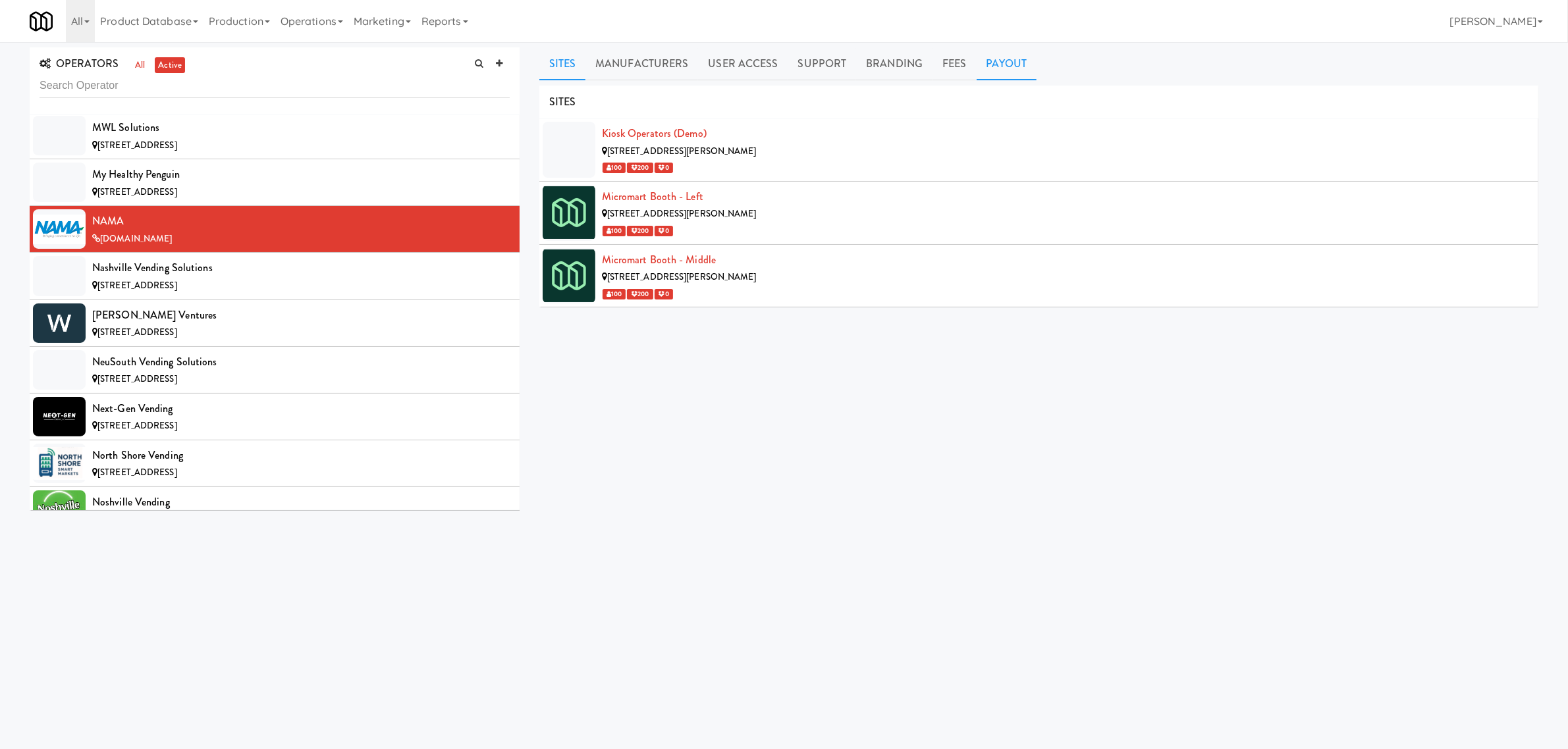
click at [988, 55] on link "Payout" at bounding box center [1007, 63] width 61 height 33
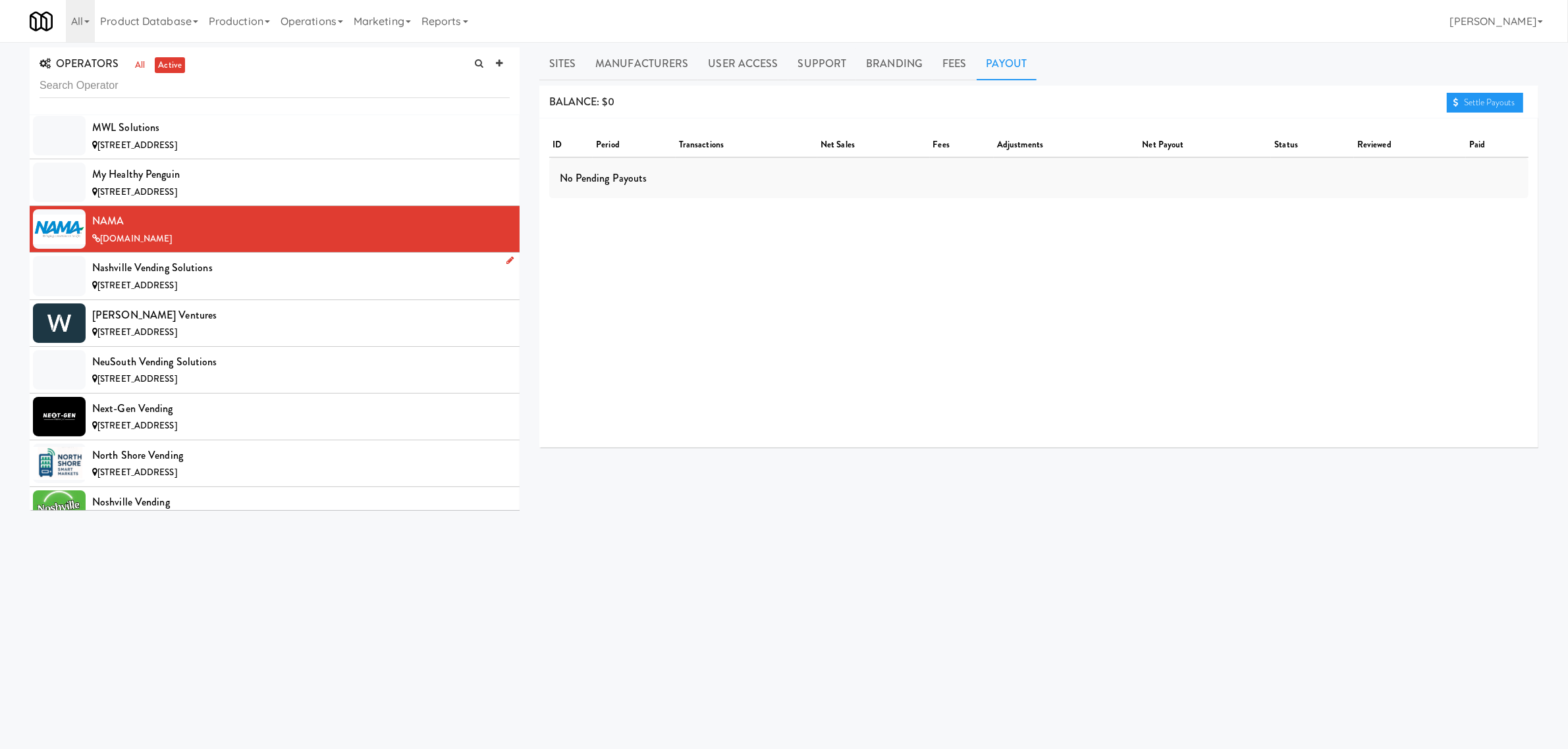
click at [232, 278] on div "Nashville Vending Solutions" at bounding box center [301, 267] width 418 height 20
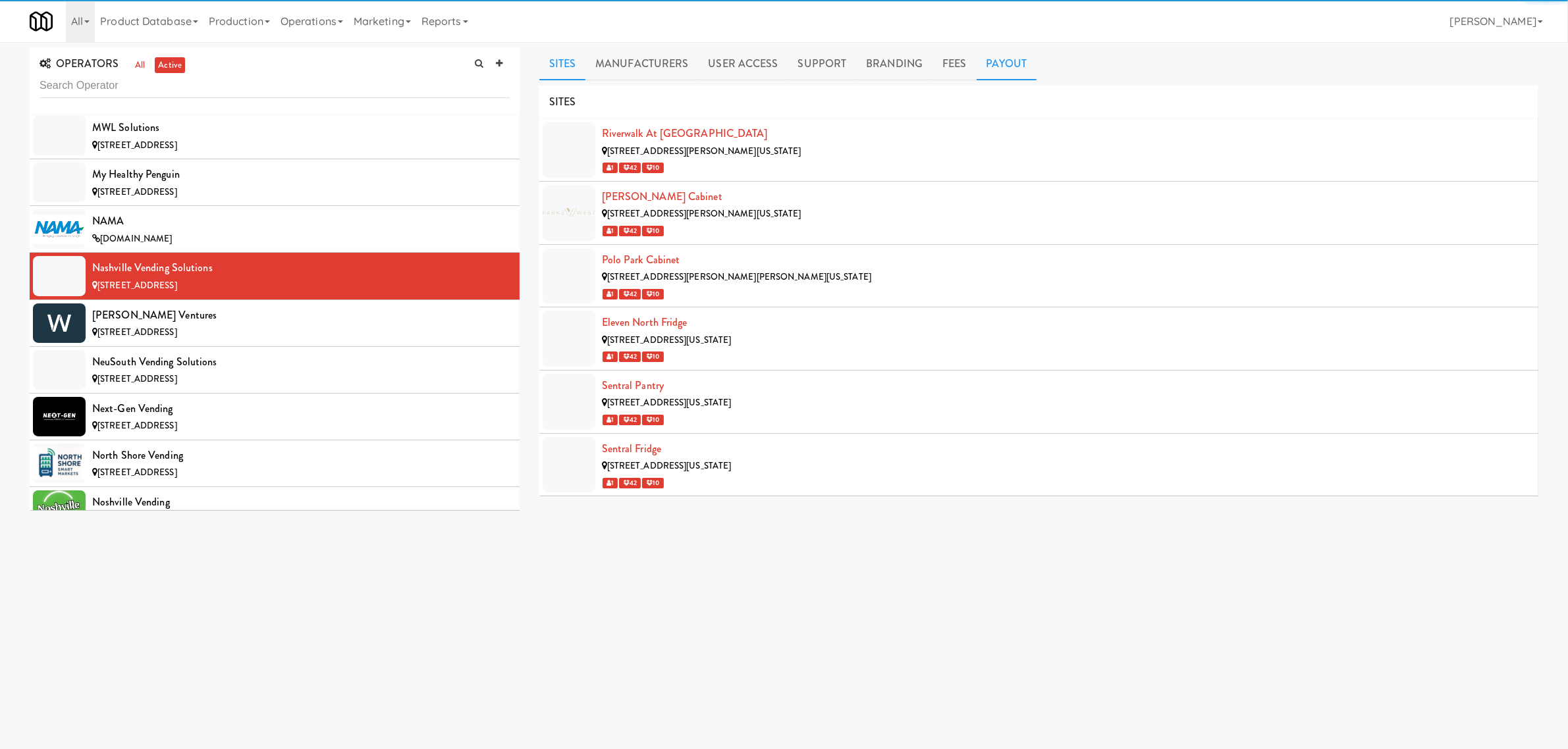
click at [1008, 61] on link "Payout" at bounding box center [1007, 63] width 61 height 33
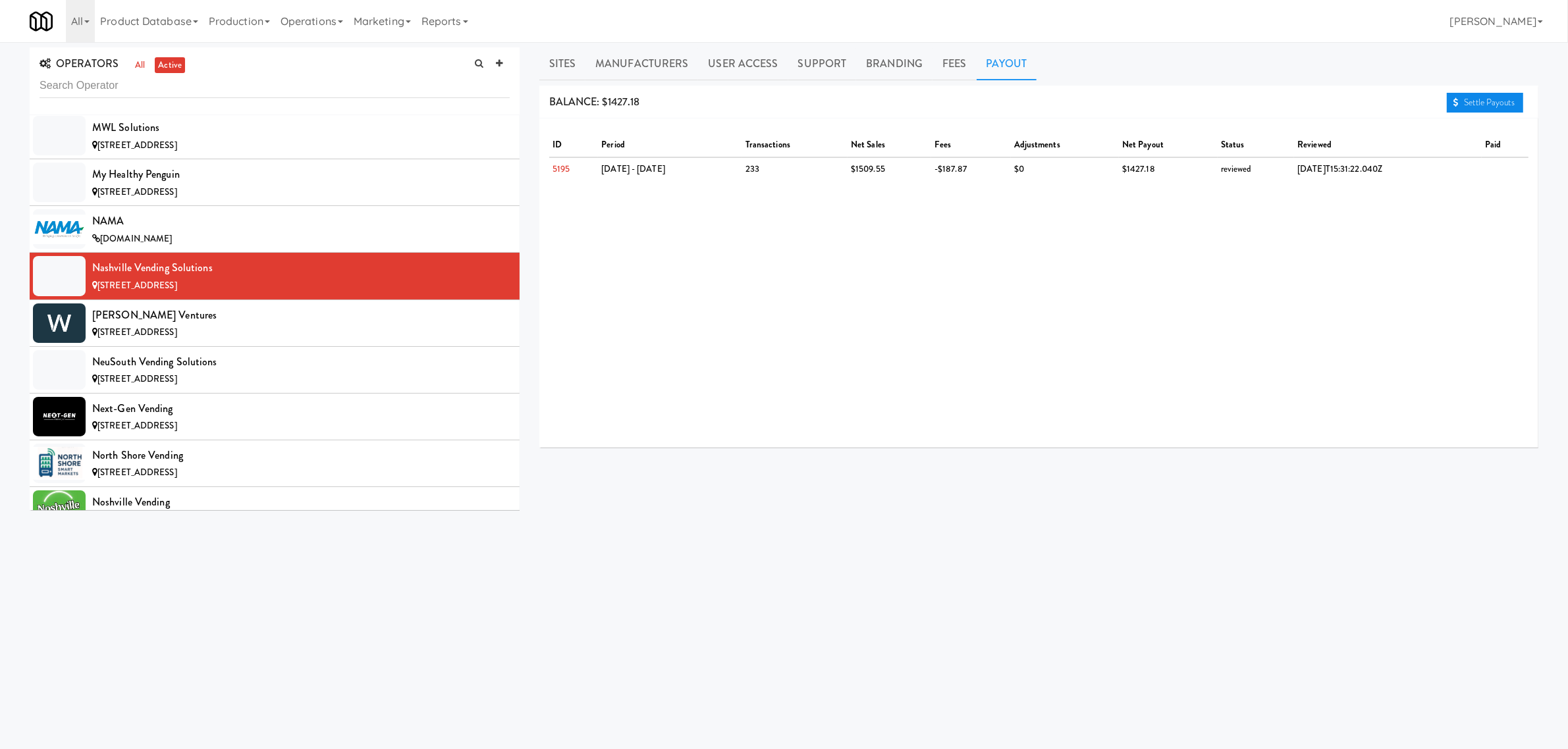
click at [1467, 99] on link "Settle Payouts" at bounding box center [1485, 103] width 76 height 20
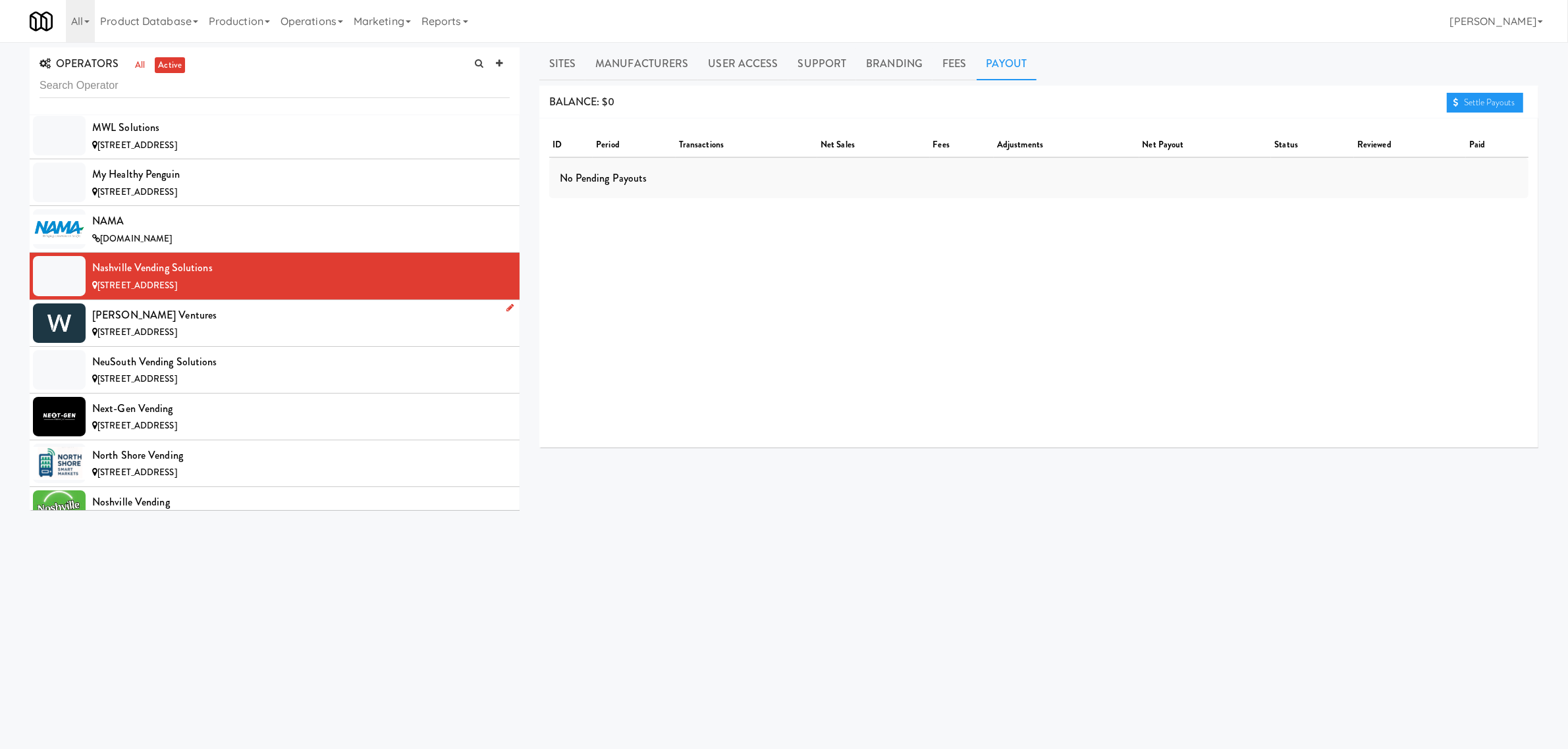
click at [149, 338] on span "[STREET_ADDRESS]" at bounding box center [137, 332] width 80 height 13
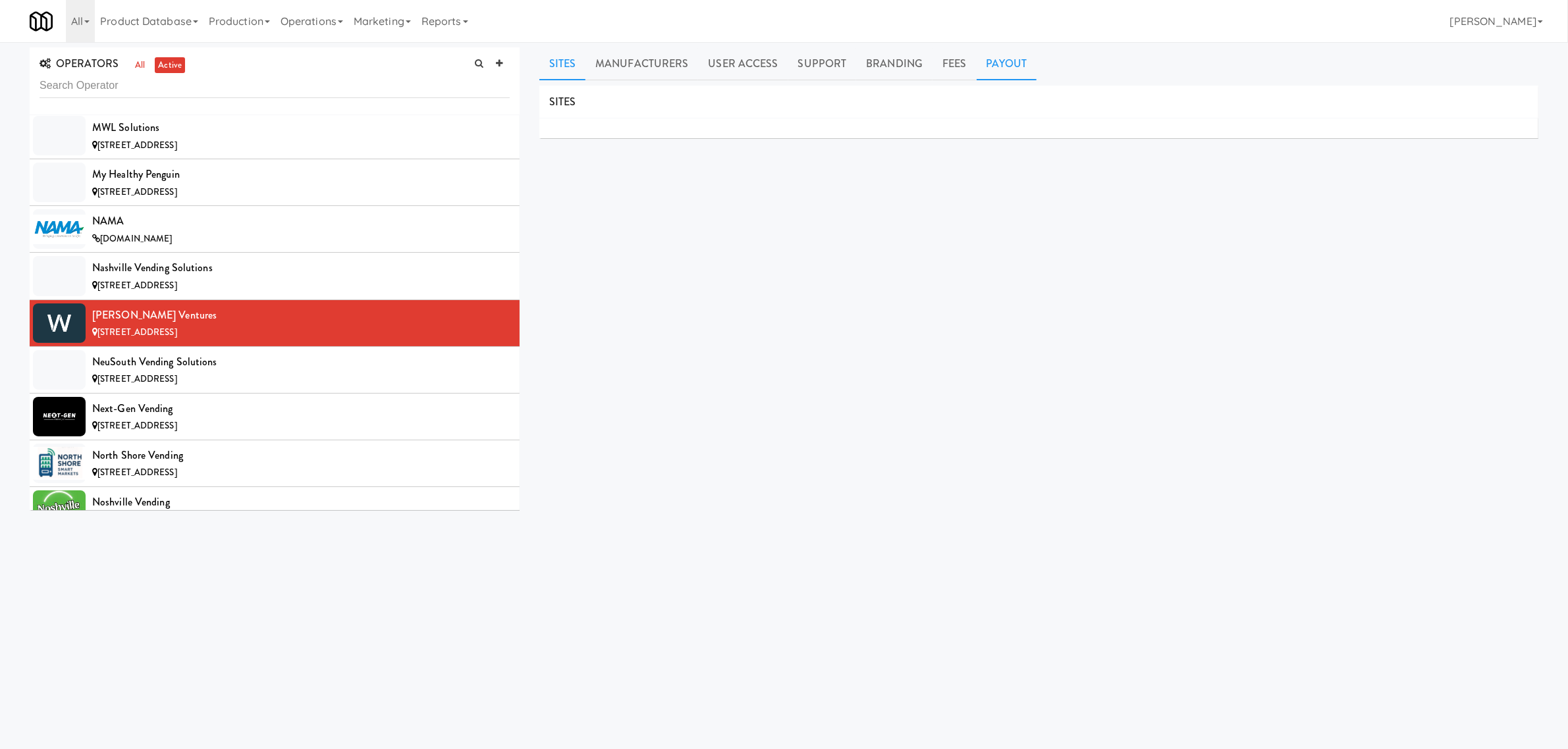
click at [1003, 73] on link "Payout" at bounding box center [1007, 63] width 61 height 33
click at [135, 372] on div "NeuSouth Vending Solutions" at bounding box center [301, 362] width 418 height 20
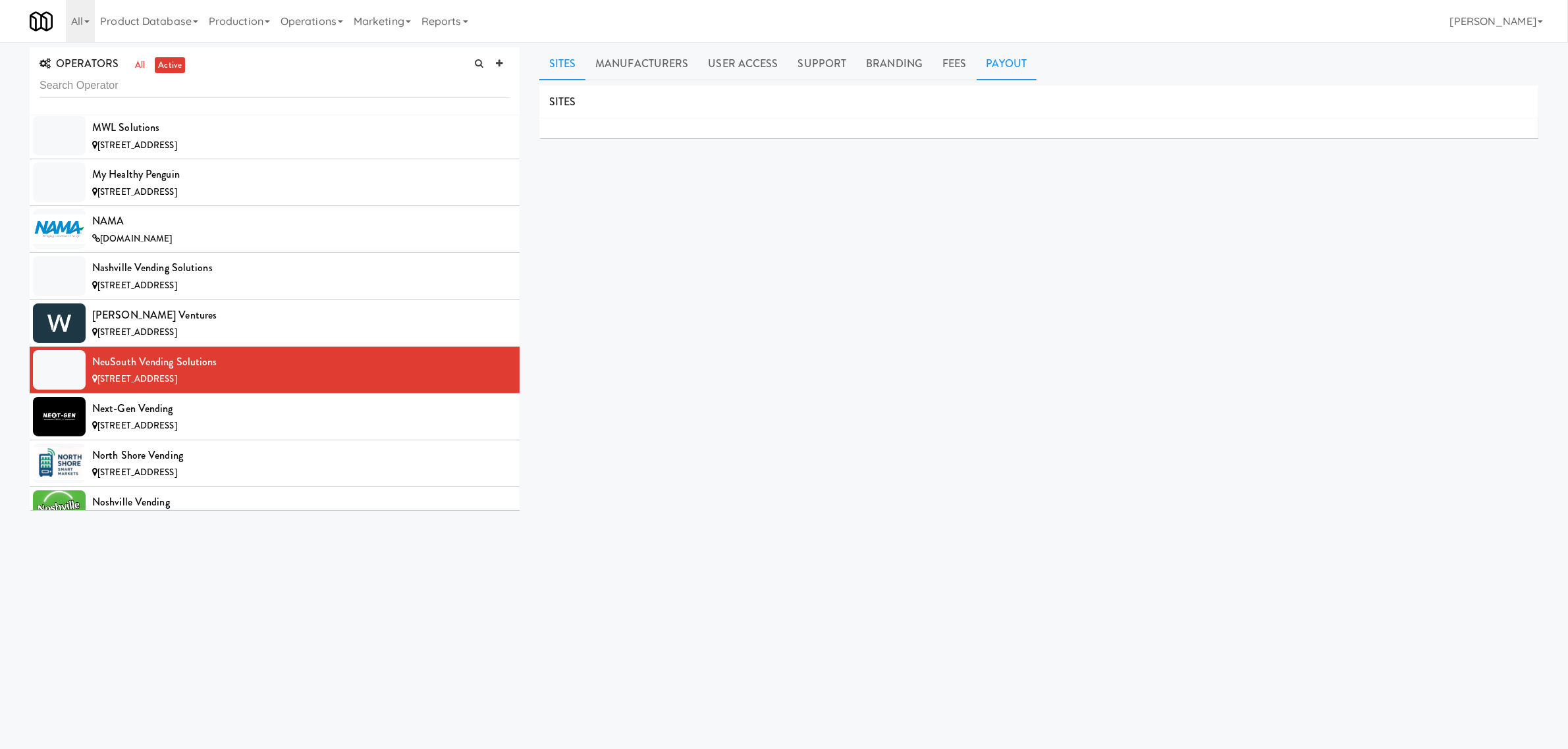
click at [1009, 60] on link "Payout" at bounding box center [1007, 63] width 61 height 33
click at [153, 419] on div "Next-Gen Vending" at bounding box center [301, 408] width 418 height 20
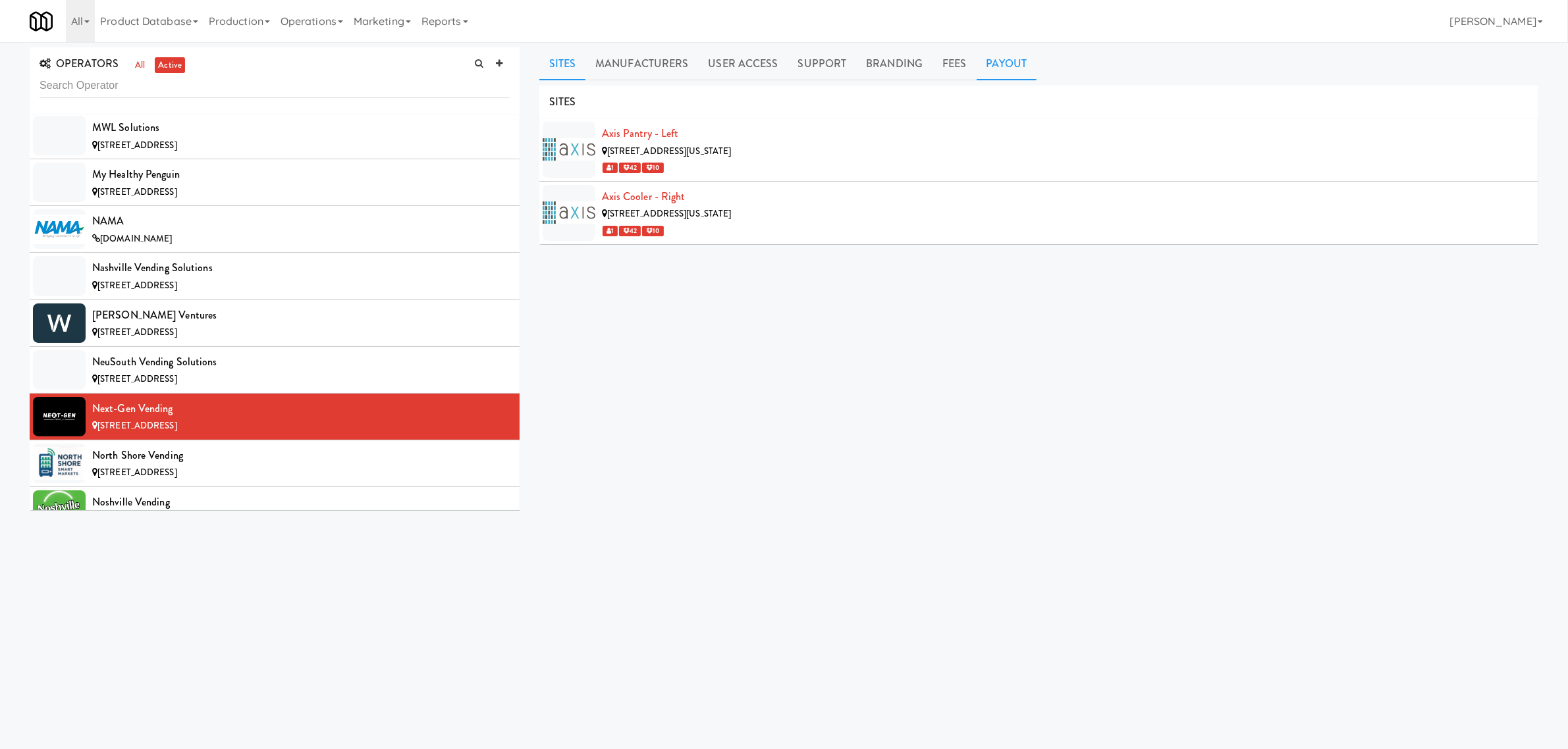
click at [1002, 57] on link "Payout" at bounding box center [1007, 63] width 61 height 33
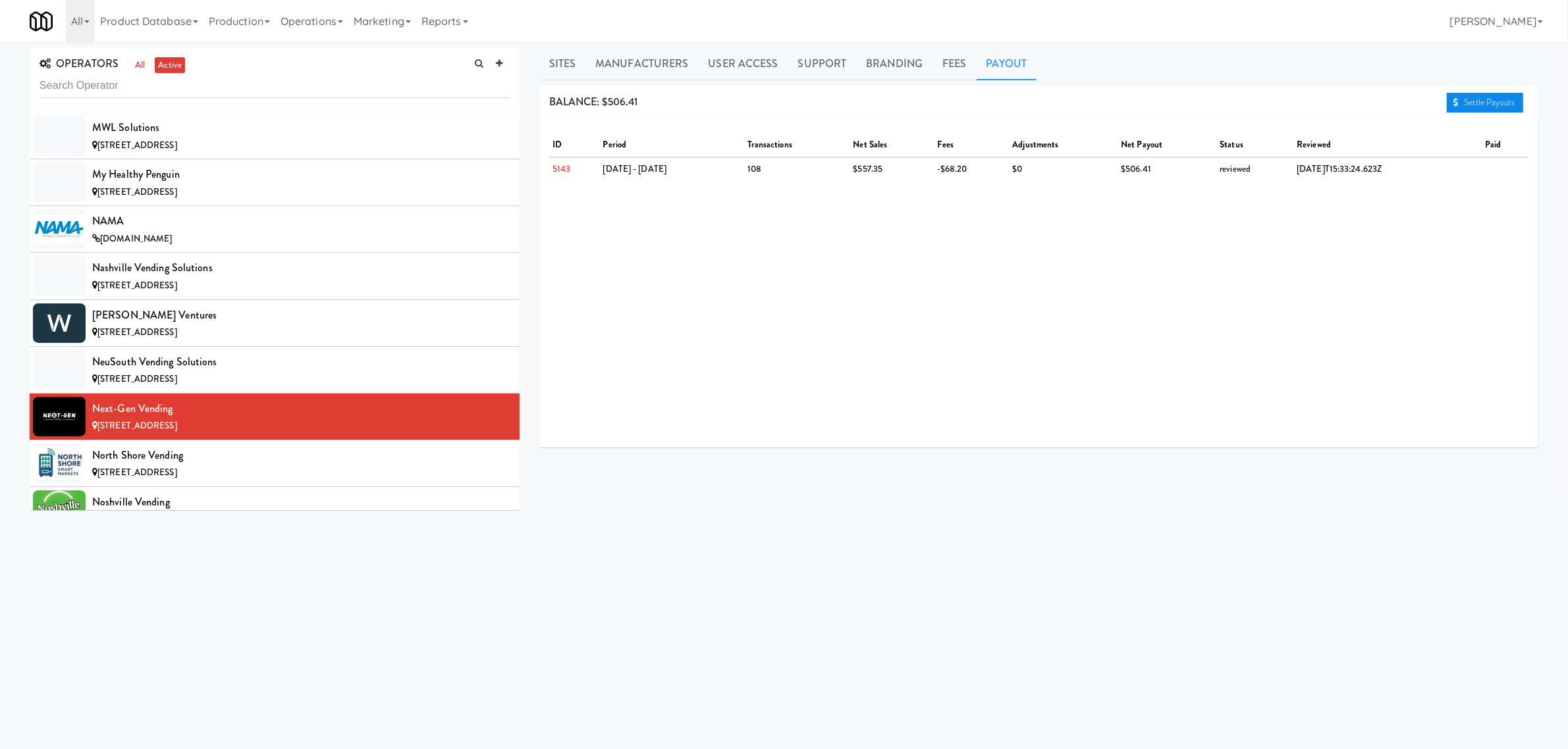
click at [1508, 93] on link "Settle Payouts" at bounding box center [1485, 103] width 76 height 20
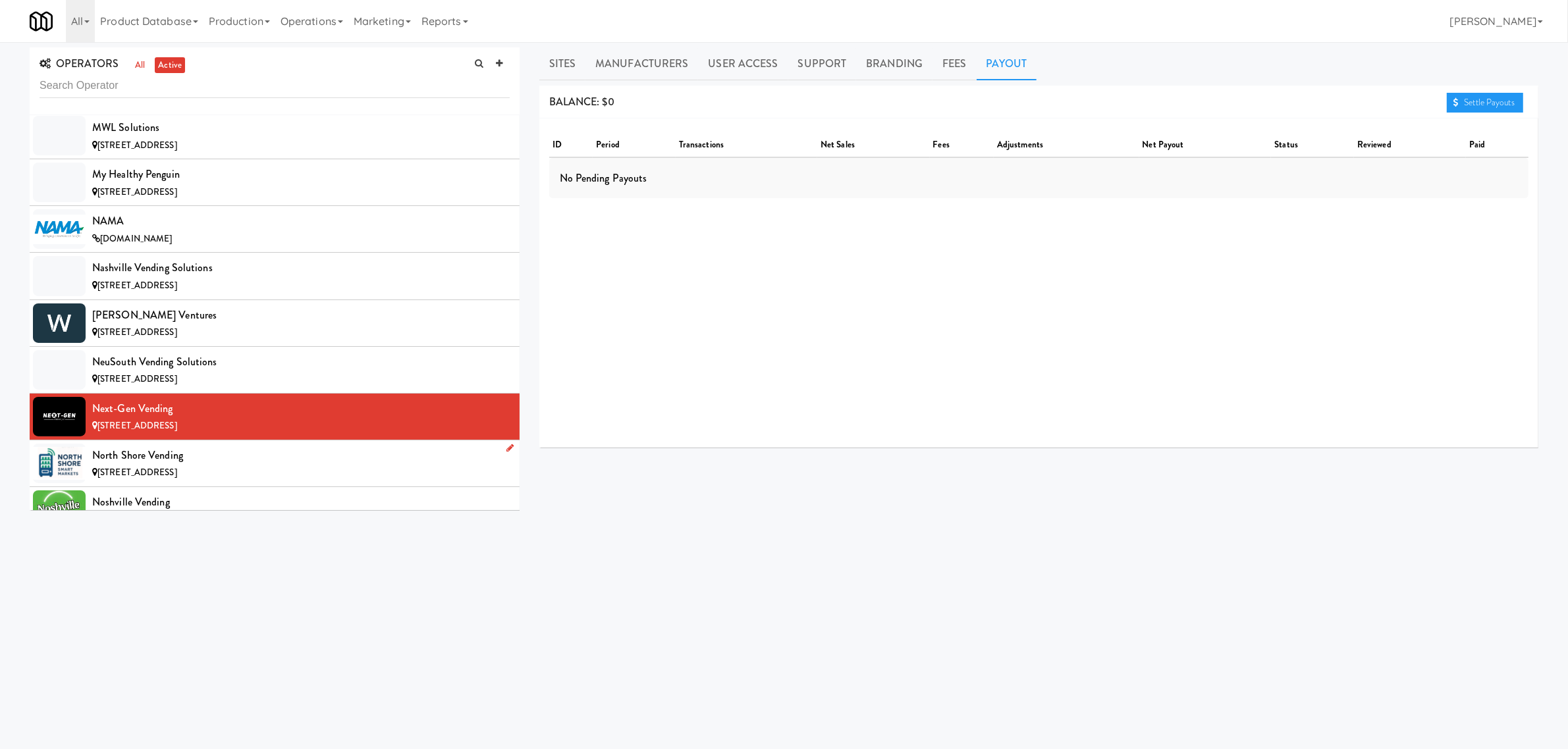
click at [235, 481] on div "[STREET_ADDRESS]" at bounding box center [301, 473] width 418 height 16
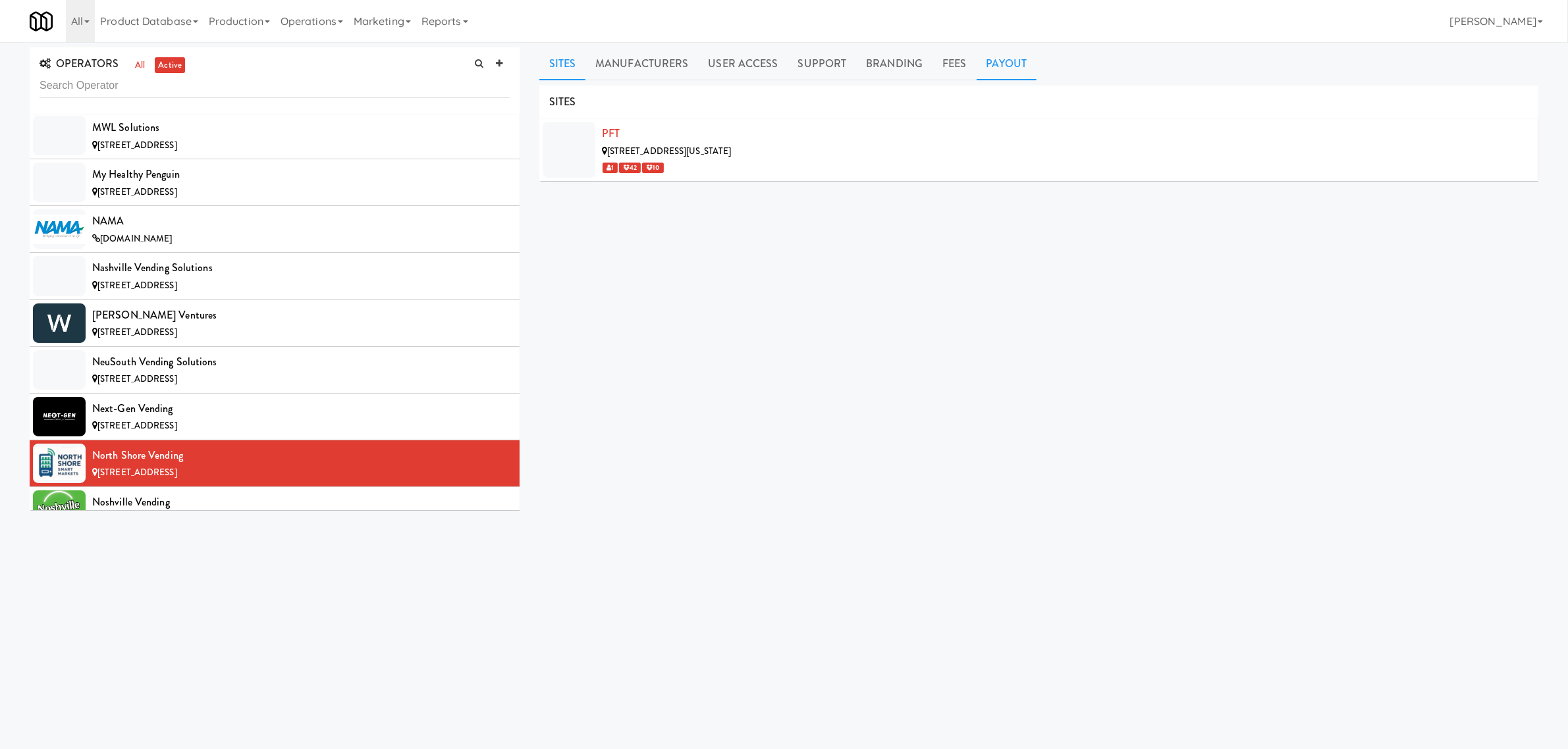
click at [1010, 66] on link "Payout" at bounding box center [1007, 63] width 61 height 33
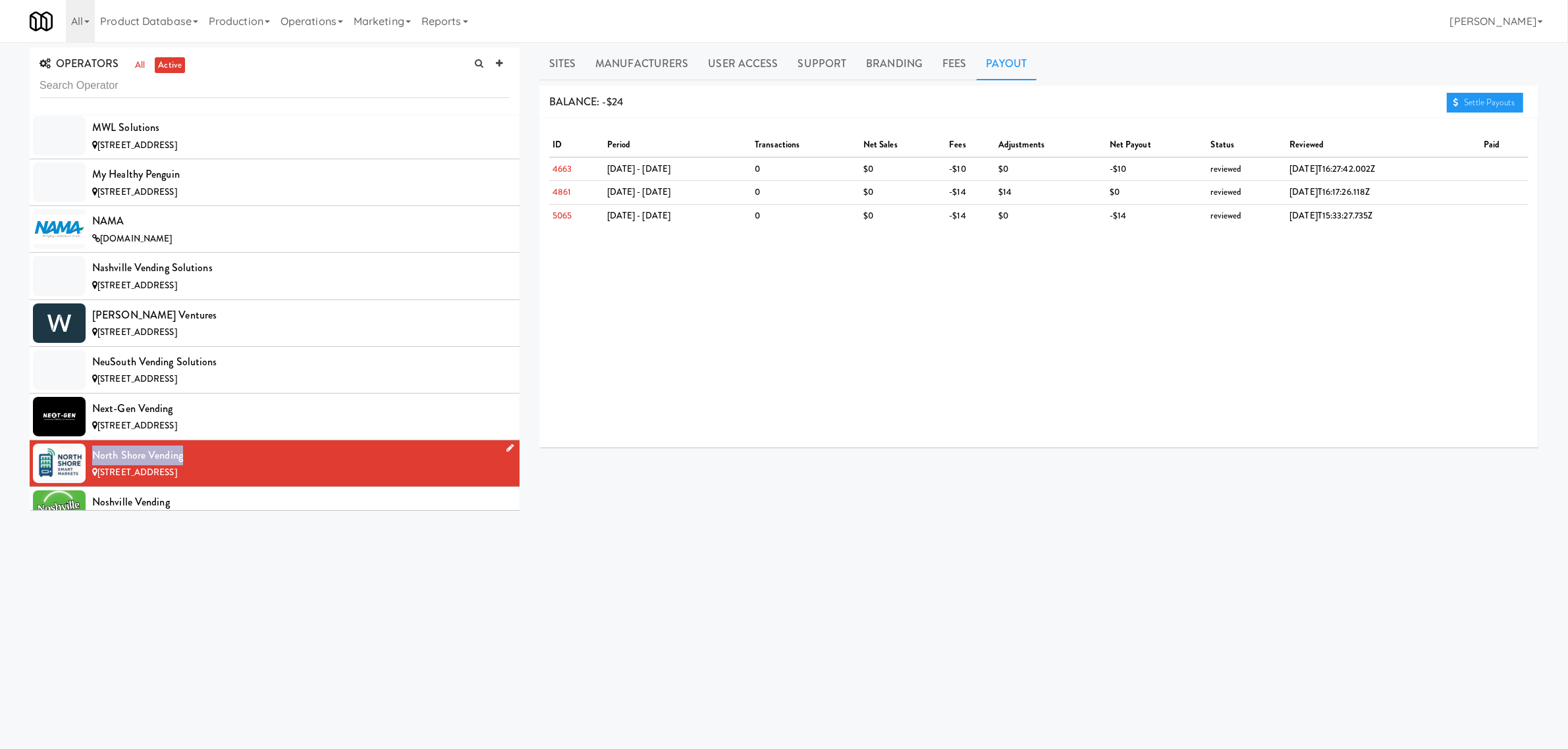
drag, startPoint x: 90, startPoint y: 477, endPoint x: 297, endPoint y: 485, distance: 207.2
click at [297, 485] on li "North Shore Vending [STREET_ADDRESS]" at bounding box center [275, 464] width 490 height 47
click at [565, 54] on link "Sites" at bounding box center [562, 63] width 47 height 33
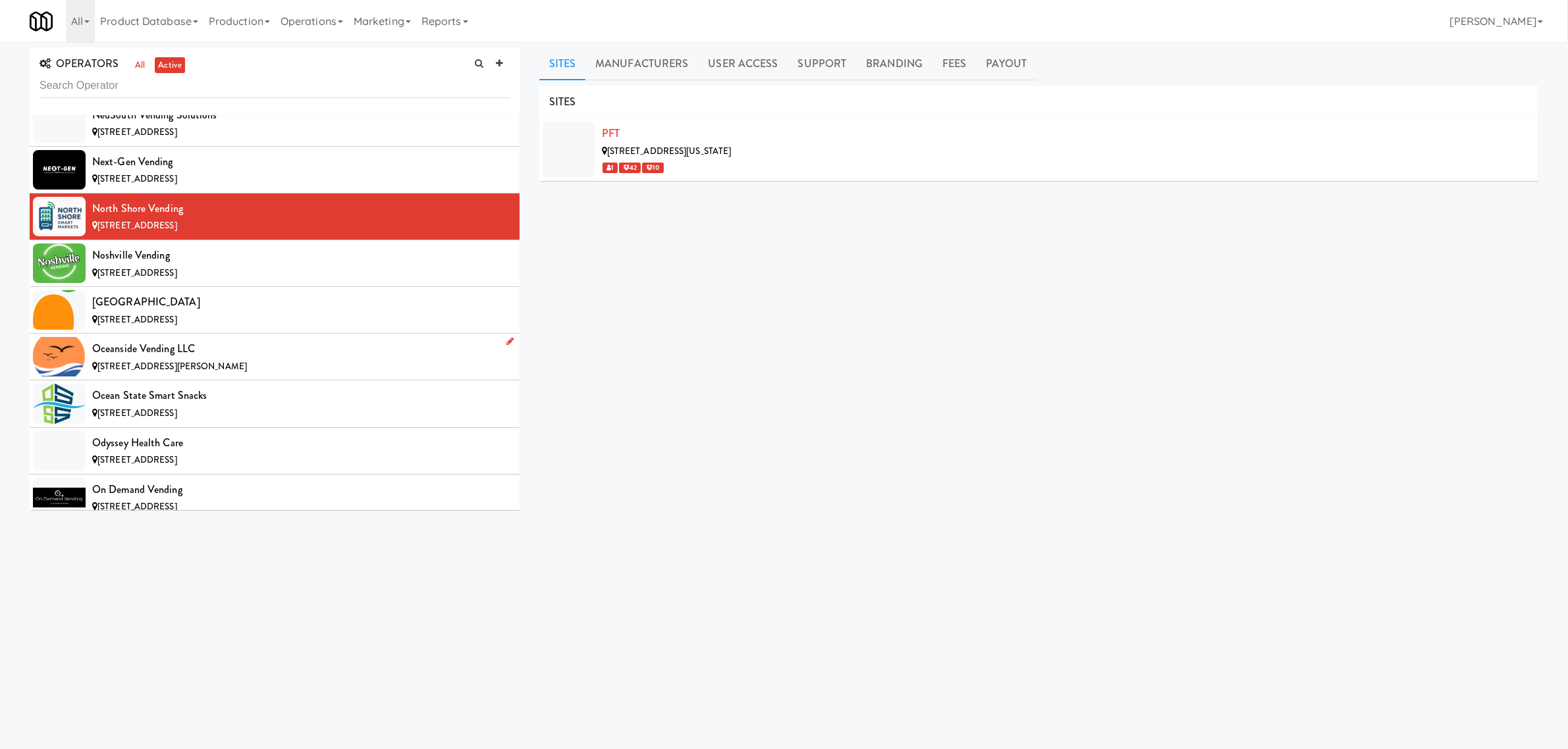
scroll to position [8559, 0]
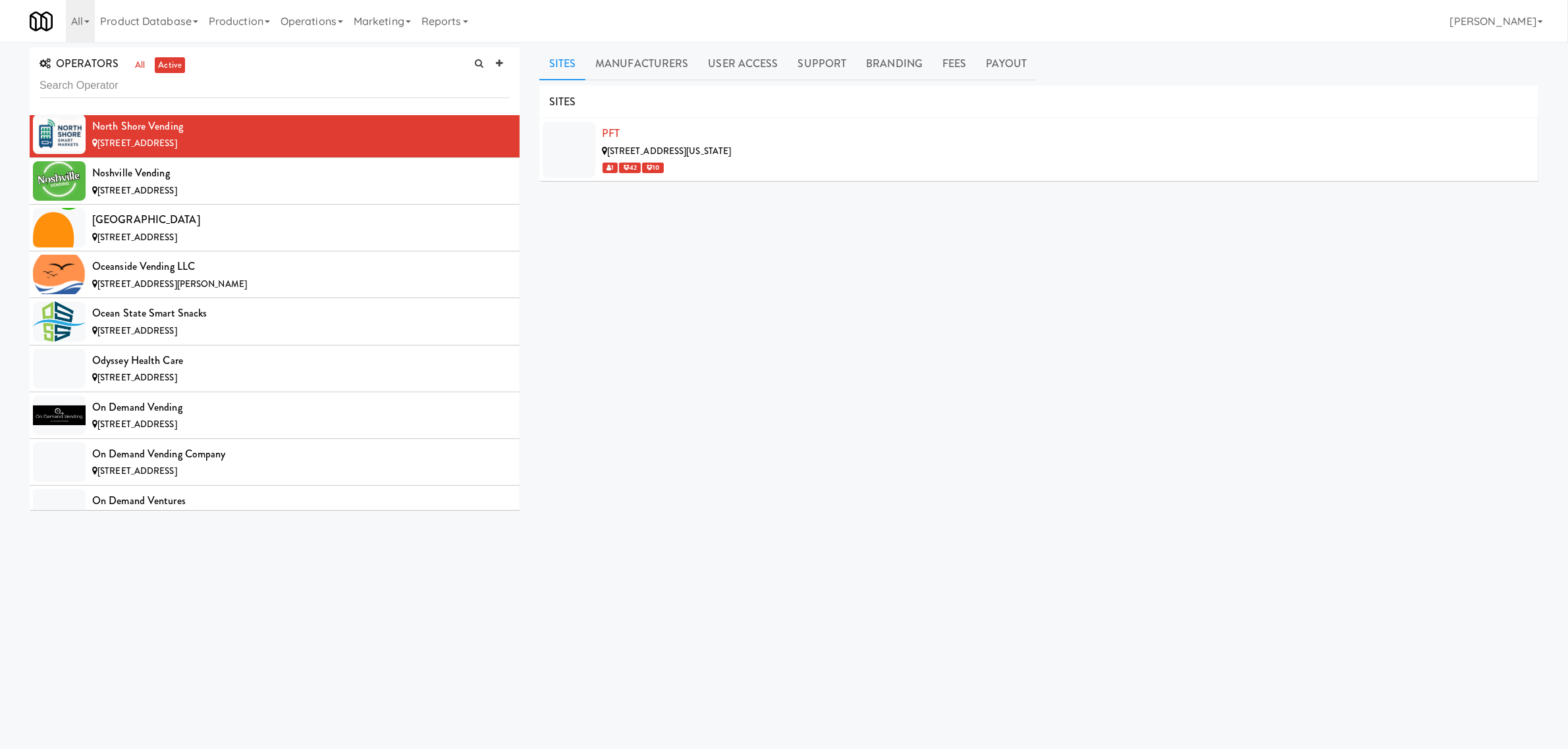
click at [691, 374] on div "SITES PFT [STREET_ADDRESS][US_STATE] 10 MANUFACTURERS North Shore Vending USERS…" at bounding box center [1039, 333] width 999 height 494
click at [204, 183] on div "Noshville Vending" at bounding box center [301, 173] width 418 height 20
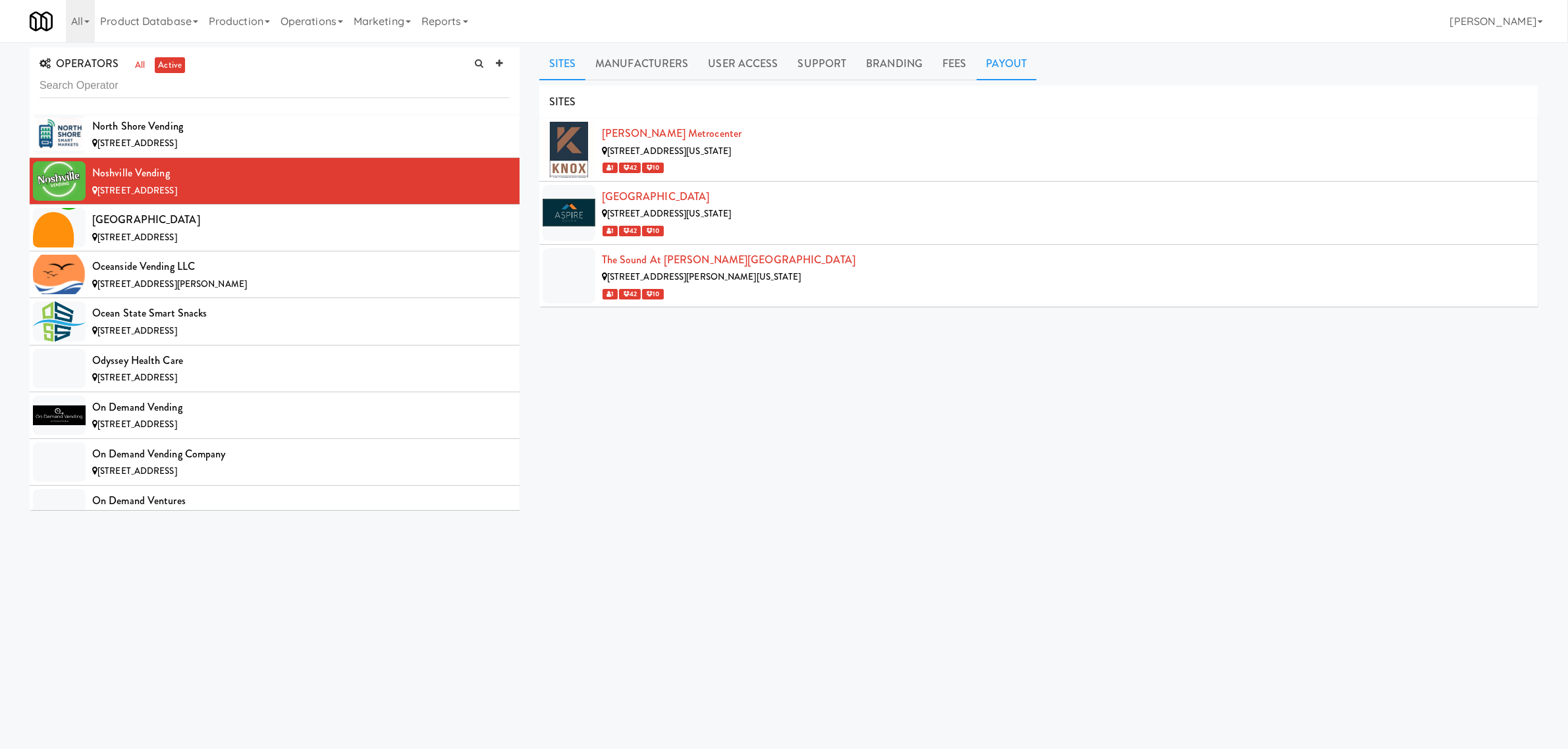
click at [1004, 54] on link "Payout" at bounding box center [1007, 63] width 61 height 33
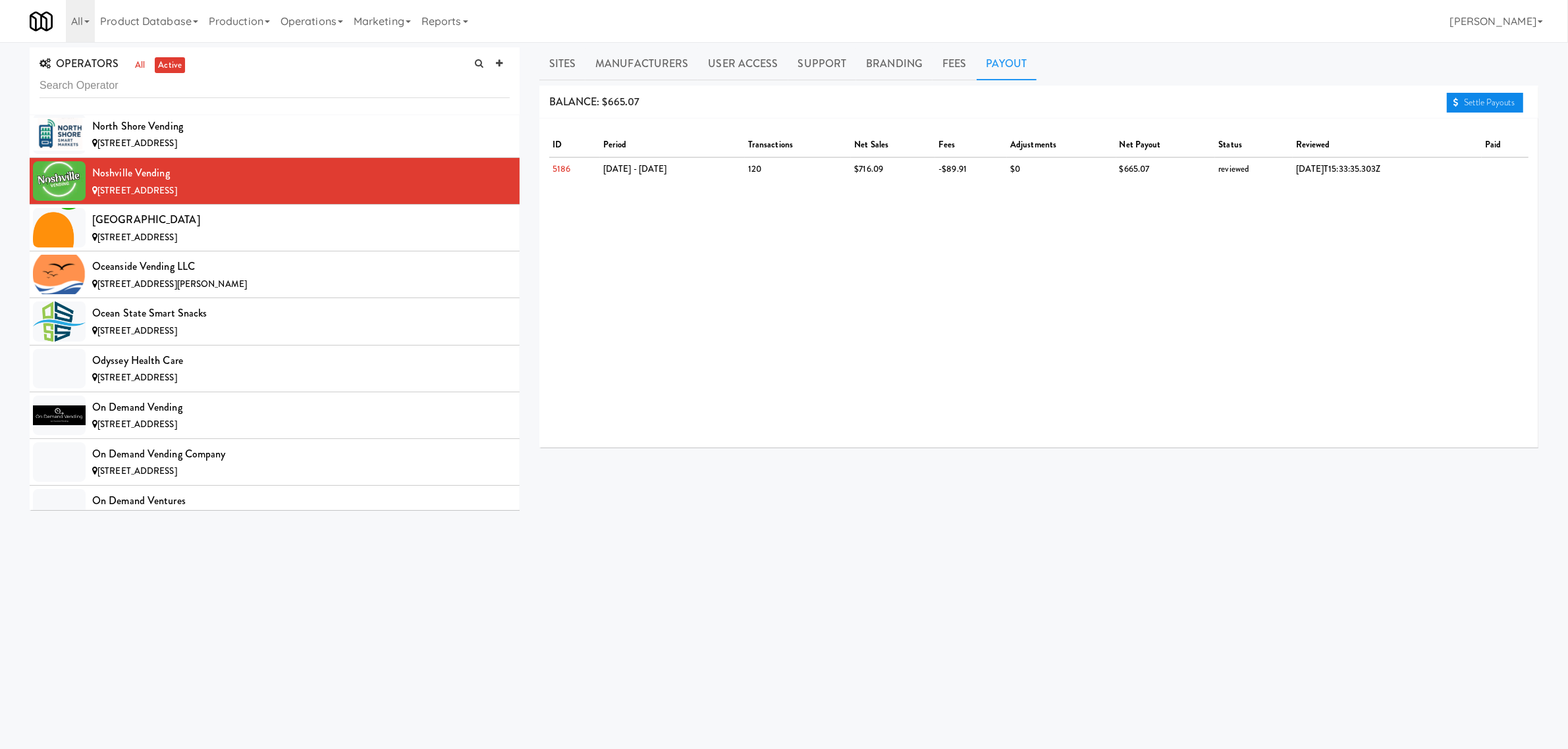
click at [1485, 96] on link "Settle Payouts" at bounding box center [1485, 103] width 76 height 20
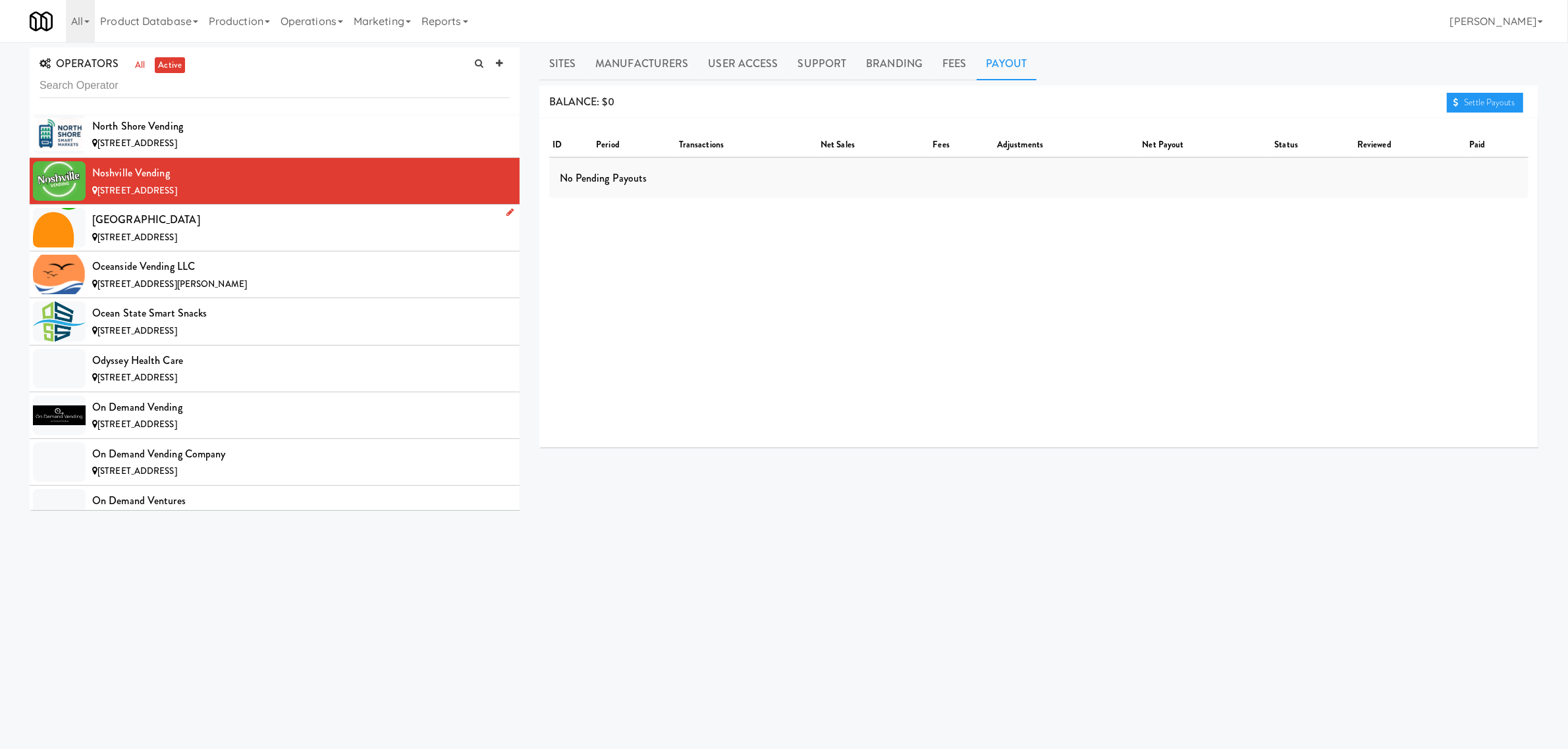
click at [250, 230] on div "[GEOGRAPHIC_DATA]" at bounding box center [301, 219] width 418 height 20
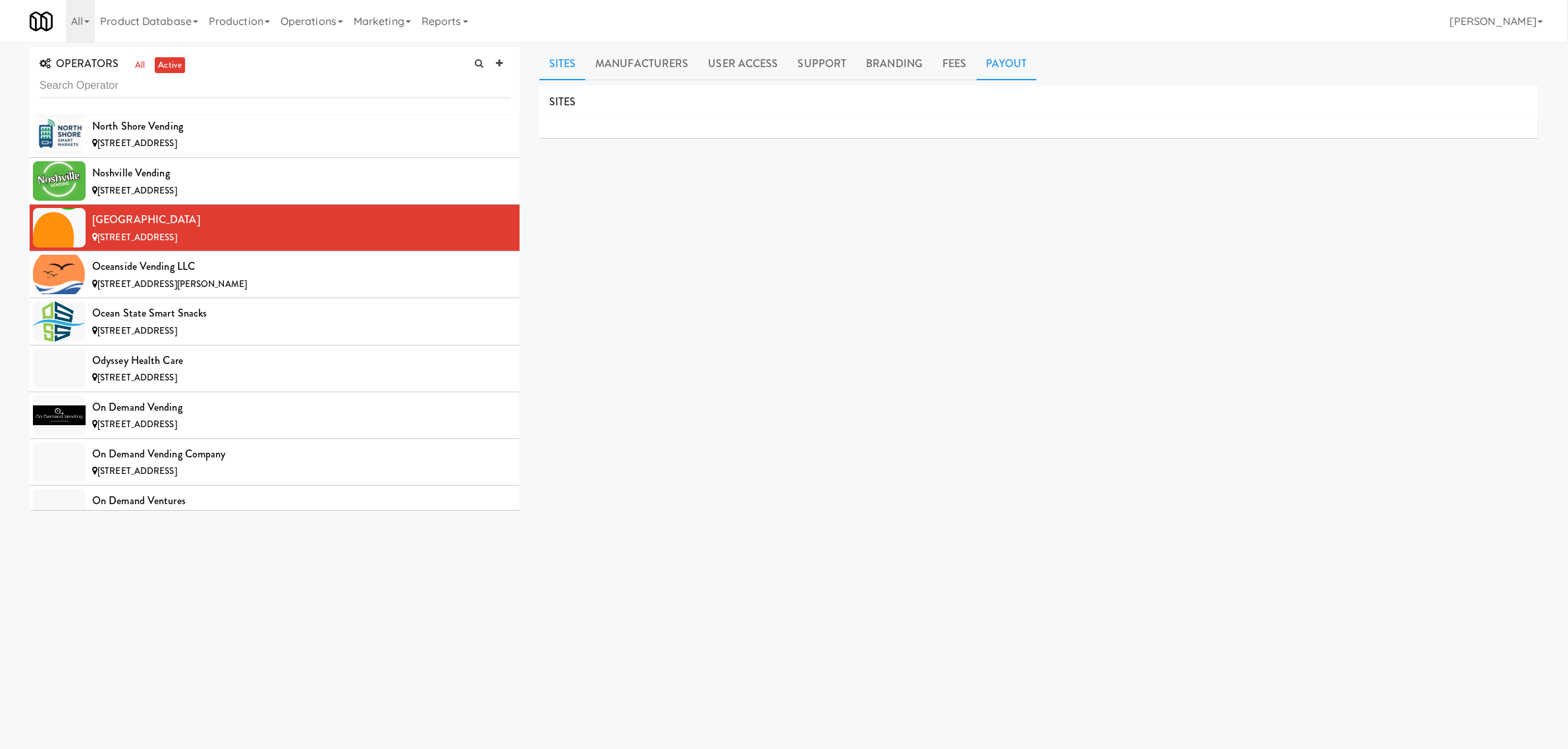
click at [1024, 65] on link "Payout" at bounding box center [1007, 63] width 61 height 33
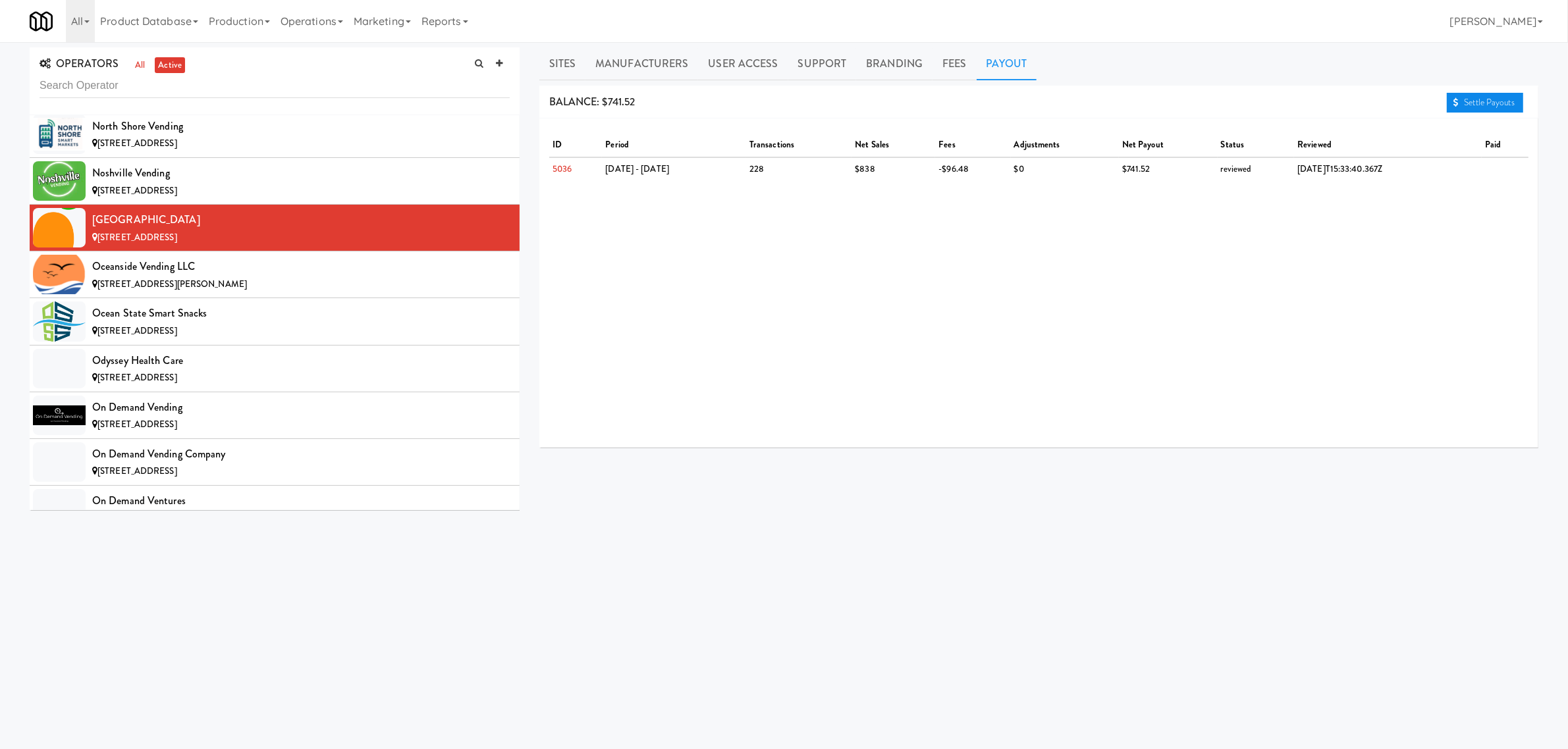
click at [1457, 96] on link "Settle Payouts" at bounding box center [1485, 103] width 76 height 20
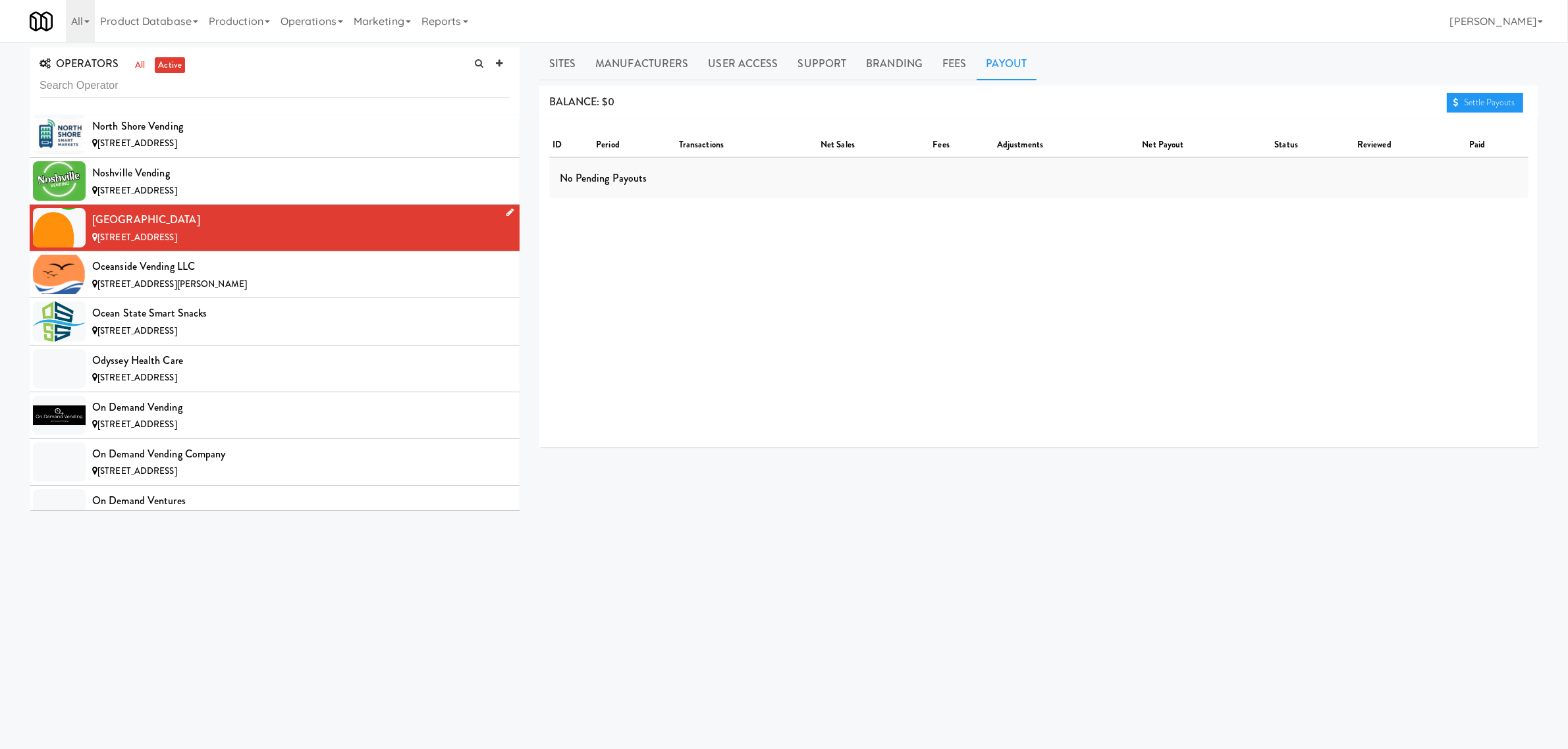
click at [318, 230] on div "[GEOGRAPHIC_DATA]" at bounding box center [301, 219] width 418 height 20
click at [240, 281] on li "Oceanside Vending LLC [STREET_ADDRESS]" at bounding box center [275, 275] width 490 height 47
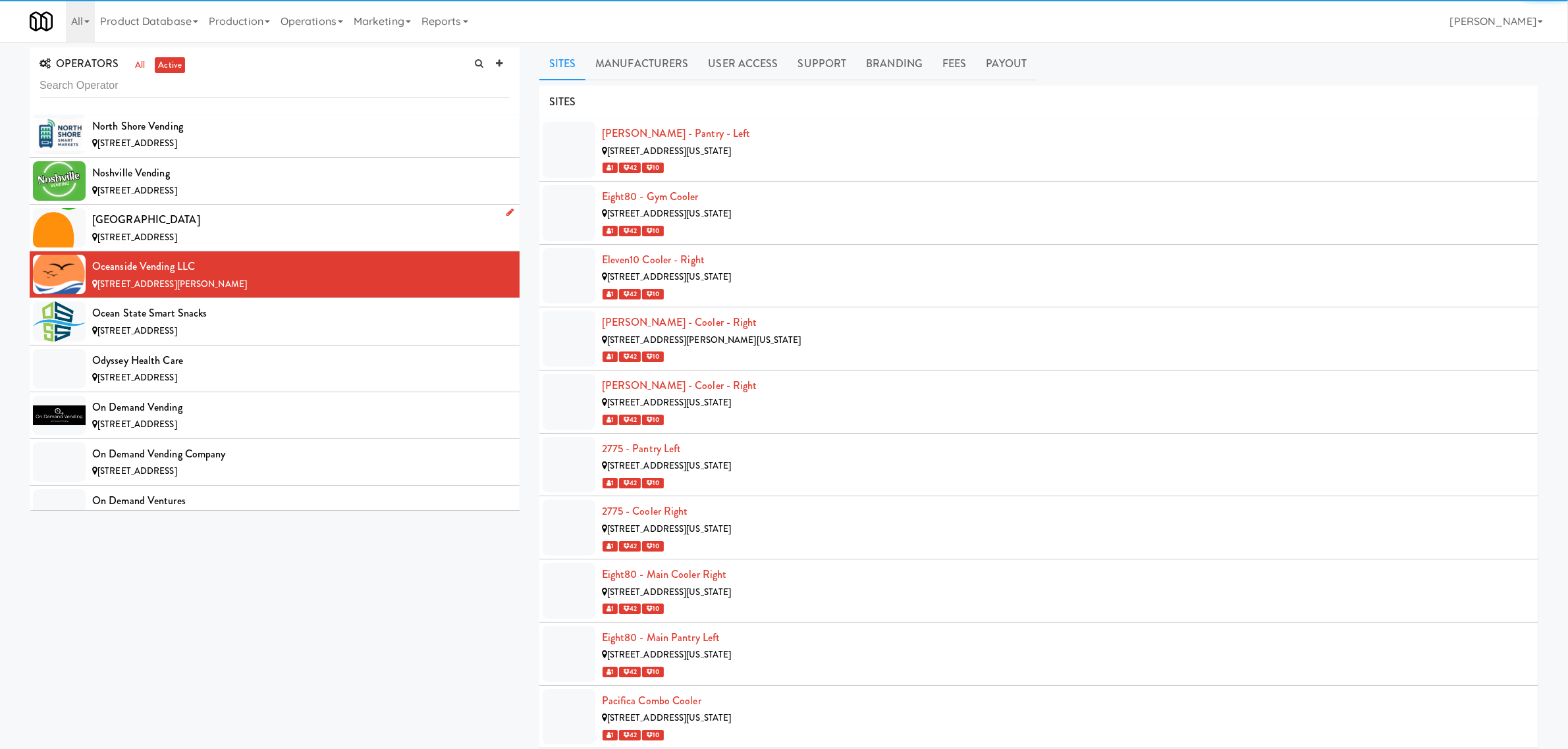
click at [262, 246] on div "[STREET_ADDRESS]" at bounding box center [301, 238] width 418 height 16
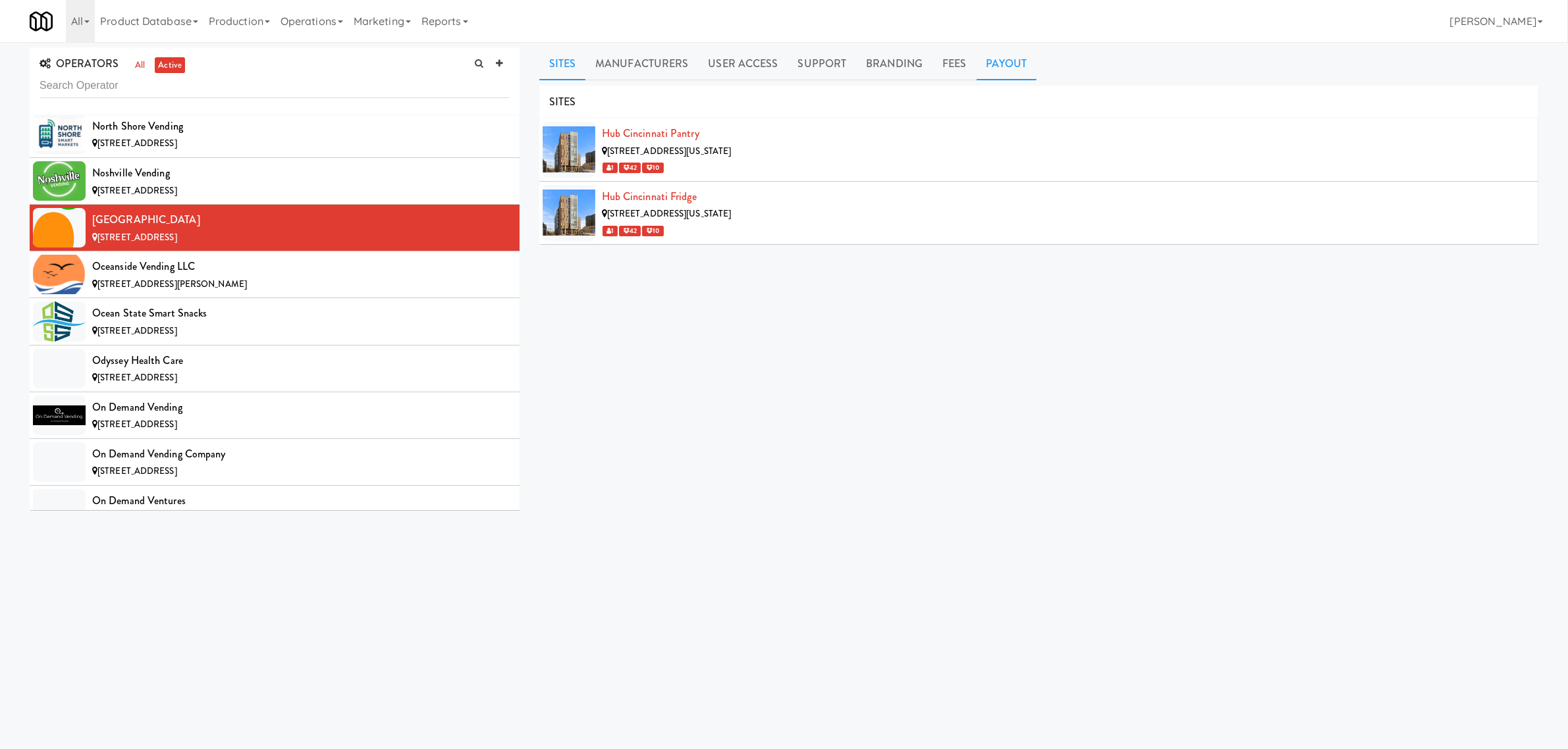
click at [1023, 57] on link "Payout" at bounding box center [1007, 63] width 61 height 33
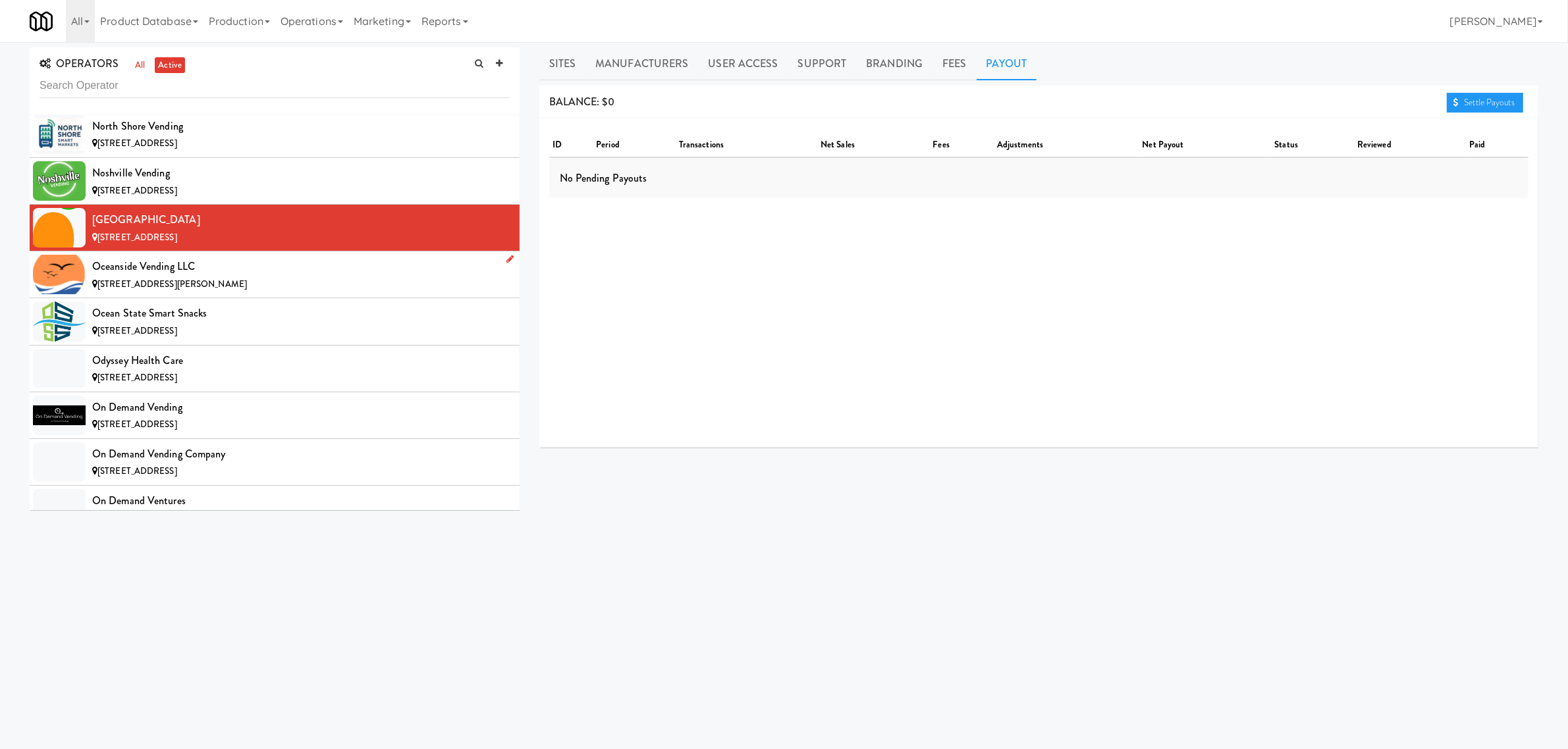
click at [316, 277] on div "Oceanside Vending LLC" at bounding box center [301, 267] width 418 height 20
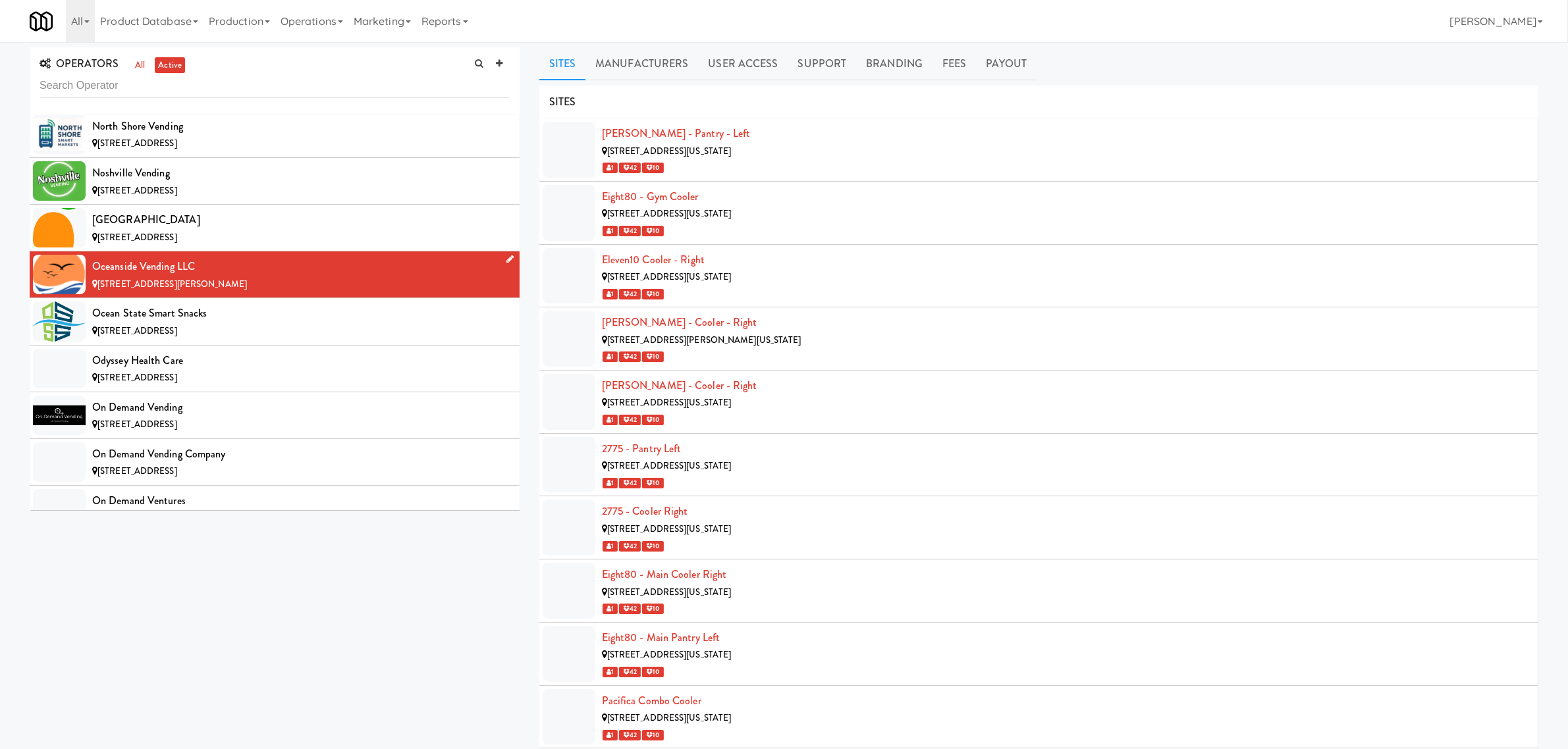
click at [188, 277] on div "Oceanside Vending LLC" at bounding box center [301, 267] width 418 height 20
click at [994, 59] on link "Payout" at bounding box center [1007, 63] width 61 height 33
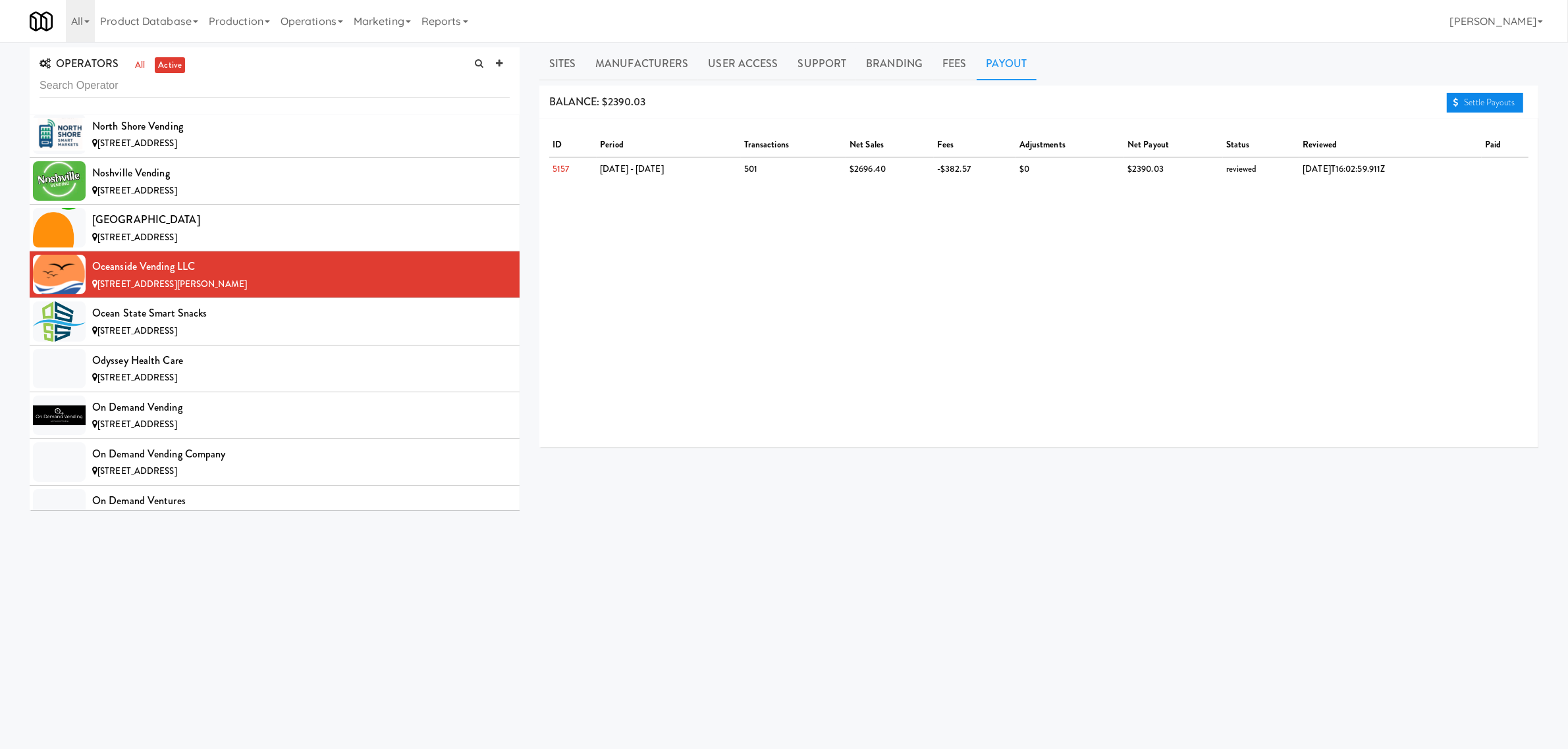
click at [1494, 102] on link "Settle Payouts" at bounding box center [1485, 103] width 76 height 20
click at [177, 337] on span "[STREET_ADDRESS]" at bounding box center [137, 331] width 80 height 13
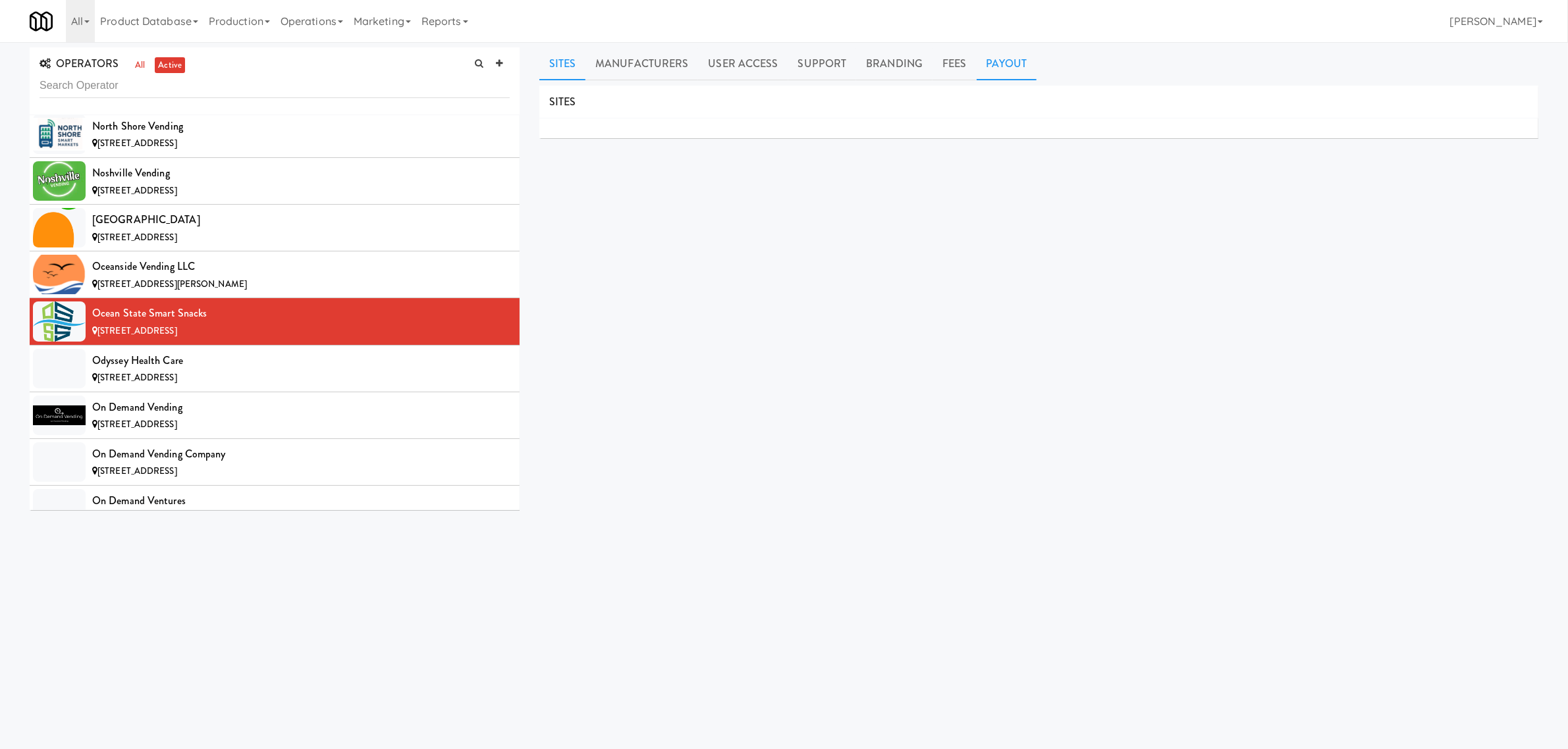
click at [998, 60] on link "Payout" at bounding box center [1007, 63] width 61 height 33
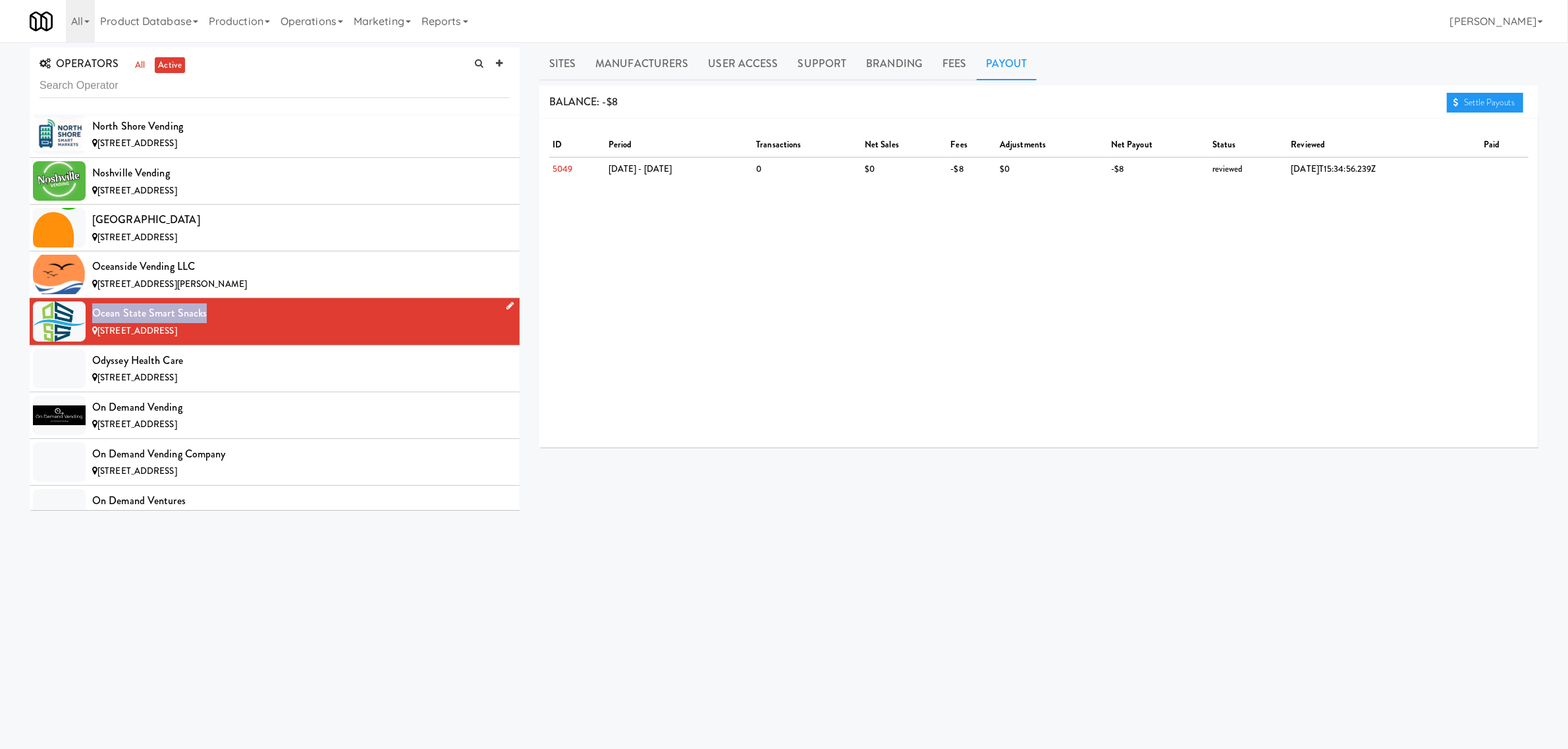
drag, startPoint x: 90, startPoint y: 341, endPoint x: 205, endPoint y: 337, distance: 115.1
click at [205, 337] on li "Ocean State Smart Snacks [STREET_ADDRESS]" at bounding box center [275, 321] width 490 height 47
click at [572, 55] on link "Sites" at bounding box center [562, 63] width 47 height 33
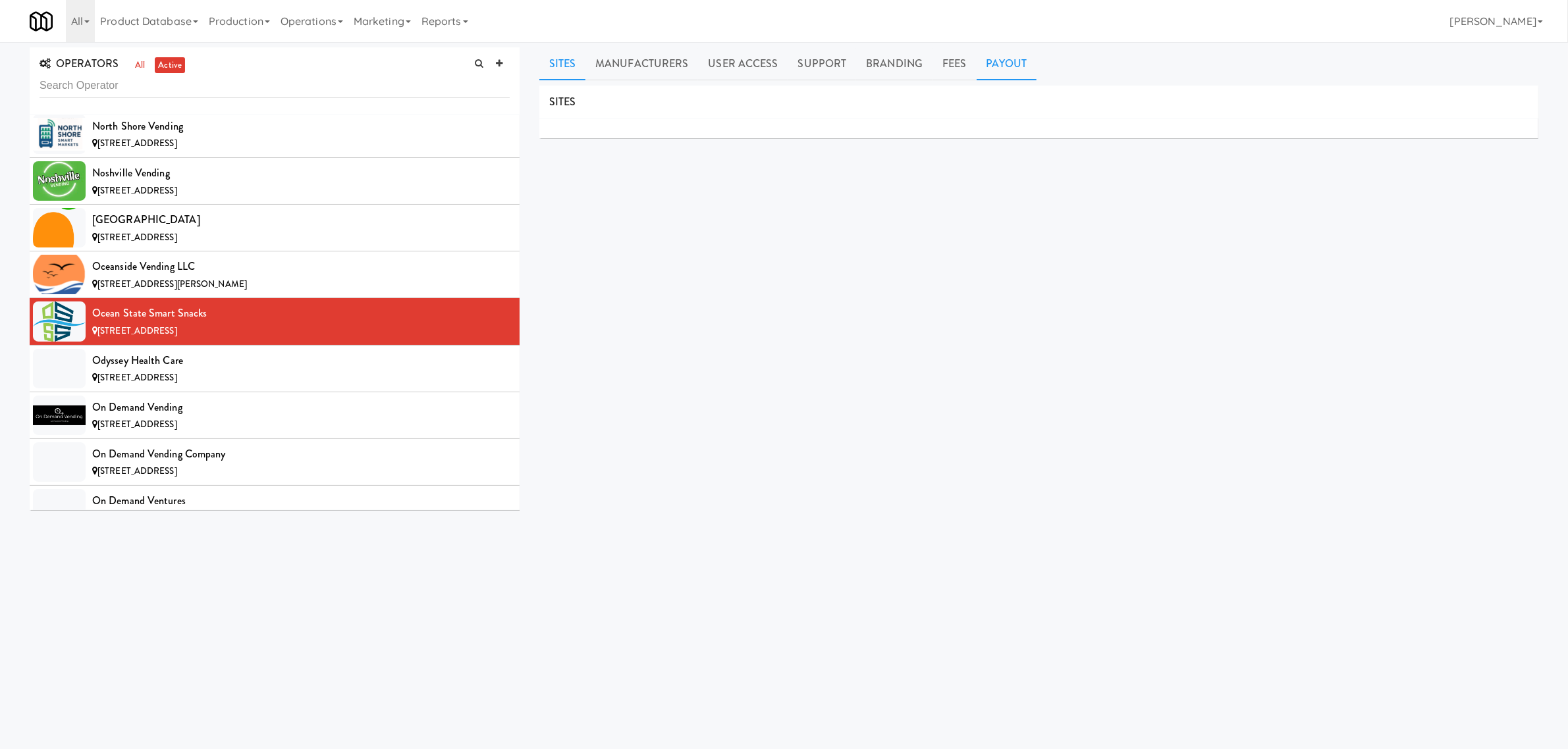
click at [1015, 53] on link "Payout" at bounding box center [1007, 63] width 61 height 33
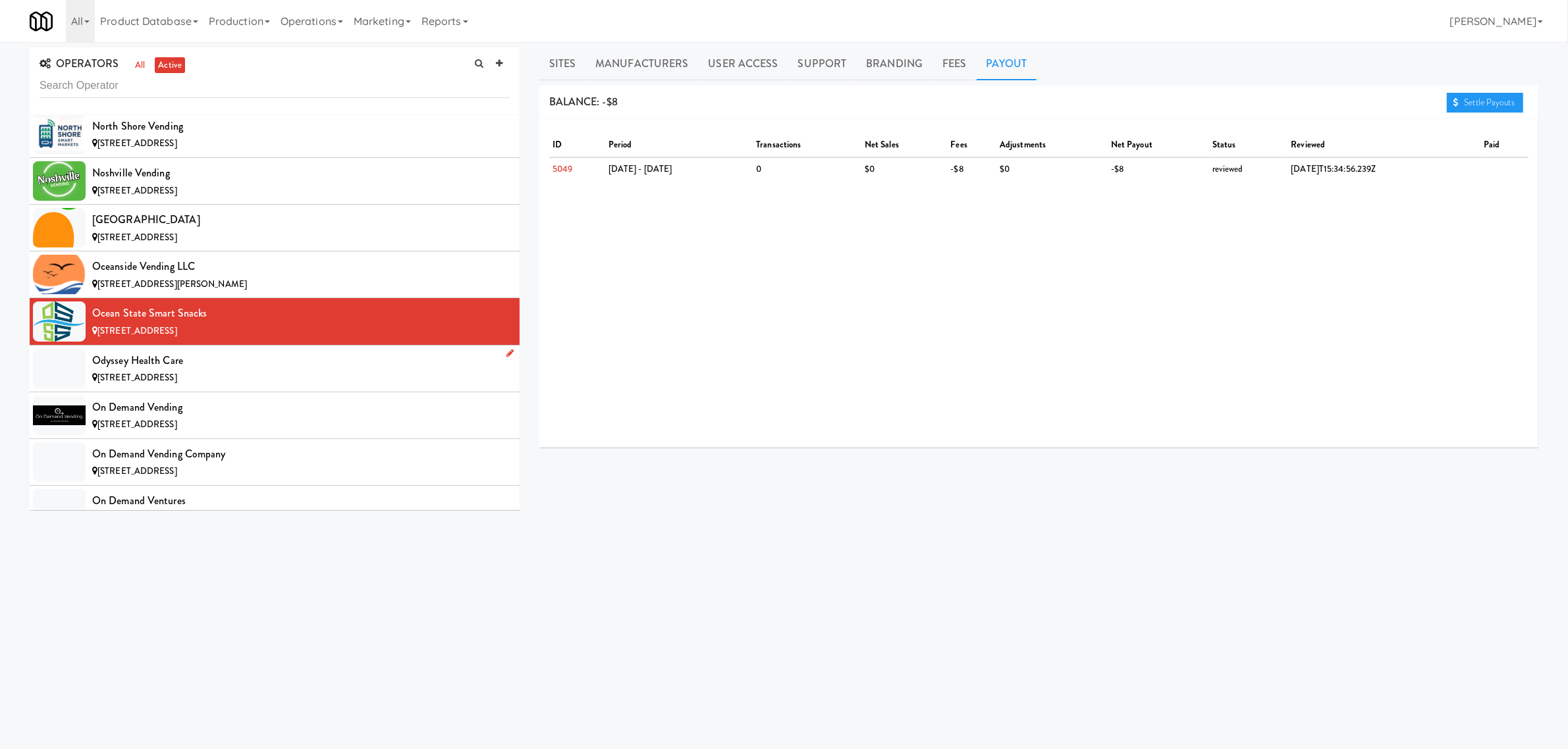
click at [211, 370] on div "Odyssey Health Care" at bounding box center [301, 360] width 418 height 20
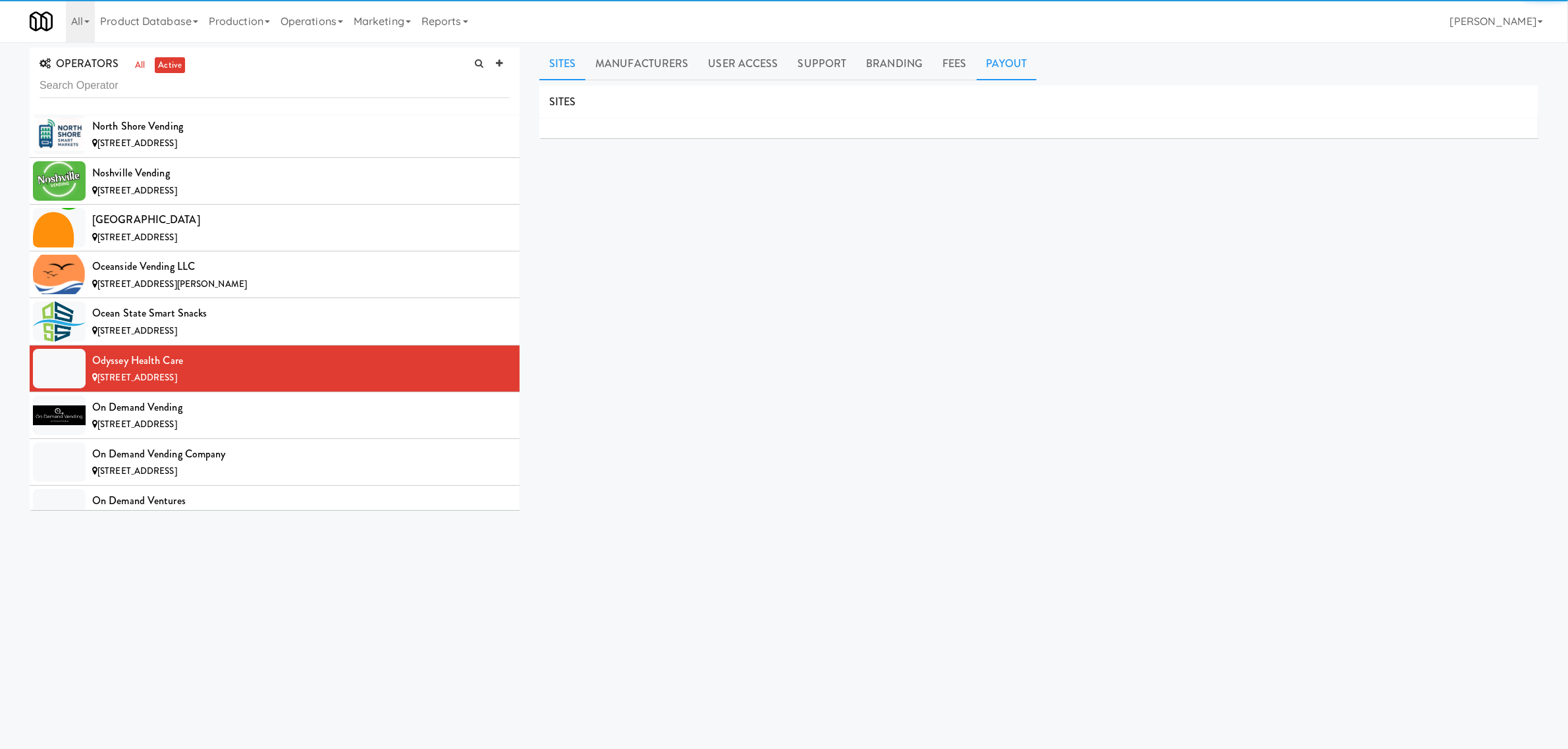
click at [1005, 78] on link "Payout" at bounding box center [1007, 63] width 61 height 33
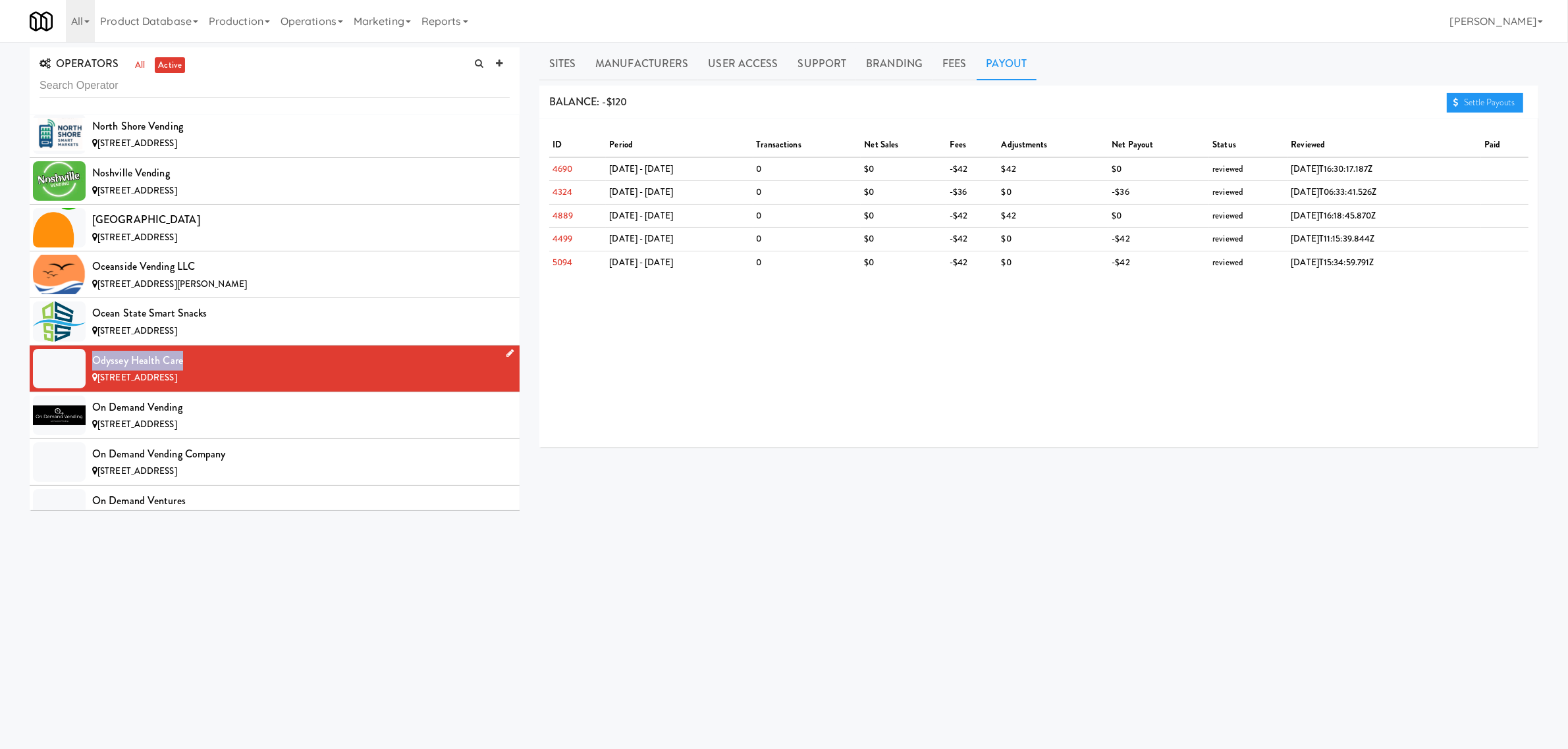
drag, startPoint x: 90, startPoint y: 383, endPoint x: 230, endPoint y: 390, distance: 140.2
click at [230, 390] on li "Odyssey Health Care [STREET_ADDRESS]" at bounding box center [275, 368] width 490 height 47
click at [166, 418] on div "On Demand Vending" at bounding box center [301, 407] width 418 height 20
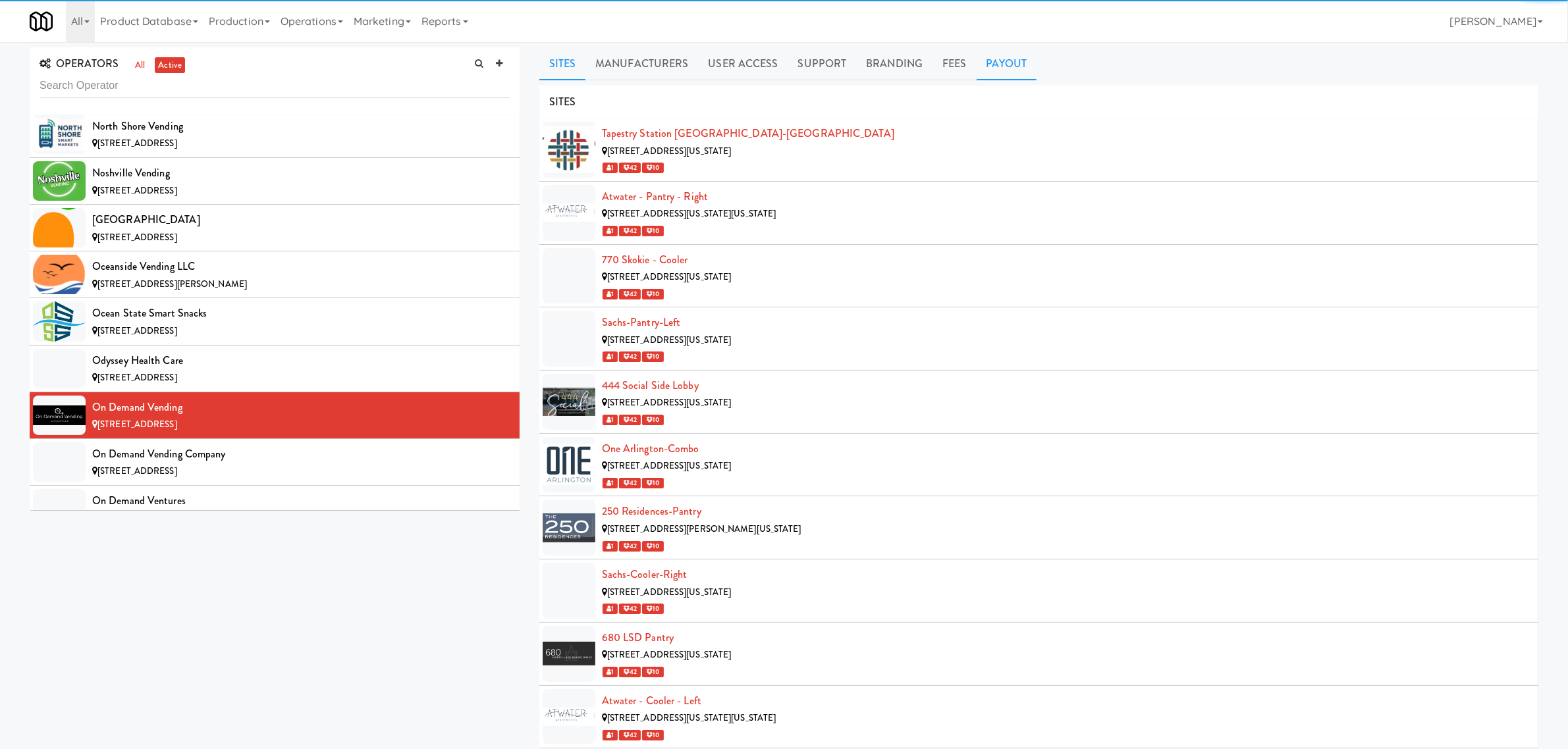
click at [1006, 61] on link "Payout" at bounding box center [1007, 63] width 61 height 33
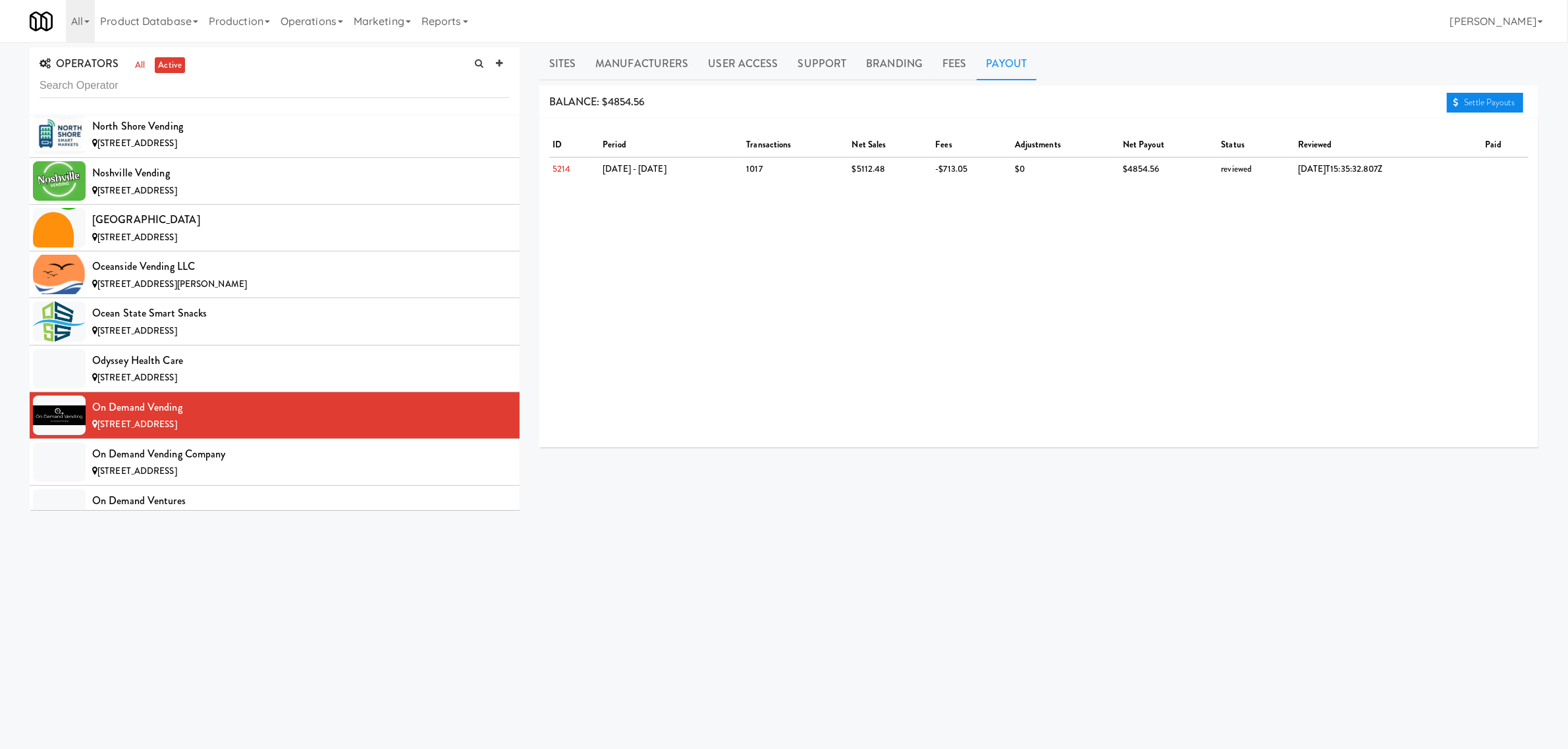
click at [1486, 100] on link "Settle Payouts" at bounding box center [1485, 103] width 76 height 20
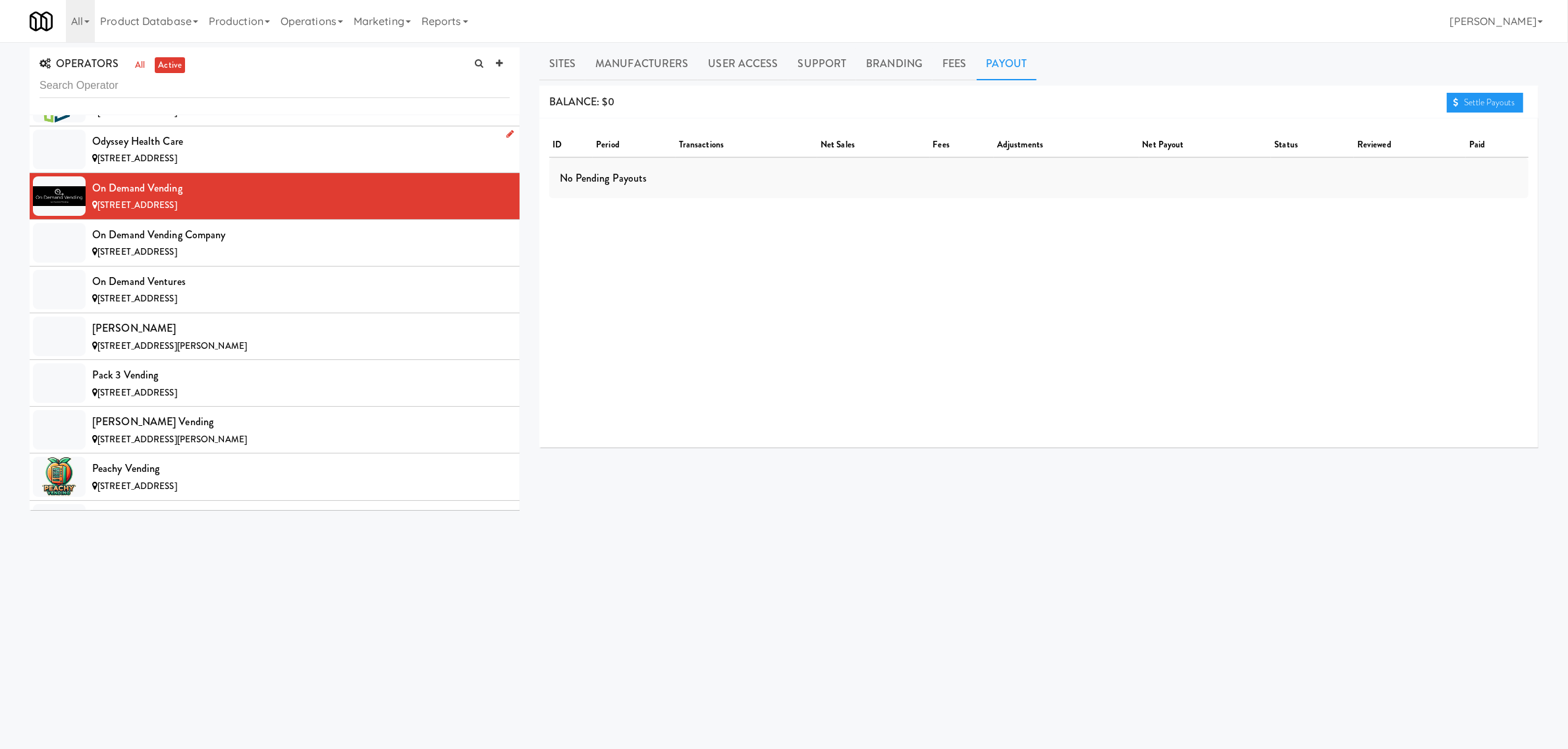
scroll to position [8806, 0]
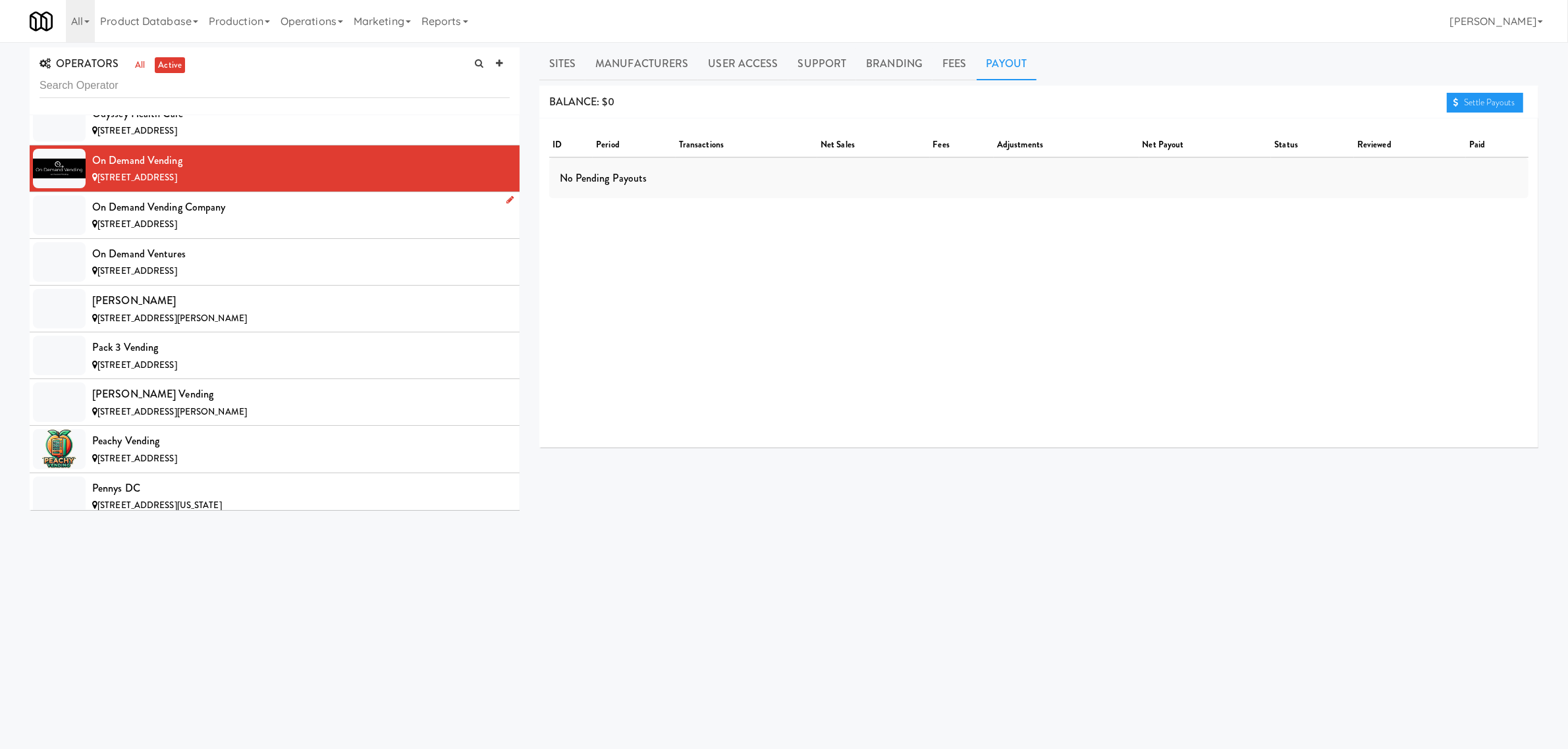
click at [202, 217] on div "On Demand Vending Company" at bounding box center [301, 207] width 418 height 20
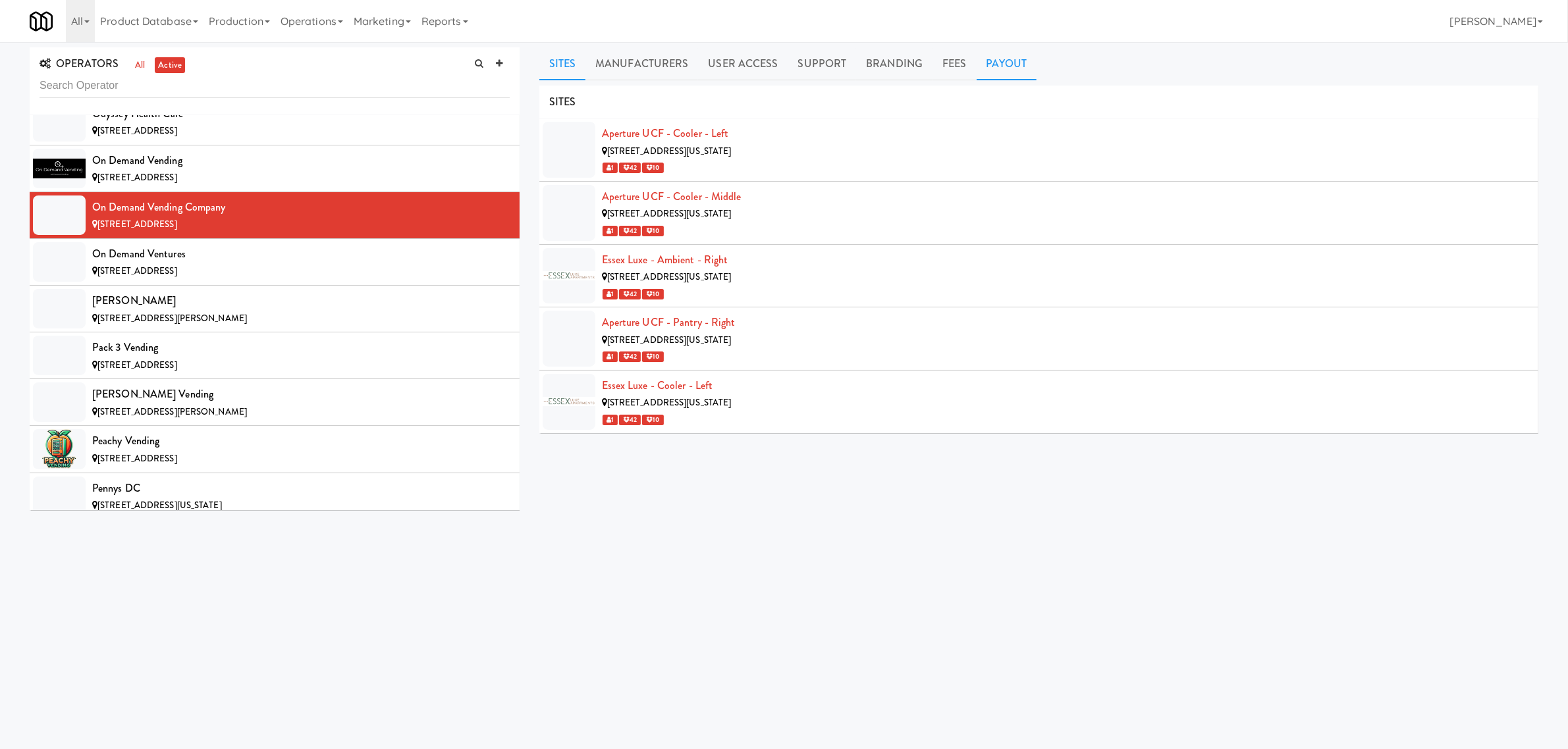
click at [1015, 63] on link "Payout" at bounding box center [1007, 63] width 61 height 33
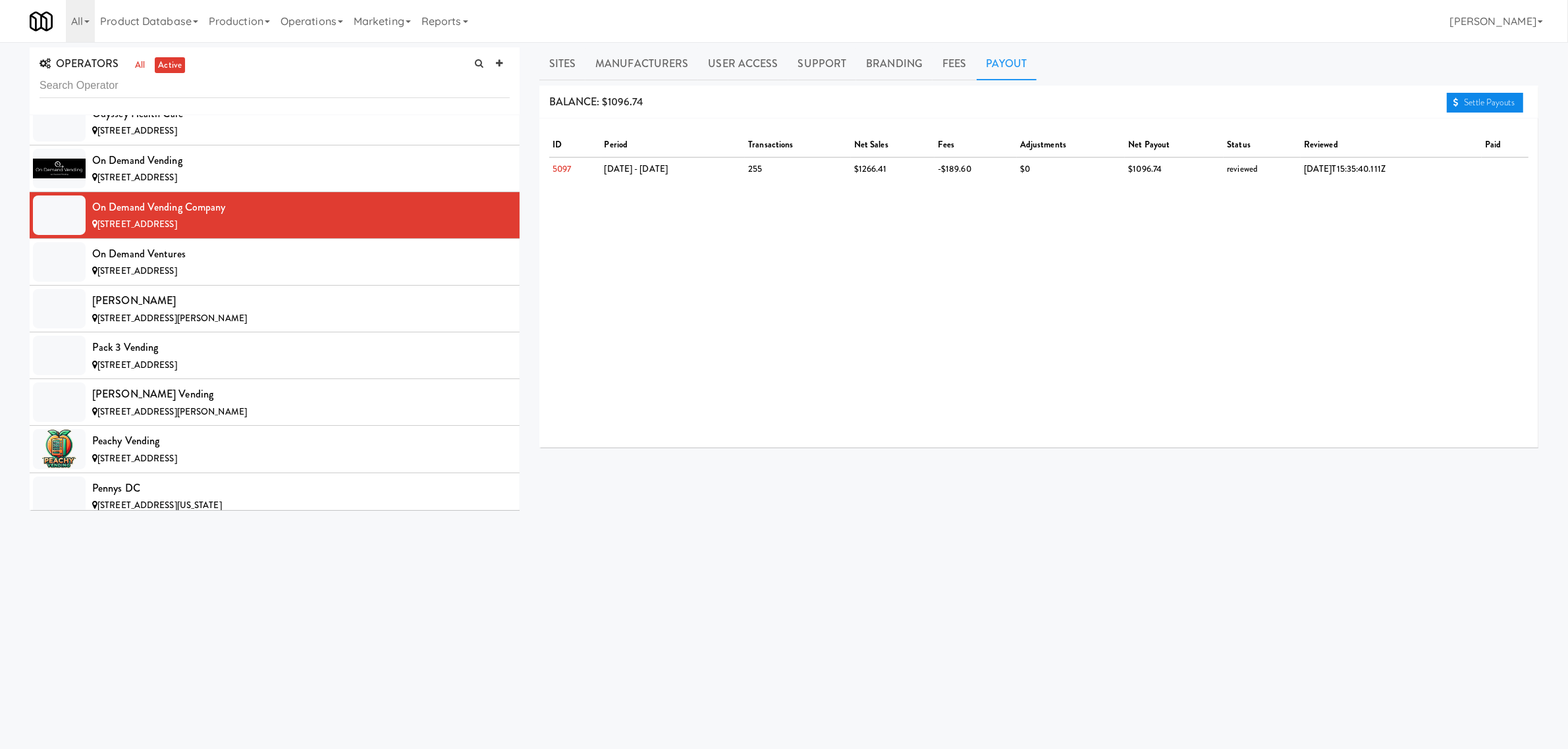
click at [1488, 99] on link "Settle Payouts" at bounding box center [1485, 103] width 76 height 20
click at [343, 280] on div "[STREET_ADDRESS]" at bounding box center [301, 271] width 418 height 16
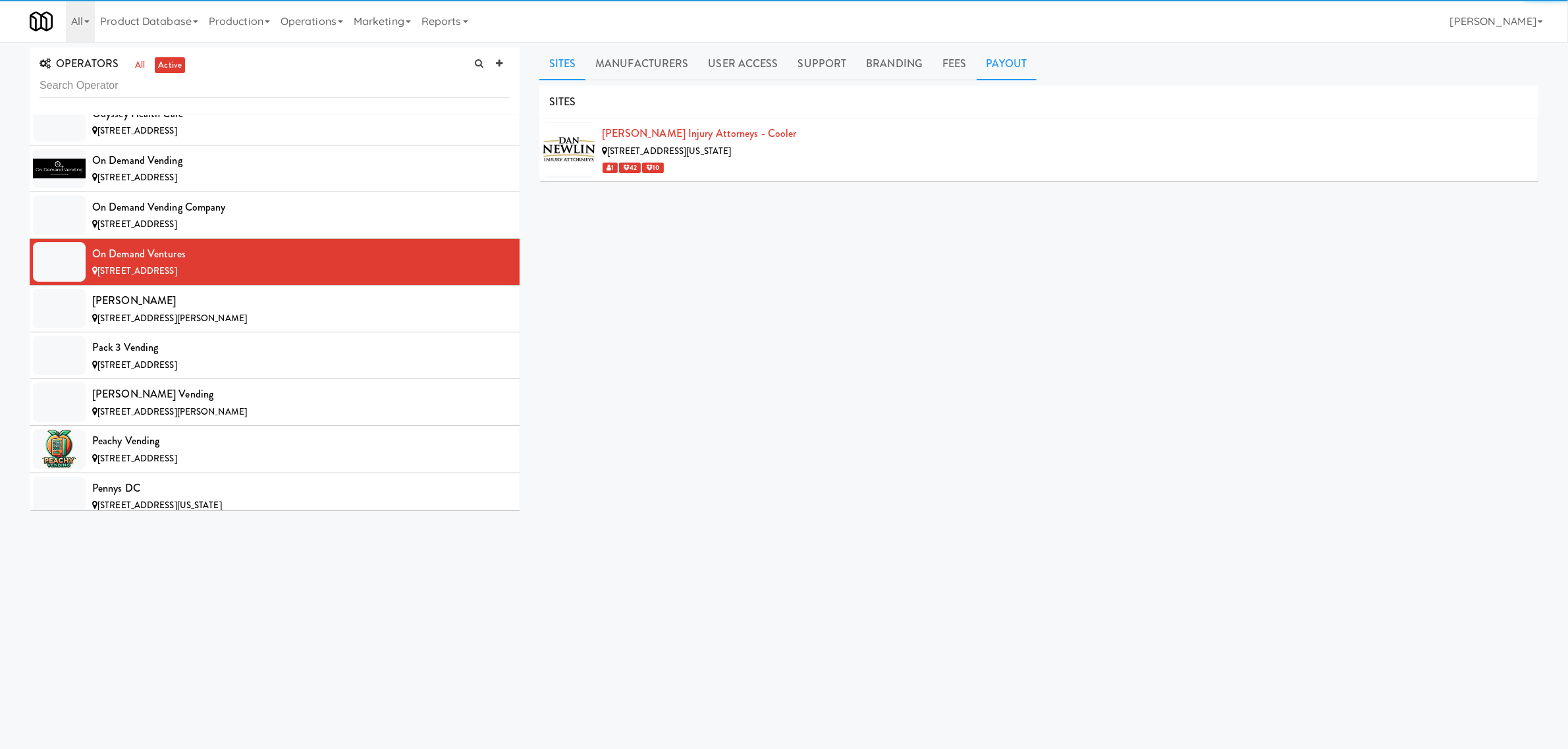
click at [1010, 69] on link "Payout" at bounding box center [1007, 63] width 61 height 33
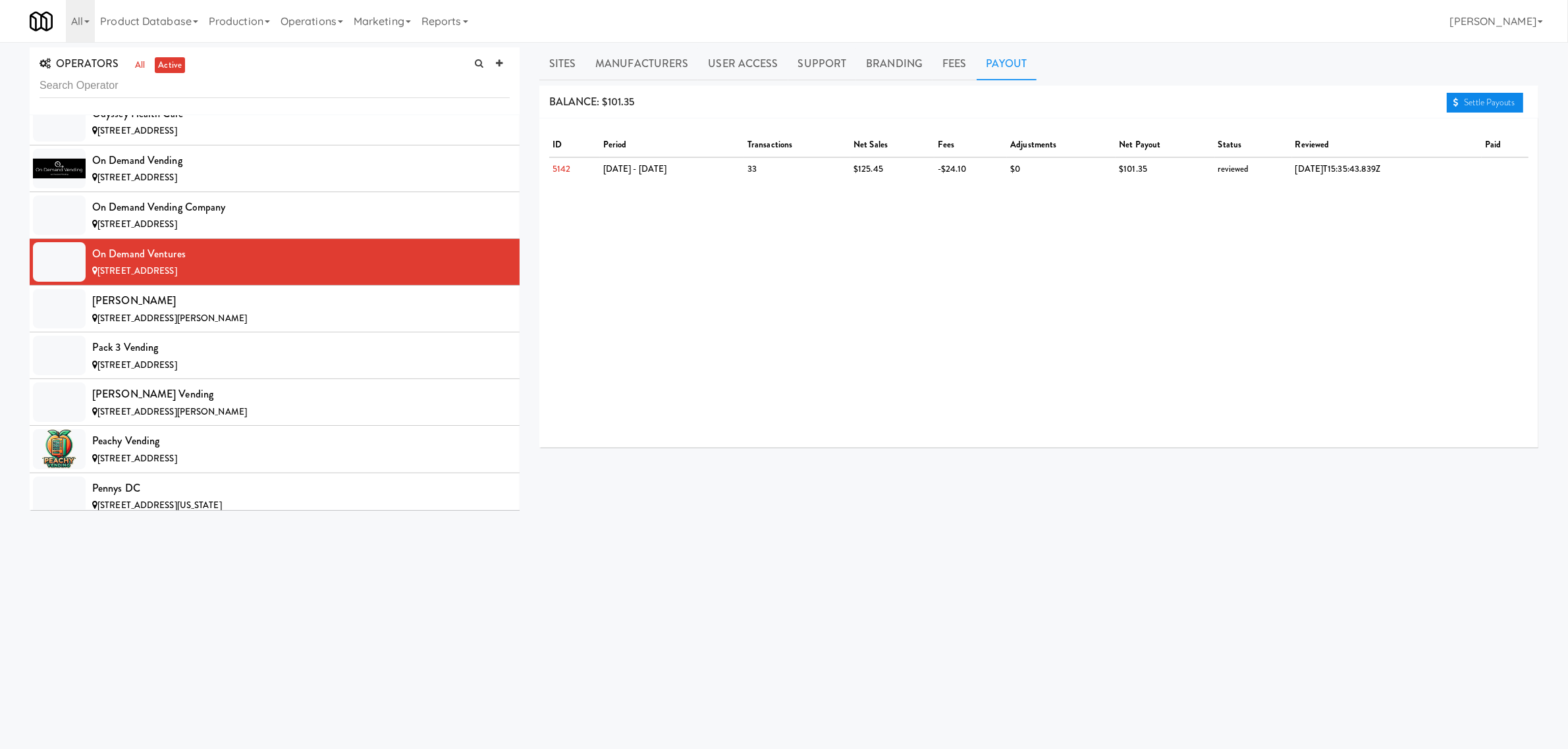
click at [1486, 97] on link "Settle Payouts" at bounding box center [1485, 103] width 76 height 20
click at [212, 311] on div "[PERSON_NAME]" at bounding box center [301, 300] width 418 height 20
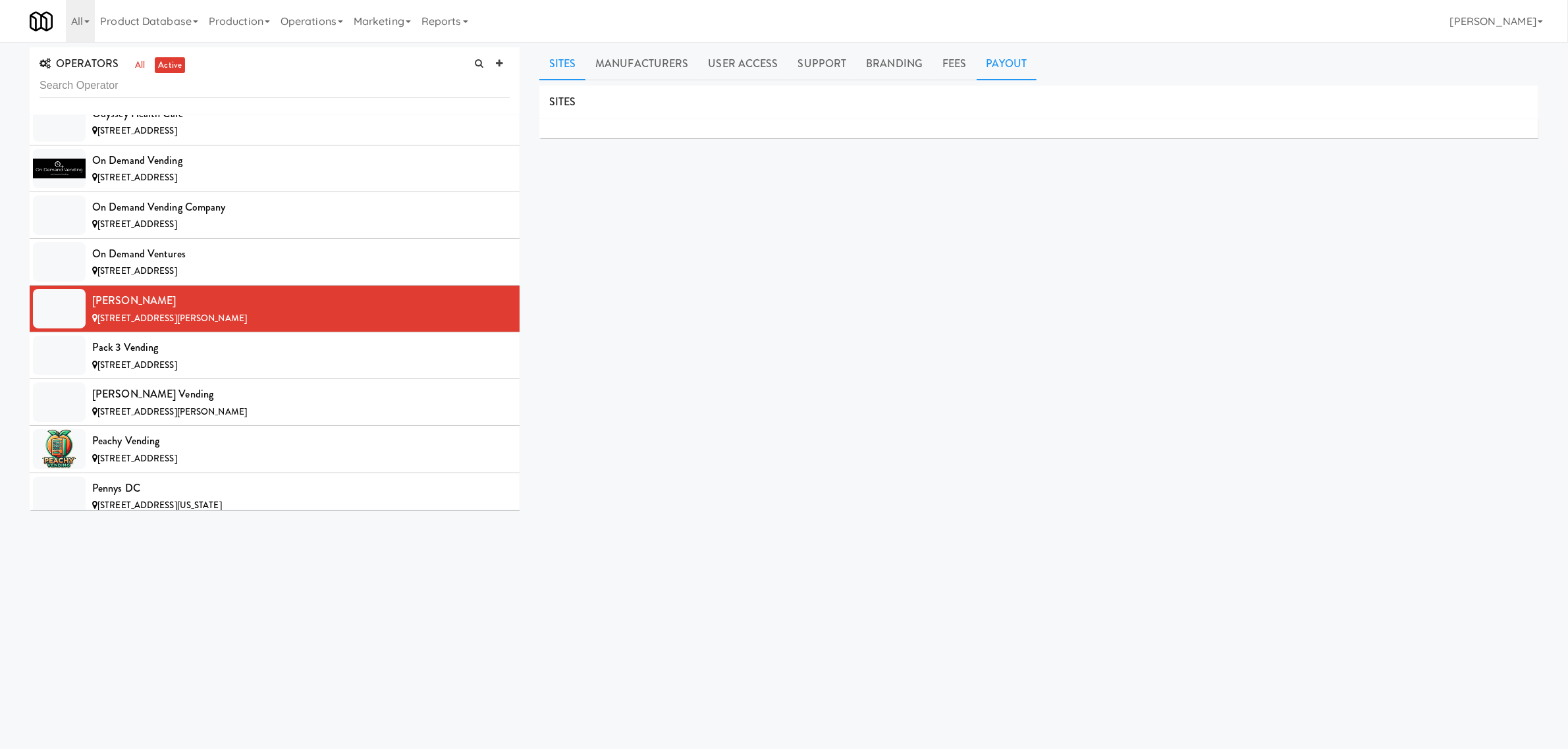
click at [1001, 69] on link "Payout" at bounding box center [1007, 63] width 61 height 33
click at [86, 377] on li "Pack 3 Vending [STREET_ADDRESS]" at bounding box center [275, 356] width 490 height 47
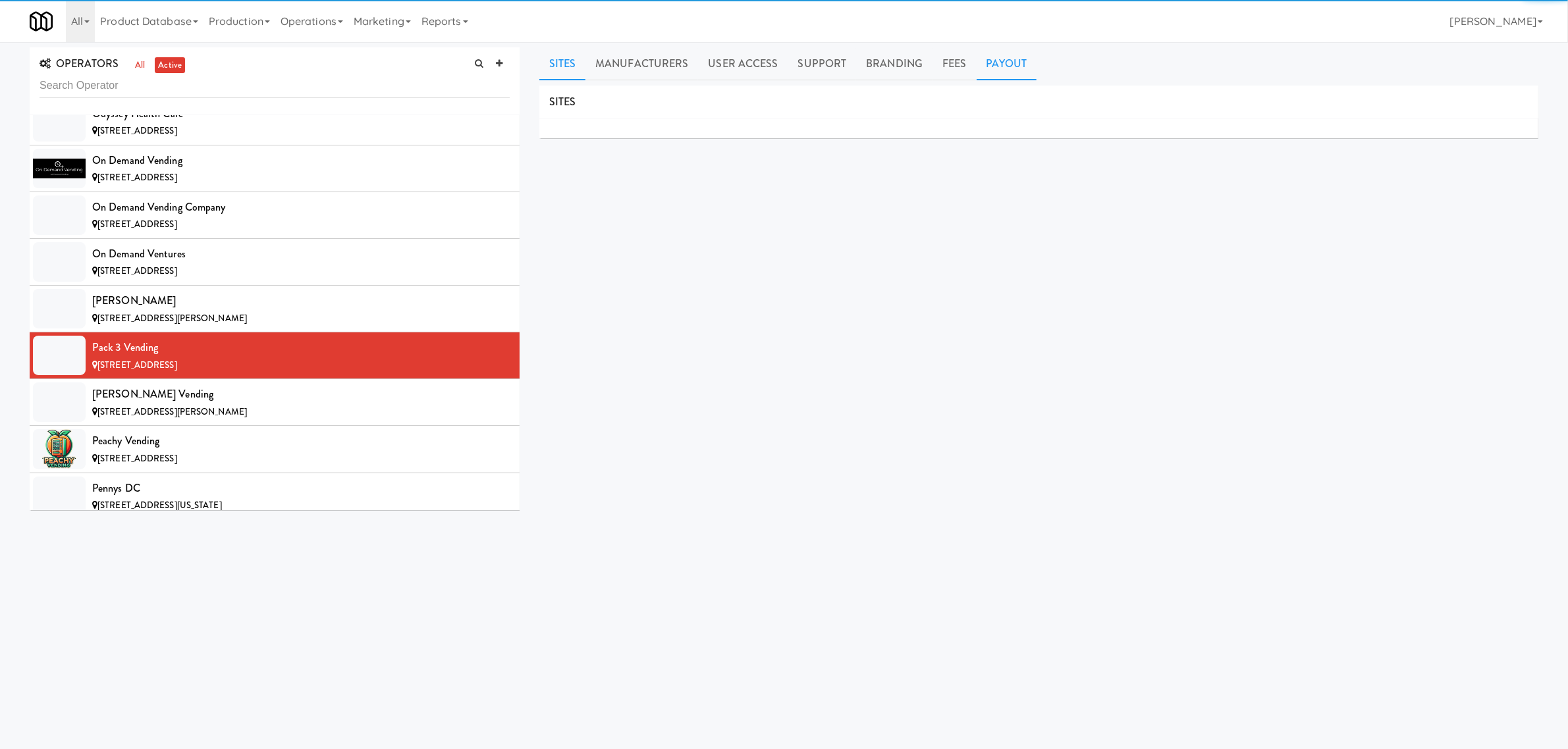
click at [1000, 64] on link "Payout" at bounding box center [1007, 63] width 61 height 33
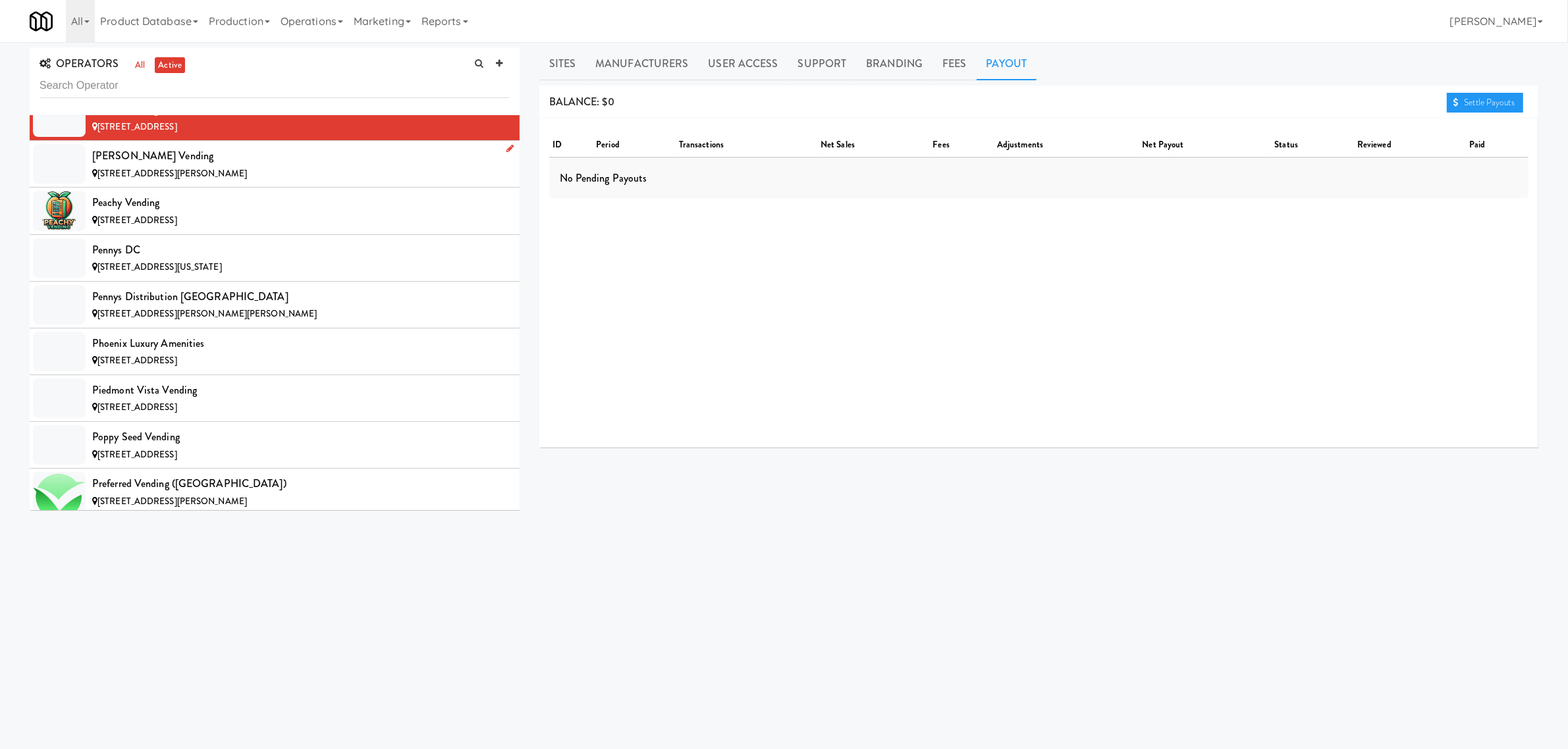
scroll to position [9052, 0]
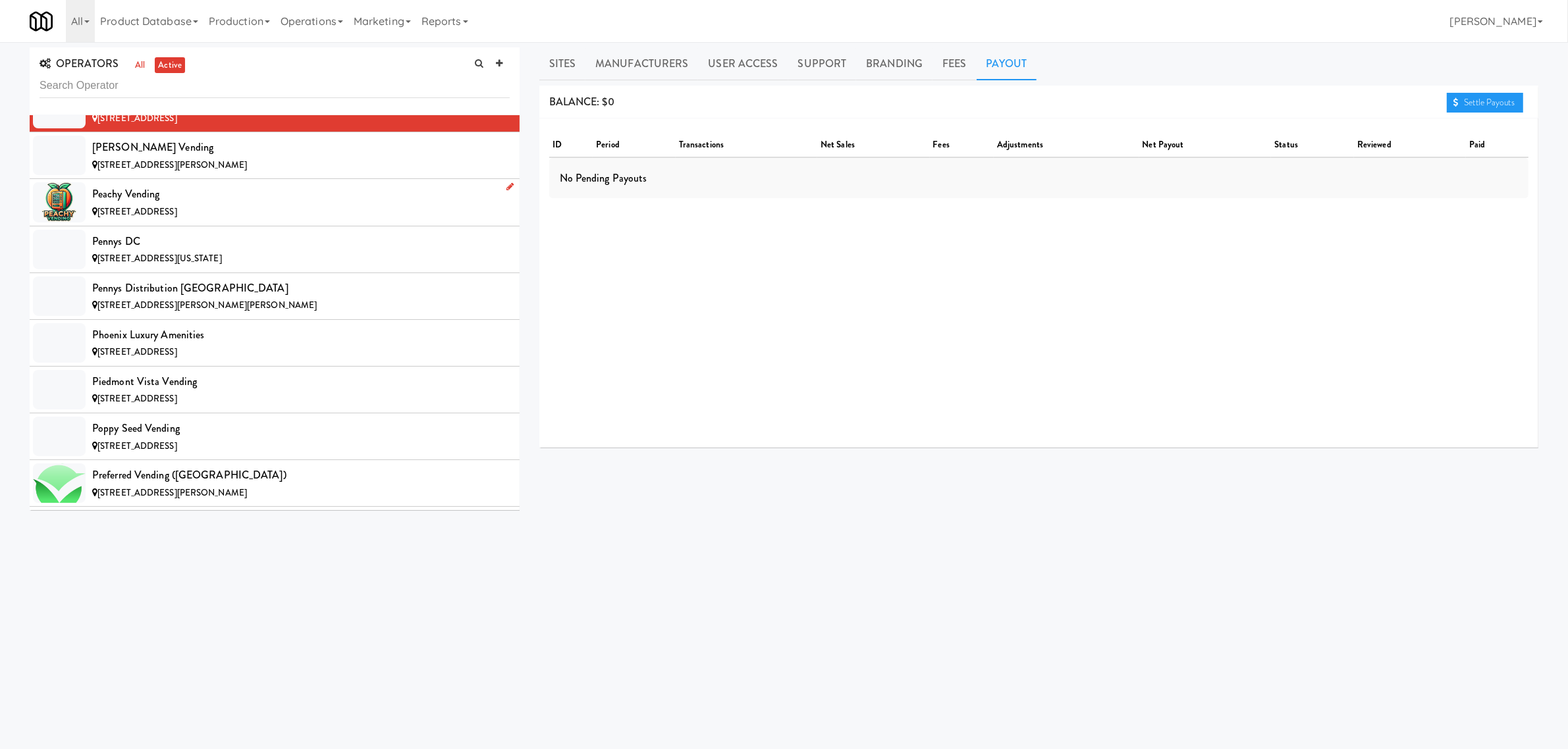
click at [211, 211] on li "Peachy Vending [STREET_ADDRESS]" at bounding box center [275, 202] width 490 height 47
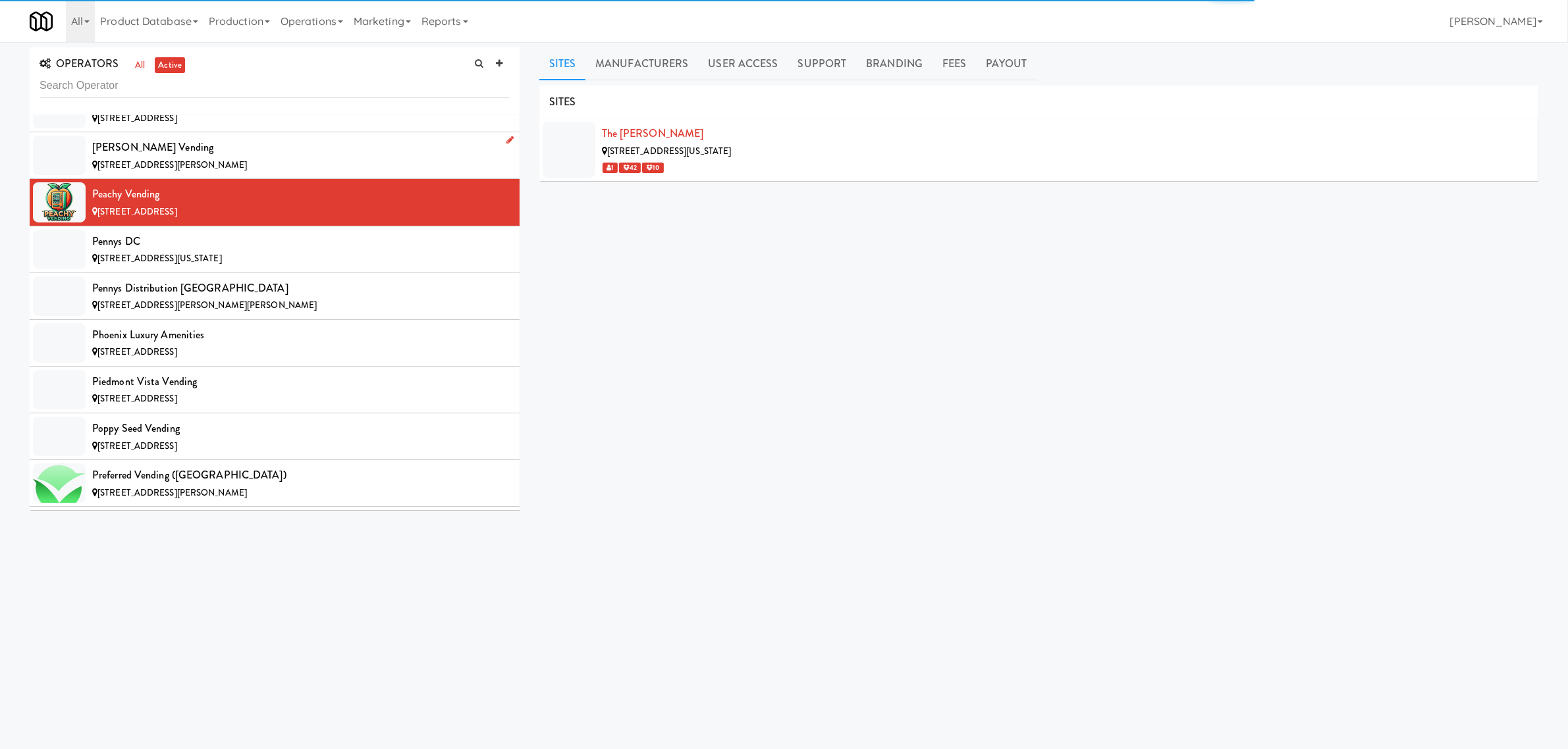
click at [213, 174] on div "[STREET_ADDRESS][PERSON_NAME]" at bounding box center [301, 165] width 418 height 16
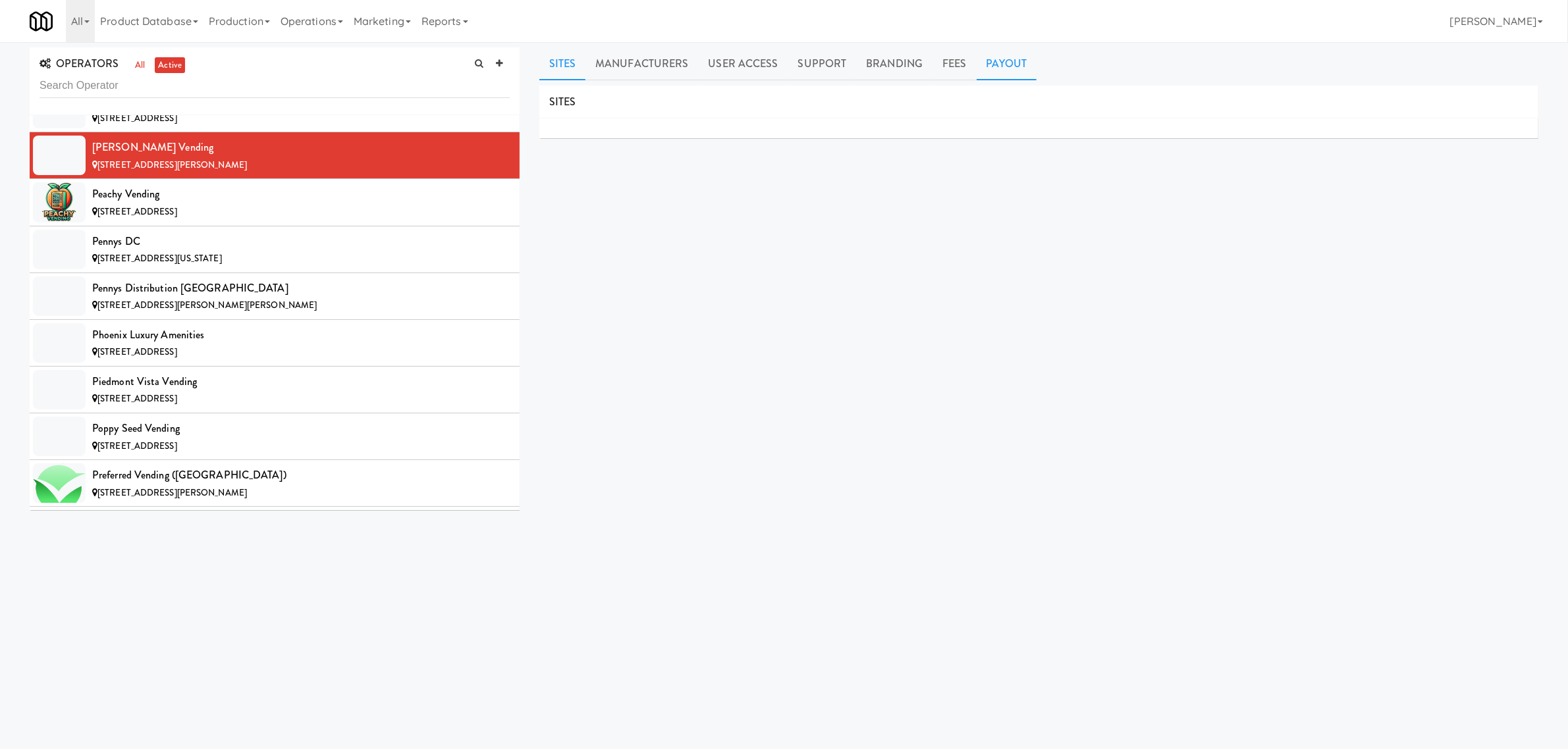
click at [1008, 65] on link "Payout" at bounding box center [1007, 63] width 61 height 33
click at [236, 204] on div "Peachy Vending" at bounding box center [301, 194] width 418 height 20
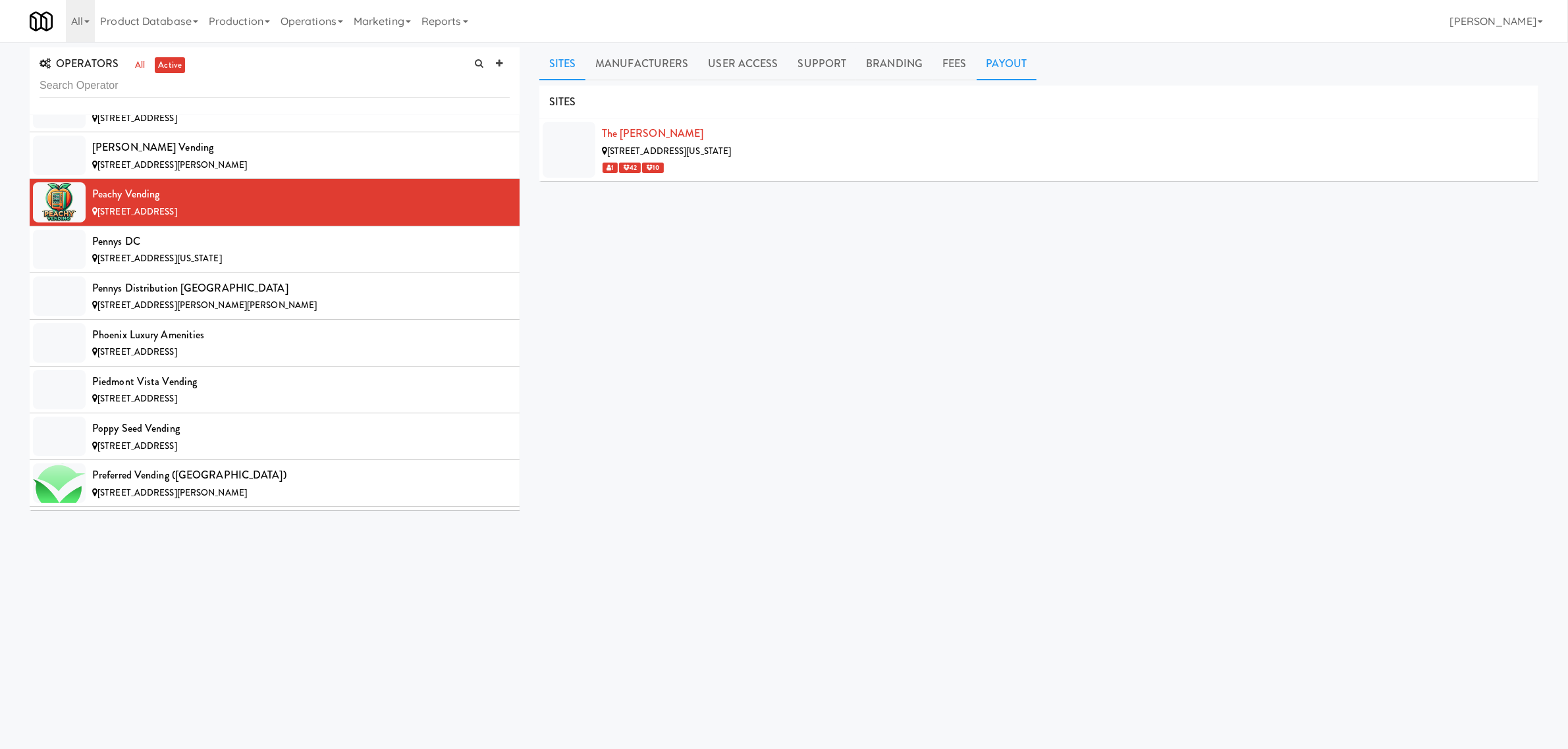
click at [992, 71] on link "Payout" at bounding box center [1007, 63] width 61 height 33
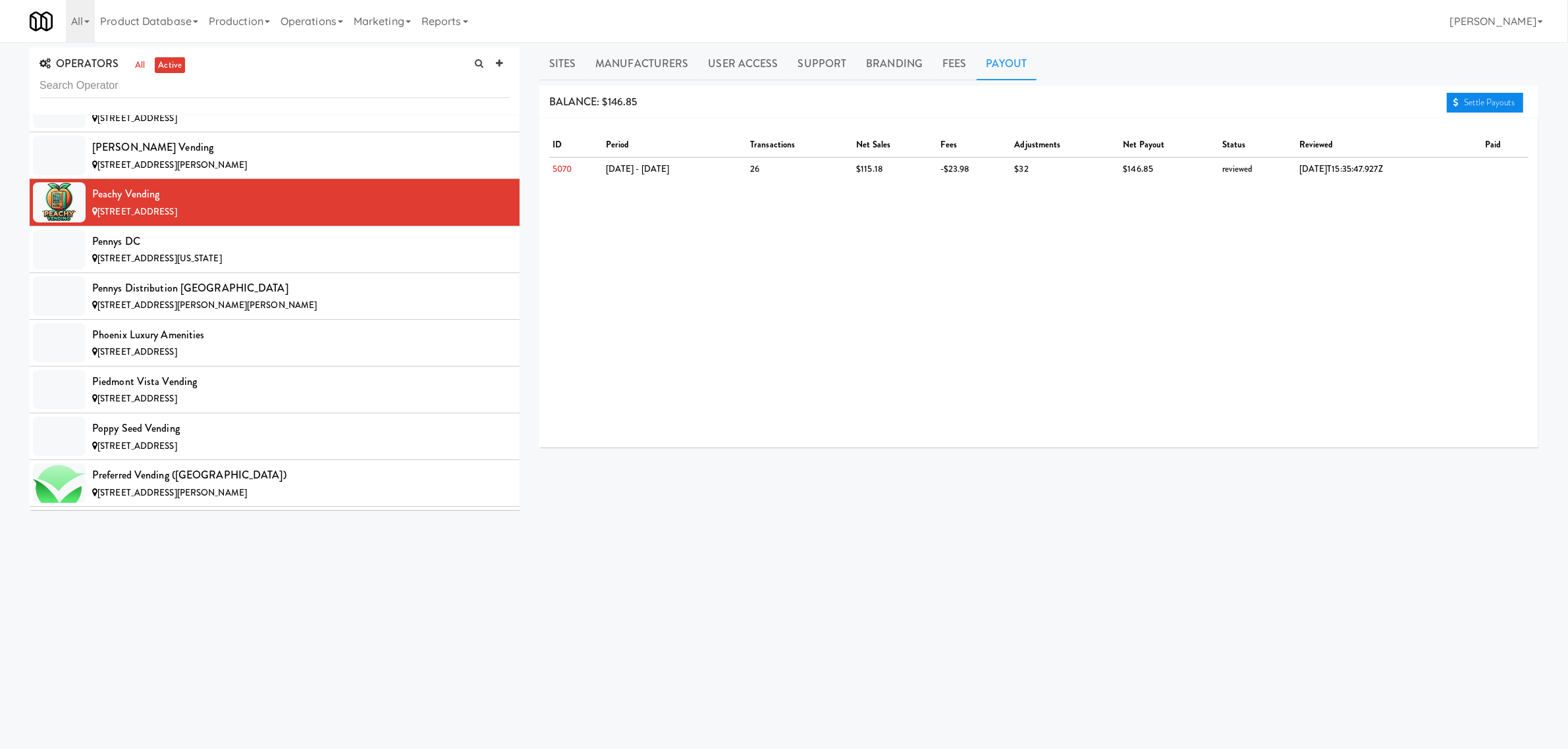
click at [1455, 98] on icon at bounding box center [1456, 102] width 5 height 9
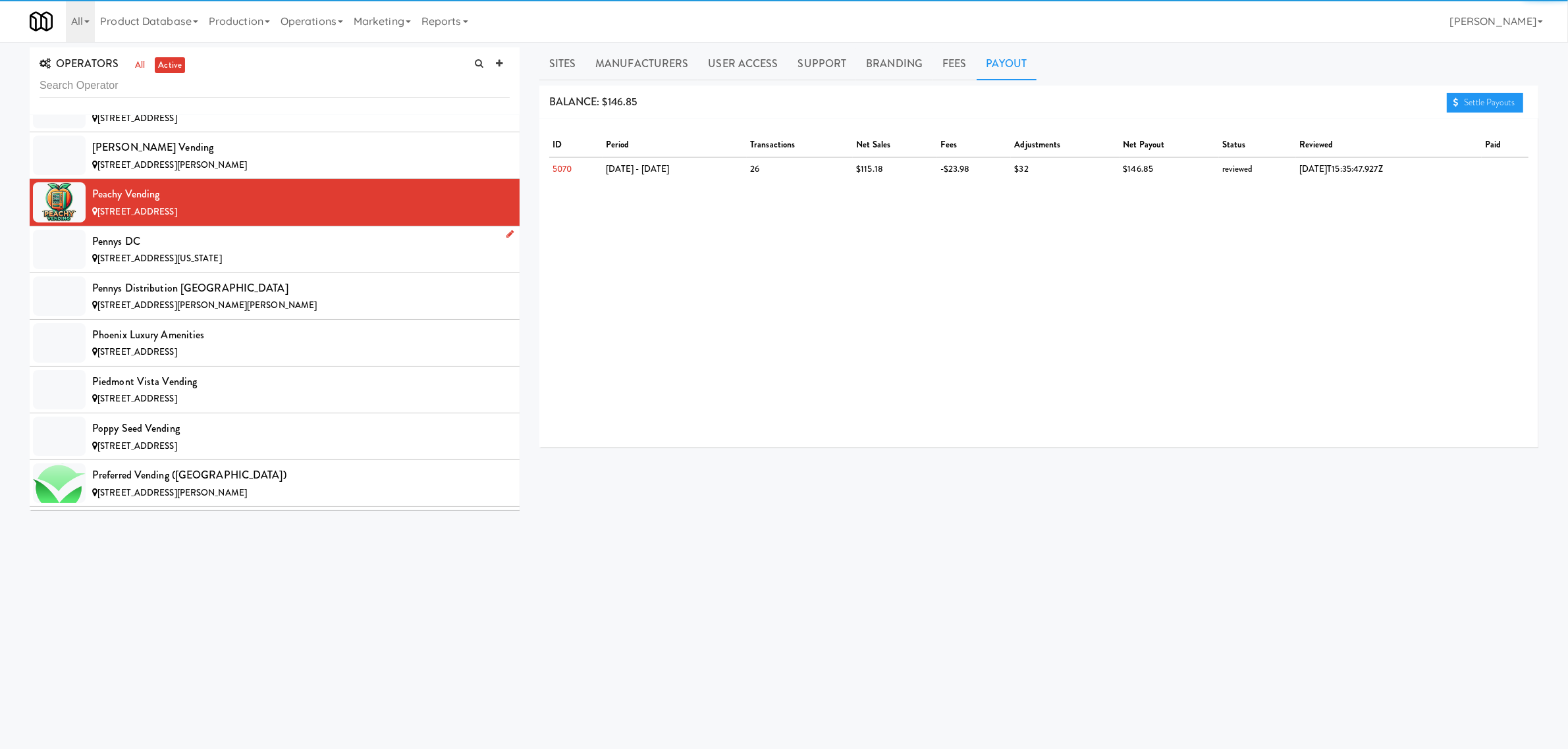
click at [232, 252] on div "Pennys DC" at bounding box center [301, 241] width 418 height 20
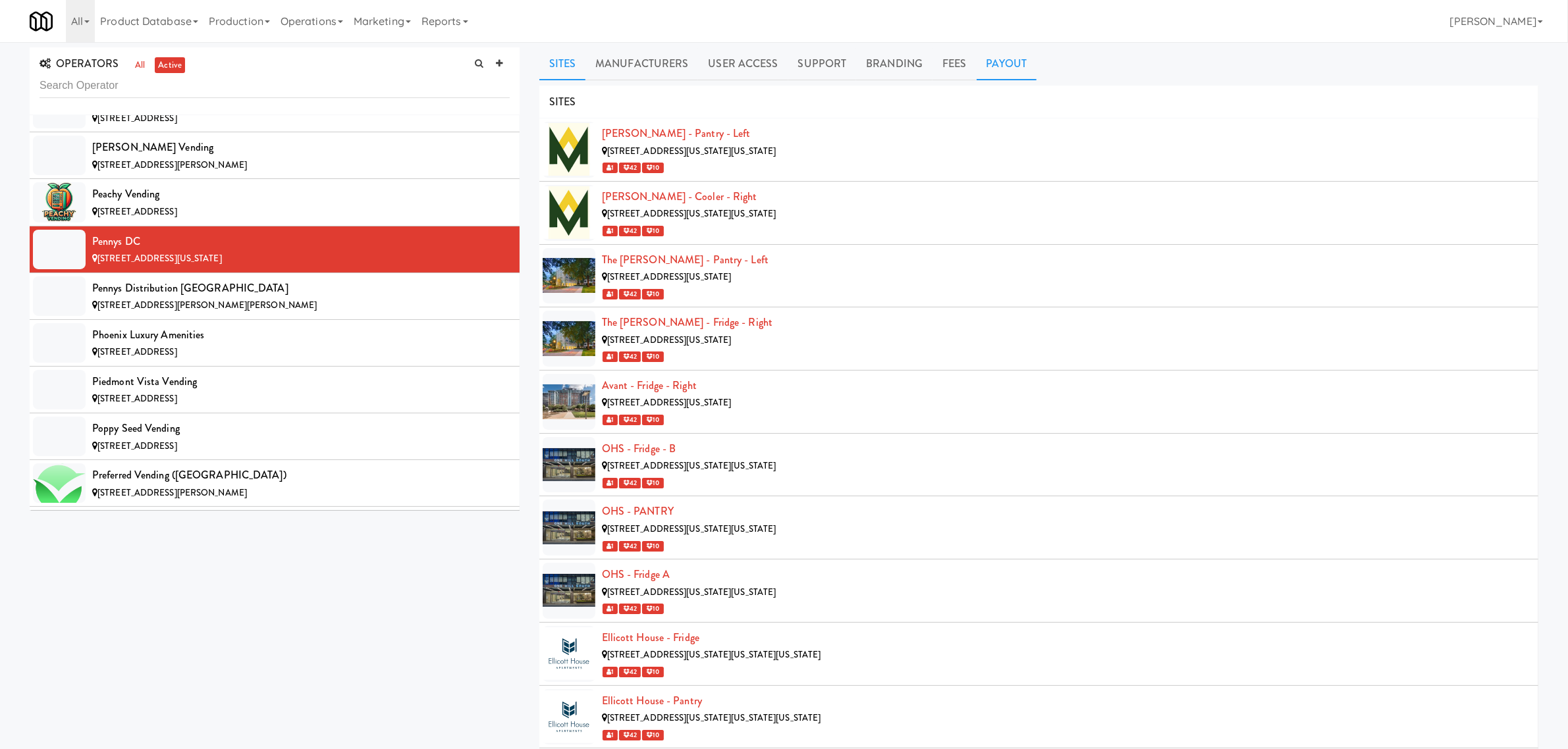
click at [991, 61] on link "Payout" at bounding box center [1007, 63] width 61 height 33
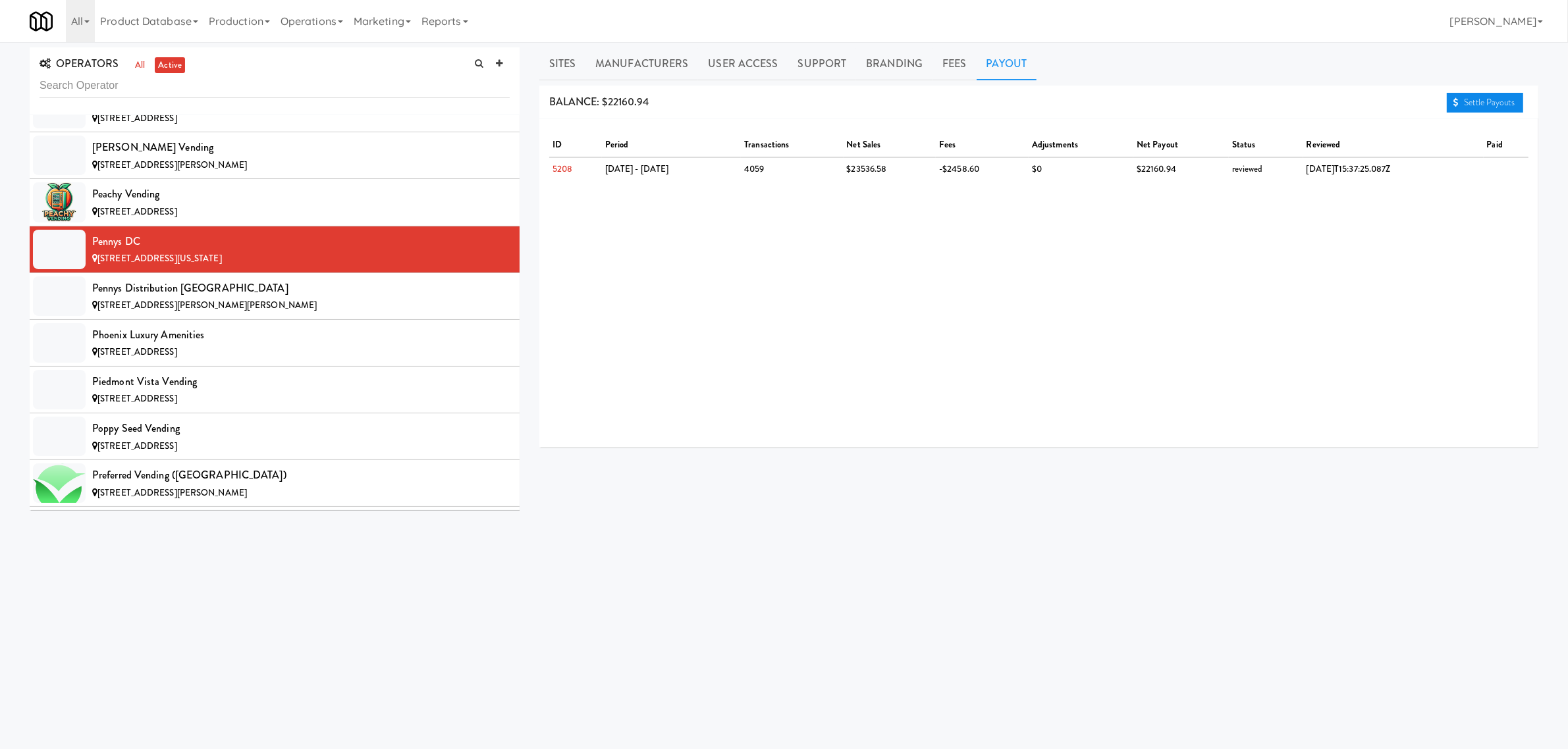
click at [1485, 103] on link "Settle Payouts" at bounding box center [1485, 103] width 76 height 20
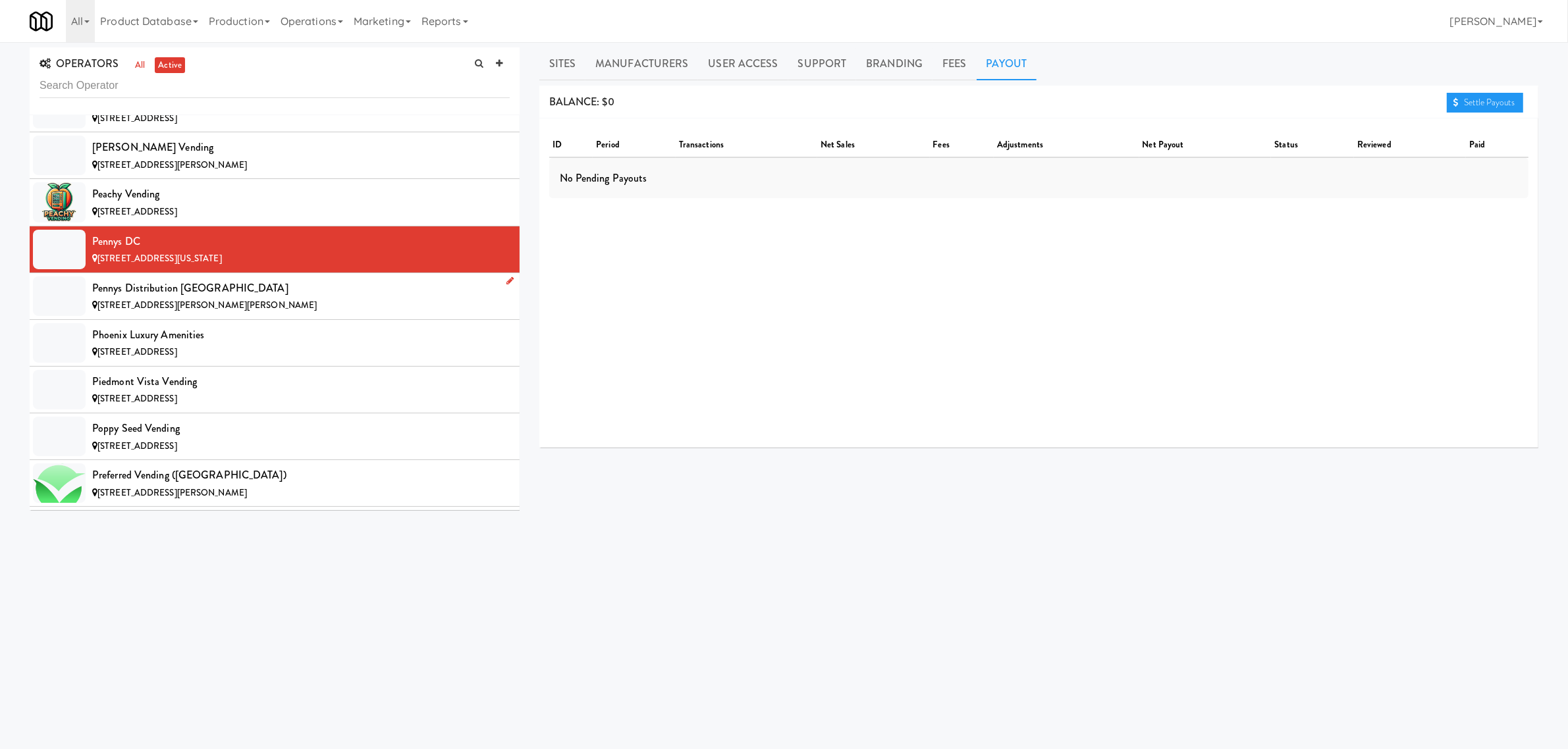
click at [215, 314] on div "[STREET_ADDRESS][PERSON_NAME][PERSON_NAME]" at bounding box center [301, 306] width 418 height 16
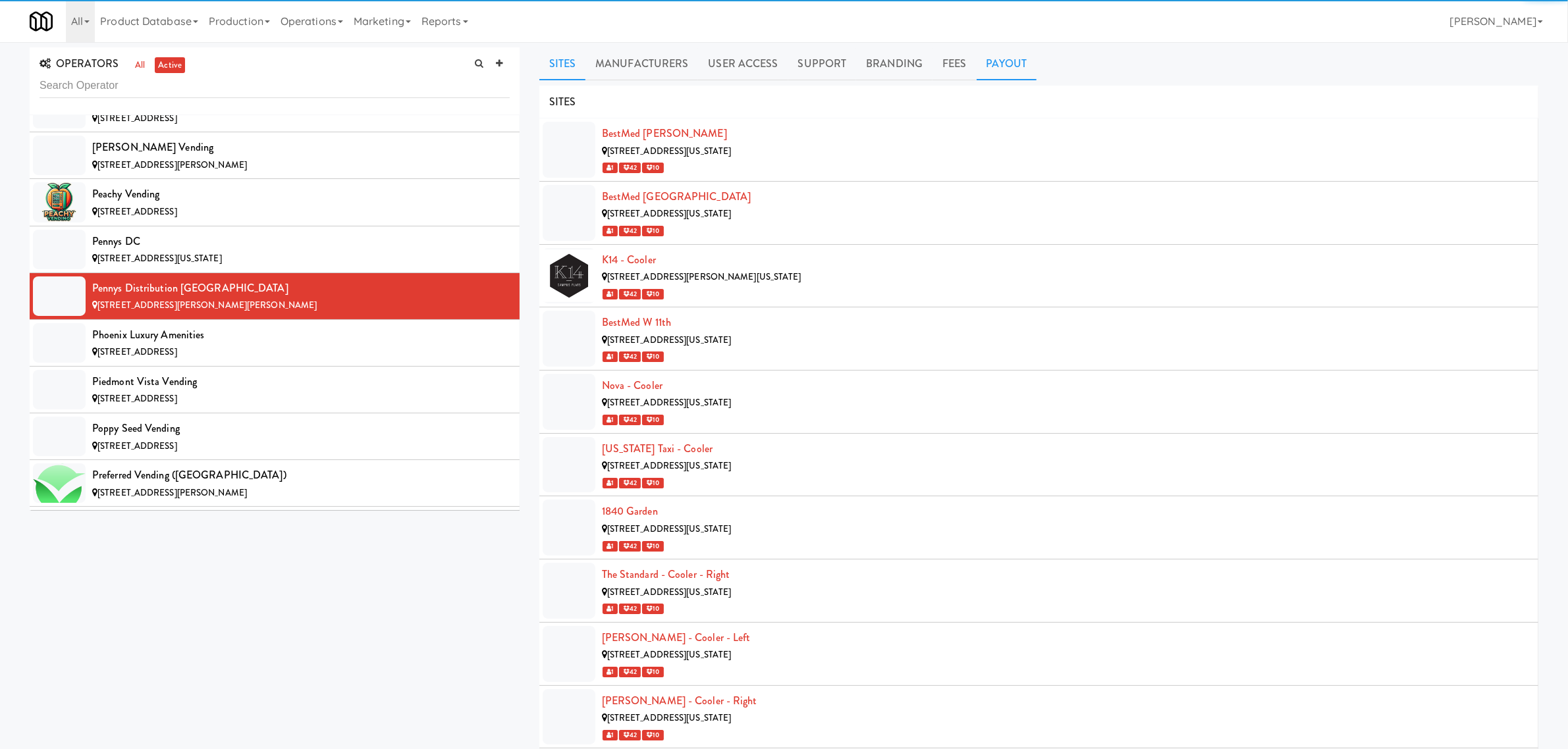
click at [1012, 70] on link "Payout" at bounding box center [1007, 63] width 61 height 33
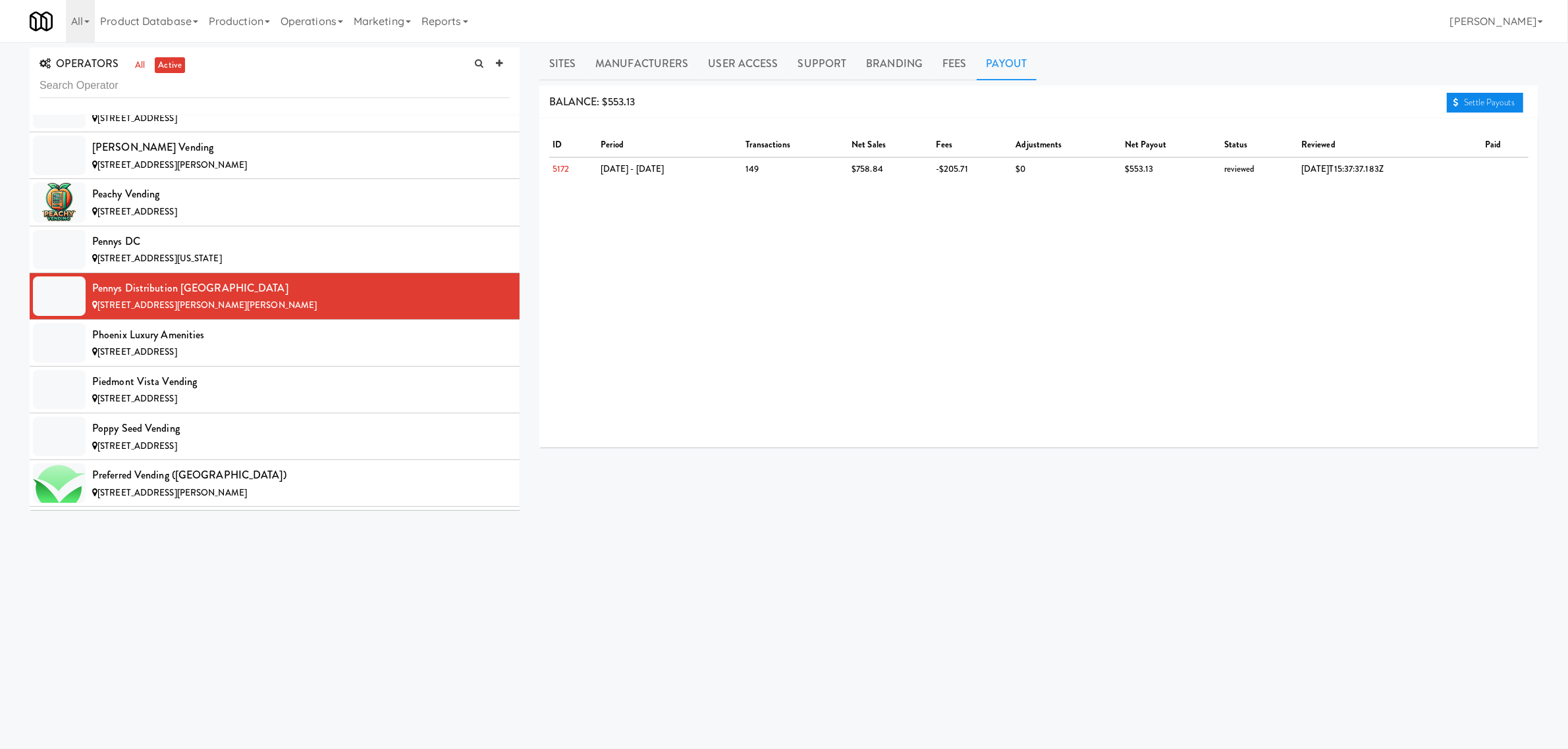
click at [1485, 109] on link "Settle Payouts" at bounding box center [1485, 103] width 76 height 20
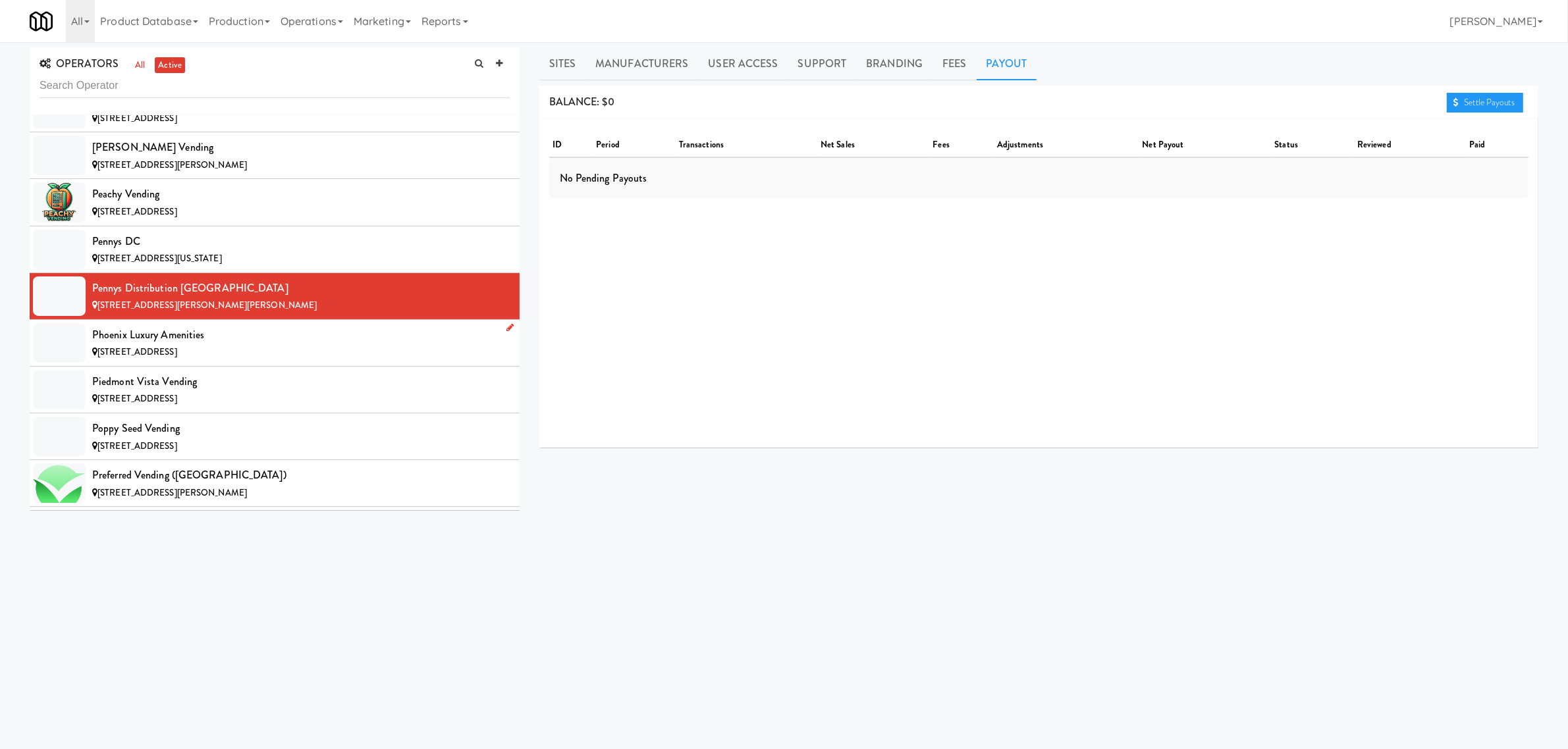
click at [159, 345] on div "Phoenix Luxury Amenities" at bounding box center [301, 335] width 418 height 20
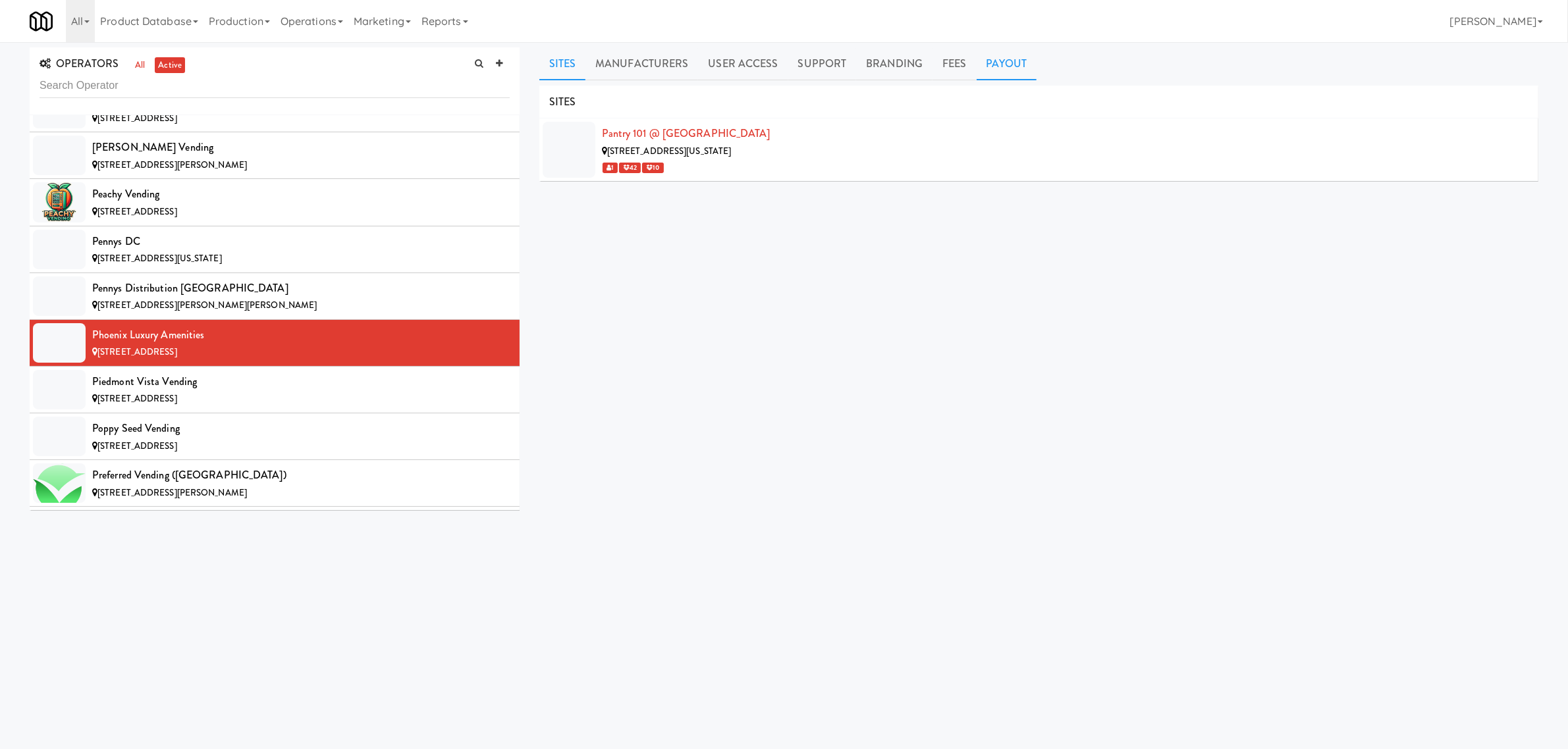
click at [995, 53] on link "Payout" at bounding box center [1007, 63] width 61 height 33
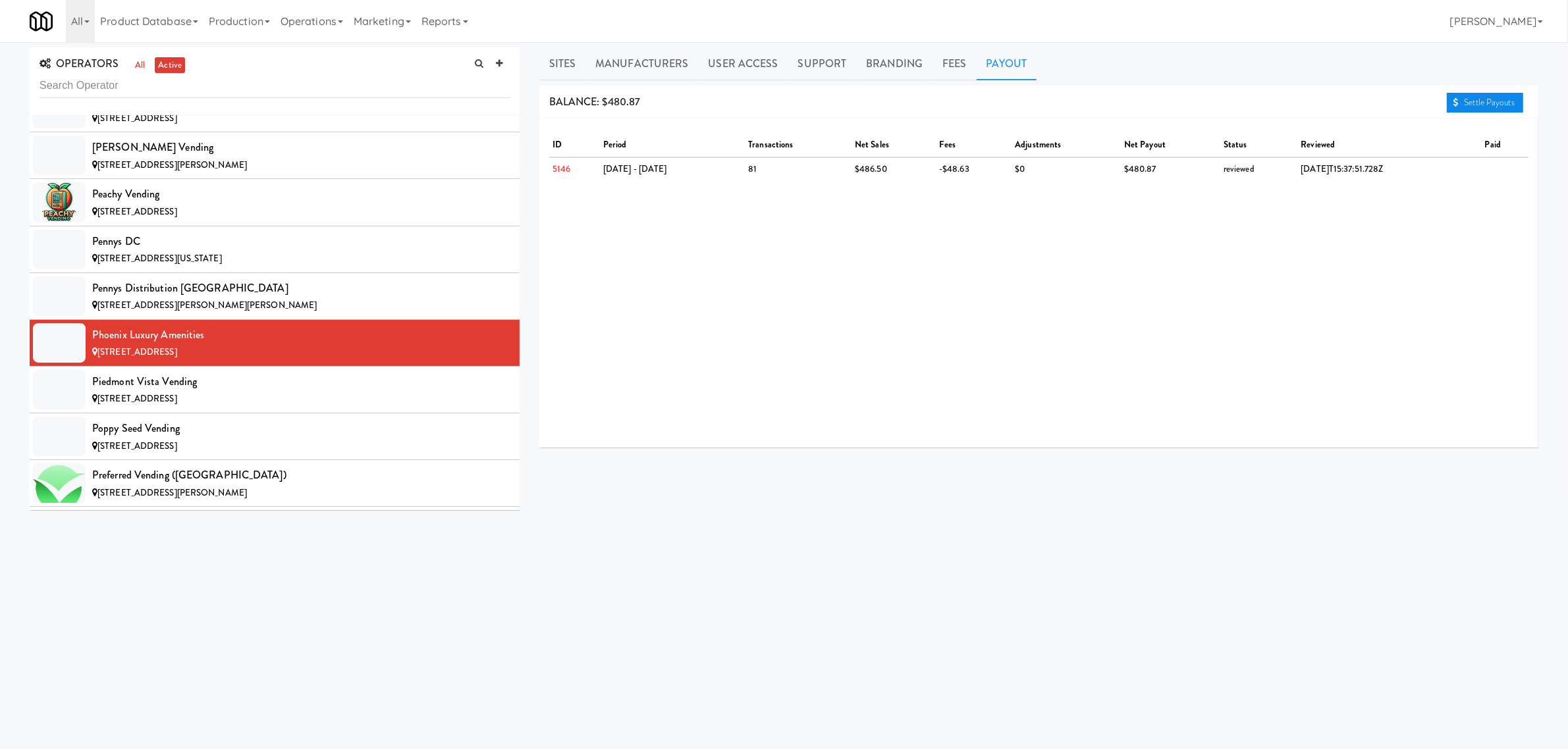
click at [1499, 105] on link "Settle Payouts" at bounding box center [1485, 103] width 76 height 20
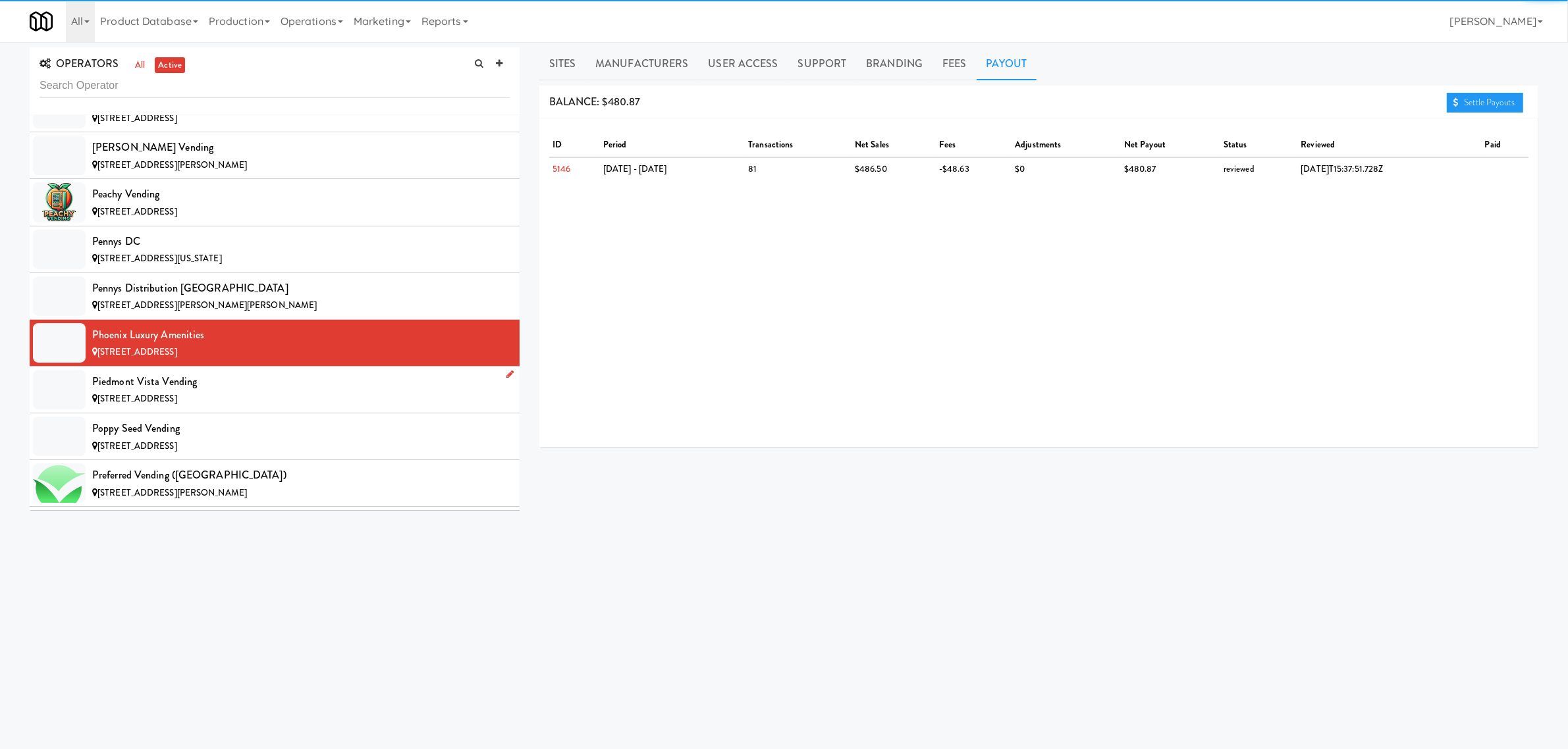
click at [177, 405] on span "[STREET_ADDRESS]" at bounding box center [137, 398] width 80 height 13
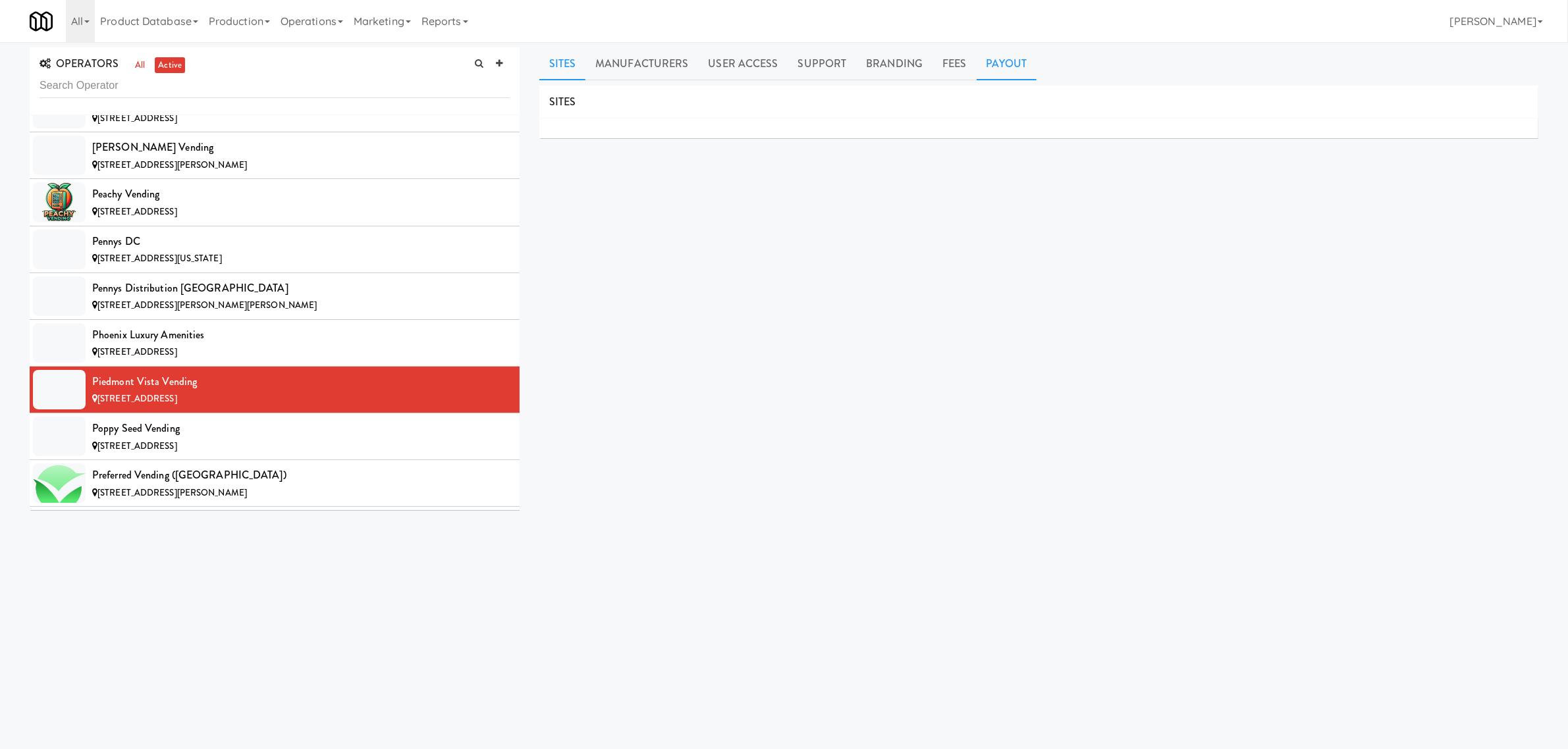
click at [1015, 57] on link "Payout" at bounding box center [1007, 63] width 61 height 33
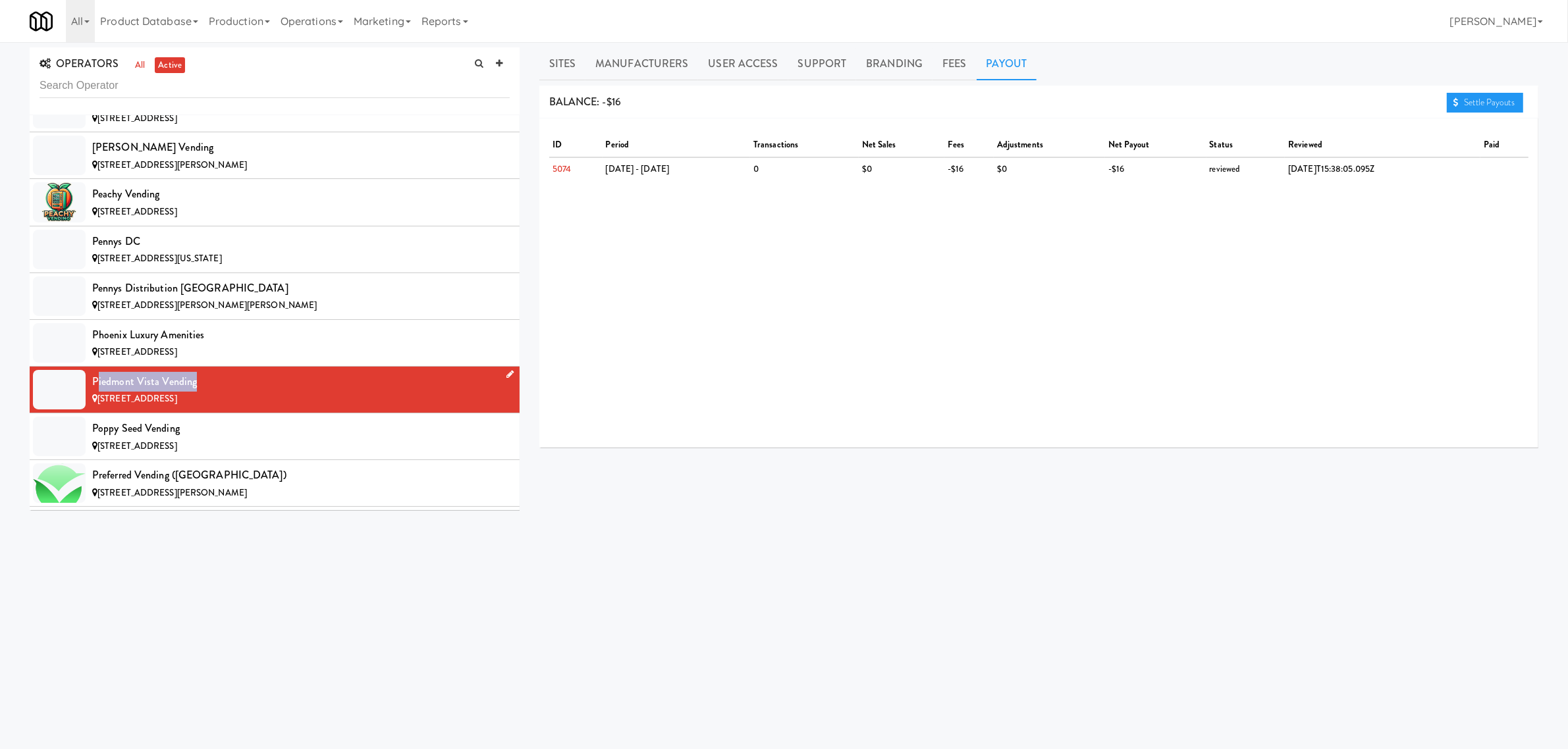
drag, startPoint x: 96, startPoint y: 406, endPoint x: 248, endPoint y: 412, distance: 152.1
click at [248, 392] on div "Piedmont Vista Vending" at bounding box center [301, 381] width 418 height 20
drag, startPoint x: 93, startPoint y: 406, endPoint x: 248, endPoint y: 409, distance: 155.0
click at [248, 392] on div "Piedmont Vista Vending" at bounding box center [301, 381] width 418 height 20
click at [568, 74] on link "Sites" at bounding box center [562, 63] width 47 height 33
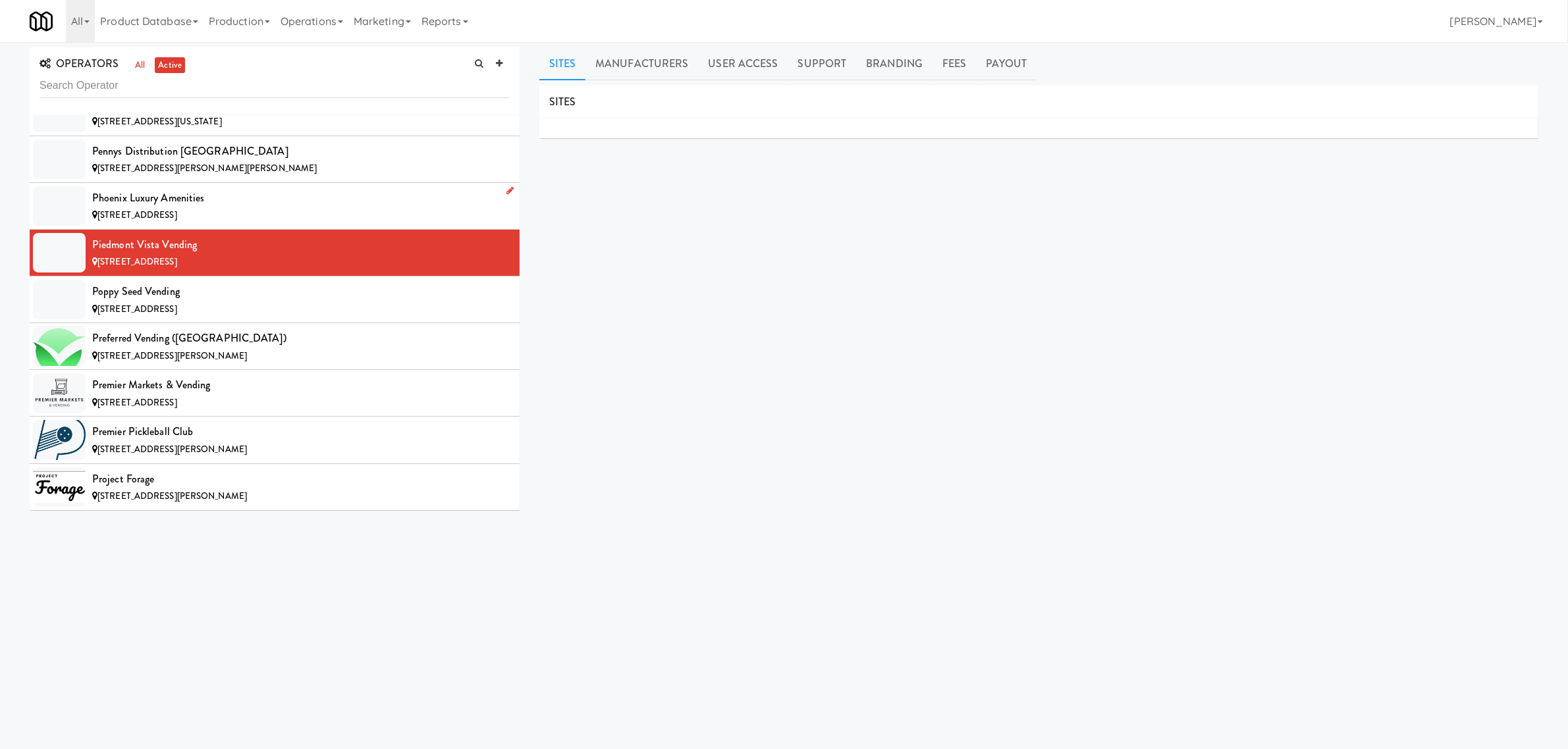
scroll to position [9217, 0]
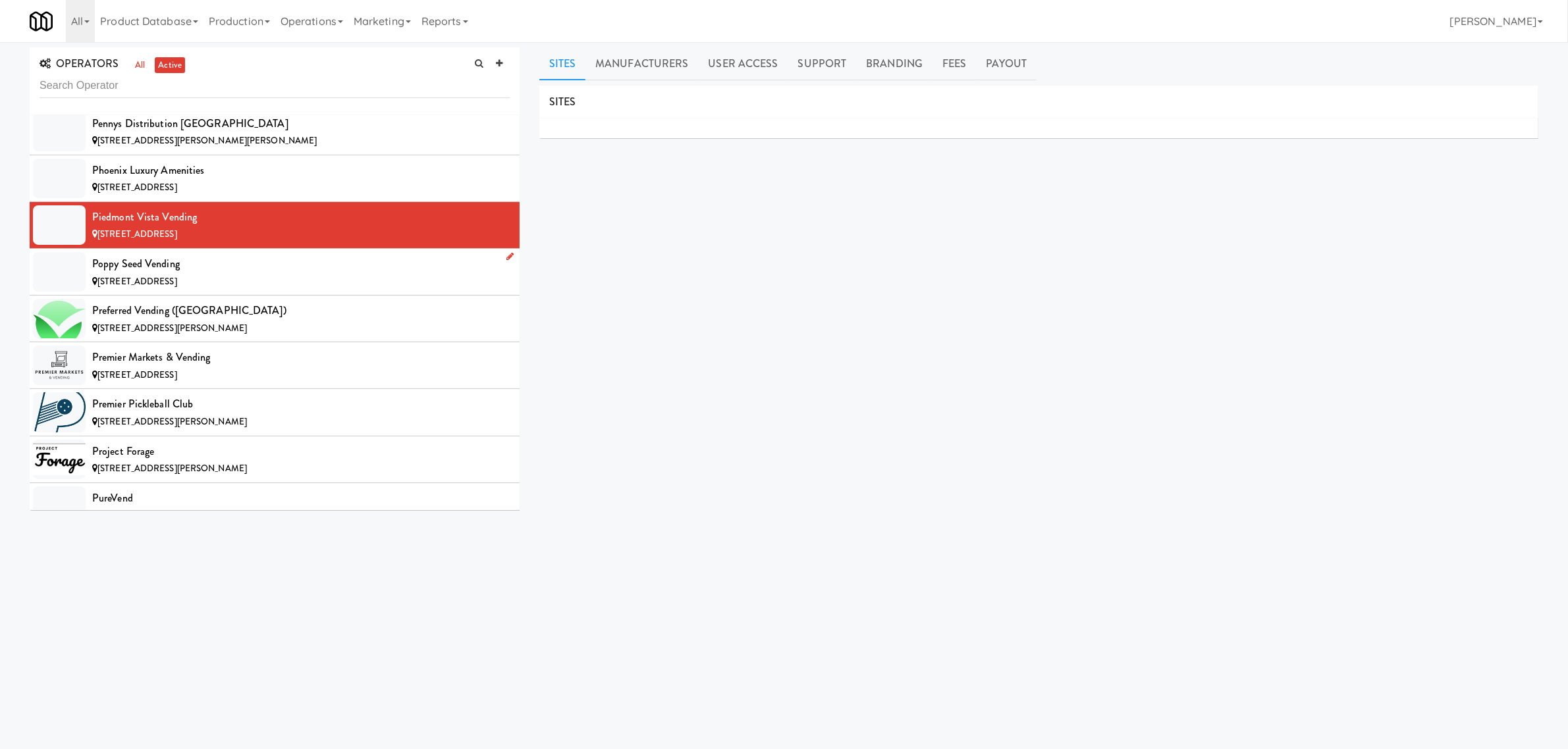
click at [205, 274] on div "Poppy Seed Vending" at bounding box center [301, 264] width 418 height 20
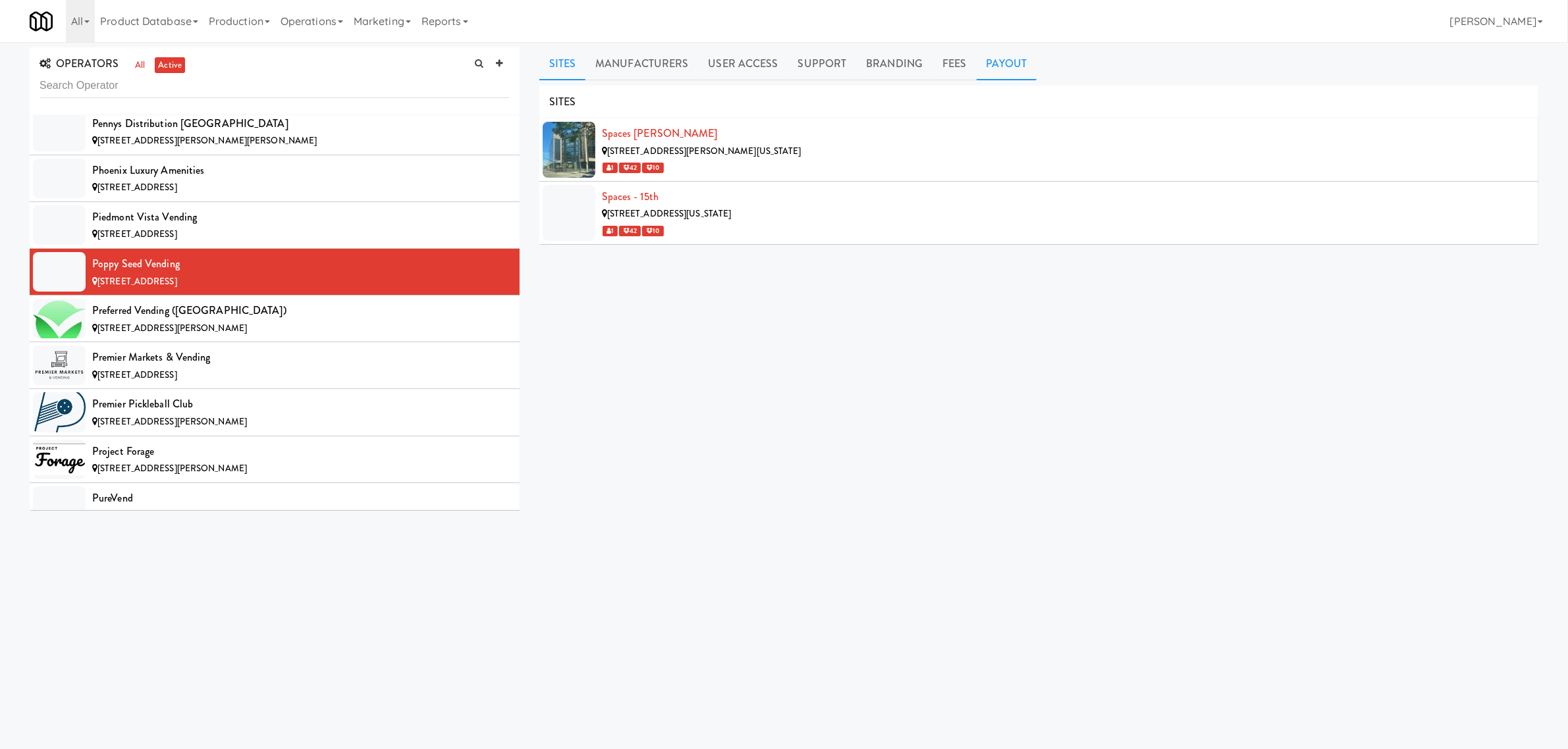
click at [988, 57] on link "Payout" at bounding box center [1007, 63] width 61 height 33
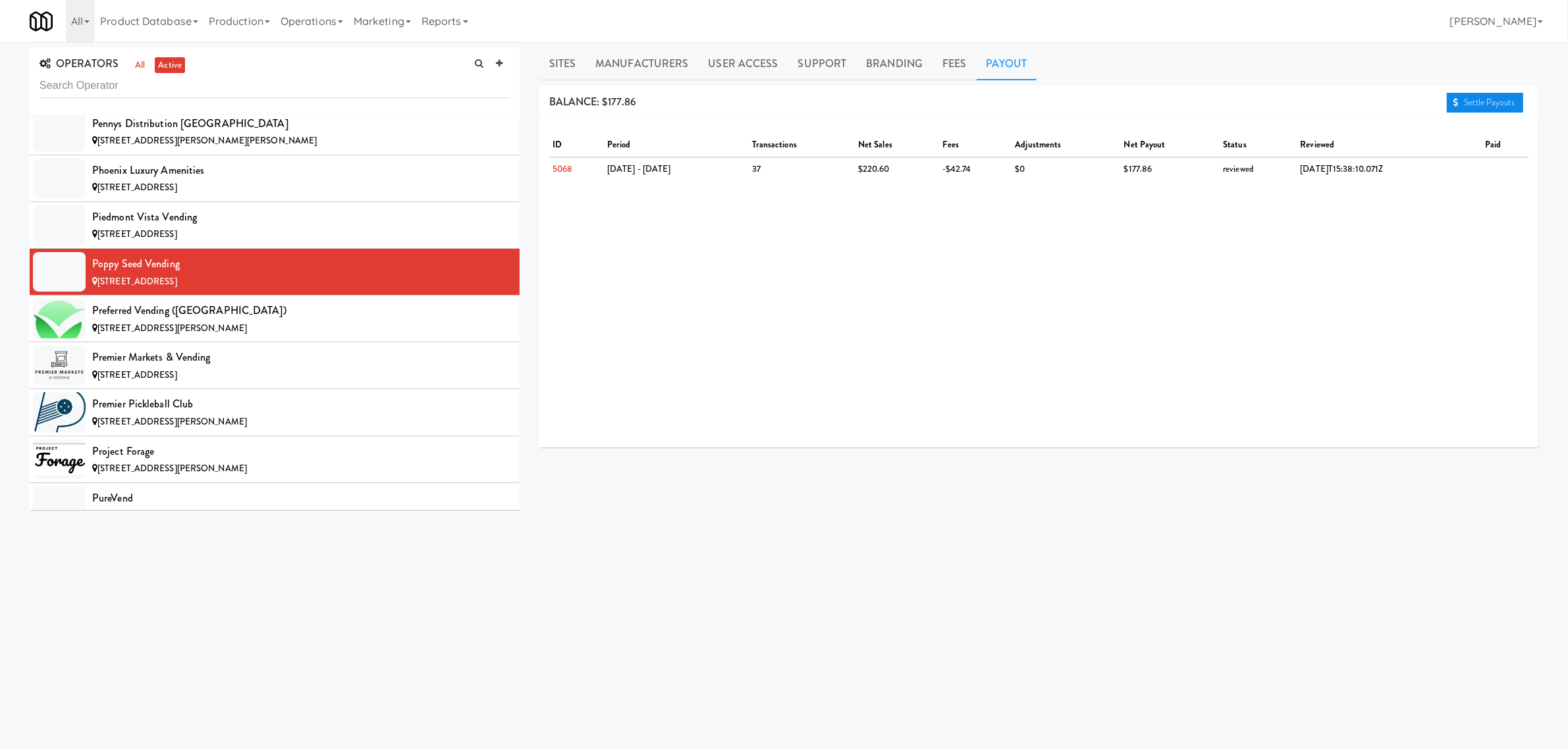
click at [1479, 105] on link "Settle Payouts" at bounding box center [1485, 103] width 76 height 20
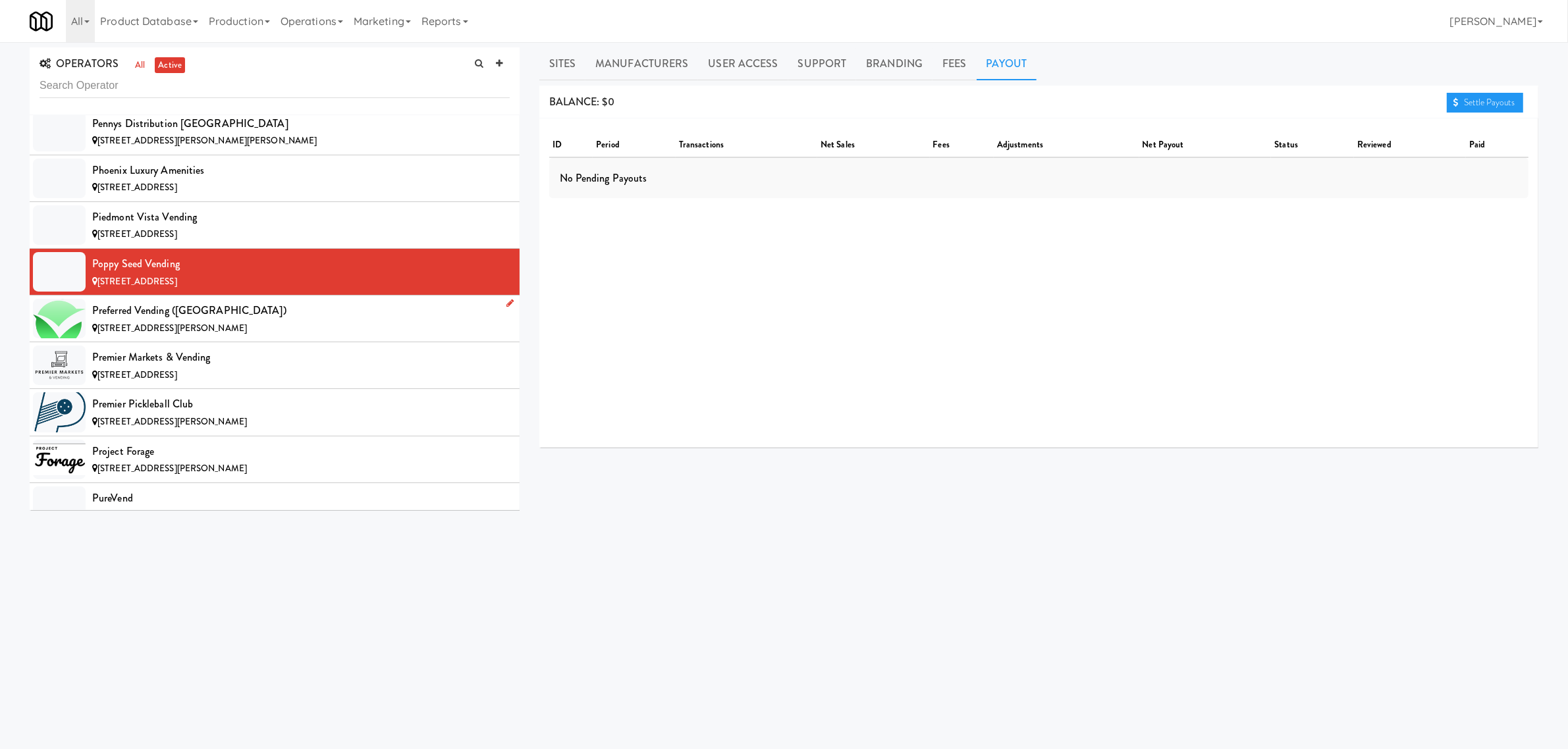
click at [241, 321] on div "Preferred Vending ([GEOGRAPHIC_DATA])" at bounding box center [301, 310] width 418 height 20
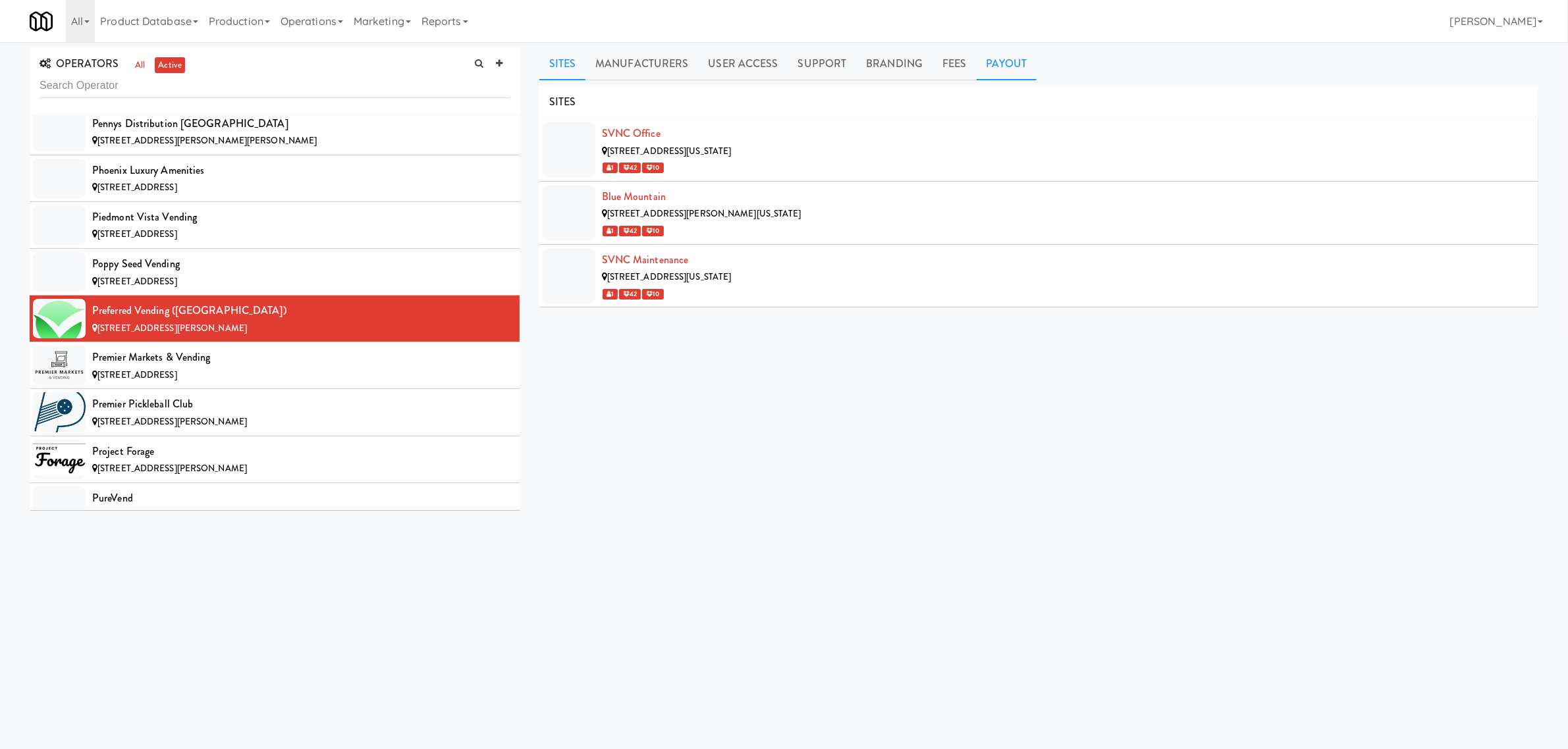
click at [1002, 64] on link "Payout" at bounding box center [1007, 63] width 61 height 33
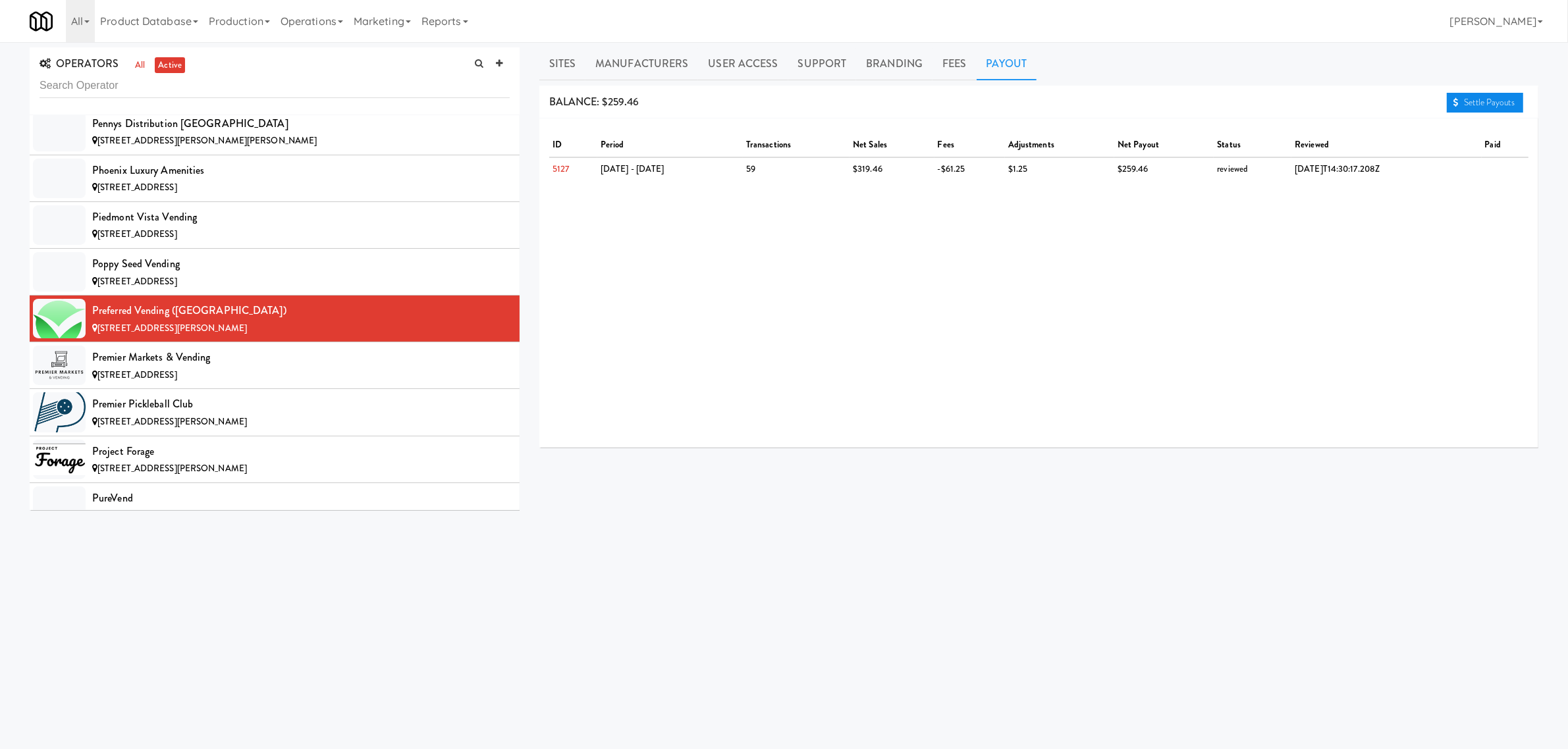
click at [1471, 101] on link "Settle Payouts" at bounding box center [1485, 103] width 76 height 20
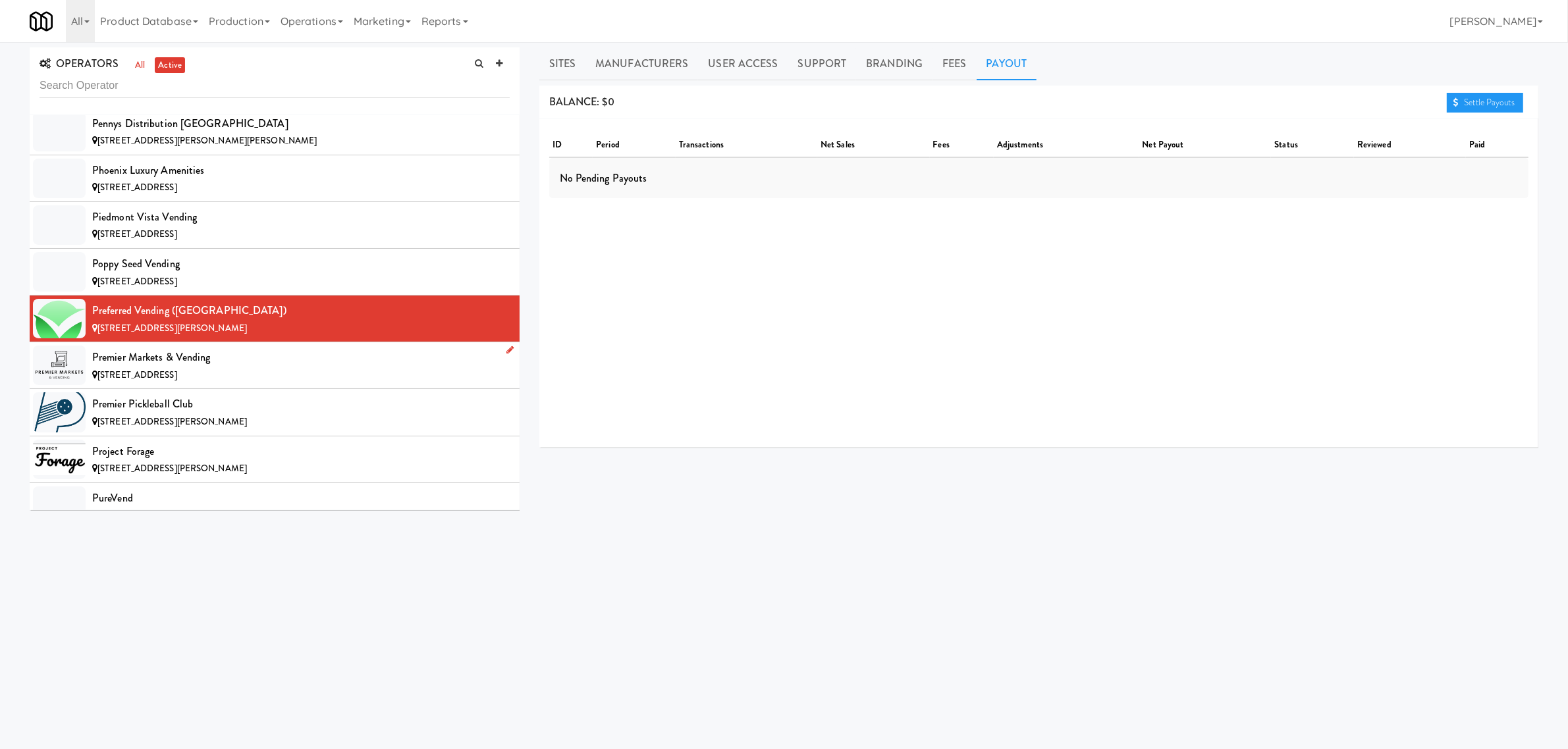
click at [260, 384] on div "[STREET_ADDRESS]" at bounding box center [301, 375] width 418 height 16
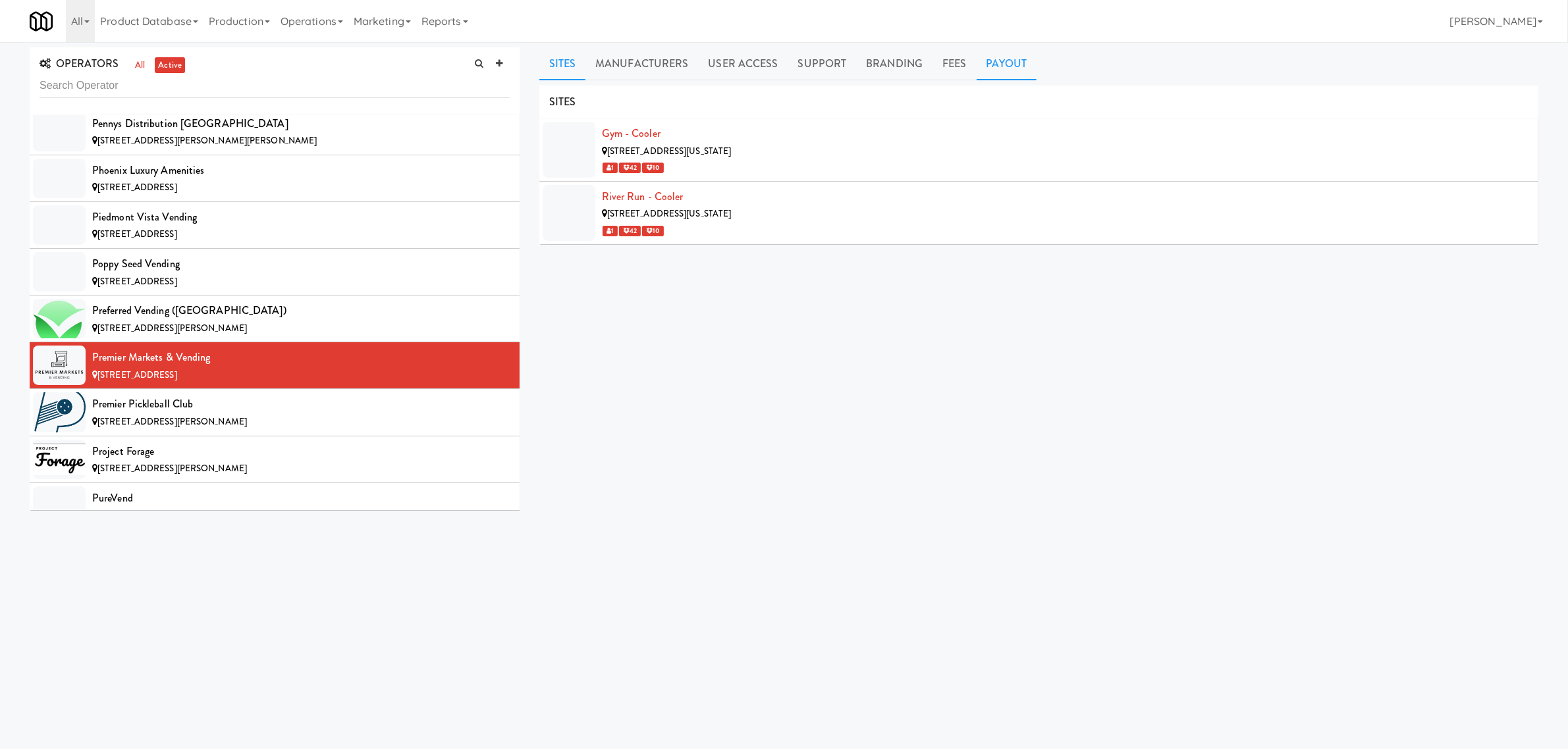
click at [1015, 61] on link "Payout" at bounding box center [1007, 63] width 61 height 33
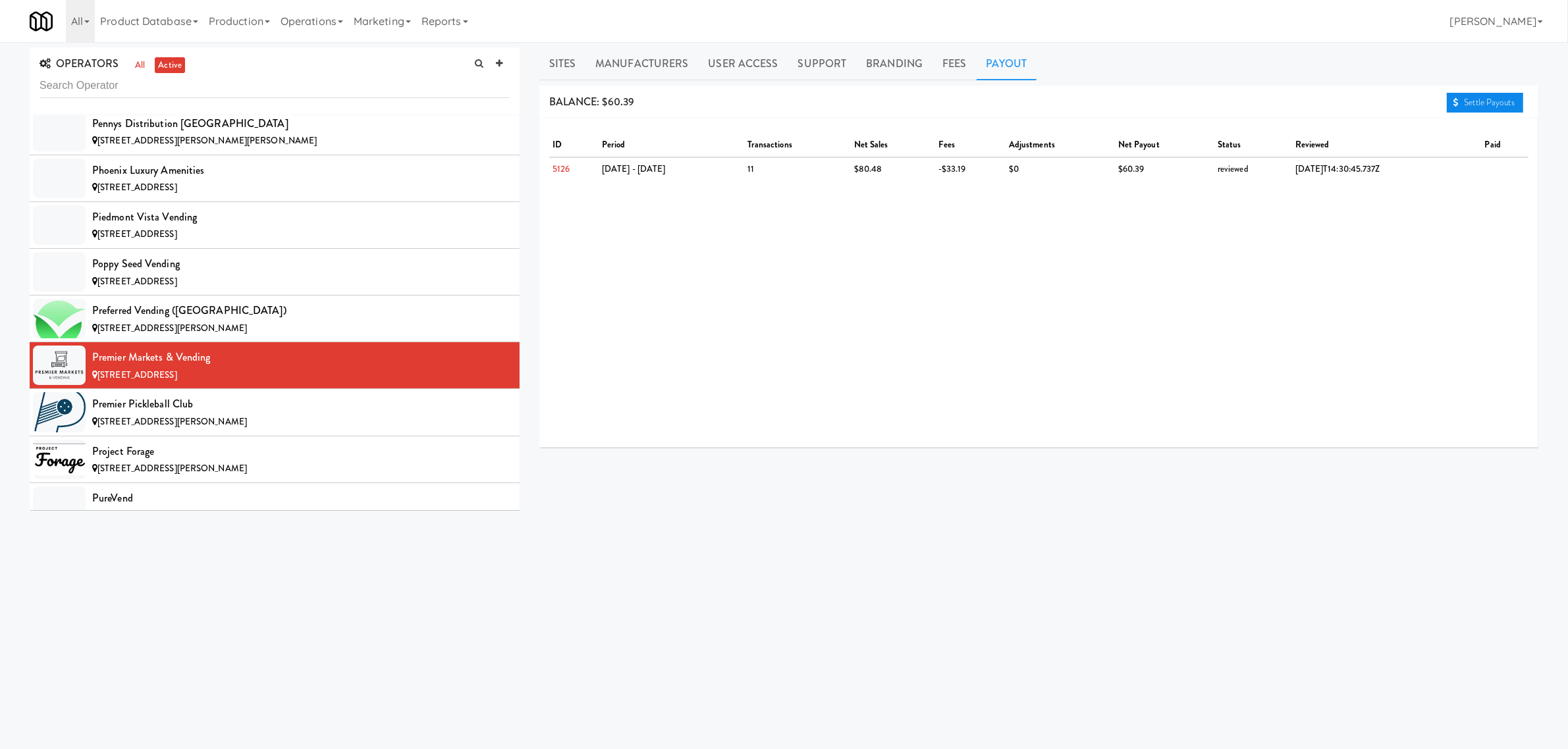
click at [1477, 96] on link "Settle Payouts" at bounding box center [1485, 103] width 76 height 20
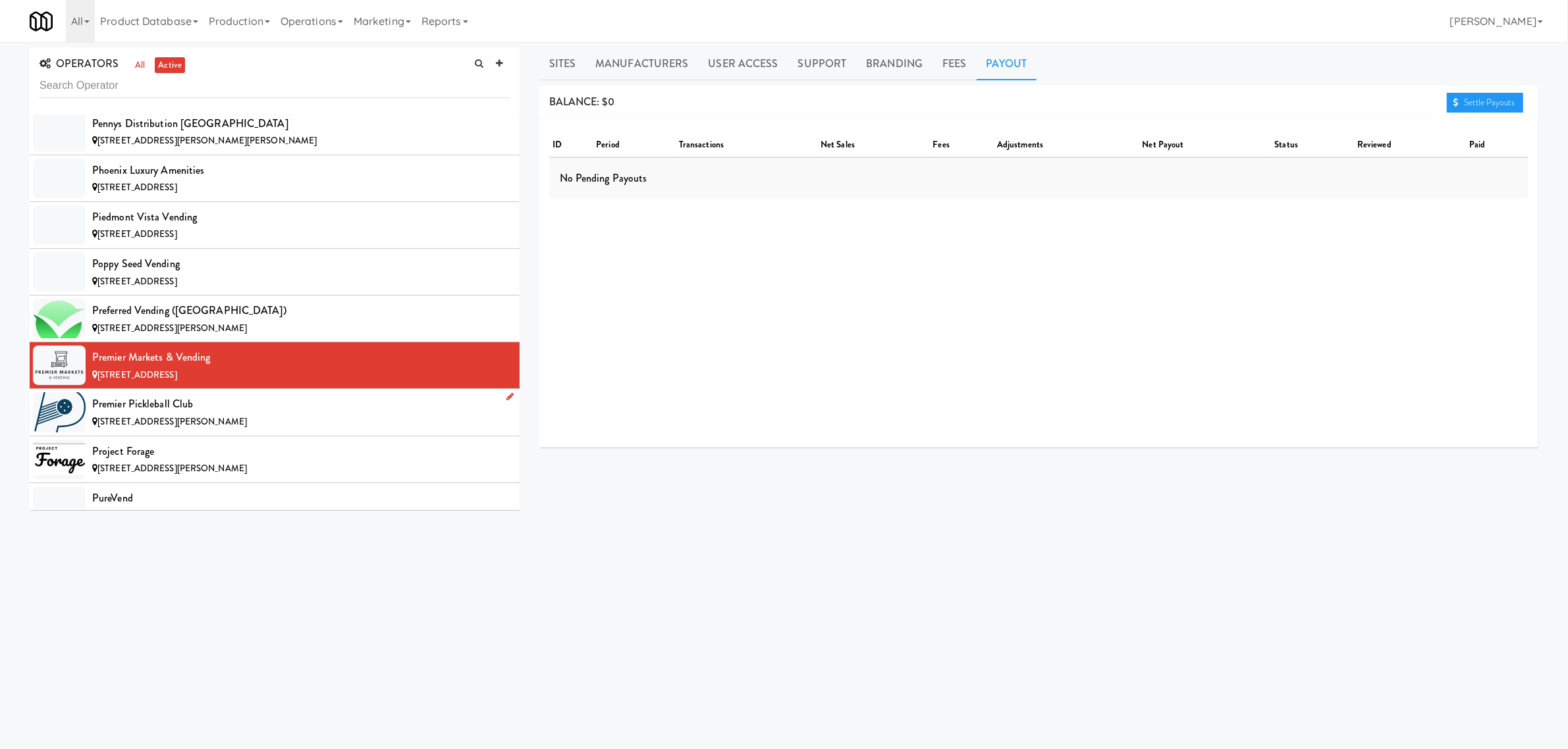
click at [215, 414] on div "Premier Pickleball Club" at bounding box center [301, 404] width 418 height 20
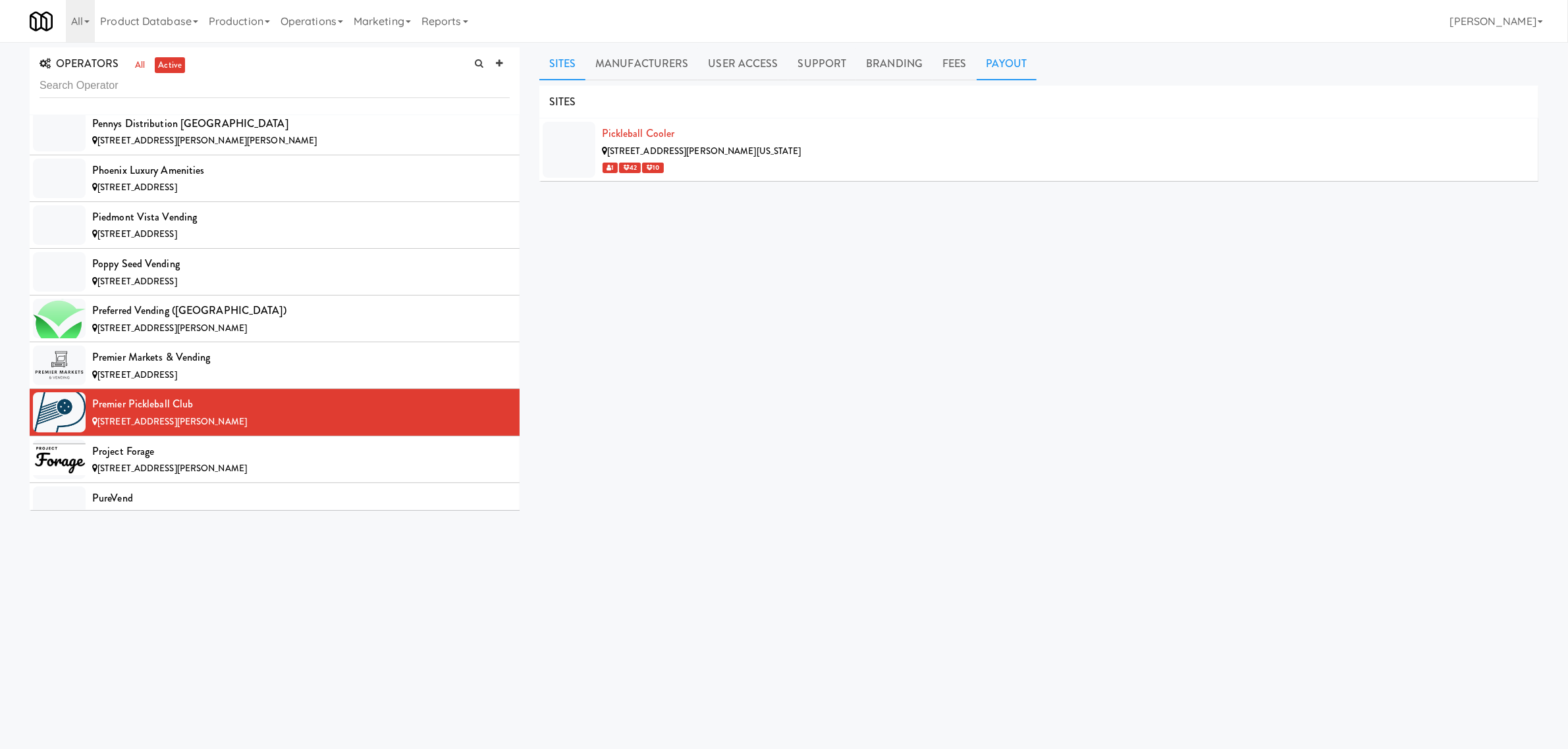
click at [1013, 55] on link "Payout" at bounding box center [1007, 63] width 61 height 33
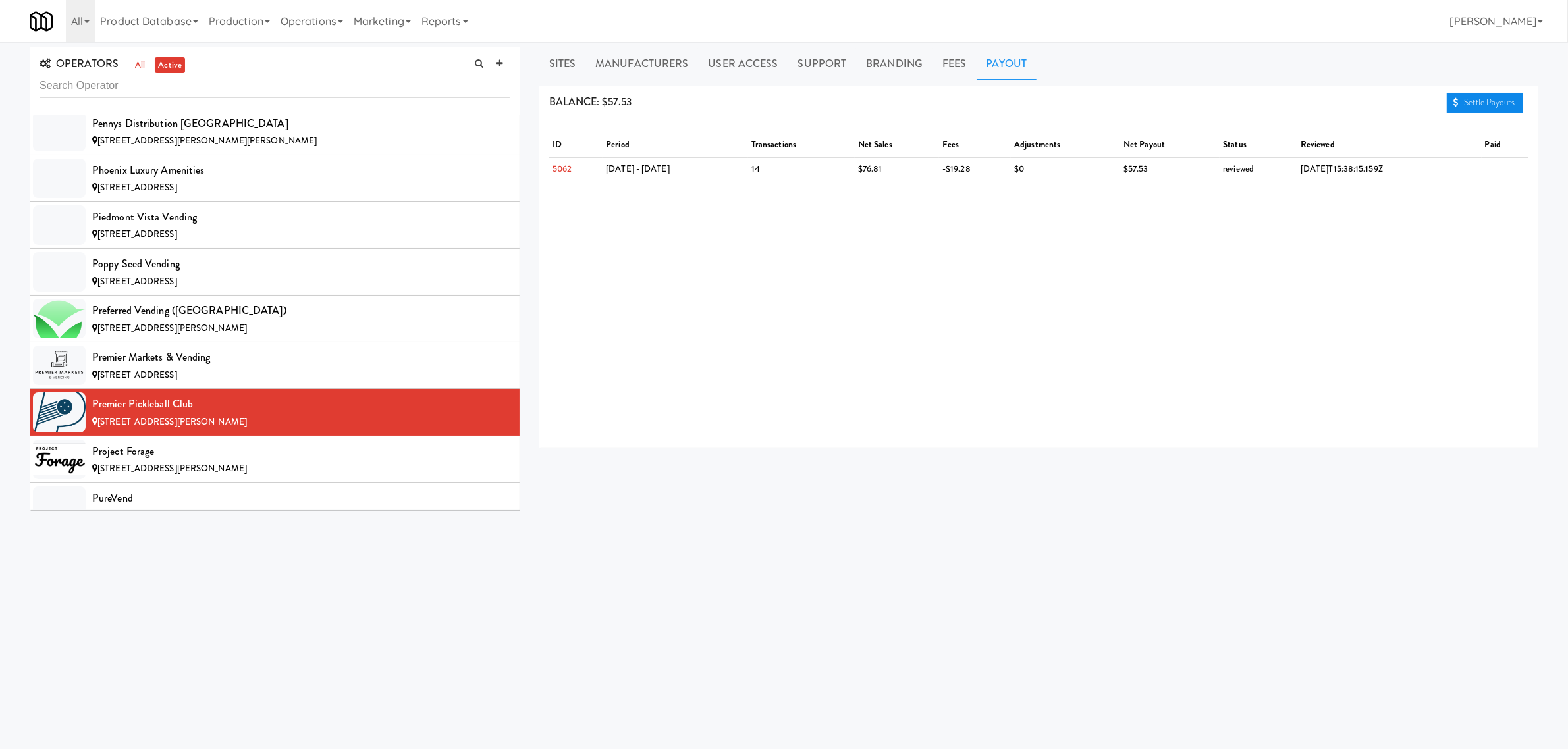
click at [1476, 105] on link "Settle Payouts" at bounding box center [1485, 103] width 76 height 20
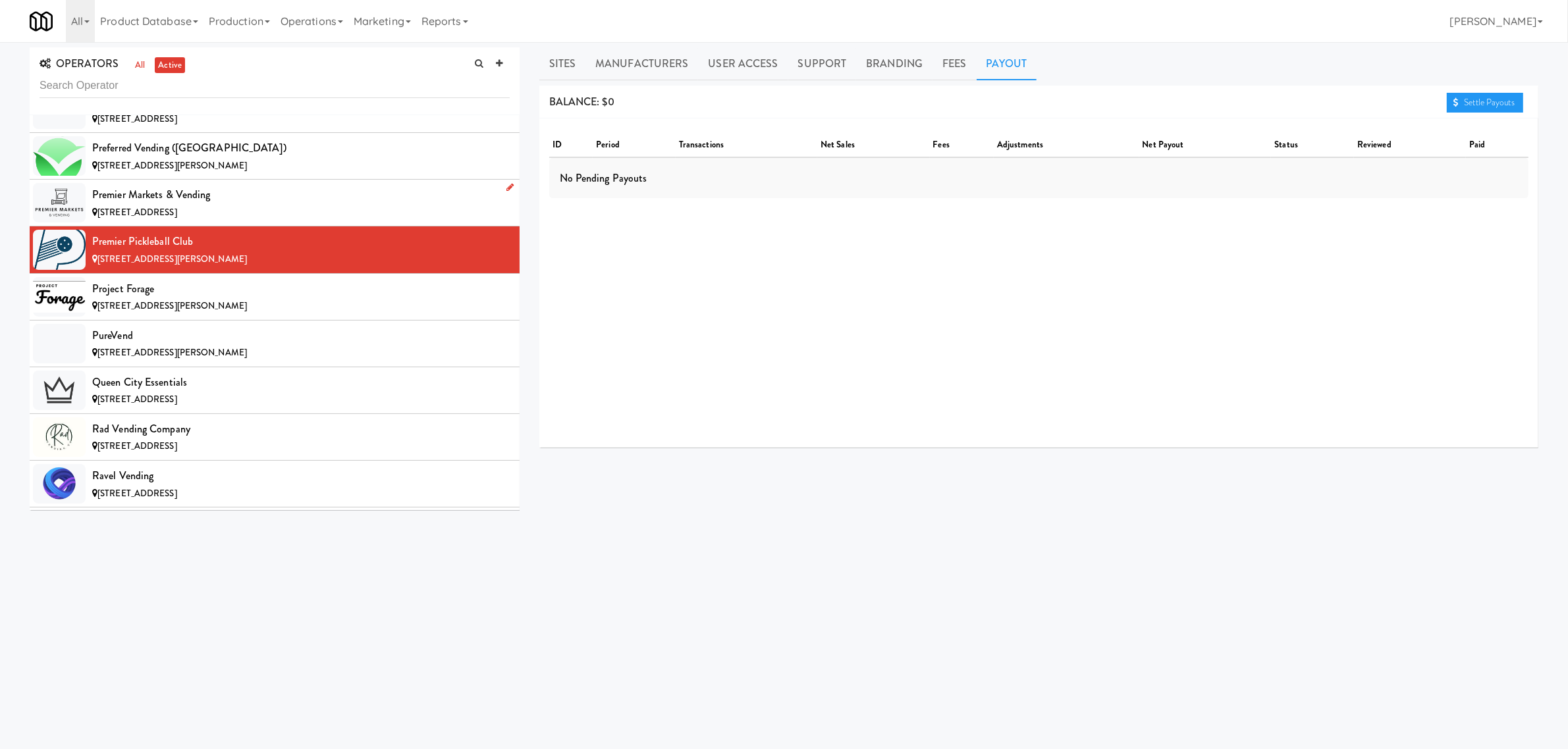
scroll to position [9381, 0]
click at [265, 297] on div "Project Forage" at bounding box center [301, 287] width 418 height 20
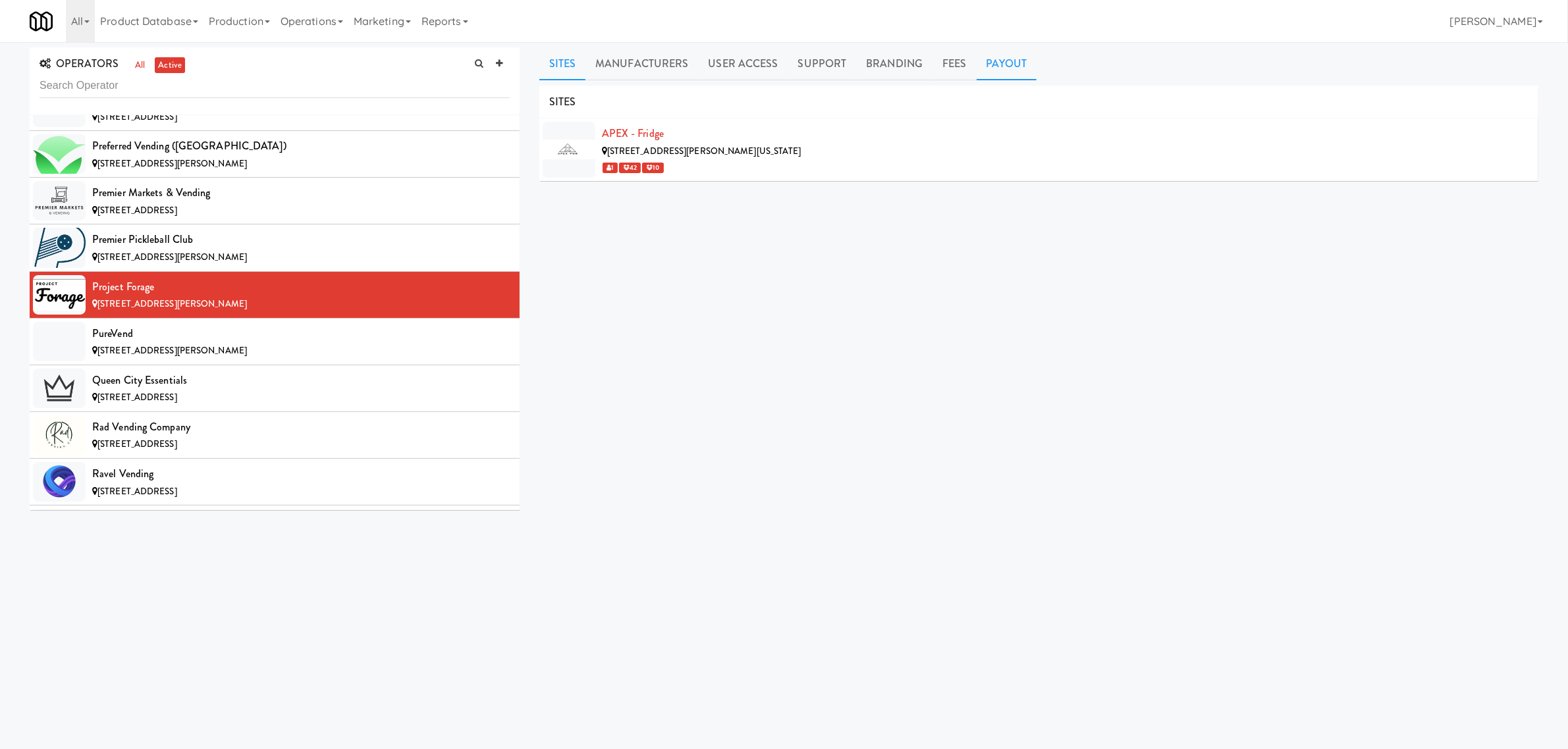
click at [1013, 63] on link "Payout" at bounding box center [1007, 63] width 61 height 33
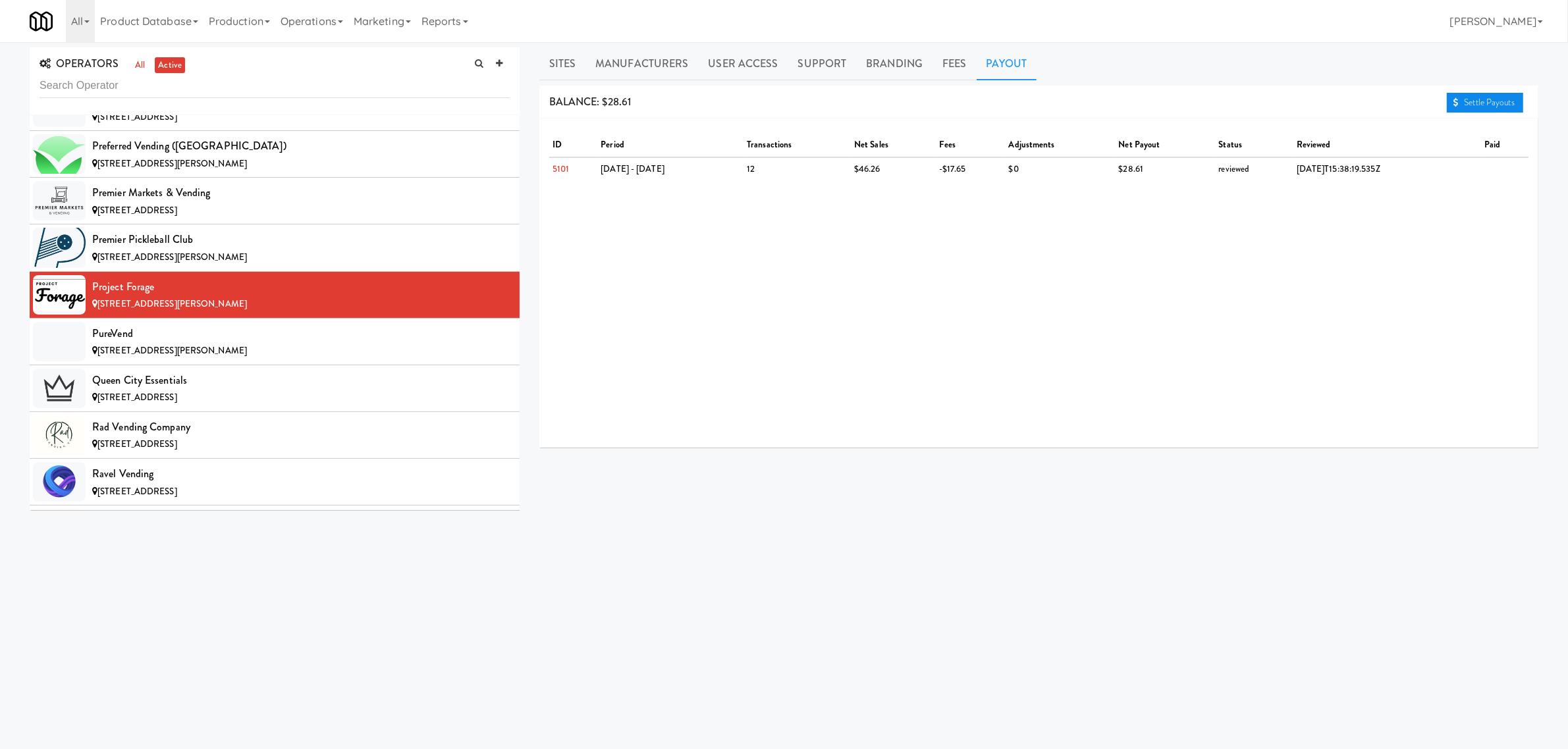
click at [1464, 100] on link "Settle Payouts" at bounding box center [1485, 103] width 76 height 20
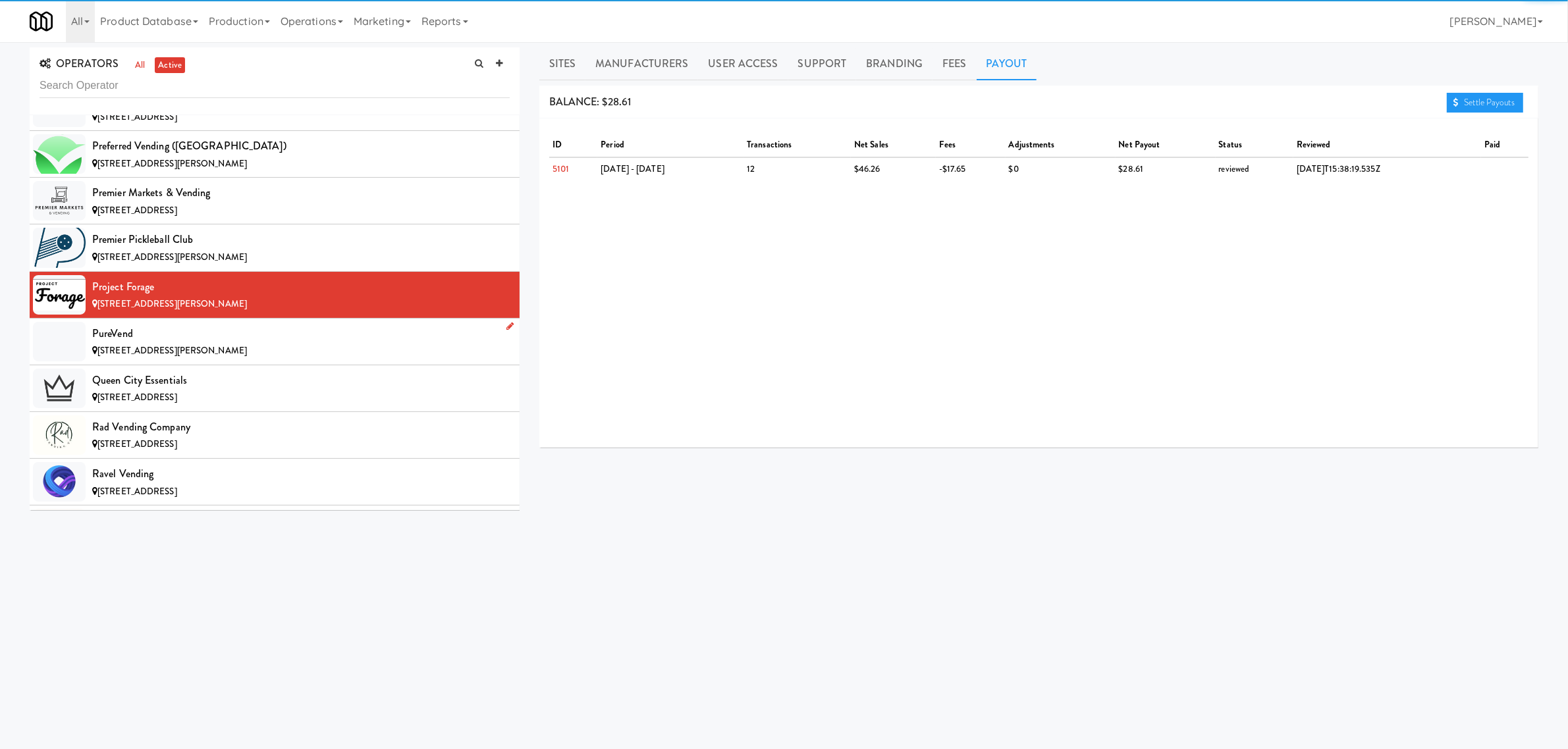
click at [168, 360] on div "[STREET_ADDRESS][PERSON_NAME]" at bounding box center [301, 351] width 418 height 16
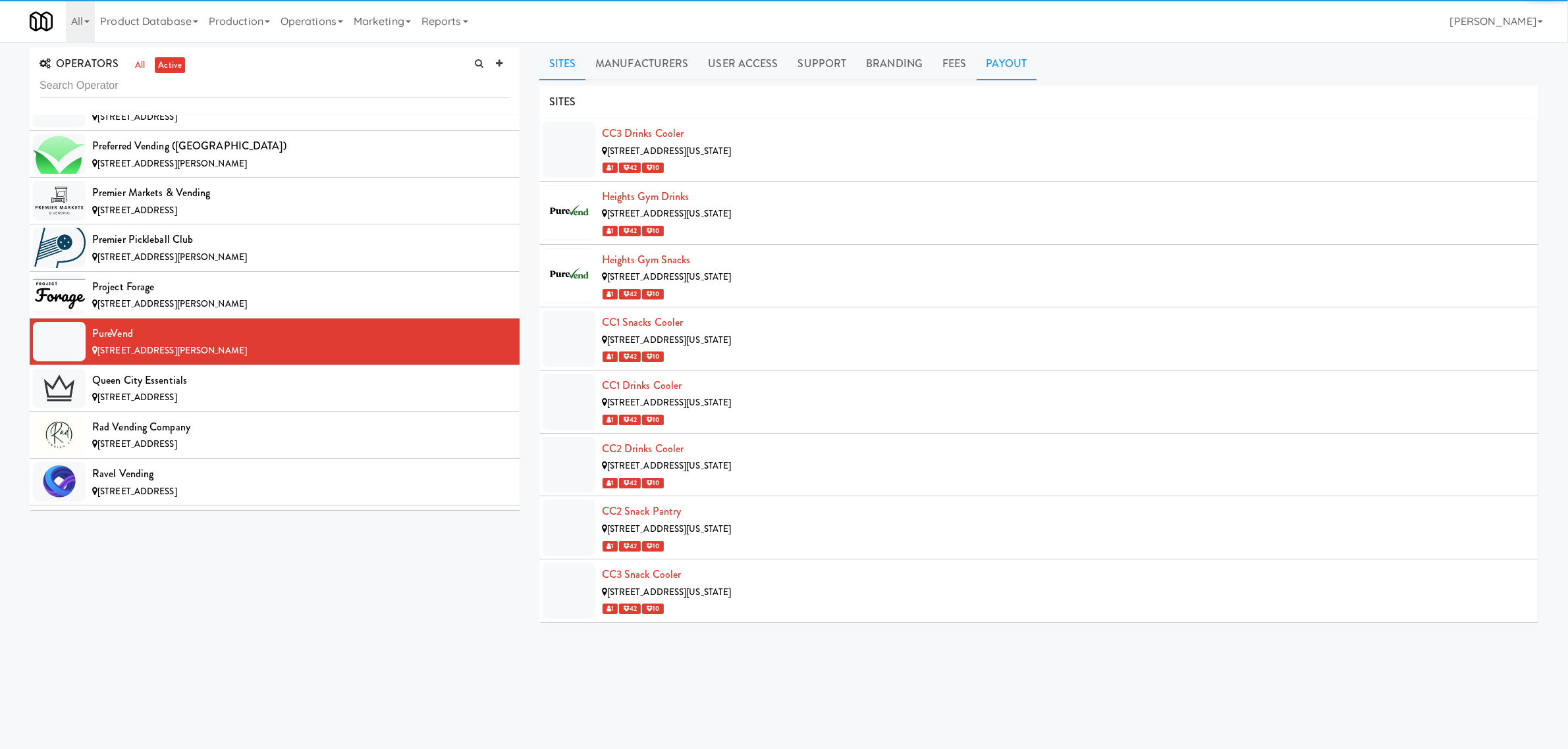
click at [1012, 70] on link "Payout" at bounding box center [1007, 63] width 61 height 33
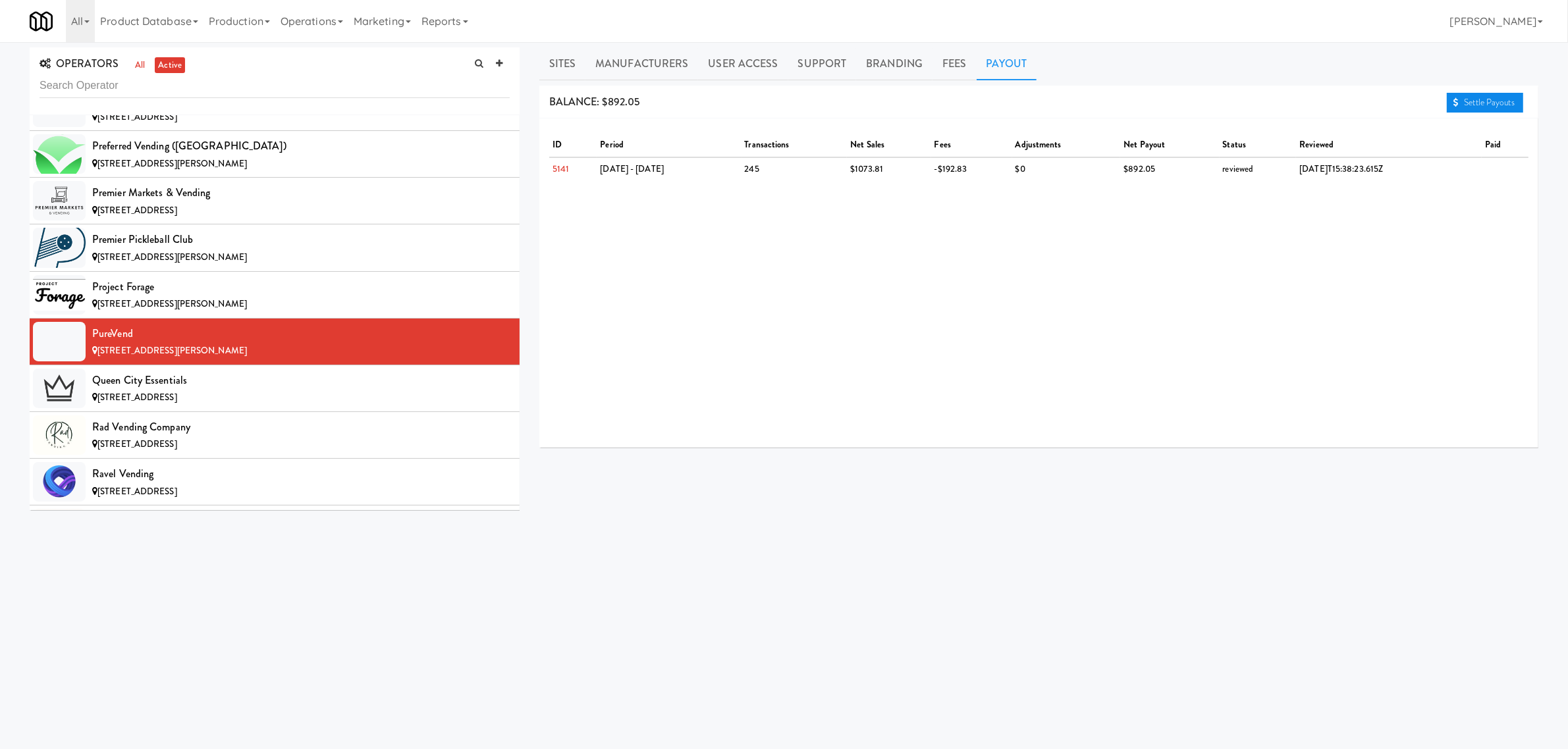
click at [1486, 95] on link "Settle Payouts" at bounding box center [1485, 103] width 76 height 20
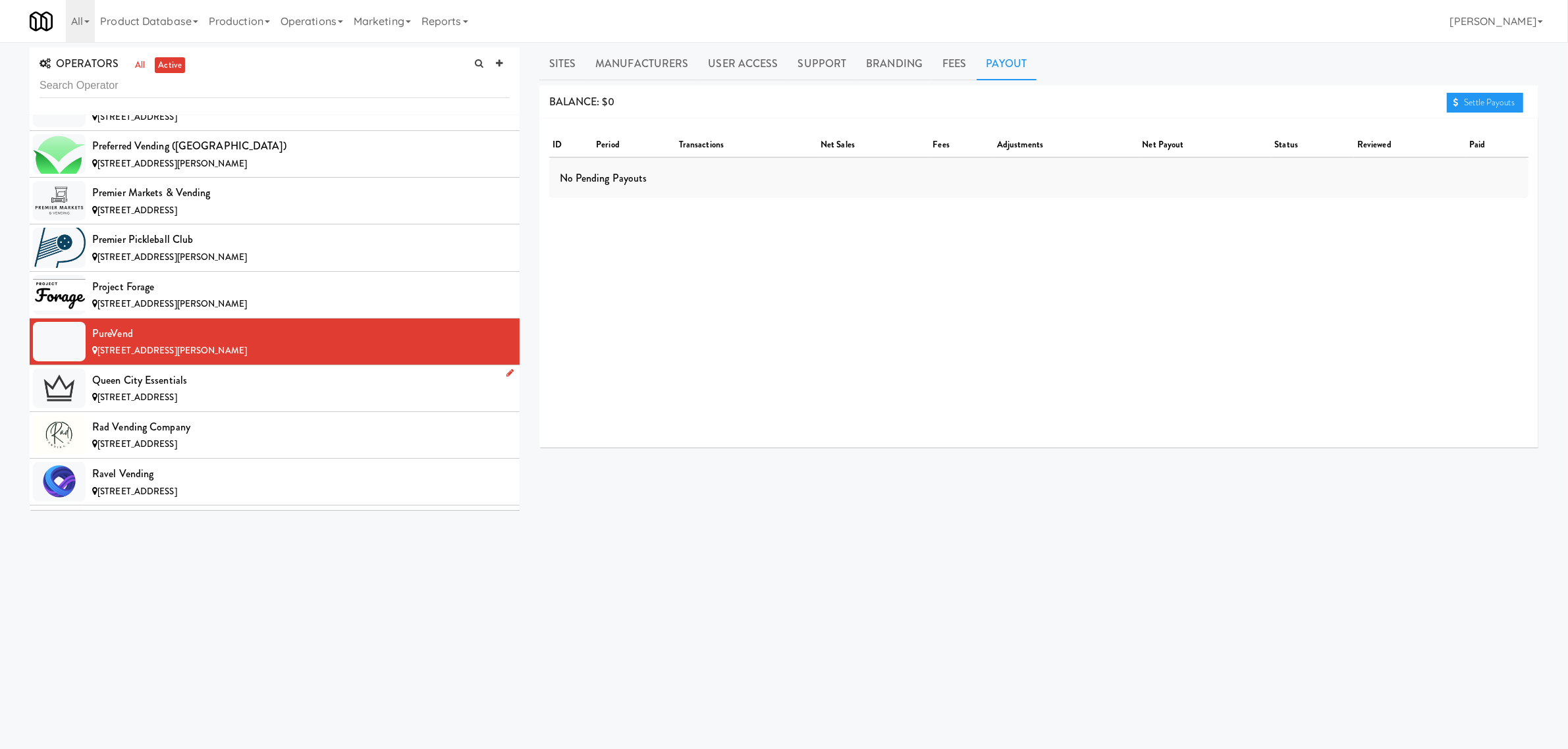
click at [208, 391] on div "Queen City Essentials" at bounding box center [301, 380] width 418 height 20
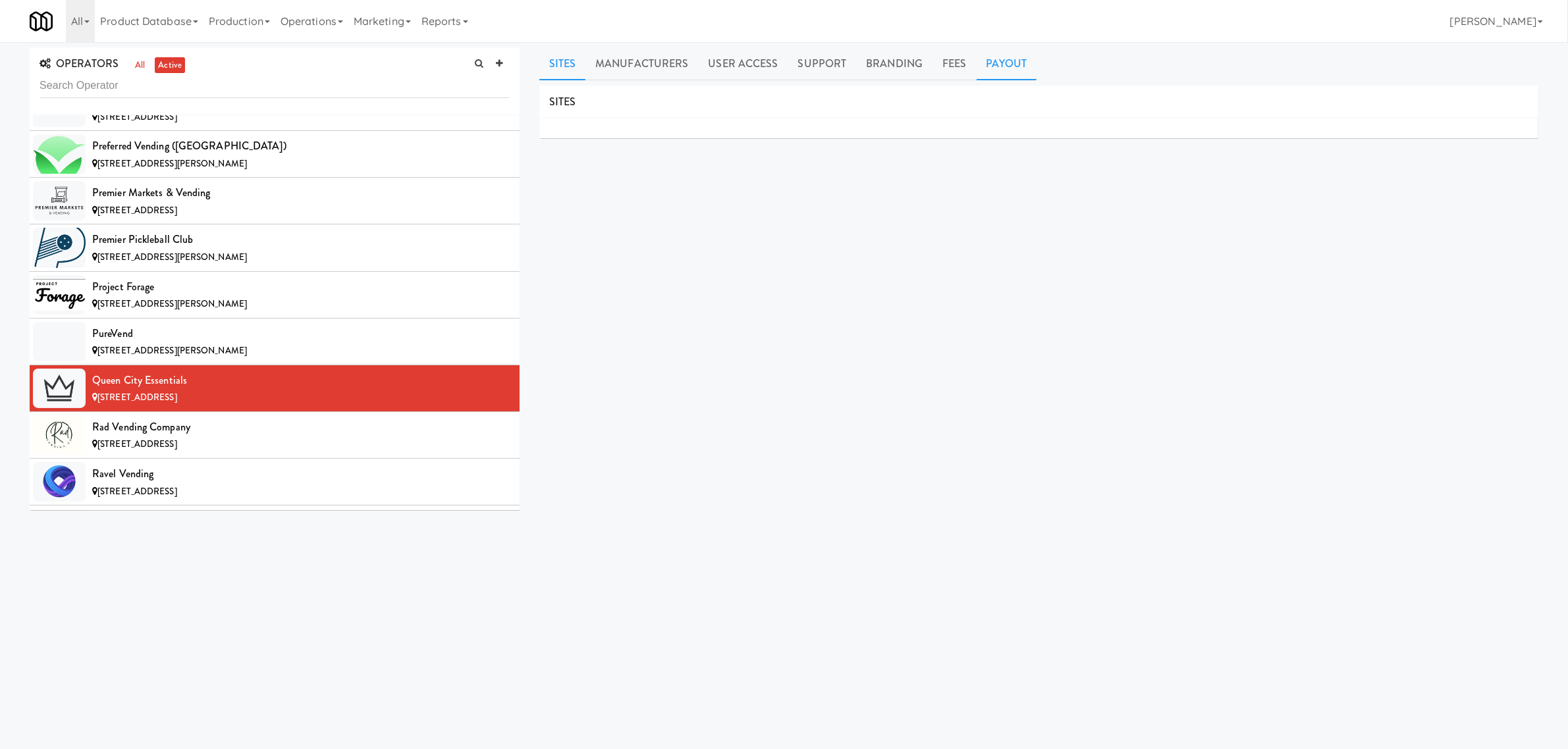
click at [1002, 67] on link "Payout" at bounding box center [1007, 63] width 61 height 33
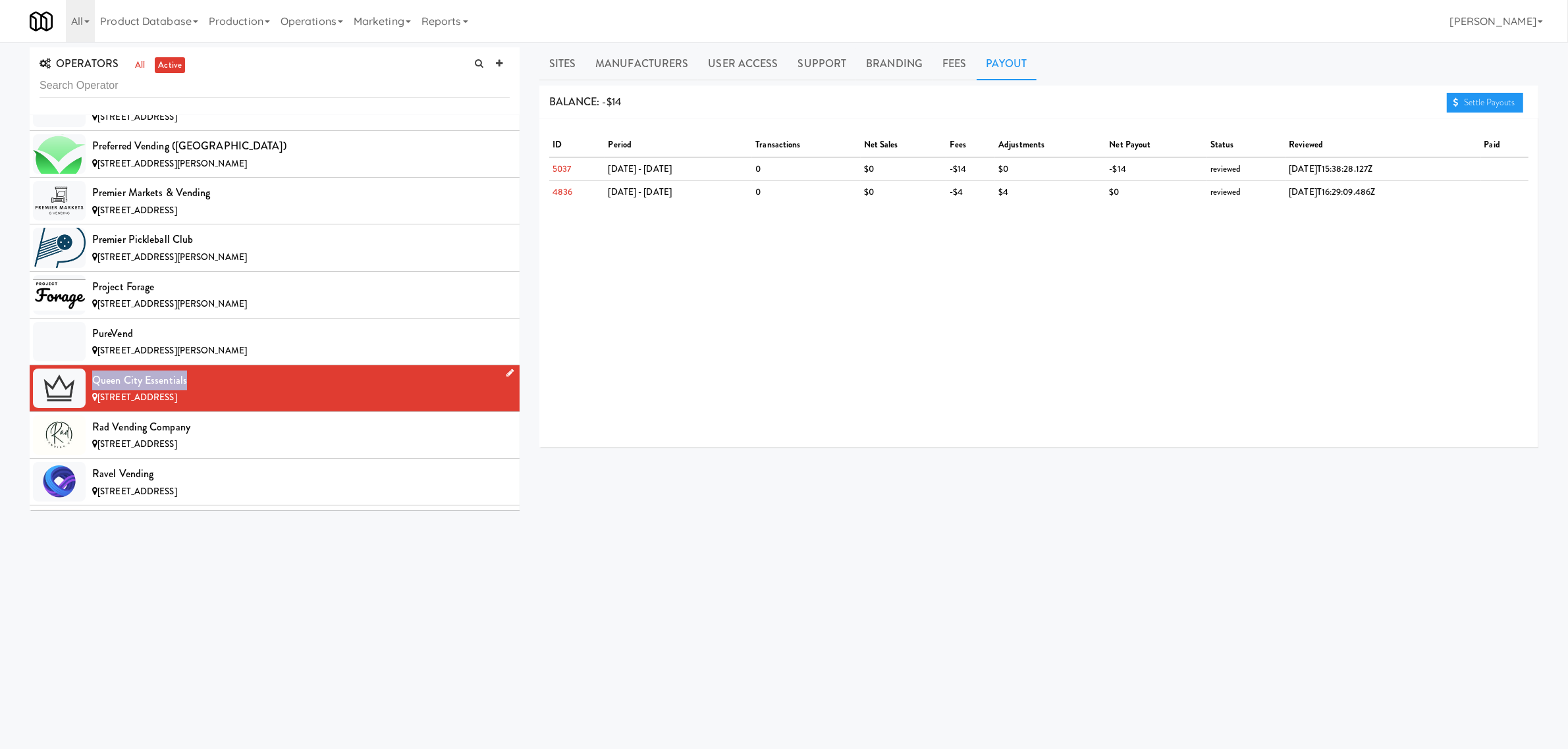
drag, startPoint x: 96, startPoint y: 415, endPoint x: 192, endPoint y: 412, distance: 96.0
click at [192, 391] on div "Queen City Essentials" at bounding box center [301, 380] width 418 height 20
click at [565, 67] on link "Sites" at bounding box center [562, 63] width 47 height 33
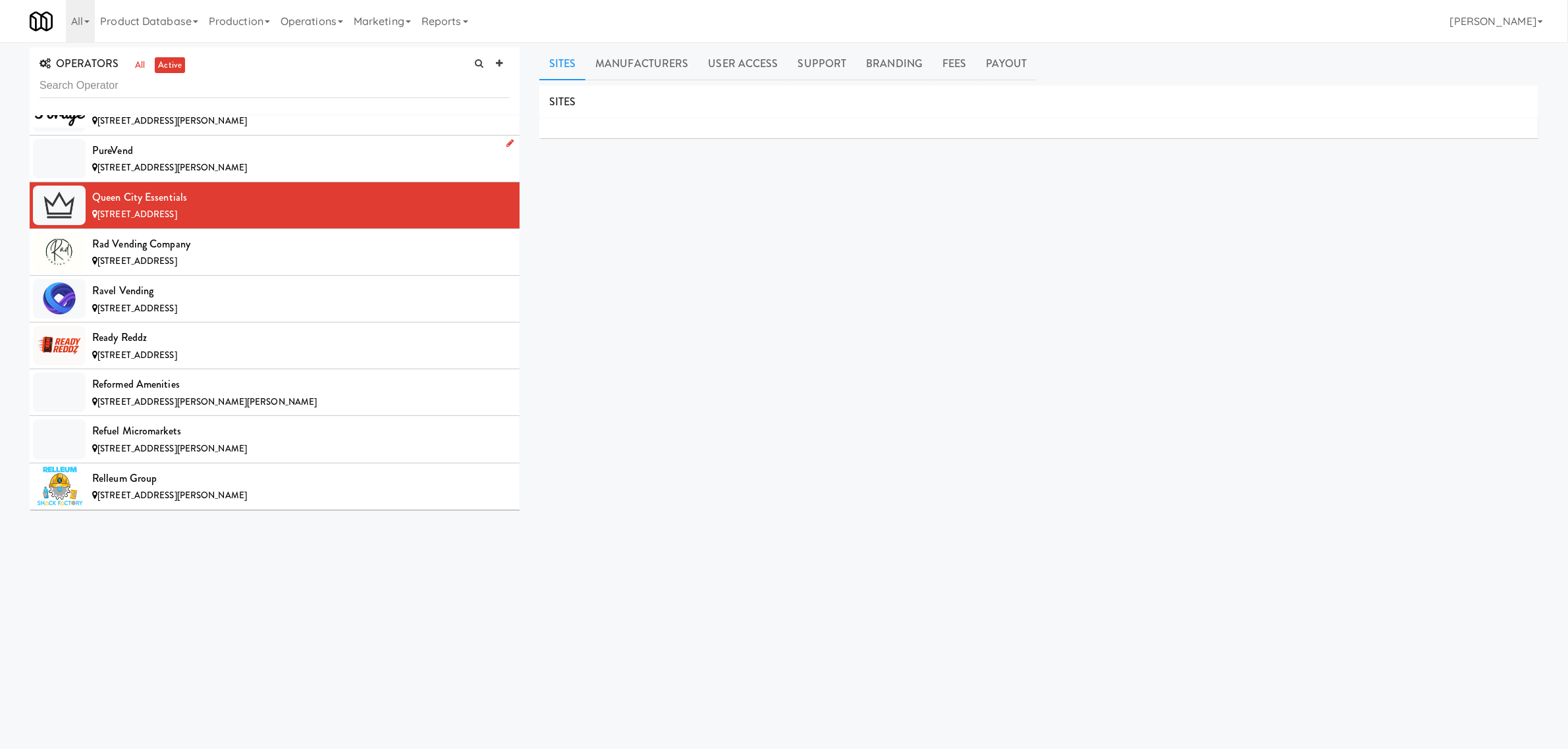
scroll to position [9628, 0]
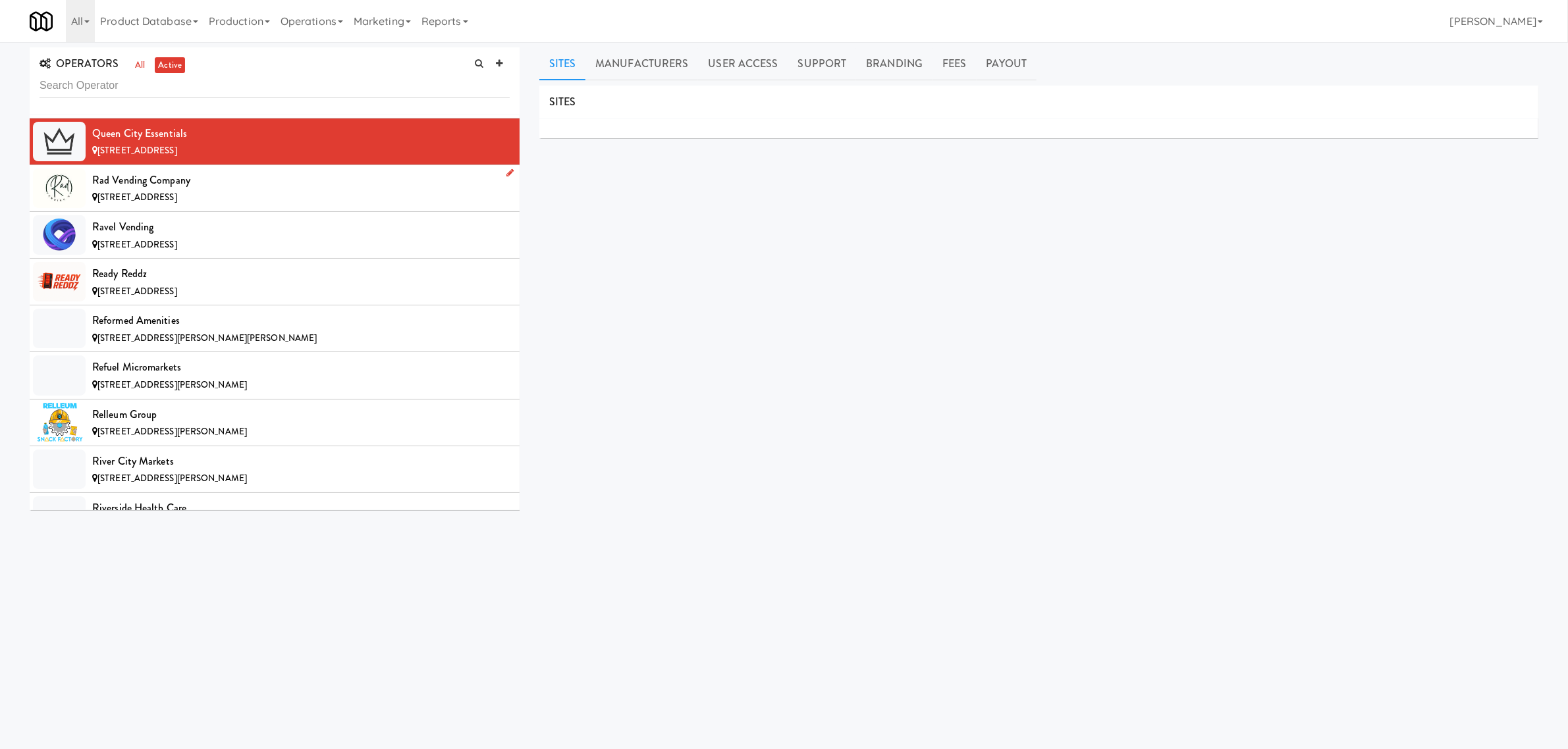
click at [228, 206] on div "[STREET_ADDRESS]" at bounding box center [301, 198] width 418 height 16
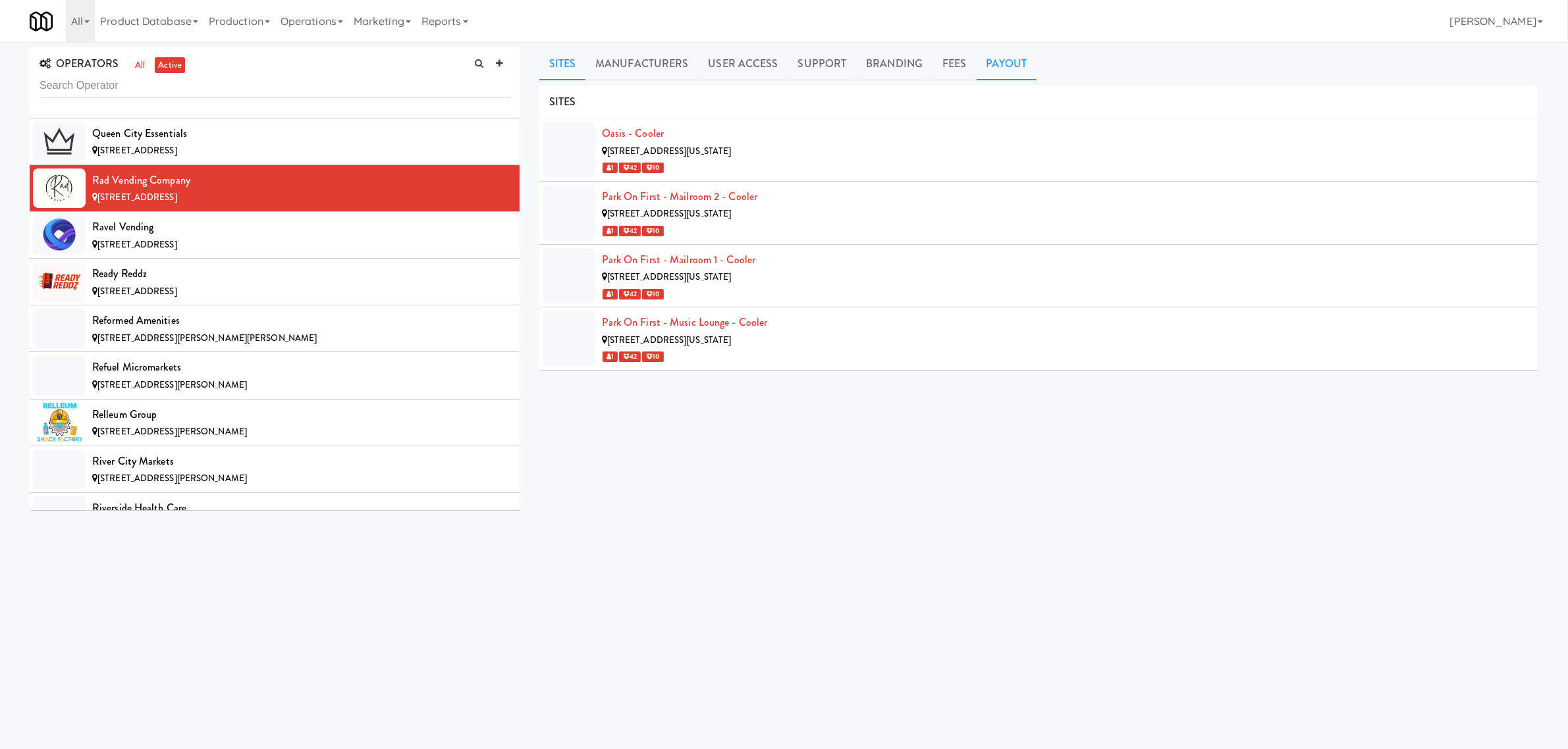
click at [1015, 59] on link "Payout" at bounding box center [1007, 63] width 61 height 33
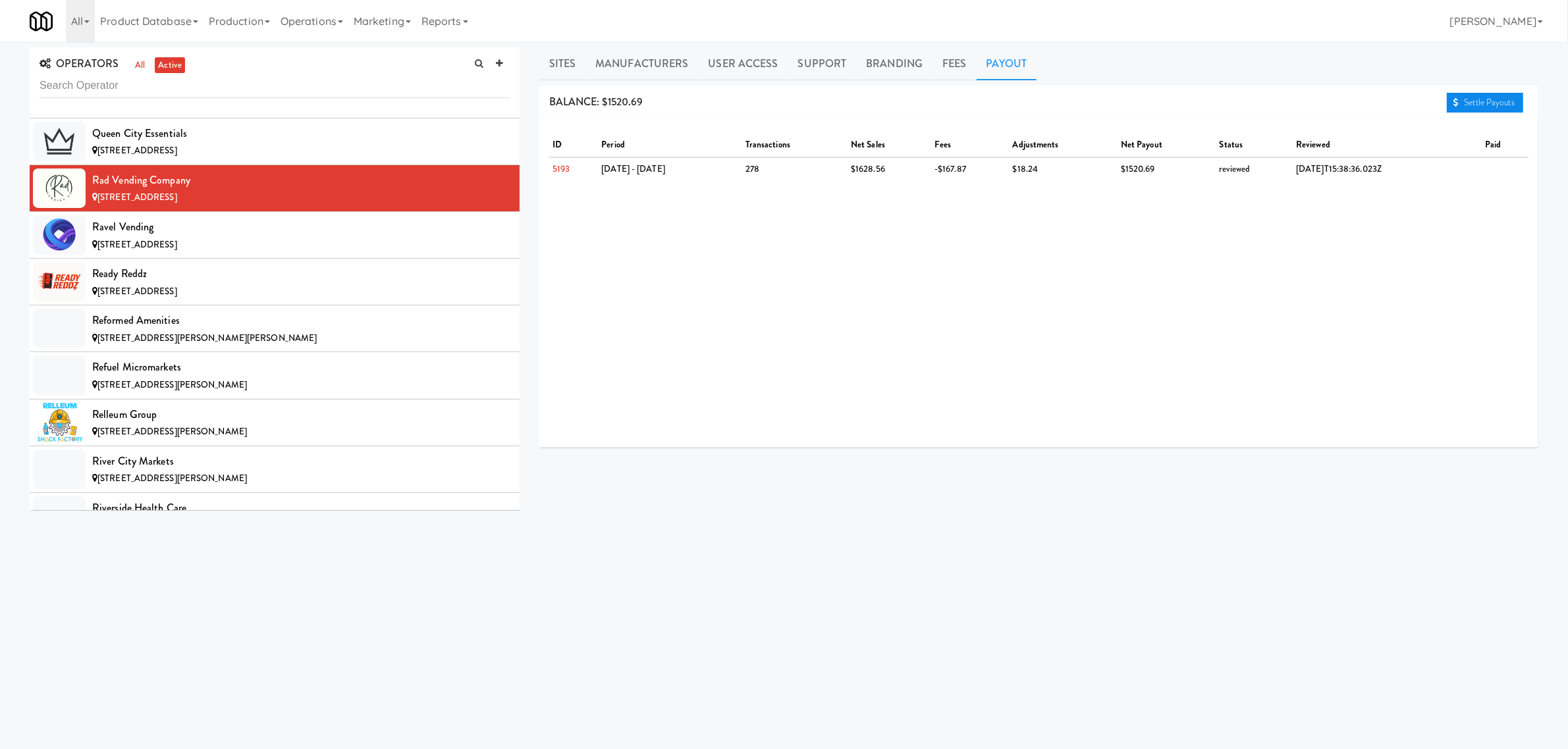
click at [1462, 96] on link "Settle Payouts" at bounding box center [1485, 103] width 76 height 20
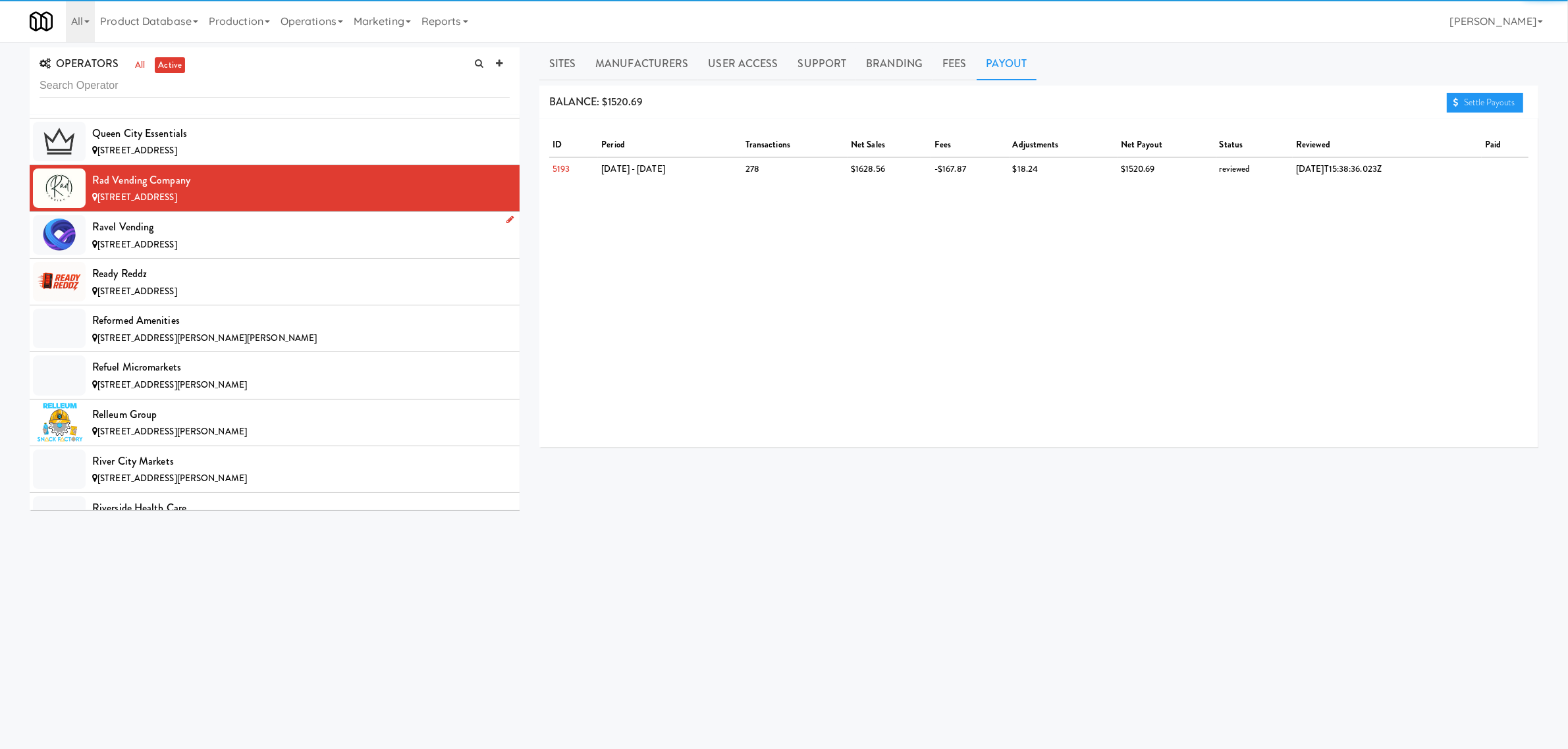
click at [144, 237] on div "Ravel Vending" at bounding box center [301, 227] width 418 height 20
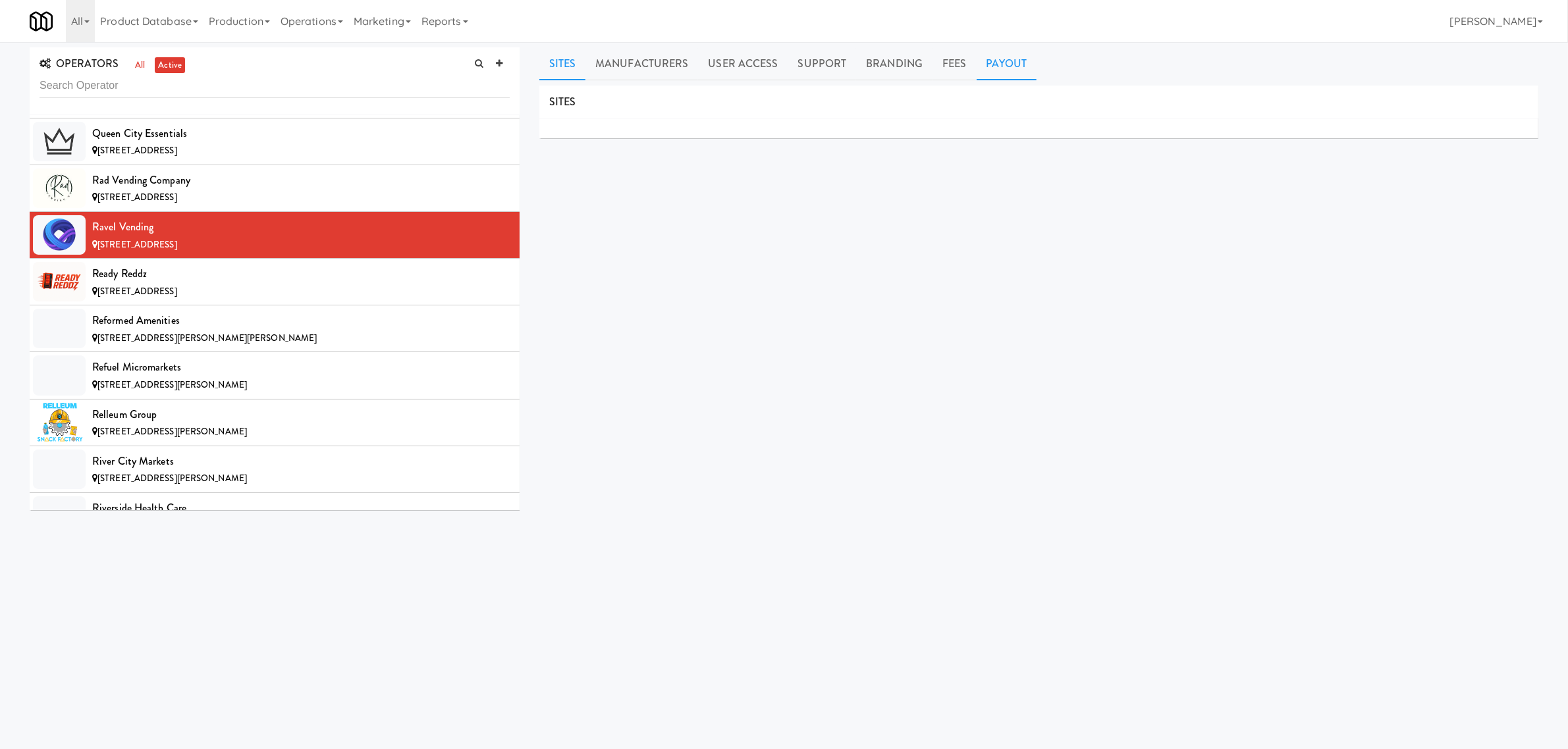
click at [1021, 49] on link "Payout" at bounding box center [1007, 63] width 61 height 33
click at [254, 300] on div "[STREET_ADDRESS]" at bounding box center [301, 292] width 418 height 16
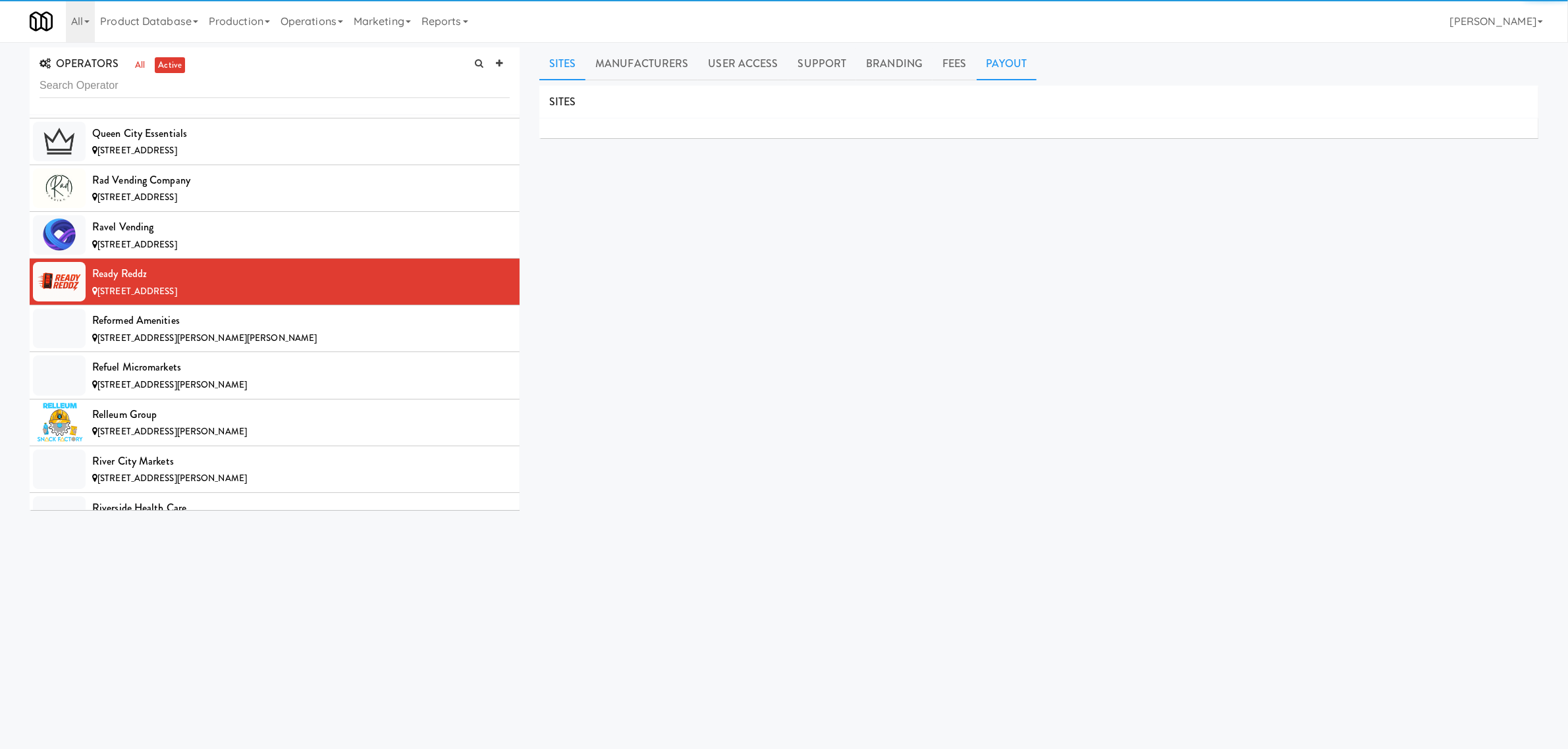
click at [1015, 67] on link "Payout" at bounding box center [1007, 63] width 61 height 33
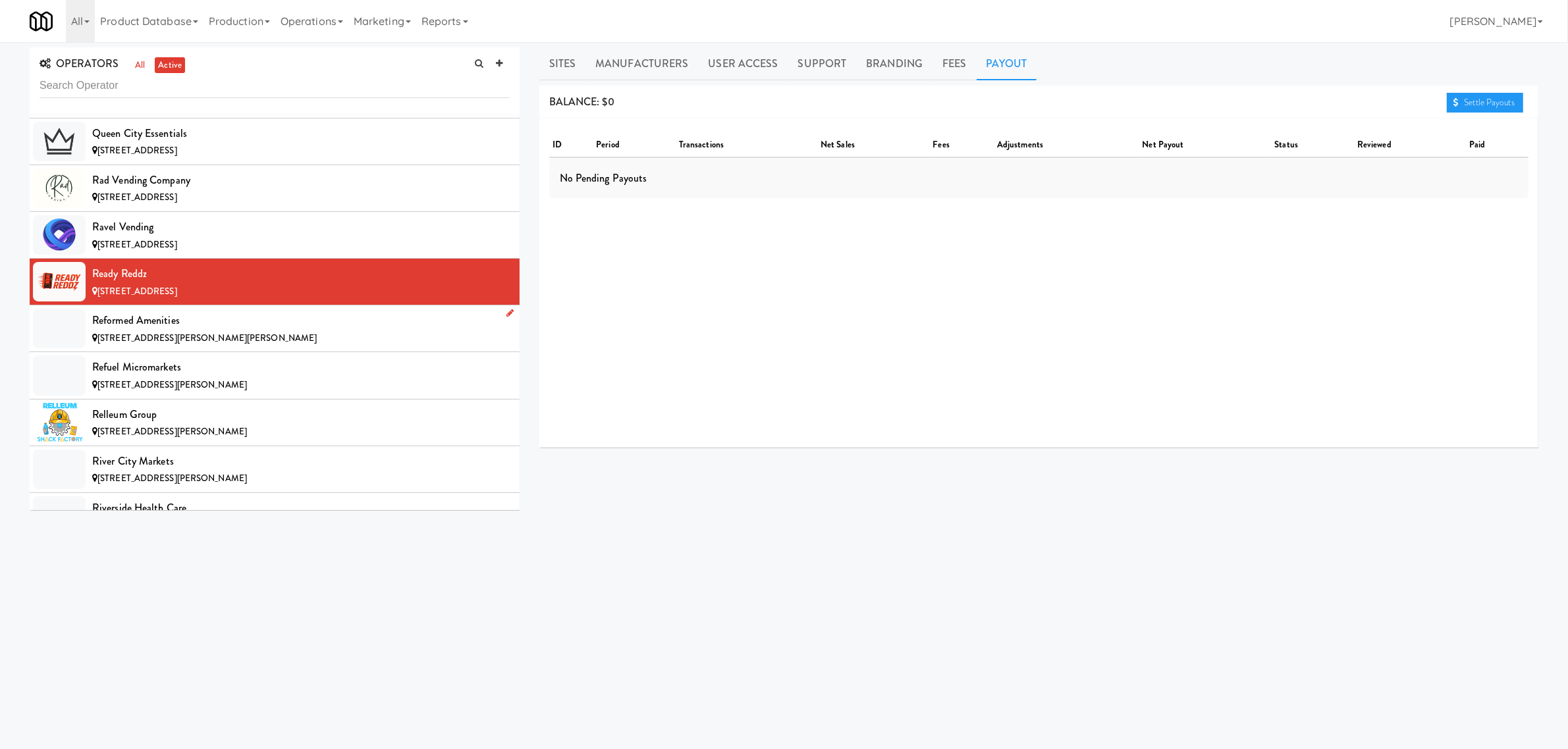
click at [129, 331] on div "Reformed Amenities" at bounding box center [301, 321] width 418 height 20
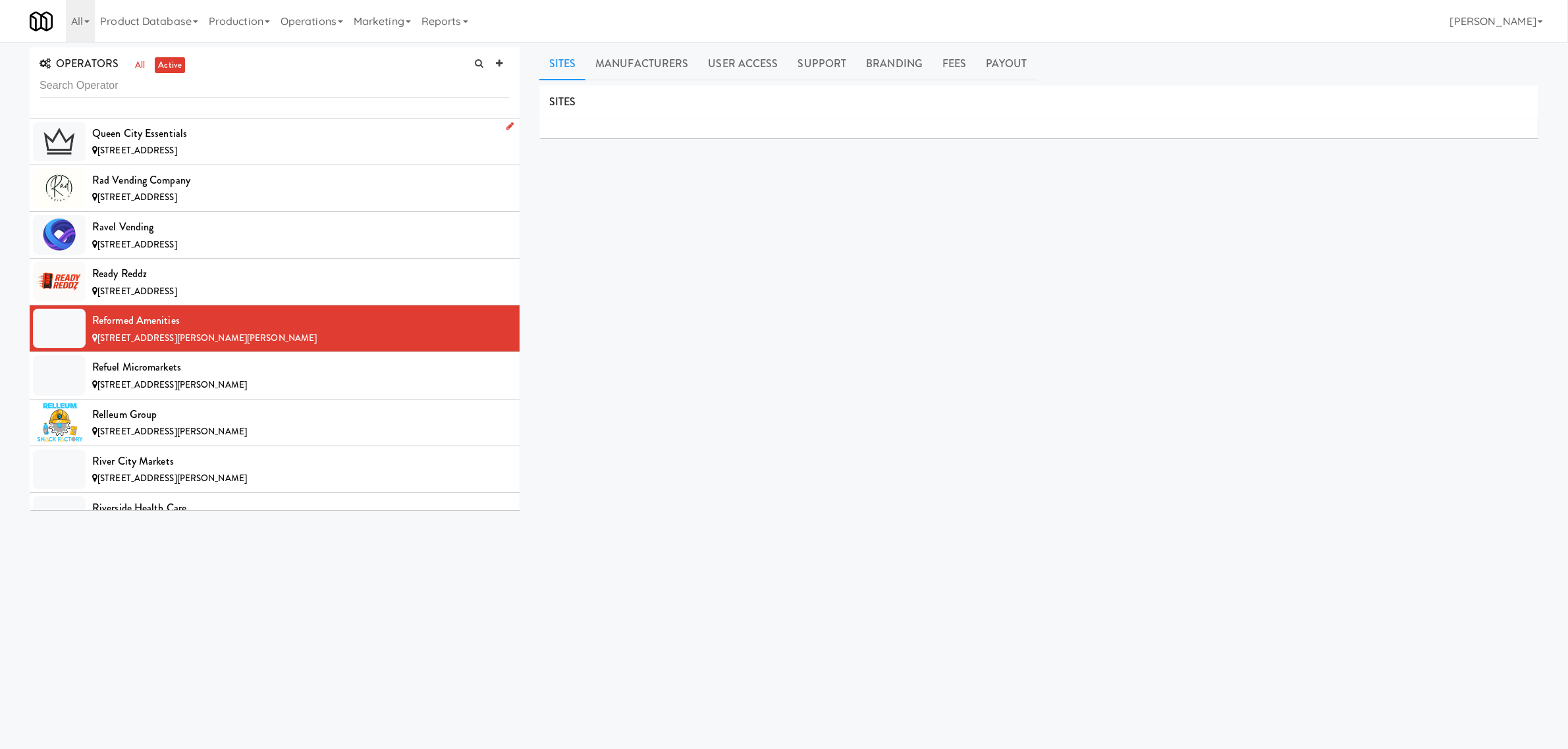
click at [175, 144] on div "Queen City Essentials" at bounding box center [301, 133] width 418 height 20
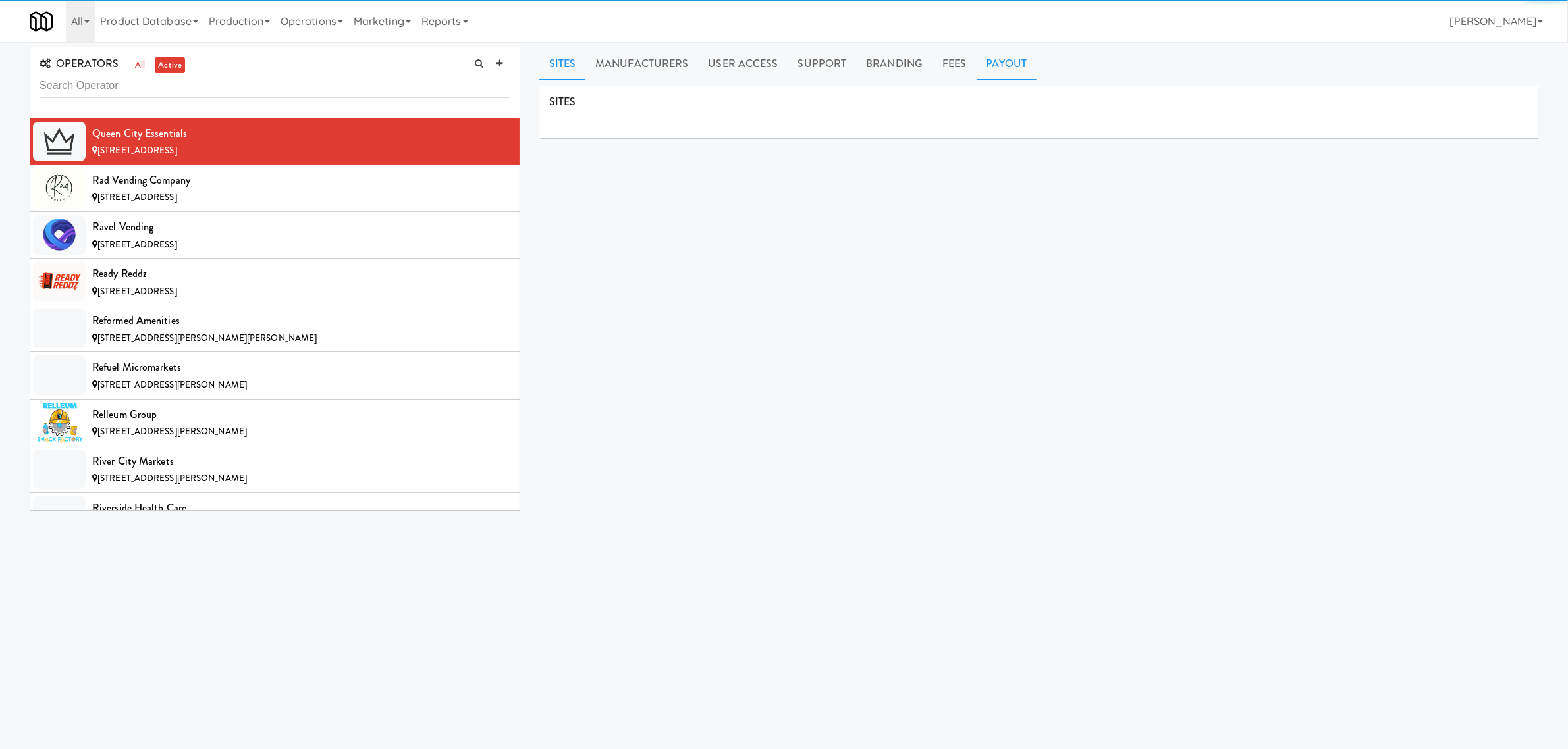
click at [1000, 55] on link "Payout" at bounding box center [1007, 63] width 61 height 33
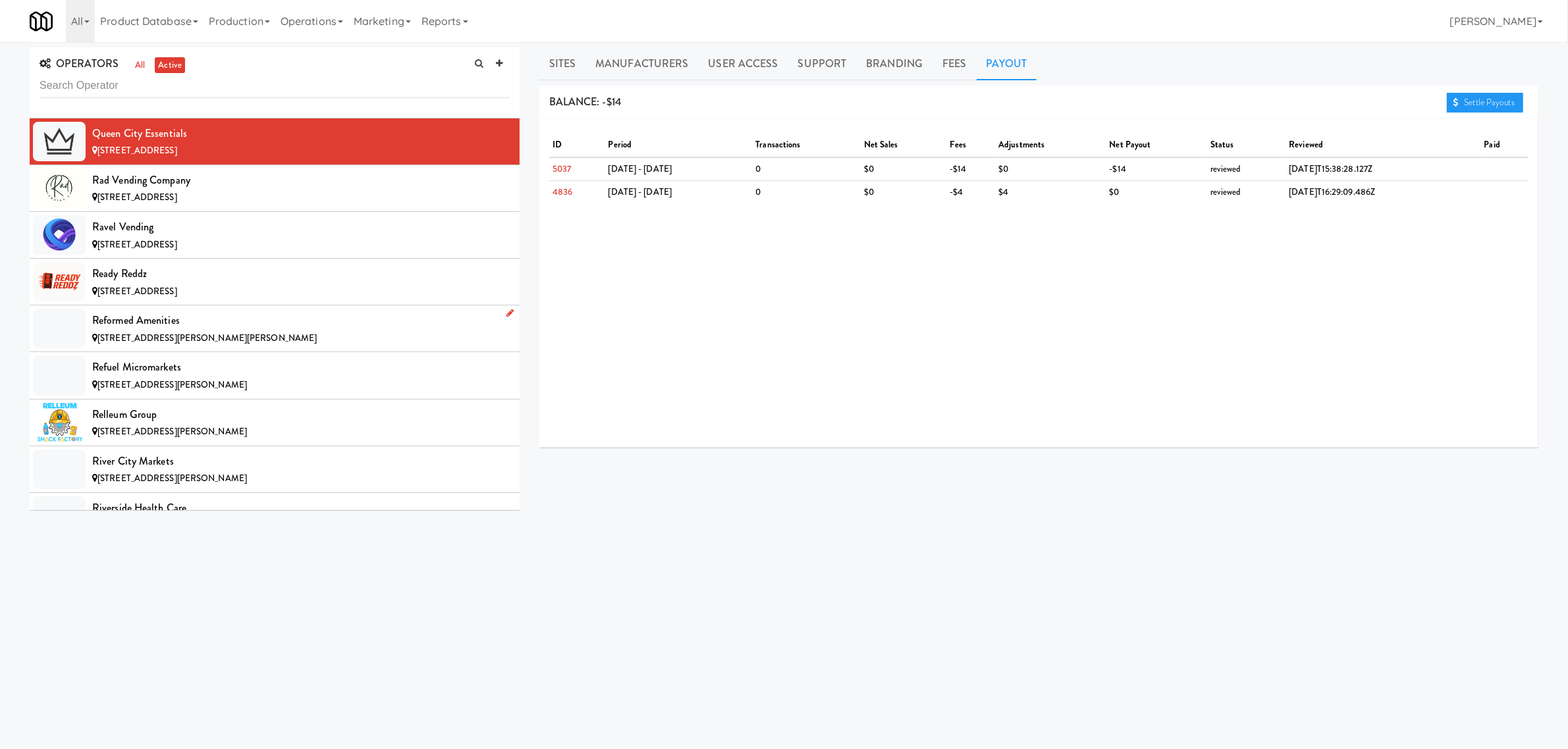
click at [150, 331] on div "Reformed Amenities" at bounding box center [301, 321] width 418 height 20
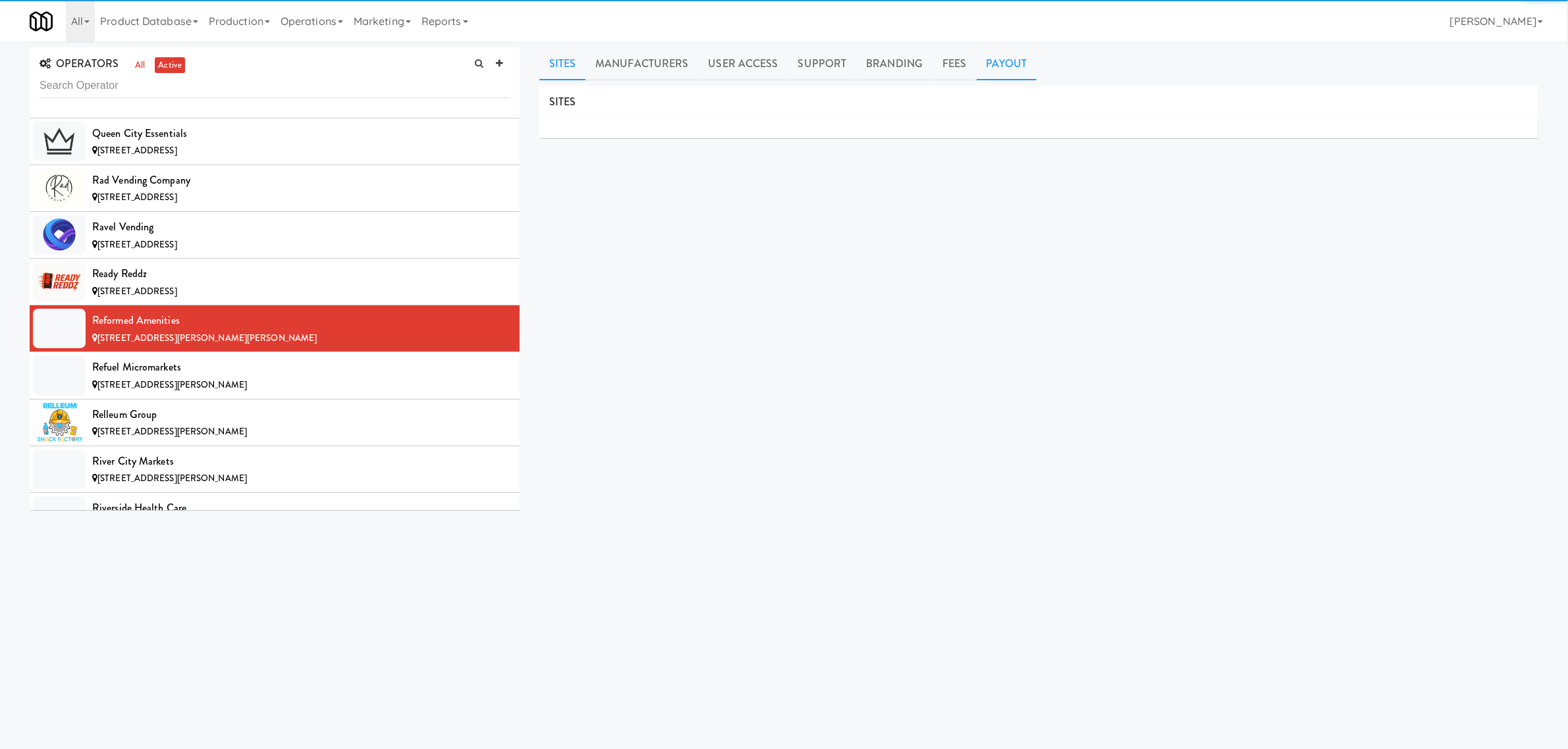
click at [1004, 57] on link "Payout" at bounding box center [1007, 63] width 61 height 33
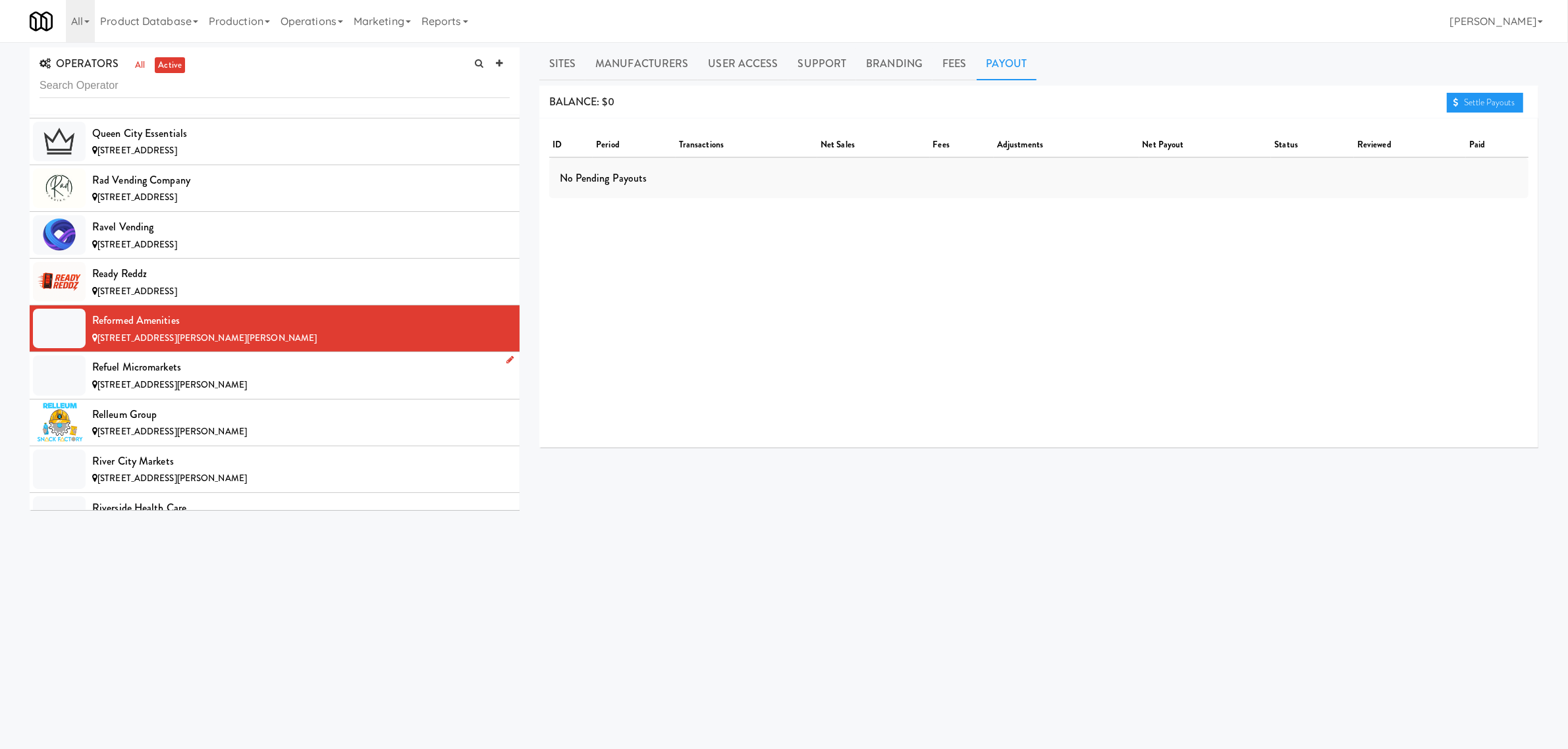
click at [218, 393] on div "[STREET_ADDRESS][PERSON_NAME]" at bounding box center [301, 385] width 418 height 16
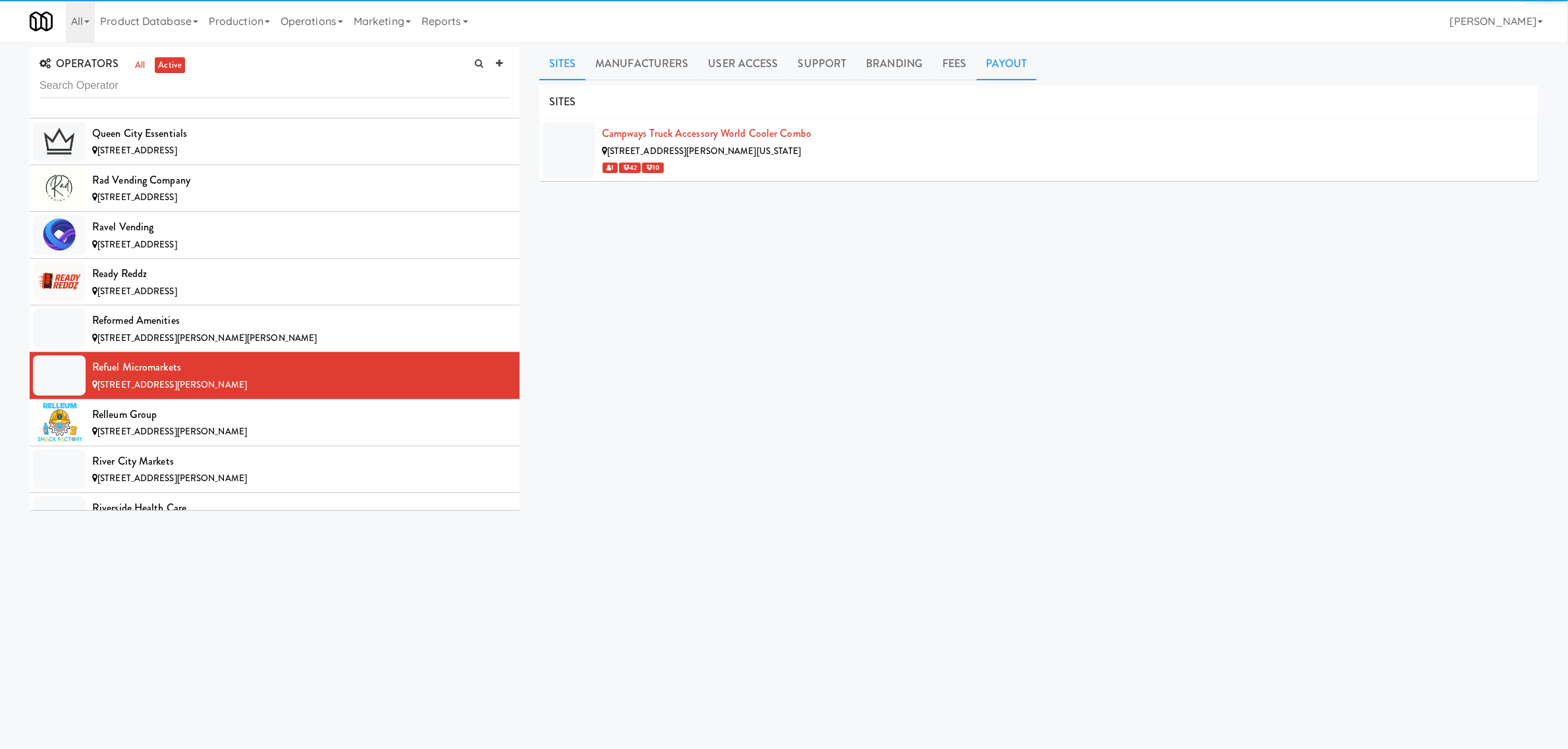
click at [977, 55] on link "Payout" at bounding box center [1007, 63] width 61 height 33
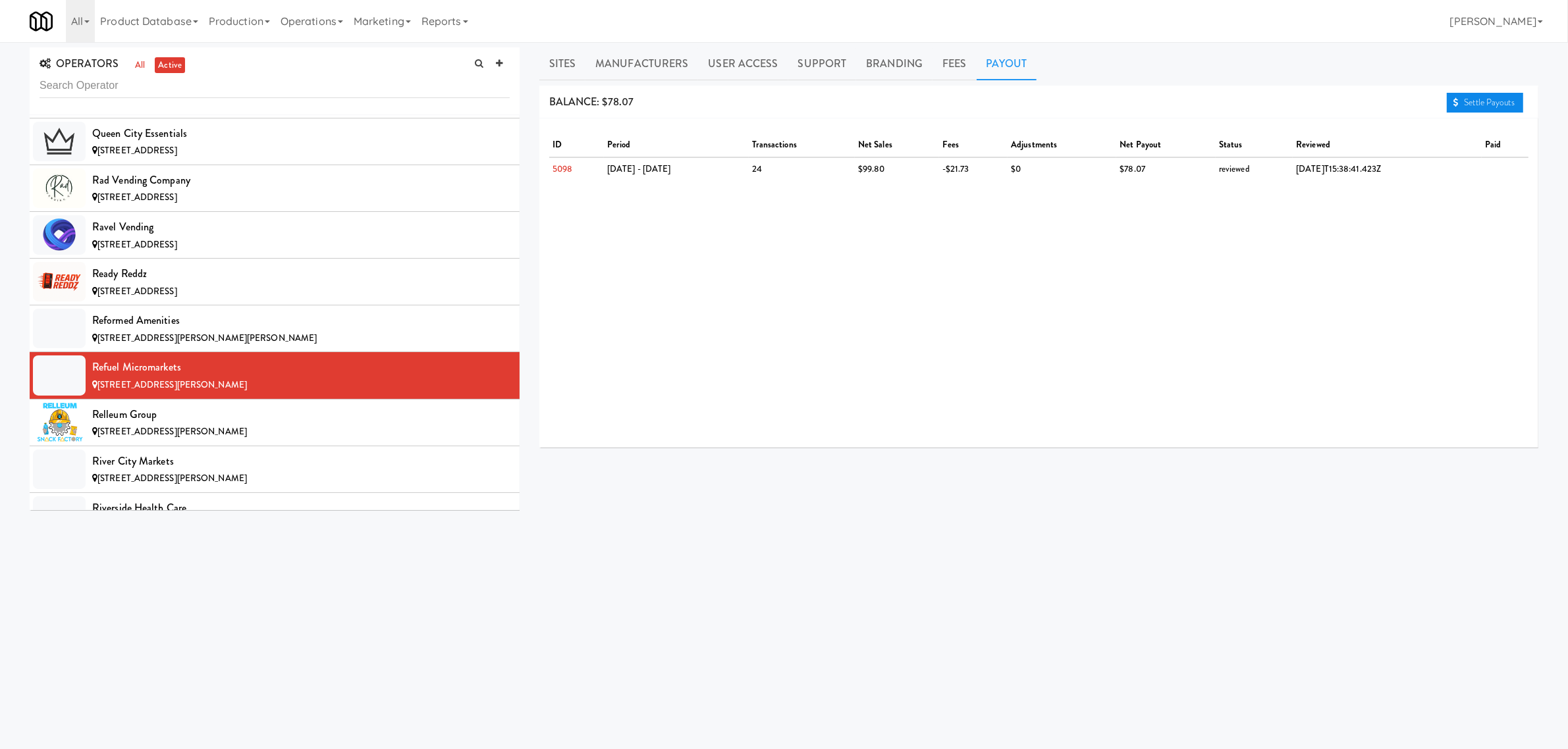
click at [1490, 103] on link "Settle Payouts" at bounding box center [1485, 103] width 76 height 20
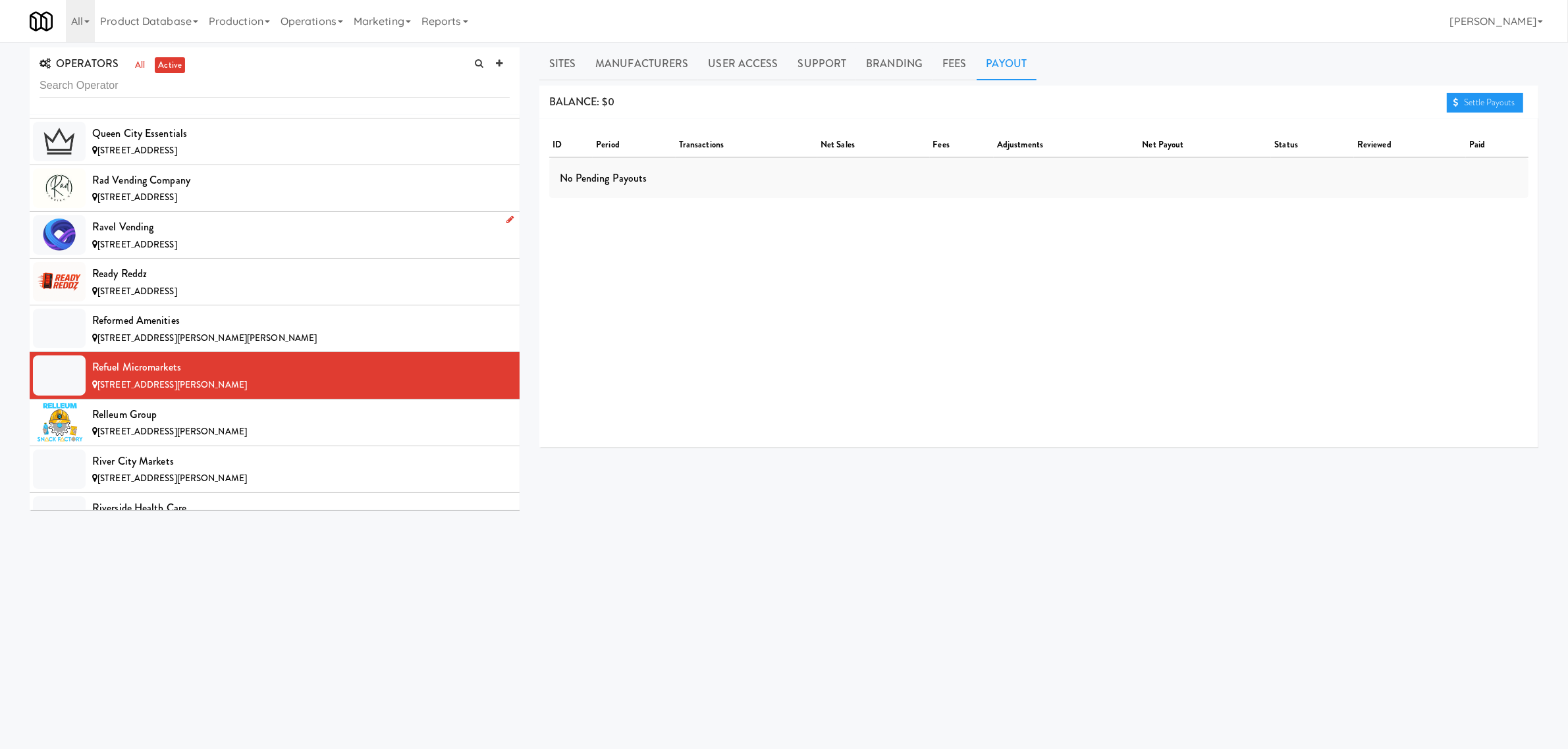
click at [179, 258] on li "Ravel Vending [STREET_ADDRESS]" at bounding box center [275, 235] width 490 height 47
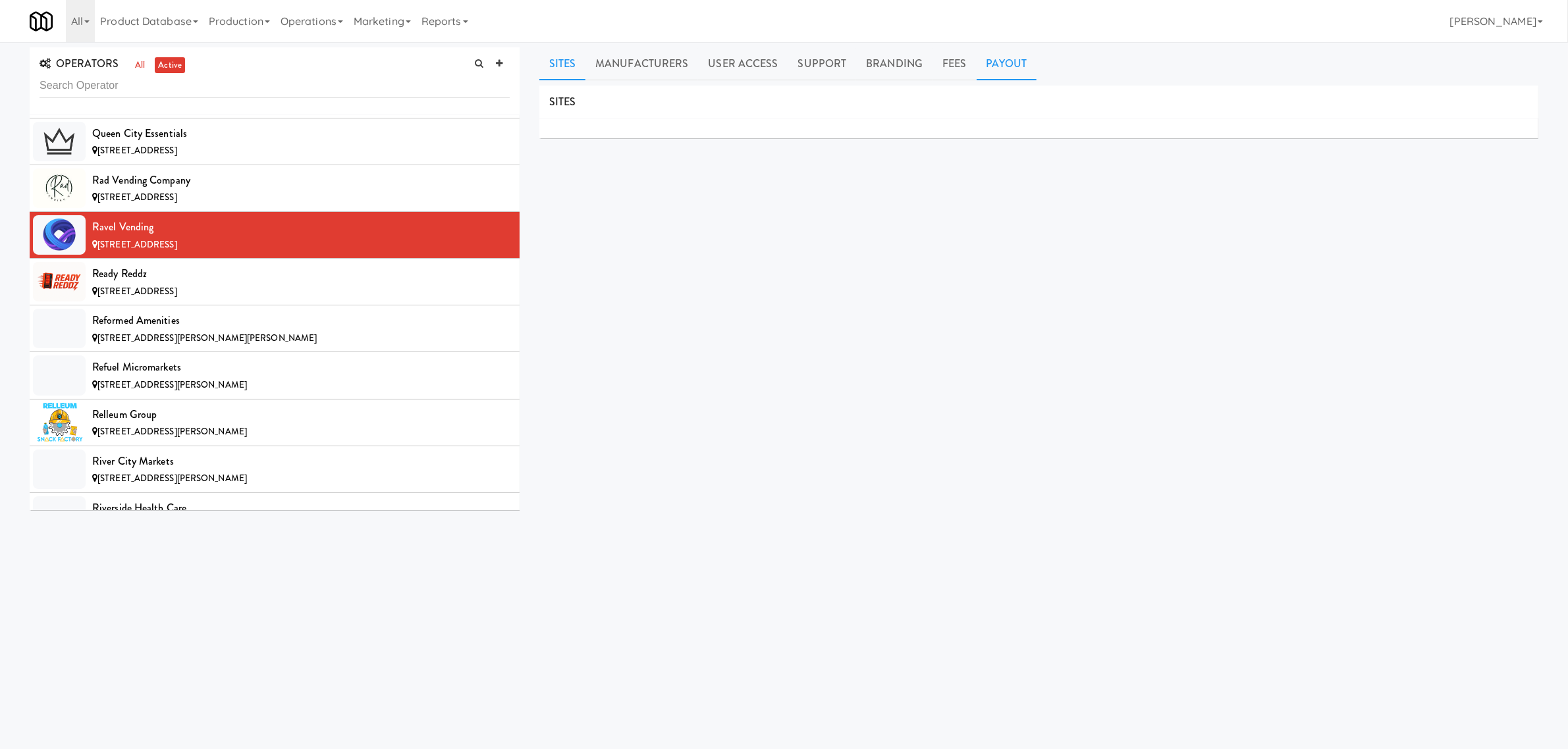
click at [987, 58] on link "Payout" at bounding box center [1007, 63] width 61 height 33
click at [225, 258] on li "Ravel Vending [STREET_ADDRESS]" at bounding box center [275, 235] width 490 height 47
click at [208, 284] on div "Ready Reddz" at bounding box center [301, 273] width 418 height 20
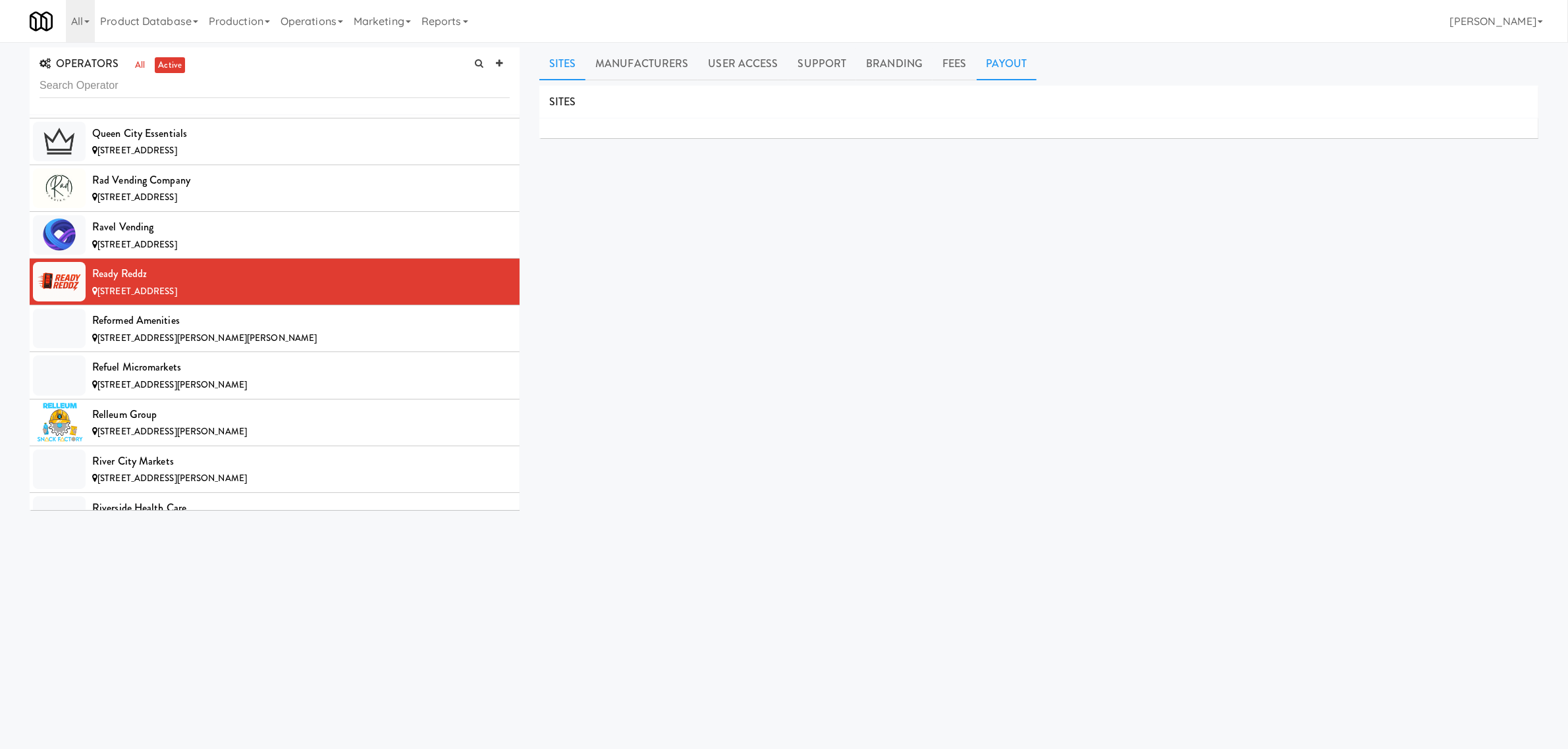
click at [998, 70] on link "Payout" at bounding box center [1007, 63] width 61 height 33
click at [112, 424] on div "Relleum Group" at bounding box center [301, 414] width 418 height 20
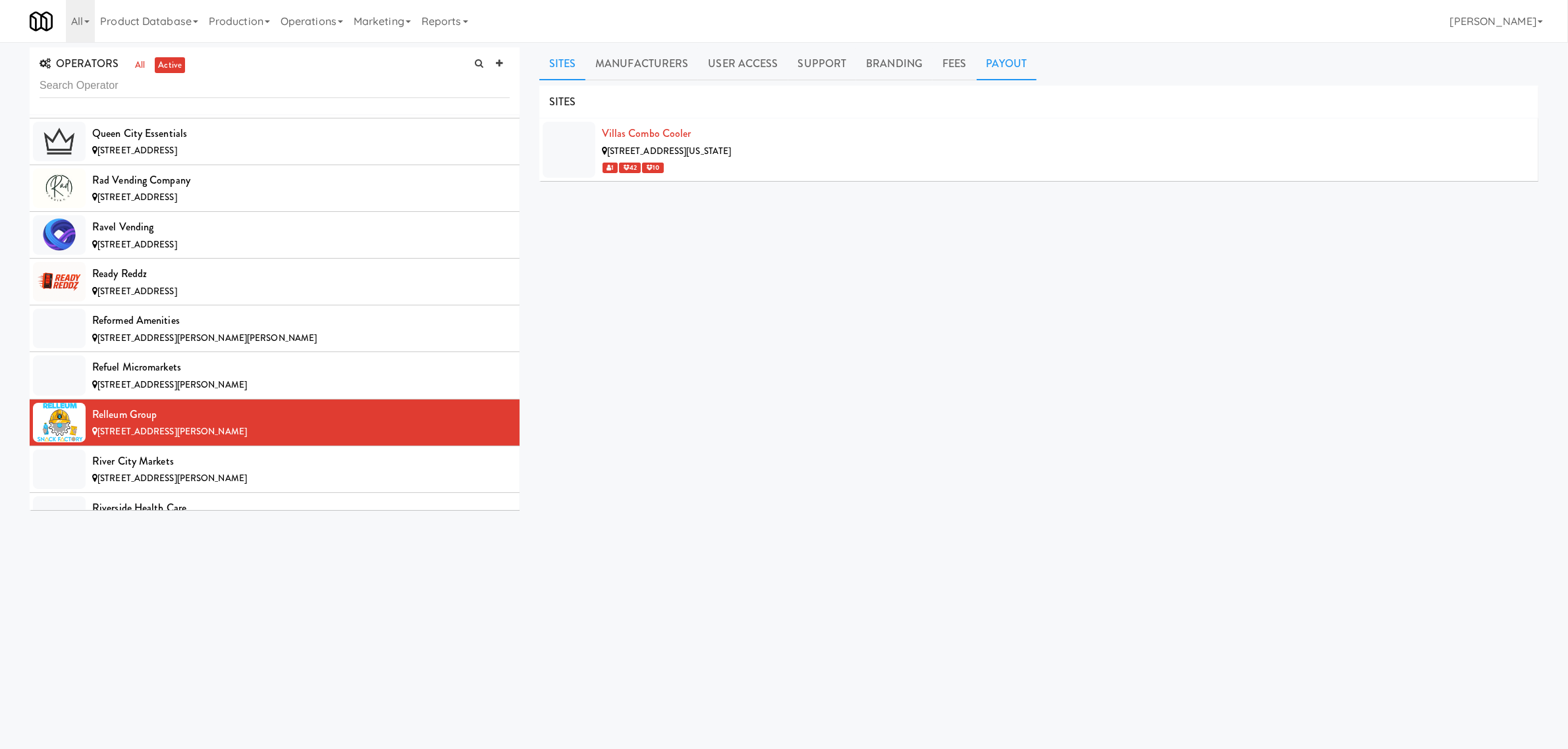
click at [1004, 67] on link "Payout" at bounding box center [1007, 63] width 61 height 33
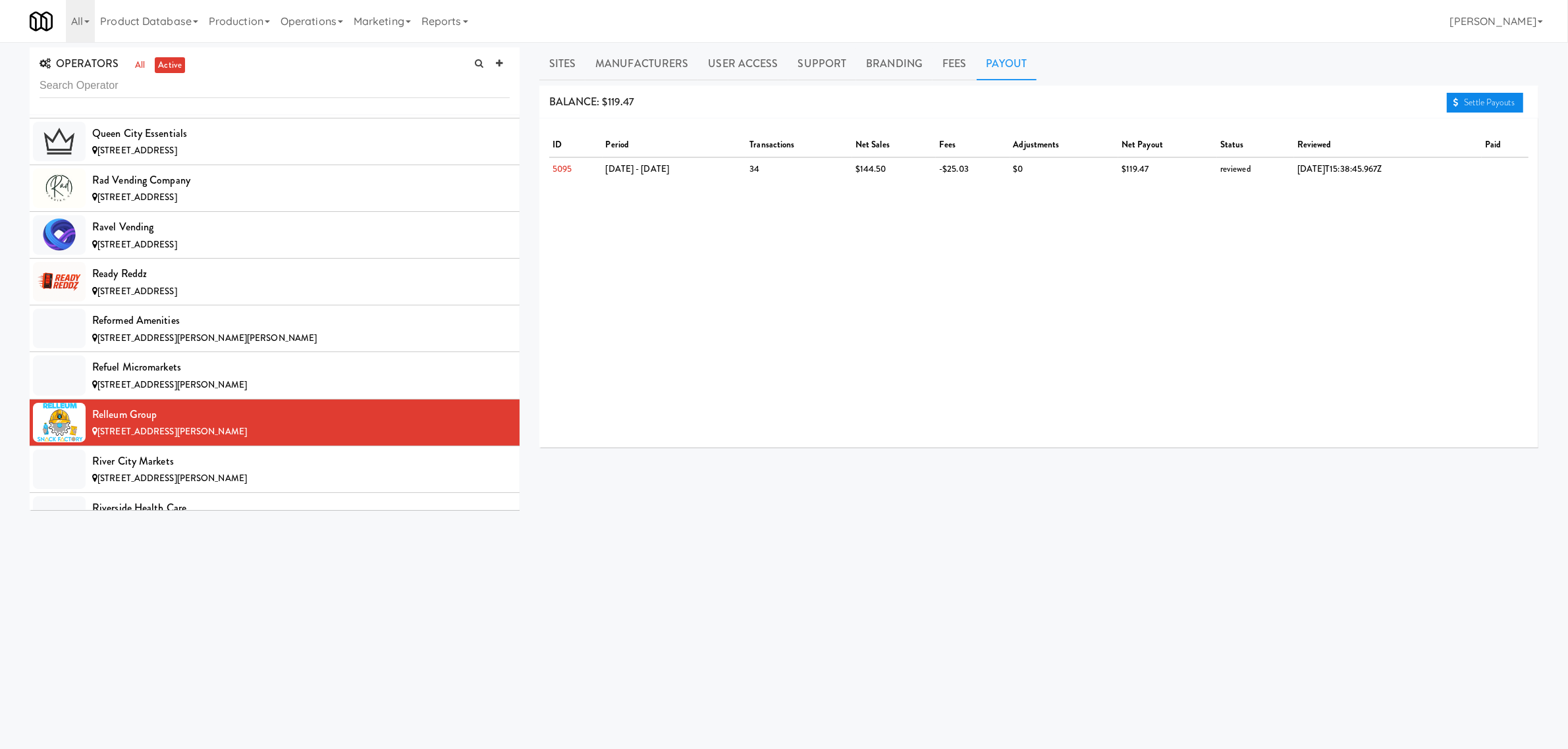
click at [1464, 99] on link "Settle Payouts" at bounding box center [1485, 103] width 76 height 20
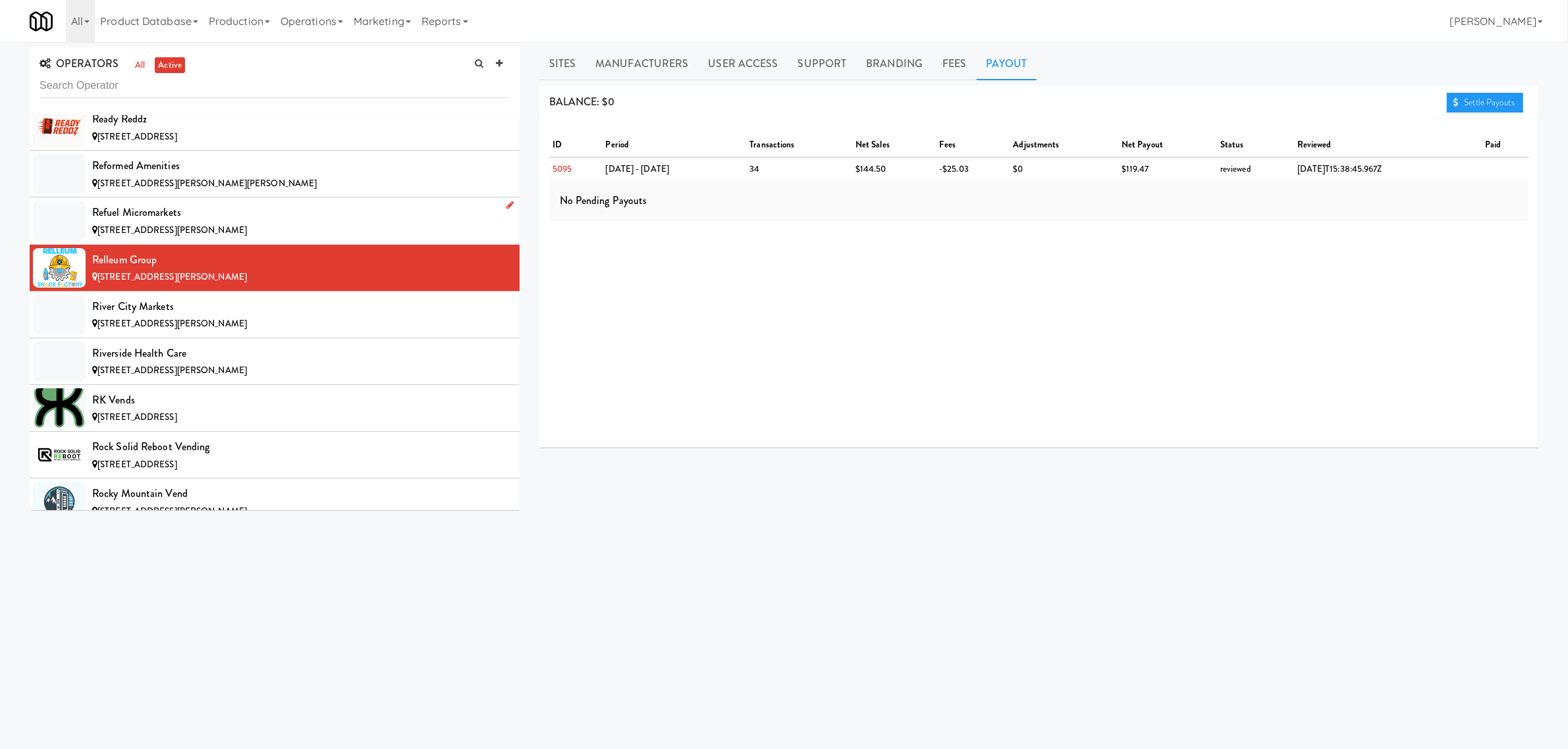
scroll to position [9875, 0]
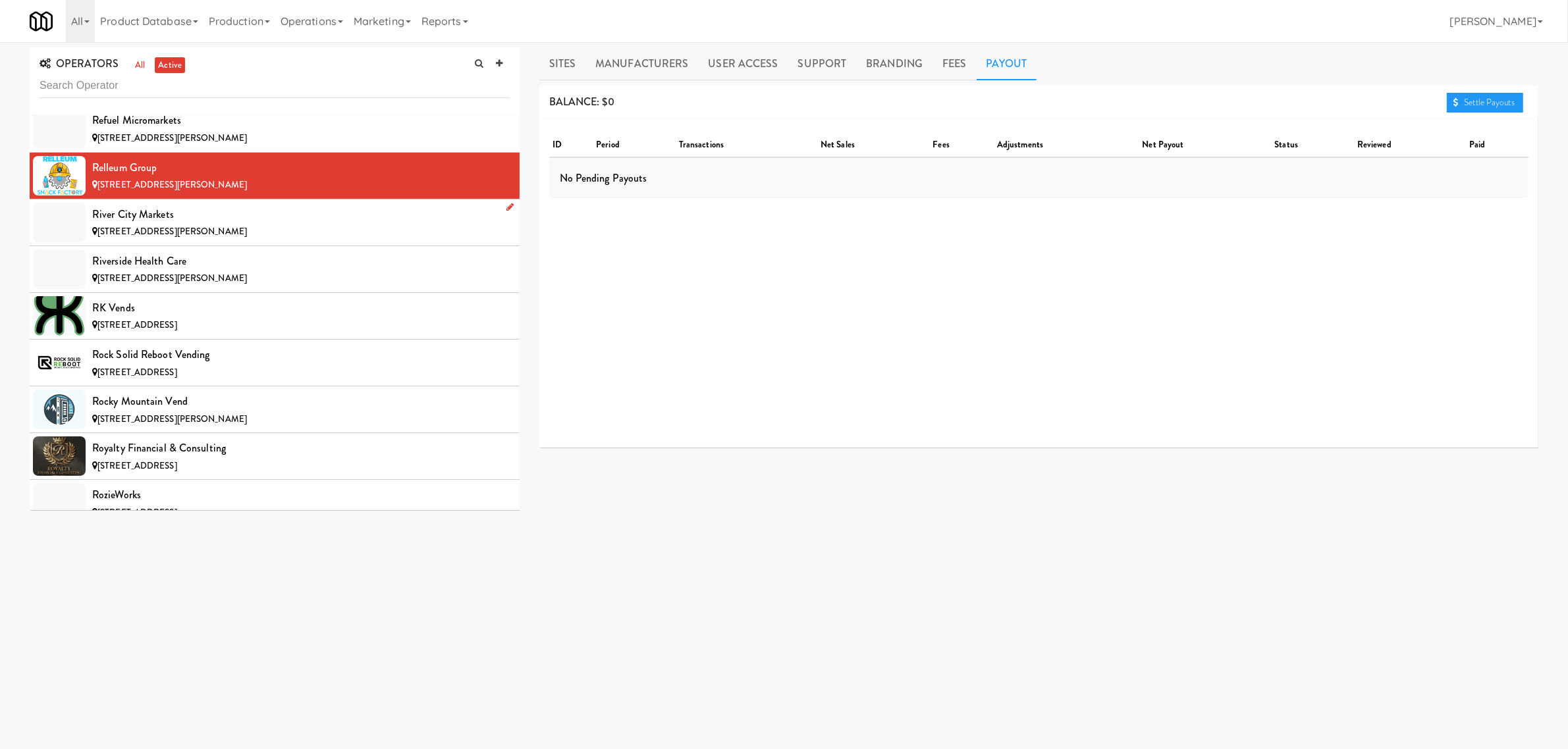
click at [147, 225] on div "River City Markets" at bounding box center [301, 214] width 418 height 20
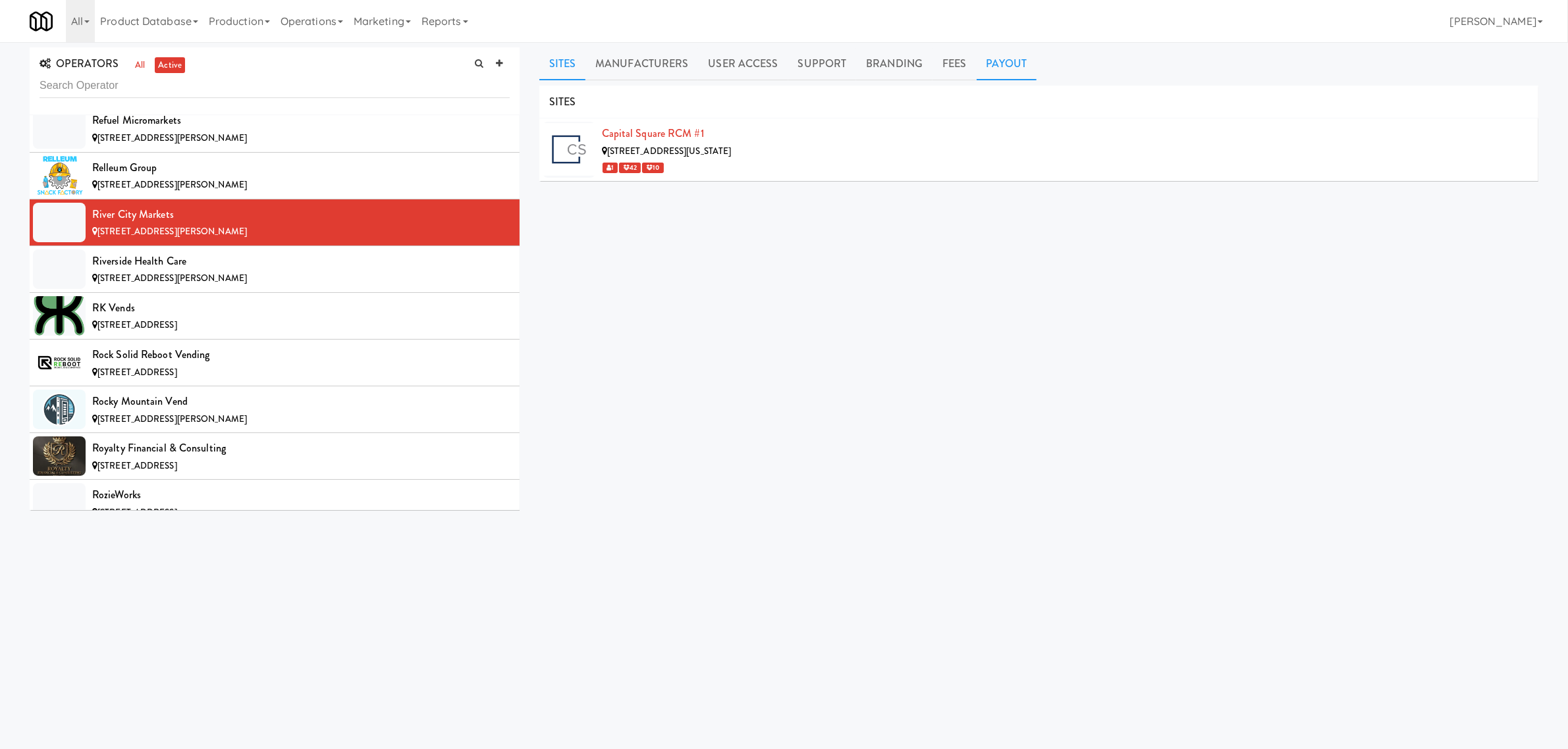
click at [1010, 69] on link "Payout" at bounding box center [1007, 63] width 61 height 33
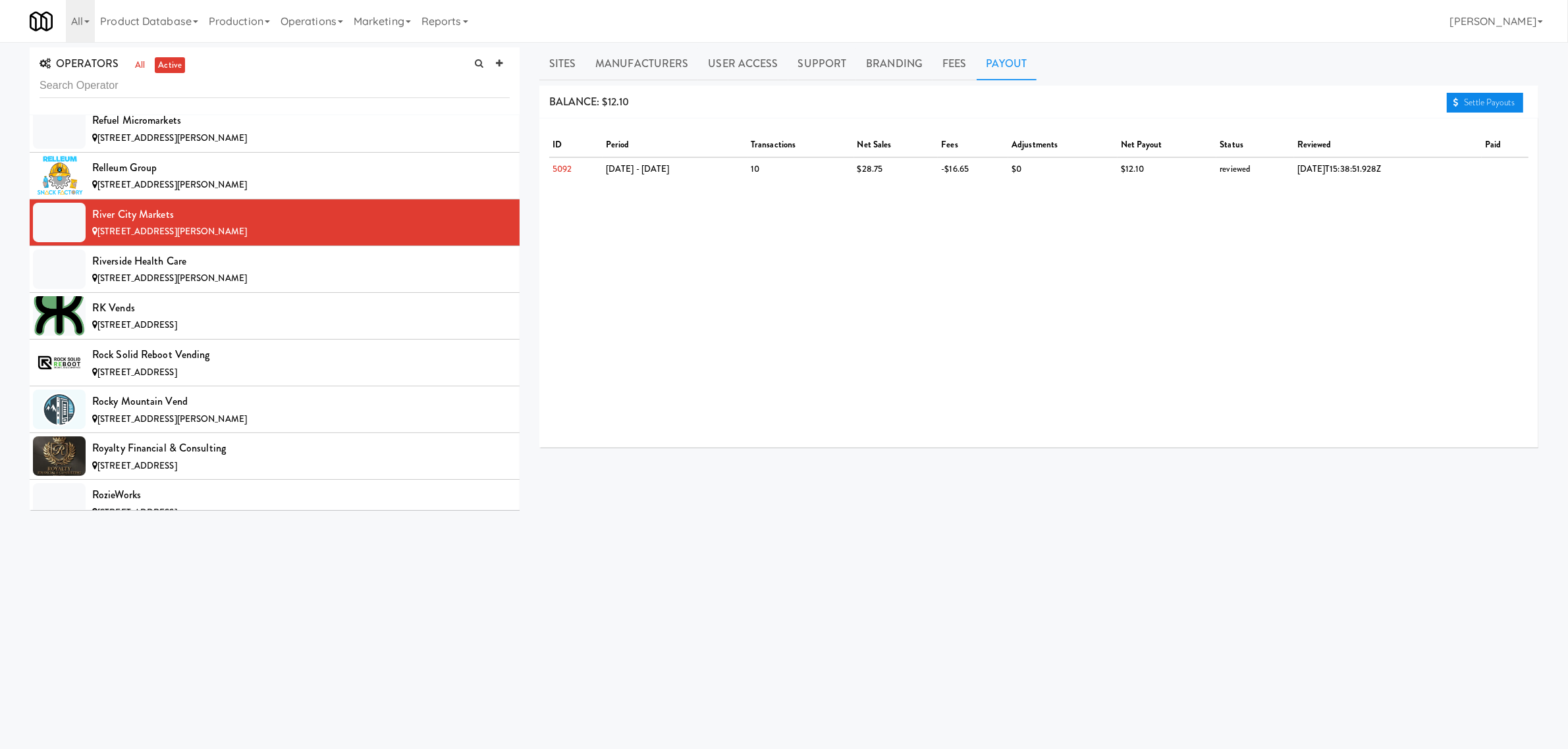
click at [1490, 94] on link "Settle Payouts" at bounding box center [1485, 103] width 76 height 20
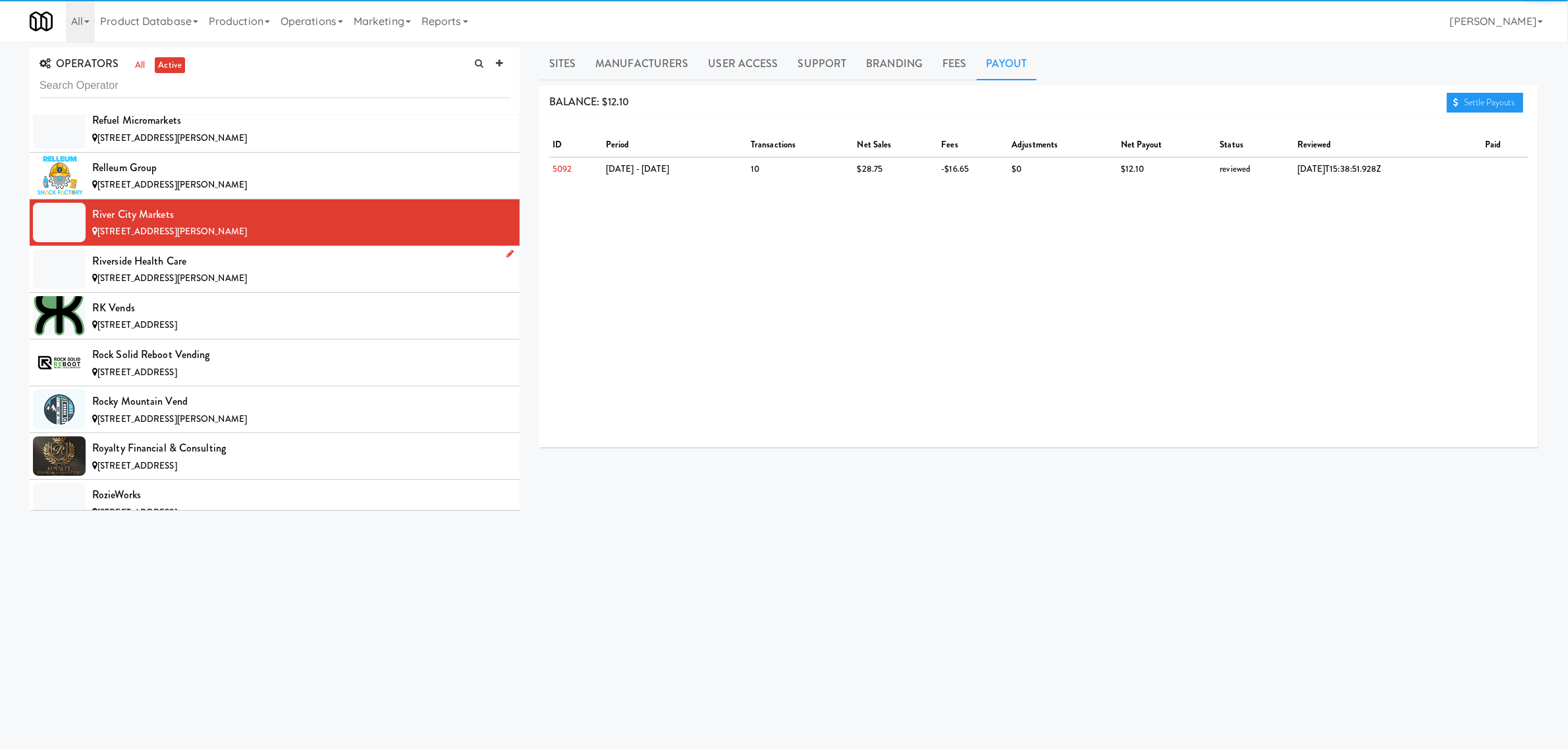
click at [198, 284] on span "[STREET_ADDRESS][PERSON_NAME]" at bounding box center [171, 278] width 149 height 13
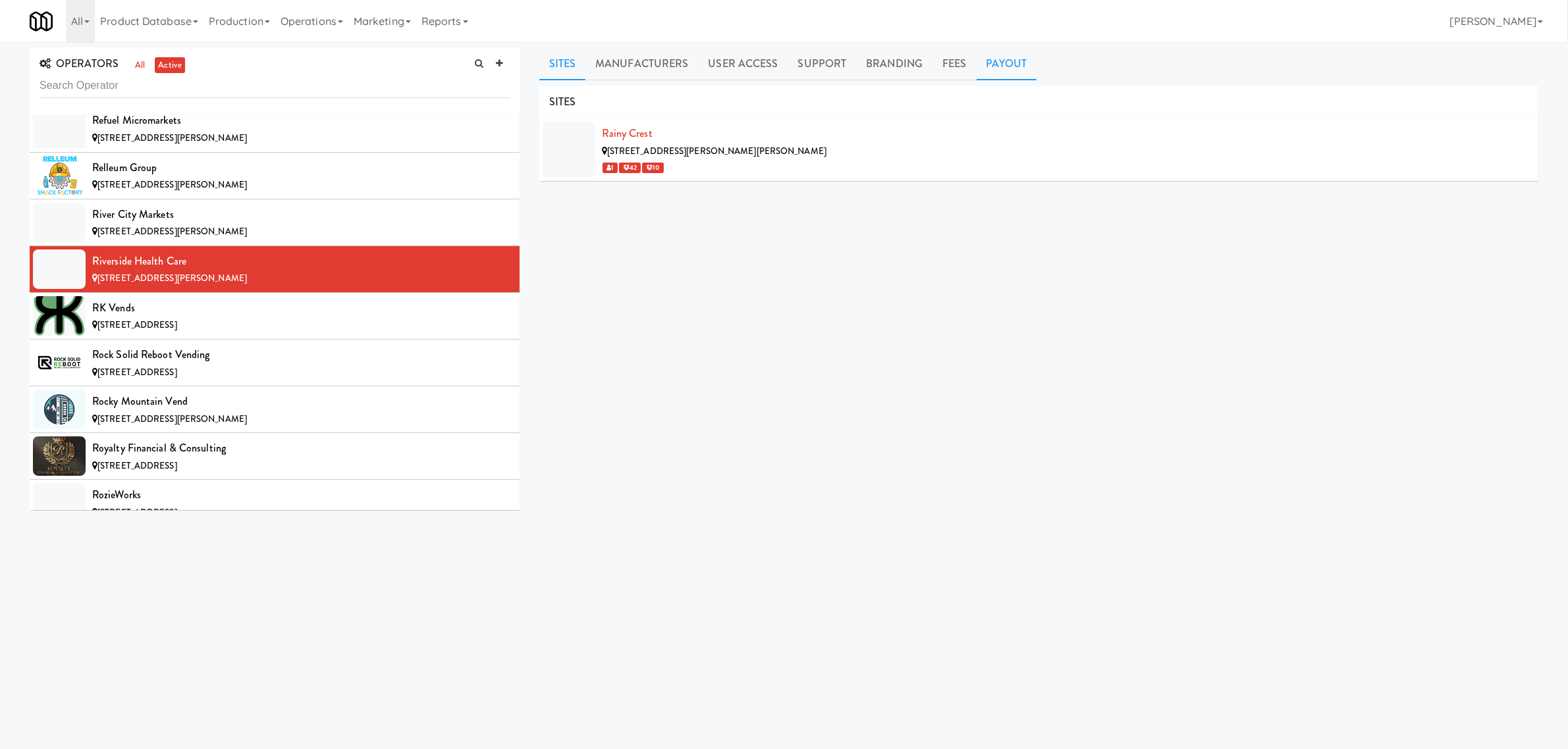
click at [998, 57] on link "Payout" at bounding box center [1007, 63] width 61 height 33
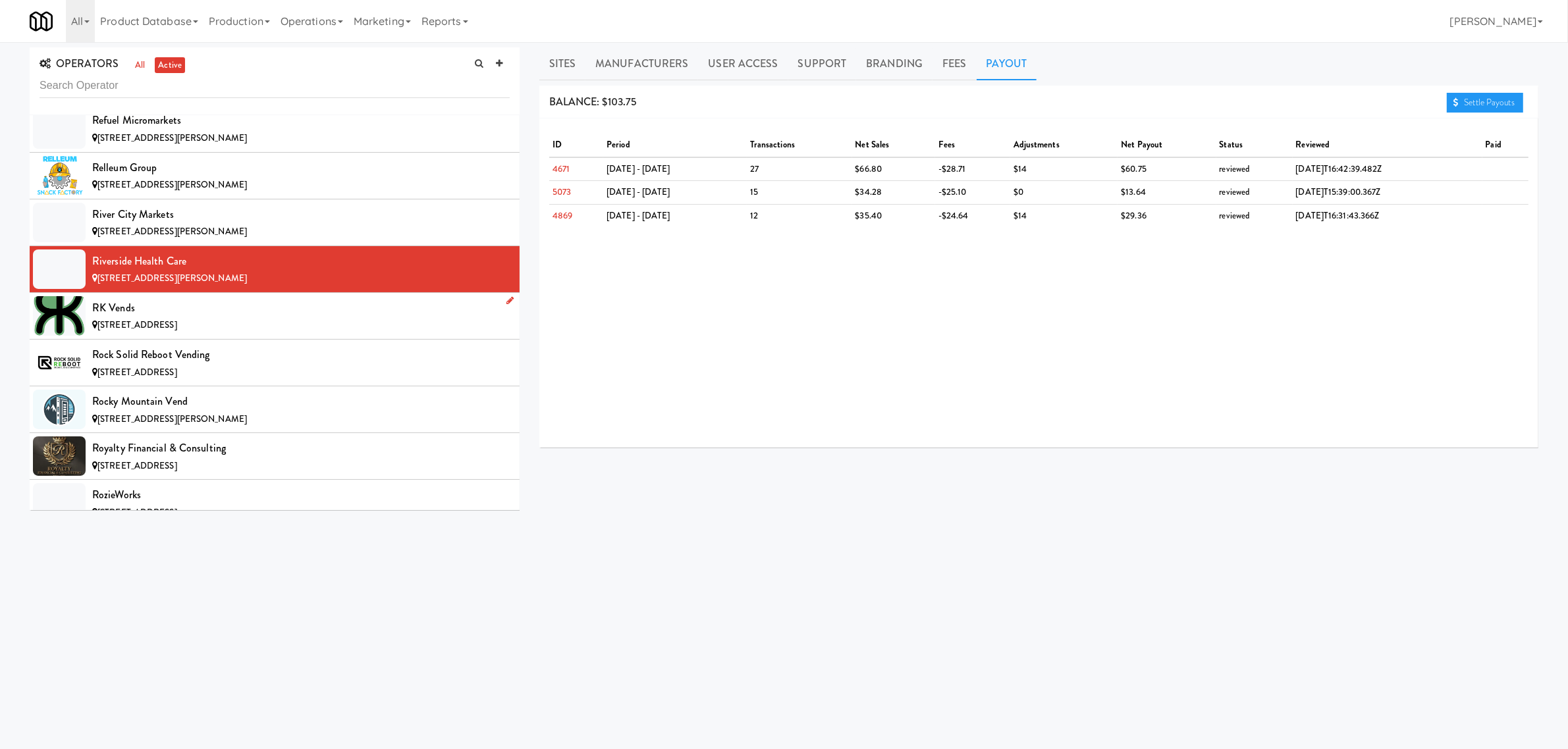
click at [177, 331] on span "[STREET_ADDRESS]" at bounding box center [137, 325] width 80 height 13
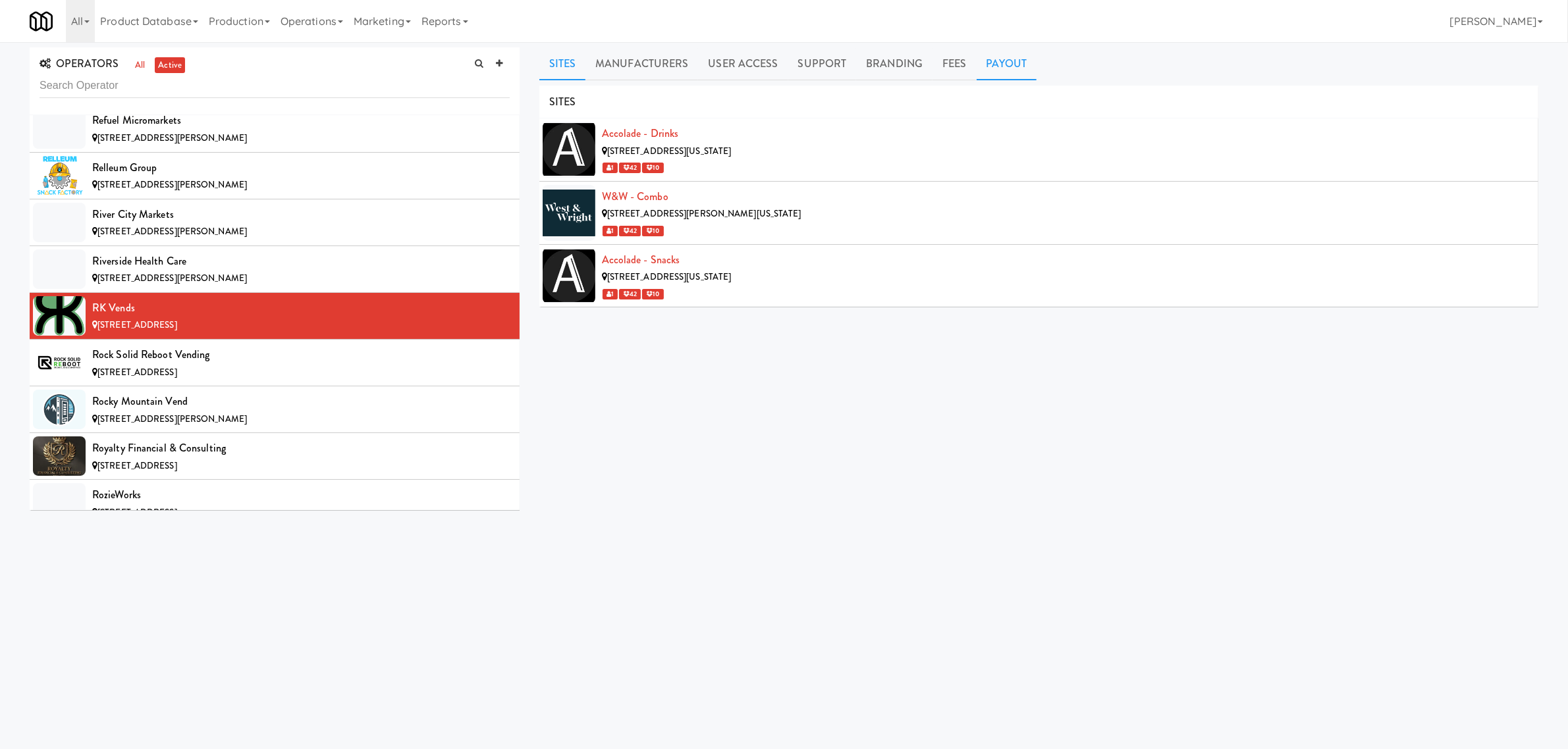
click at [1012, 66] on link "Payout" at bounding box center [1007, 63] width 61 height 33
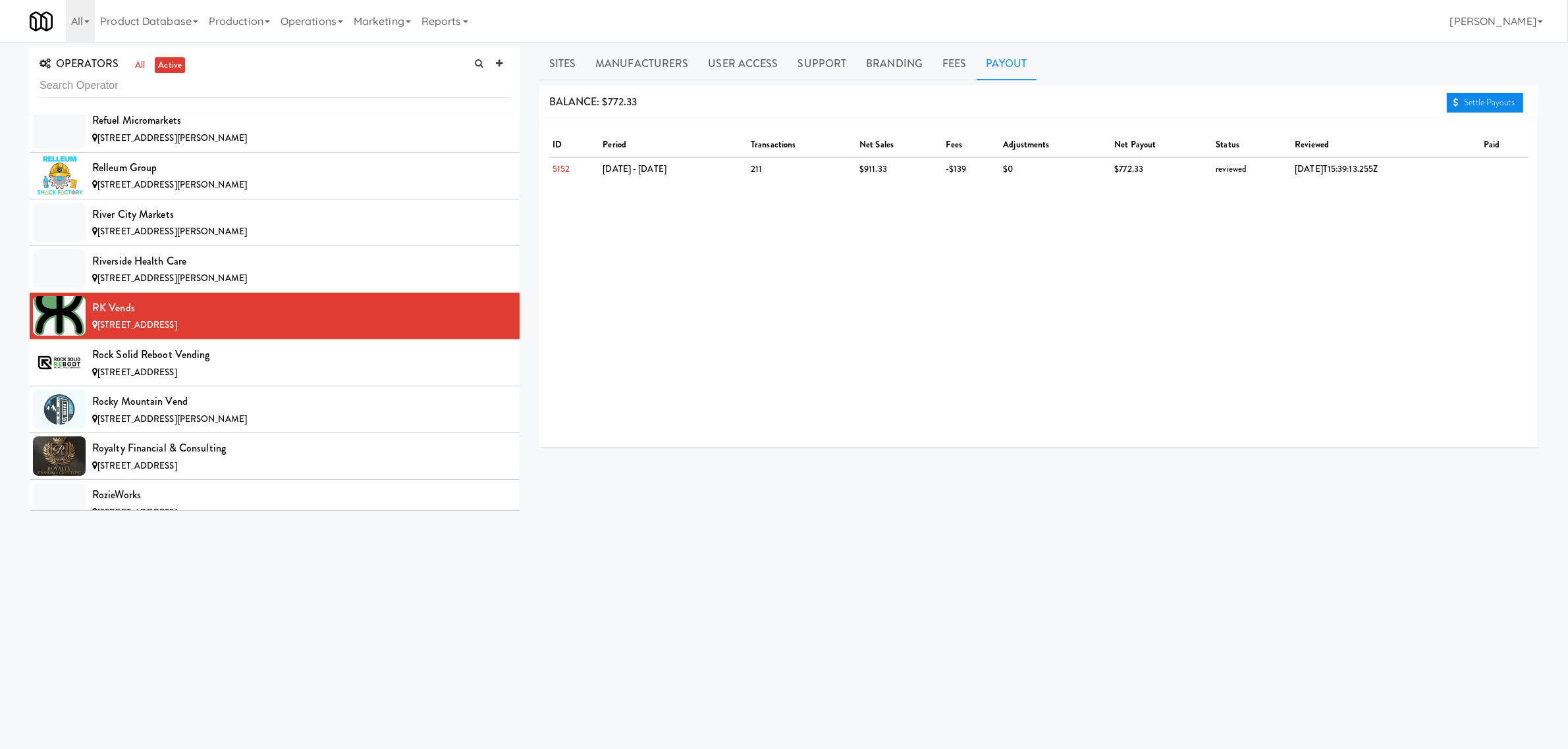
click at [1494, 96] on link "Settle Payouts" at bounding box center [1485, 103] width 76 height 20
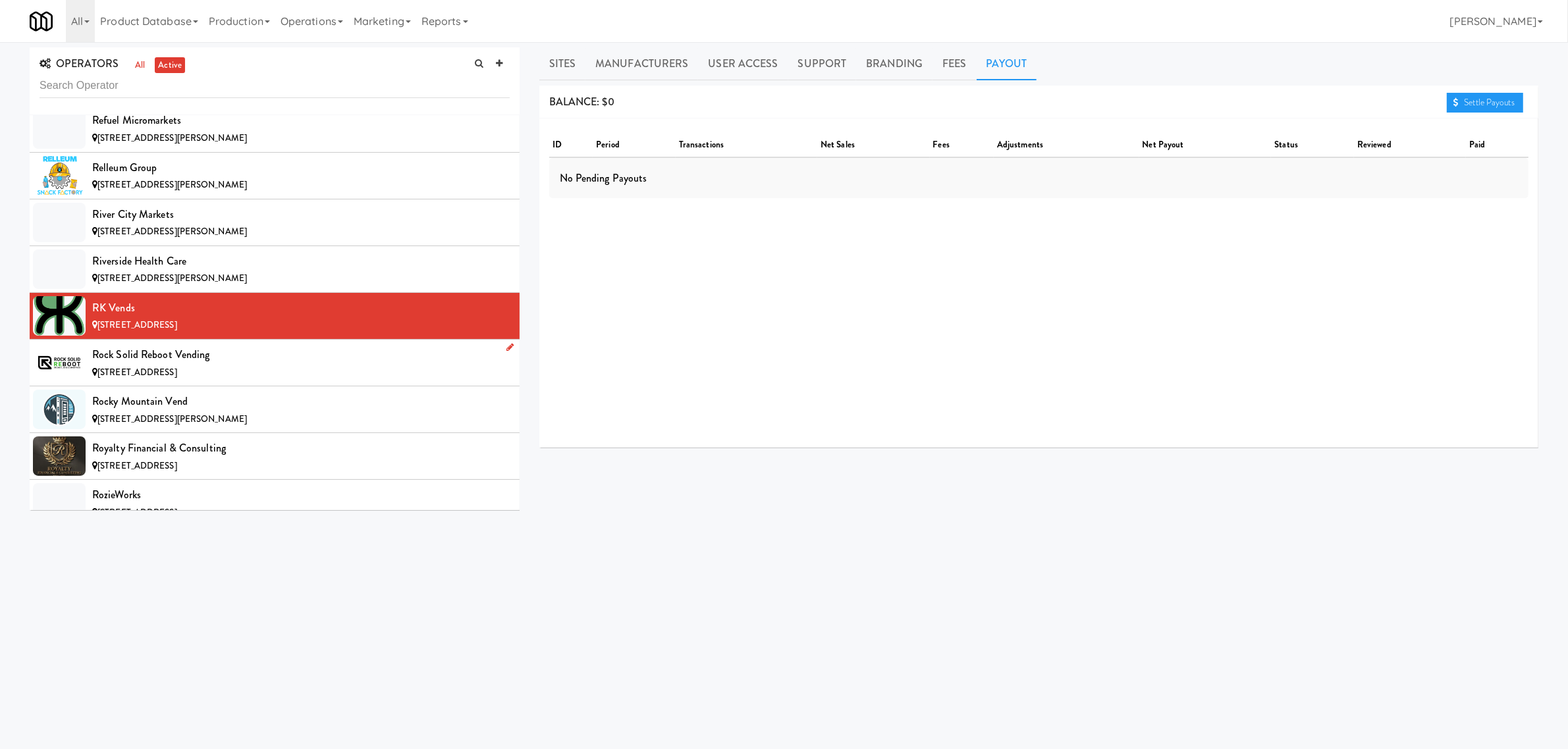
click at [213, 365] on div "Rock Solid Reboot Vending" at bounding box center [301, 354] width 418 height 20
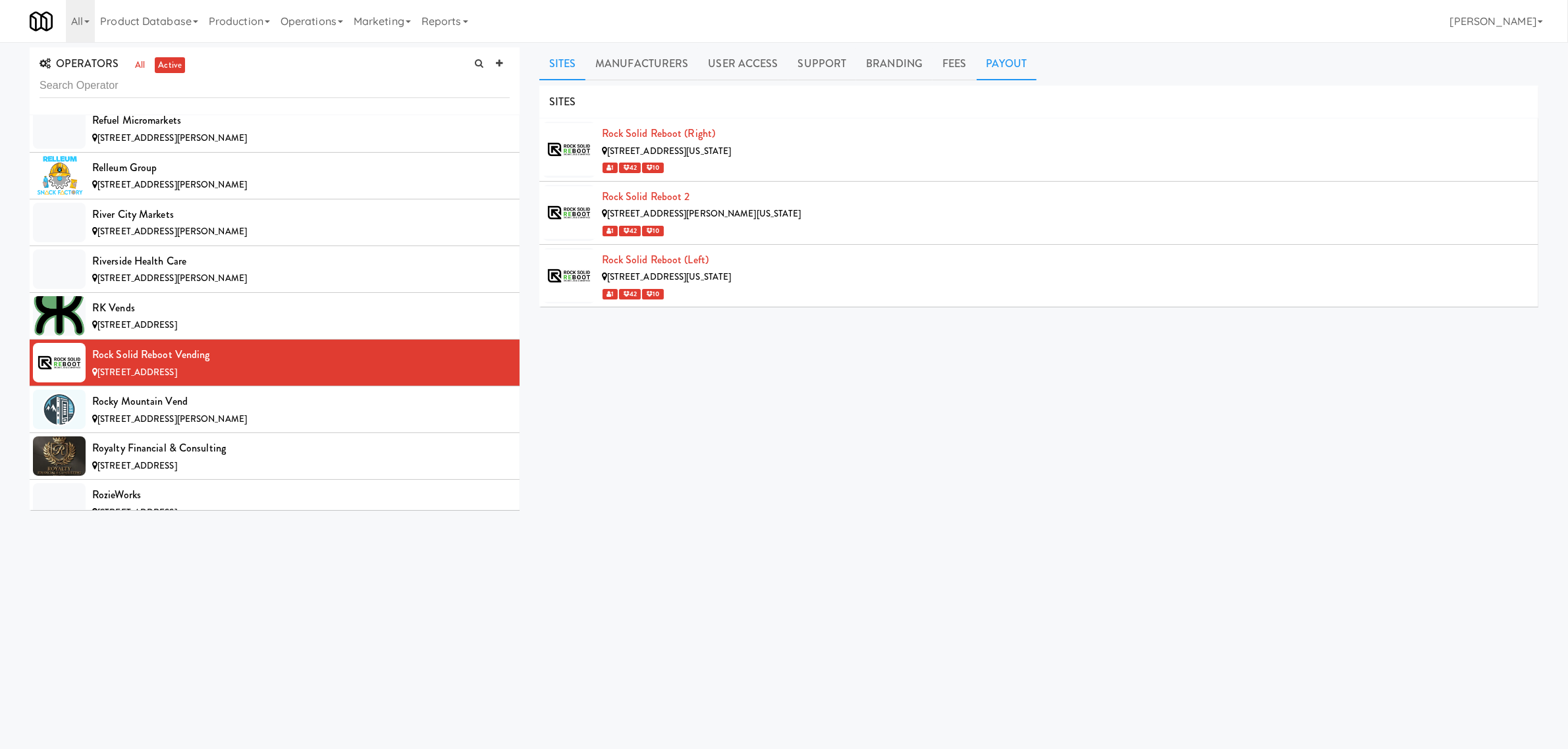
click at [1015, 57] on link "Payout" at bounding box center [1007, 63] width 61 height 33
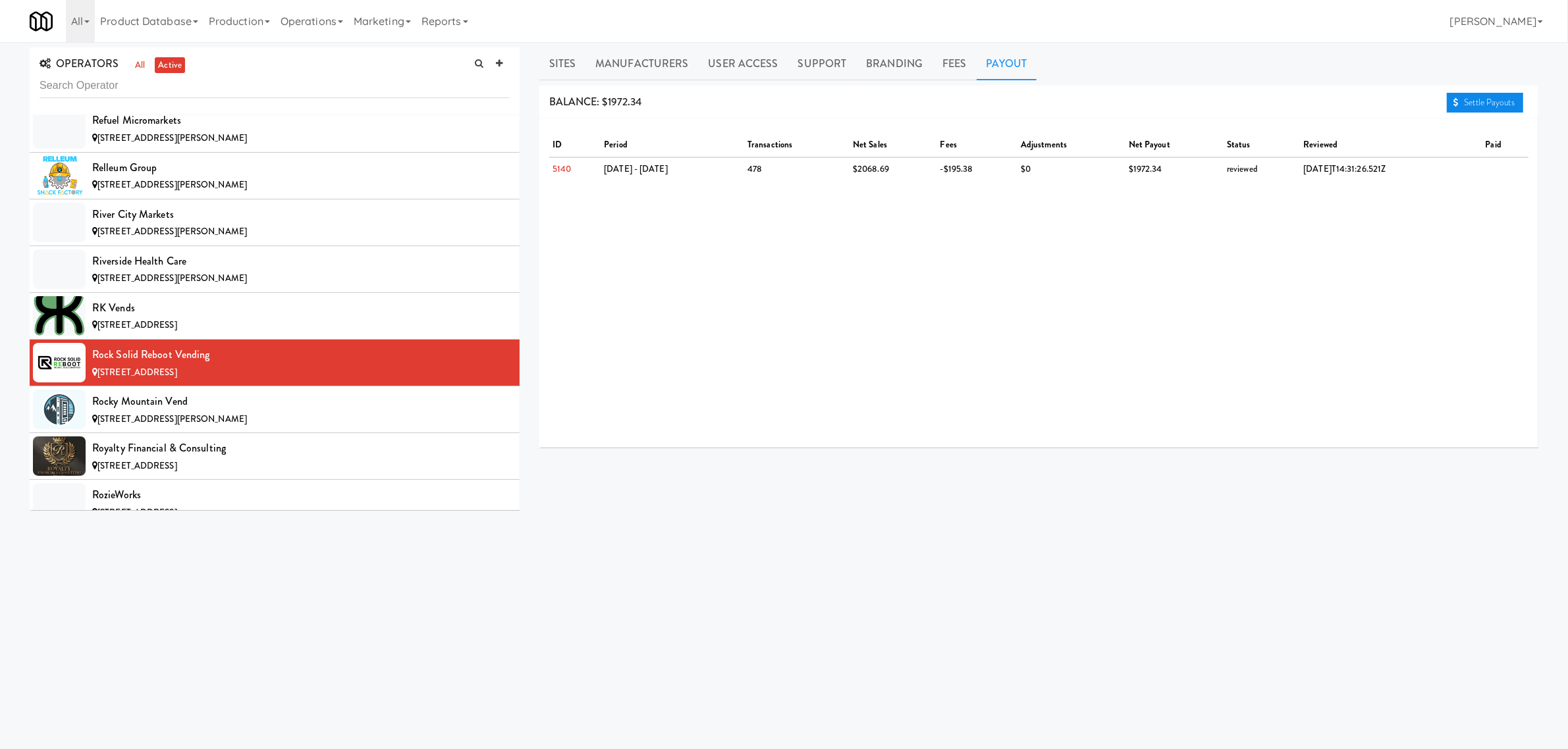
click at [1489, 100] on link "Settle Payouts" at bounding box center [1485, 103] width 76 height 20
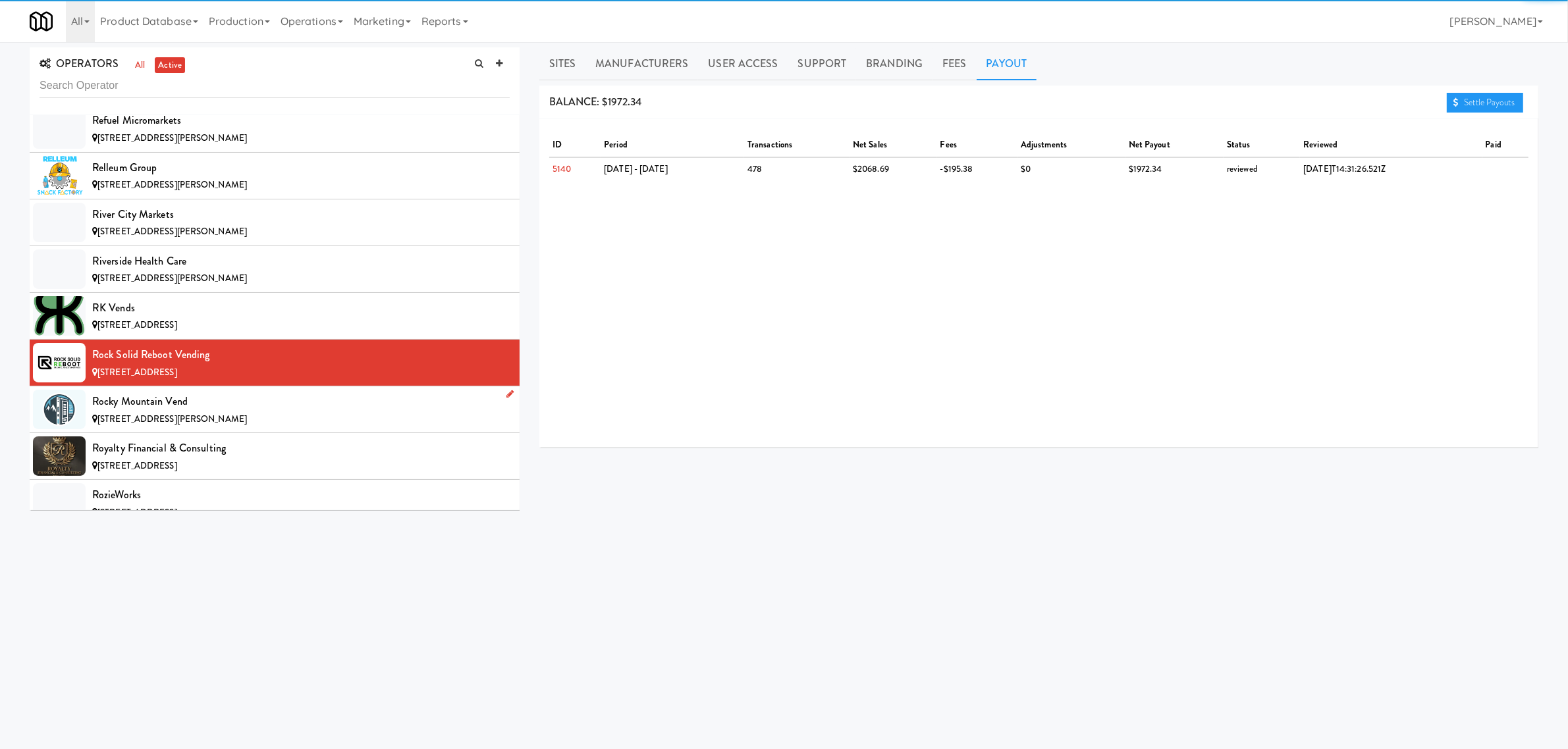
click at [175, 412] on div "Rocky Mountain Vend" at bounding box center [301, 401] width 418 height 20
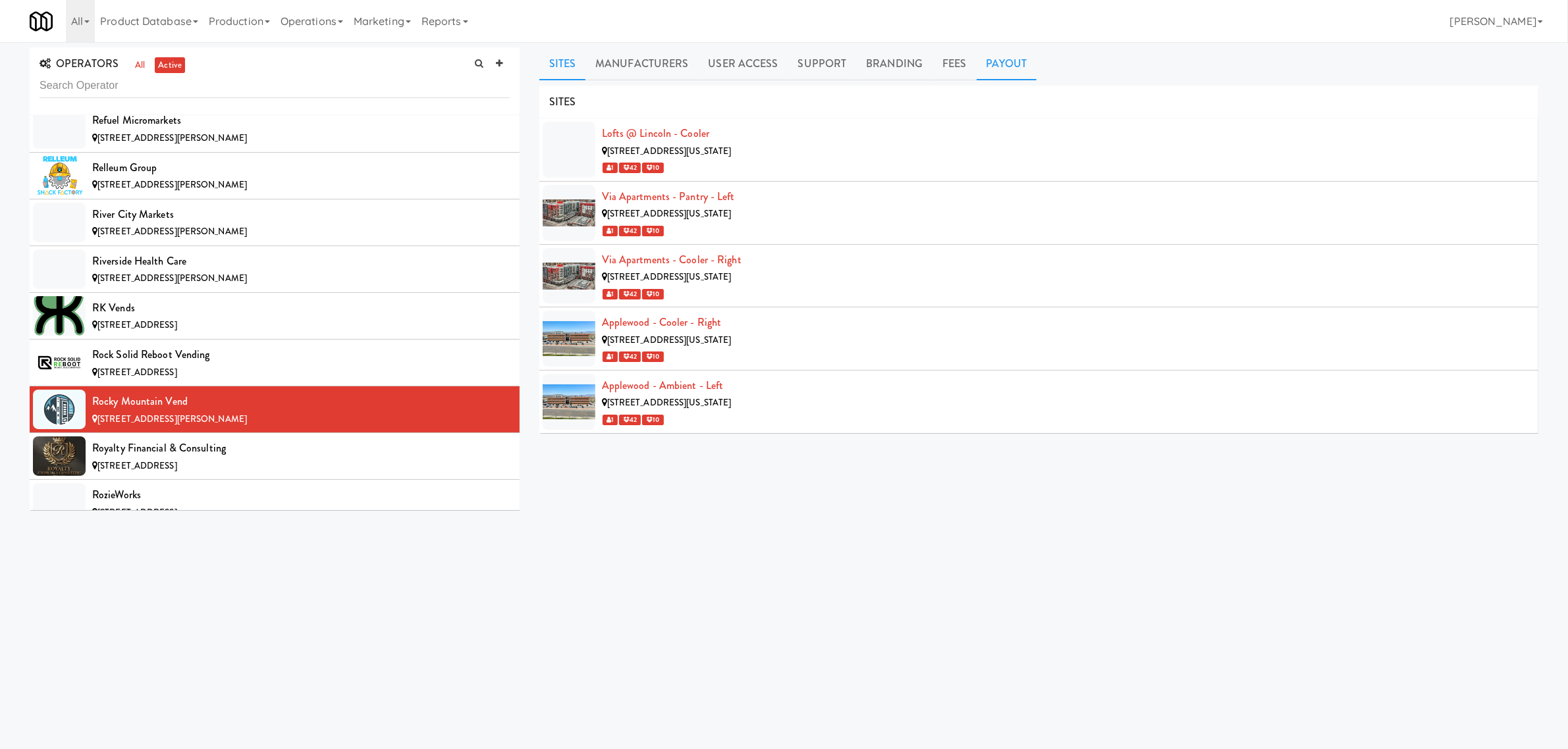
click at [1004, 61] on link "Payout" at bounding box center [1007, 63] width 61 height 33
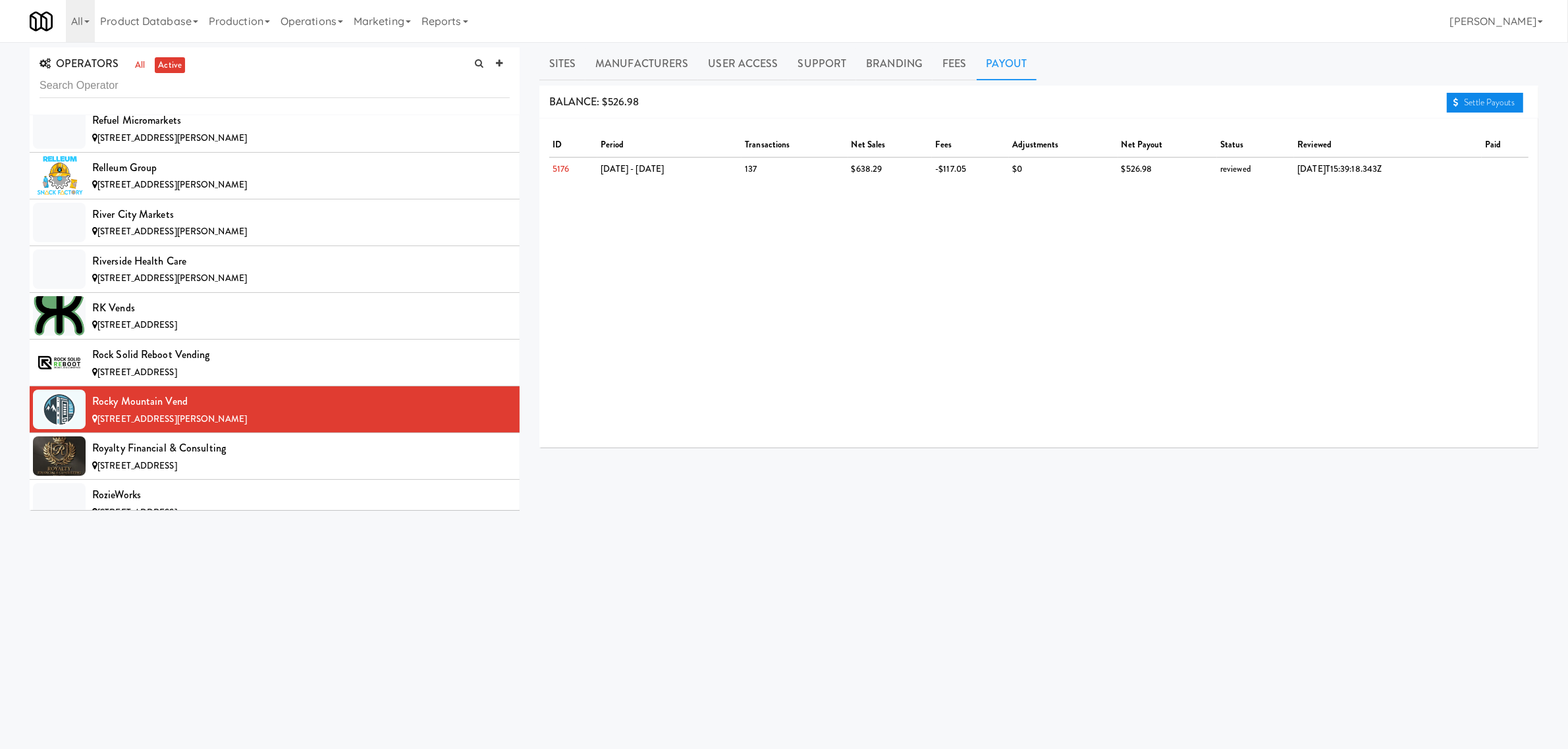
click at [1484, 105] on link "Settle Payouts" at bounding box center [1485, 103] width 76 height 20
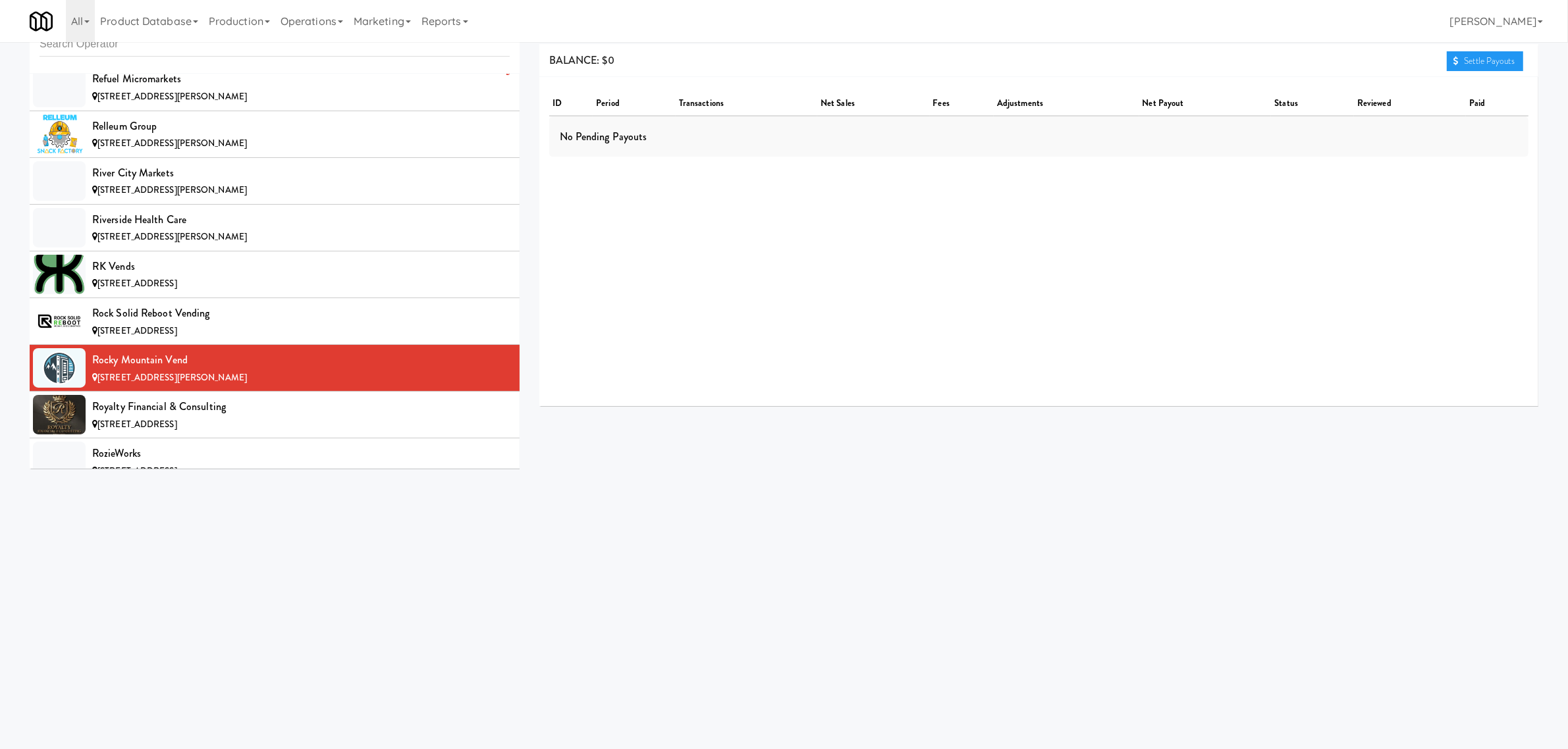
scroll to position [10040, 0]
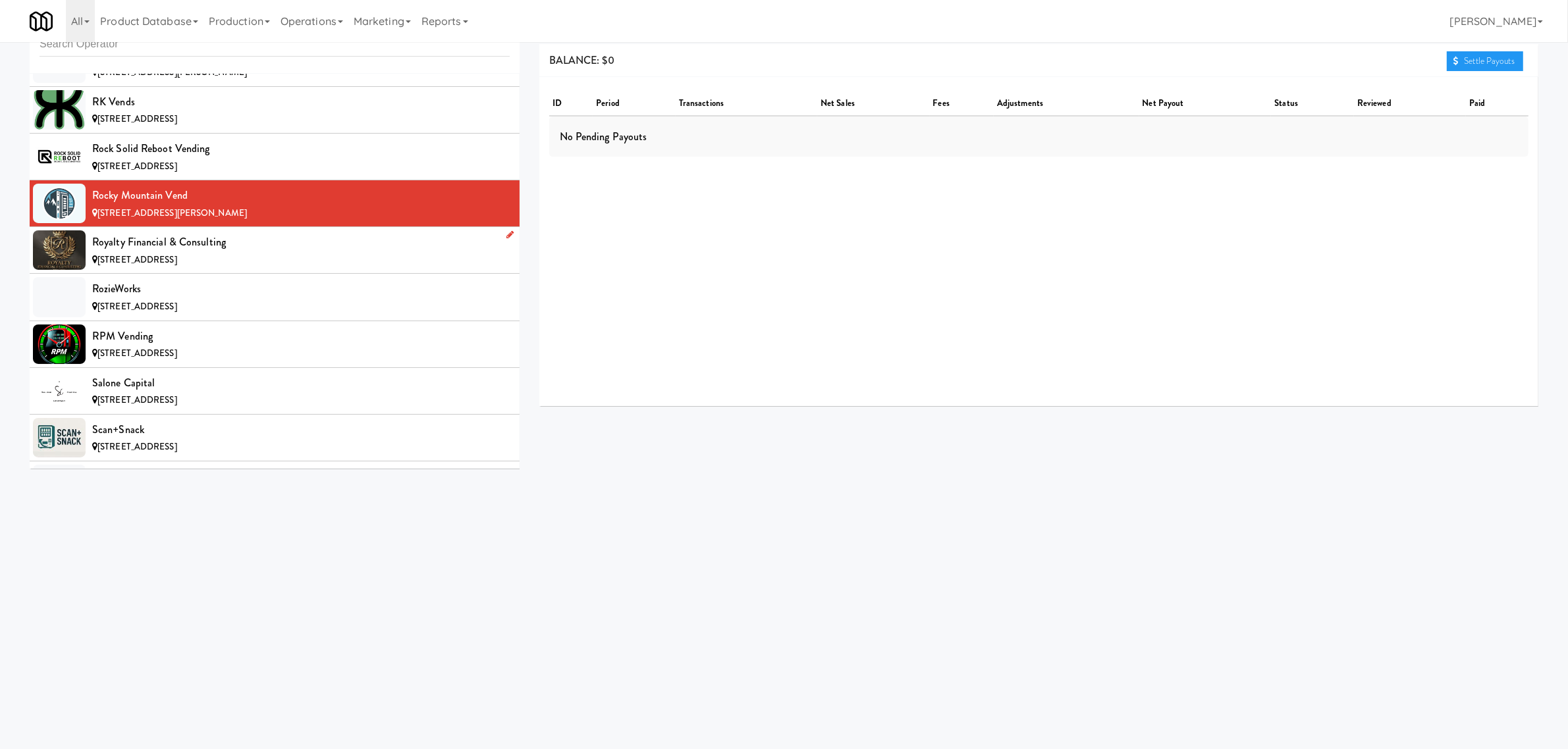
click at [212, 252] on div "Royalty Financial & Consulting" at bounding box center [301, 242] width 418 height 20
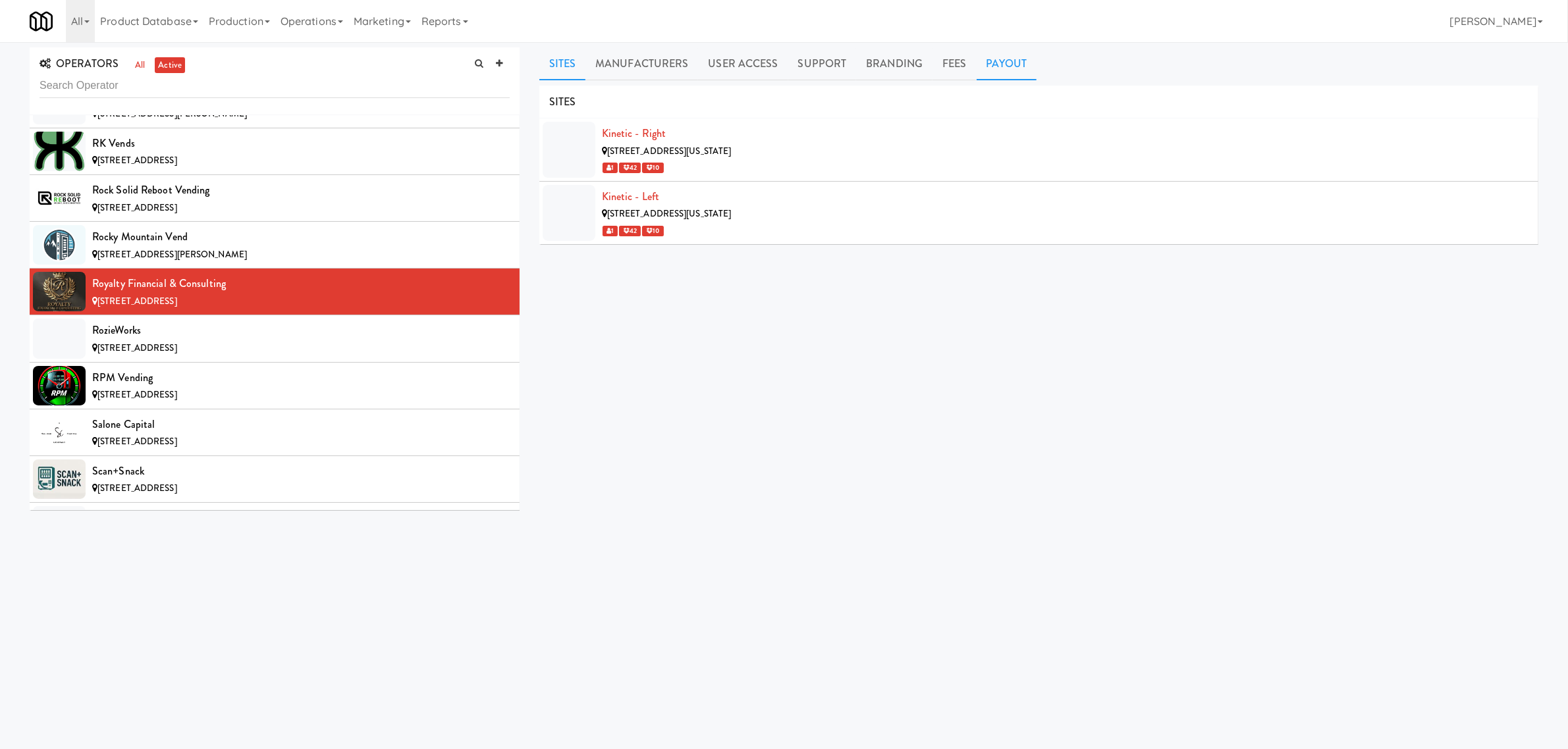
click at [1004, 55] on link "Payout" at bounding box center [1007, 63] width 61 height 33
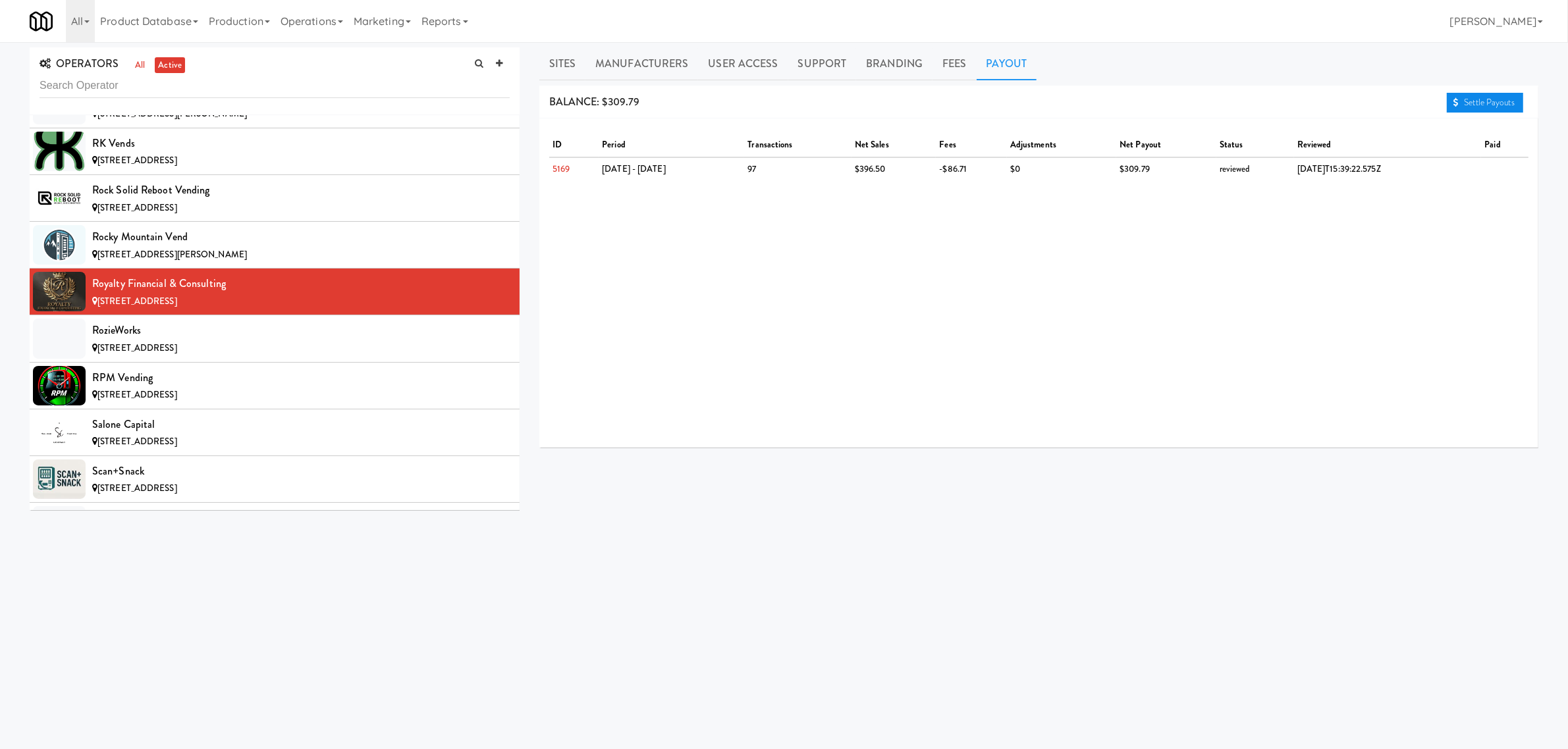
click at [1494, 104] on link "Settle Payouts" at bounding box center [1485, 103] width 76 height 20
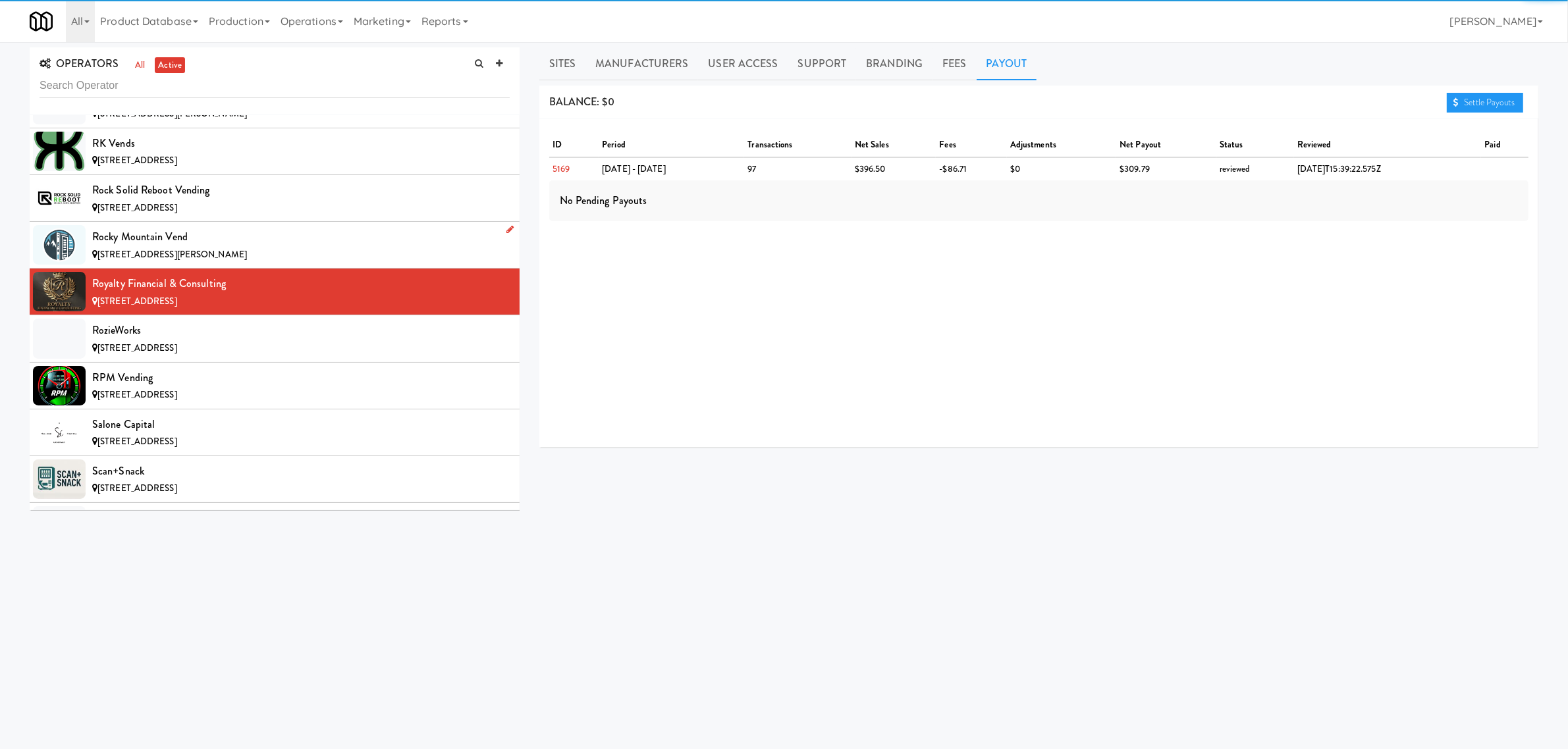
click at [193, 260] on span "[STREET_ADDRESS][PERSON_NAME]" at bounding box center [171, 254] width 149 height 13
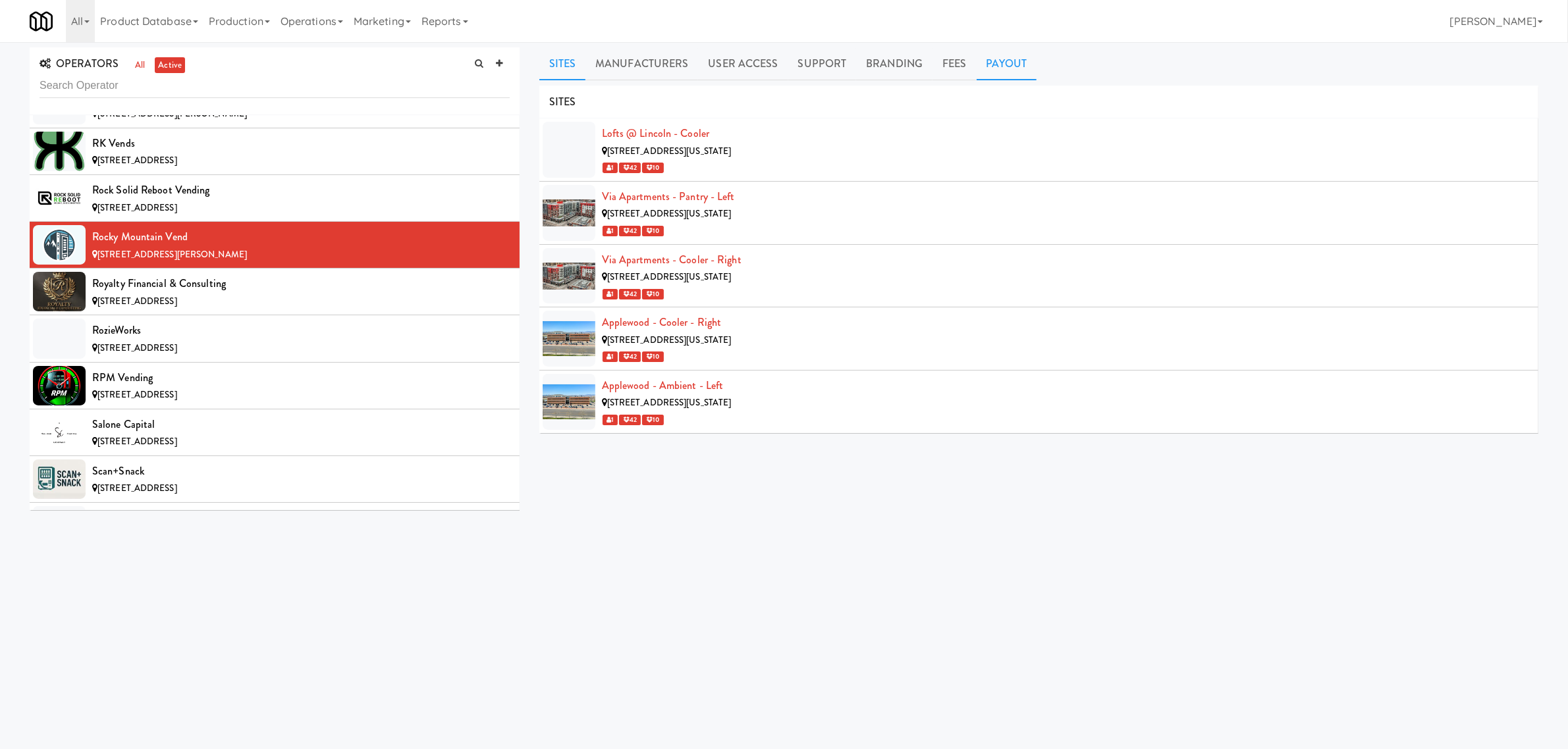
click at [998, 55] on link "Payout" at bounding box center [1007, 63] width 61 height 33
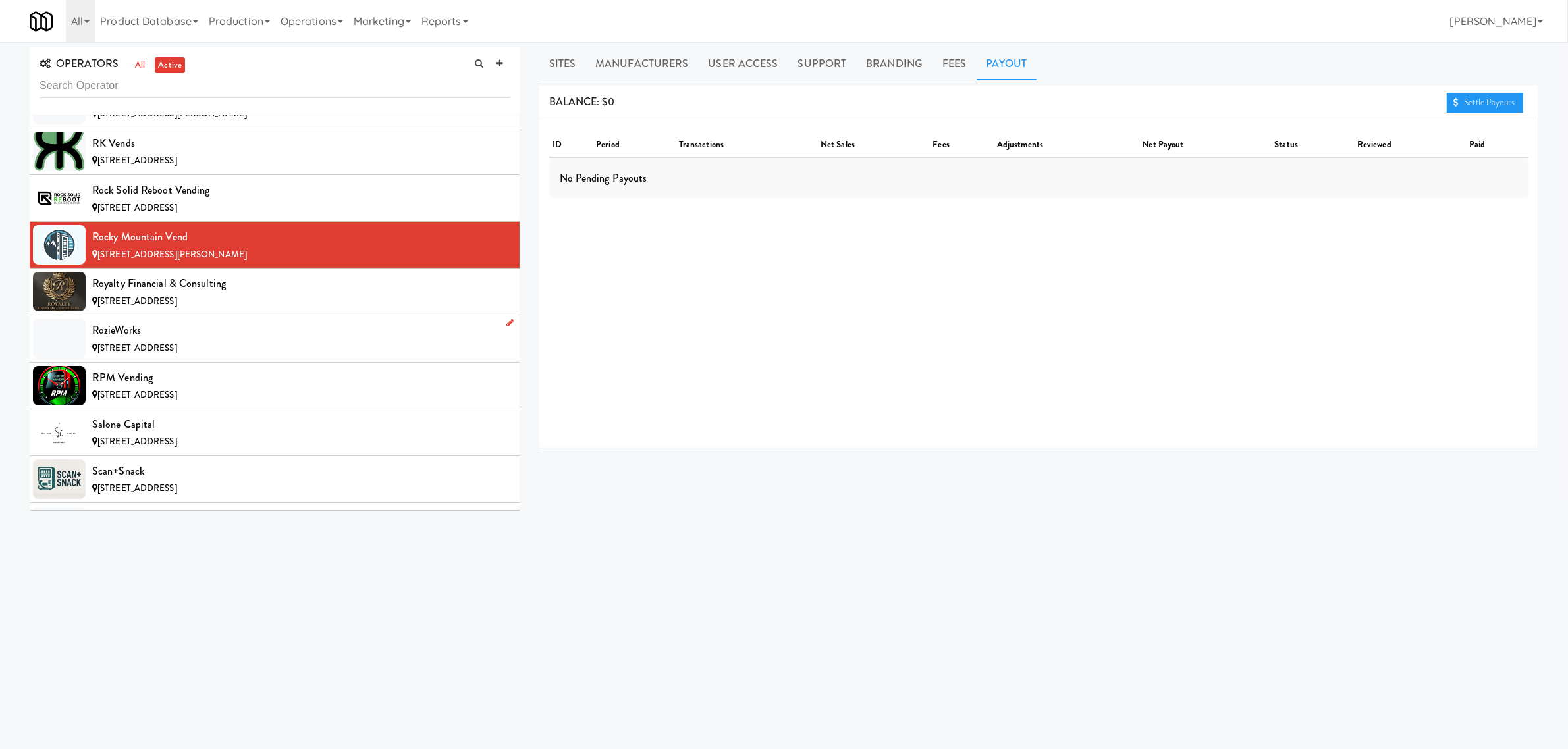
click at [177, 354] on span "[STREET_ADDRESS]" at bounding box center [137, 348] width 80 height 13
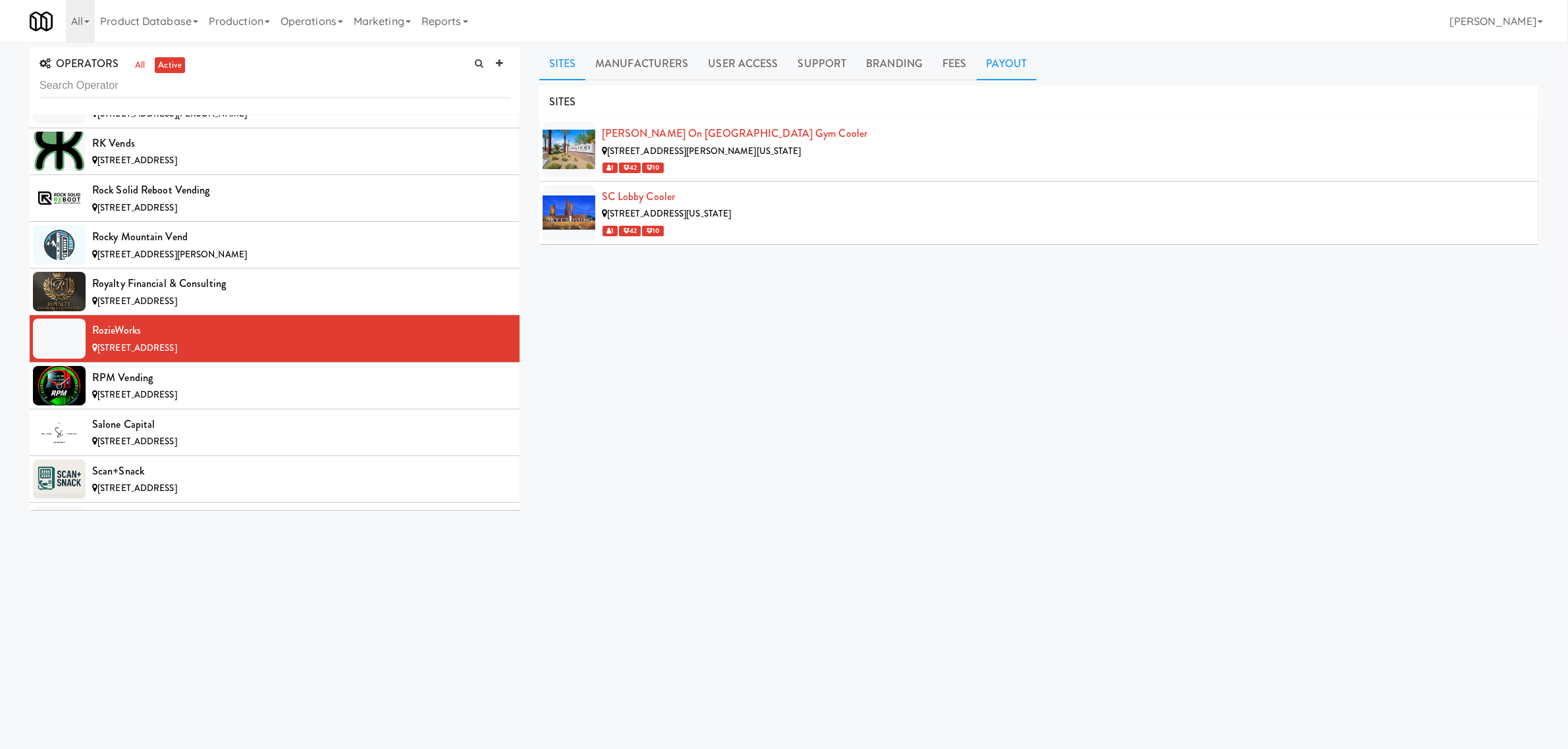
click at [978, 71] on link "Payout" at bounding box center [1007, 63] width 61 height 33
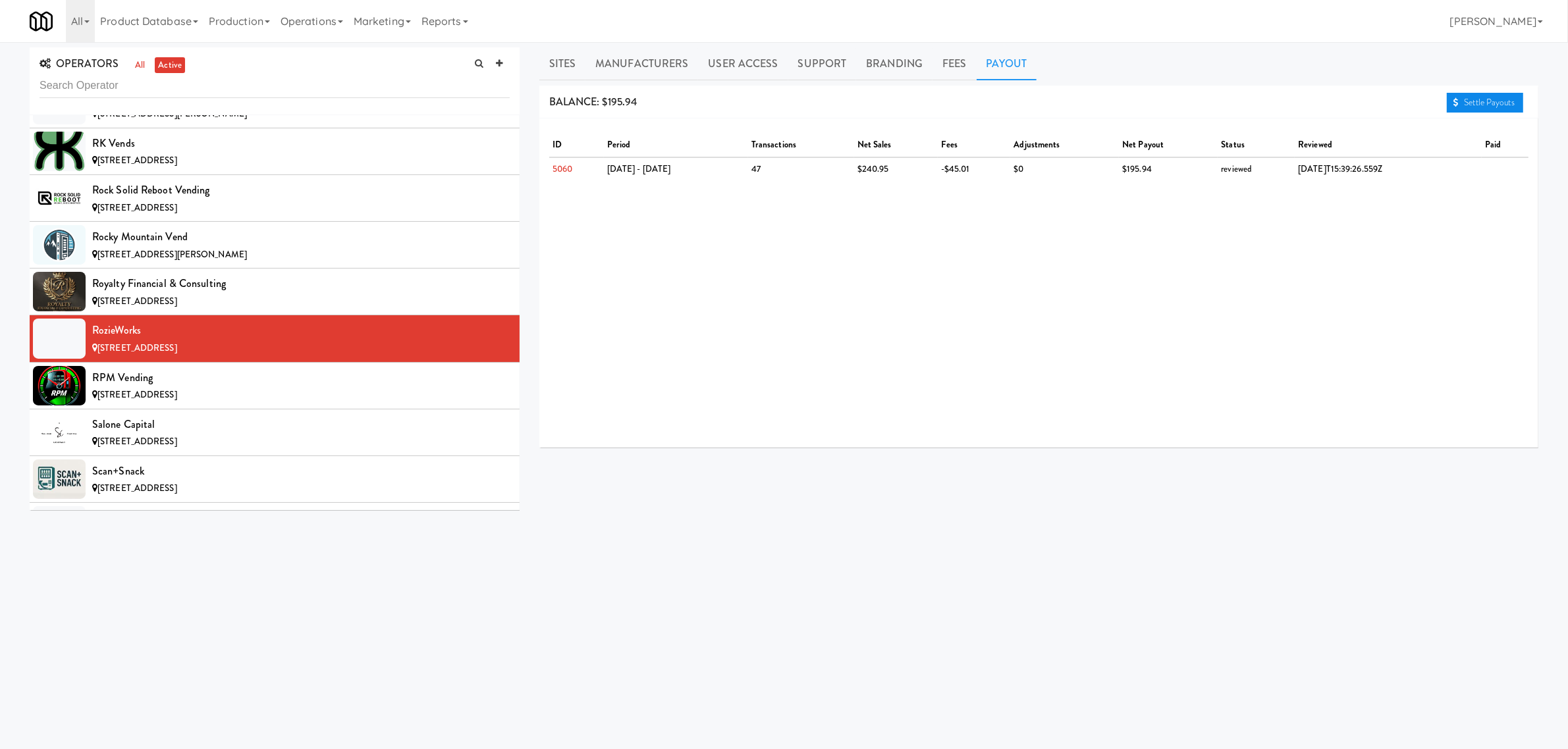
click at [1470, 104] on link "Settle Payouts" at bounding box center [1485, 103] width 76 height 20
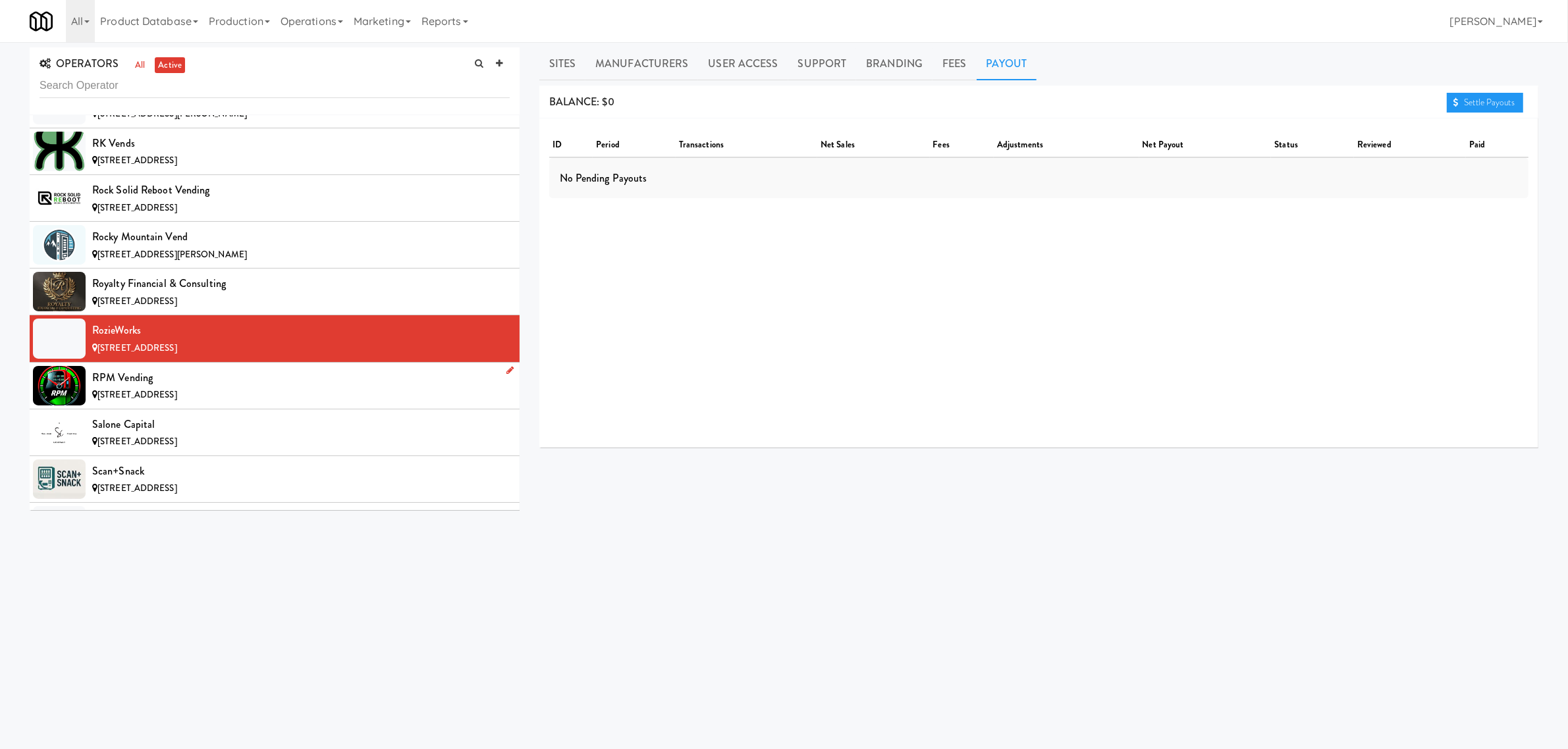
click at [261, 388] on div "RPM Vending" at bounding box center [301, 377] width 418 height 20
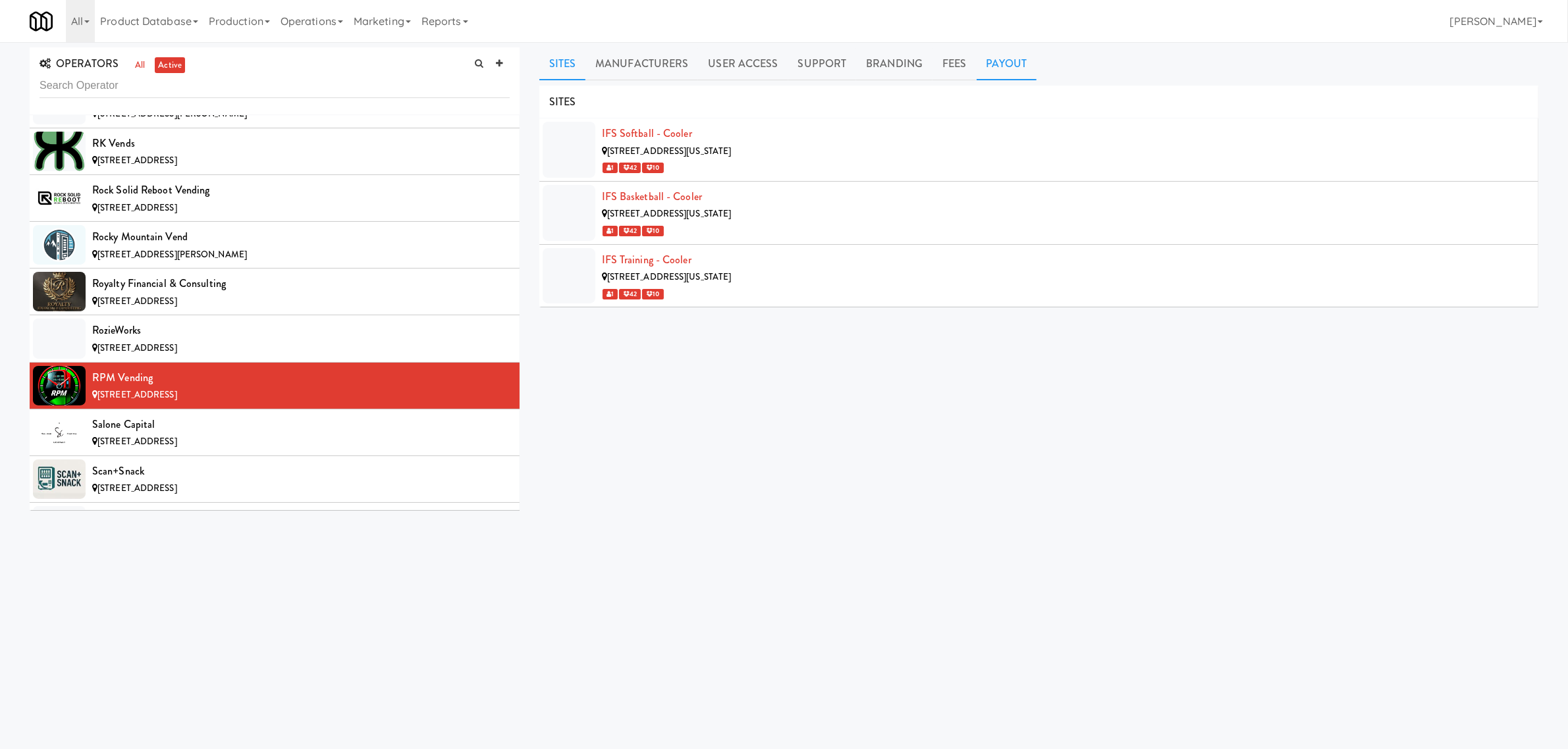
click at [996, 48] on link "Payout" at bounding box center [1007, 63] width 61 height 33
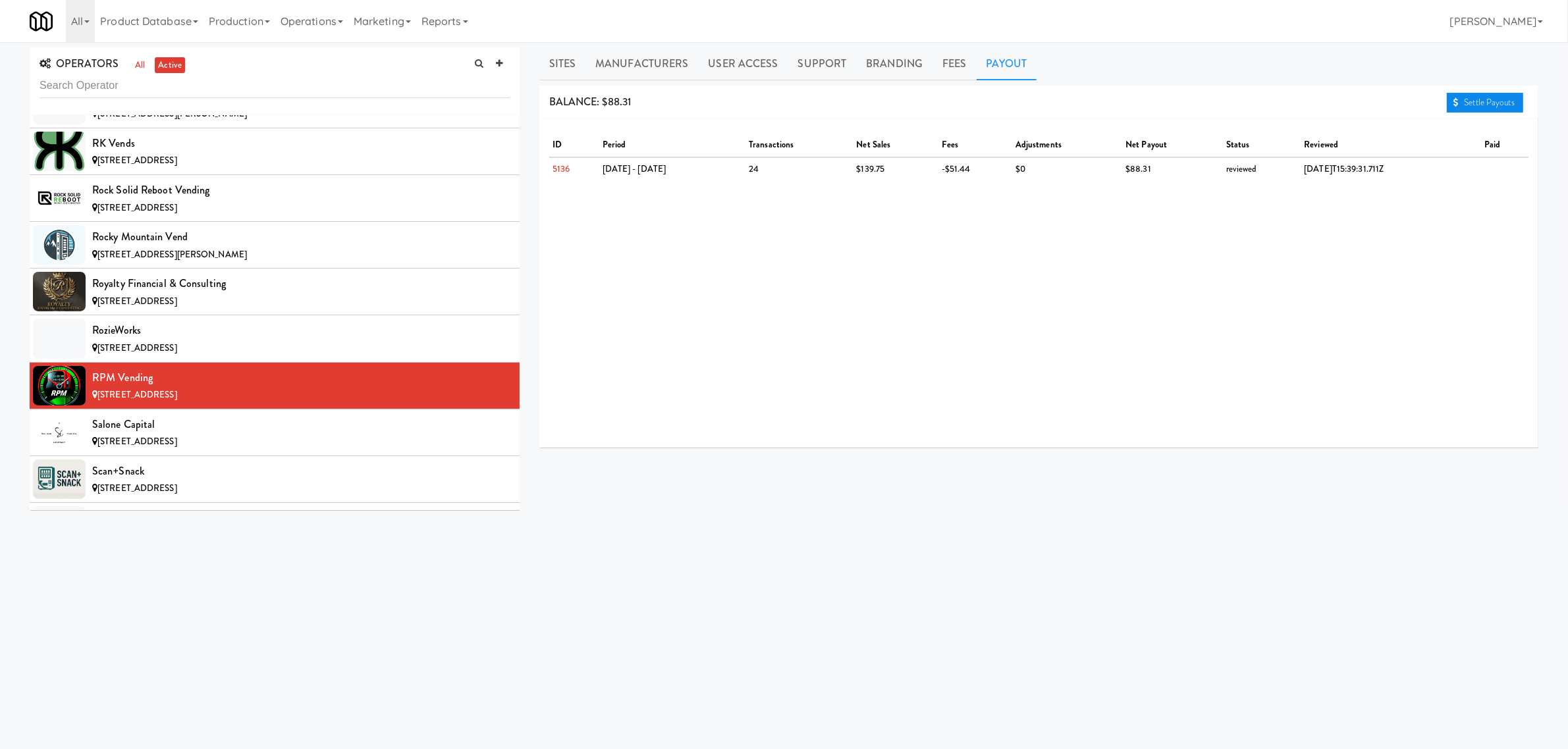
click at [1477, 102] on link "Settle Payouts" at bounding box center [1485, 103] width 76 height 20
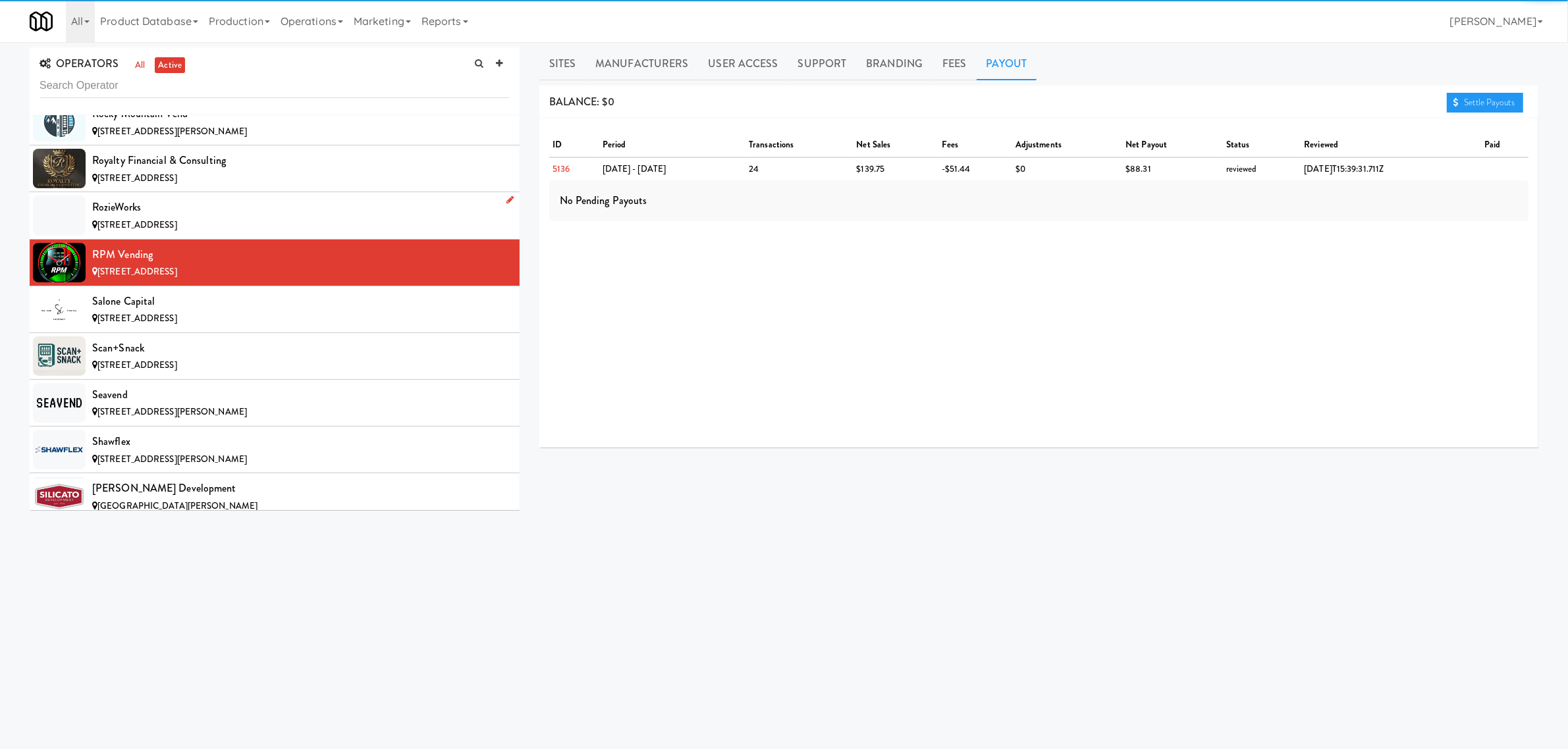
scroll to position [10205, 0]
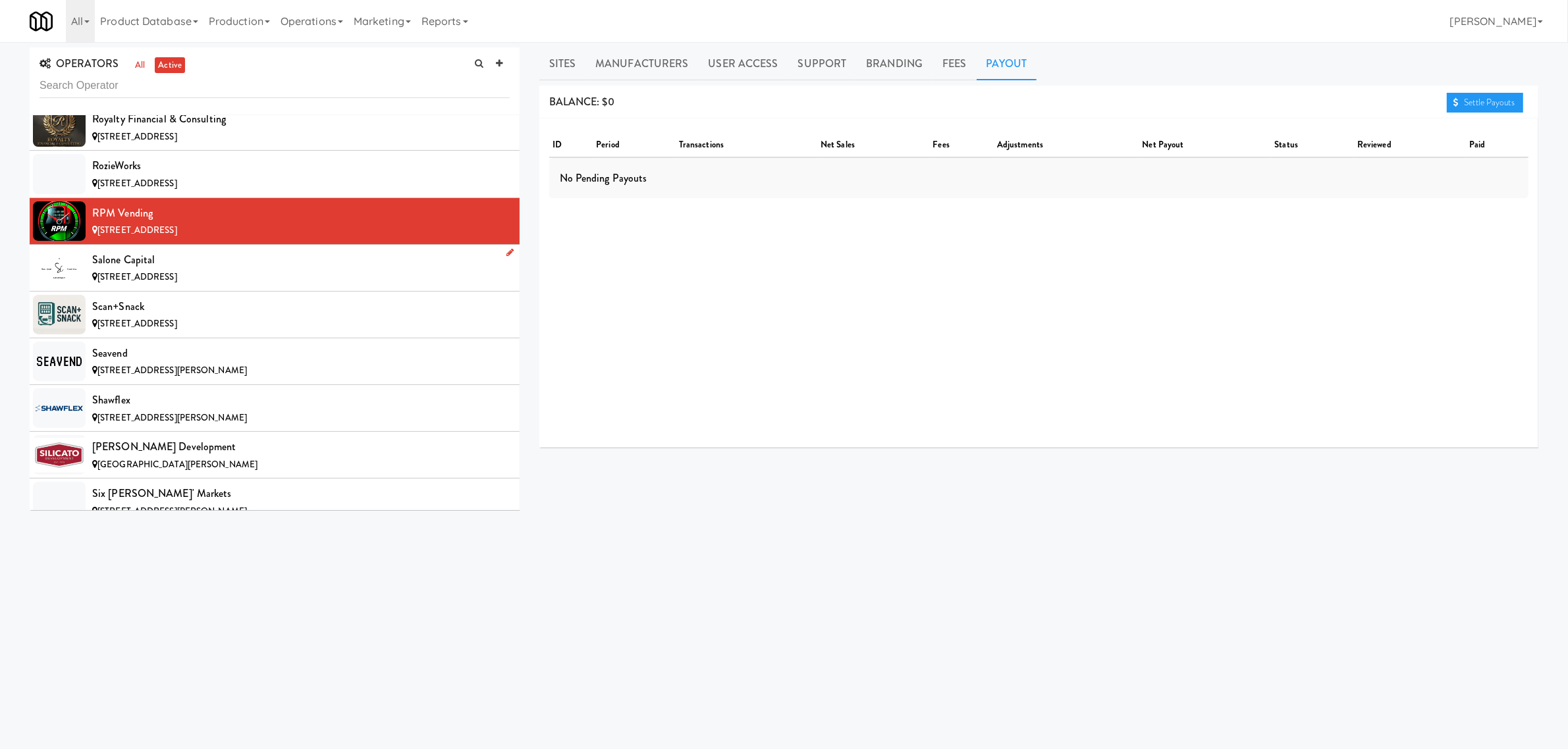
click at [234, 285] on div "[STREET_ADDRESS]" at bounding box center [301, 277] width 418 height 16
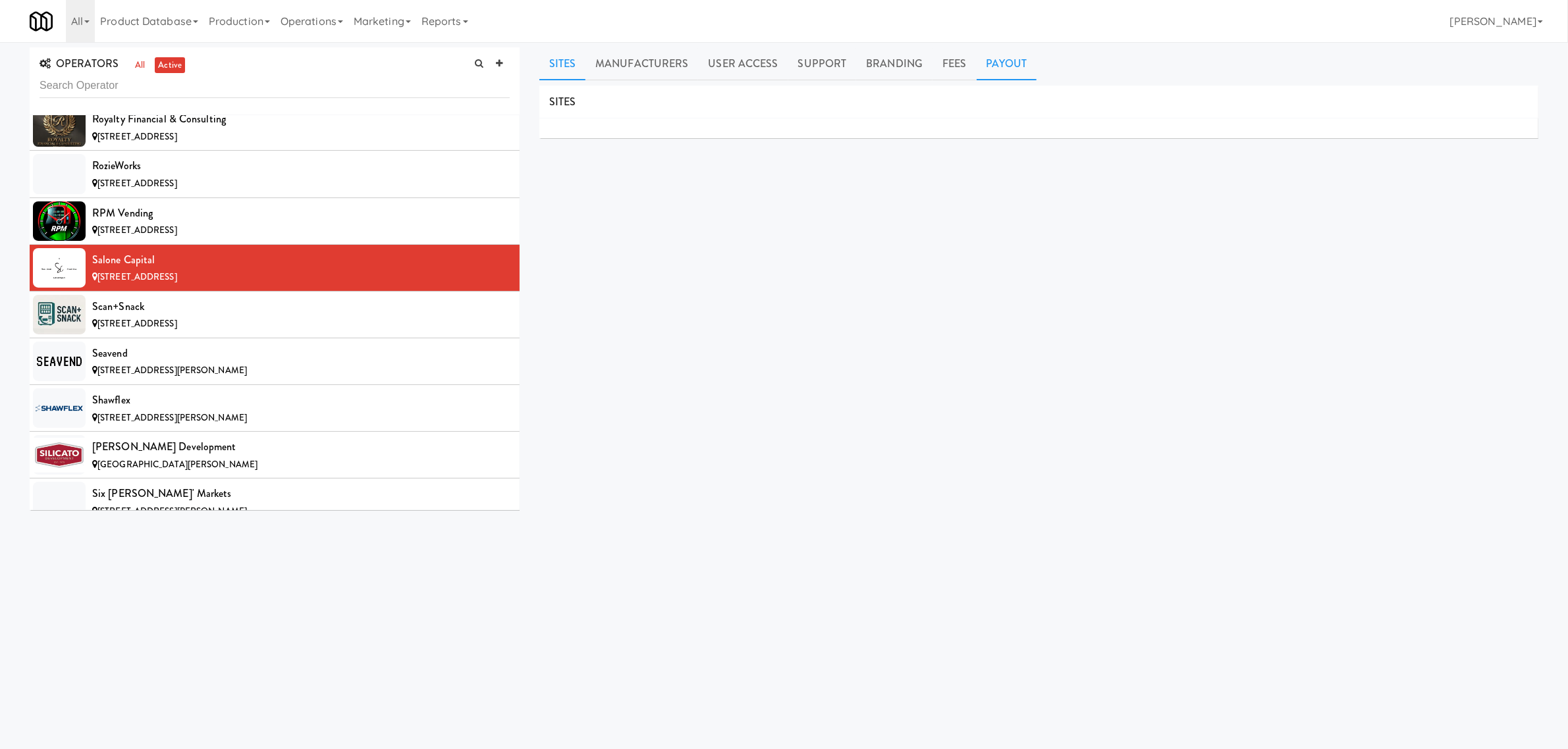
click at [979, 72] on link "Payout" at bounding box center [1007, 63] width 61 height 33
click at [205, 316] on div "Scan+Snack" at bounding box center [301, 306] width 418 height 20
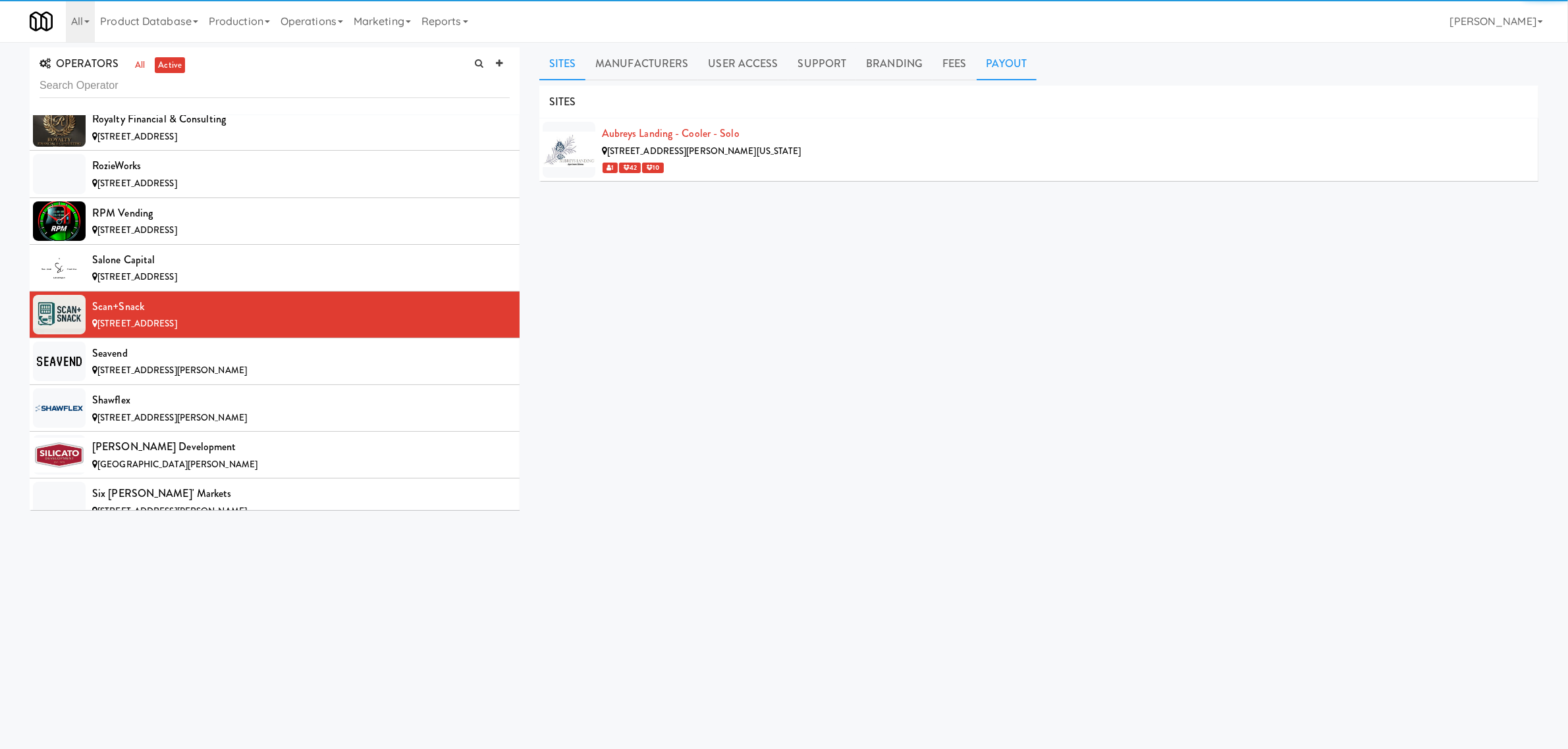
click at [992, 60] on link "Payout" at bounding box center [1007, 63] width 61 height 33
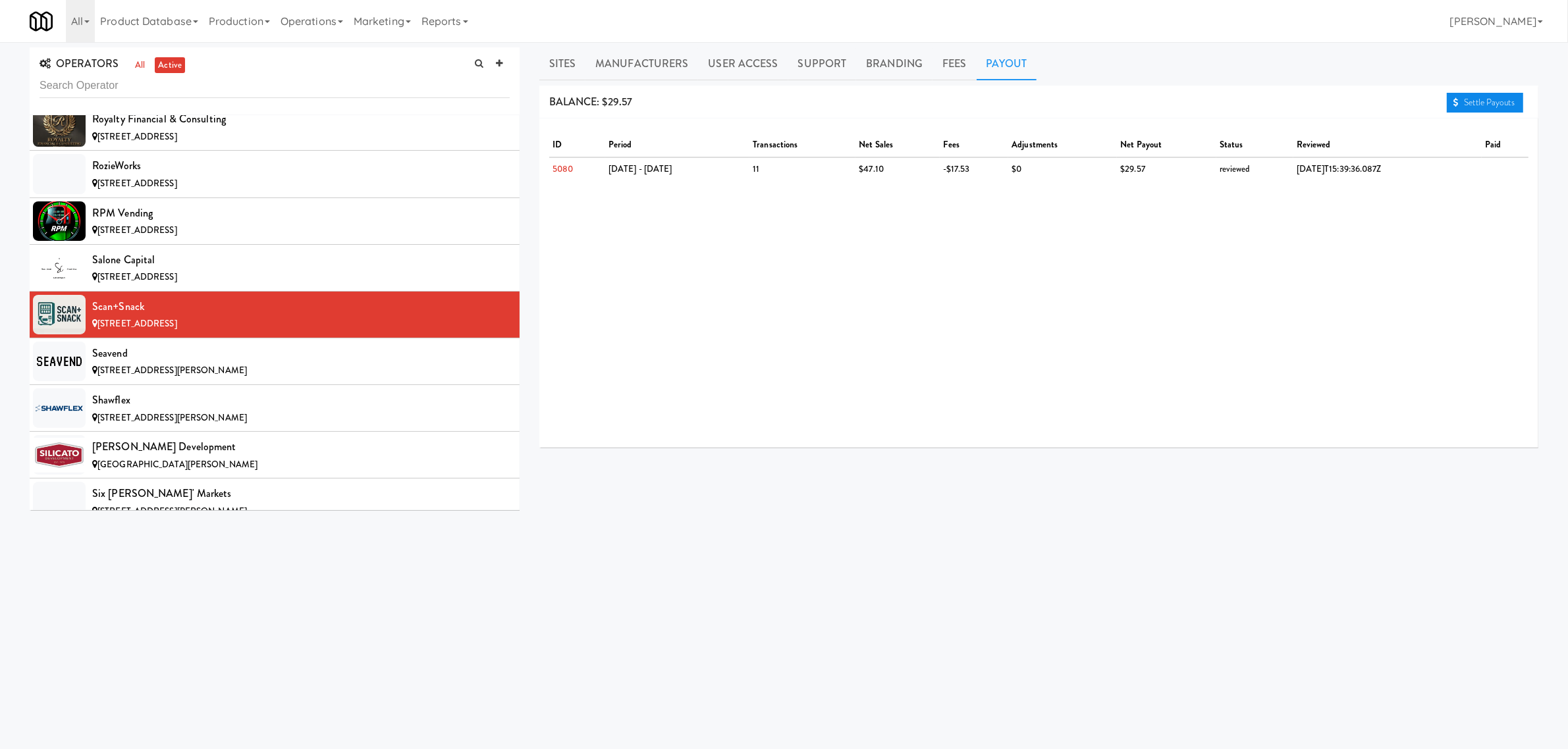
click at [1480, 101] on link "Settle Payouts" at bounding box center [1485, 103] width 76 height 20
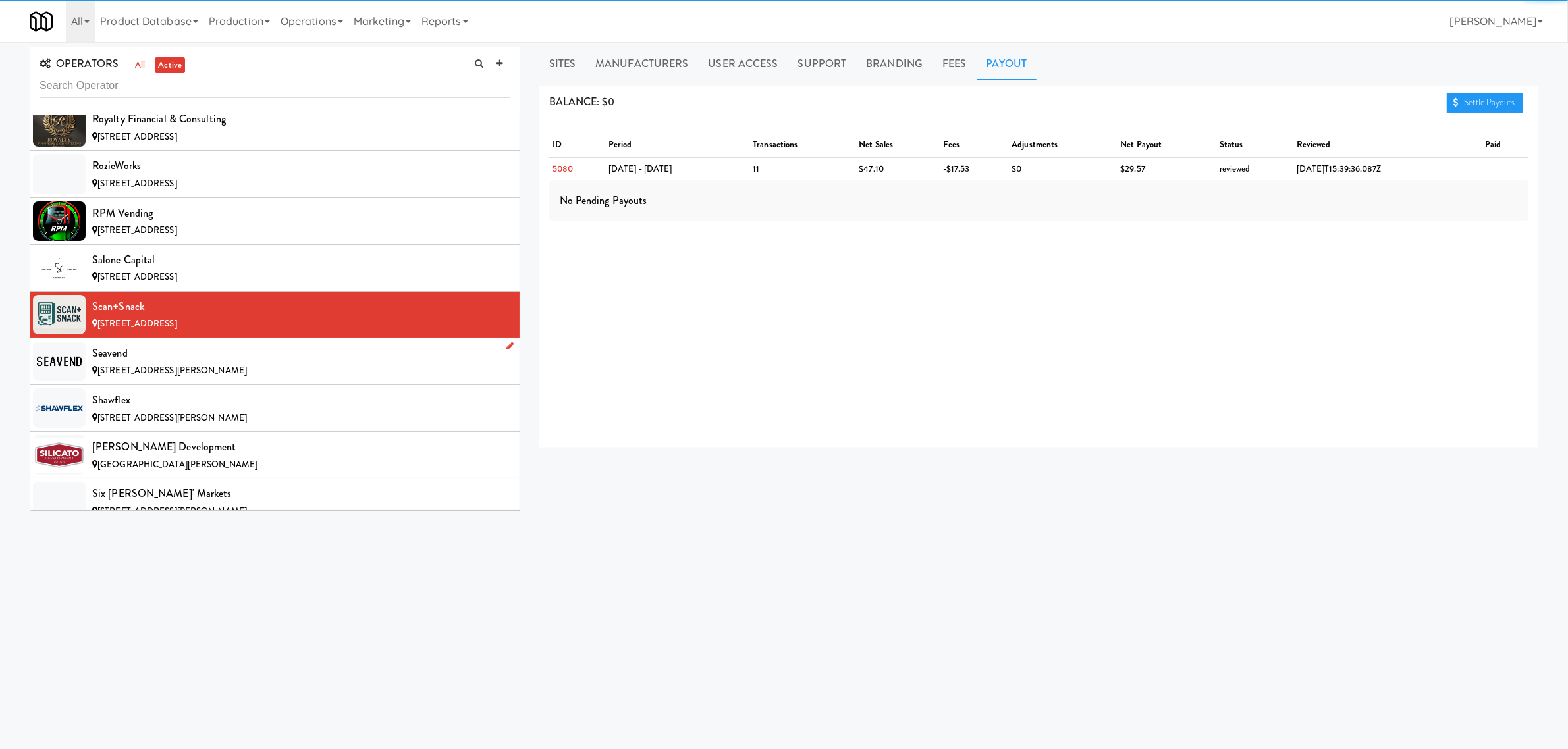
click at [79, 381] on div at bounding box center [59, 361] width 53 height 40
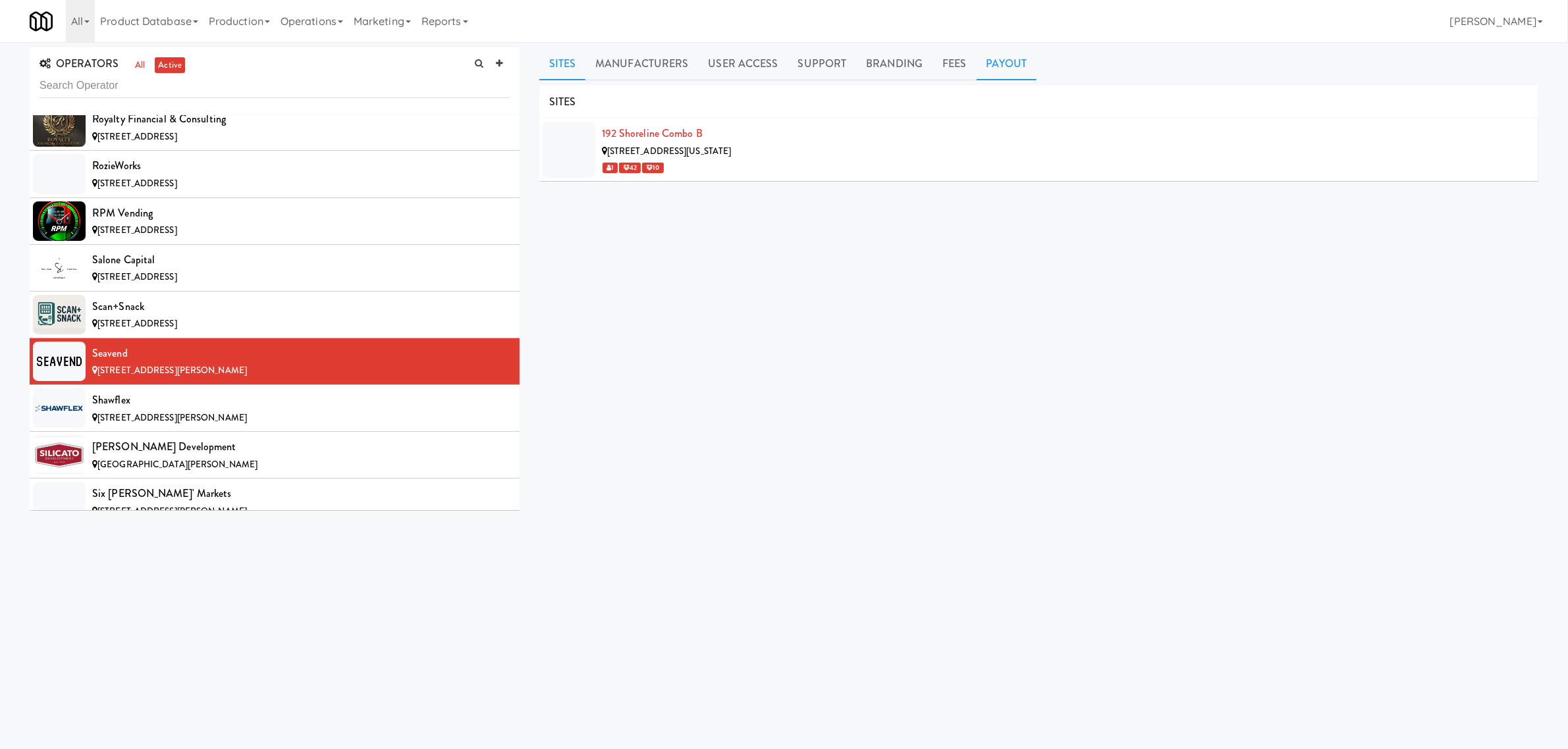
click at [1001, 64] on link "Payout" at bounding box center [1007, 63] width 61 height 33
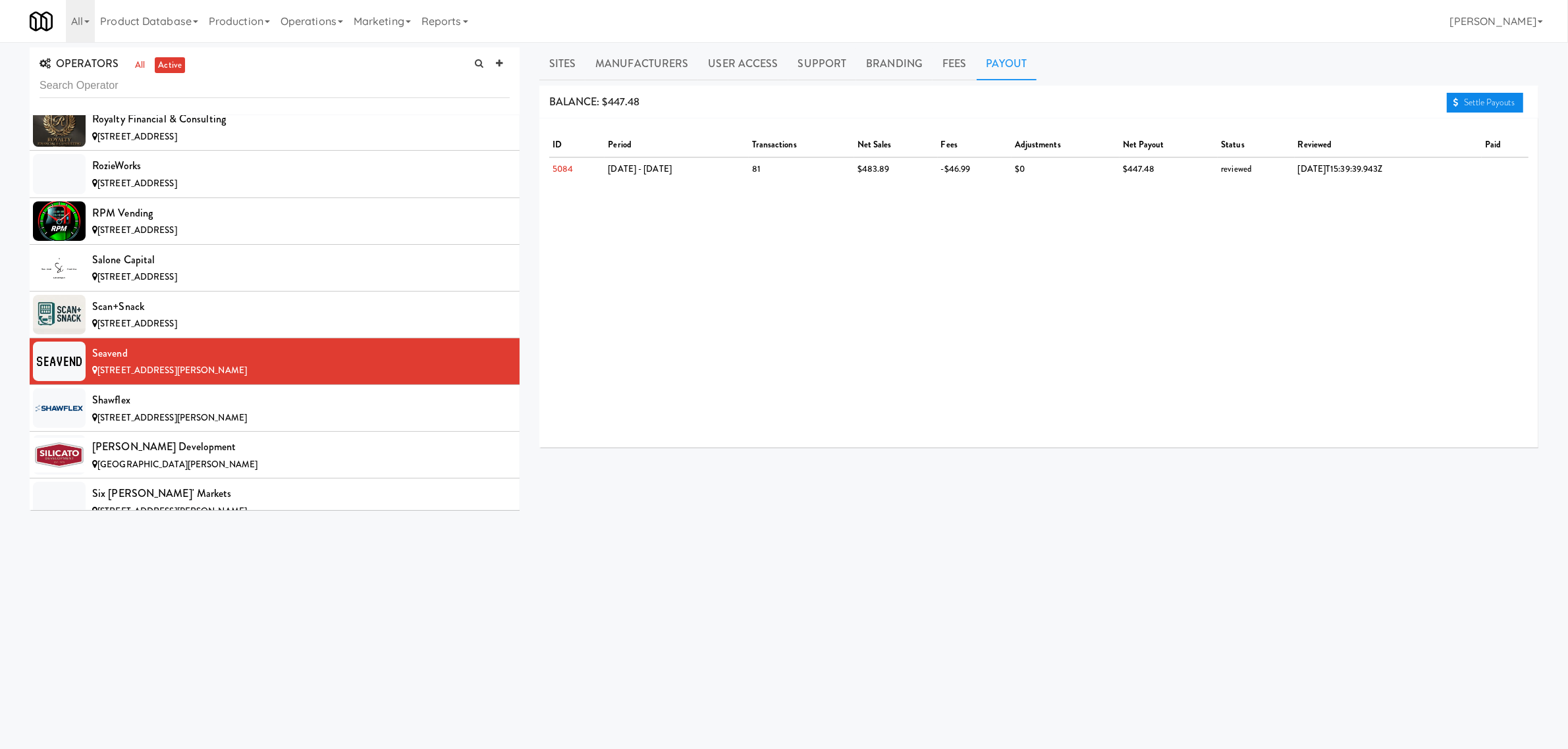
click at [1477, 103] on link "Settle Payouts" at bounding box center [1485, 103] width 76 height 20
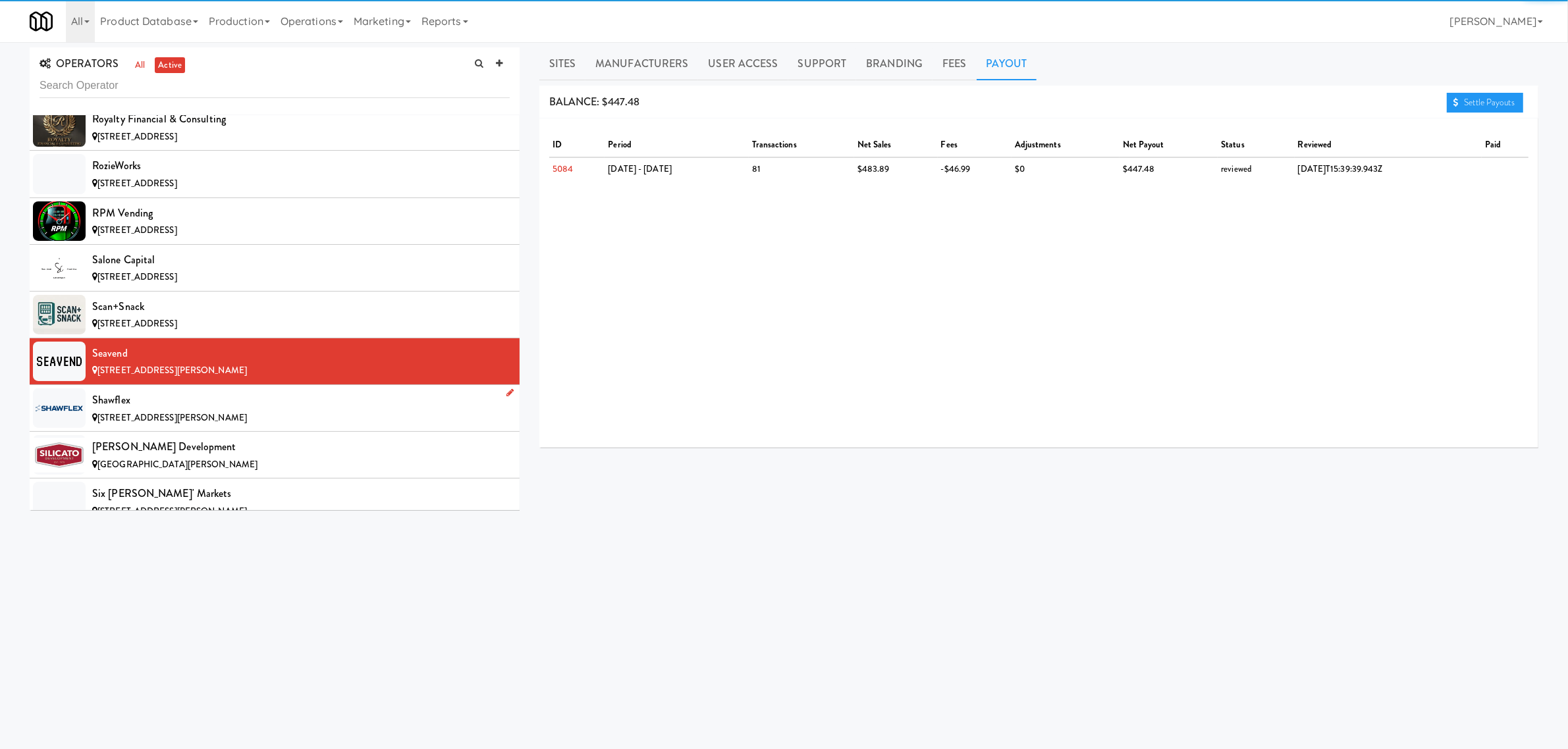
click at [119, 410] on div "Shawflex" at bounding box center [301, 400] width 418 height 20
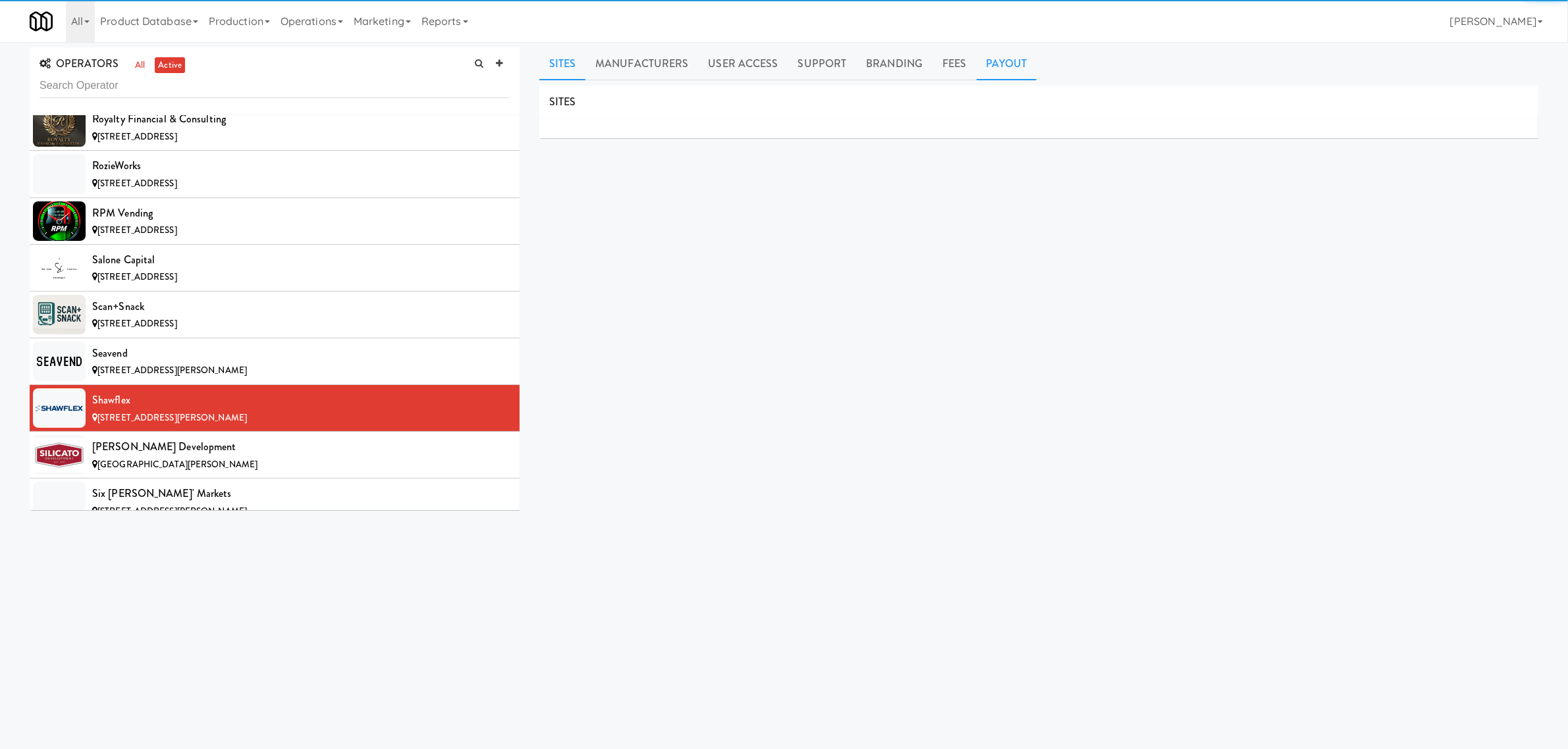
click at [1012, 67] on link "Payout" at bounding box center [1007, 63] width 61 height 33
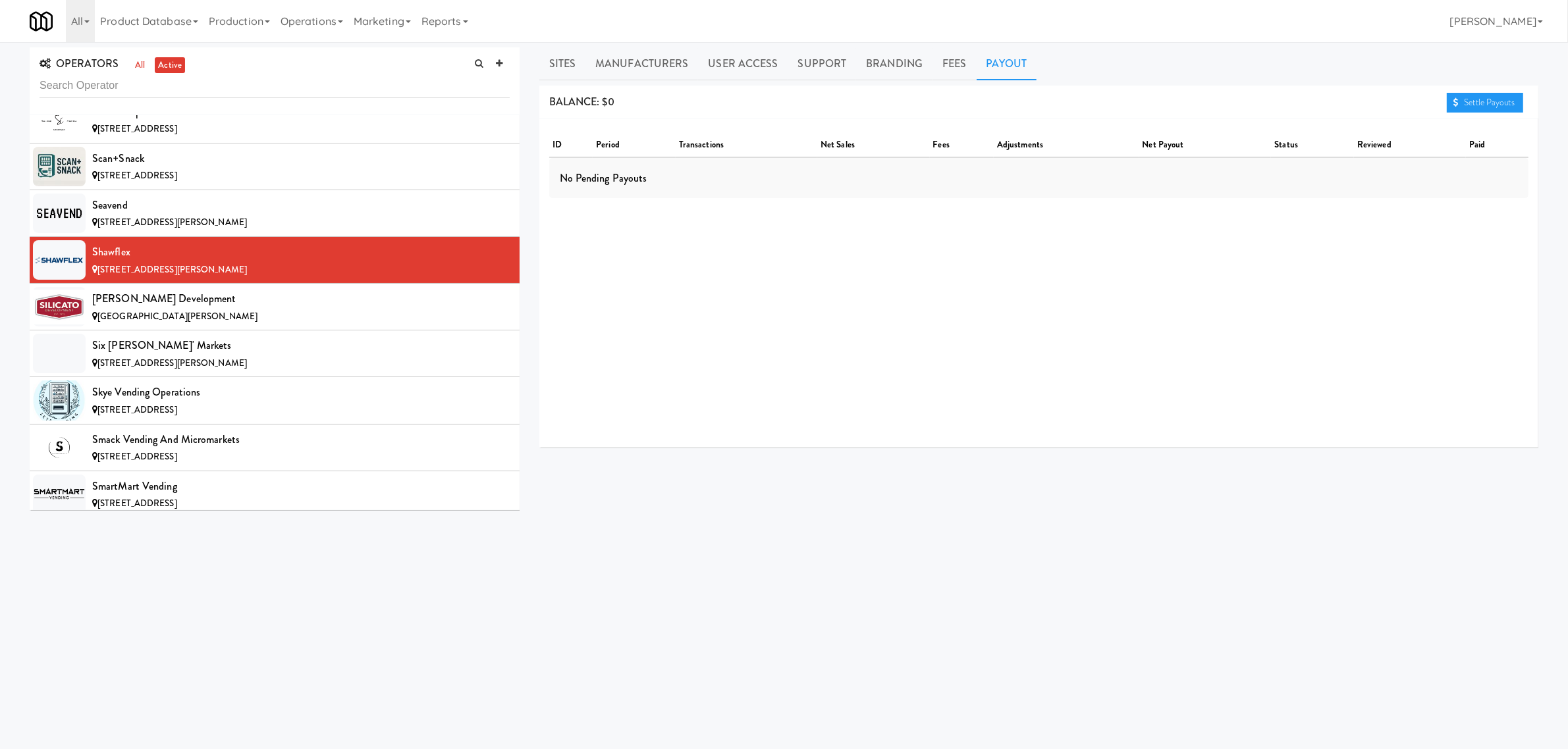
scroll to position [10534, 0]
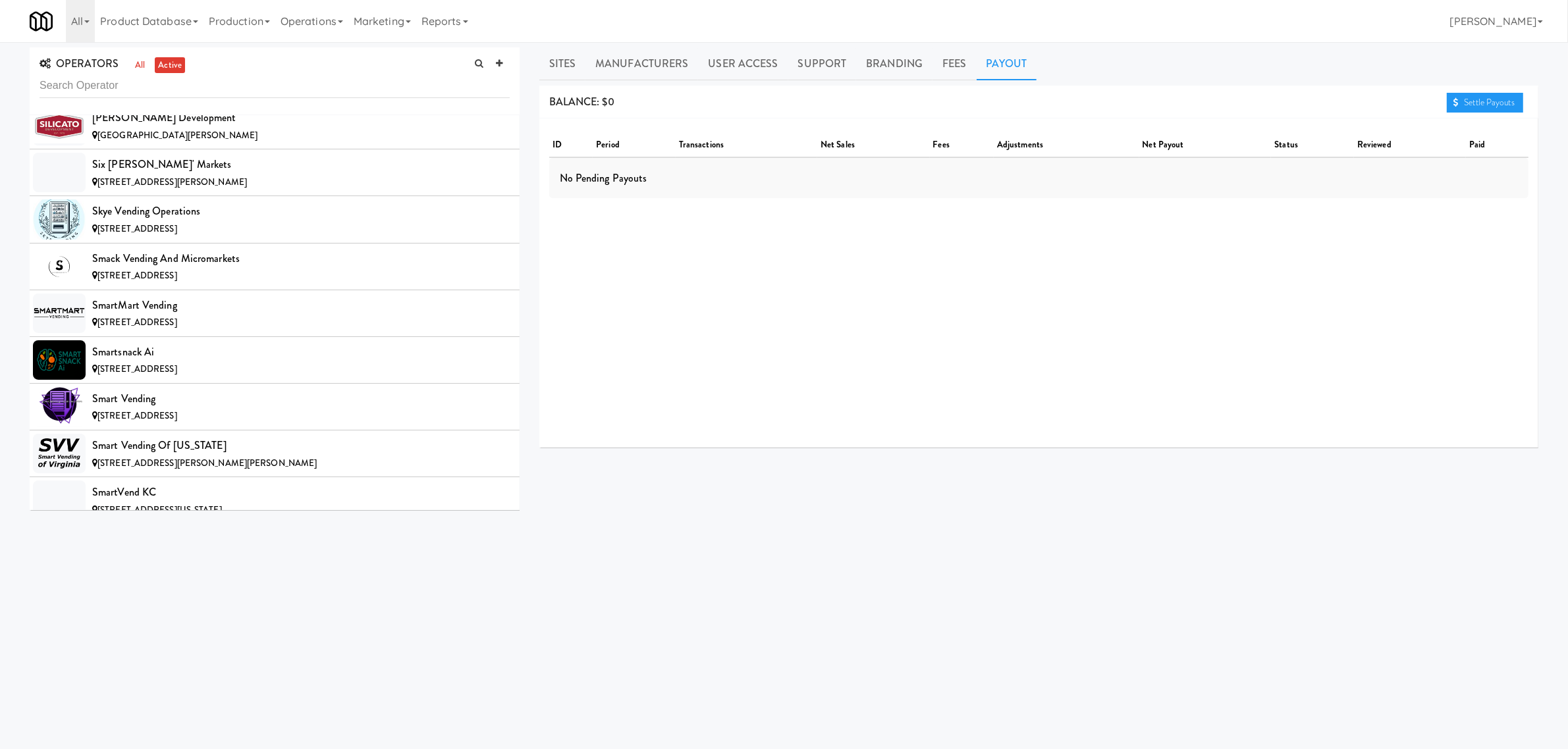
click at [219, 128] on div "[PERSON_NAME] Development" at bounding box center [301, 117] width 418 height 20
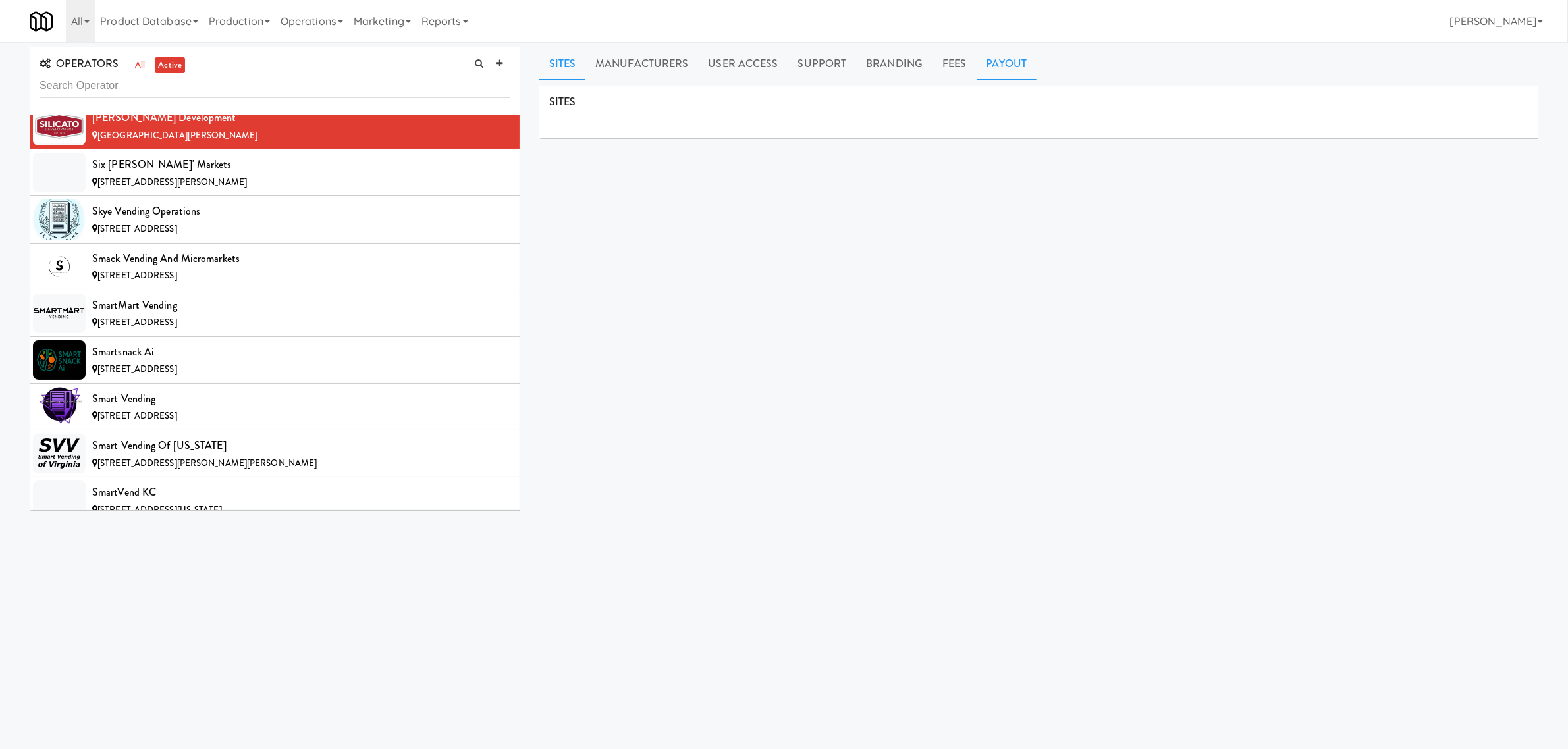
click at [1005, 67] on link "Payout" at bounding box center [1007, 63] width 61 height 33
click at [340, 175] on div "Six [PERSON_NAME]' Markets" at bounding box center [301, 164] width 418 height 20
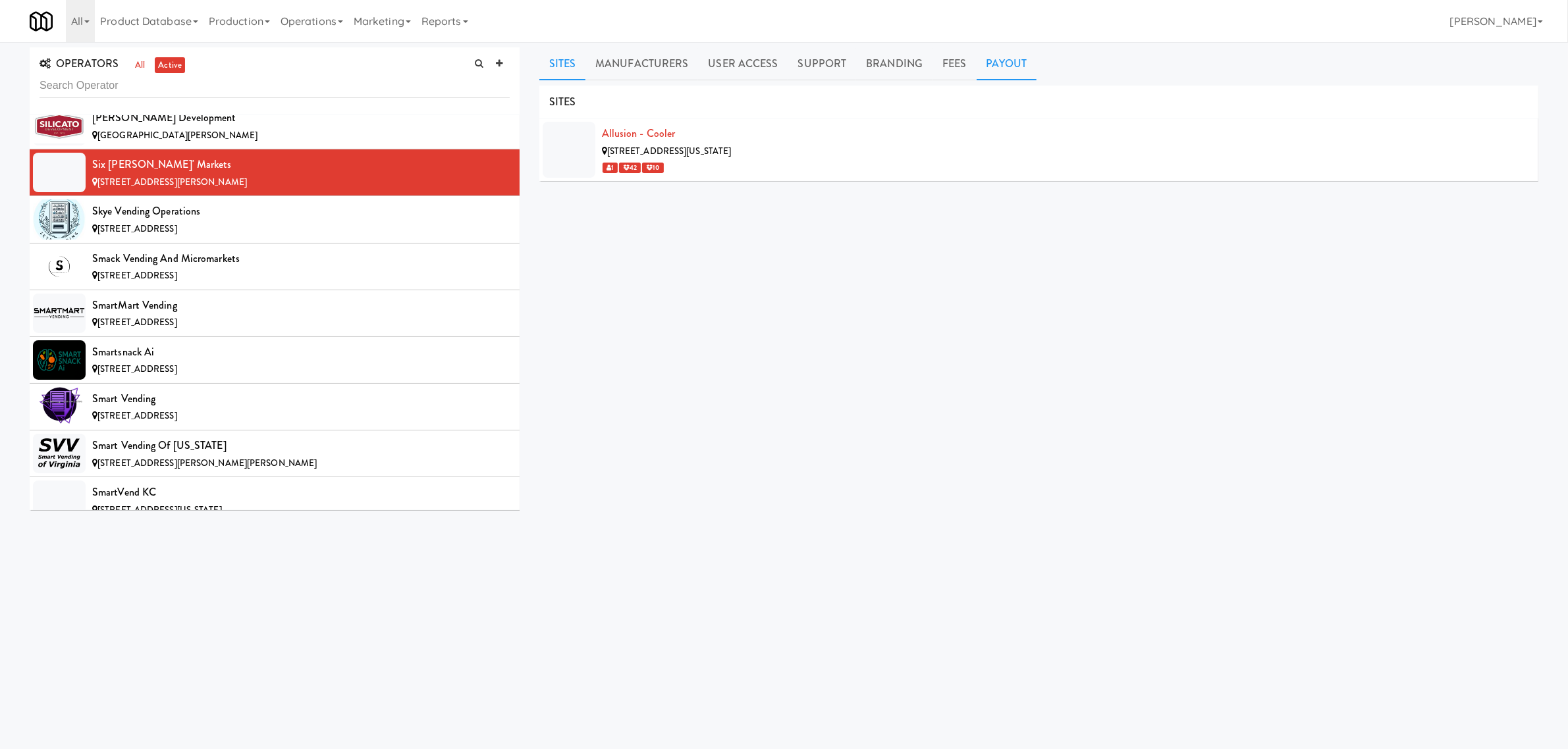
click at [1015, 56] on link "Payout" at bounding box center [1007, 63] width 61 height 33
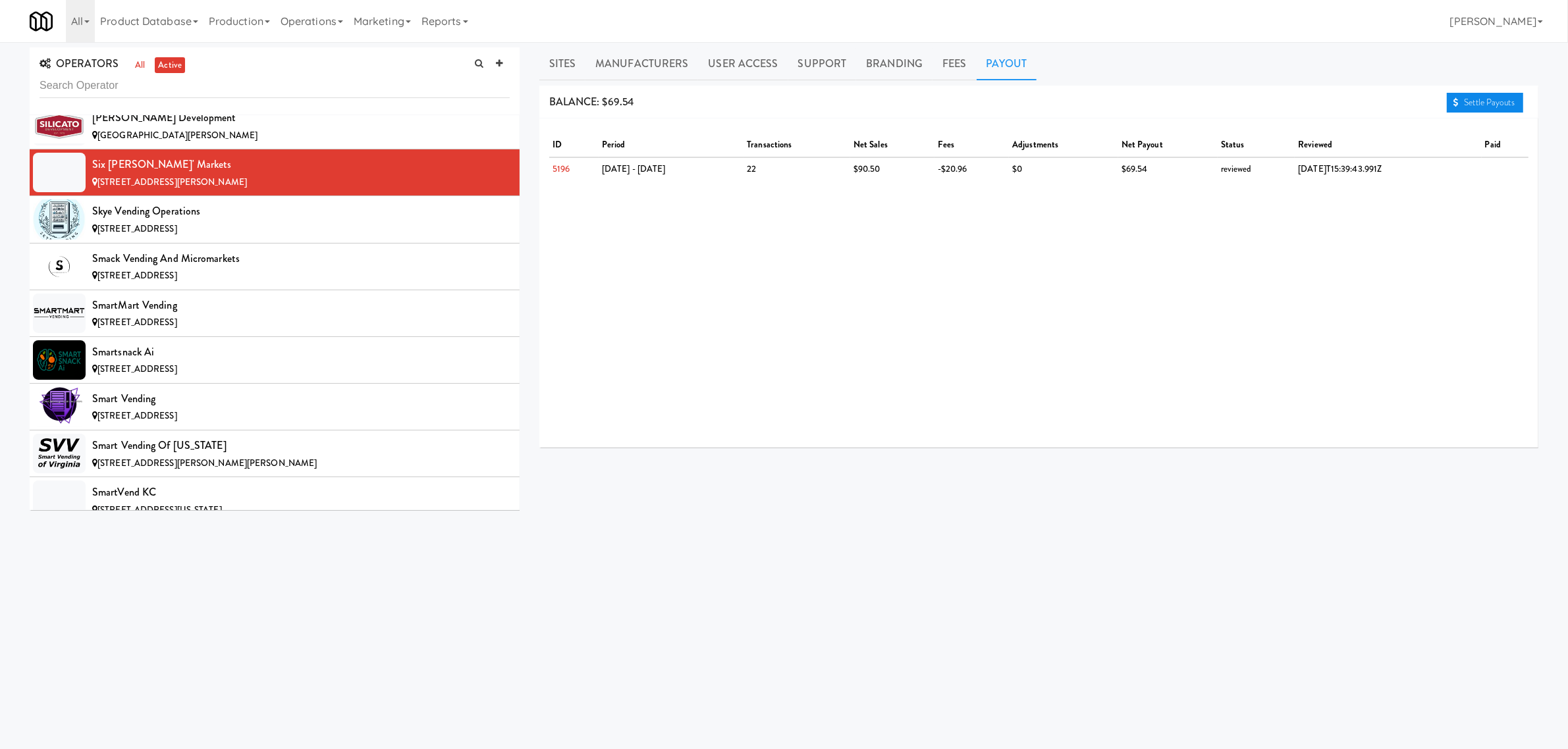
click at [1509, 97] on link "Settle Payouts" at bounding box center [1485, 103] width 76 height 20
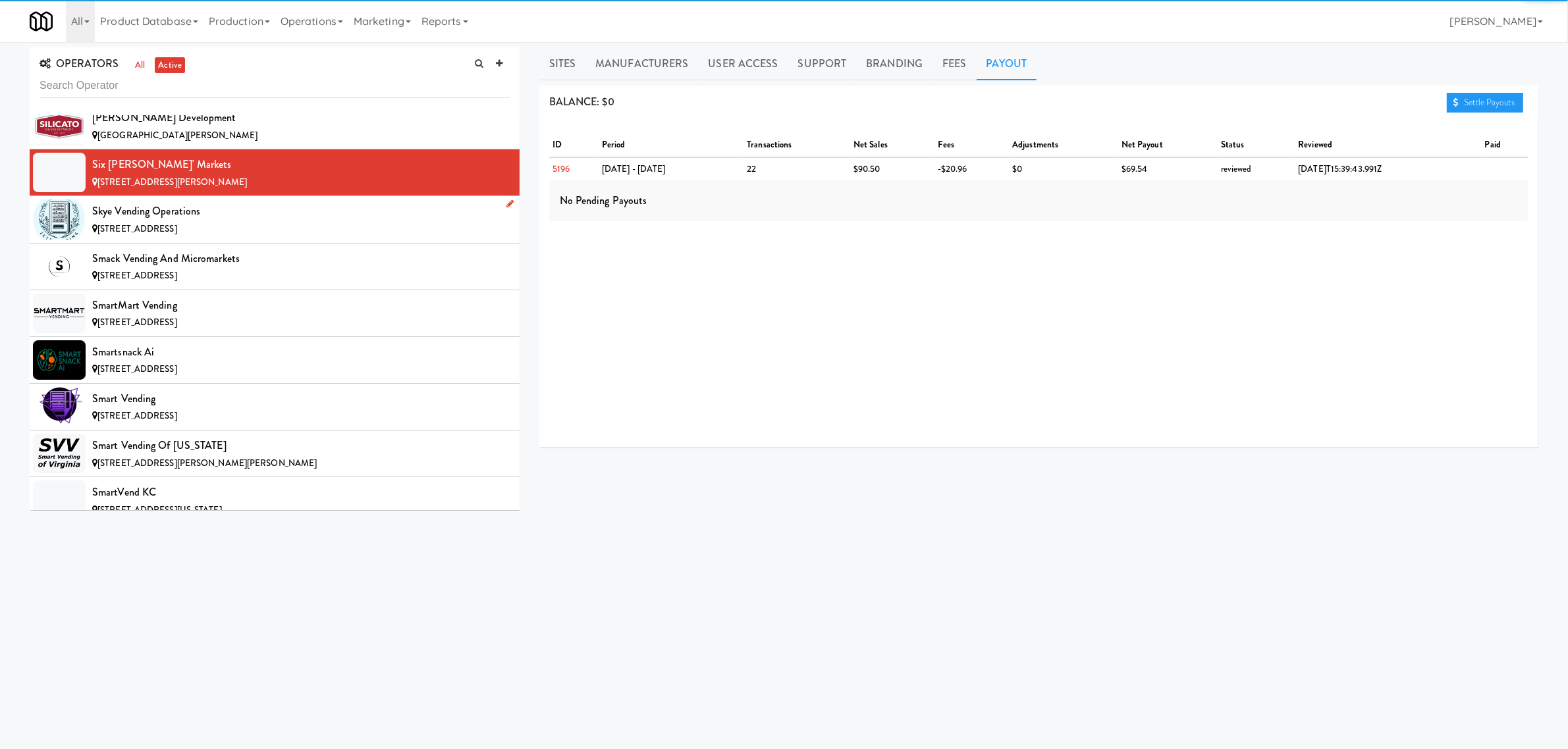
click at [297, 221] on div "Skye Vending Operations" at bounding box center [301, 211] width 418 height 20
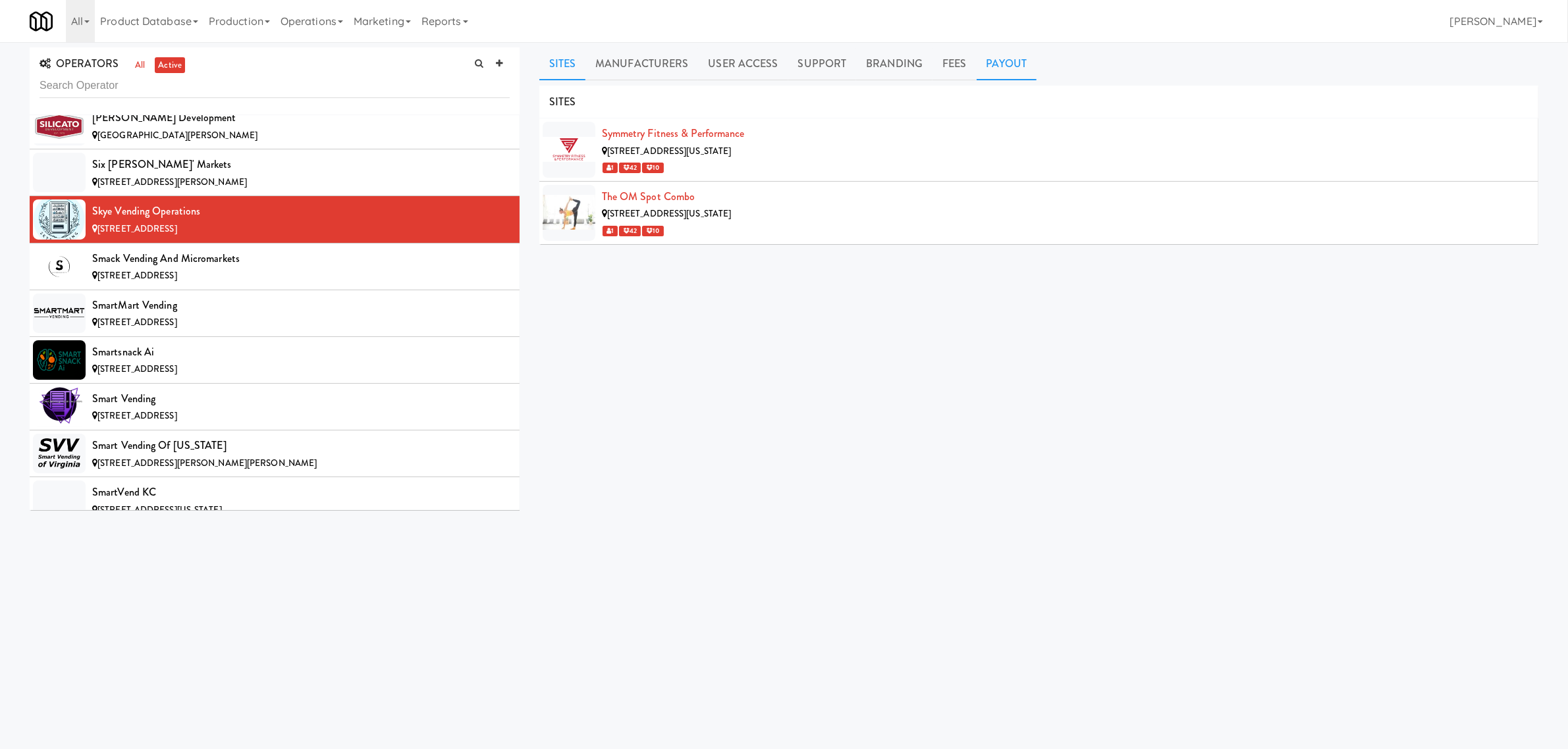
click at [1018, 61] on link "Payout" at bounding box center [1007, 63] width 61 height 33
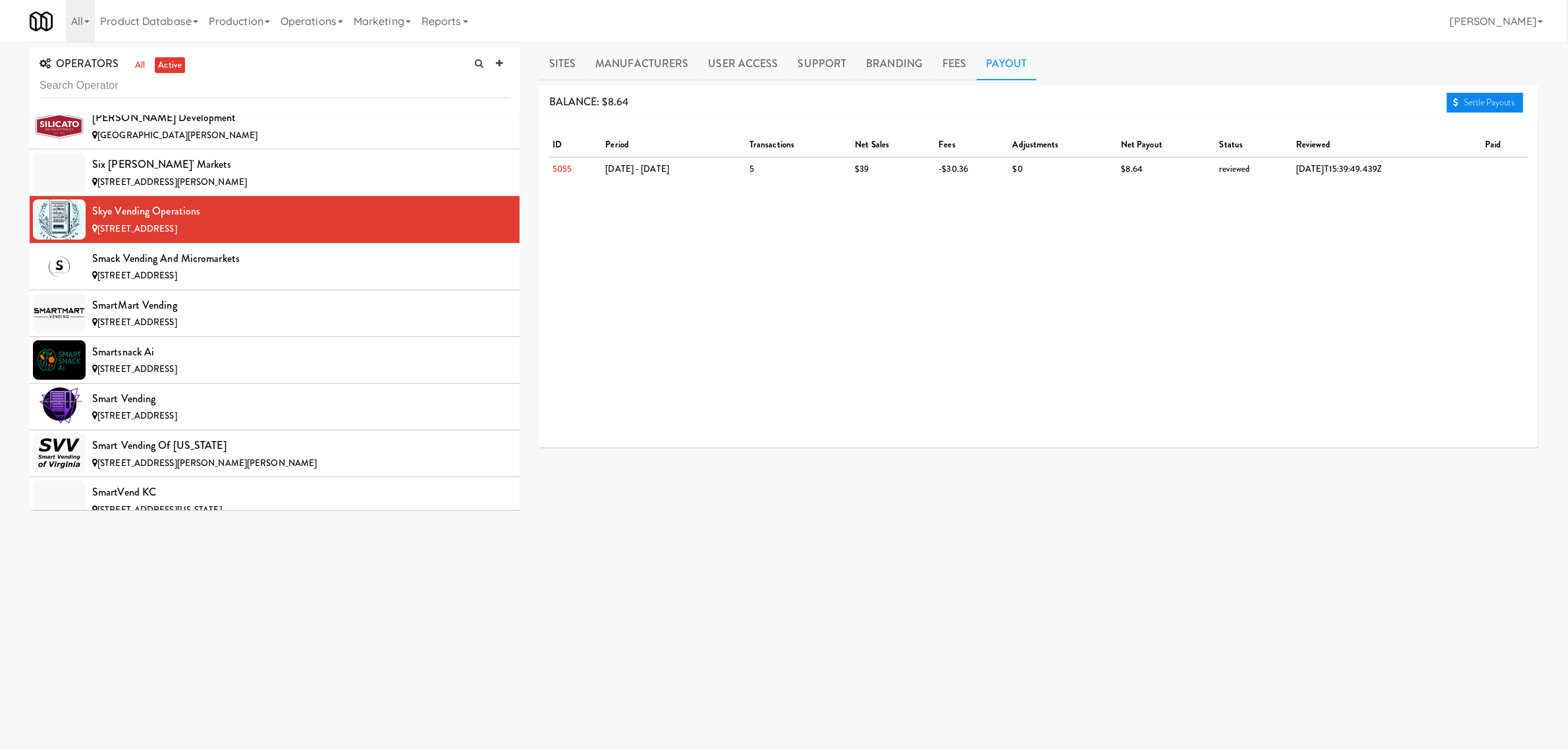
click at [1501, 99] on link "Settle Payouts" at bounding box center [1485, 103] width 76 height 20
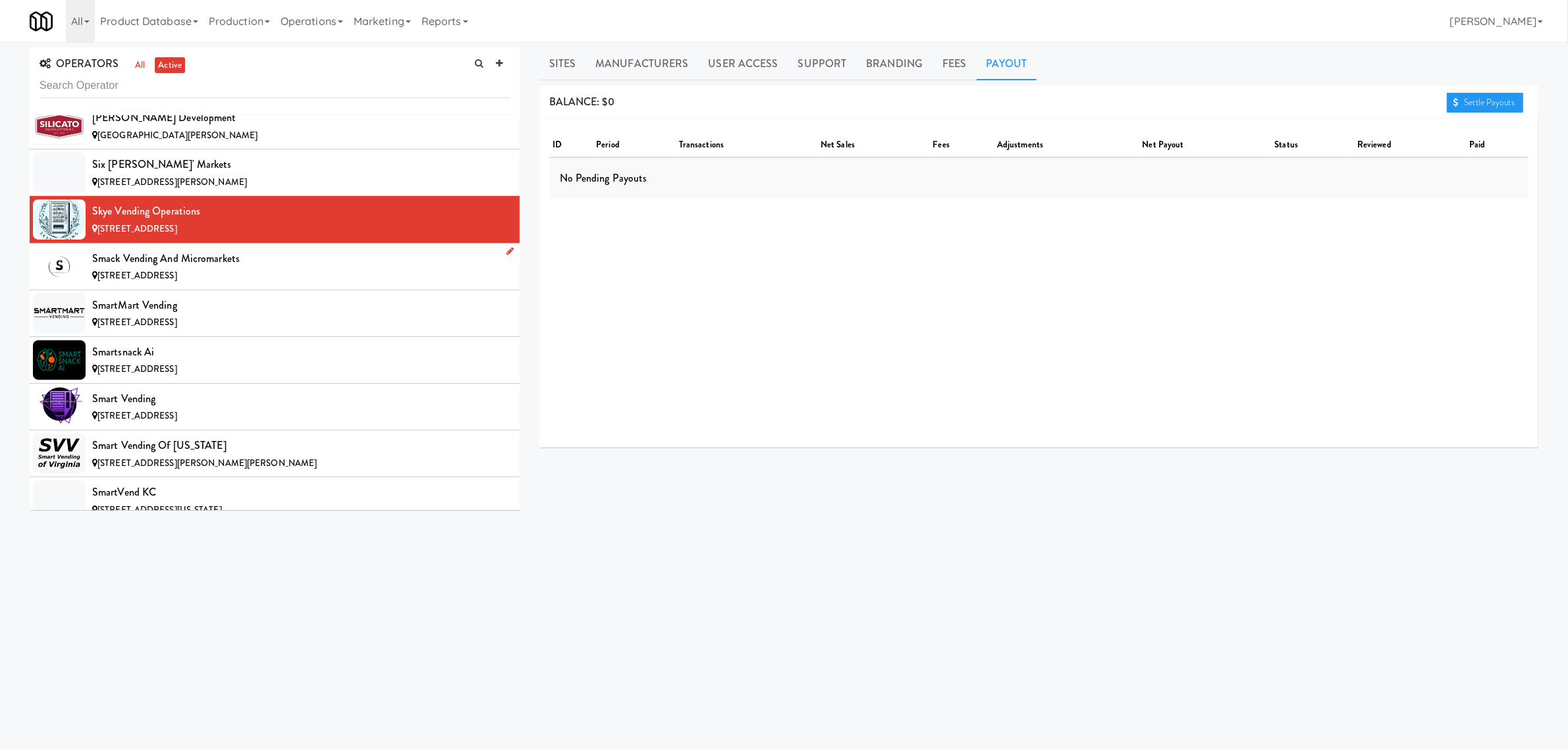
click at [268, 269] on div "Smack Vending and Micromarkets" at bounding box center [301, 258] width 418 height 20
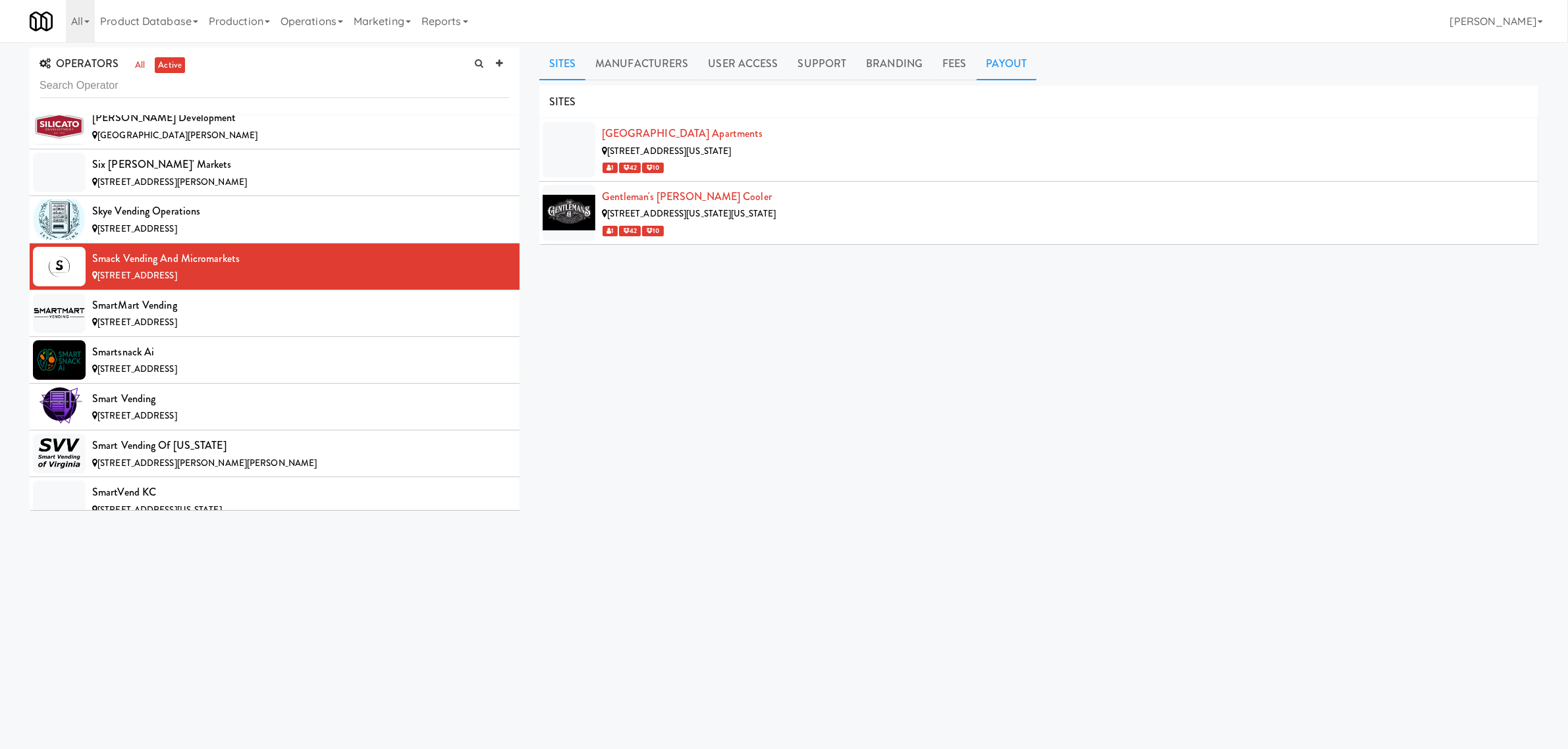
click at [1016, 61] on link "Payout" at bounding box center [1007, 63] width 61 height 33
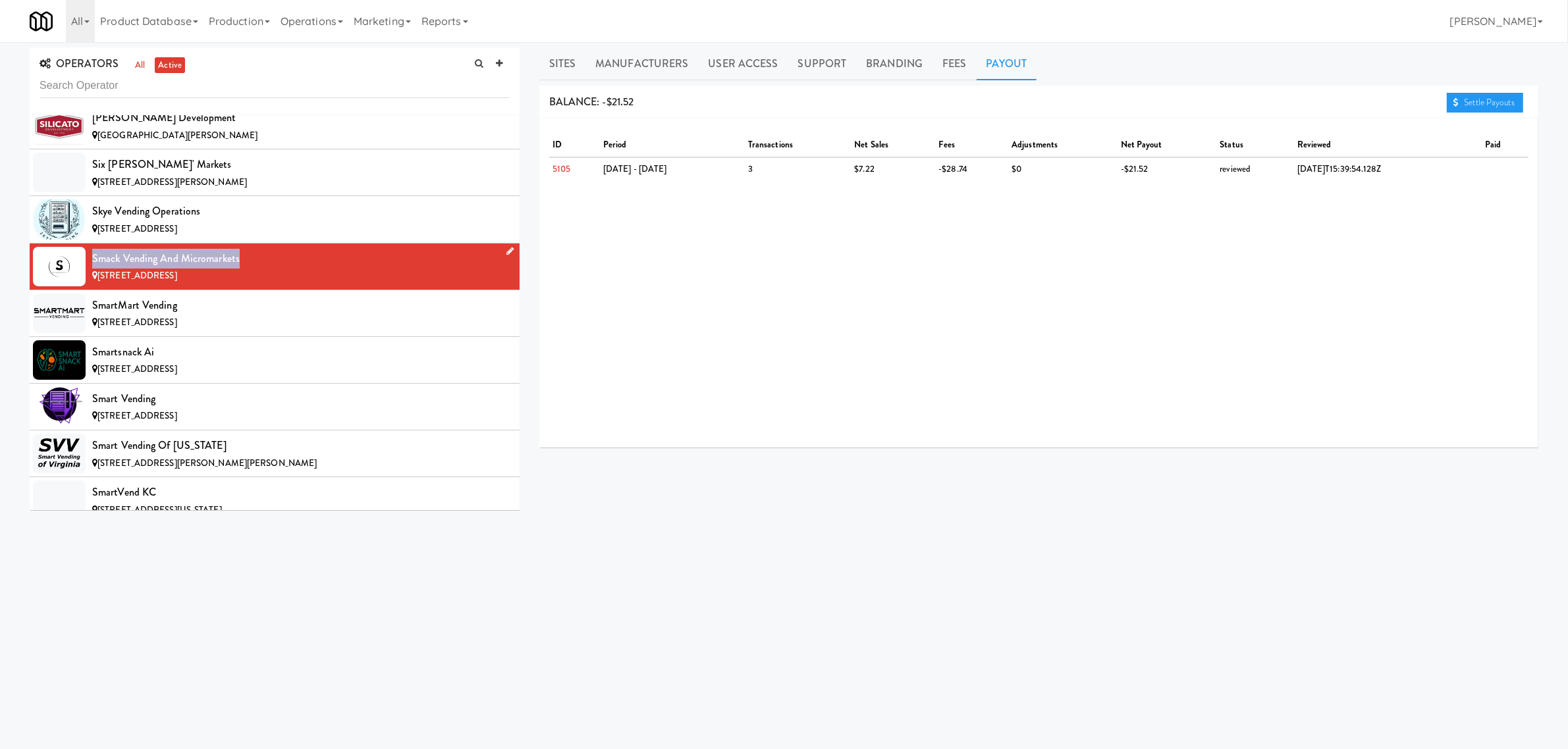
drag, startPoint x: 94, startPoint y: 291, endPoint x: 237, endPoint y: 291, distance: 143.0
click at [237, 269] on div "Smack Vending and Micromarkets" at bounding box center [301, 258] width 418 height 20
click at [564, 58] on link "Sites" at bounding box center [562, 63] width 47 height 33
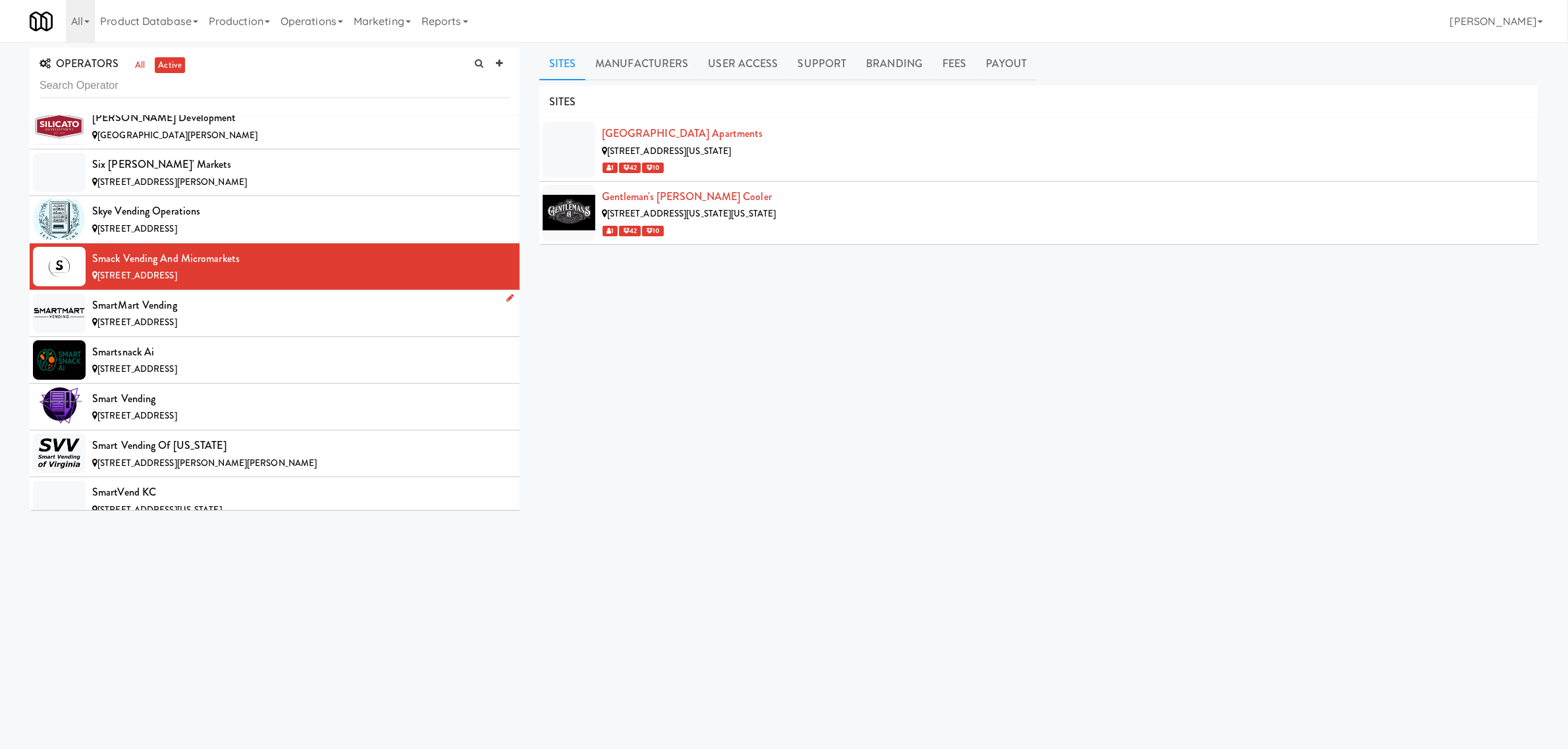
click at [206, 315] on div "SmartMart Vending" at bounding box center [301, 305] width 418 height 20
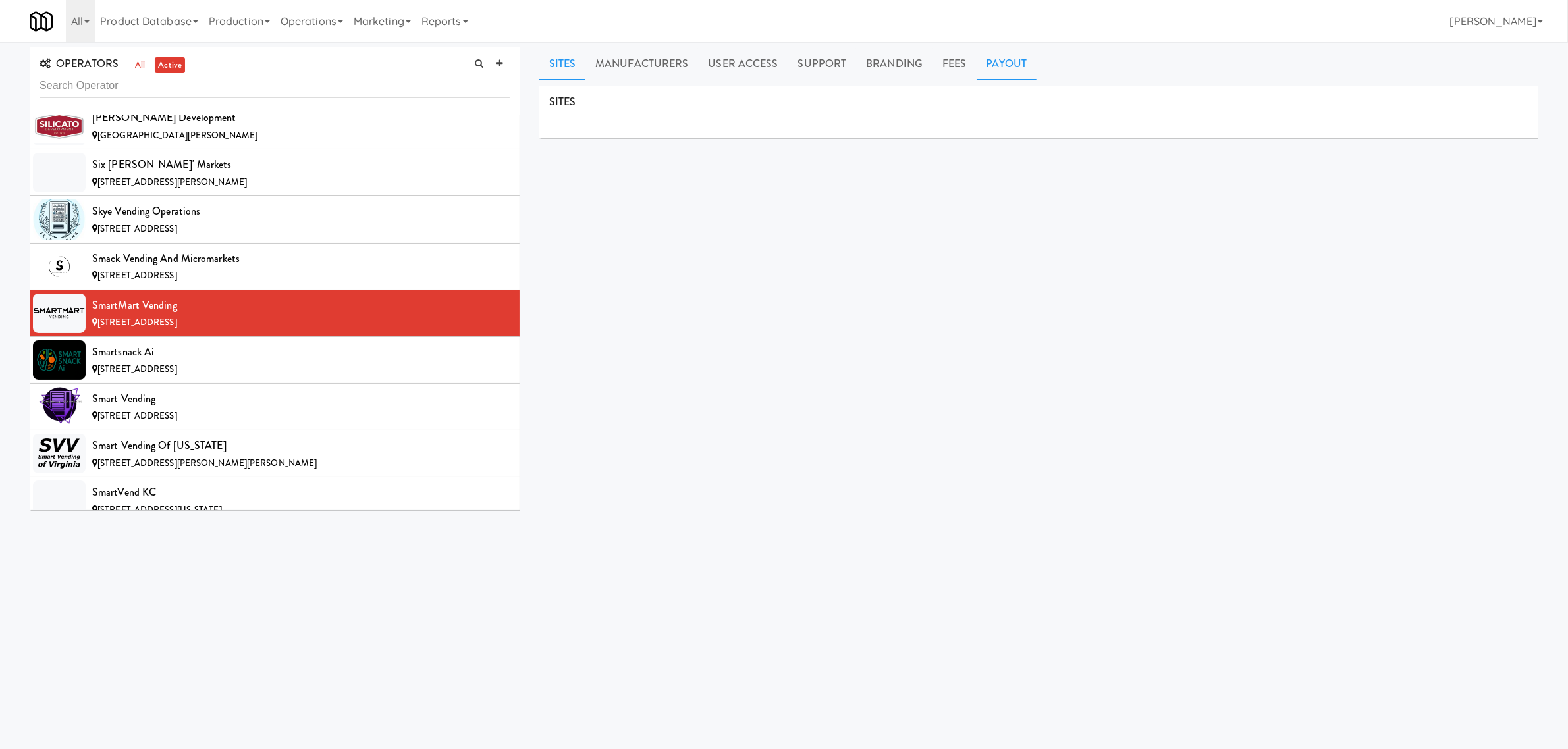
click at [1019, 61] on link "Payout" at bounding box center [1007, 63] width 61 height 33
click at [183, 378] on div "[STREET_ADDRESS]" at bounding box center [301, 370] width 418 height 16
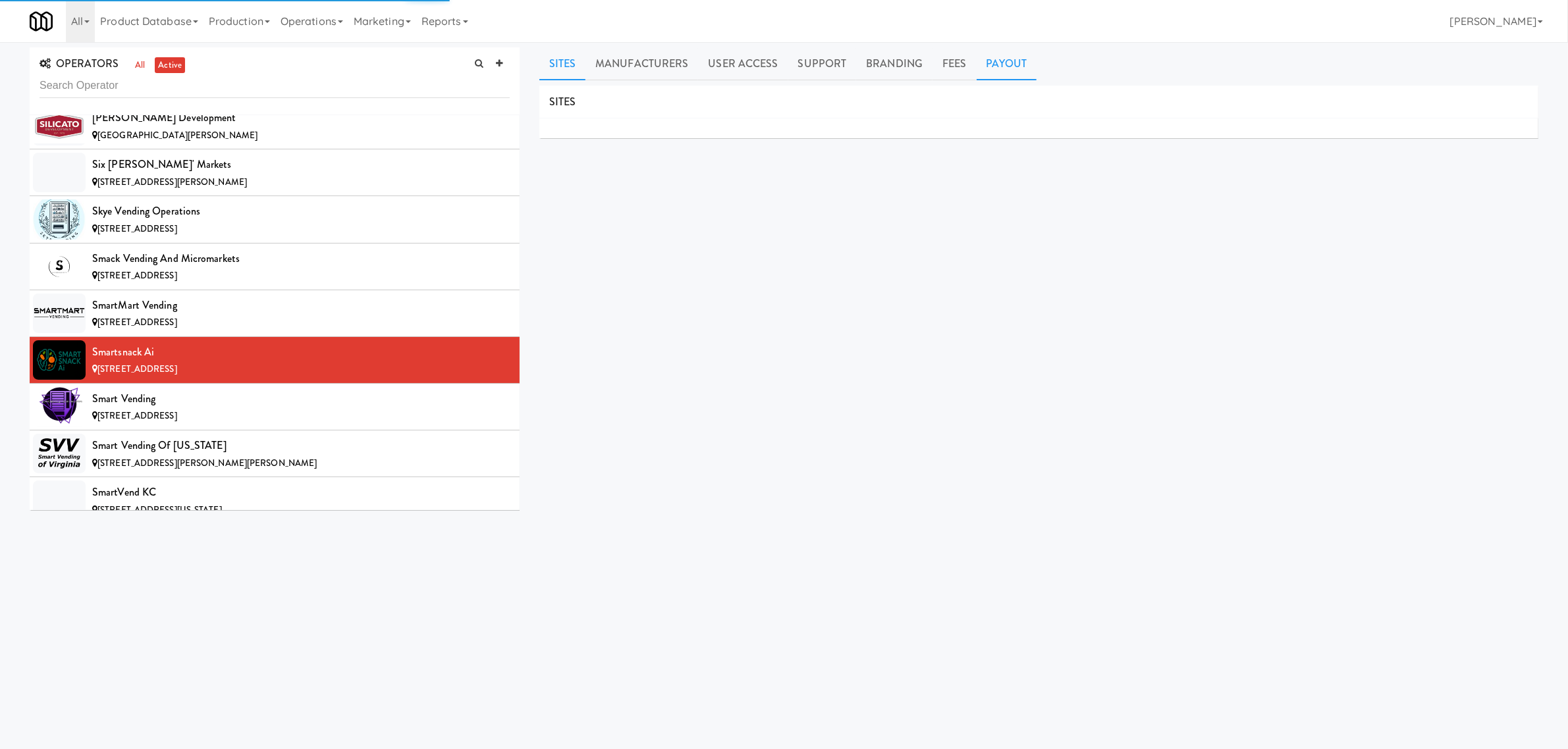
click at [1000, 65] on link "Payout" at bounding box center [1007, 63] width 61 height 33
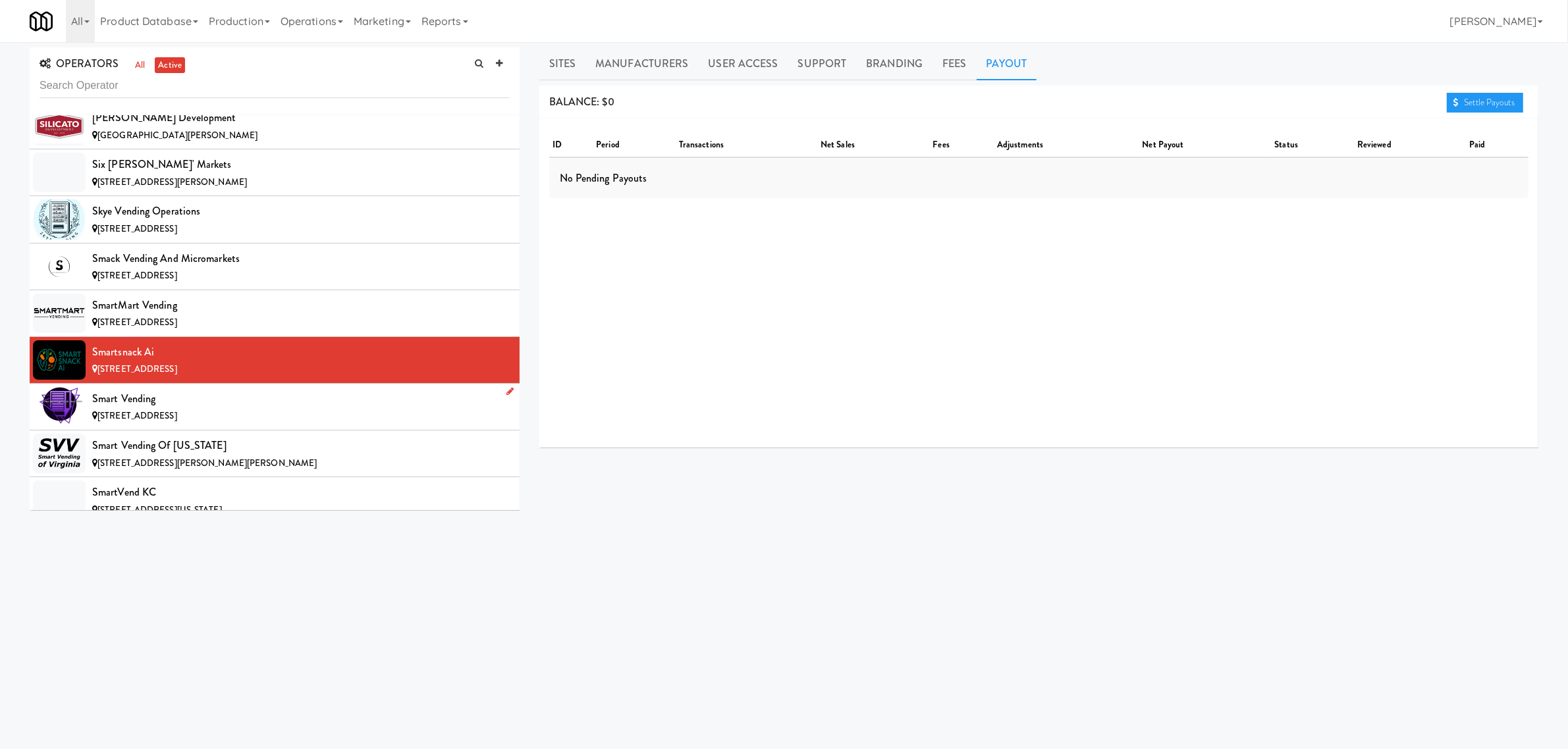
click at [191, 409] on div "Smart Vending" at bounding box center [301, 399] width 418 height 20
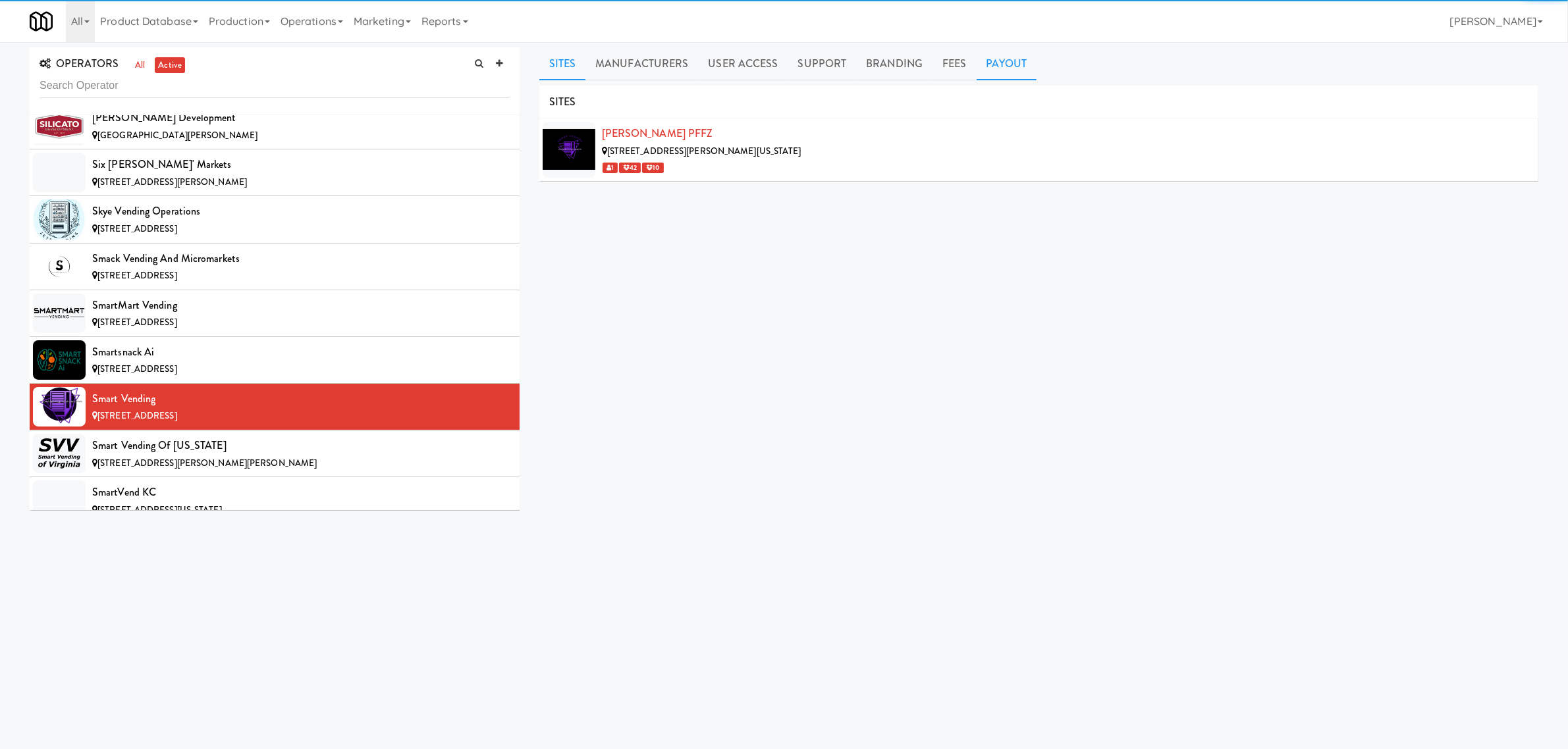
click at [1002, 66] on link "Payout" at bounding box center [1007, 63] width 61 height 33
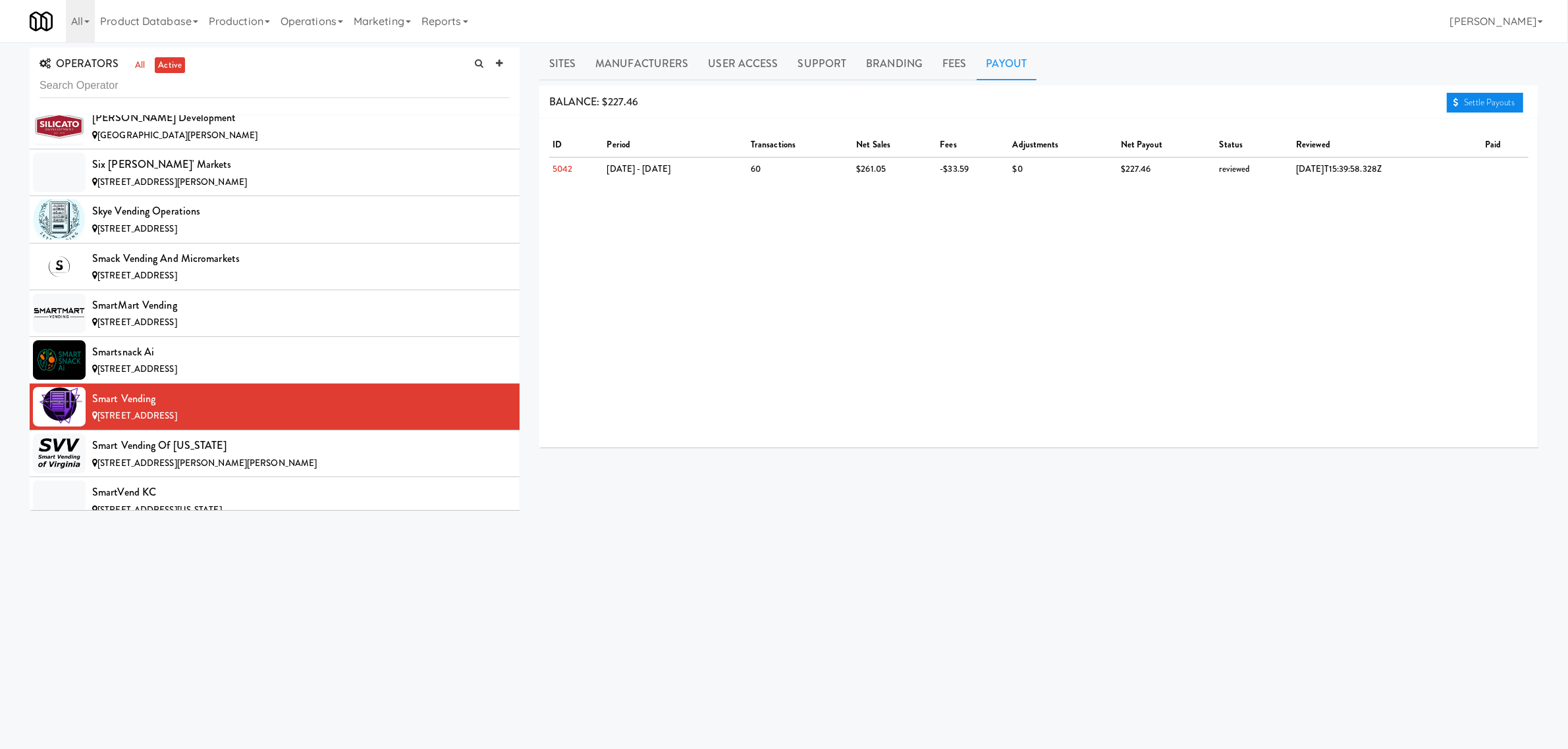
click at [1500, 105] on link "Settle Payouts" at bounding box center [1485, 103] width 76 height 20
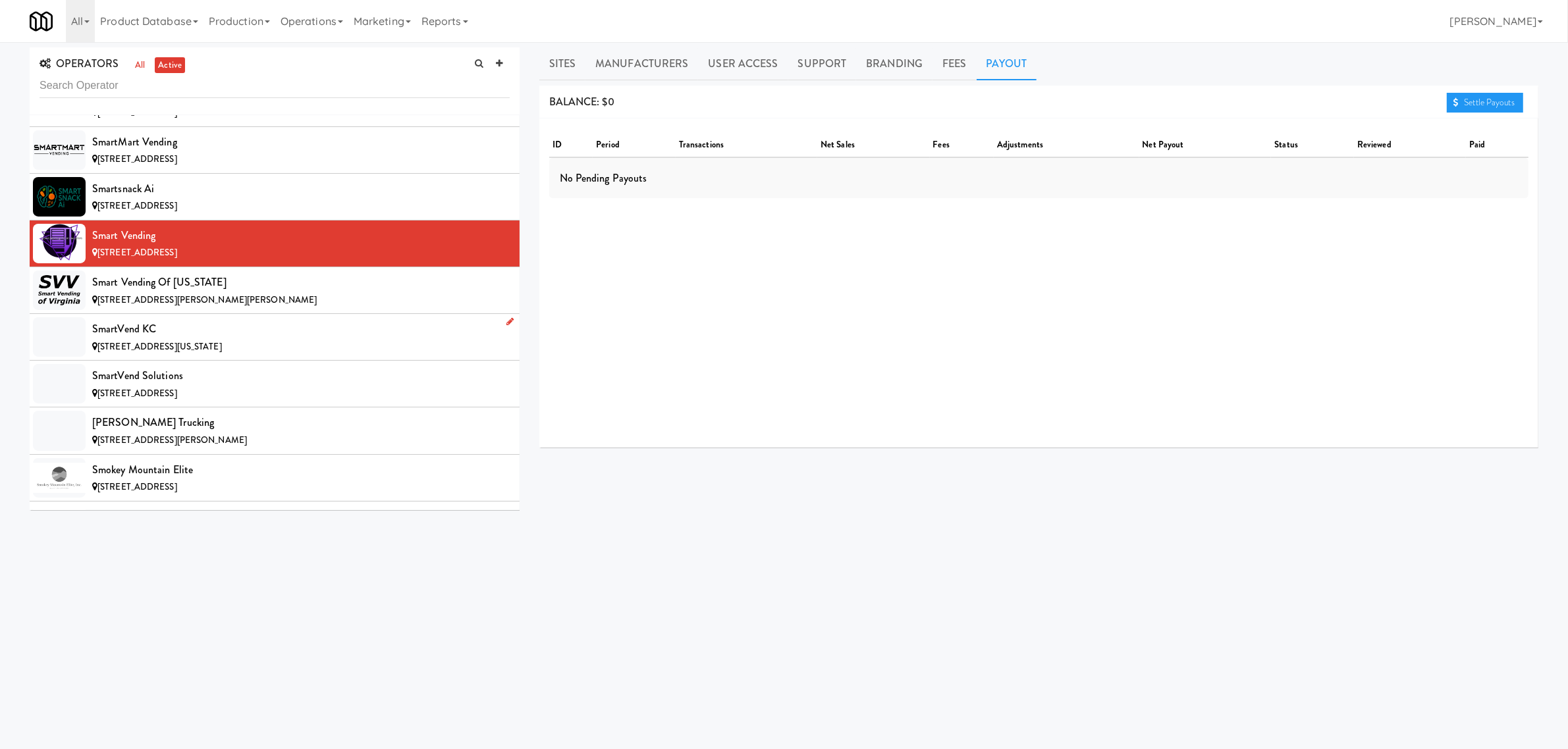
scroll to position [10699, 0]
click at [216, 291] on div "Smart Vending of [US_STATE]" at bounding box center [301, 281] width 418 height 20
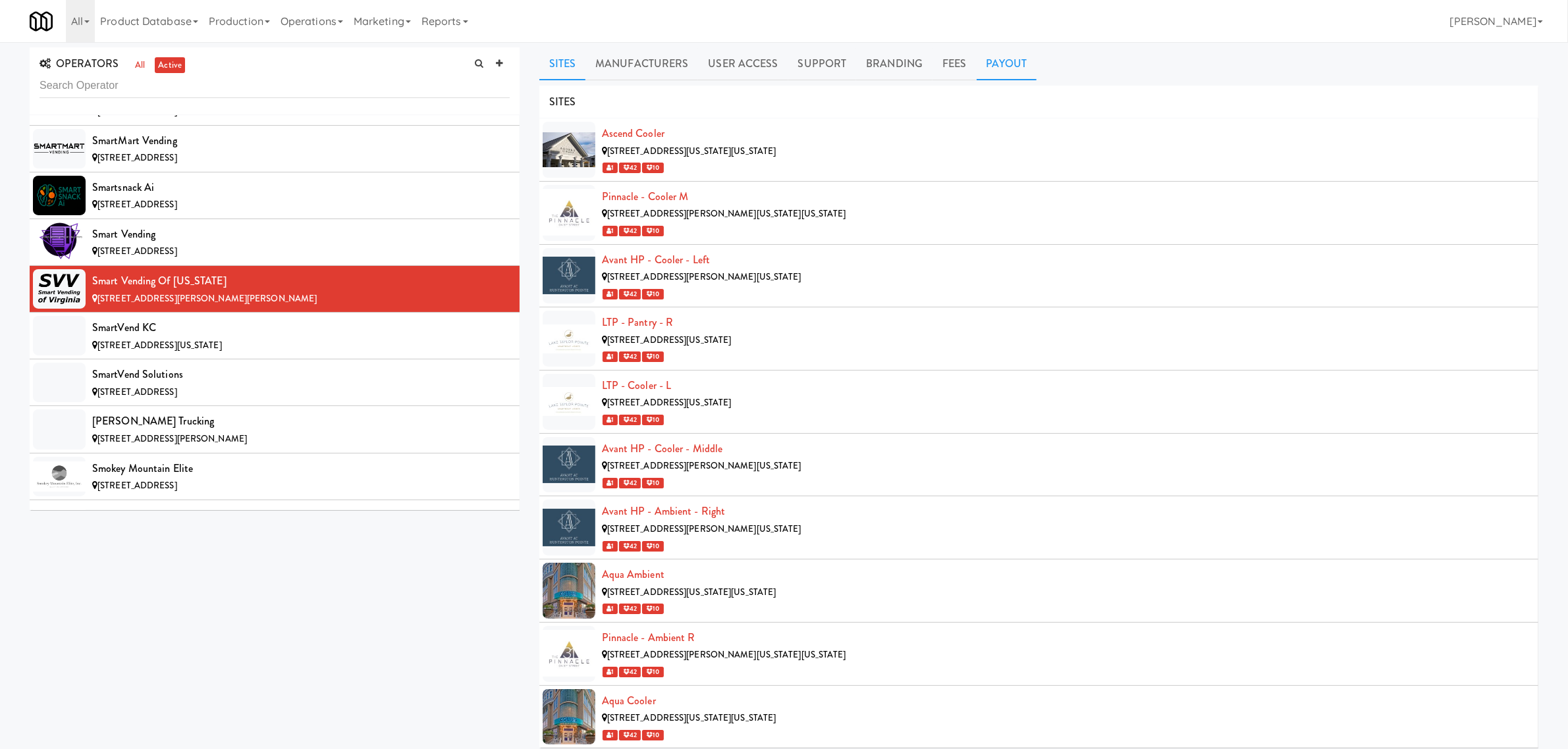
click at [1012, 63] on link "Payout" at bounding box center [1007, 63] width 61 height 33
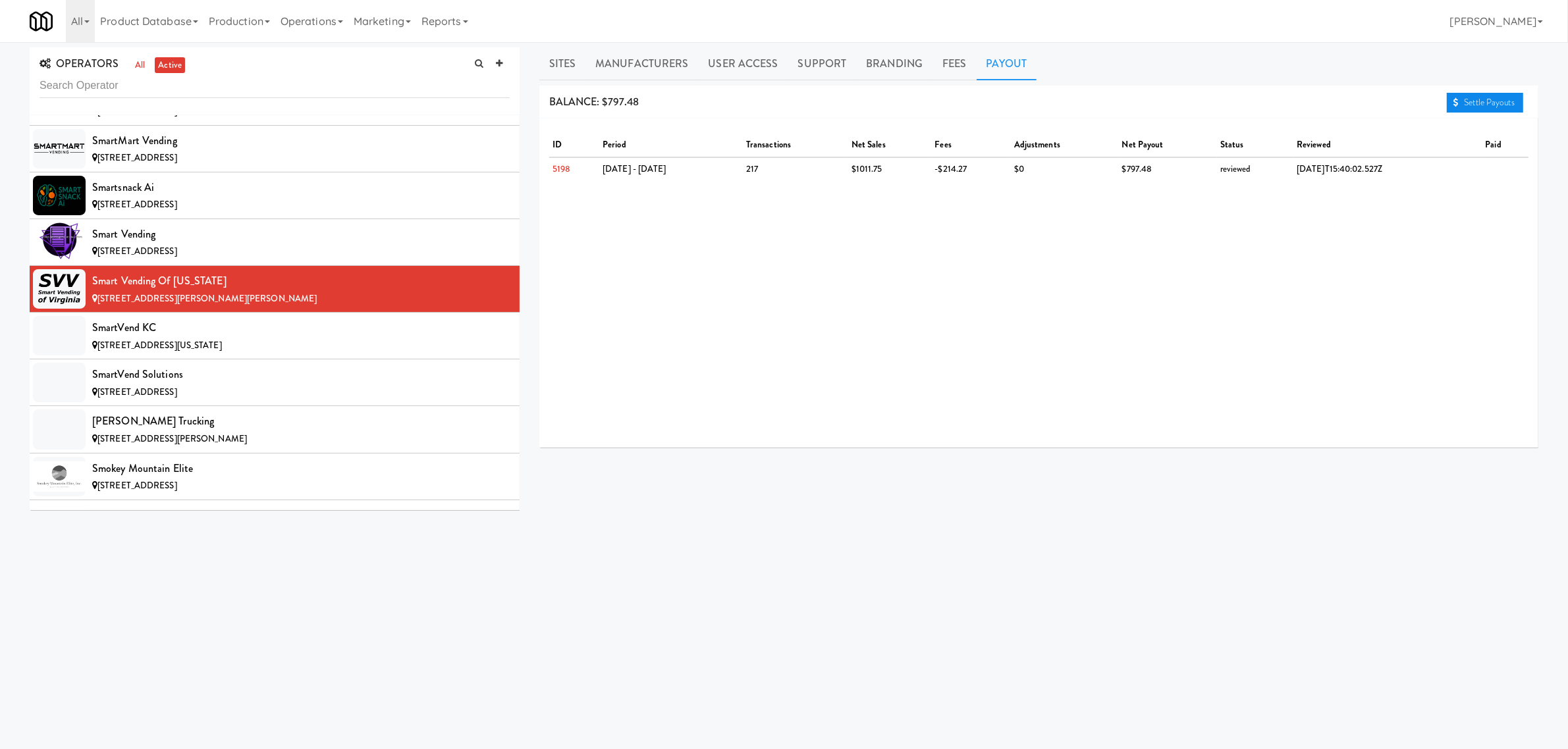
click at [1490, 105] on link "Settle Payouts" at bounding box center [1485, 103] width 76 height 20
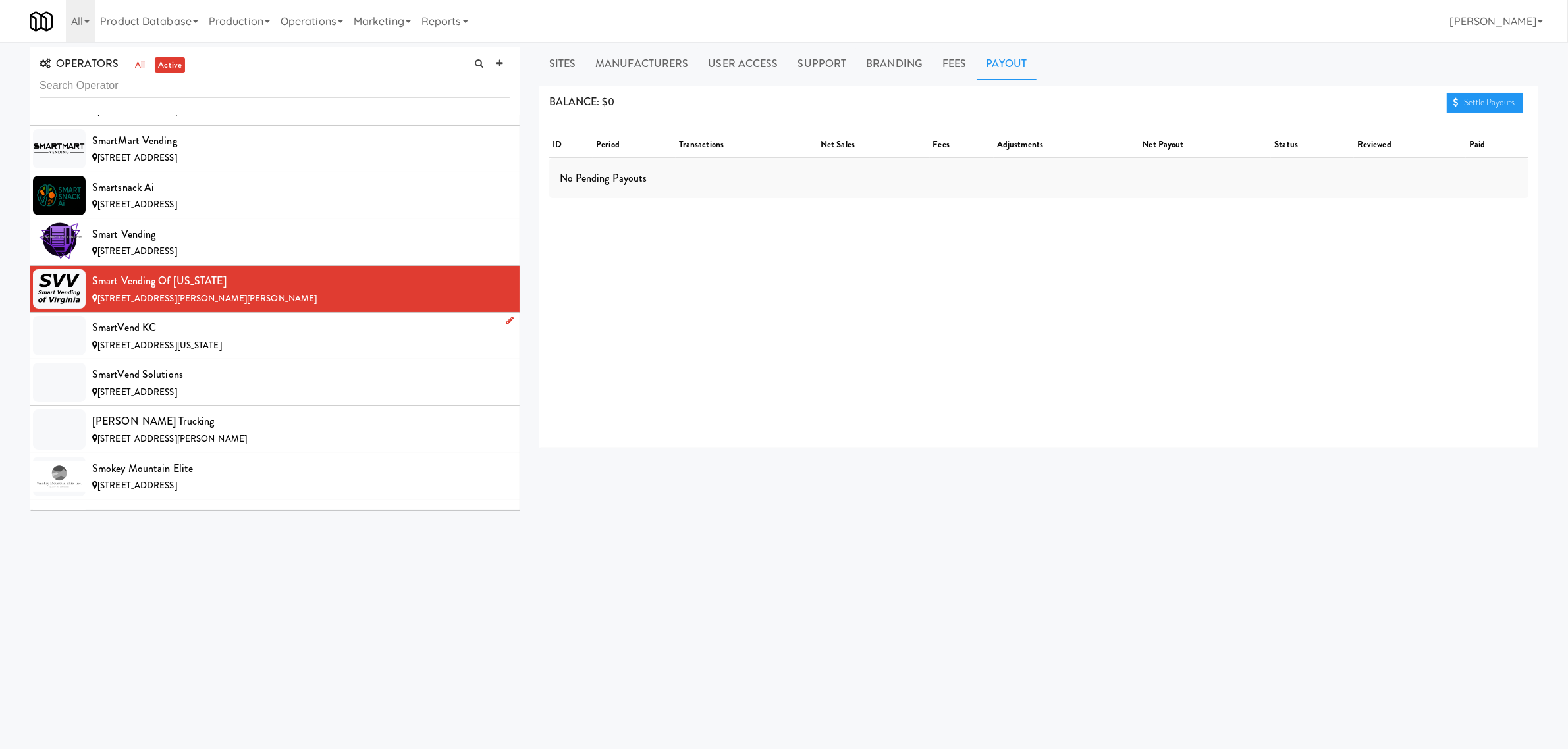
click at [214, 338] on div "SmartVend KC" at bounding box center [301, 327] width 418 height 20
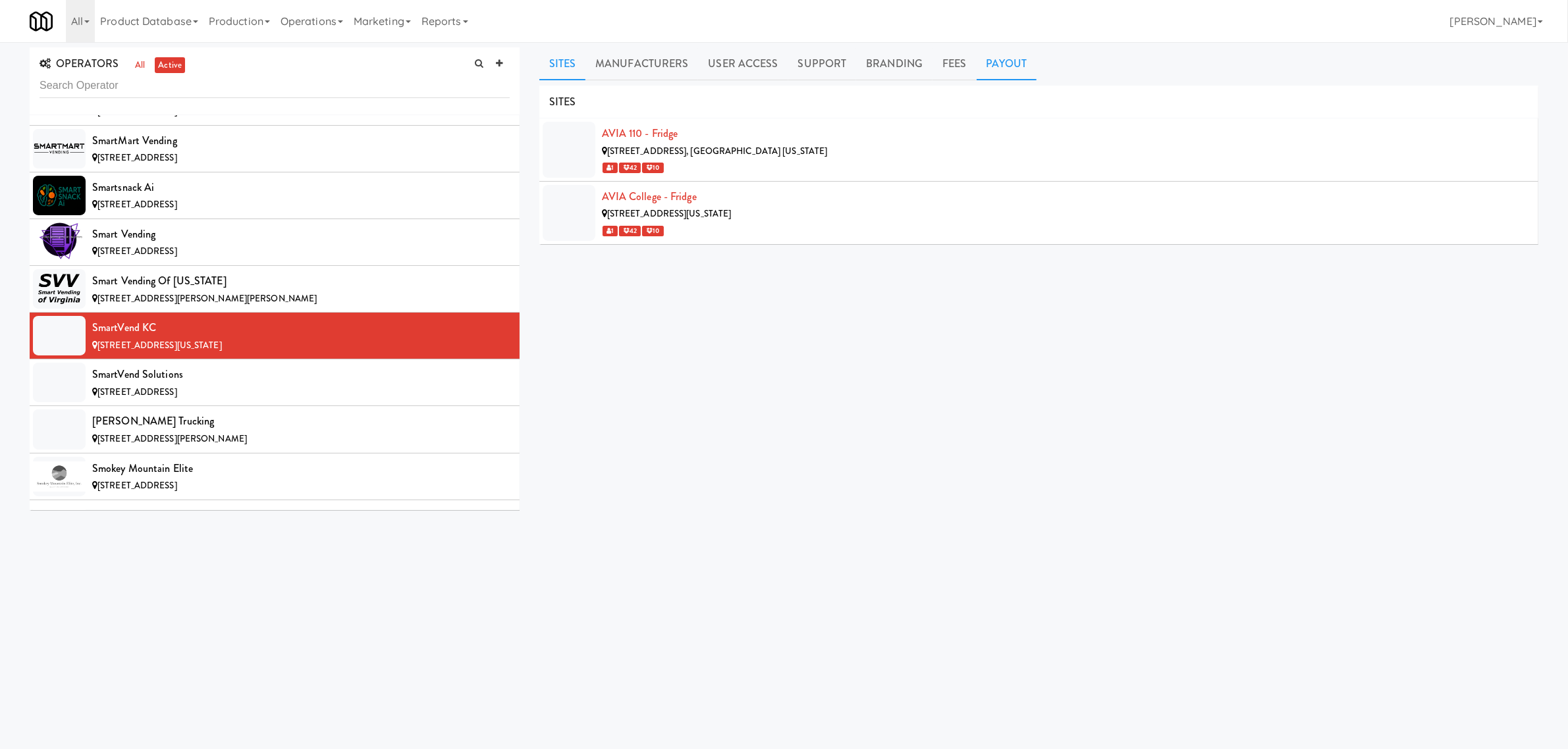
click at [1005, 61] on link "Payout" at bounding box center [1007, 63] width 61 height 33
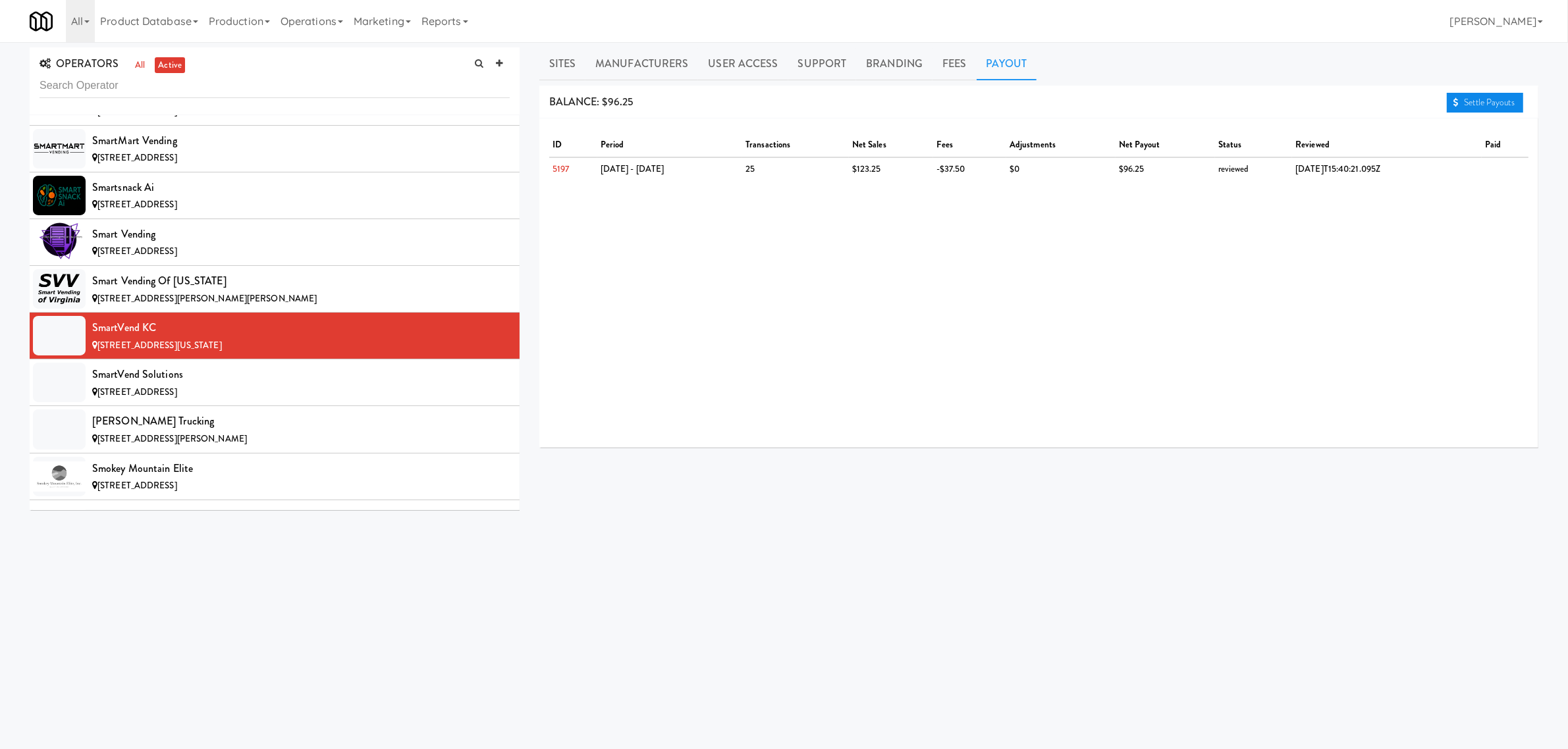
click at [1488, 101] on link "Settle Payouts" at bounding box center [1485, 103] width 76 height 20
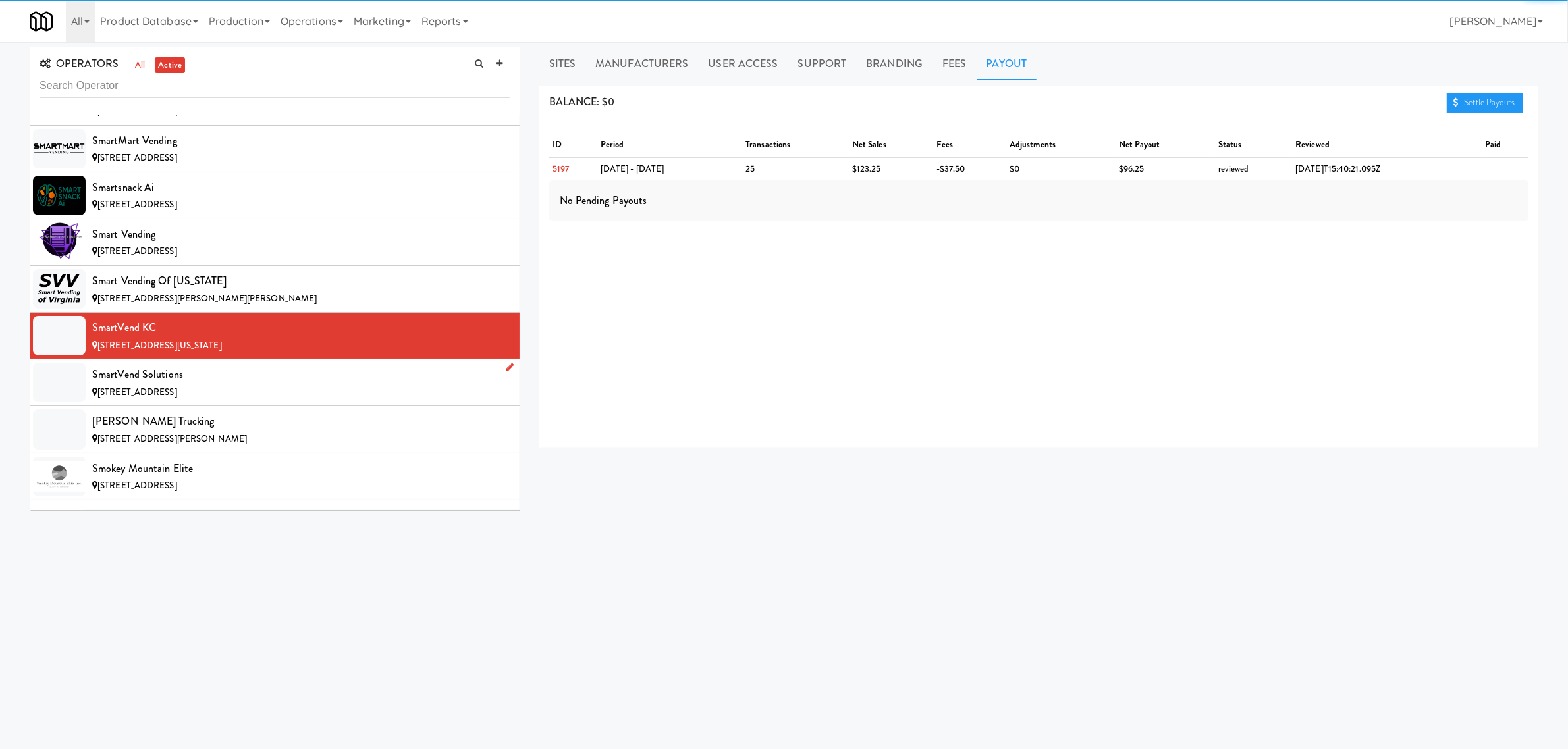
click at [140, 385] on div "SmartVend Solutions" at bounding box center [301, 374] width 418 height 20
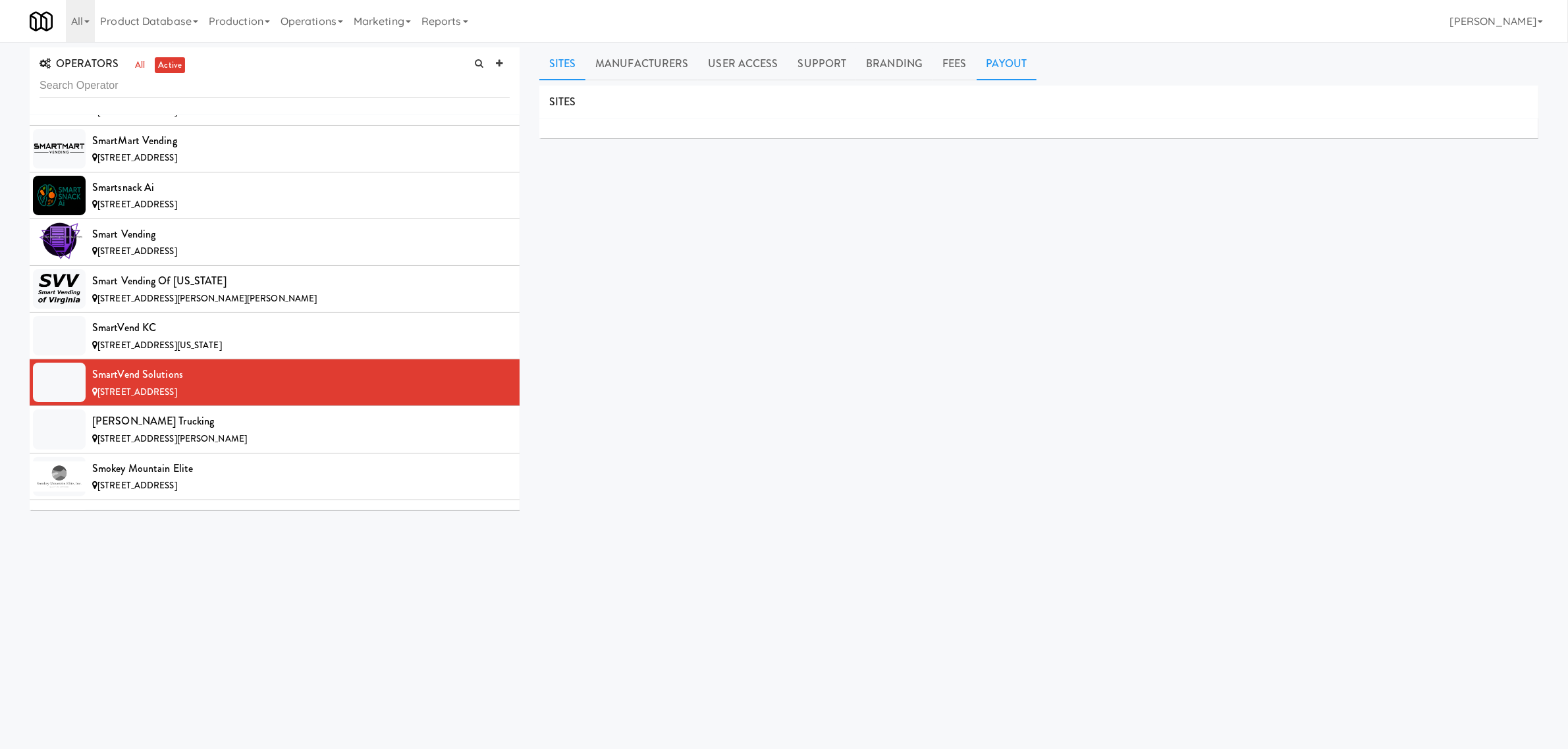
click at [1011, 63] on link "Payout" at bounding box center [1007, 63] width 61 height 33
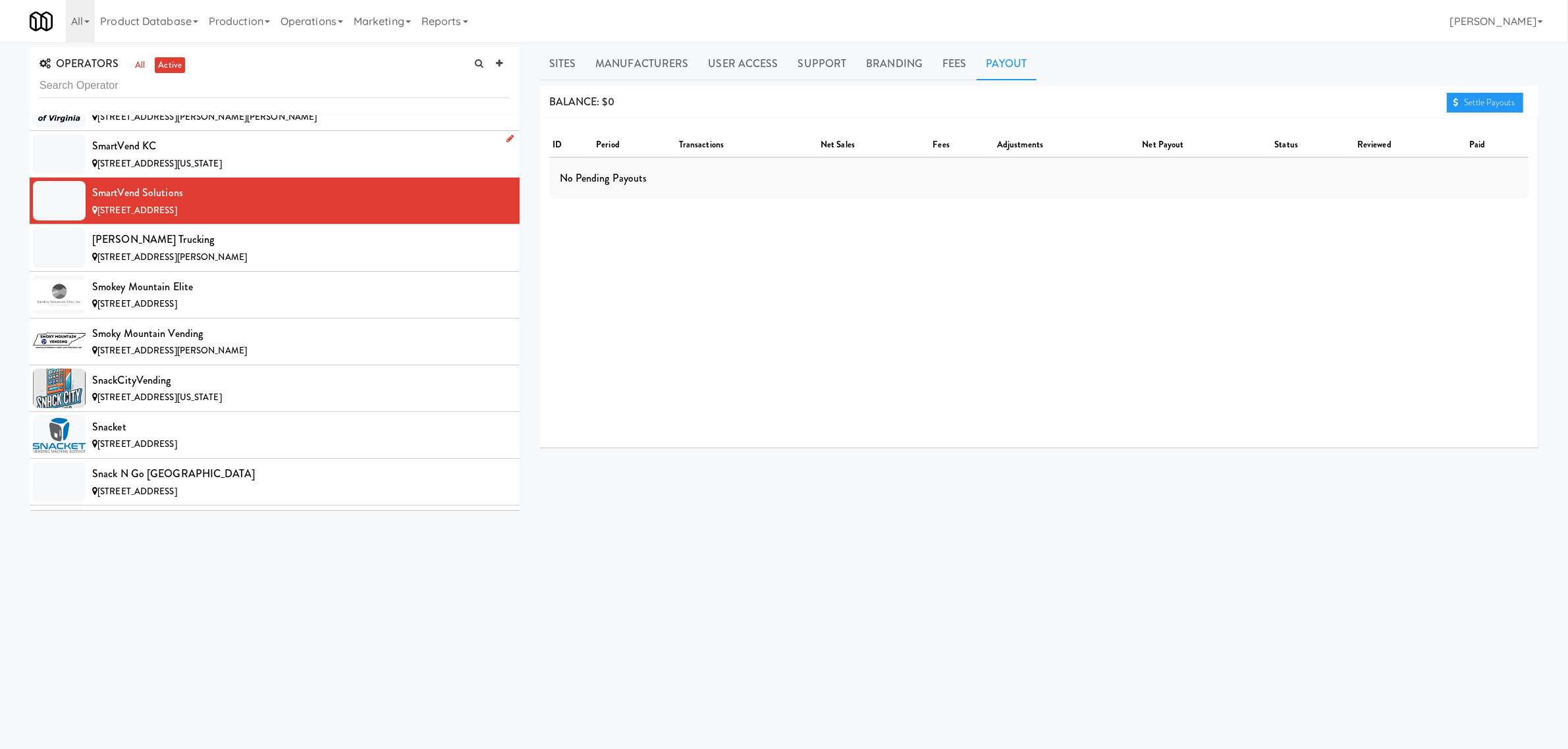
scroll to position [11027, 0]
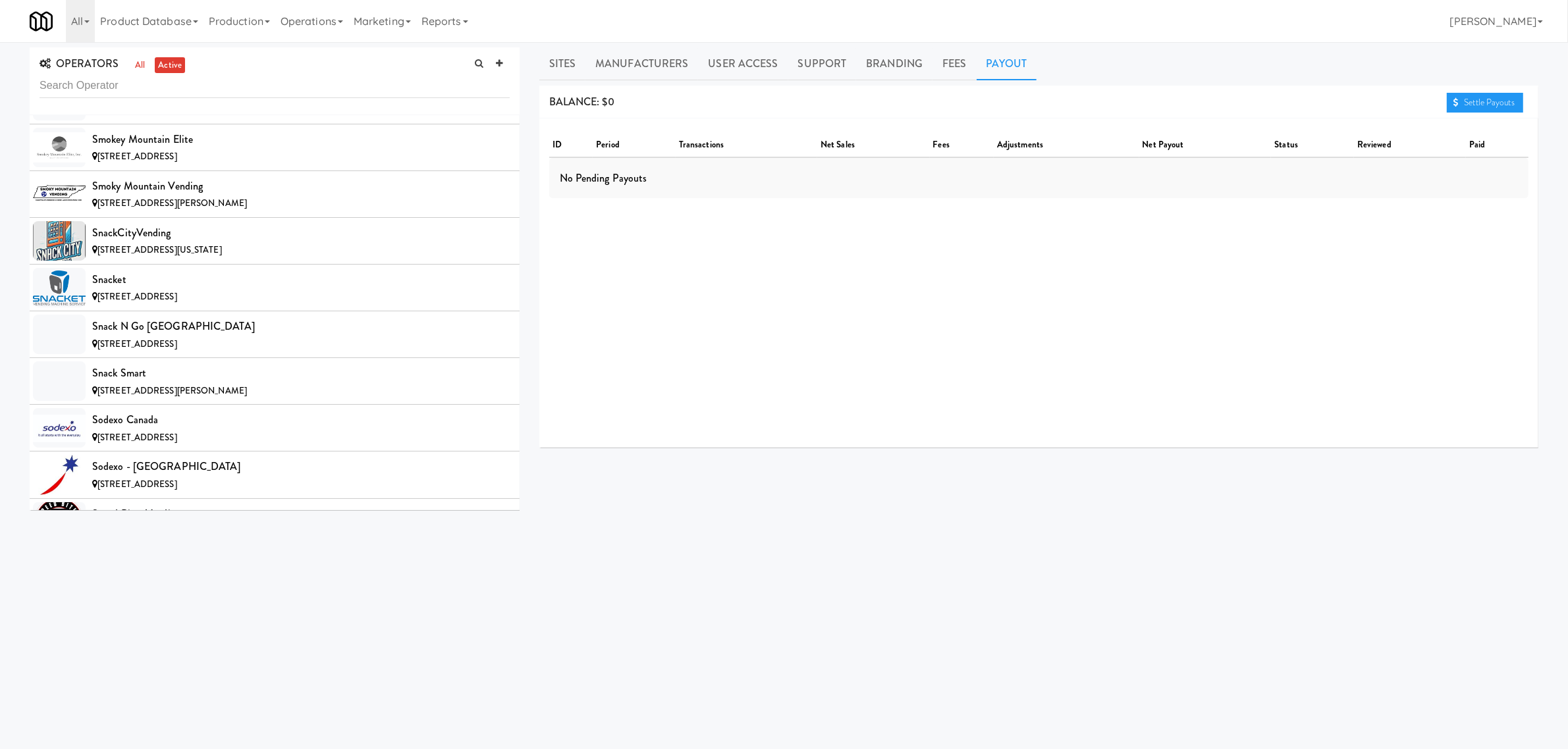
click at [168, 102] on div "[PERSON_NAME] Trucking" at bounding box center [301, 92] width 418 height 20
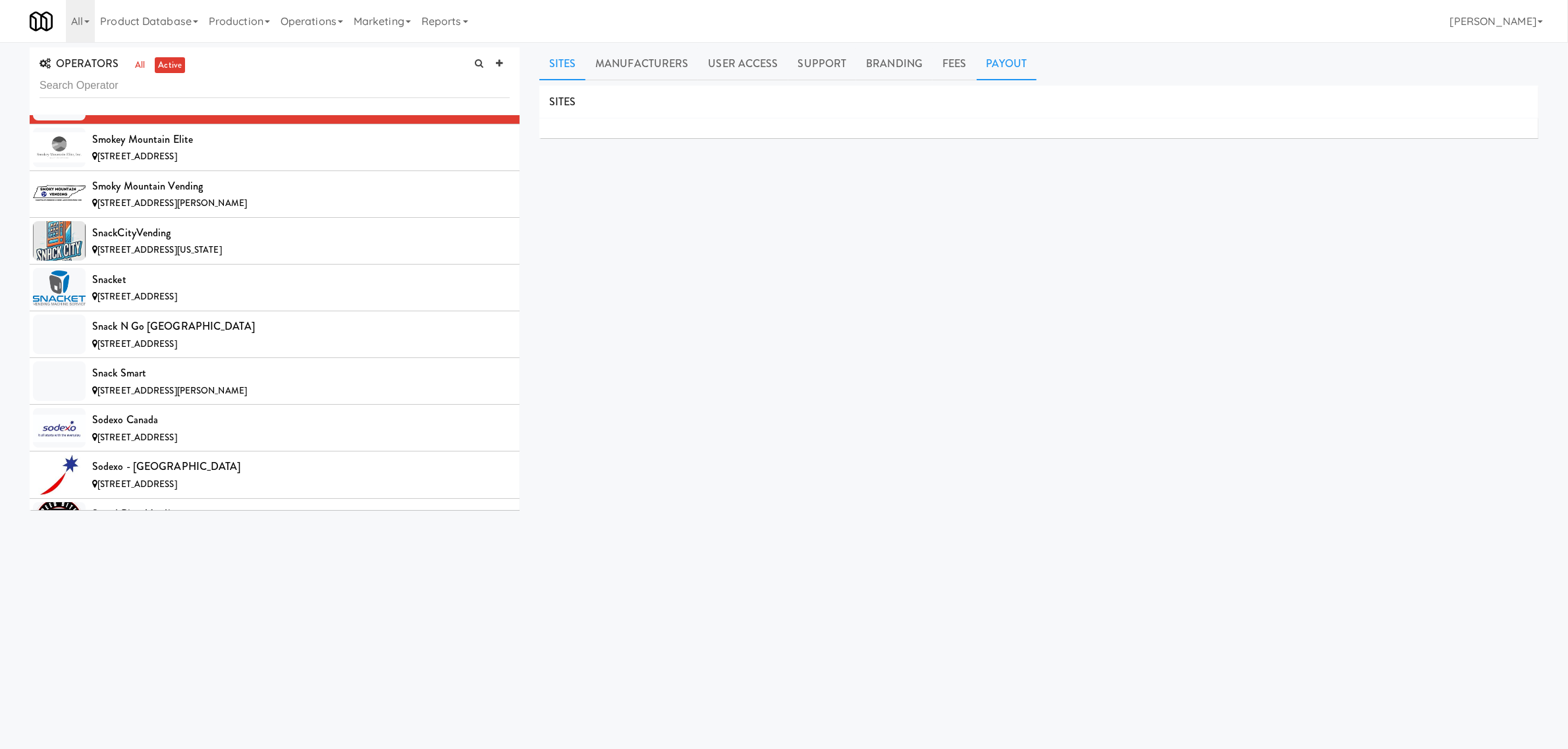
click at [996, 72] on link "Payout" at bounding box center [1007, 63] width 61 height 33
click at [188, 149] on div "Smokey Mountain Elite" at bounding box center [301, 139] width 418 height 20
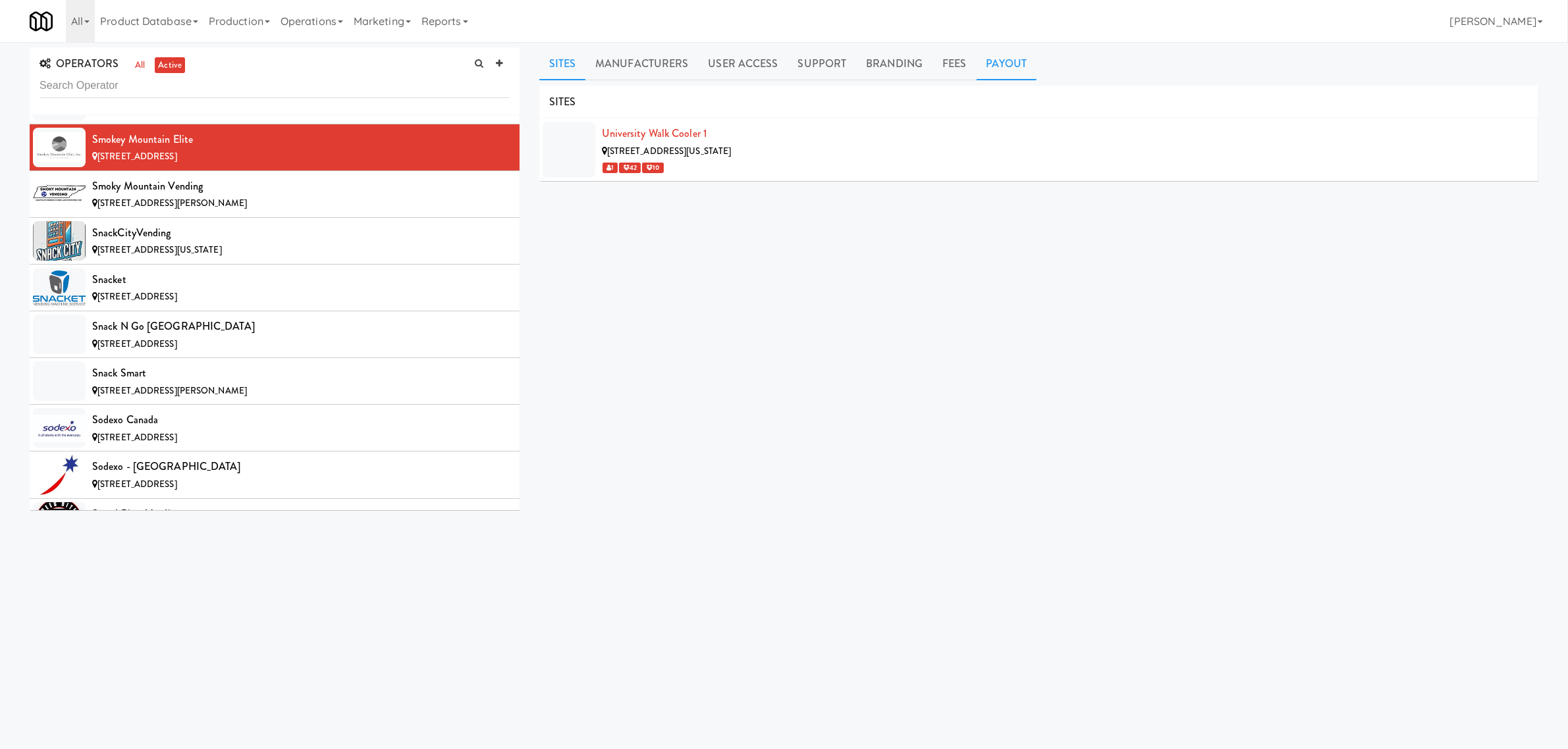
click at [1000, 73] on link "Payout" at bounding box center [1007, 63] width 61 height 33
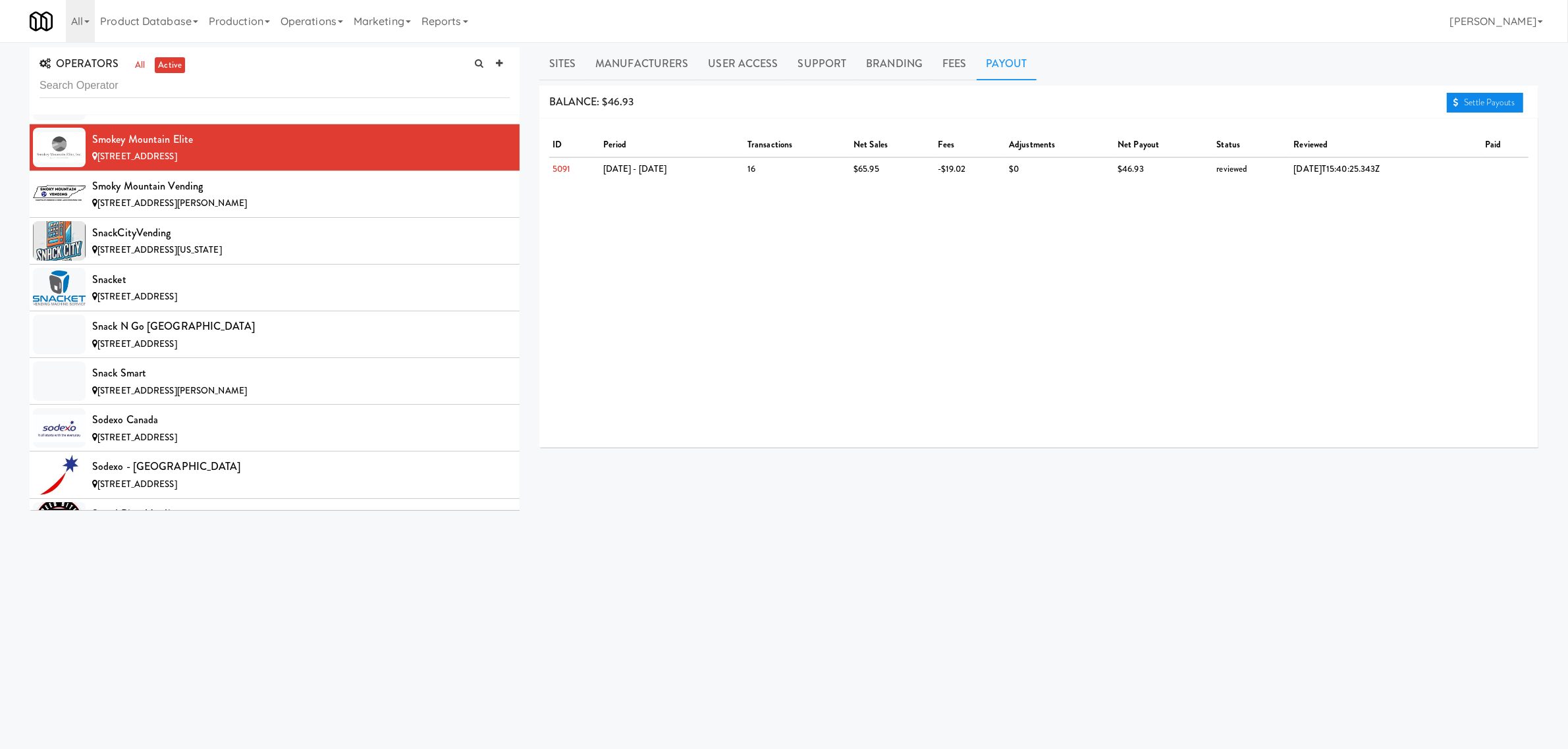
click at [1479, 103] on link "Settle Payouts" at bounding box center [1485, 103] width 76 height 20
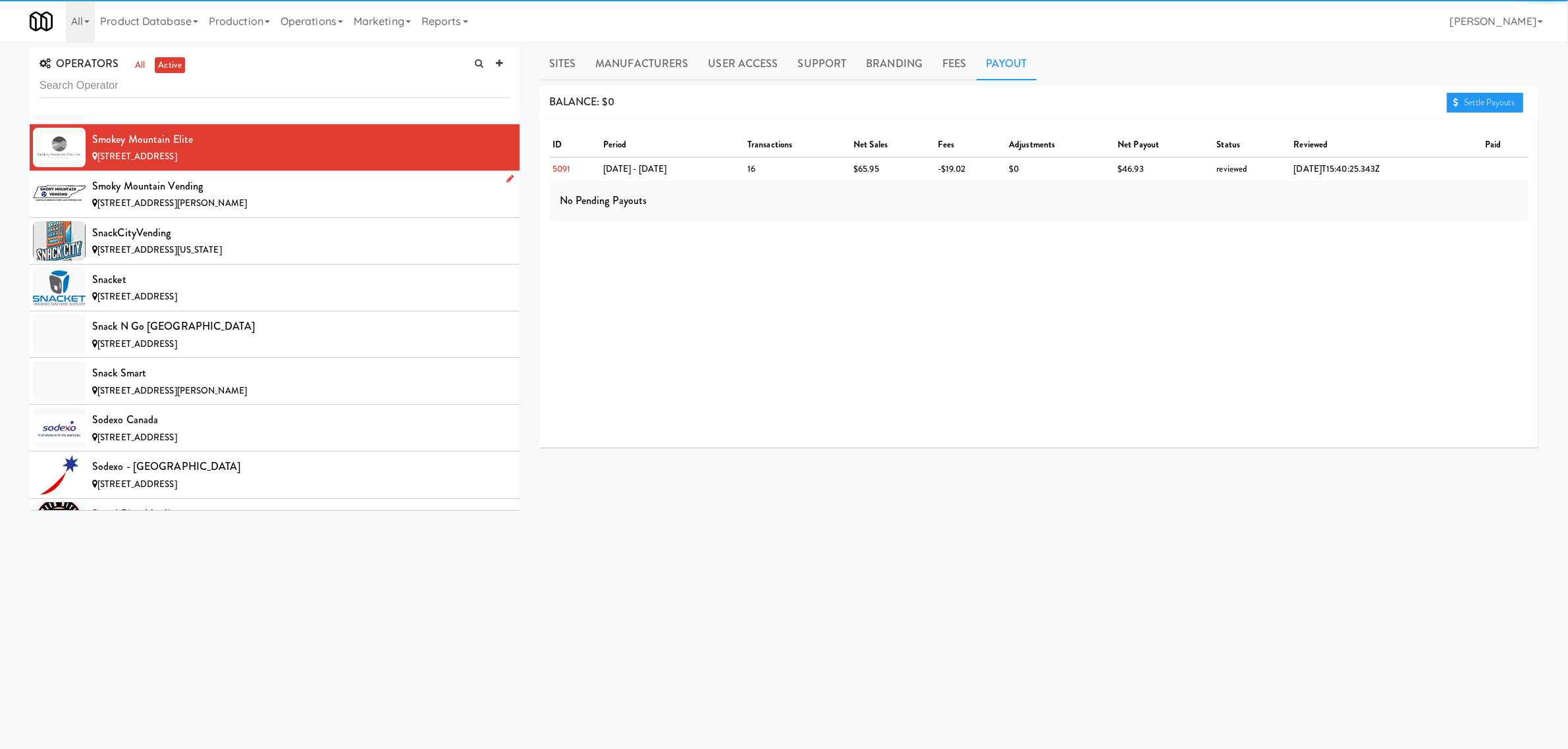
click at [252, 196] on div "Smoky Mountain Vending" at bounding box center [301, 186] width 418 height 20
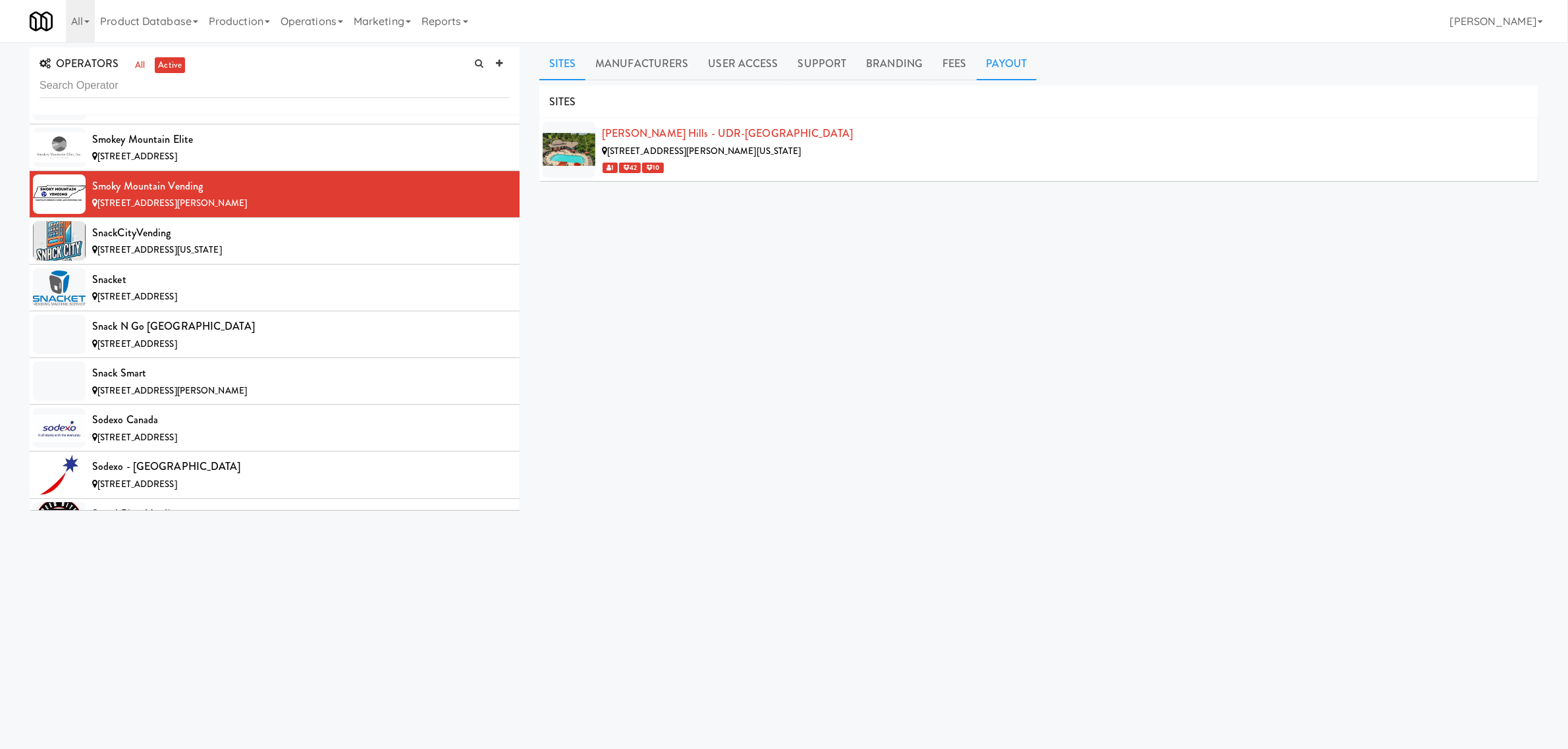
click at [1022, 66] on link "Payout" at bounding box center [1007, 63] width 61 height 33
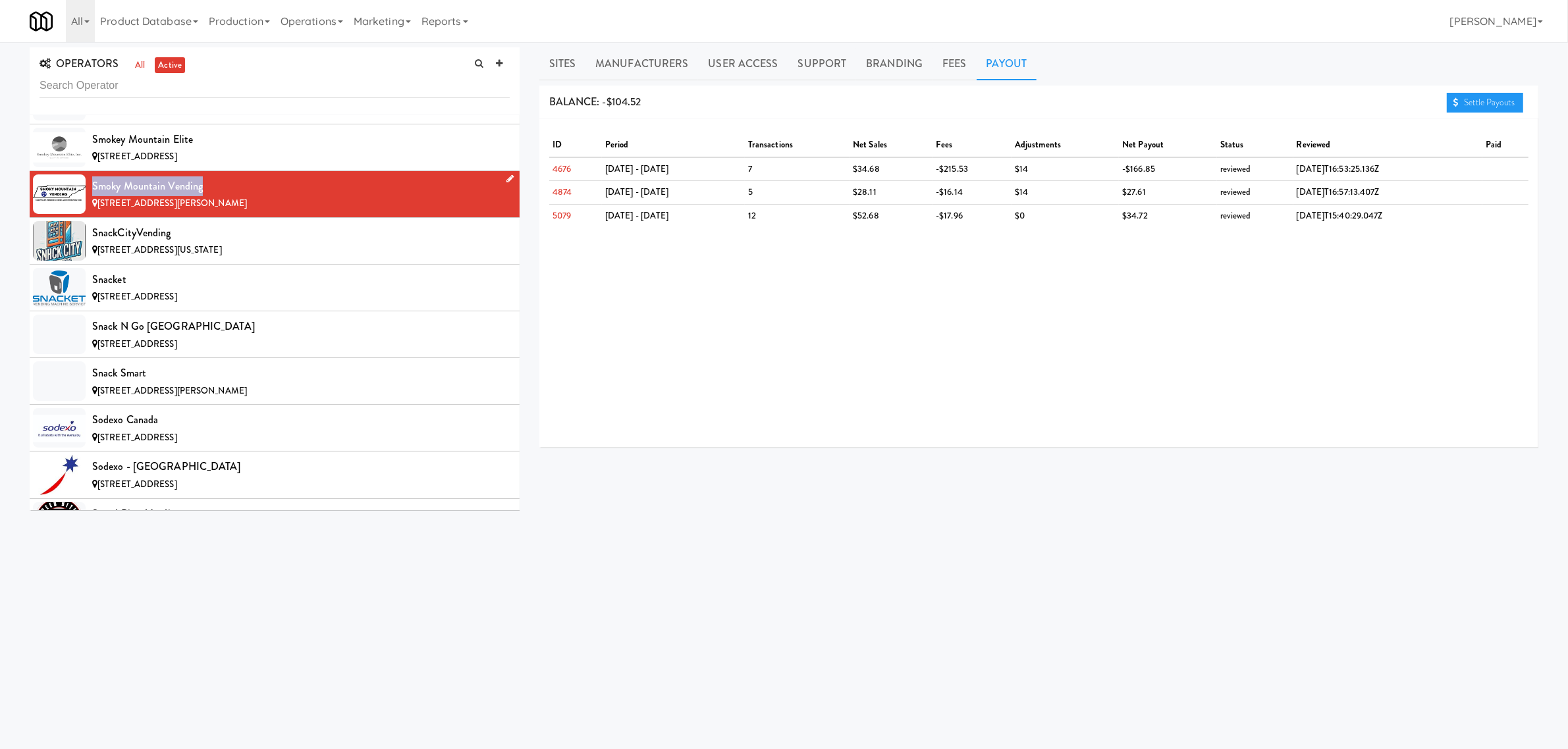
drag, startPoint x: 91, startPoint y: 221, endPoint x: 211, endPoint y: 219, distance: 120.0
click at [211, 218] on li "Smoky Mountain Vending [STREET_ADDRESS][PERSON_NAME]" at bounding box center [275, 194] width 490 height 47
click at [142, 243] on div "SnackCityVending" at bounding box center [301, 233] width 418 height 20
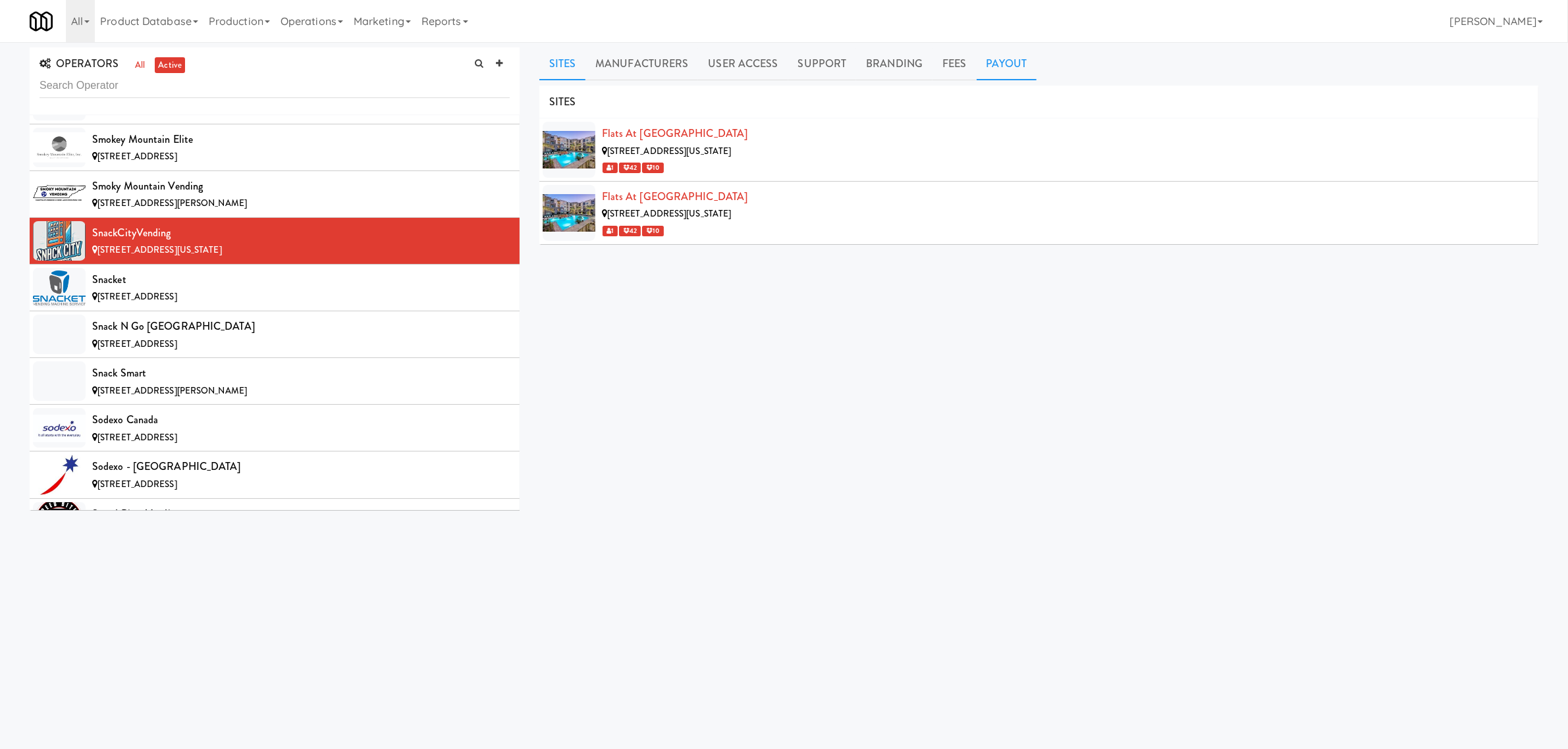
click at [986, 58] on link "Payout" at bounding box center [1007, 63] width 61 height 33
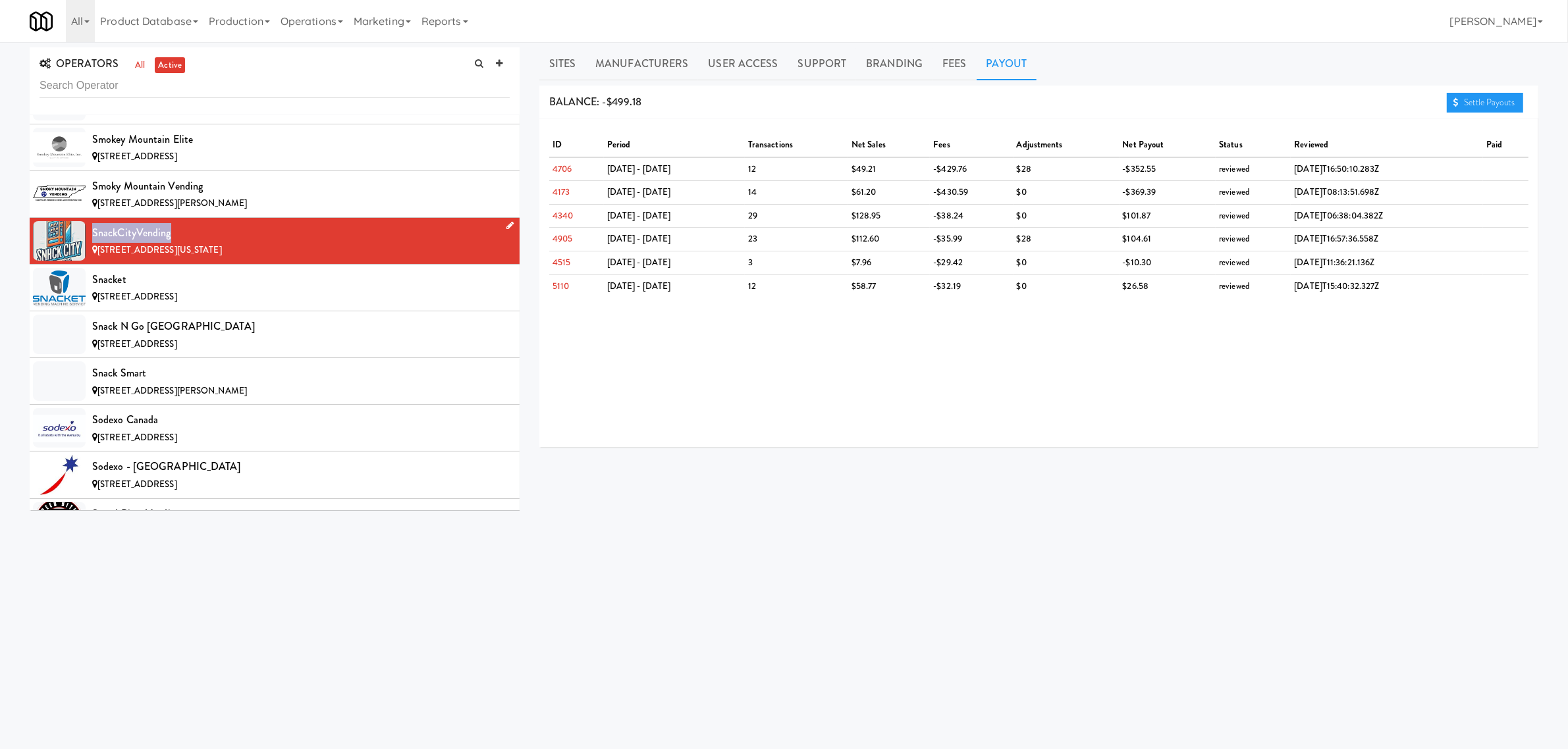
drag, startPoint x: 91, startPoint y: 263, endPoint x: 169, endPoint y: 263, distance: 78.0
click at [169, 263] on li "SnackCityVending [STREET_ADDRESS][US_STATE]" at bounding box center [275, 241] width 490 height 47
click at [107, 289] on div "Snacket" at bounding box center [301, 279] width 418 height 20
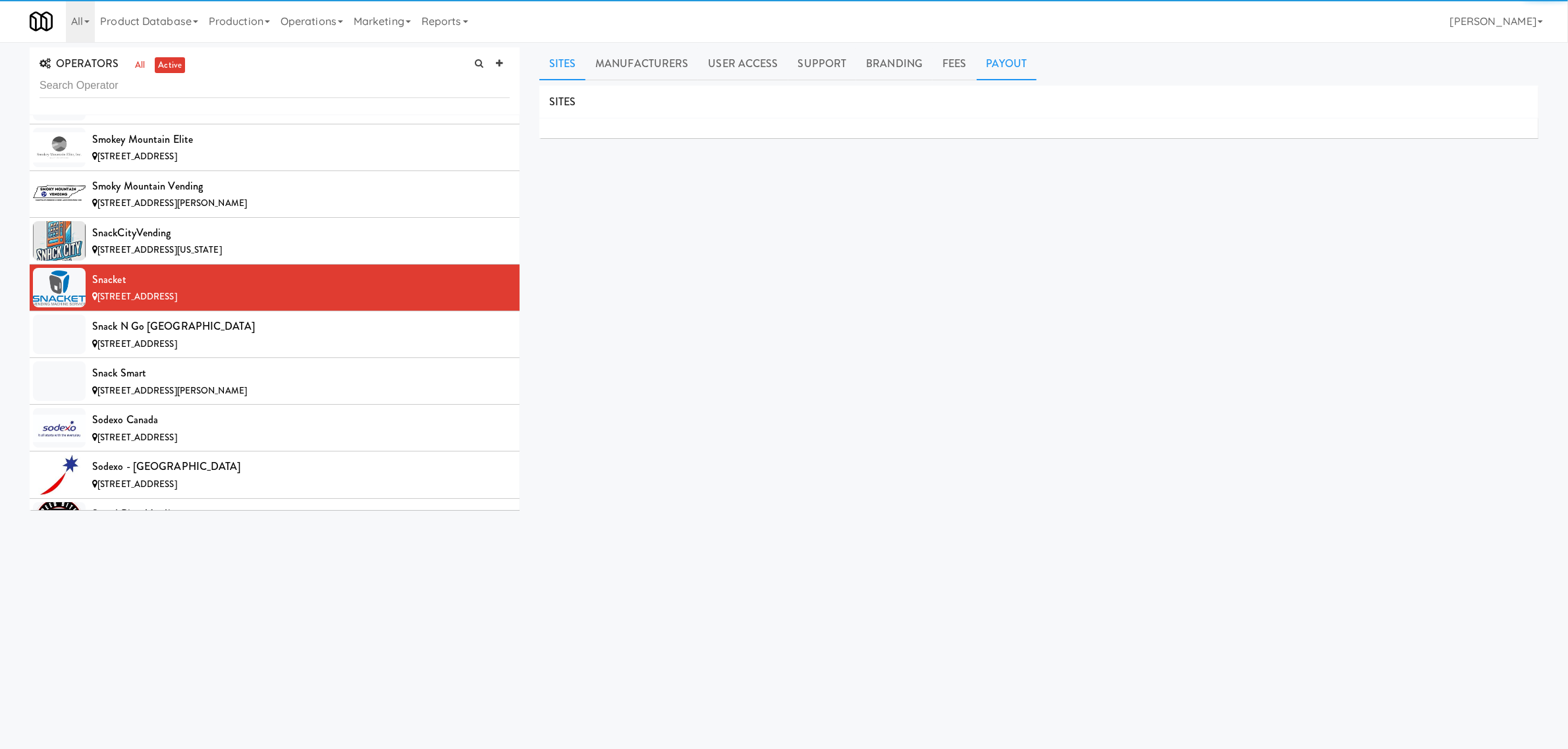
click at [1001, 53] on link "Payout" at bounding box center [1007, 63] width 61 height 33
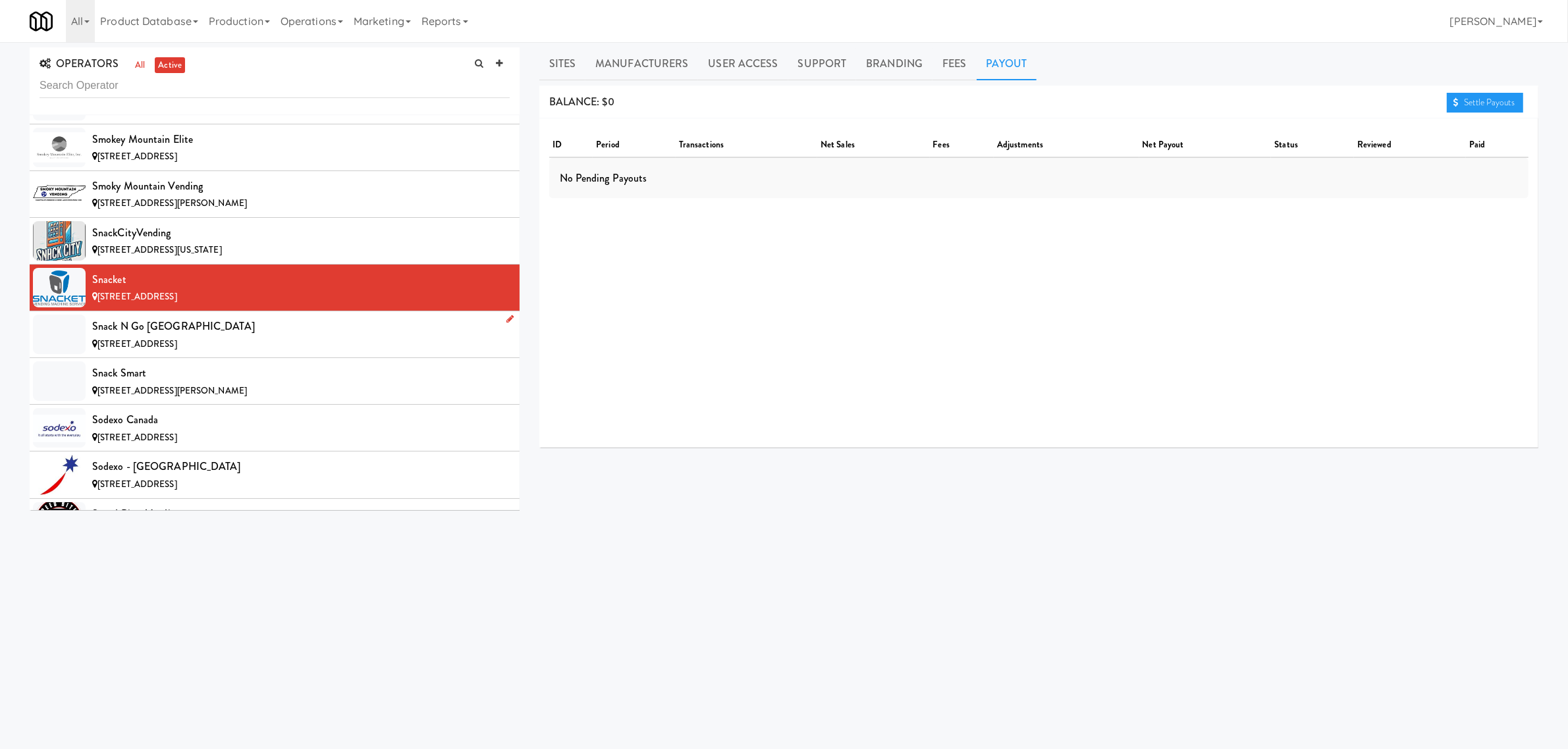
click at [188, 337] on div "Snack n Go [GEOGRAPHIC_DATA]" at bounding box center [301, 326] width 418 height 20
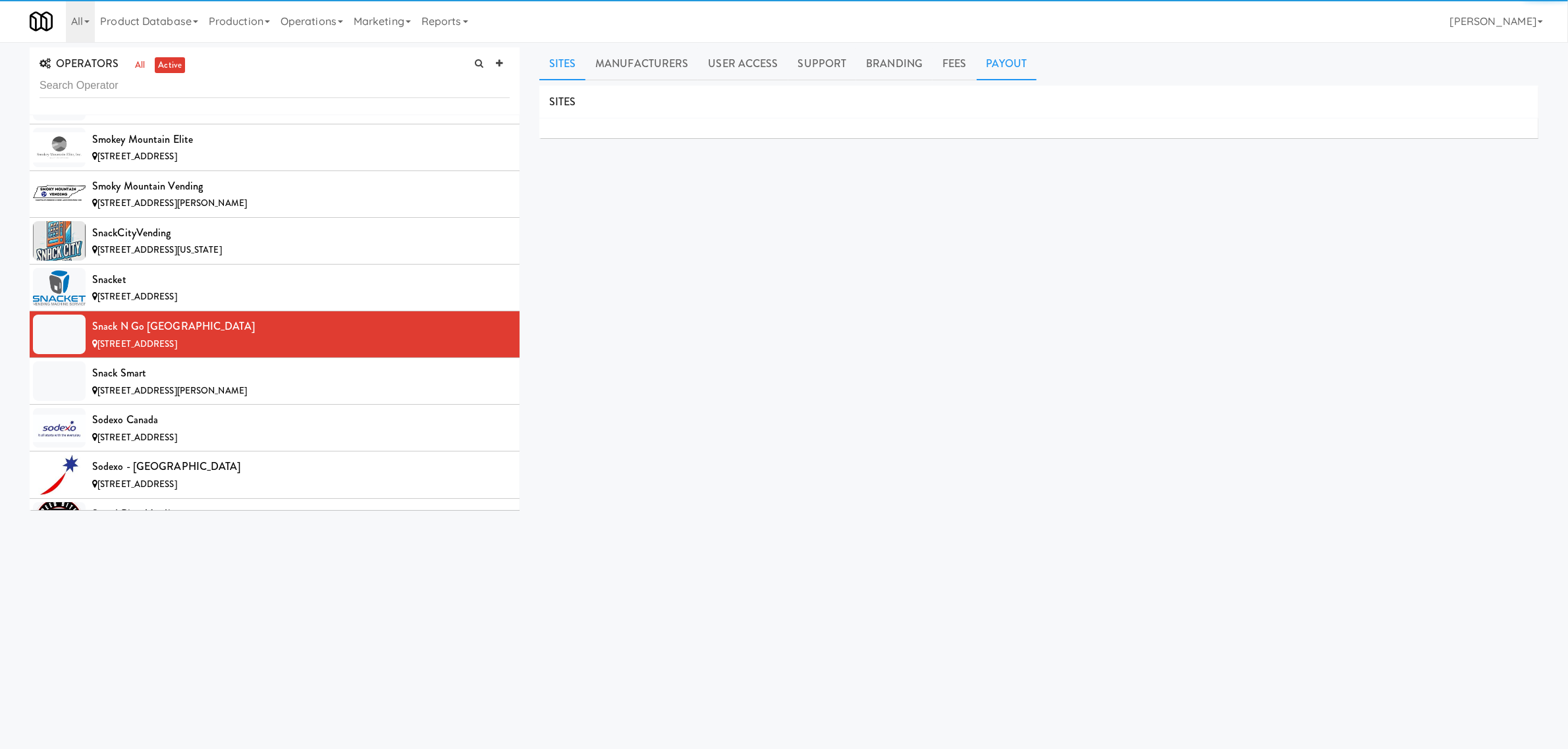
click at [1000, 59] on link "Payout" at bounding box center [1007, 63] width 61 height 33
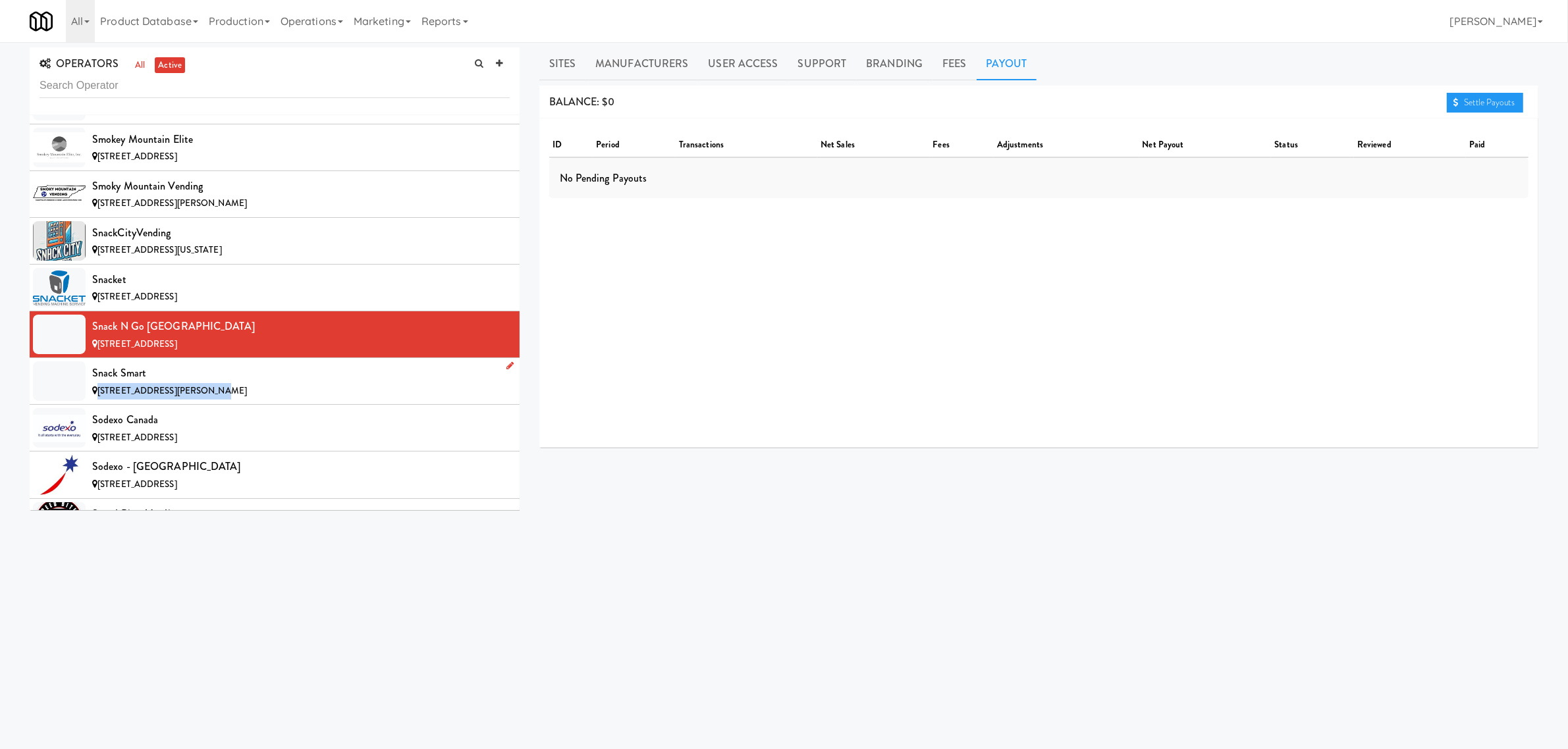
click at [208, 399] on div "Snack Smart [STREET_ADDRESS][PERSON_NAME]" at bounding box center [301, 381] width 418 height 36
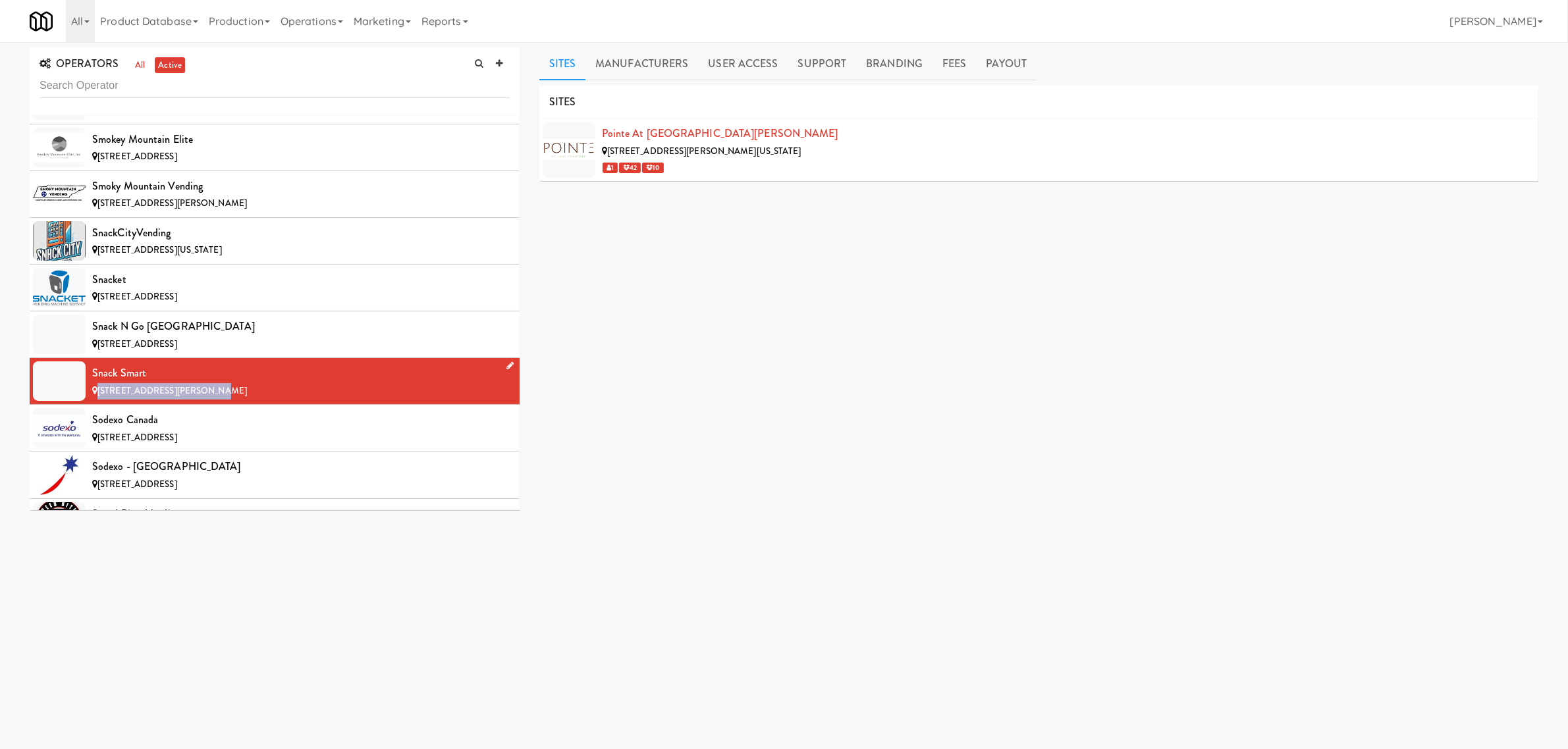
click at [218, 383] on div "Snack Smart" at bounding box center [301, 373] width 418 height 20
click at [1015, 61] on link "Payout" at bounding box center [1007, 63] width 61 height 33
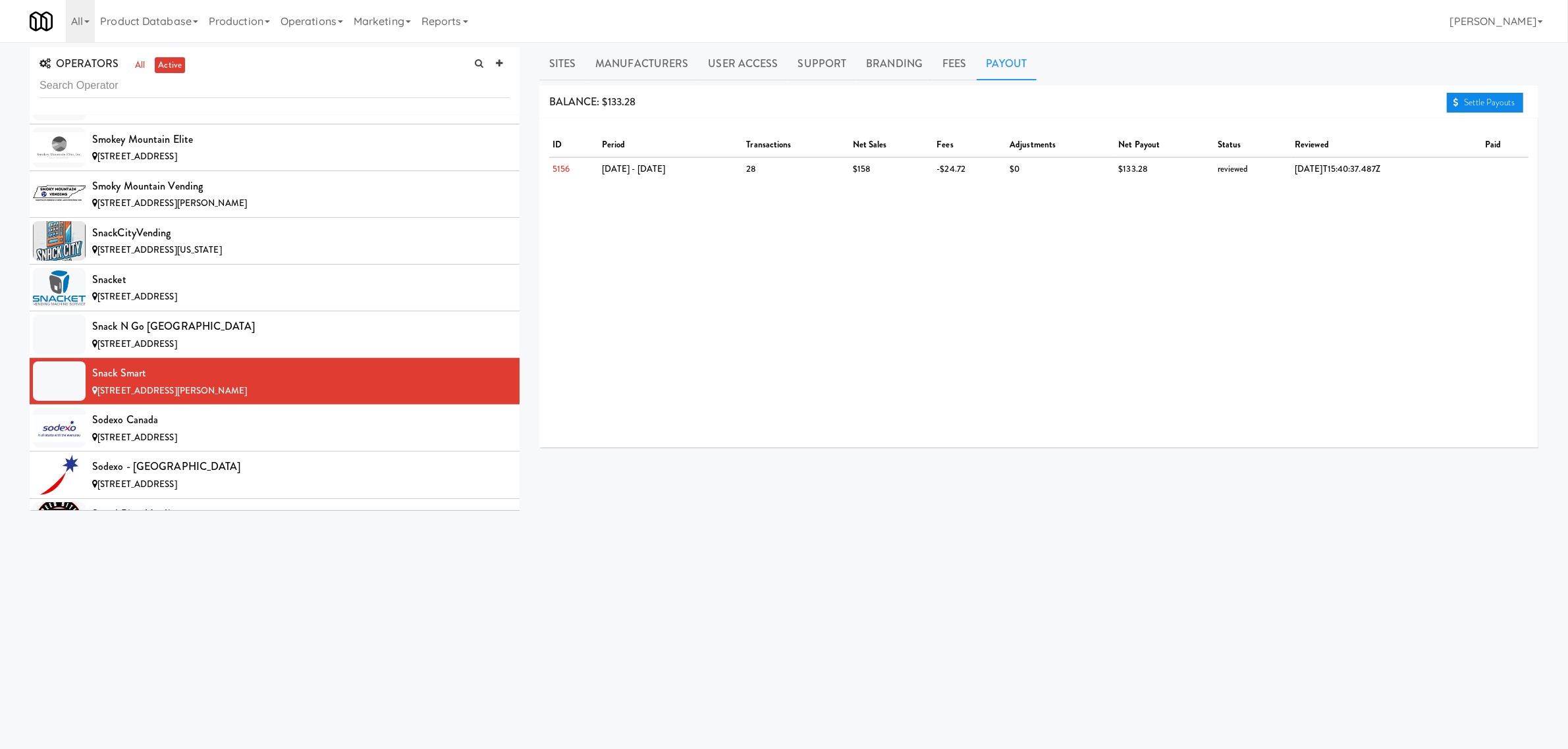
click at [1492, 101] on link "Settle Payouts" at bounding box center [1485, 103] width 76 height 20
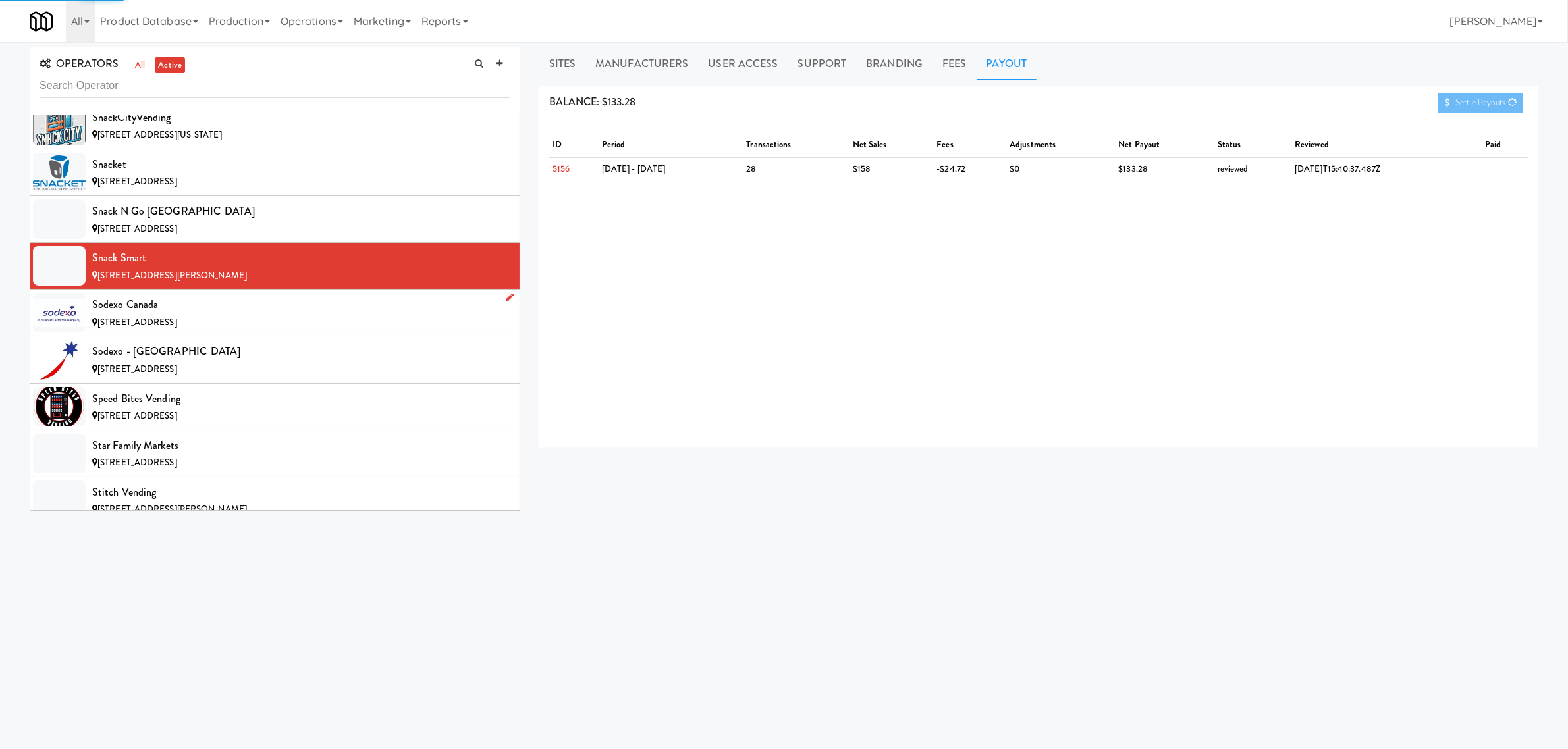
scroll to position [11192, 0]
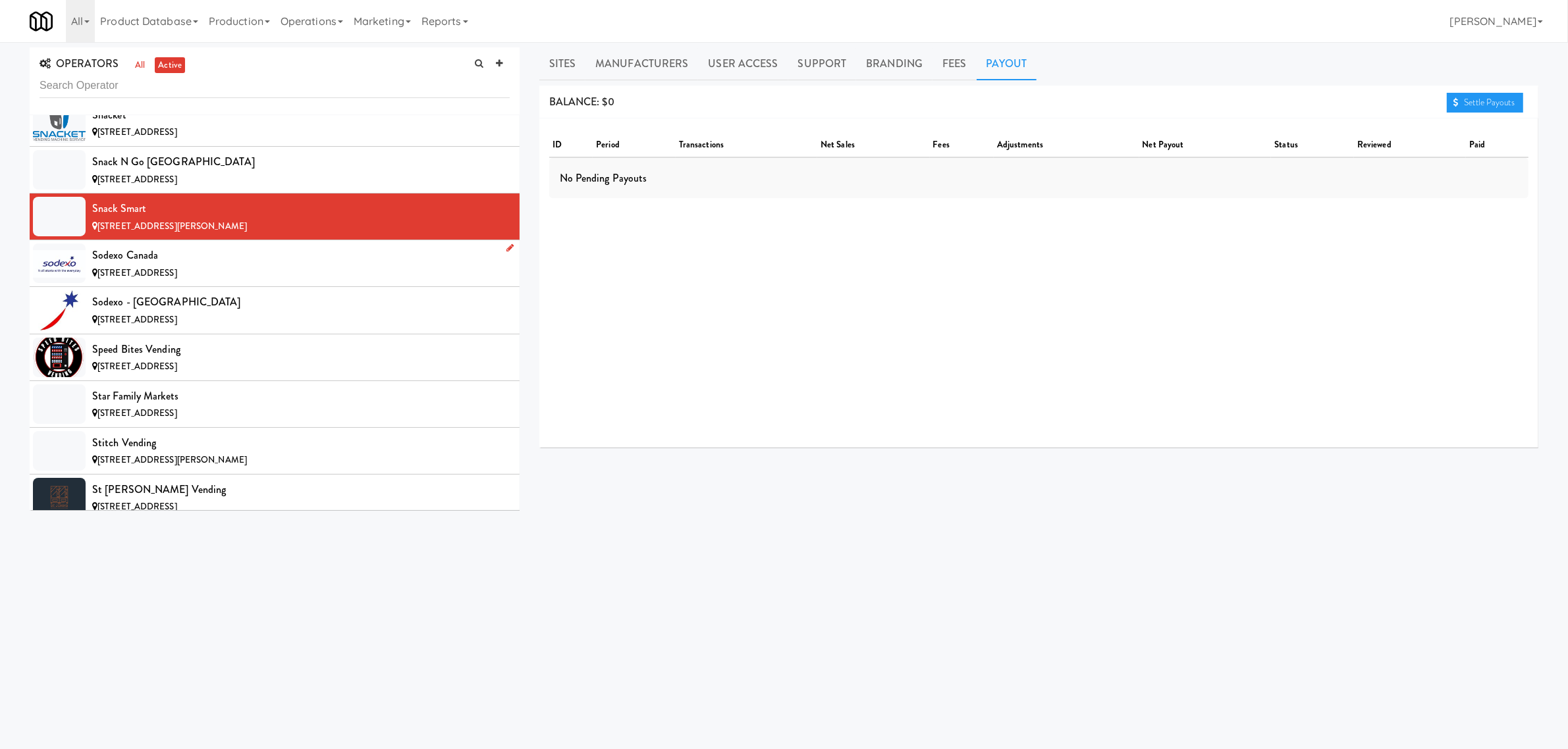
click at [196, 282] on div "[STREET_ADDRESS]" at bounding box center [301, 273] width 418 height 16
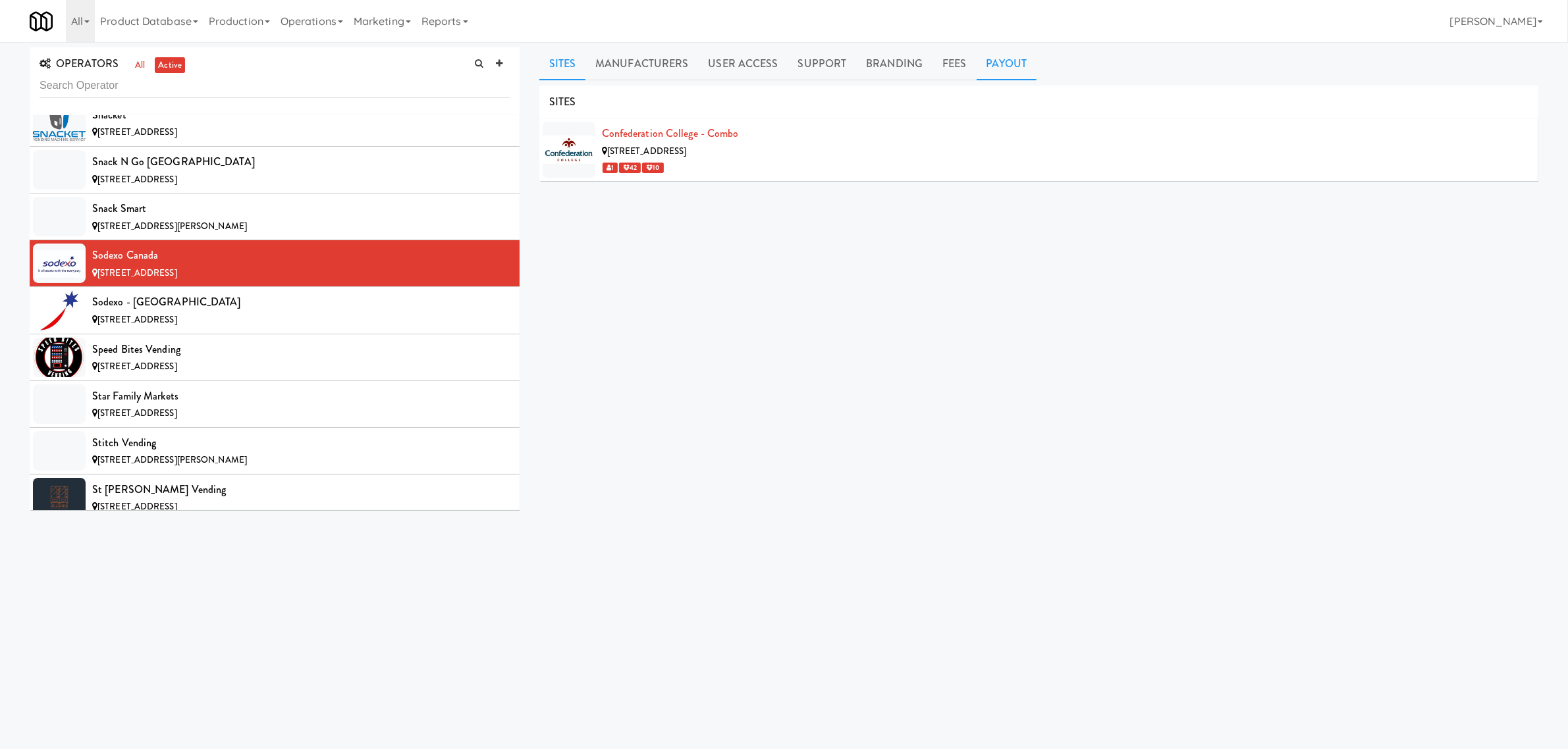
click at [1002, 66] on link "Payout" at bounding box center [1007, 63] width 61 height 33
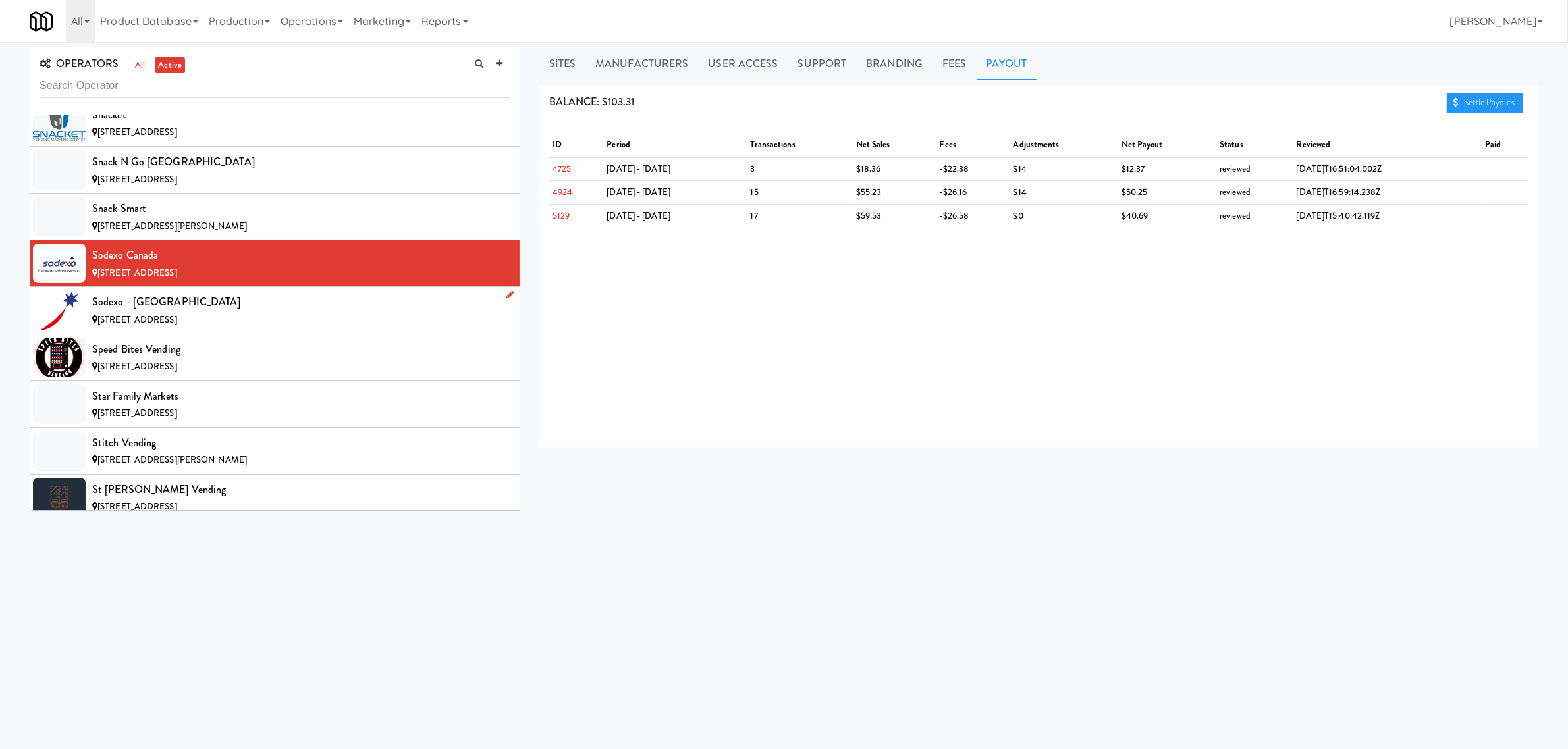
click at [209, 312] on div "Sodexo - [GEOGRAPHIC_DATA]" at bounding box center [301, 302] width 418 height 20
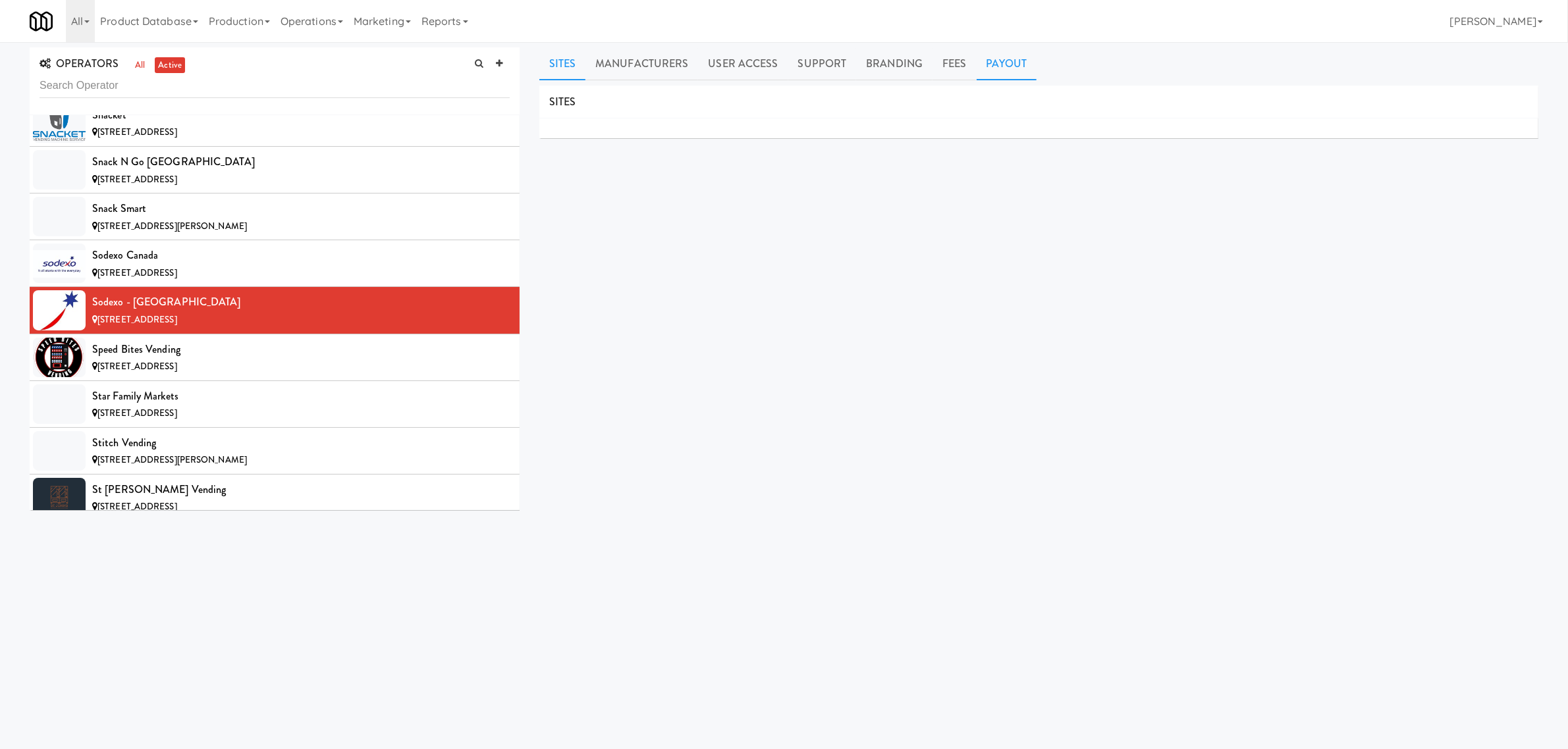
click at [995, 64] on link "Payout" at bounding box center [1007, 63] width 61 height 33
click at [228, 375] on div "[STREET_ADDRESS]" at bounding box center [301, 367] width 418 height 16
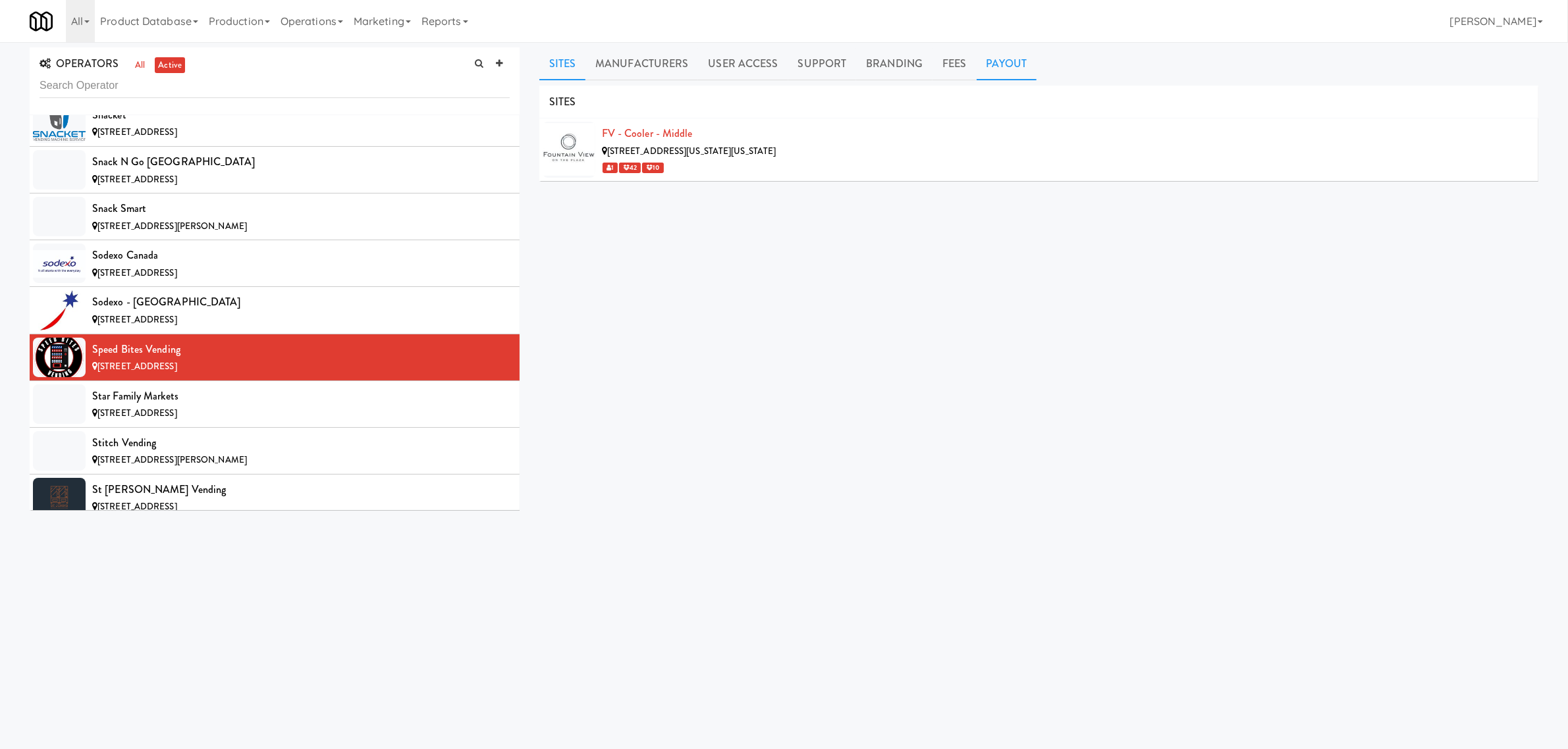
click at [993, 63] on link "Payout" at bounding box center [1007, 63] width 61 height 33
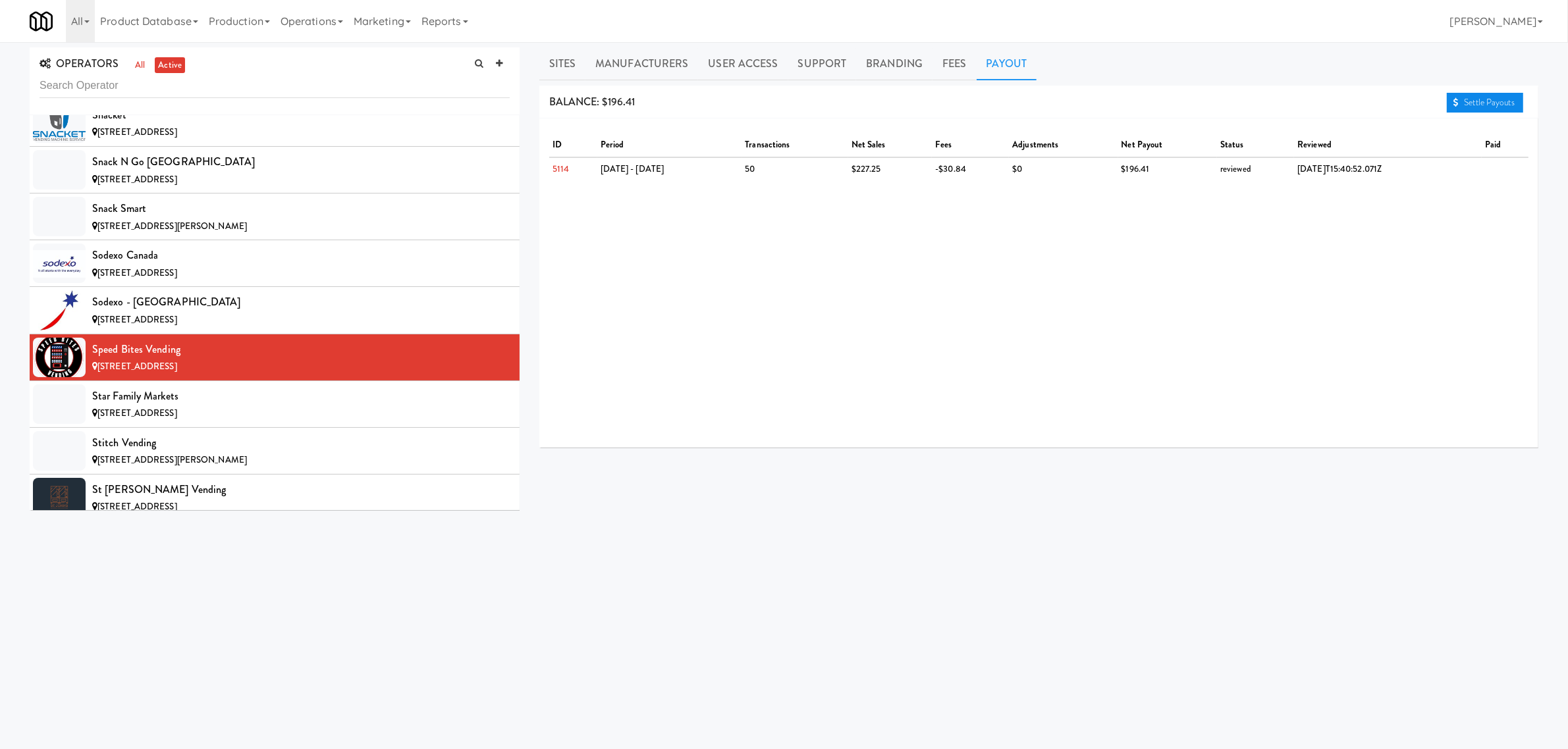
click at [1509, 103] on link "Settle Payouts" at bounding box center [1485, 103] width 76 height 20
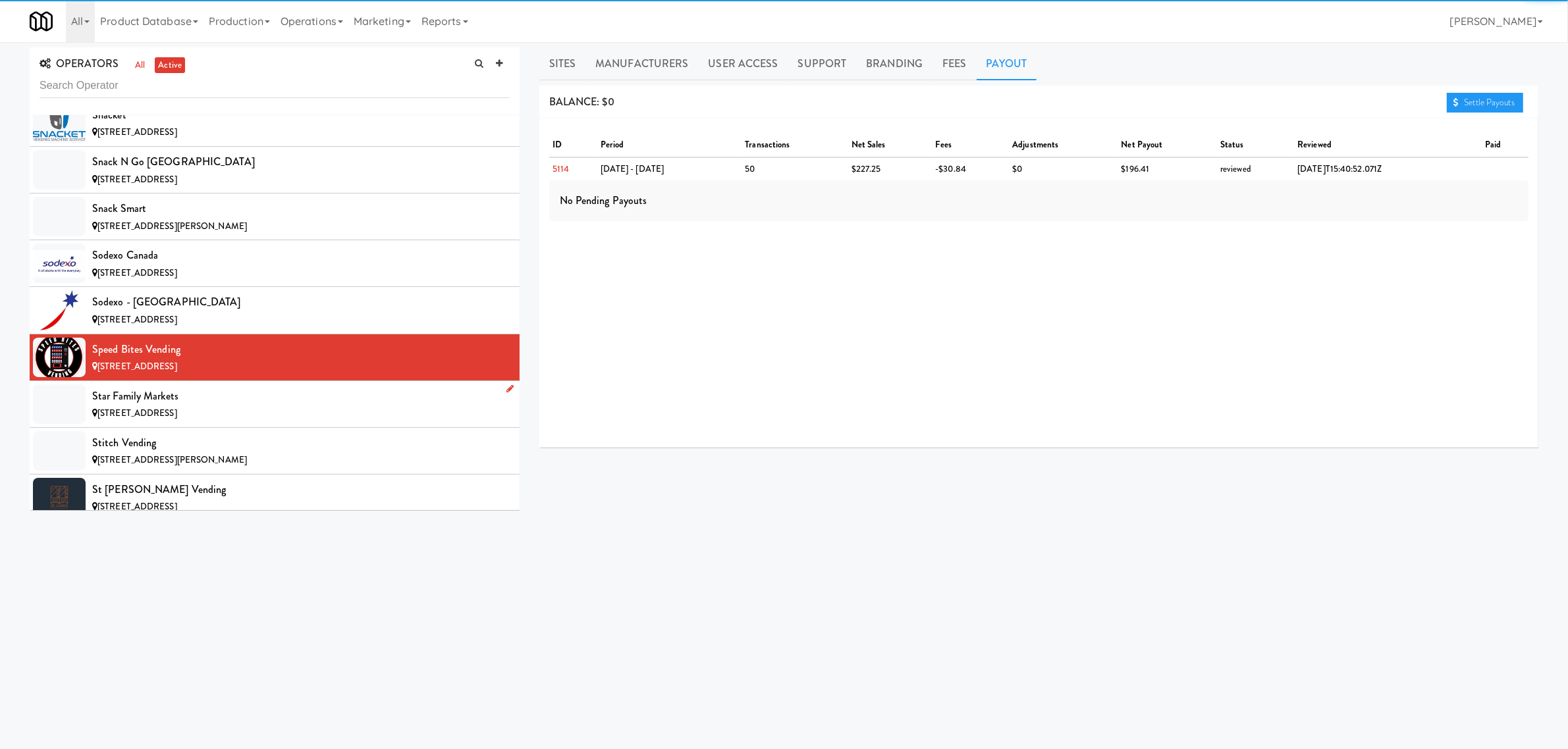
click at [229, 406] on div "Star Family Markets" at bounding box center [301, 396] width 418 height 20
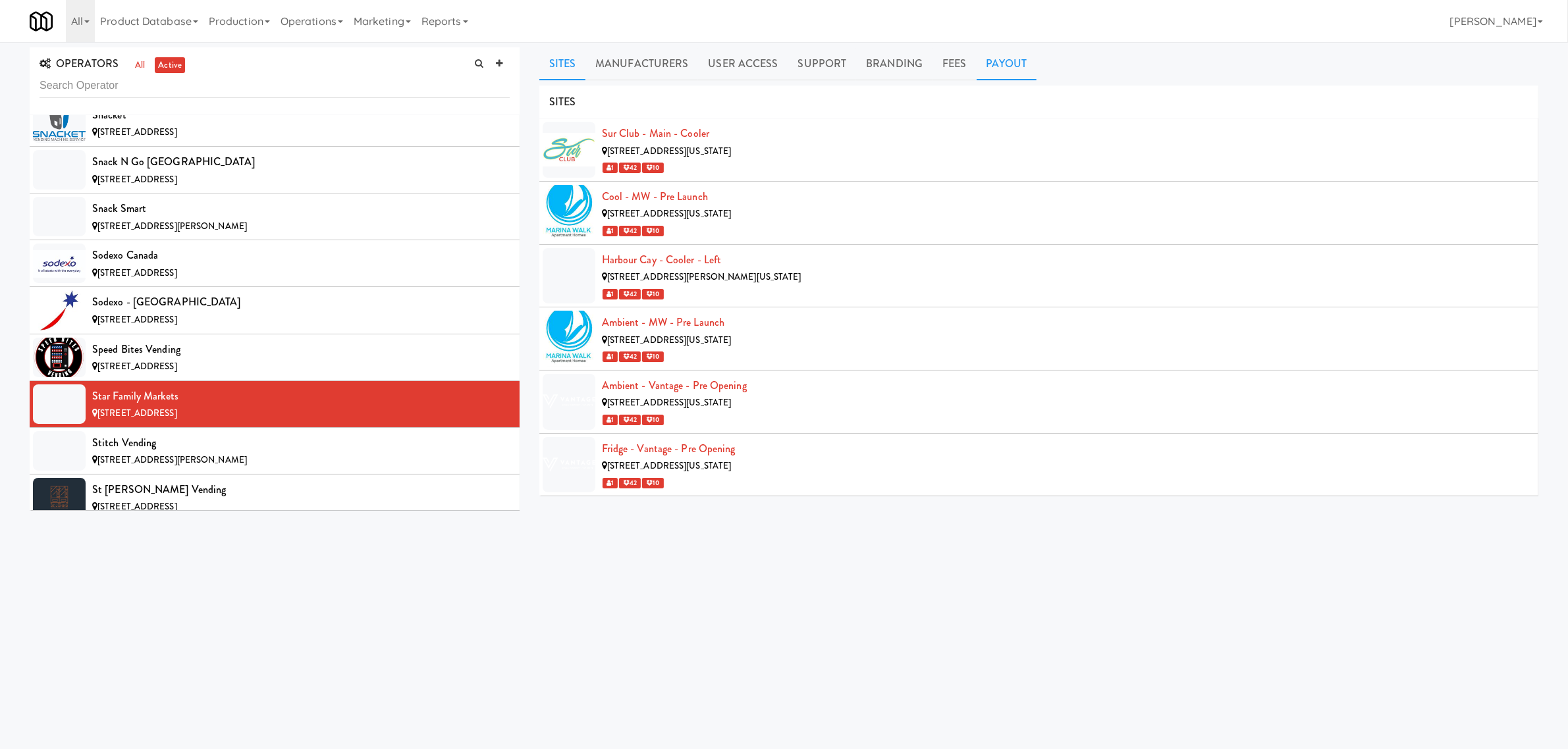
click at [1008, 70] on link "Payout" at bounding box center [1007, 63] width 61 height 33
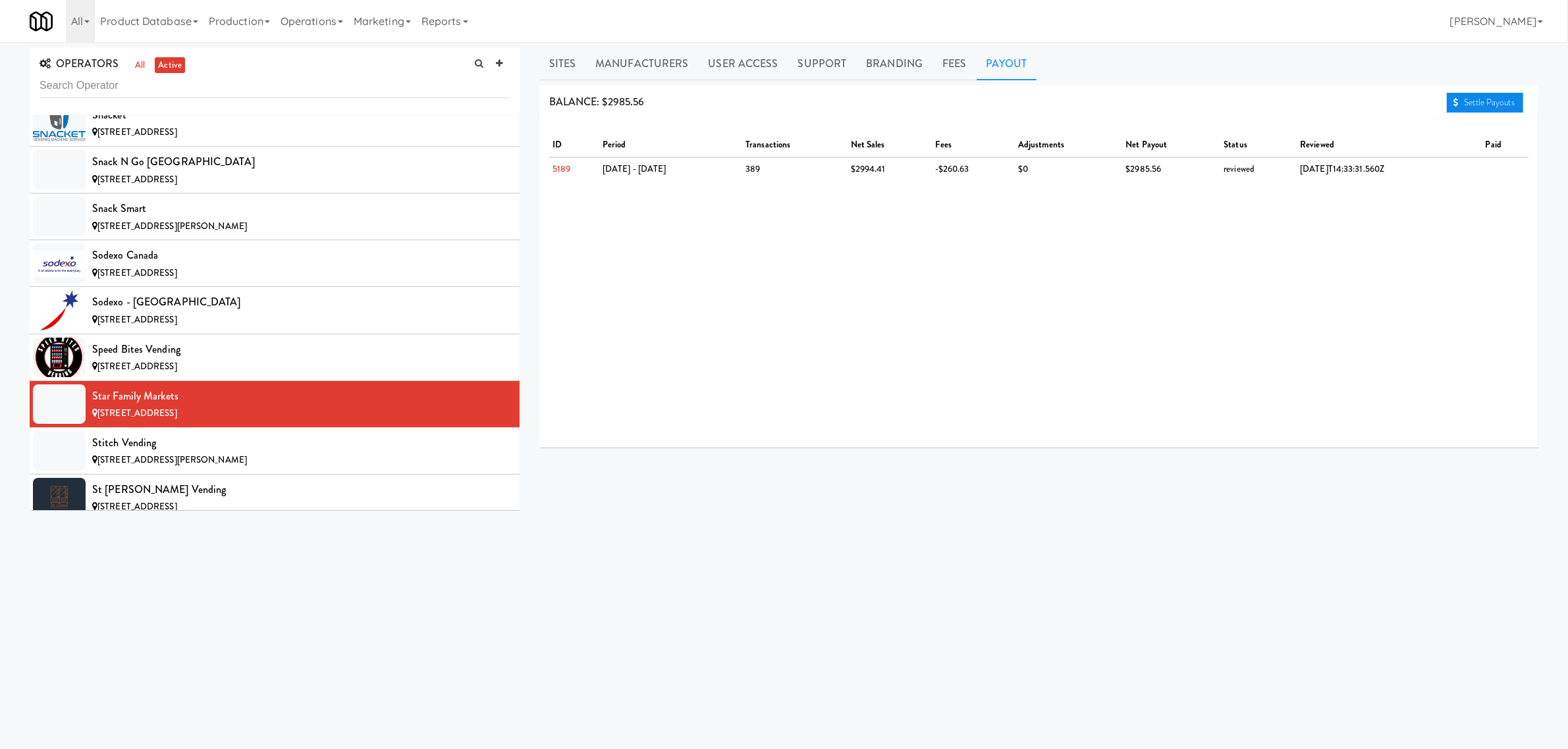
click at [1485, 99] on link "Settle Payouts" at bounding box center [1485, 103] width 76 height 20
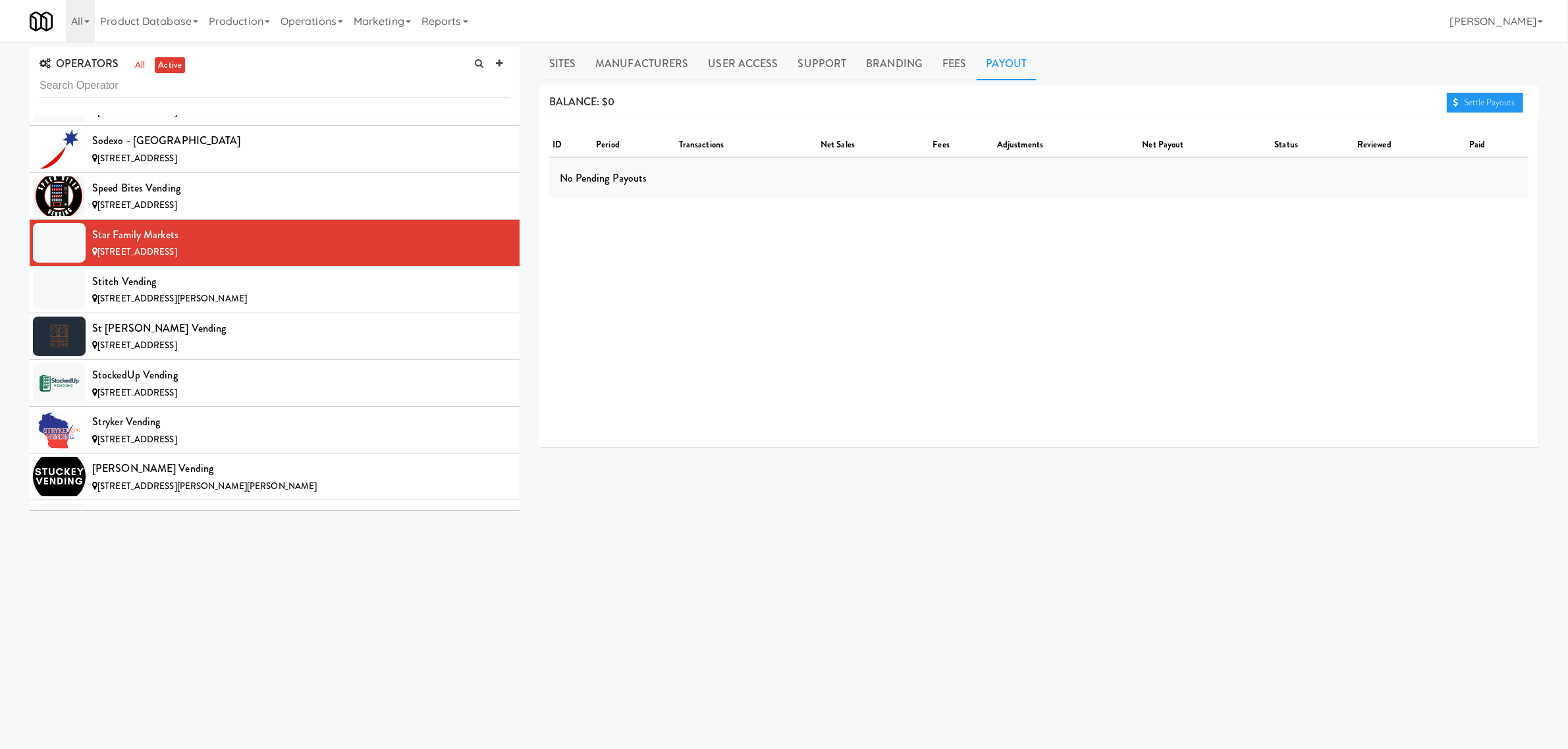
scroll to position [11356, 0]
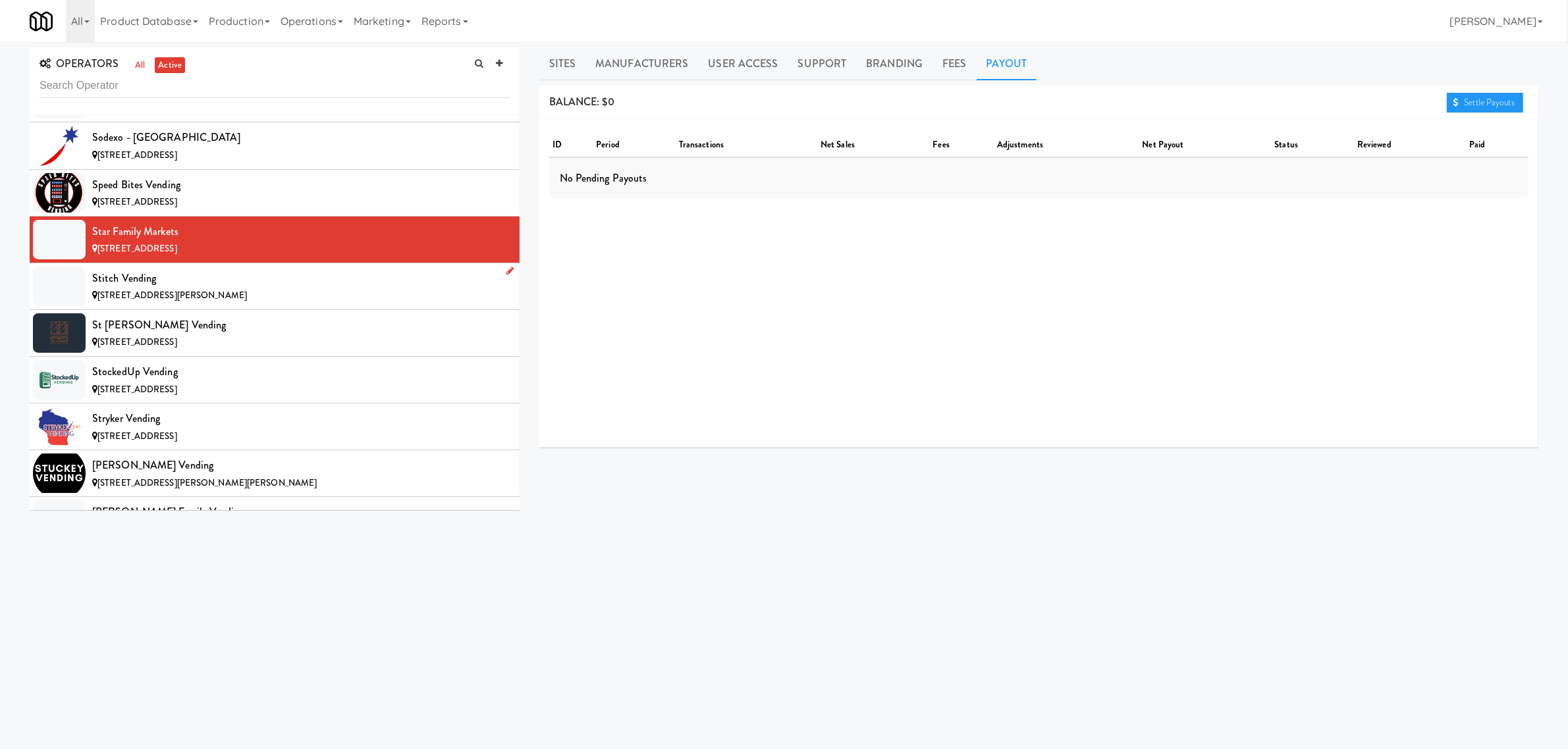
click at [215, 288] on div "Stitch Vending" at bounding box center [301, 278] width 418 height 20
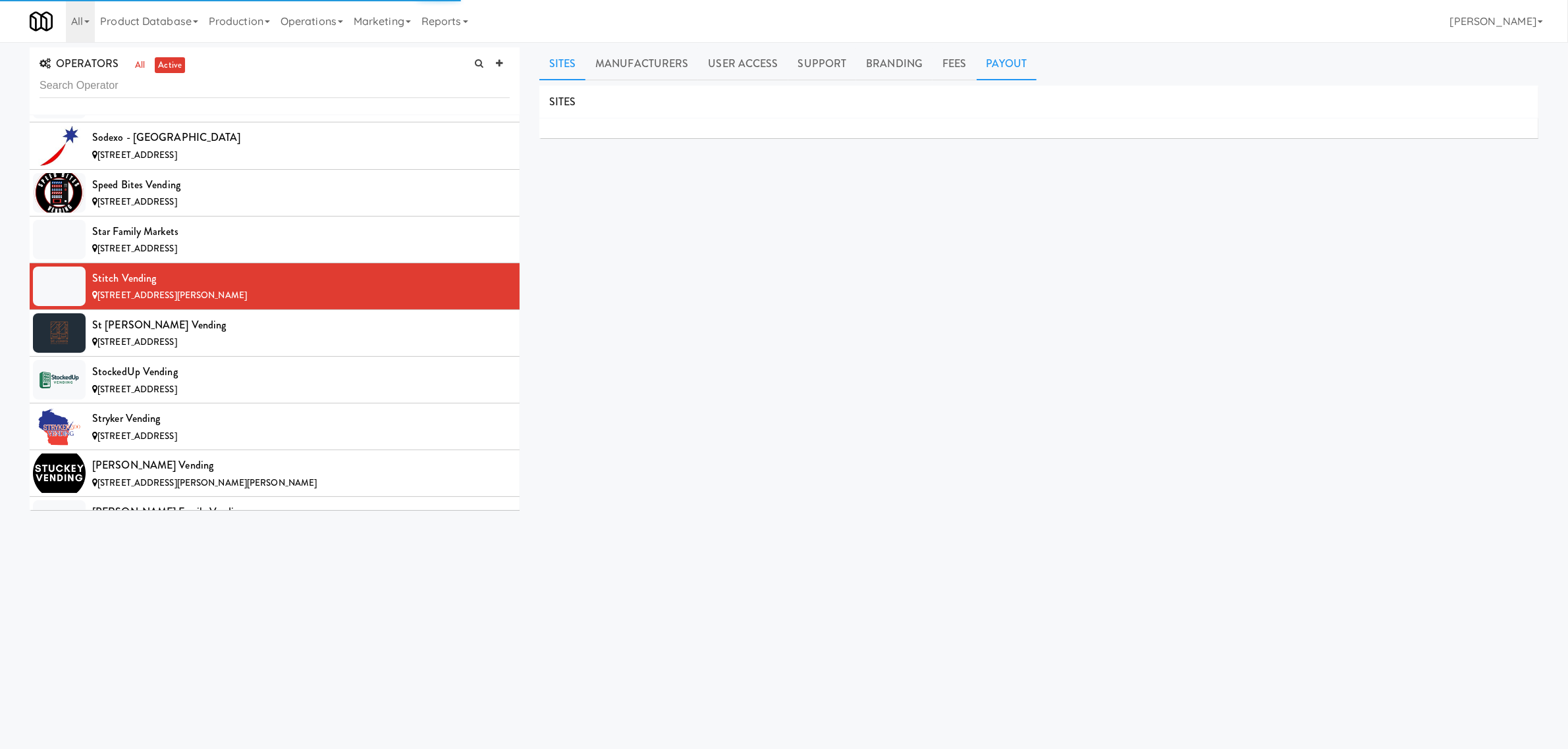
click at [985, 61] on link "Payout" at bounding box center [1007, 63] width 61 height 33
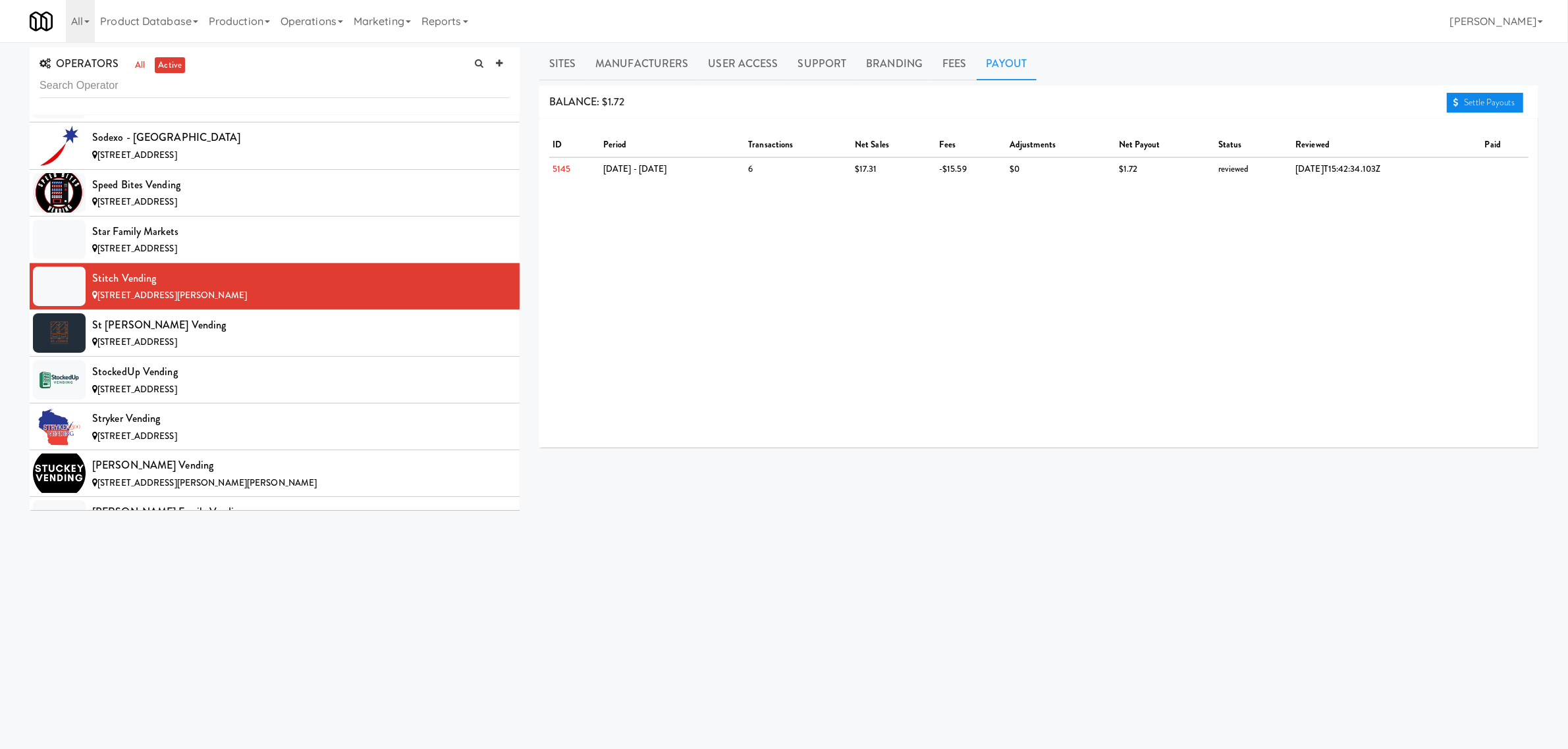
click at [1501, 101] on link "Settle Payouts" at bounding box center [1485, 103] width 76 height 20
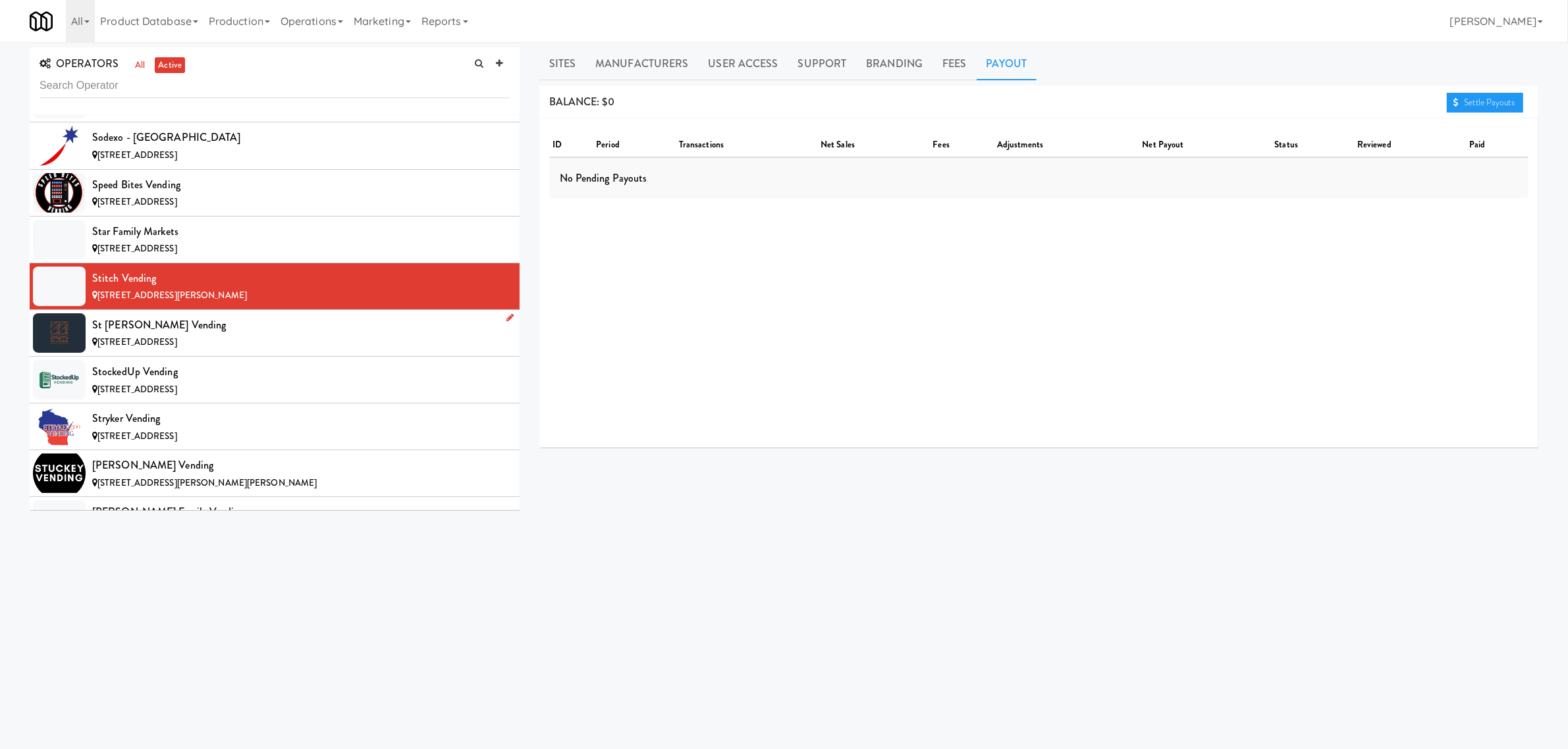
click at [223, 335] on div "St [PERSON_NAME] Vending" at bounding box center [301, 325] width 418 height 20
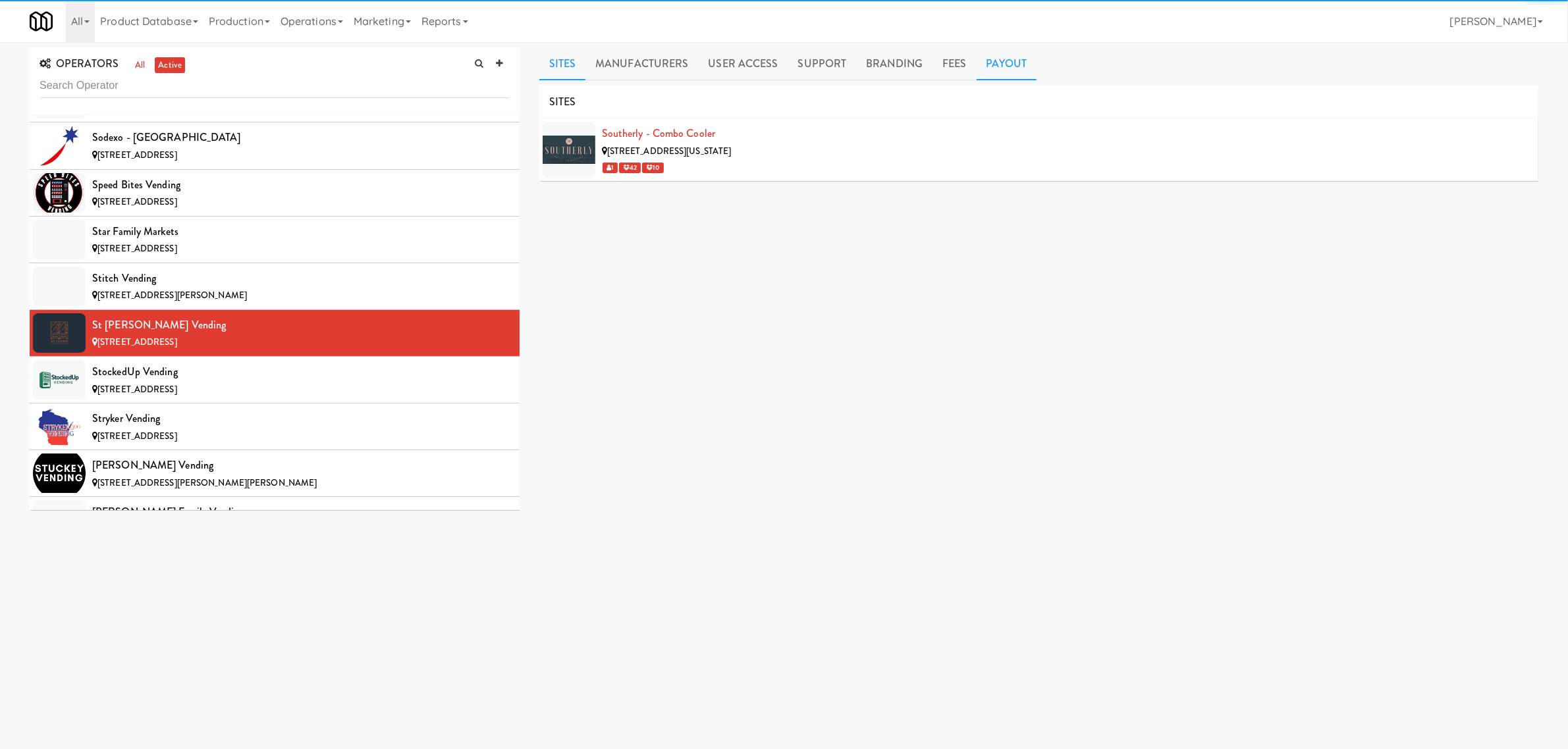
click at [989, 60] on link "Payout" at bounding box center [1007, 63] width 61 height 33
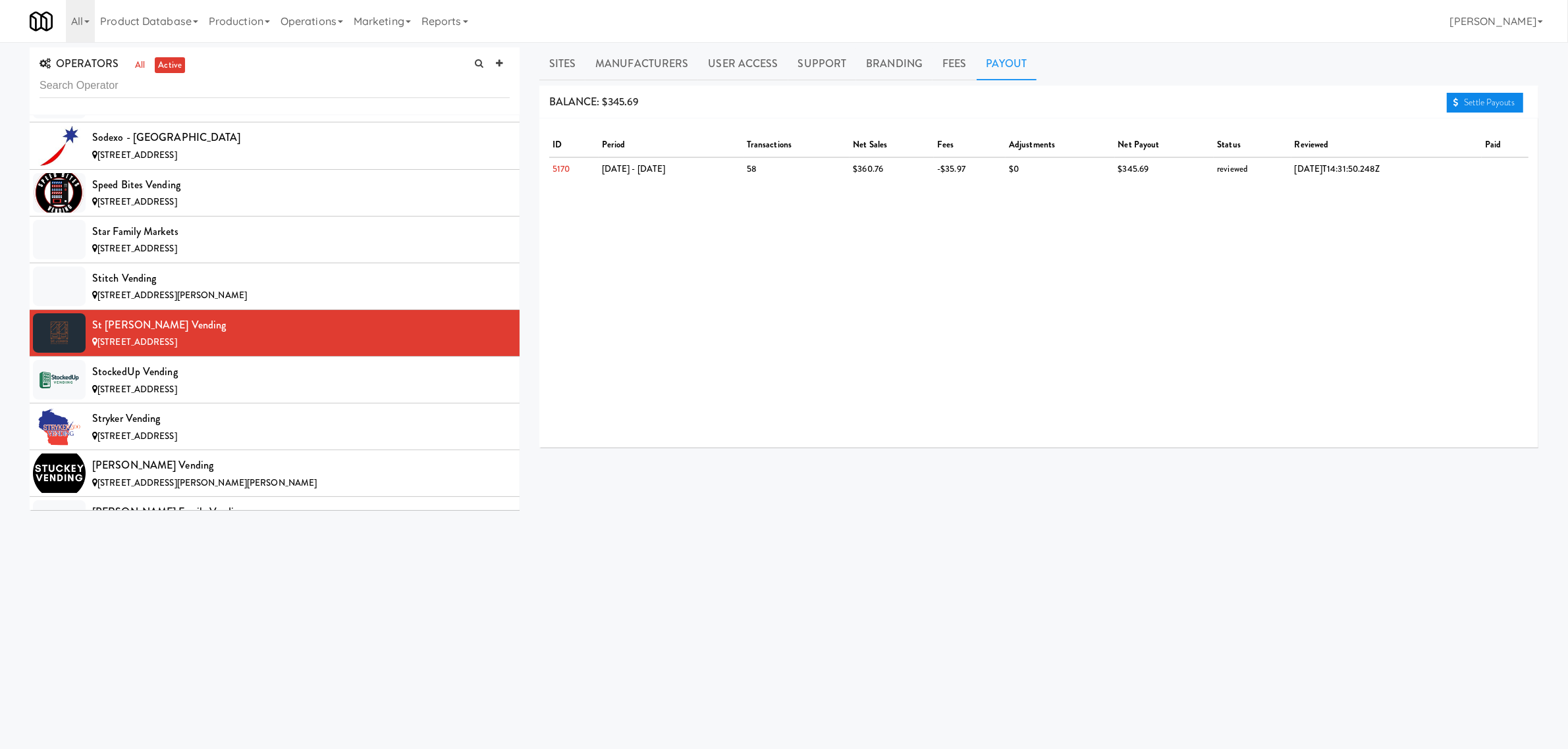
click at [1462, 96] on link "Settle Payouts" at bounding box center [1485, 103] width 76 height 20
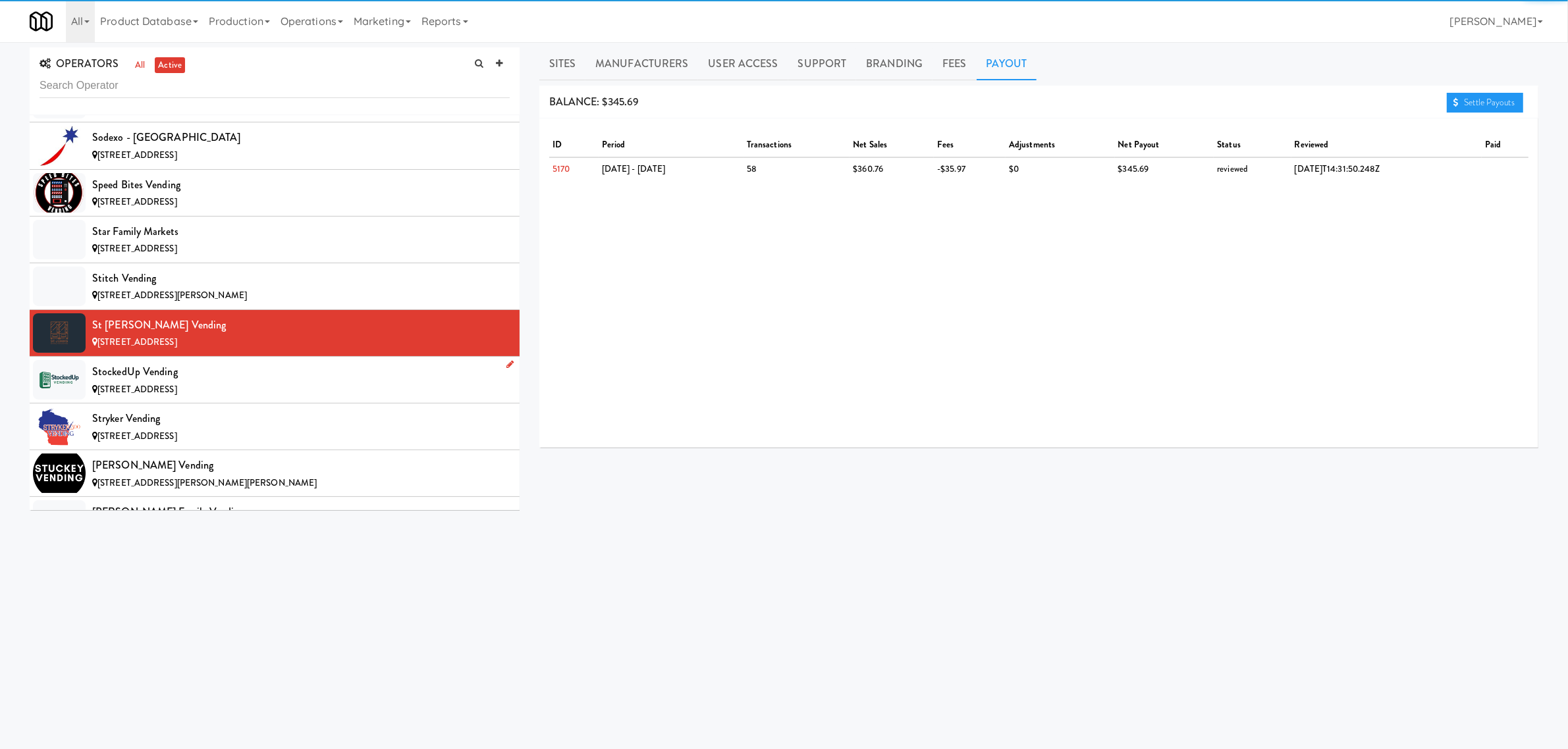
click at [185, 382] on div "StockedUp Vending" at bounding box center [301, 372] width 418 height 20
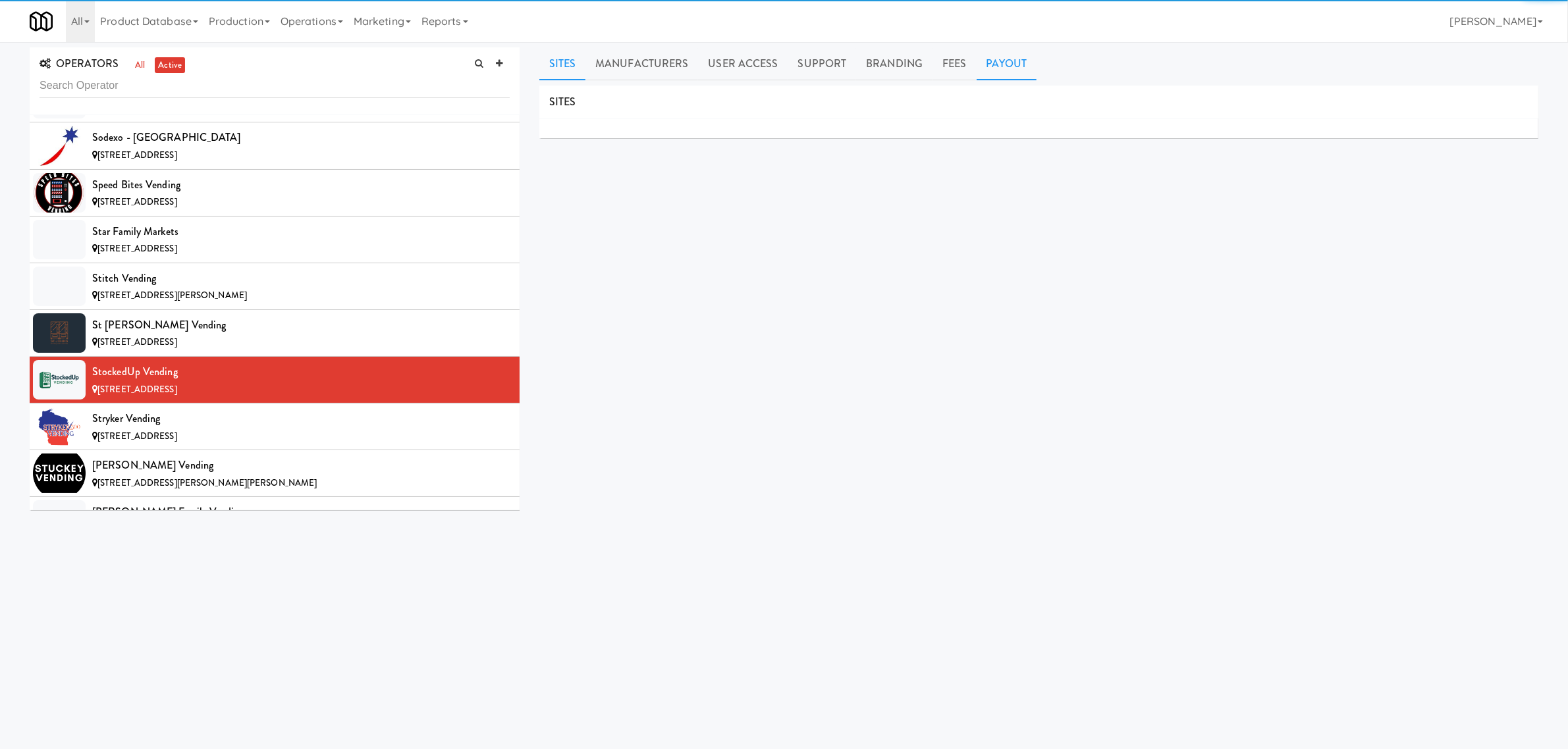
click at [1004, 65] on link "Payout" at bounding box center [1007, 63] width 61 height 33
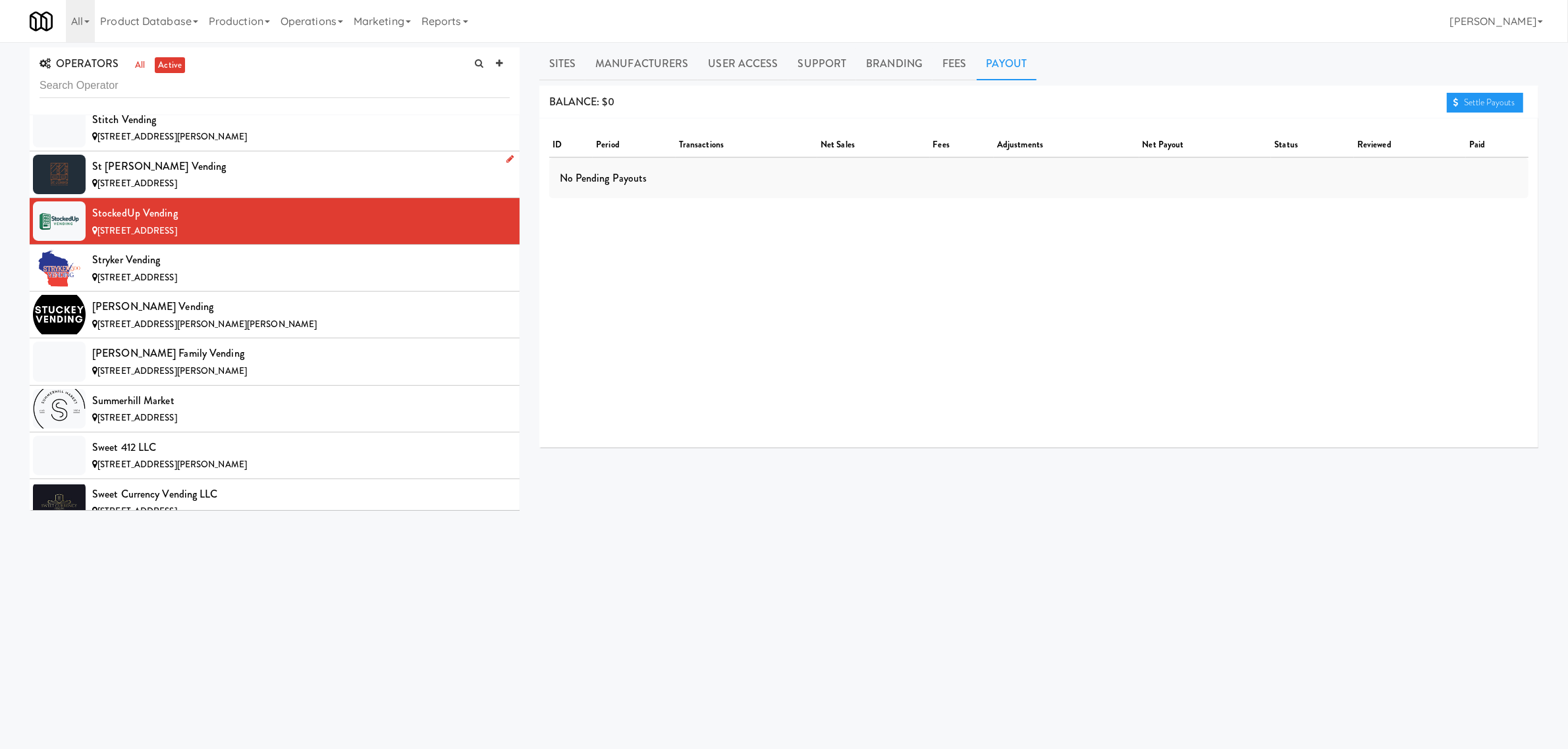
scroll to position [11521, 0]
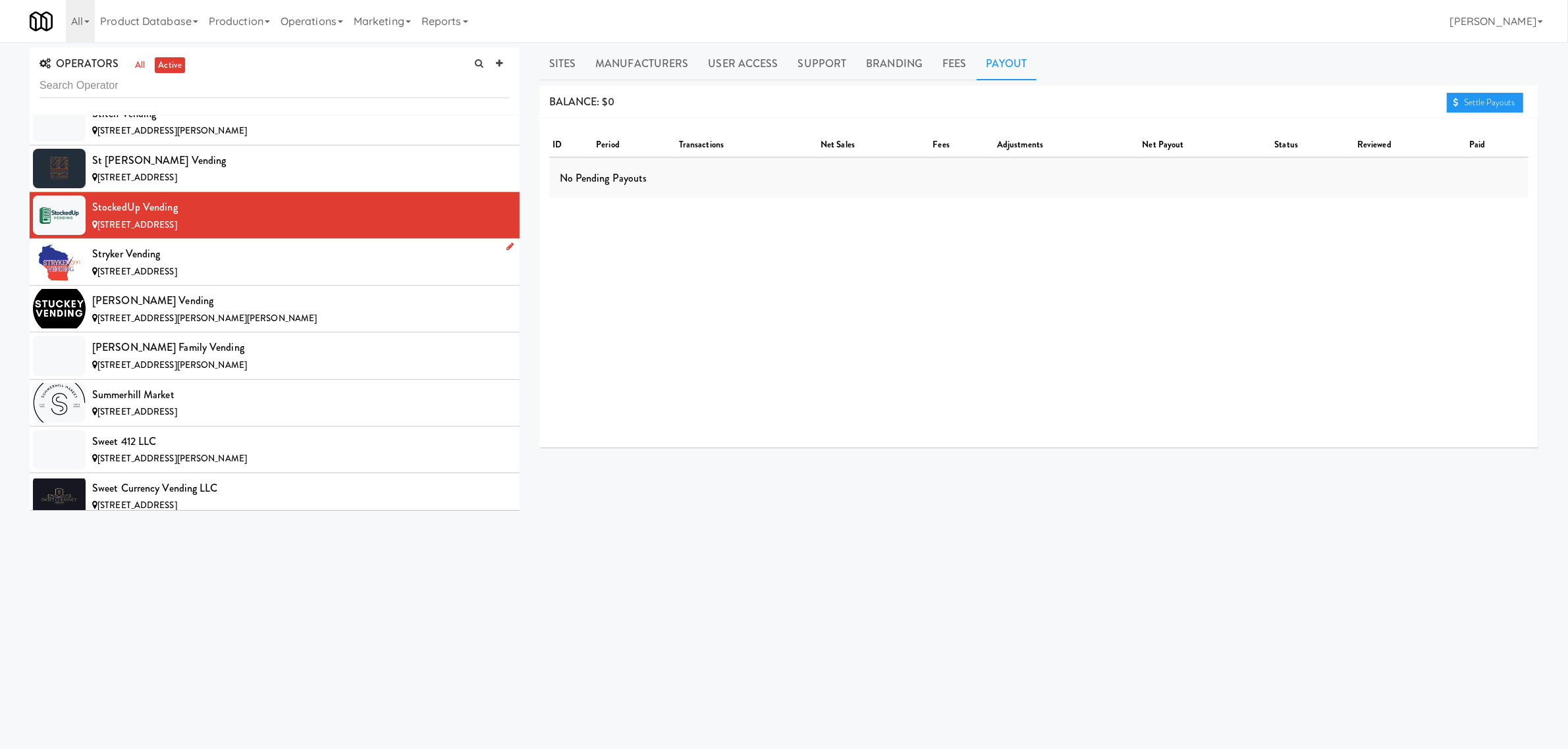
click at [177, 278] on span "[STREET_ADDRESS]" at bounding box center [137, 271] width 80 height 13
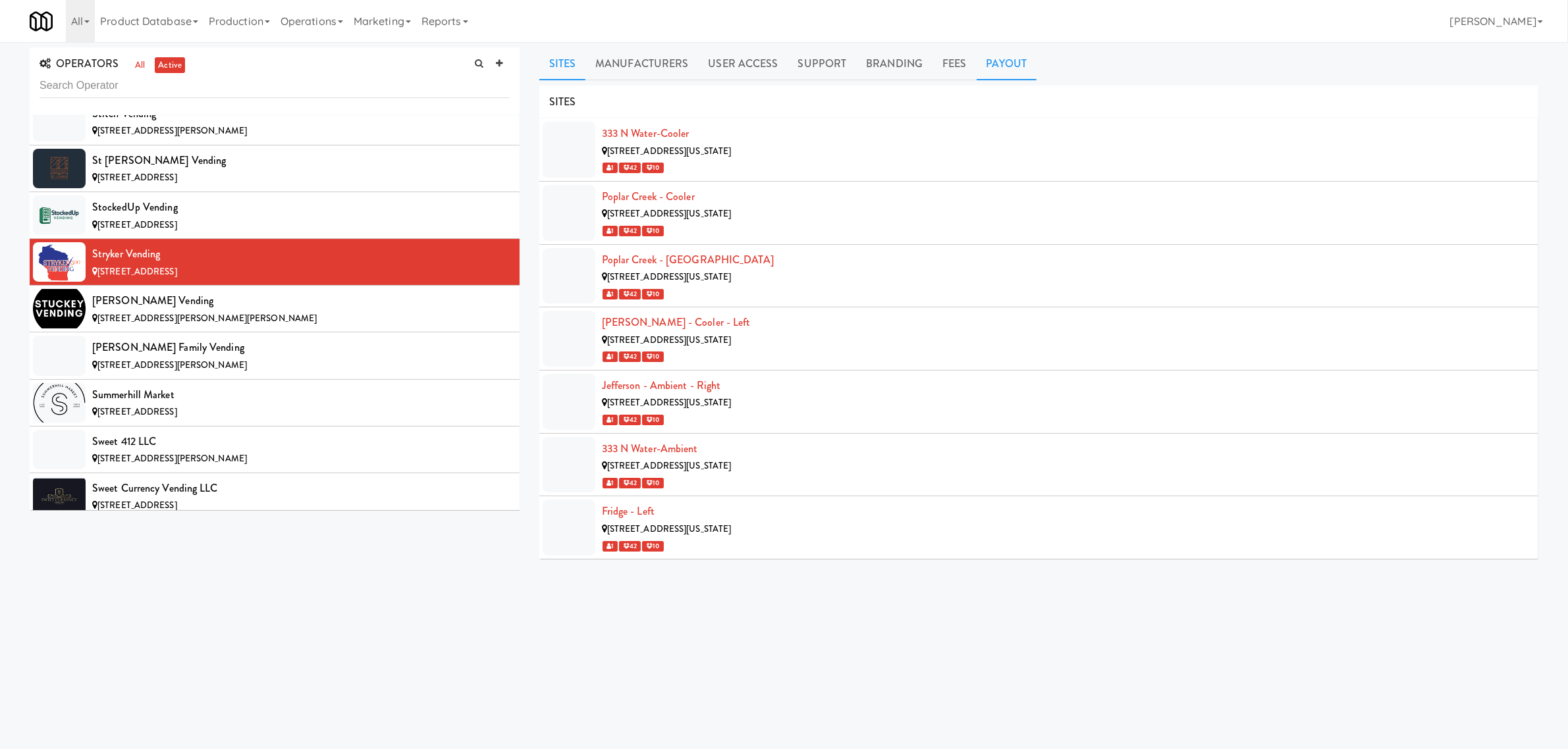
click at [987, 70] on link "Payout" at bounding box center [1007, 63] width 61 height 33
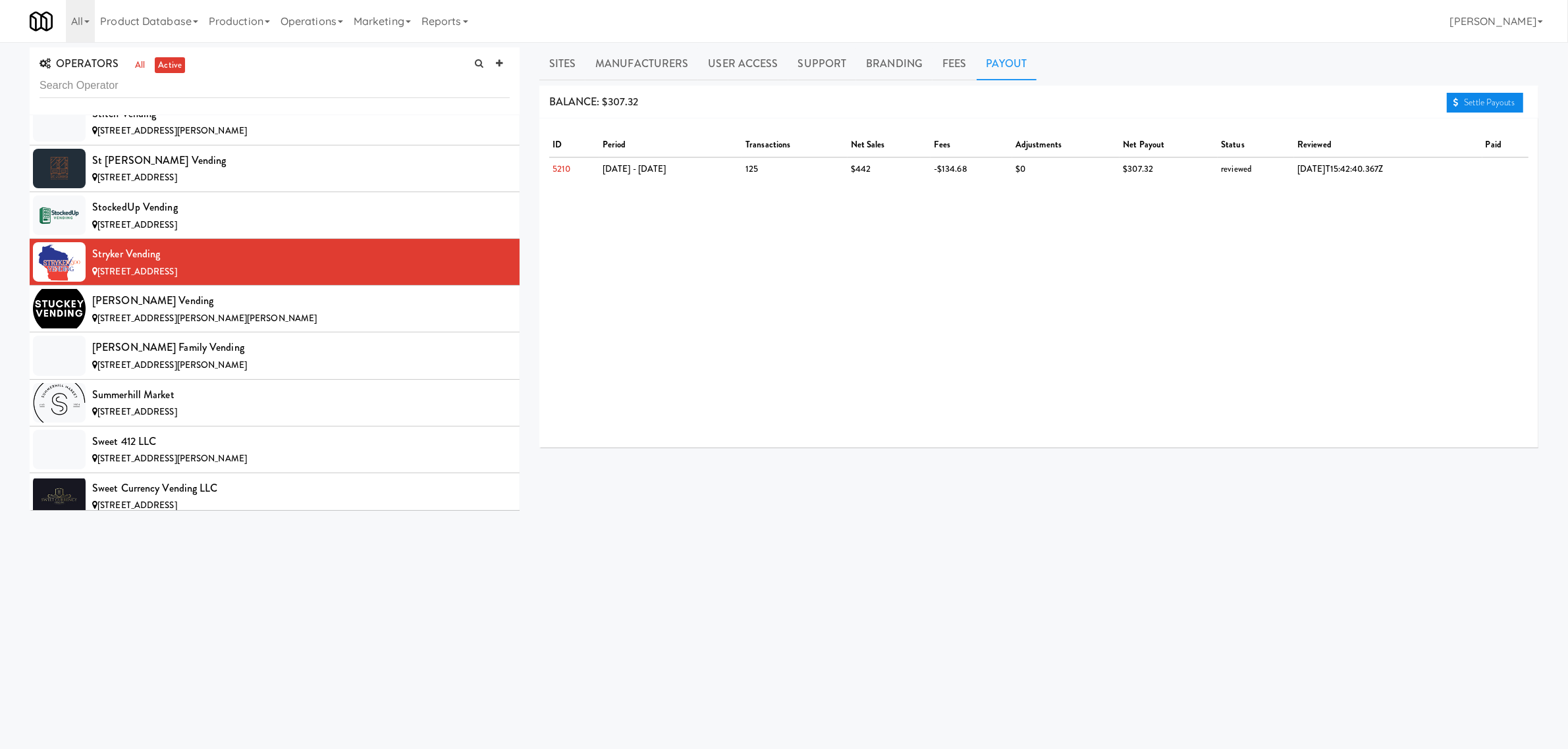
click at [1490, 93] on link "Settle Payouts" at bounding box center [1485, 103] width 76 height 20
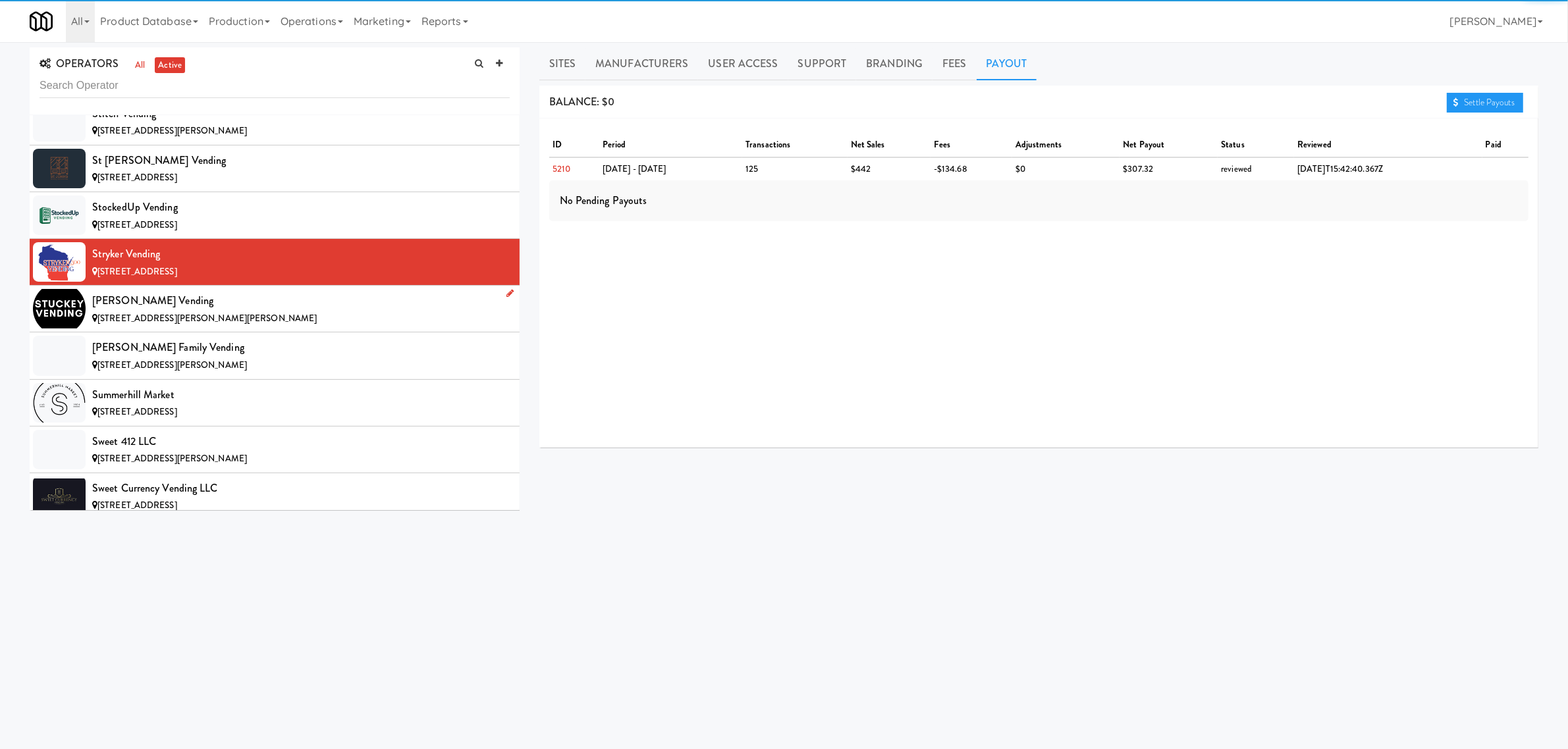
click at [222, 325] on span "[STREET_ADDRESS][PERSON_NAME][PERSON_NAME]" at bounding box center [207, 318] width 219 height 13
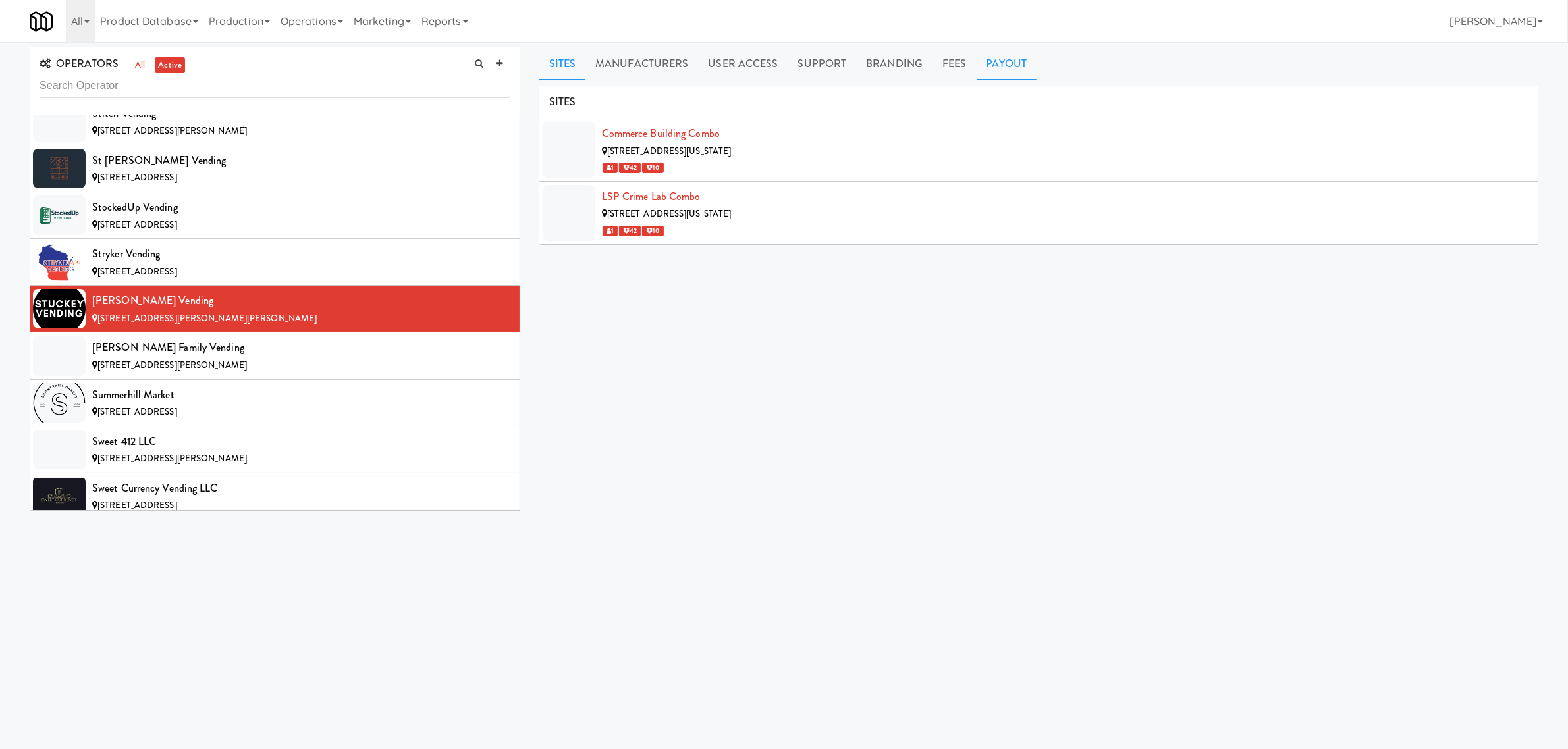
click at [1002, 64] on link "Payout" at bounding box center [1007, 63] width 61 height 33
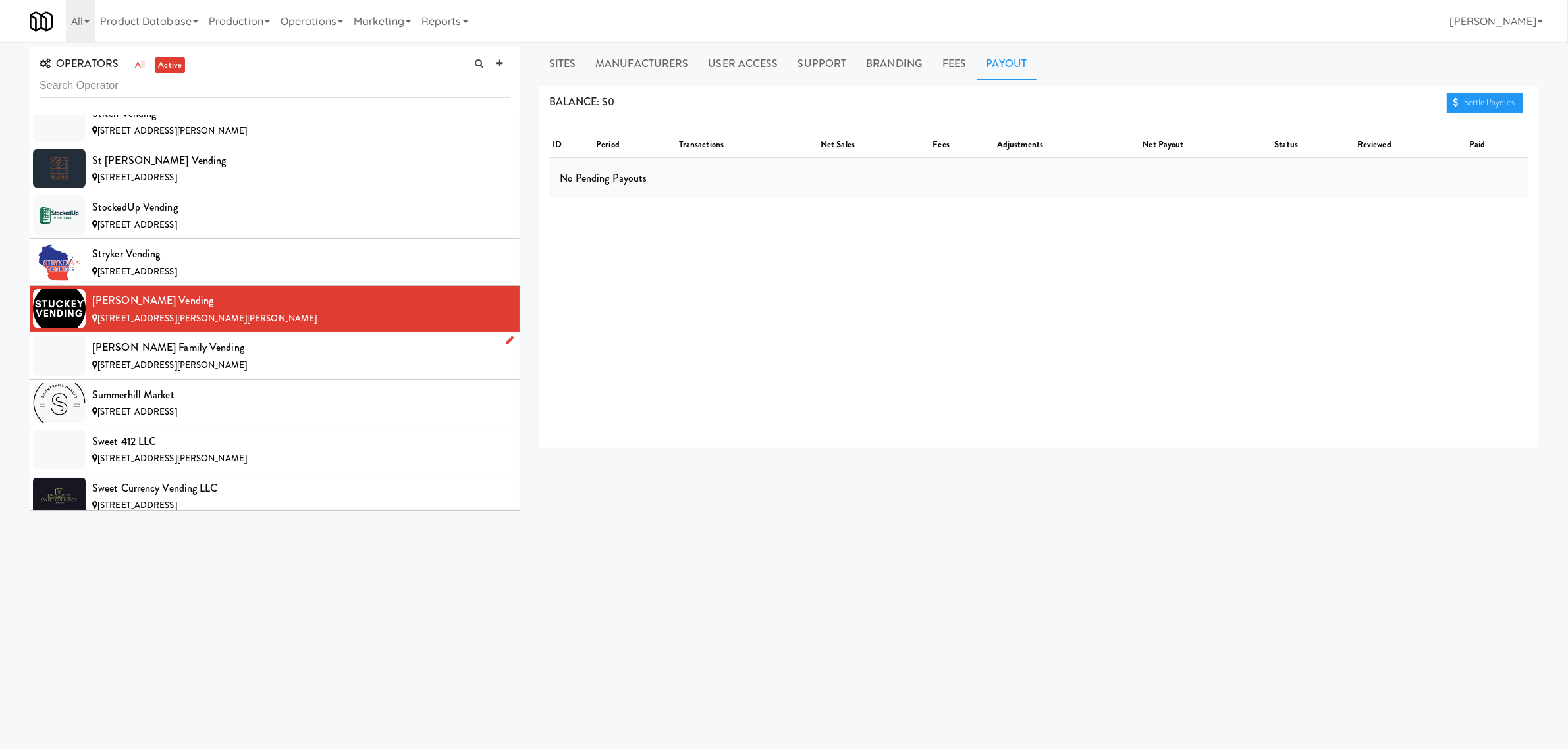
click at [231, 358] on div "[PERSON_NAME] Family Vending" at bounding box center [301, 348] width 418 height 20
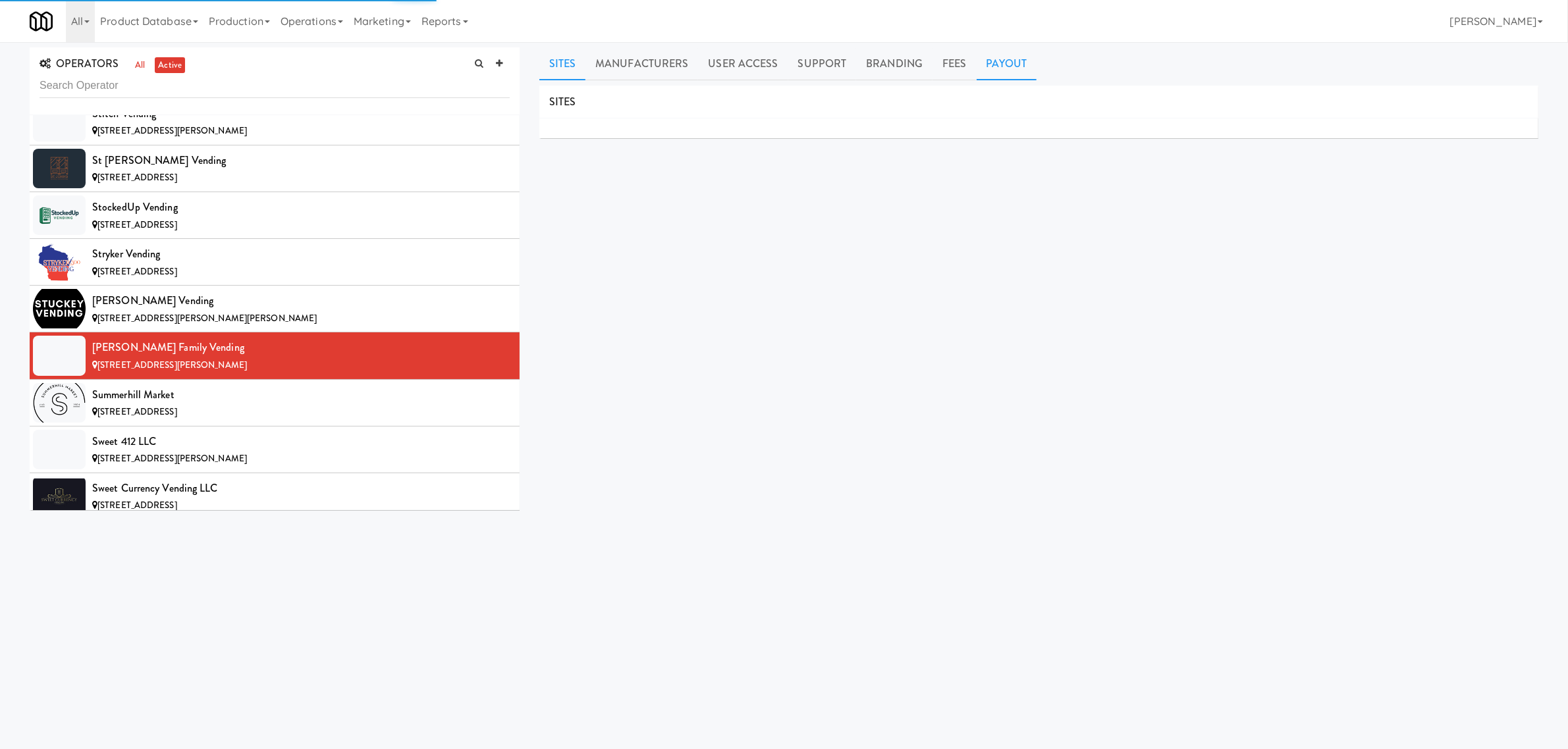
click at [1005, 61] on link "Payout" at bounding box center [1007, 63] width 61 height 33
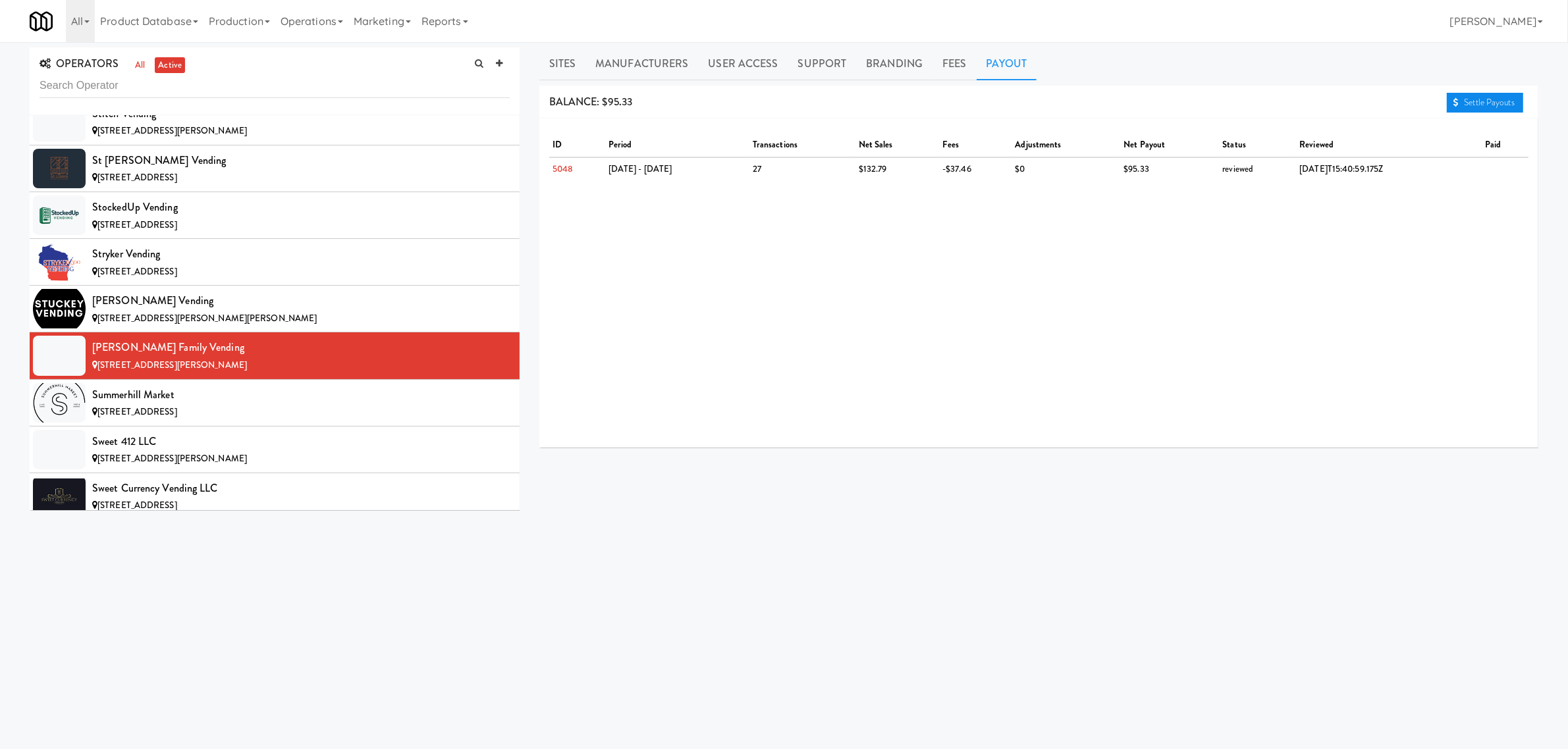
click at [1483, 93] on link "Settle Payouts" at bounding box center [1485, 103] width 76 height 20
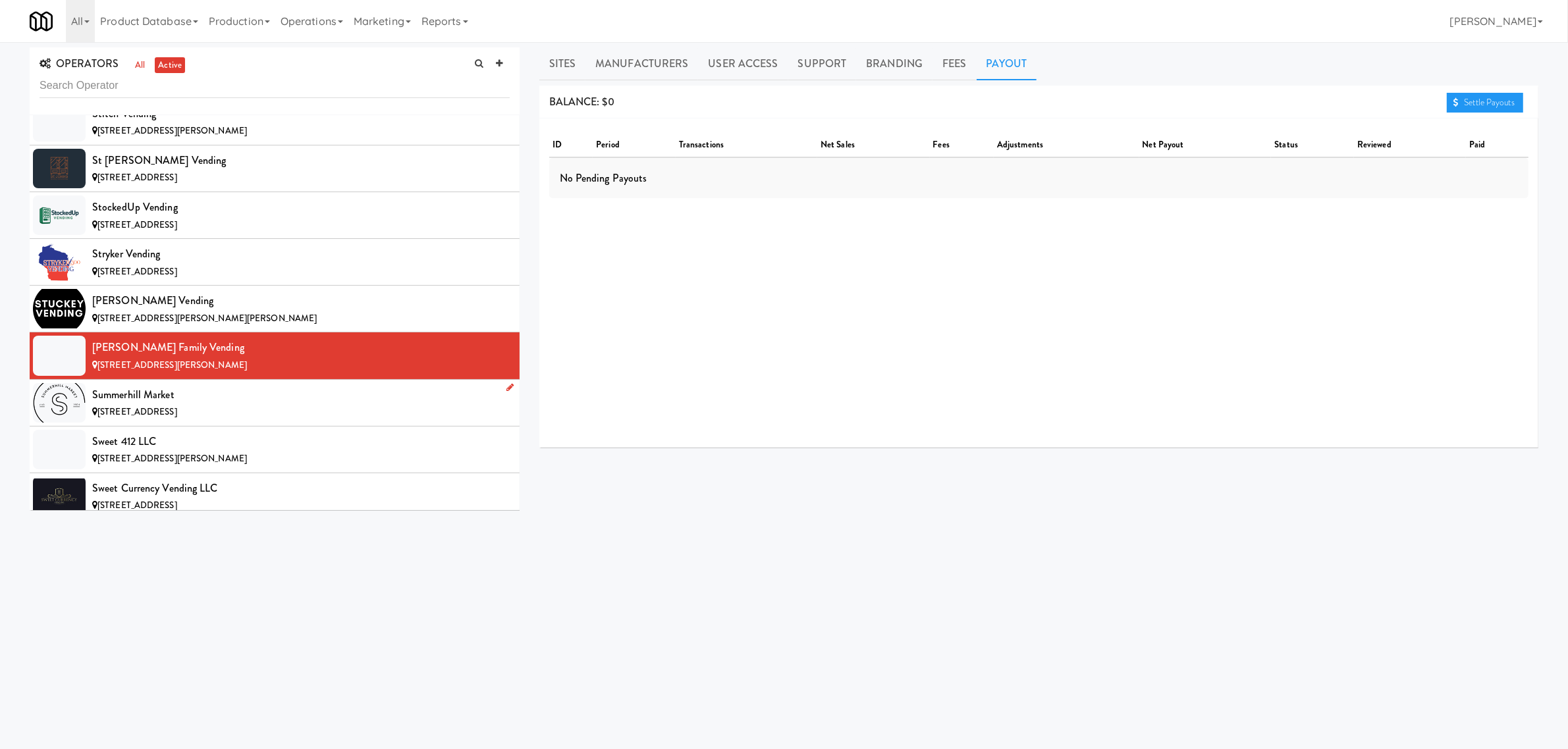
click at [252, 418] on li "Summerhill Market [STREET_ADDRESS]" at bounding box center [275, 403] width 490 height 47
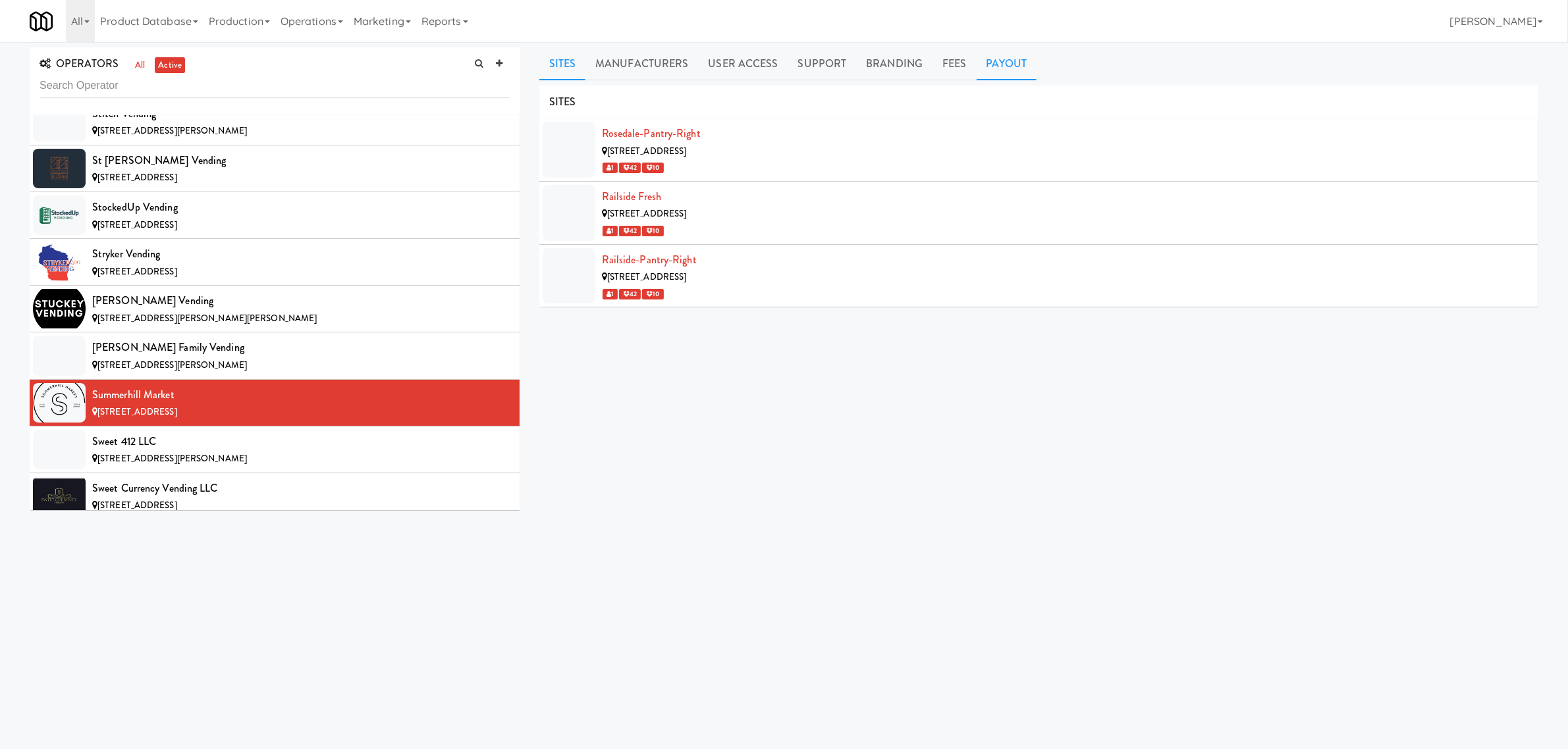
click at [996, 54] on link "Payout" at bounding box center [1007, 63] width 61 height 33
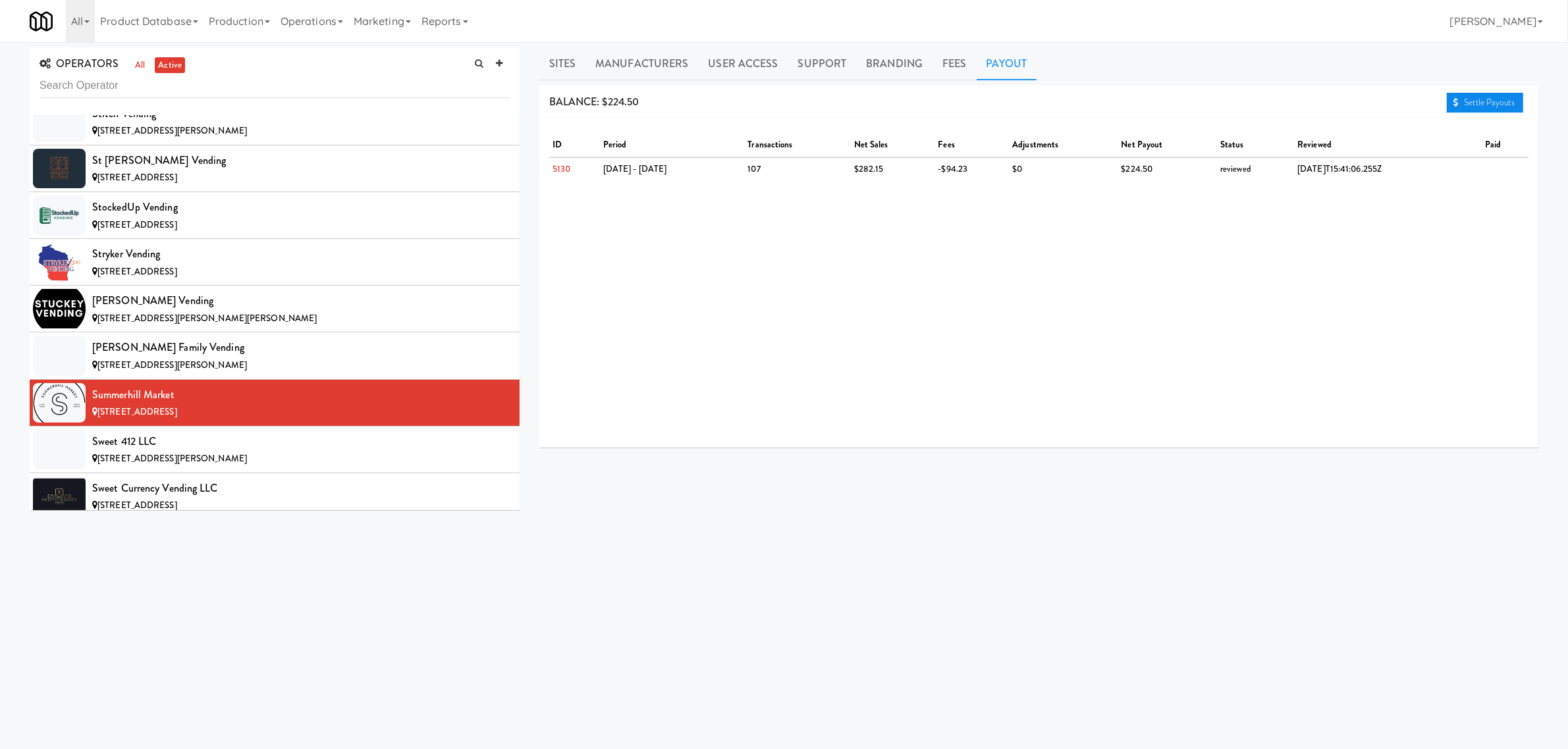
click at [1477, 99] on link "Settle Payouts" at bounding box center [1485, 103] width 76 height 20
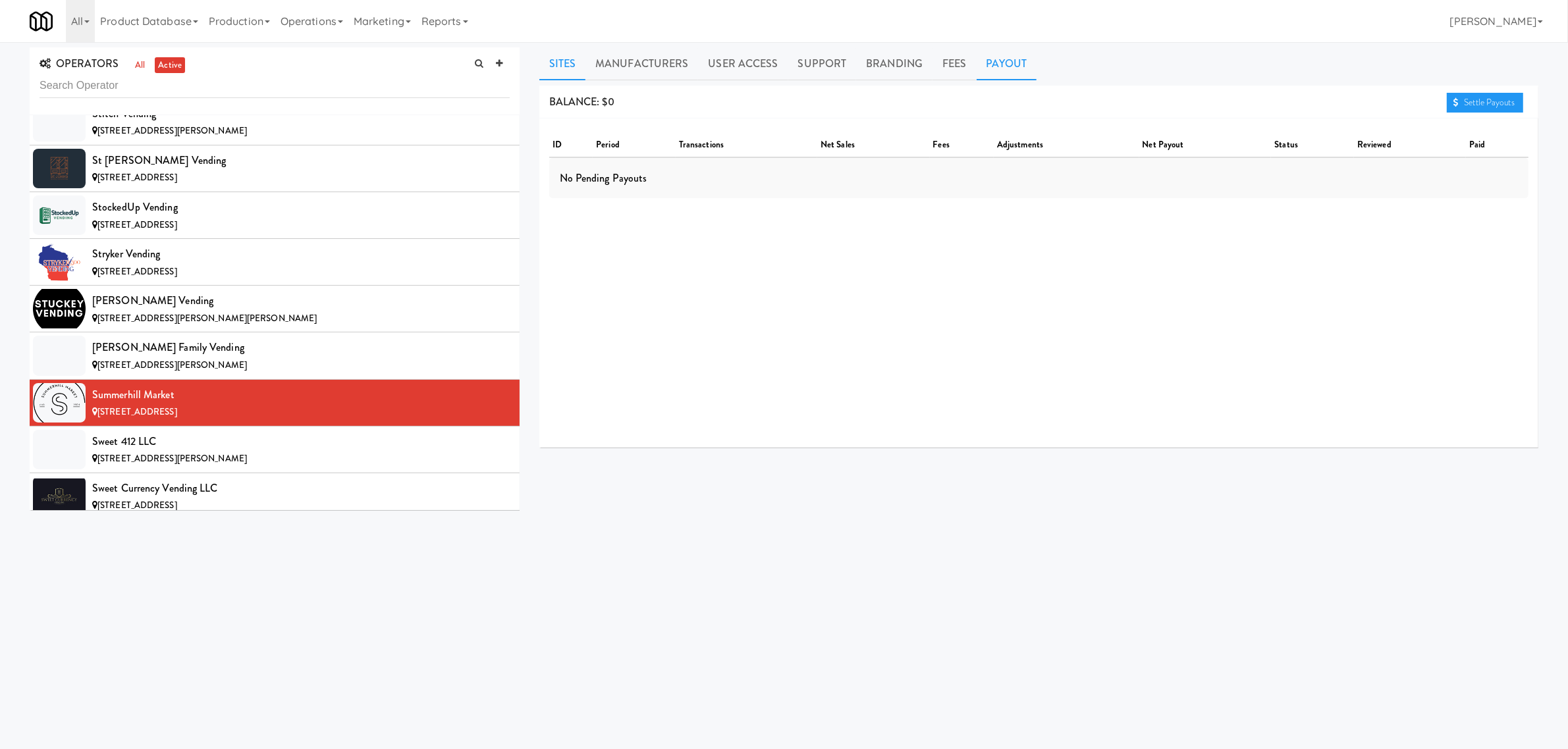
click at [560, 67] on link "Sites" at bounding box center [562, 63] width 47 height 33
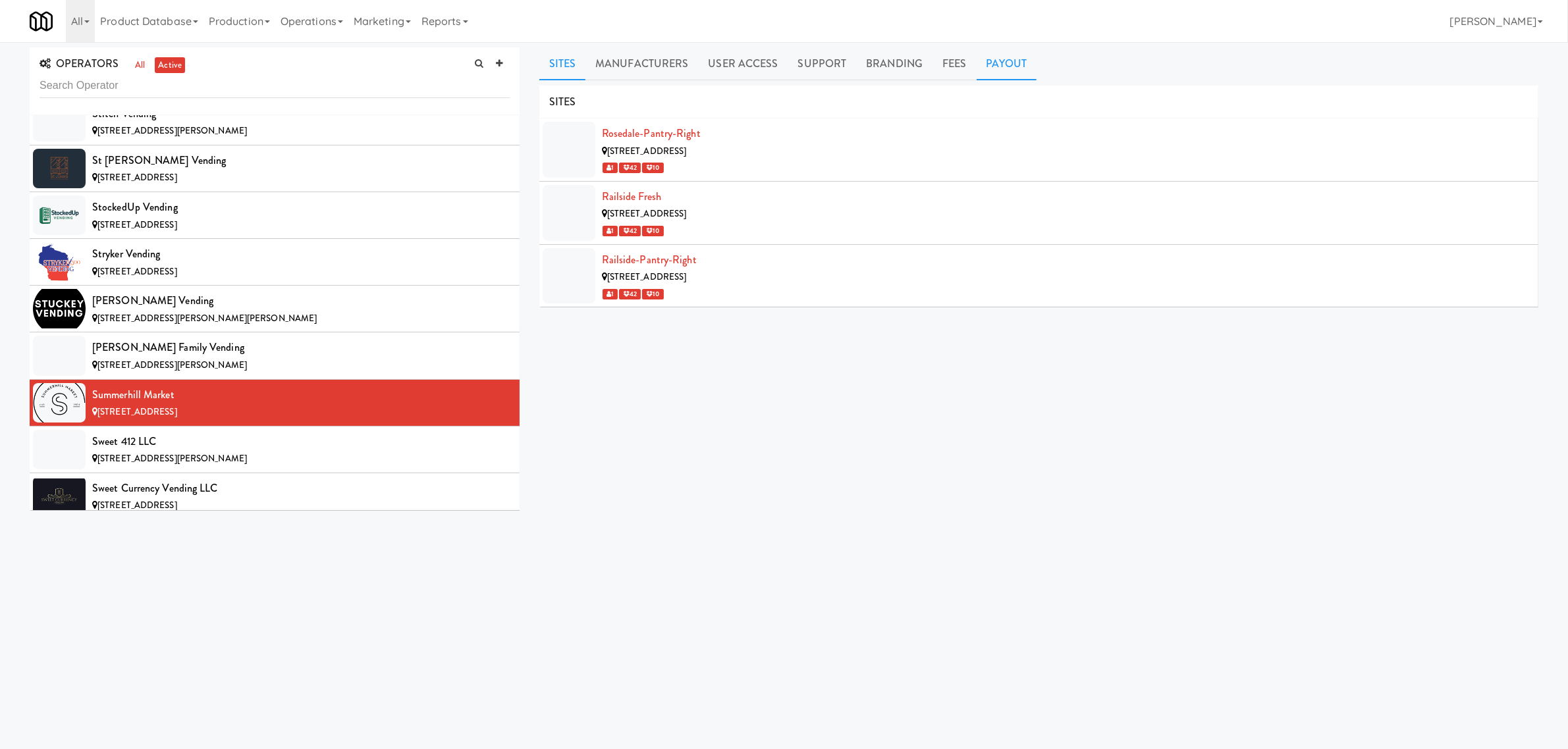
click at [994, 60] on link "Payout" at bounding box center [1007, 63] width 61 height 33
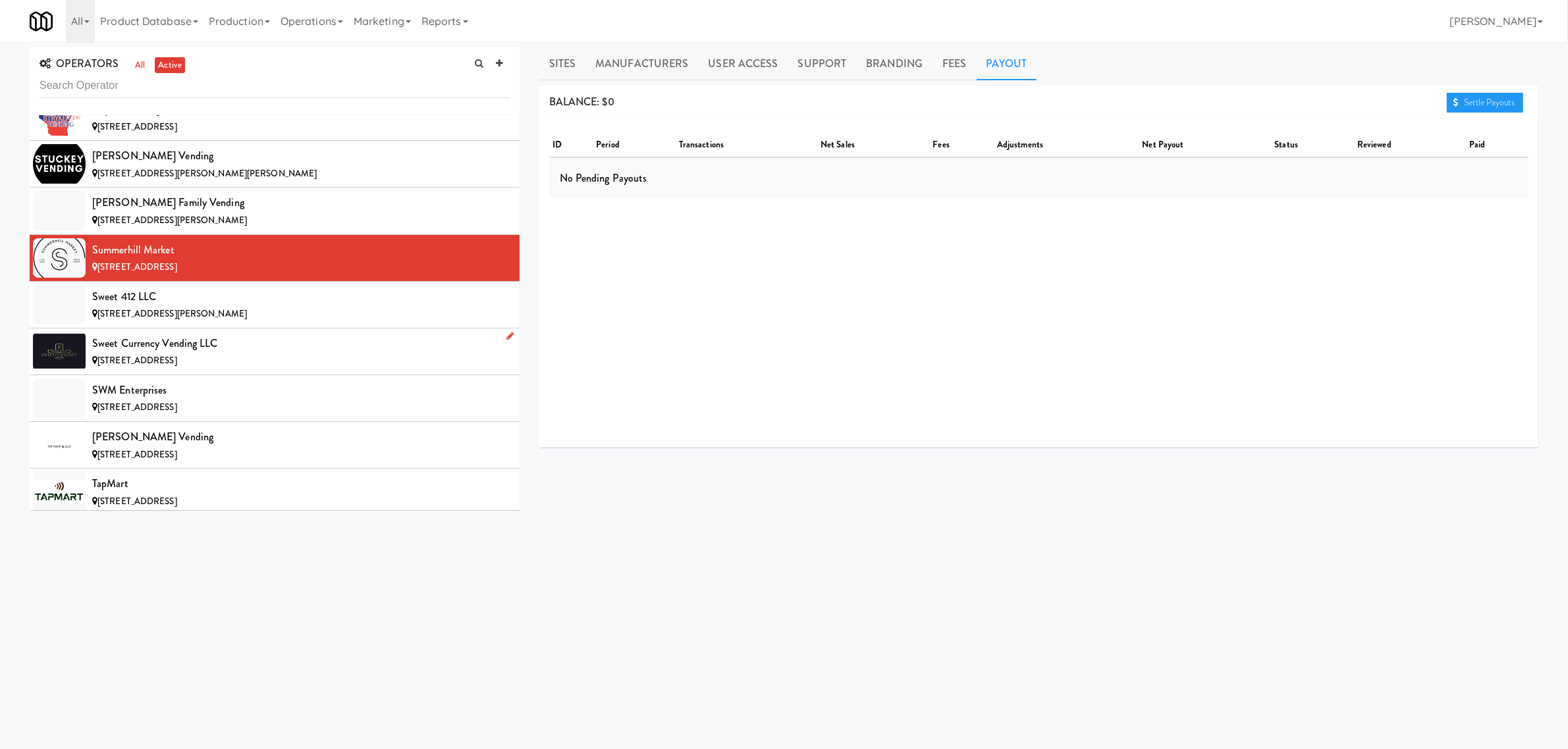
scroll to position [11686, 0]
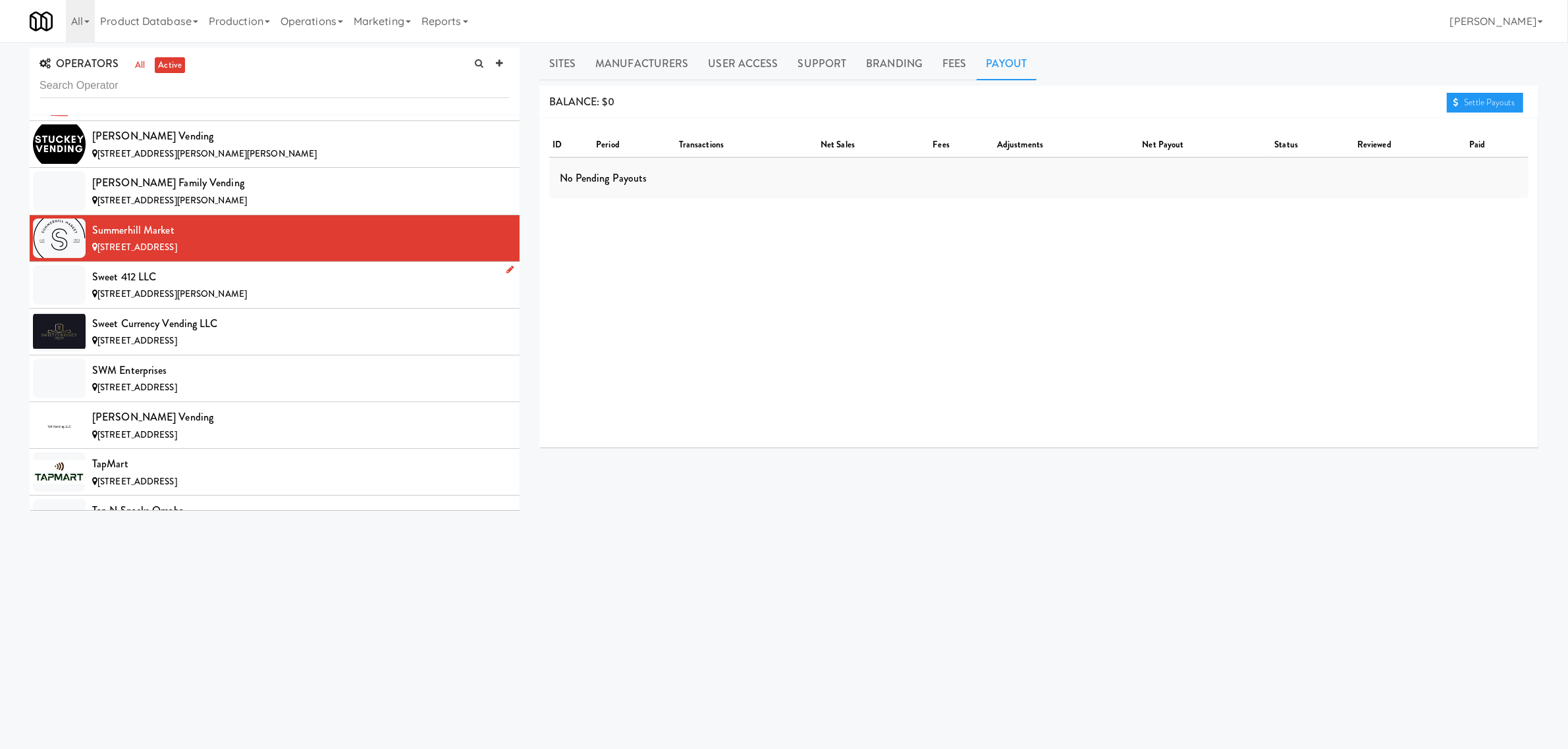
click at [163, 300] on span "[STREET_ADDRESS][PERSON_NAME]" at bounding box center [171, 294] width 149 height 13
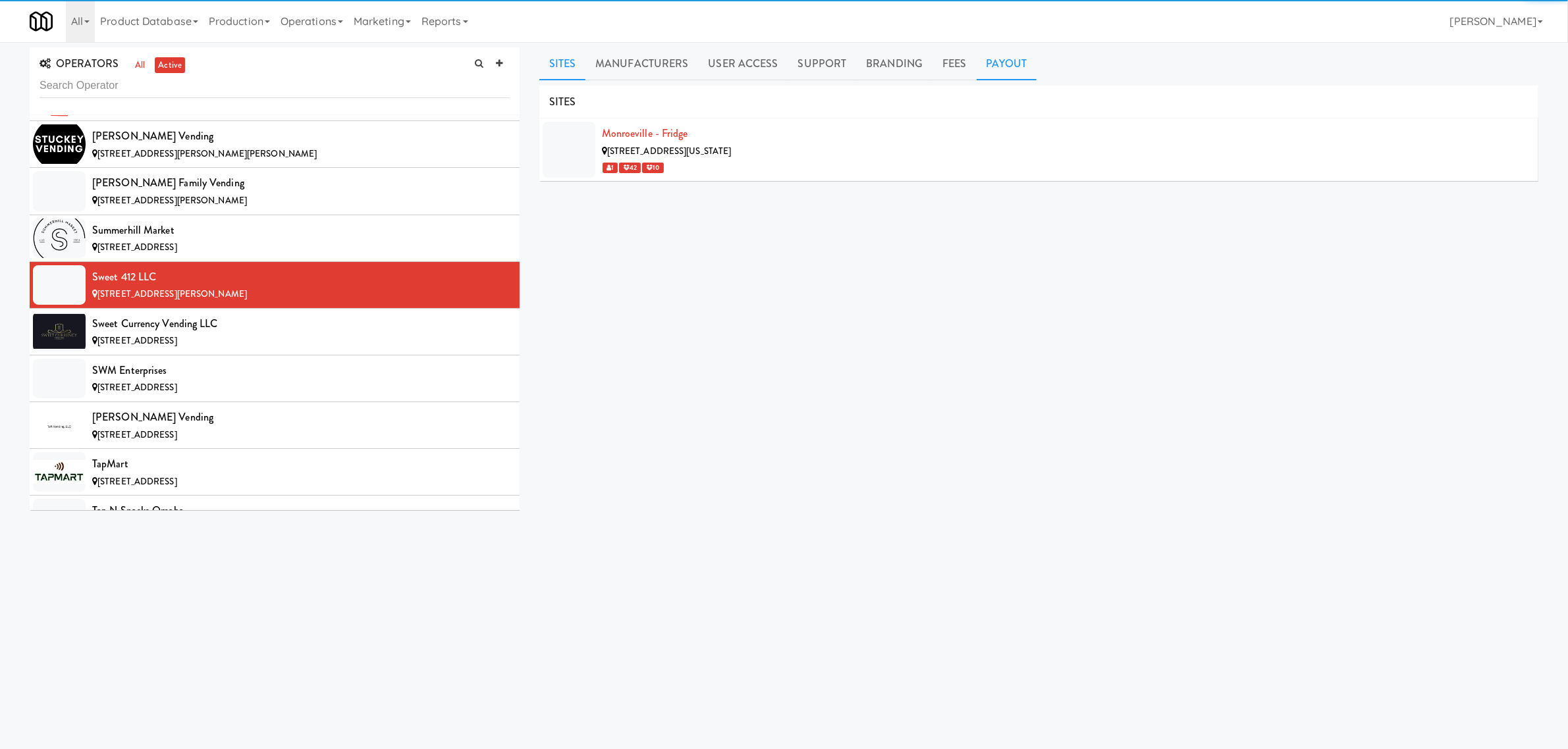
click at [1005, 66] on link "Payout" at bounding box center [1007, 63] width 61 height 33
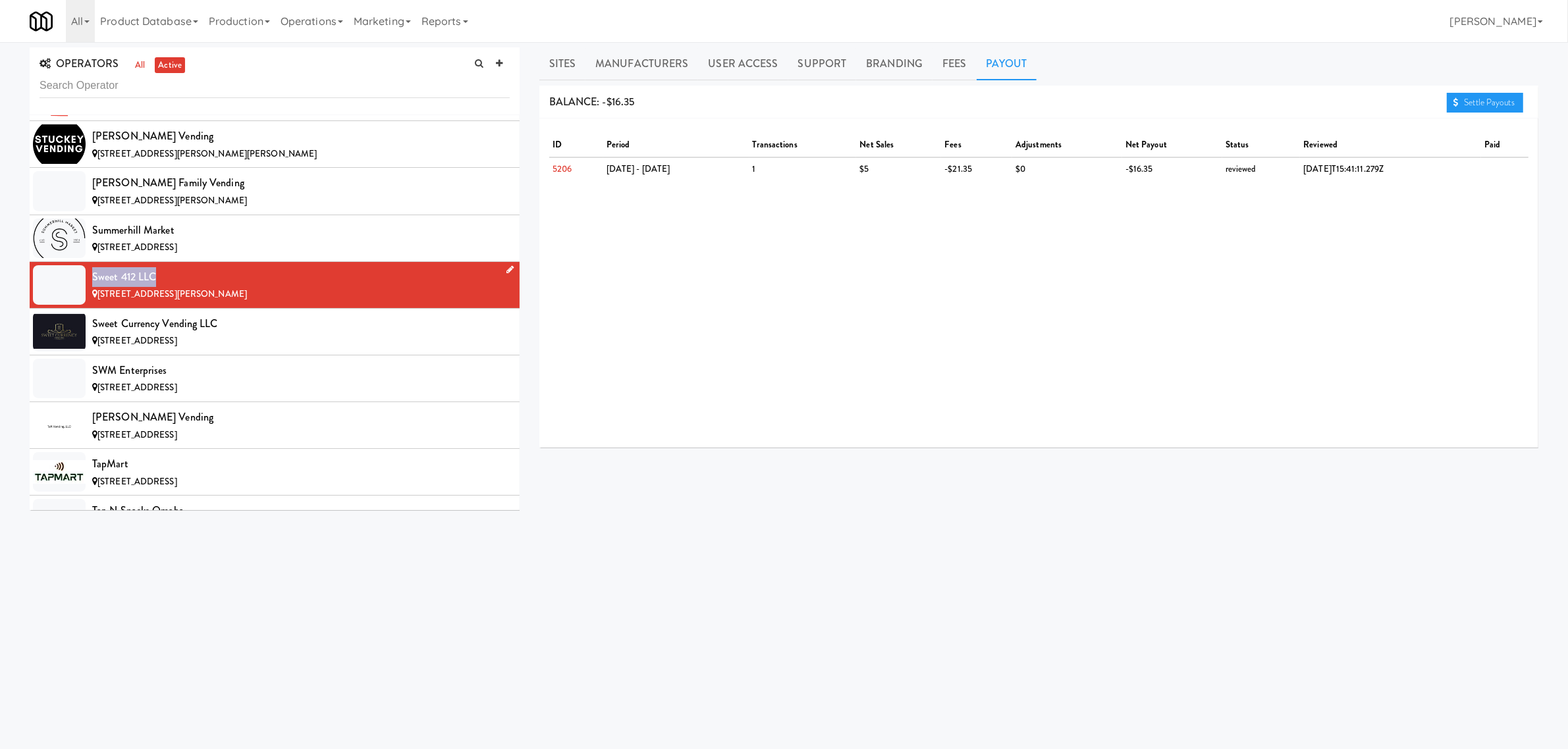
drag, startPoint x: 91, startPoint y: 312, endPoint x: 179, endPoint y: 311, distance: 88.0
click at [179, 309] on li "Sweet 412 LLC [STREET_ADDRESS][PERSON_NAME]" at bounding box center [275, 285] width 490 height 47
click at [157, 347] on span "[STREET_ADDRESS]" at bounding box center [137, 341] width 80 height 13
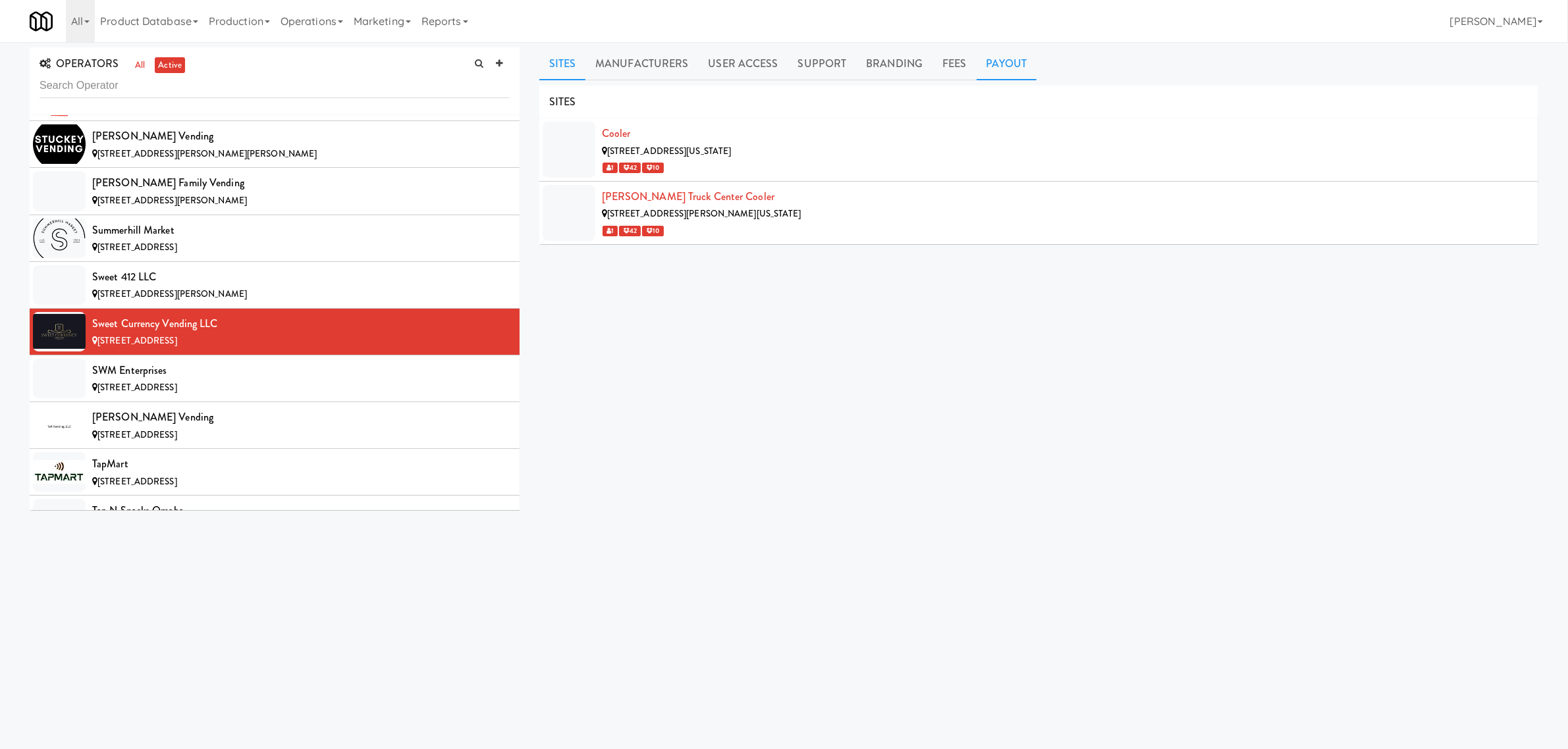
click at [999, 63] on link "Payout" at bounding box center [1007, 63] width 61 height 33
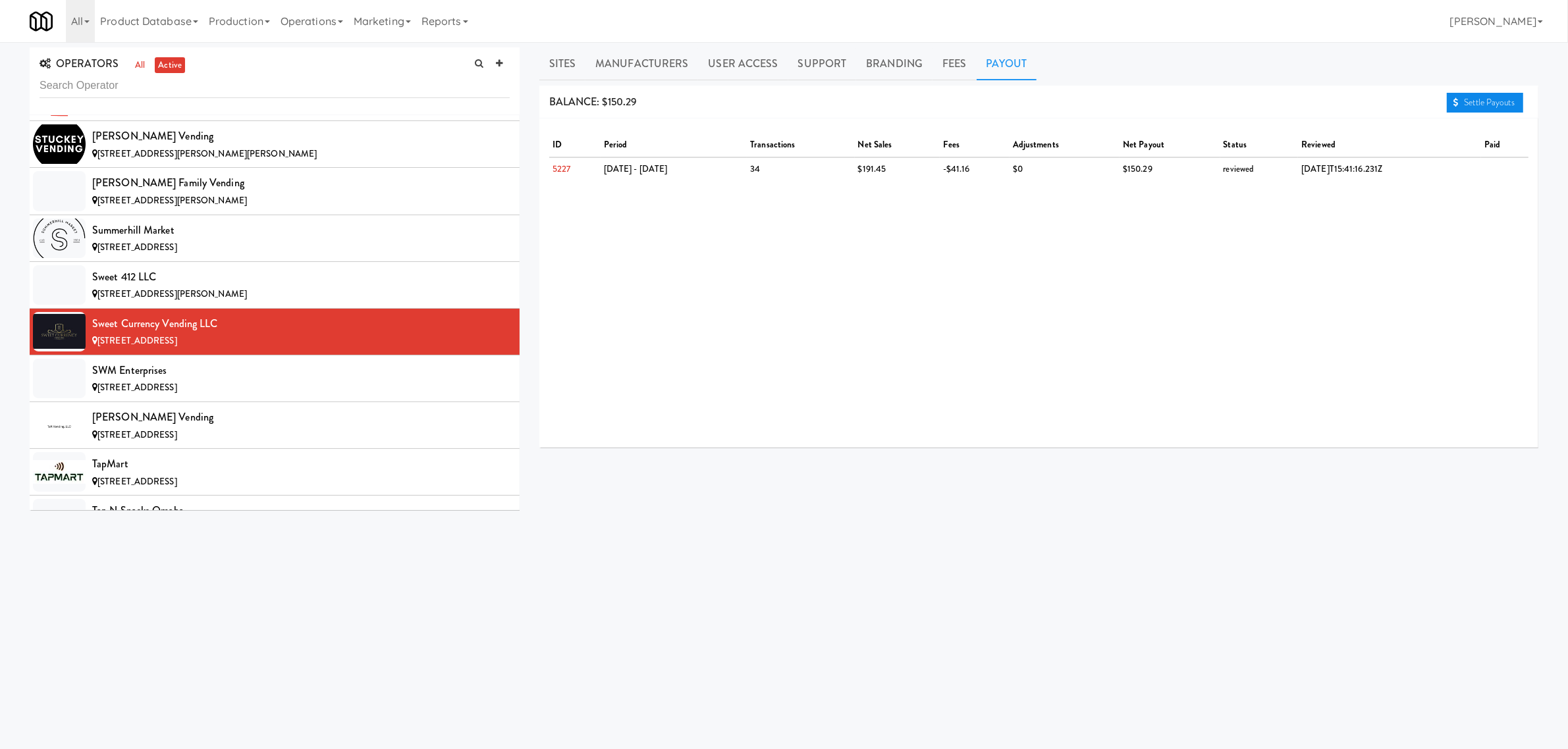
click at [1476, 106] on link "Settle Payouts" at bounding box center [1485, 103] width 76 height 20
click at [163, 393] on span "[STREET_ADDRESS]" at bounding box center [137, 387] width 80 height 13
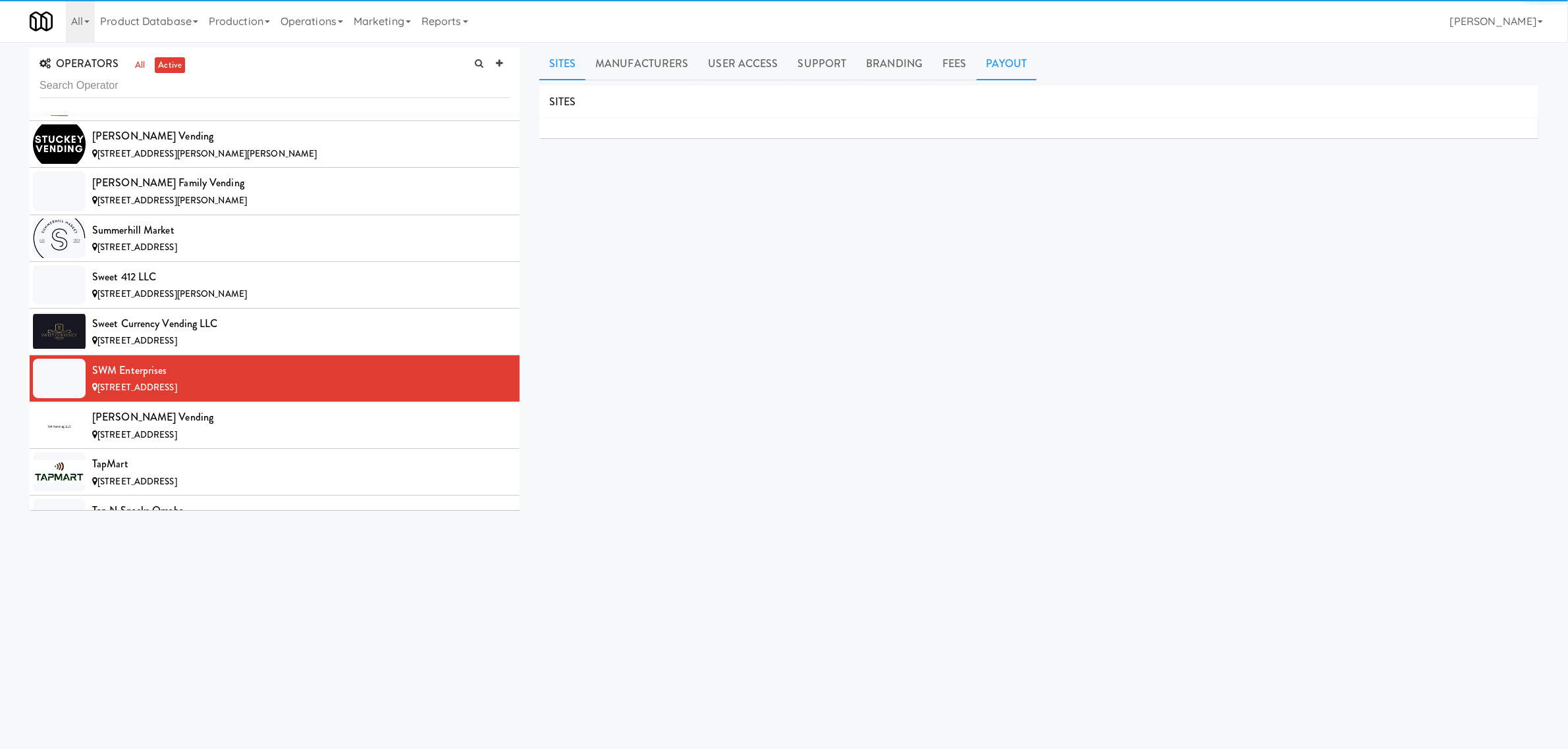
click at [1017, 57] on link "Payout" at bounding box center [1007, 63] width 61 height 33
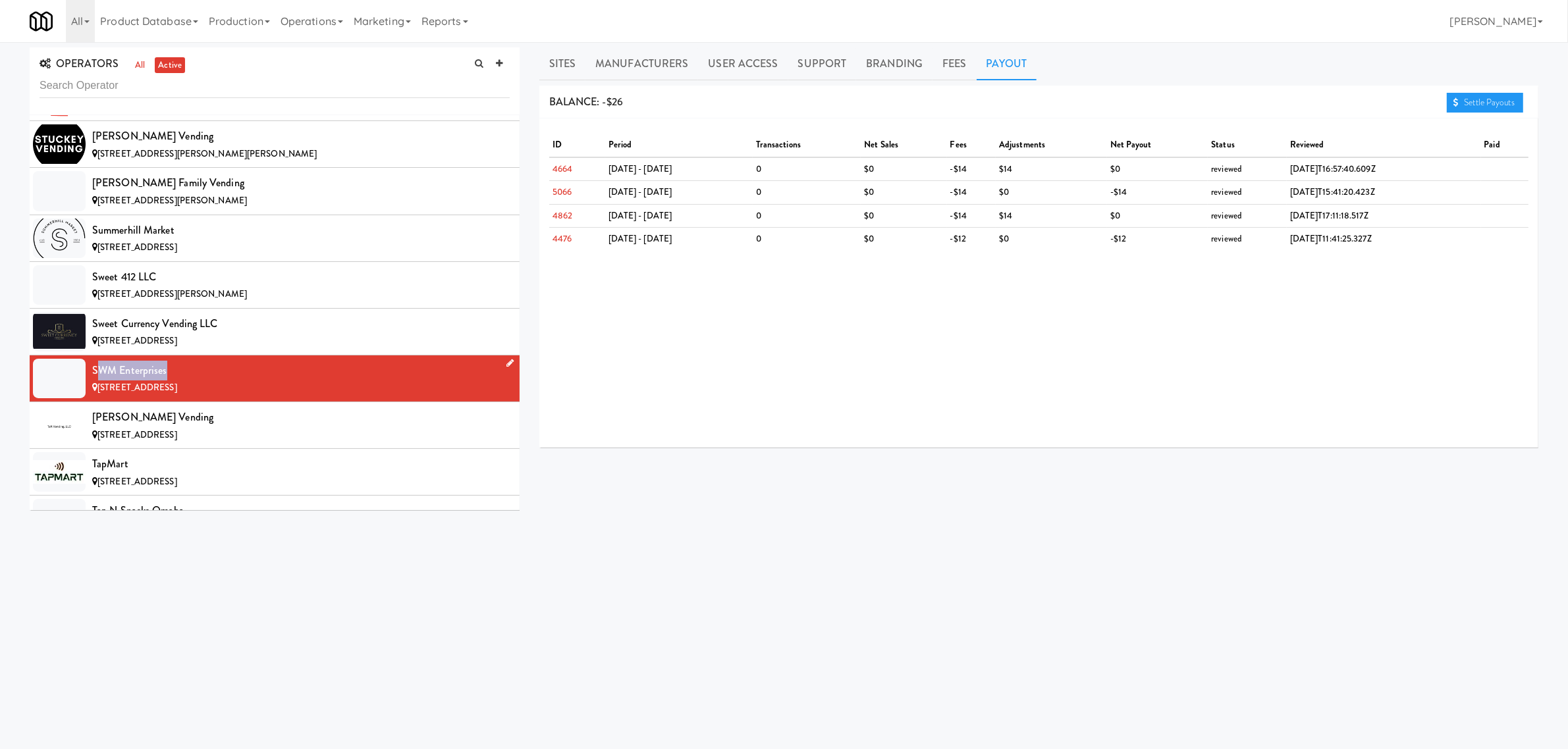
drag, startPoint x: 95, startPoint y: 406, endPoint x: 238, endPoint y: 406, distance: 143.0
click at [238, 381] on div "SWM Enterprises" at bounding box center [301, 370] width 418 height 20
click at [93, 381] on div "SWM Enterprises" at bounding box center [301, 370] width 418 height 20
drag, startPoint x: 93, startPoint y: 406, endPoint x: 169, endPoint y: 412, distance: 76.2
click at [169, 381] on div "SWM Enterprises" at bounding box center [301, 370] width 418 height 20
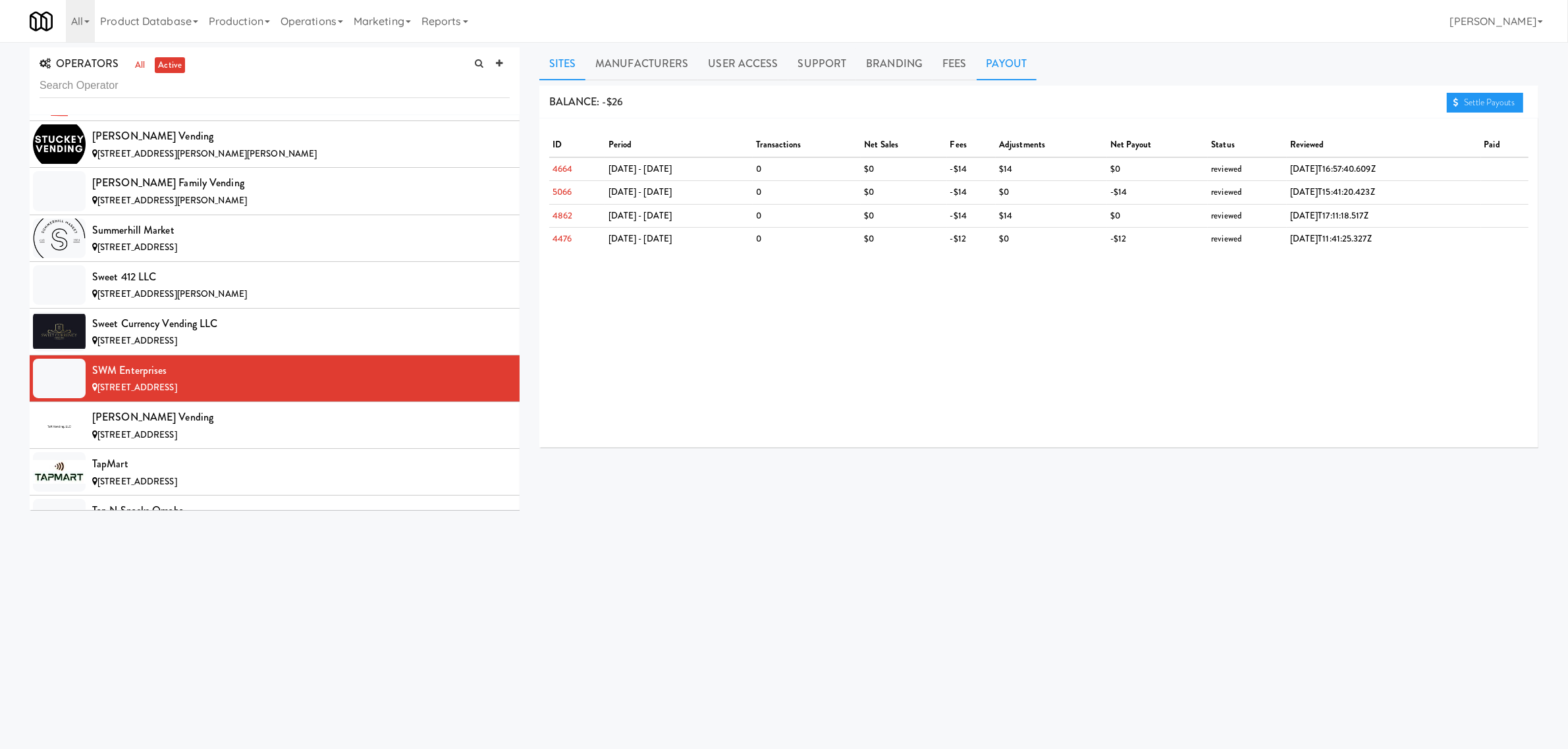
click at [568, 60] on link "Sites" at bounding box center [562, 63] width 47 height 33
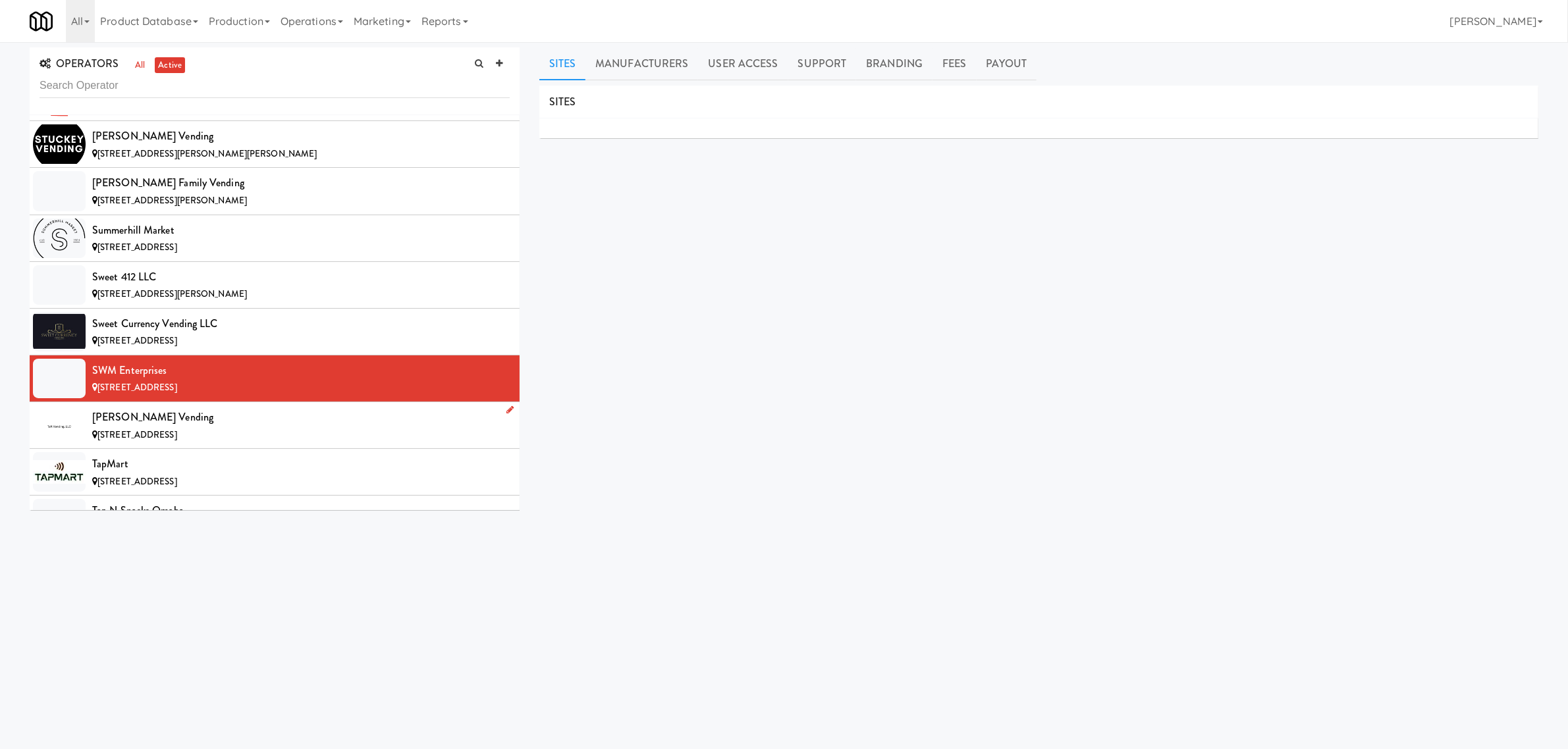
click at [203, 427] on div "[PERSON_NAME] Vending" at bounding box center [301, 417] width 418 height 20
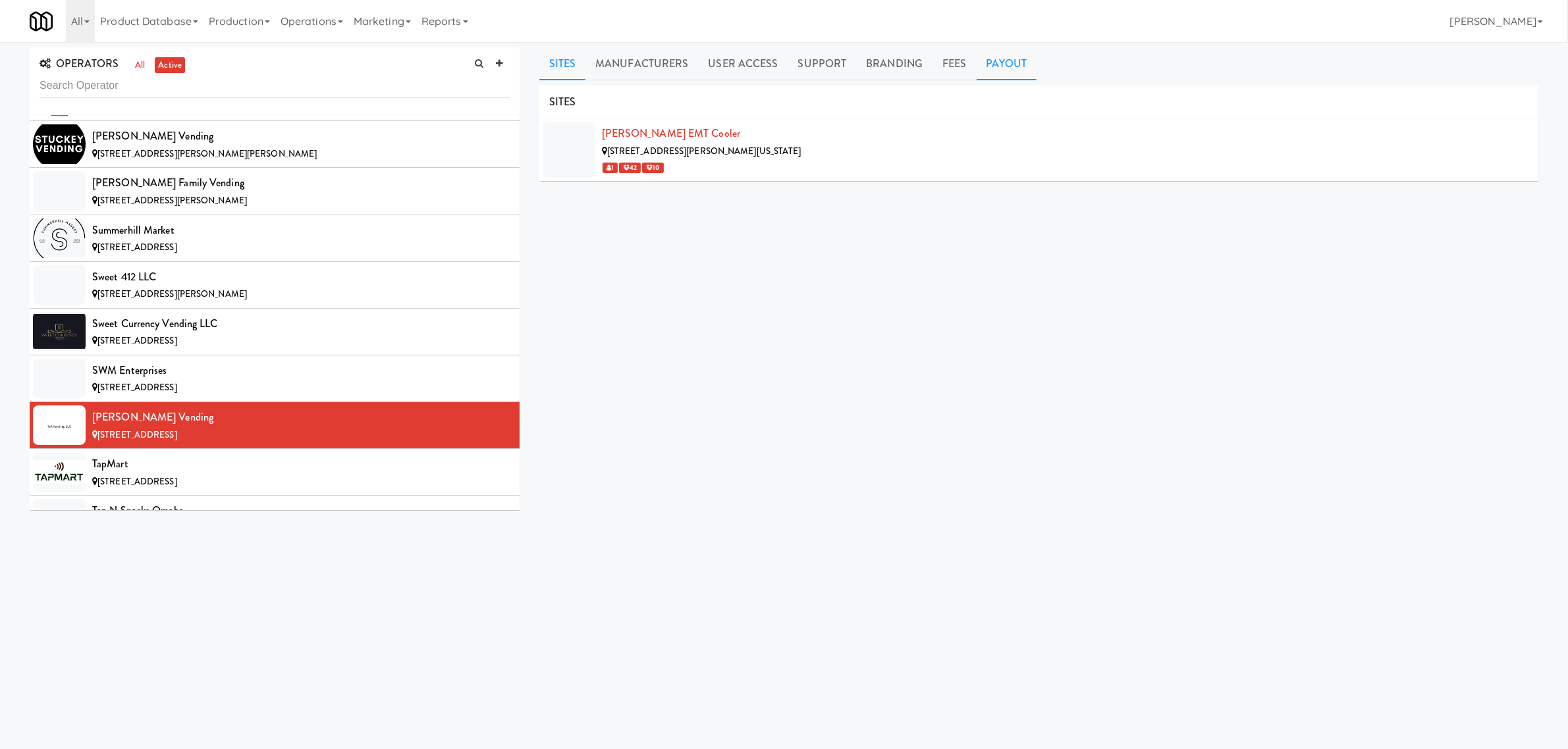
click at [994, 67] on link "Payout" at bounding box center [1007, 63] width 61 height 33
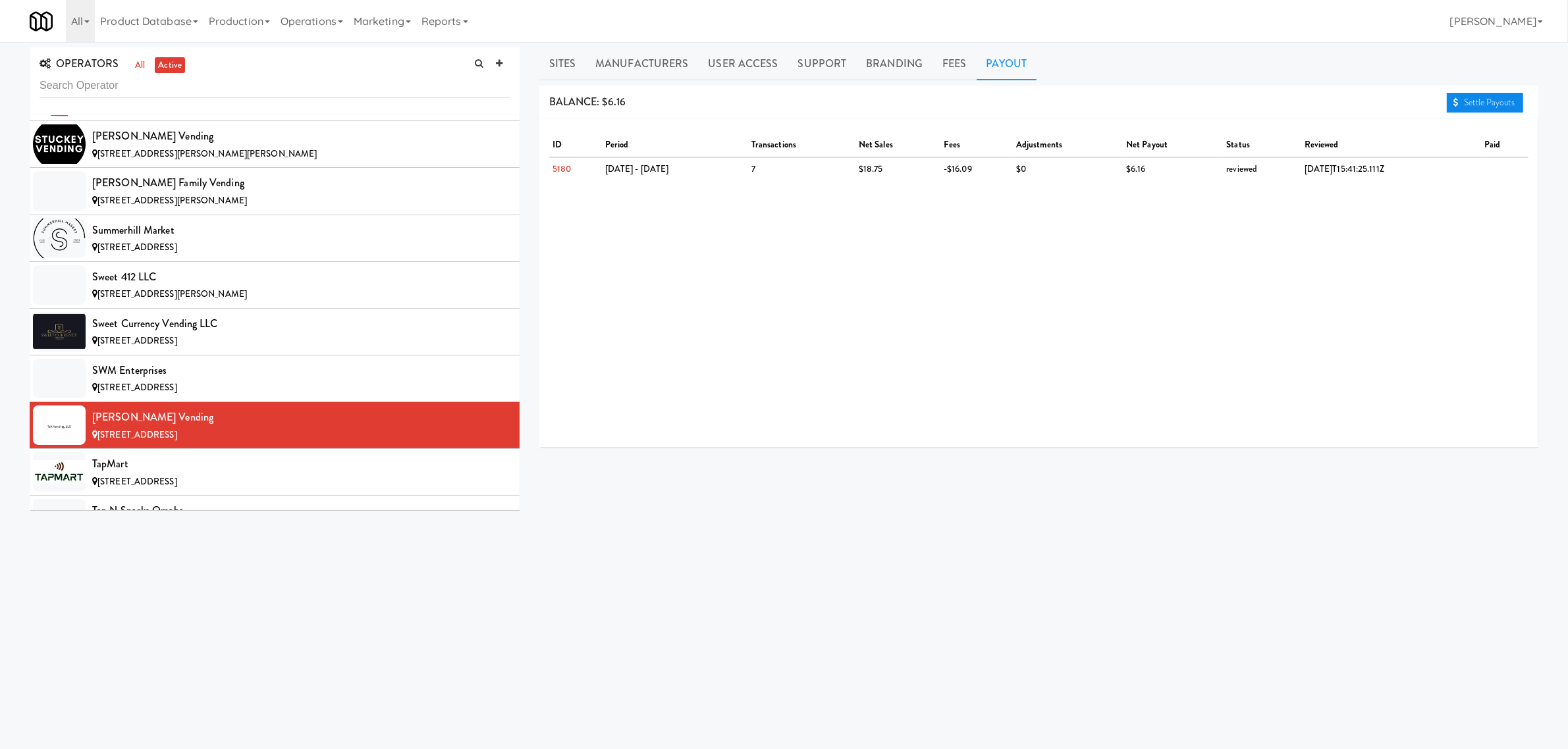
click at [1480, 101] on link "Settle Payouts" at bounding box center [1485, 103] width 76 height 20
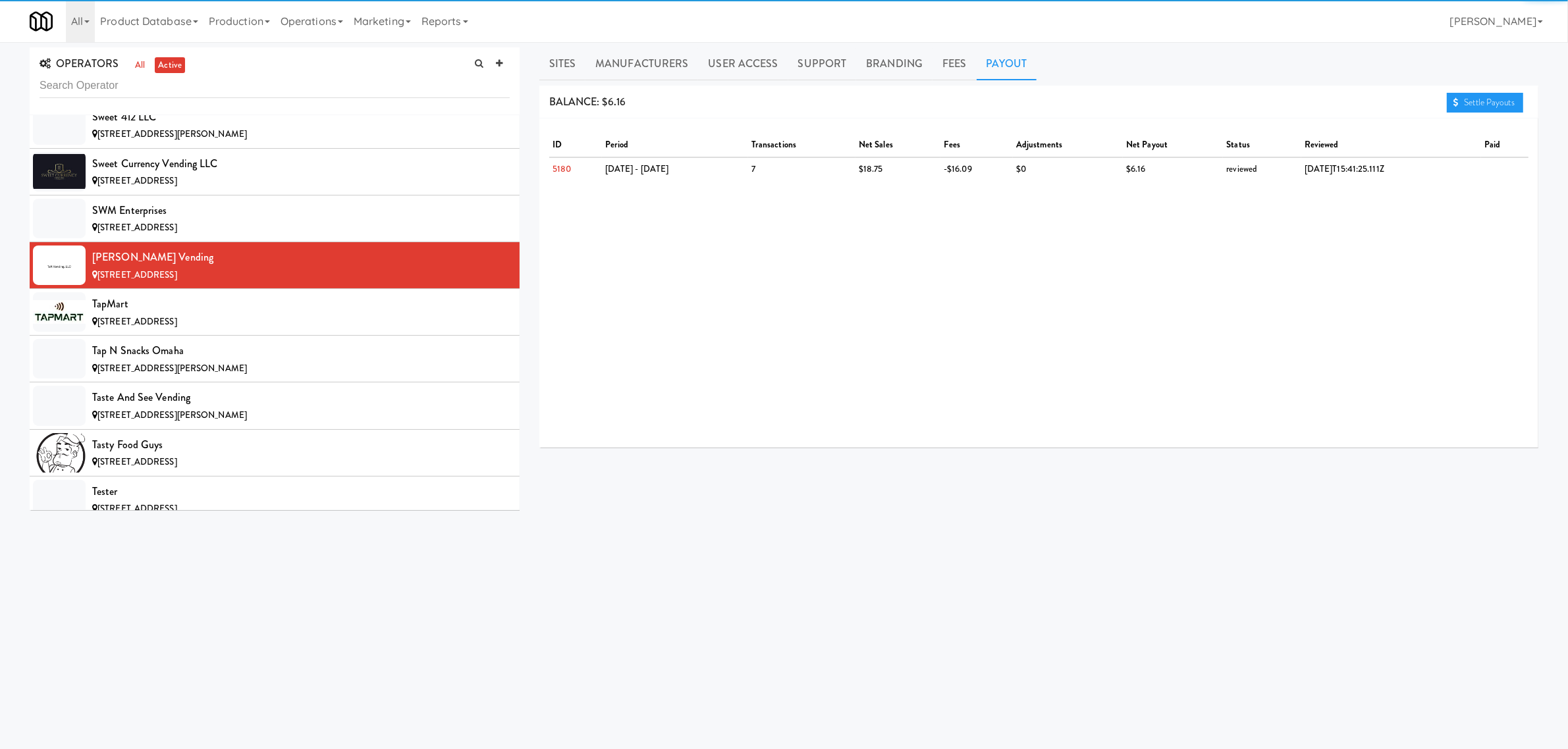
scroll to position [11850, 0]
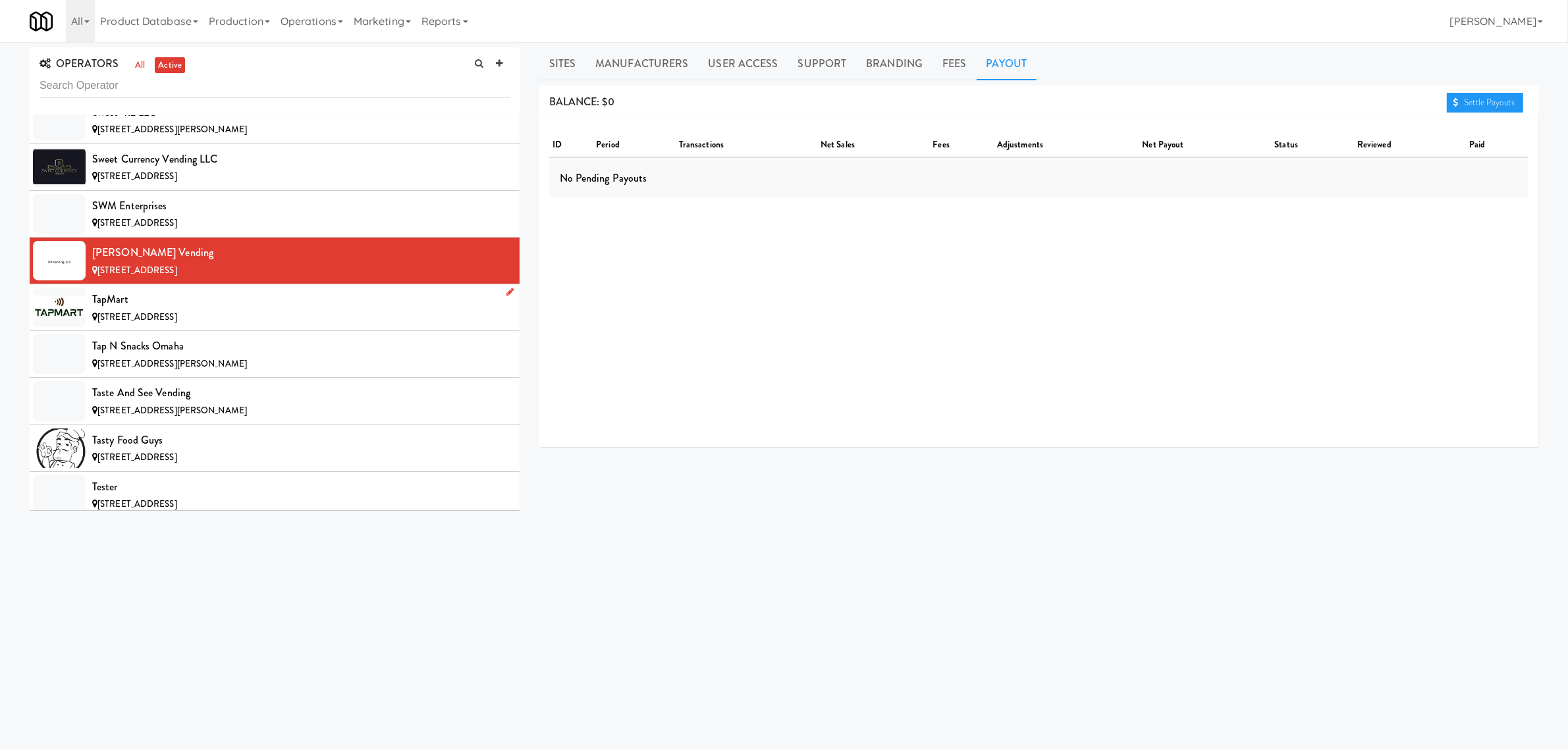
click at [202, 310] on div "TapMart" at bounding box center [301, 299] width 418 height 20
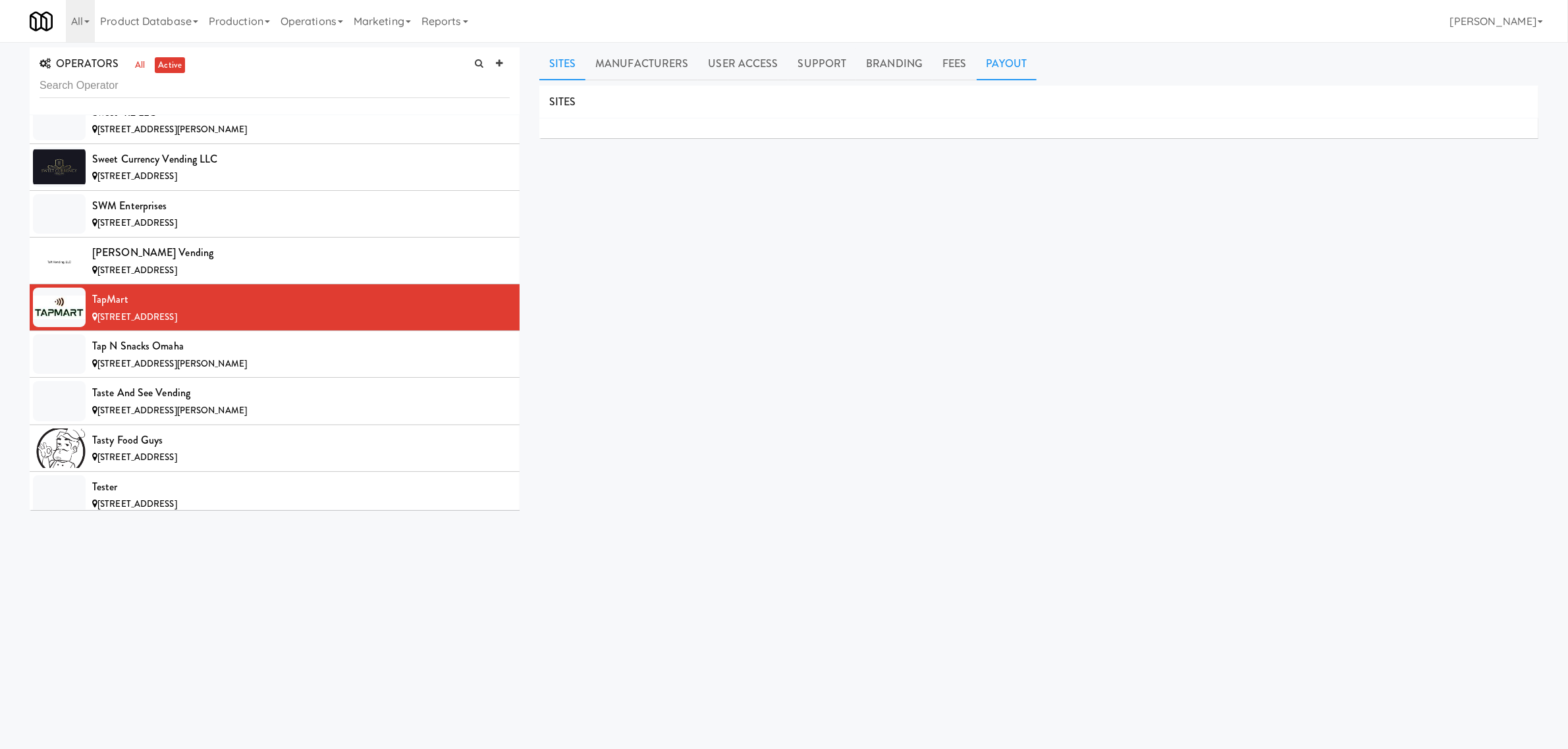
click at [1008, 59] on link "Payout" at bounding box center [1007, 63] width 61 height 33
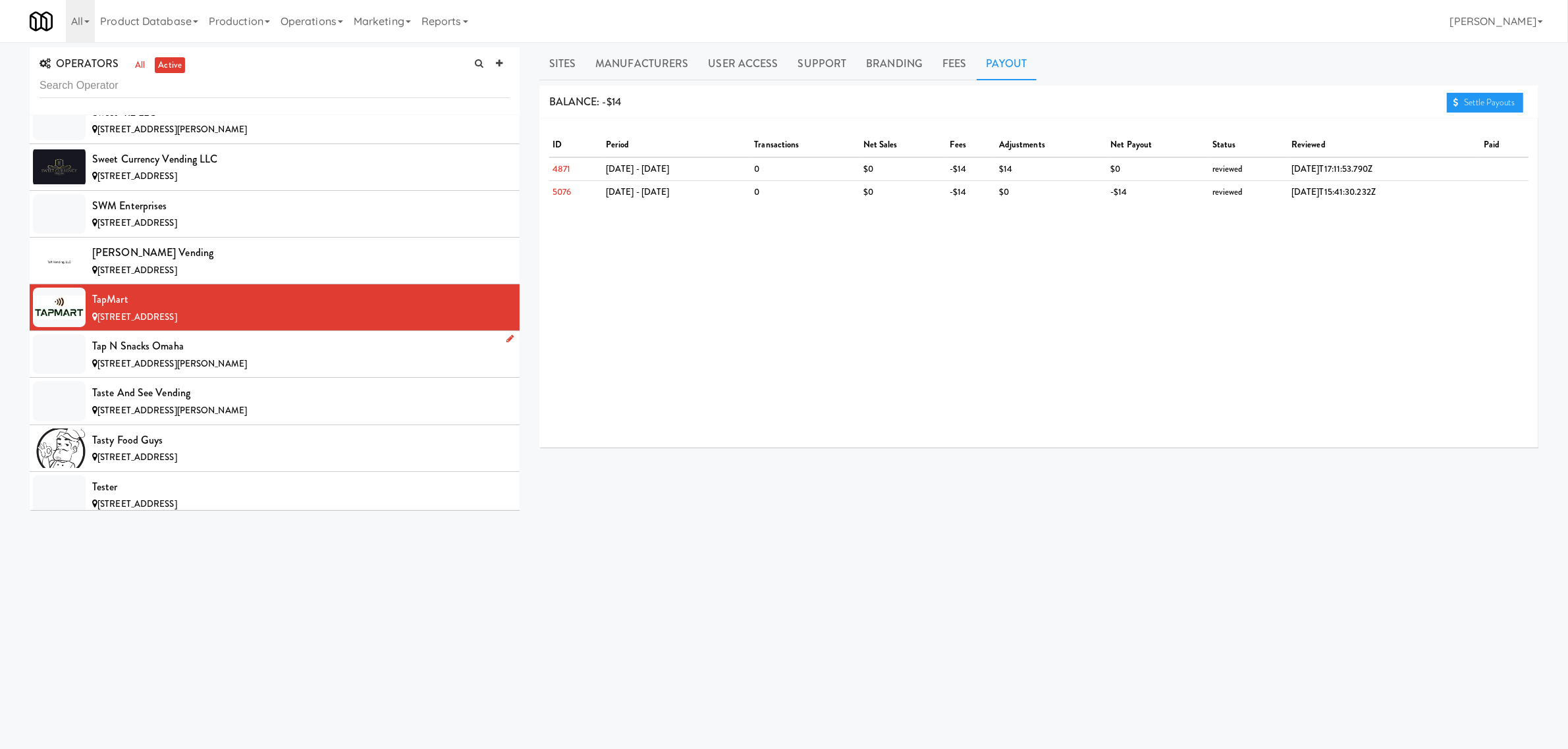
click at [191, 356] on div "Tap N Snacks Omaha" at bounding box center [301, 346] width 418 height 20
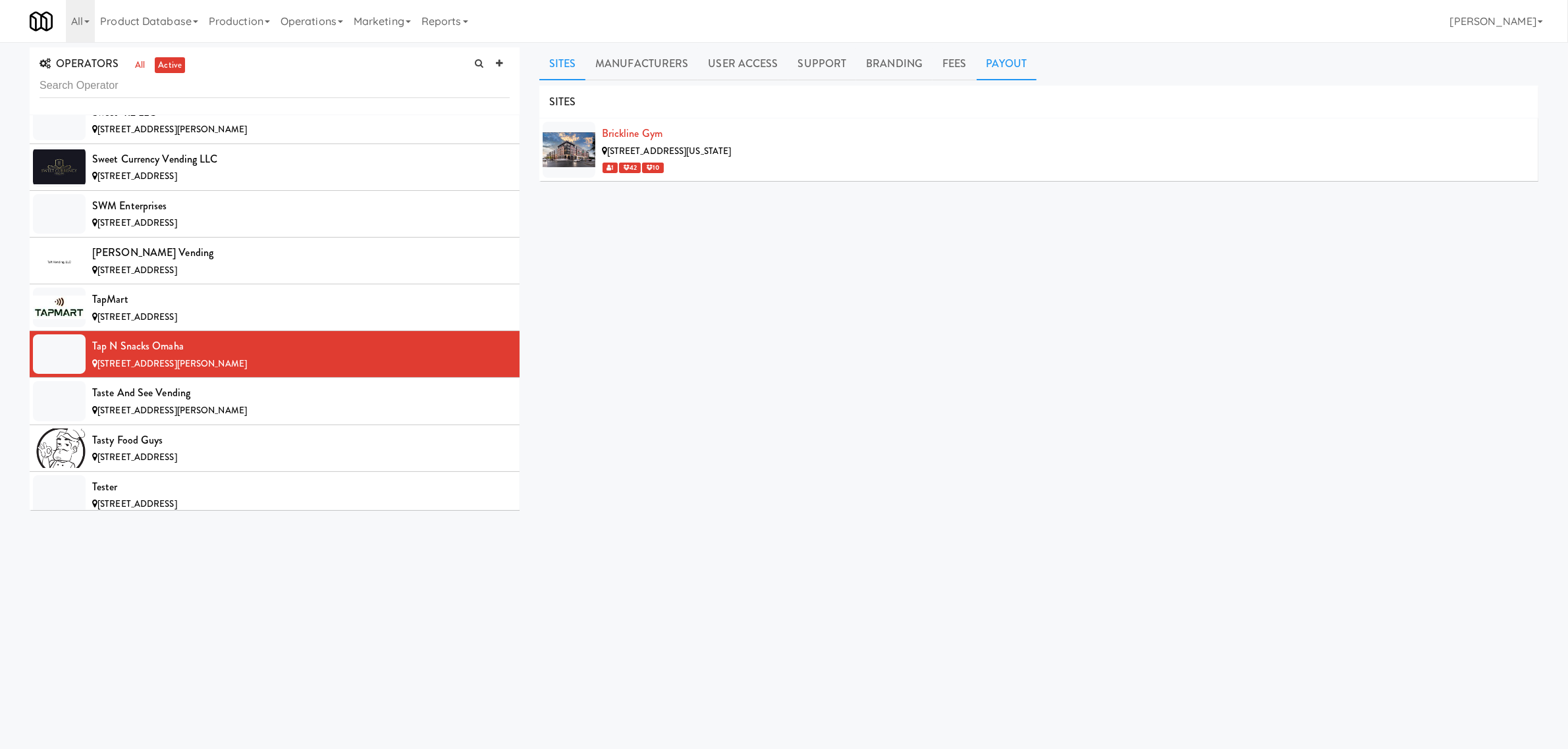
click at [1006, 54] on link "Payout" at bounding box center [1007, 63] width 61 height 33
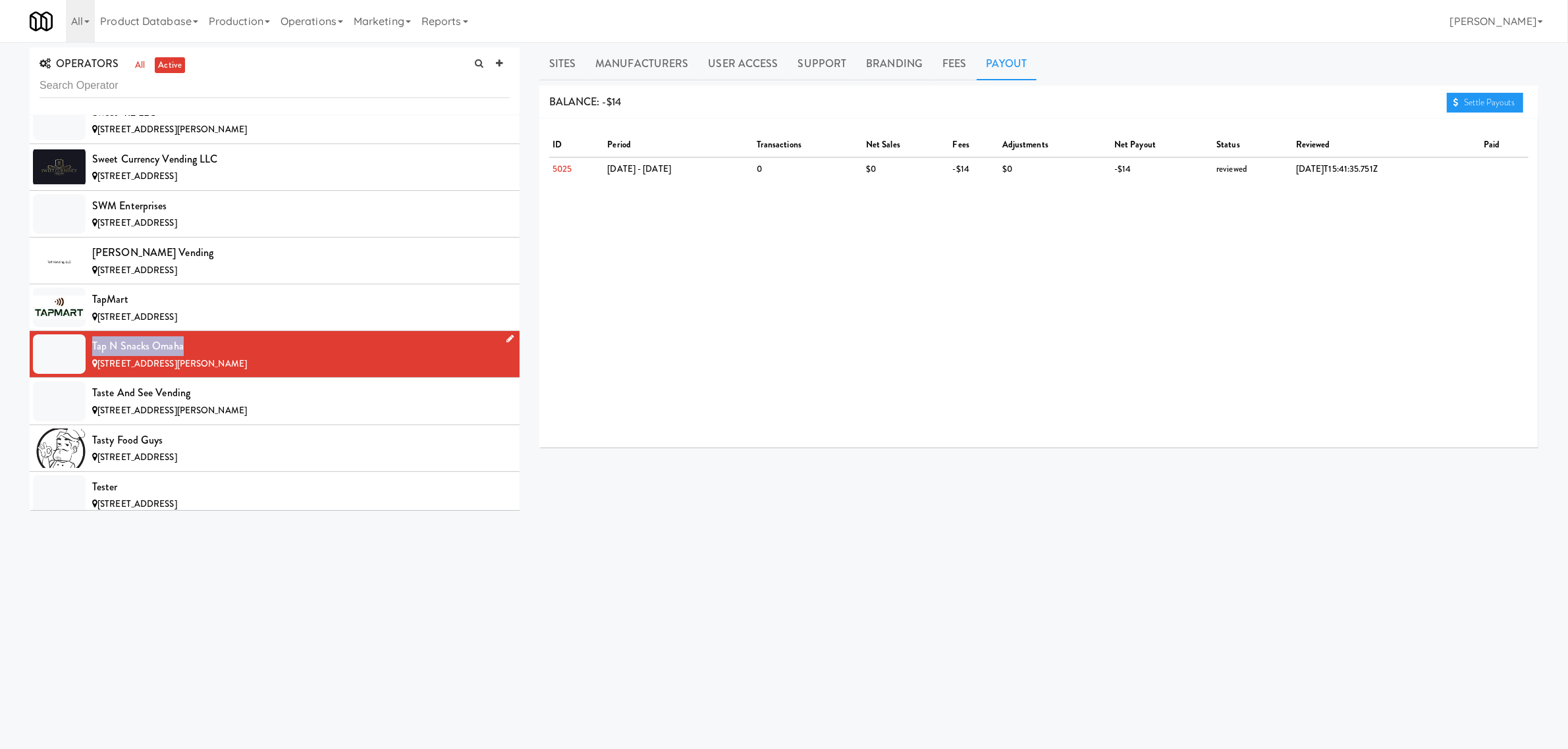
drag, startPoint x: 90, startPoint y: 382, endPoint x: 207, endPoint y: 382, distance: 117.0
click at [207, 378] on li "Tap N Snacks Omaha [STREET_ADDRESS][PERSON_NAME]" at bounding box center [275, 354] width 490 height 47
click at [562, 61] on link "Sites" at bounding box center [562, 63] width 47 height 33
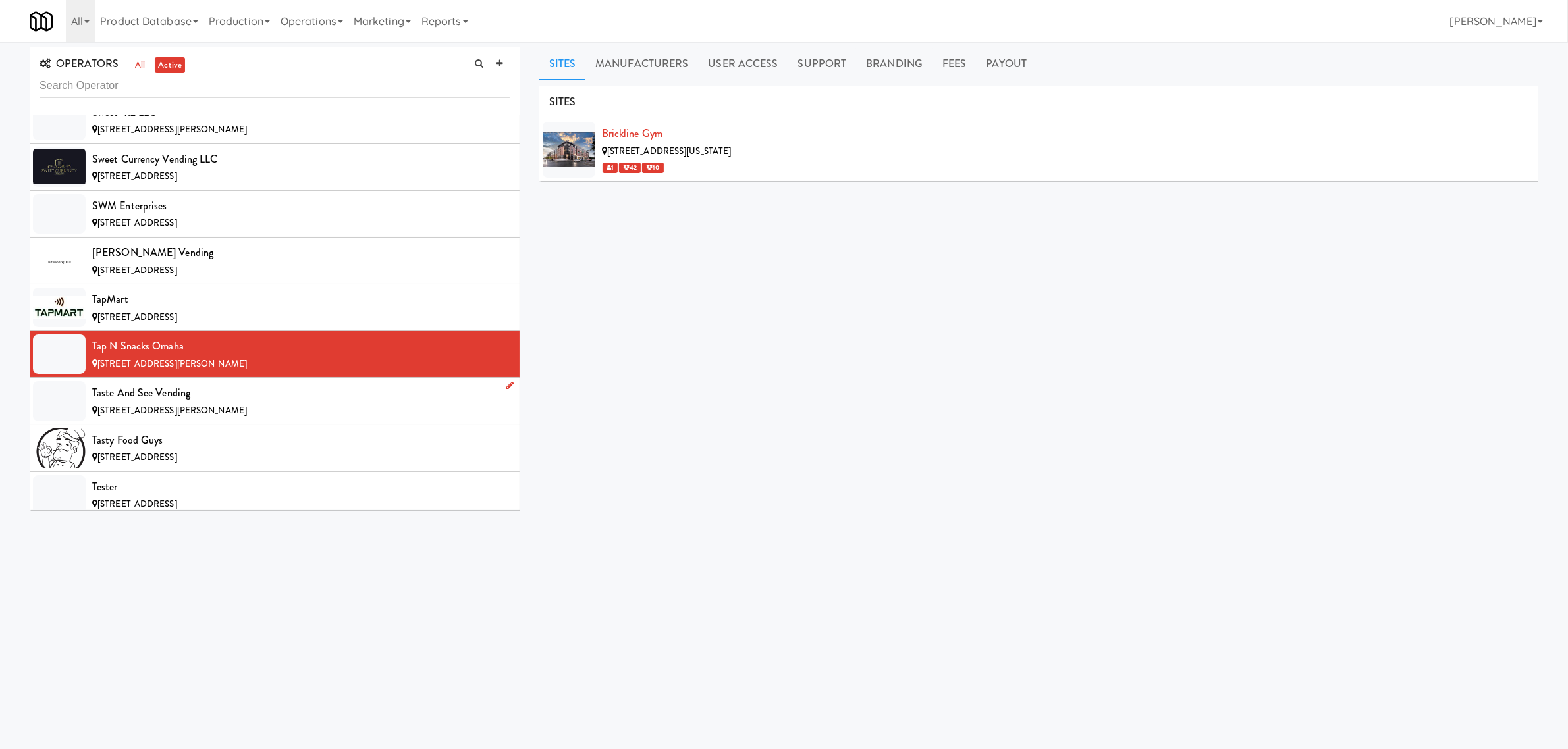
click at [173, 403] on div "Taste and See Vending" at bounding box center [301, 393] width 418 height 20
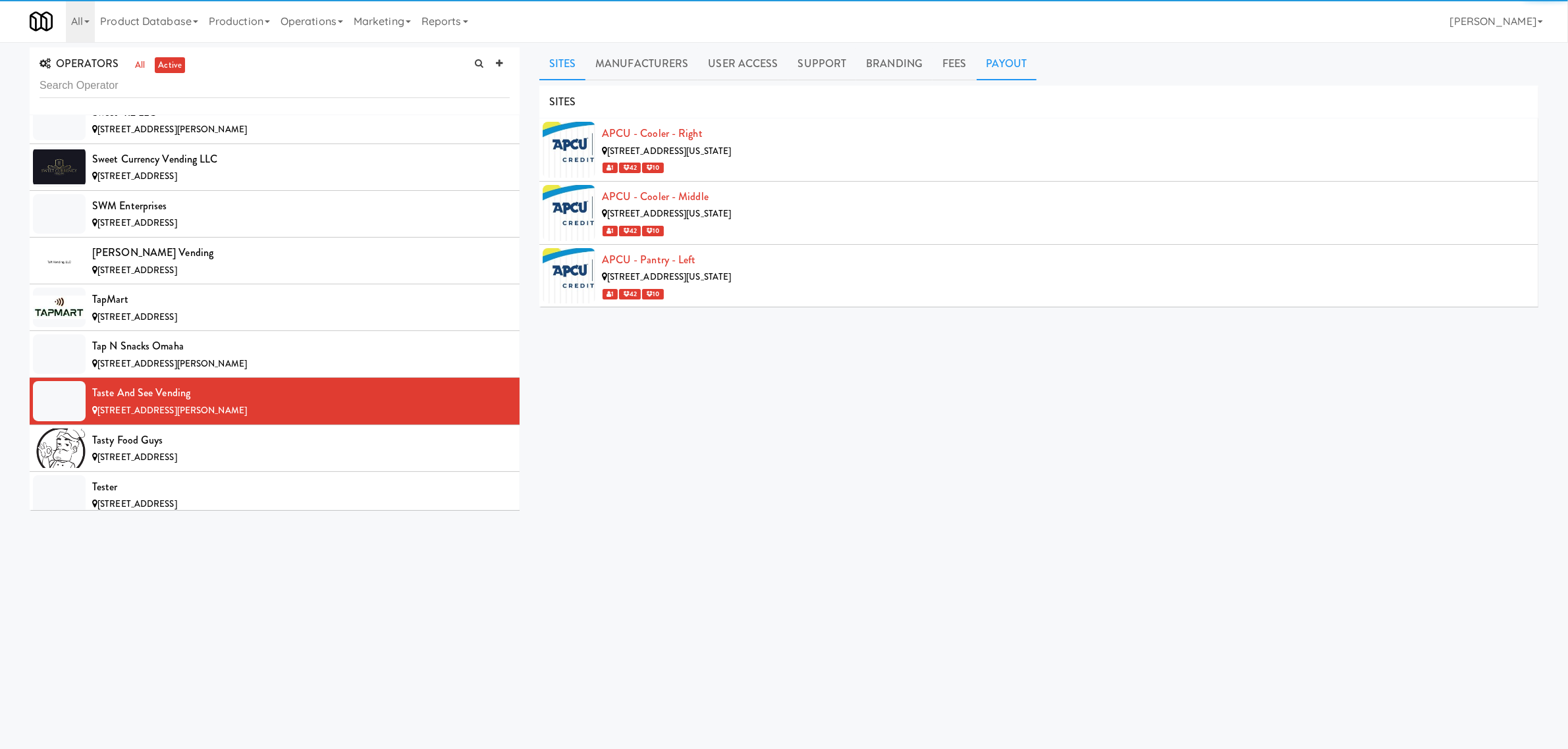
click at [998, 59] on link "Payout" at bounding box center [1007, 63] width 61 height 33
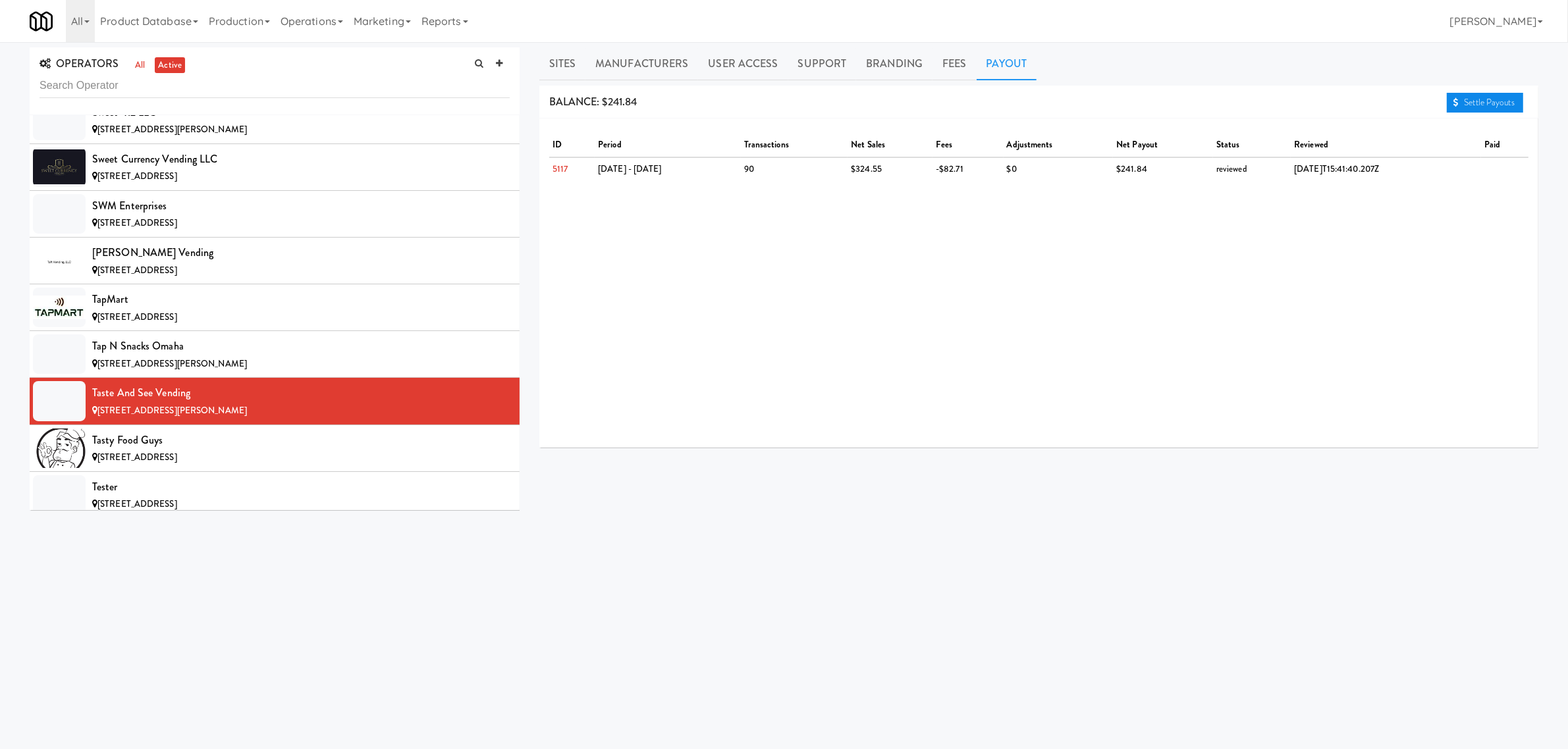
click at [1509, 107] on link "Settle Payouts" at bounding box center [1485, 103] width 76 height 20
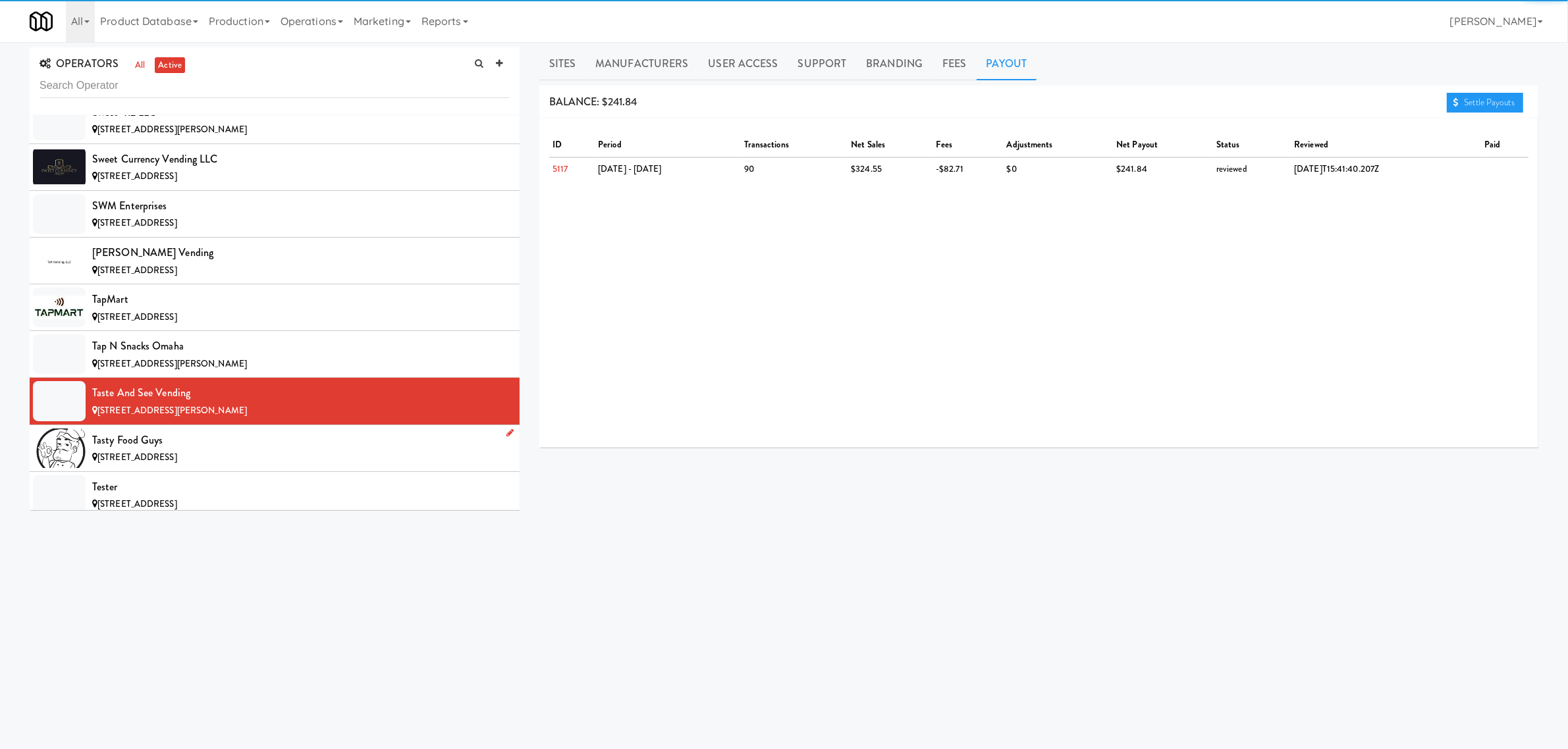
click at [219, 450] on div "Tasty Food Guys" at bounding box center [301, 440] width 418 height 20
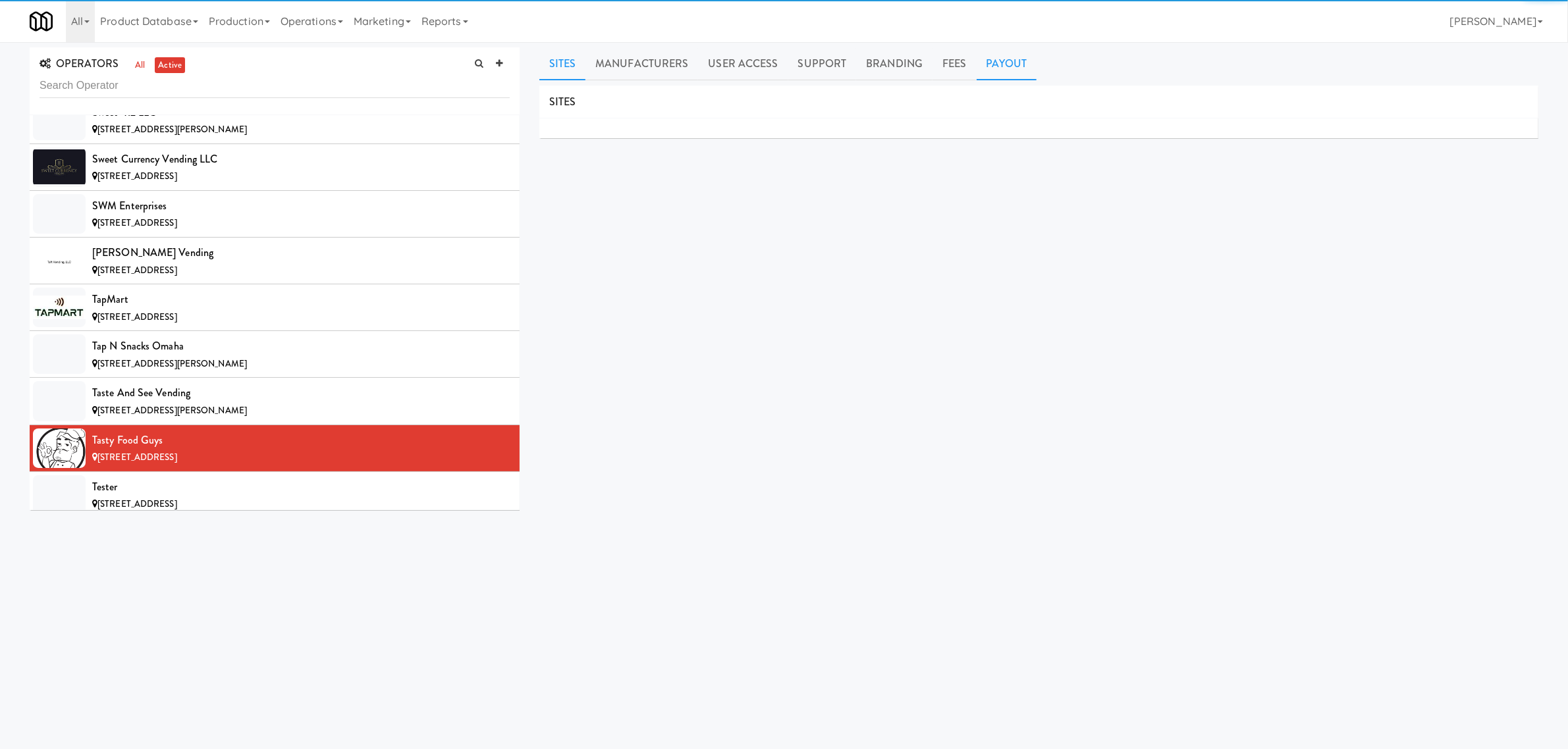
click at [1005, 69] on link "Payout" at bounding box center [1007, 63] width 61 height 33
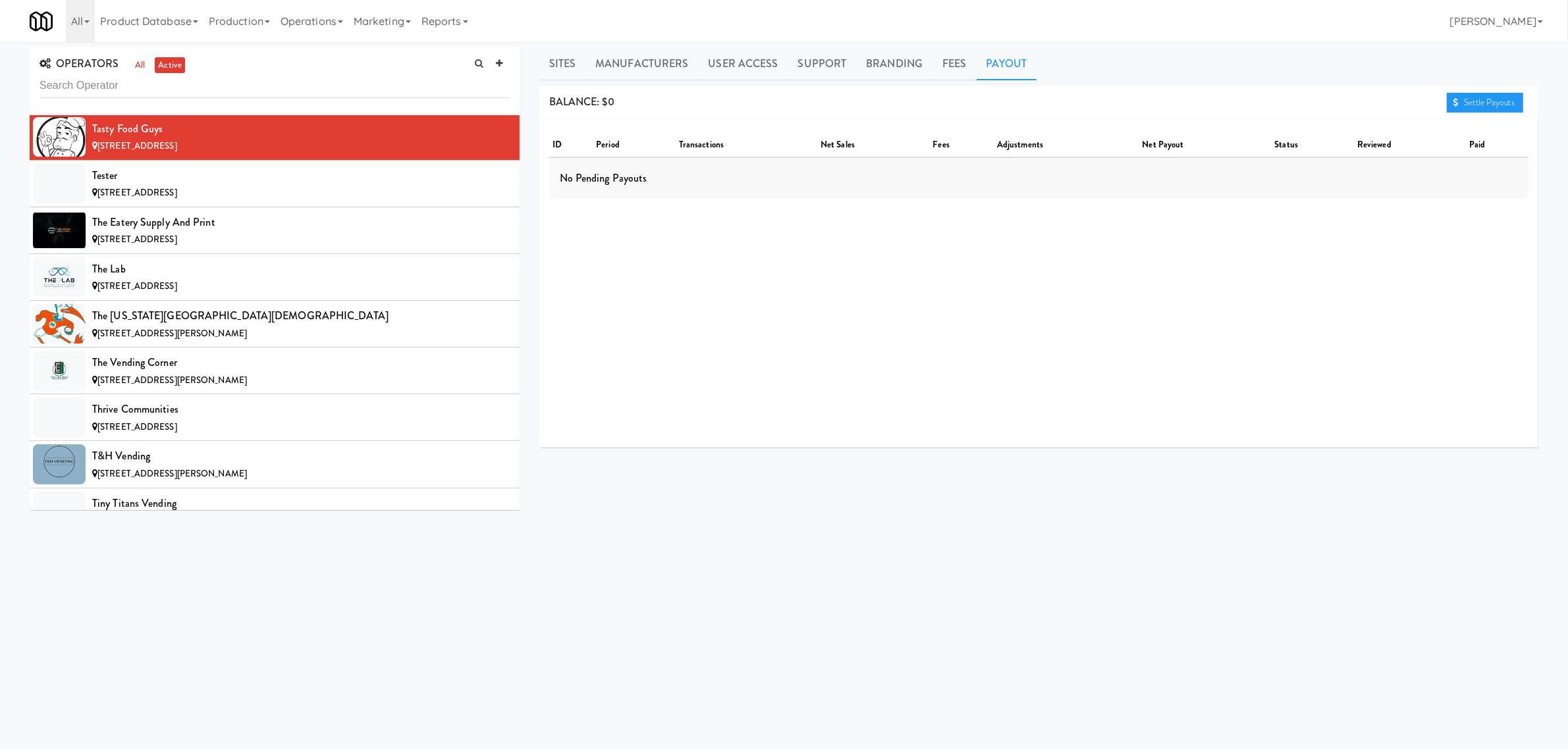
scroll to position [12180, 0]
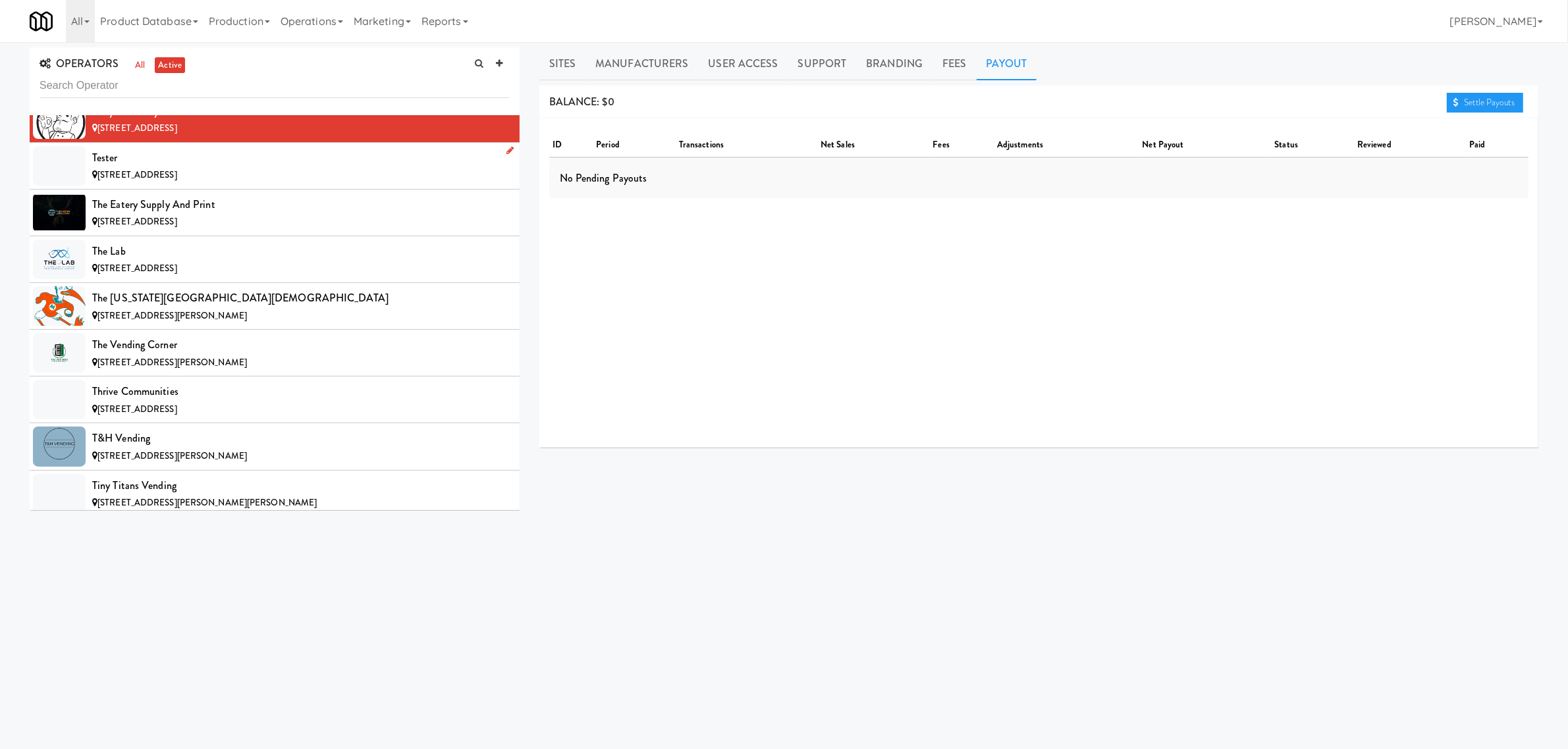
click at [160, 184] on div "[STREET_ADDRESS]" at bounding box center [301, 175] width 418 height 16
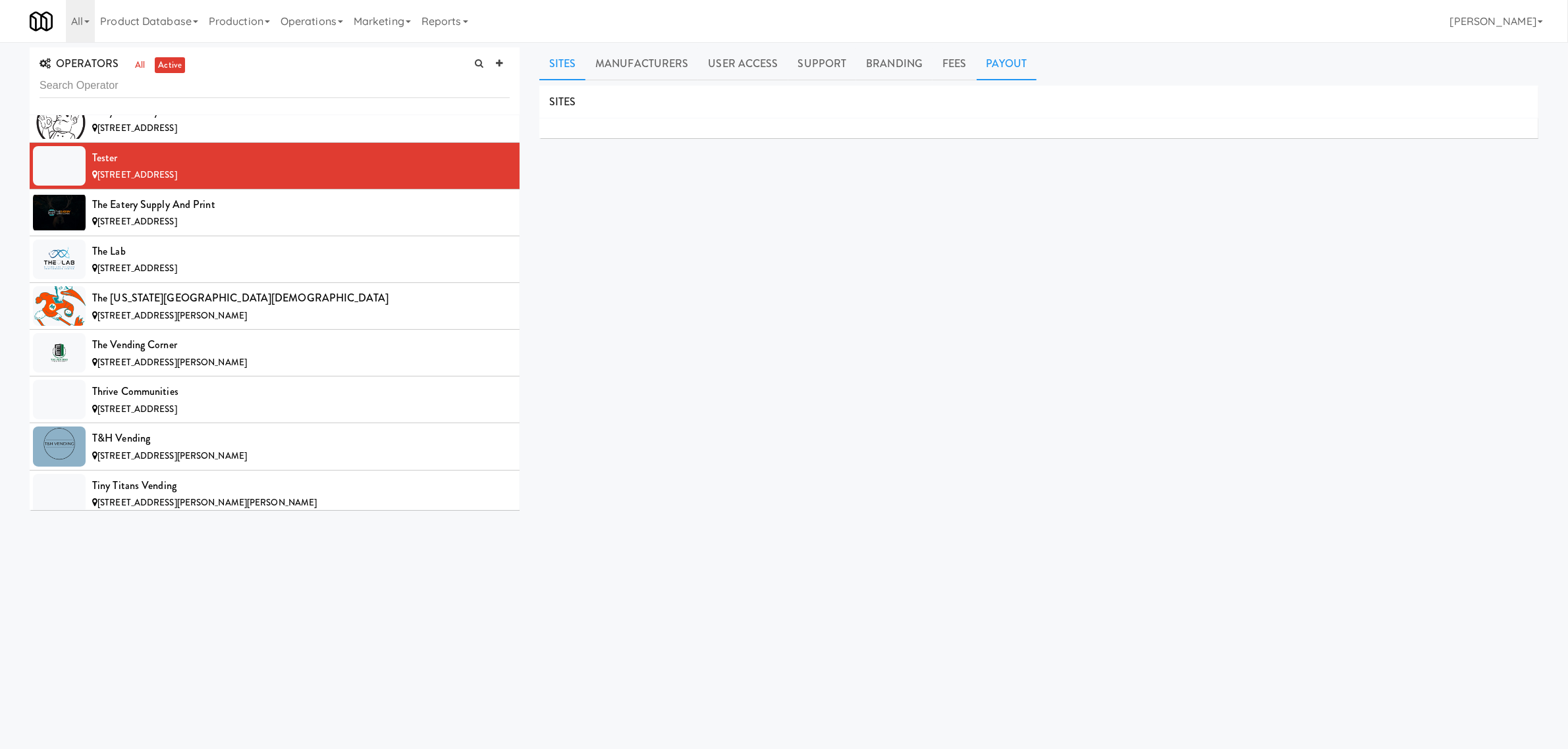
click at [998, 61] on link "Payout" at bounding box center [1007, 63] width 61 height 33
click at [222, 215] on div "The Eatery Supply and Print" at bounding box center [301, 204] width 418 height 20
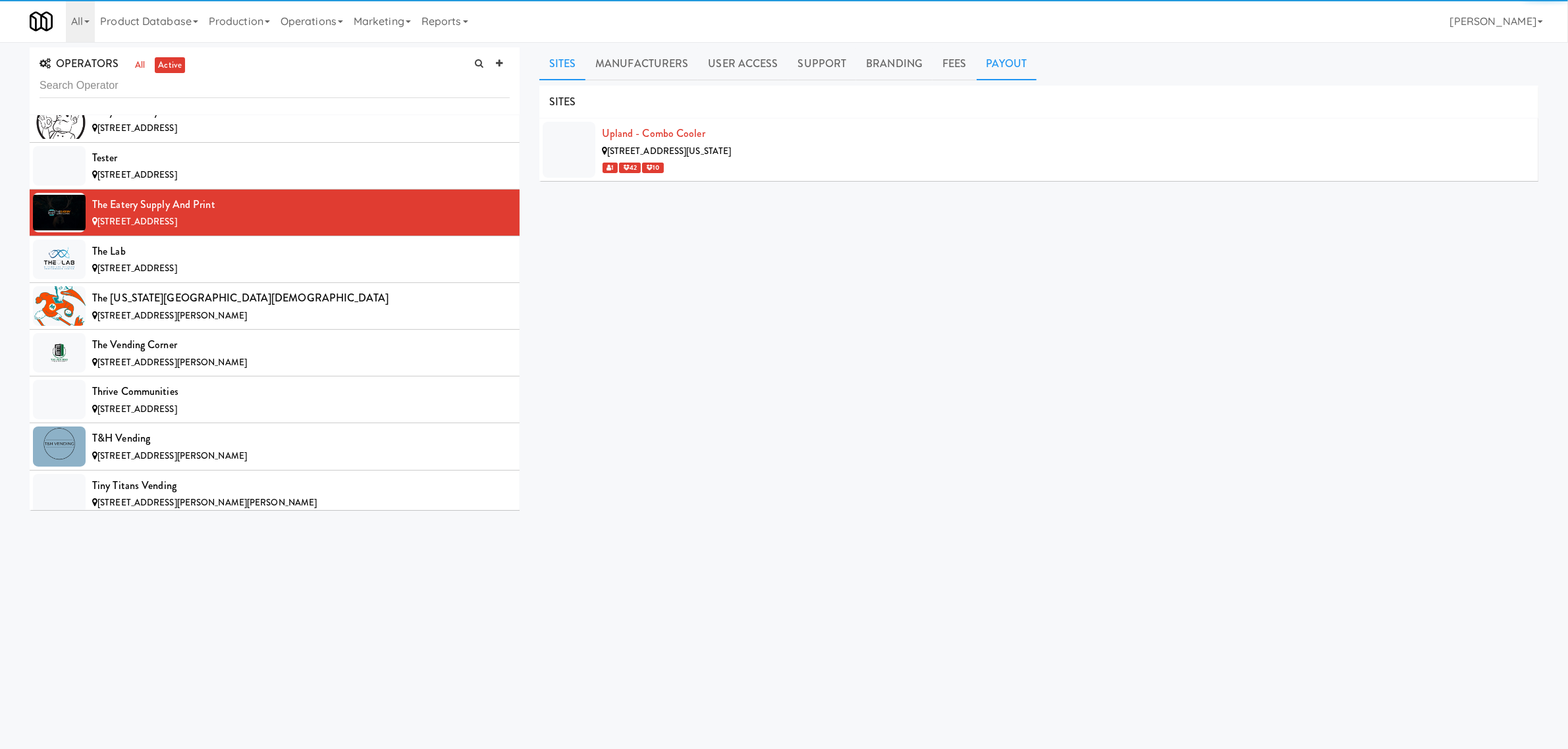
click at [1011, 70] on link "Payout" at bounding box center [1007, 63] width 61 height 33
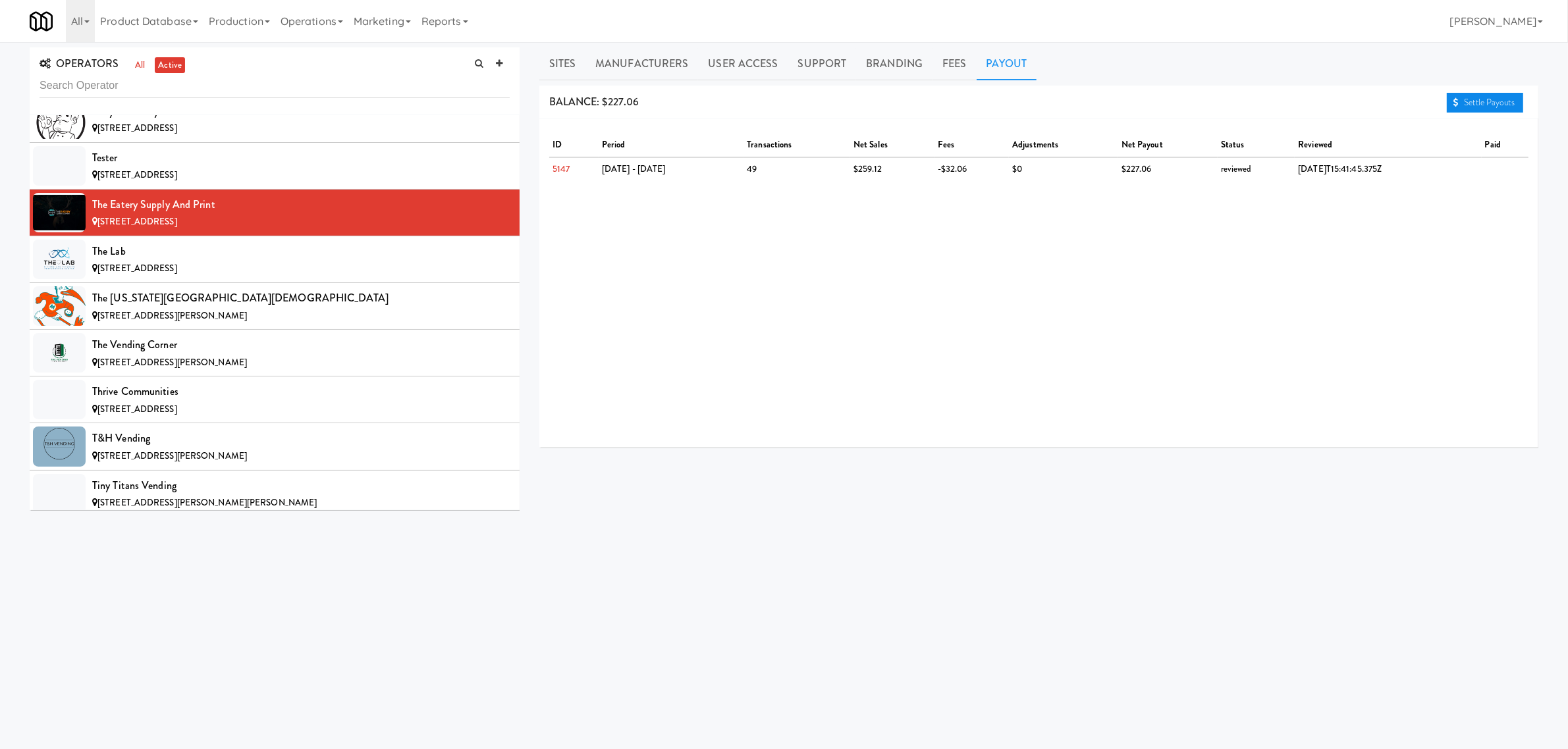
click at [1459, 107] on link "Settle Payouts" at bounding box center [1485, 103] width 76 height 20
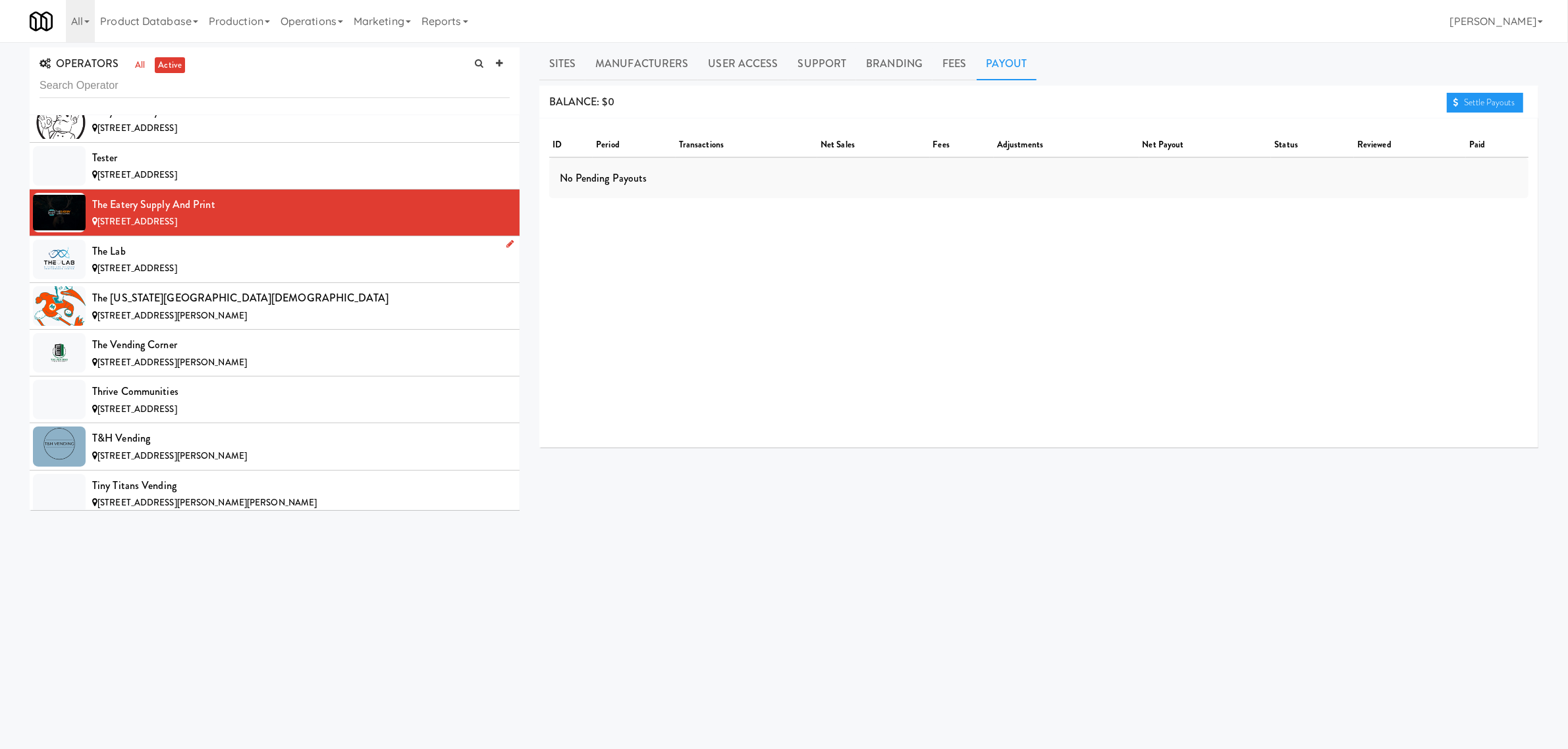
click at [151, 275] on span "[STREET_ADDRESS]" at bounding box center [137, 268] width 80 height 13
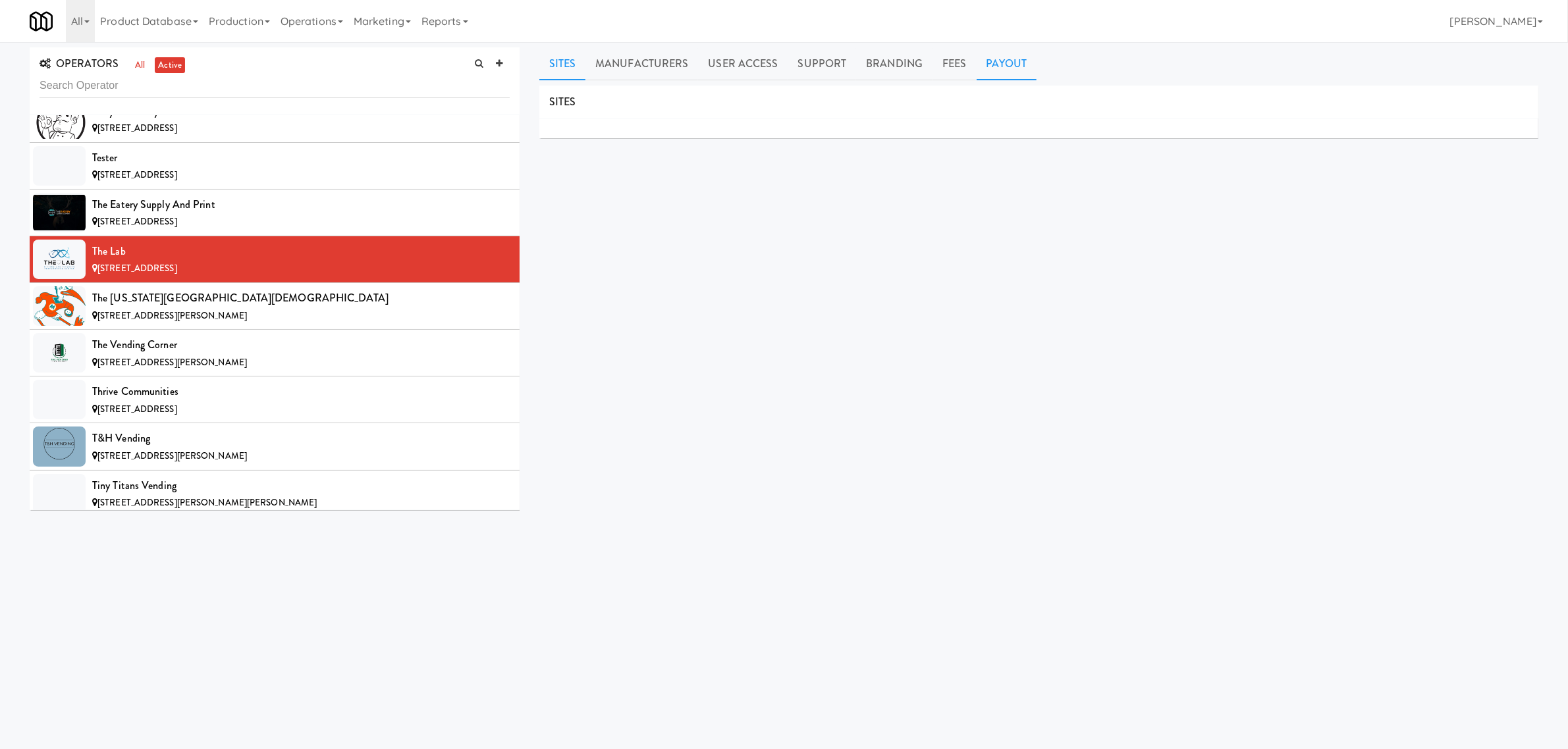
click at [996, 74] on link "Payout" at bounding box center [1007, 63] width 61 height 33
click at [182, 308] on div "The [US_STATE][GEOGRAPHIC_DATA][DEMOGRAPHIC_DATA]" at bounding box center [301, 298] width 418 height 20
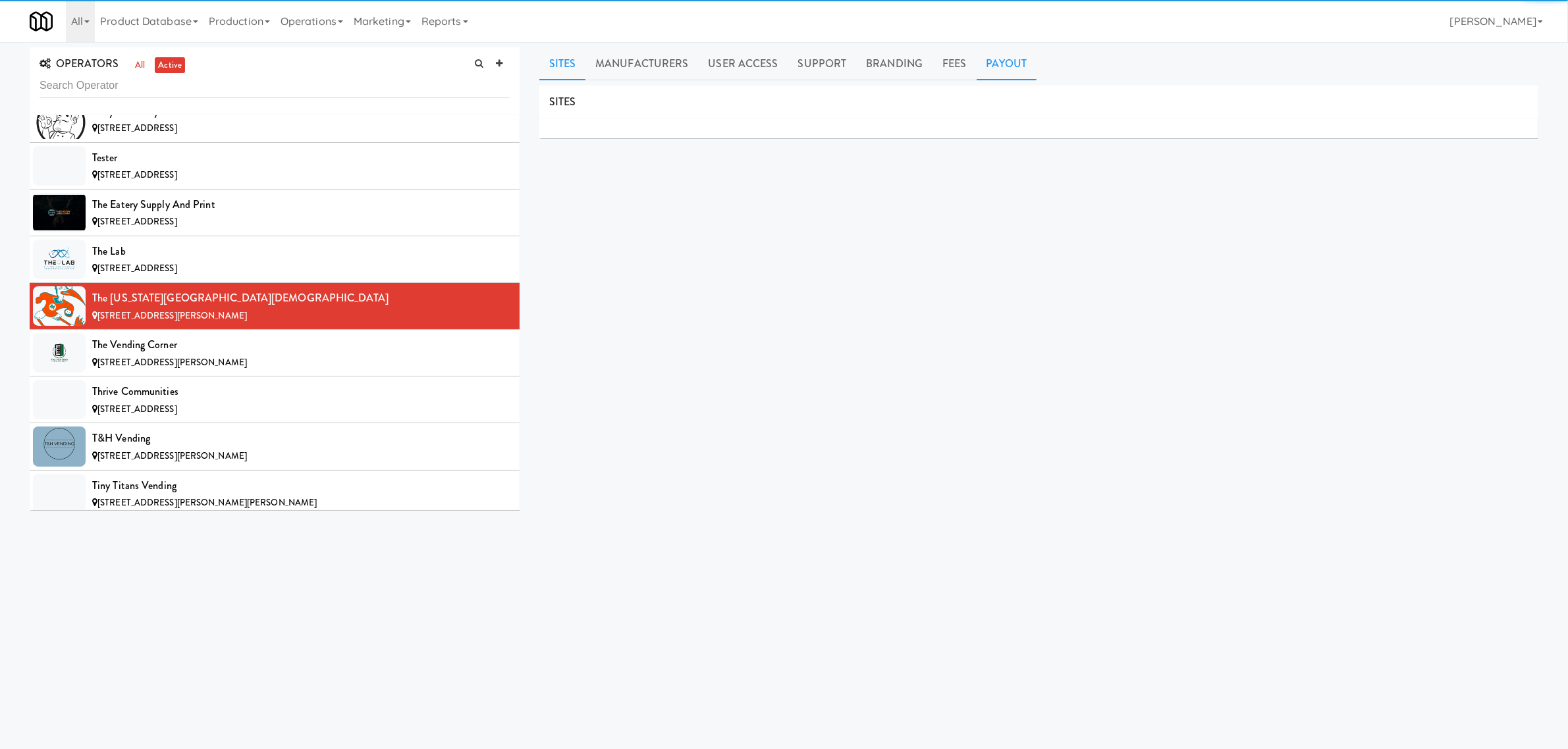
click at [1002, 76] on link "Payout" at bounding box center [1007, 63] width 61 height 33
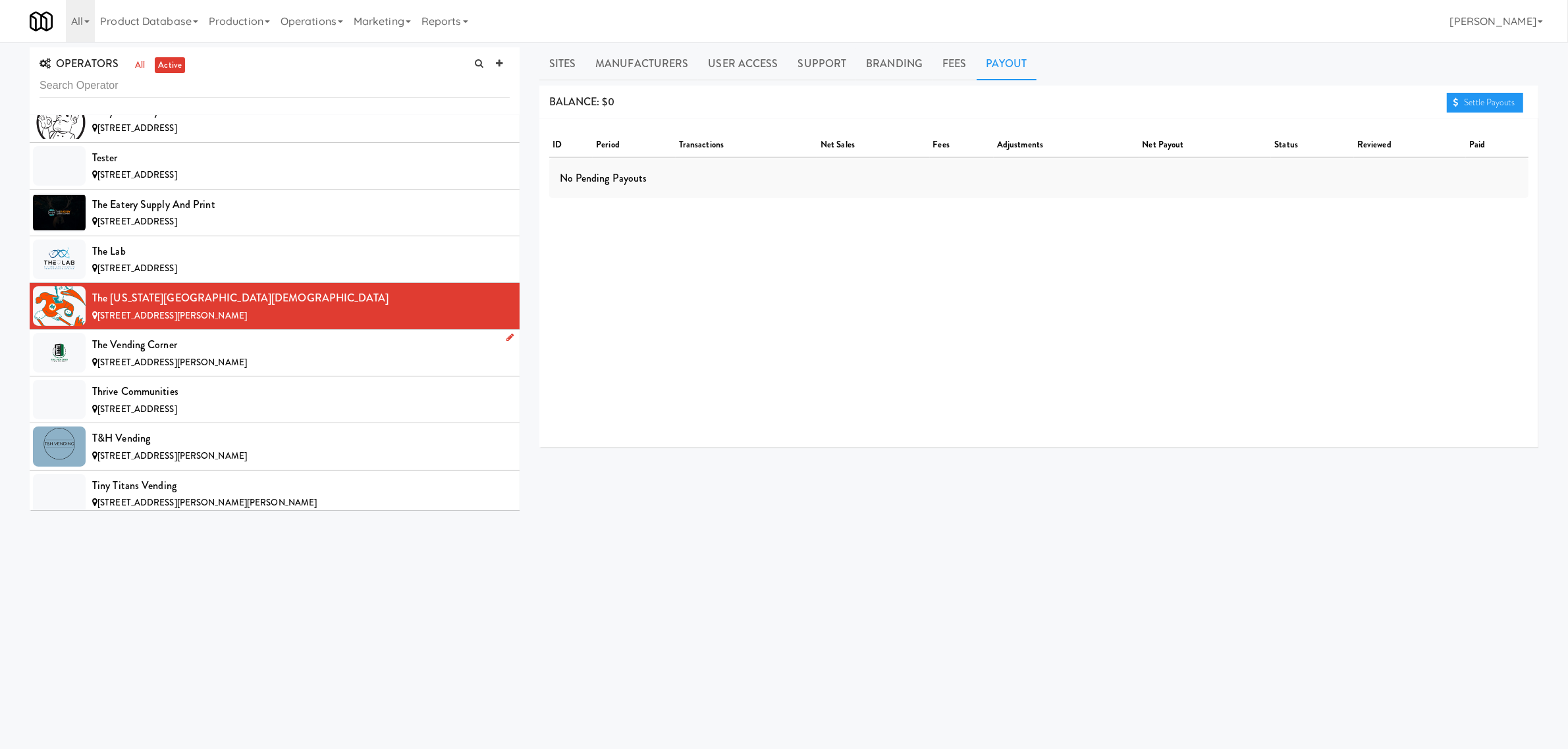
click at [153, 368] on span "[STREET_ADDRESS][PERSON_NAME]" at bounding box center [171, 362] width 149 height 13
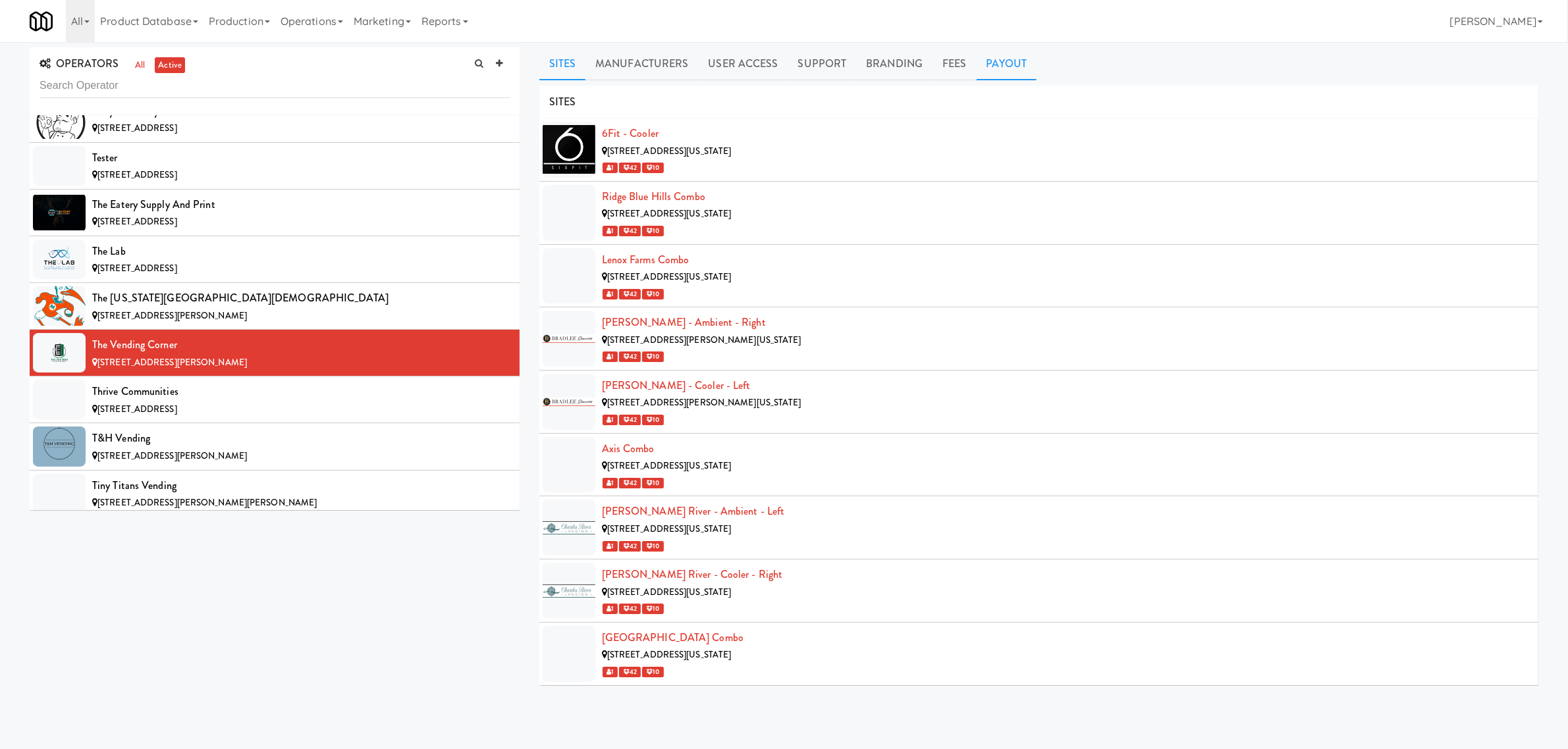
click at [1002, 58] on link "Payout" at bounding box center [1007, 63] width 61 height 33
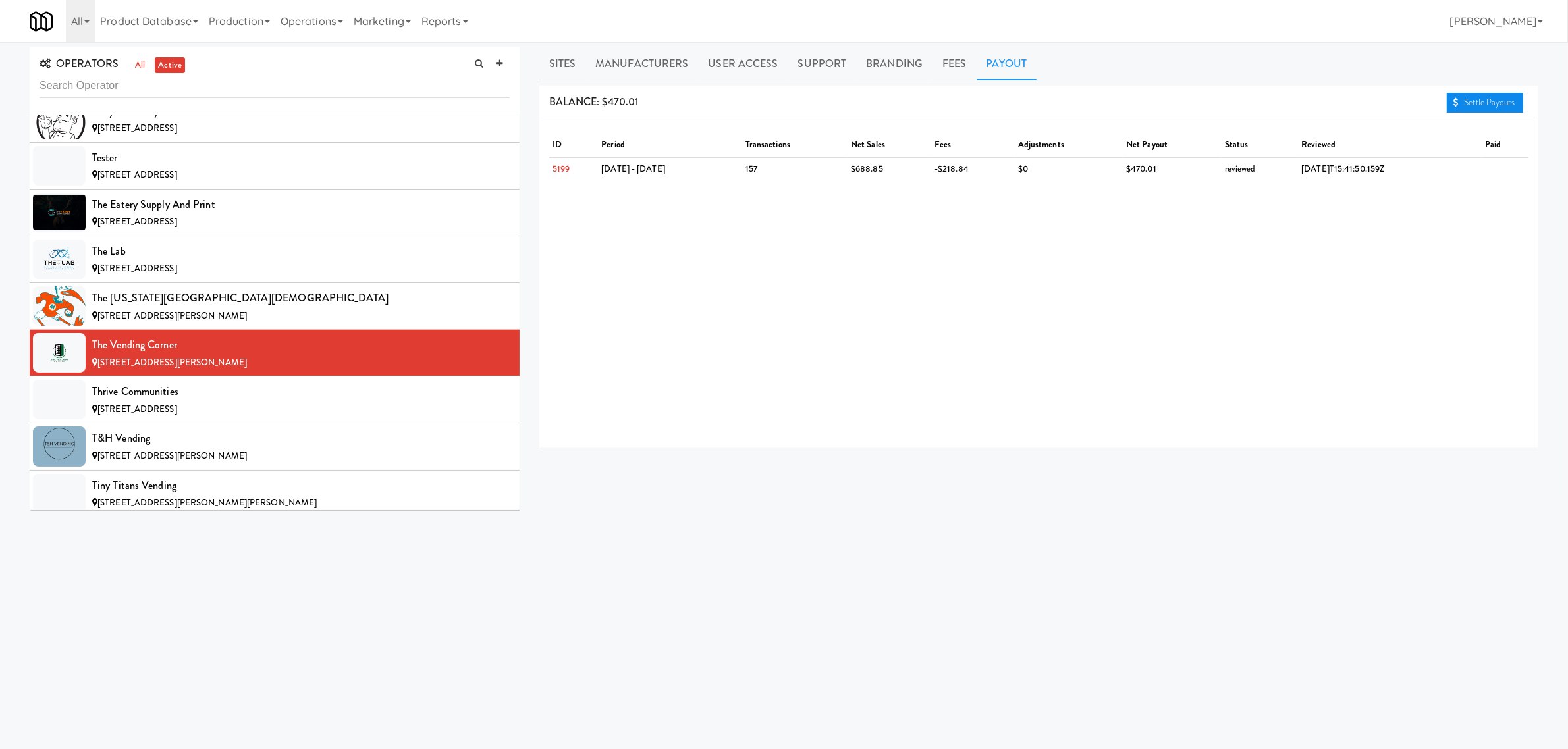
click at [1469, 93] on link "Settle Payouts" at bounding box center [1485, 103] width 76 height 20
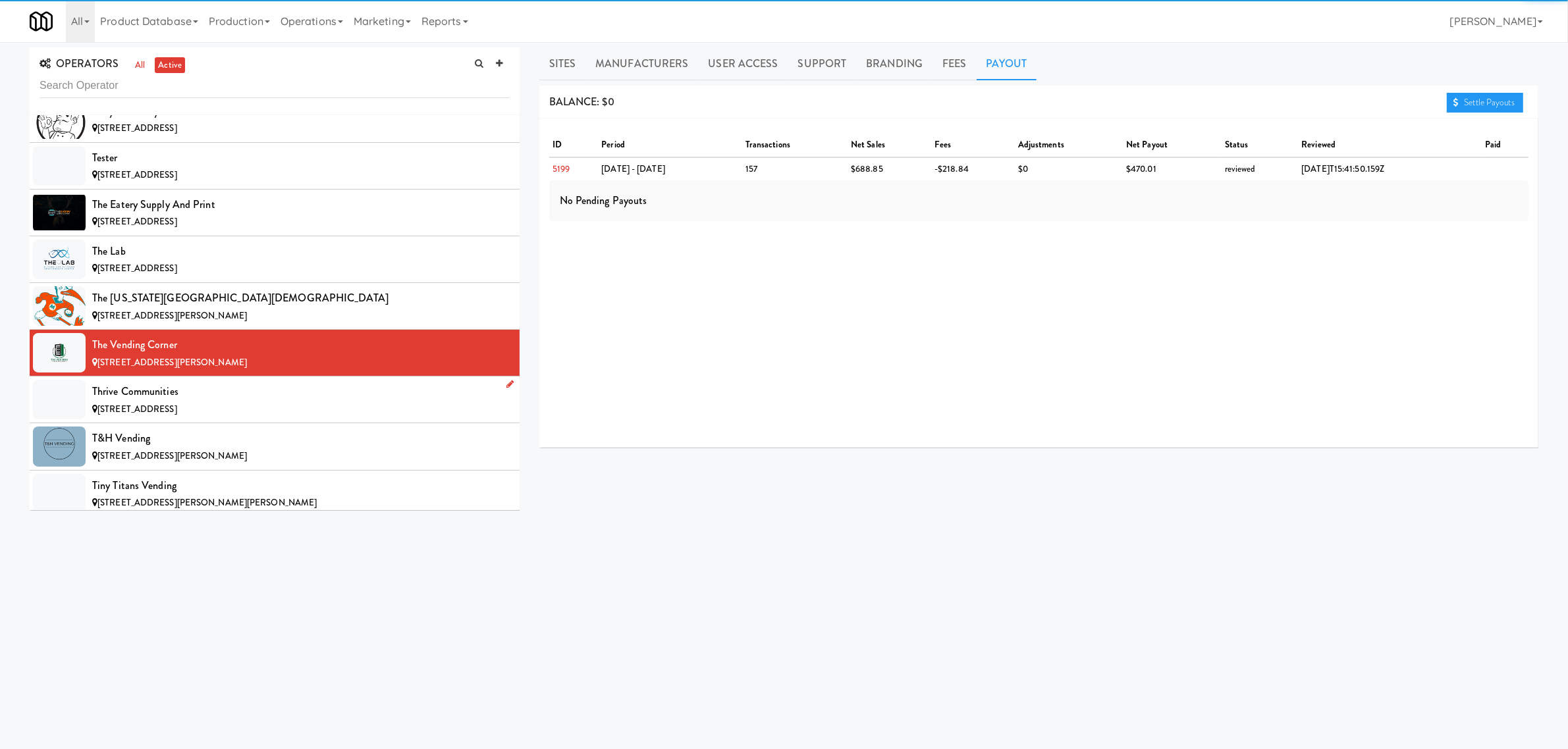
click at [202, 418] on div "[STREET_ADDRESS]" at bounding box center [301, 410] width 418 height 16
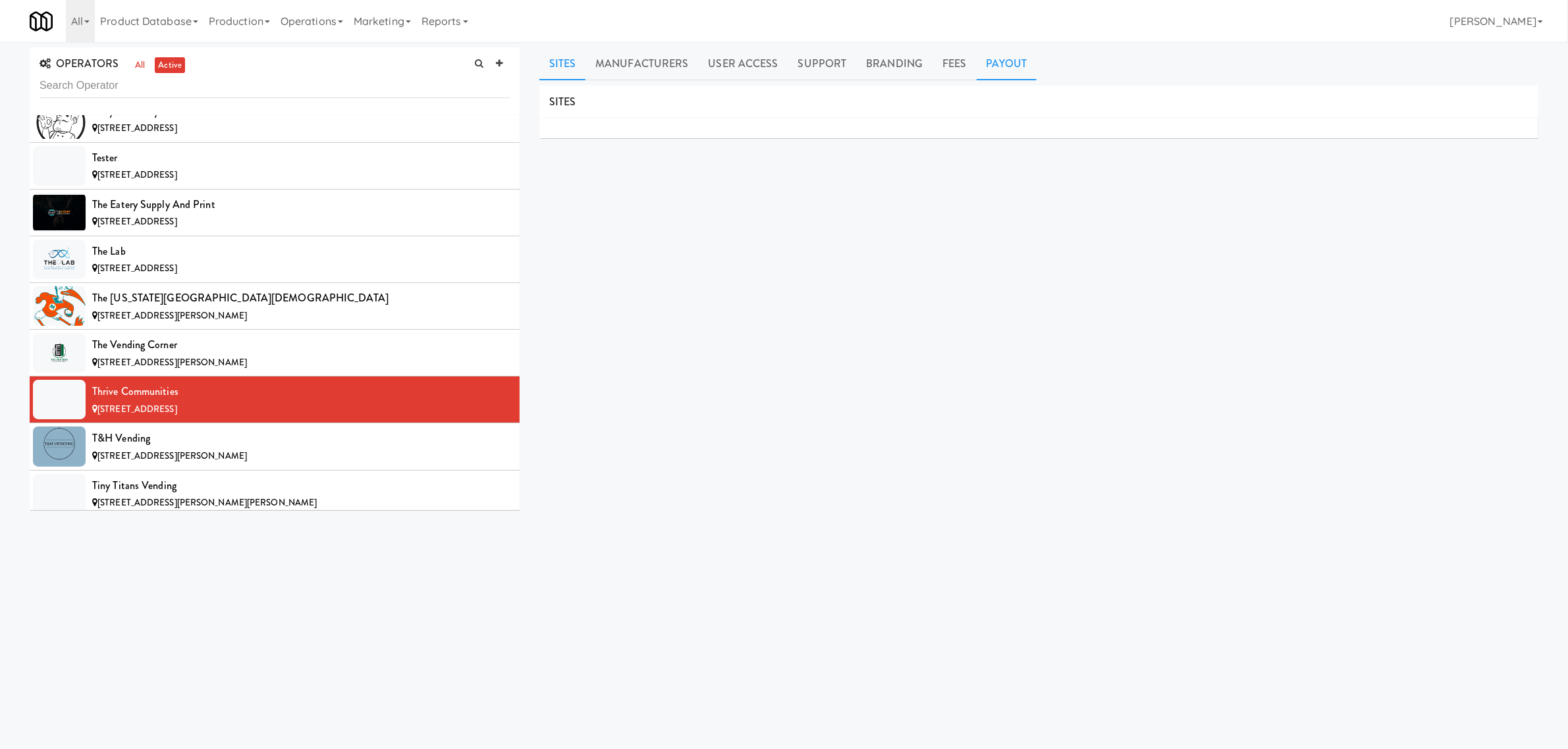
click at [1021, 63] on link "Payout" at bounding box center [1007, 63] width 61 height 33
click at [179, 448] on div "T&H Vending" at bounding box center [301, 438] width 418 height 20
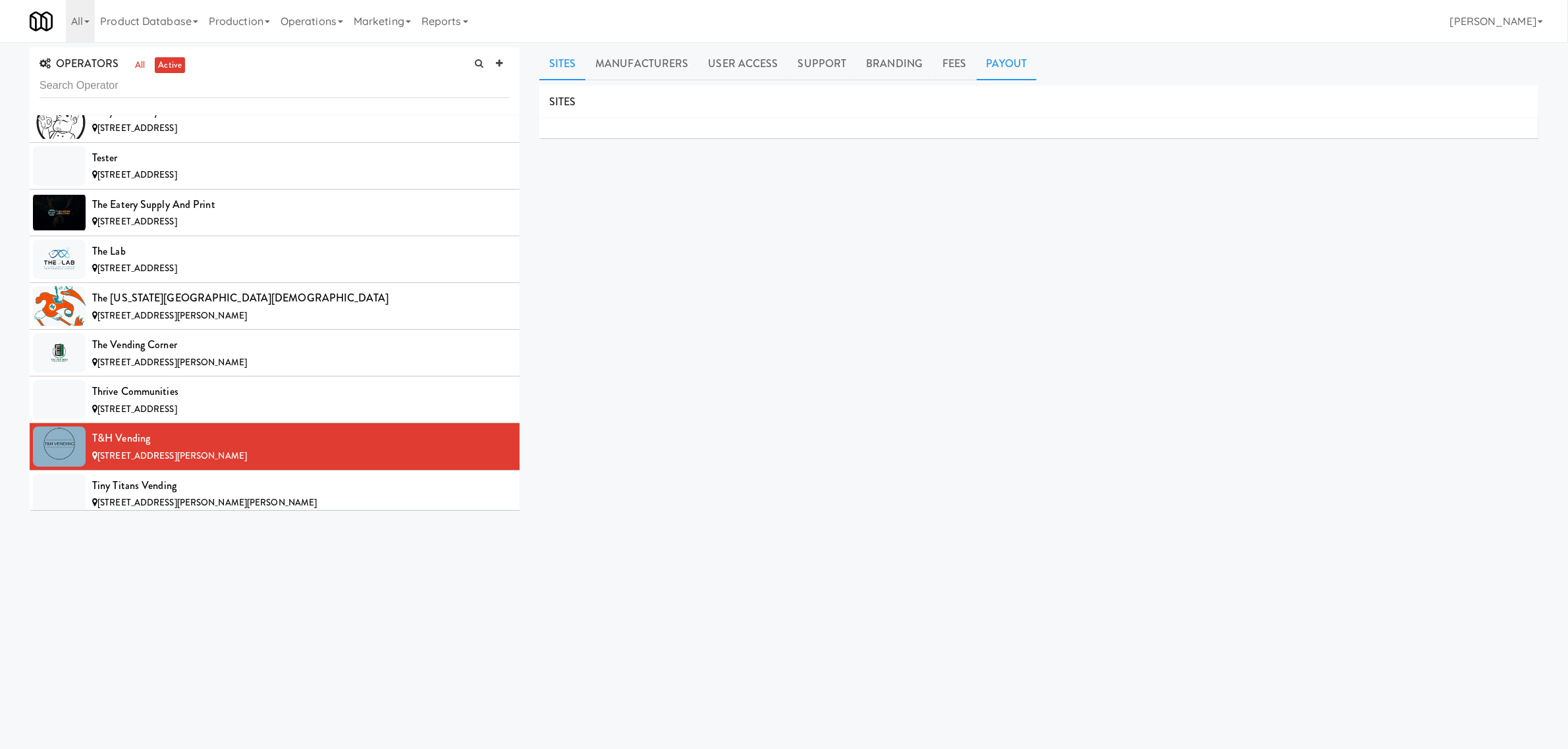
click at [1015, 64] on link "Payout" at bounding box center [1007, 63] width 61 height 33
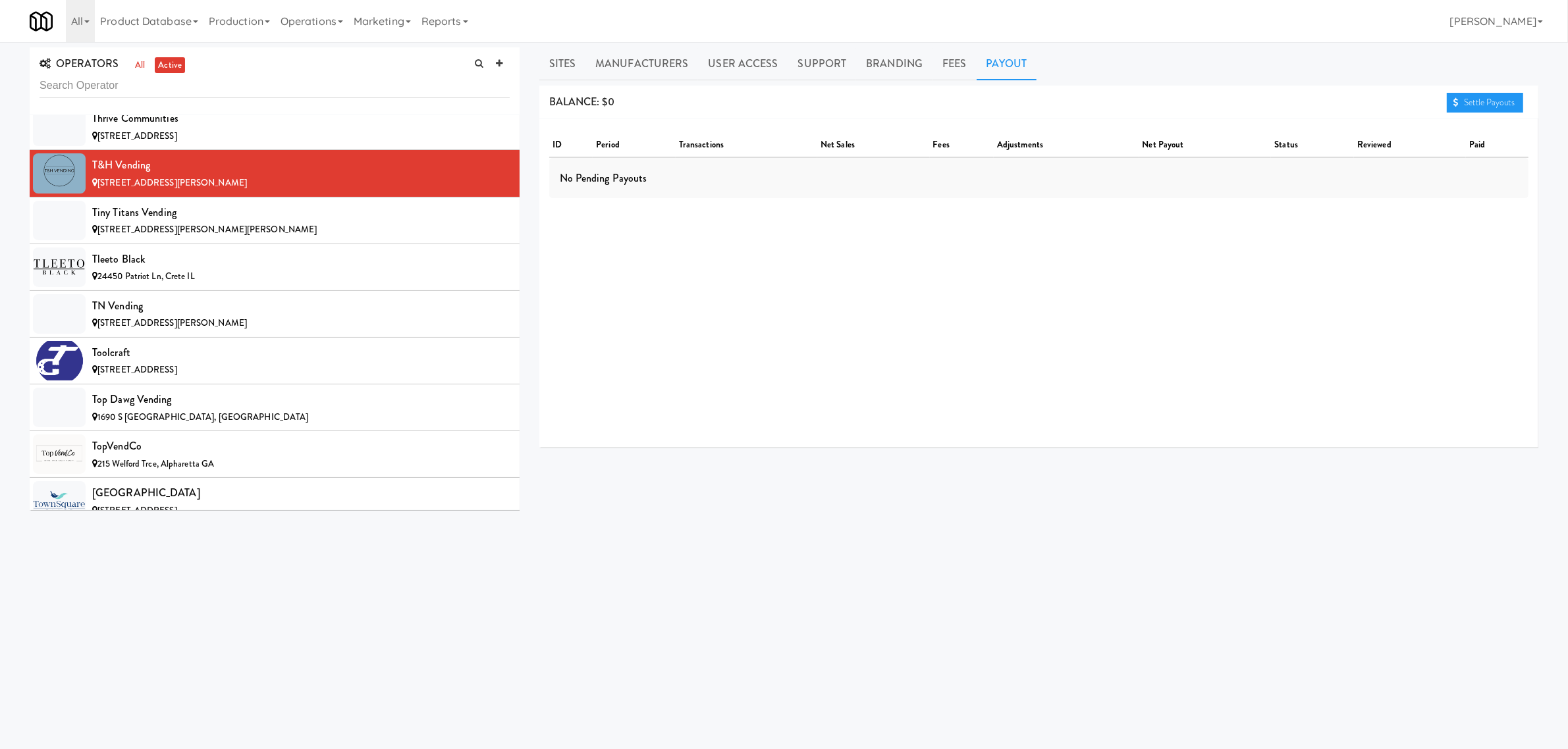
scroll to position [12509, 0]
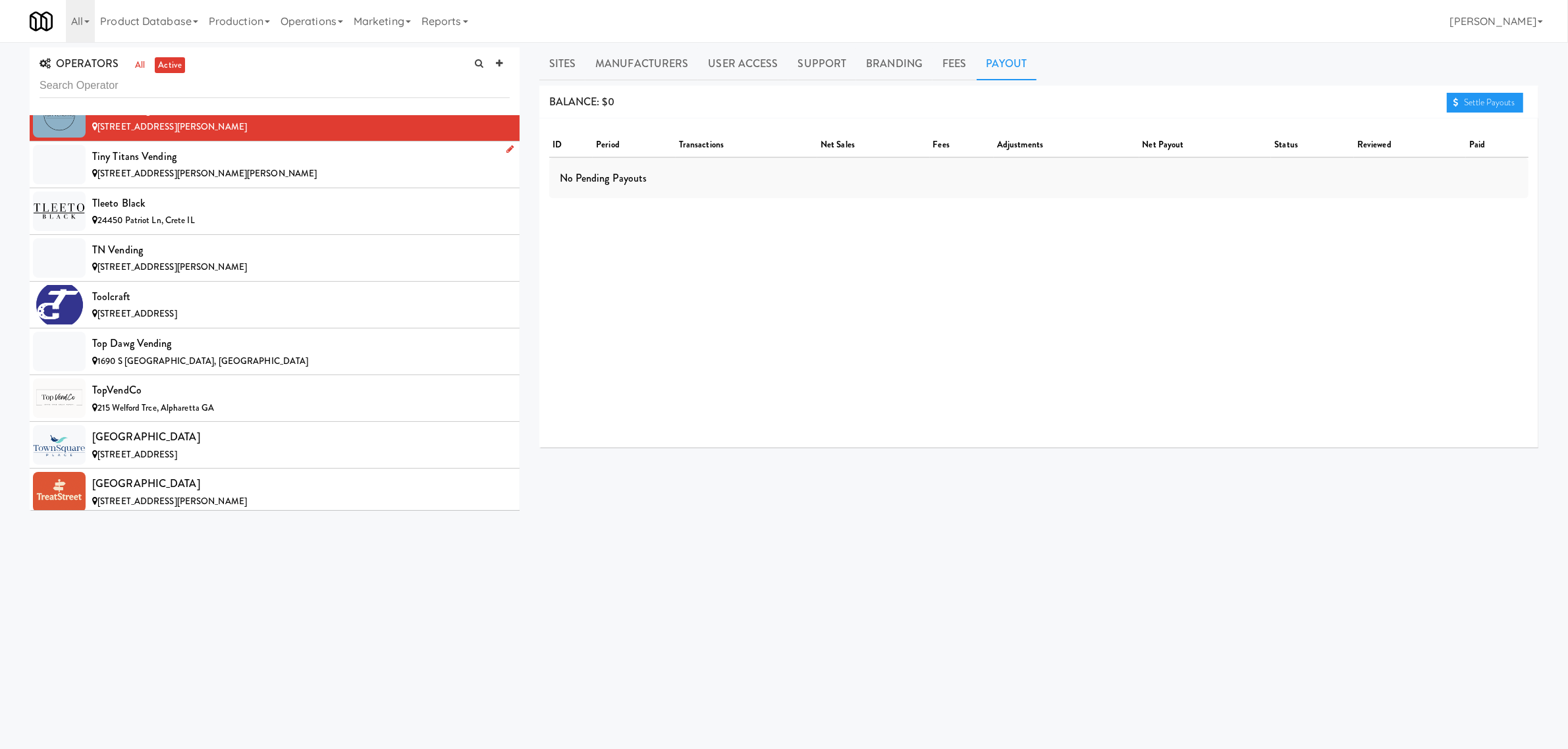
click at [160, 167] on div "Tiny Titans Vending" at bounding box center [301, 157] width 418 height 20
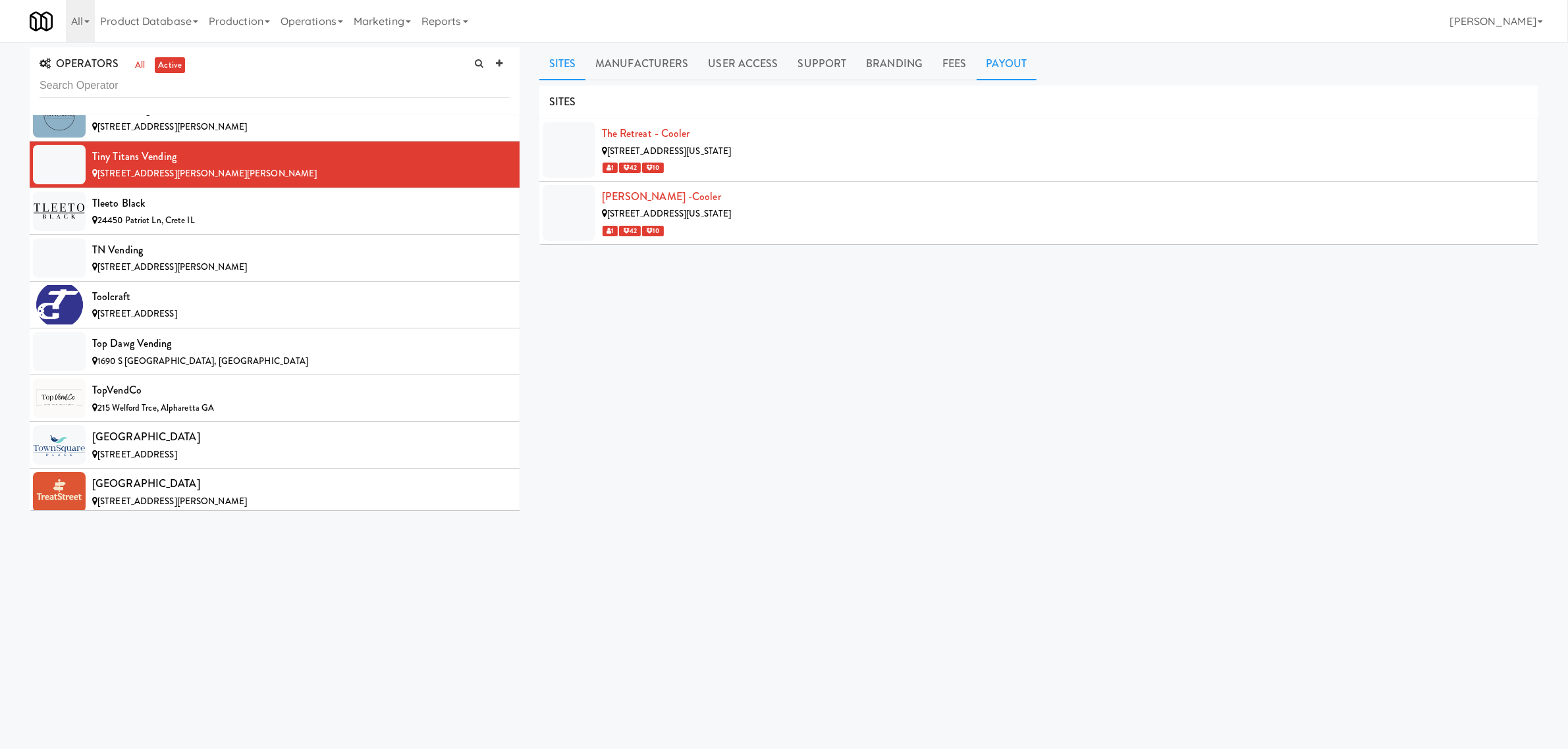
click at [1006, 57] on link "Payout" at bounding box center [1007, 63] width 61 height 33
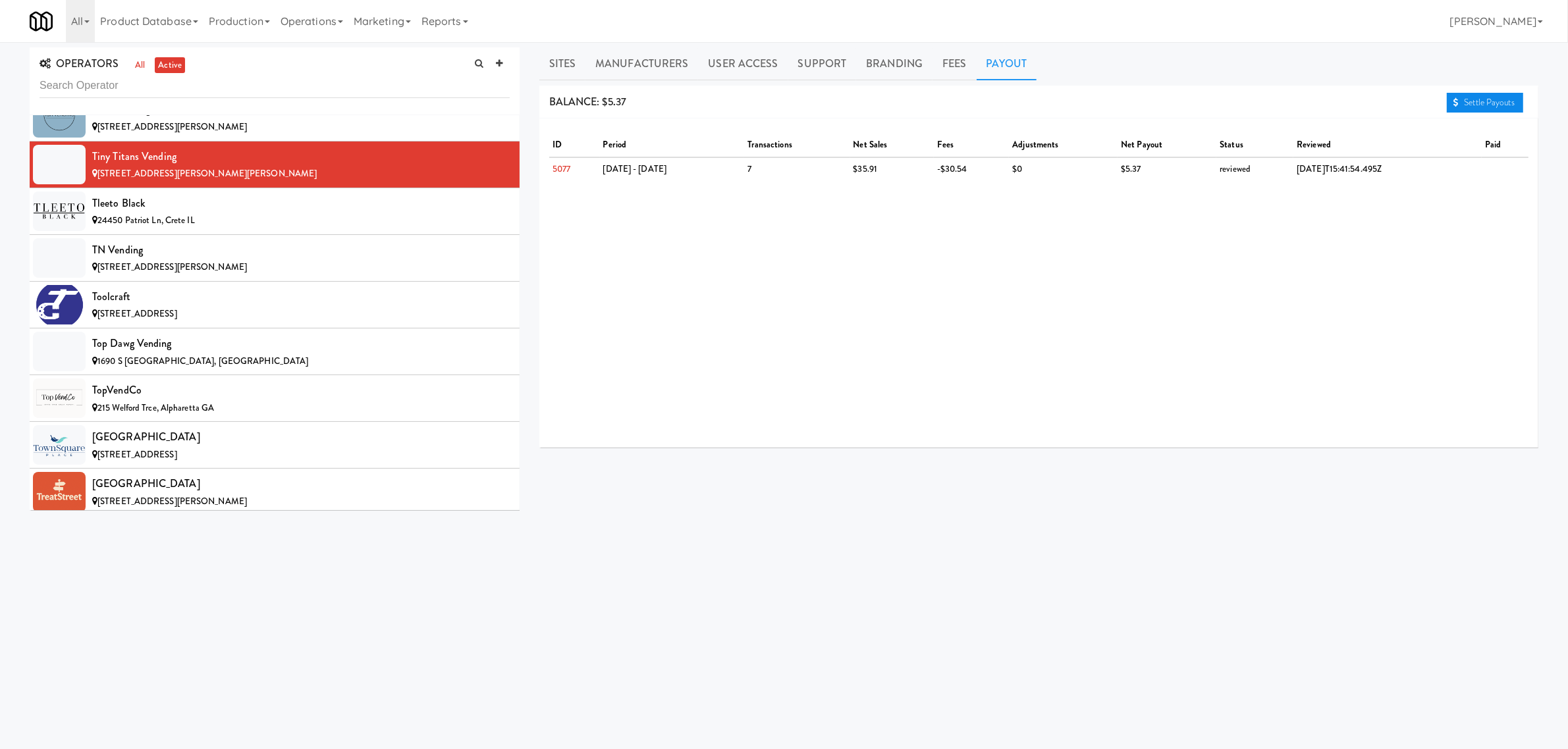
click at [1508, 103] on link "Settle Payouts" at bounding box center [1485, 103] width 76 height 20
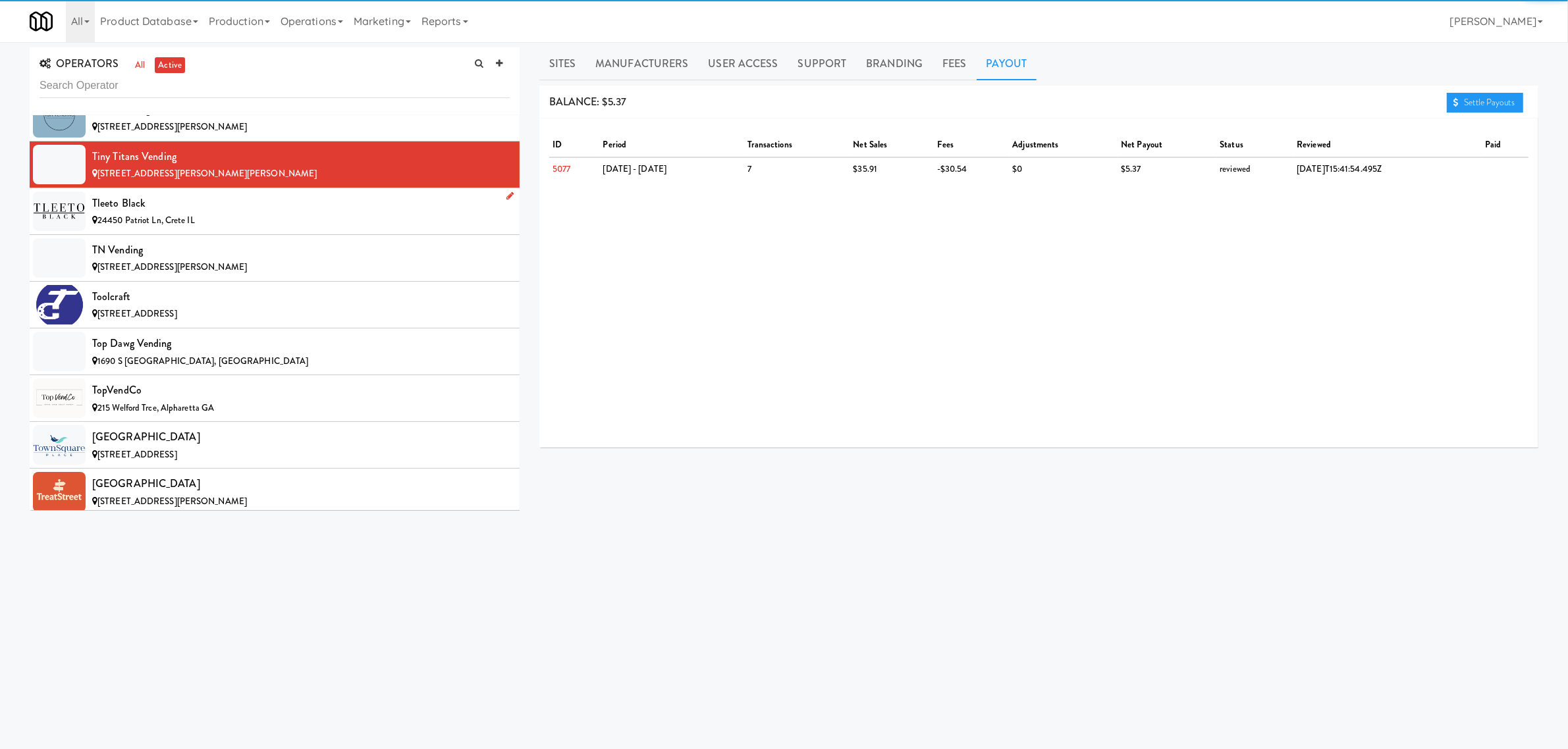
click at [250, 230] on li "Tleeto Black 24450 Patriot Ln, Crete IL" at bounding box center [275, 211] width 490 height 47
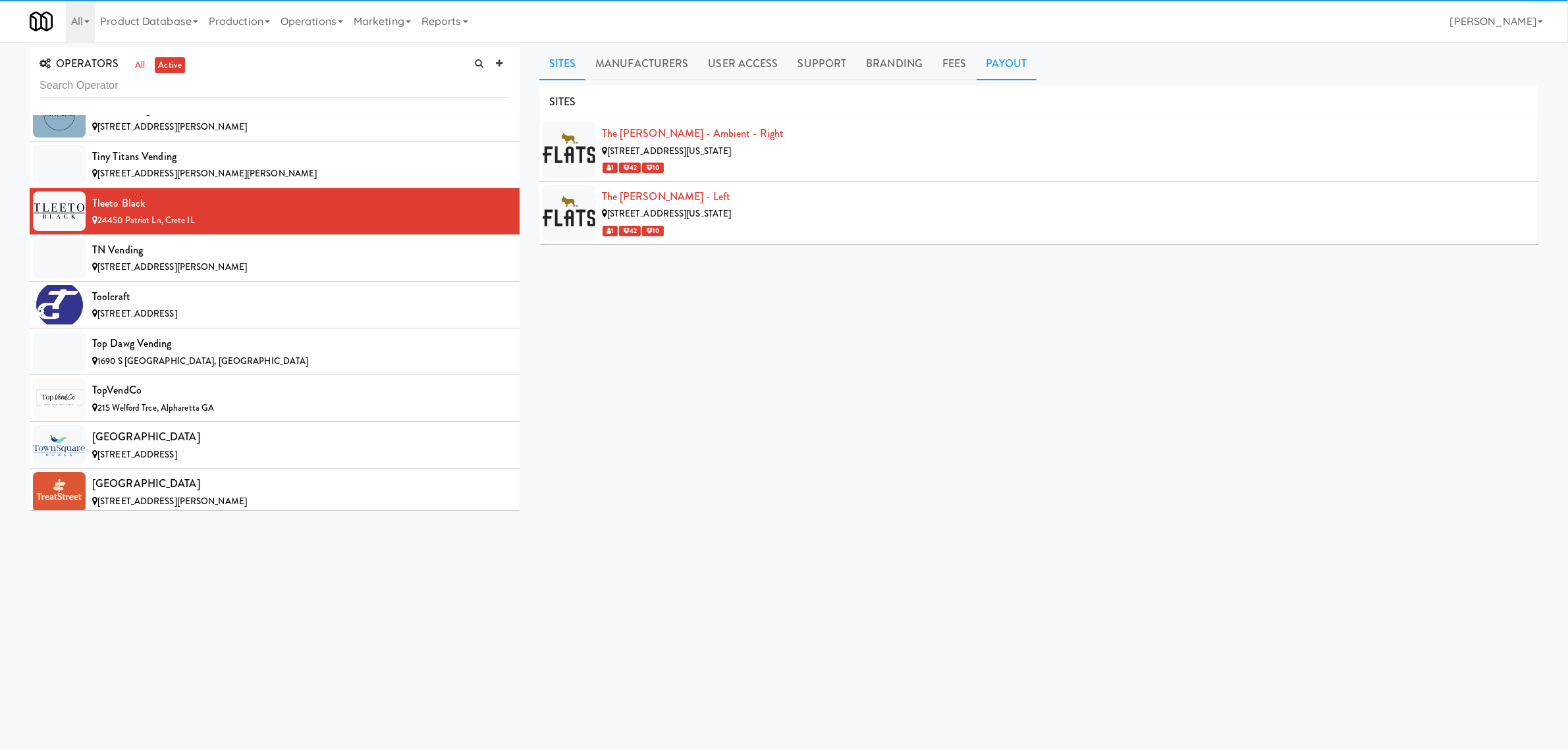
click at [1000, 57] on link "Payout" at bounding box center [1007, 63] width 61 height 33
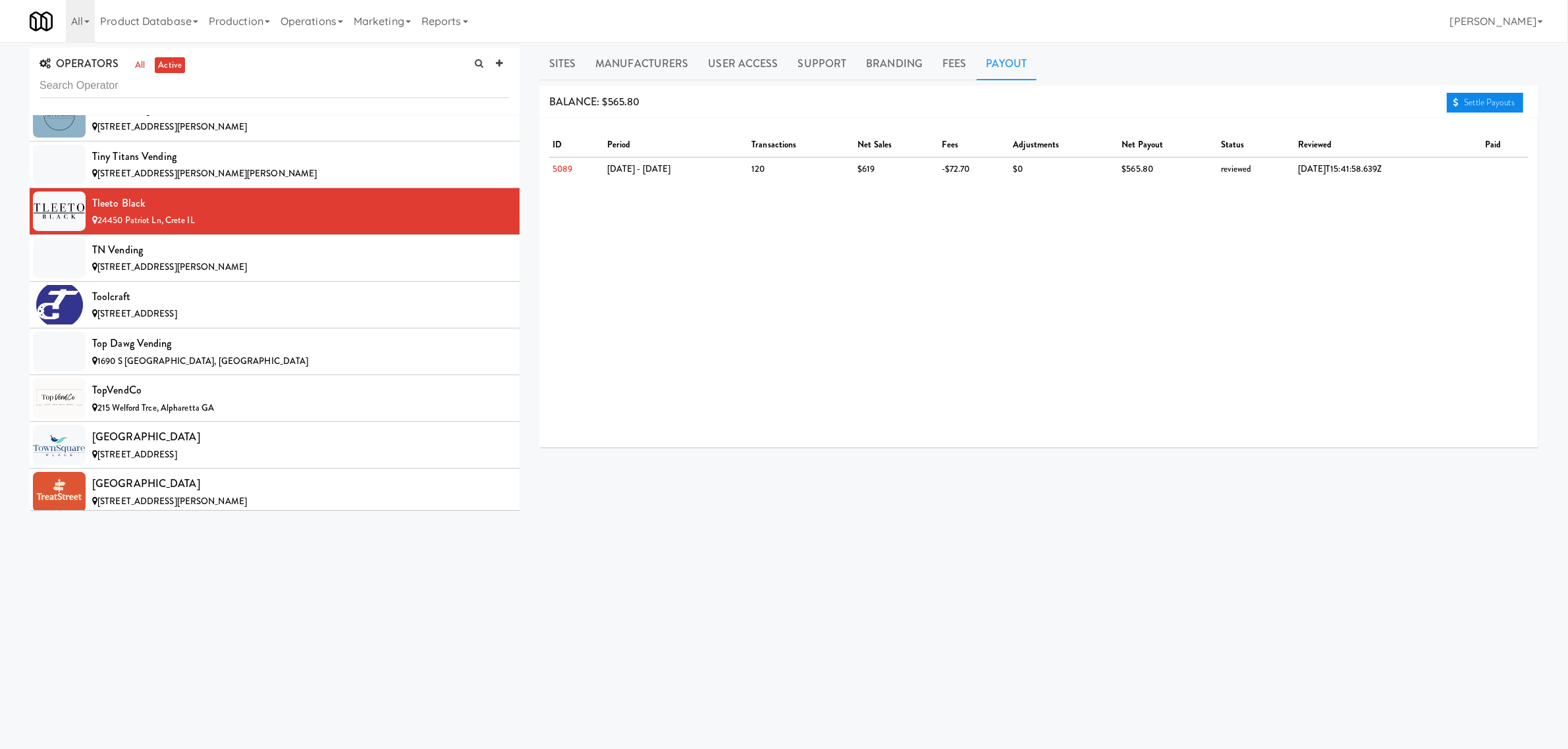
click at [1498, 99] on link "Settle Payouts" at bounding box center [1485, 103] width 76 height 20
click at [234, 276] on div "[STREET_ADDRESS][PERSON_NAME]" at bounding box center [301, 267] width 418 height 16
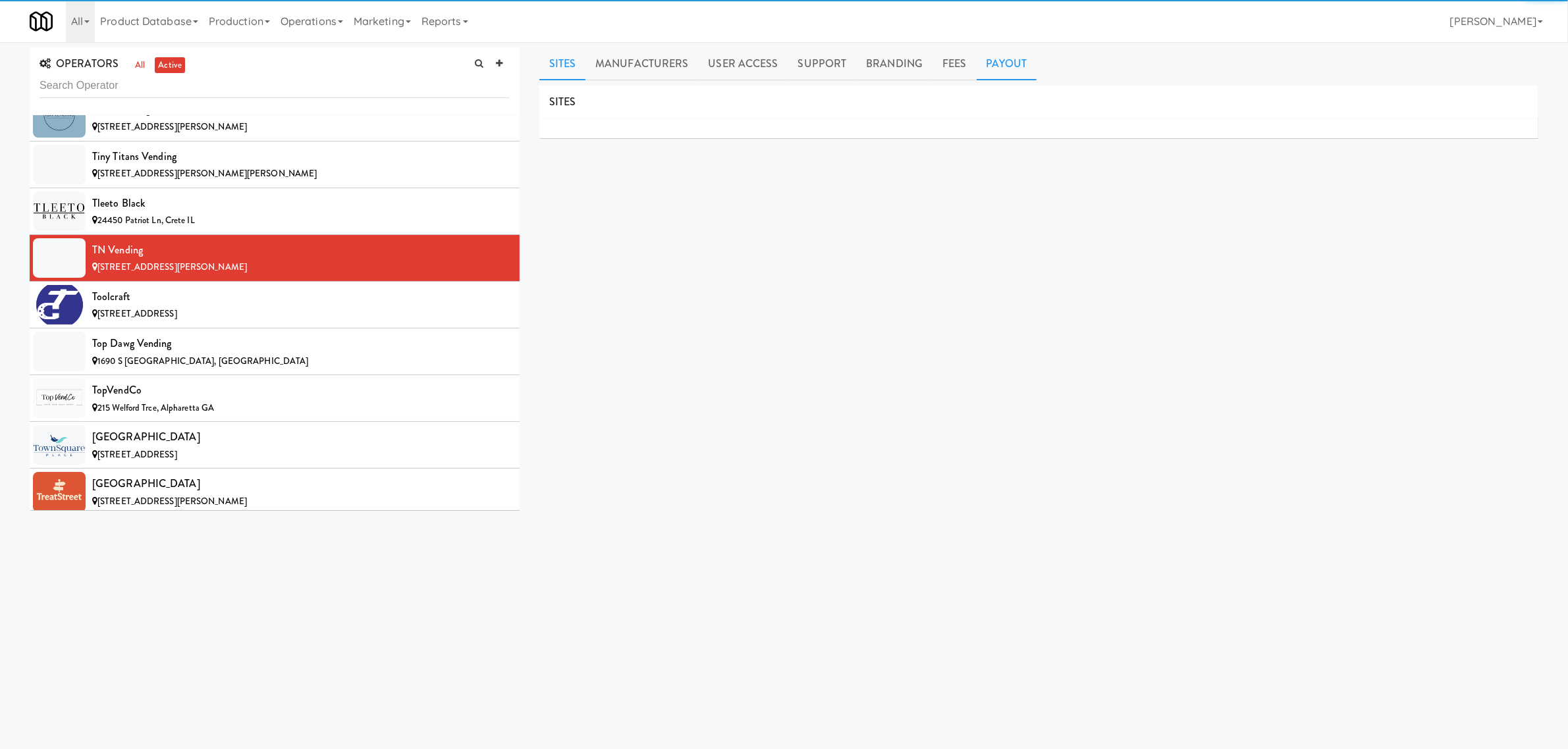
click at [1002, 63] on link "Payout" at bounding box center [1007, 63] width 61 height 33
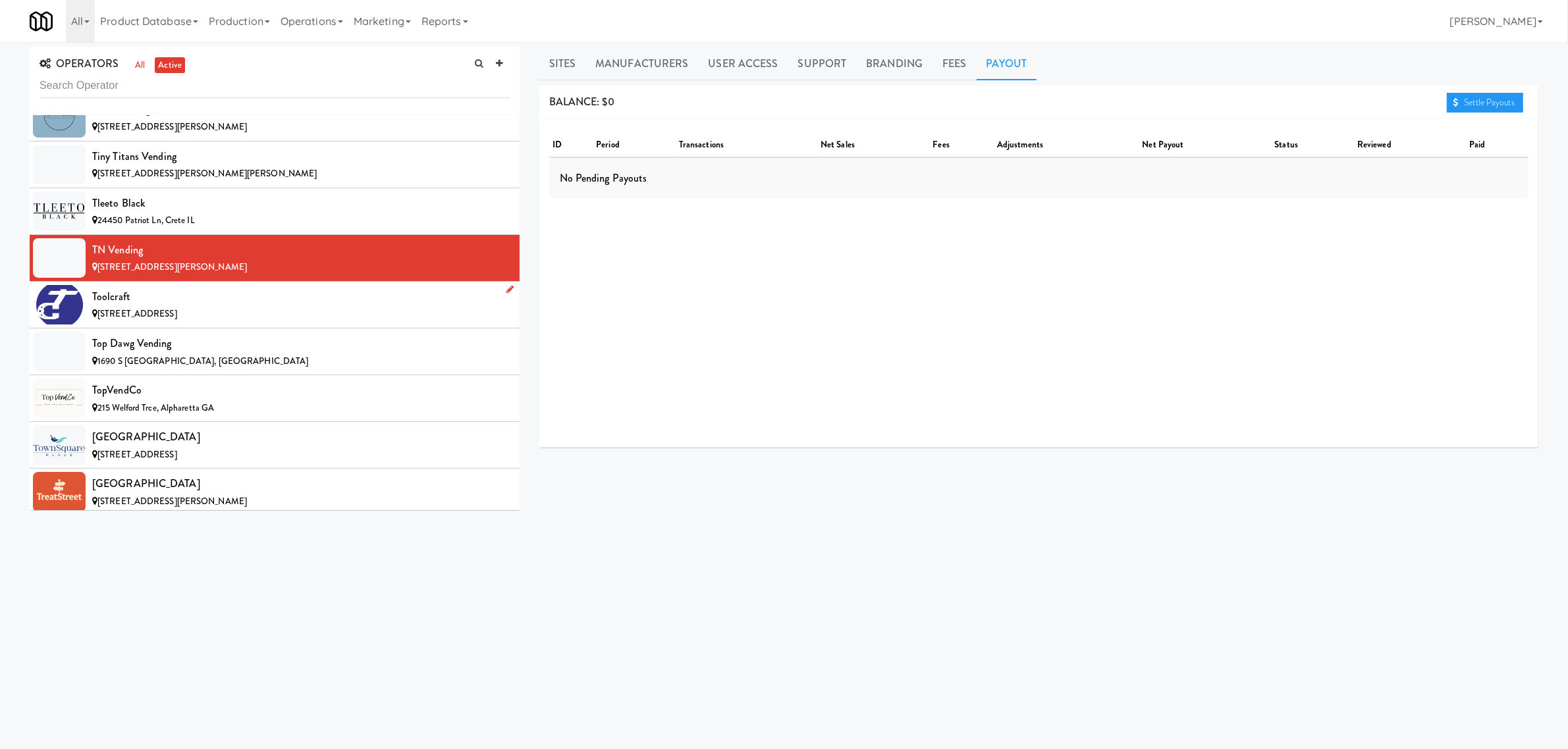
click at [161, 307] on div "Toolcraft" at bounding box center [301, 296] width 418 height 20
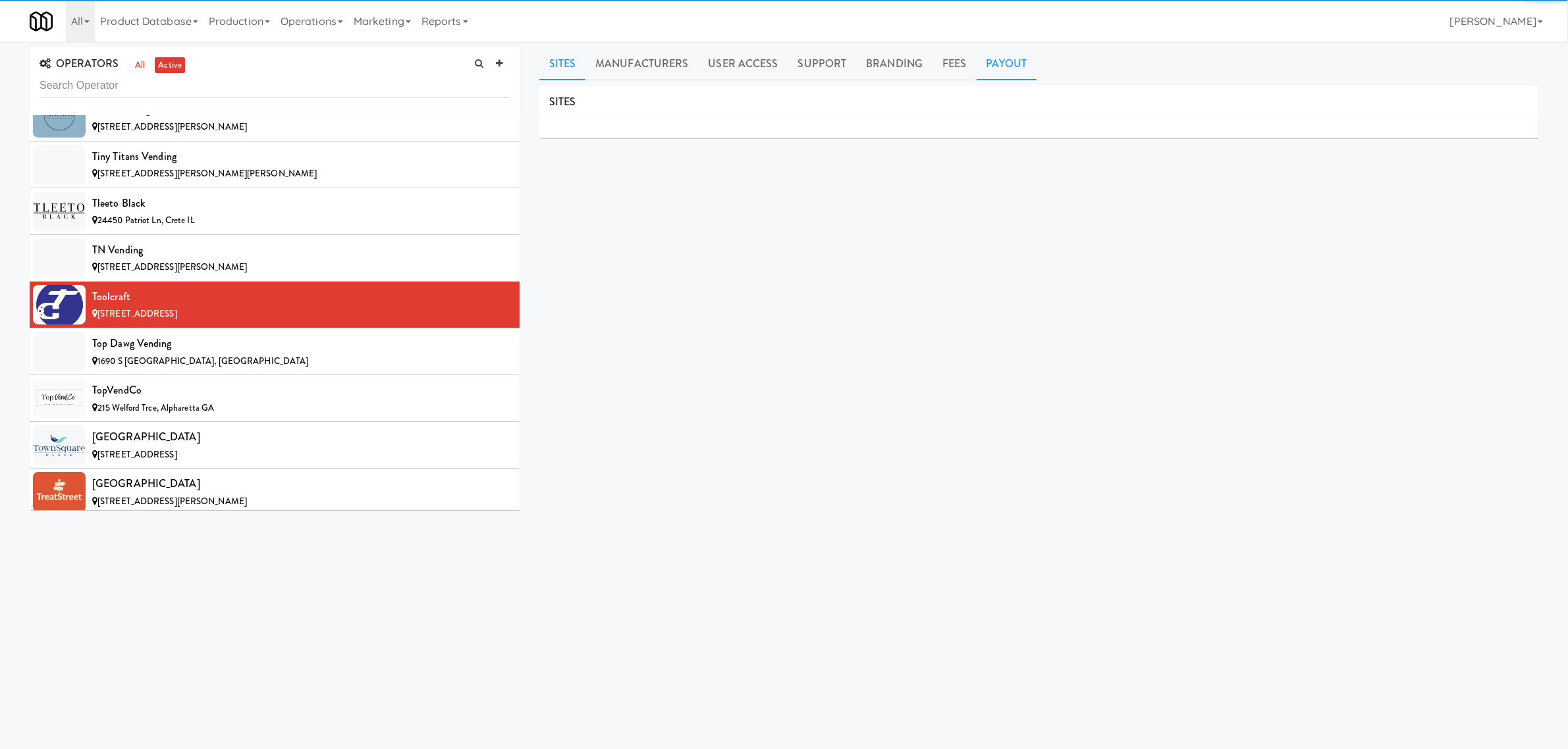
click at [1004, 70] on link "Payout" at bounding box center [1007, 63] width 61 height 33
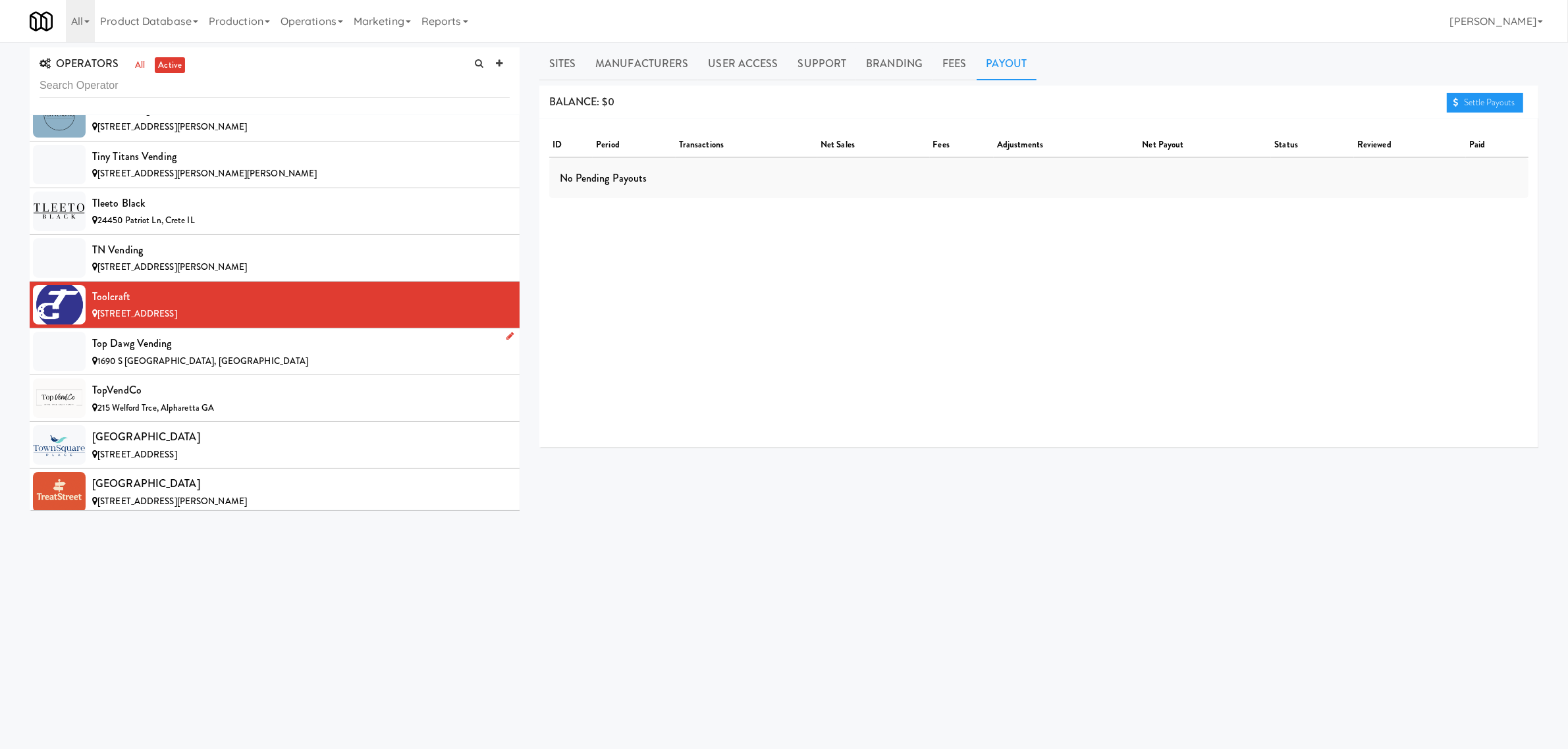
click at [162, 367] on span "1690 S [GEOGRAPHIC_DATA], [GEOGRAPHIC_DATA]" at bounding box center [202, 361] width 211 height 13
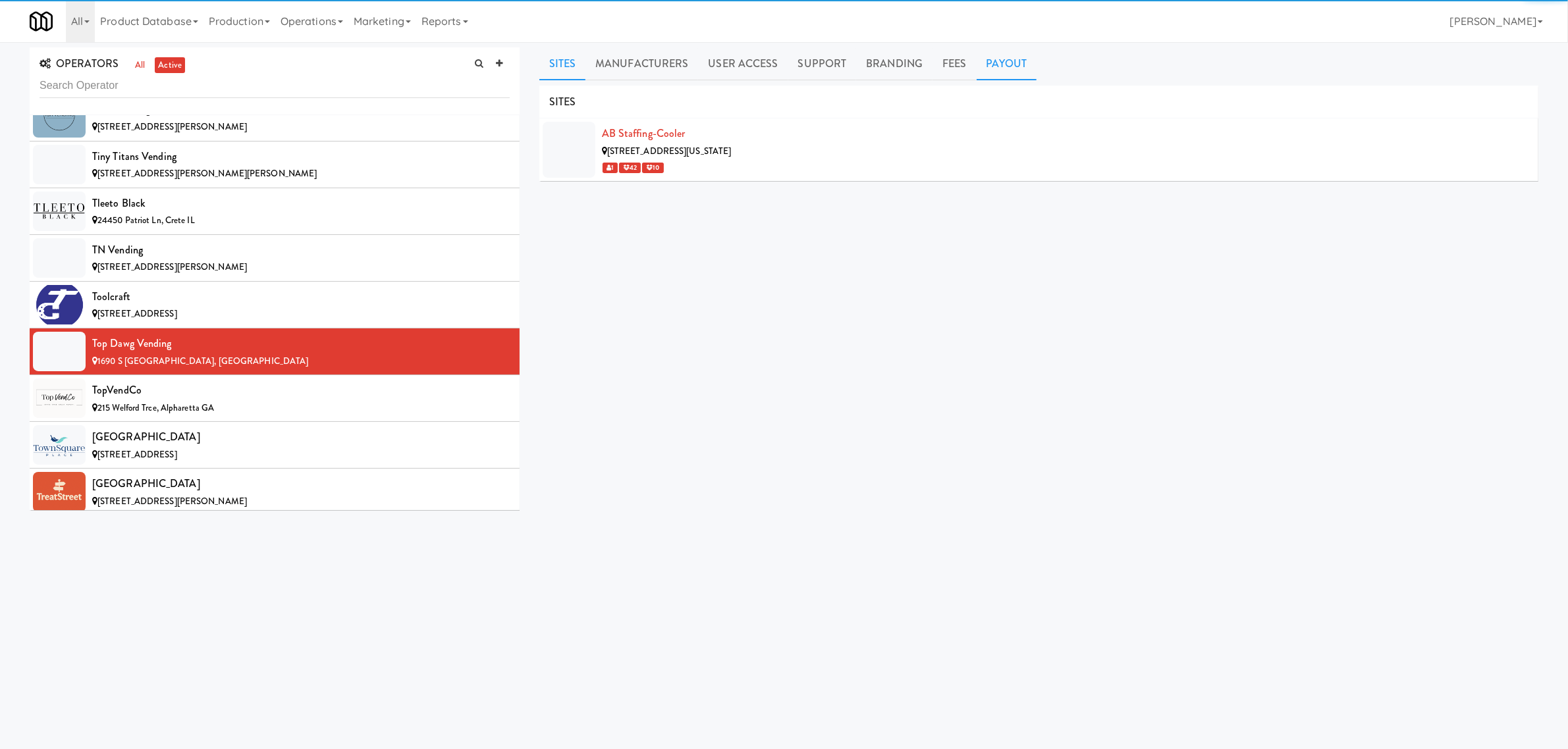
click at [989, 72] on link "Payout" at bounding box center [1007, 63] width 61 height 33
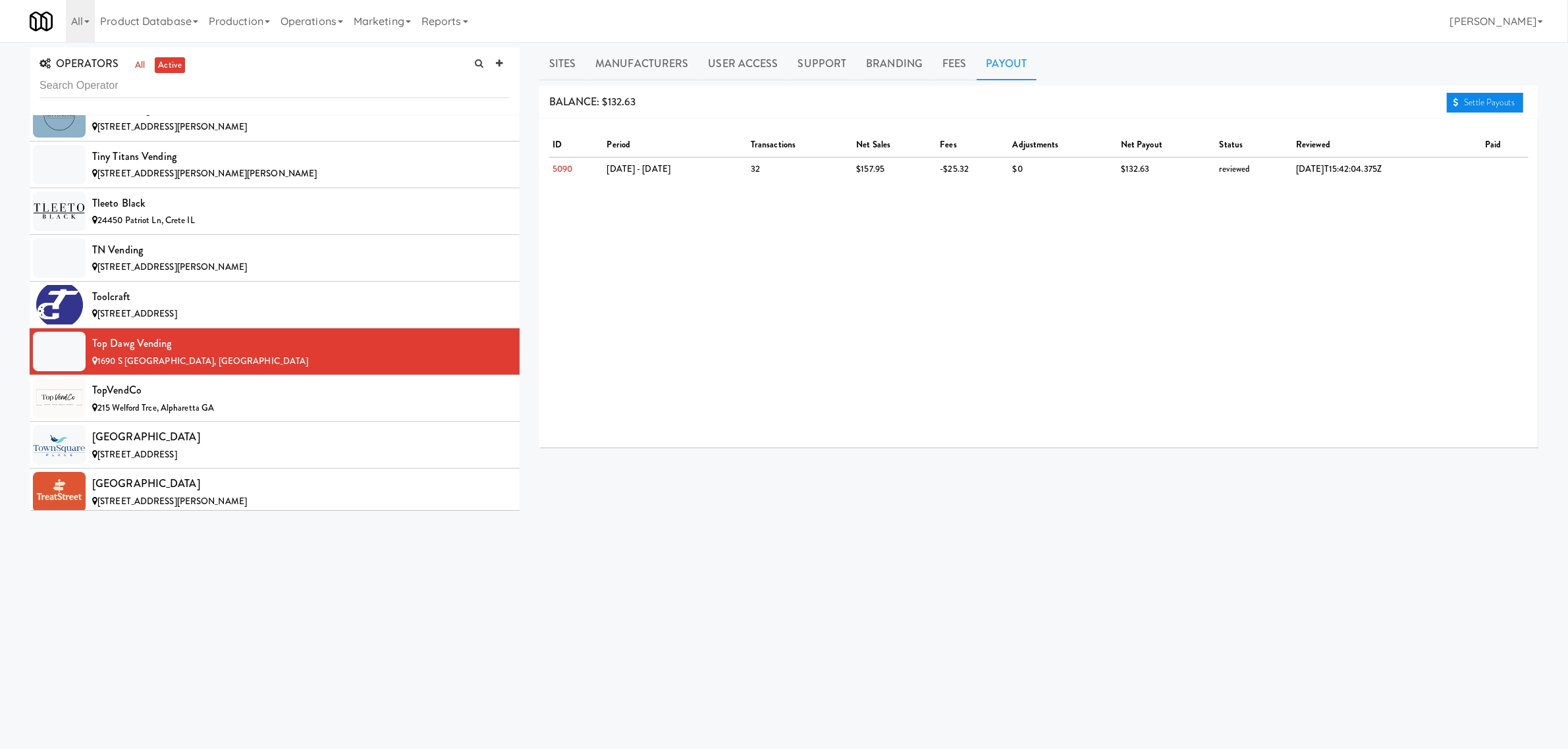
click at [1476, 100] on link "Settle Payouts" at bounding box center [1485, 103] width 76 height 20
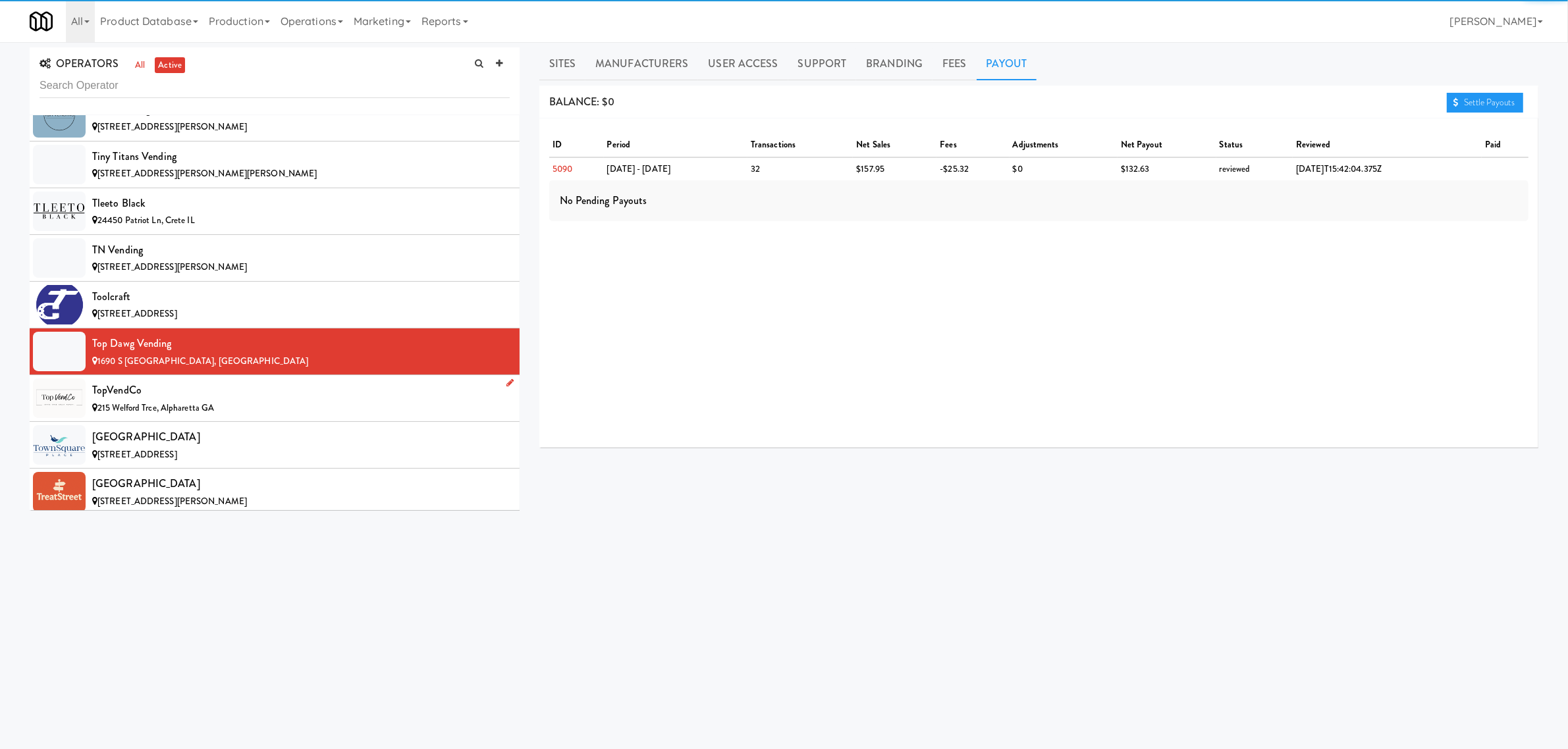
click at [117, 414] on span "215 Welford Trce, Alpharetta GA" at bounding box center [155, 408] width 117 height 13
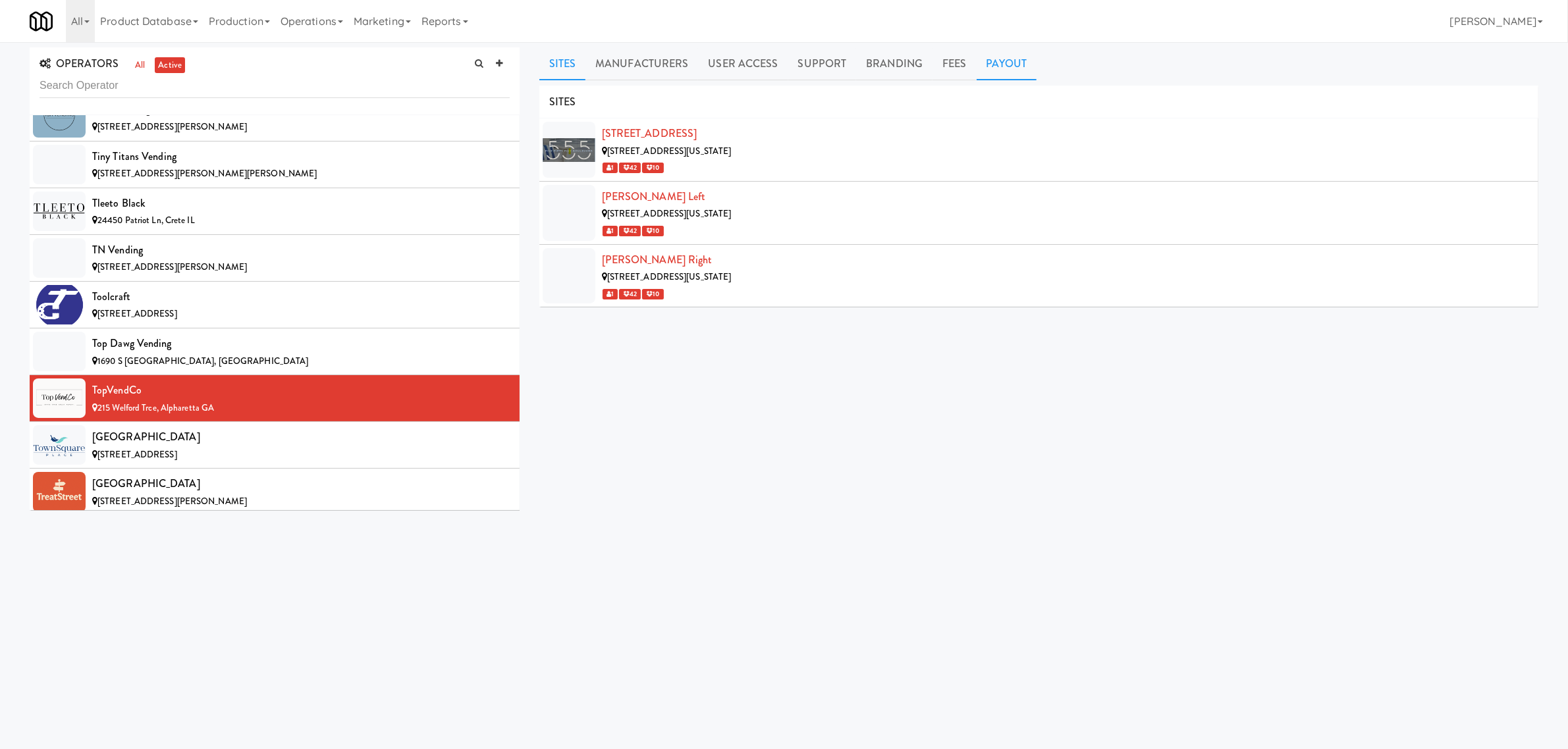
click at [1010, 70] on link "Payout" at bounding box center [1007, 63] width 61 height 33
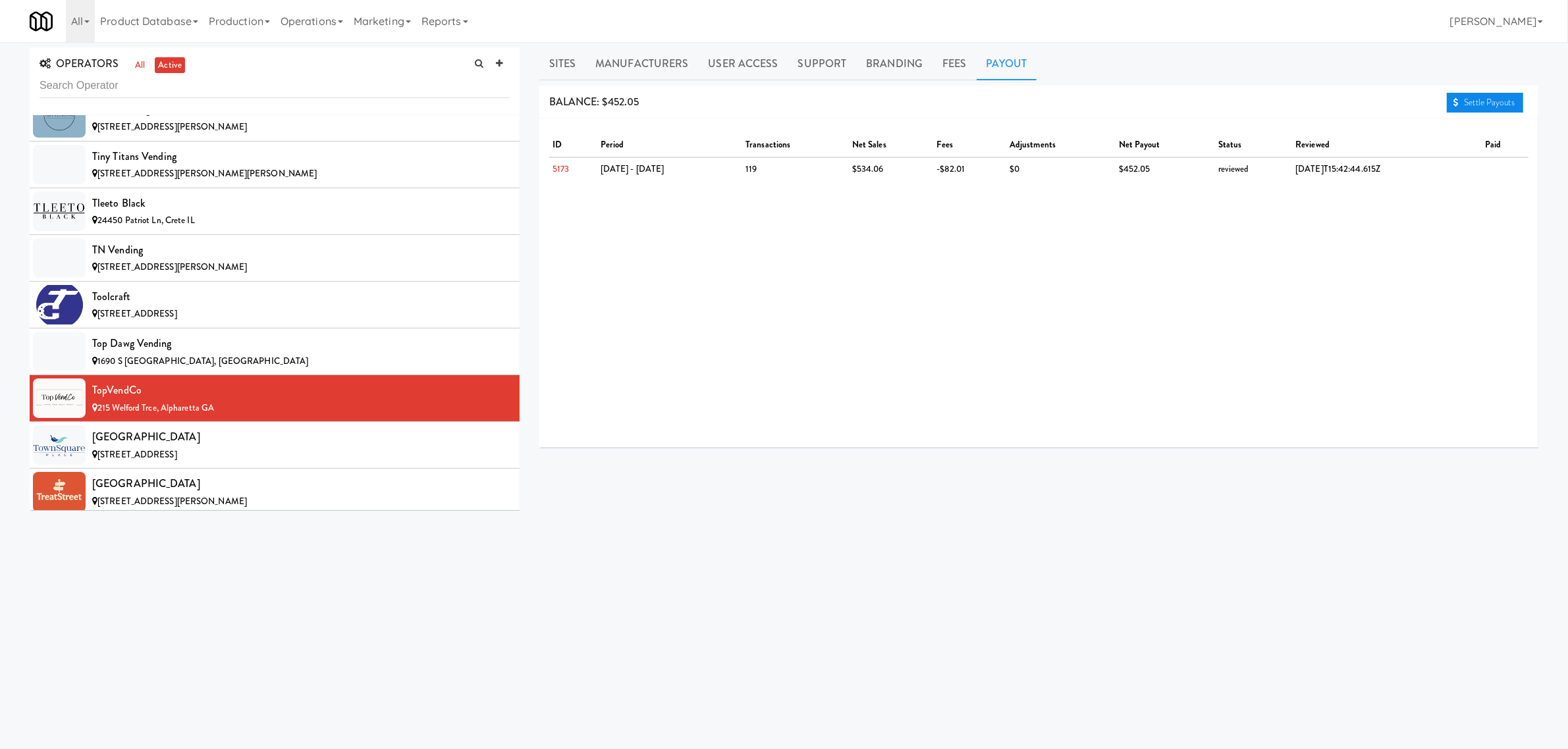
click at [1485, 99] on link "Settle Payouts" at bounding box center [1485, 103] width 76 height 20
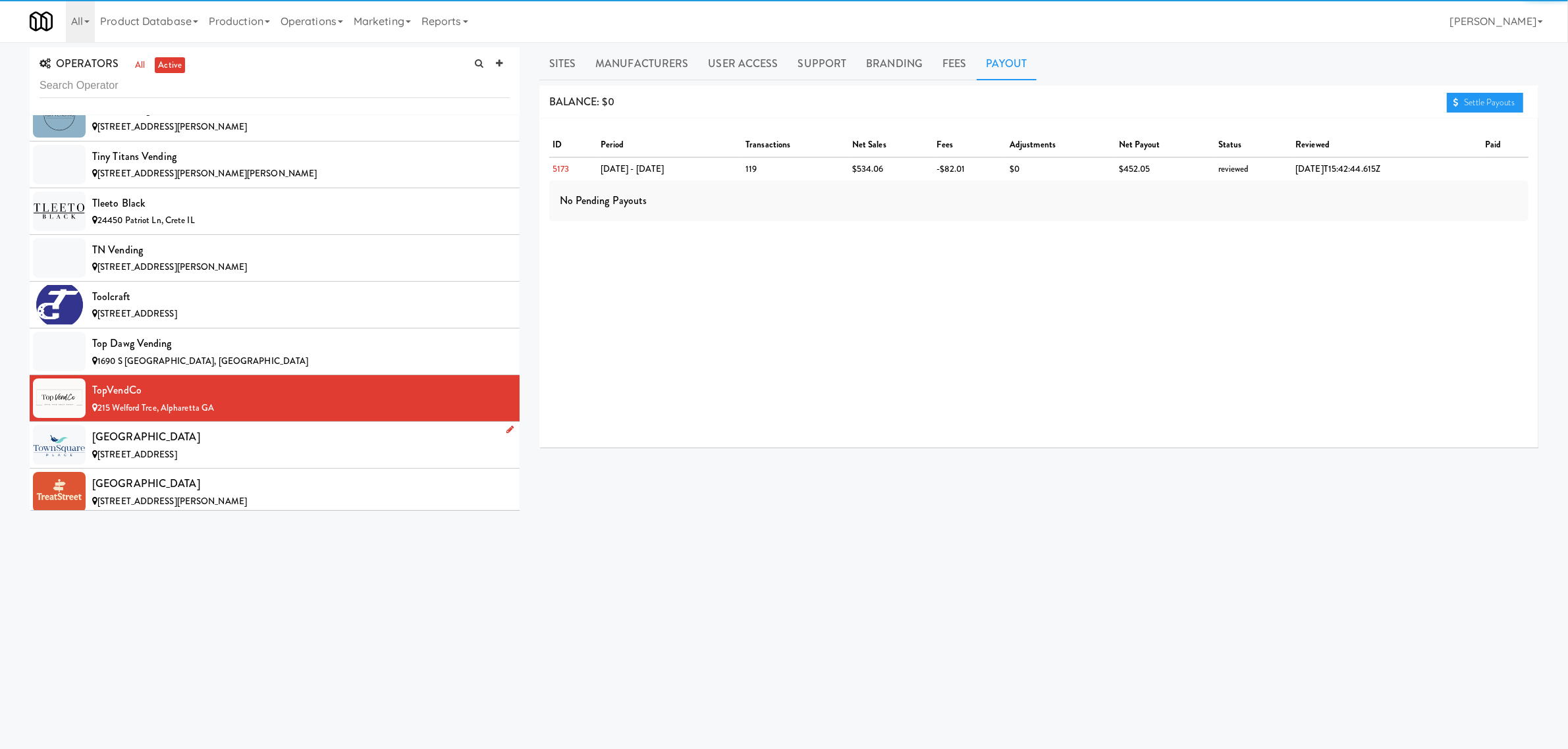
click at [146, 447] on div "[GEOGRAPHIC_DATA]" at bounding box center [301, 437] width 418 height 20
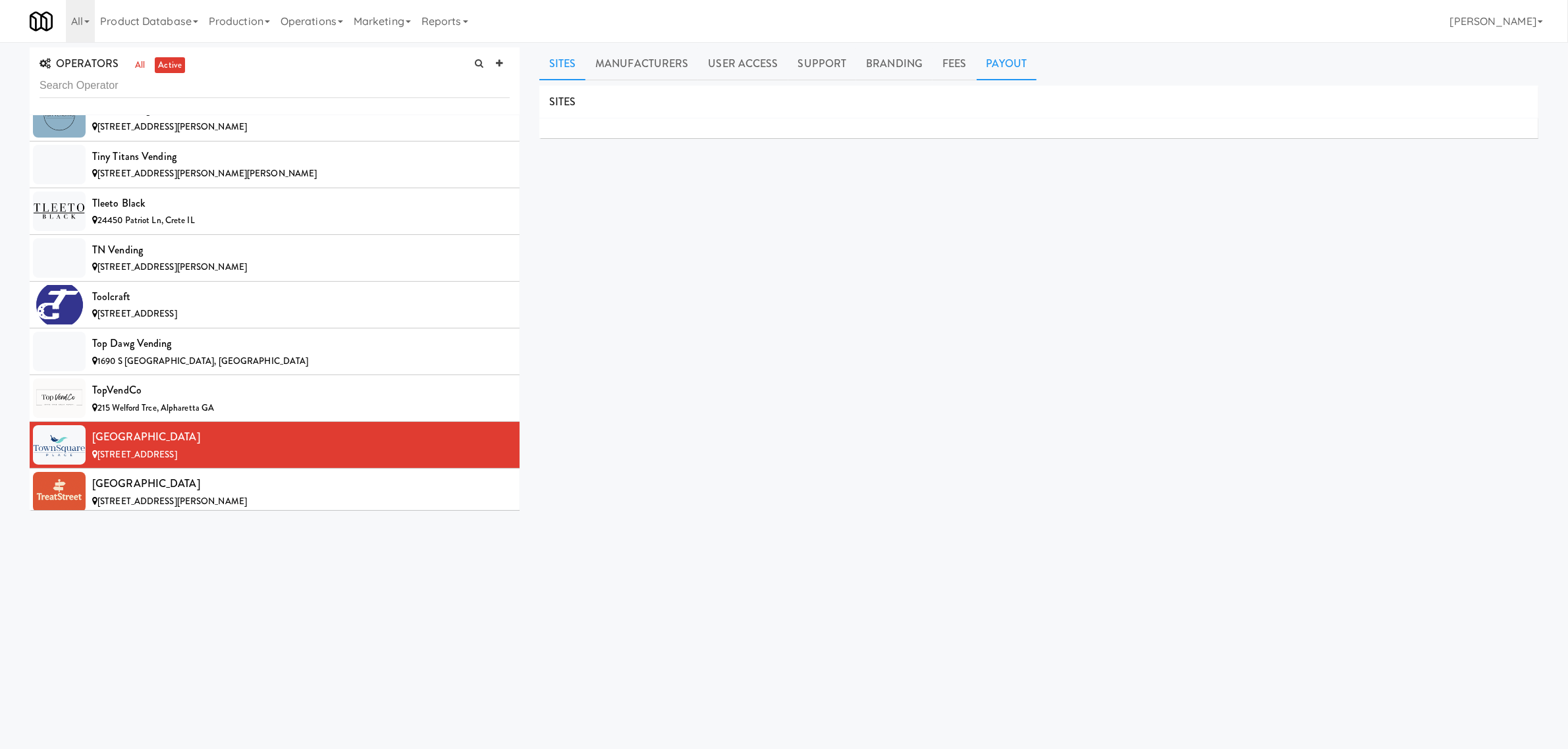
click at [1011, 66] on link "Payout" at bounding box center [1007, 63] width 61 height 33
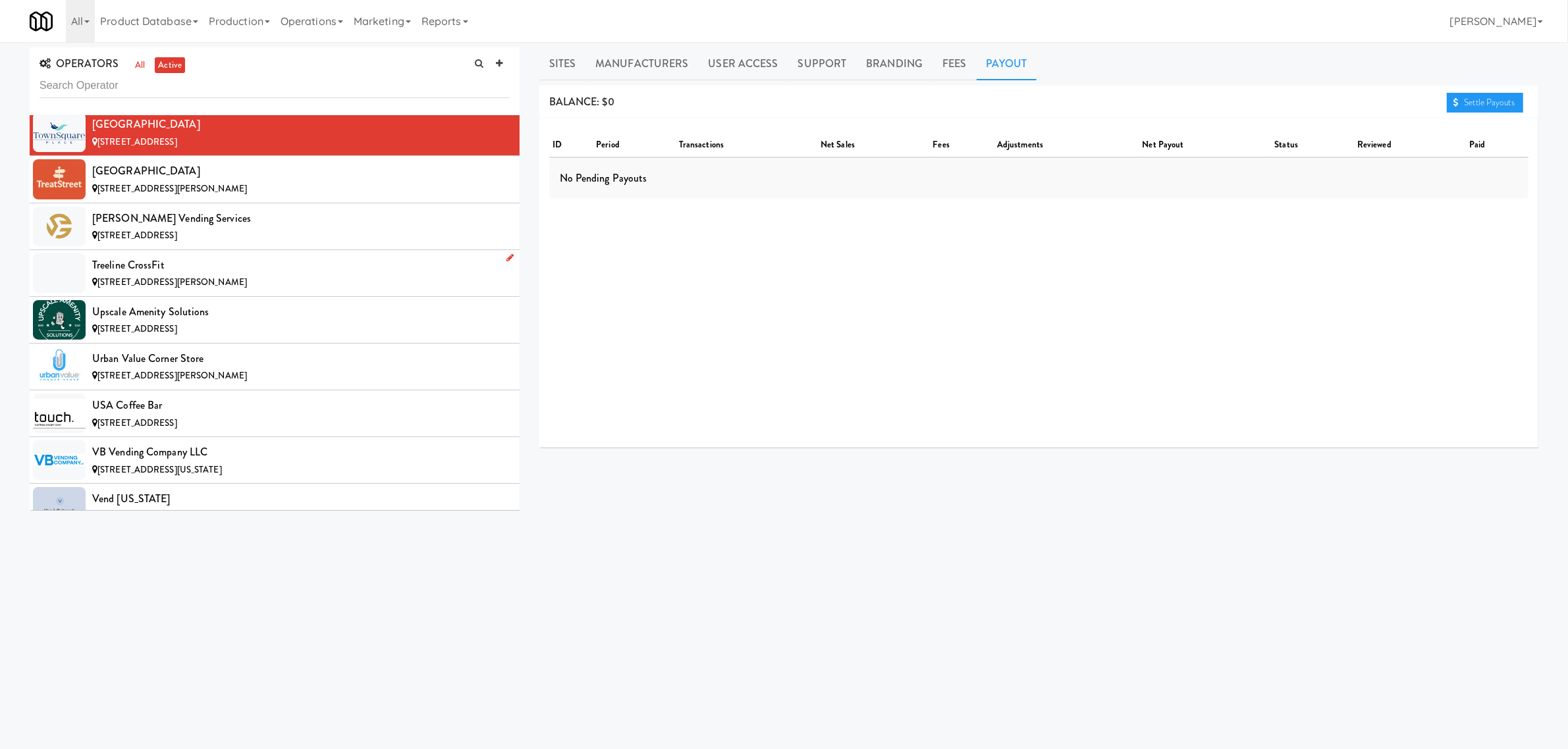
scroll to position [12838, 0]
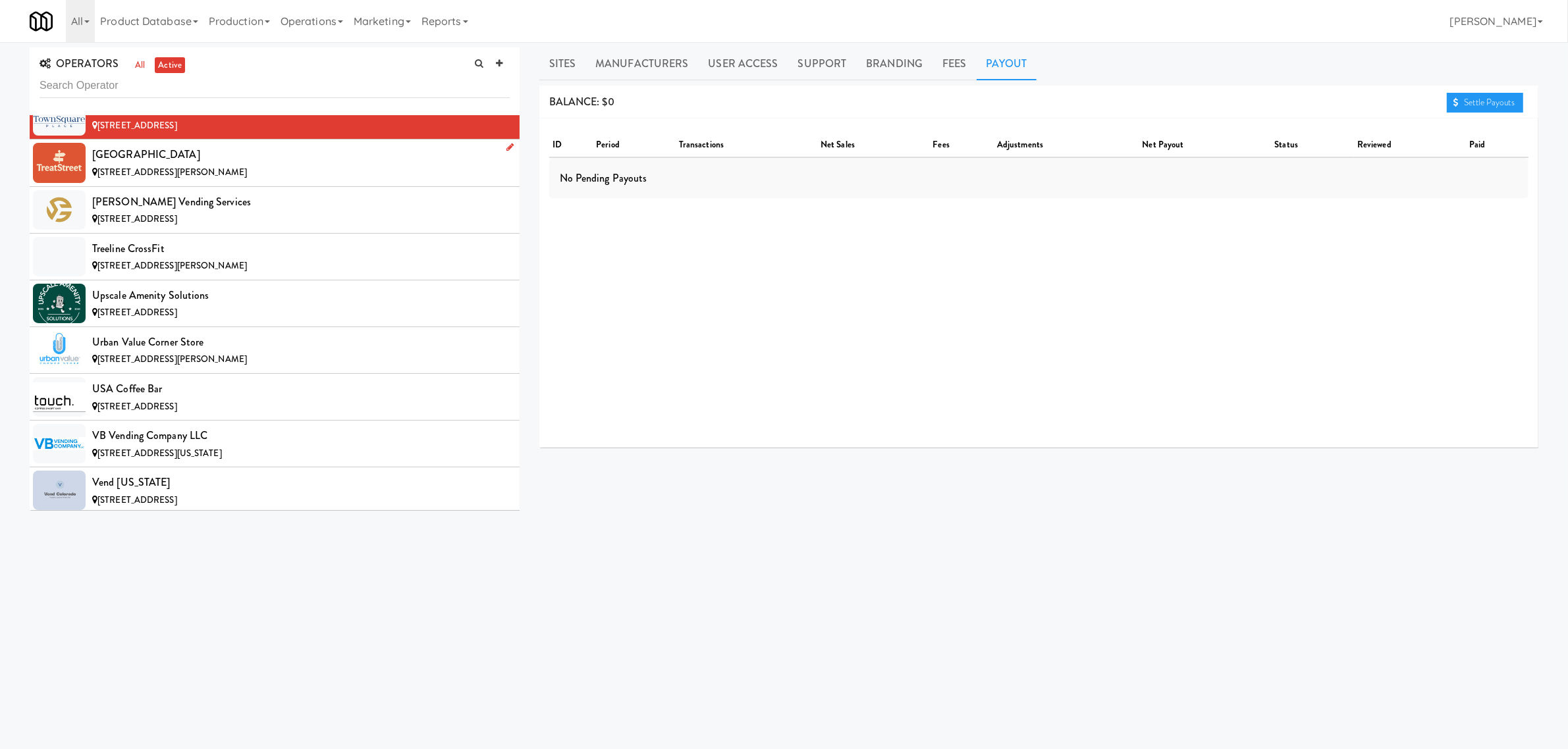
click at [139, 165] on div "[GEOGRAPHIC_DATA]" at bounding box center [301, 155] width 418 height 20
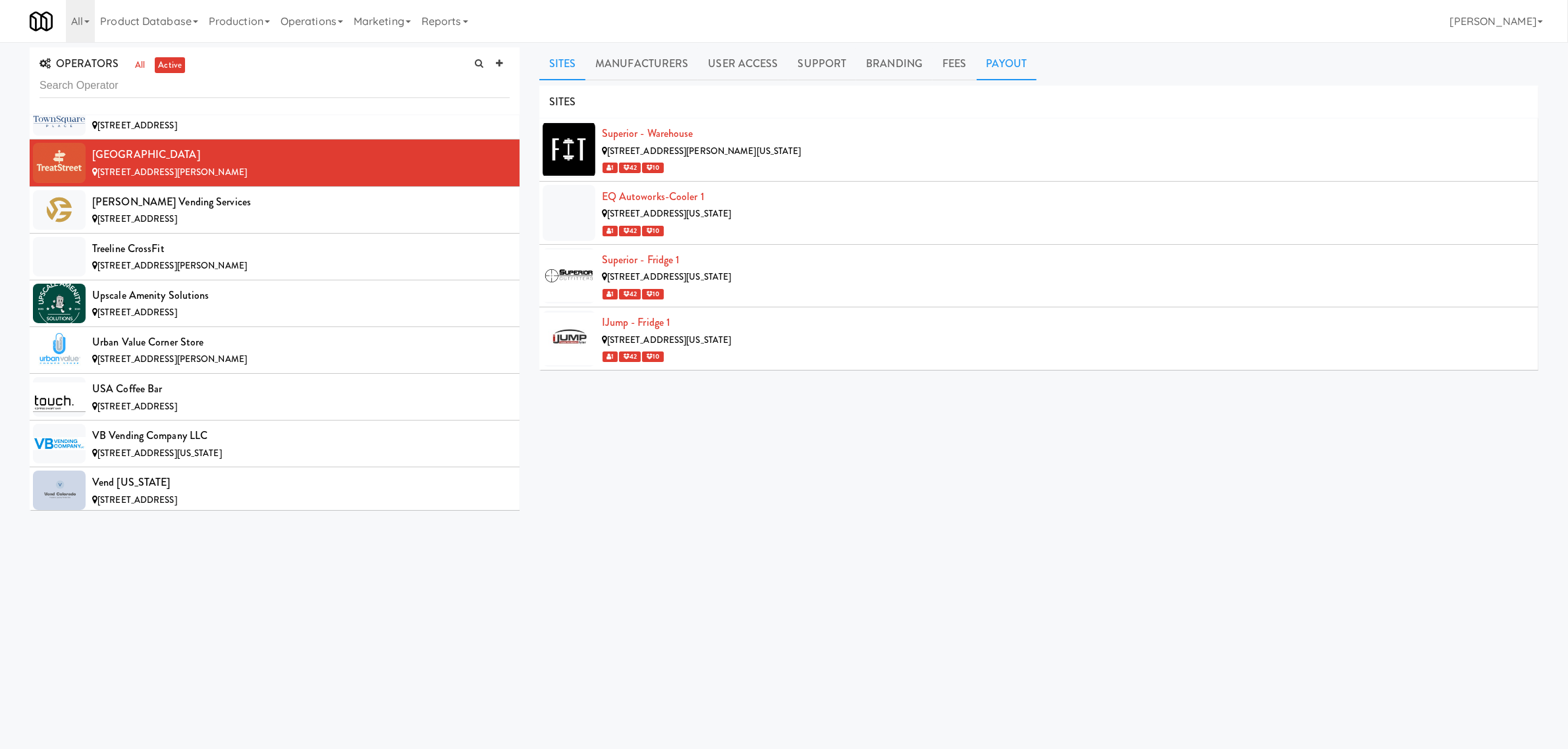
click at [1006, 61] on link "Payout" at bounding box center [1007, 63] width 61 height 33
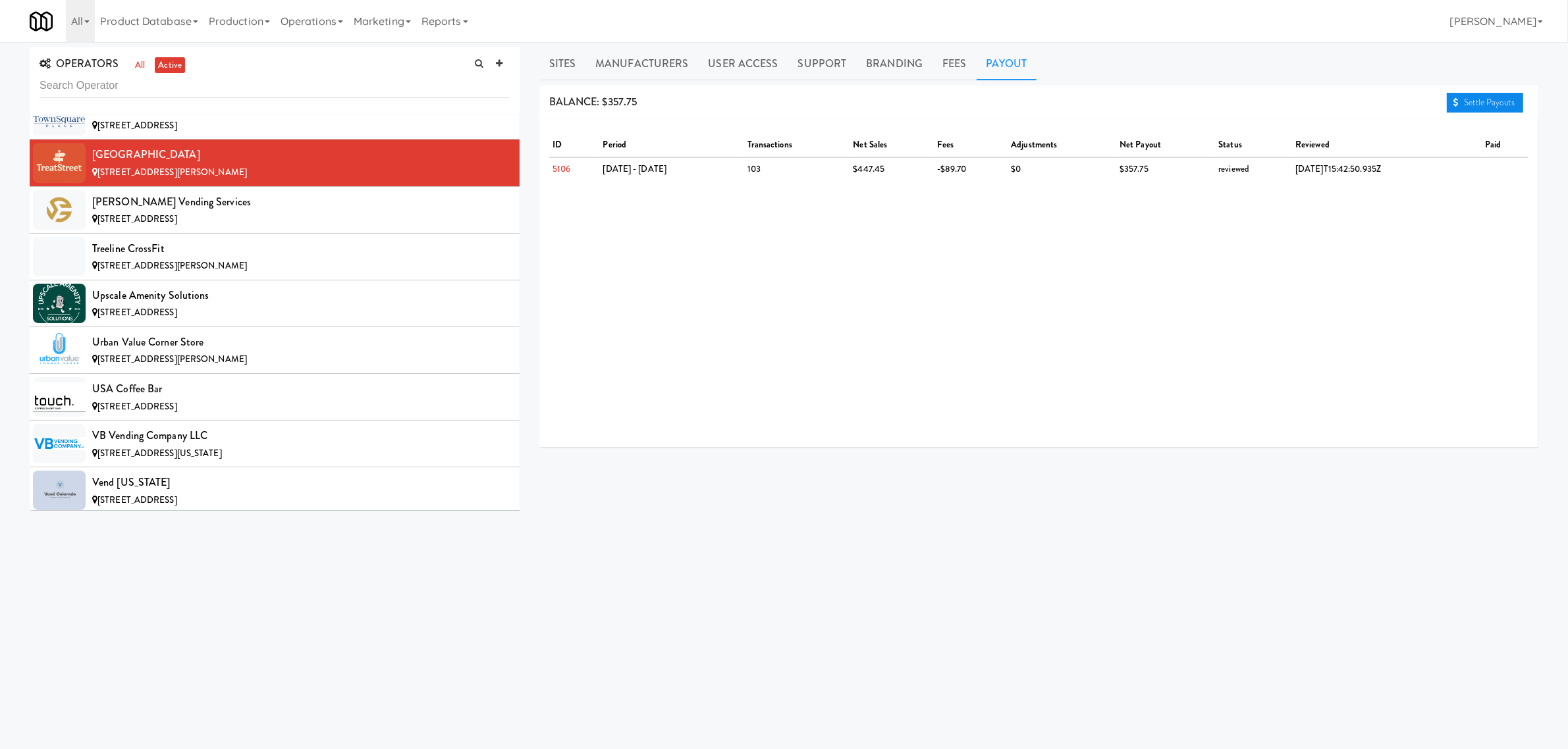
click at [1489, 99] on link "Settle Payouts" at bounding box center [1485, 103] width 76 height 20
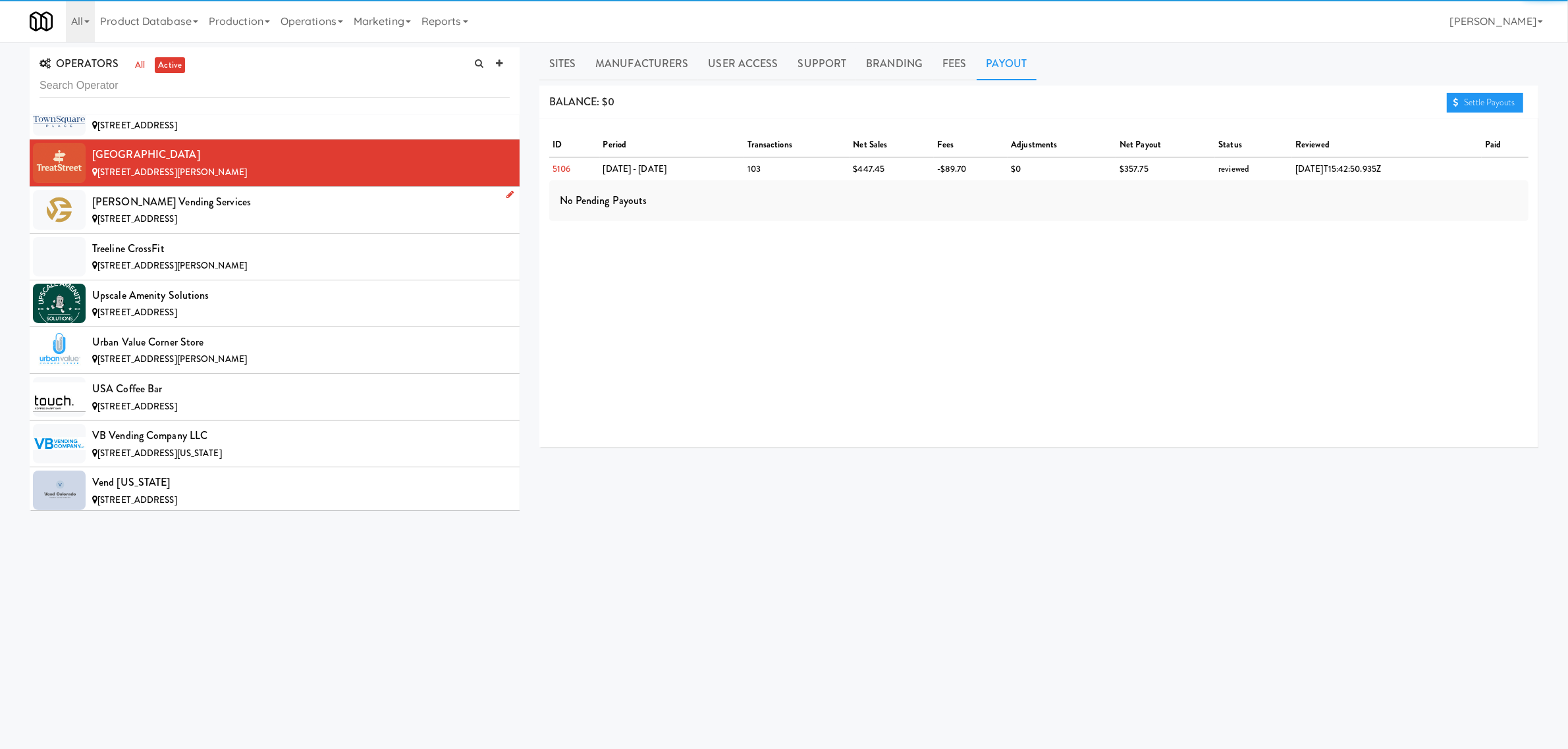
click at [200, 212] on div "[PERSON_NAME] Vending Services" at bounding box center [301, 202] width 418 height 20
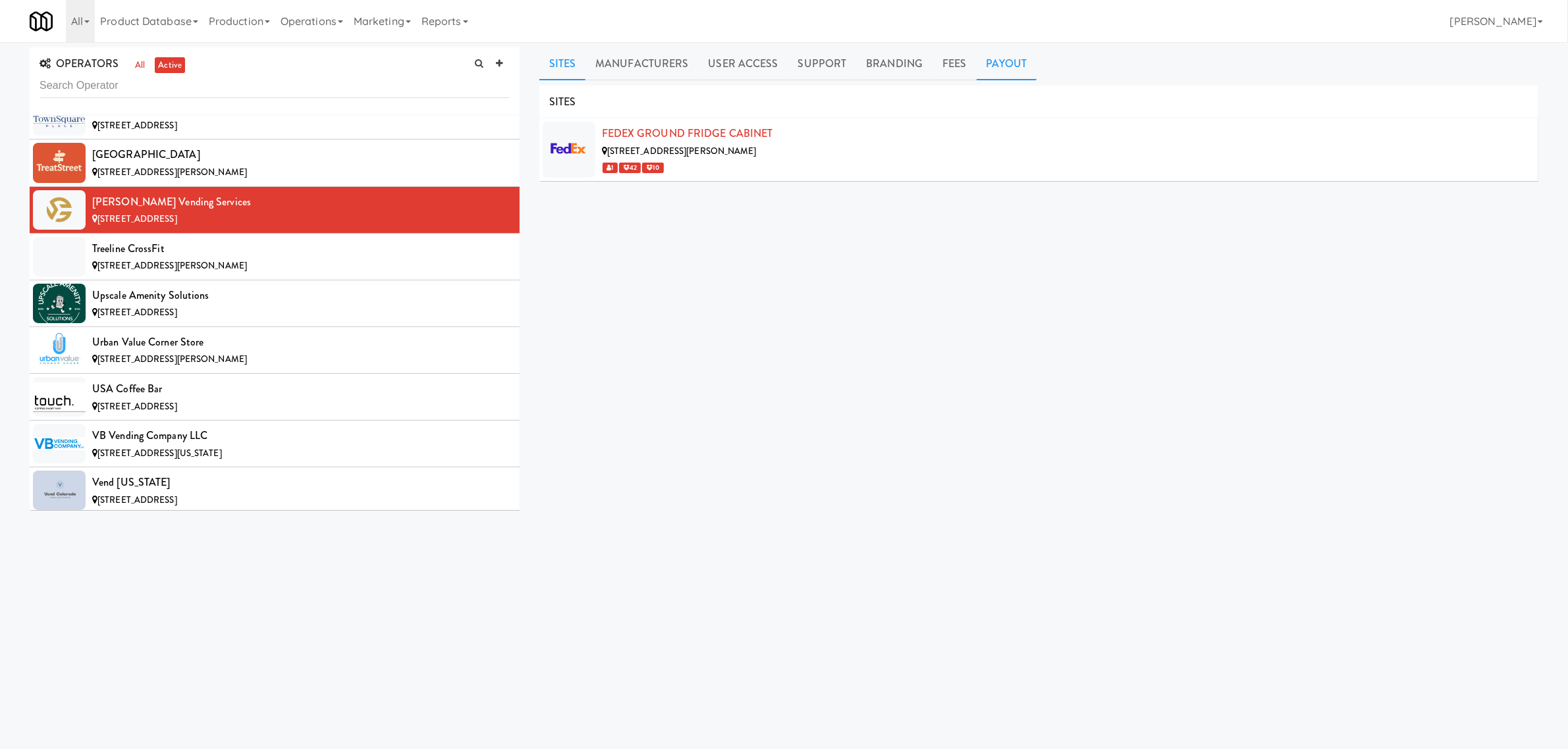
click at [998, 64] on link "Payout" at bounding box center [1007, 63] width 61 height 33
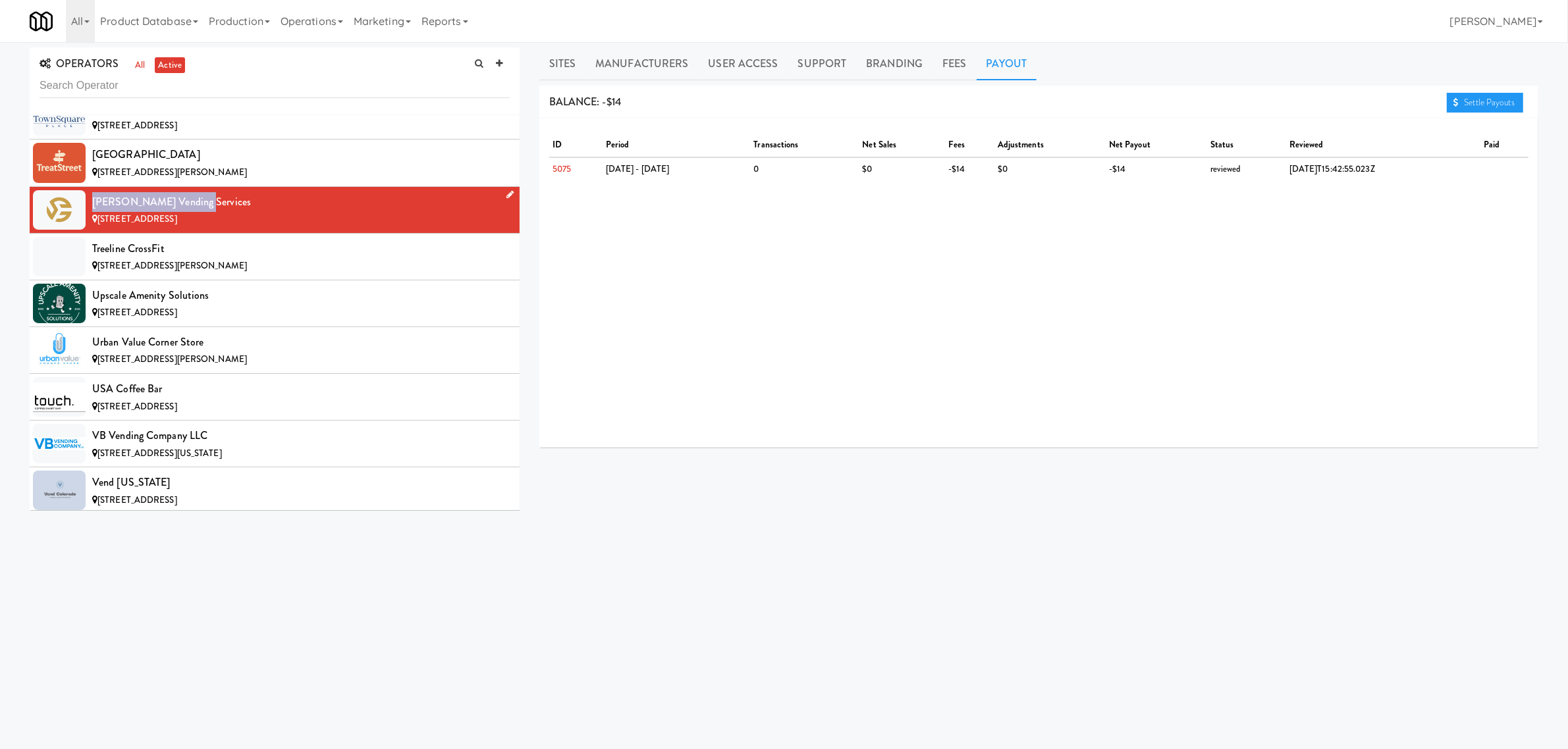
drag, startPoint x: 94, startPoint y: 237, endPoint x: 234, endPoint y: 235, distance: 140.0
click at [234, 212] on div "[PERSON_NAME] Vending Services" at bounding box center [301, 202] width 418 height 20
click at [578, 67] on link "Sites" at bounding box center [562, 63] width 47 height 33
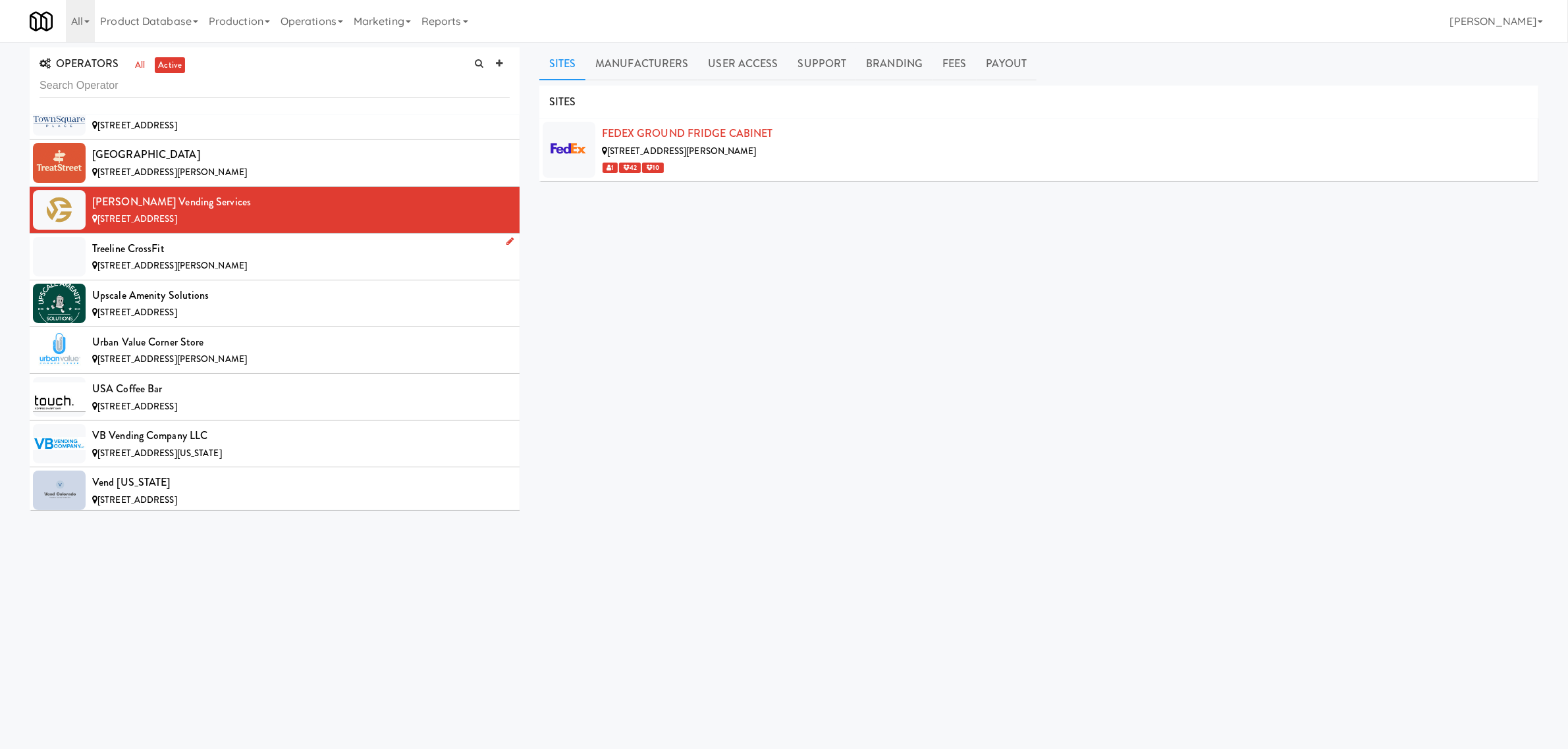
click at [149, 258] on div "Treeline CrossFit" at bounding box center [301, 248] width 418 height 20
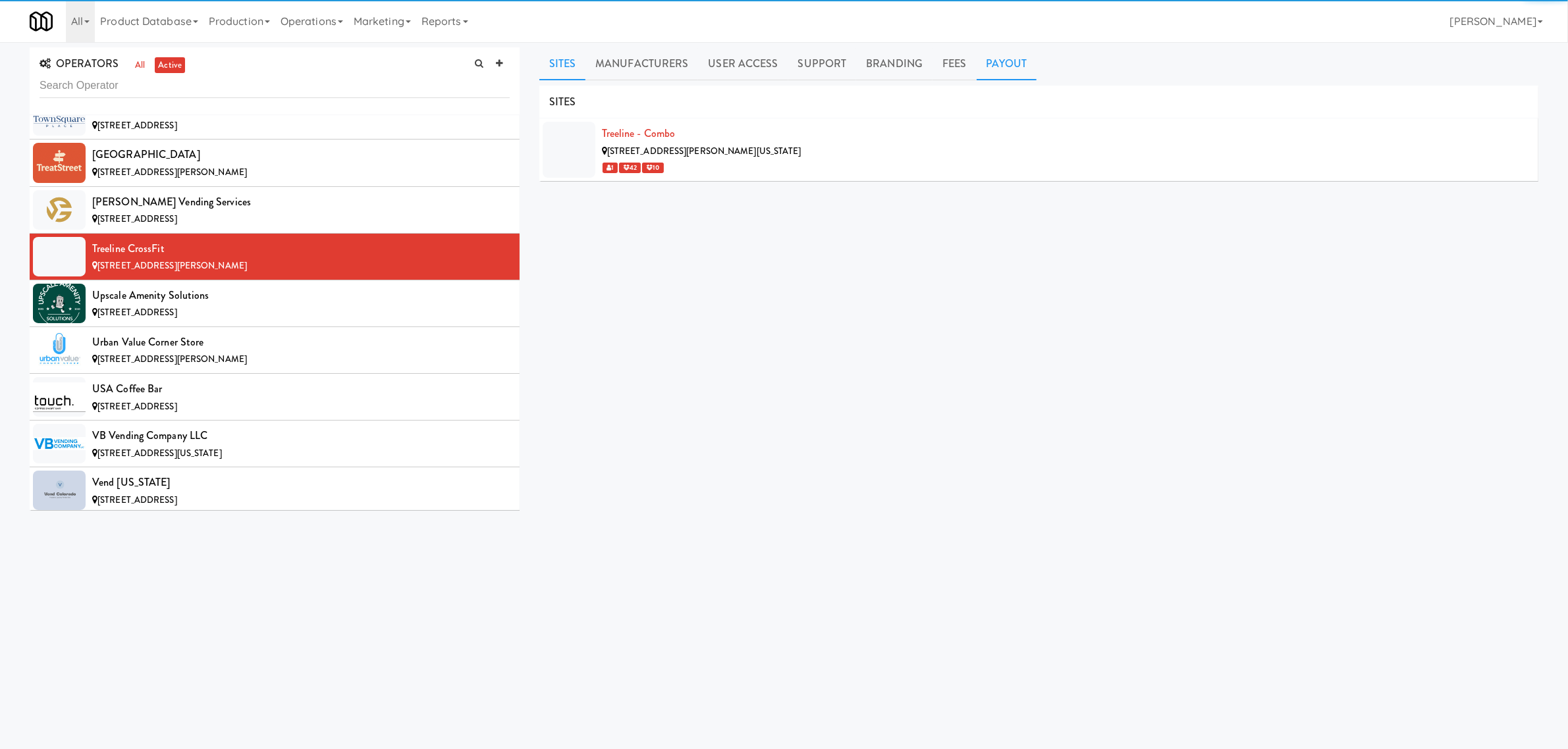
click at [1005, 60] on link "Payout" at bounding box center [1007, 63] width 61 height 33
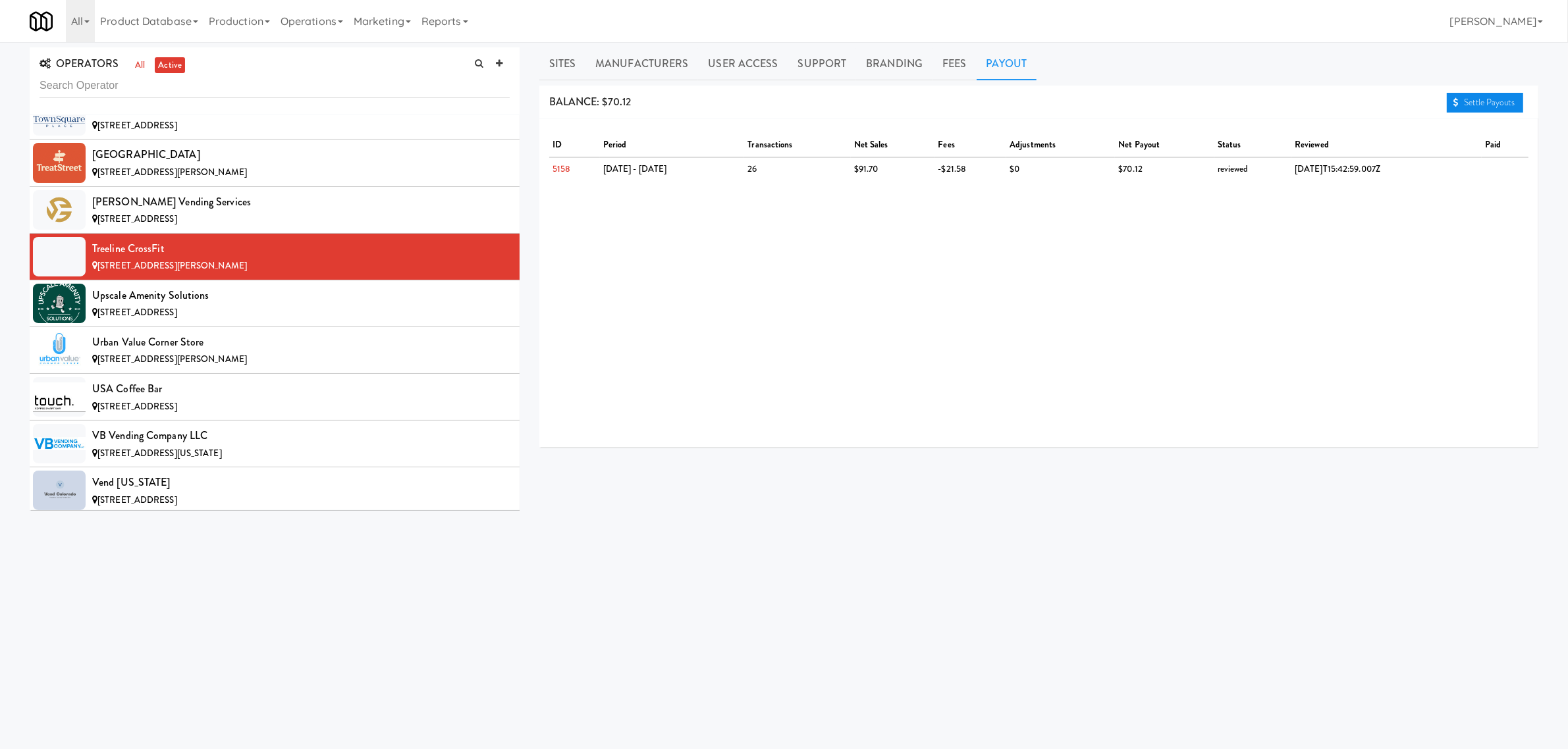
click at [1508, 102] on link "Settle Payouts" at bounding box center [1485, 103] width 76 height 20
click at [297, 306] on div "Upscale Amenity Solutions" at bounding box center [301, 295] width 418 height 20
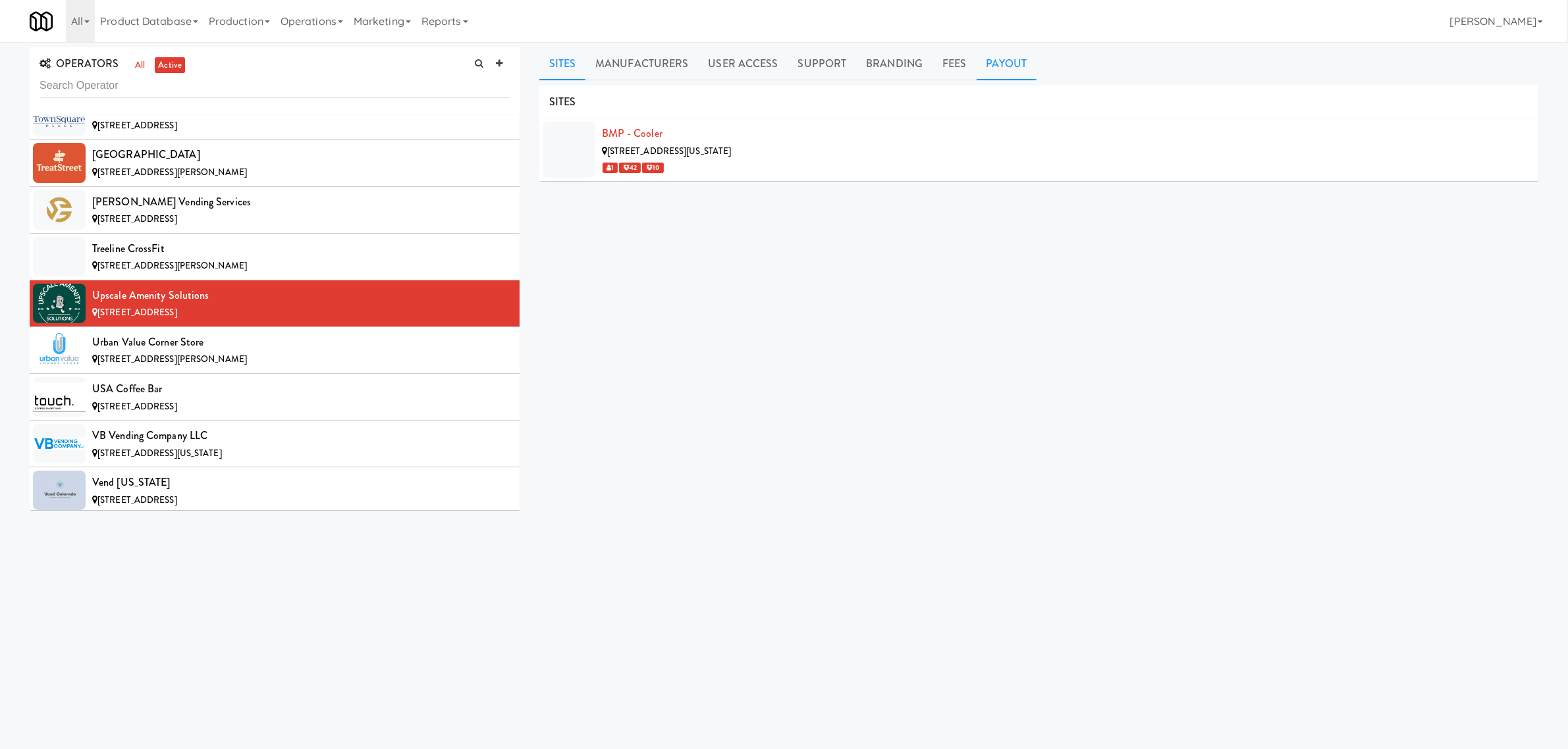
click at [998, 61] on link "Payout" at bounding box center [1007, 63] width 61 height 33
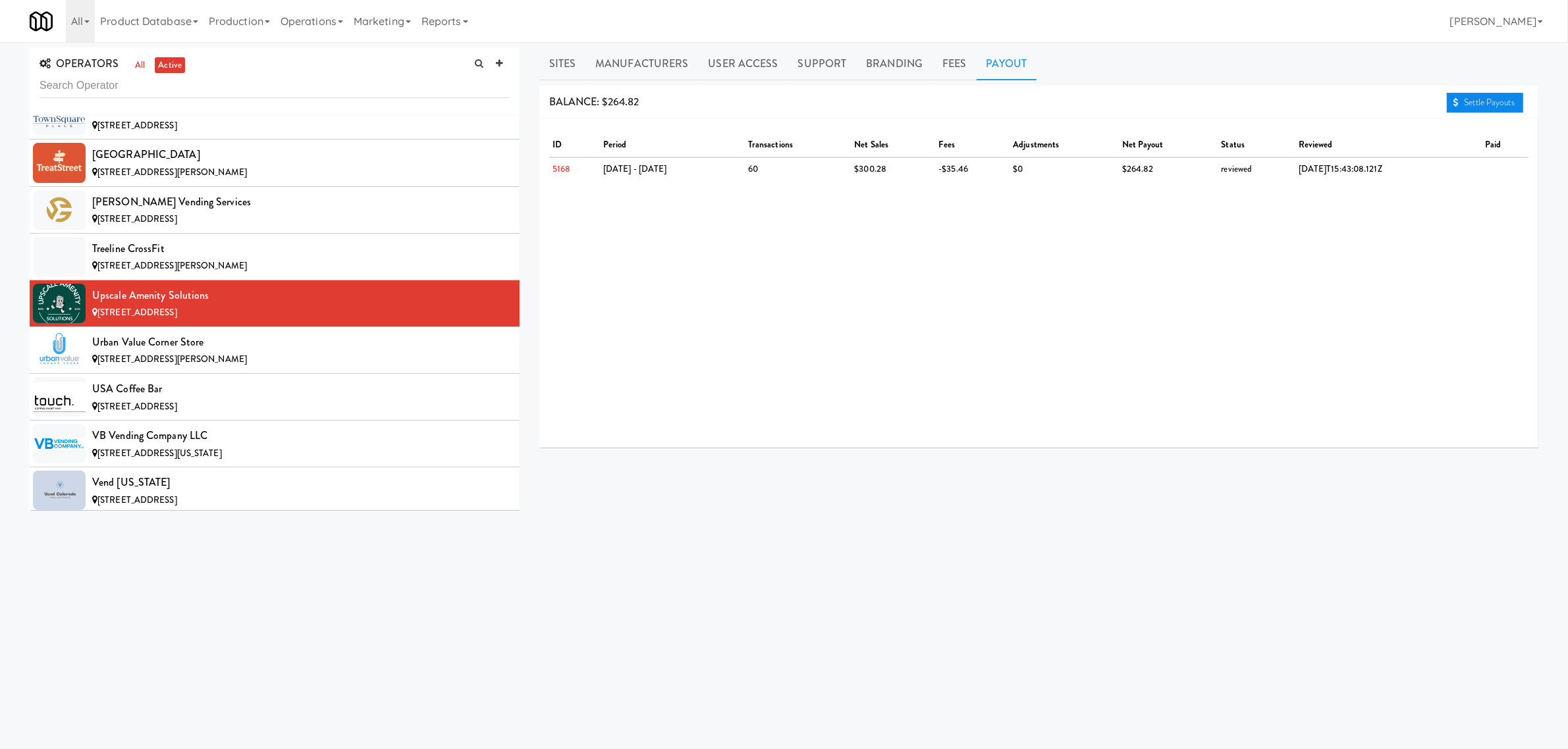
click at [1502, 99] on link "Settle Payouts" at bounding box center [1485, 103] width 76 height 20
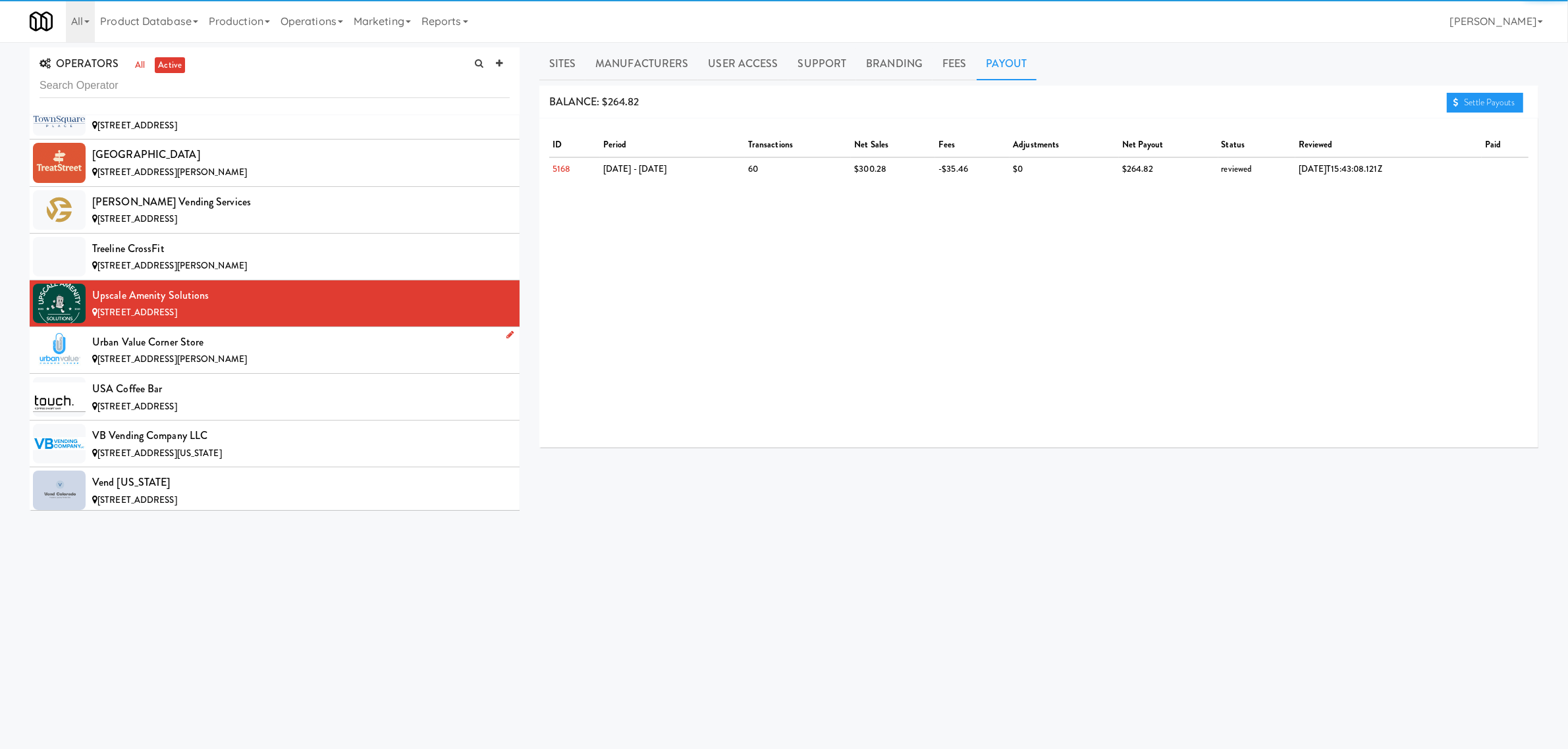
click at [284, 352] on div "Urban Value Corner Store" at bounding box center [301, 342] width 418 height 20
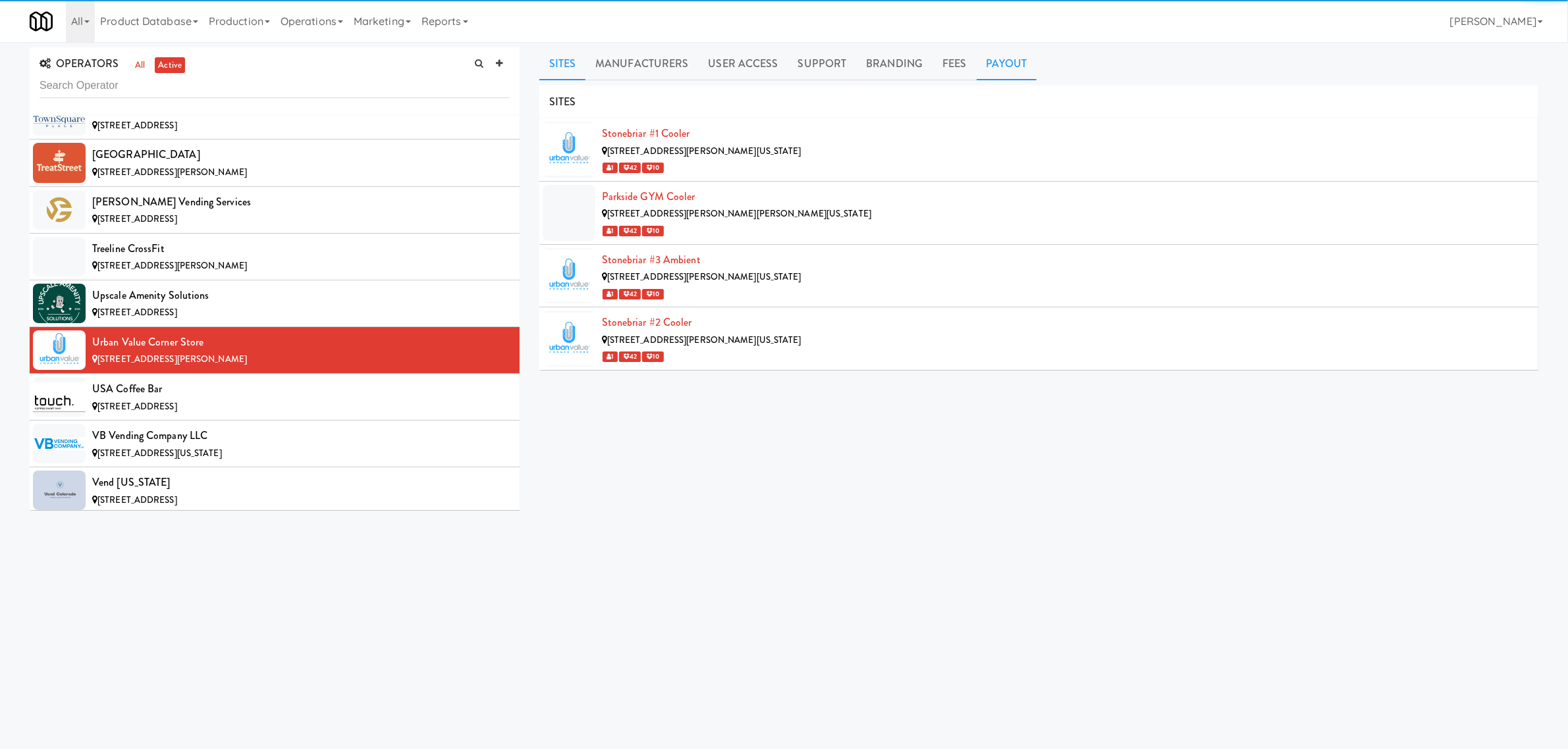
click at [1000, 55] on link "Payout" at bounding box center [1007, 63] width 61 height 33
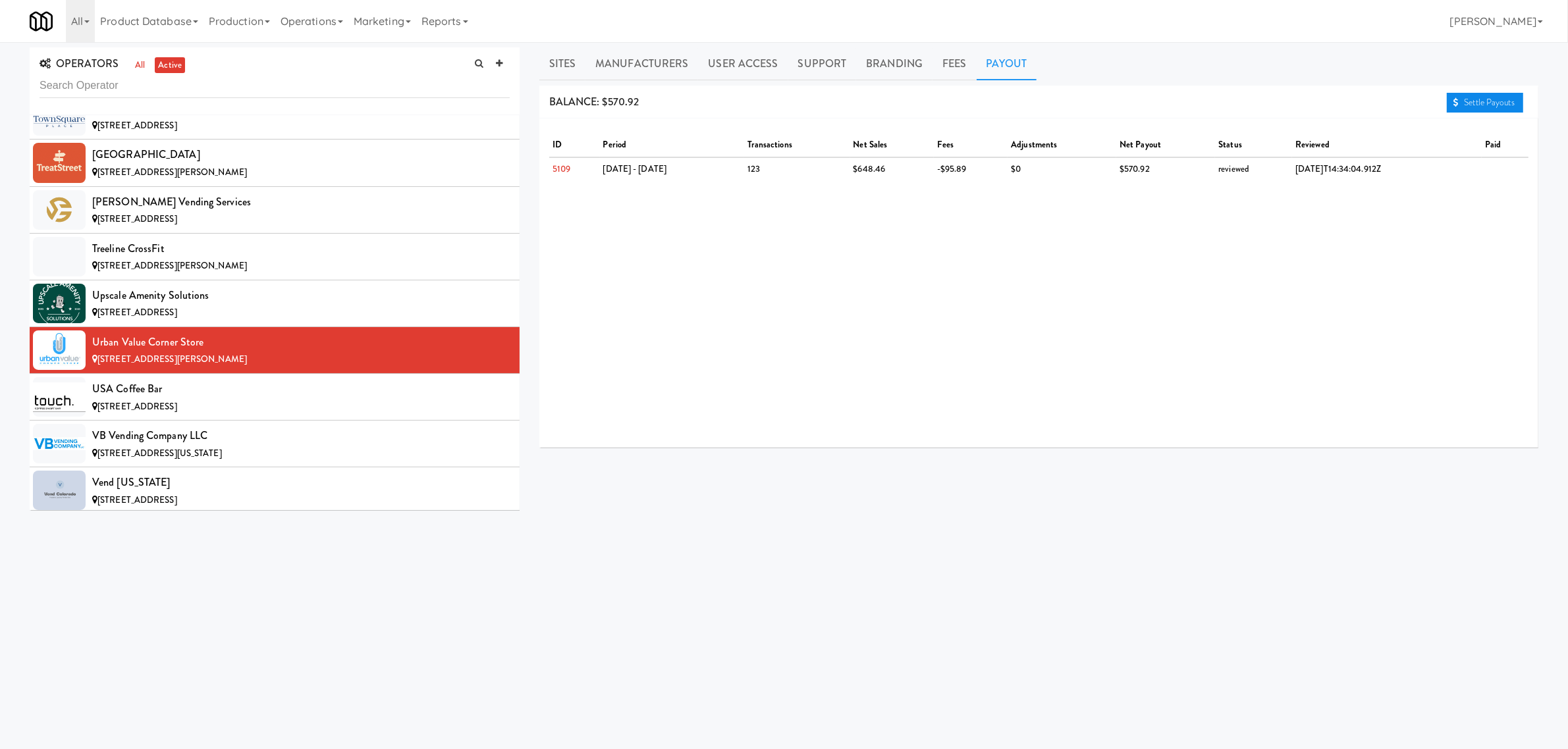
click at [1503, 96] on link "Settle Payouts" at bounding box center [1485, 103] width 76 height 20
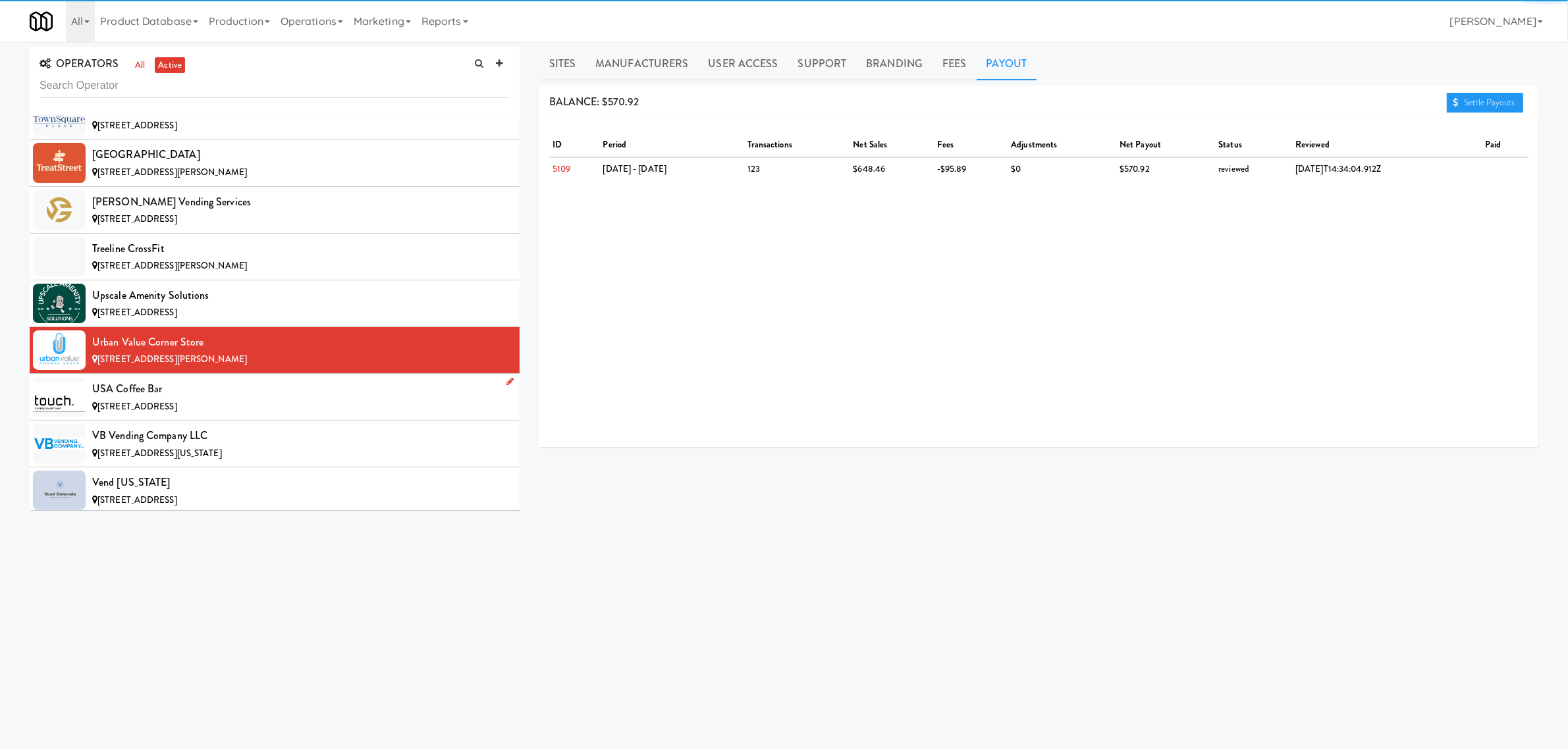
click at [191, 399] on div "USA Coffee Bar" at bounding box center [301, 389] width 418 height 20
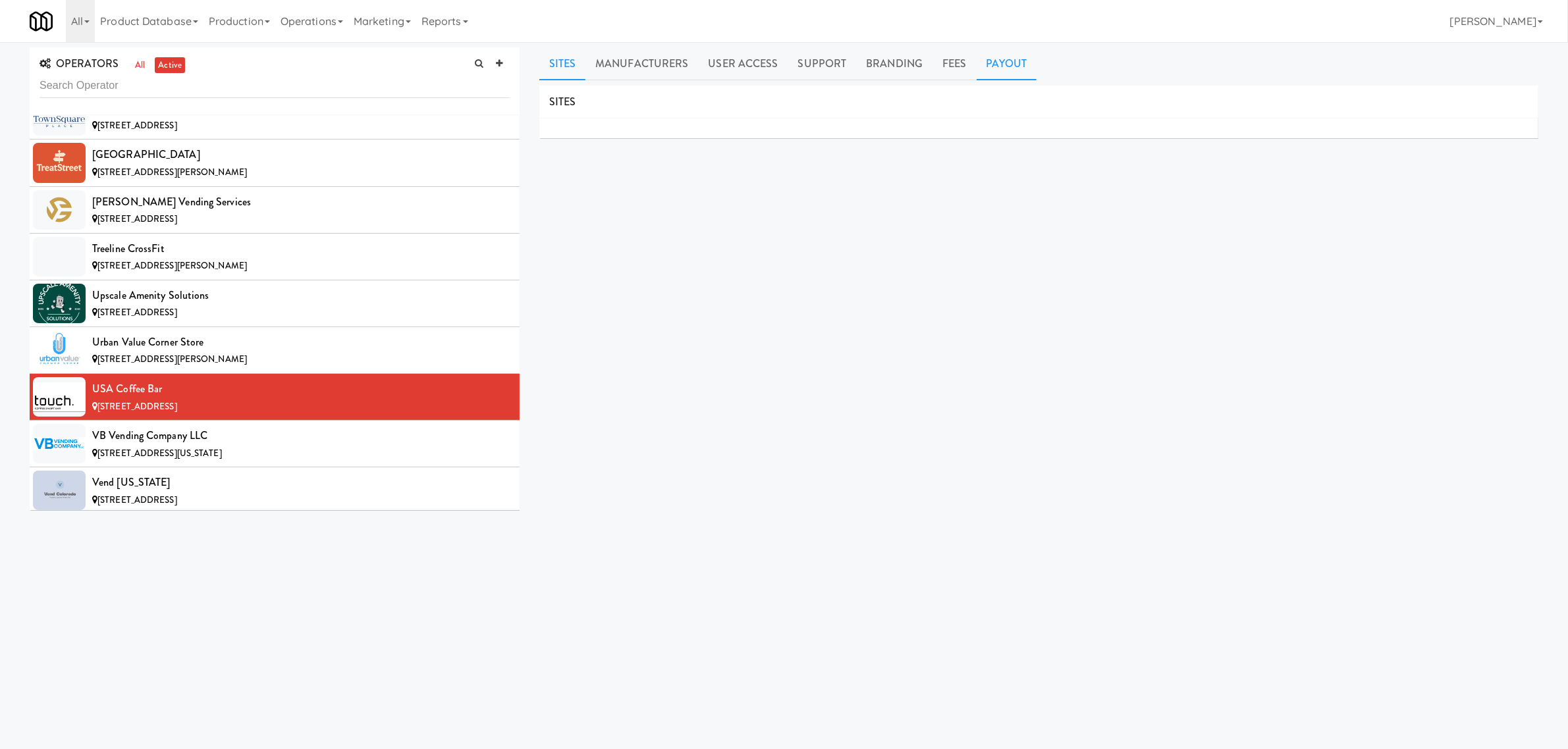
click at [1015, 69] on link "Payout" at bounding box center [1007, 63] width 61 height 33
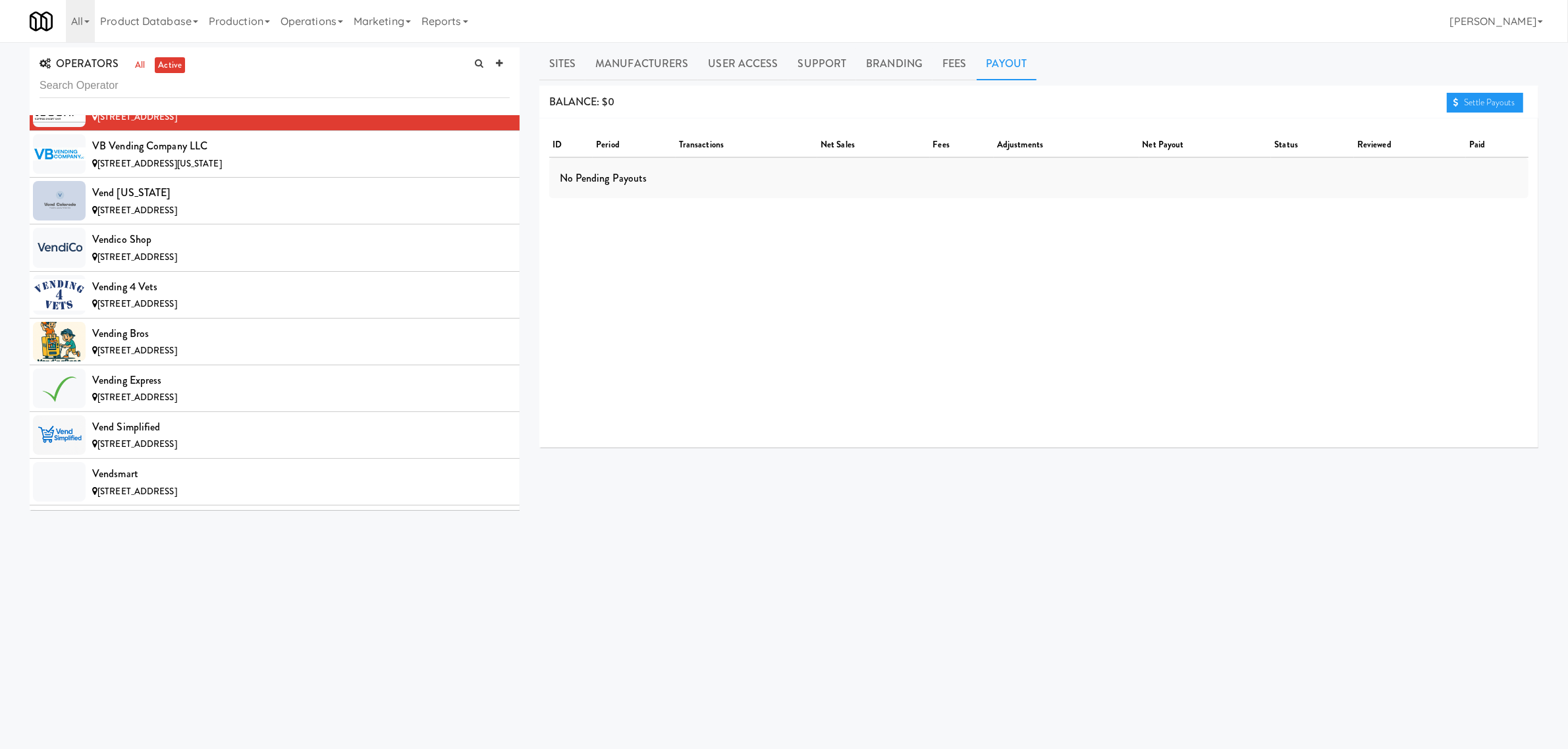
scroll to position [13167, 0]
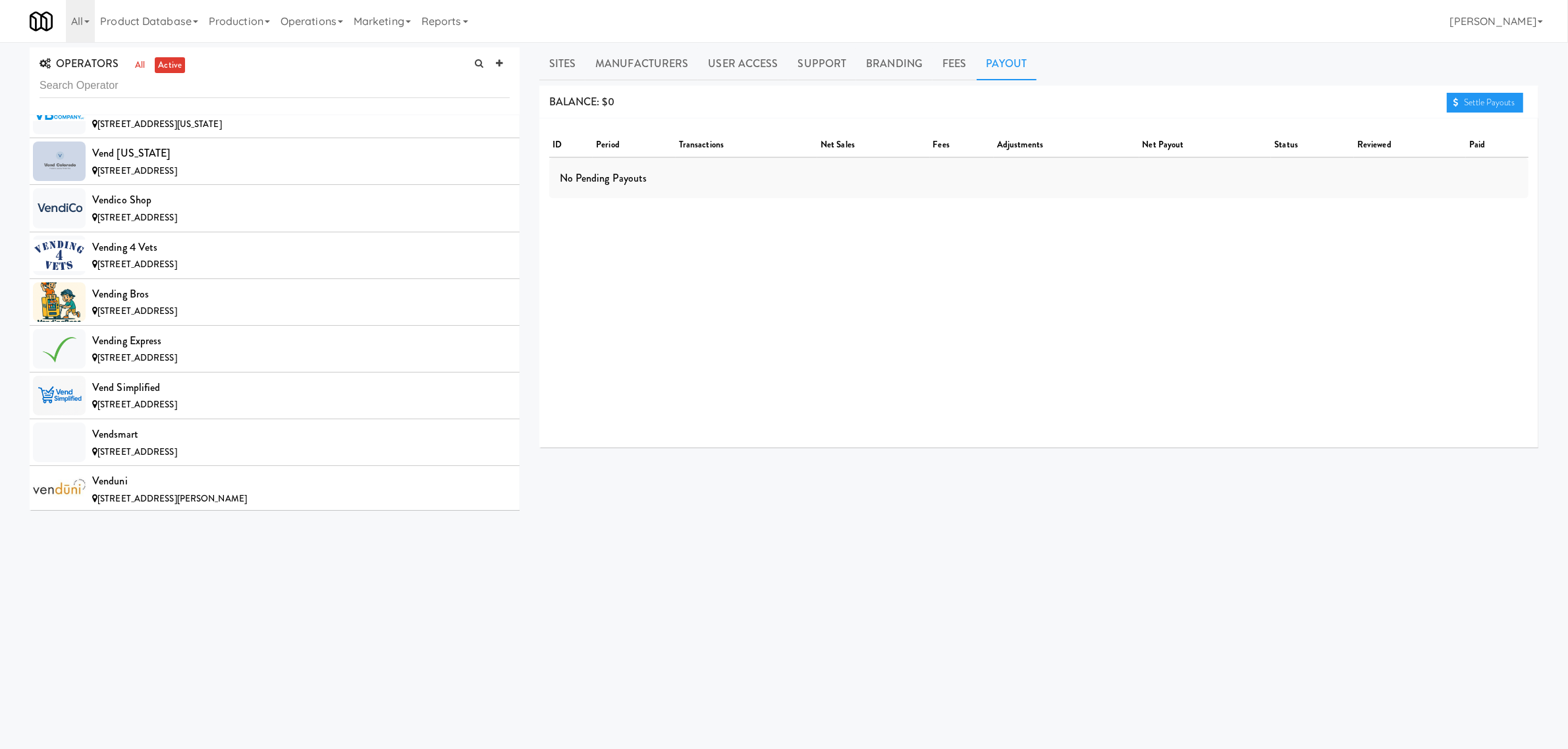
click at [173, 117] on div "VB Vending Company LLC" at bounding box center [301, 106] width 418 height 20
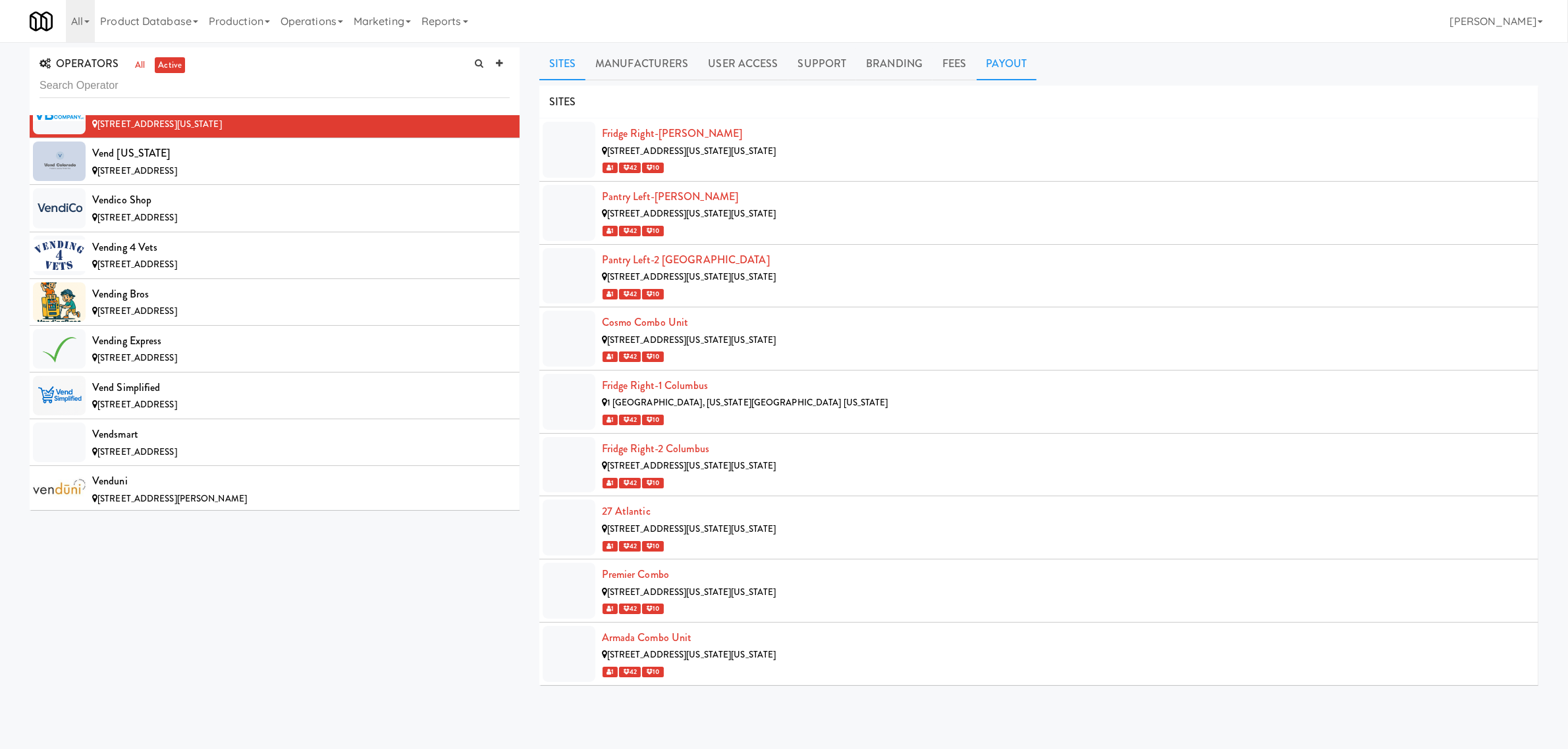
click at [1017, 60] on link "Payout" at bounding box center [1007, 63] width 61 height 33
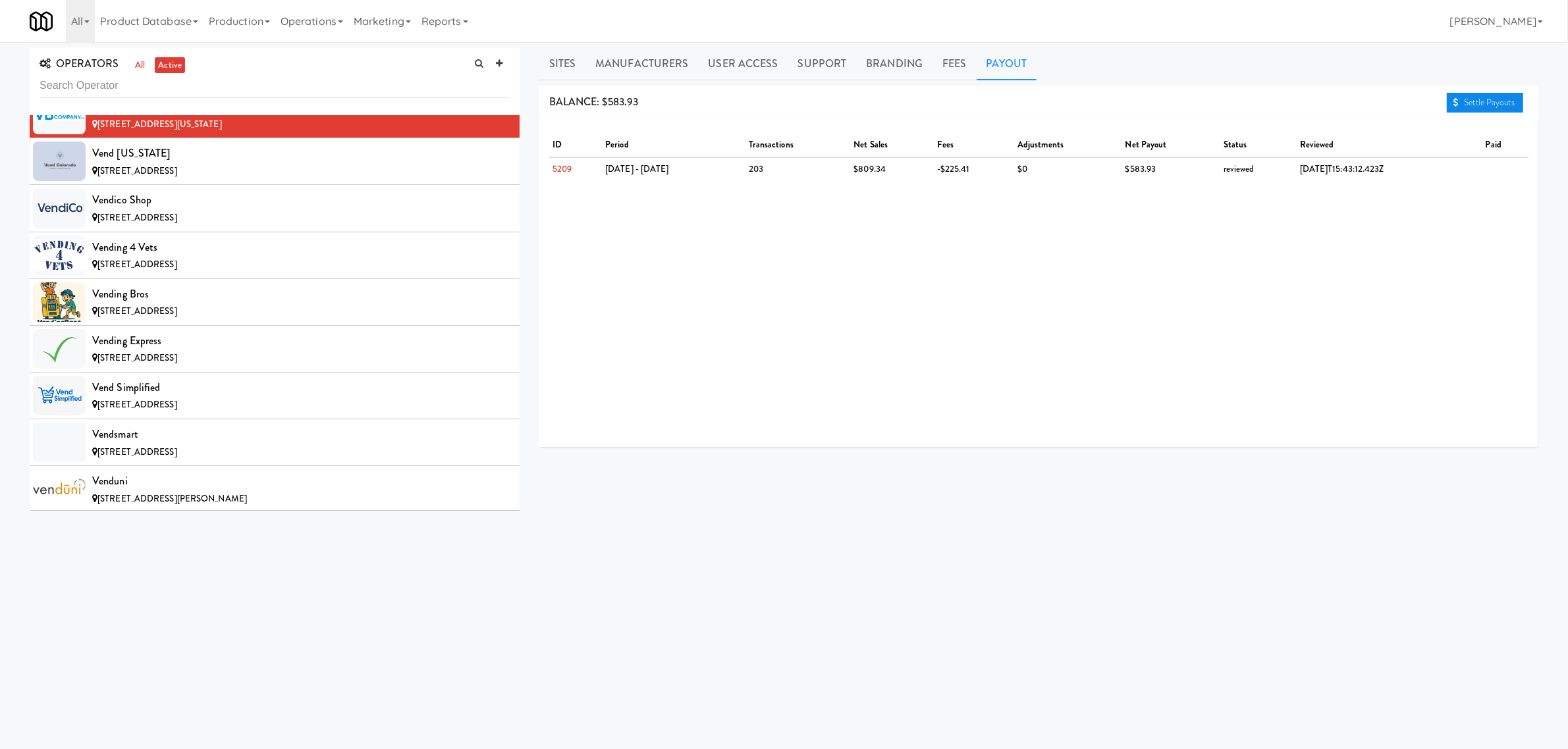
click at [1463, 103] on link "Settle Payouts" at bounding box center [1485, 103] width 76 height 20
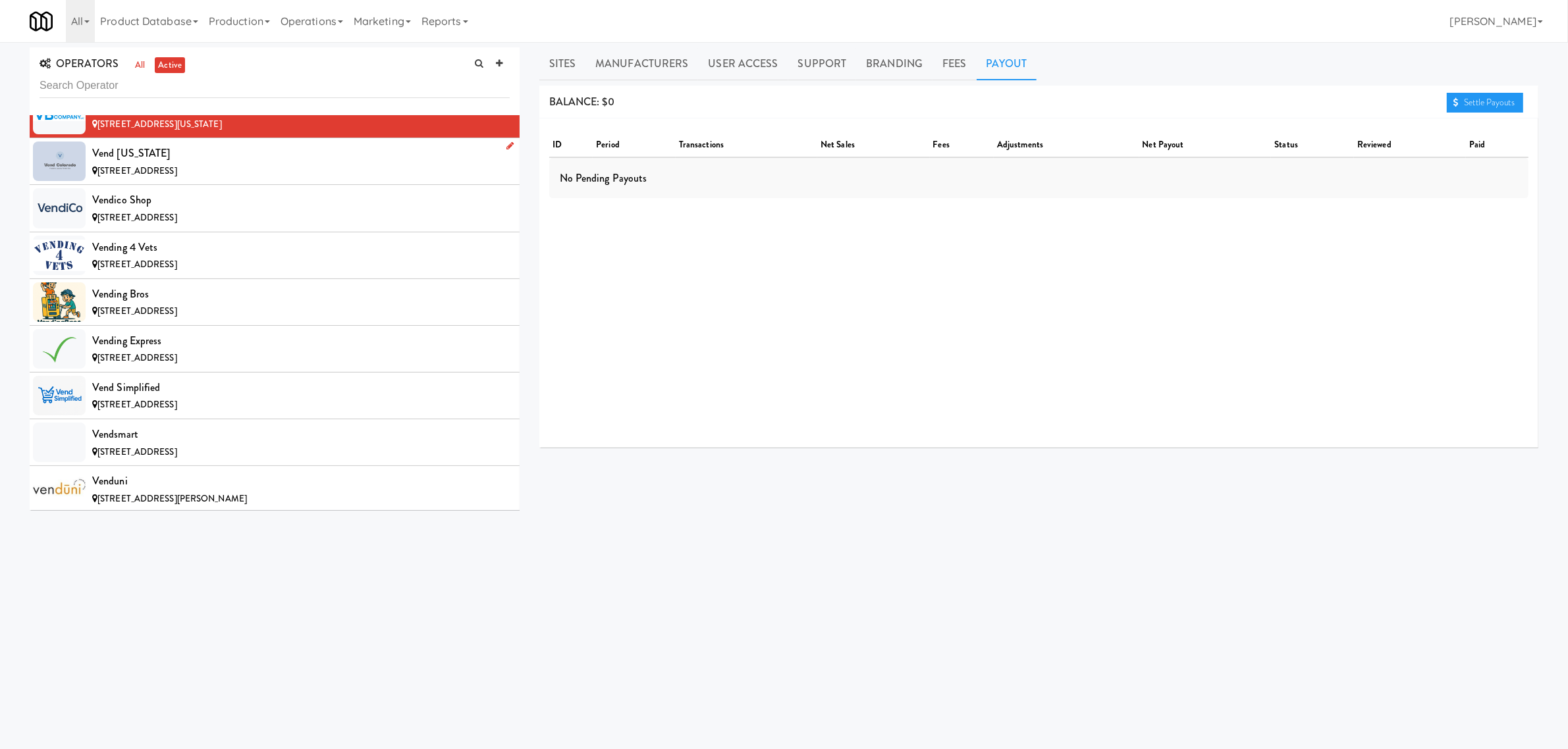
click at [183, 163] on div "Vend [US_STATE]" at bounding box center [301, 153] width 418 height 20
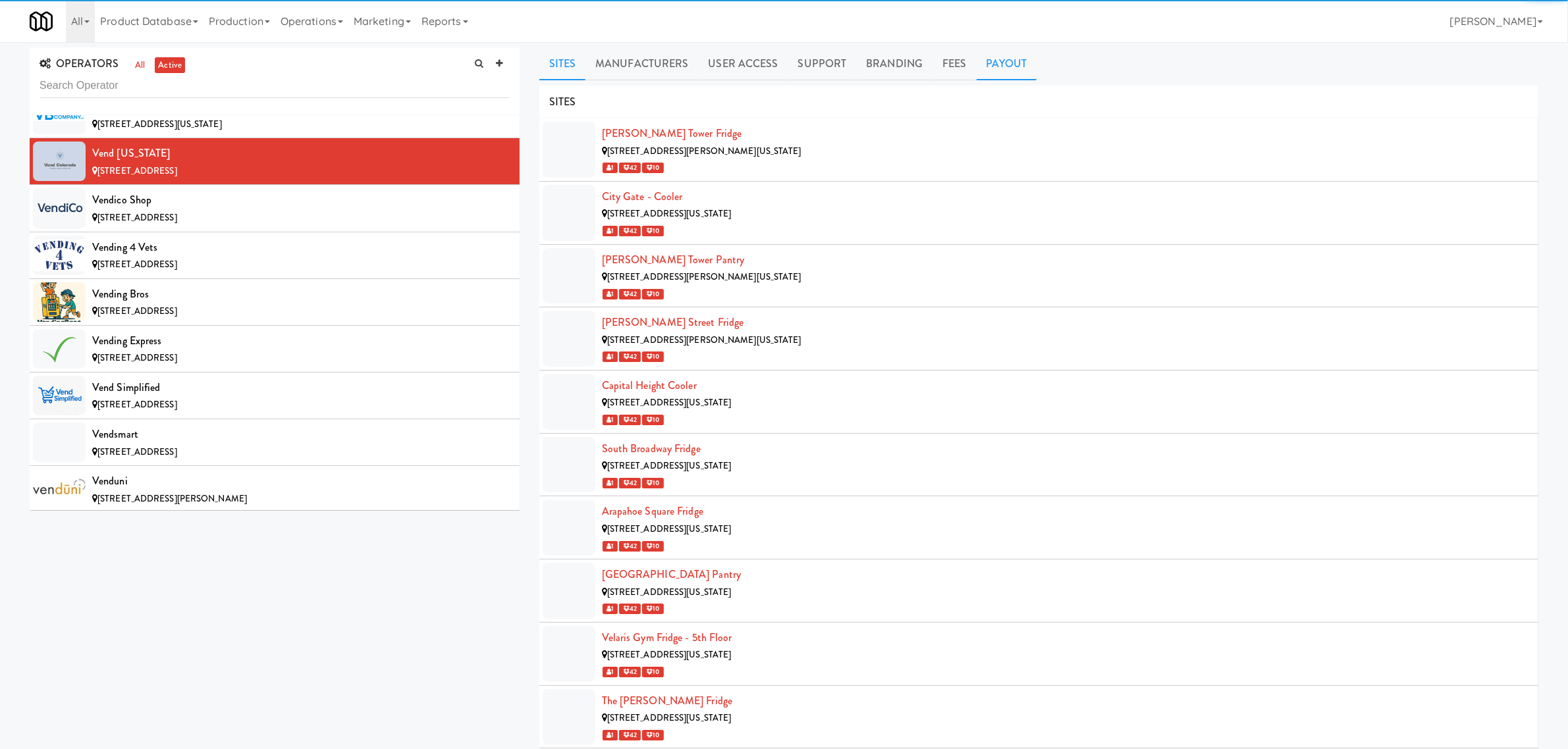
click at [1008, 65] on link "Payout" at bounding box center [1007, 63] width 61 height 33
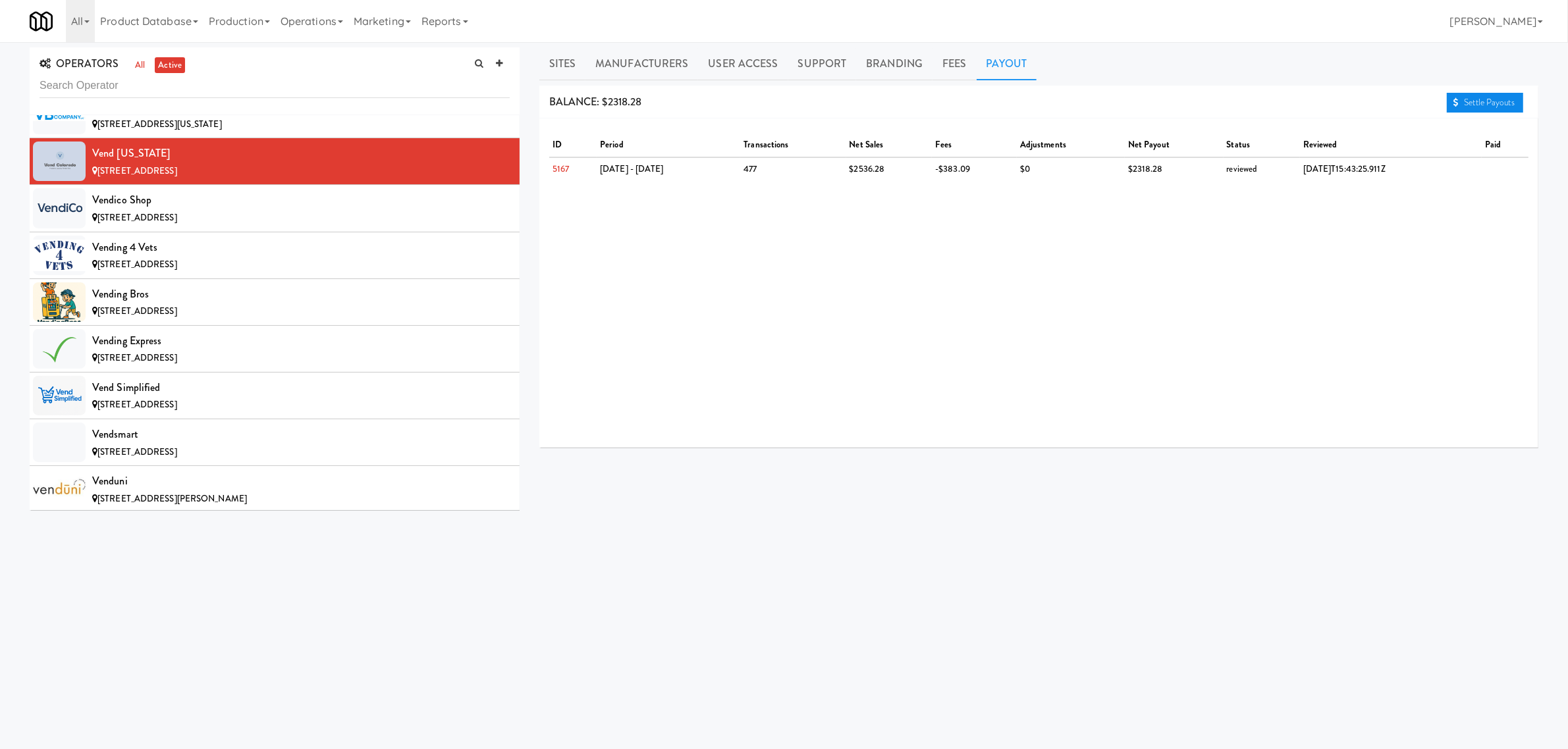
click at [1469, 103] on link "Settle Payouts" at bounding box center [1485, 103] width 76 height 20
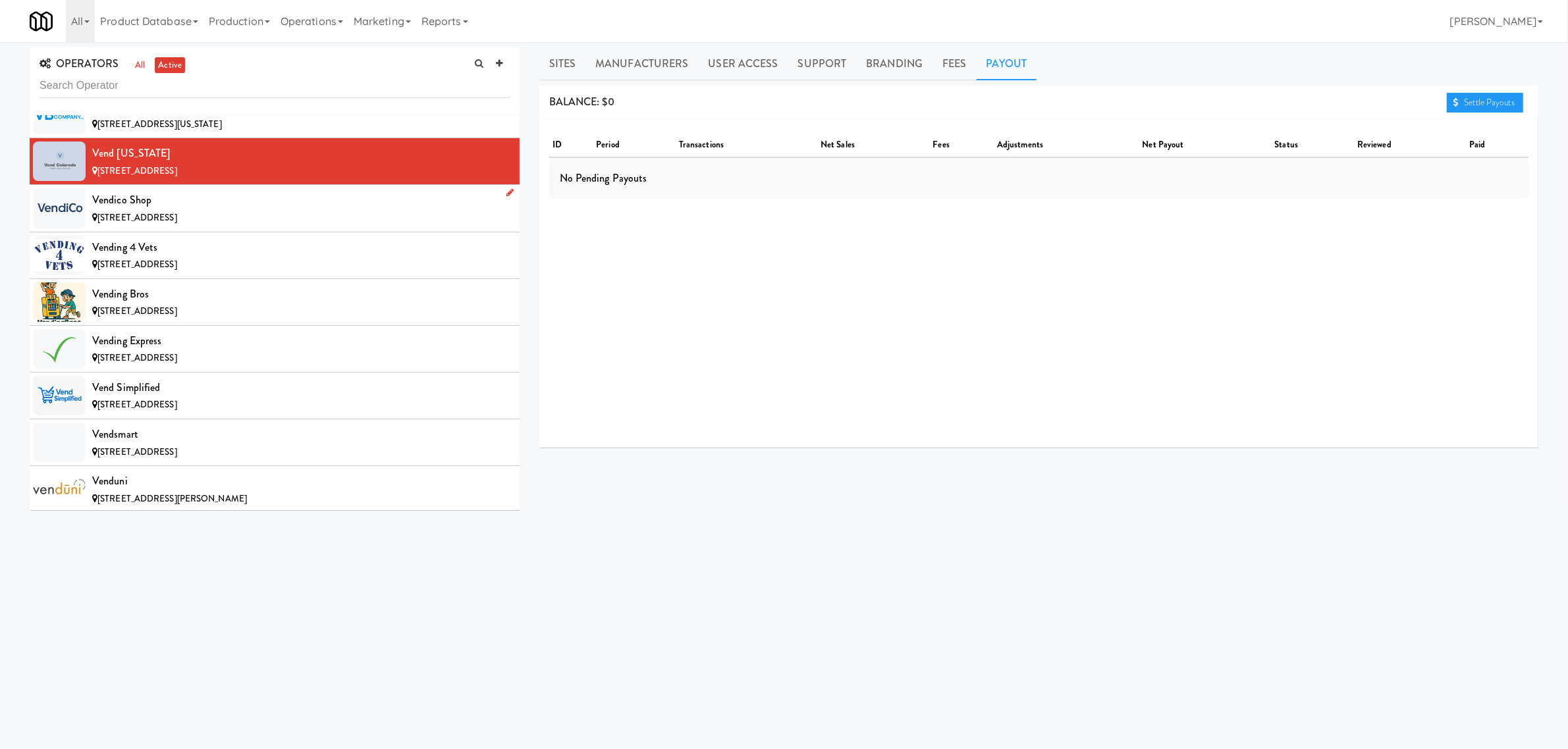
click at [206, 227] on div "[STREET_ADDRESS]" at bounding box center [301, 218] width 418 height 16
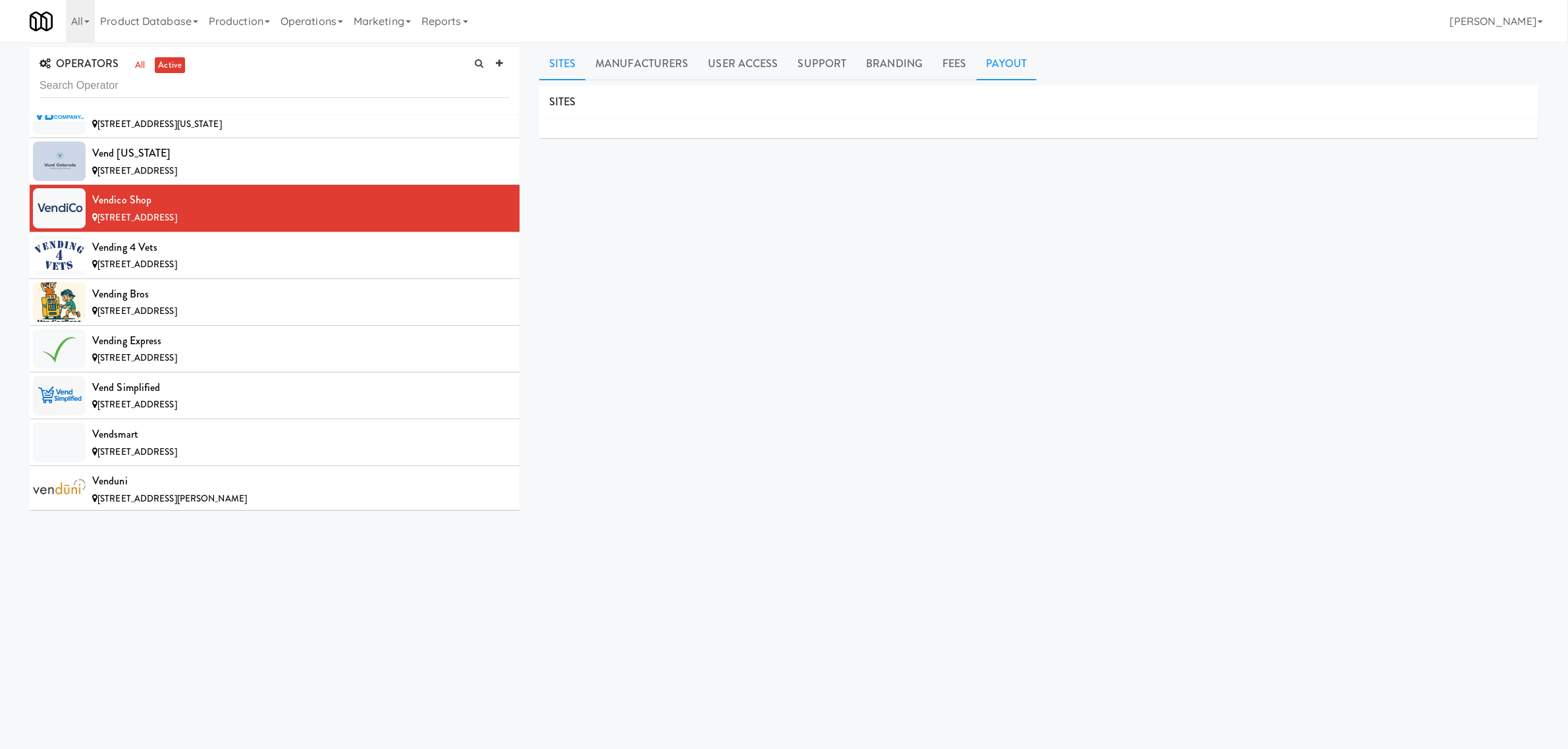
click at [1012, 61] on link "Payout" at bounding box center [1007, 63] width 61 height 33
click at [177, 271] on span "[STREET_ADDRESS]" at bounding box center [137, 264] width 80 height 13
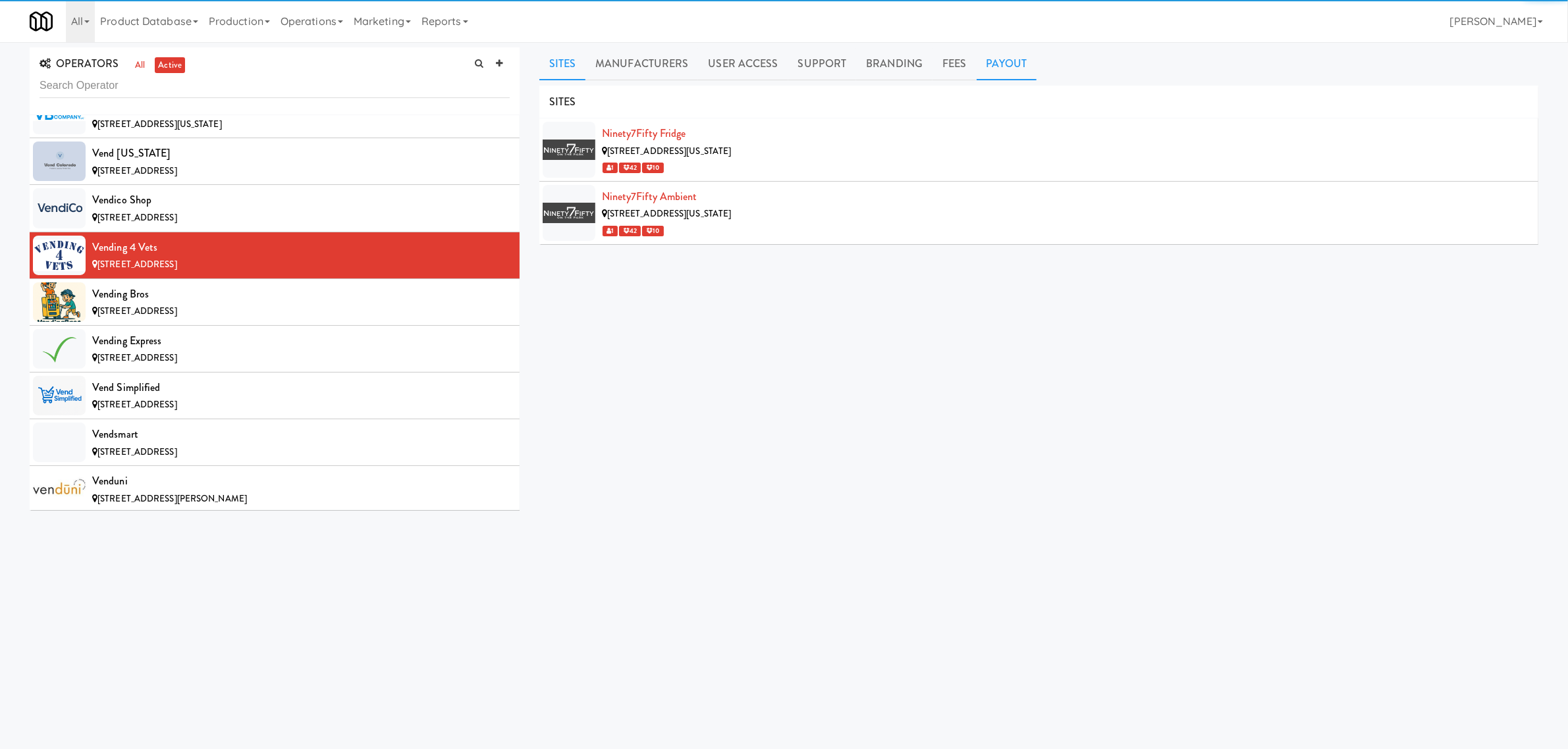
click at [1013, 69] on link "Payout" at bounding box center [1007, 63] width 61 height 33
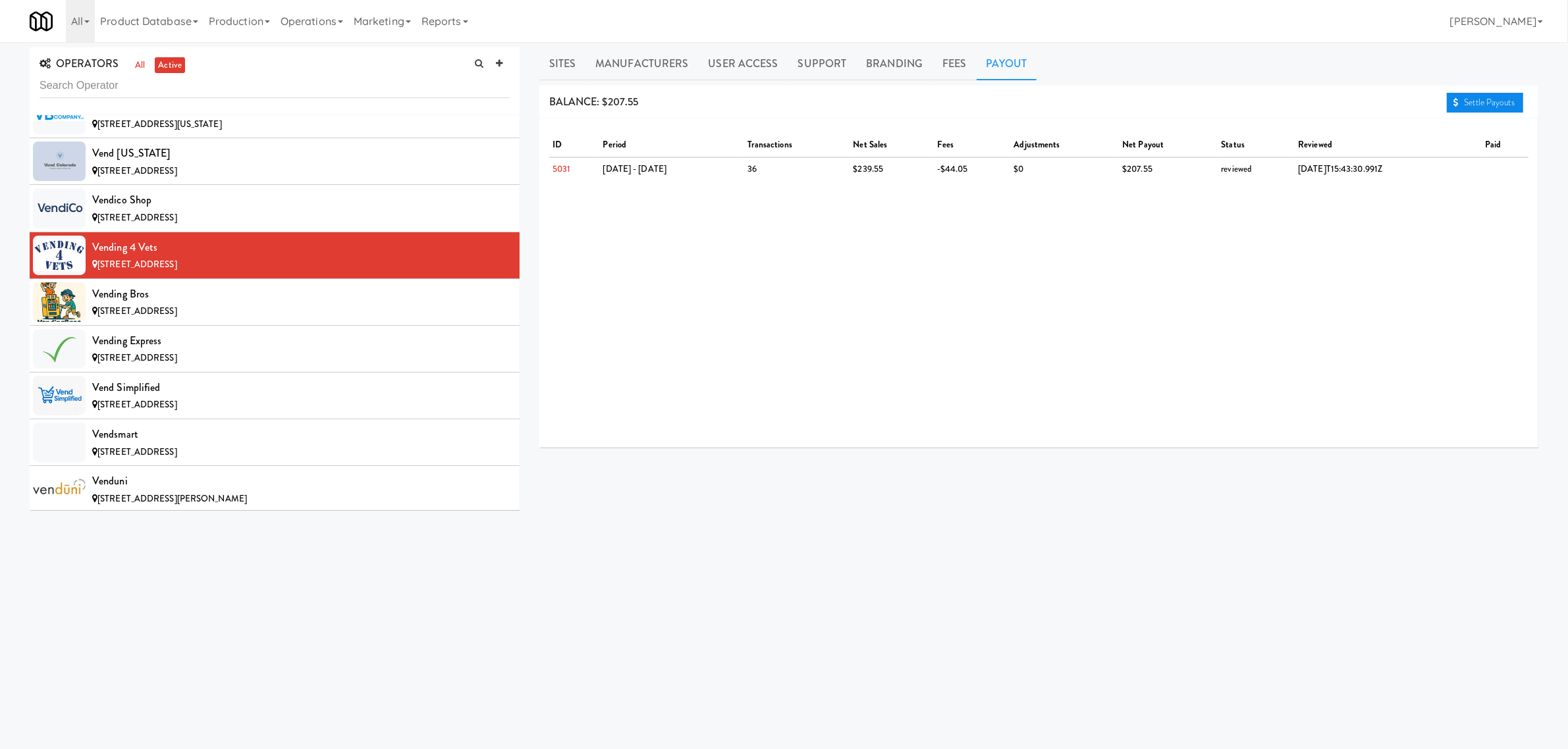
click at [1478, 97] on link "Settle Payouts" at bounding box center [1485, 103] width 76 height 20
click at [177, 317] on span "[STREET_ADDRESS]" at bounding box center [137, 311] width 80 height 13
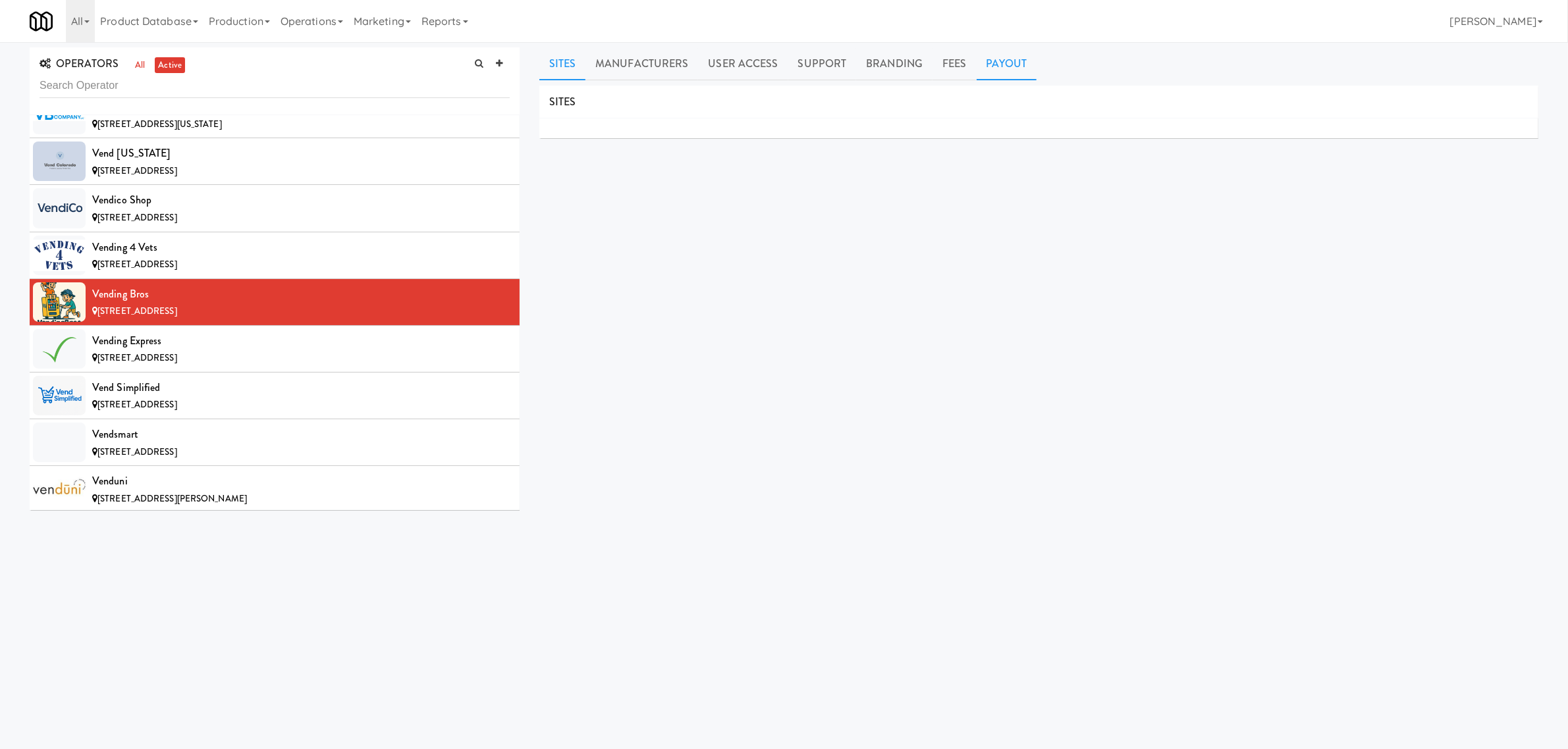
click at [1012, 51] on link "Payout" at bounding box center [1007, 63] width 61 height 33
click at [86, 372] on li "Vending Express [STREET_ADDRESS]" at bounding box center [275, 349] width 490 height 47
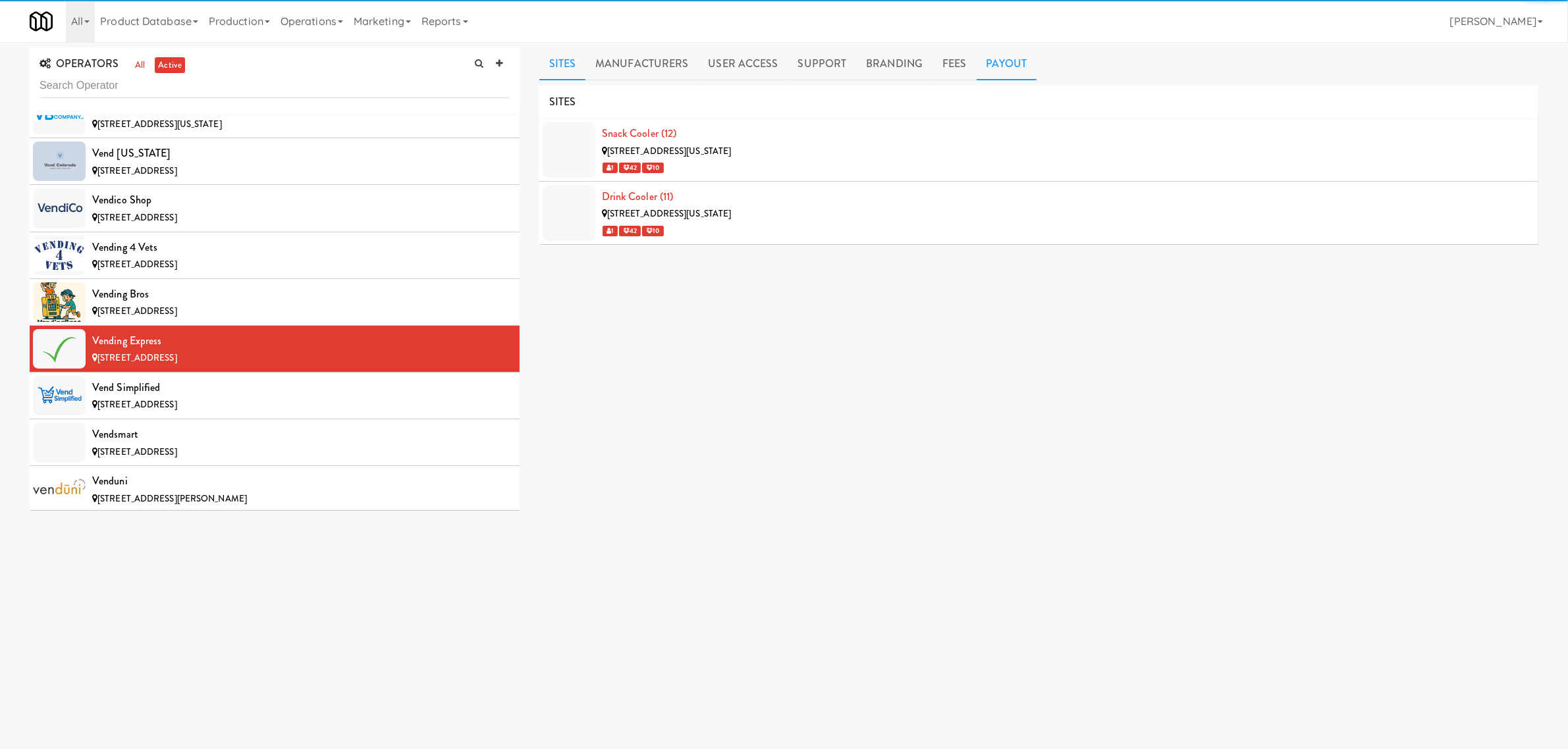
click at [1008, 72] on link "Payout" at bounding box center [1007, 63] width 61 height 33
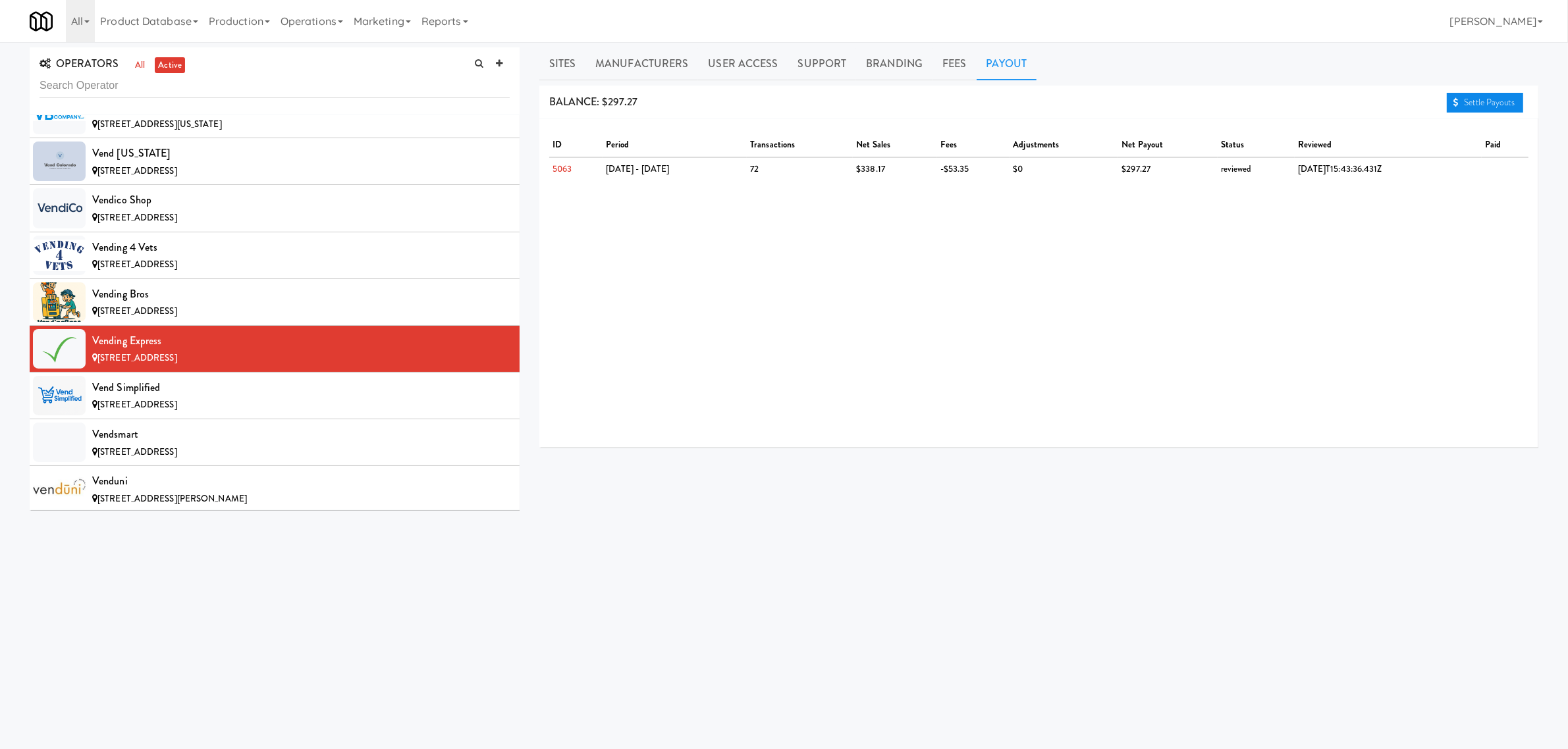
click at [1501, 103] on link "Settle Payouts" at bounding box center [1485, 103] width 76 height 20
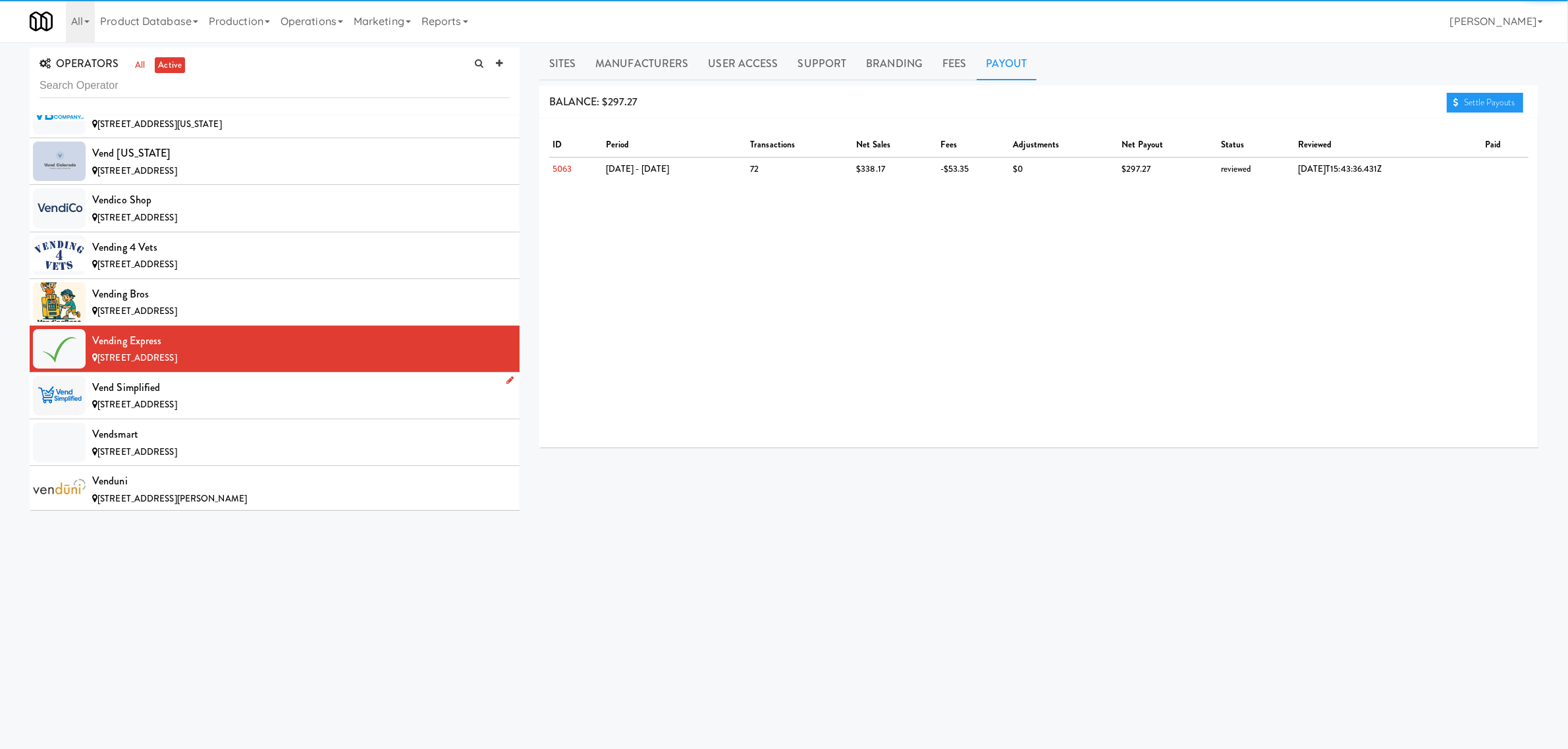
click at [177, 411] on span "[STREET_ADDRESS]" at bounding box center [137, 404] width 80 height 13
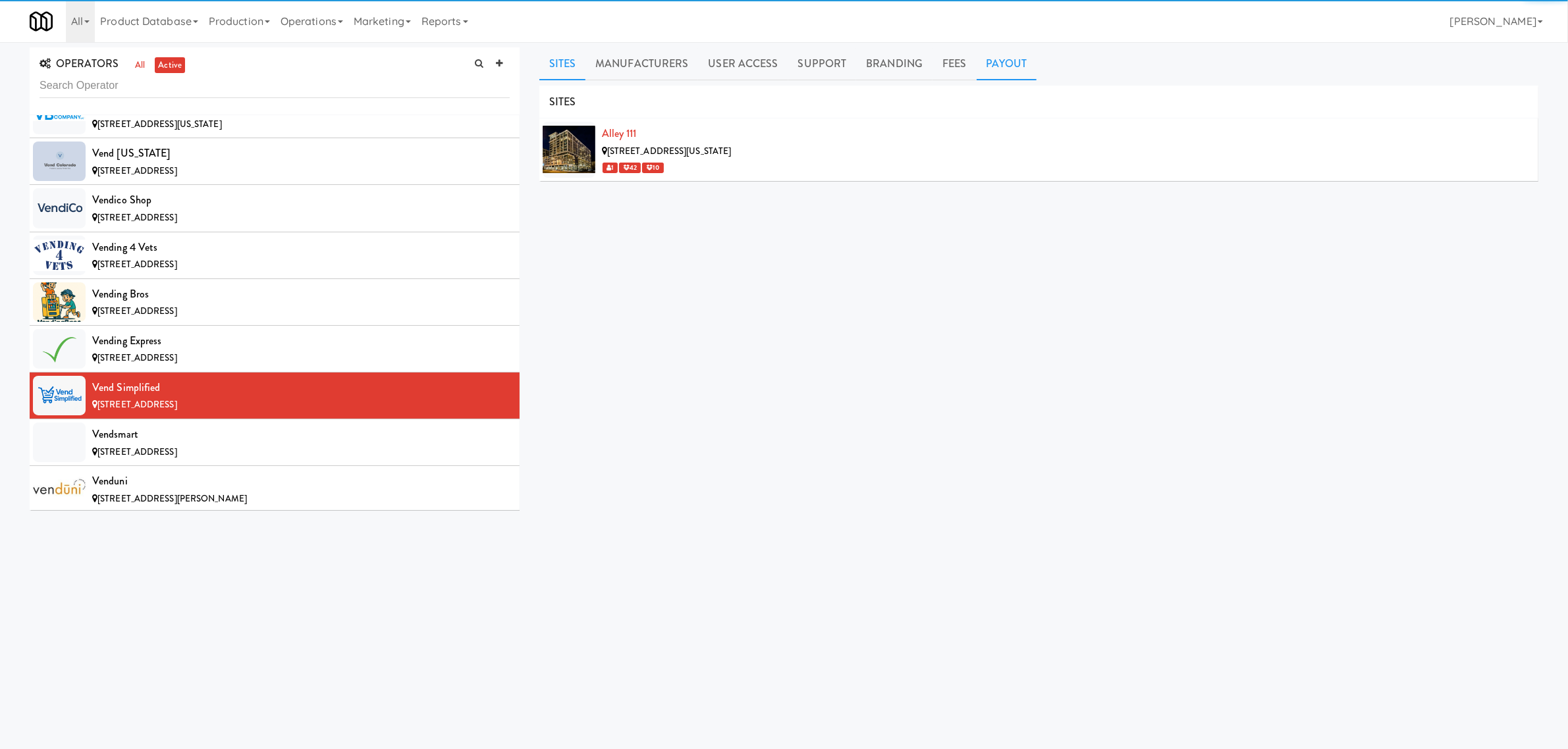
click at [1009, 67] on link "Payout" at bounding box center [1007, 63] width 61 height 33
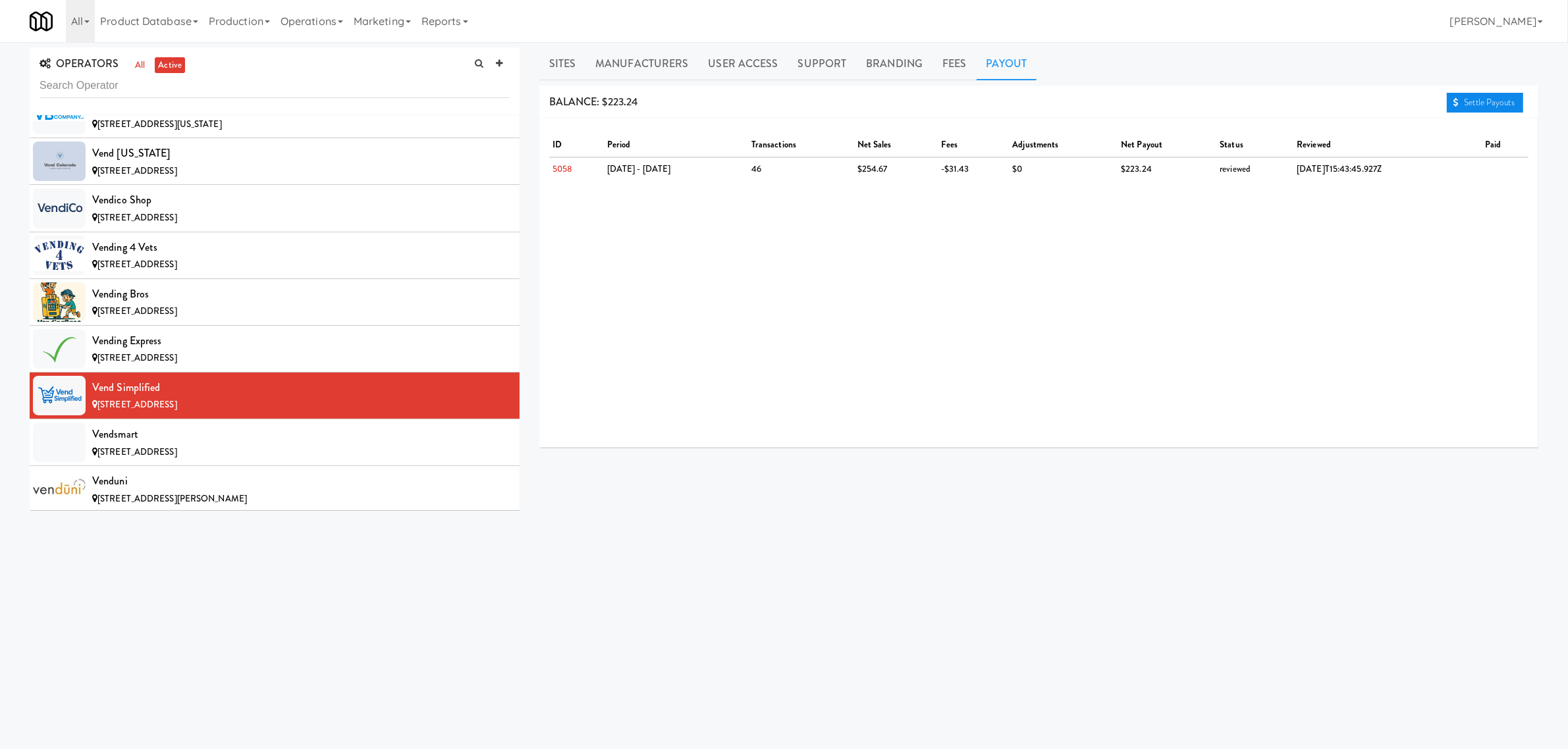
click at [1509, 106] on link "Settle Payouts" at bounding box center [1485, 103] width 76 height 20
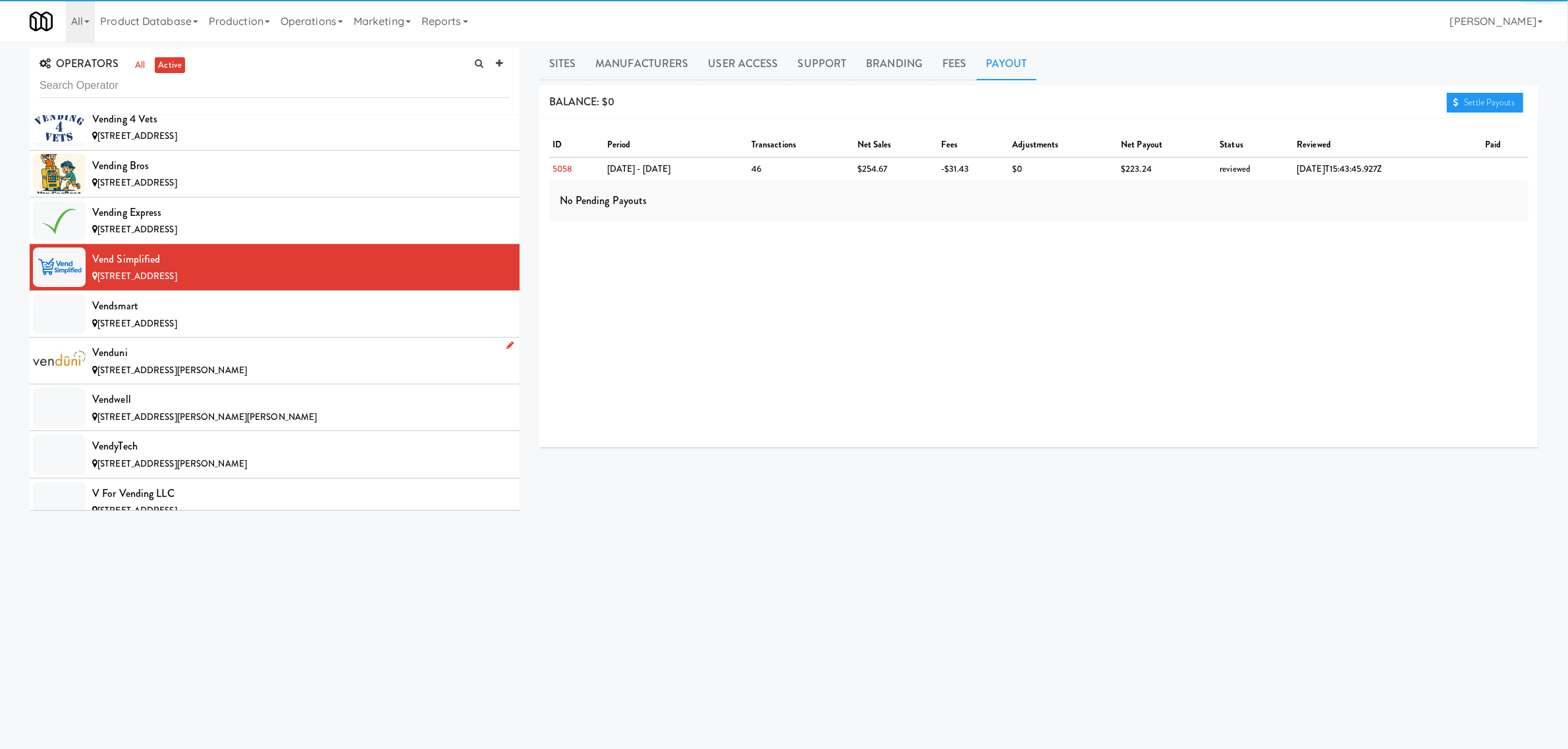
scroll to position [13332, 0]
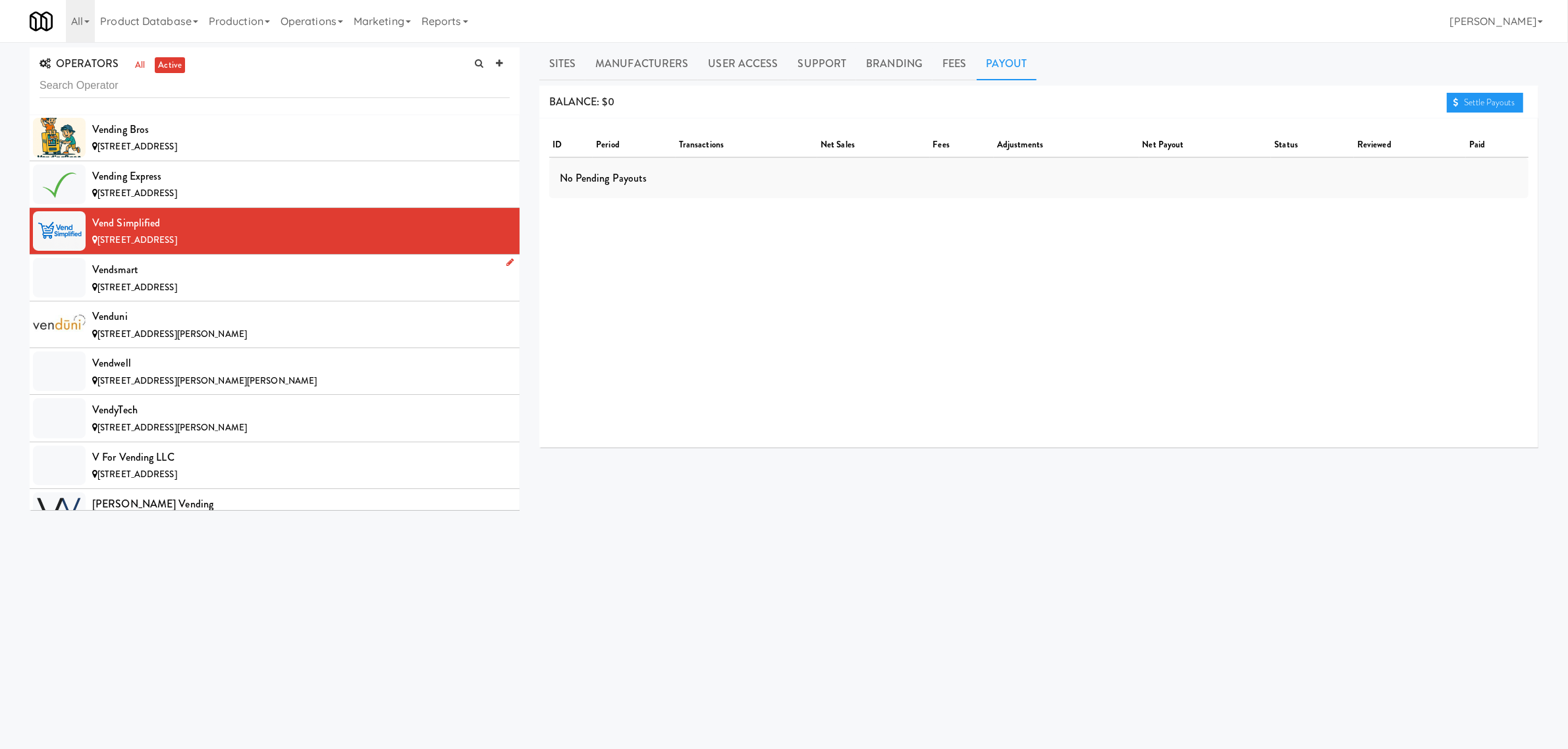
click at [172, 296] on div "[STREET_ADDRESS]" at bounding box center [301, 288] width 418 height 16
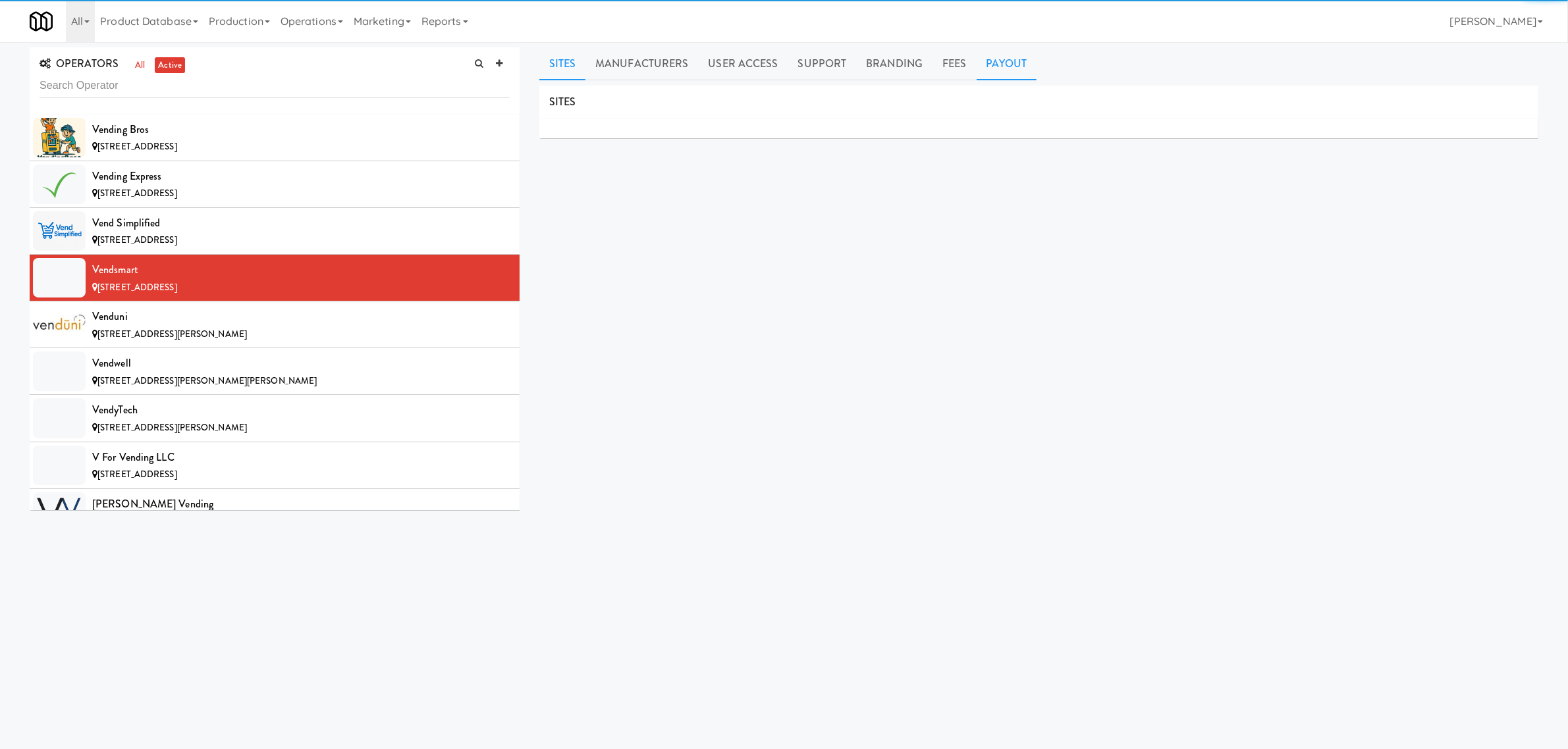
click at [994, 61] on link "Payout" at bounding box center [1007, 63] width 61 height 33
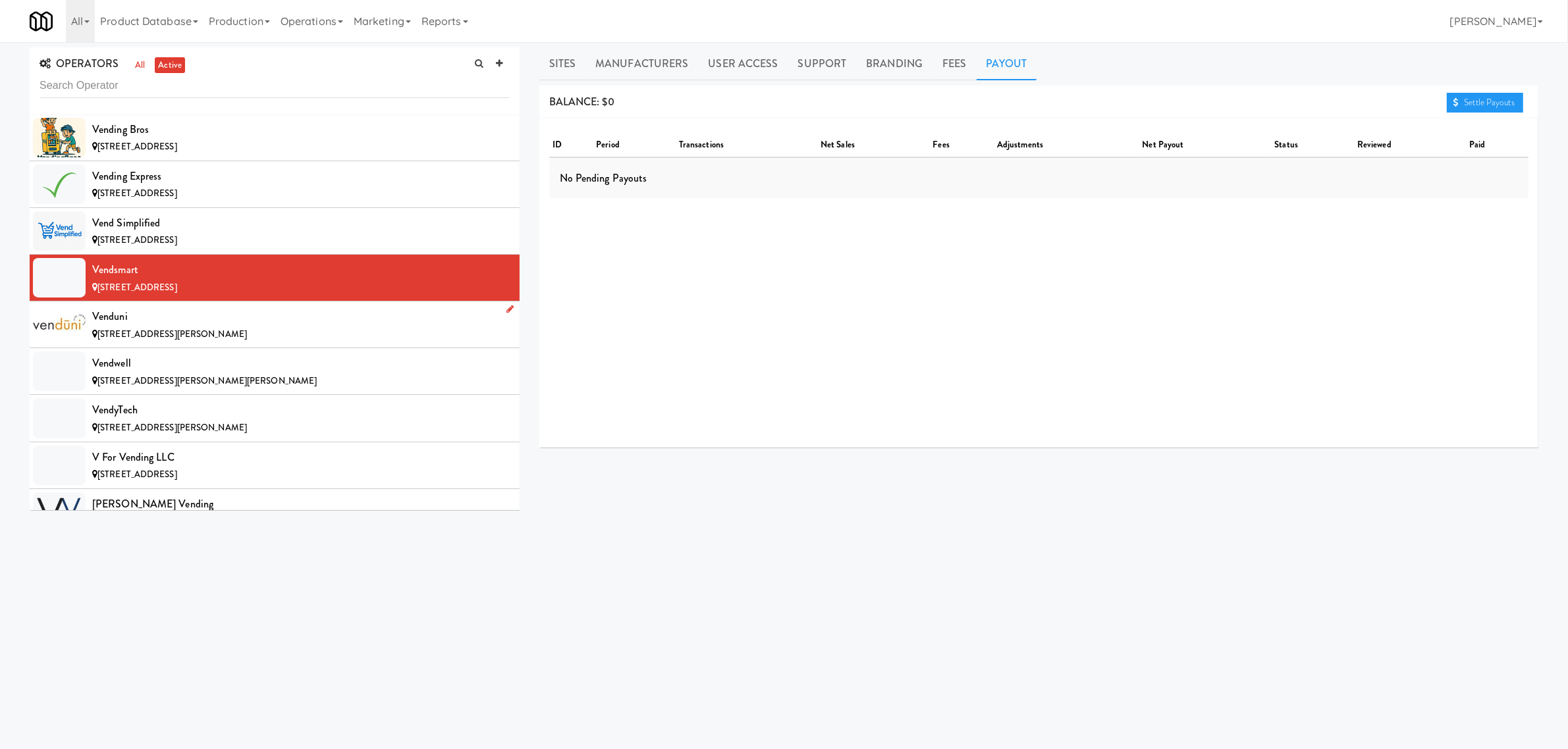
click at [291, 327] on div "Venduni" at bounding box center [301, 316] width 418 height 20
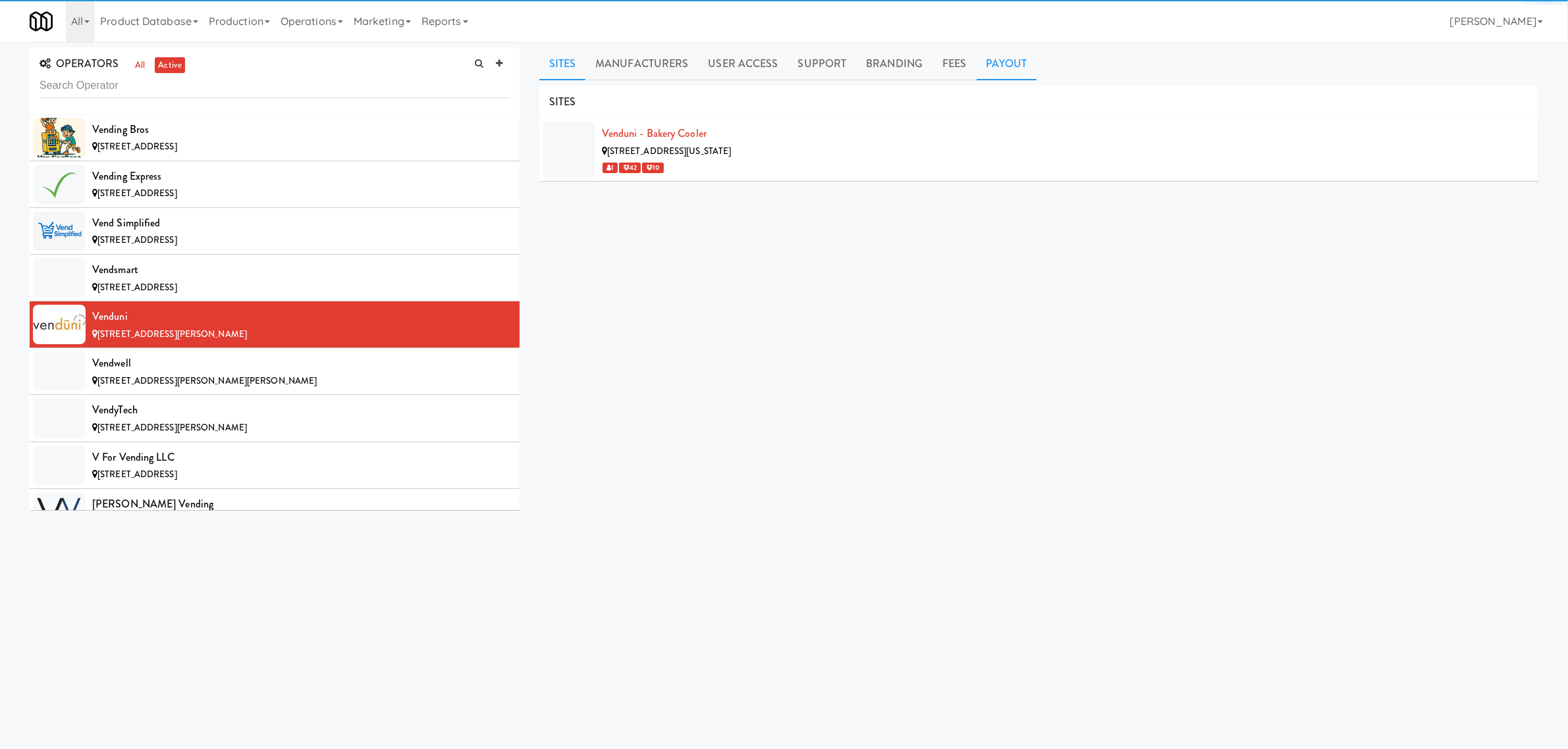
click at [1006, 63] on link "Payout" at bounding box center [1007, 63] width 61 height 33
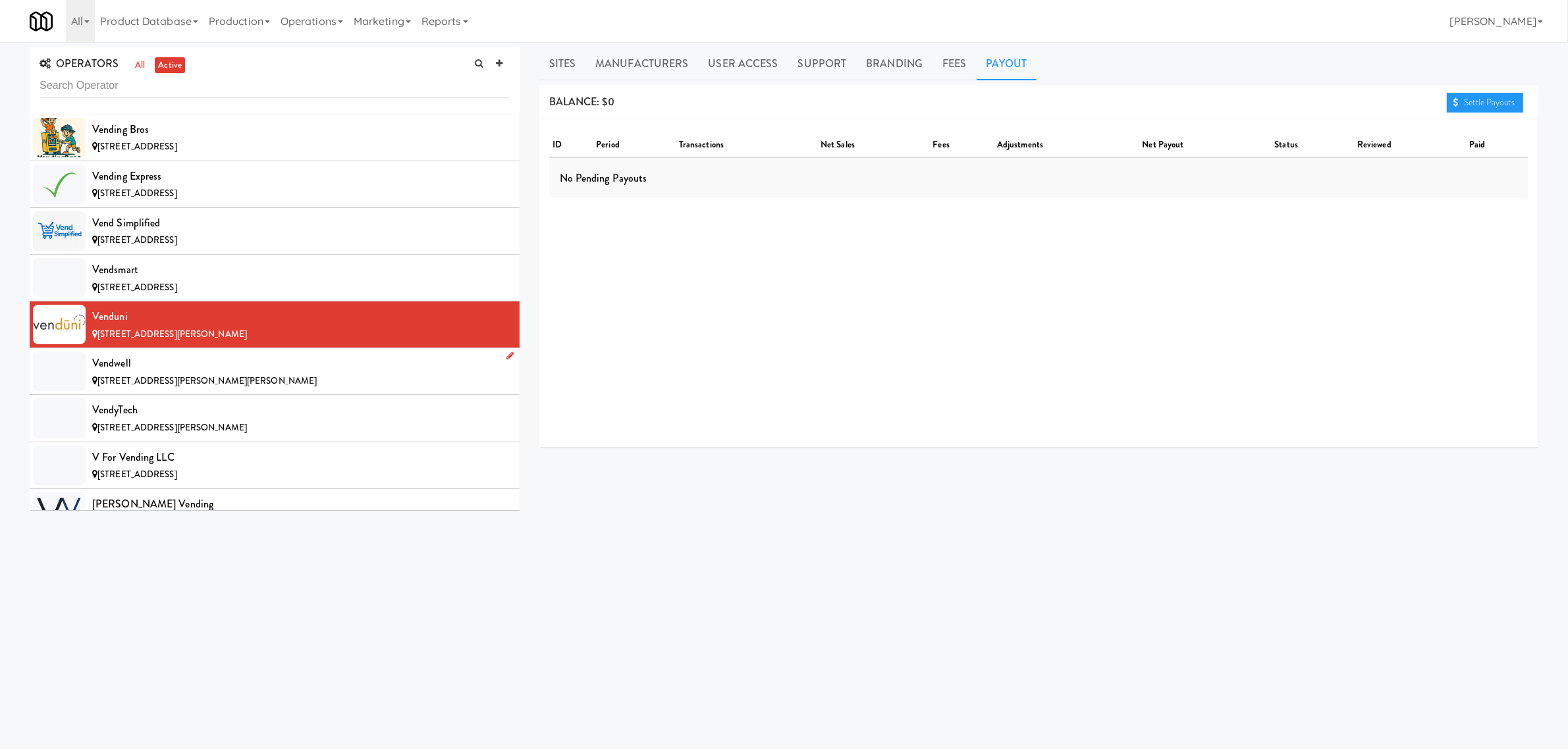
click at [194, 373] on div "Vendwell" at bounding box center [301, 363] width 418 height 20
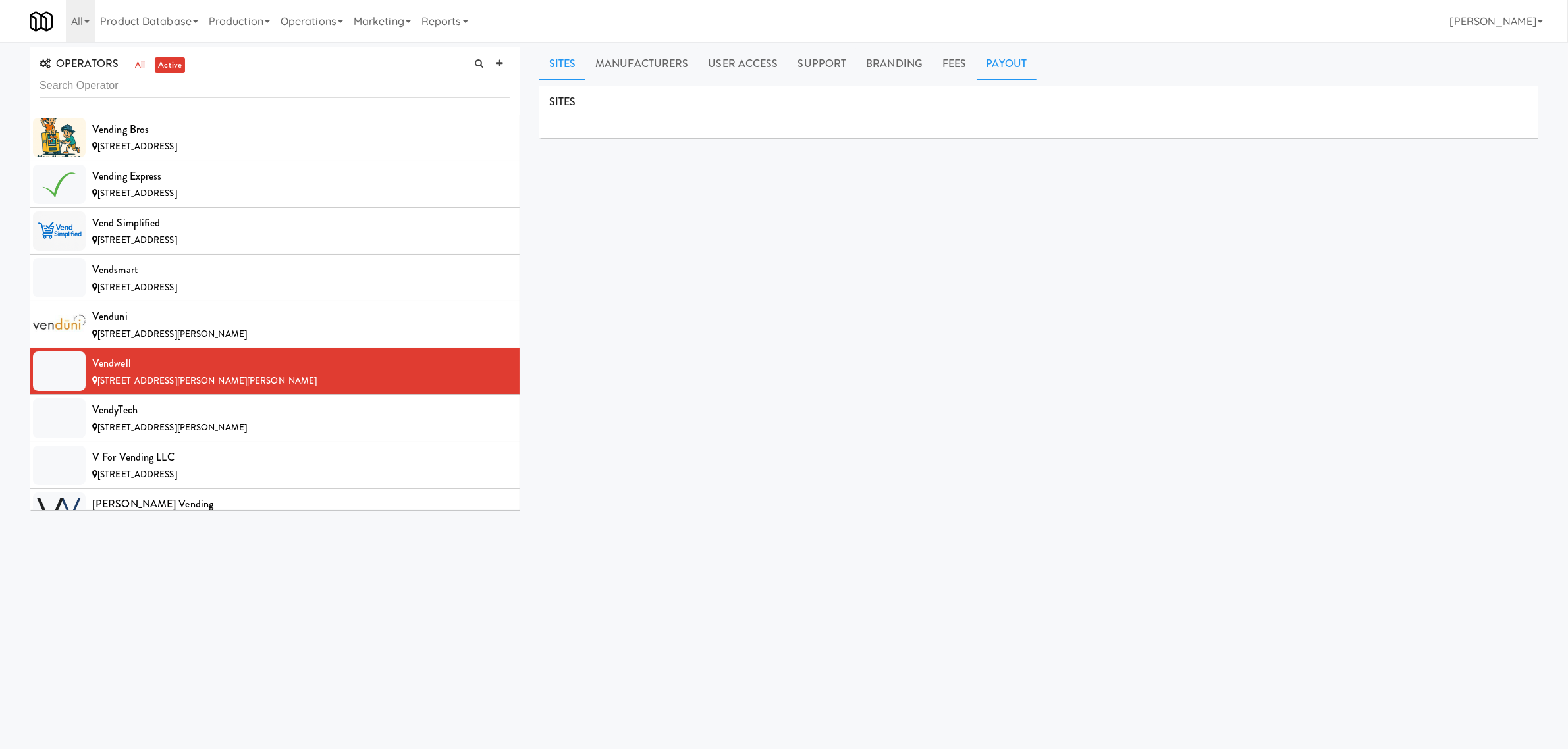
click at [995, 57] on link "Payout" at bounding box center [1007, 63] width 61 height 33
click at [221, 437] on div "[STREET_ADDRESS][PERSON_NAME]" at bounding box center [301, 428] width 418 height 16
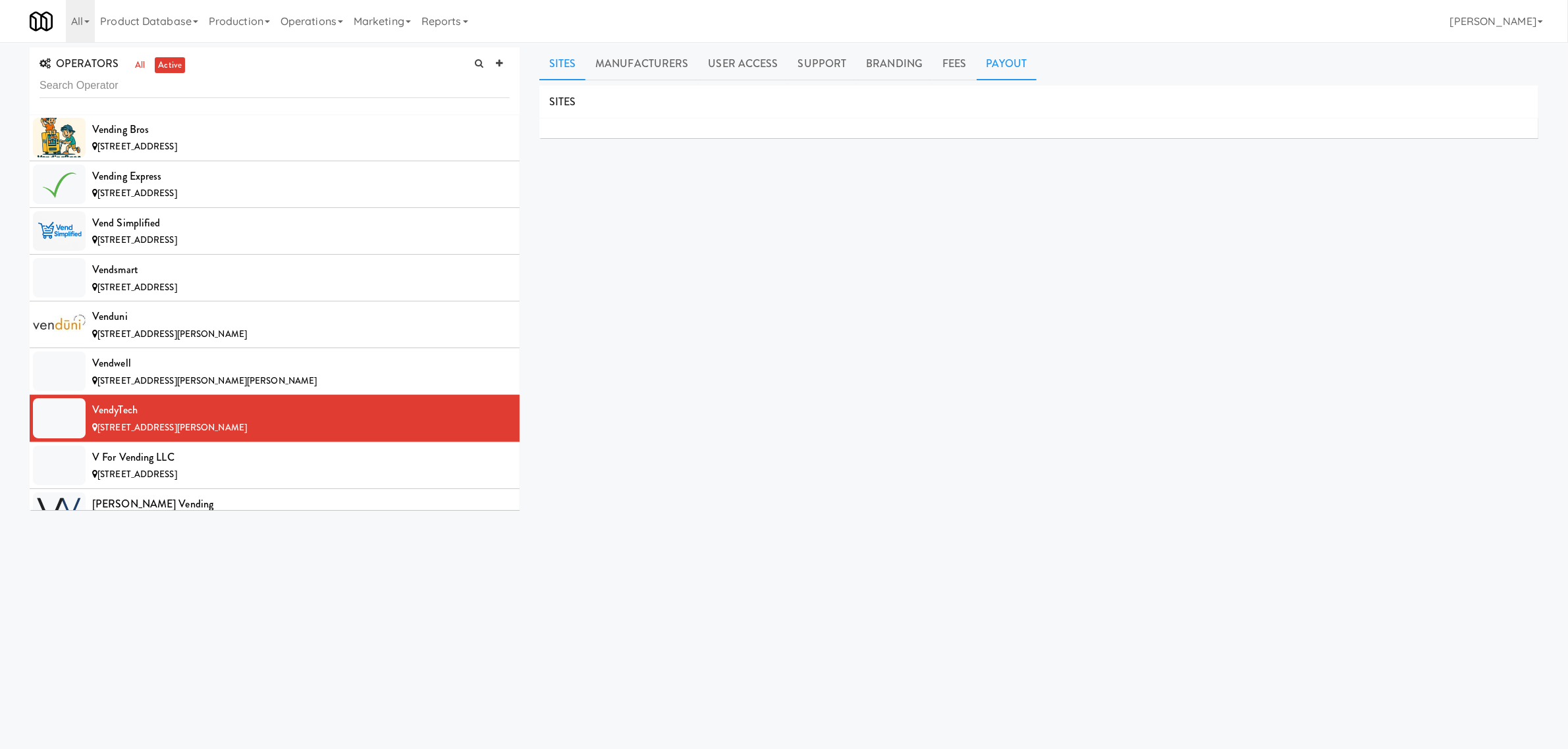
click at [1006, 59] on link "Payout" at bounding box center [1007, 63] width 61 height 33
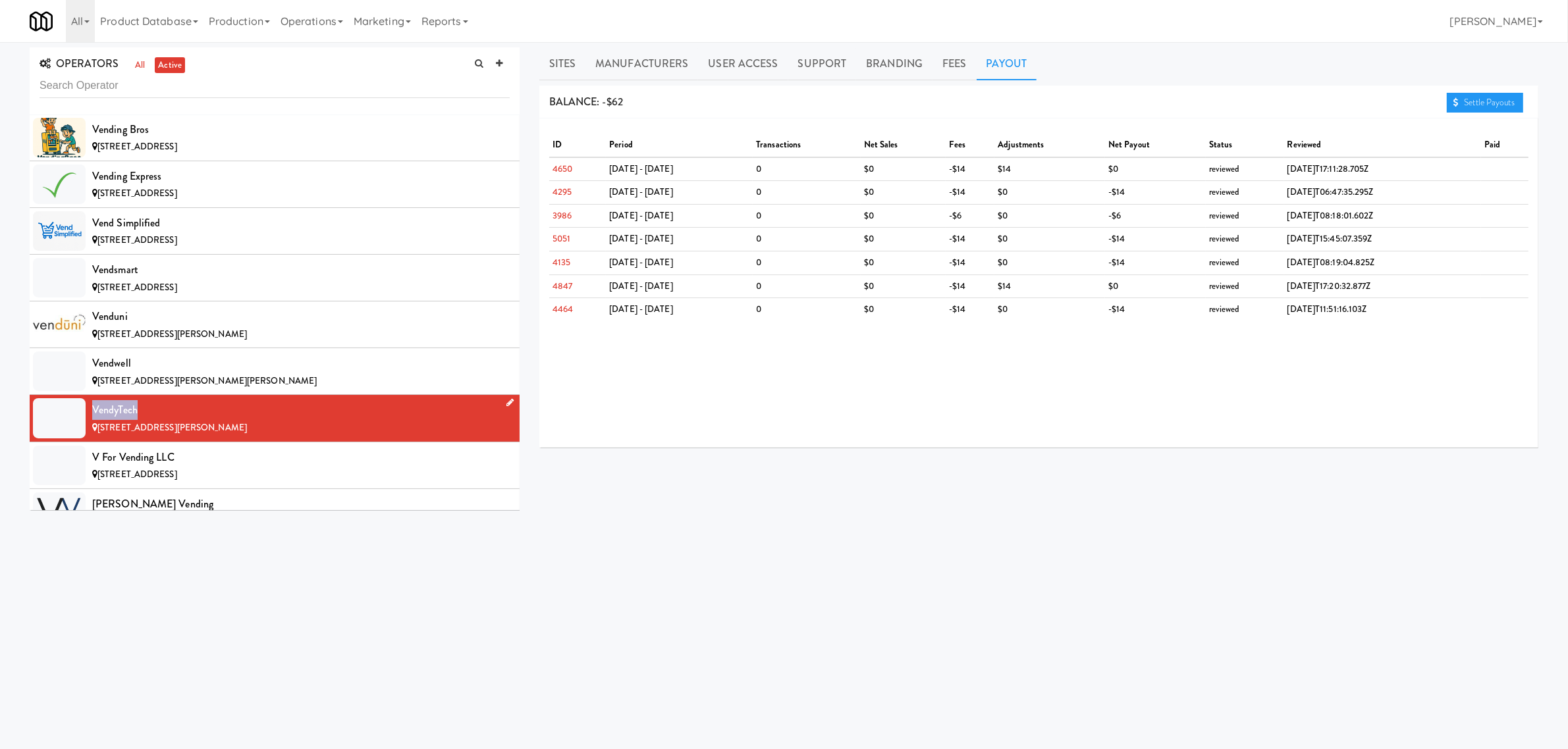
drag, startPoint x: 91, startPoint y: 451, endPoint x: 148, endPoint y: 449, distance: 57.0
click at [148, 442] on li "VendyTech [STREET_ADDRESS][PERSON_NAME]" at bounding box center [275, 418] width 490 height 47
click at [577, 55] on link "Sites" at bounding box center [562, 63] width 47 height 33
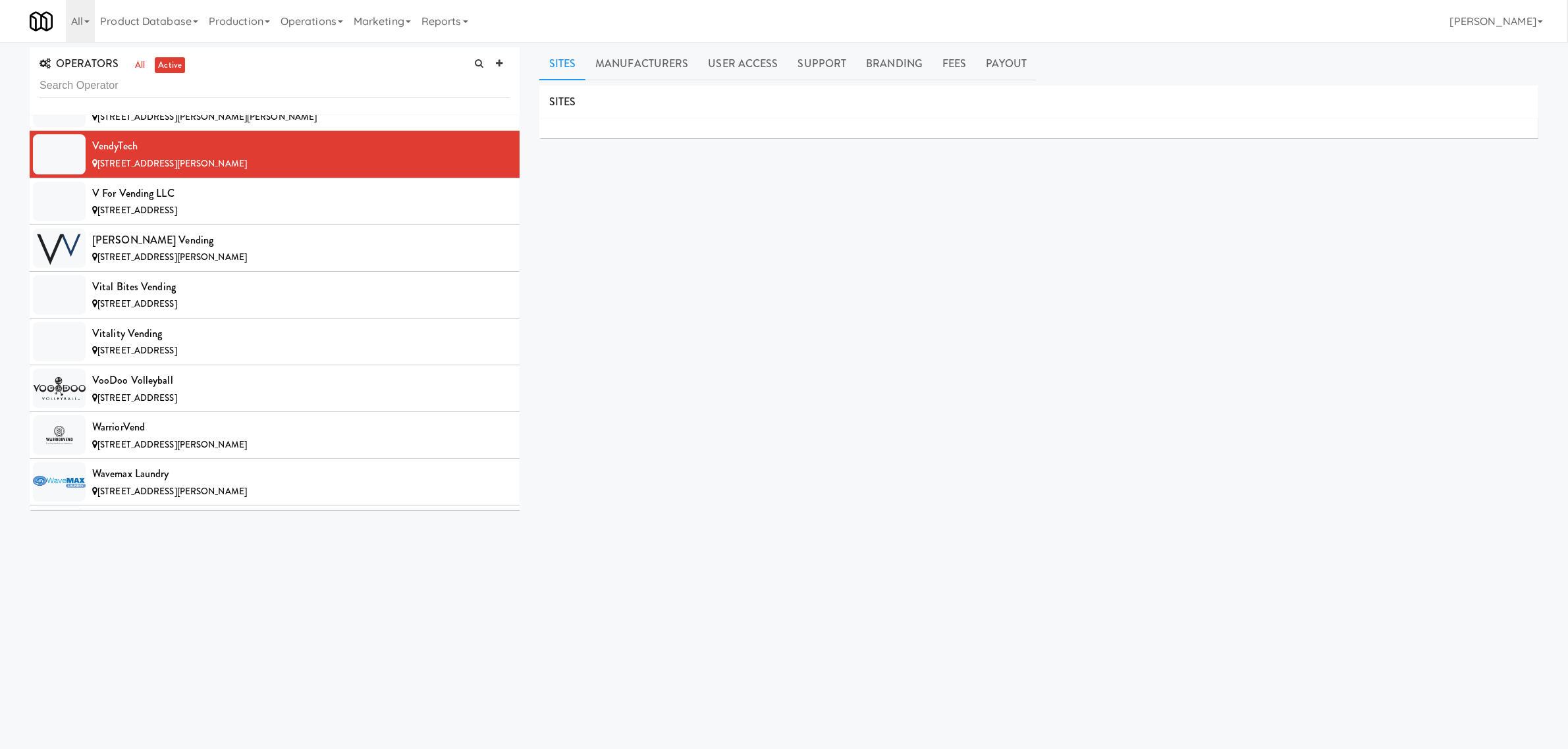
scroll to position [13578, 0]
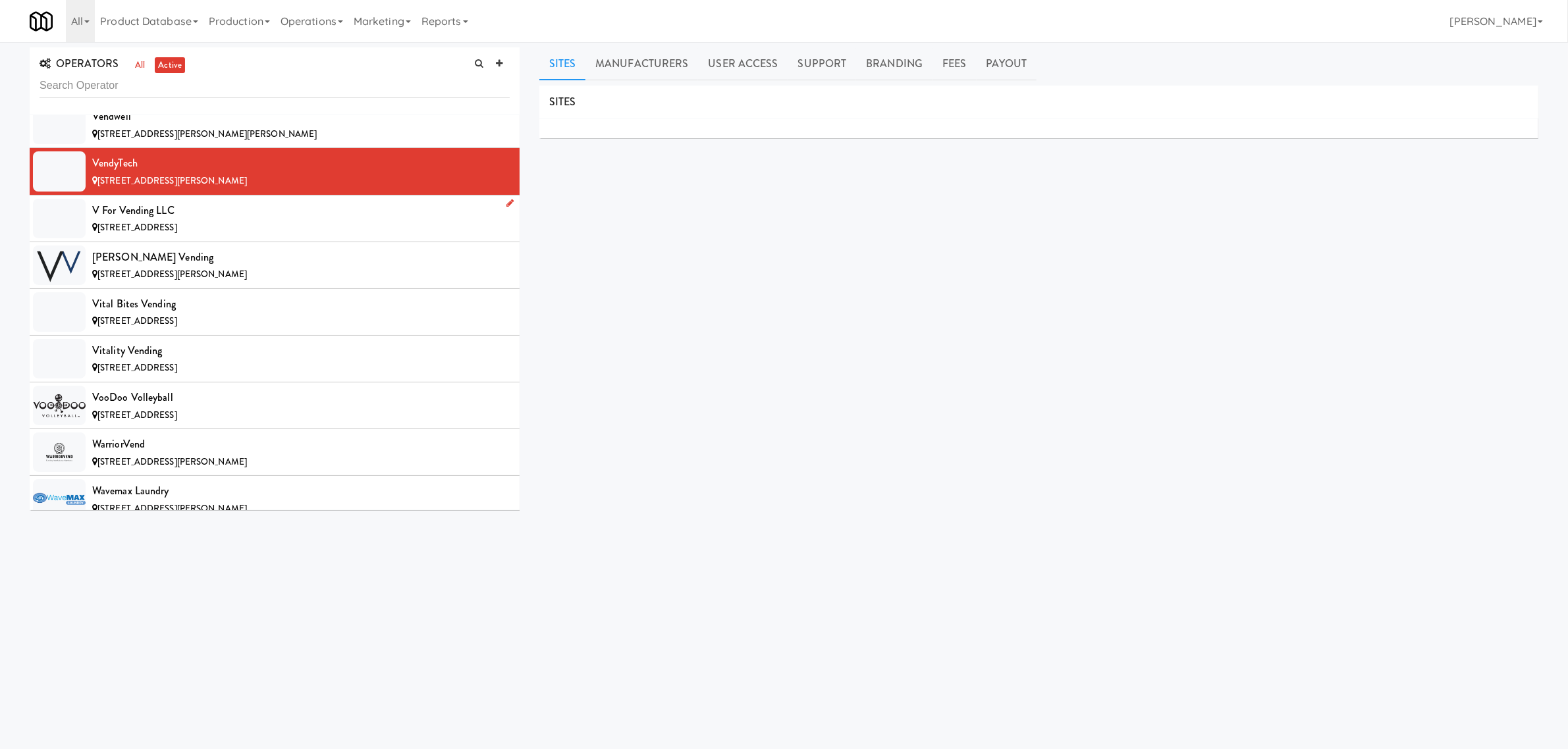
click at [202, 236] on div "[STREET_ADDRESS]" at bounding box center [301, 228] width 418 height 16
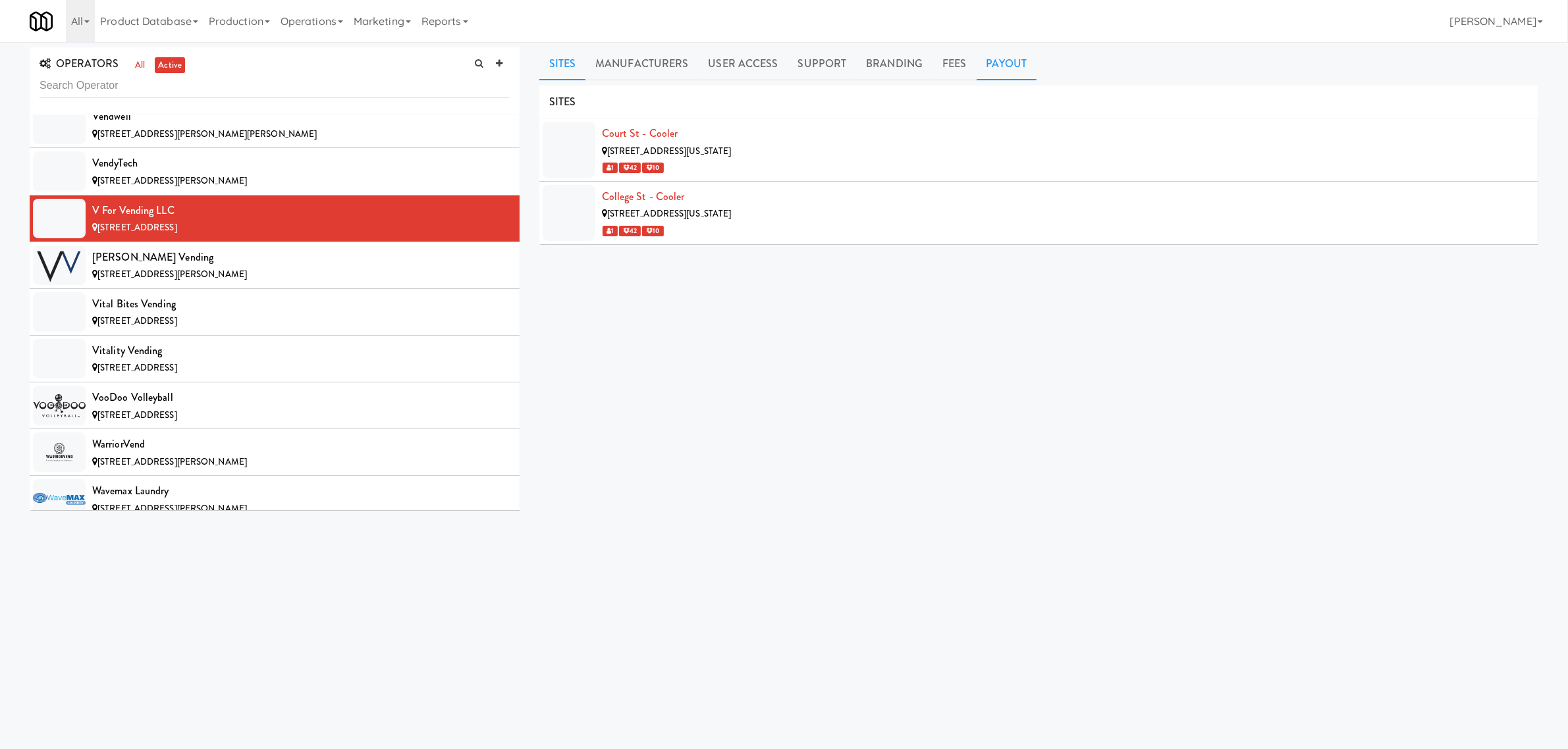
click at [1022, 58] on link "Payout" at bounding box center [1007, 63] width 61 height 33
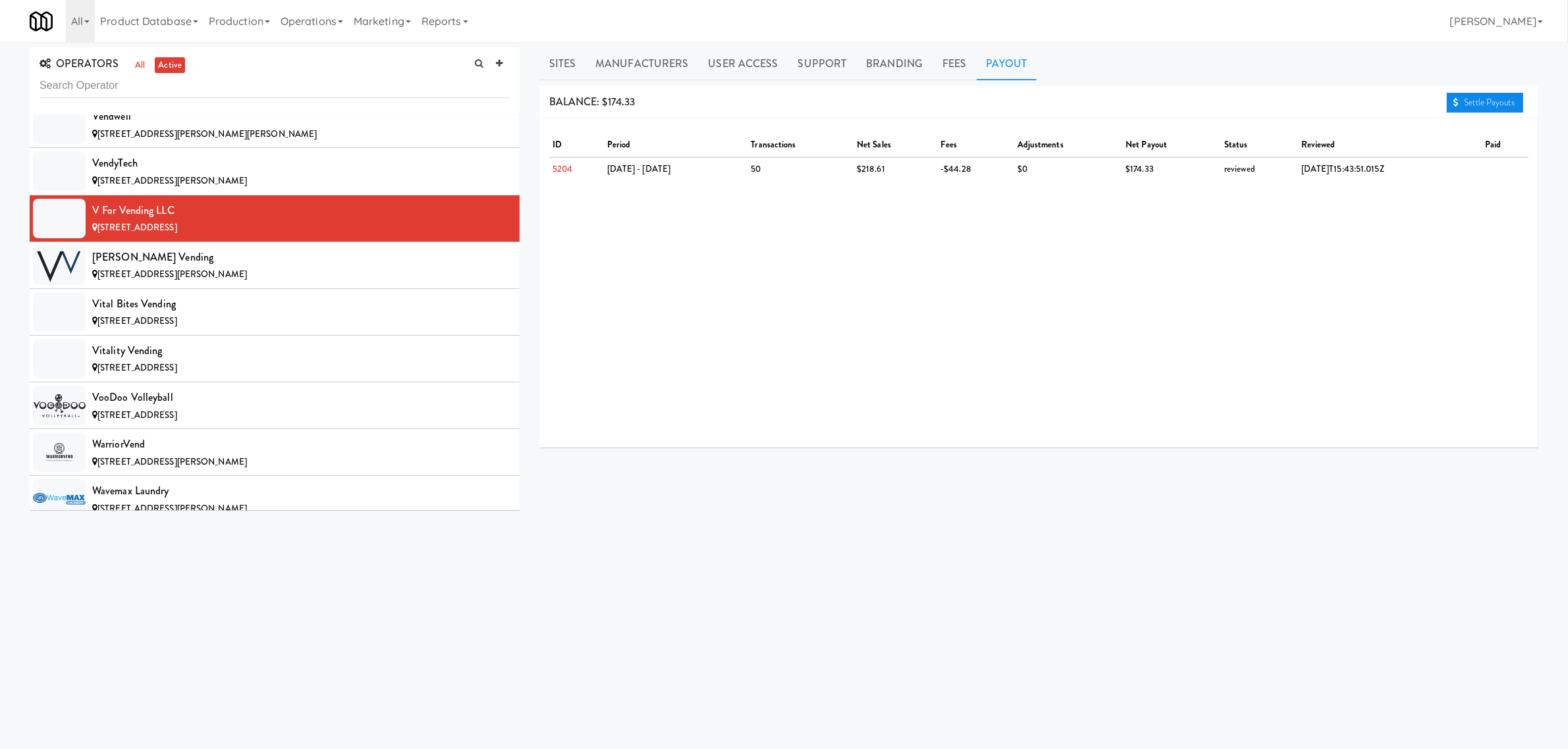
click at [1483, 99] on link "Settle Payouts" at bounding box center [1485, 103] width 76 height 20
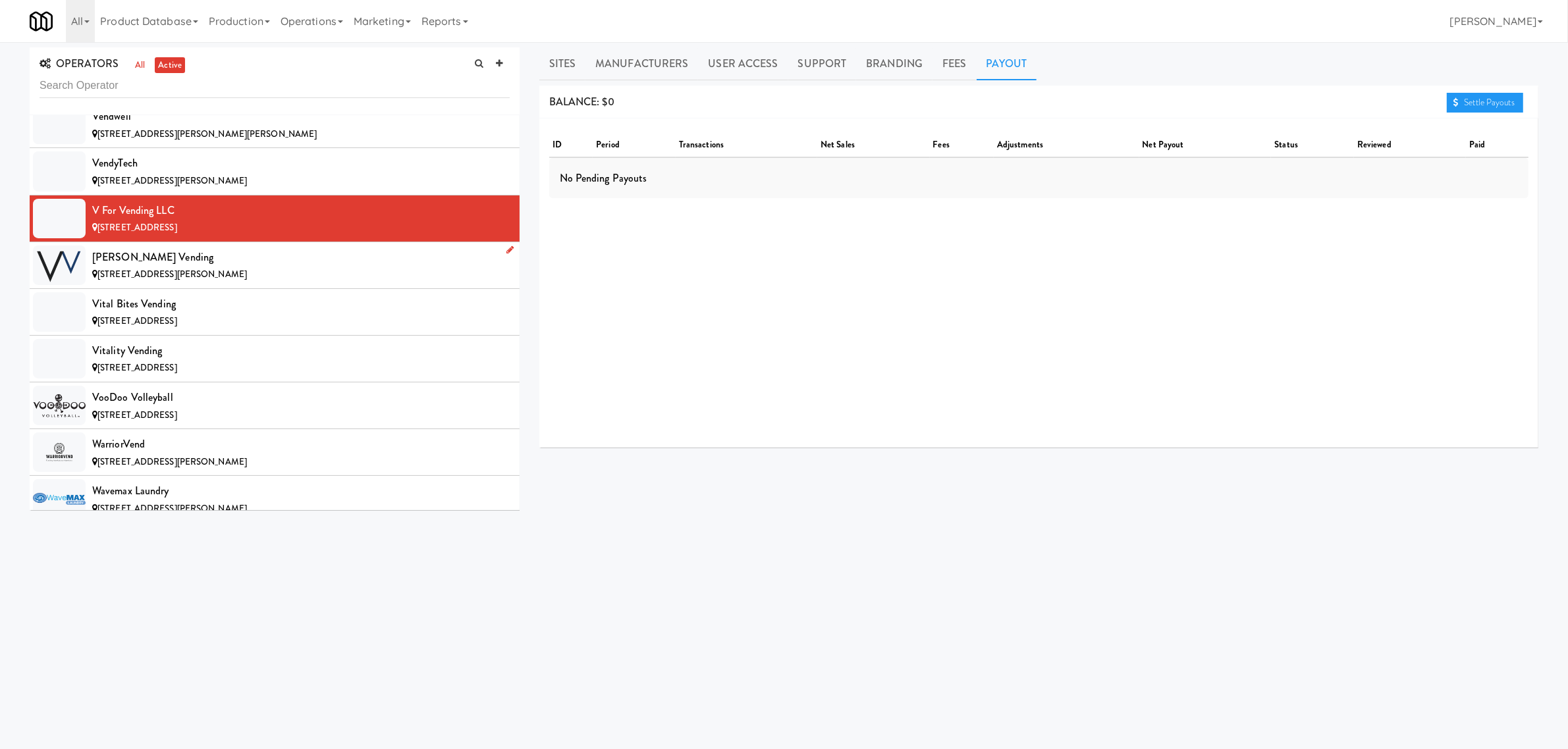
click at [185, 267] on div "[PERSON_NAME] Vending" at bounding box center [301, 257] width 418 height 20
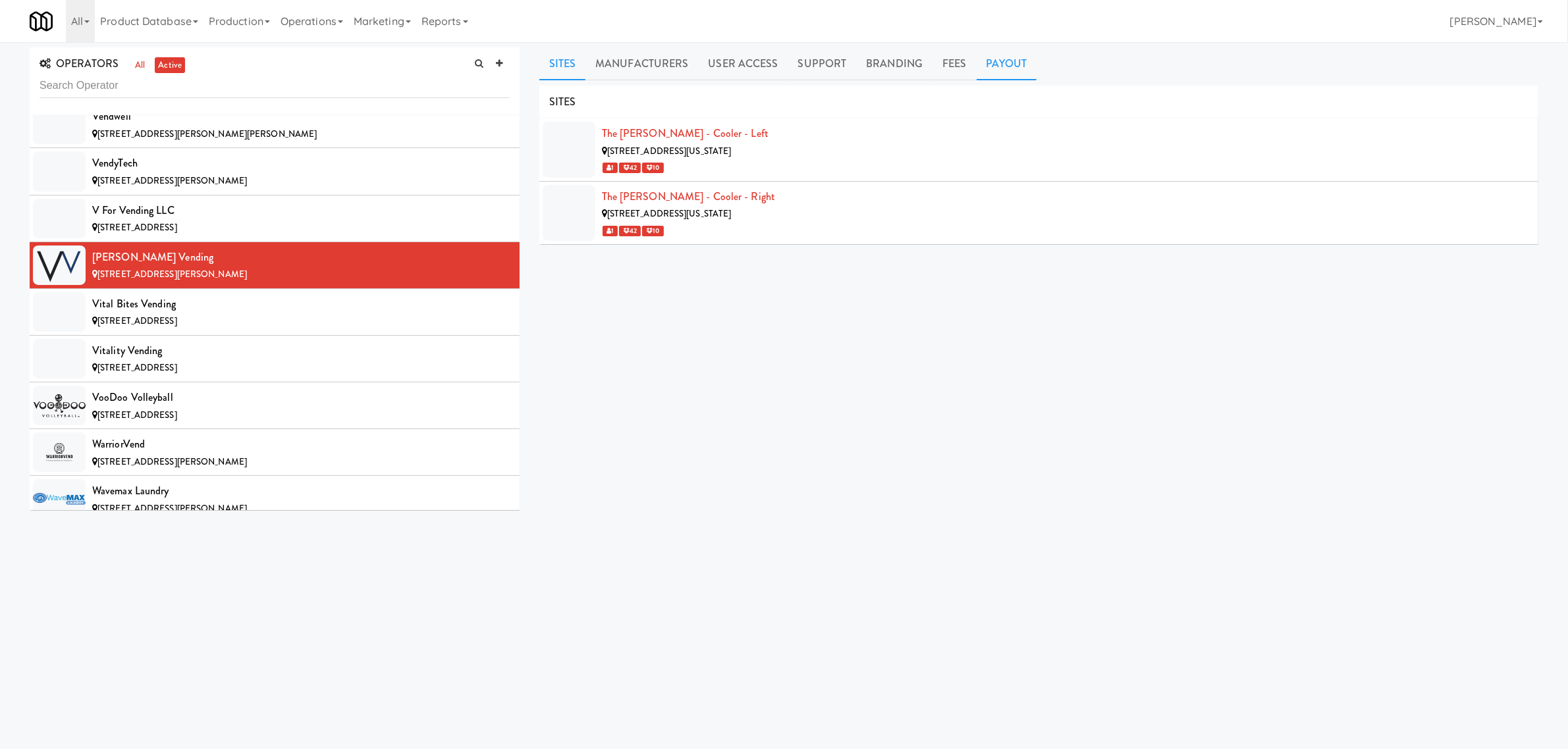
click at [1011, 59] on link "Payout" at bounding box center [1007, 63] width 61 height 33
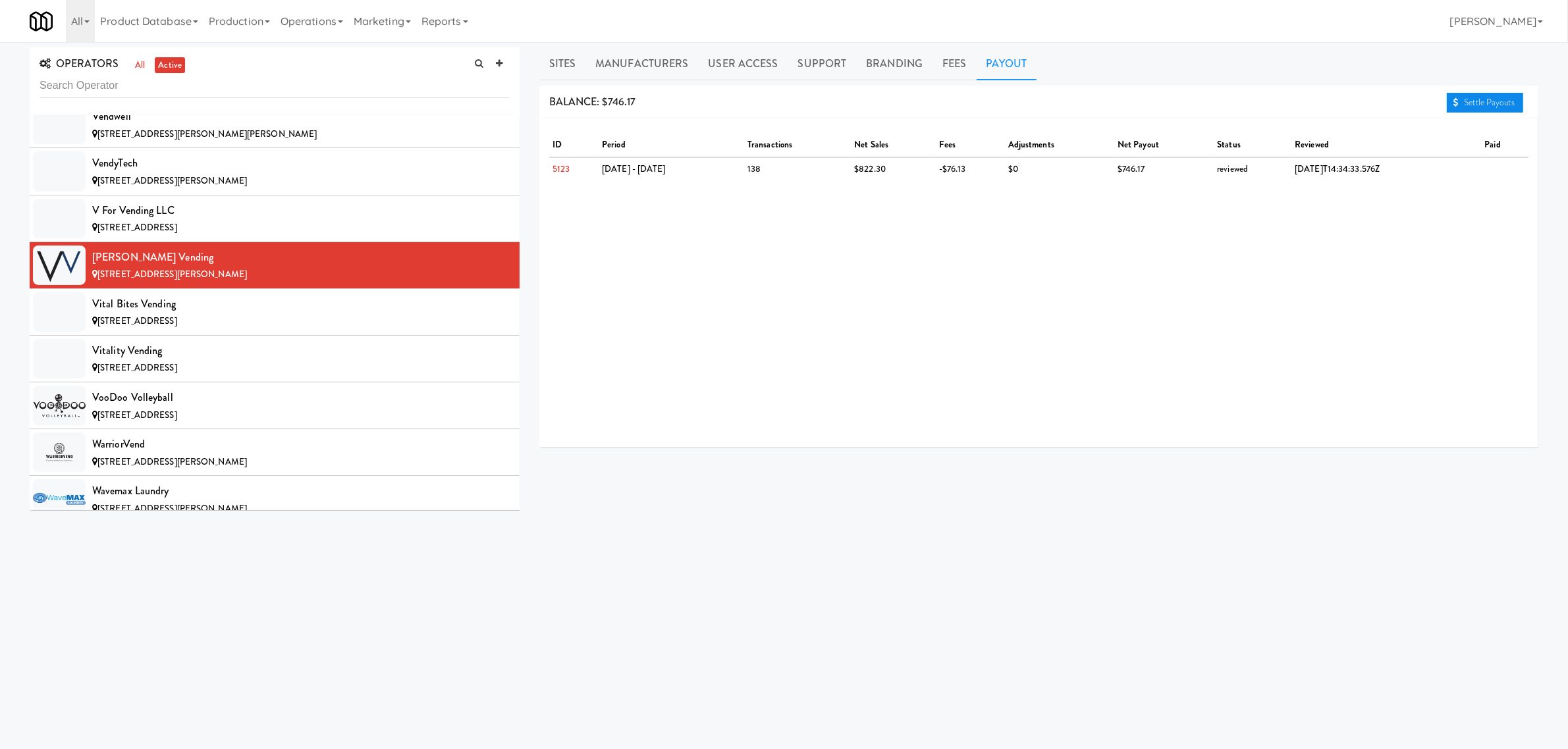
click at [1490, 104] on link "Settle Payouts" at bounding box center [1485, 103] width 76 height 20
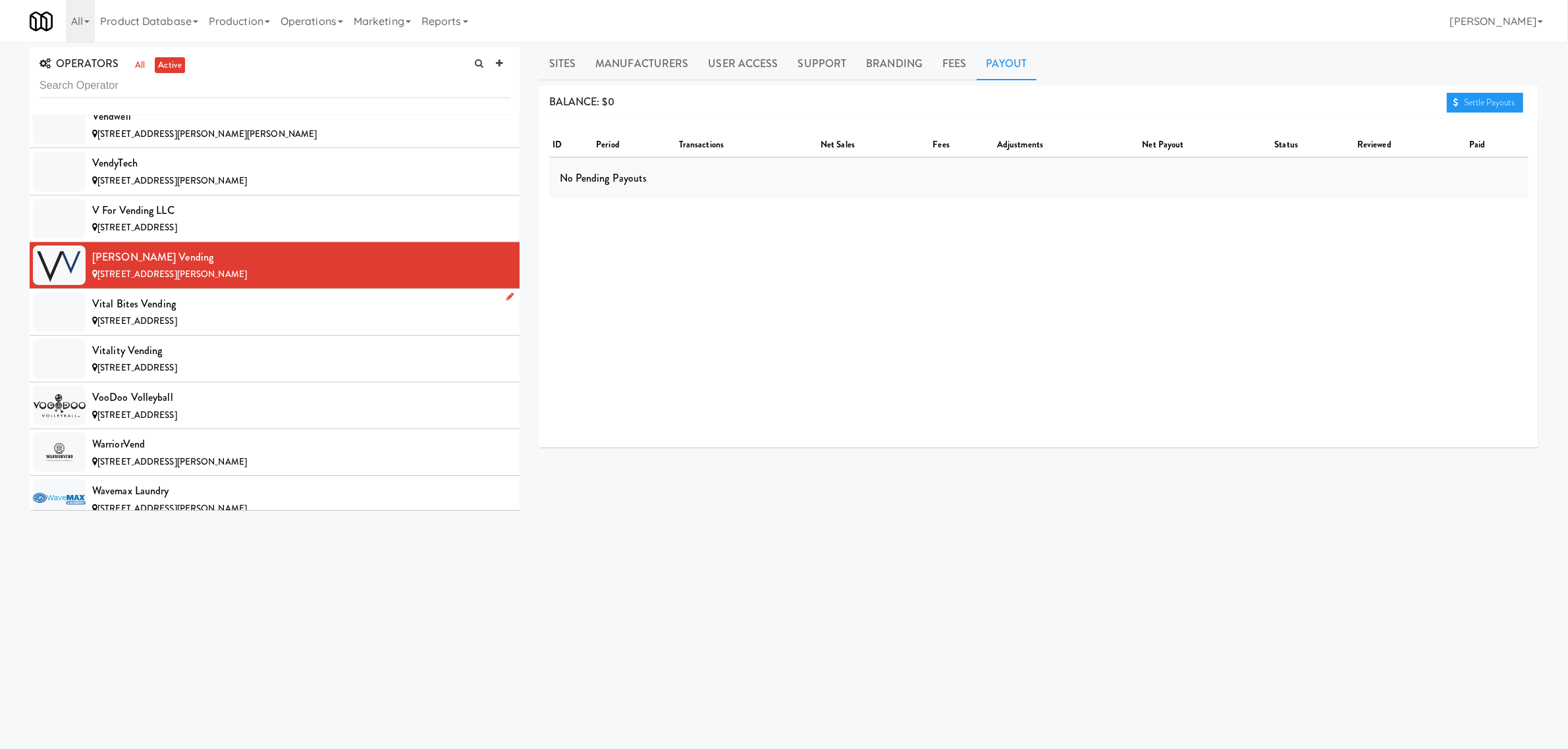
click at [255, 314] on div "Vital Bites Vending" at bounding box center [301, 304] width 418 height 20
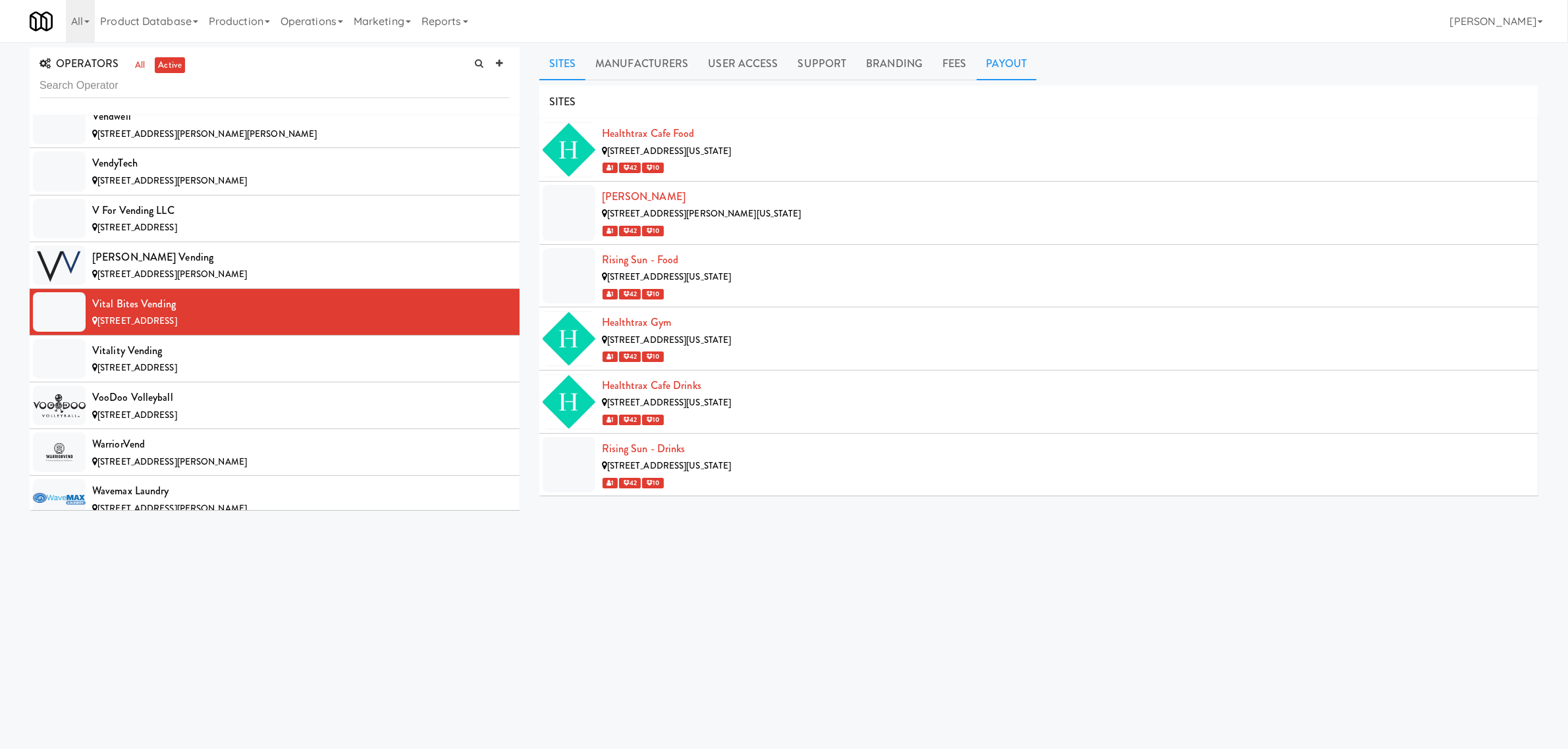
click at [1002, 61] on link "Payout" at bounding box center [1007, 63] width 61 height 33
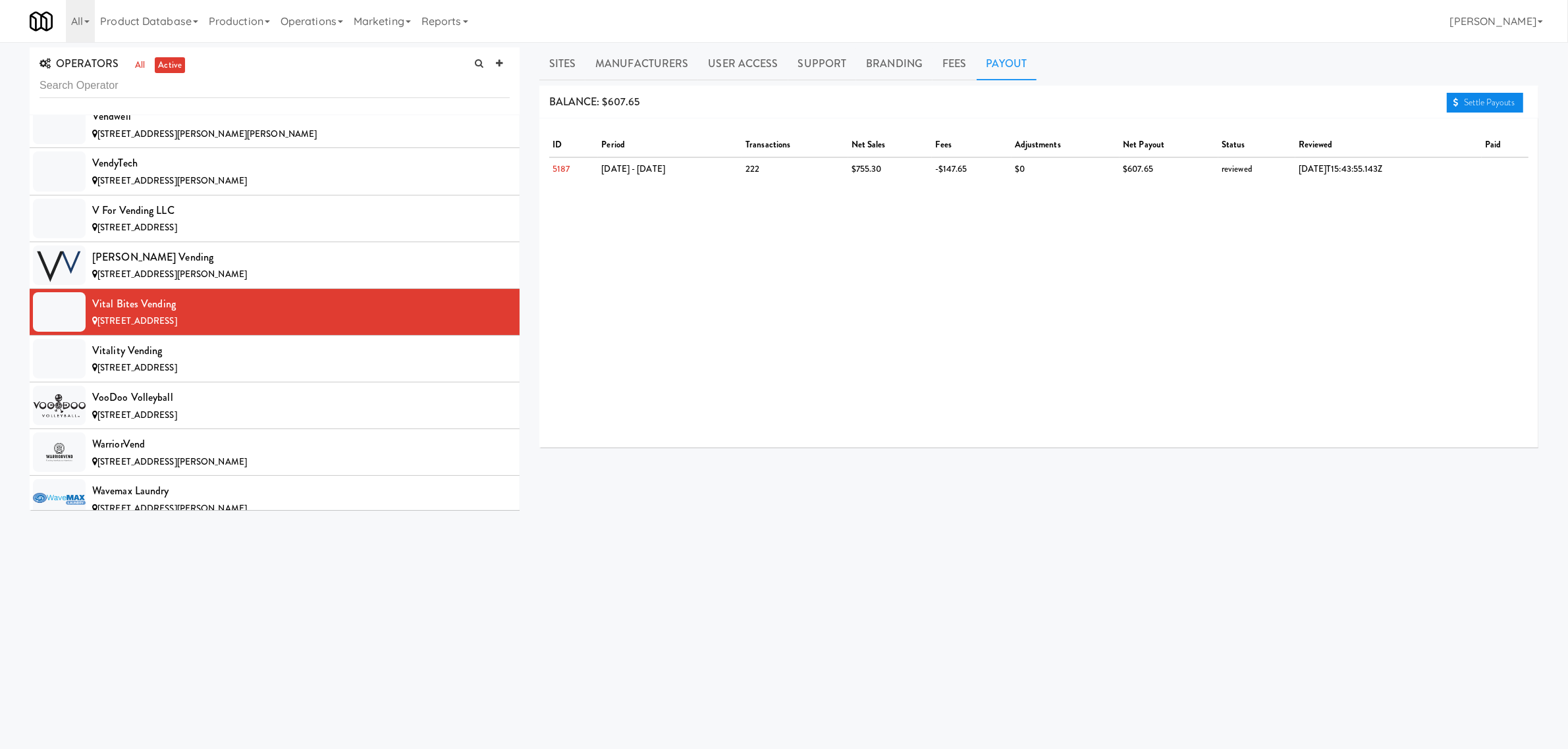
click at [1487, 103] on link "Settle Payouts" at bounding box center [1485, 103] width 76 height 20
click at [265, 361] on div "Vitality Vending" at bounding box center [301, 350] width 418 height 20
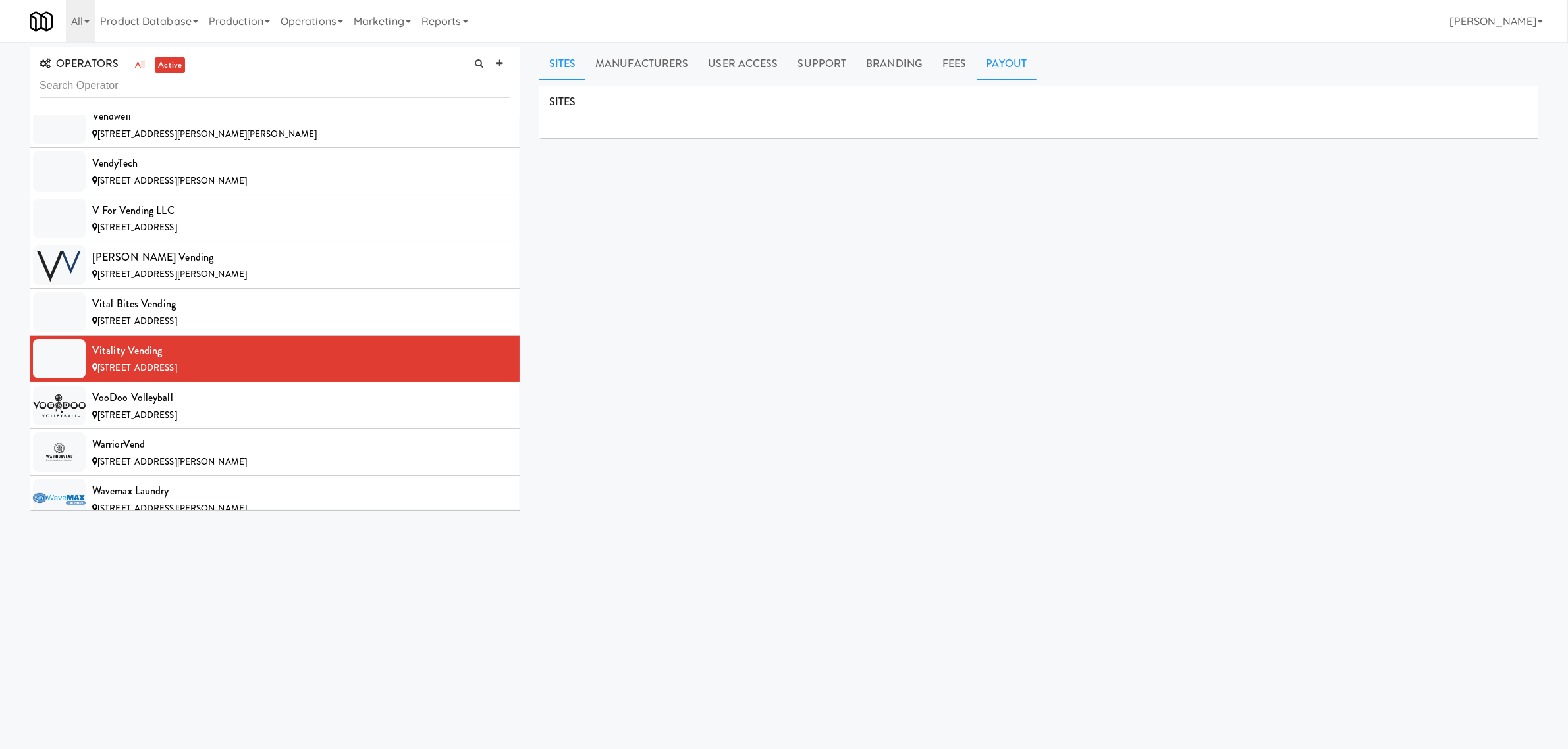
click at [1003, 63] on link "Payout" at bounding box center [1007, 63] width 61 height 33
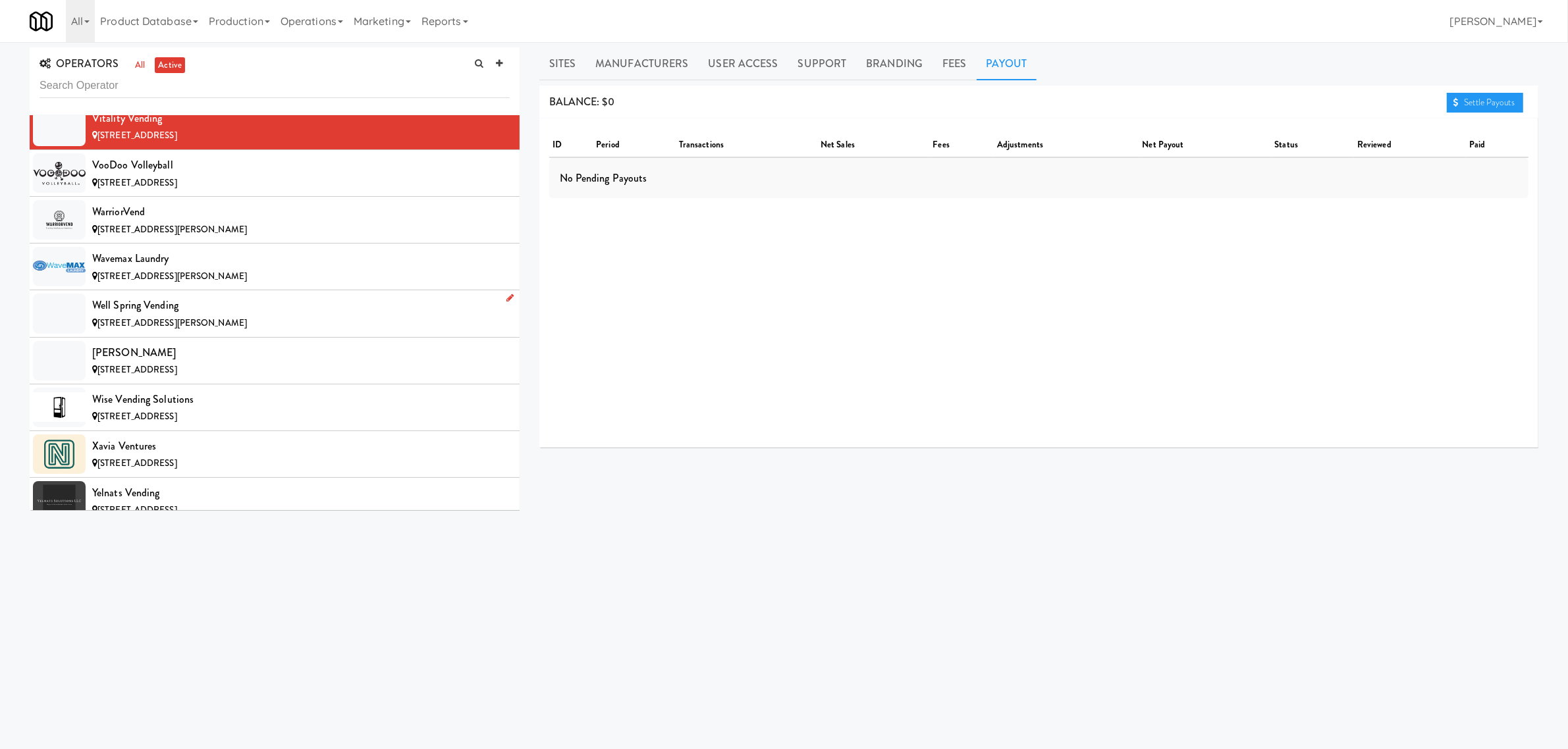
scroll to position [13825, 0]
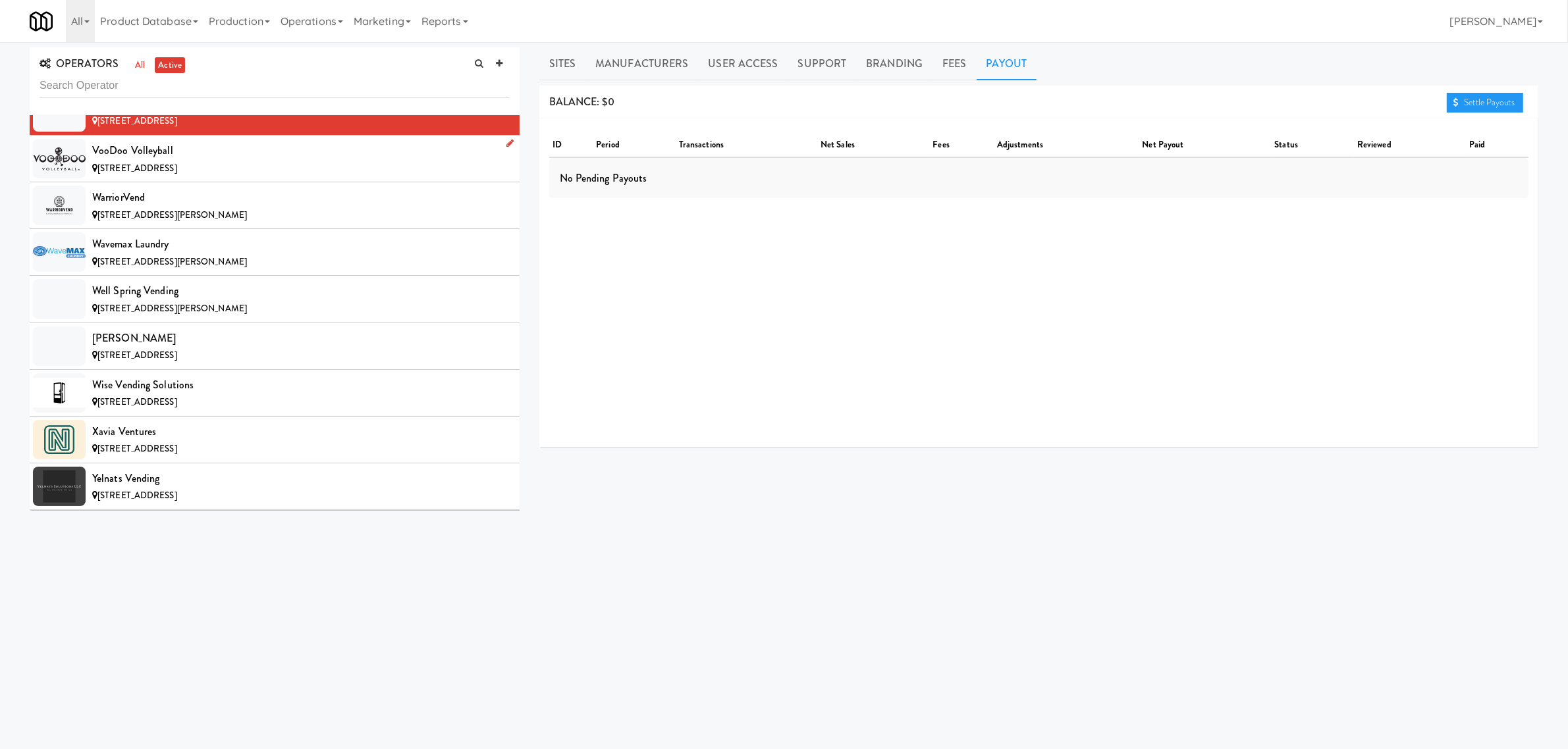
click at [168, 175] on span "[STREET_ADDRESS]" at bounding box center [137, 168] width 80 height 13
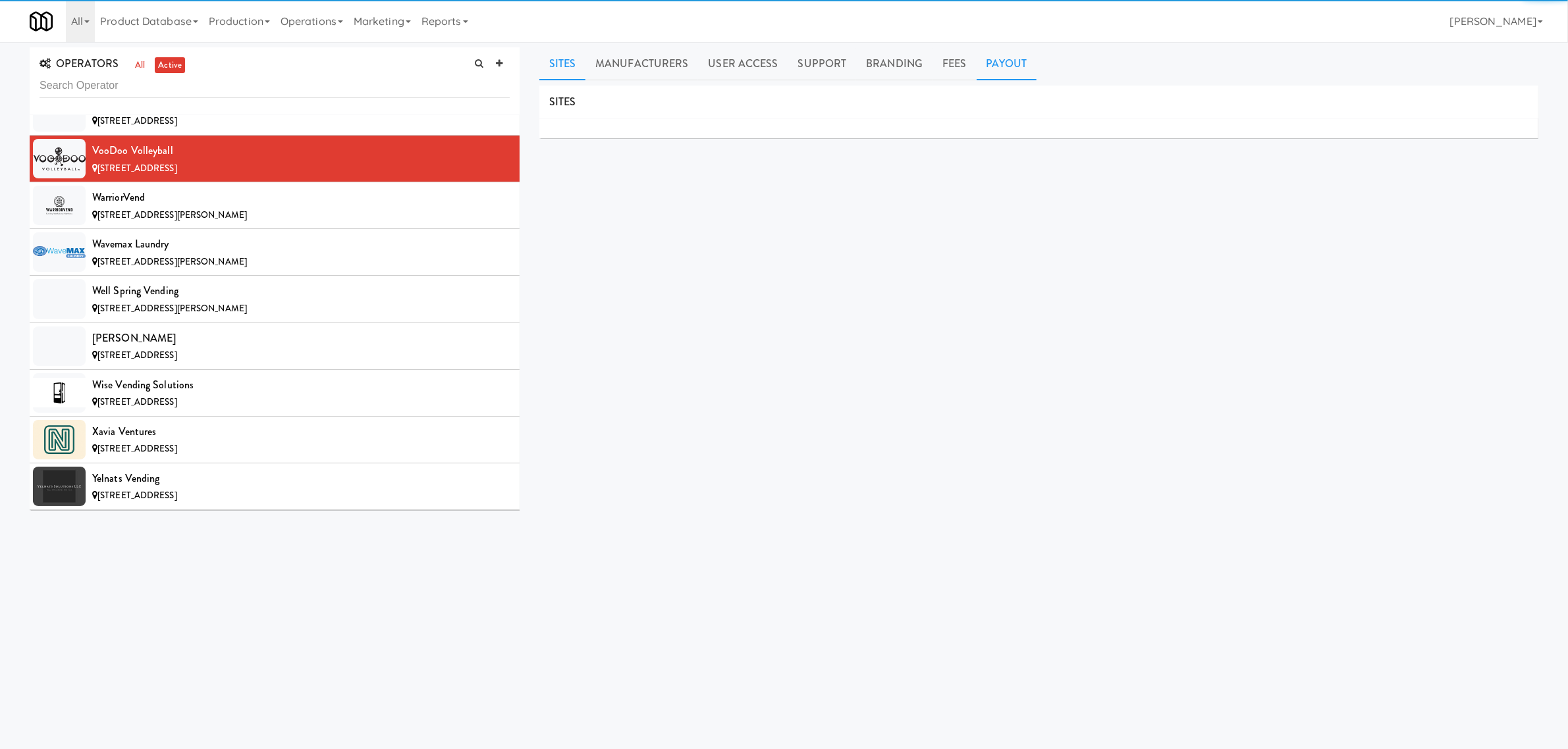
click at [1013, 64] on link "Payout" at bounding box center [1007, 63] width 61 height 33
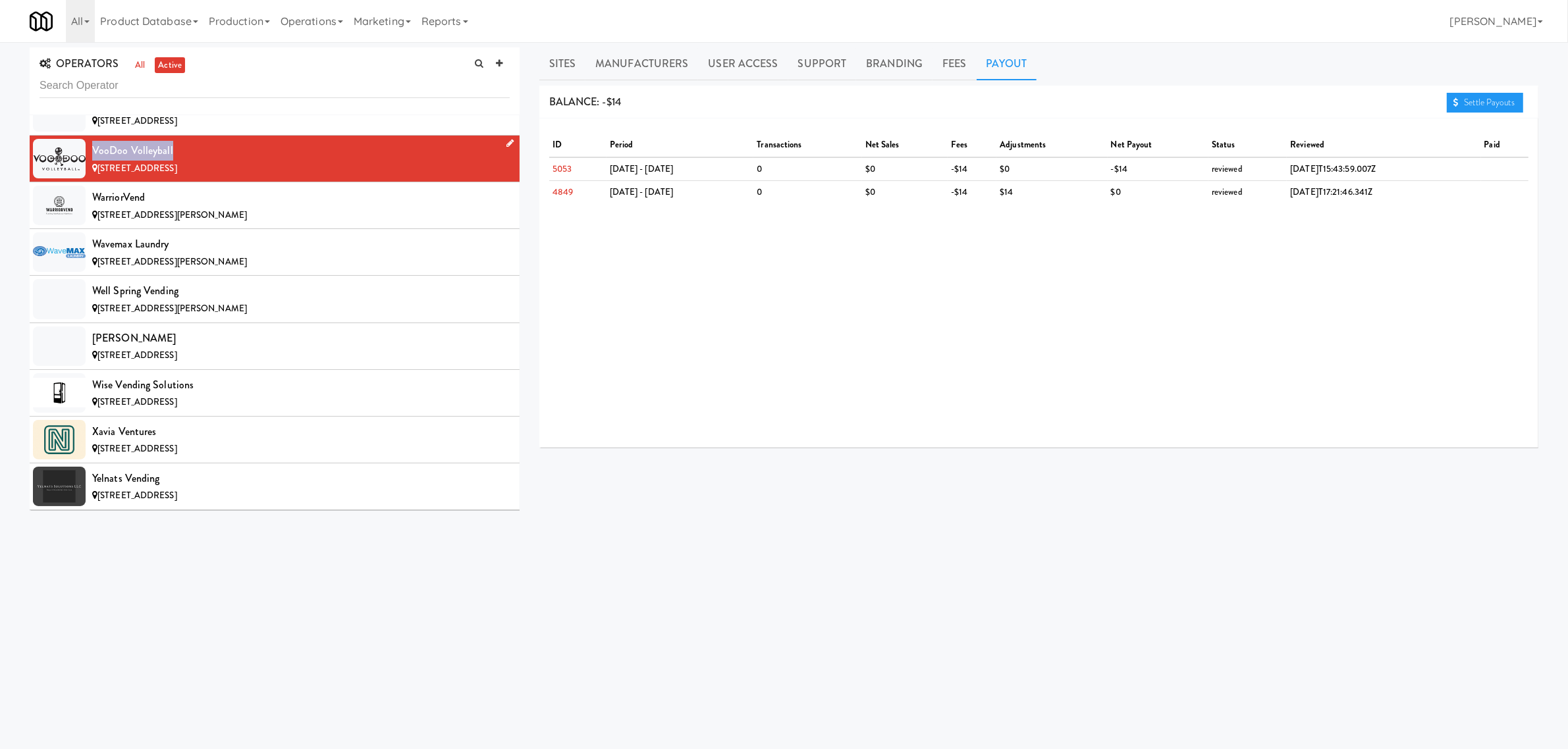
drag, startPoint x: 93, startPoint y: 190, endPoint x: 189, endPoint y: 188, distance: 96.0
click at [189, 161] on div "VooDoo Volleyball" at bounding box center [301, 150] width 418 height 20
click at [561, 67] on link "Sites" at bounding box center [562, 63] width 47 height 33
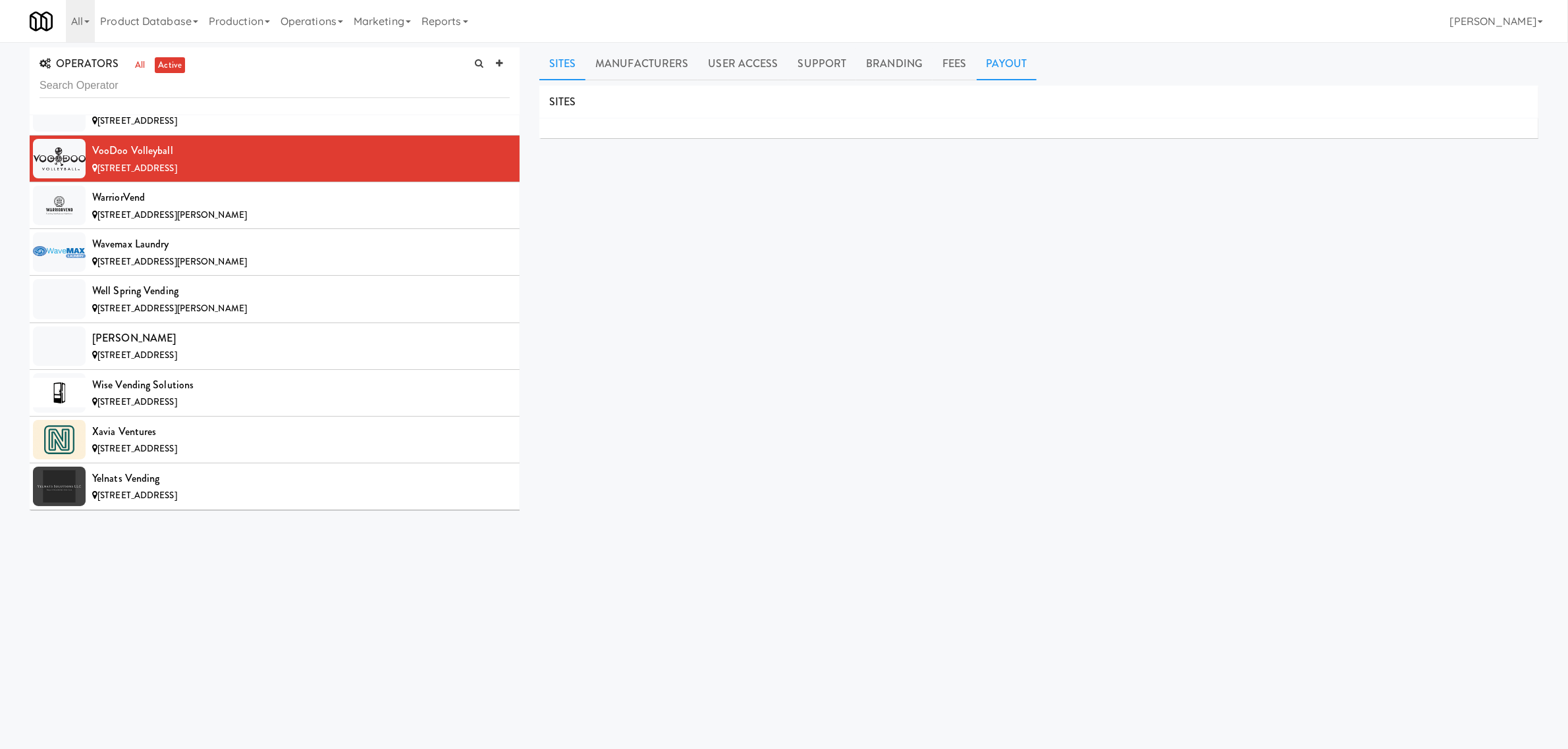
click at [986, 63] on link "Payout" at bounding box center [1007, 63] width 61 height 33
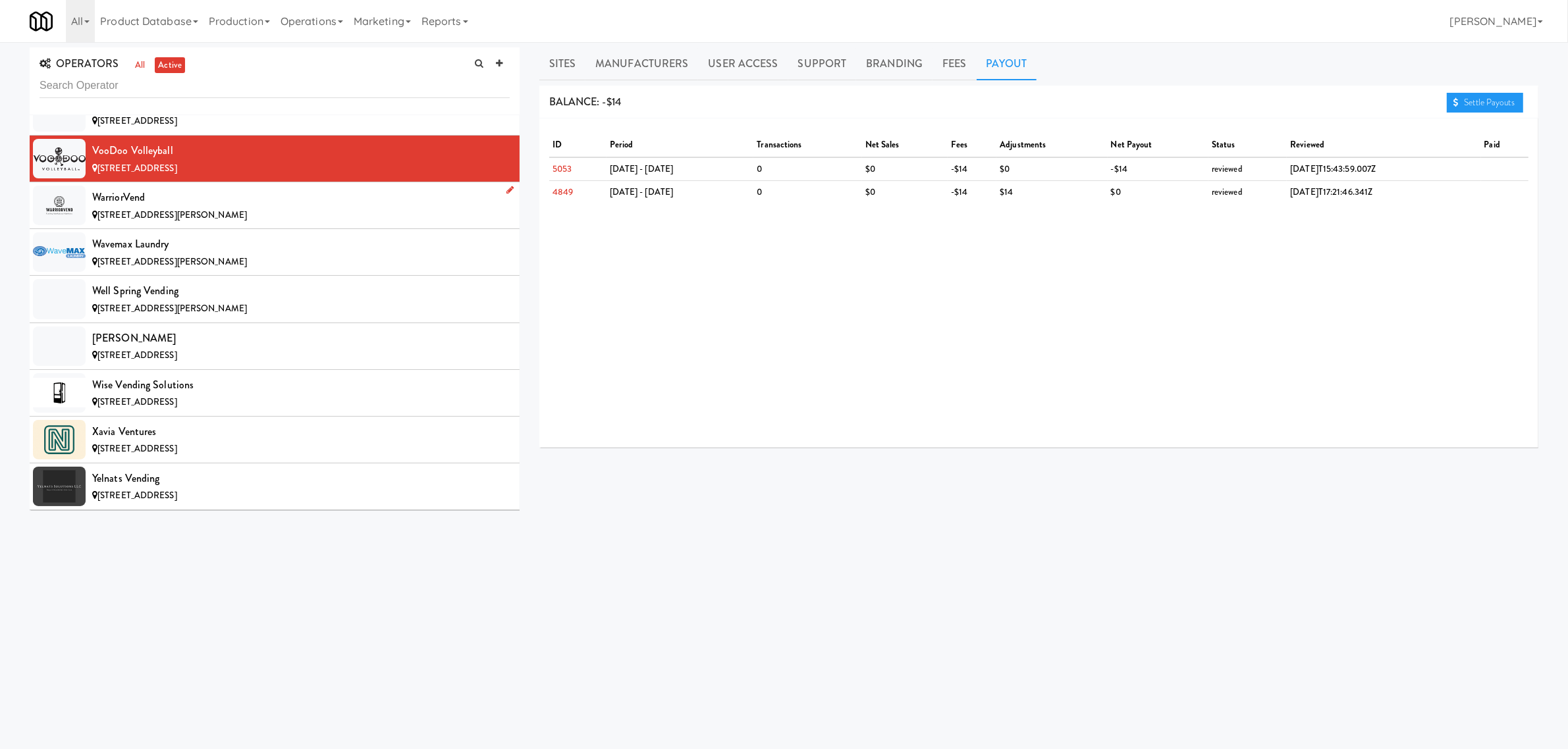
click at [229, 224] on div "[STREET_ADDRESS][PERSON_NAME]" at bounding box center [301, 215] width 418 height 16
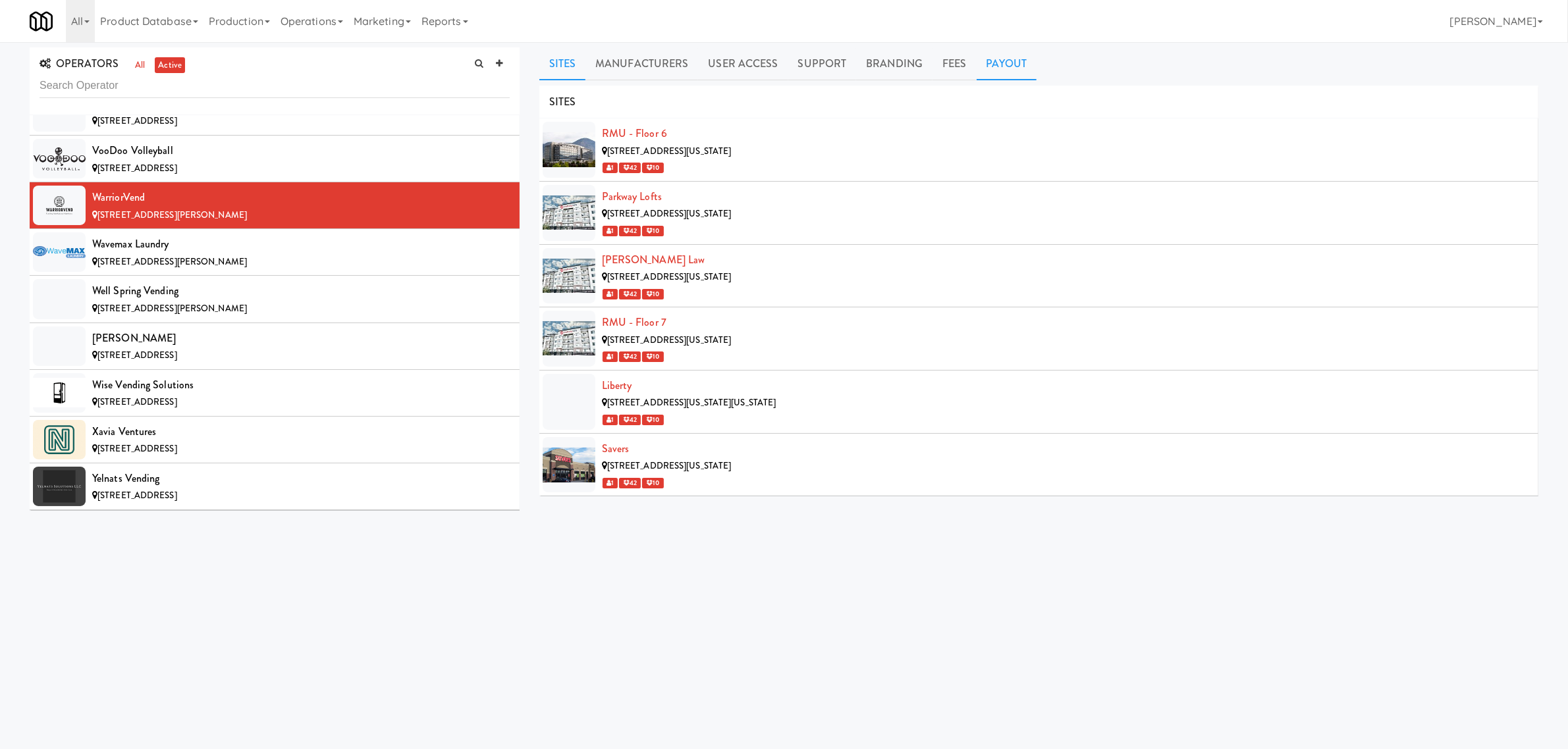
click at [1010, 64] on link "Payout" at bounding box center [1007, 63] width 61 height 33
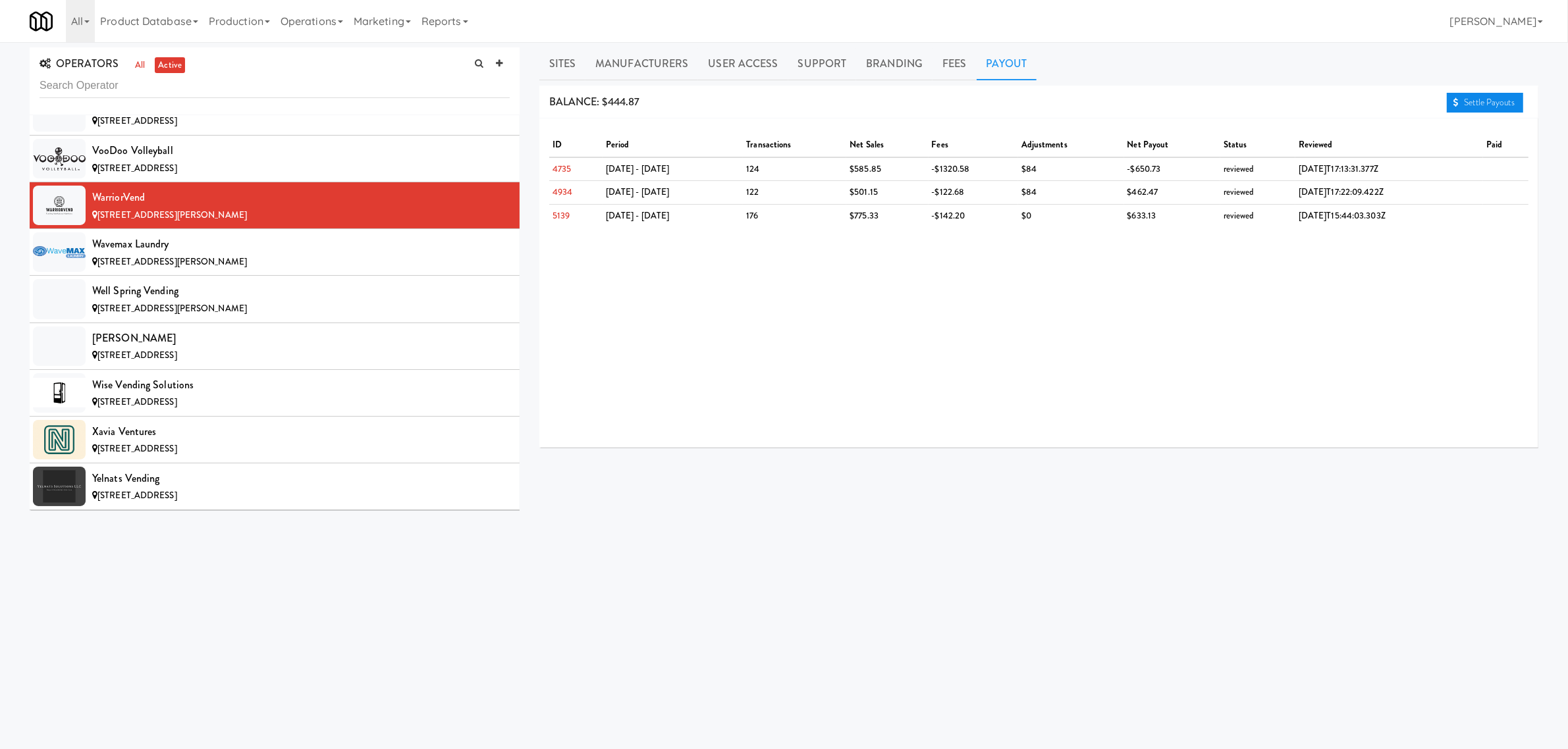
click at [1494, 94] on link "Settle Payouts" at bounding box center [1485, 103] width 76 height 20
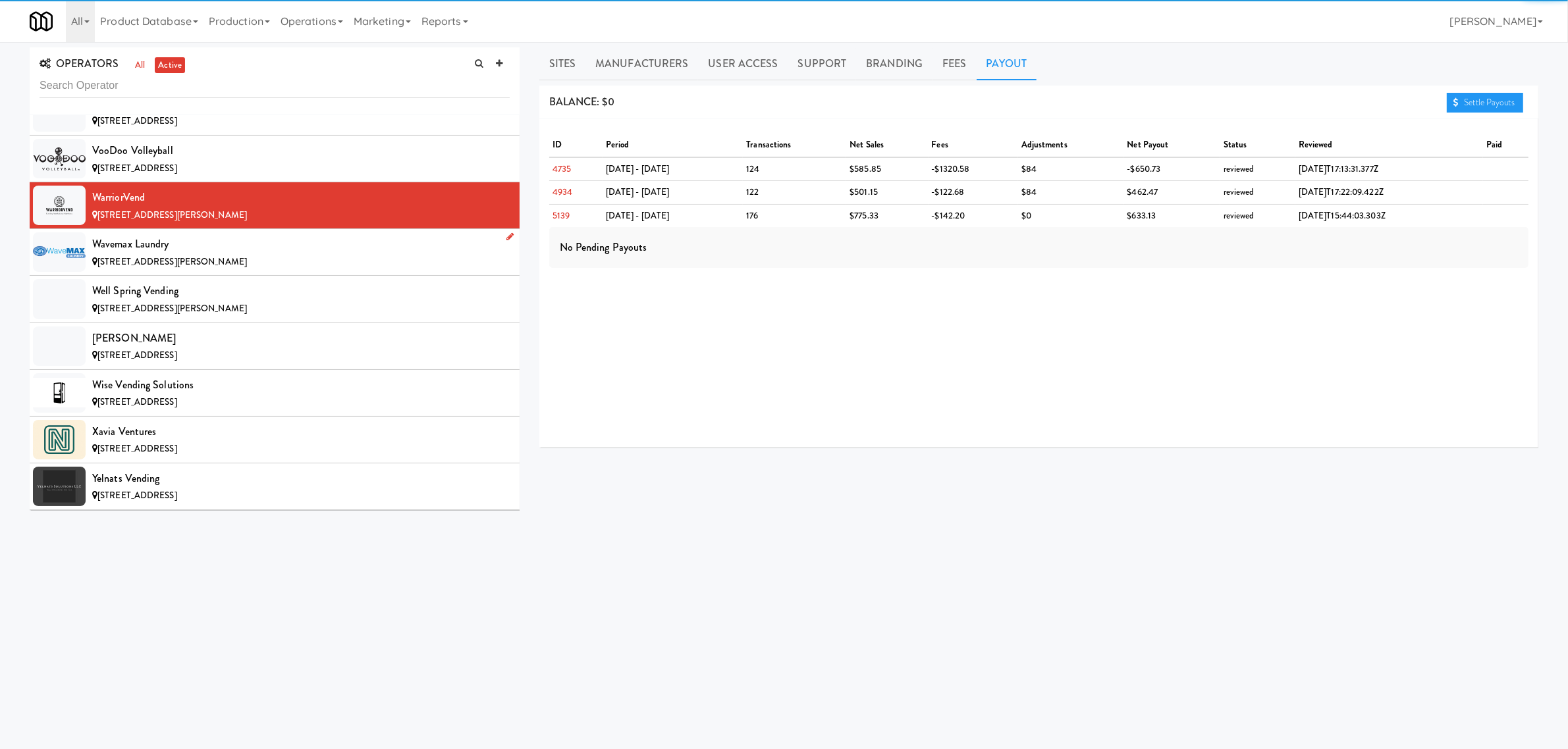
click at [204, 271] on div "[STREET_ADDRESS][PERSON_NAME]" at bounding box center [301, 262] width 418 height 16
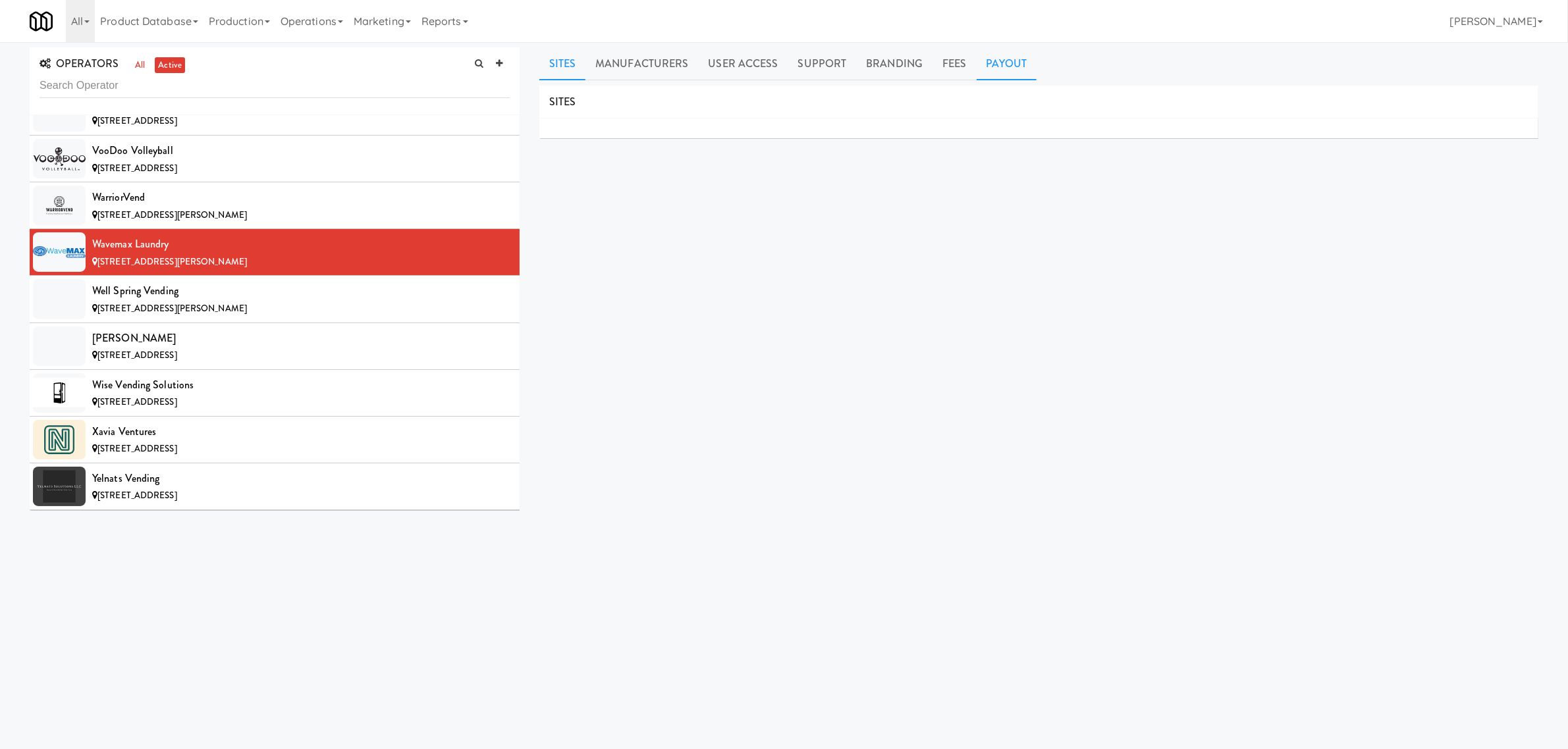
click at [991, 67] on link "Payout" at bounding box center [1007, 63] width 61 height 33
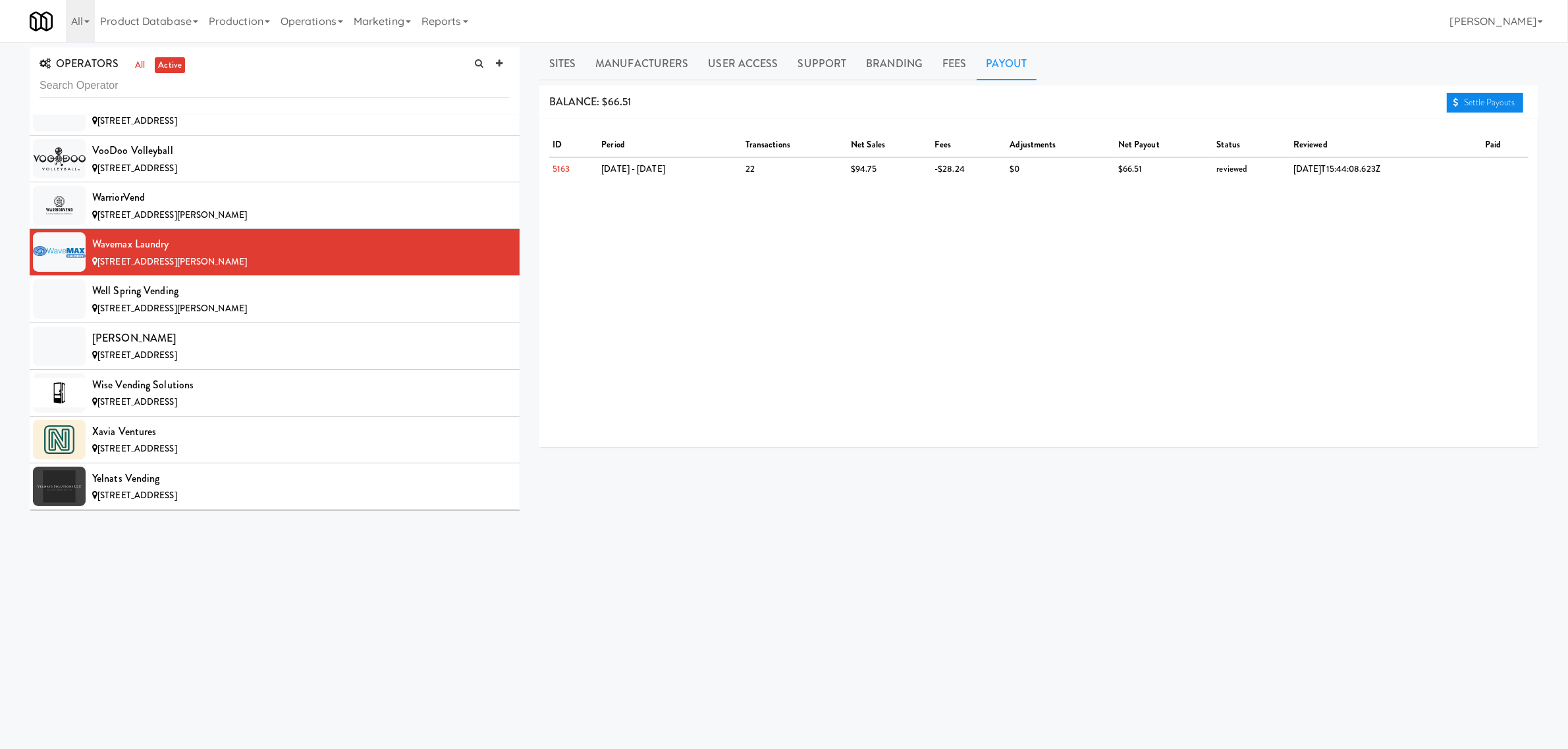
click at [1478, 102] on link "Settle Payouts" at bounding box center [1485, 103] width 76 height 20
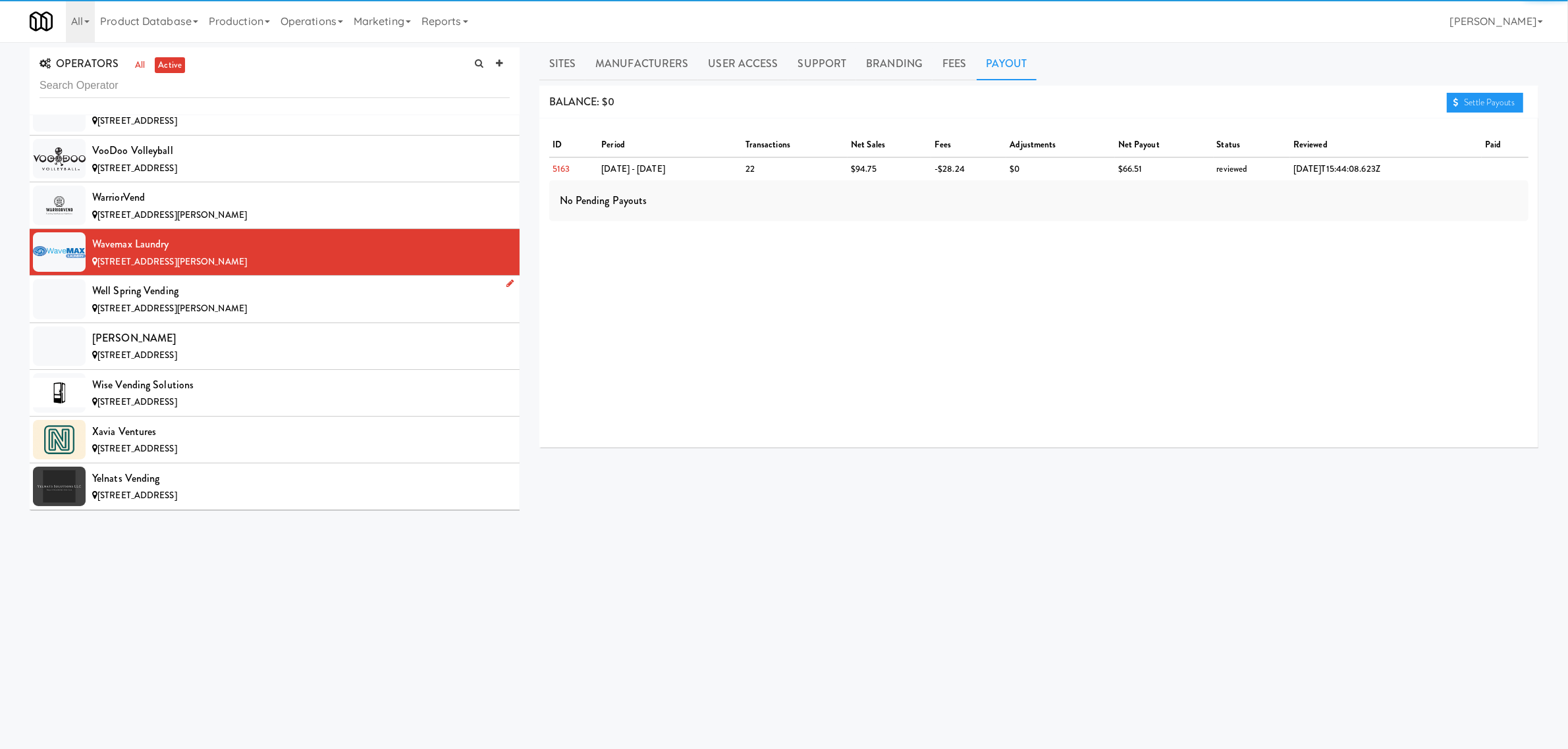
click at [221, 301] on div "Well Spring Vending" at bounding box center [301, 291] width 418 height 20
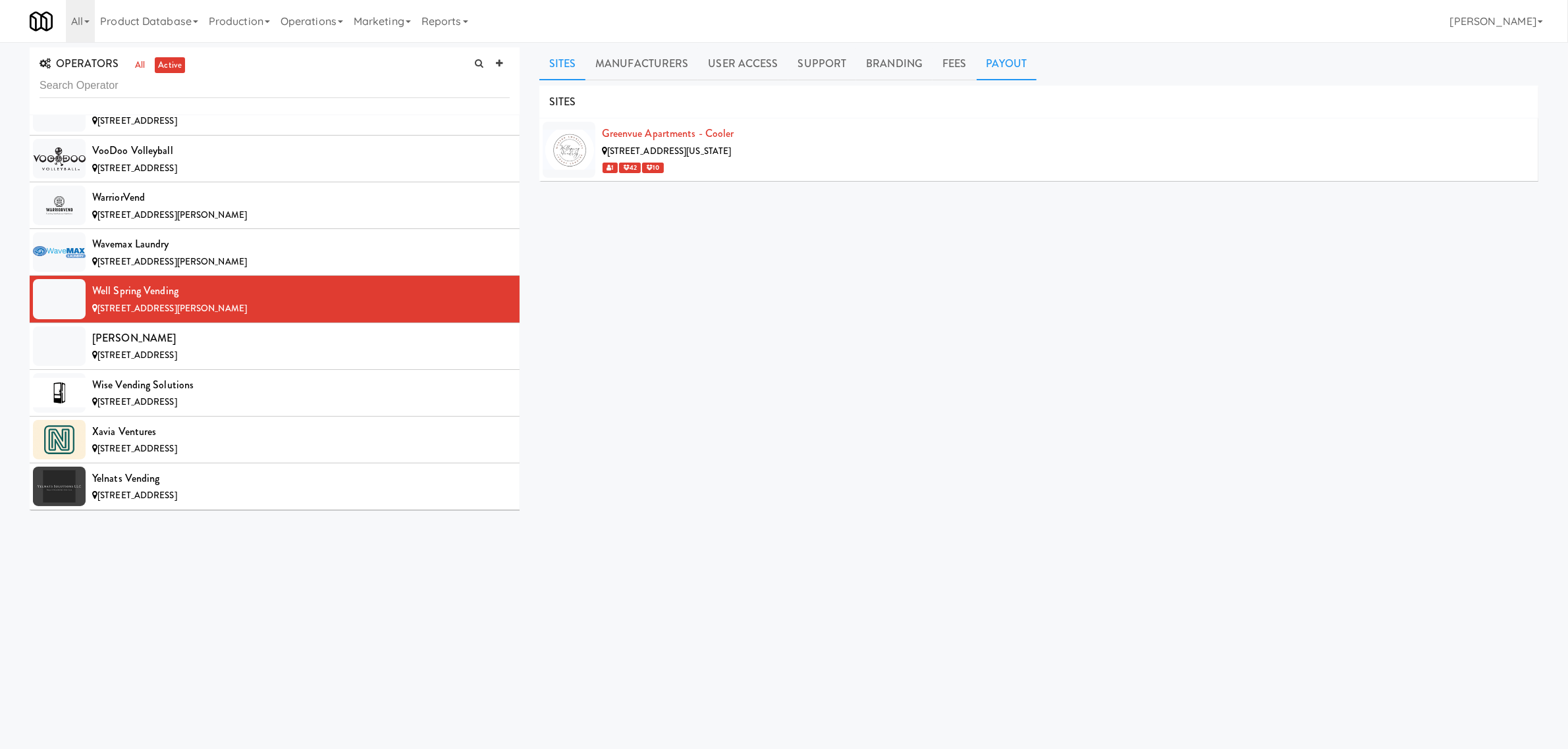
click at [1019, 58] on link "Payout" at bounding box center [1007, 63] width 61 height 33
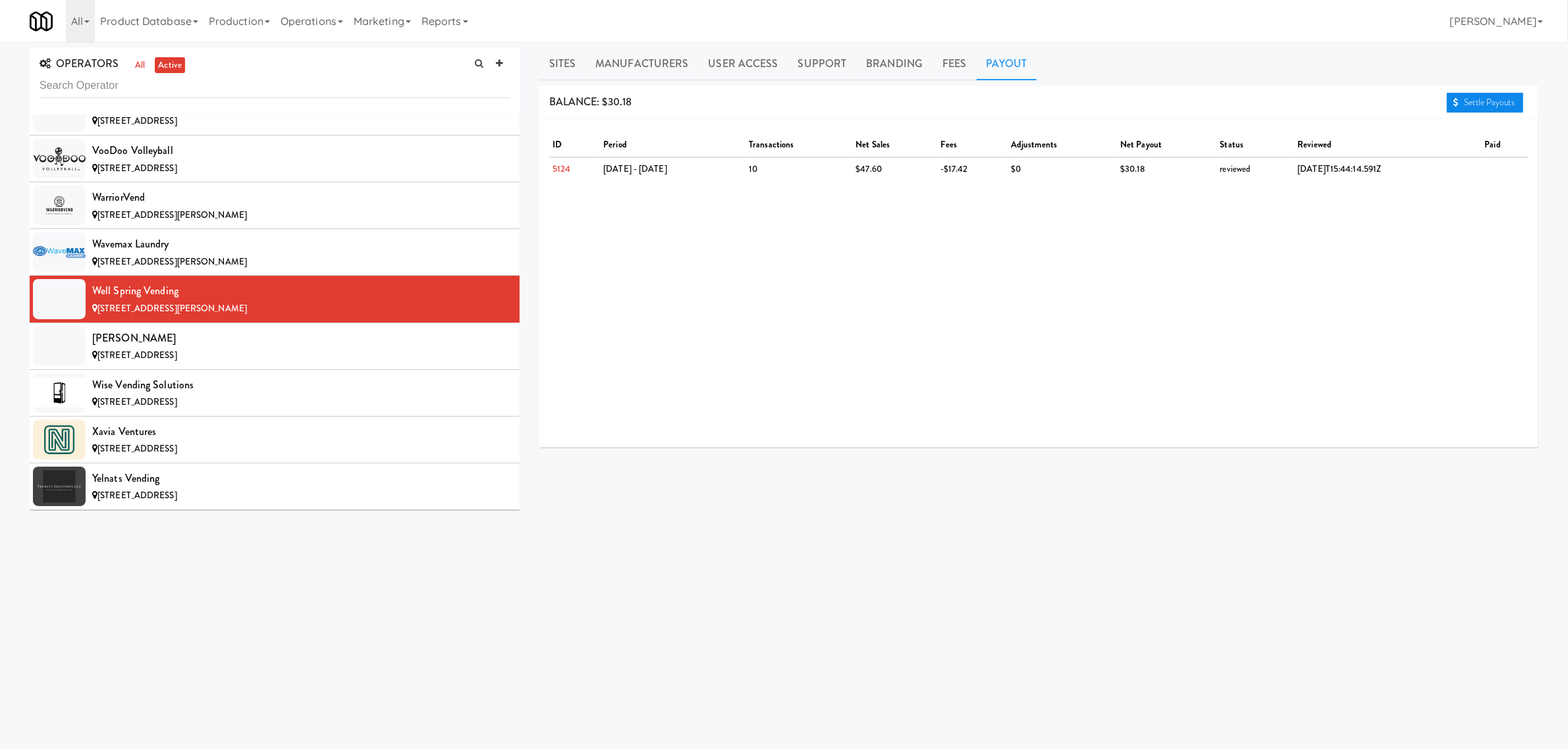
click at [1477, 95] on link "Settle Payouts" at bounding box center [1485, 103] width 76 height 20
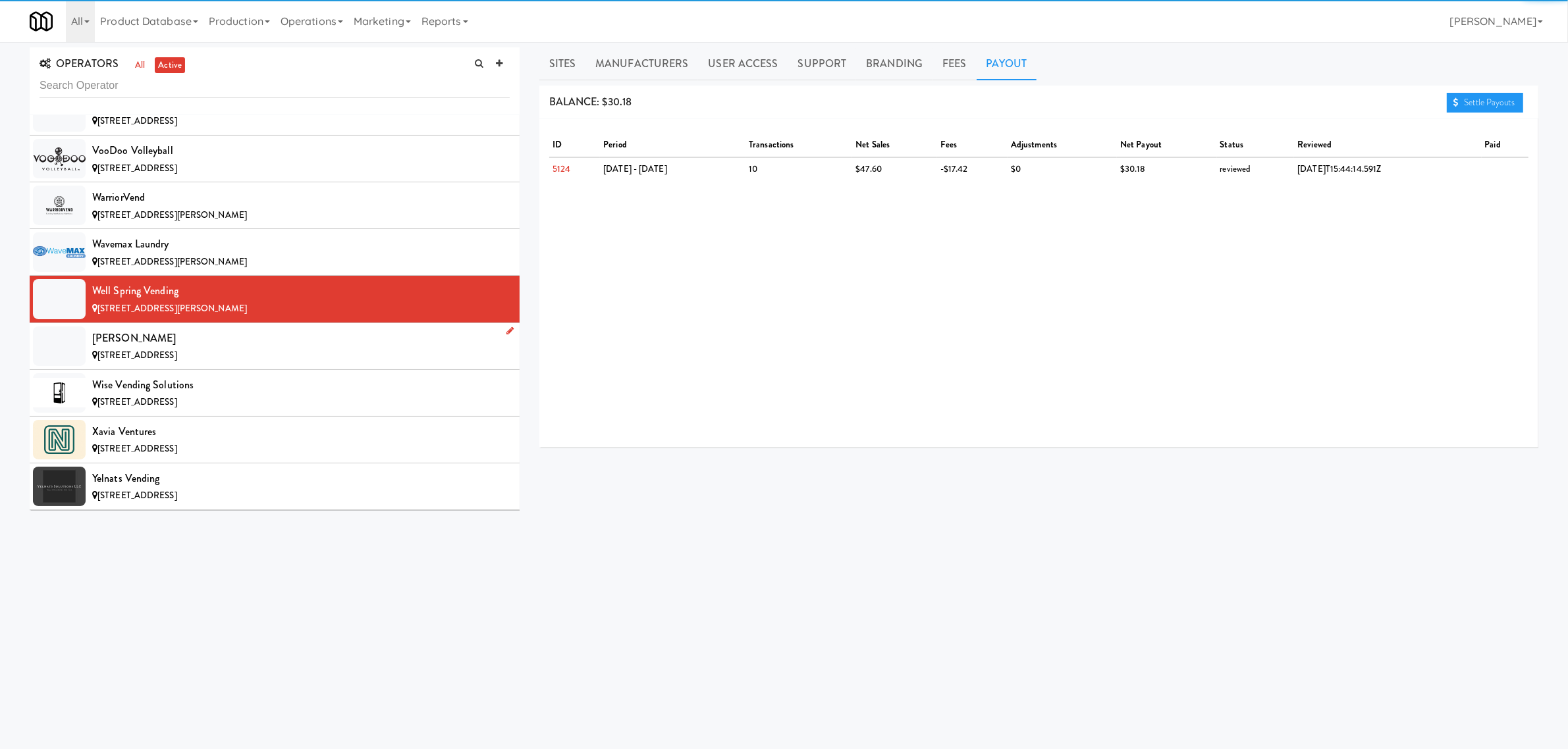
click at [169, 362] on span "[STREET_ADDRESS]" at bounding box center [137, 355] width 80 height 13
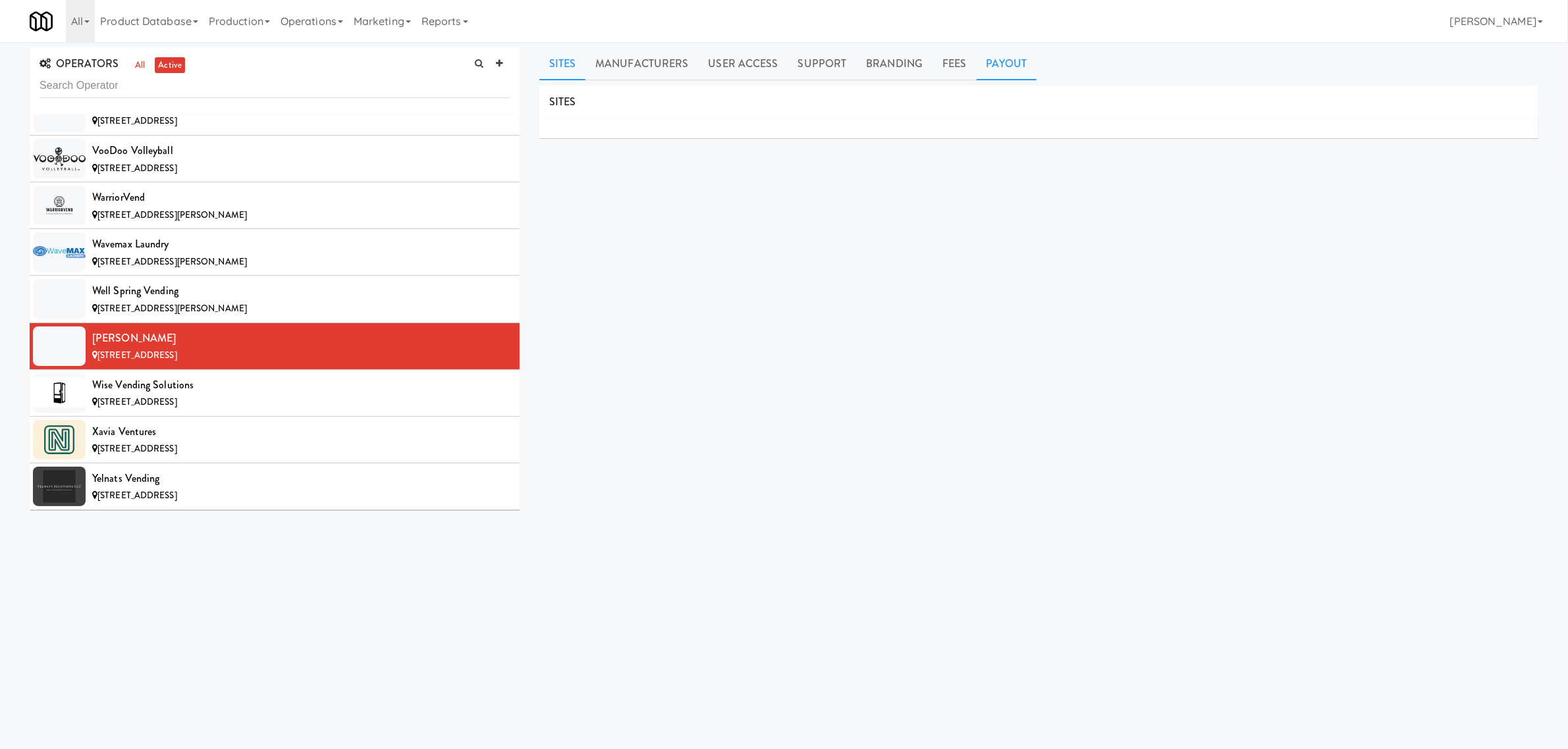
click at [1005, 64] on link "Payout" at bounding box center [1007, 63] width 61 height 33
click at [290, 417] on li "Wise Vending Solutions [STREET_ADDRESS]" at bounding box center [275, 393] width 490 height 47
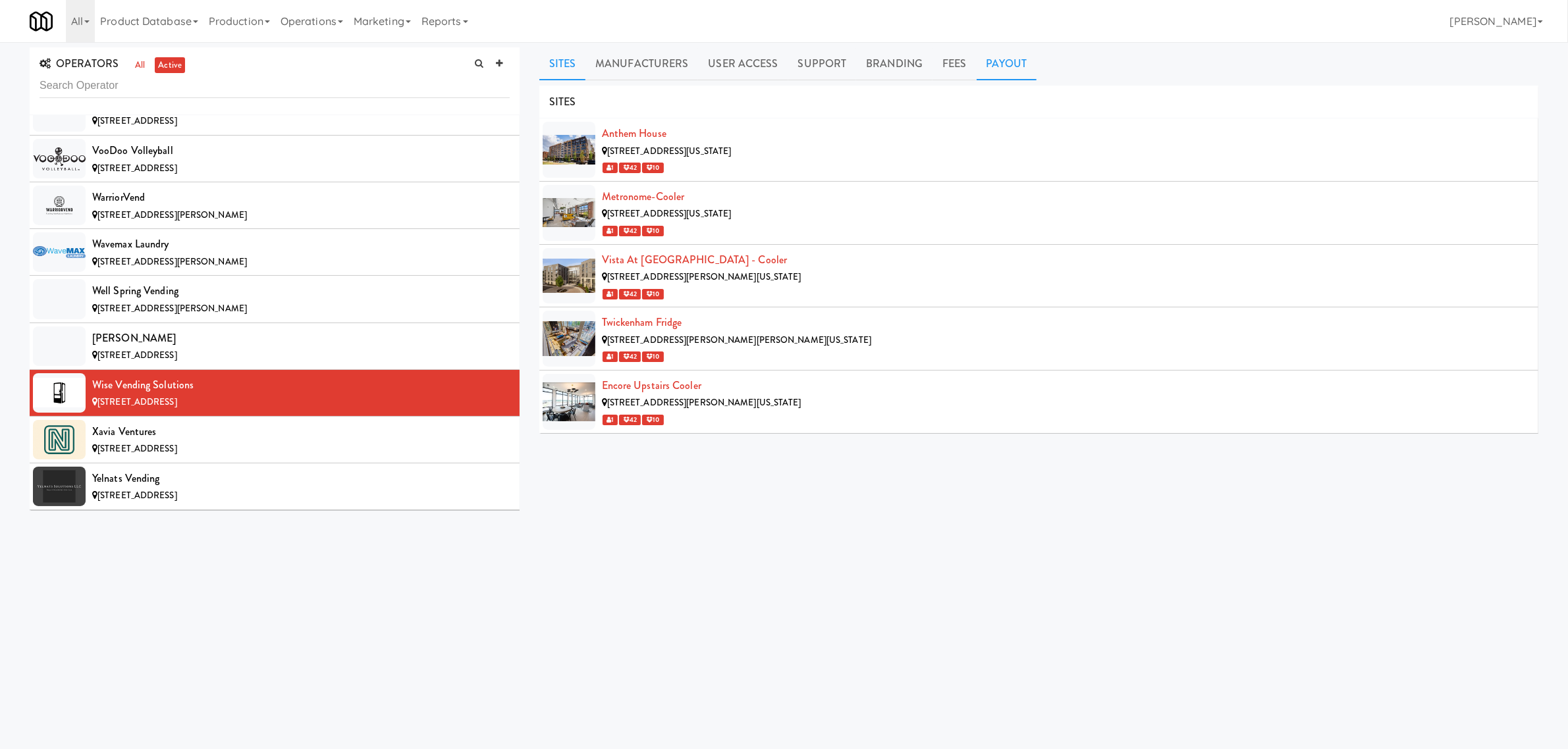
click at [1005, 60] on link "Payout" at bounding box center [1007, 63] width 61 height 33
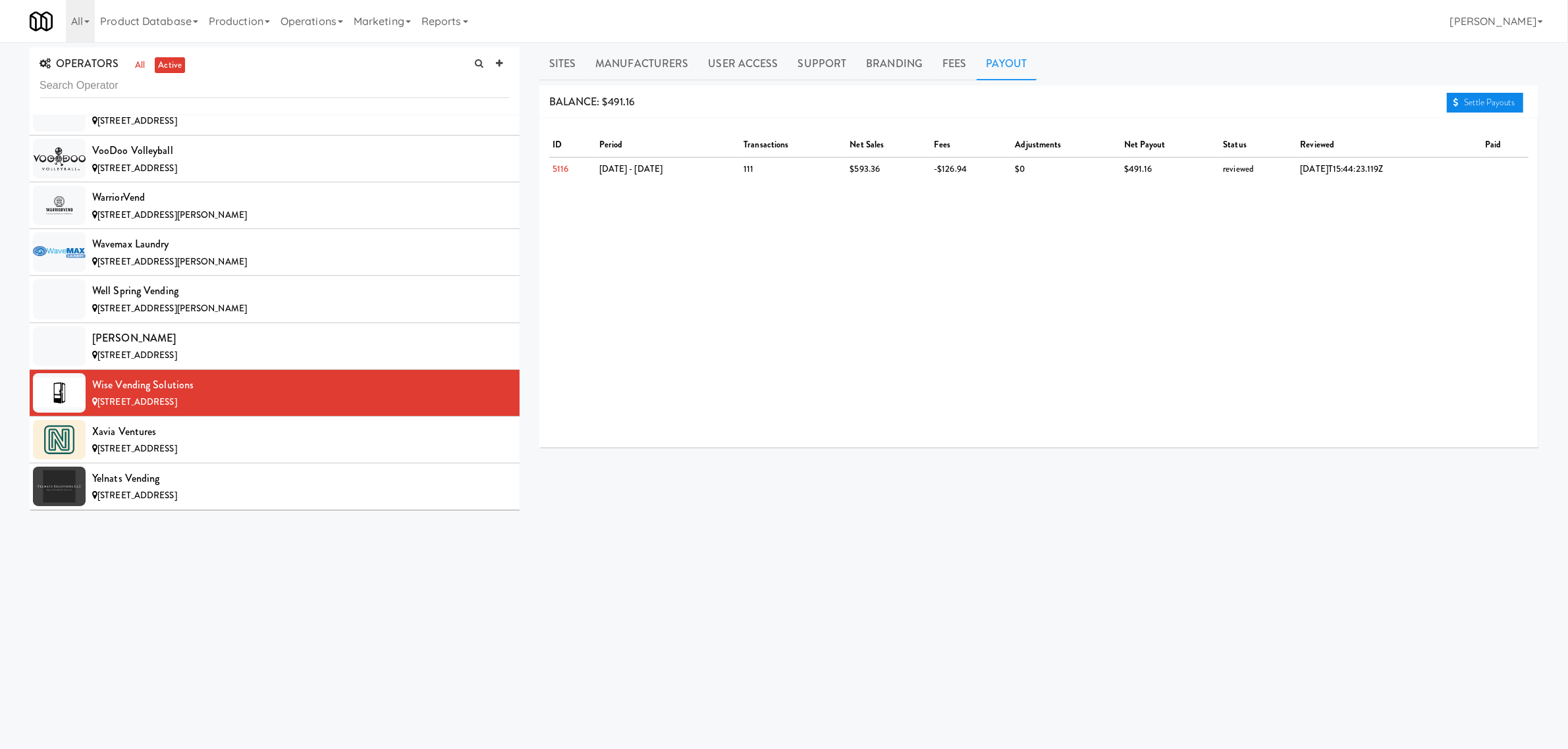
click at [1472, 99] on link "Settle Payouts" at bounding box center [1485, 103] width 76 height 20
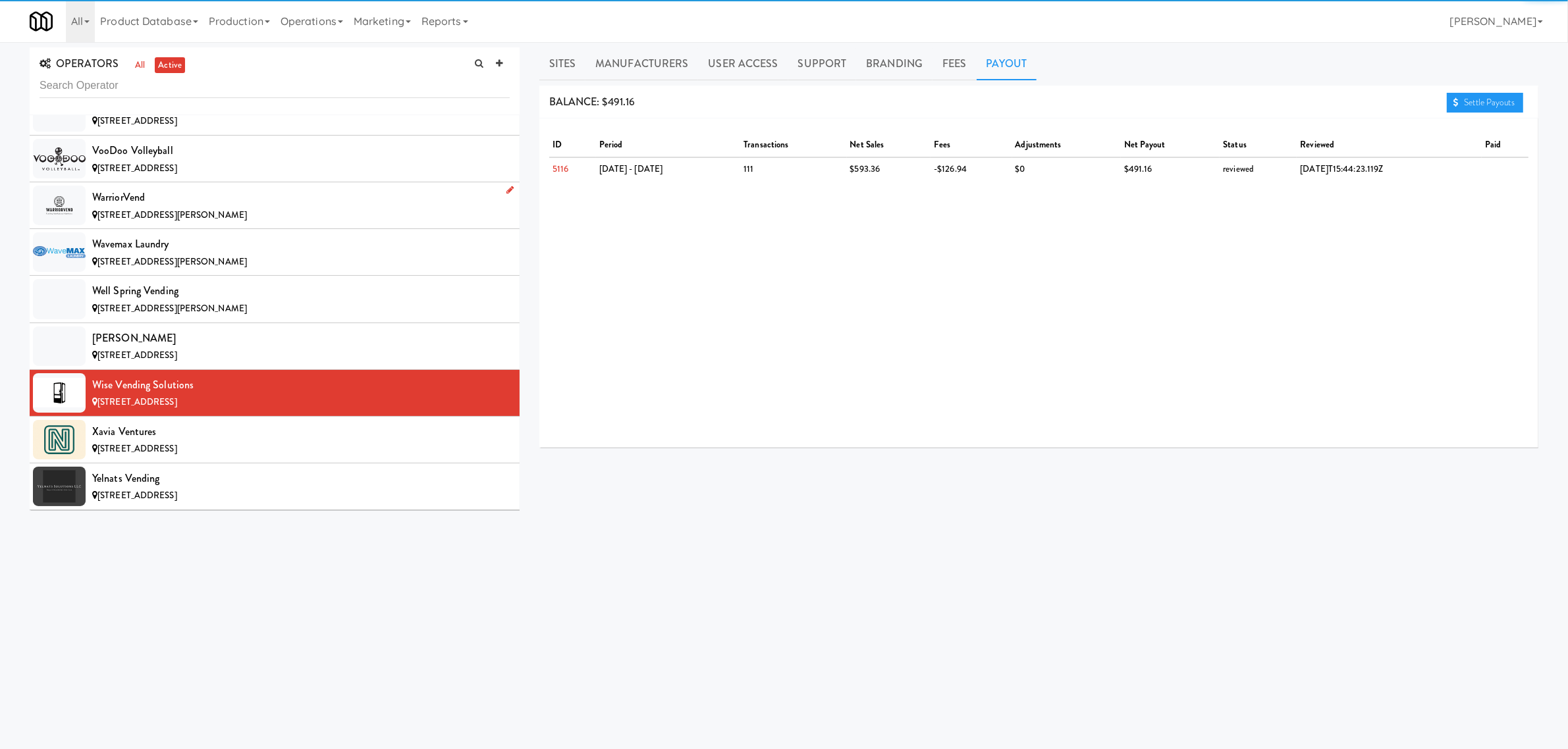
scroll to position [13916, 0]
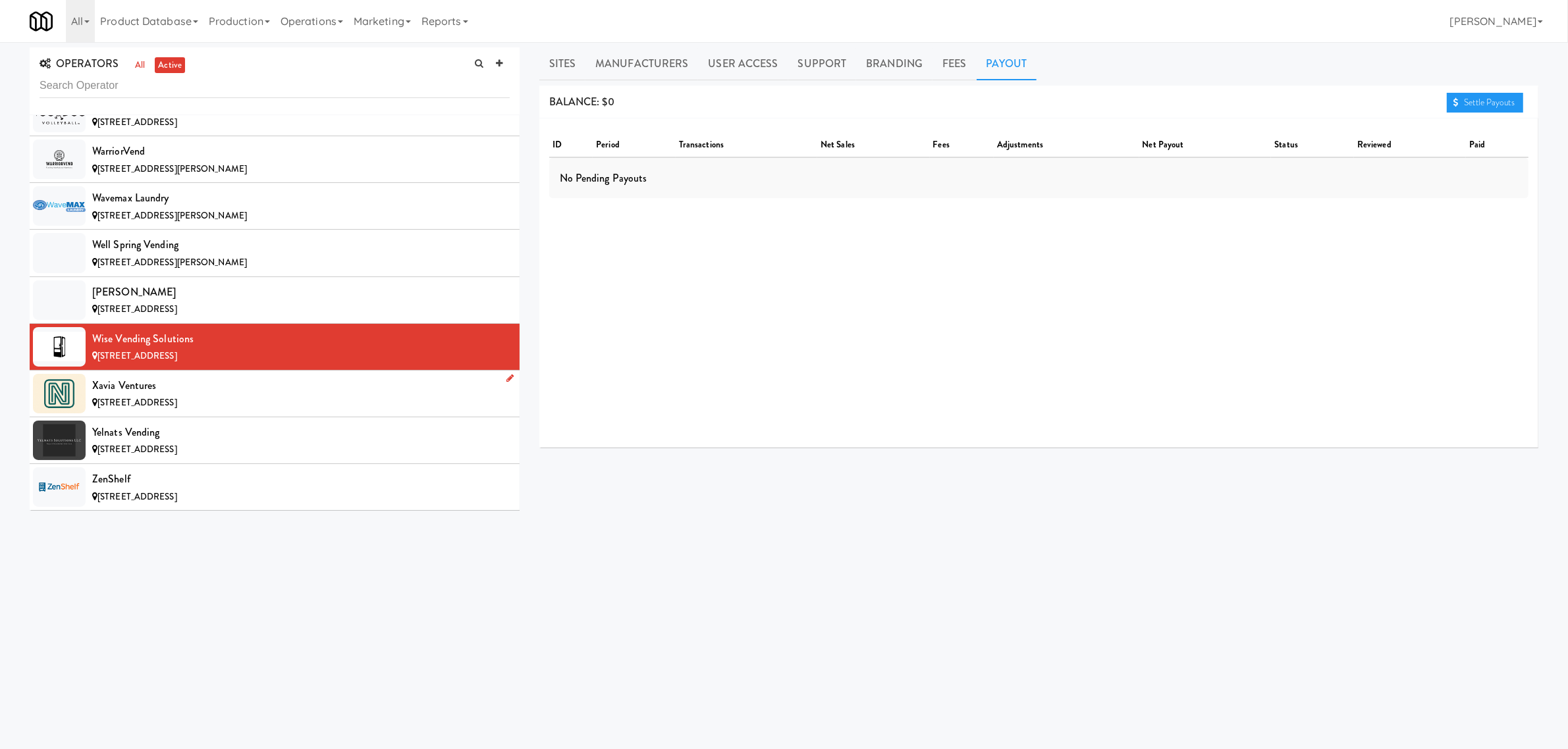
click at [163, 398] on span "[STREET_ADDRESS]" at bounding box center [137, 402] width 80 height 13
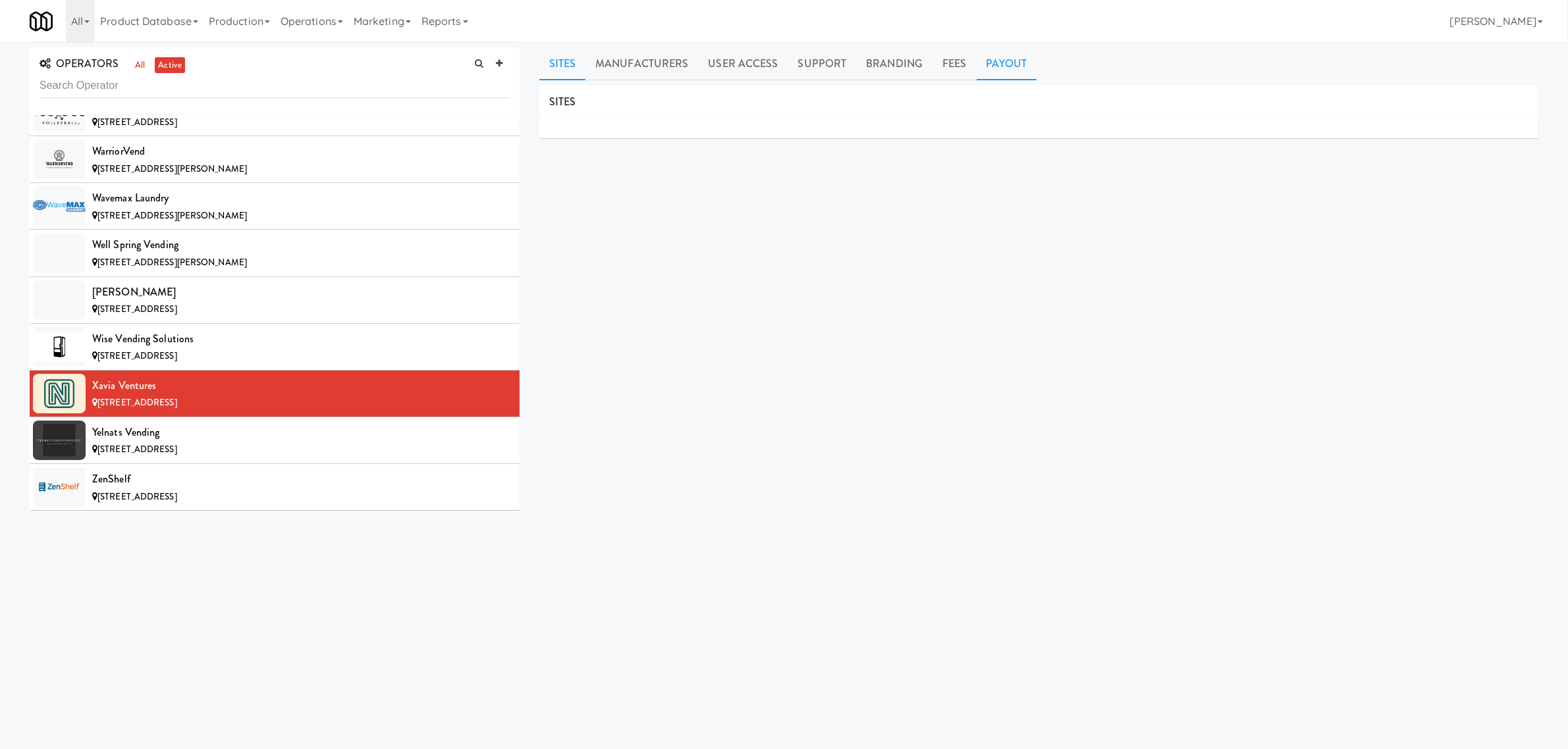
click at [996, 59] on link "Payout" at bounding box center [1007, 63] width 61 height 33
click at [192, 443] on div "[STREET_ADDRESS]" at bounding box center [301, 450] width 418 height 16
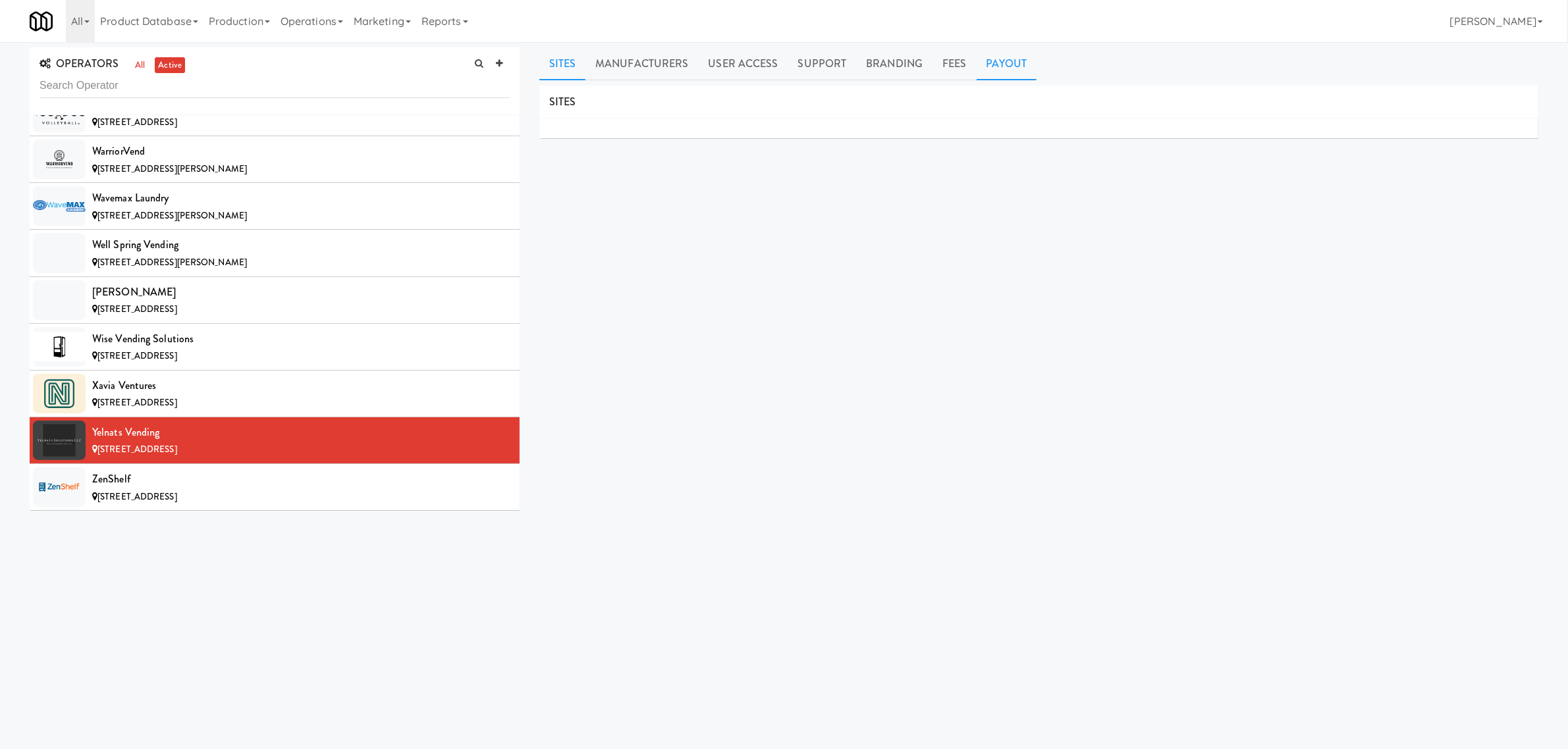
click at [1010, 63] on link "Payout" at bounding box center [1007, 63] width 61 height 33
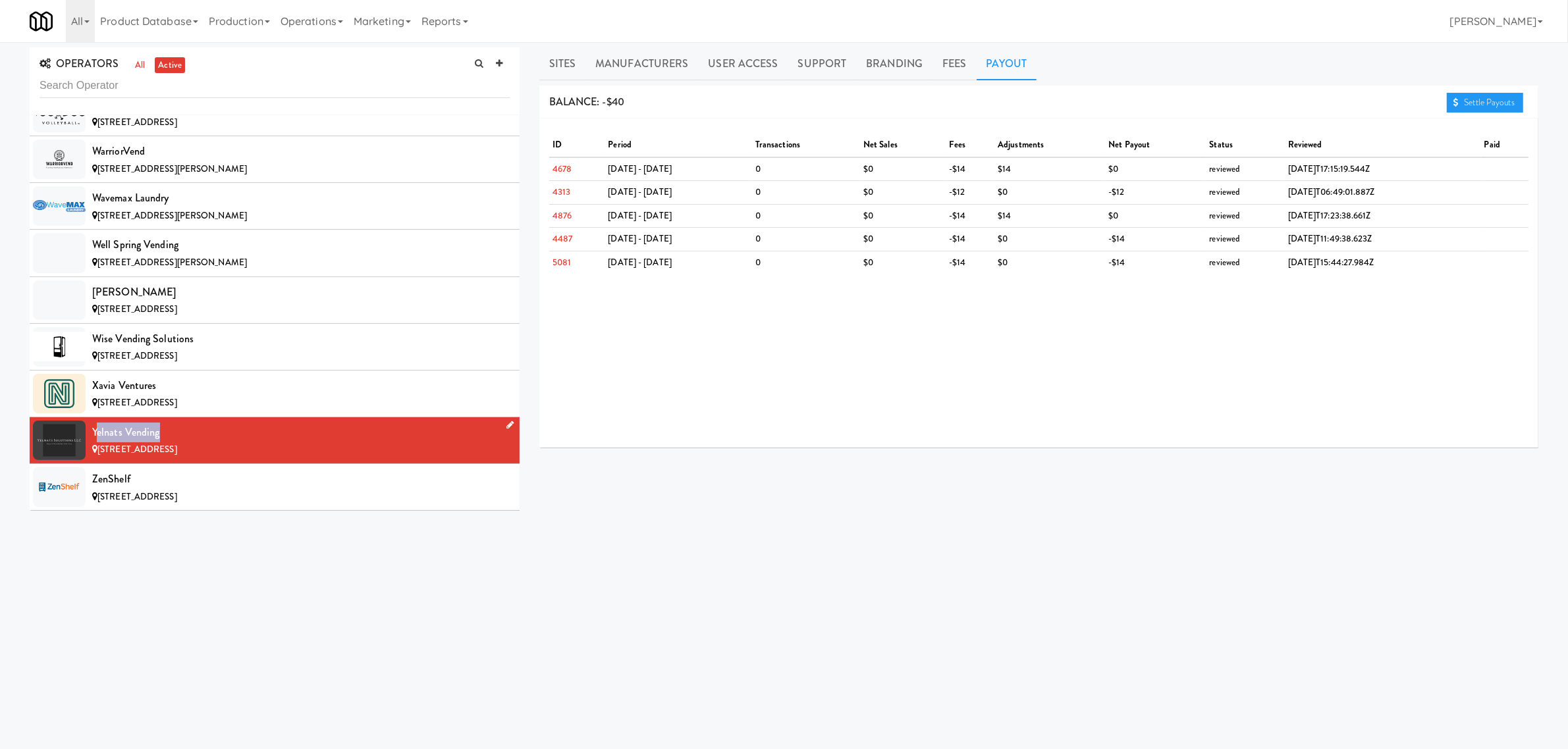
drag, startPoint x: 94, startPoint y: 433, endPoint x: 201, endPoint y: 433, distance: 107.0
click at [201, 433] on div "Yelnats Vending" at bounding box center [301, 432] width 418 height 20
drag, startPoint x: 90, startPoint y: 432, endPoint x: 196, endPoint y: 431, distance: 106.0
click at [196, 431] on li "Yelnats Vending [STREET_ADDRESS]" at bounding box center [275, 441] width 490 height 47
click at [571, 70] on link "Sites" at bounding box center [562, 63] width 47 height 33
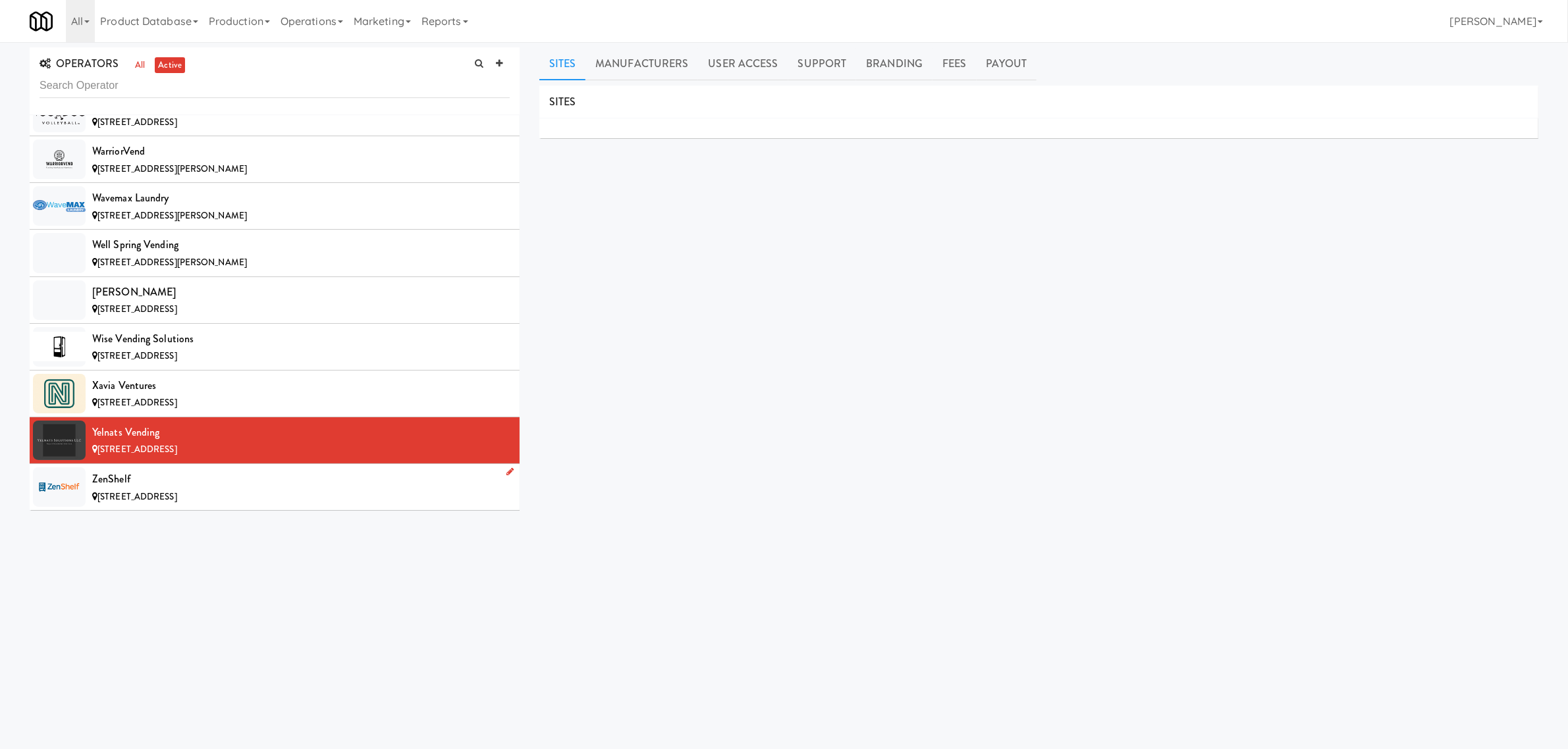
click at [340, 493] on div "[STREET_ADDRESS]" at bounding box center [301, 497] width 418 height 16
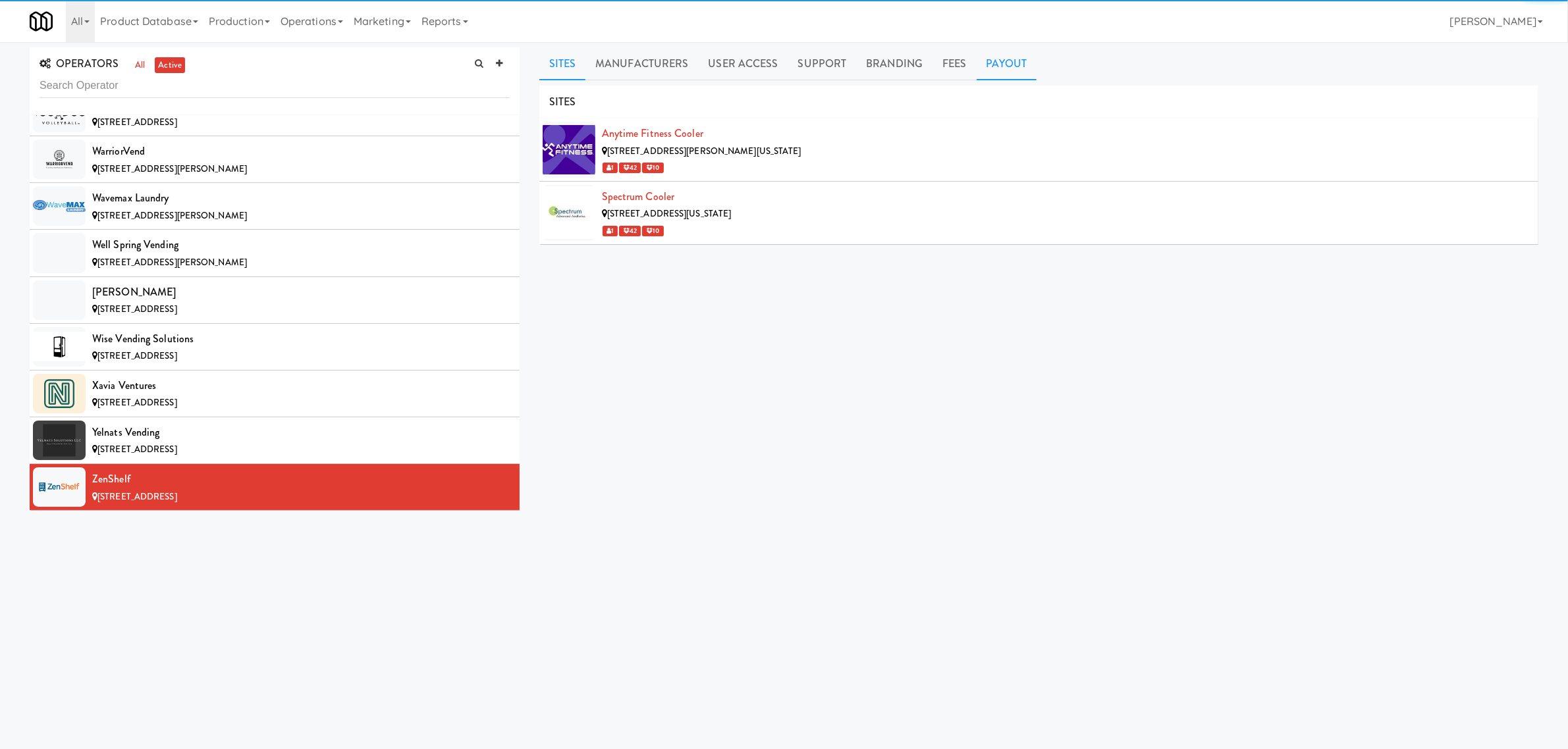
click at [1006, 69] on link "Payout" at bounding box center [1007, 63] width 61 height 33
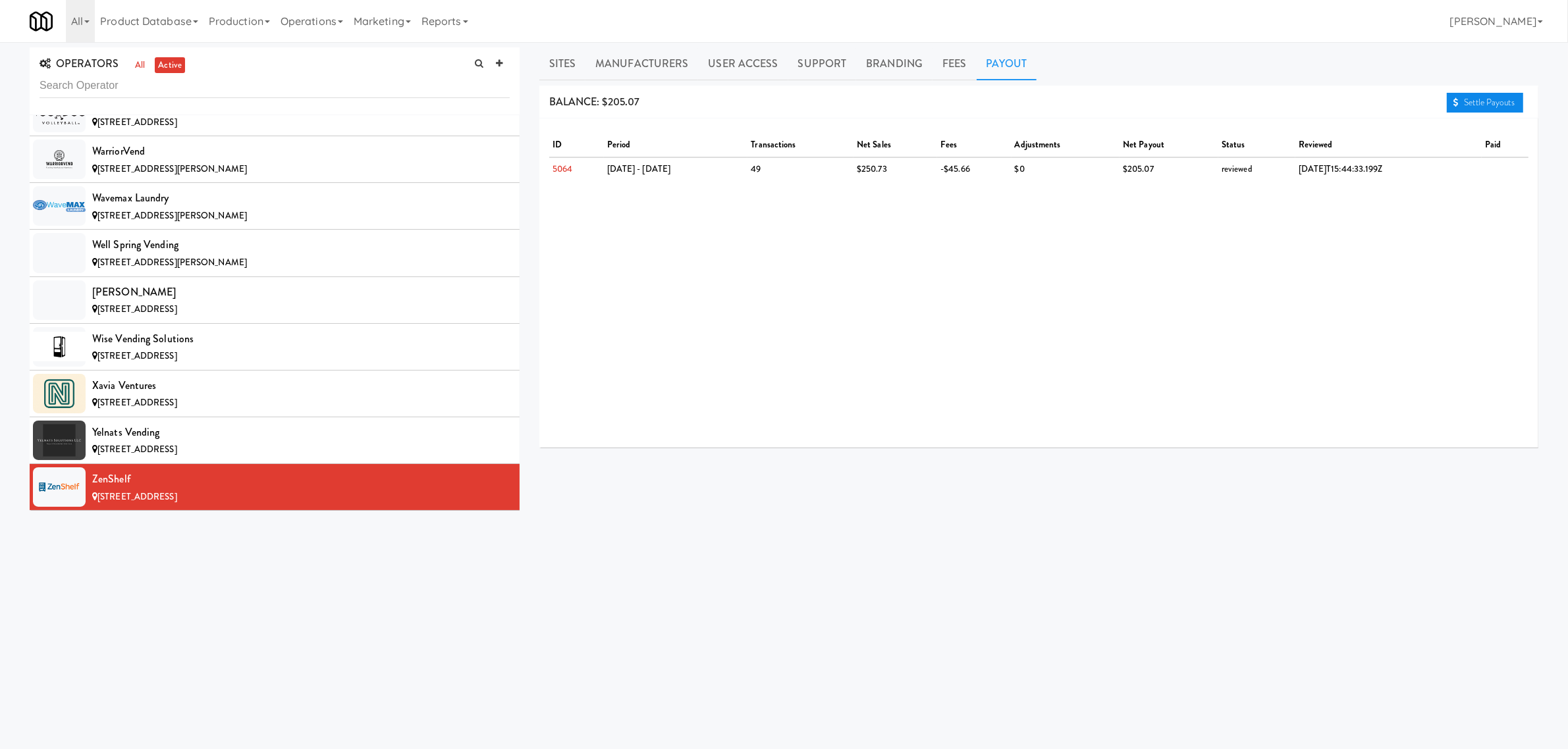
click at [1479, 99] on link "Settle Payouts" at bounding box center [1485, 103] width 76 height 20
